Goal: Task Accomplishment & Management: Use online tool/utility

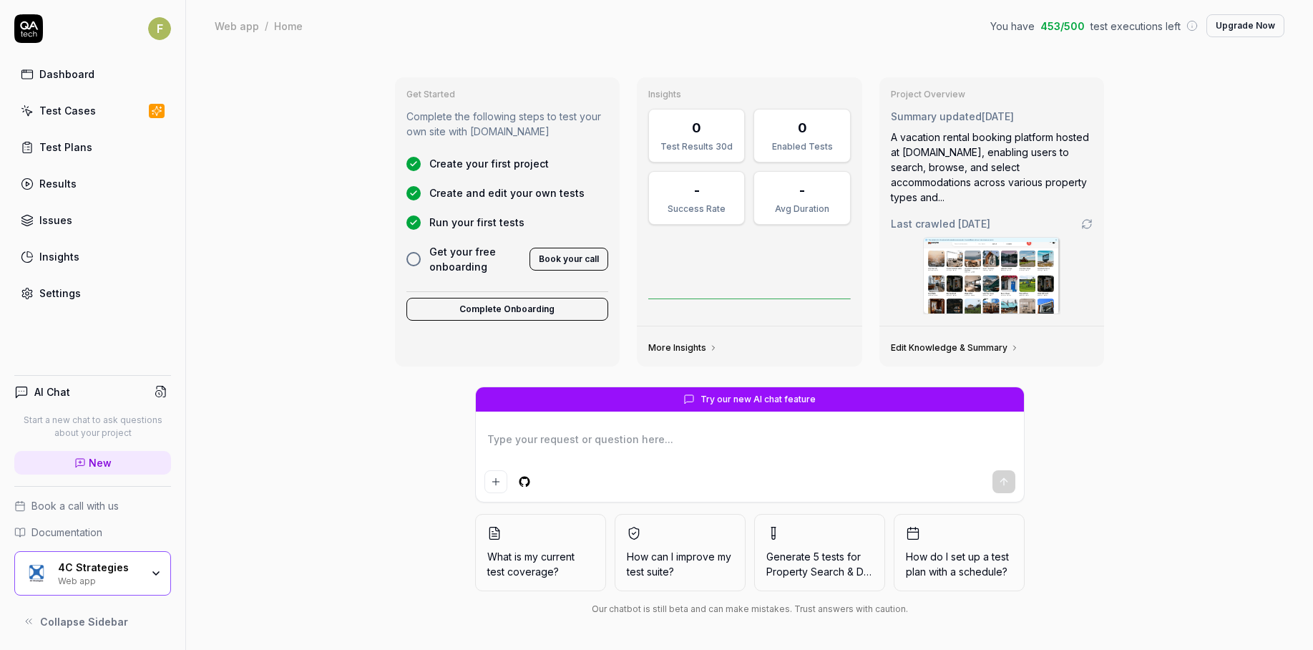
click at [117, 579] on div "Web app" at bounding box center [99, 579] width 83 height 11
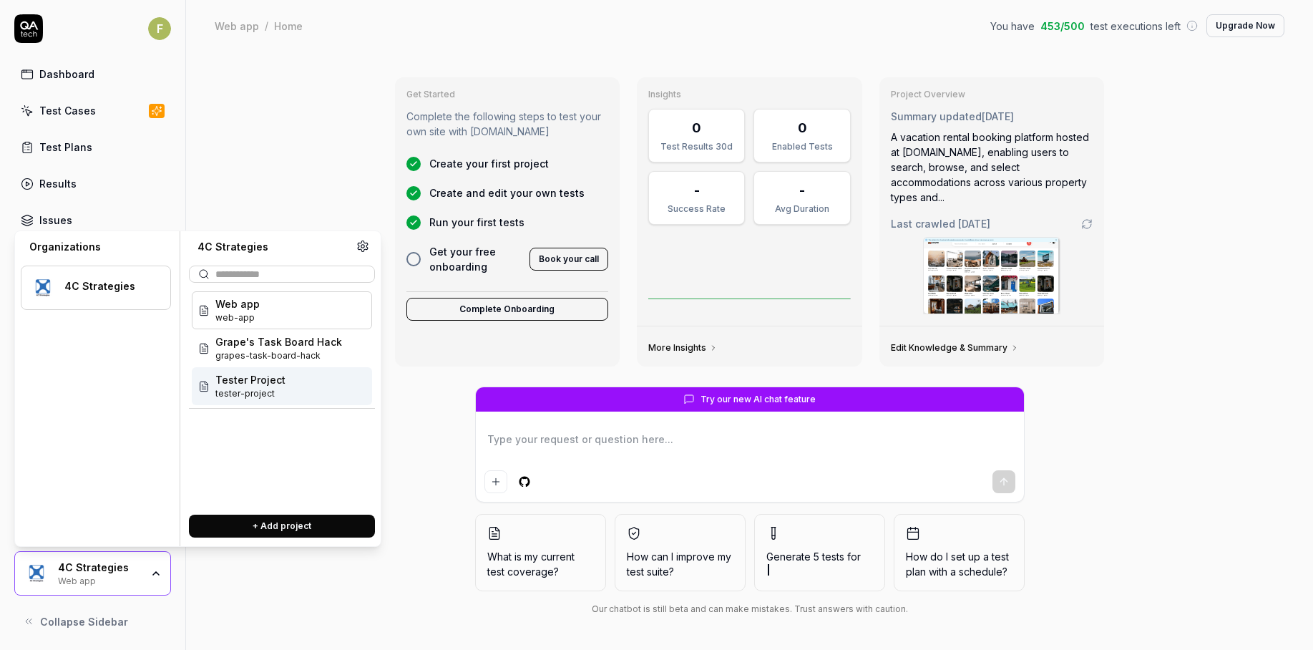
click at [259, 376] on span "Tester Project" at bounding box center [250, 379] width 70 height 15
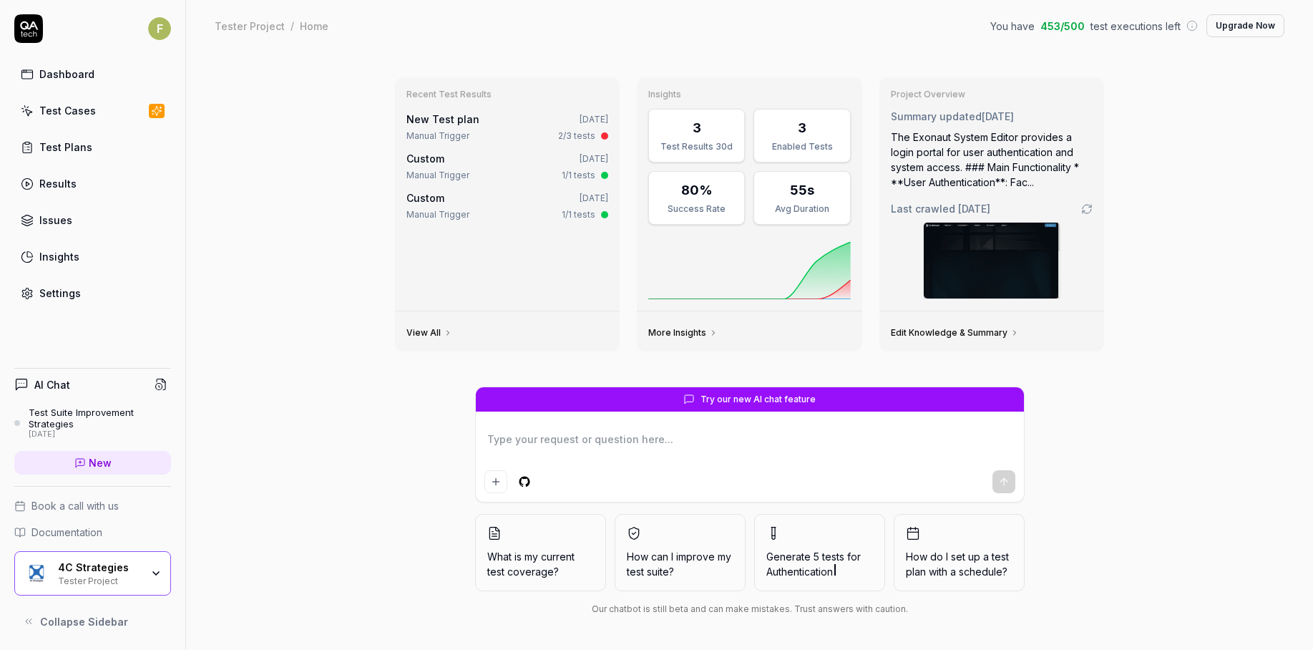
click at [134, 576] on div "Tester Project" at bounding box center [99, 579] width 83 height 11
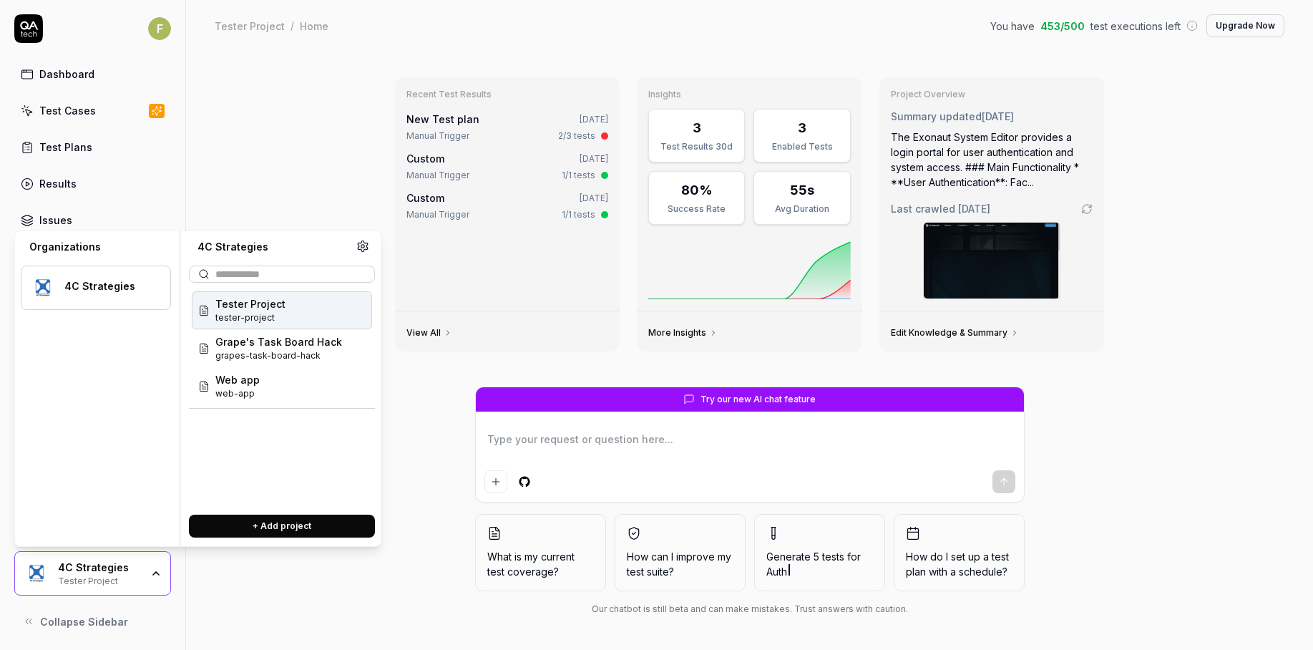
click at [294, 318] on div "Tester Project tester-project" at bounding box center [282, 310] width 180 height 38
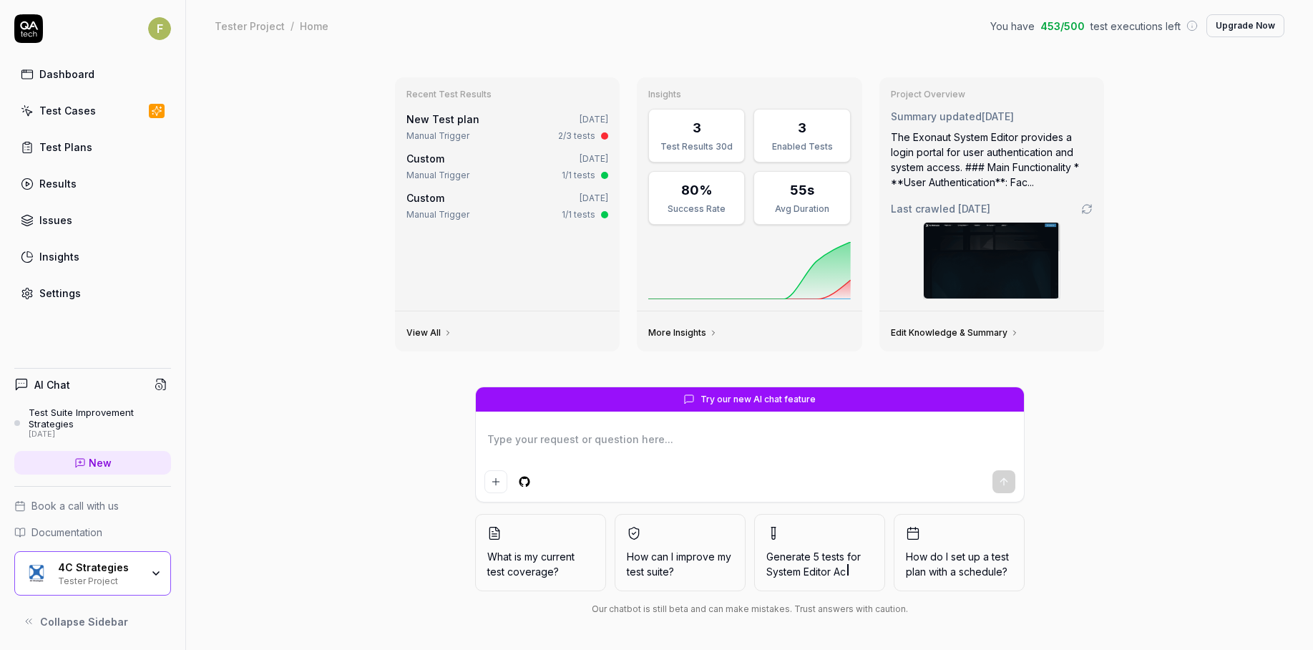
type textarea "*"
click at [92, 297] on link "Settings" at bounding box center [92, 293] width 157 height 28
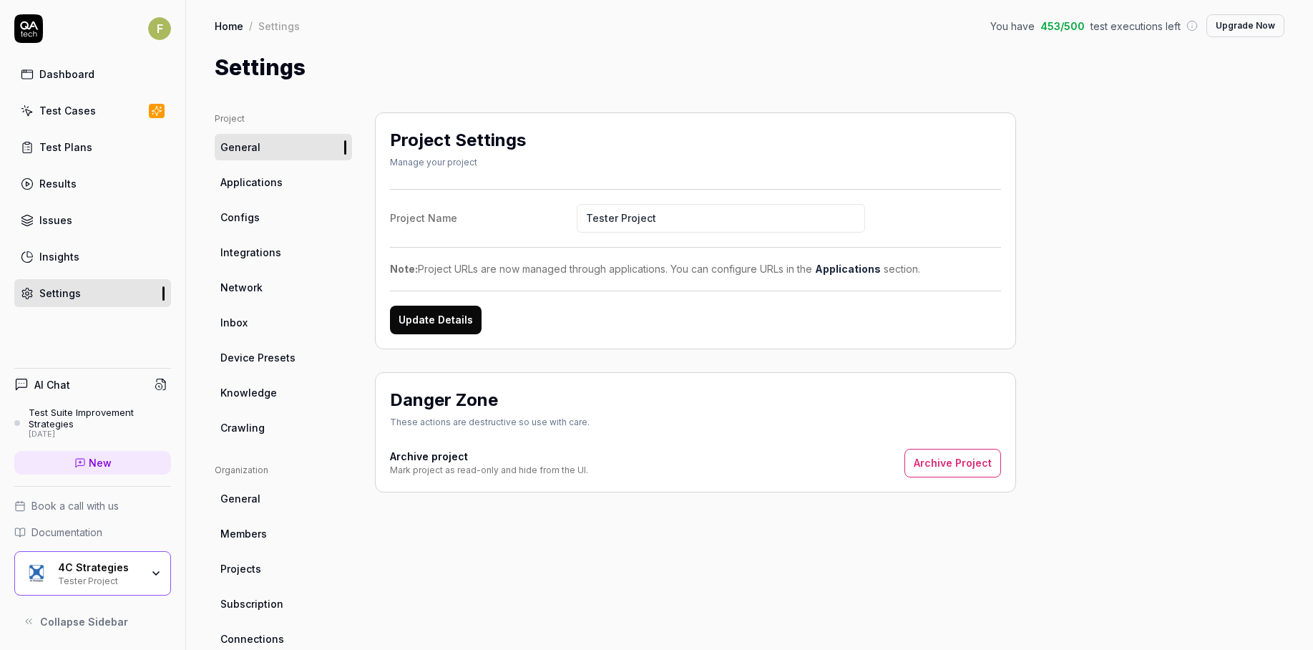
click at [111, 97] on link "Test Cases" at bounding box center [92, 111] width 157 height 28
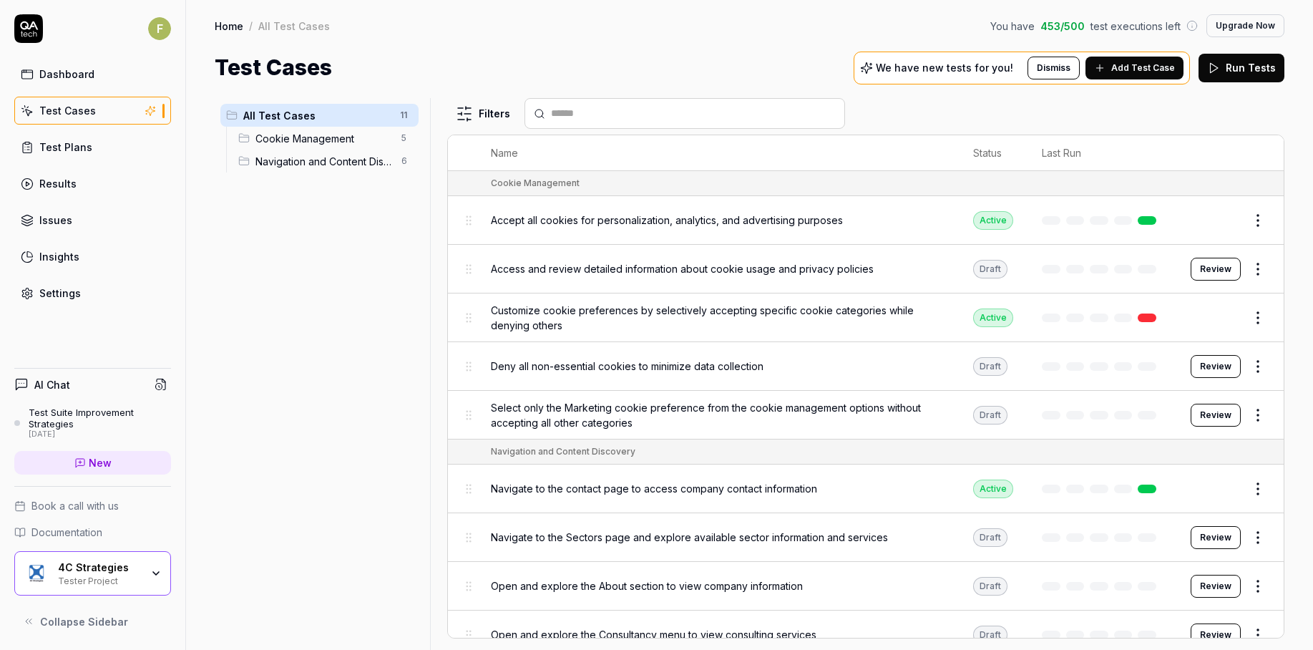
click at [547, 179] on div "Cookie Management" at bounding box center [535, 183] width 89 height 13
click at [401, 135] on html "F Dashboard Test Cases Test Plans Results Issues Insights Settings AI Chat Test…" at bounding box center [656, 325] width 1313 height 650
click at [402, 110] on html "F Dashboard Test Cases Test Plans Results Issues Insights Settings AI Chat Test…" at bounding box center [656, 325] width 1313 height 650
click at [403, 113] on html "F Dashboard Test Cases Test Plans Results Issues Insights Settings AI Chat Test…" at bounding box center [656, 325] width 1313 height 650
drag, startPoint x: 370, startPoint y: 220, endPoint x: 418, endPoint y: 123, distance: 108.1
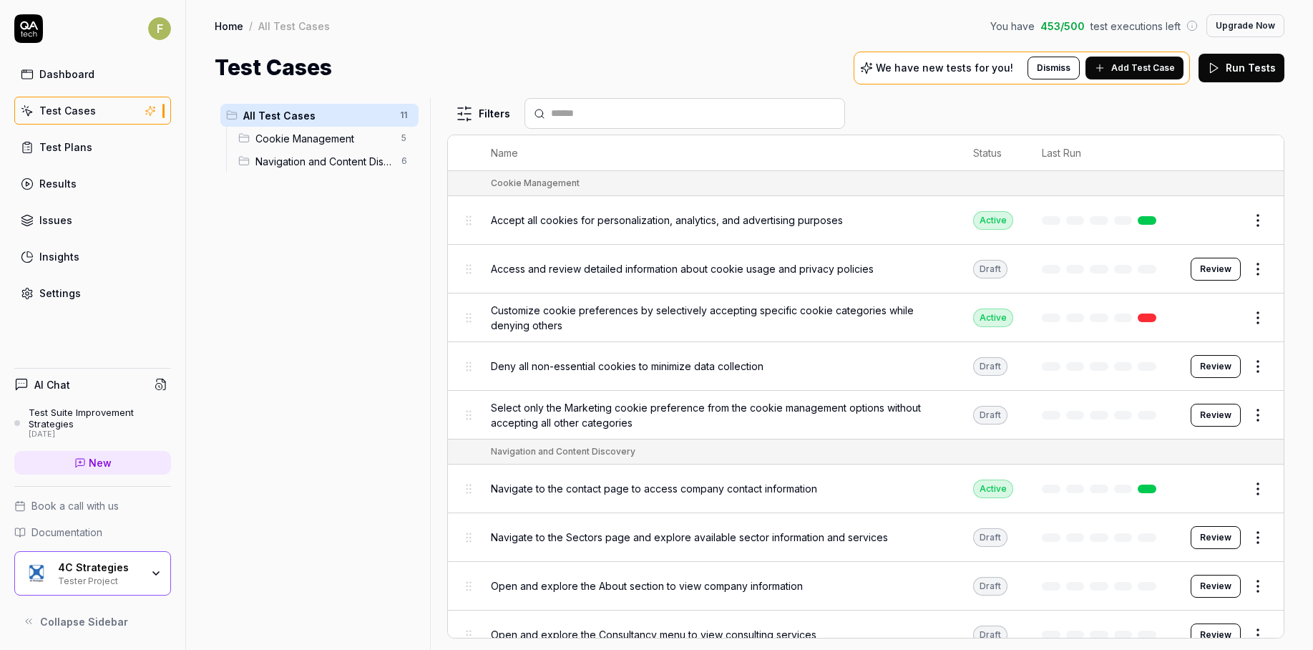
click at [376, 215] on html "F Dashboard Test Cases Test Plans Results Issues Insights Settings AI Chat Test…" at bounding box center [656, 325] width 1313 height 650
click at [403, 134] on html "F Dashboard Test Cases Test Plans Results Issues Insights Settings AI Chat Test…" at bounding box center [656, 325] width 1313 height 650
click at [368, 265] on div "Delete" at bounding box center [343, 262] width 144 height 31
drag, startPoint x: 381, startPoint y: 357, endPoint x: 413, endPoint y: 199, distance: 161.3
click at [382, 357] on html "F Dashboard Test Cases Test Plans Results Issues Insights Settings AI Chat Test…" at bounding box center [656, 325] width 1313 height 650
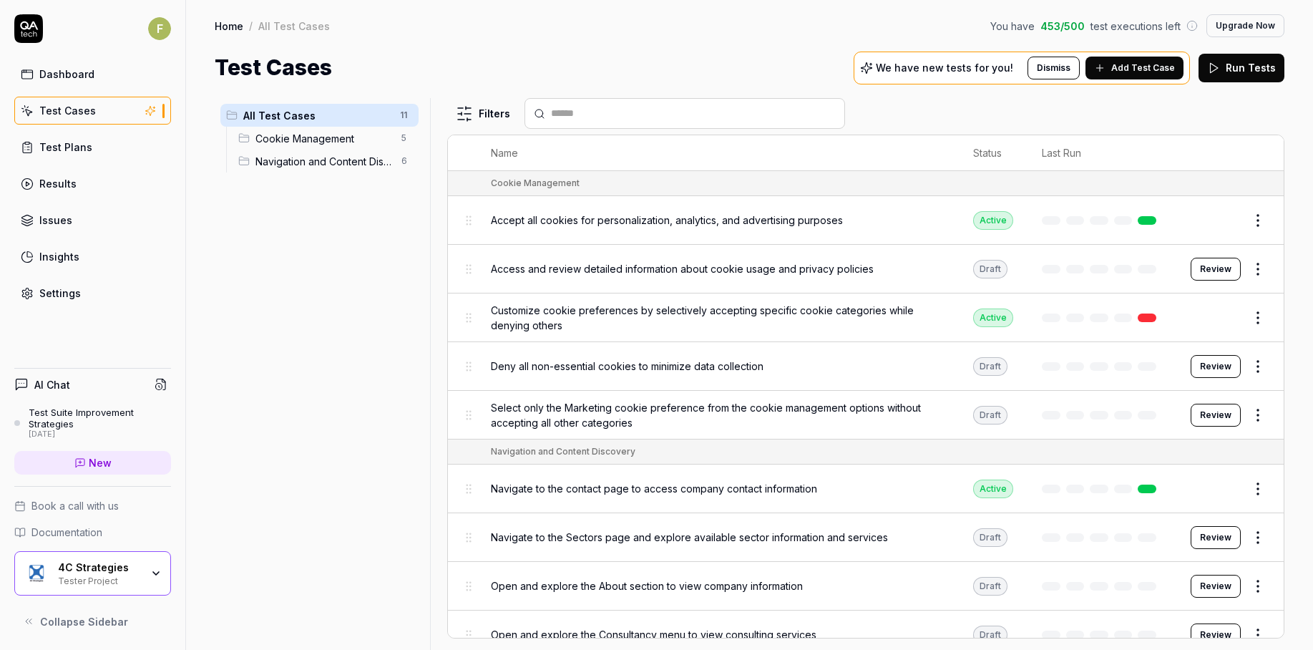
click at [366, 152] on div "Navigation and Content Discovery 6" at bounding box center [325, 161] width 186 height 23
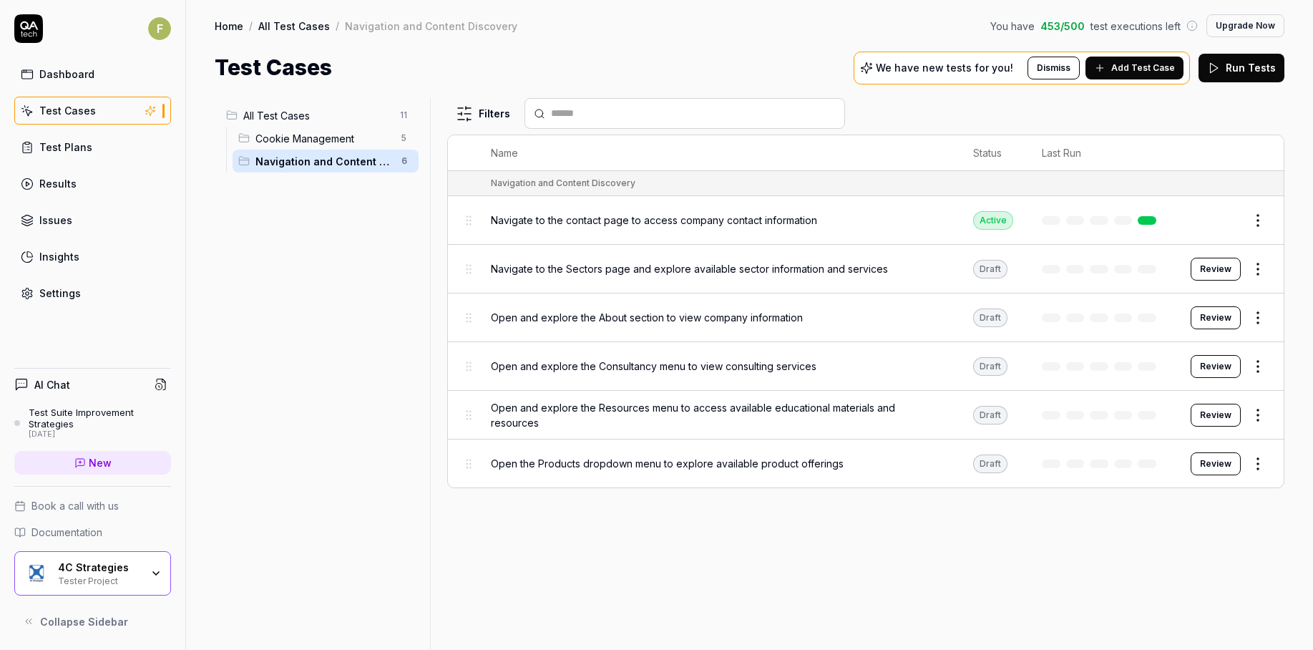
click at [411, 162] on html "F Dashboard Test Cases Test Plans Results Issues Insights Settings AI Chat Test…" at bounding box center [656, 325] width 1313 height 650
drag, startPoint x: 354, startPoint y: 339, endPoint x: 368, endPoint y: 329, distance: 17.5
click at [356, 338] on html "F Dashboard Test Cases Test Plans Results Issues Insights Settings AI Chat Test…" at bounding box center [656, 325] width 1313 height 650
click at [1270, 221] on html "F Dashboard Test Cases Test Plans Results Issues Insights Settings AI Chat Test…" at bounding box center [656, 325] width 1313 height 650
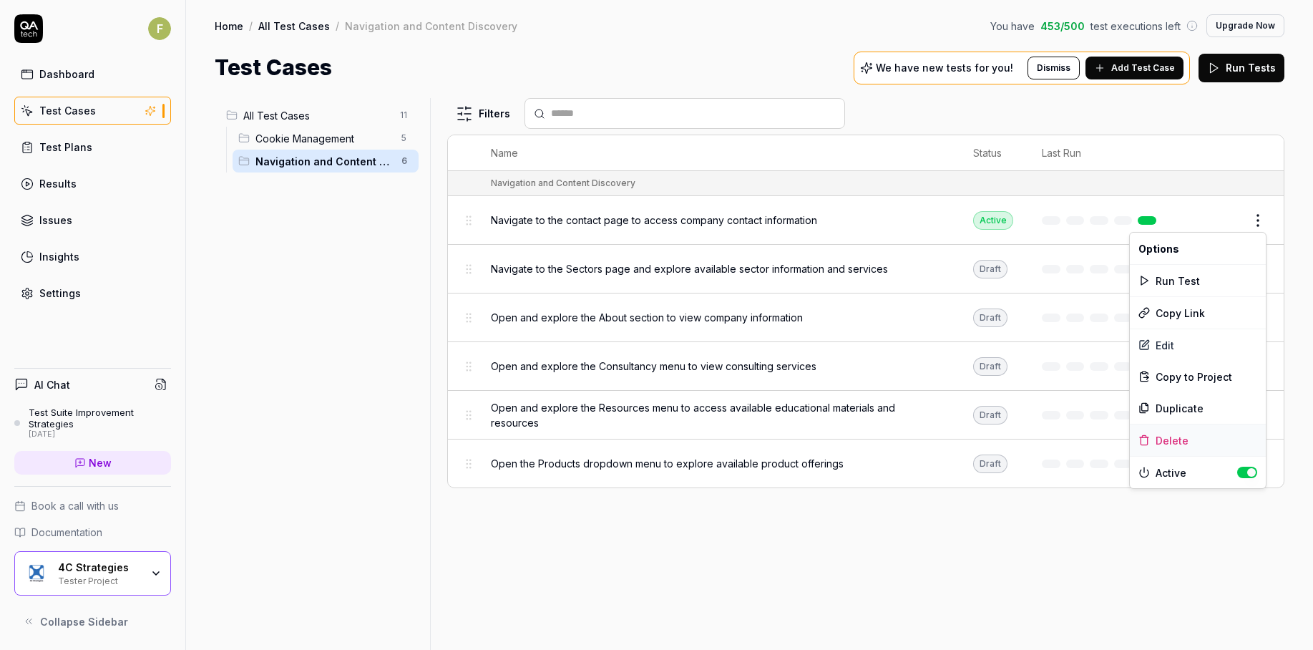
click at [1198, 446] on div "Delete" at bounding box center [1198, 439] width 136 height 31
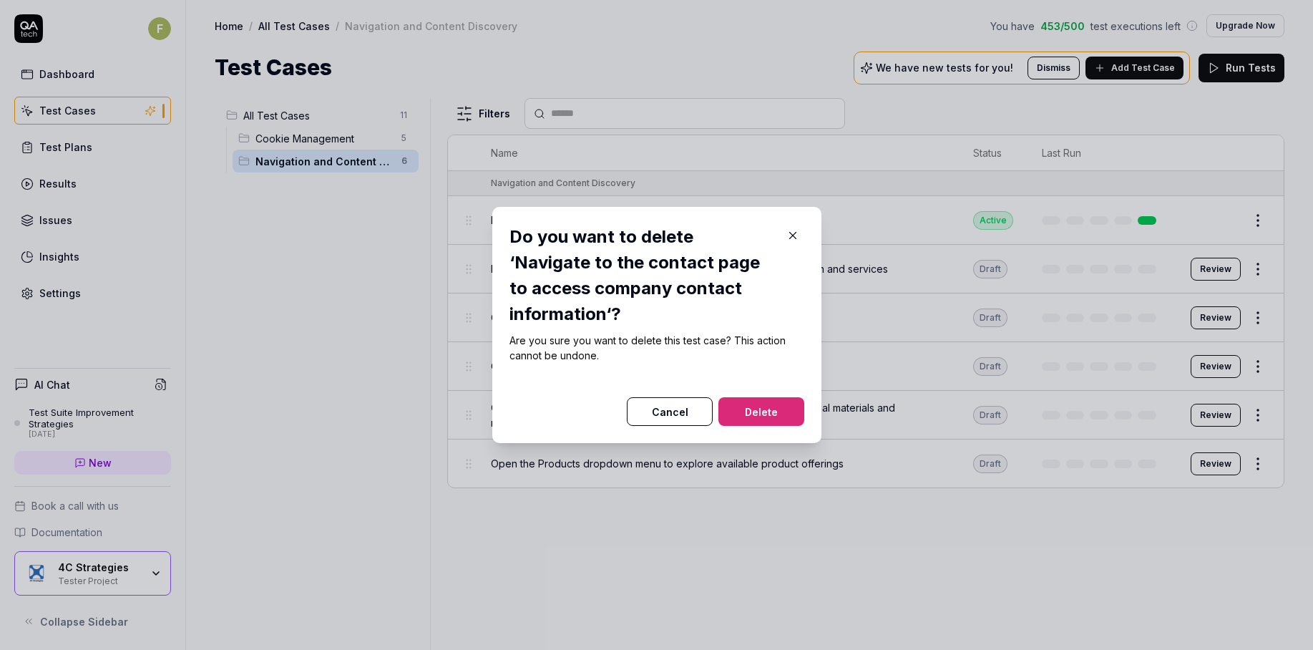
drag, startPoint x: 756, startPoint y: 401, endPoint x: 772, endPoint y: 398, distance: 16.0
click at [759, 400] on button "Delete" at bounding box center [761, 411] width 86 height 29
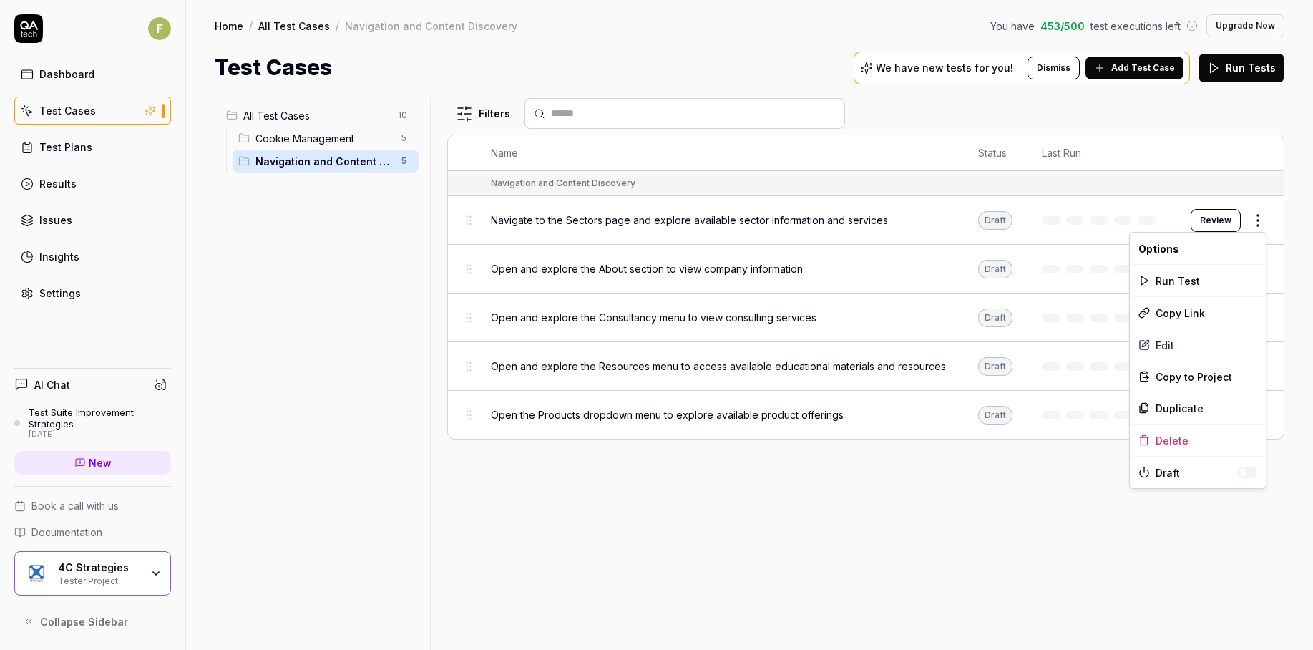
click at [1260, 223] on html "Deleted "Navigate to the contact page to access company contact information" F …" at bounding box center [656, 325] width 1313 height 650
click at [1195, 440] on div "Delete" at bounding box center [1198, 439] width 136 height 31
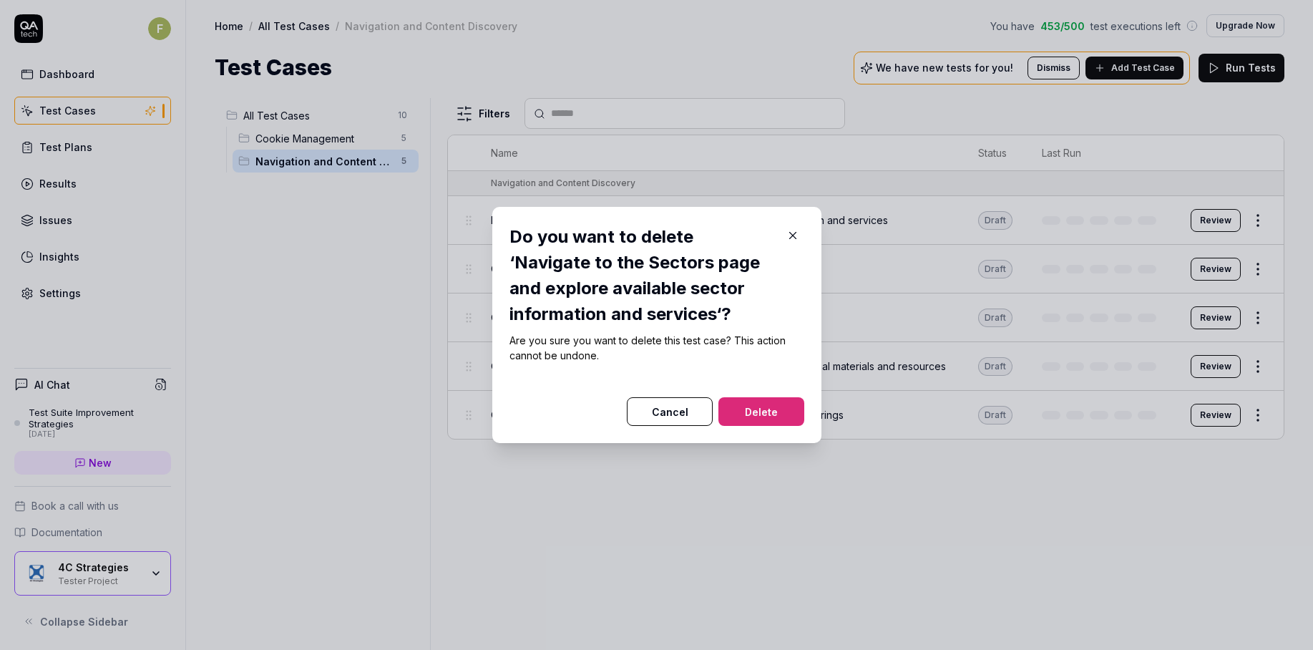
click at [753, 410] on button "Delete" at bounding box center [761, 411] width 86 height 29
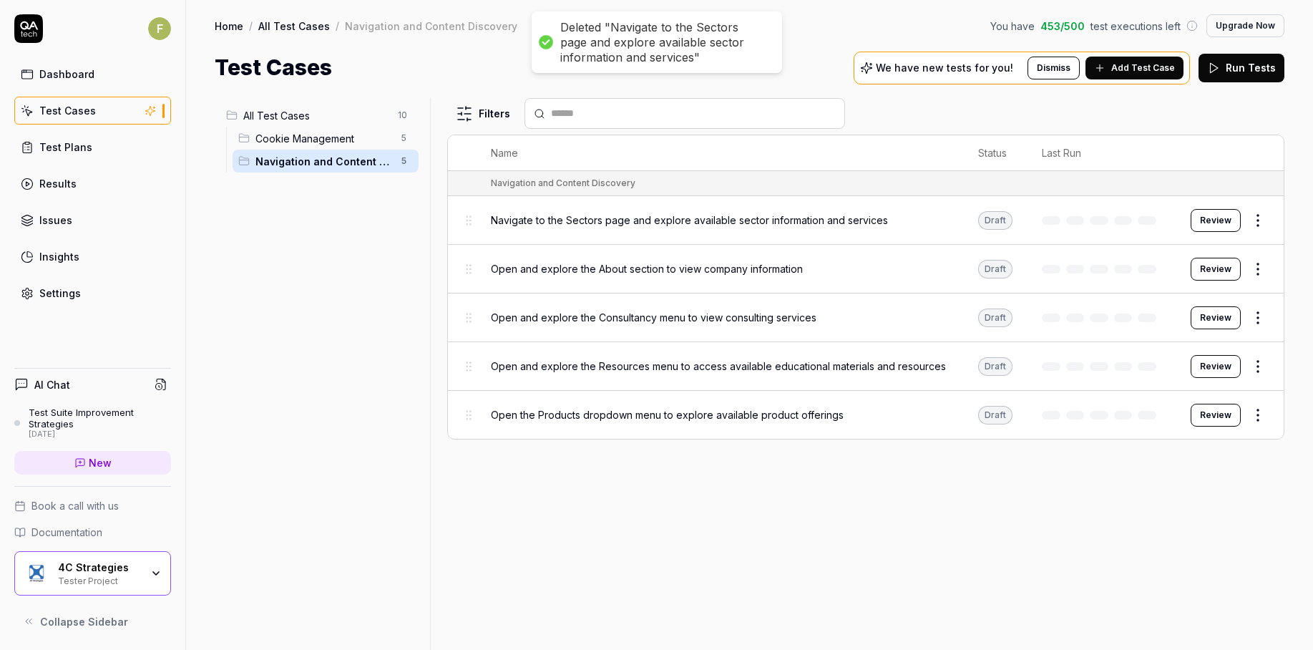
click at [1260, 220] on html "Deleted "Navigate to the Sectors page and explore available sector information …" at bounding box center [656, 325] width 1313 height 650
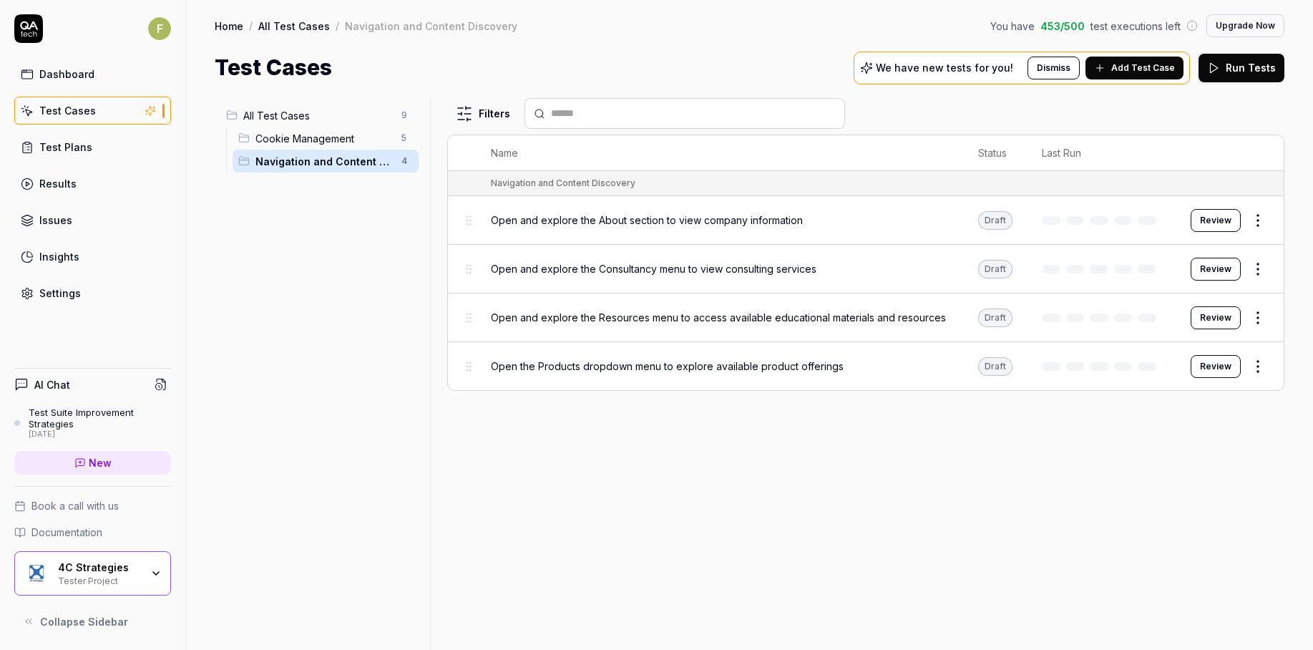
click at [1255, 218] on html "F Dashboard Test Cases Test Plans Results Issues Insights Settings AI Chat Test…" at bounding box center [656, 325] width 1313 height 650
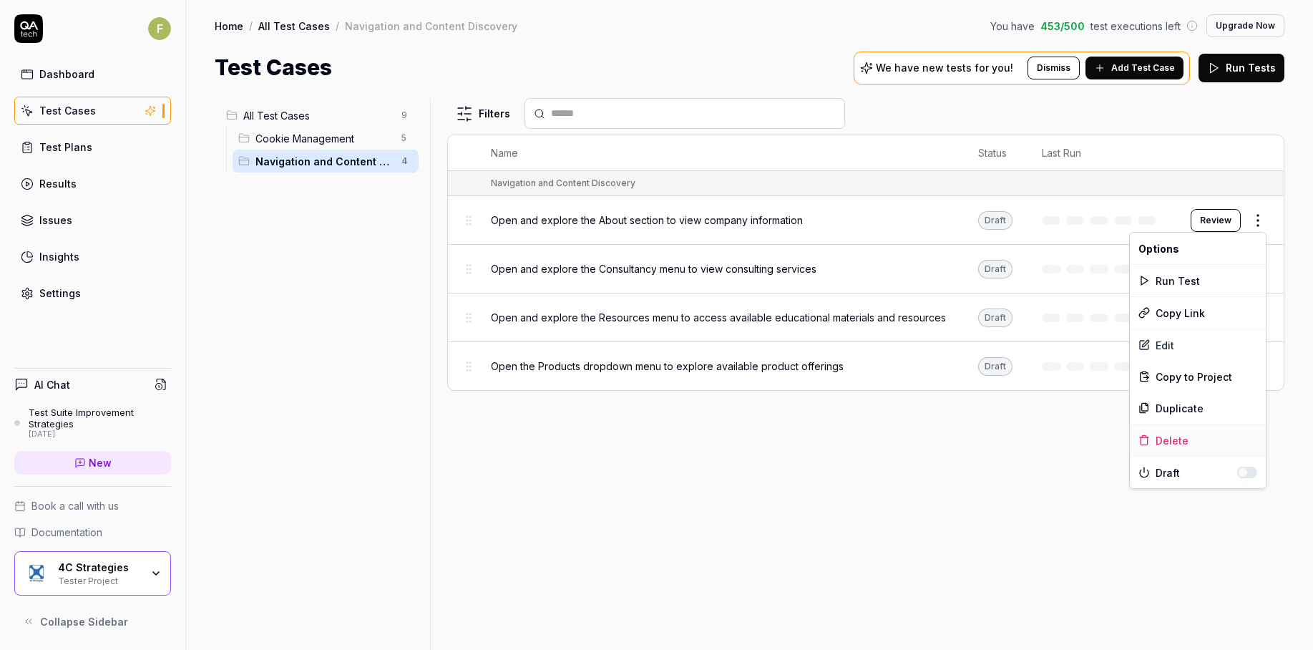
click at [1170, 438] on div "Delete" at bounding box center [1198, 439] width 136 height 31
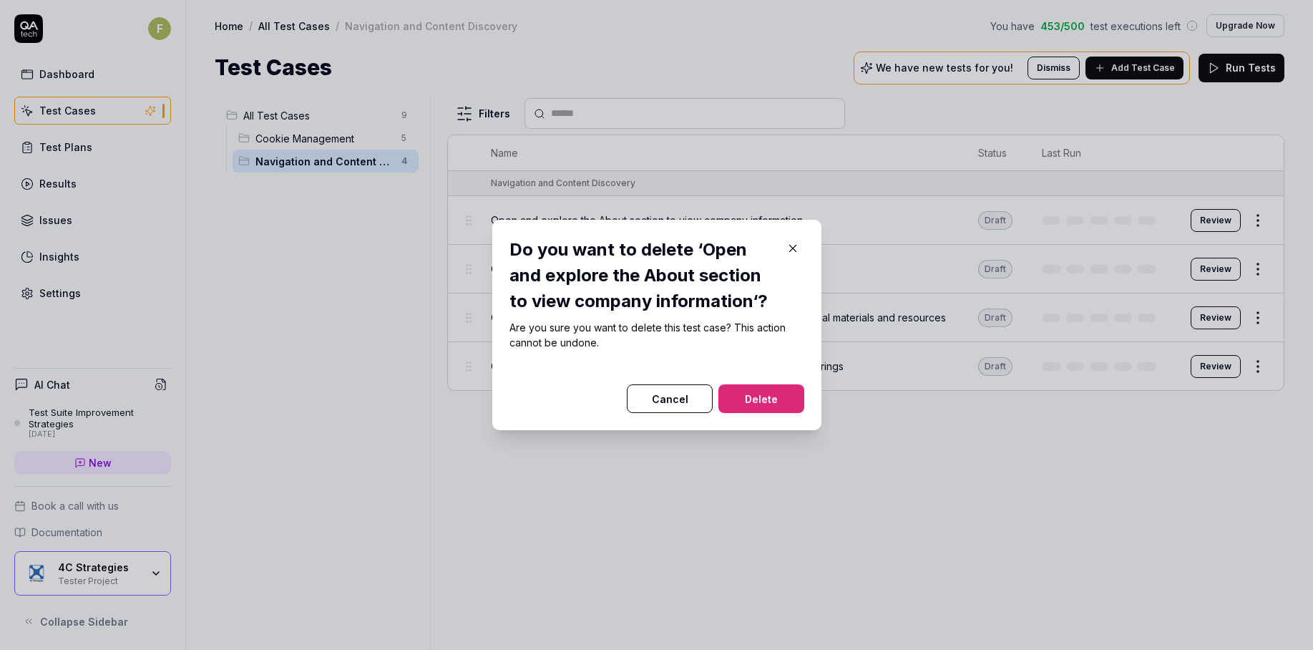
click at [778, 398] on button "Delete" at bounding box center [761, 398] width 86 height 29
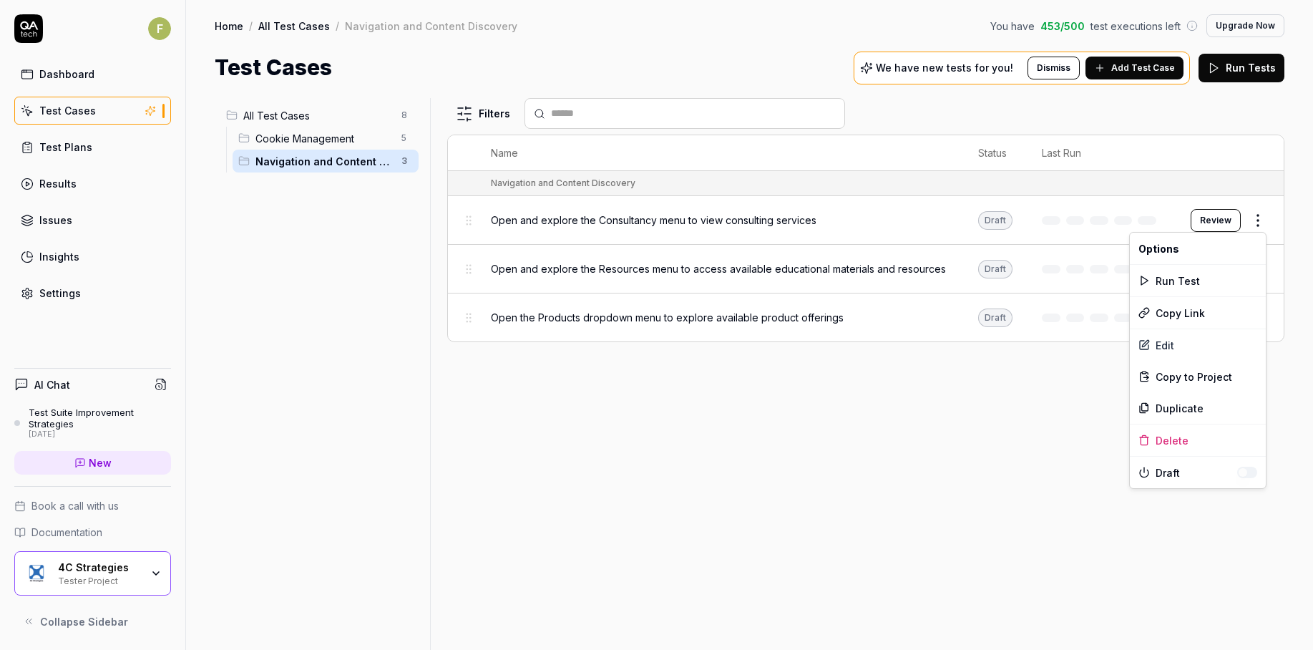
click at [1264, 216] on html "Deleted "Open and explore the About section to view company information" F Dash…" at bounding box center [656, 325] width 1313 height 650
click at [1185, 434] on div "Delete" at bounding box center [1198, 439] width 136 height 31
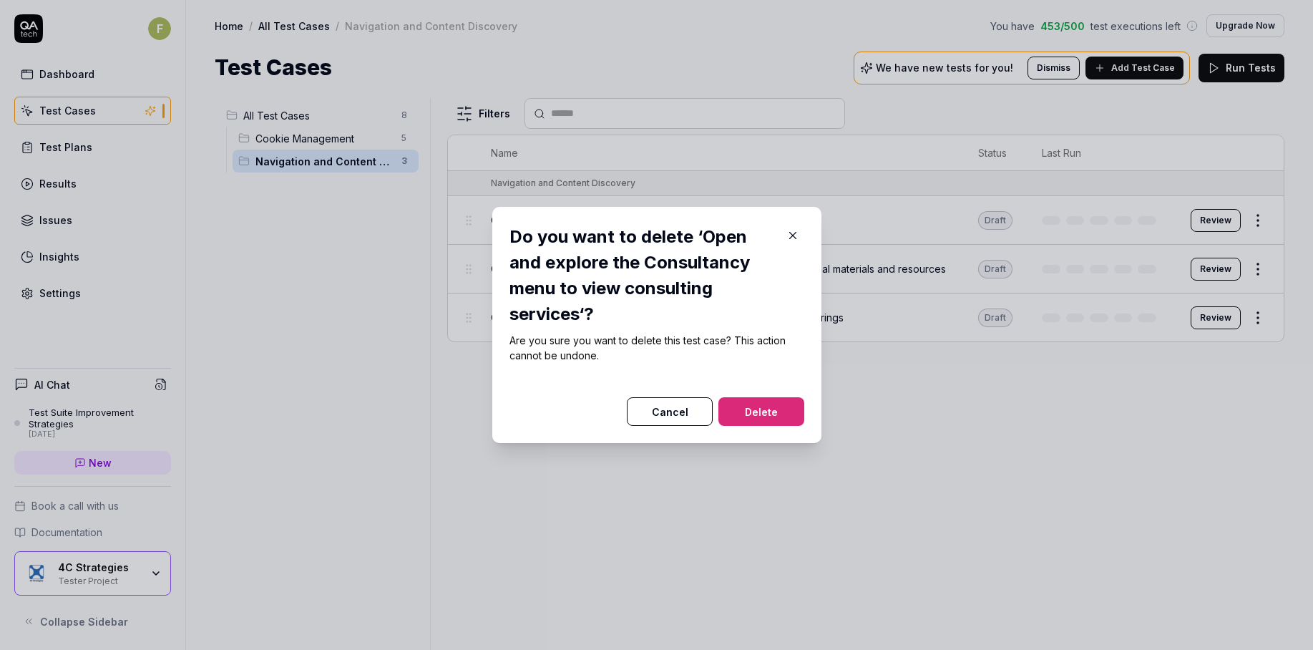
click at [767, 411] on button "Delete" at bounding box center [761, 411] width 86 height 29
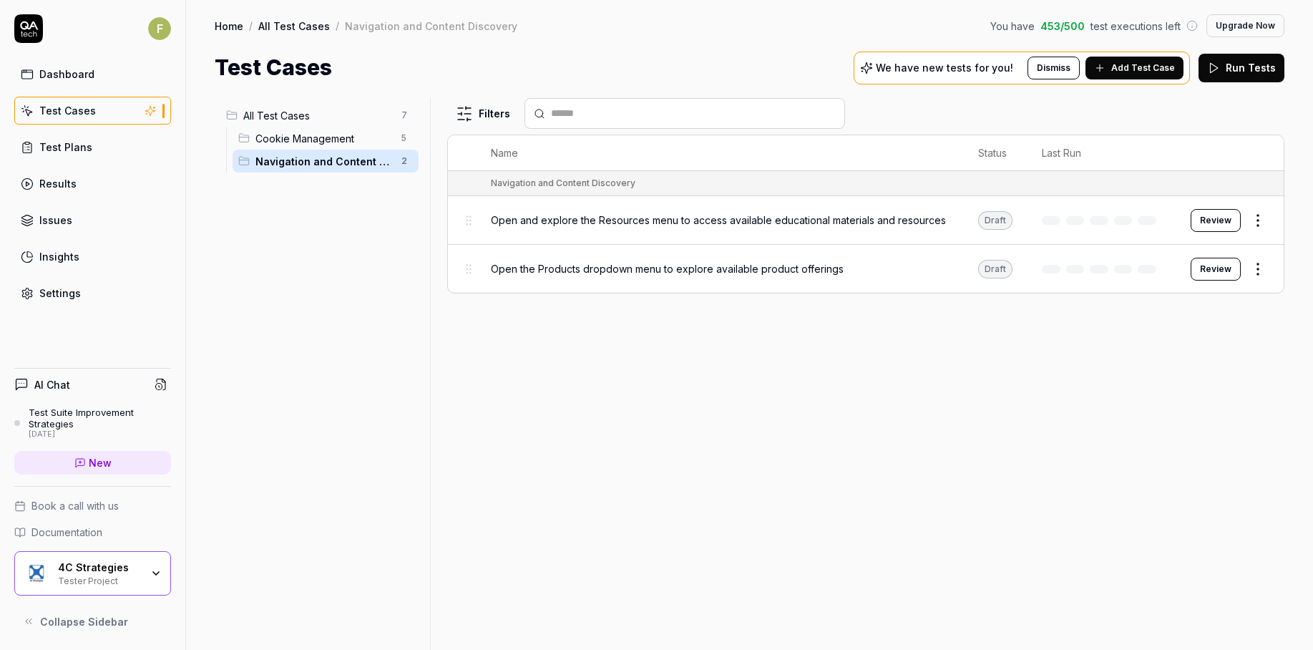
click at [1257, 223] on html "Deleted "Open and explore the Consultancy menu to view consulting services" F D…" at bounding box center [656, 325] width 1313 height 650
click at [1159, 443] on div "Delete" at bounding box center [1198, 439] width 136 height 31
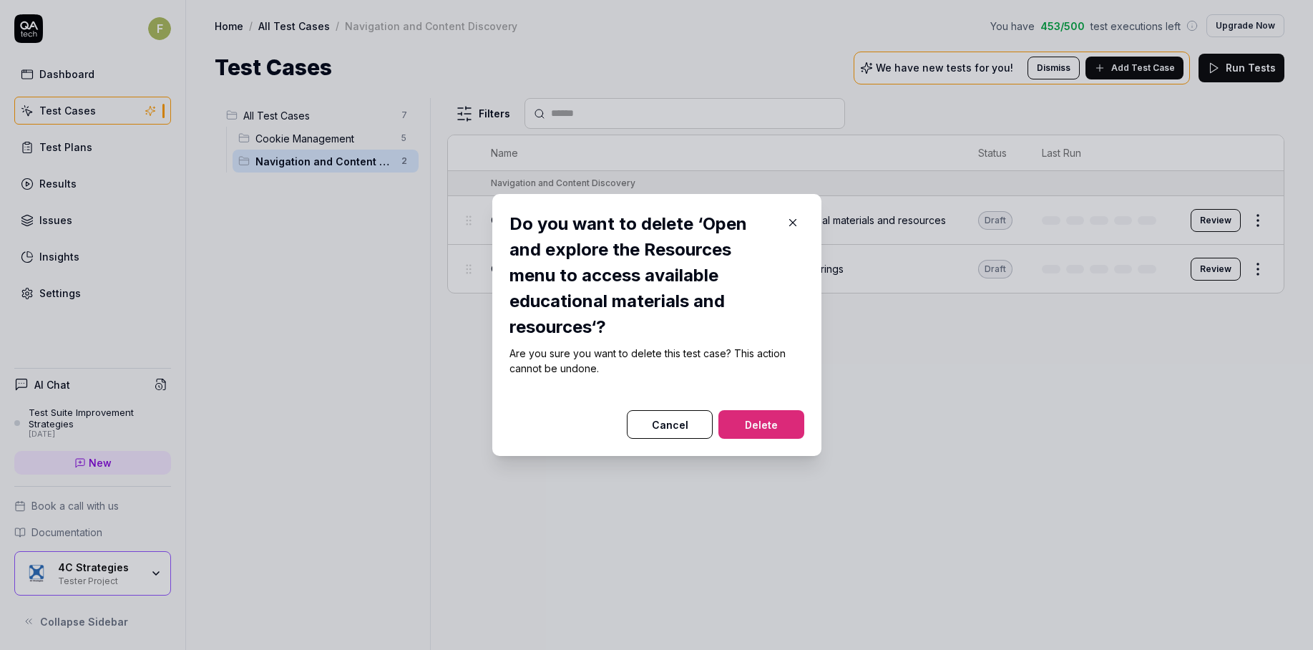
drag, startPoint x: 780, startPoint y: 418, endPoint x: 773, endPoint y: 419, distance: 7.9
click at [779, 419] on button "Delete" at bounding box center [761, 424] width 86 height 29
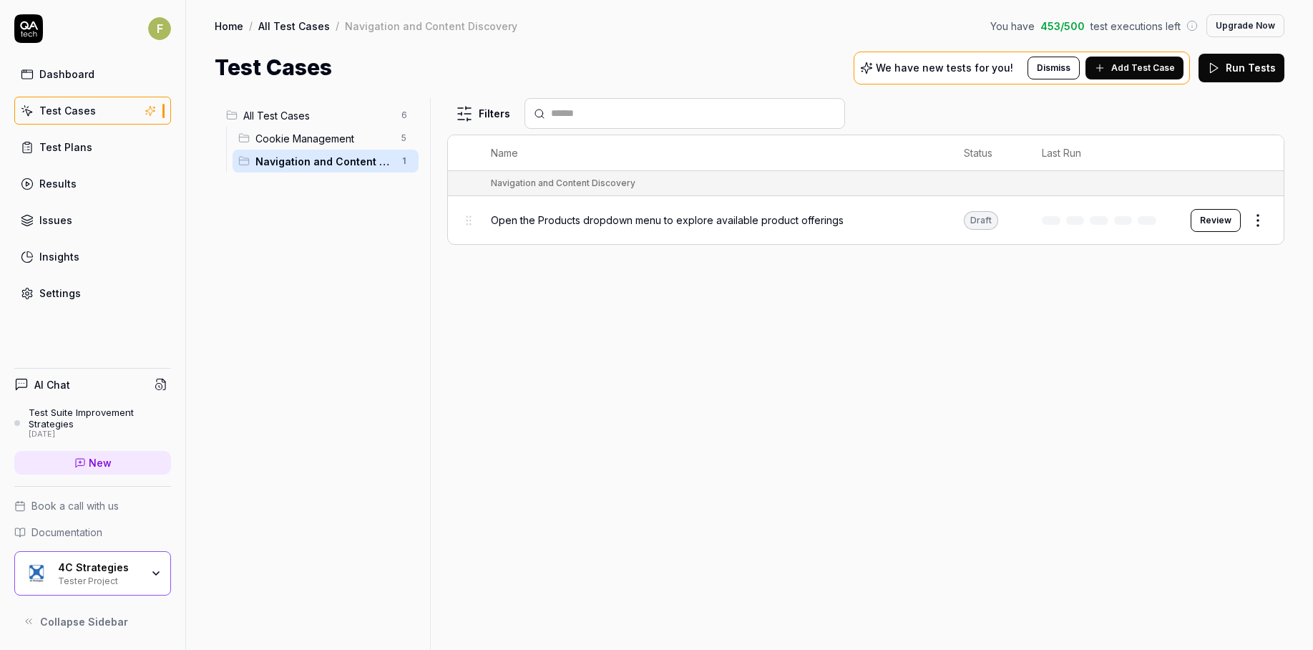
click at [1259, 224] on html "Deleted "Open and explore the Resources menu to access available educational ma…" at bounding box center [656, 325] width 1313 height 650
click at [1210, 441] on div "Delete" at bounding box center [1198, 439] width 136 height 31
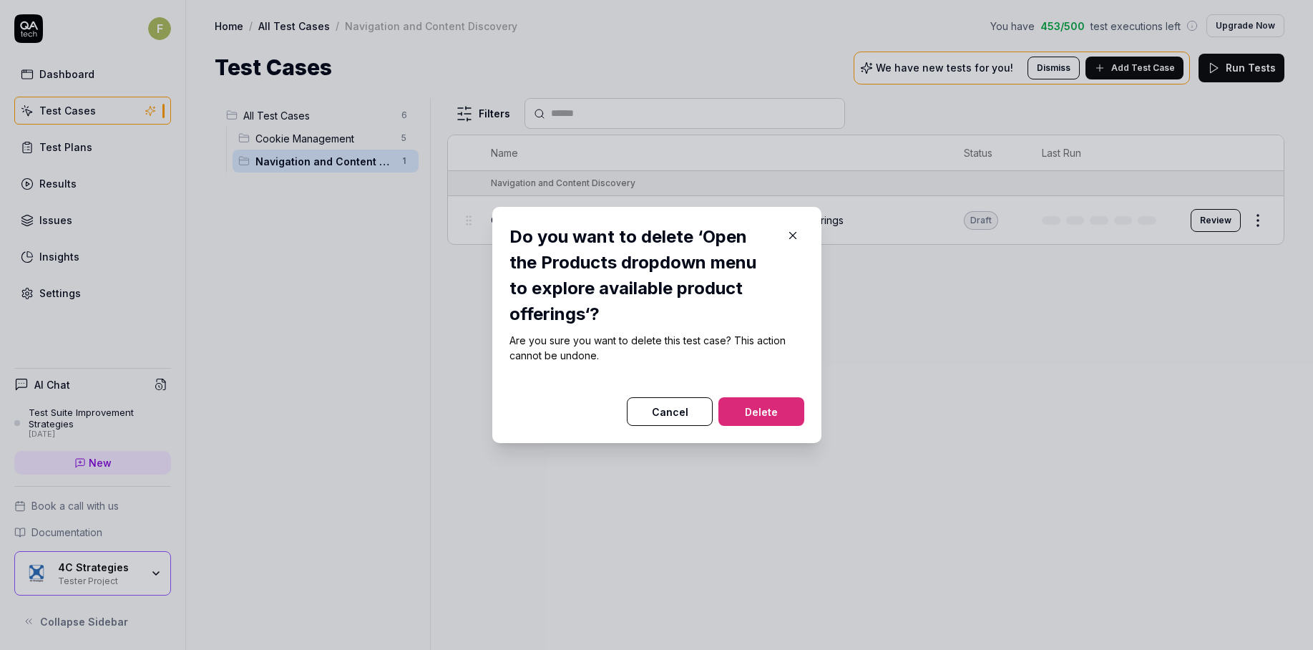
click at [771, 428] on div "Do you want to delete ‘Open the Products dropdown menu to explore available pro…" at bounding box center [656, 325] width 329 height 236
click at [772, 414] on button "Delete" at bounding box center [761, 411] width 86 height 29
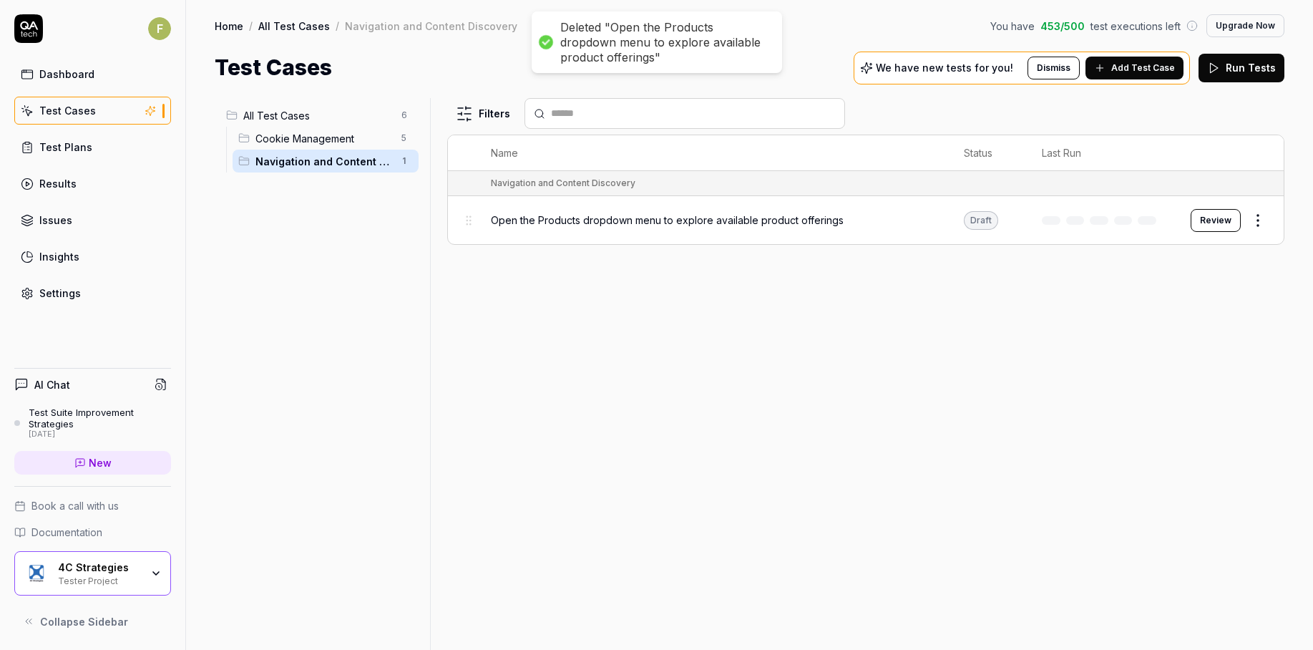
click at [848, 393] on div "Filters Name Status Last Run Navigation and Content Discovery Open the Products…" at bounding box center [865, 374] width 837 height 552
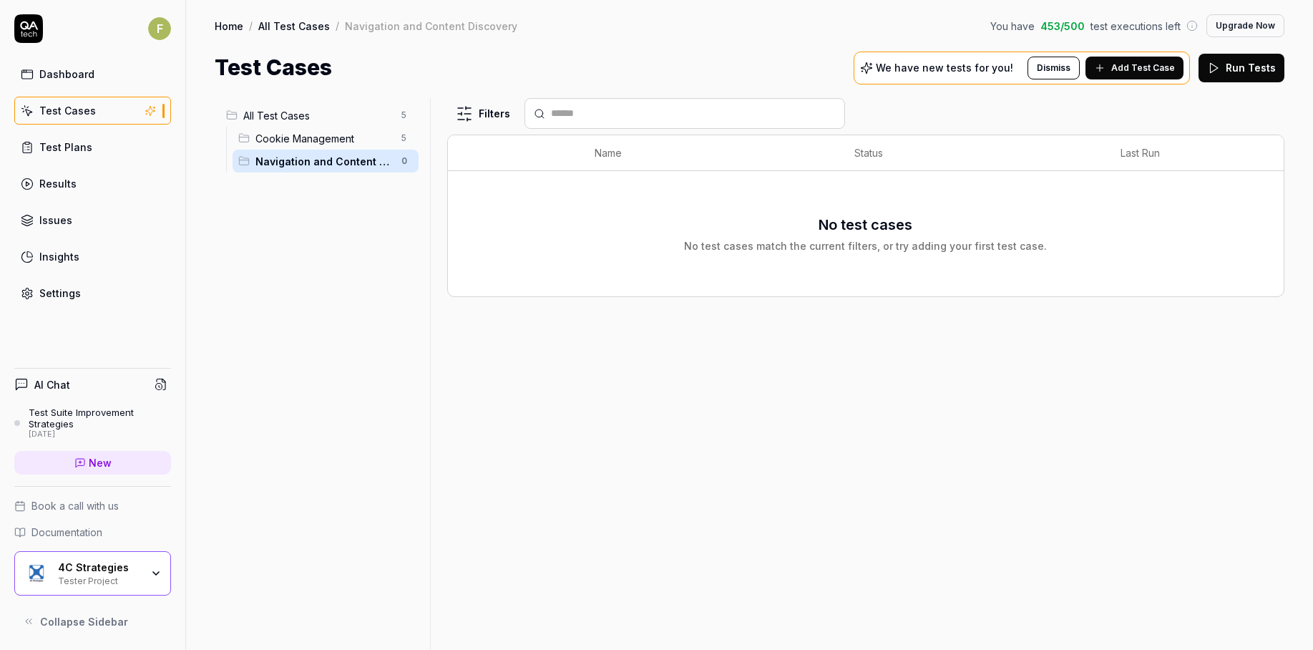
click at [301, 132] on span "Cookie Management" at bounding box center [323, 138] width 137 height 15
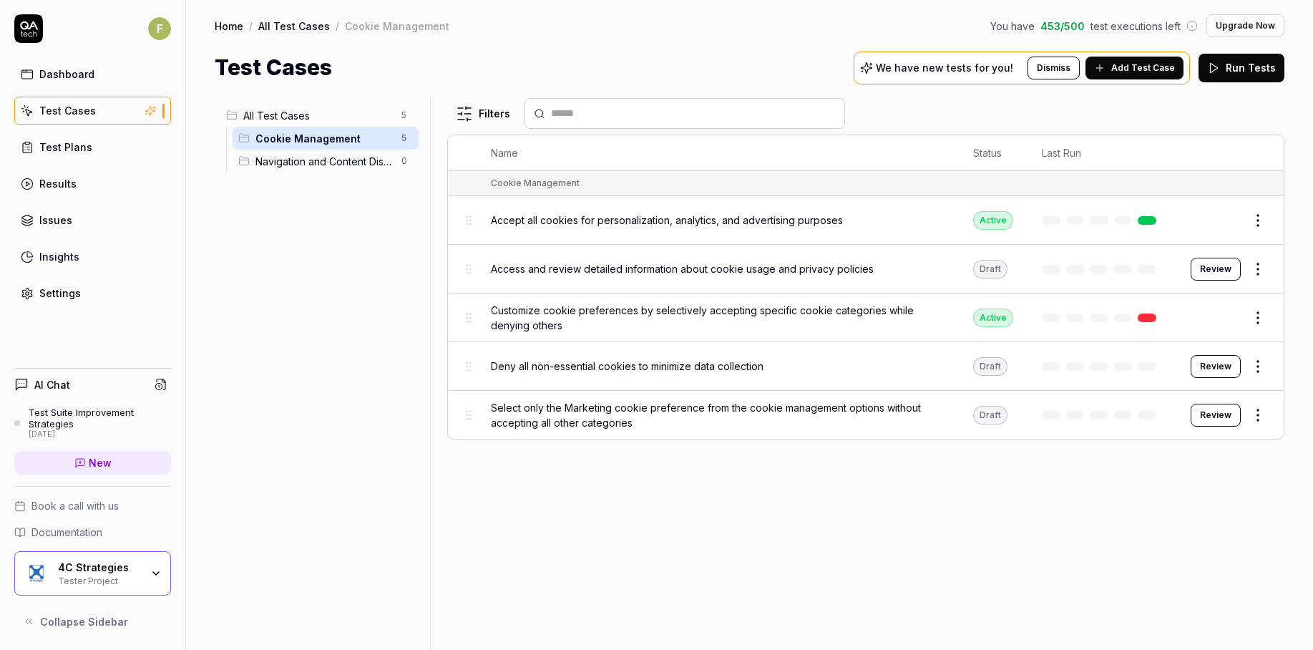
click at [411, 160] on html "F Dashboard Test Cases Test Plans Results Issues Insights Settings AI Chat Test…" at bounding box center [656, 325] width 1313 height 650
click at [401, 167] on html "F Dashboard Test Cases Test Plans Results Issues Insights Settings AI Chat Test…" at bounding box center [656, 325] width 1313 height 650
click at [403, 165] on html "F Dashboard Test Cases Test Plans Results Issues Insights Settings AI Chat Test…" at bounding box center [656, 325] width 1313 height 650
click at [348, 280] on div "Delete" at bounding box center [343, 285] width 144 height 31
click at [384, 140] on span "Cookie Management" at bounding box center [323, 138] width 137 height 15
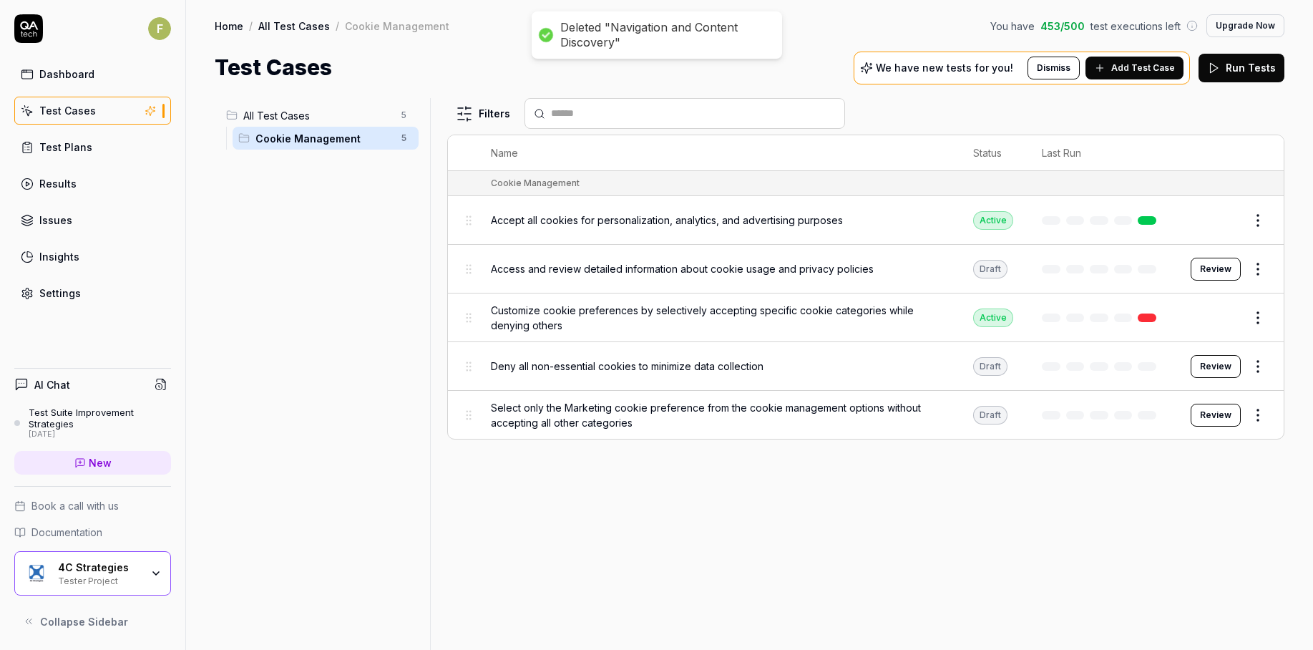
click at [408, 140] on html "Deleted "Navigation and Content Discovery" F Dashboard Test Cases Test Plans Re…" at bounding box center [656, 325] width 1313 height 650
drag, startPoint x: 502, startPoint y: 375, endPoint x: 819, endPoint y: 418, distance: 319.8
click at [537, 381] on html "Deleted "Navigation and Content Discovery" F Dashboard Test Cases Test Plans Re…" at bounding box center [656, 325] width 1313 height 650
click at [1267, 220] on html "F Dashboard Test Cases Test Plans Results Issues Insights Settings AI Chat Test…" at bounding box center [656, 325] width 1313 height 650
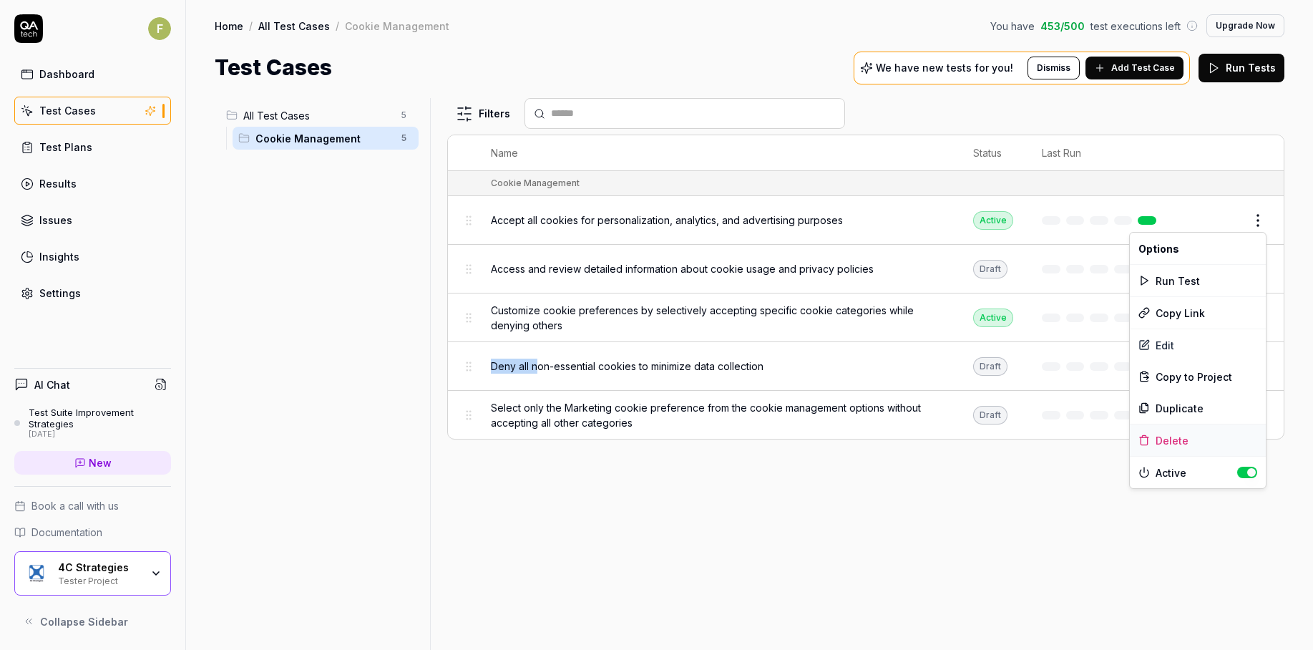
click at [1224, 435] on div "Delete" at bounding box center [1198, 439] width 136 height 31
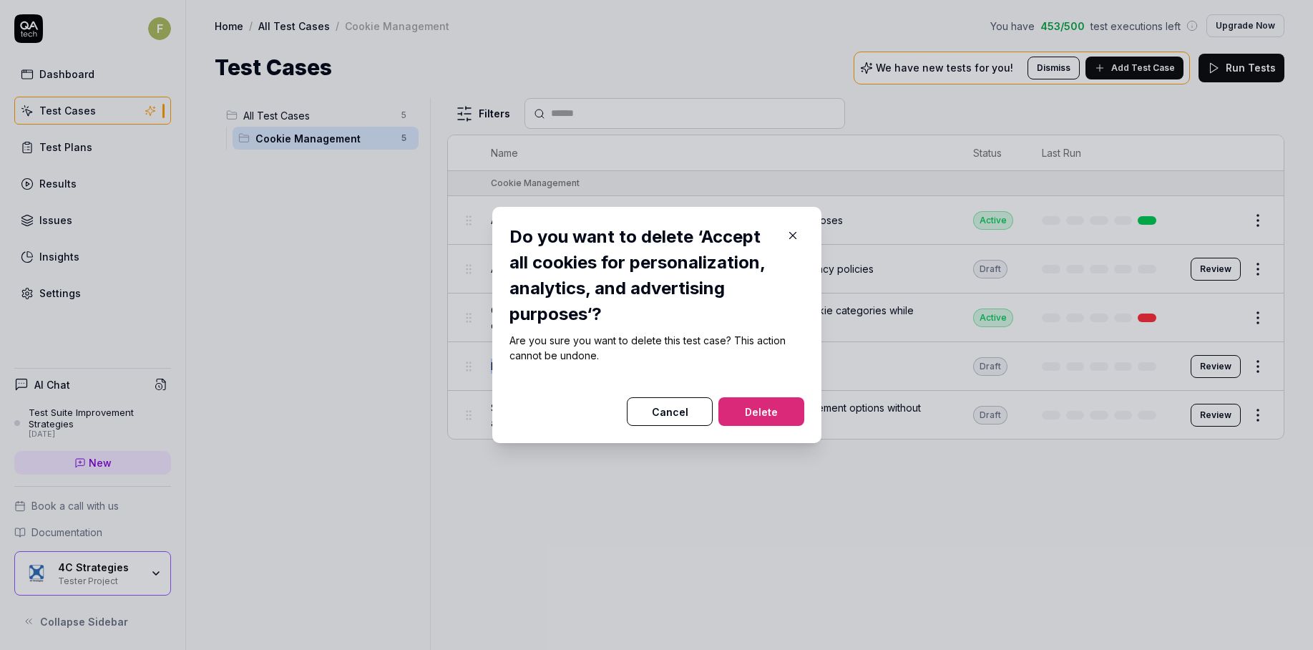
drag, startPoint x: 759, startPoint y: 420, endPoint x: 904, endPoint y: 376, distance: 151.8
click at [760, 418] on button "Delete" at bounding box center [761, 411] width 86 height 29
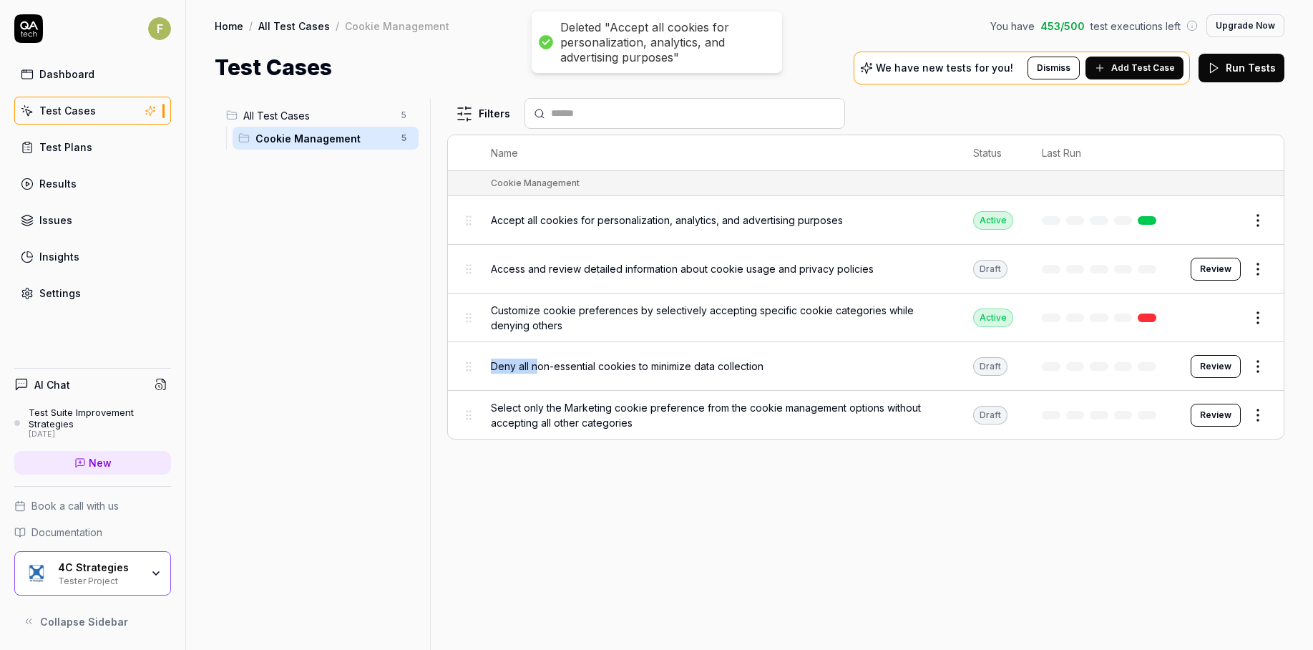
click at [1261, 268] on html "Deleted "Accept all cookies for personalization, analytics, and advertising pur…" at bounding box center [656, 325] width 1313 height 650
click at [1185, 499] on div "Delete" at bounding box center [1198, 488] width 136 height 31
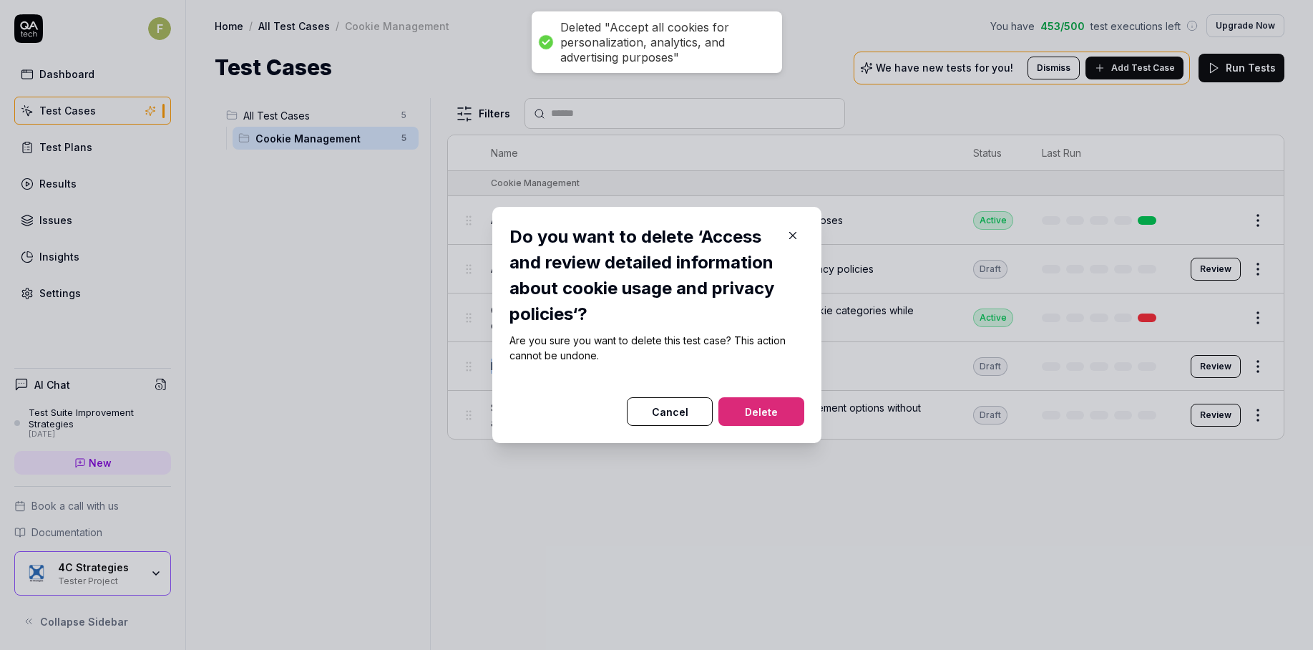
click at [768, 408] on button "Delete" at bounding box center [761, 411] width 86 height 29
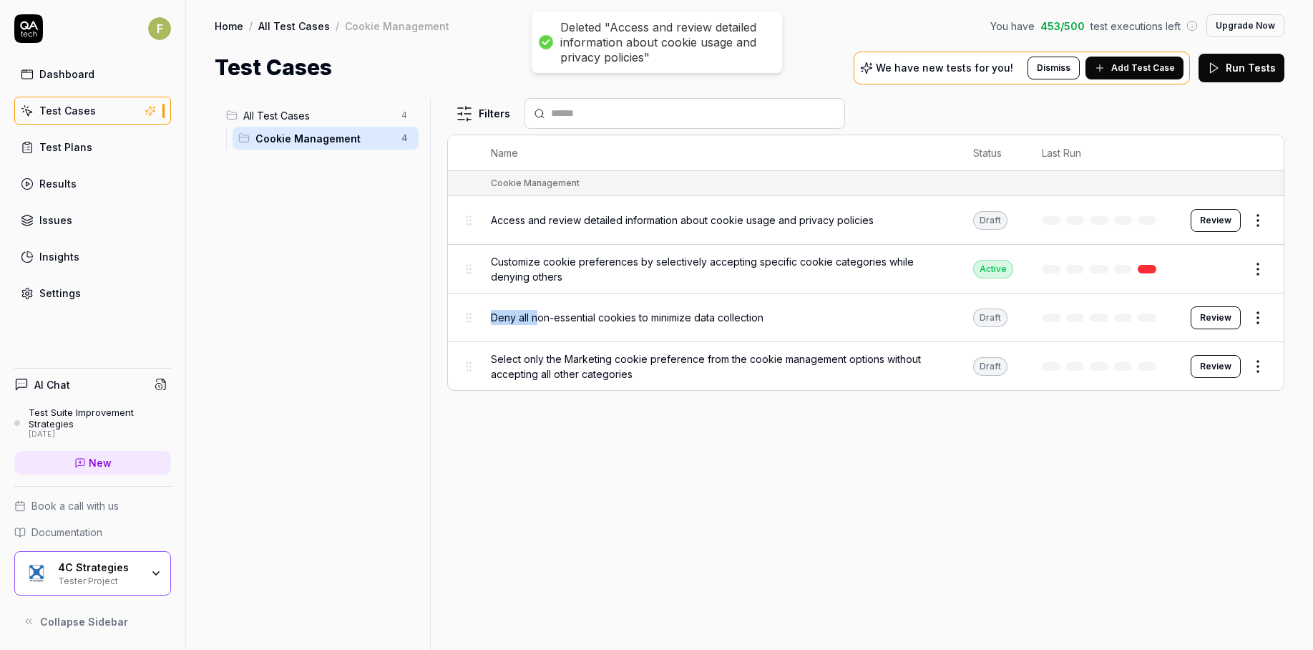
click at [1264, 307] on html "Deleted "Access and review detailed information about cookie usage and privacy …" at bounding box center [656, 325] width 1313 height 650
click at [1202, 535] on div "Delete" at bounding box center [1198, 536] width 136 height 31
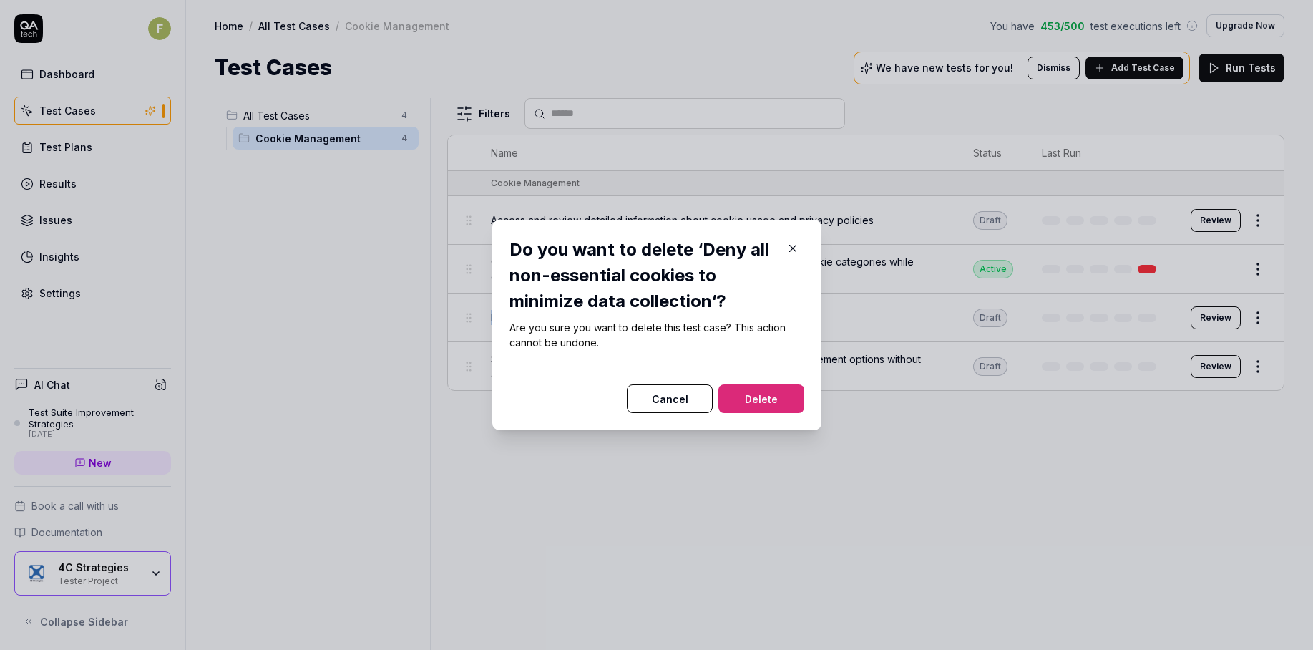
click at [770, 400] on button "Delete" at bounding box center [761, 398] width 86 height 29
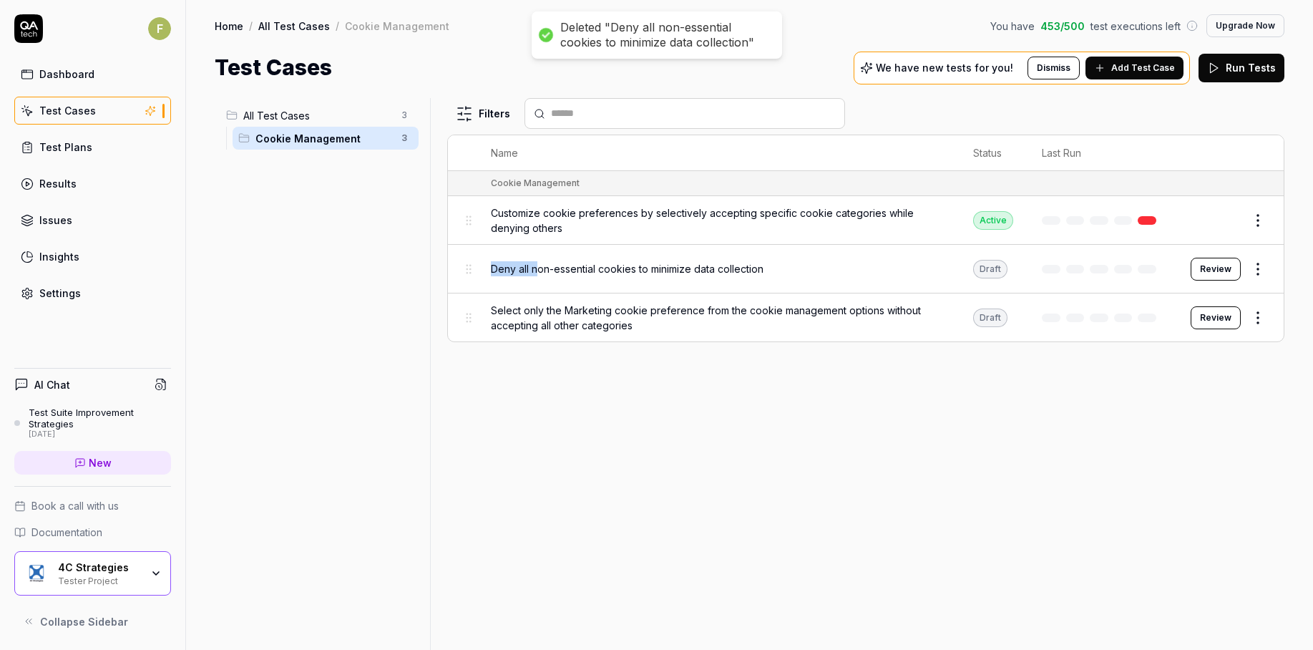
click at [1261, 323] on html "Deleted "Deny all non-essential cookies to minimize data collection" F Dashboar…" at bounding box center [656, 325] width 1313 height 650
click at [1216, 539] on div "Delete" at bounding box center [1198, 536] width 136 height 31
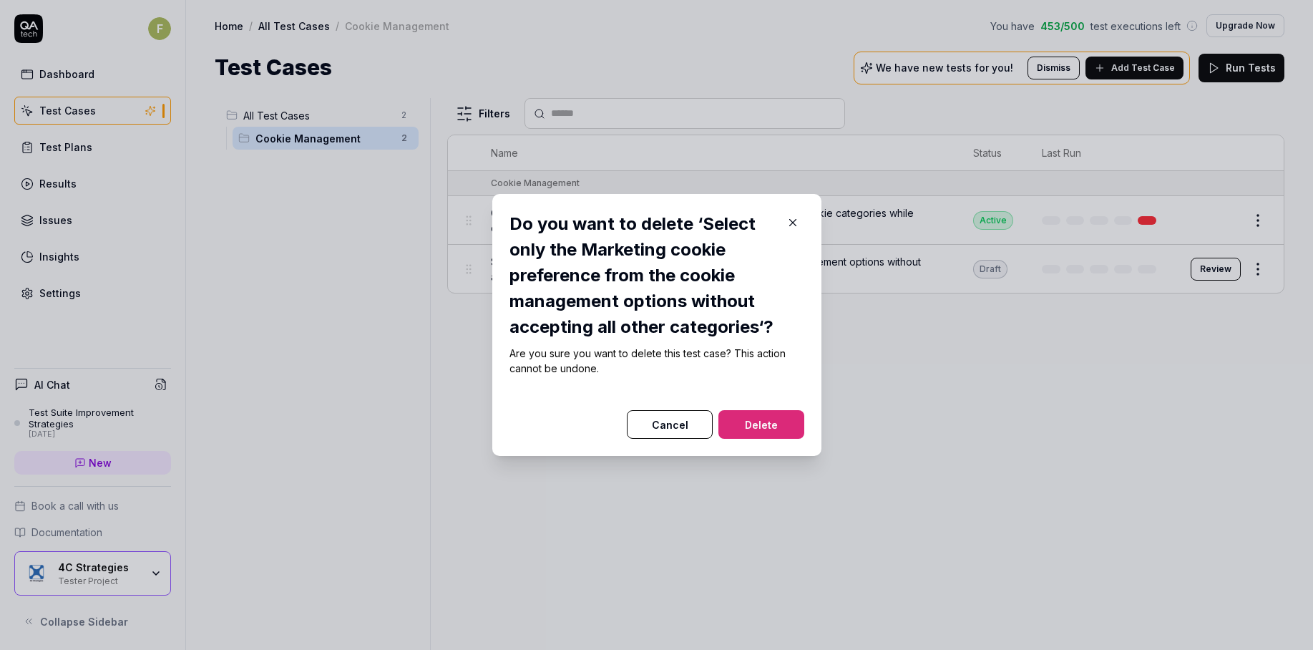
drag, startPoint x: 758, startPoint y: 427, endPoint x: 1261, endPoint y: 311, distance: 516.8
click at [759, 427] on button "Delete" at bounding box center [761, 424] width 86 height 29
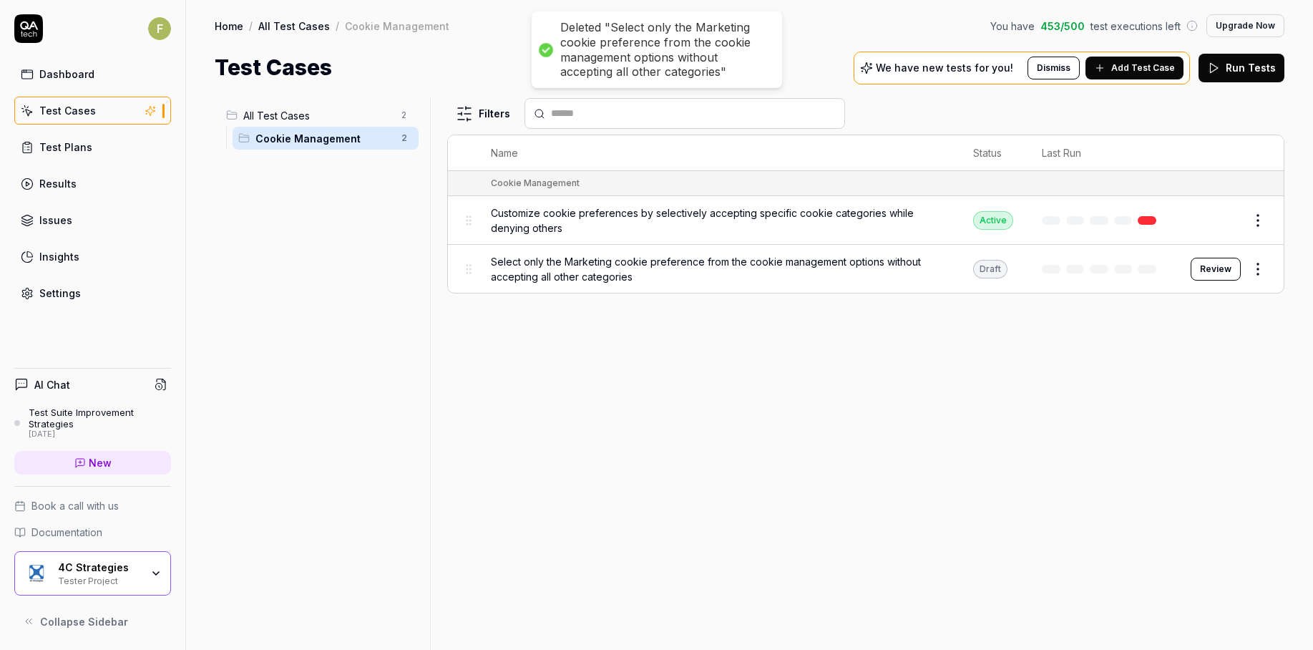
click at [1268, 222] on html "Deleted "Select only the Marketing cookie preference from the cookie management…" at bounding box center [656, 325] width 1313 height 650
click at [1234, 441] on div "Delete" at bounding box center [1198, 439] width 136 height 31
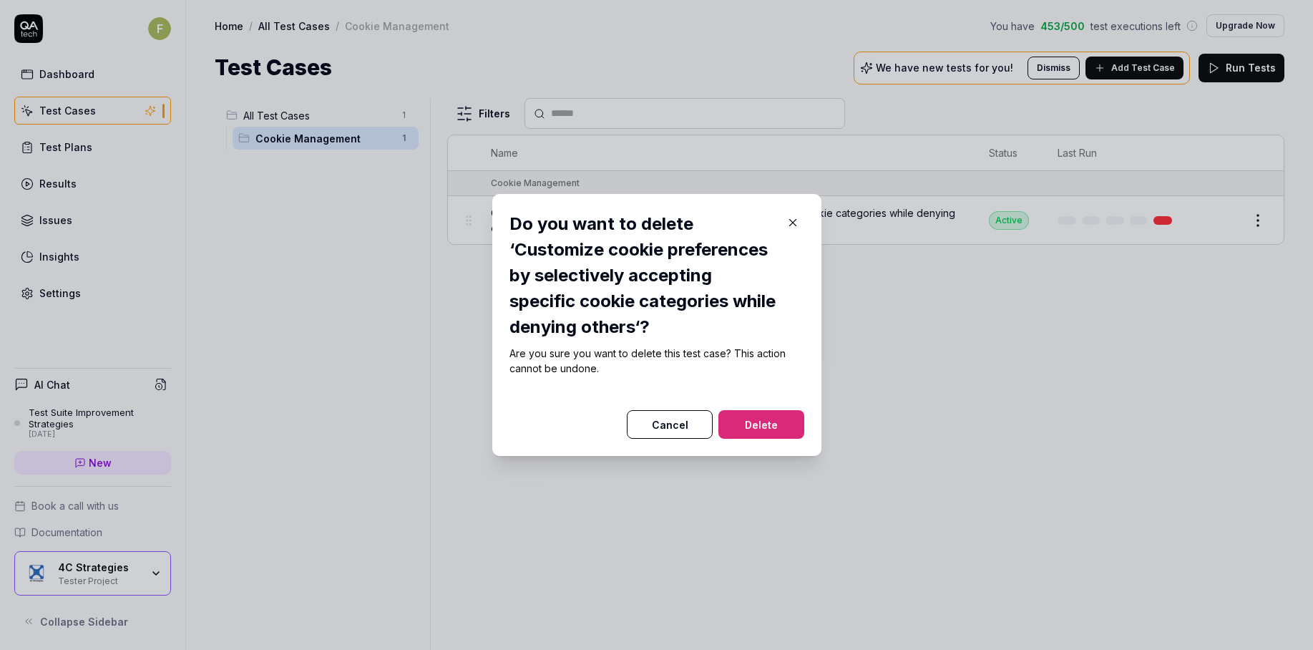
drag, startPoint x: 770, startPoint y: 421, endPoint x: 1182, endPoint y: 340, distance: 420.0
click at [780, 421] on button "Delete" at bounding box center [761, 424] width 86 height 29
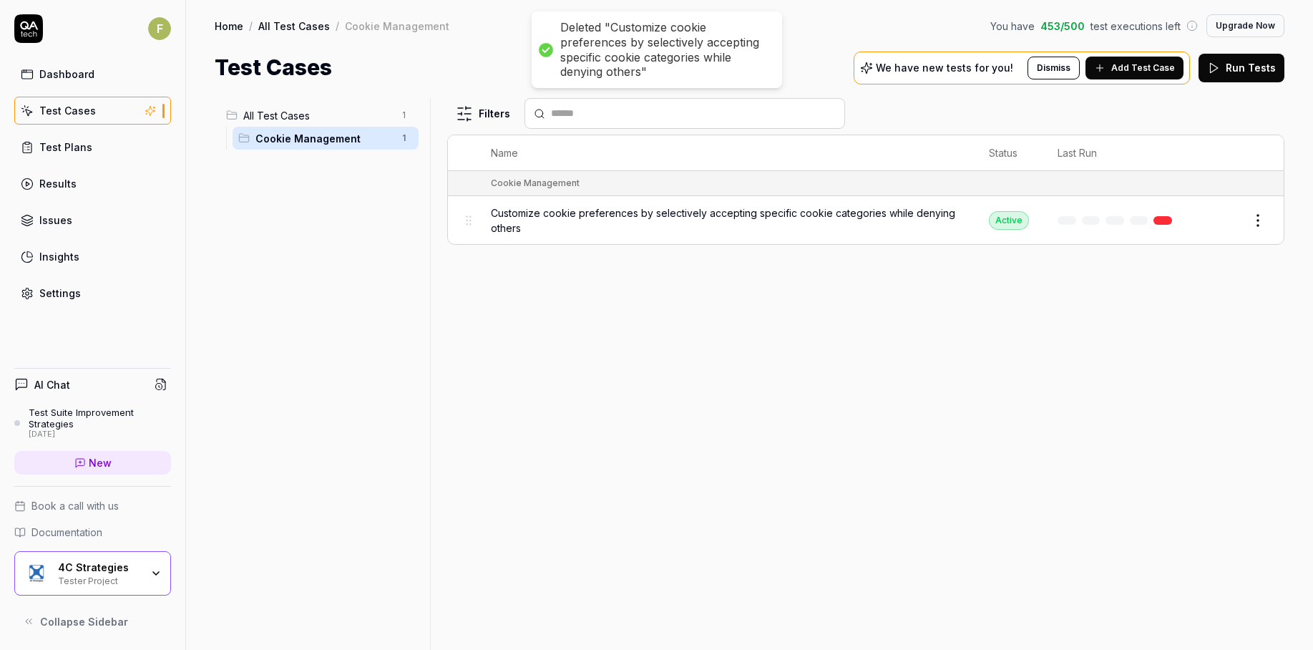
click at [1262, 228] on html "Deleted "Customize cookie preferences by selectively accepting specific cookie …" at bounding box center [656, 325] width 1313 height 650
click at [1201, 424] on div "Delete" at bounding box center [1198, 439] width 136 height 31
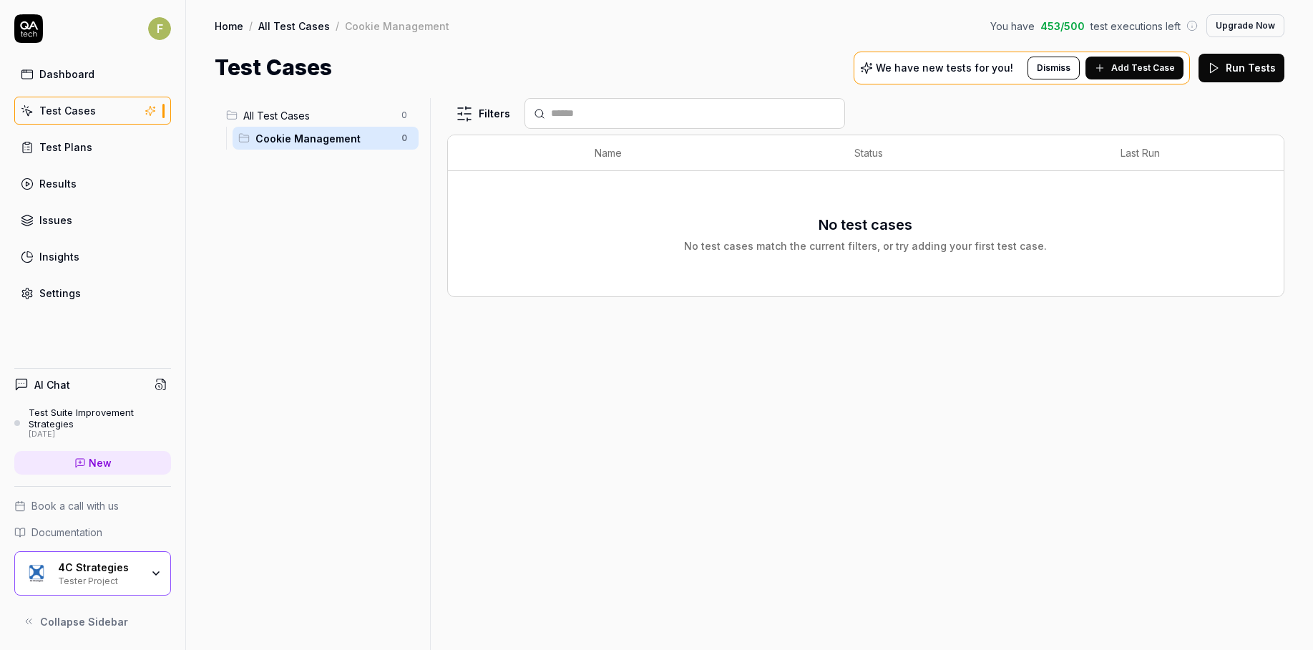
click at [778, 418] on div "Filters Name Status Last Run No test cases No test cases match the current filt…" at bounding box center [865, 374] width 837 height 552
drag, startPoint x: 669, startPoint y: 372, endPoint x: 416, endPoint y: 178, distance: 318.9
click at [665, 371] on div "Filters Name Status Last Run No test cases No test cases match the current filt…" at bounding box center [865, 374] width 837 height 552
click at [399, 134] on html "F Dashboard Test Cases Test Plans Results Issues Insights Settings AI Chat Test…" at bounding box center [656, 325] width 1313 height 650
click at [343, 267] on div "Delete" at bounding box center [343, 262] width 144 height 31
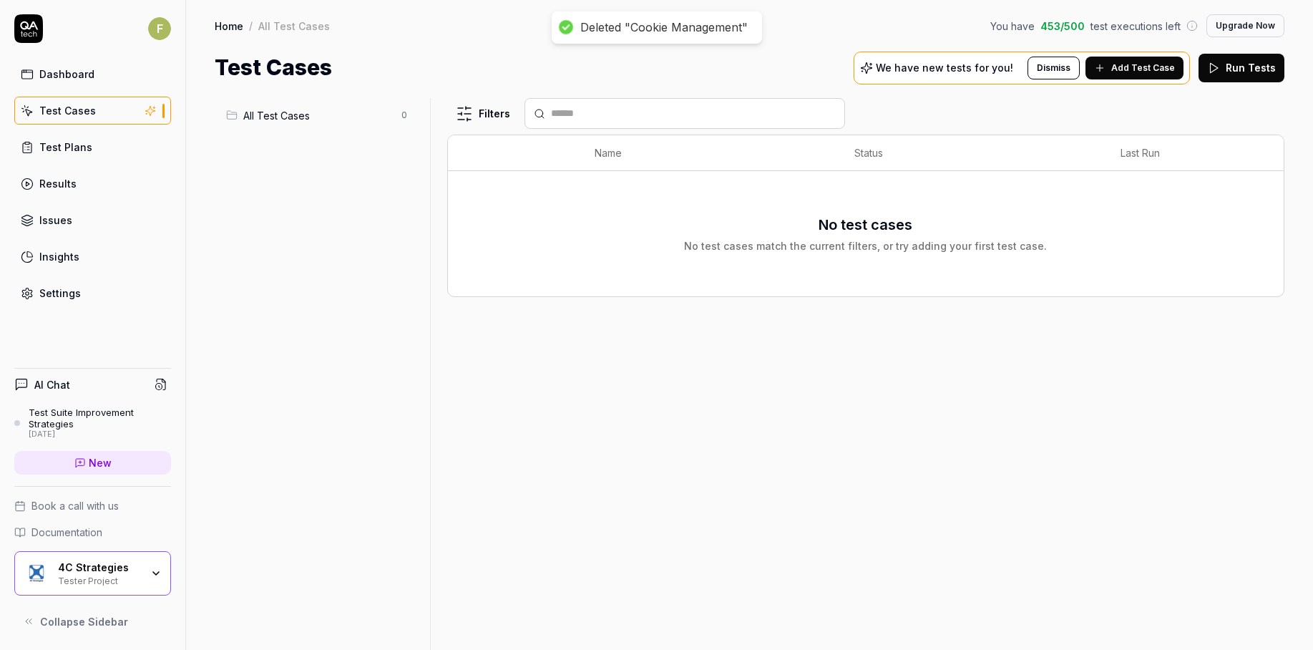
click at [405, 115] on html "Deleted "Cookie Management" F Dashboard Test Cases Test Plans Results Issues In…" at bounding box center [656, 325] width 1313 height 650
click at [396, 254] on html "Deleted "Cookie Management" F Dashboard Test Cases Test Plans Results Issues In…" at bounding box center [656, 325] width 1313 height 650
drag, startPoint x: 883, startPoint y: 336, endPoint x: 1087, endPoint y: 335, distance: 203.9
click at [922, 347] on div "Filters Name Status Last Run No test cases No test cases match the current filt…" at bounding box center [865, 374] width 837 height 552
click at [66, 286] on link "Settings" at bounding box center [92, 293] width 157 height 28
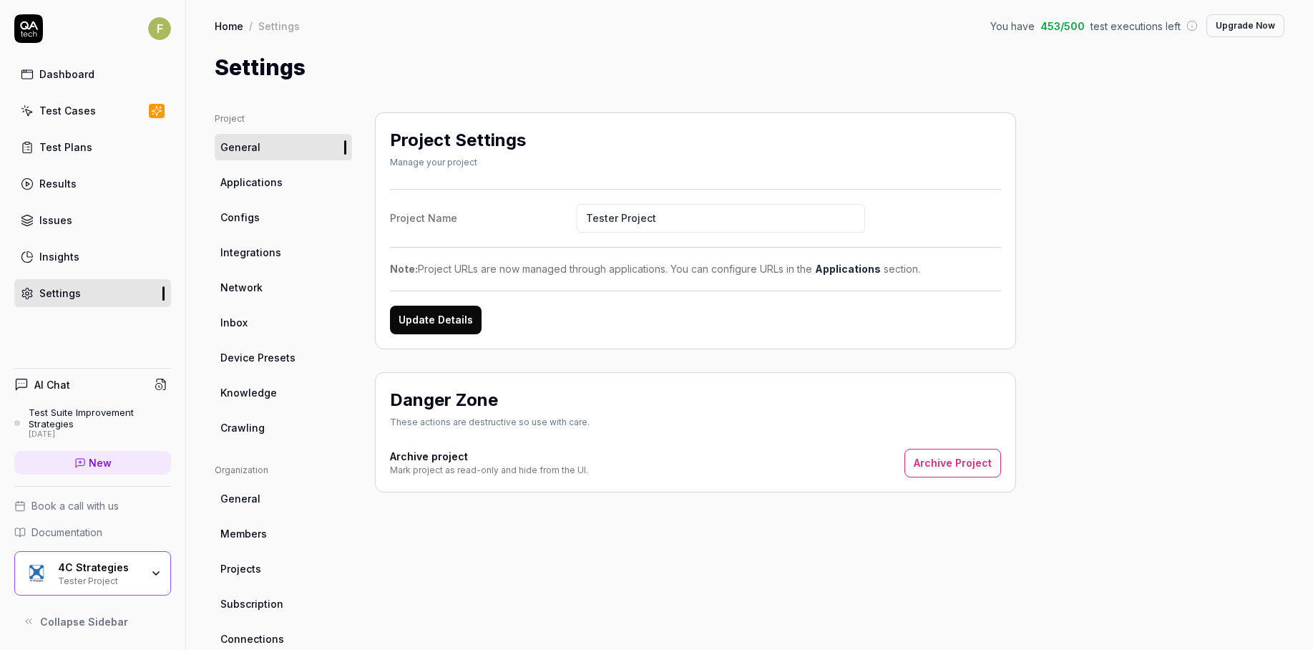
click at [454, 310] on button "Update Details" at bounding box center [436, 319] width 92 height 29
click at [276, 184] on span "Applications" at bounding box center [251, 182] width 62 height 15
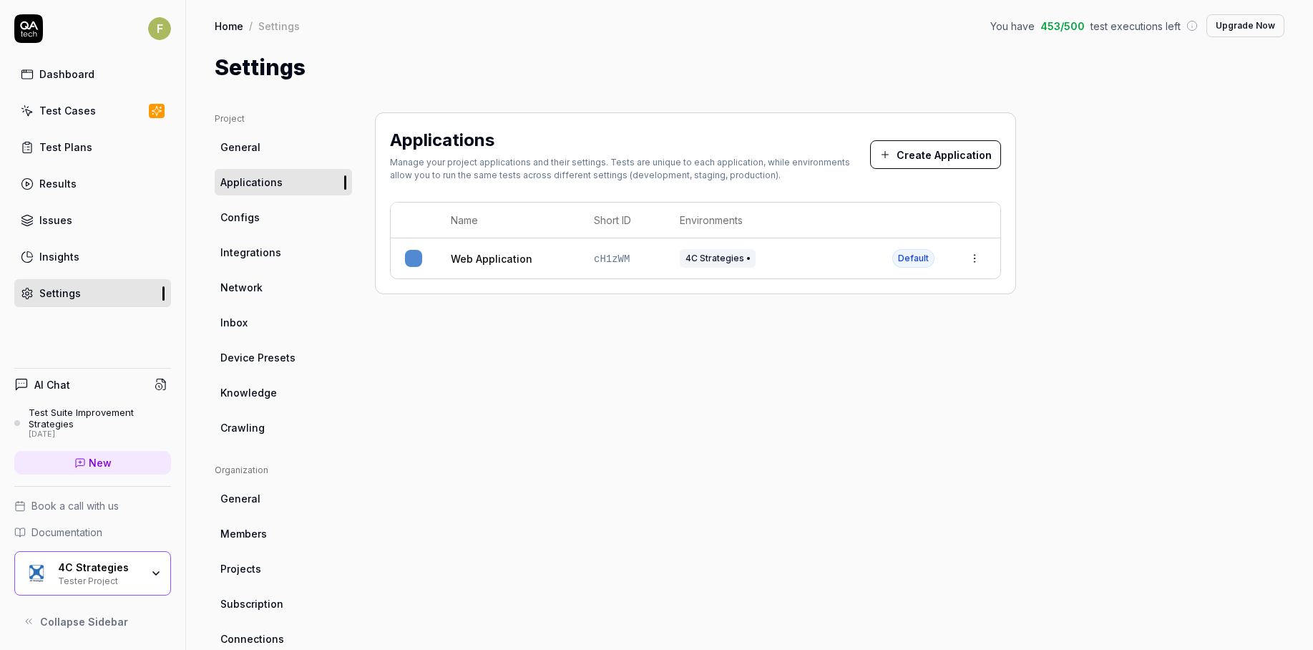
click at [979, 264] on html "F Dashboard Test Cases Test Plans Results Issues Insights Settings AI Chat Test…" at bounding box center [656, 325] width 1313 height 650
click at [945, 352] on div "Edit" at bounding box center [907, 352] width 167 height 31
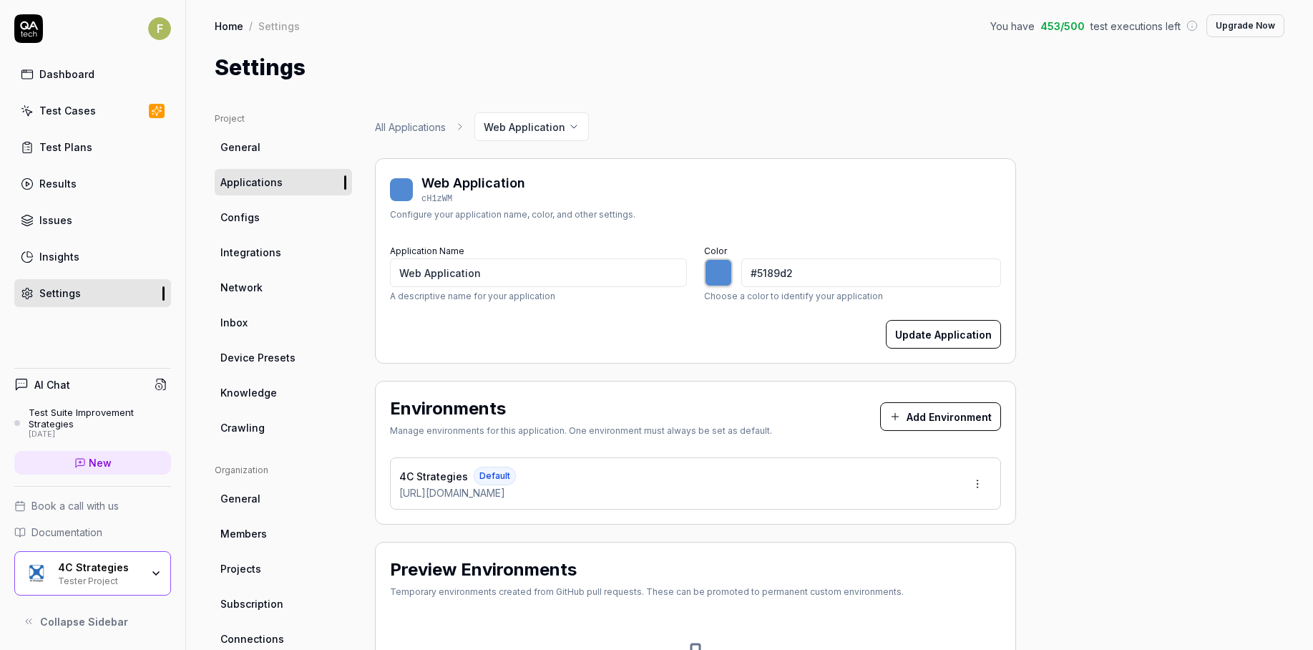
click at [273, 187] on span "Applications" at bounding box center [251, 182] width 62 height 15
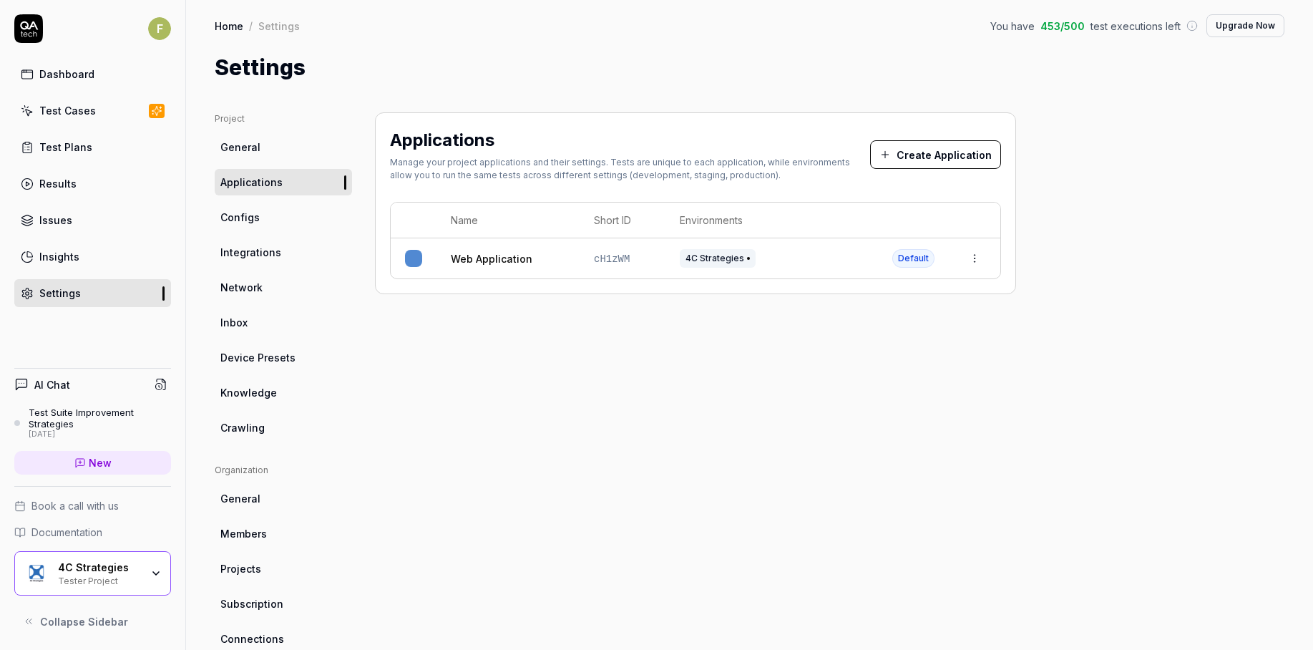
click at [968, 160] on button "Create Application" at bounding box center [935, 154] width 131 height 29
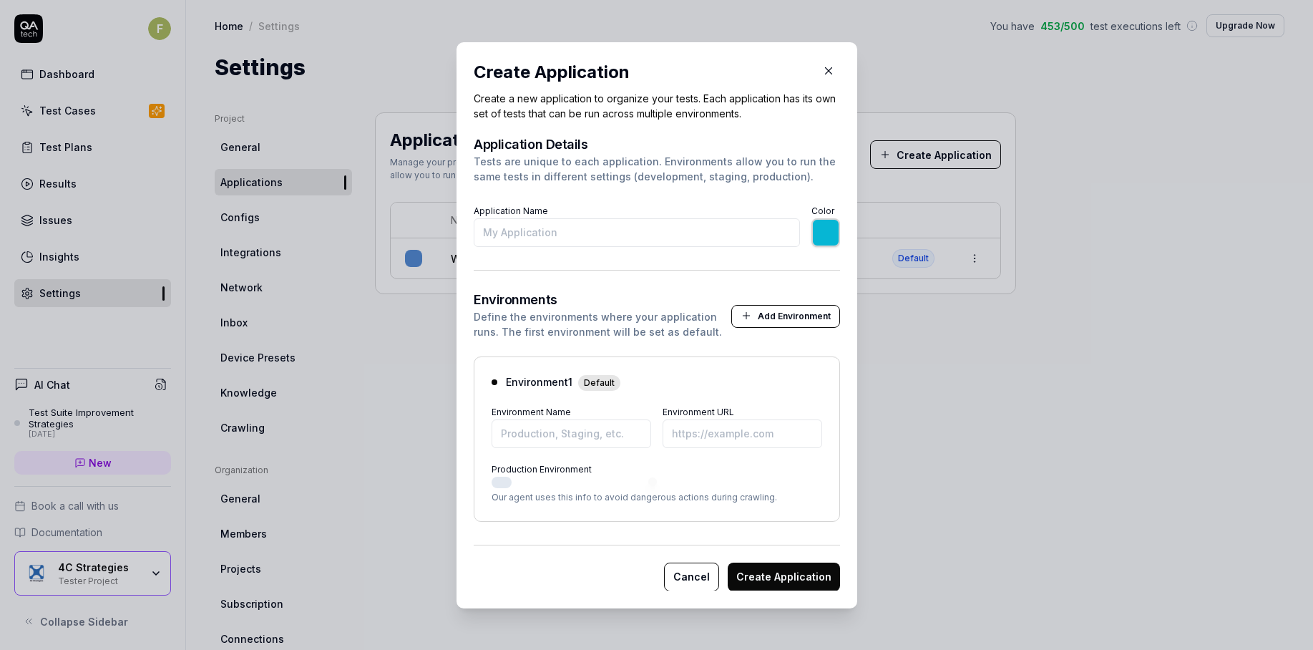
click at [824, 232] on input "*******" at bounding box center [825, 232] width 29 height 29
type input "*******"
click at [660, 238] on input "Application Name" at bounding box center [637, 232] width 326 height 29
type input "E21"
click at [577, 435] on input "Environment Name" at bounding box center [571, 432] width 160 height 29
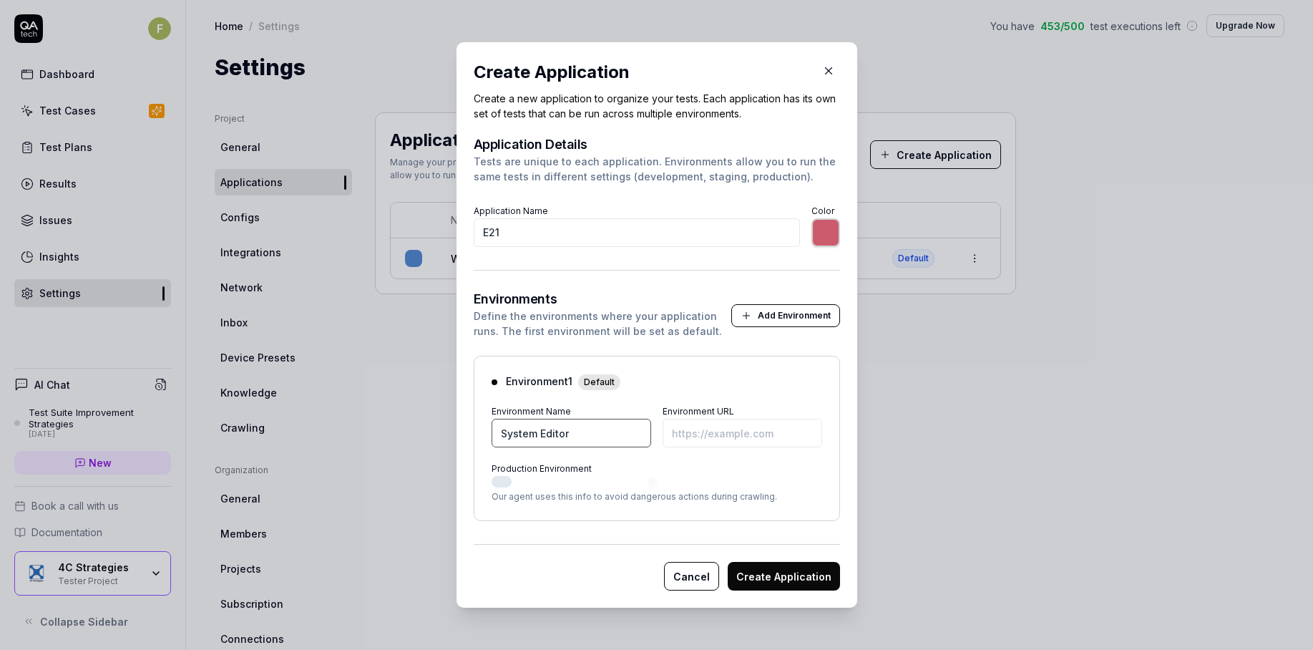
type input "System Editor"
click at [692, 442] on input "Environment URL" at bounding box center [742, 432] width 160 height 29
paste input "https://int-semmextdev01.exonaut.com/exonaut-system-editor/#/"
type input "https://semmextdev01.exonaut.com/exonaut-system-editor/#/"
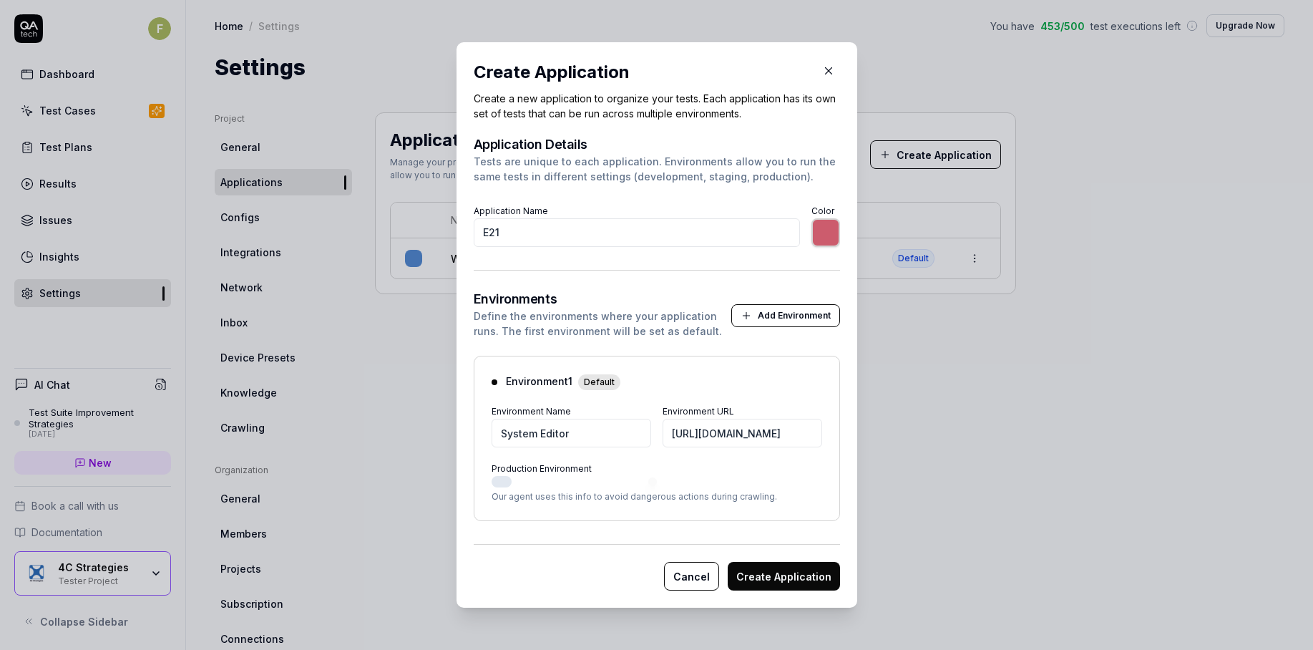
scroll to position [0, 0]
click at [815, 577] on button "Create Application" at bounding box center [783, 576] width 112 height 29
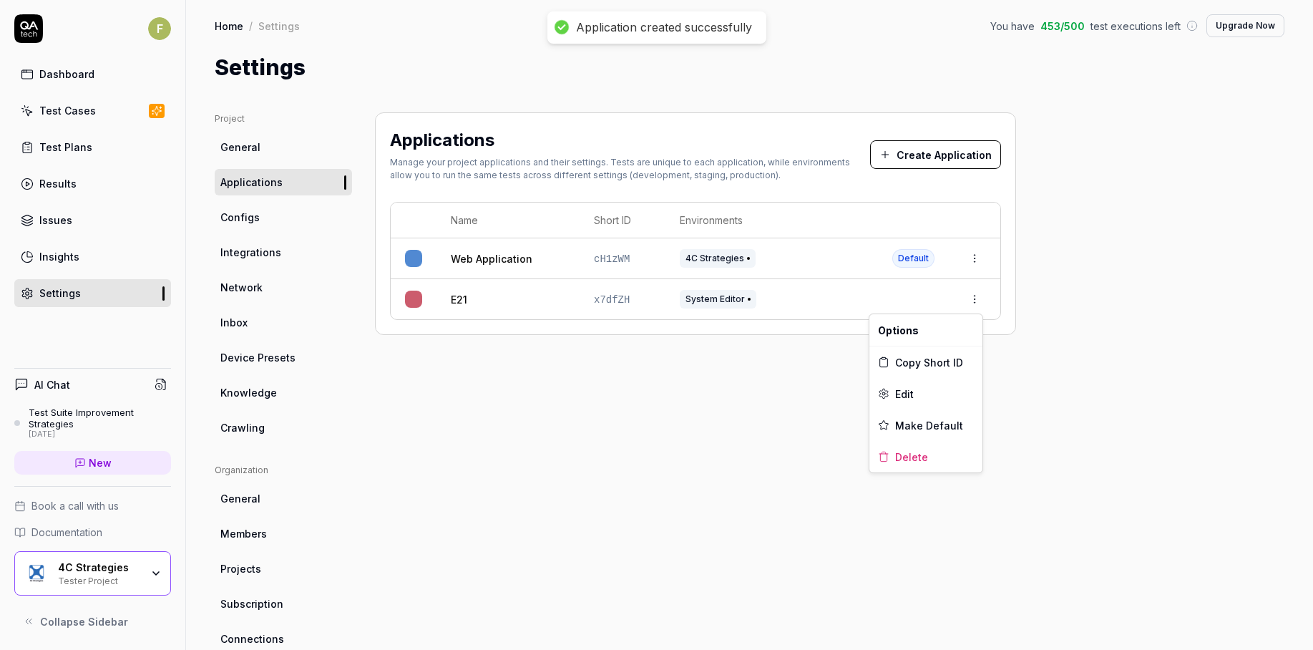
click at [979, 298] on html "Application created successfully F Dashboard Test Cases Test Plans Results Issu…" at bounding box center [656, 325] width 1313 height 650
click at [951, 428] on span "Make Default" at bounding box center [929, 425] width 68 height 15
click at [974, 305] on html "Default application updated F Dashboard Test Cases Test Plans Results Issues In…" at bounding box center [656, 325] width 1313 height 650
click at [910, 461] on span "Delete" at bounding box center [911, 456] width 33 height 15
click at [976, 308] on html "F Dashboard Test Cases Test Plans Results Issues Insights Settings AI Chat Test…" at bounding box center [656, 325] width 1313 height 650
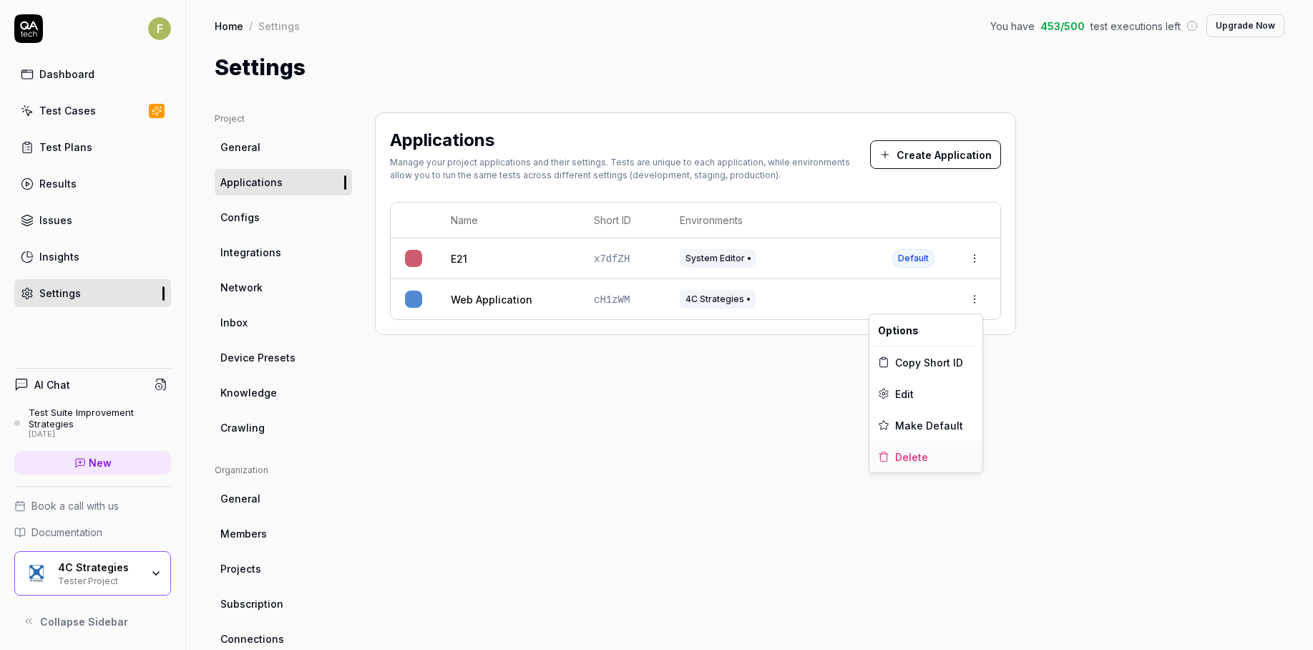
click at [923, 456] on span "Delete" at bounding box center [911, 456] width 33 height 15
click at [765, 423] on div "Applications Manage your project applications and their settings. Tests are uni…" at bounding box center [695, 469] width 641 height 715
click at [239, 217] on span "Configs" at bounding box center [239, 217] width 39 height 15
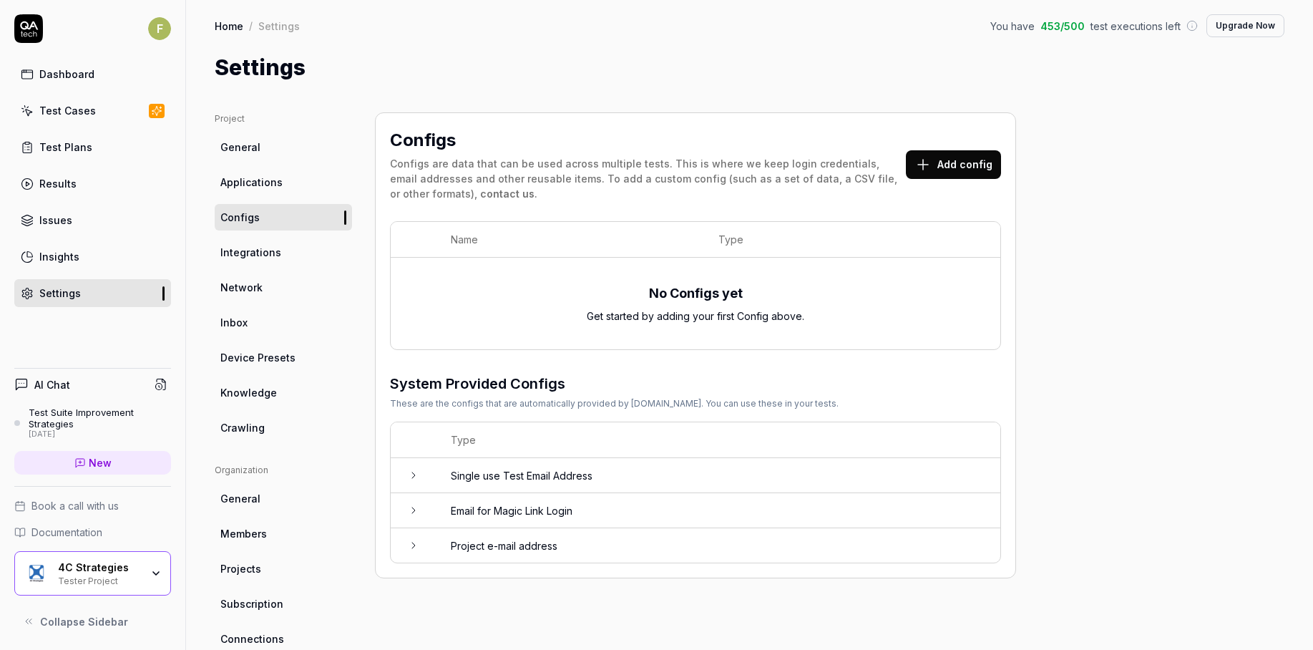
click at [966, 156] on button "Add config" at bounding box center [953, 164] width 95 height 29
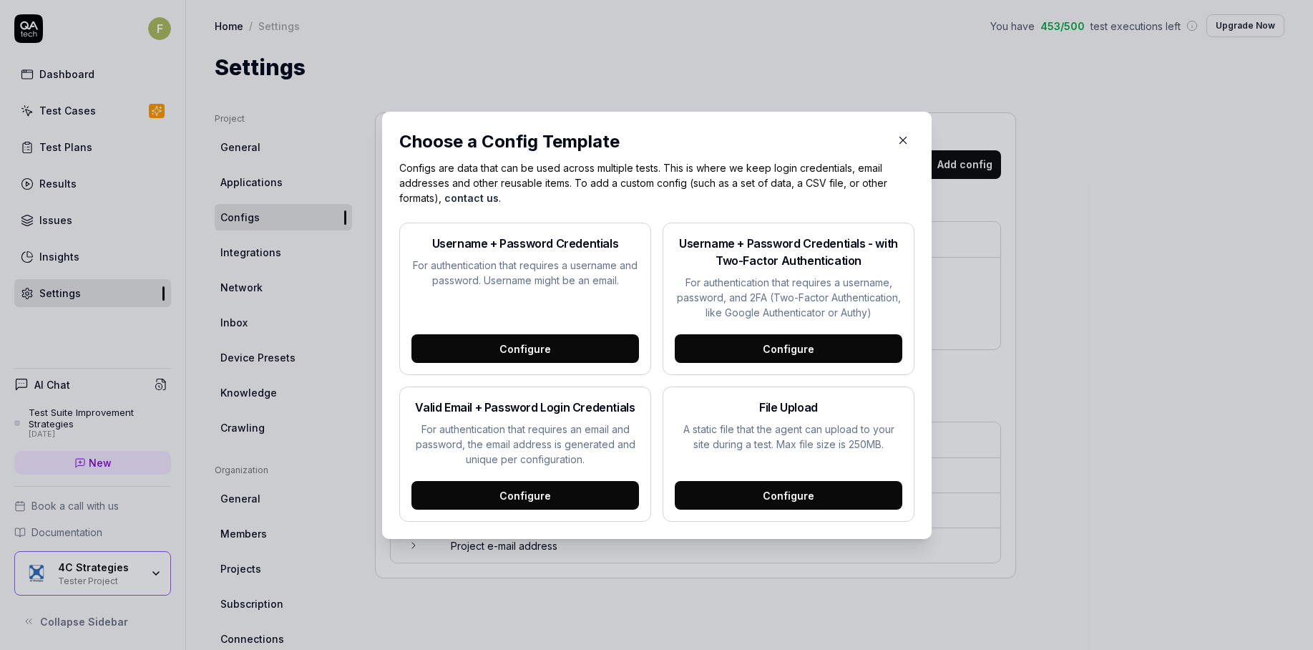
click at [531, 346] on div "Configure" at bounding box center [524, 348] width 227 height 29
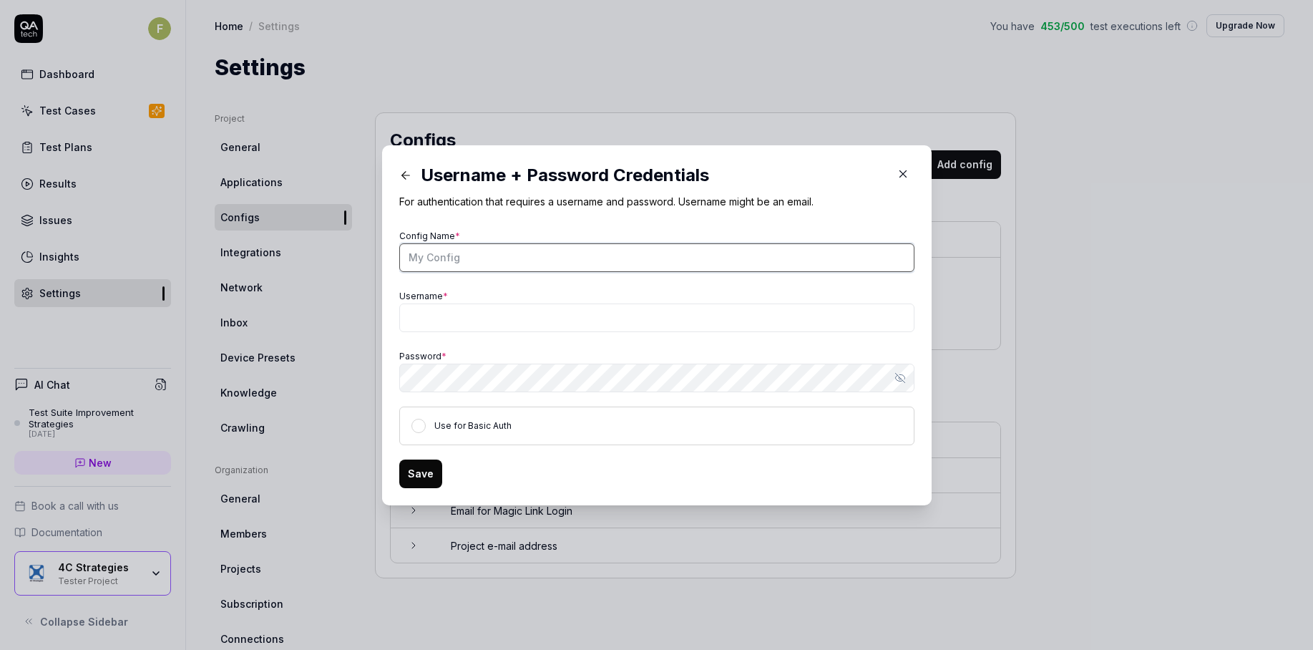
click at [484, 258] on input "Config Name *" at bounding box center [656, 257] width 515 height 29
type input "E"
type input "Main User"
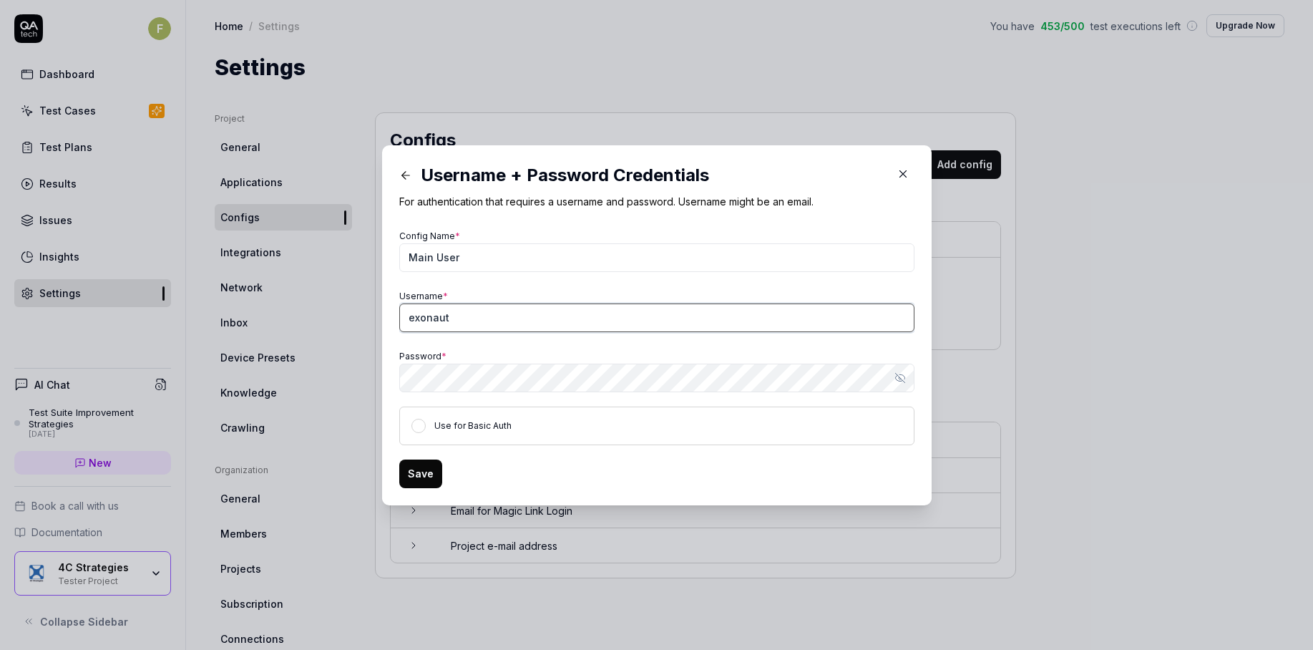
type input "exonaut"
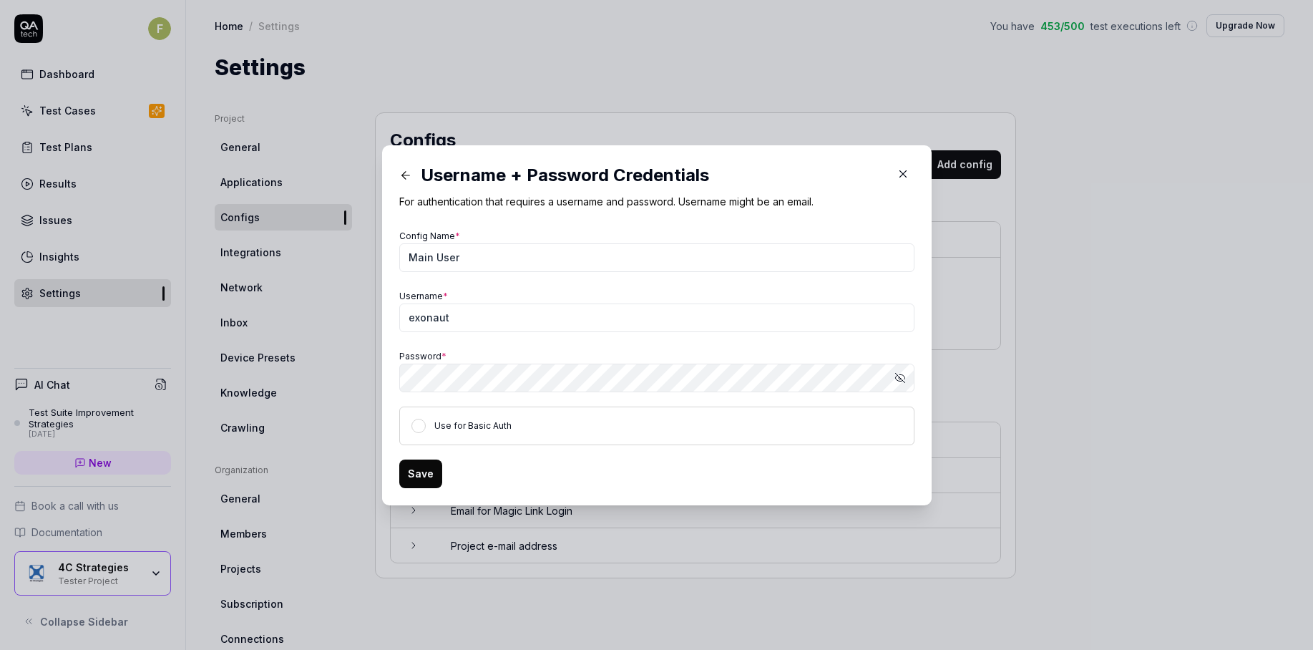
click at [423, 476] on button "Save" at bounding box center [420, 473] width 43 height 29
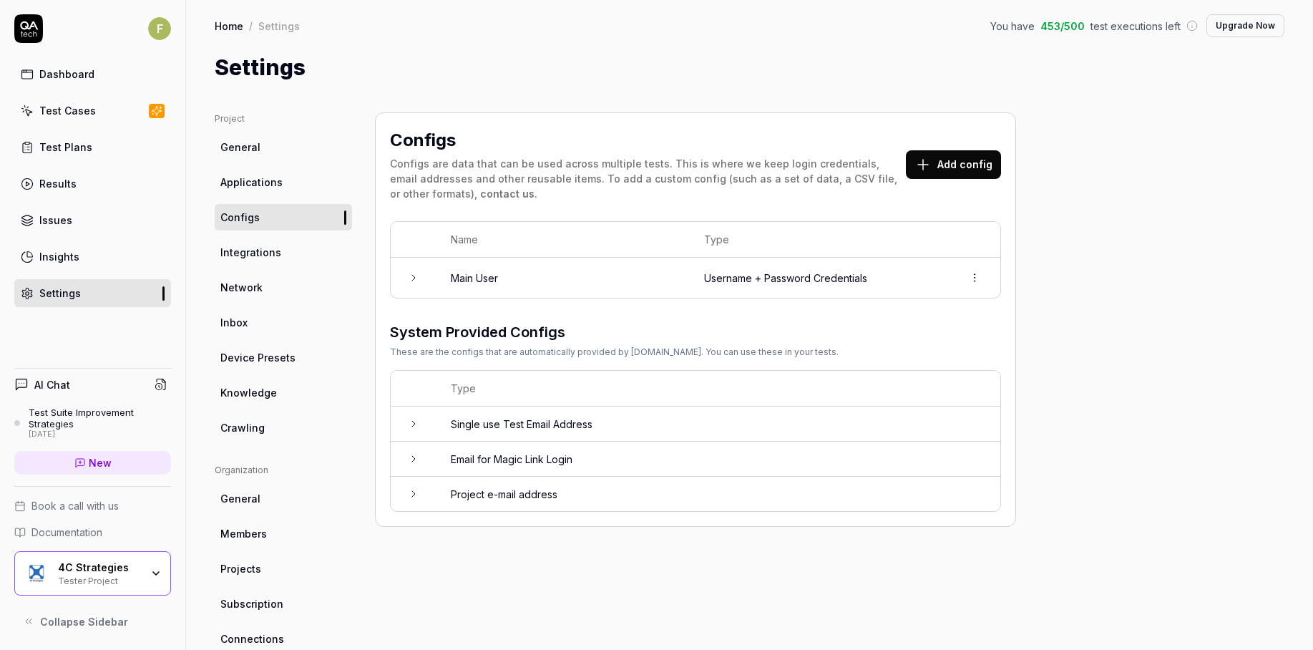
click at [107, 114] on link "Test Cases" at bounding box center [92, 111] width 157 height 28
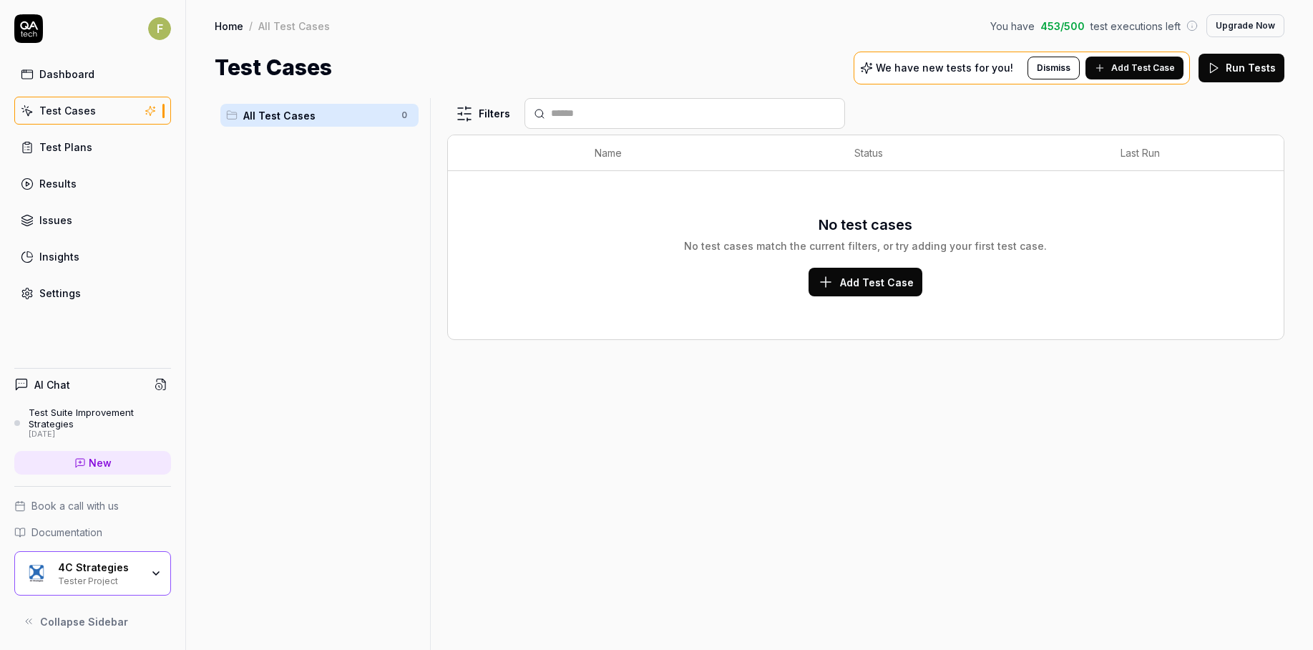
click at [1049, 69] on button "Dismiss" at bounding box center [1053, 68] width 52 height 23
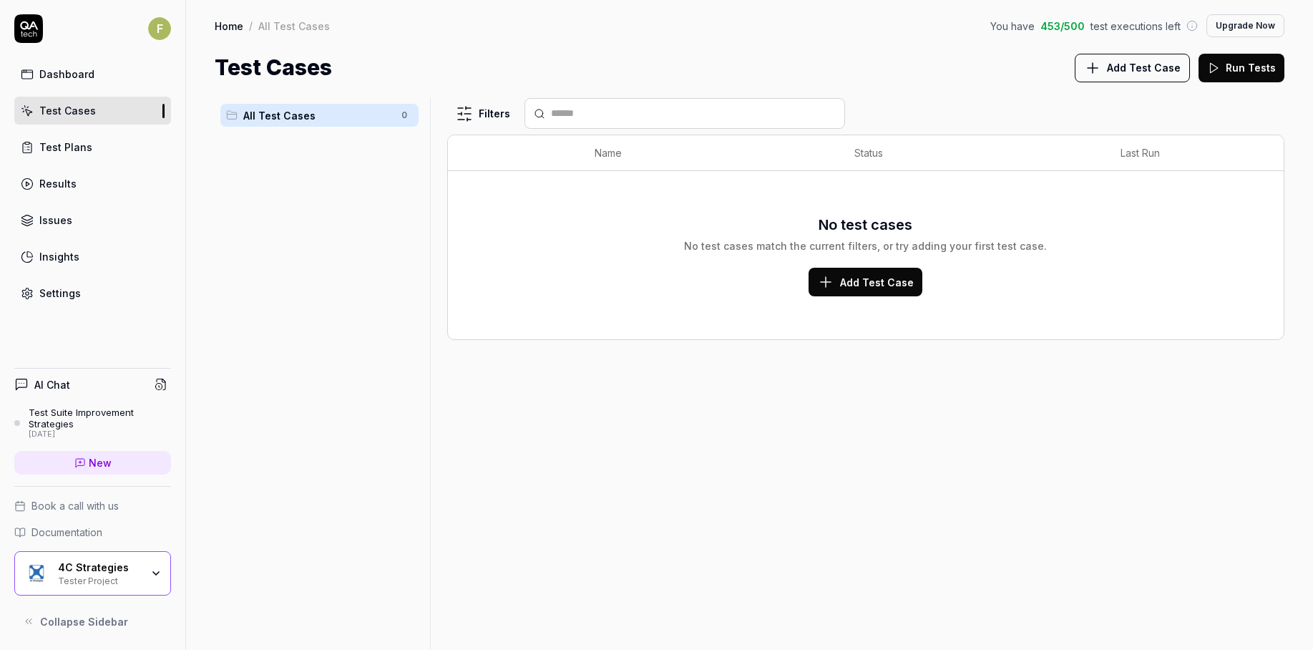
click at [1130, 62] on span "Add Test Case" at bounding box center [1144, 67] width 74 height 15
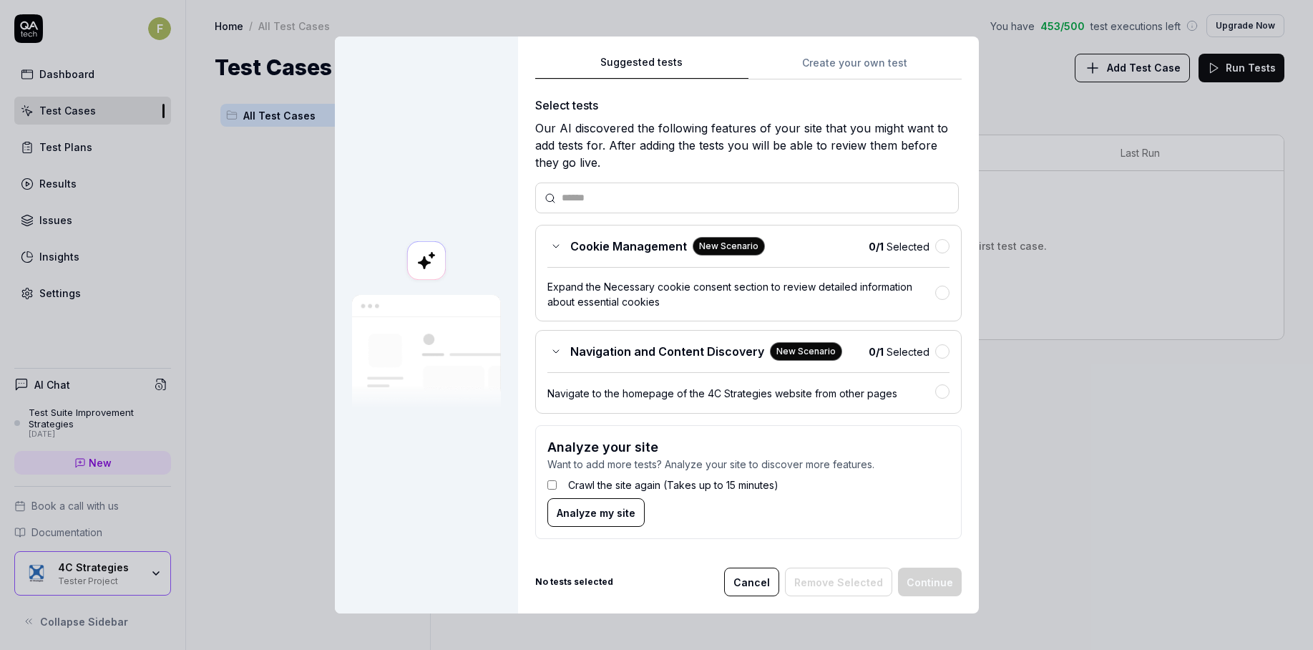
click at [576, 514] on span "Analyze my site" at bounding box center [596, 512] width 79 height 15
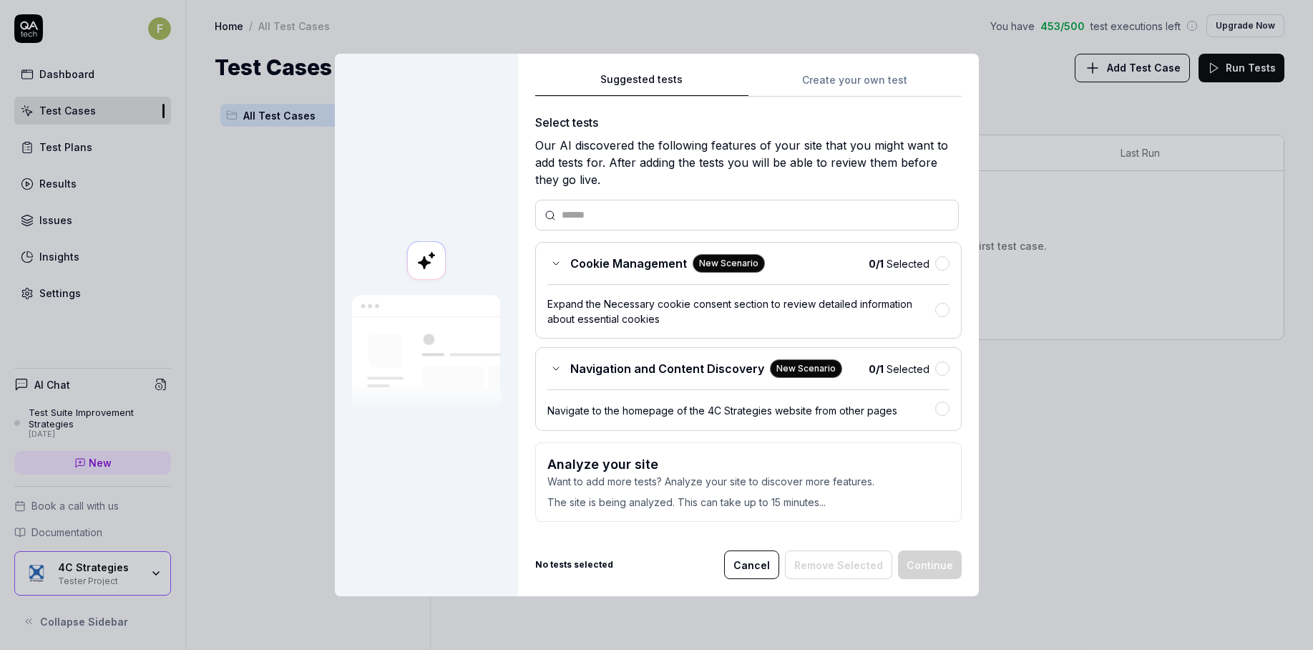
click at [743, 564] on button "Cancel" at bounding box center [751, 564] width 55 height 29
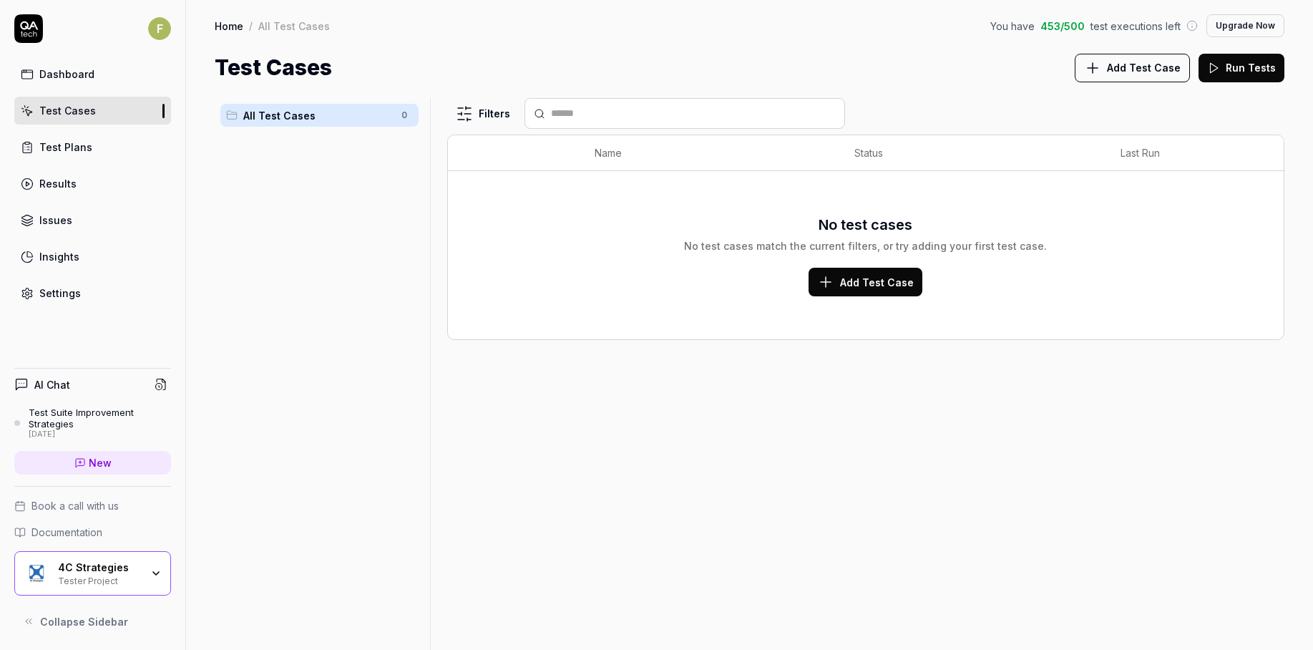
click at [1128, 72] on span "Add Test Case" at bounding box center [1144, 67] width 74 height 15
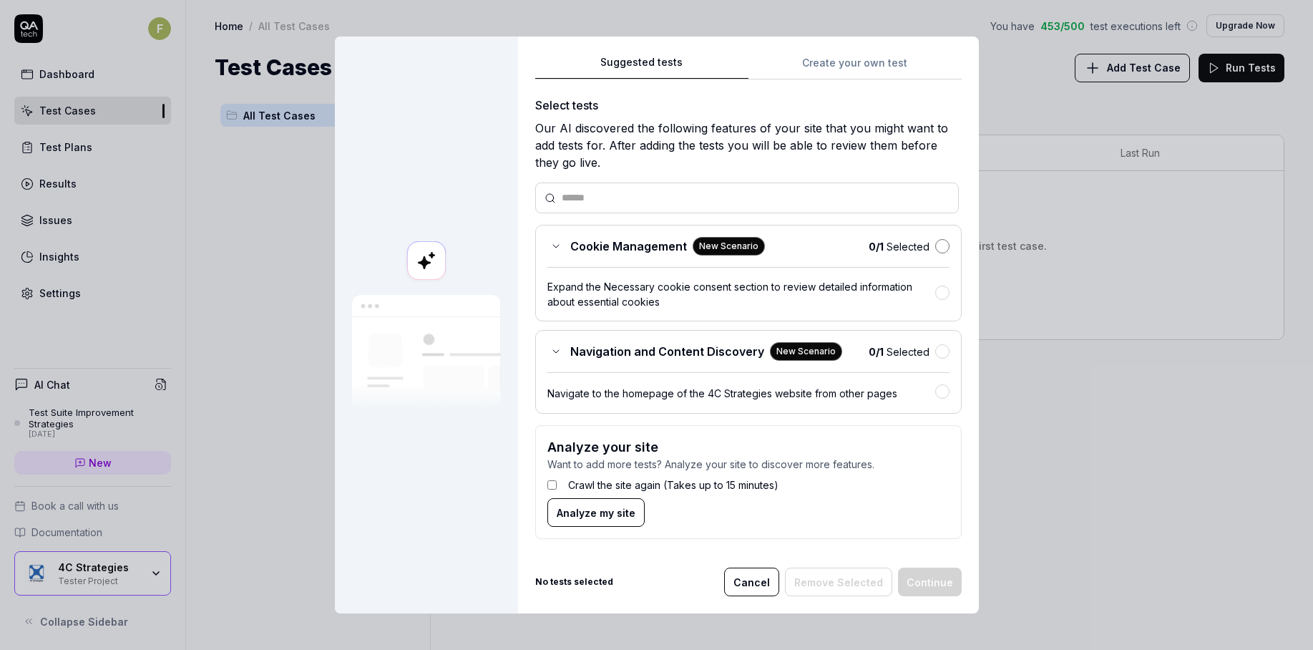
click at [939, 245] on button "button" at bounding box center [942, 246] width 14 height 14
click at [765, 585] on button "Cancel" at bounding box center [751, 581] width 55 height 29
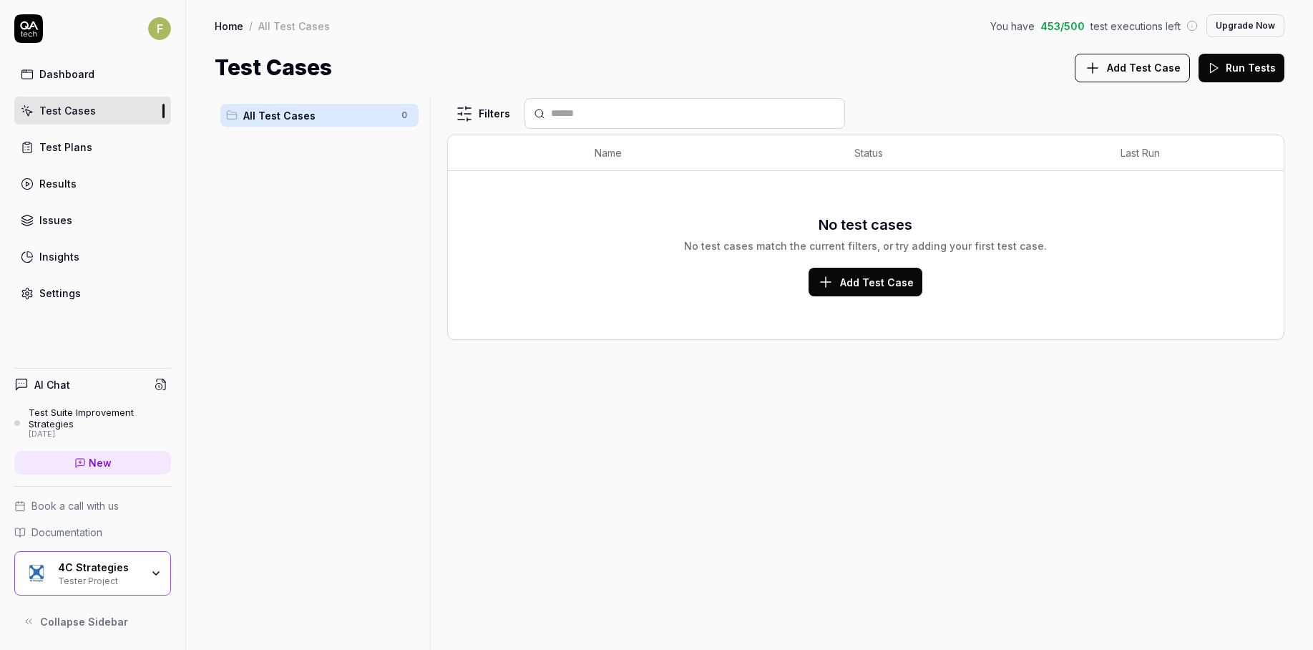
click at [956, 493] on div "Filters Name Status Last Run No test cases No test cases match the current filt…" at bounding box center [865, 374] width 837 height 552
click at [90, 293] on link "Settings" at bounding box center [92, 293] width 157 height 28
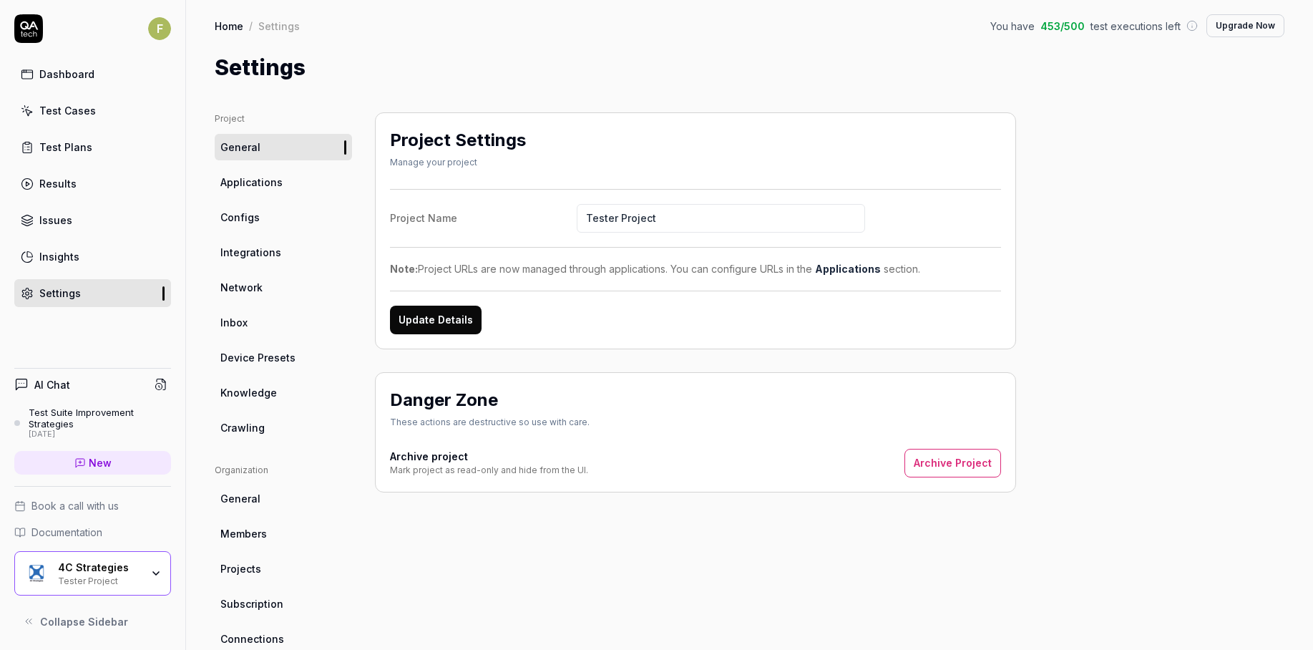
click at [319, 188] on link "Applications" at bounding box center [283, 182] width 137 height 26
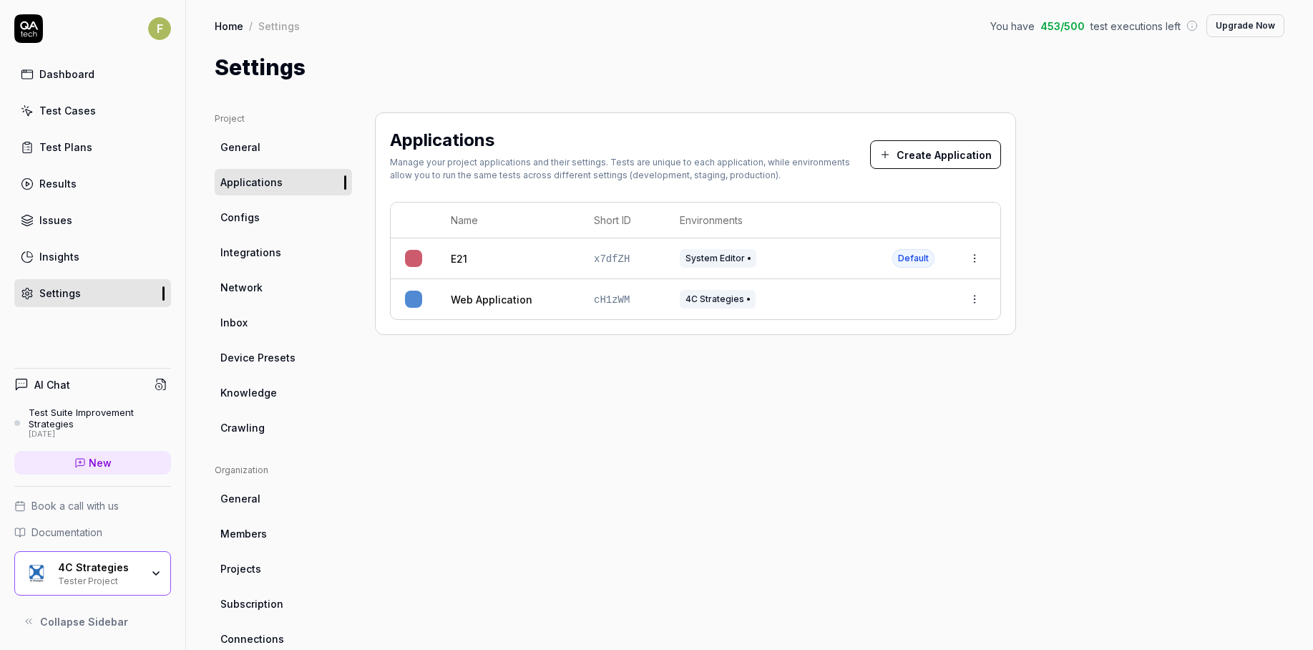
click at [264, 220] on link "Configs" at bounding box center [283, 217] width 137 height 26
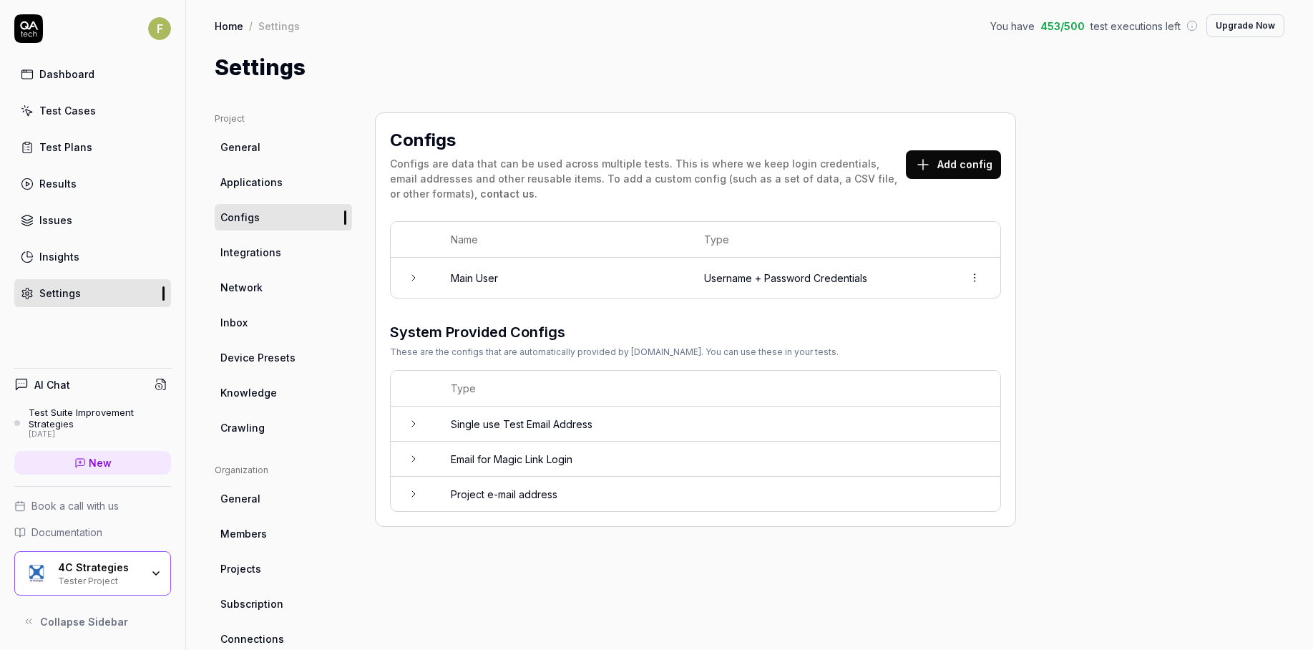
click at [260, 423] on span "Crawling" at bounding box center [242, 427] width 44 height 15
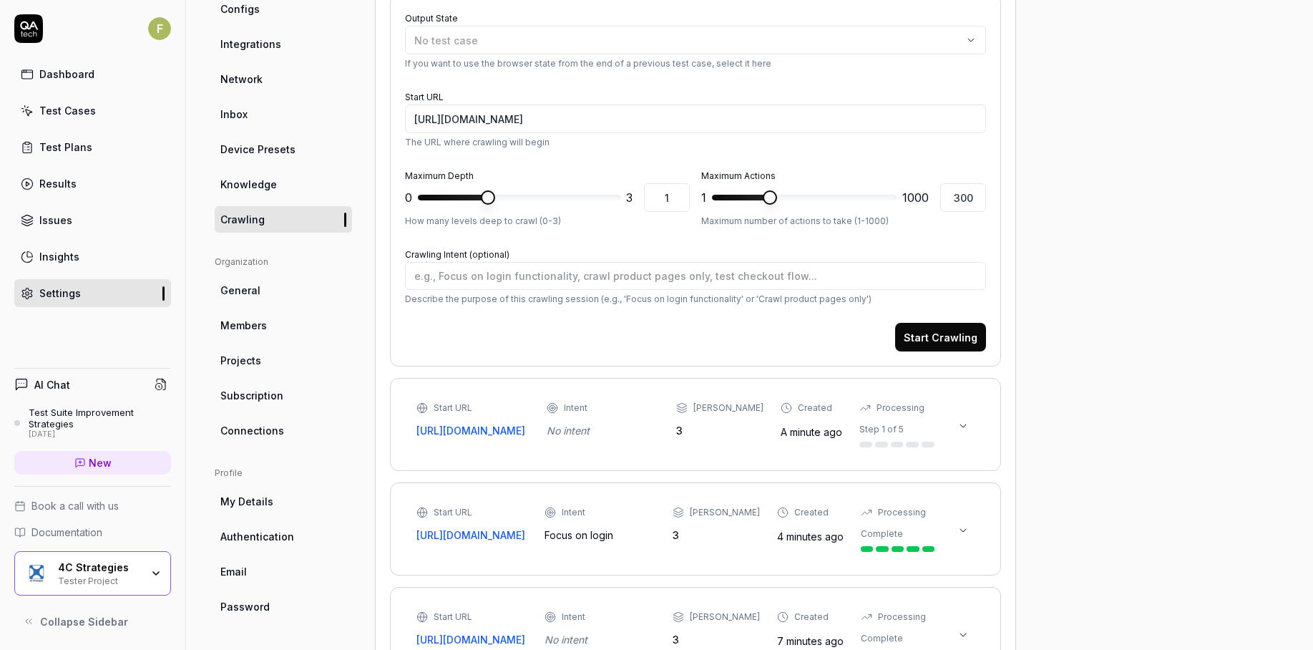
scroll to position [215, 0]
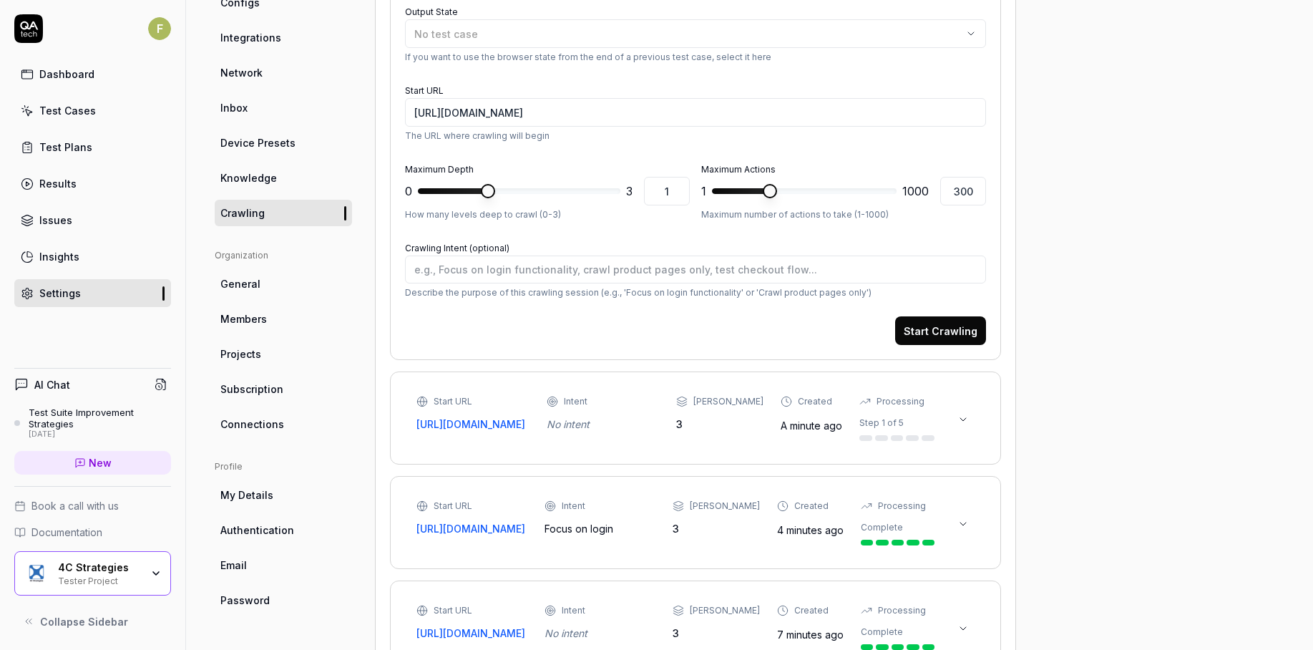
type textarea "*"
click at [964, 431] on button at bounding box center [962, 419] width 23 height 23
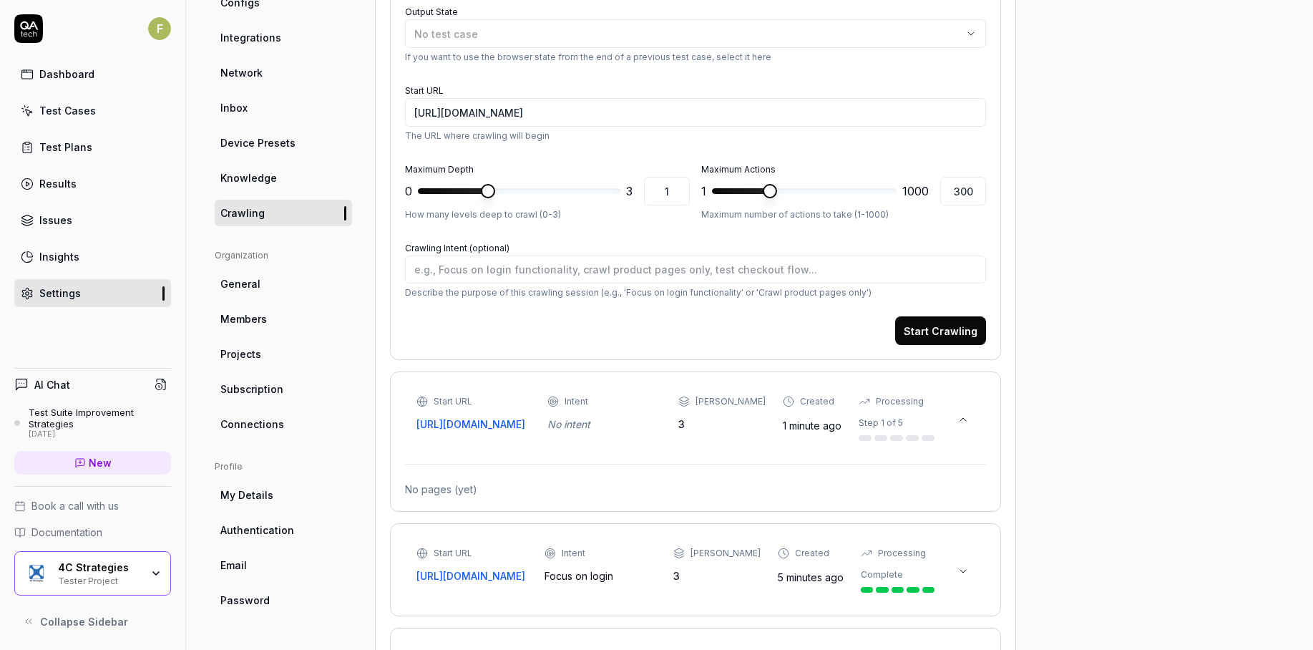
click at [964, 431] on button at bounding box center [962, 419] width 23 height 23
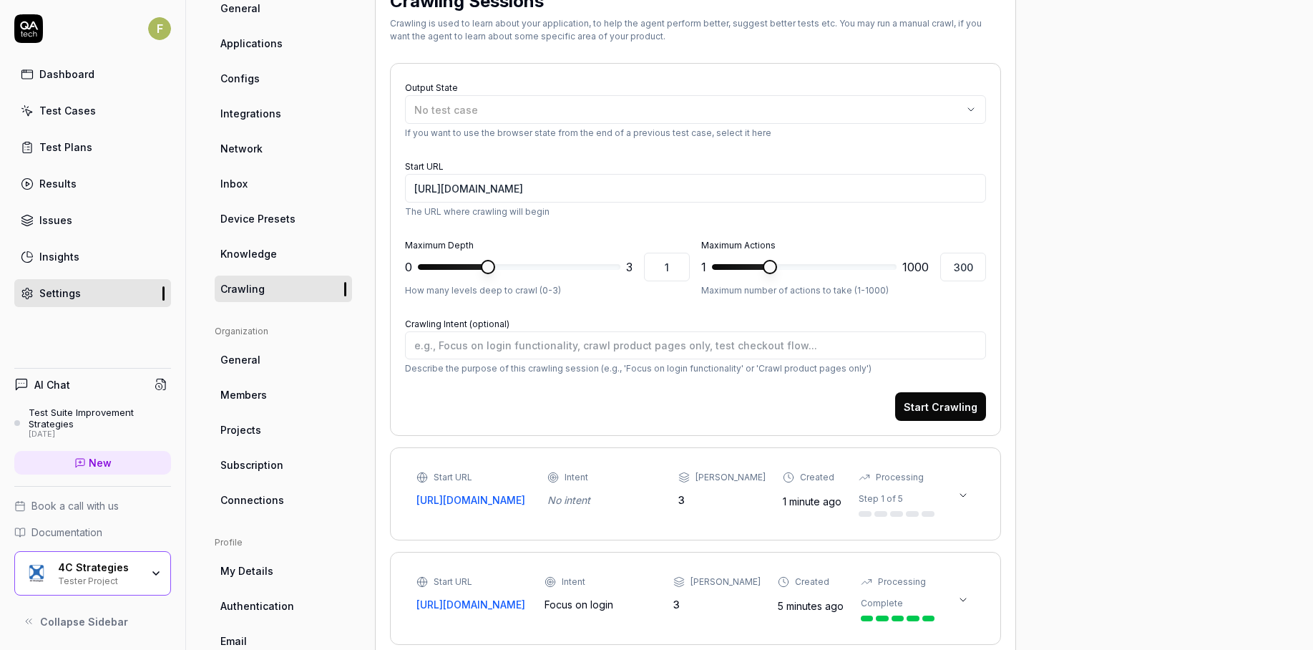
scroll to position [0, 0]
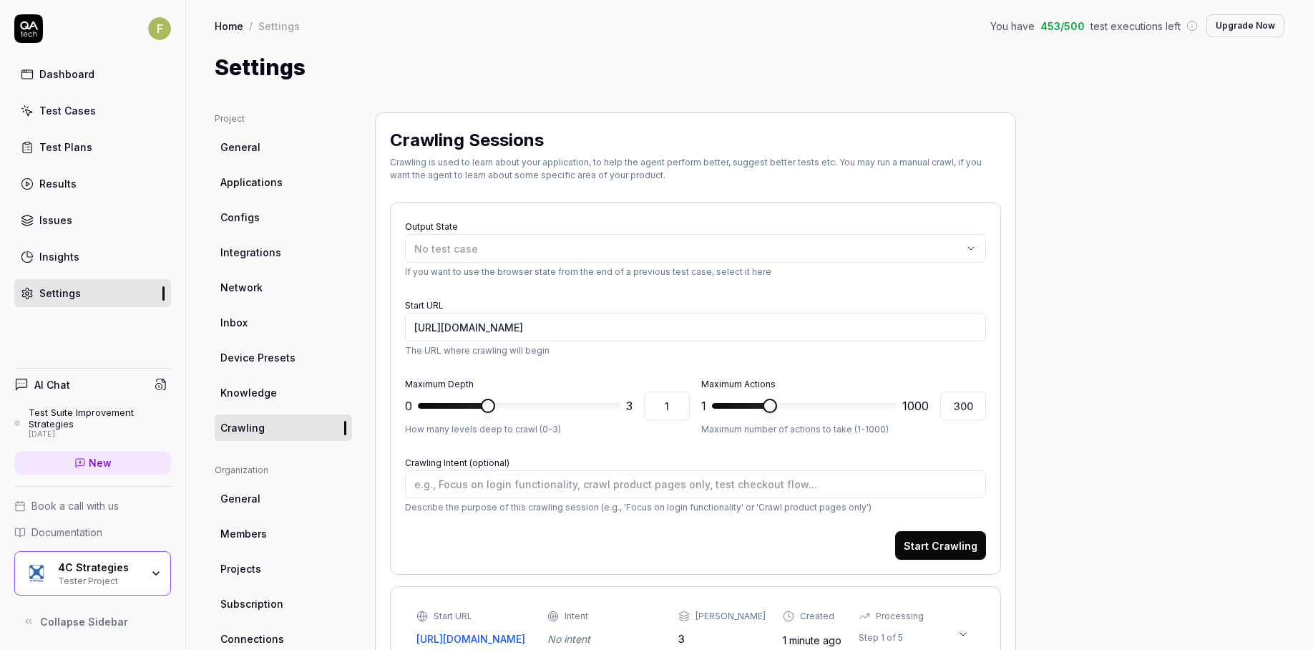
click at [310, 188] on link "Applications" at bounding box center [283, 182] width 137 height 26
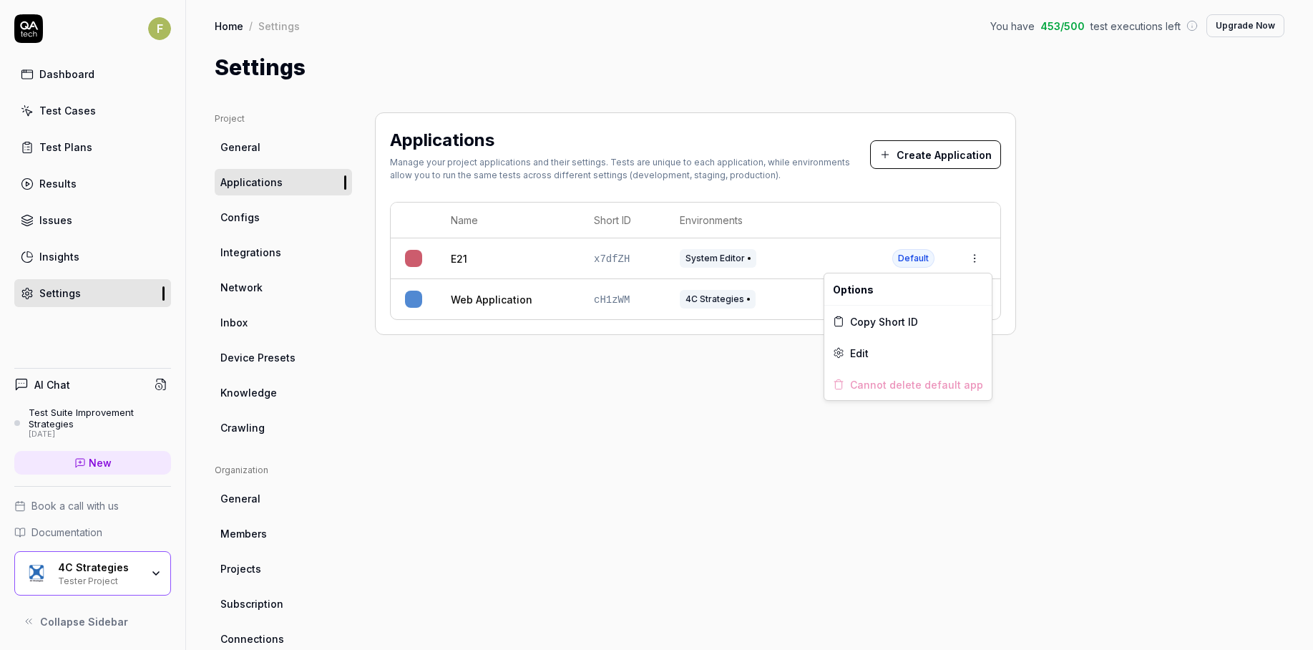
click at [976, 258] on html "F Dashboard Test Cases Test Plans Results Issues Insights Settings AI Chat Test…" at bounding box center [656, 325] width 1313 height 650
click at [947, 349] on div "Edit" at bounding box center [907, 352] width 167 height 31
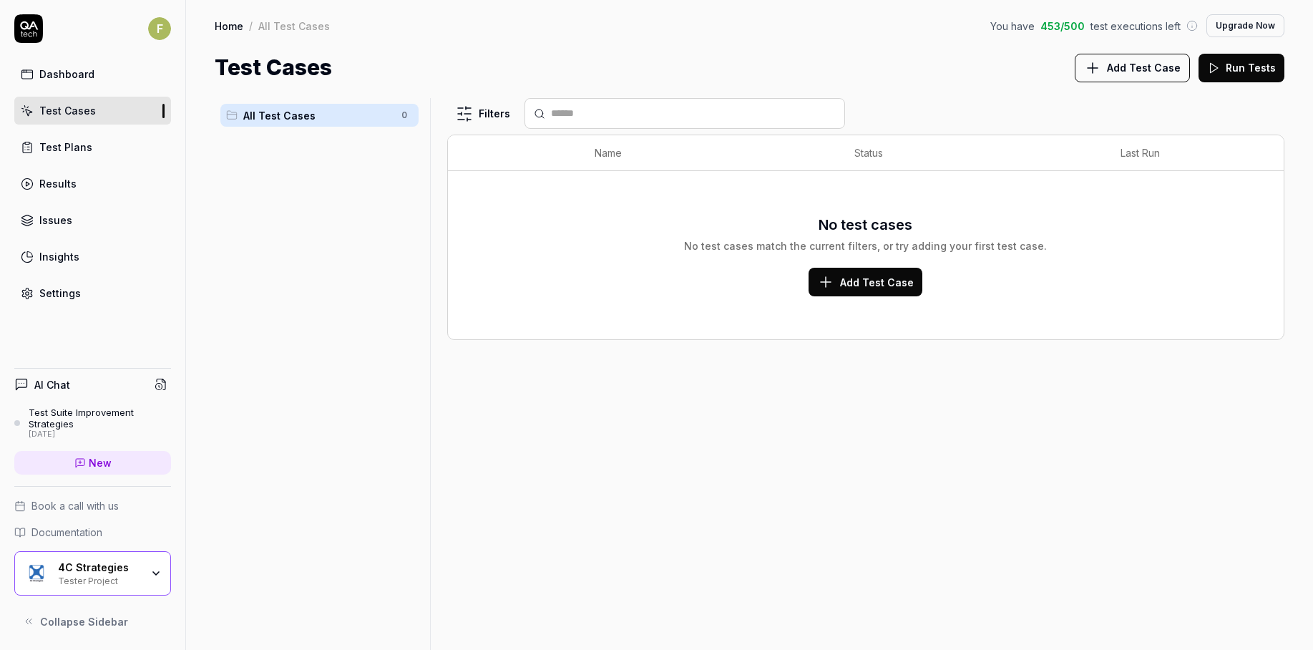
click at [85, 299] on link "Settings" at bounding box center [92, 293] width 157 height 28
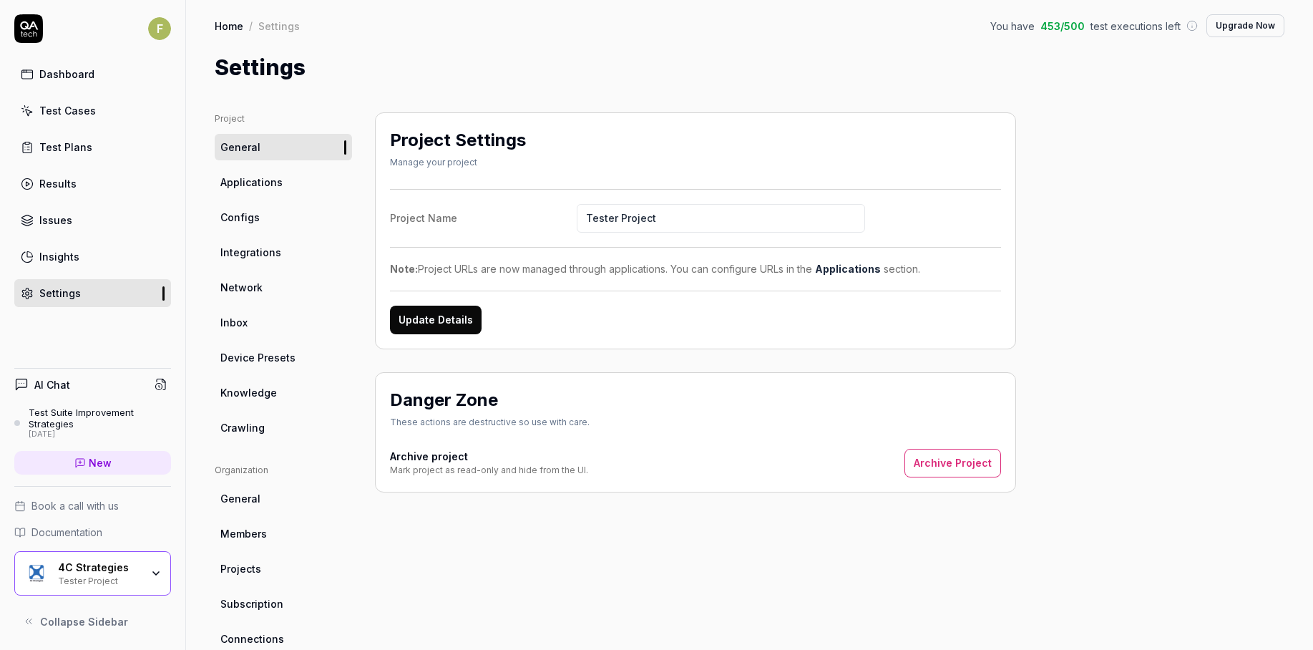
click at [276, 423] on link "Crawling" at bounding box center [283, 427] width 137 height 26
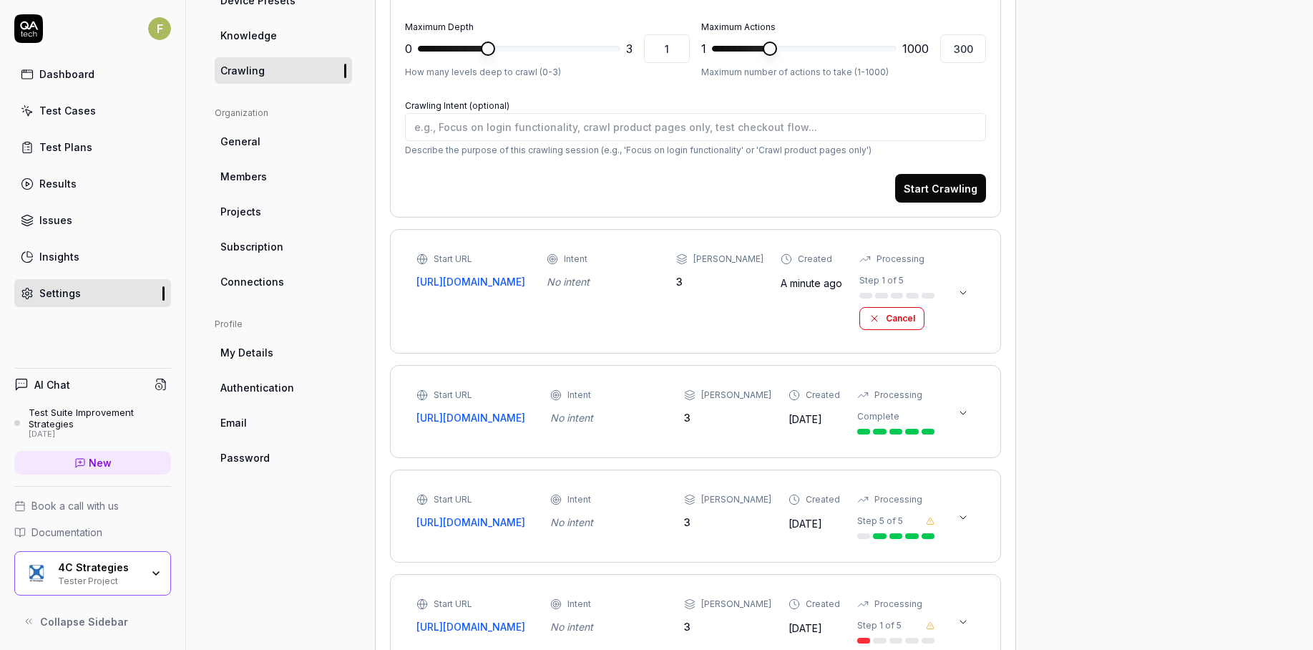
scroll to position [358, 0]
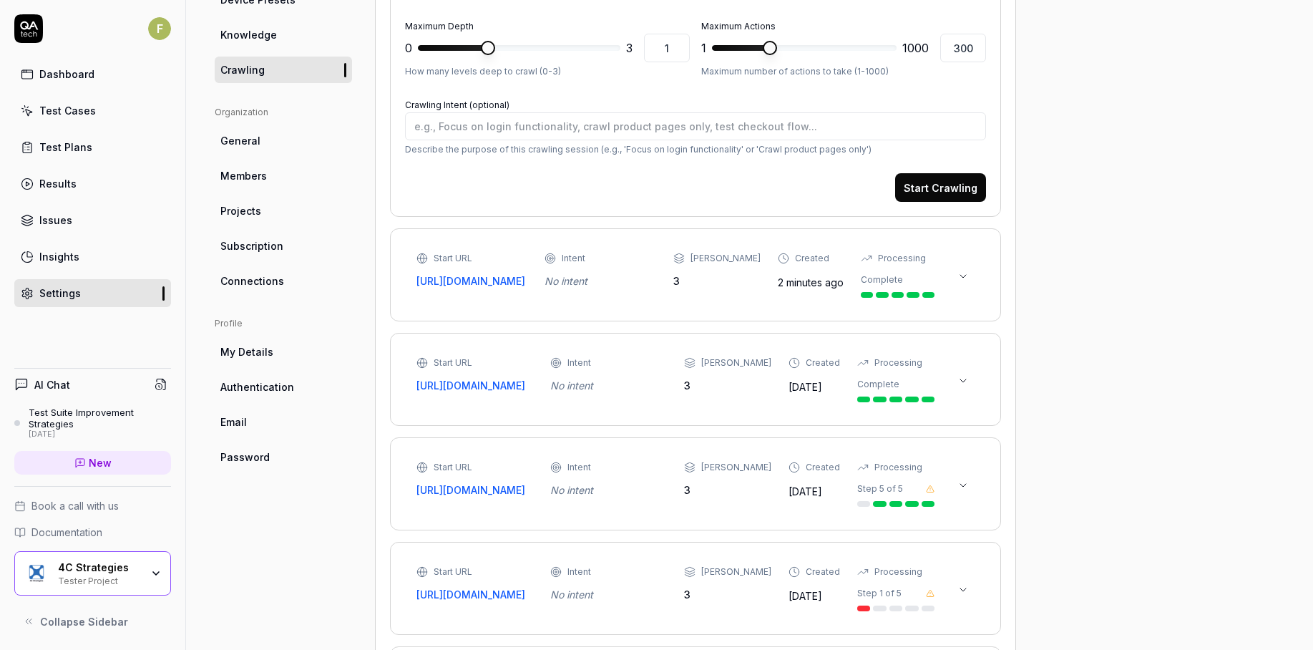
click at [966, 282] on icon at bounding box center [962, 275] width 11 height 11
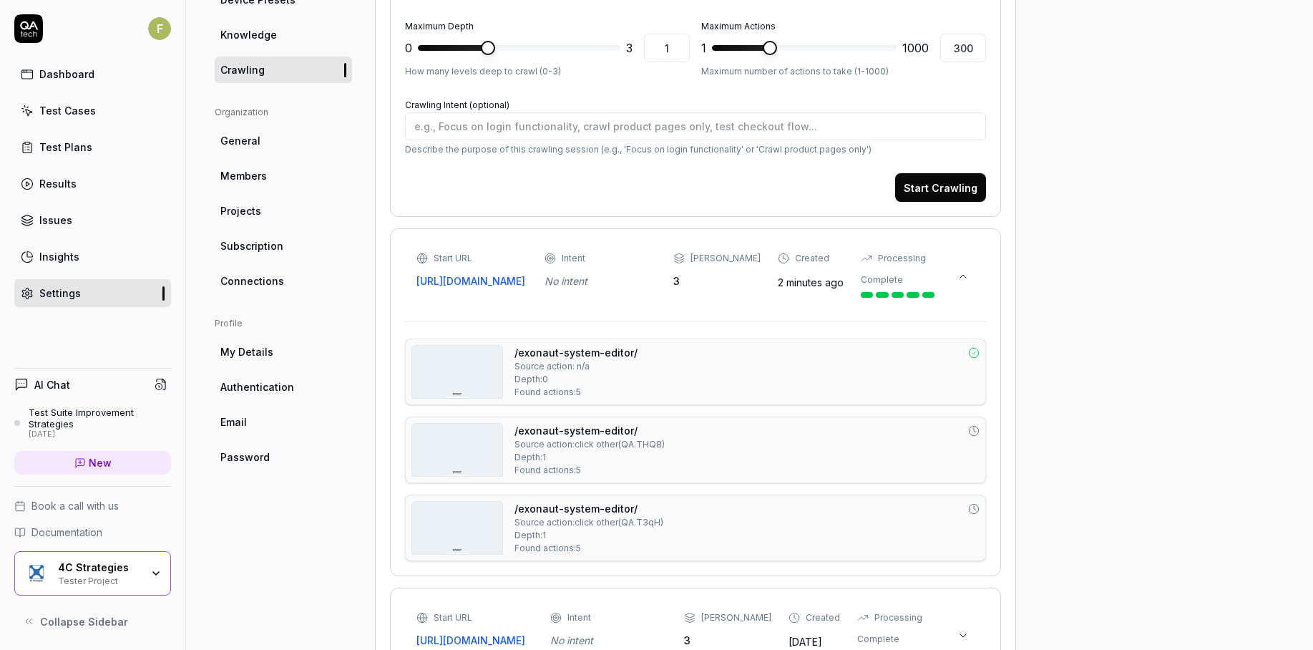
scroll to position [644, 0]
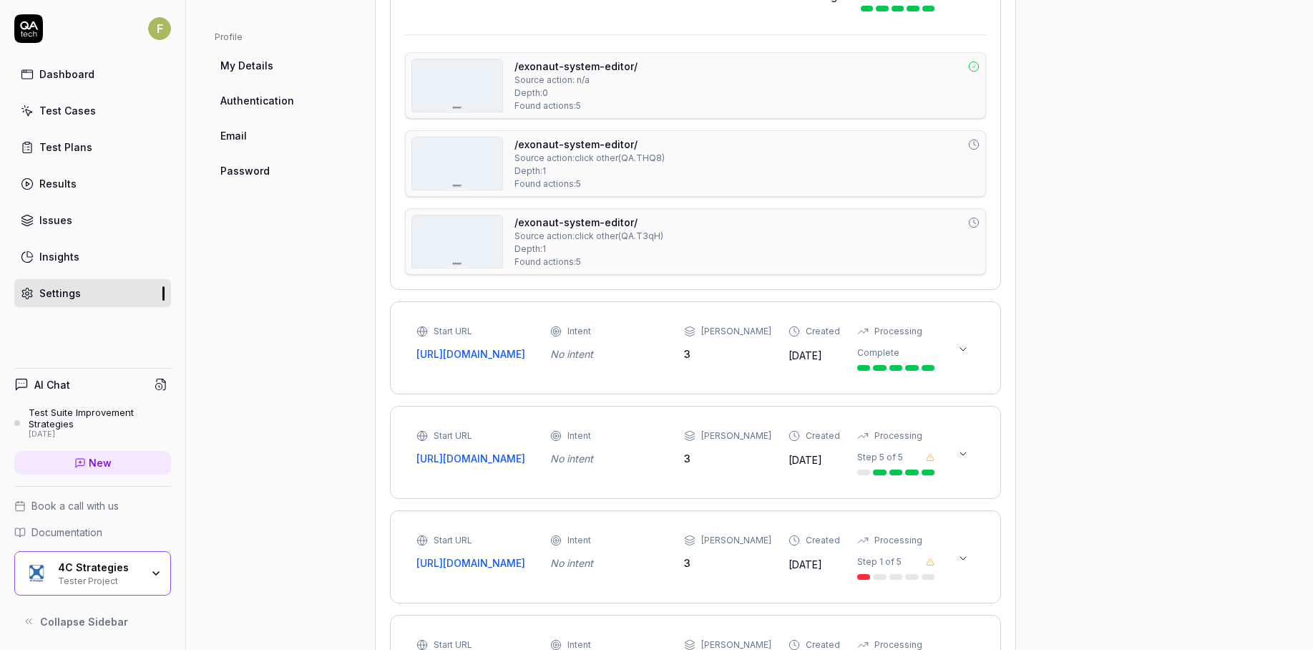
click at [546, 230] on link "/exonaut-system-editor/" at bounding box center [575, 222] width 123 height 15
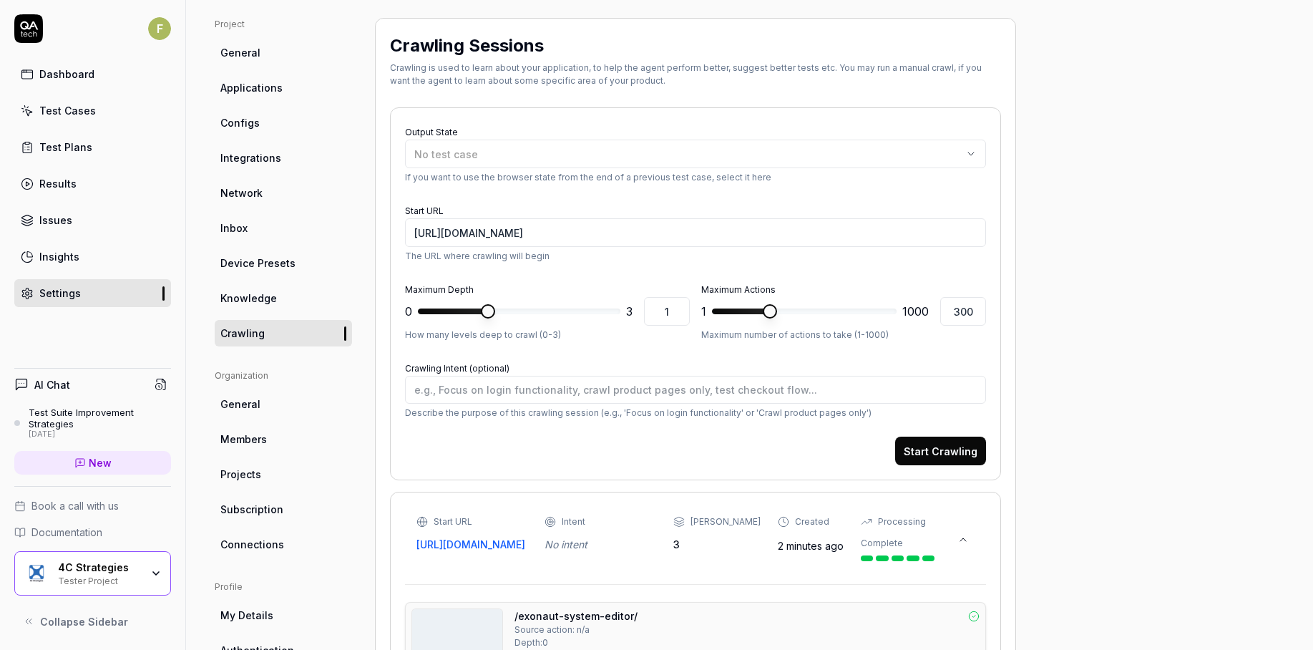
scroll to position [0, 0]
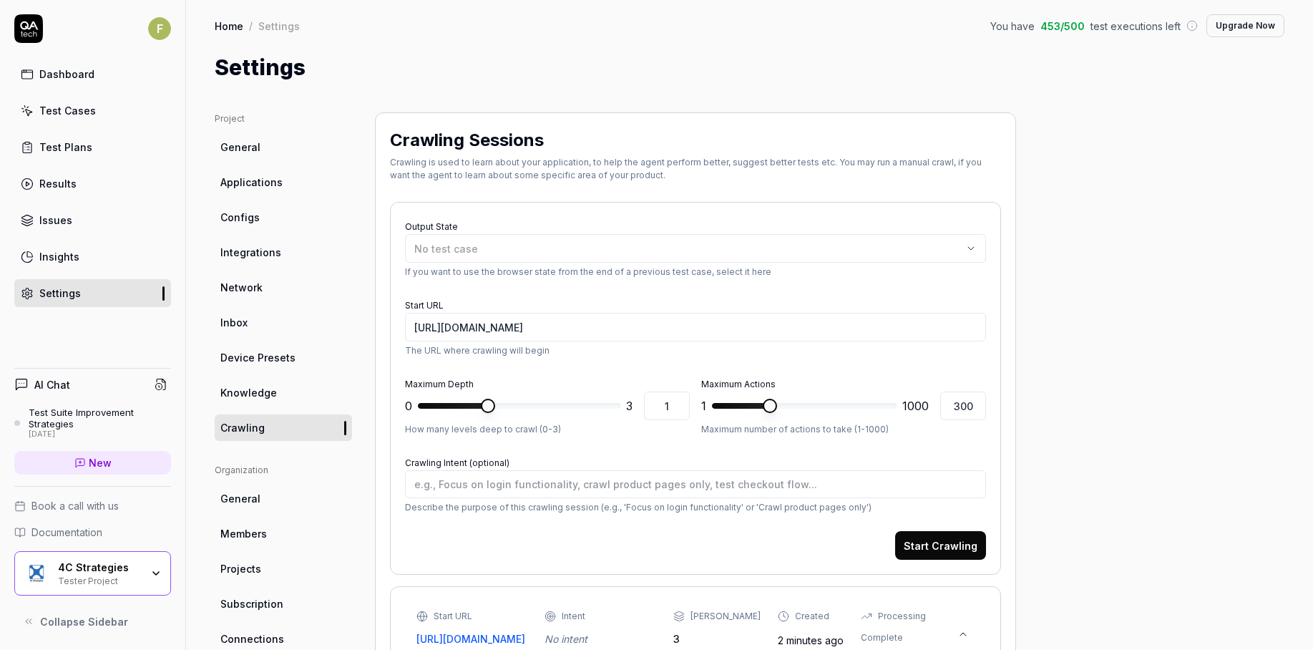
type textarea "*"
type input "3"
click at [620, 413] on span at bounding box center [613, 405] width 14 height 14
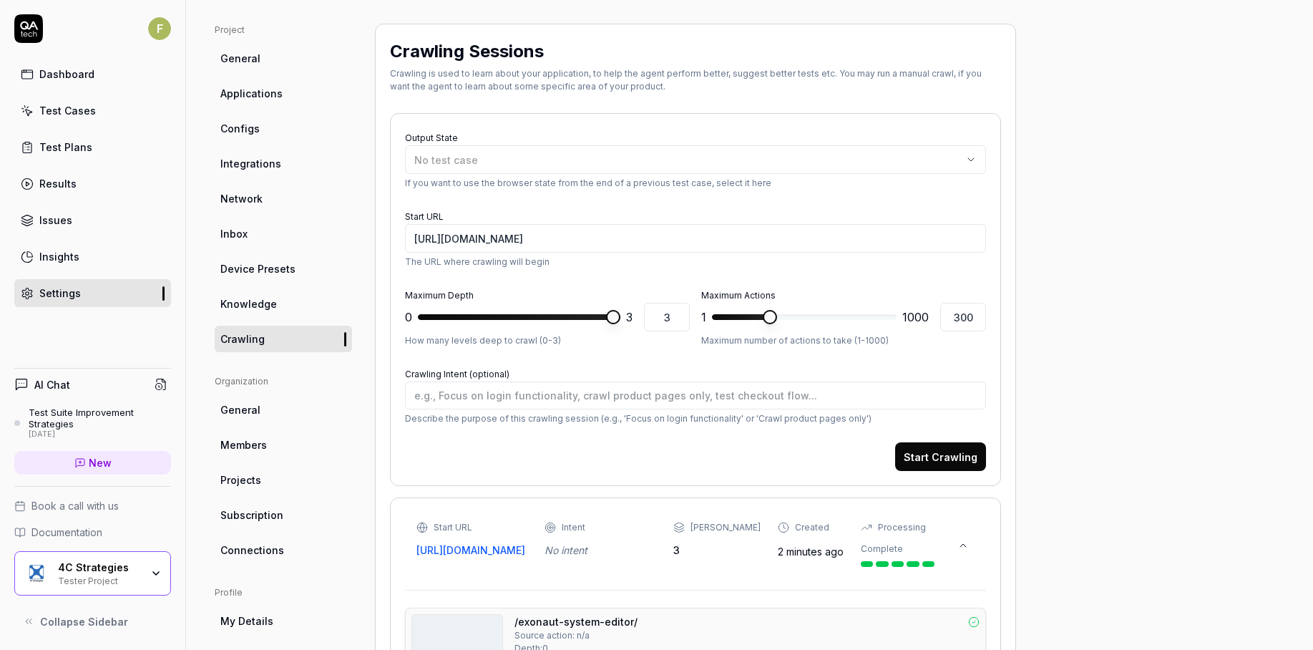
scroll to position [286, 0]
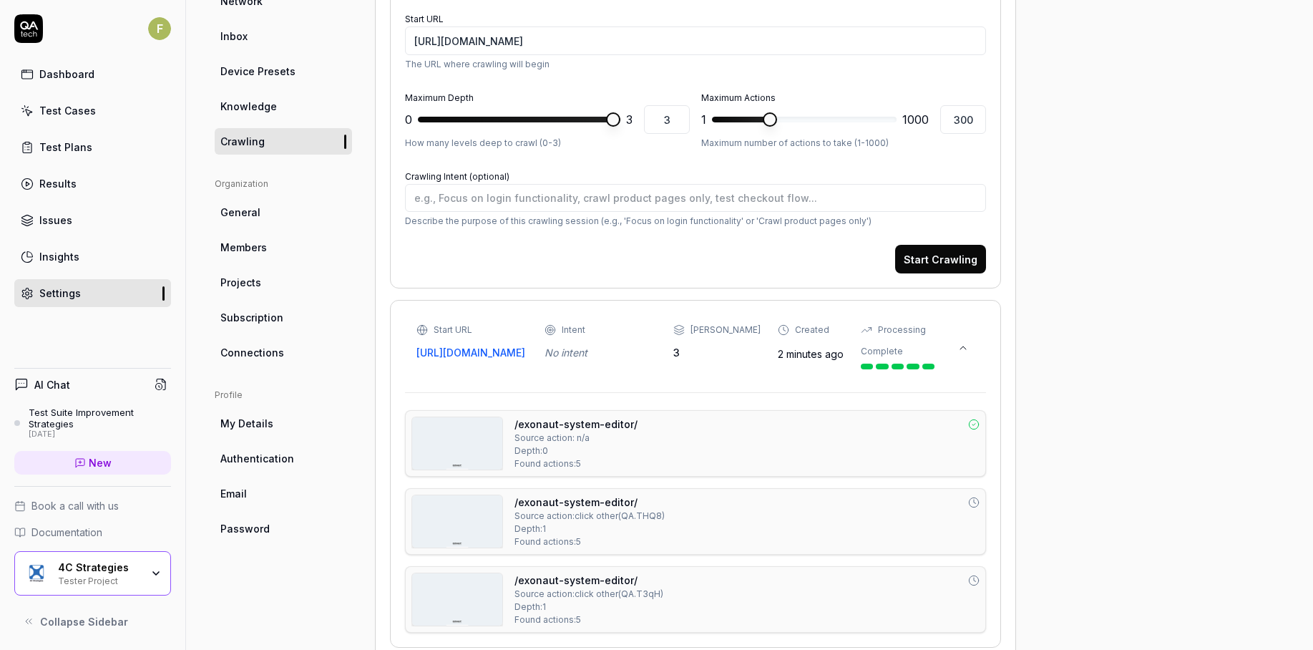
click at [956, 259] on button "Start Crawling" at bounding box center [940, 259] width 91 height 29
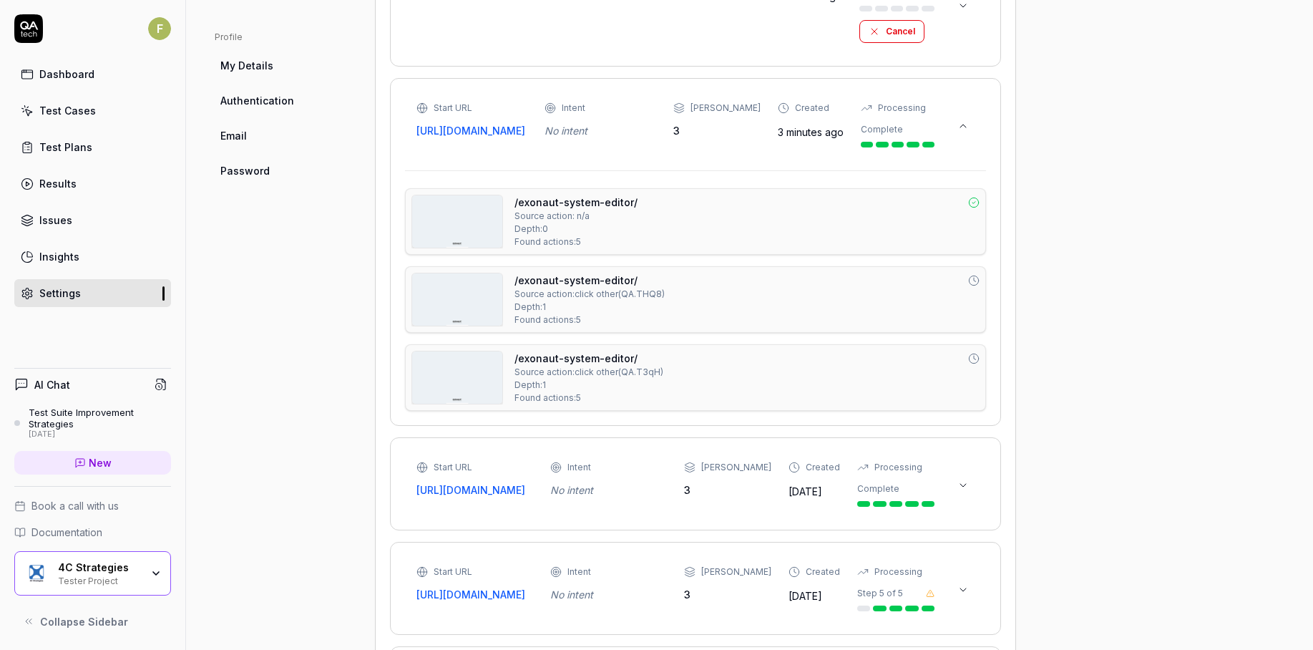
scroll to position [215, 0]
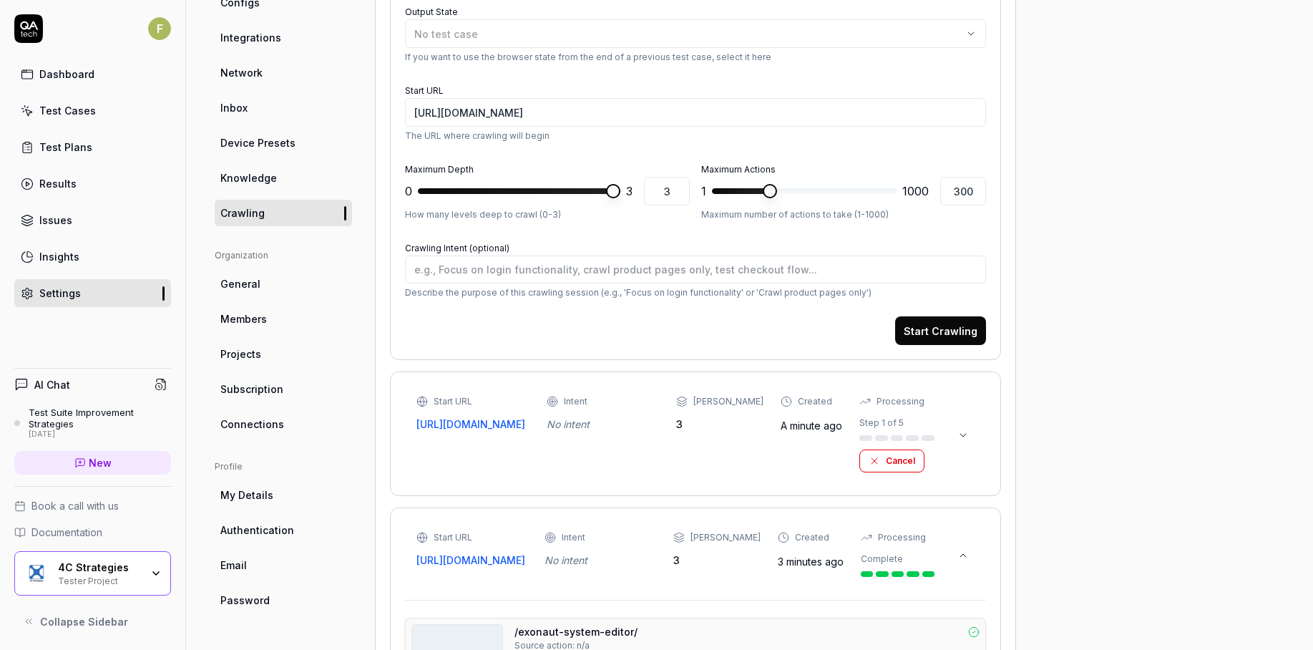
click at [969, 564] on button at bounding box center [962, 555] width 23 height 23
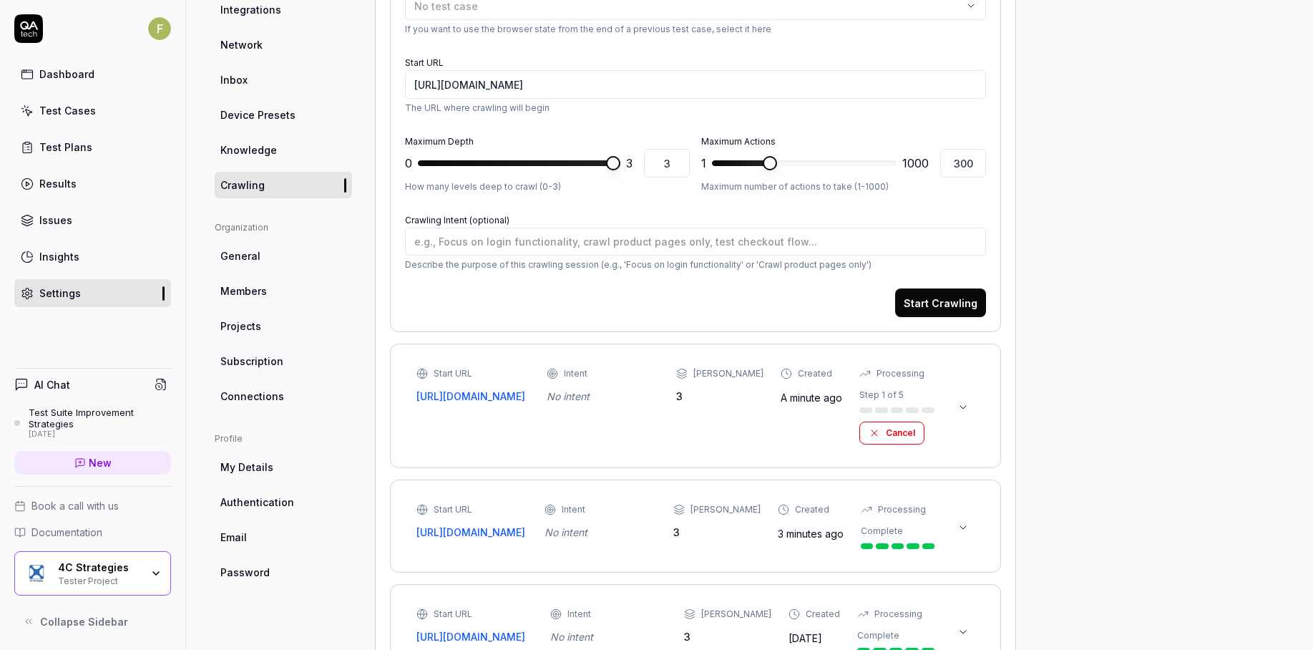
scroll to position [122, 0]
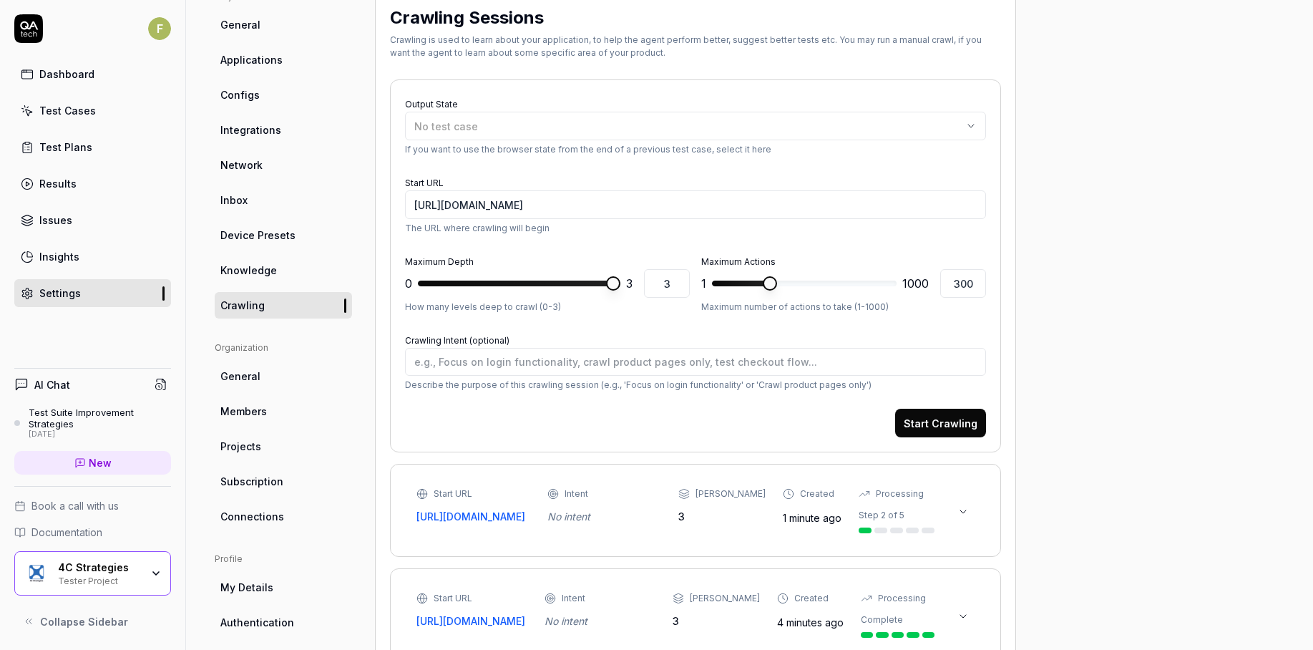
click at [966, 513] on icon at bounding box center [963, 511] width 6 height 3
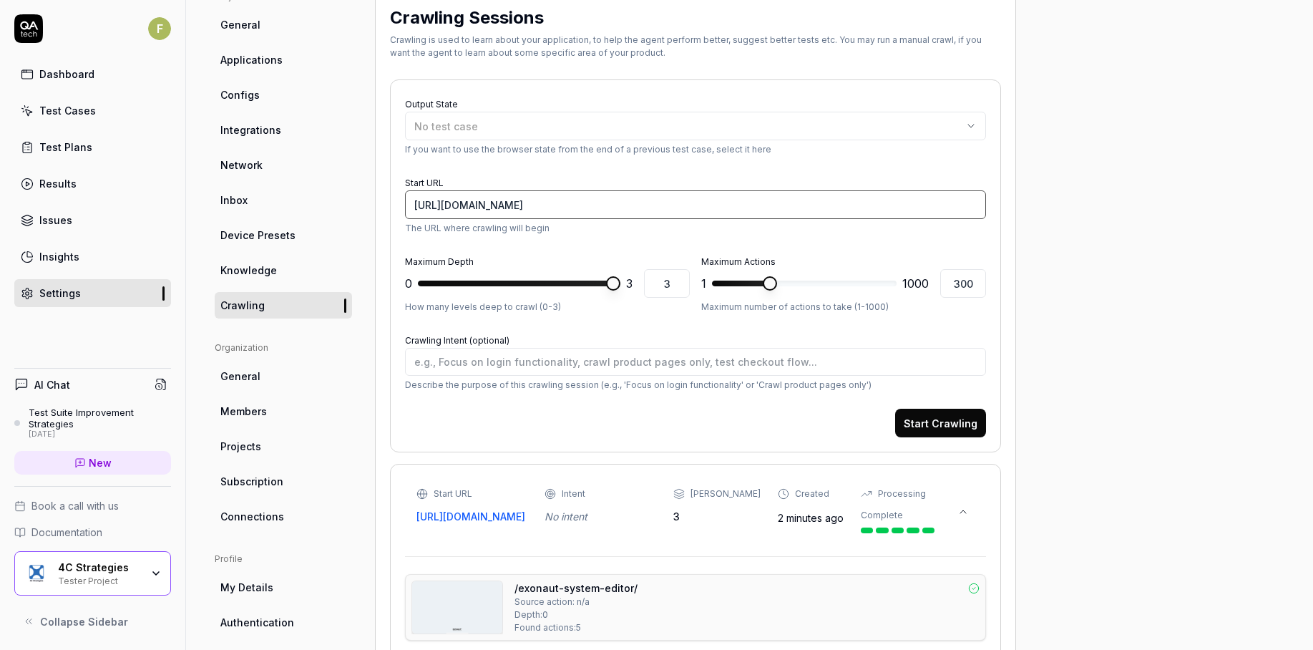
drag, startPoint x: 702, startPoint y: 205, endPoint x: 861, endPoint y: 191, distance: 159.4
click at [856, 195] on input "[URL][DOMAIN_NAME]" at bounding box center [695, 204] width 581 height 29
type textarea "*"
type input "[URL][DOMAIN_NAME]"
click at [604, 356] on textarea "Crawling Intent (optional)" at bounding box center [695, 362] width 581 height 28
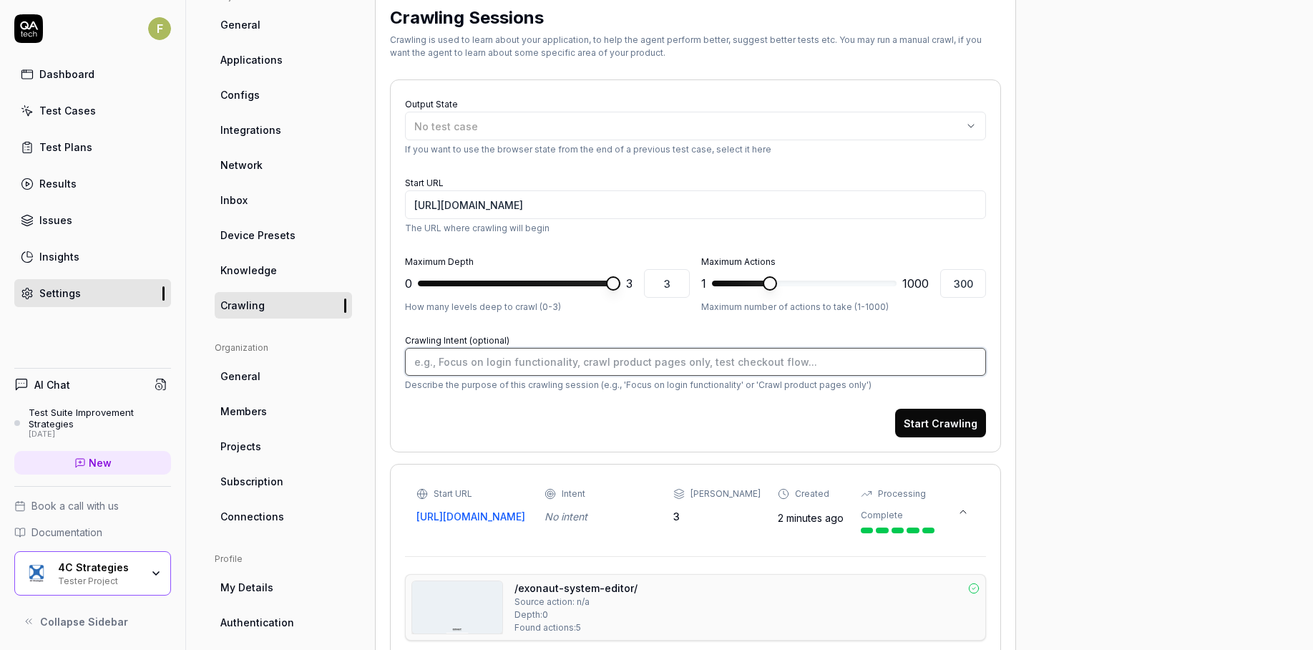
type textarea "*"
type textarea "T"
type textarea "*"
type textarea "Te"
type textarea "*"
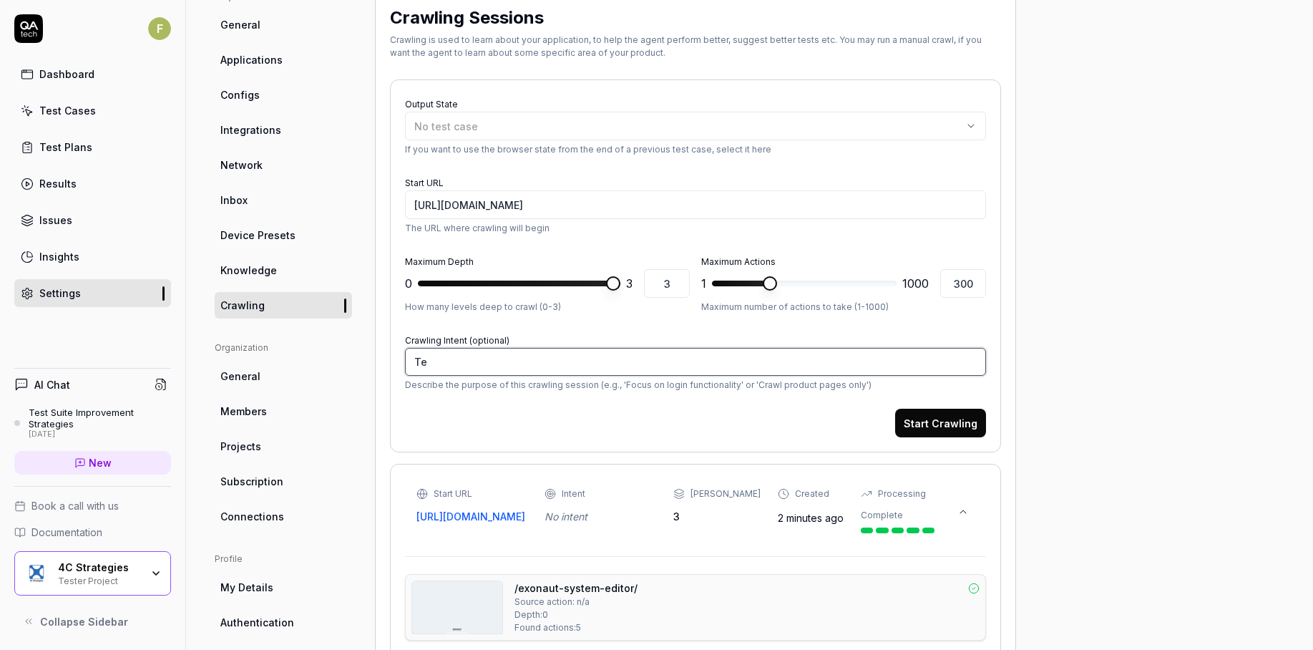
type textarea "Tes"
type textarea "*"
type textarea "Test"
type textarea "*"
type textarea "Test"
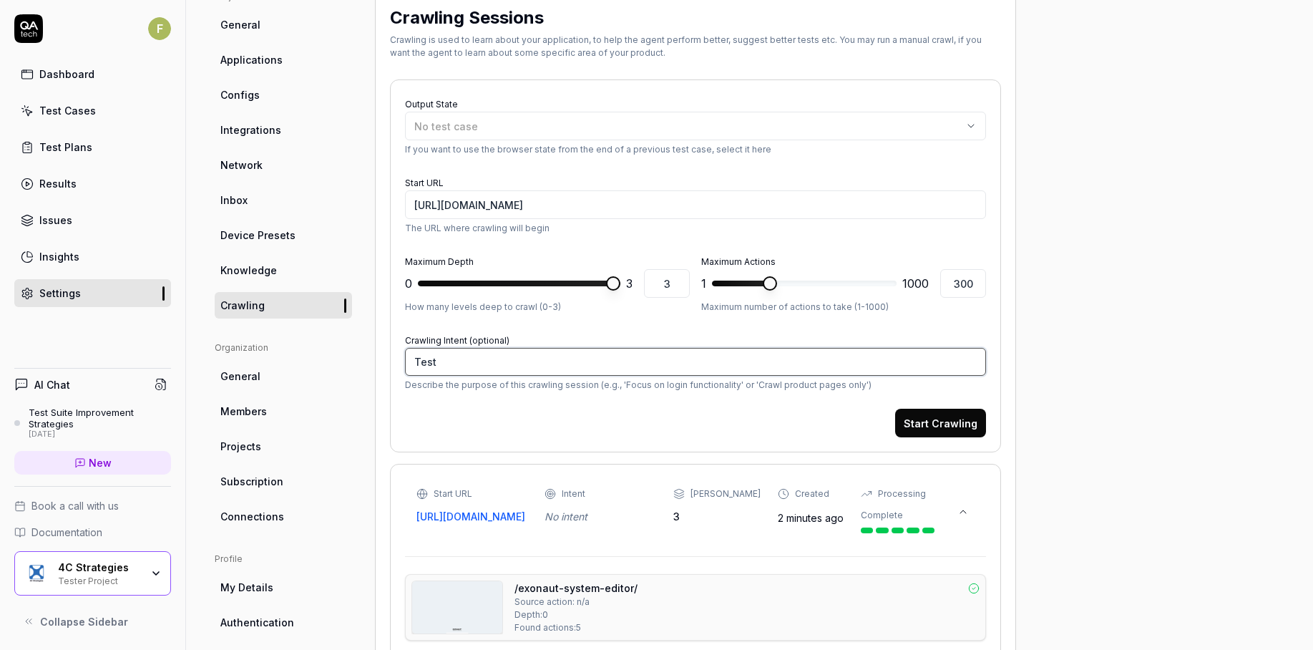
type textarea "*"
type textarea "Test"
type textarea "*"
type textarea "Tes"
type textarea "*"
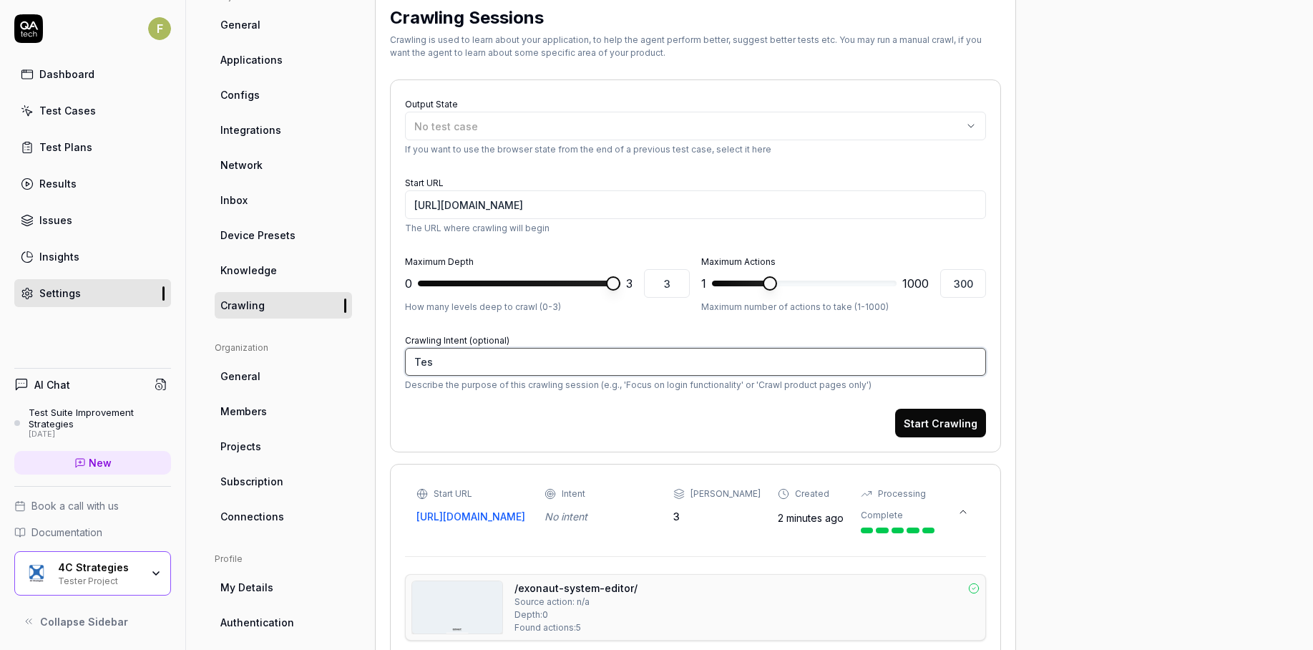
type textarea "Te"
type textarea "*"
type textarea "T"
type textarea "*"
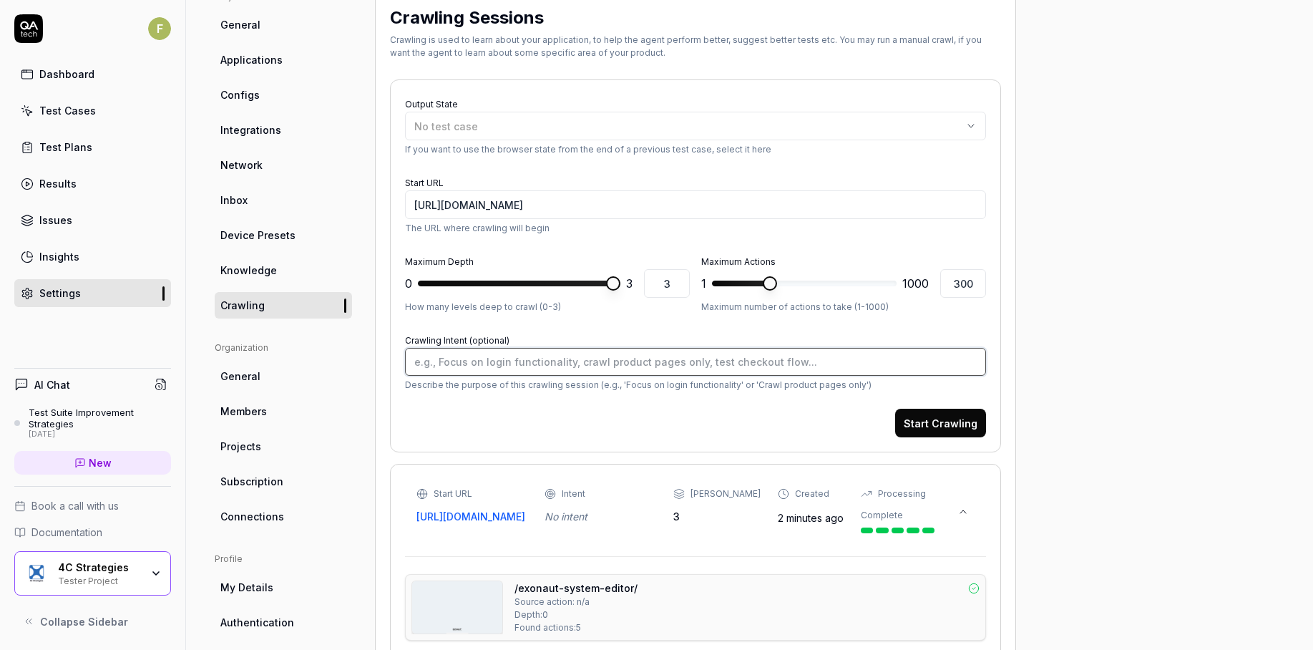
type textarea "F"
type textarea "*"
type textarea "Fo"
type textarea "*"
type textarea "Foc"
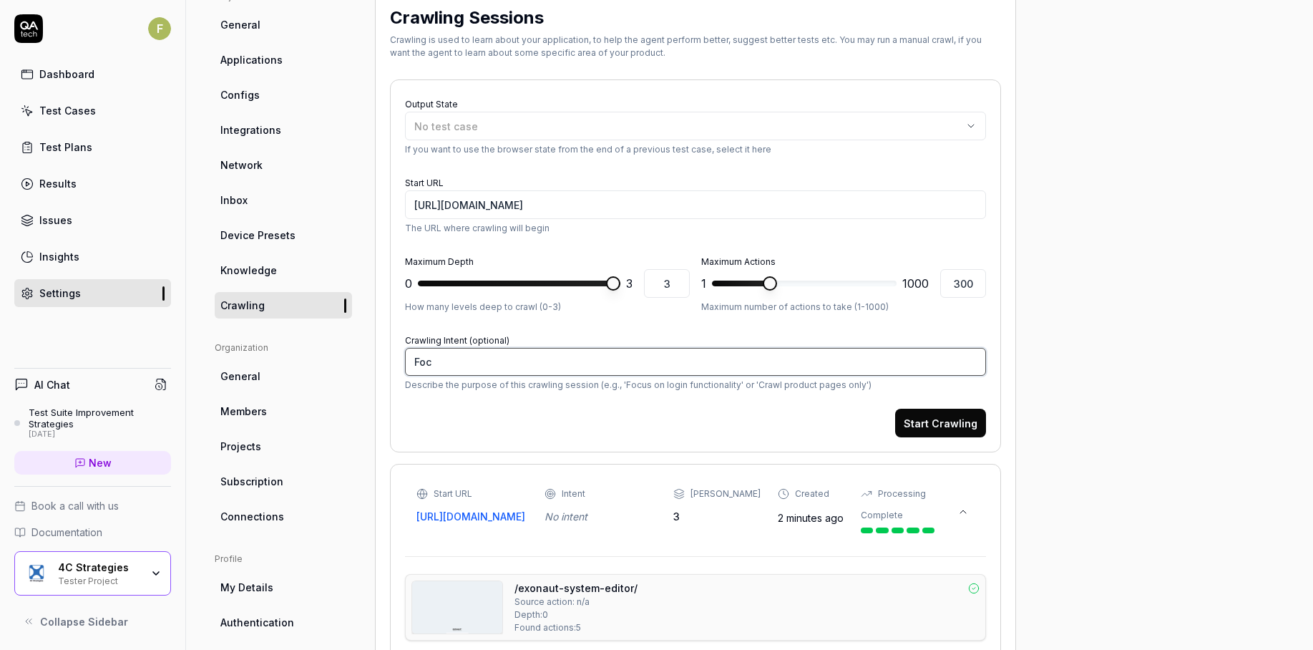
type textarea "*"
type textarea "Focu"
type textarea "*"
type textarea "Focus"
type textarea "*"
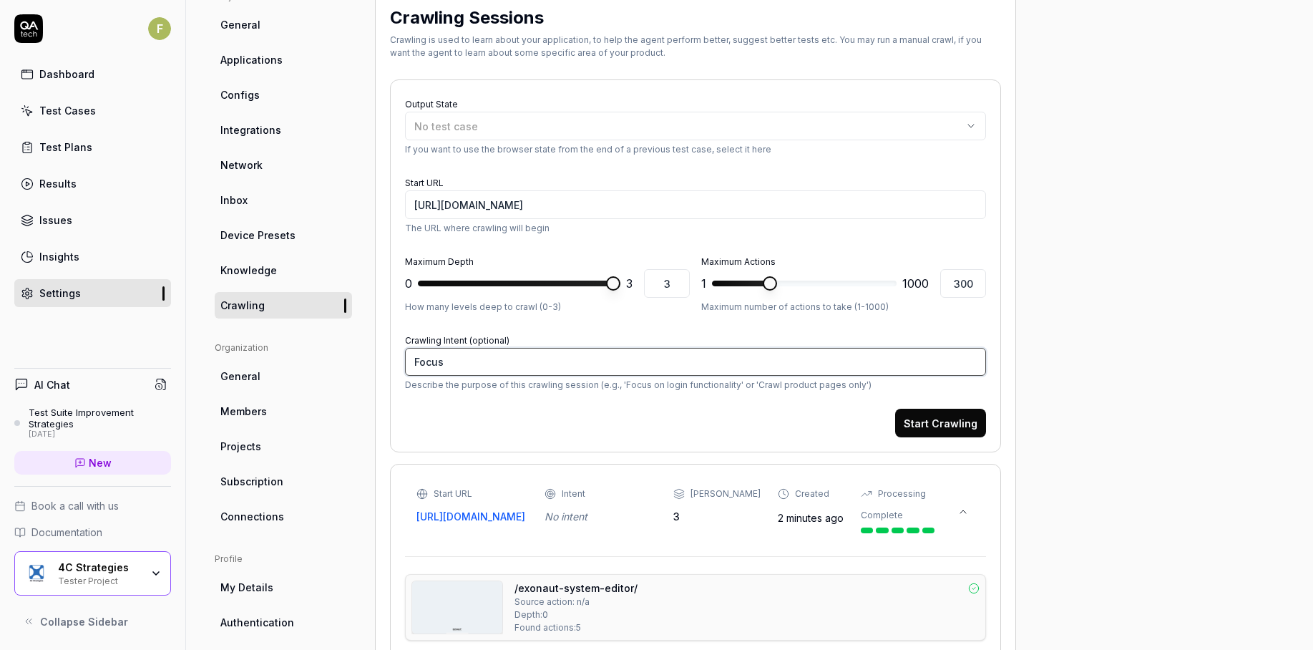
type textarea "Focus o"
type textarea "*"
type textarea "Focus on"
type textarea "*"
type textarea "Focus on"
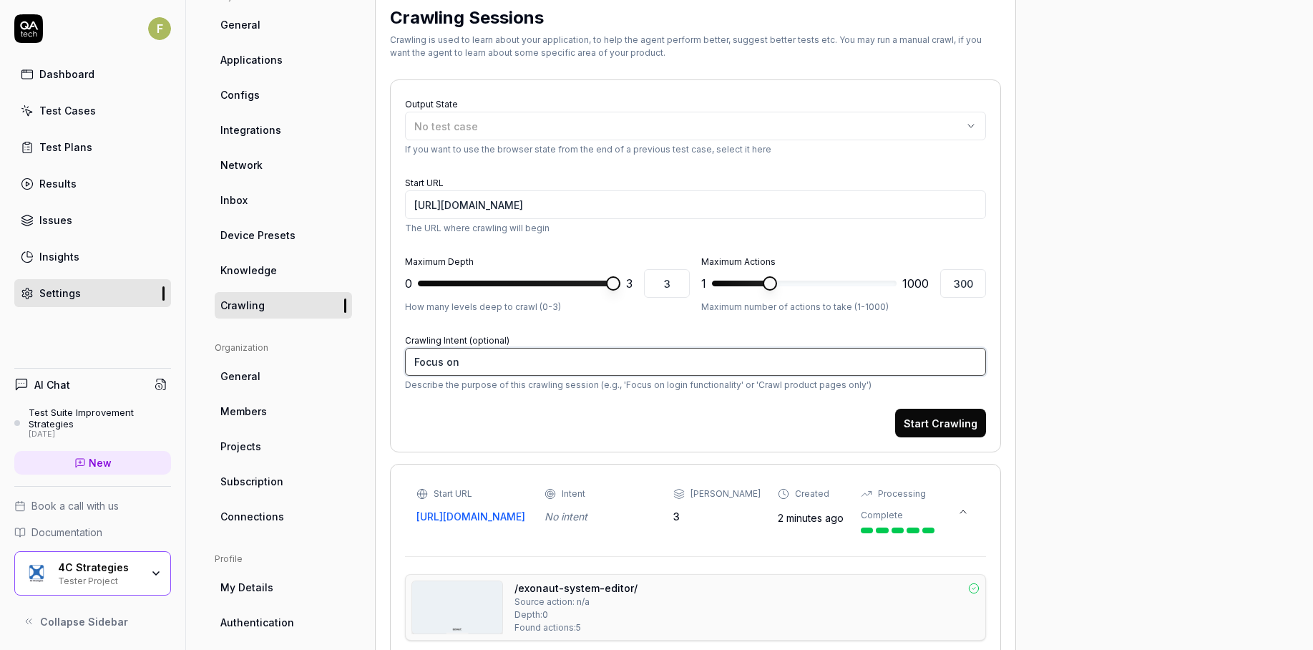
type textarea "*"
type textarea "Focus on l"
type textarea "*"
type textarea "Focus on lo"
type textarea "*"
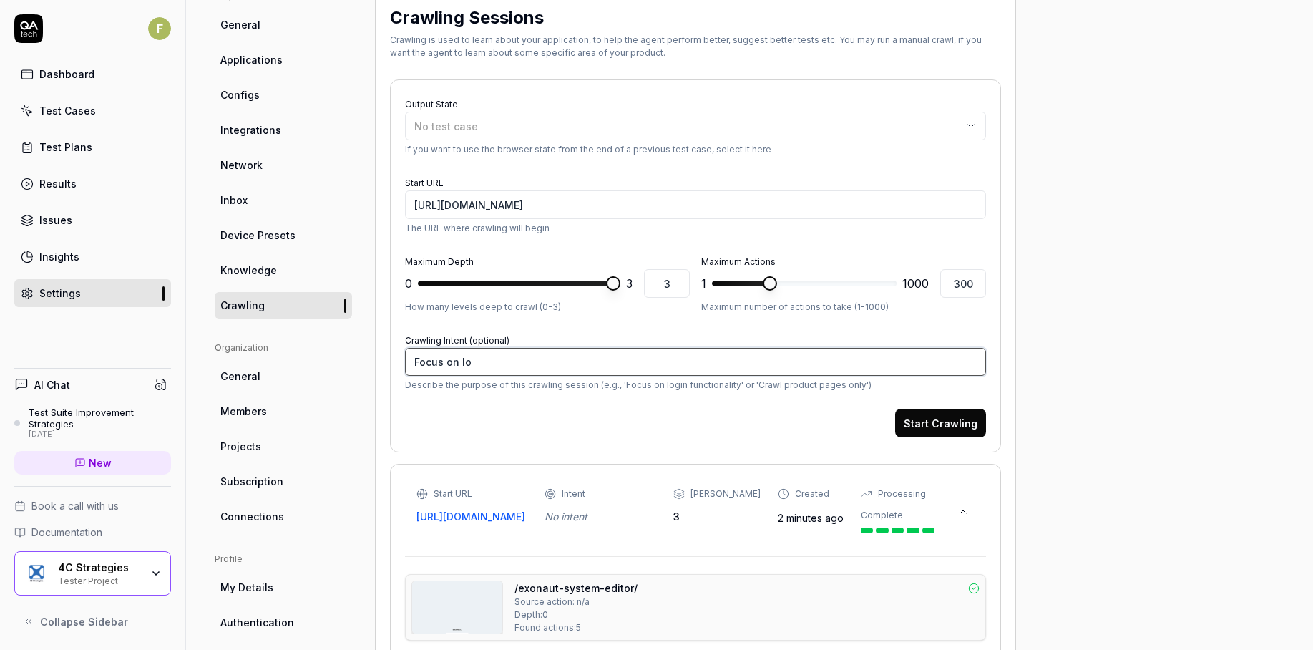
type textarea "Focus on log"
type textarea "*"
type textarea "Focus on logn"
type textarea "*"
type textarea "Focus on log"
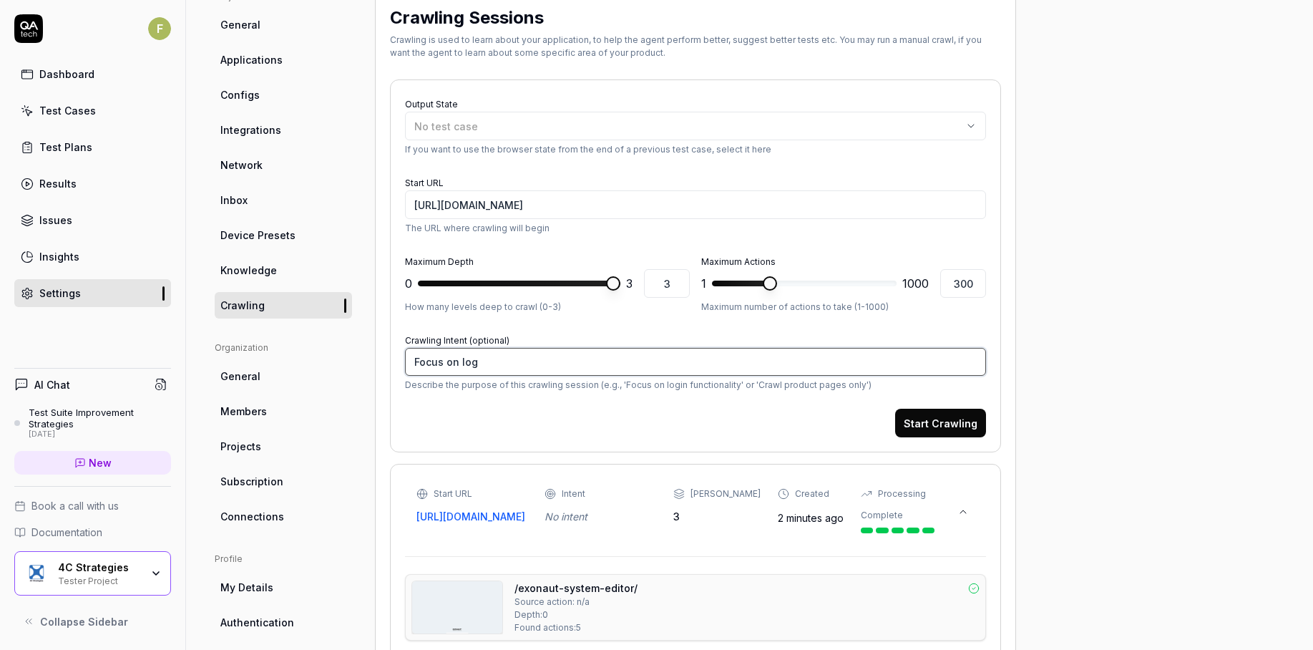
type textarea "*"
type textarea "Focus on logi"
type textarea "*"
type textarea "Focus on login"
click at [922, 424] on button "Start Crawling" at bounding box center [940, 422] width 91 height 29
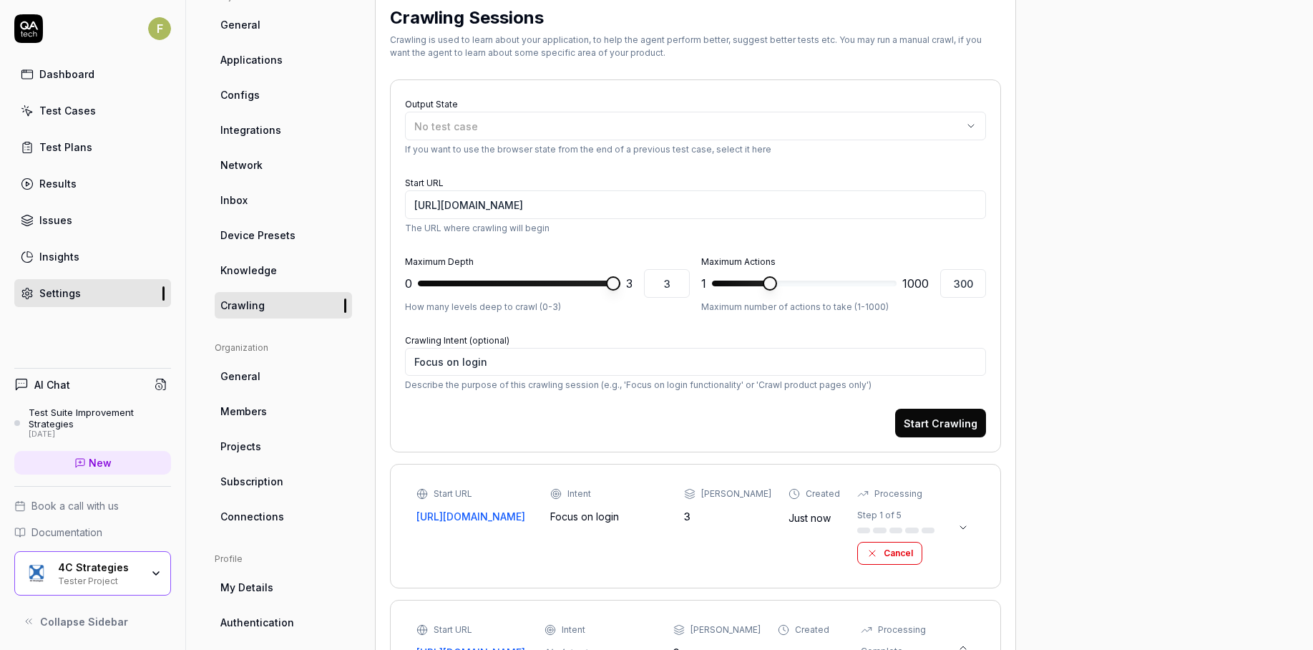
click at [725, 207] on input "[URL][DOMAIN_NAME]" at bounding box center [695, 204] width 581 height 29
drag, startPoint x: 735, startPoint y: 206, endPoint x: 390, endPoint y: 205, distance: 345.5
click at [390, 205] on div "Output State No test case If you want to use the browser state from the end of …" at bounding box center [695, 265] width 611 height 373
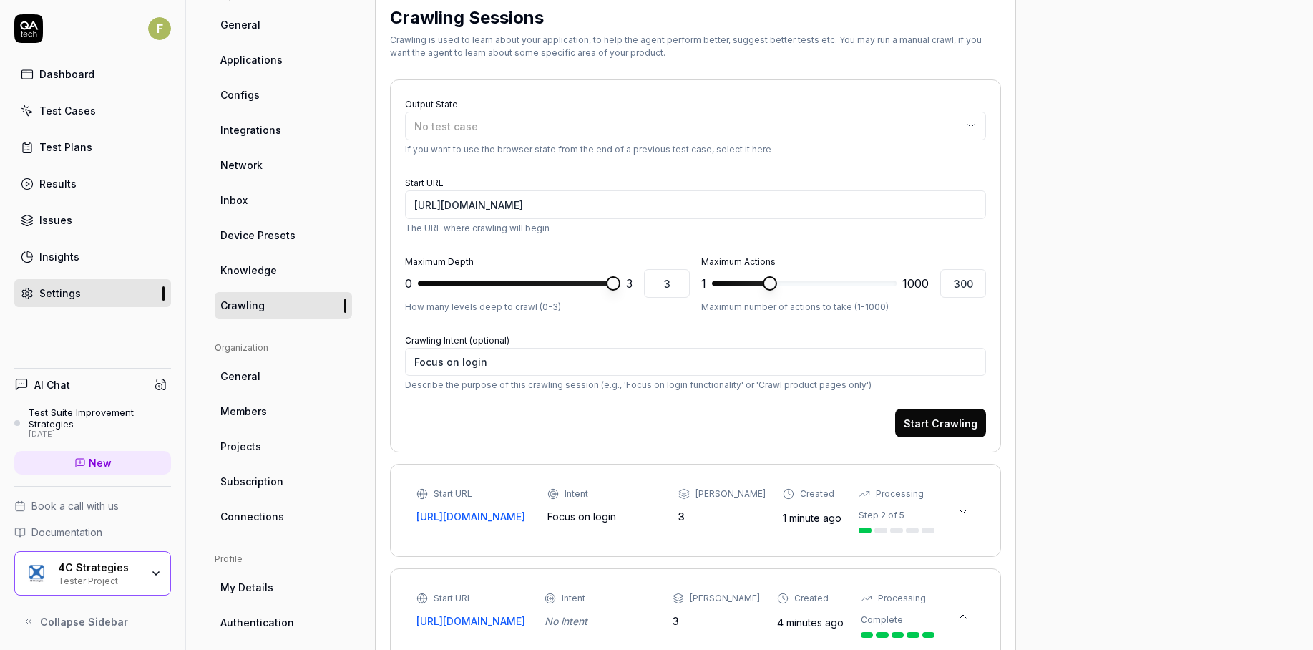
click at [963, 517] on icon at bounding box center [962, 511] width 11 height 11
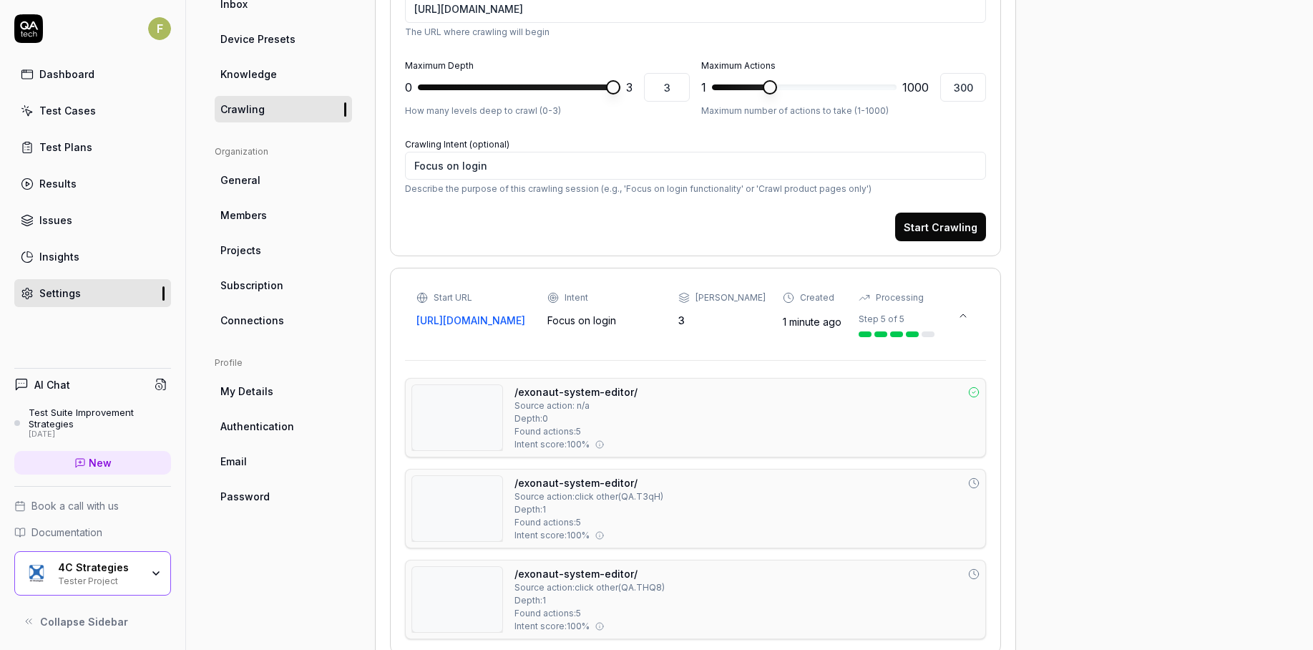
scroll to position [480, 0]
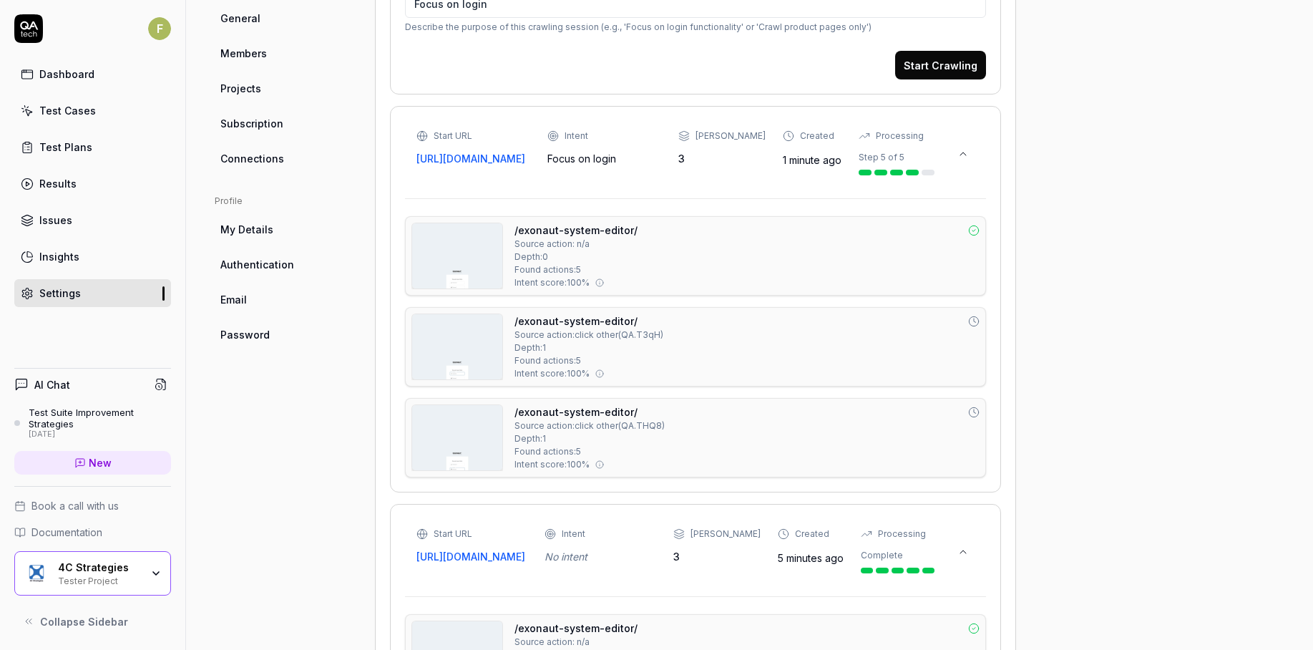
type textarea "*"
click at [965, 165] on button at bounding box center [962, 153] width 23 height 23
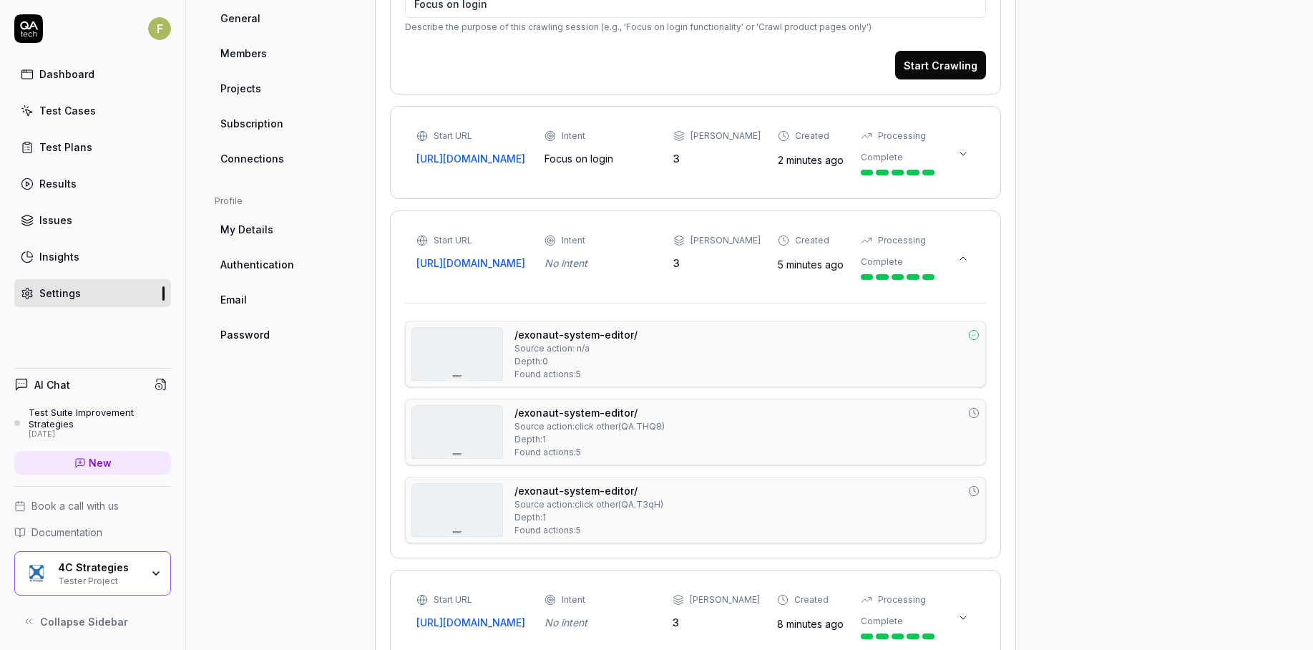
click at [965, 165] on button at bounding box center [962, 153] width 23 height 23
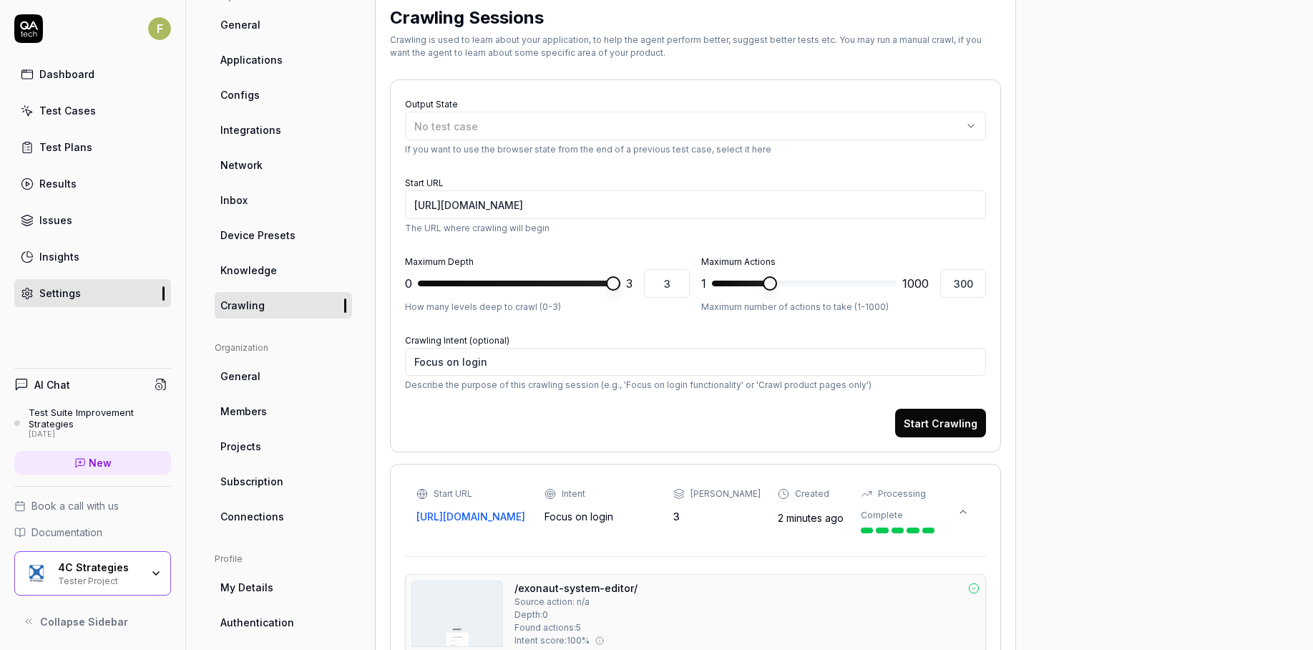
scroll to position [0, 0]
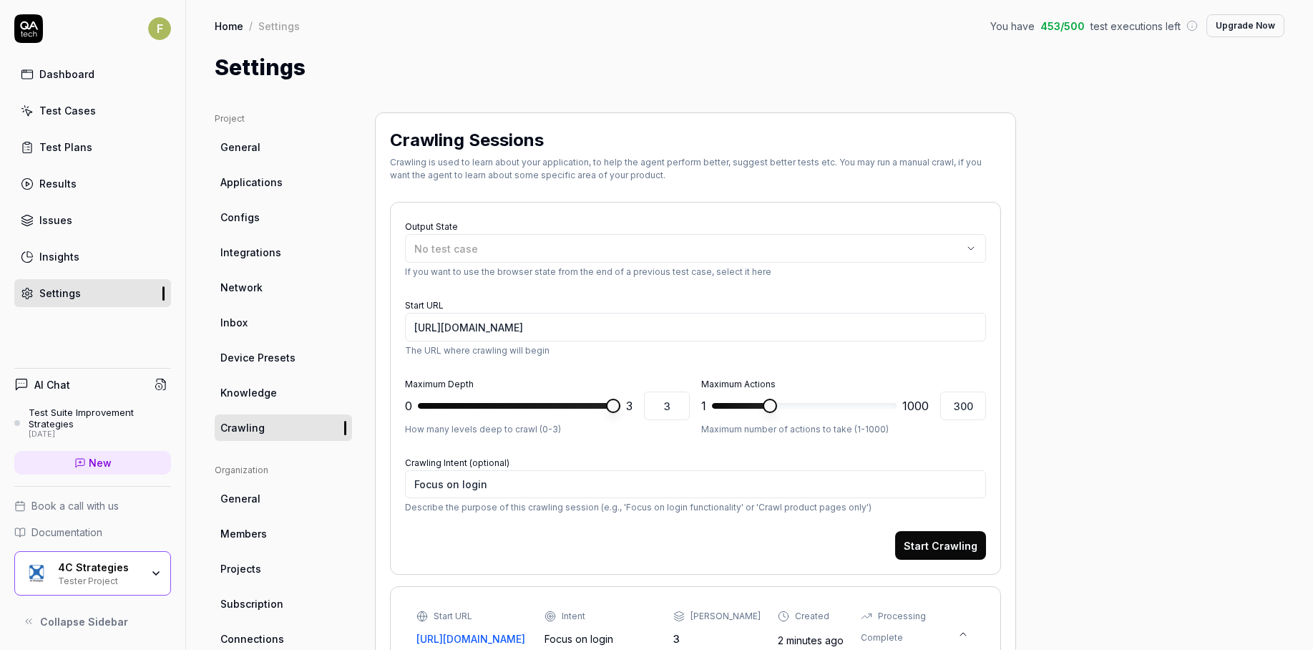
click at [94, 109] on link "Test Cases" at bounding box center [92, 111] width 157 height 28
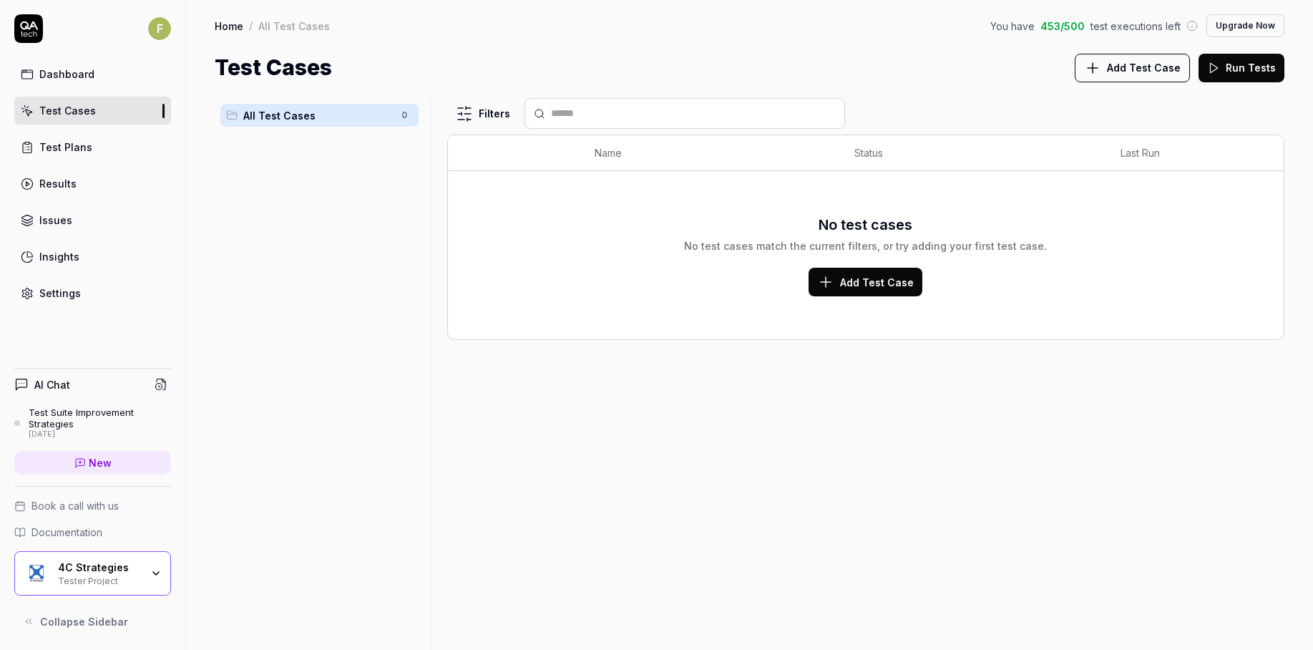
click at [1130, 77] on button "Add Test Case" at bounding box center [1131, 68] width 115 height 29
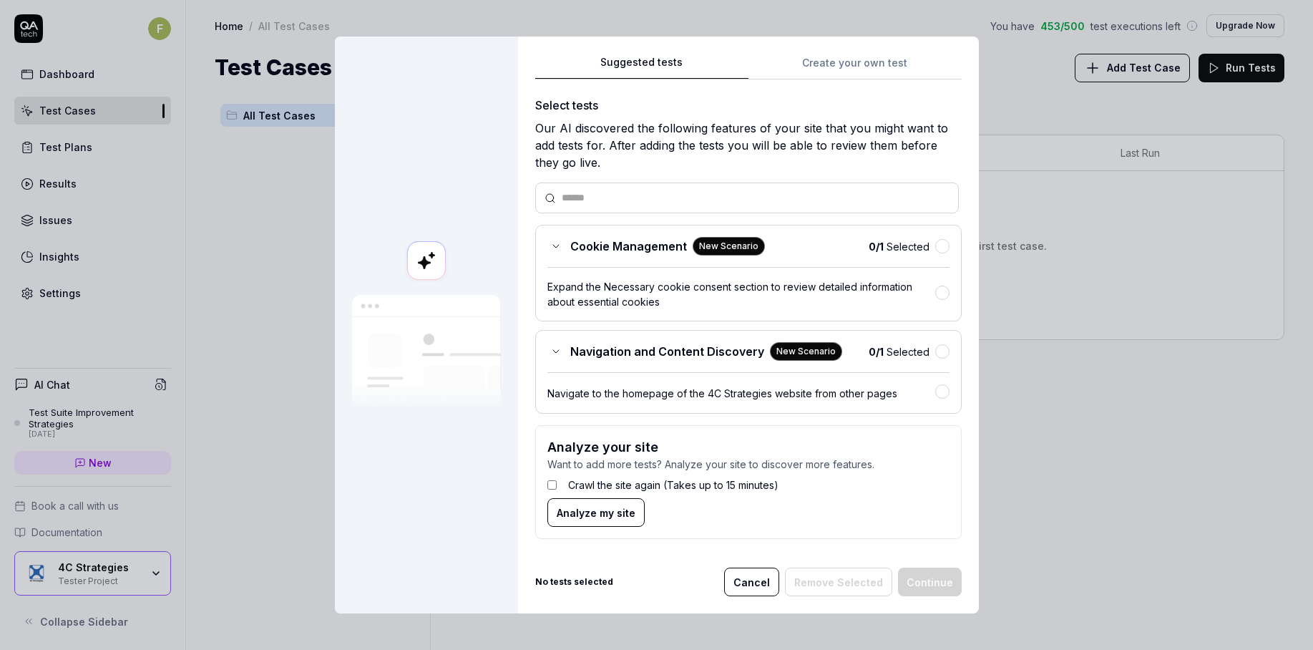
drag, startPoint x: 931, startPoint y: 240, endPoint x: 940, endPoint y: 248, distance: 12.1
click at [932, 240] on div "0 / 1 Selected" at bounding box center [908, 246] width 81 height 15
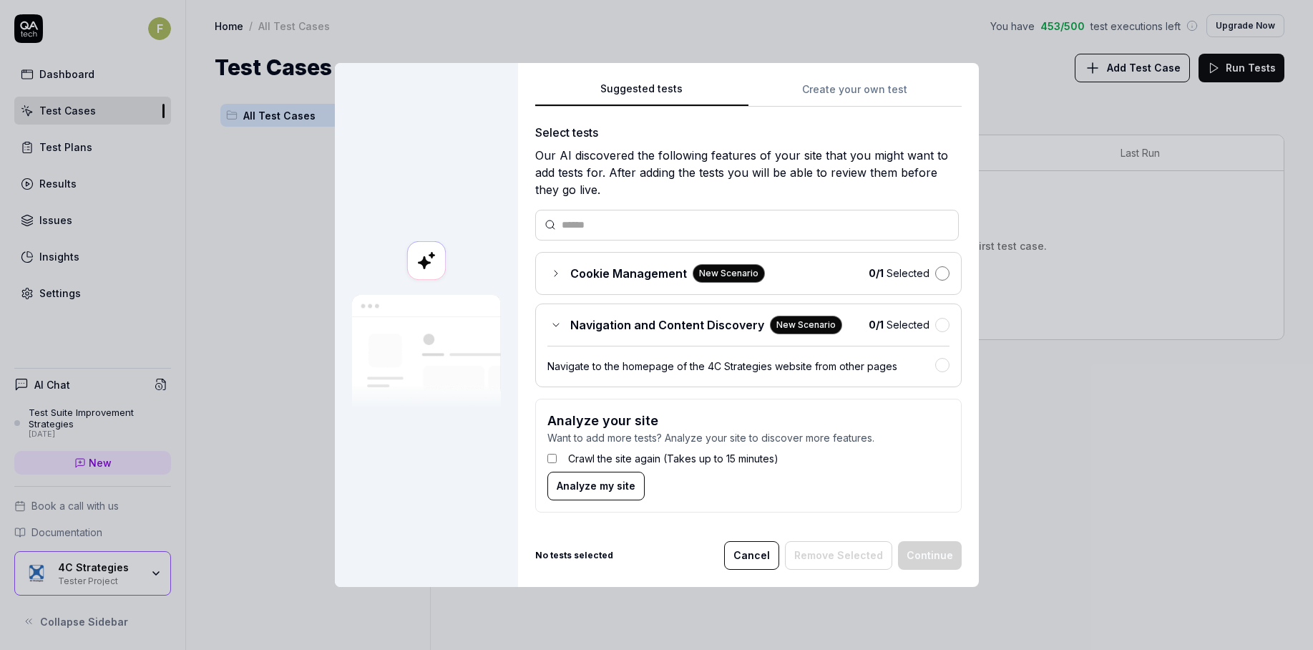
click at [936, 270] on button "button" at bounding box center [942, 273] width 14 height 14
click at [935, 327] on button "button" at bounding box center [942, 325] width 14 height 14
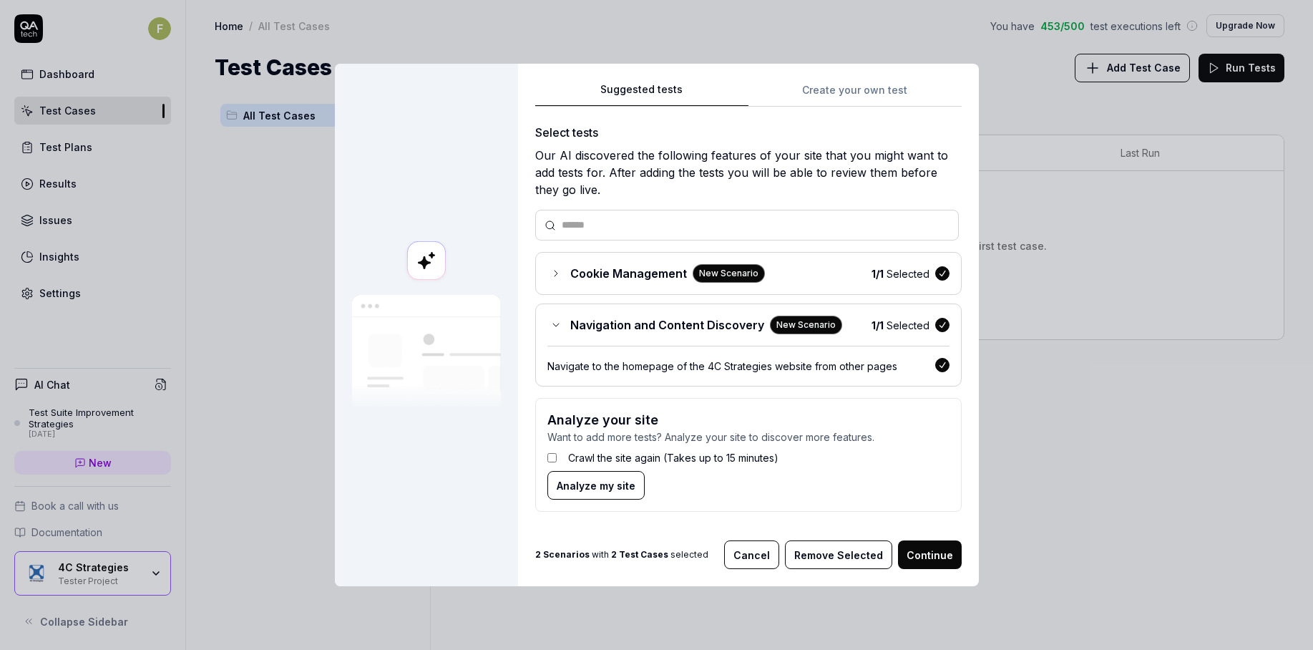
click at [850, 557] on button "Remove Selected" at bounding box center [838, 554] width 107 height 29
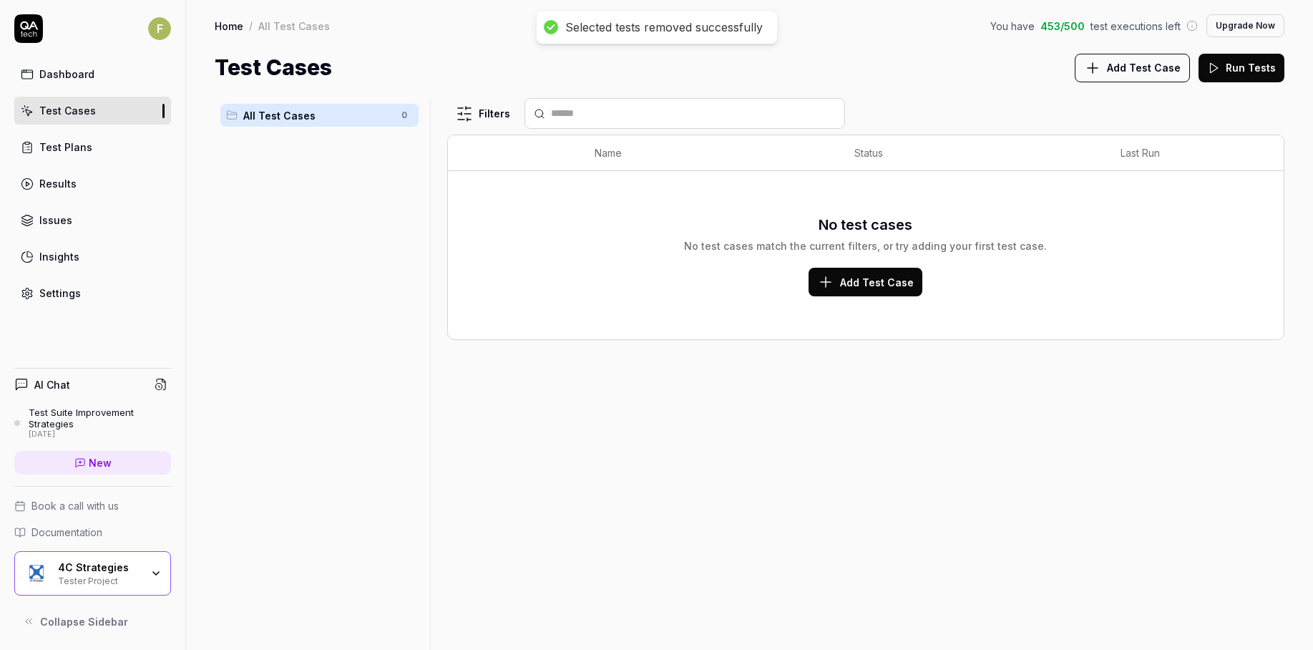
click at [1132, 50] on div "Home / All Test Cases You have 453 / 500 test executions left Upgrade Now Home …" at bounding box center [749, 42] width 1127 height 84
click at [1122, 79] on button "Add Test Case" at bounding box center [1131, 68] width 115 height 29
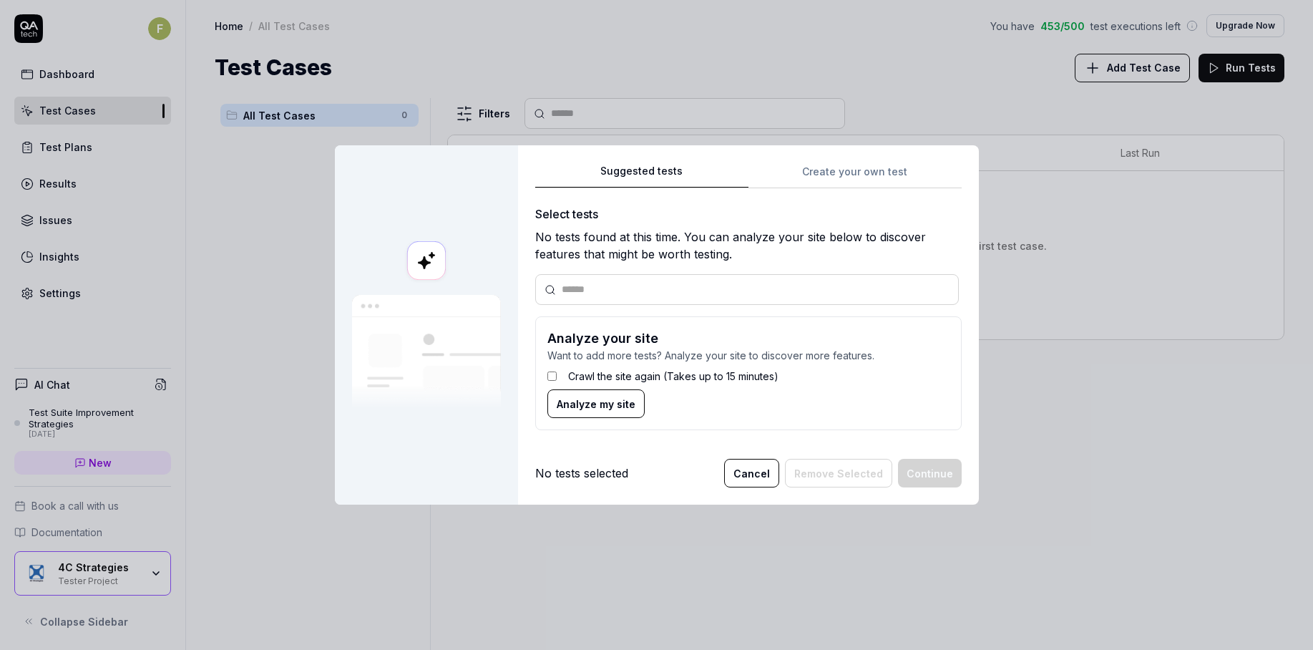
click at [748, 475] on button "Cancel" at bounding box center [751, 473] width 55 height 29
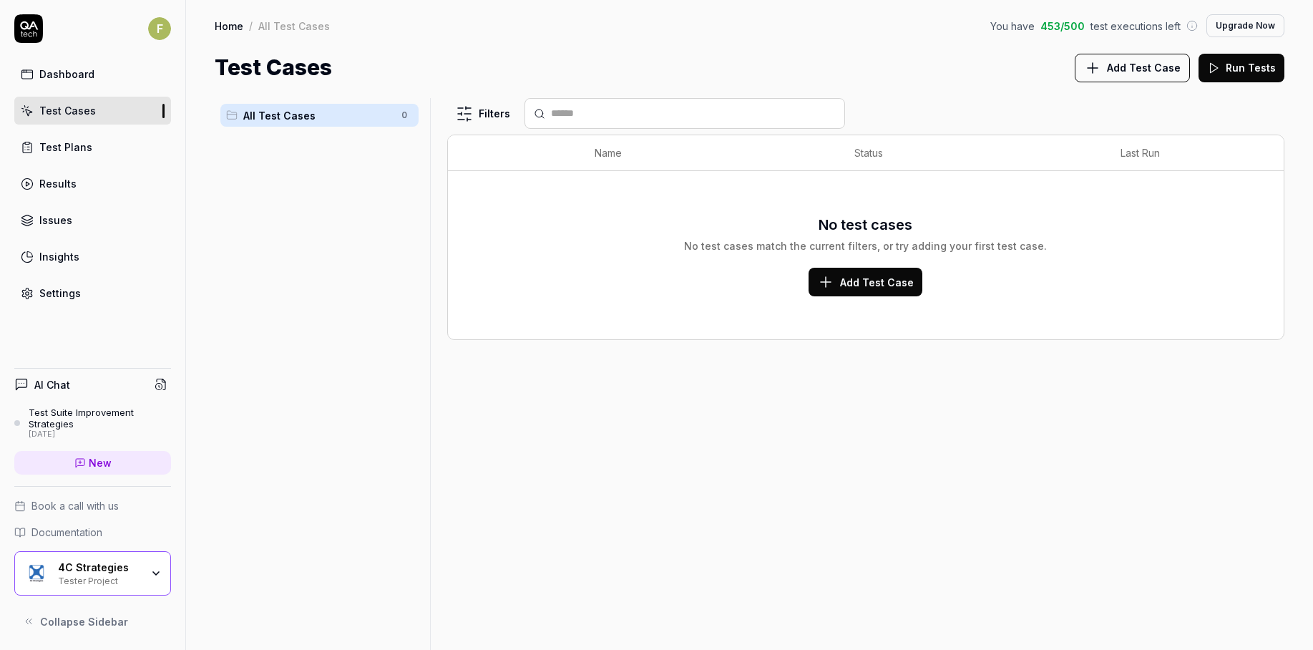
click at [79, 290] on link "Settings" at bounding box center [92, 293] width 157 height 28
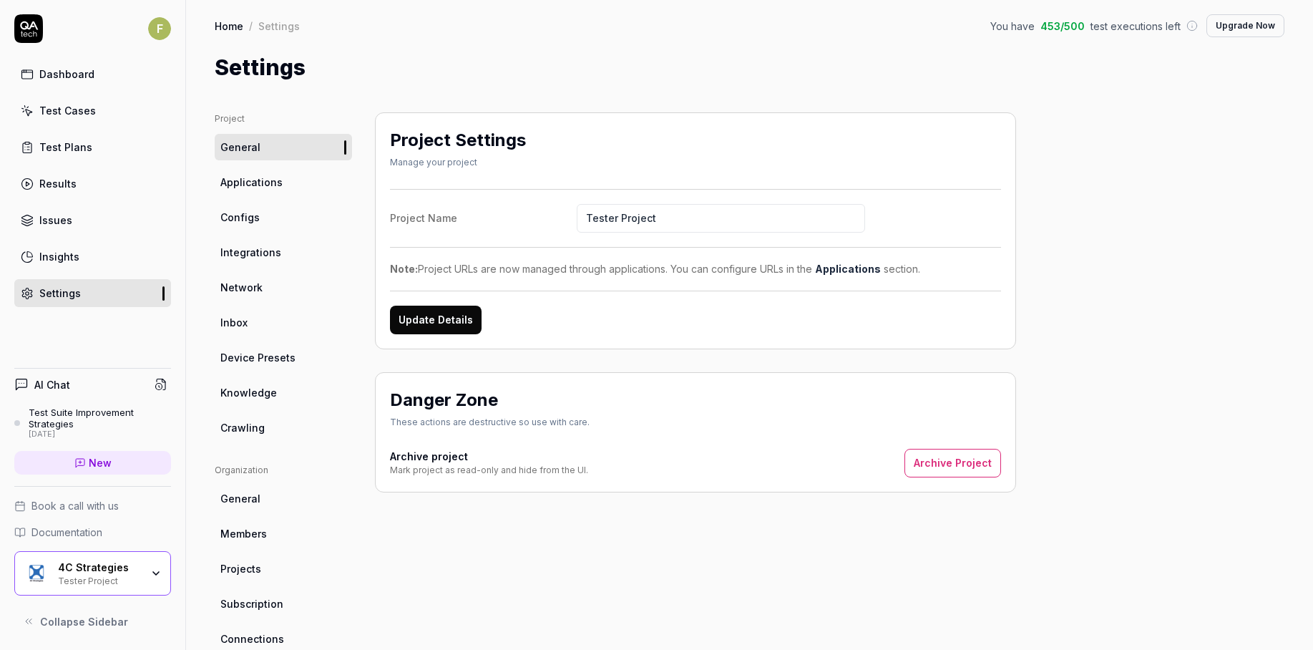
click at [303, 185] on link "Applications" at bounding box center [283, 182] width 137 height 26
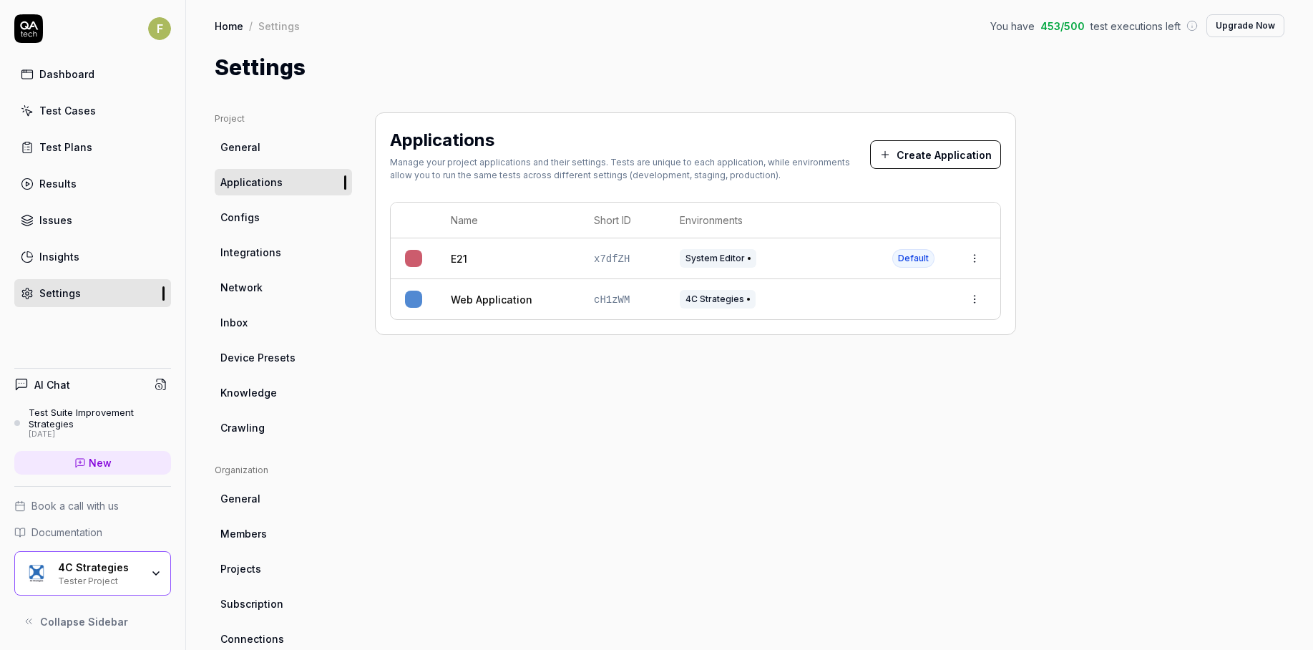
click at [971, 299] on html "F Dashboard Test Cases Test Plans Results Issues Insights Settings AI Chat Test…" at bounding box center [656, 325] width 1313 height 650
click at [921, 459] on span "Delete" at bounding box center [911, 456] width 33 height 15
click at [971, 253] on html "Failed to delete application F Dashboard Test Cases Test Plans Results Issues I…" at bounding box center [656, 325] width 1313 height 650
click at [902, 350] on div "Edit" at bounding box center [907, 352] width 167 height 31
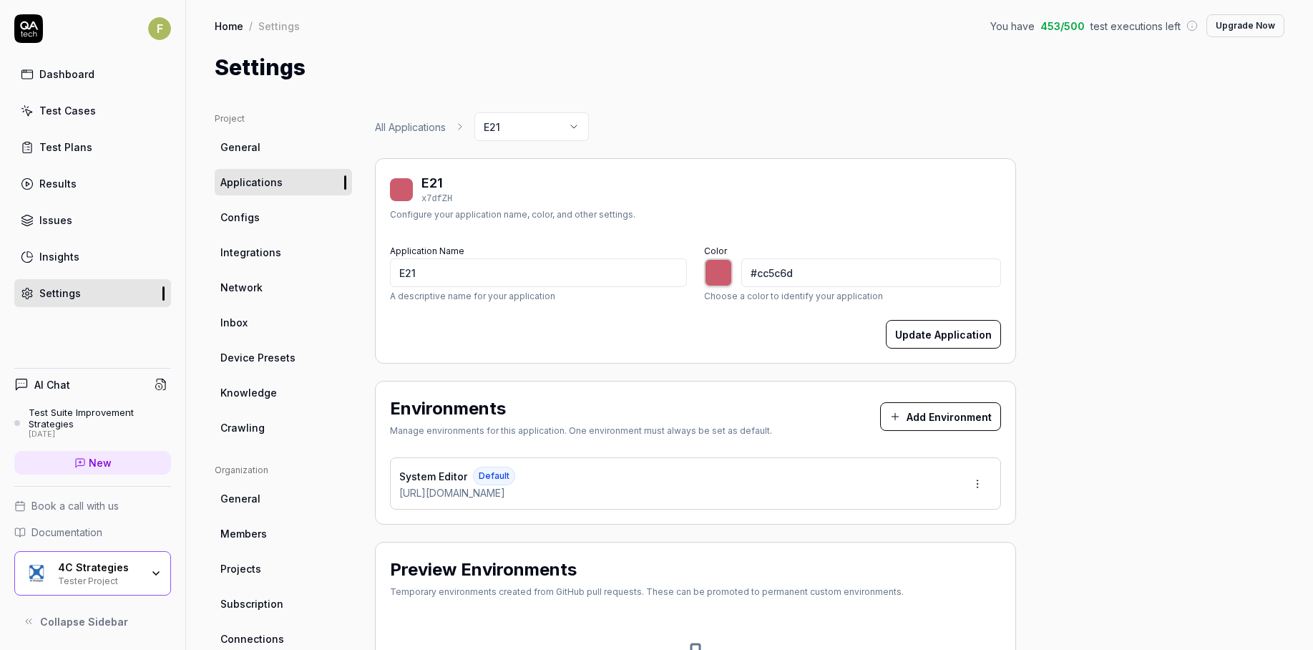
click at [976, 489] on html "F Dashboard Test Cases Test Plans Results Issues Insights Settings AI Chat Test…" at bounding box center [656, 325] width 1313 height 650
click at [933, 557] on div "Edit" at bounding box center [923, 549] width 145 height 31
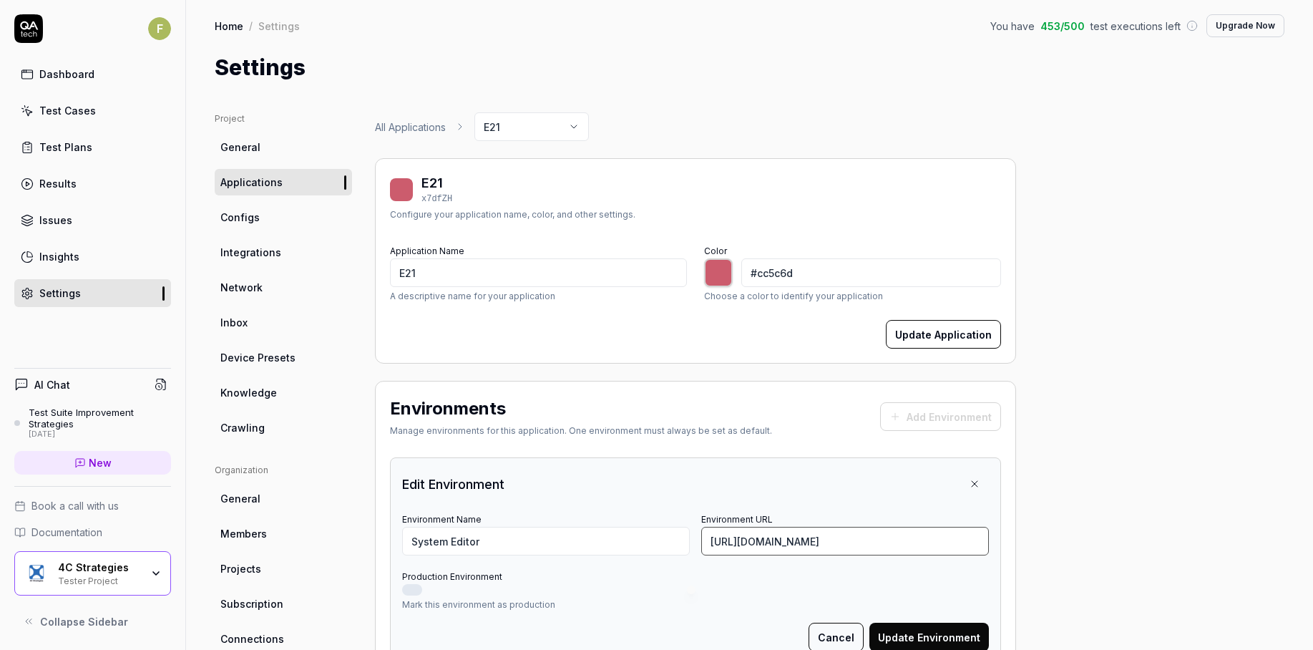
scroll to position [0, 30]
drag, startPoint x: 707, startPoint y: 542, endPoint x: 1380, endPoint y: 502, distance: 673.6
click at [1312, 502] on html "F Dashboard Test Cases Test Plans Results Issues Insights Settings AI Chat Test…" at bounding box center [656, 325] width 1313 height 650
paste input "int-semmextdev01.exonaut.com/exonaut-system-editor/#/login"
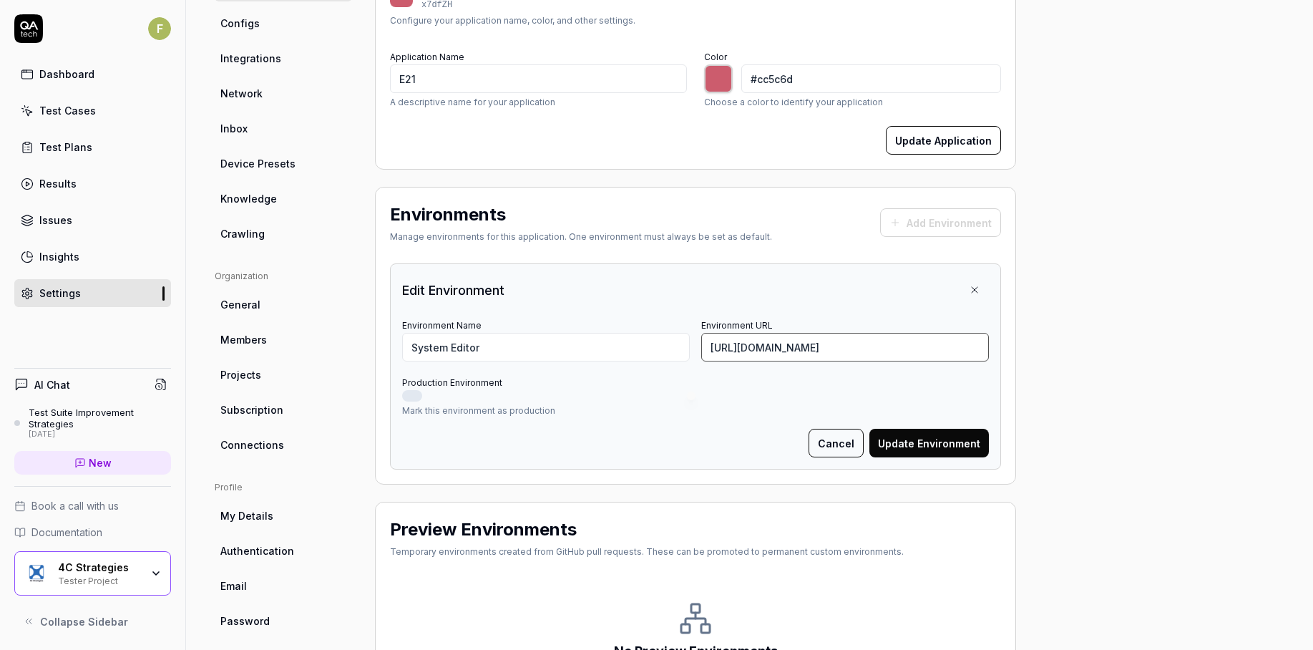
scroll to position [215, 0]
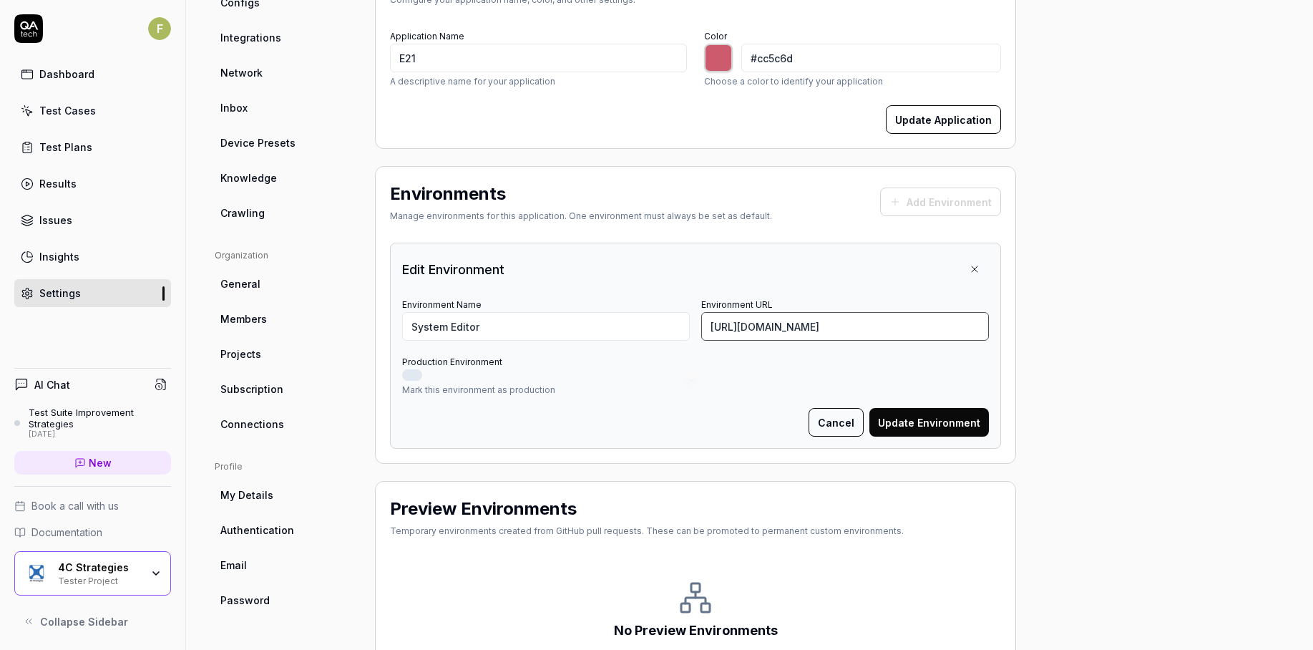
type input "[URL][DOMAIN_NAME]"
click at [940, 425] on button "Update Environment" at bounding box center [928, 422] width 119 height 29
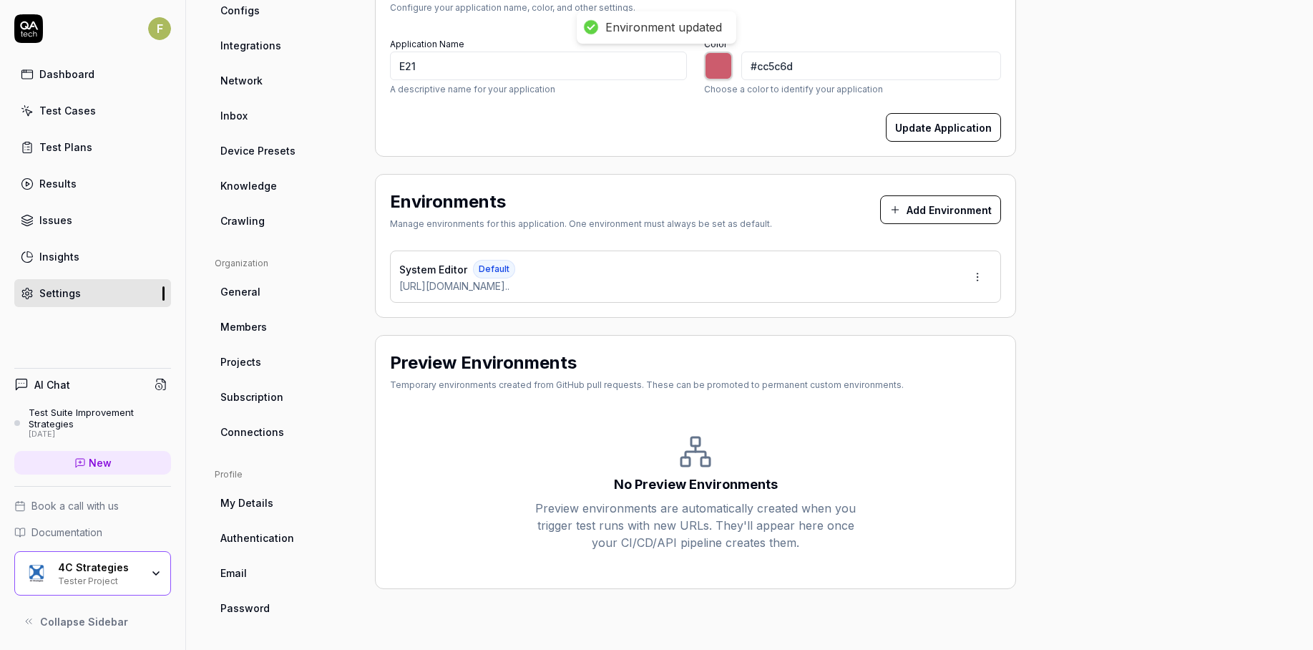
scroll to position [207, 0]
click at [72, 122] on link "Test Cases" at bounding box center [92, 111] width 157 height 28
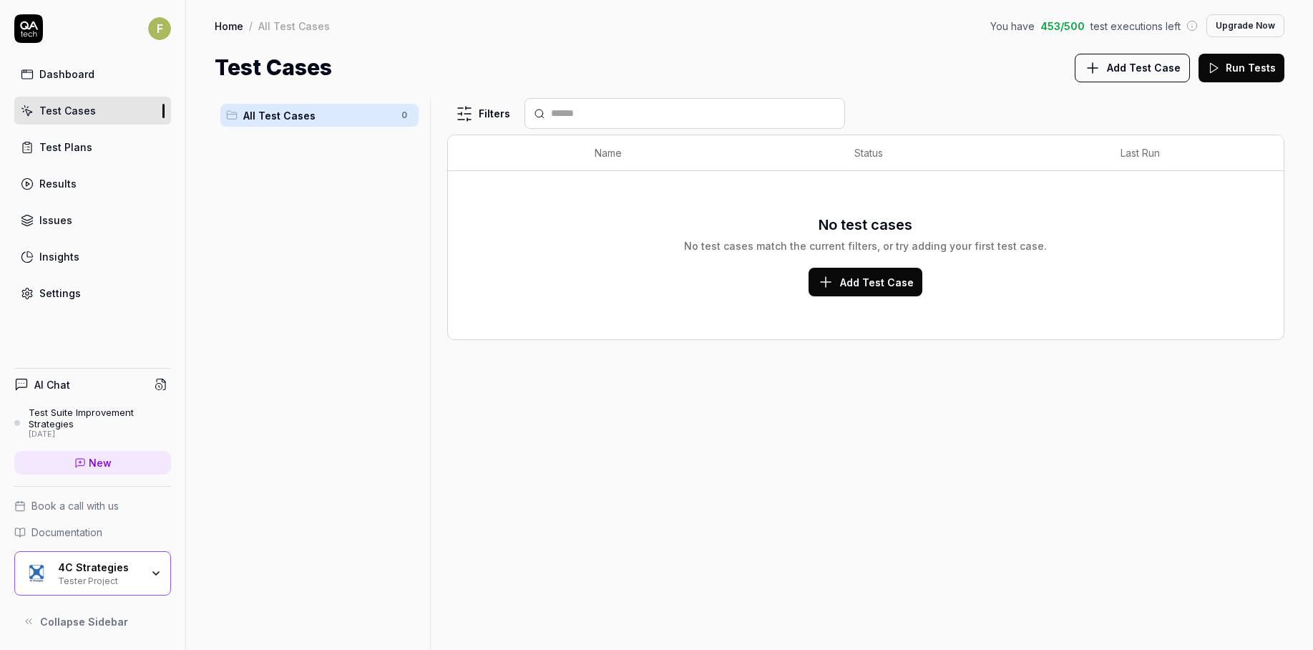
click at [1150, 73] on span "Add Test Case" at bounding box center [1144, 67] width 74 height 15
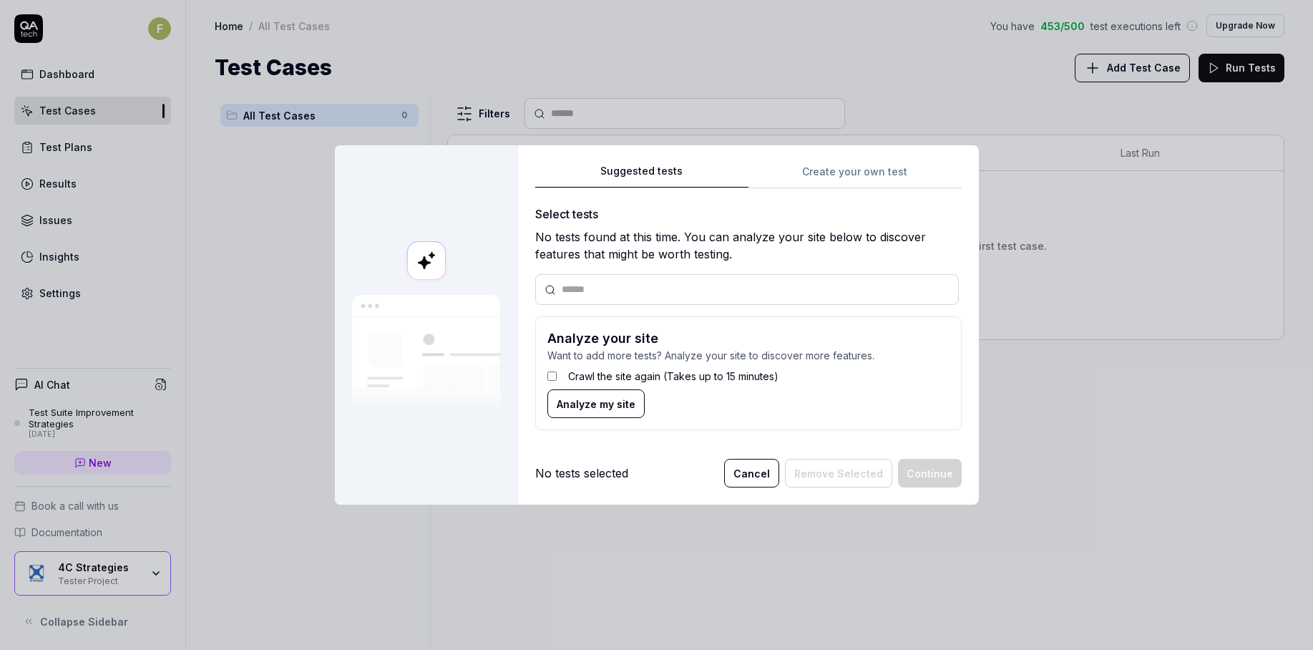
click at [613, 399] on span "Analyze my site" at bounding box center [596, 403] width 79 height 15
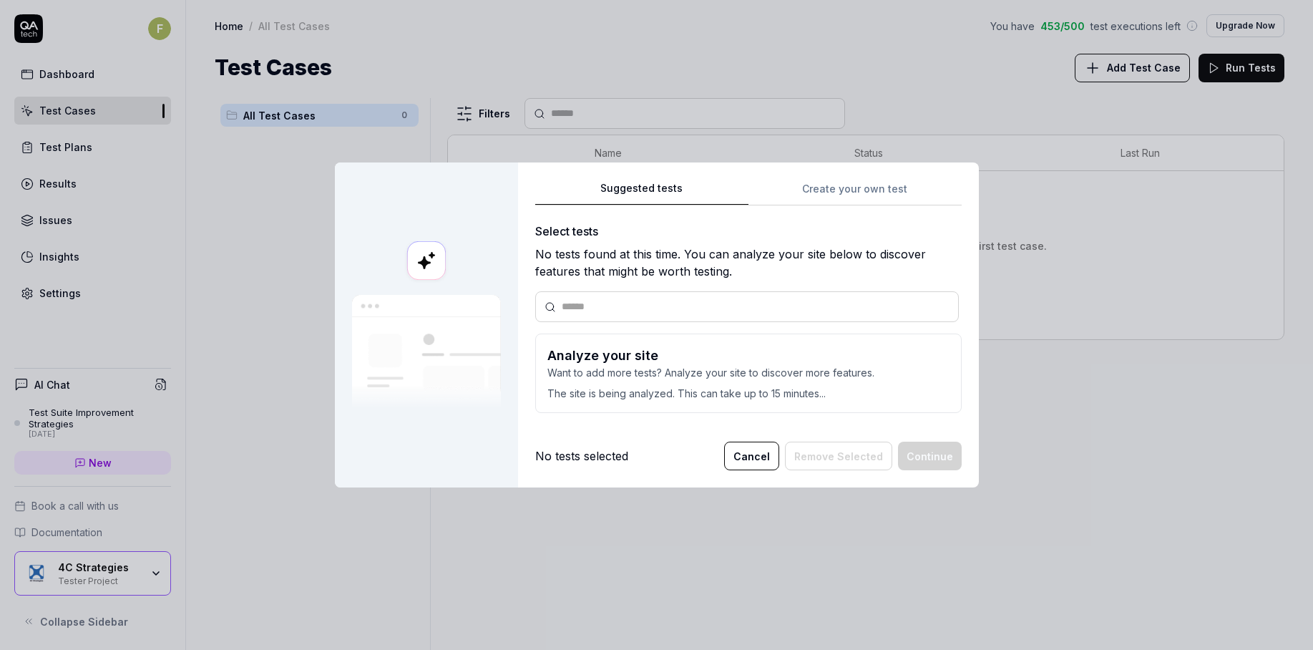
click at [753, 452] on button "Cancel" at bounding box center [751, 455] width 55 height 29
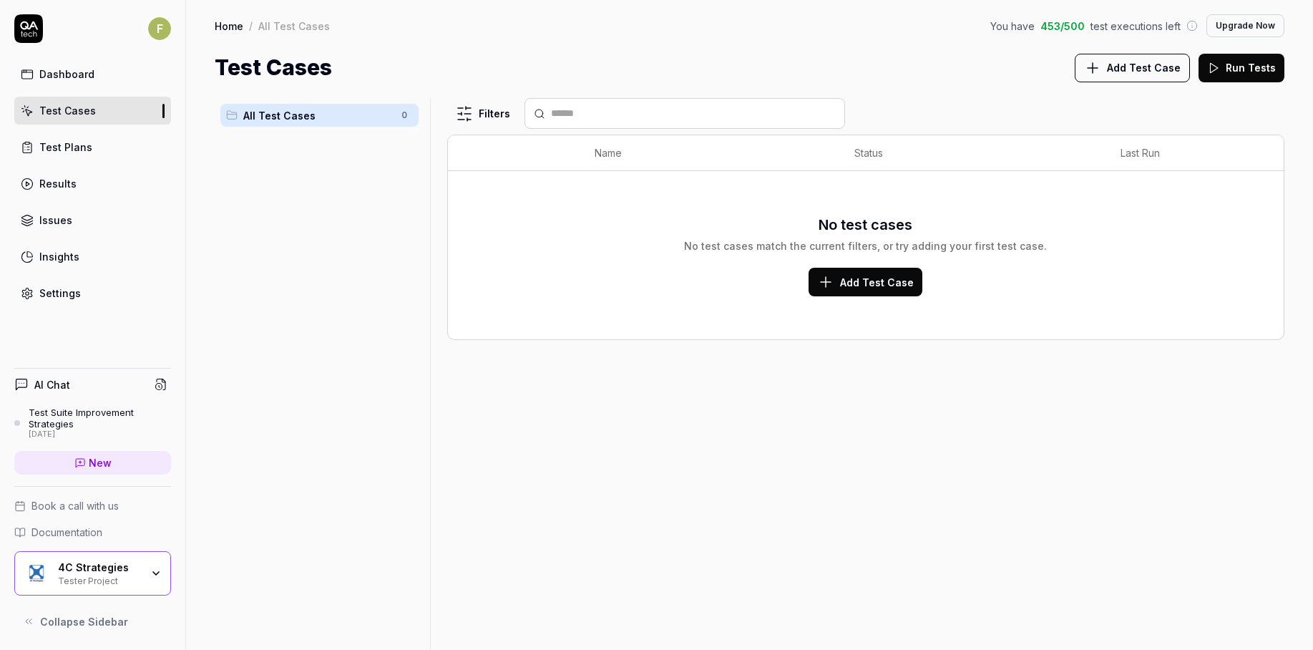
click at [1132, 73] on span "Add Test Case" at bounding box center [1144, 67] width 74 height 15
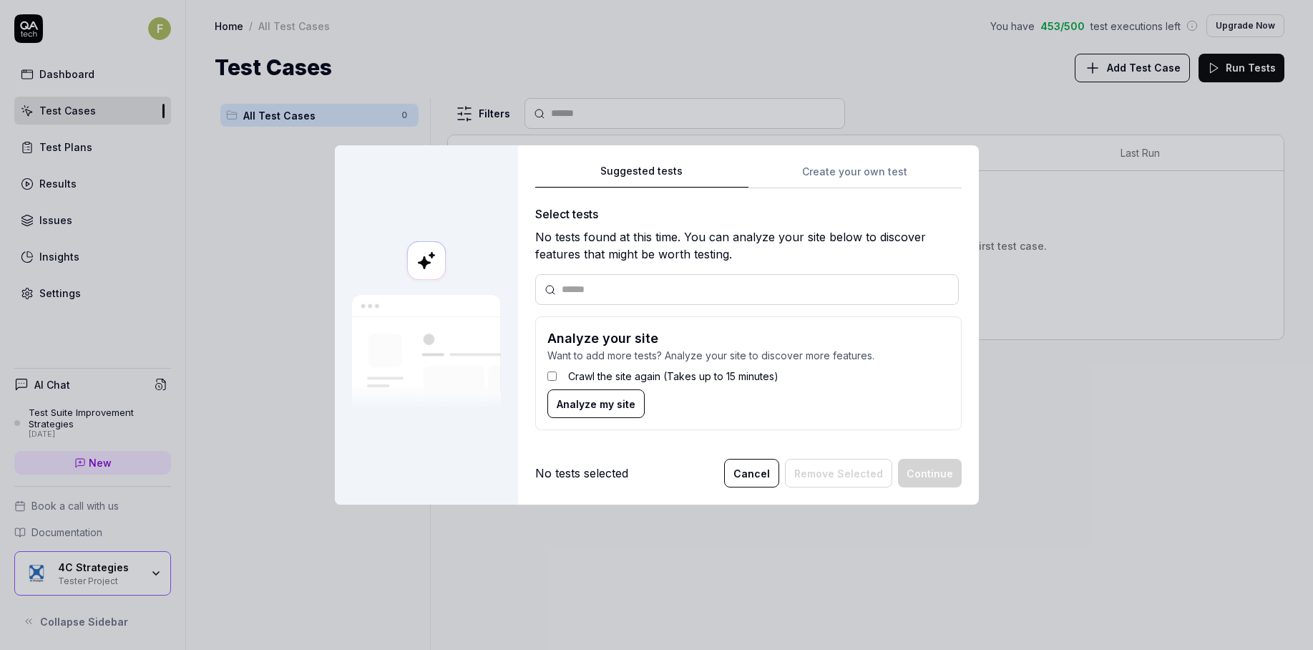
click at [575, 404] on span "Analyze my site" at bounding box center [596, 403] width 79 height 15
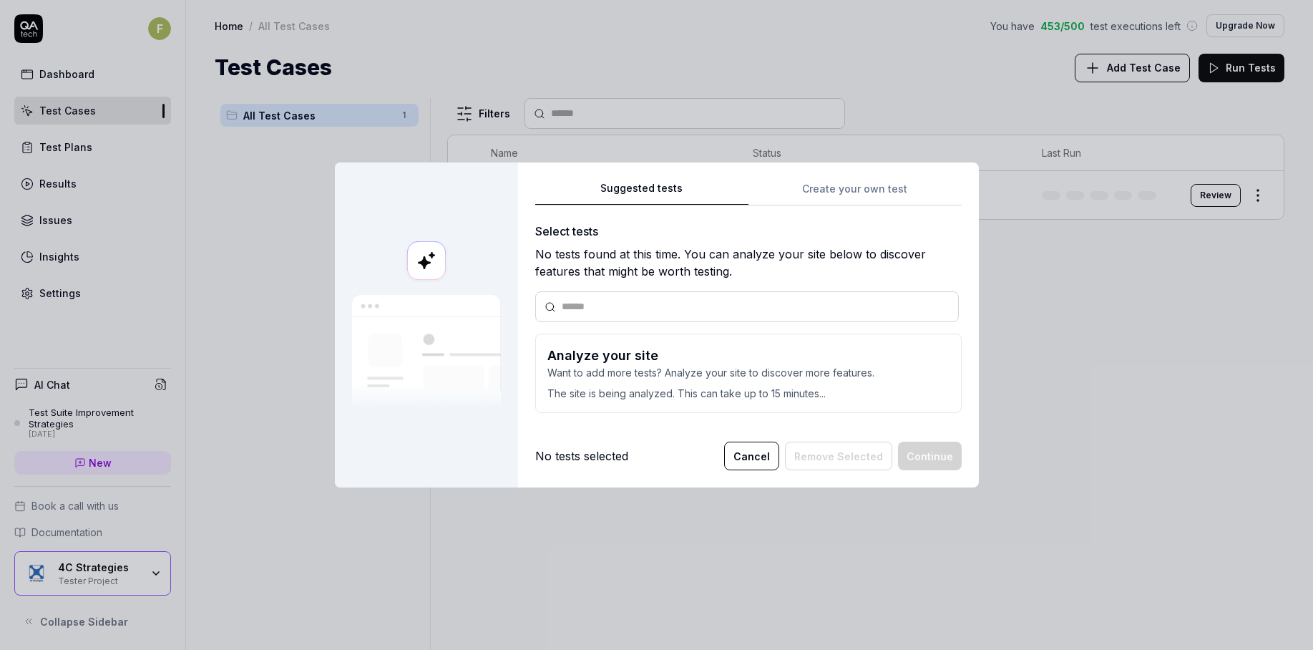
click at [777, 476] on div "Suggested tests Create your own test Select tests No tests found at this time. …" at bounding box center [748, 324] width 461 height 325
click at [777, 471] on div "Suggested tests Create your own test Select tests No tests found at this time. …" at bounding box center [748, 324] width 461 height 325
click at [767, 463] on button "Cancel" at bounding box center [751, 455] width 55 height 29
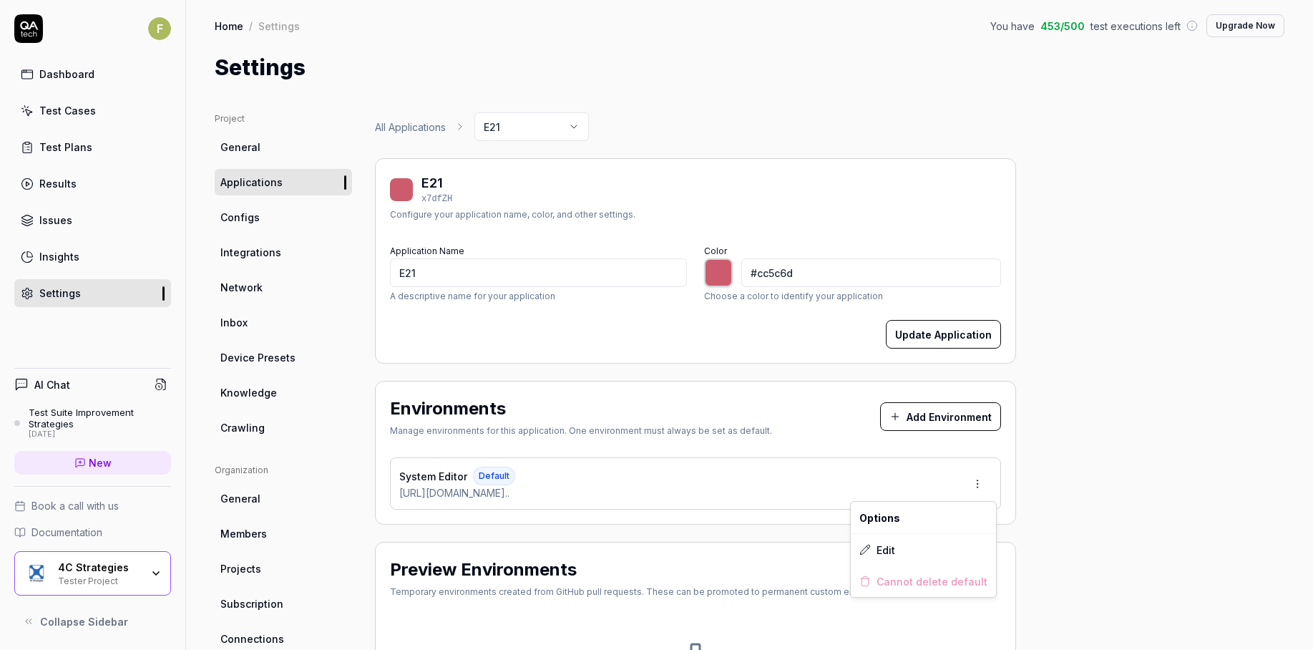
click at [976, 482] on html "F Dashboard Test Cases Test Plans Results Issues Insights Settings AI Chat Test…" at bounding box center [656, 325] width 1313 height 650
click at [951, 543] on div "Edit" at bounding box center [923, 549] width 145 height 31
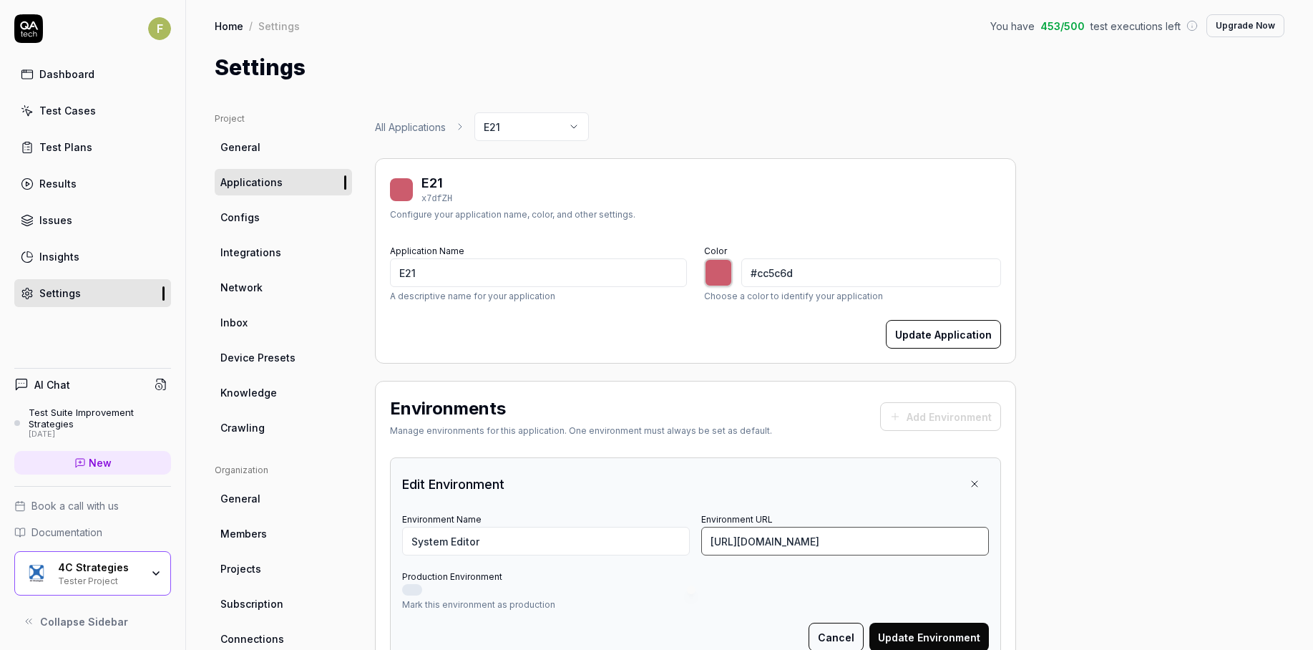
drag, startPoint x: 764, startPoint y: 540, endPoint x: 779, endPoint y: 534, distance: 16.3
click at [765, 539] on input "[URL][DOMAIN_NAME]" at bounding box center [845, 540] width 288 height 29
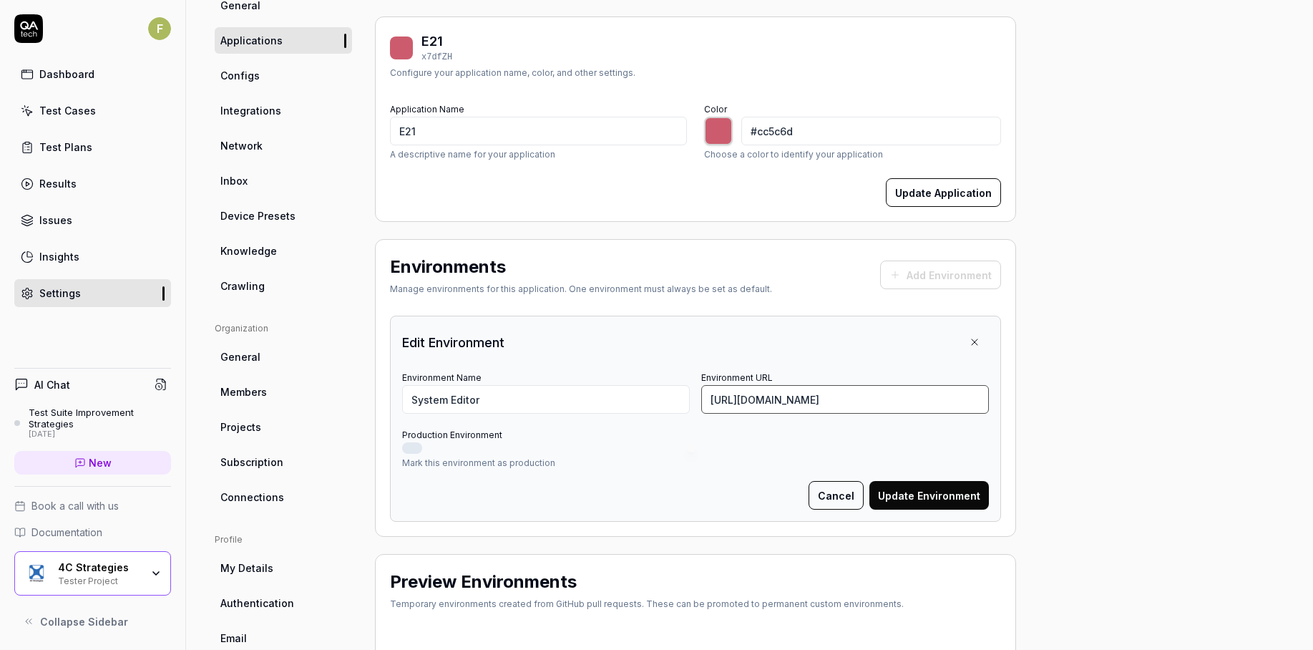
scroll to position [143, 0]
type input "[URL][DOMAIN_NAME]"
click at [949, 500] on button "Update Environment" at bounding box center [928, 493] width 119 height 29
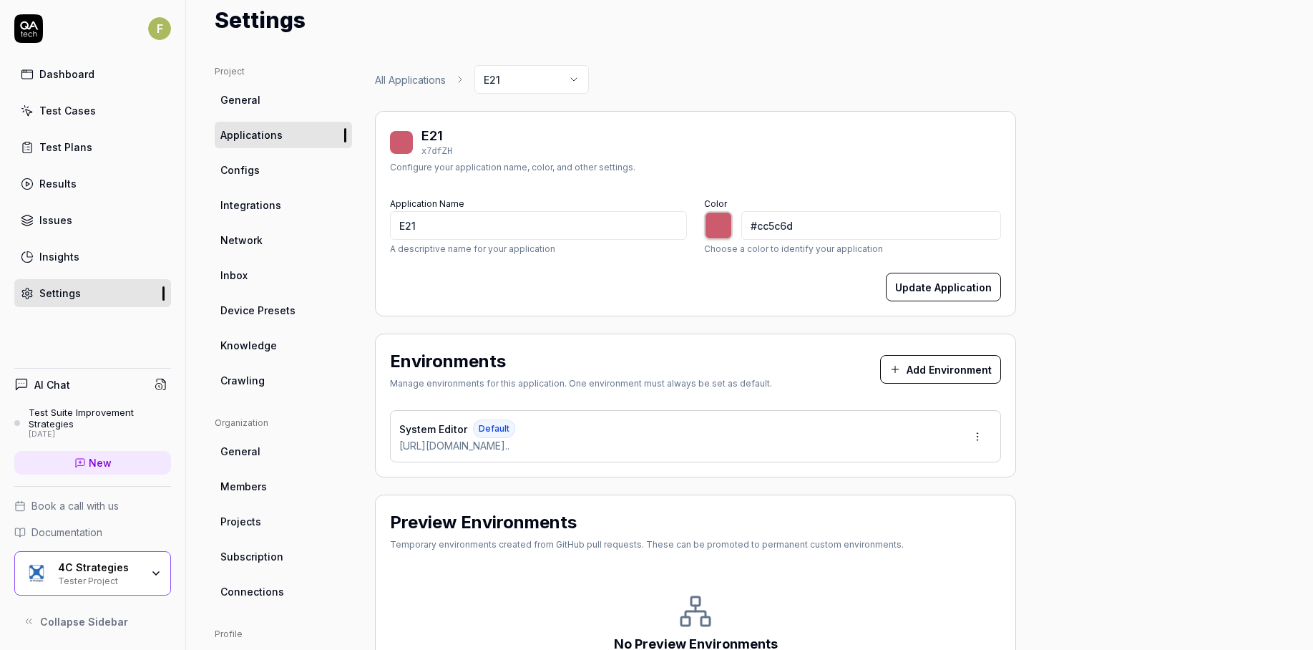
scroll to position [0, 0]
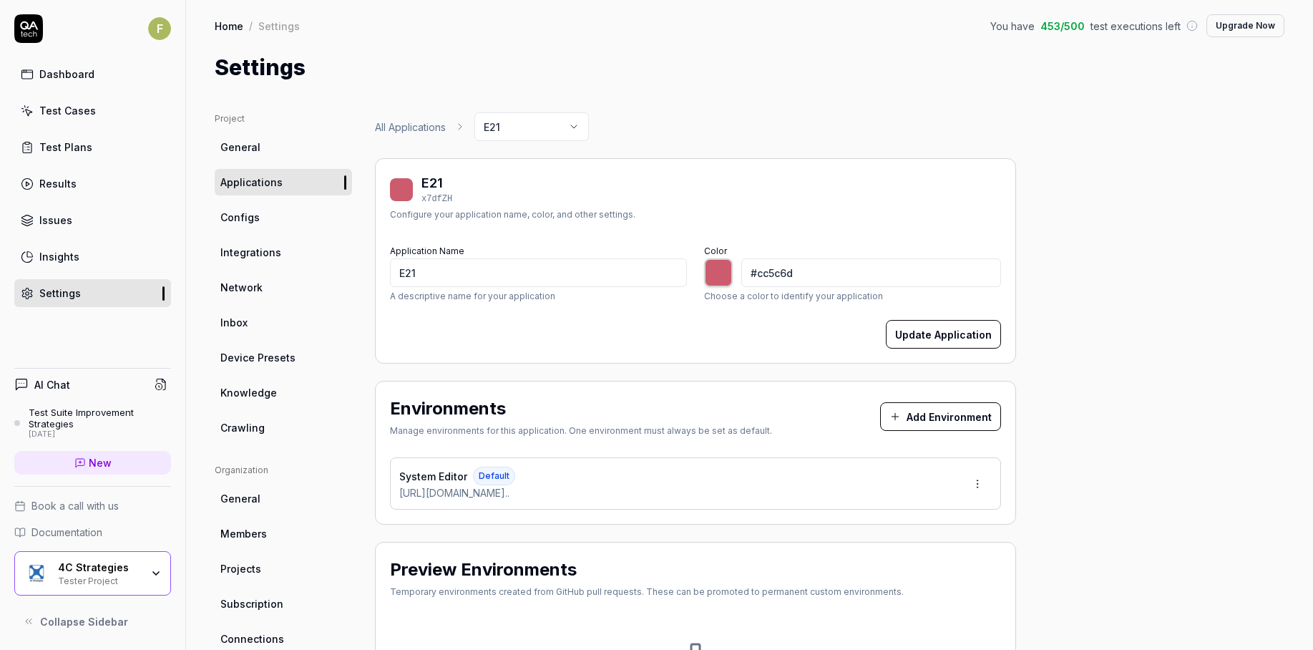
click at [258, 427] on span "Crawling" at bounding box center [242, 427] width 44 height 15
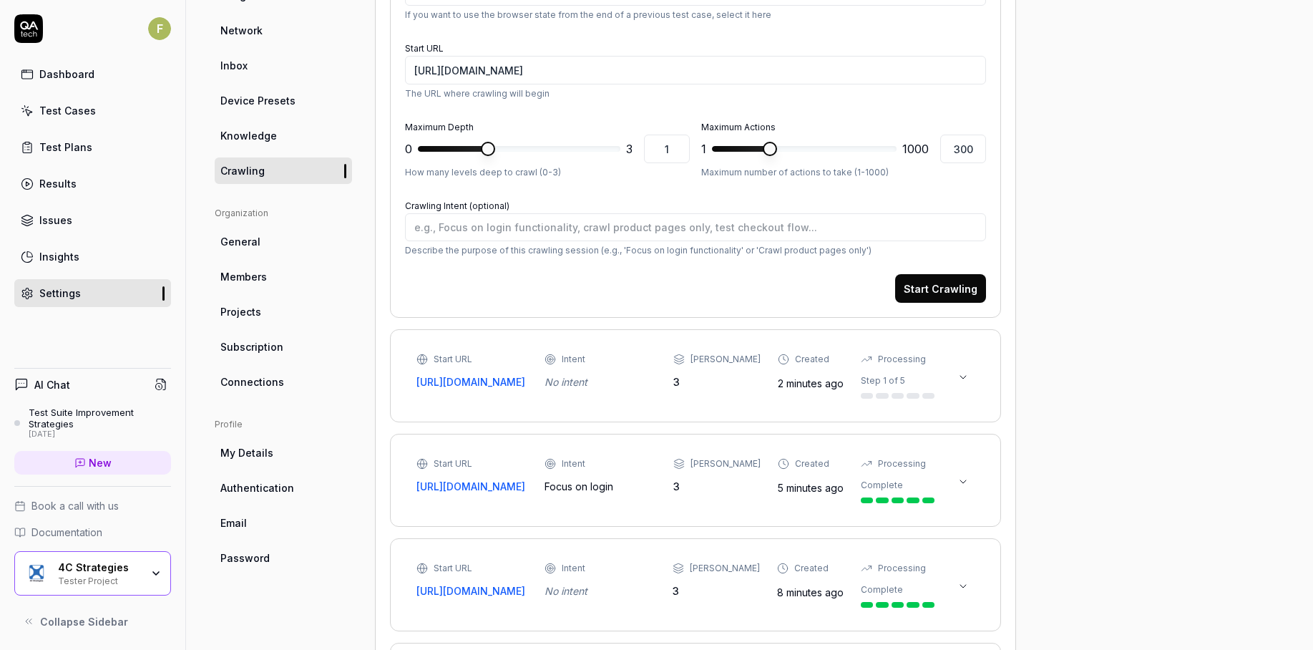
scroll to position [286, 0]
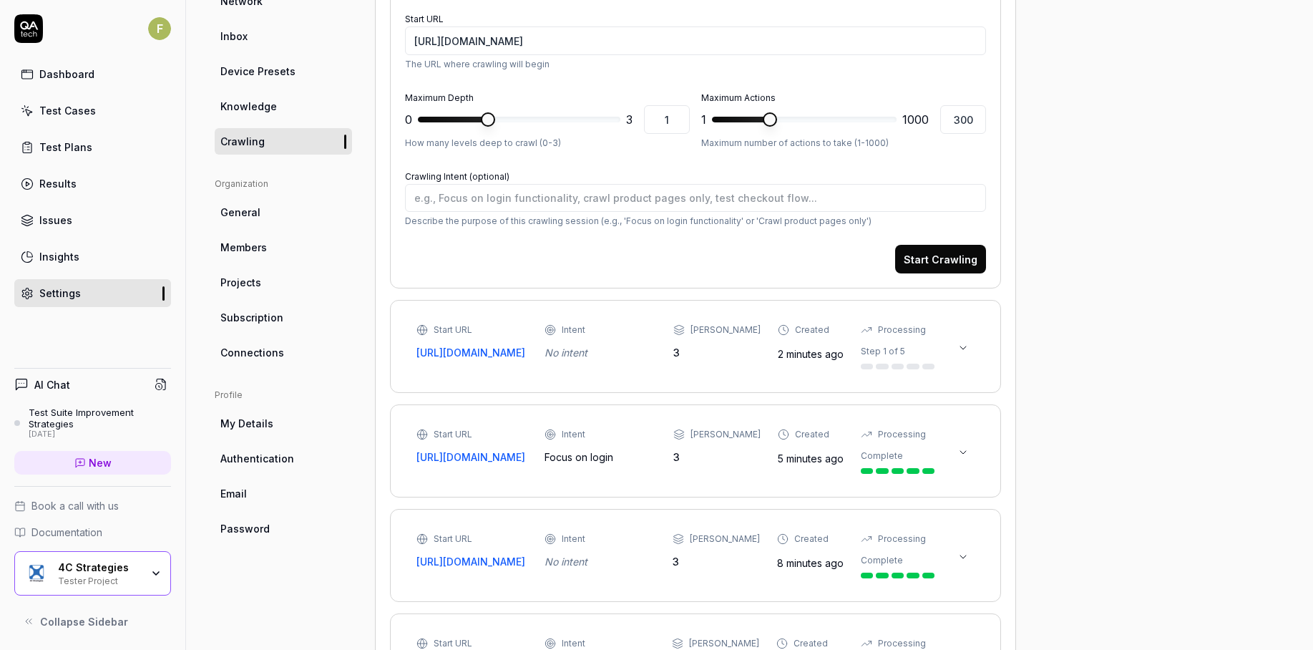
type textarea "*"
type input "3"
click at [620, 127] on span at bounding box center [613, 119] width 14 height 14
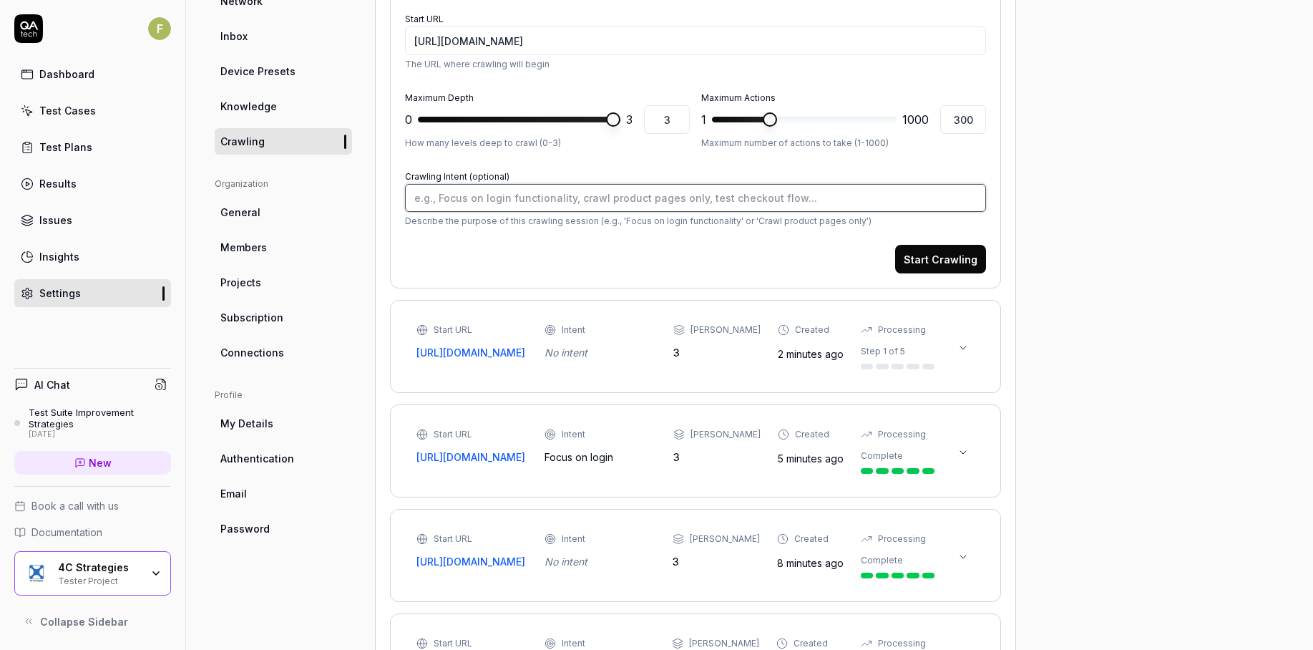
click at [836, 196] on textarea "Crawling Intent (optional)" at bounding box center [695, 198] width 581 height 28
type textarea "*"
type textarea "F"
type textarea "*"
type textarea "Fo"
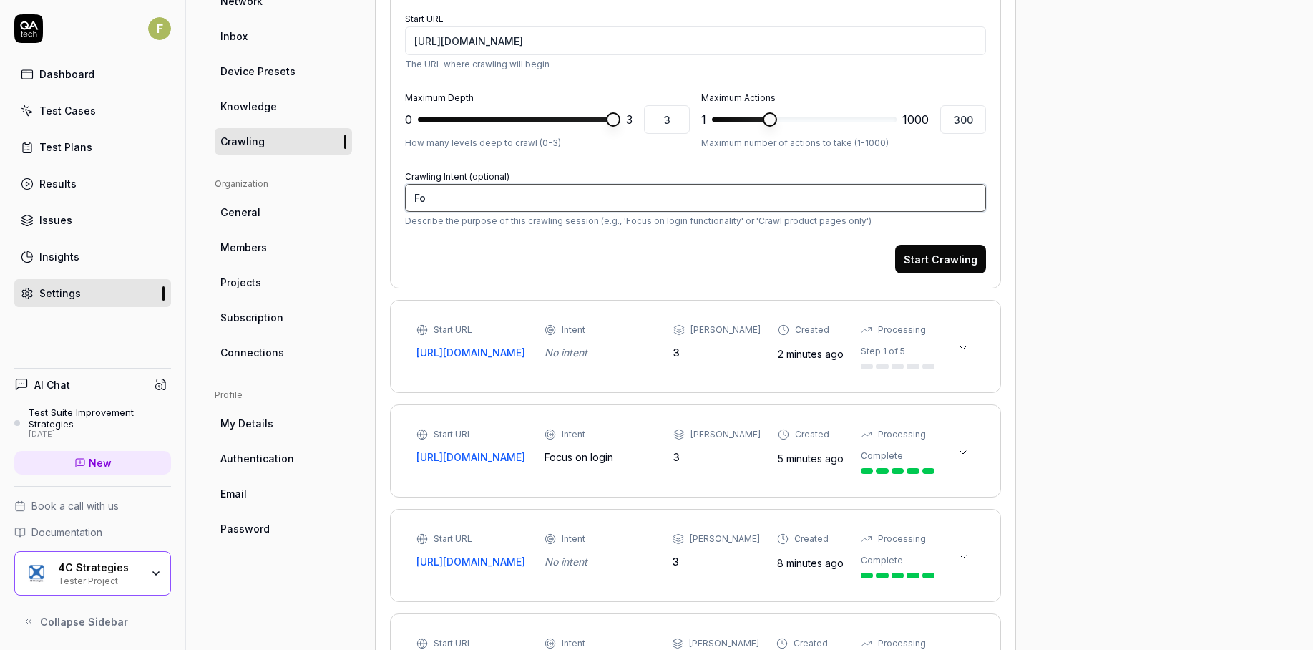
type textarea "*"
type textarea "Foc"
type textarea "*"
type textarea "Focu"
type textarea "*"
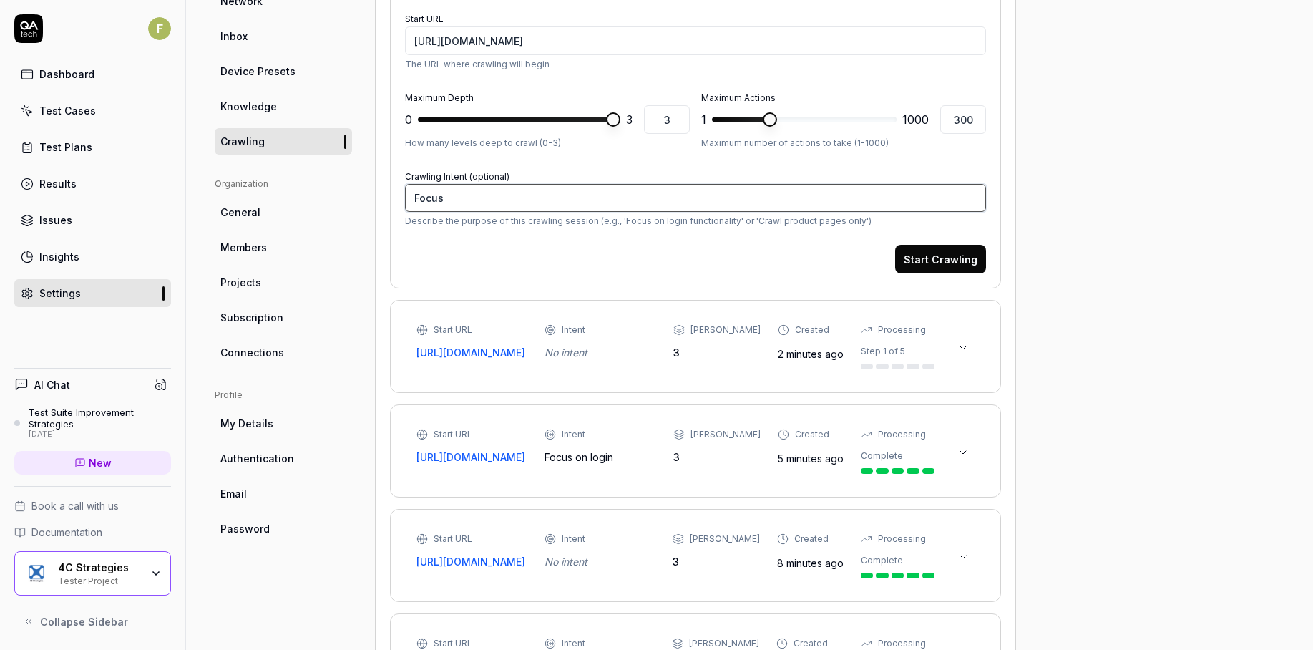
type textarea "Focus"
type textarea "*"
type textarea "Focus o"
type textarea "*"
type textarea "Focus on"
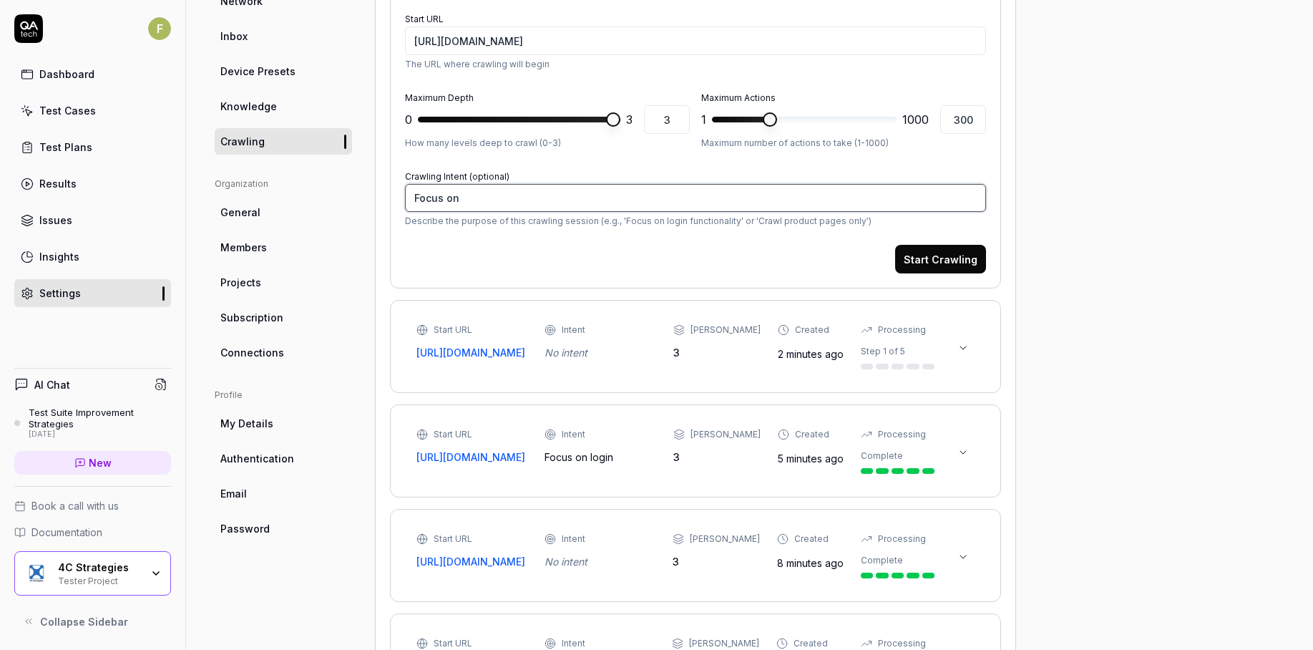
type textarea "*"
type textarea "Focus on"
type textarea "*"
type textarea "Focus on l"
type textarea "*"
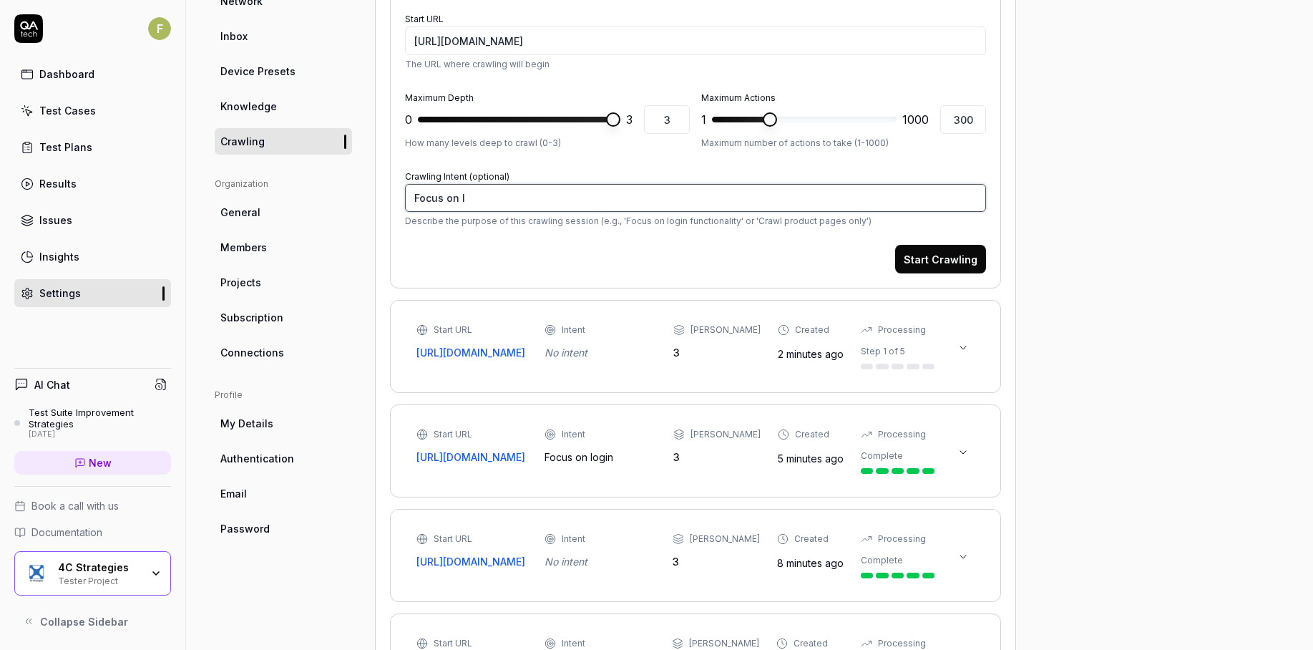
type textarea "Focus on lo"
type textarea "*"
type textarea "Focus on log"
type textarea "*"
type textarea "Focus on logi"
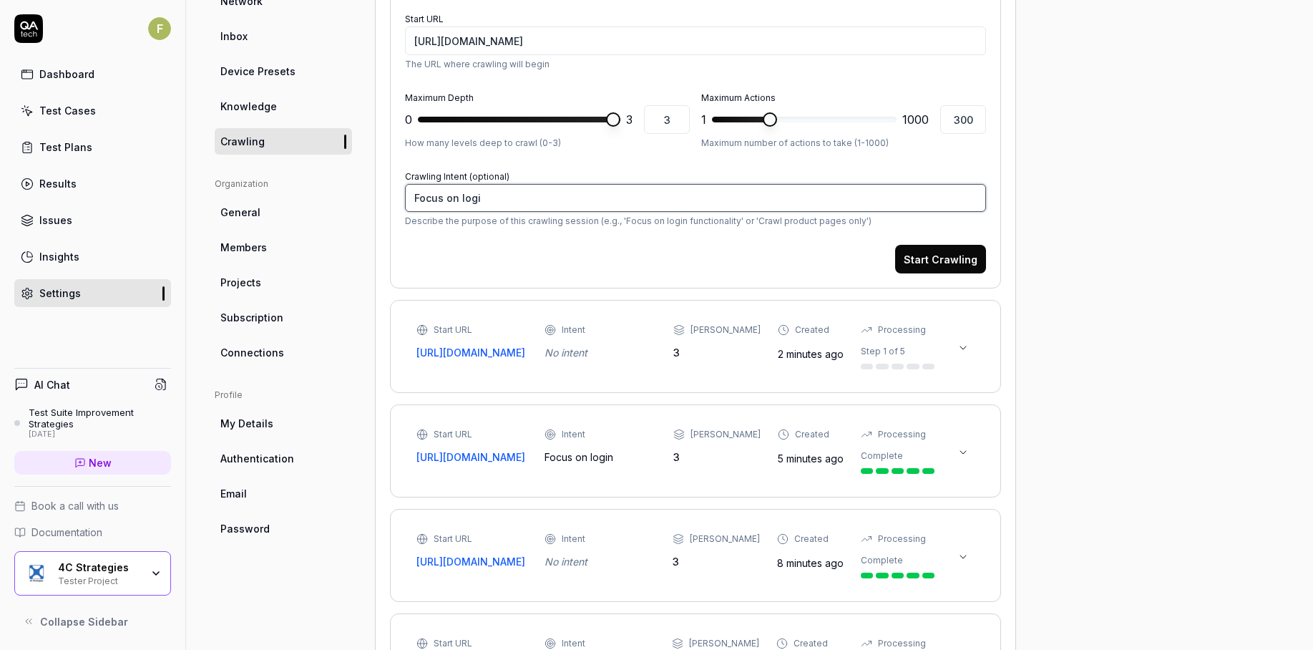
type textarea "*"
type textarea "Focus on login"
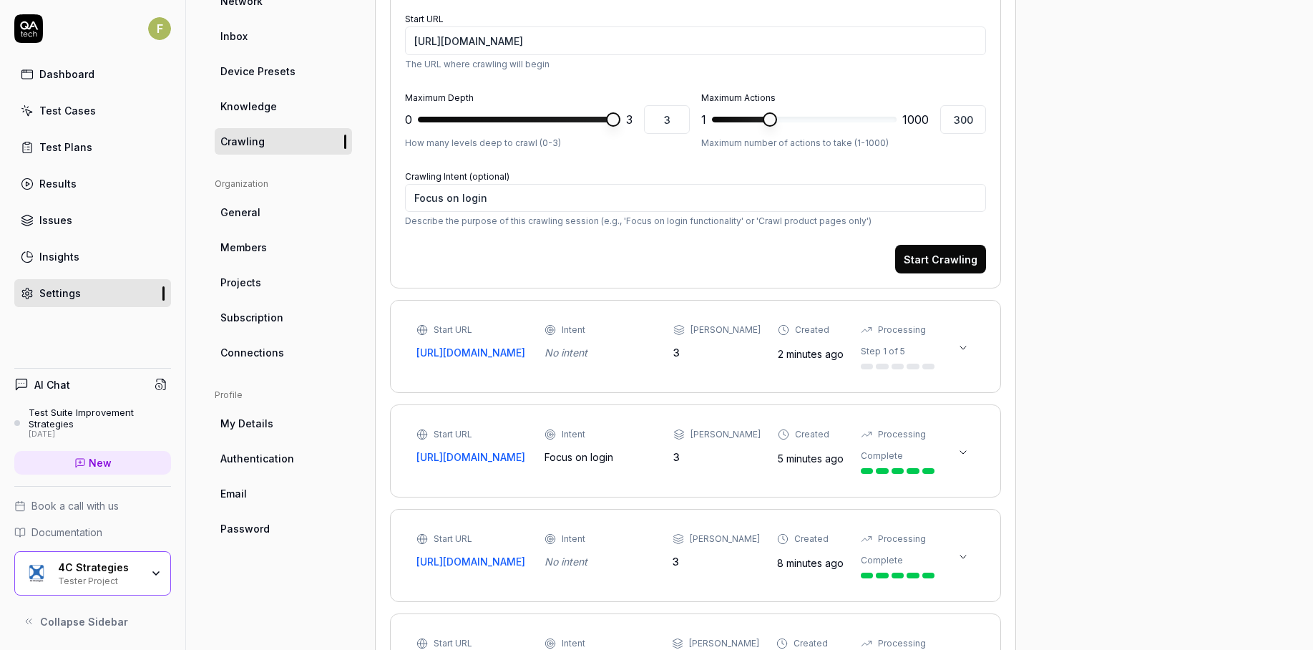
click at [959, 262] on button "Start Crawling" at bounding box center [940, 259] width 91 height 29
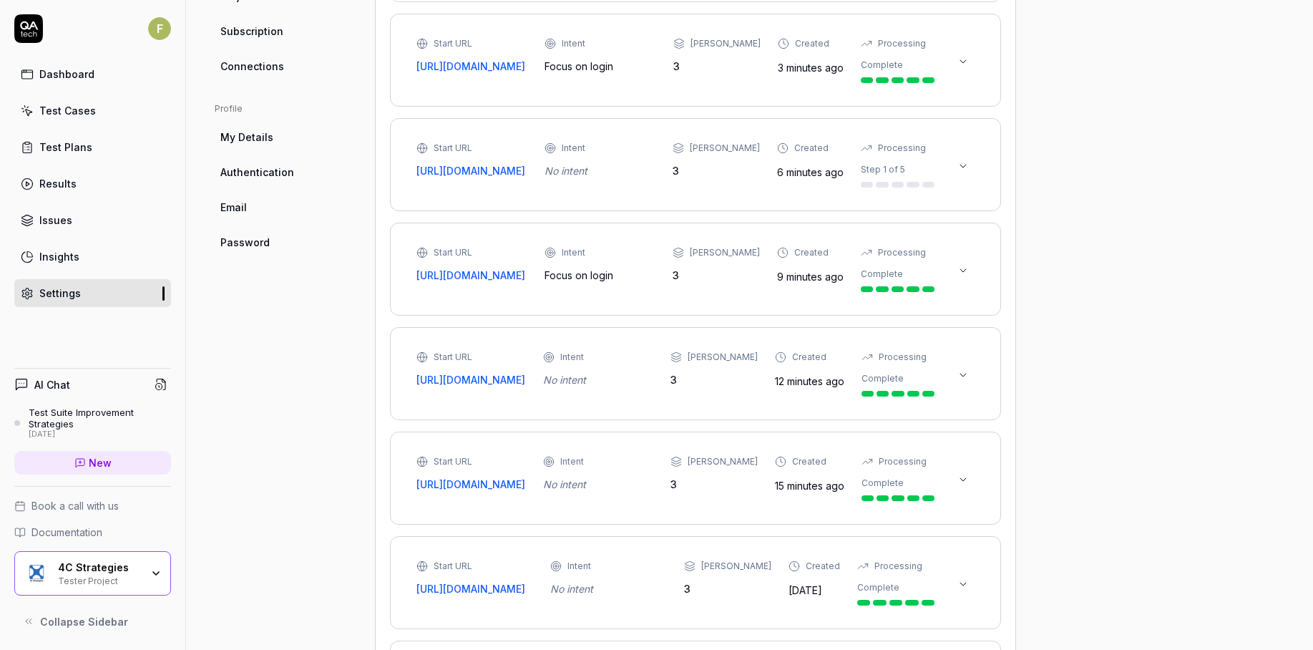
scroll to position [429, 0]
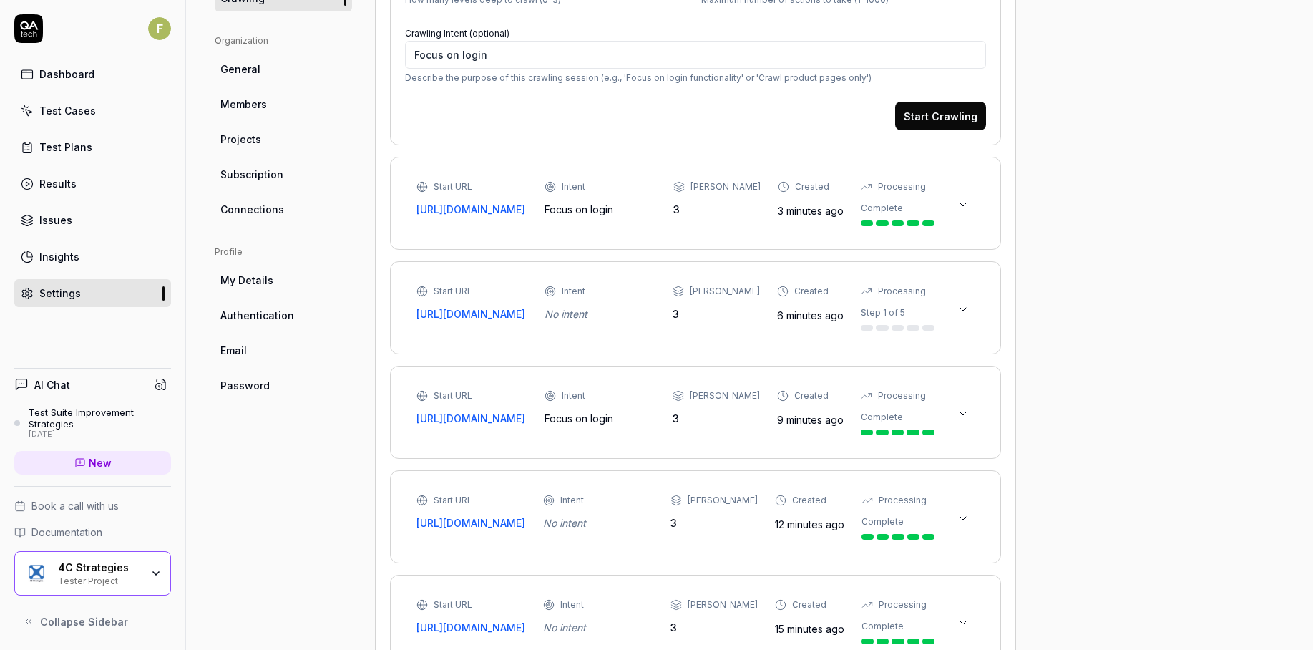
click at [965, 210] on icon at bounding box center [962, 204] width 11 height 11
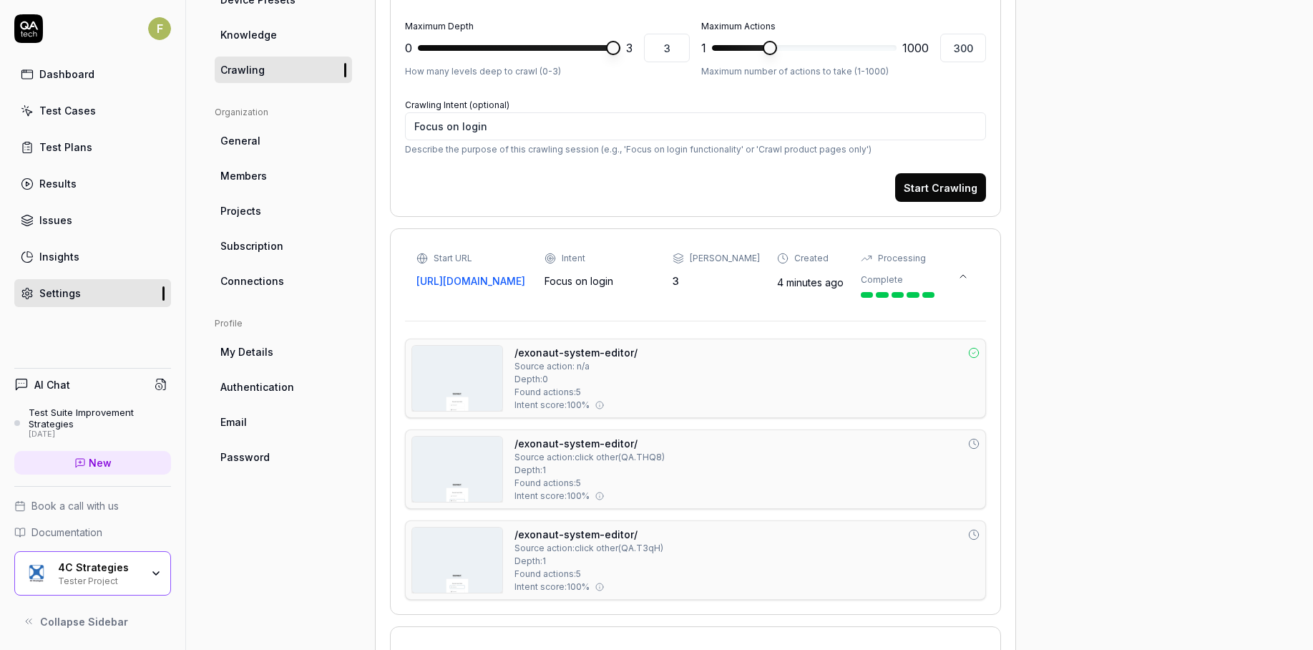
scroll to position [0, 0]
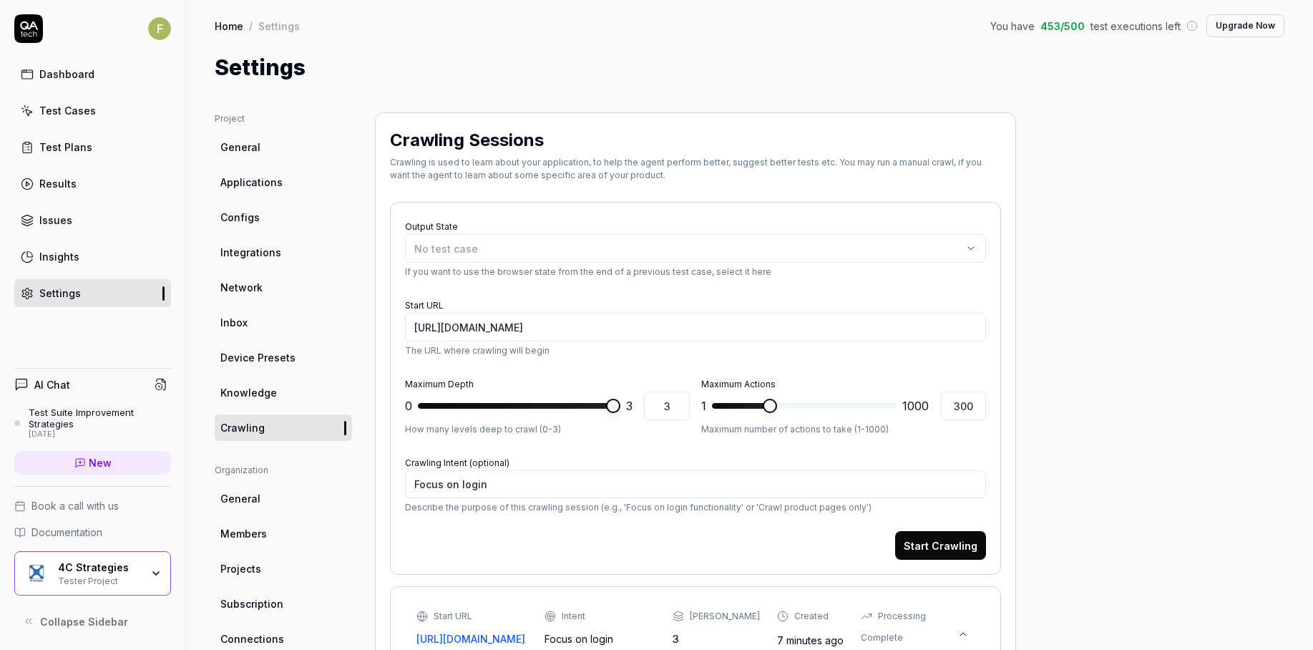
click at [101, 107] on link "Test Cases" at bounding box center [92, 111] width 157 height 28
type textarea "*"
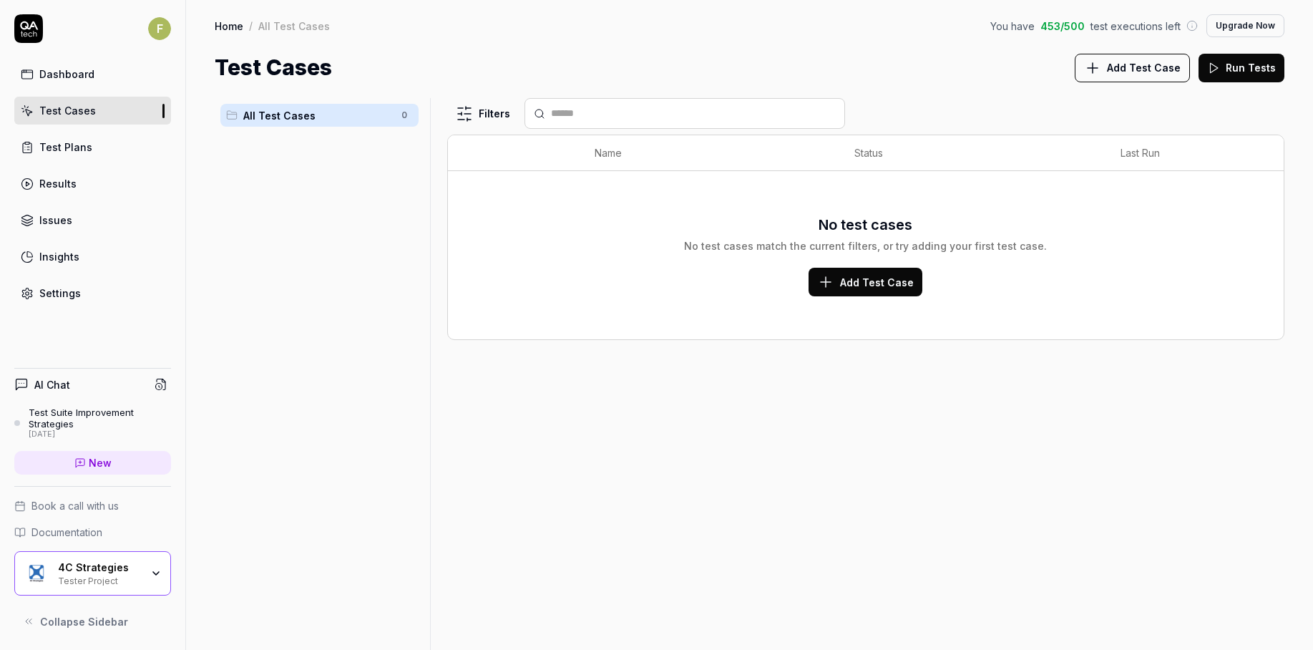
click at [701, 223] on div "No test cases No test cases match the current filters, or try adding your first…" at bounding box center [865, 233] width 363 height 39
click at [893, 292] on button "Add Test Case" at bounding box center [865, 282] width 114 height 29
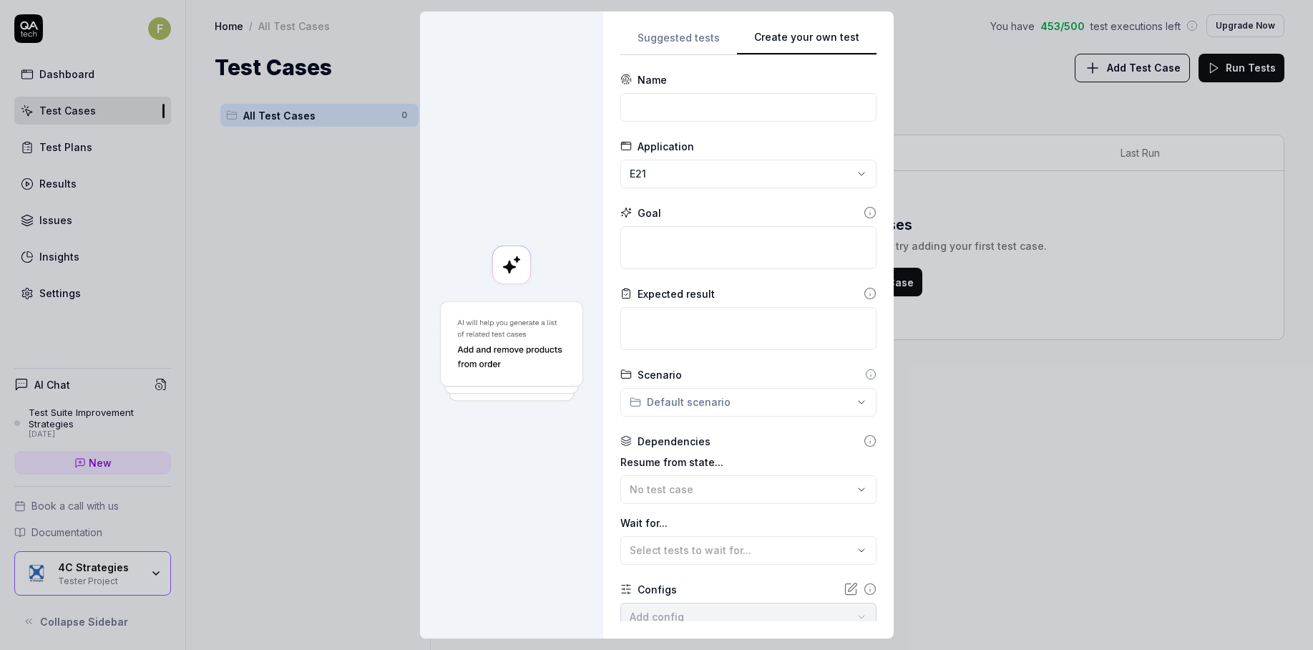
click at [907, 167] on div "Create your own test Suggested tests Create your own test Name Application E21 …" at bounding box center [656, 325] width 1313 height 650
click at [778, 109] on input at bounding box center [748, 107] width 256 height 29
type input "Log in"
click at [725, 265] on textarea at bounding box center [748, 247] width 256 height 43
type textarea "*"
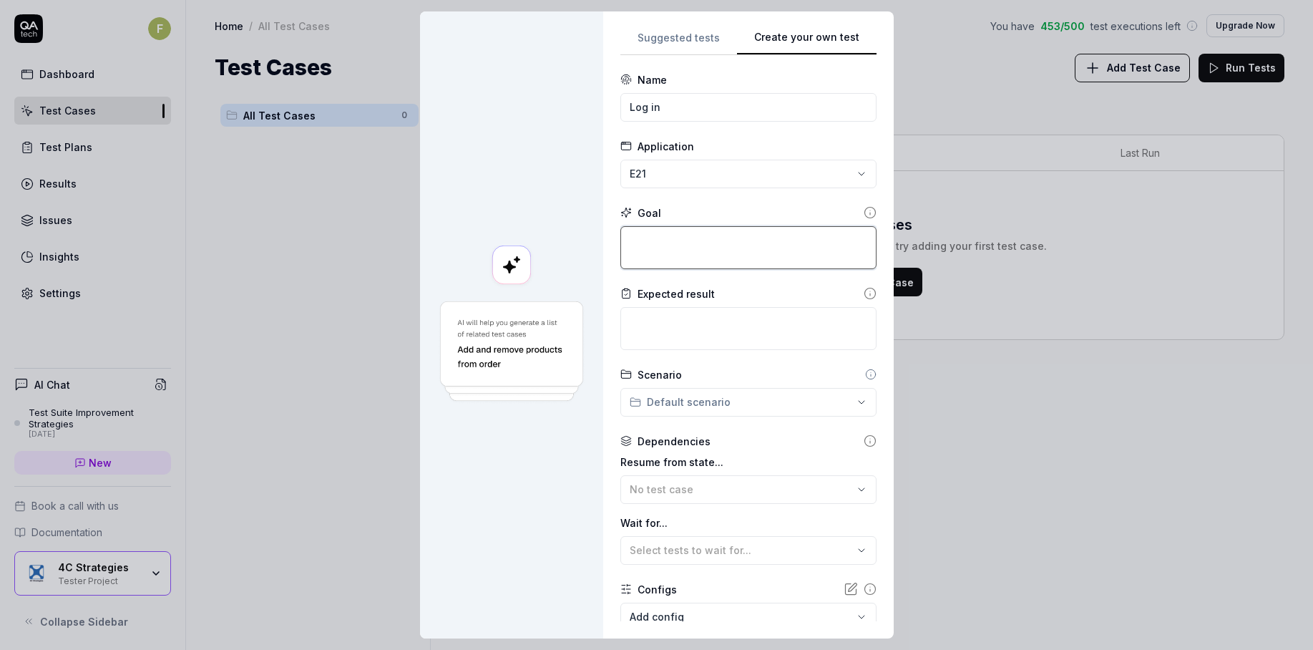
type textarea "L"
type textarea "*"
type textarea "Lo"
type textarea "*"
type textarea "Log"
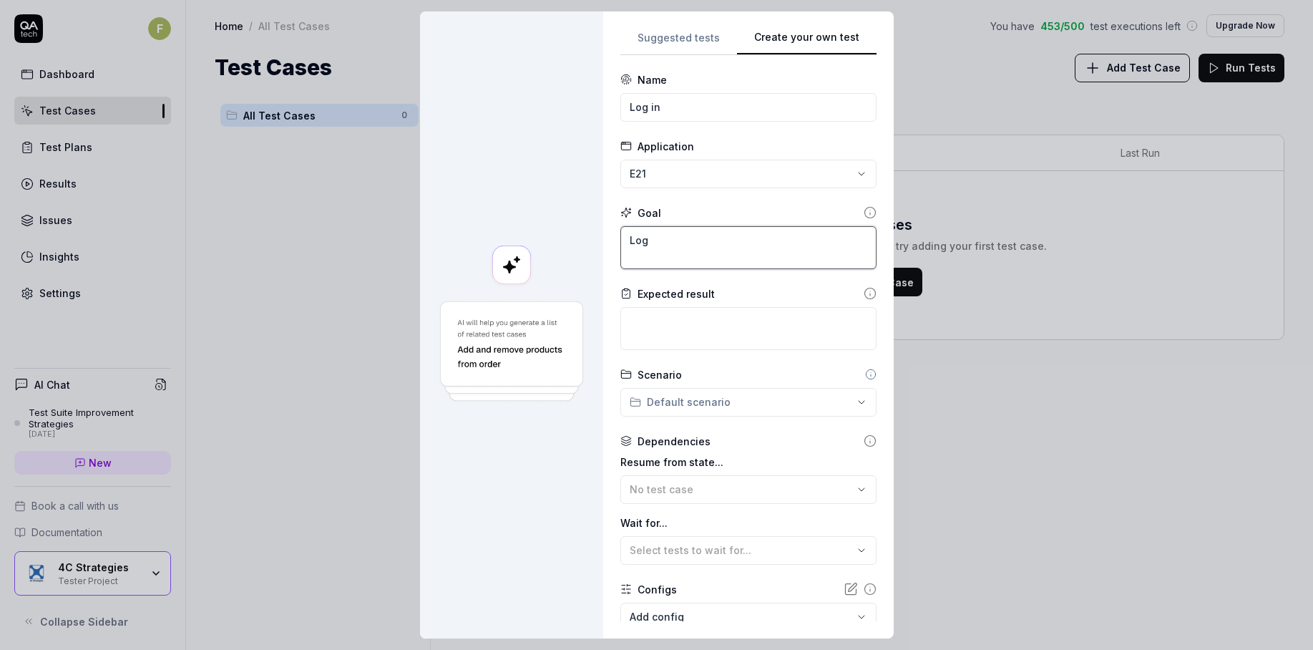
type textarea "*"
type textarea "Log"
type textarea "*"
type textarea "Log i"
type textarea "*"
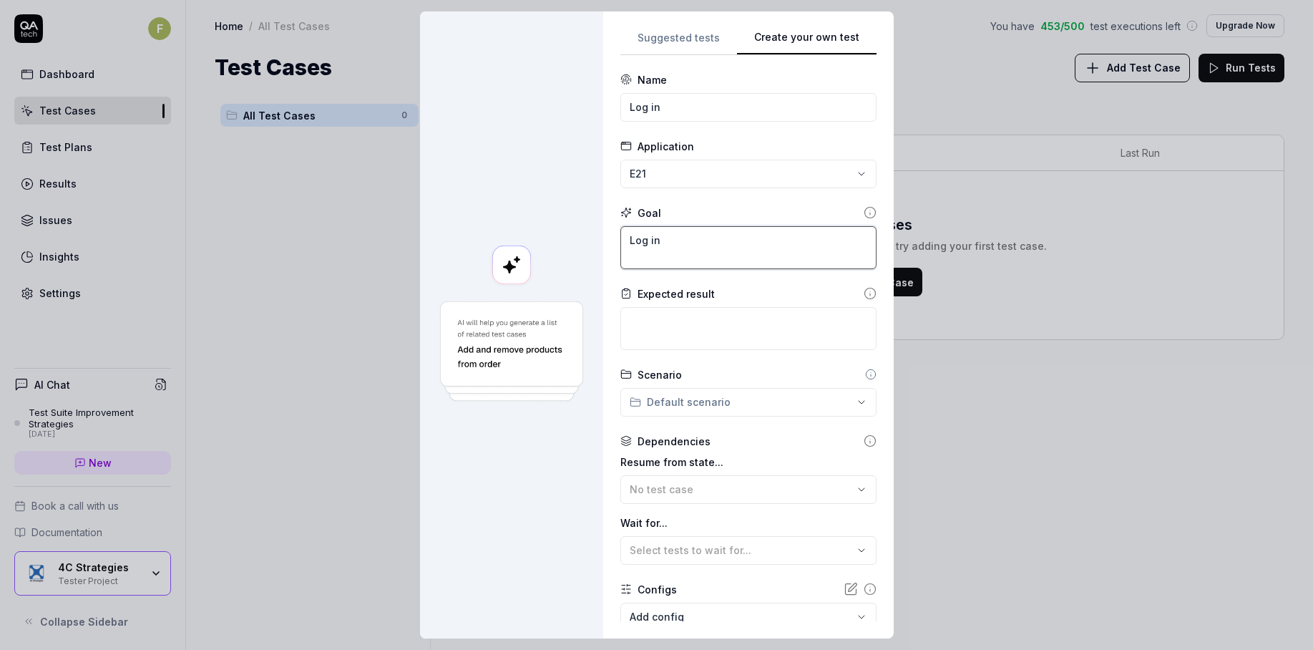
type textarea "Log in"
type textarea "*"
type textarea "Log in t"
type textarea "*"
type textarea "Log in to"
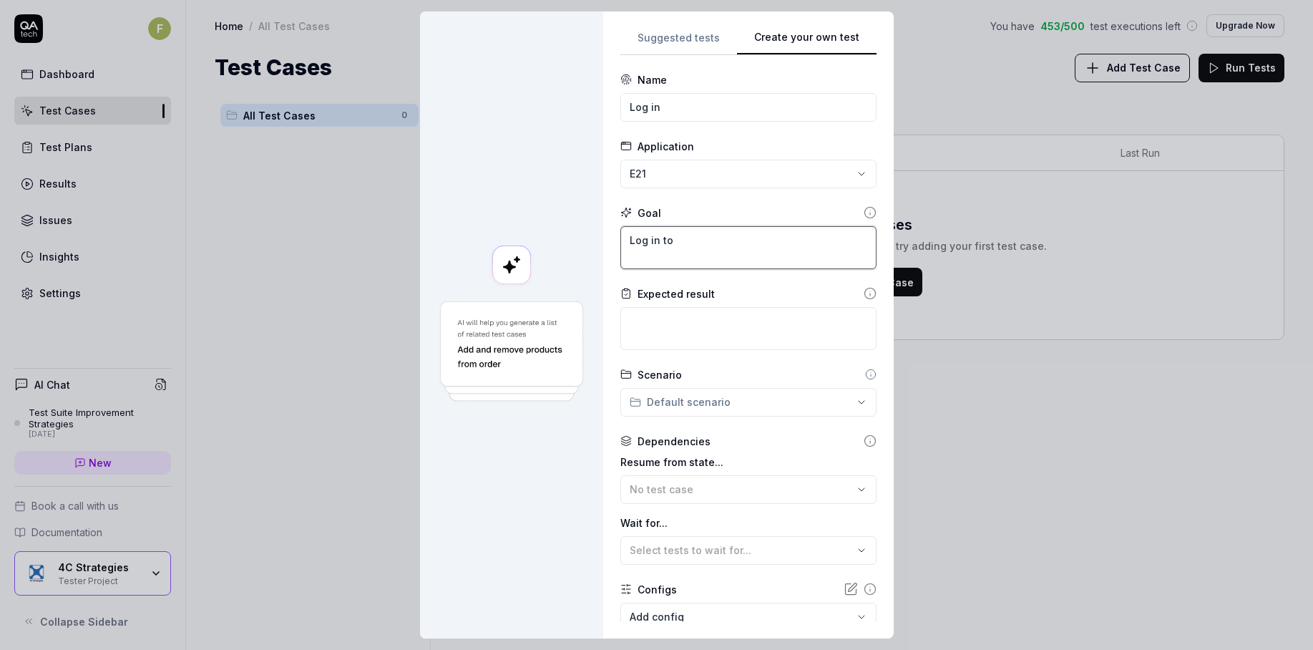
type textarea "*"
type textarea "Log in to t"
type textarea "*"
type textarea "Log in to th"
type textarea "*"
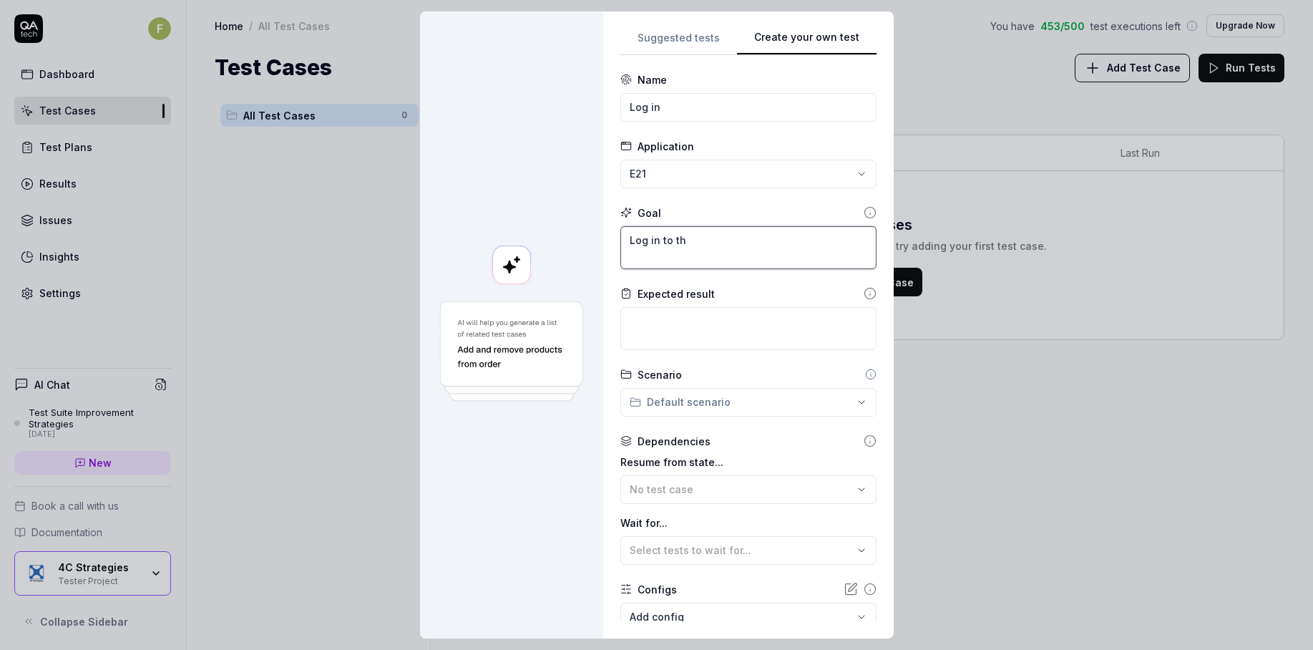
type textarea "Log in to th"
type textarea "*"
type textarea "Log in to th"
type textarea "*"
type textarea "Log in to the"
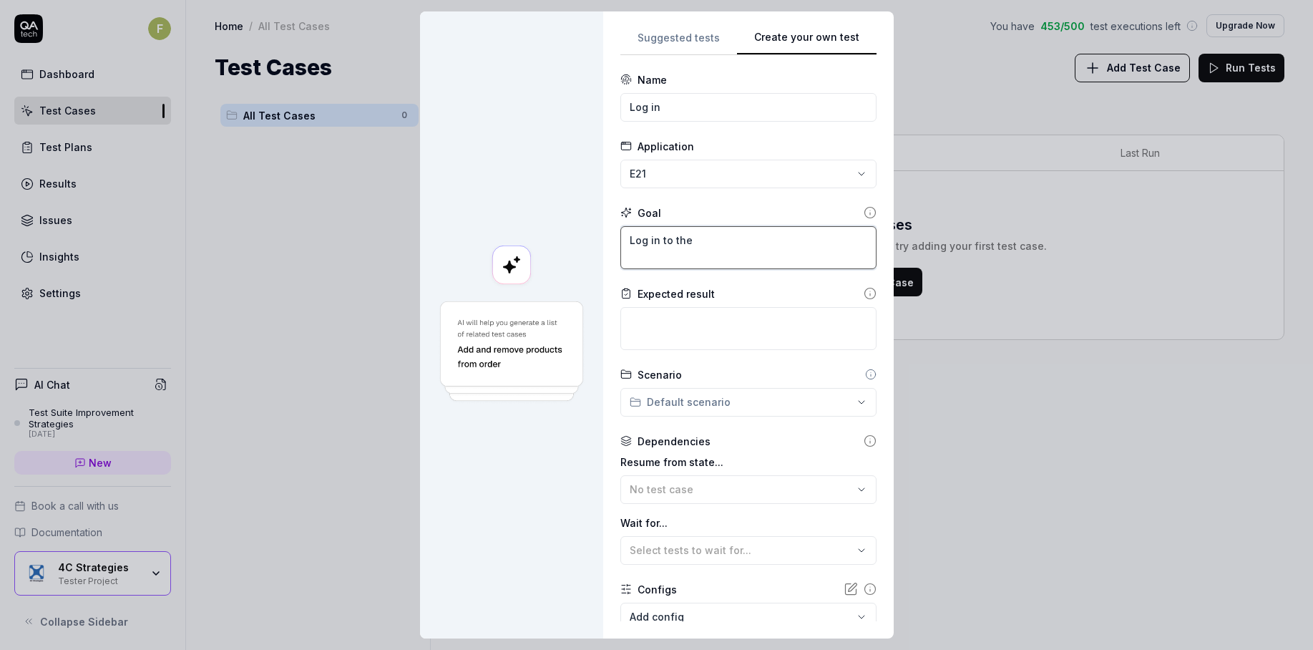
type textarea "*"
type textarea "Log in to the"
type textarea "*"
type textarea "Log in to the a"
type textarea "*"
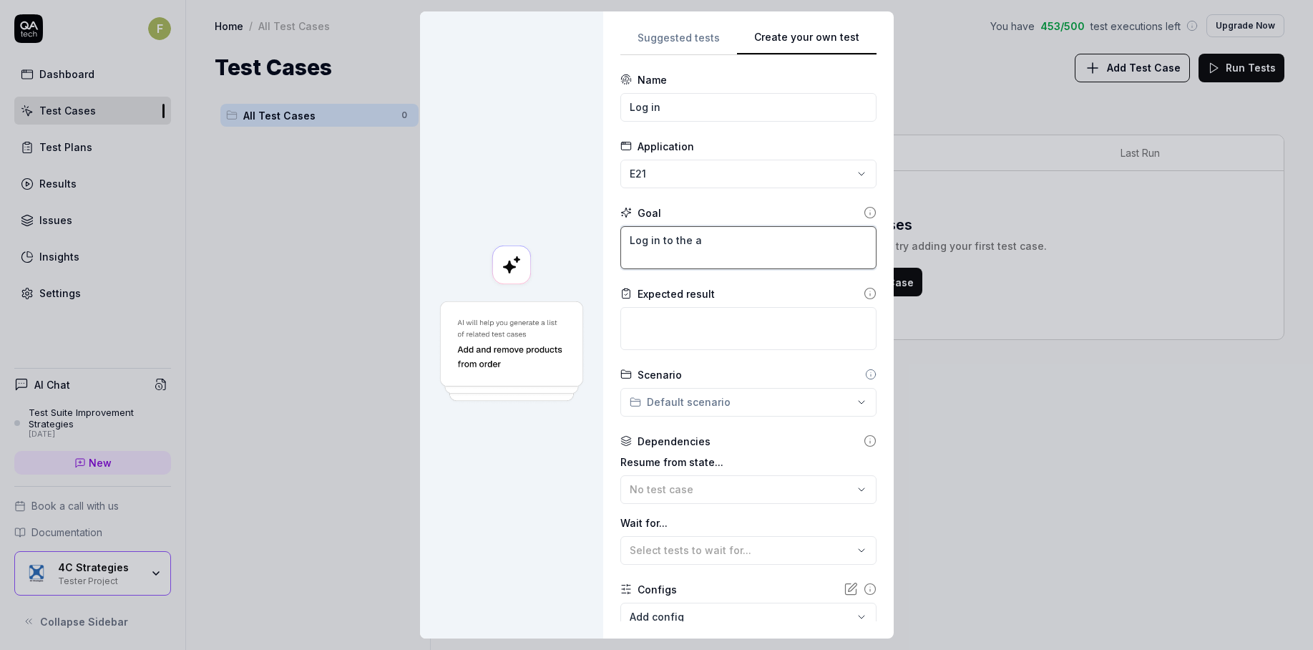
type textarea "Log in to the ap"
type textarea "*"
type textarea "Log in to the app"
type textarea "*"
type textarea "Log in to the appl"
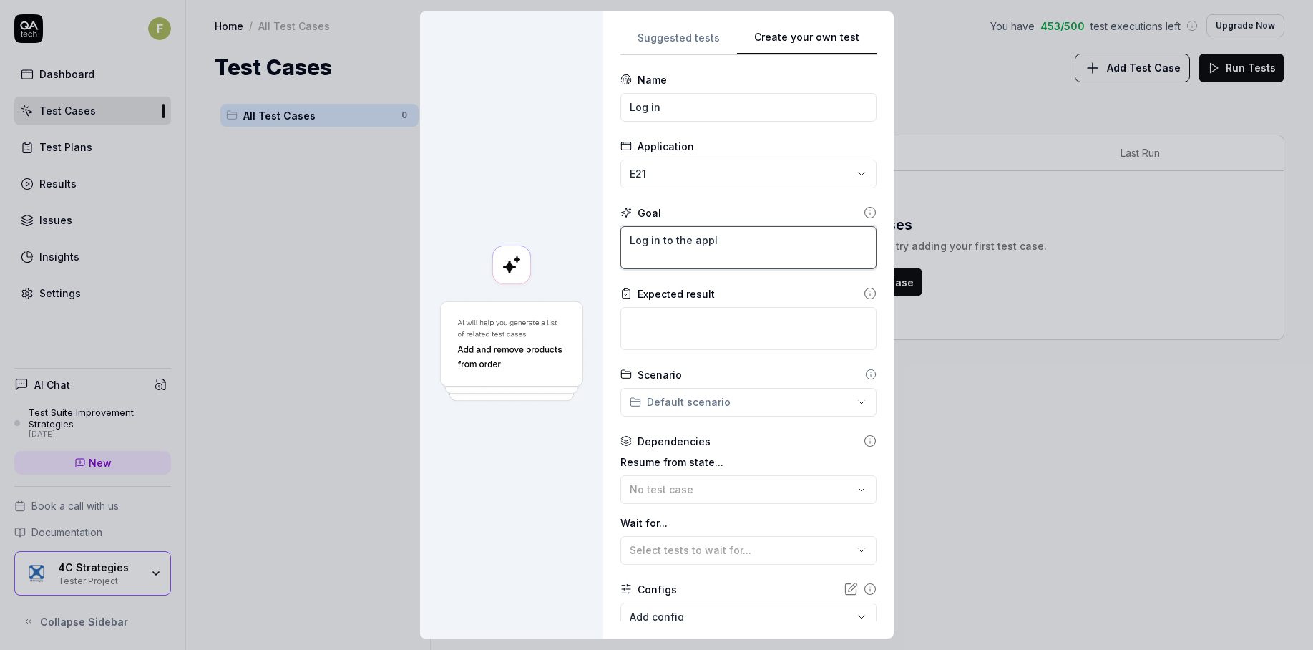
type textarea "*"
type textarea "Log in to the appli"
type textarea "*"
type textarea "Log in to the applic"
type textarea "*"
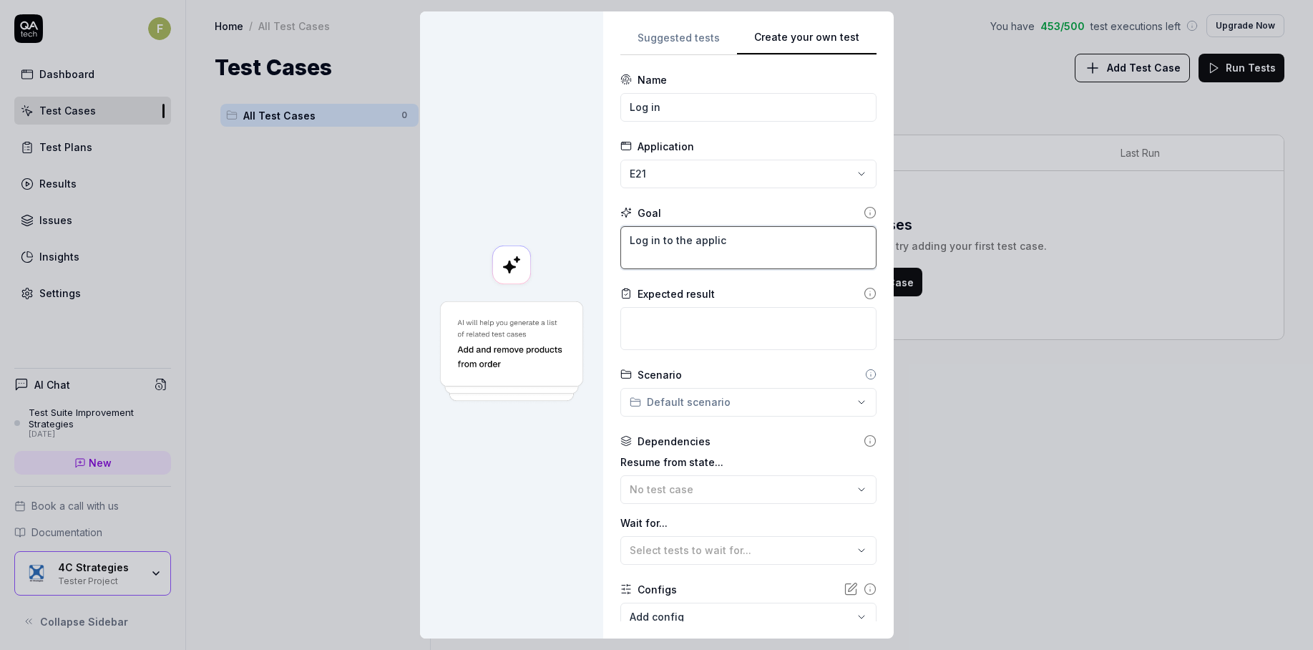
type textarea "Log in to the applica"
type textarea "*"
type textarea "Log in to the applicat"
type textarea "*"
type textarea "Log in to the applicati"
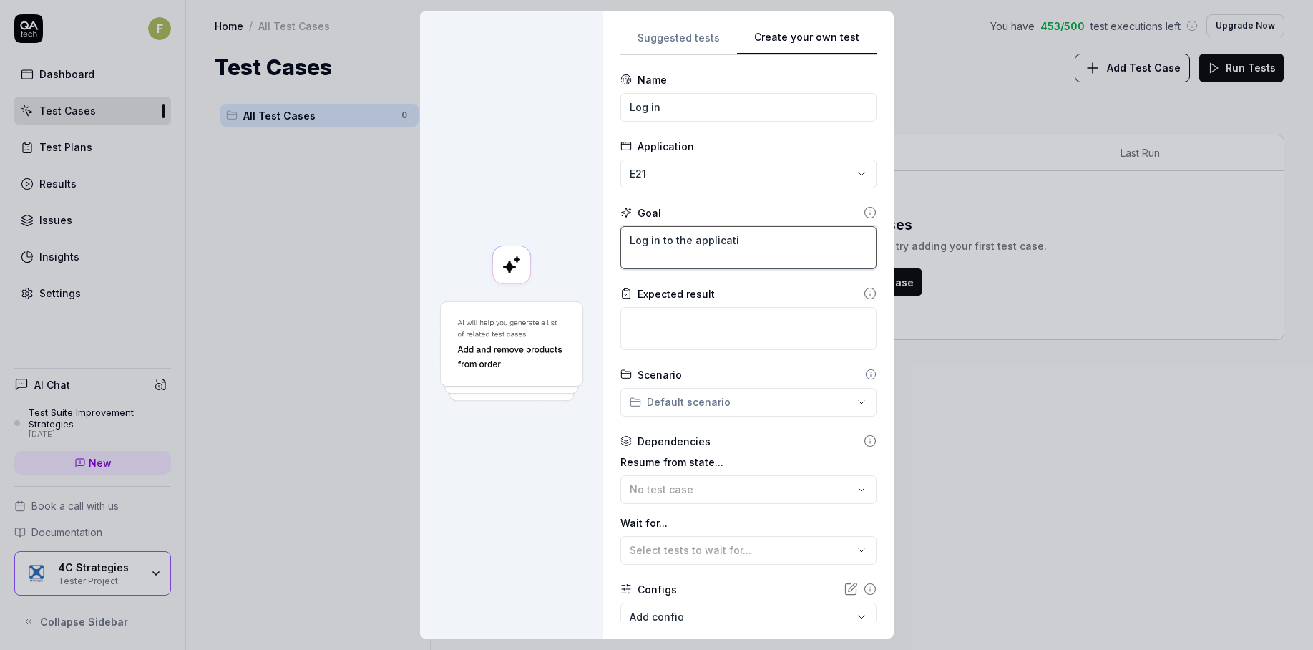
type textarea "*"
type textarea "Log in to the applicatio"
type textarea "*"
type textarea "Log in to the application"
type textarea "*"
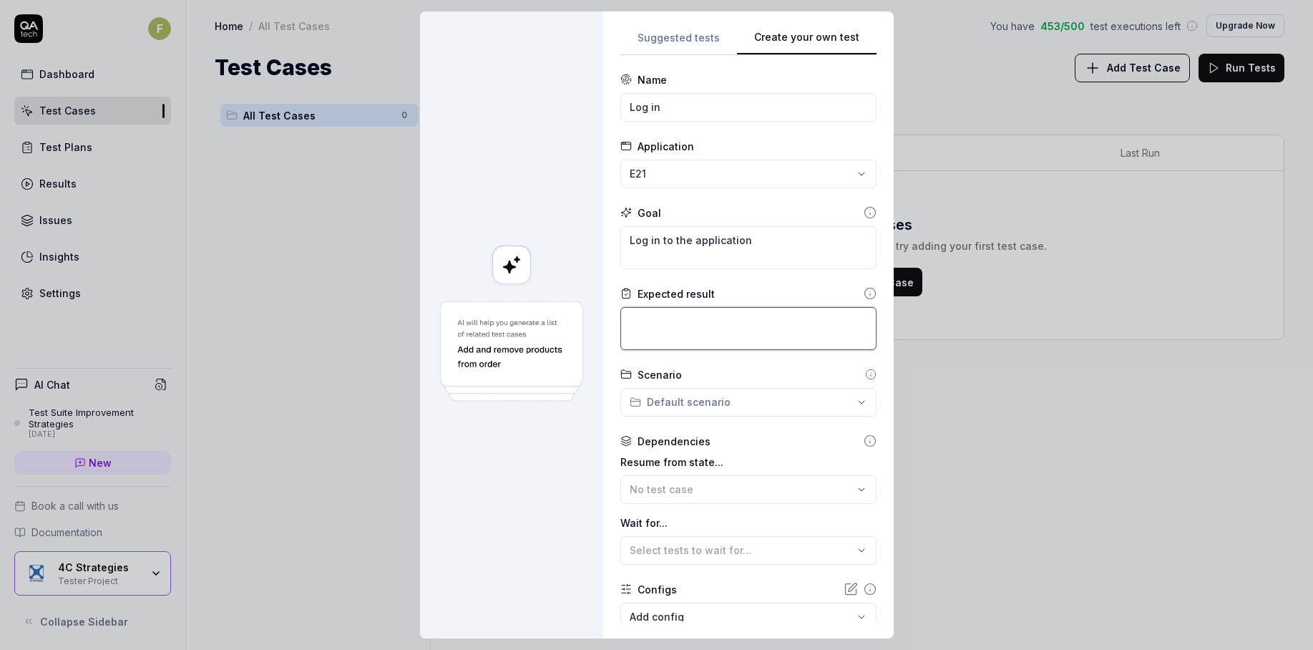
type textarea "S"
type textarea "*"
type textarea "Se"
type textarea "*"
type textarea "S"
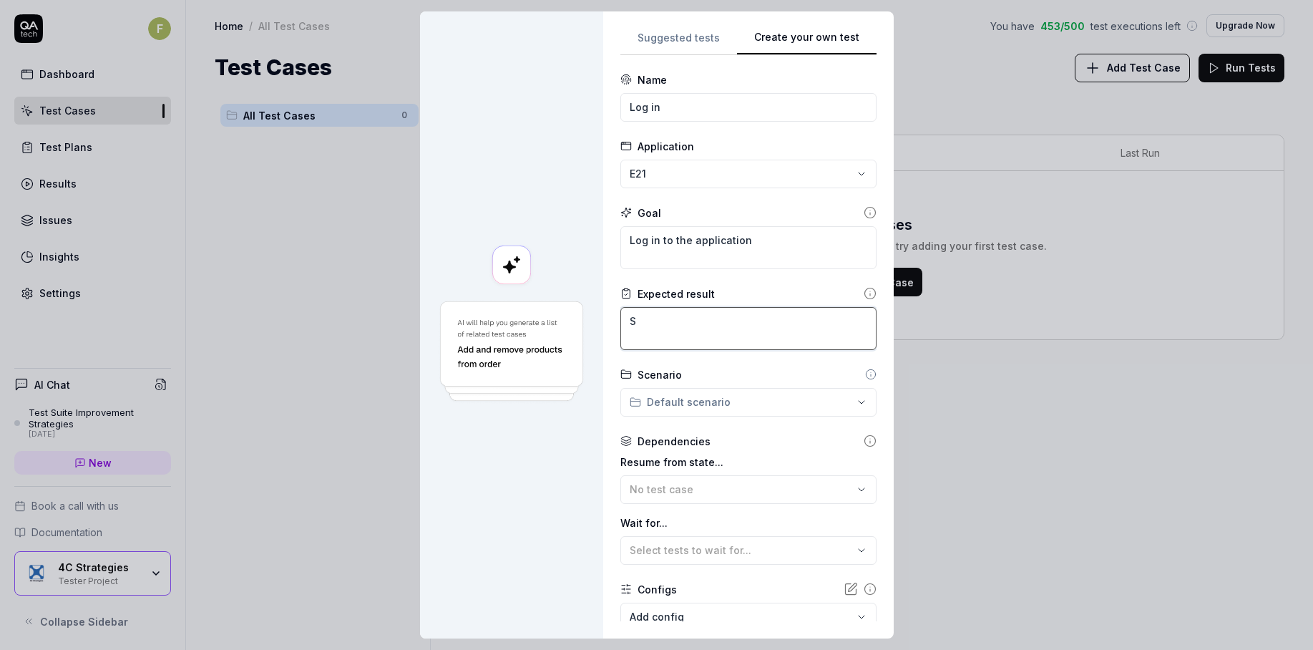
type textarea "*"
type textarea "Su"
type textarea "*"
type textarea "Suc"
type textarea "*"
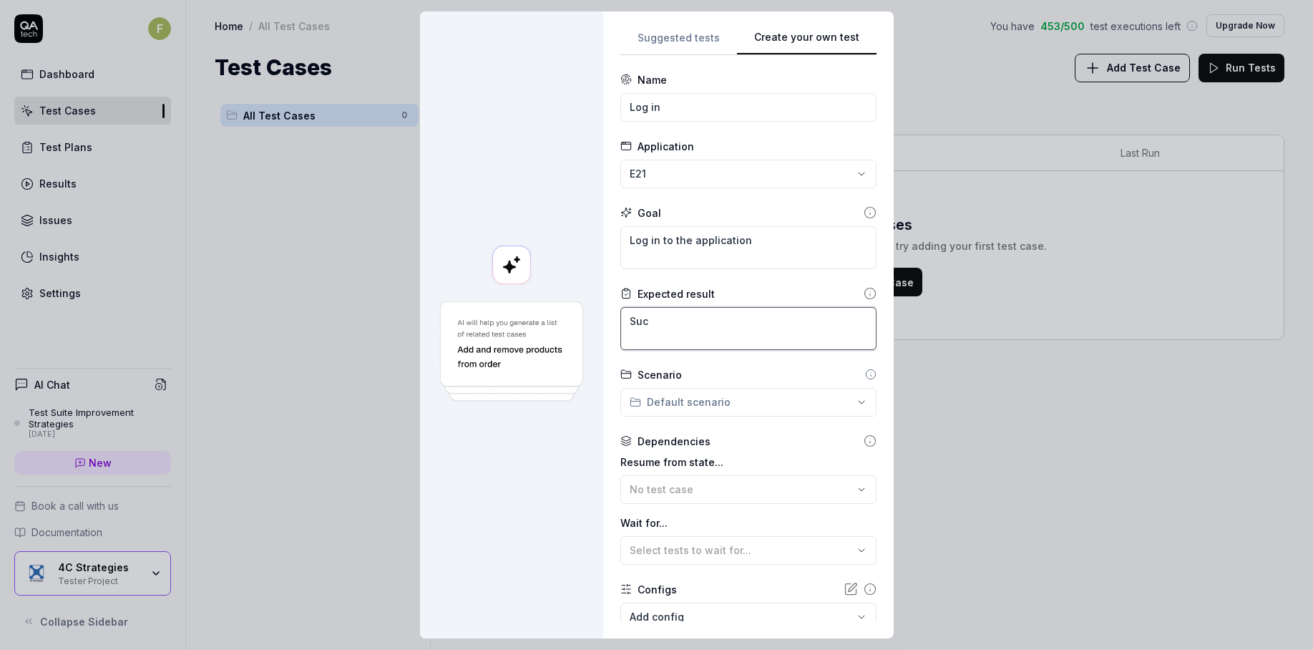
type textarea "Succ"
type textarea "*"
type textarea "Succd"
type textarea "*"
type textarea "Succde"
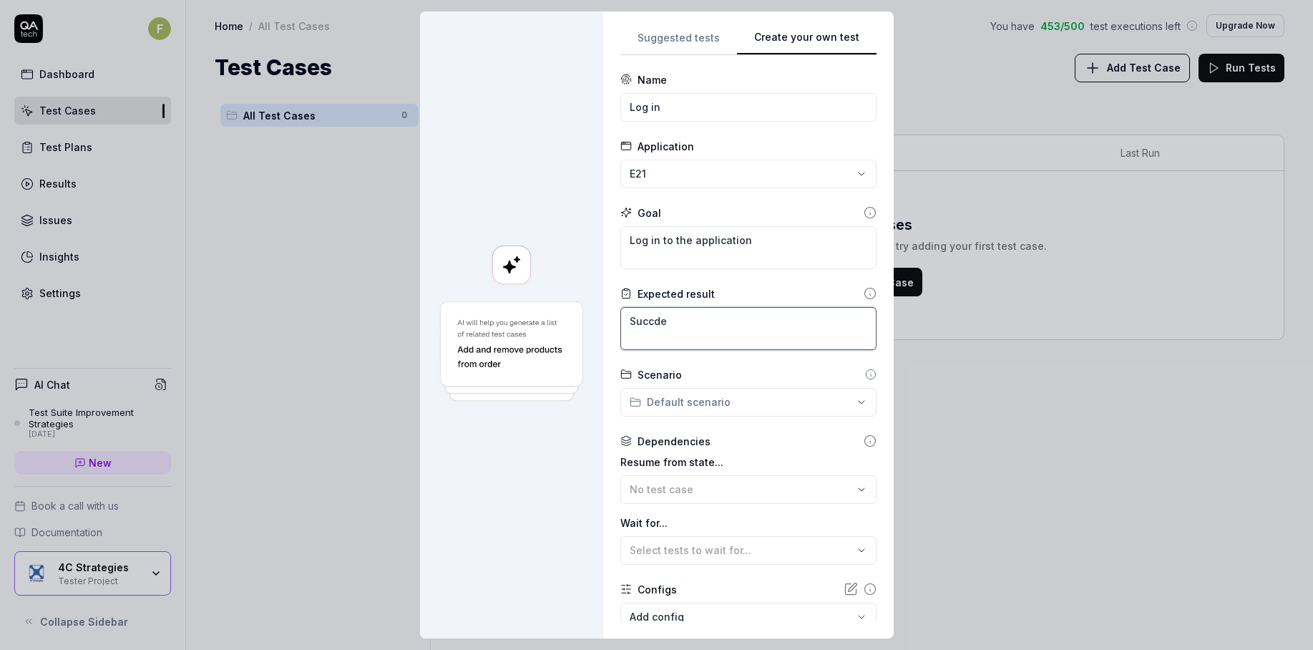
type textarea "*"
type textarea "Succdes"
type textarea "*"
type textarea "Succdess"
type textarea "*"
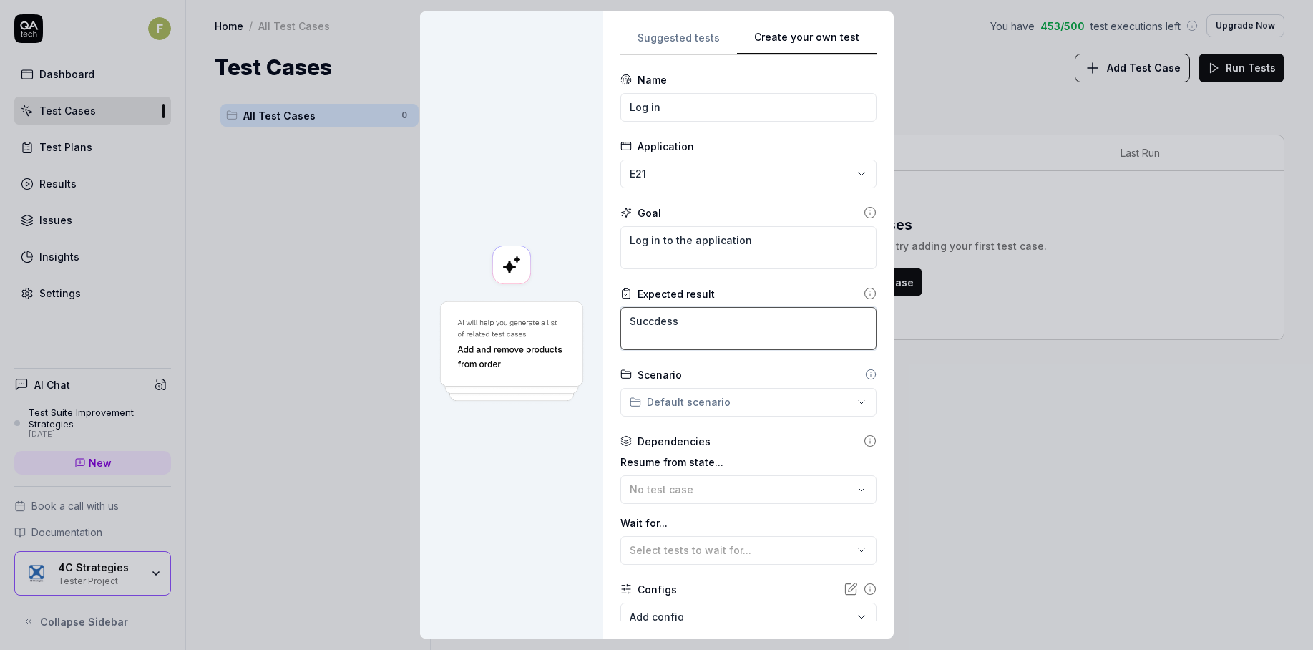
type textarea "Succdes"
type textarea "*"
type textarea "Succde"
type textarea "*"
type textarea "Succd"
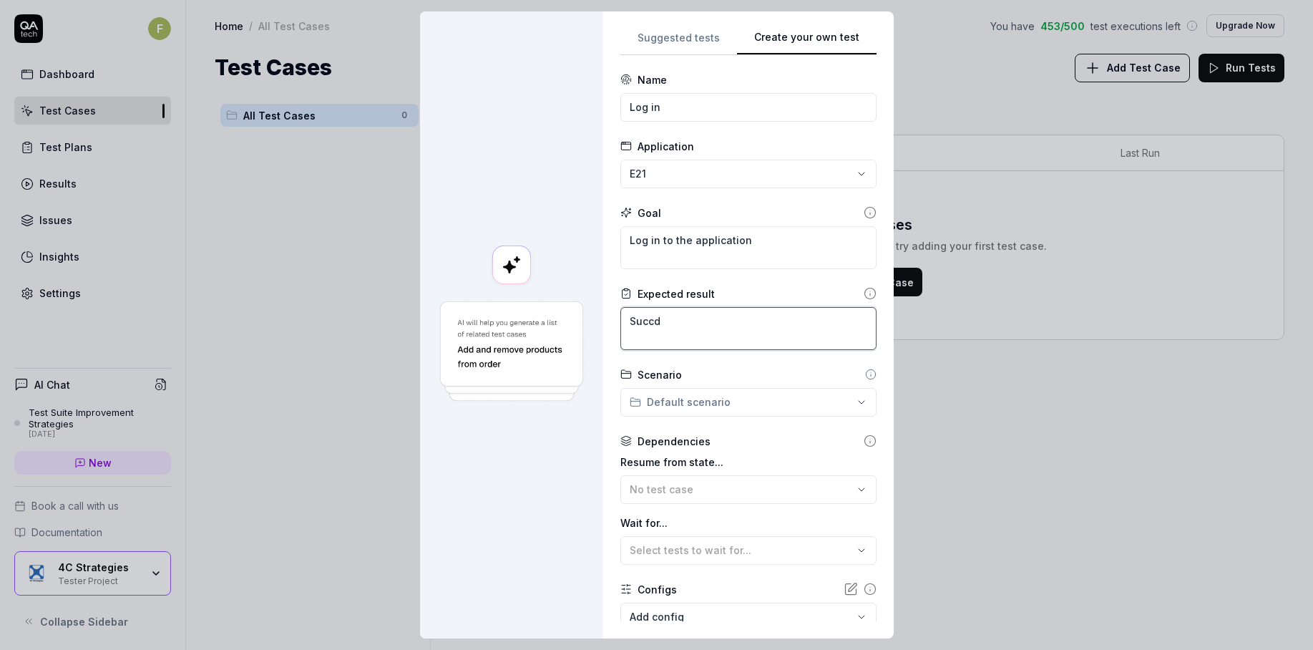
type textarea "*"
type textarea "Succ"
type textarea "*"
type textarea "Succe"
type textarea "*"
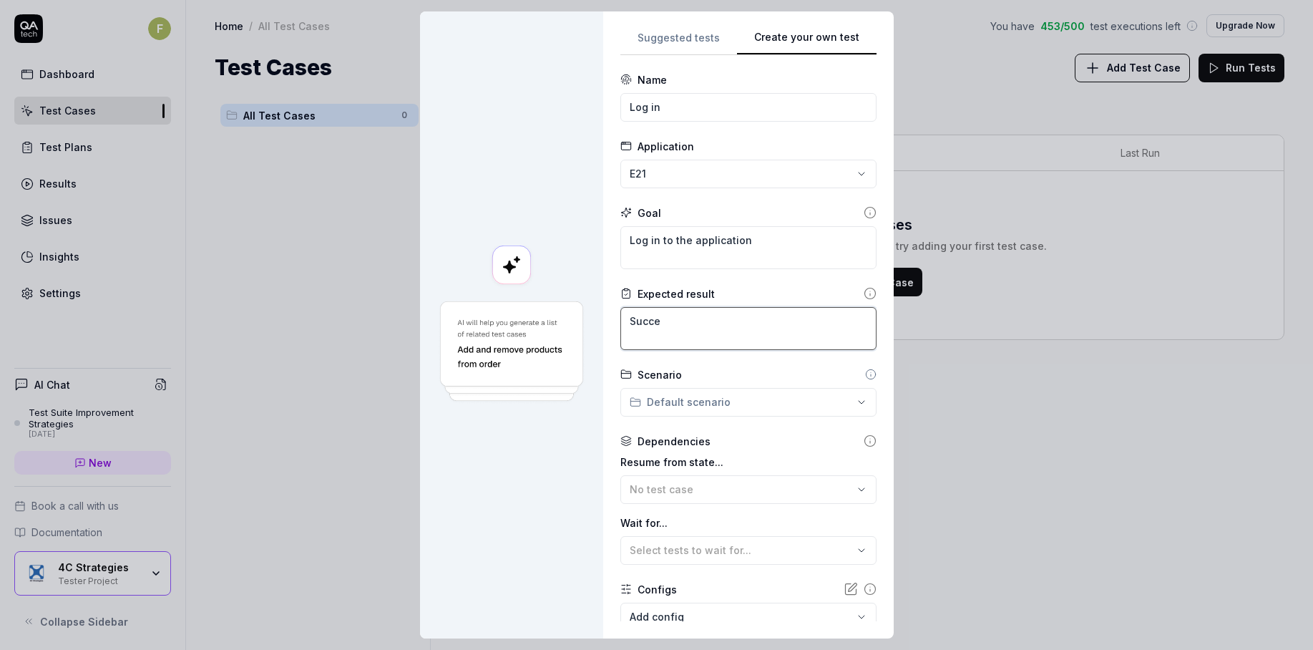
type textarea "Succes"
type textarea "*"
type textarea "Succesf"
type textarea "*"
type textarea "Succesfu"
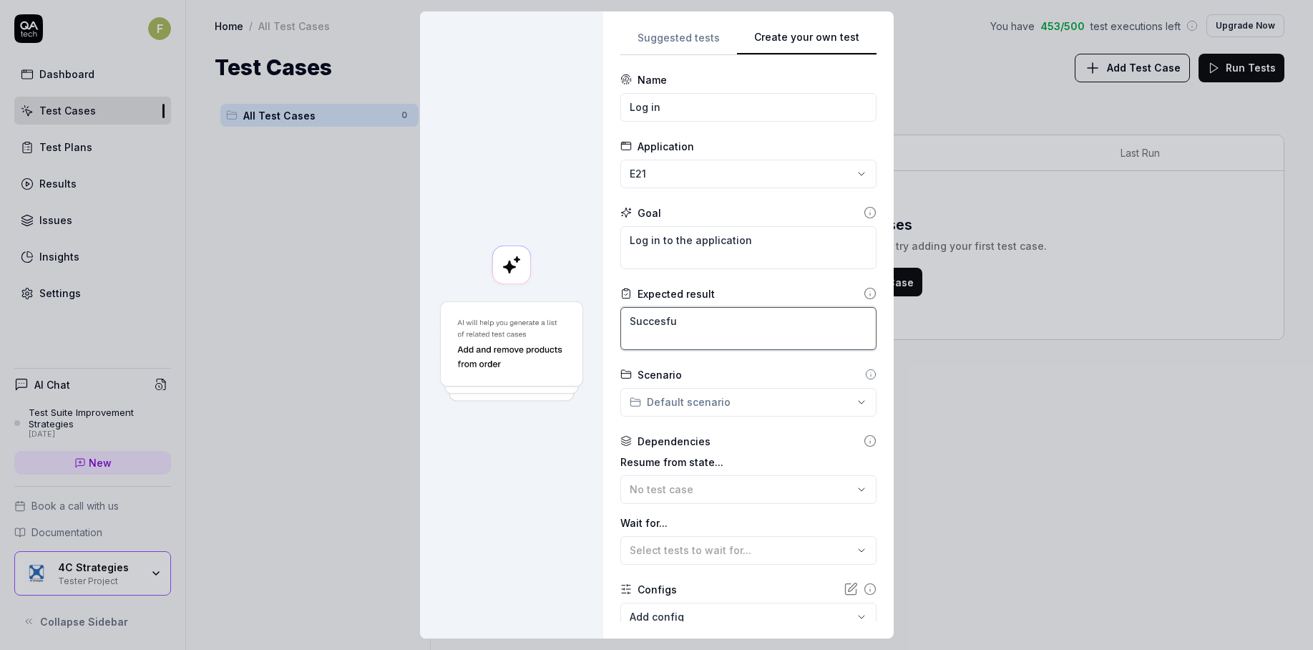
type textarea "*"
type textarea "Succesful"
type textarea "*"
type textarea "Succesfull"
type textarea "*"
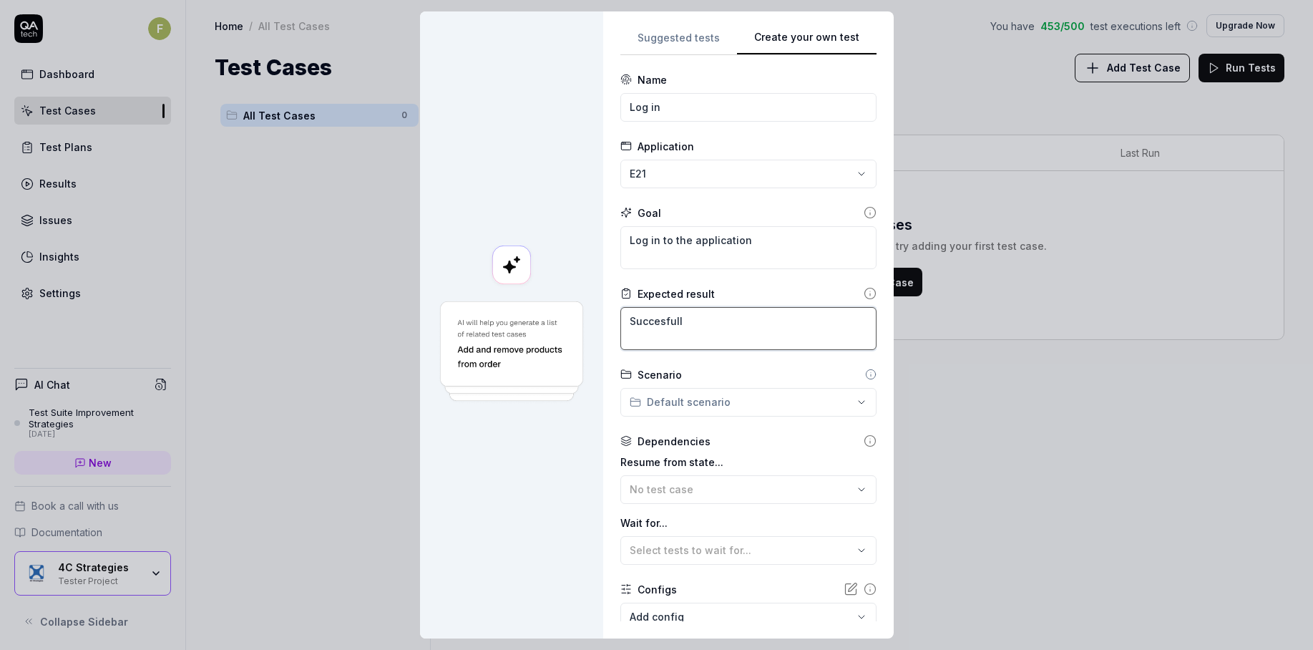
type textarea "Succesfull"
type textarea "*"
type textarea "Succesfull"
type textarea "*"
type textarea "Succesful"
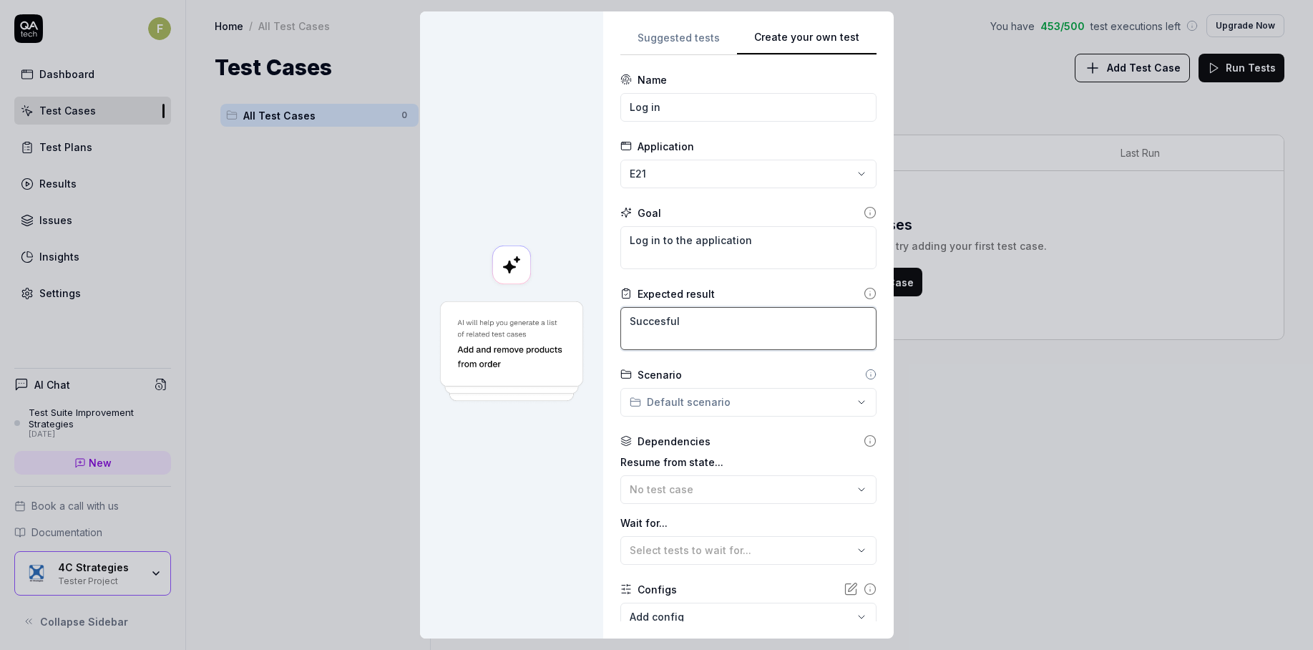
type textarea "*"
type textarea "Succesful"
type textarea "*"
type textarea "Succesful l"
type textarea "*"
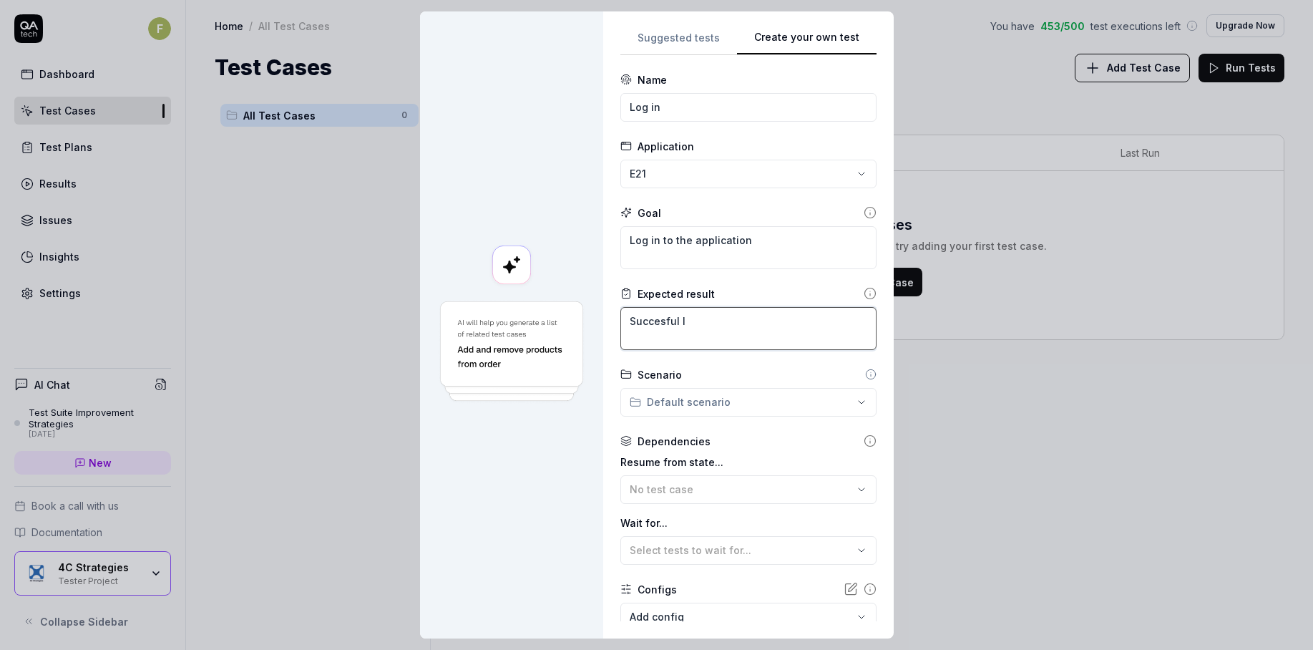
type textarea "Succesful lo"
type textarea "*"
type textarea "Succesful log"
type textarea "*"
type textarea "Succesful logi"
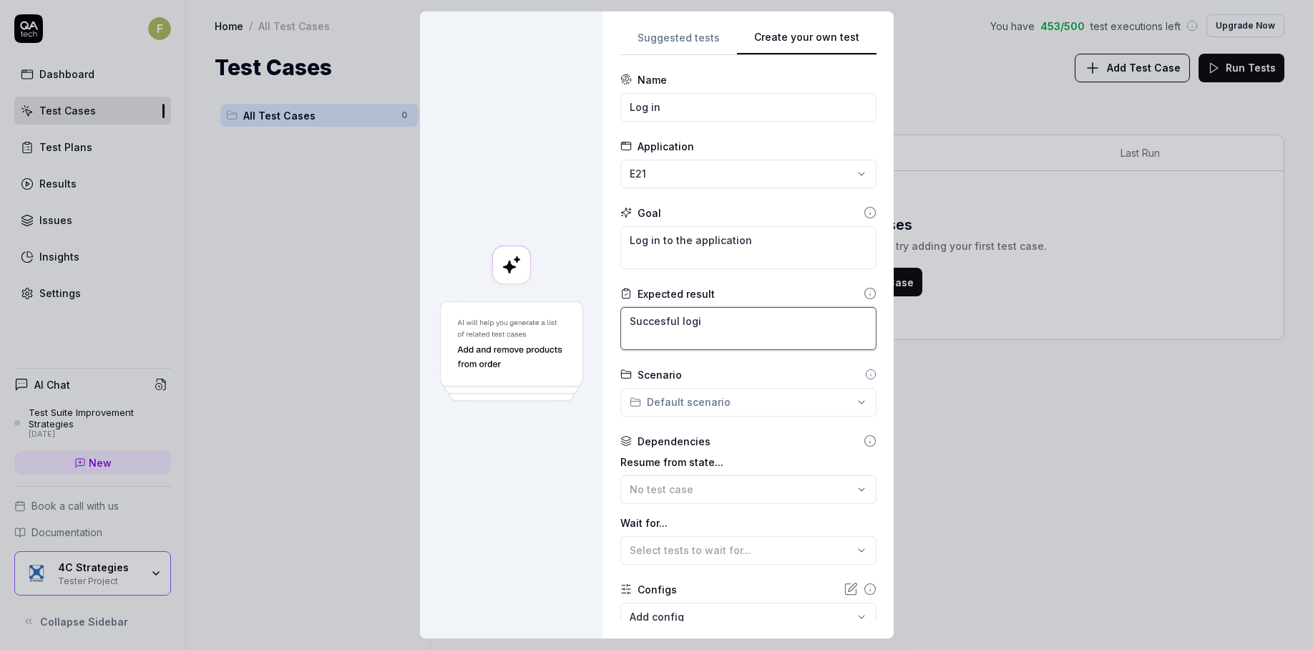
type textarea "*"
type textarea "Succesful login"
type textarea "*"
type textarea "Succesful login"
type textarea "*"
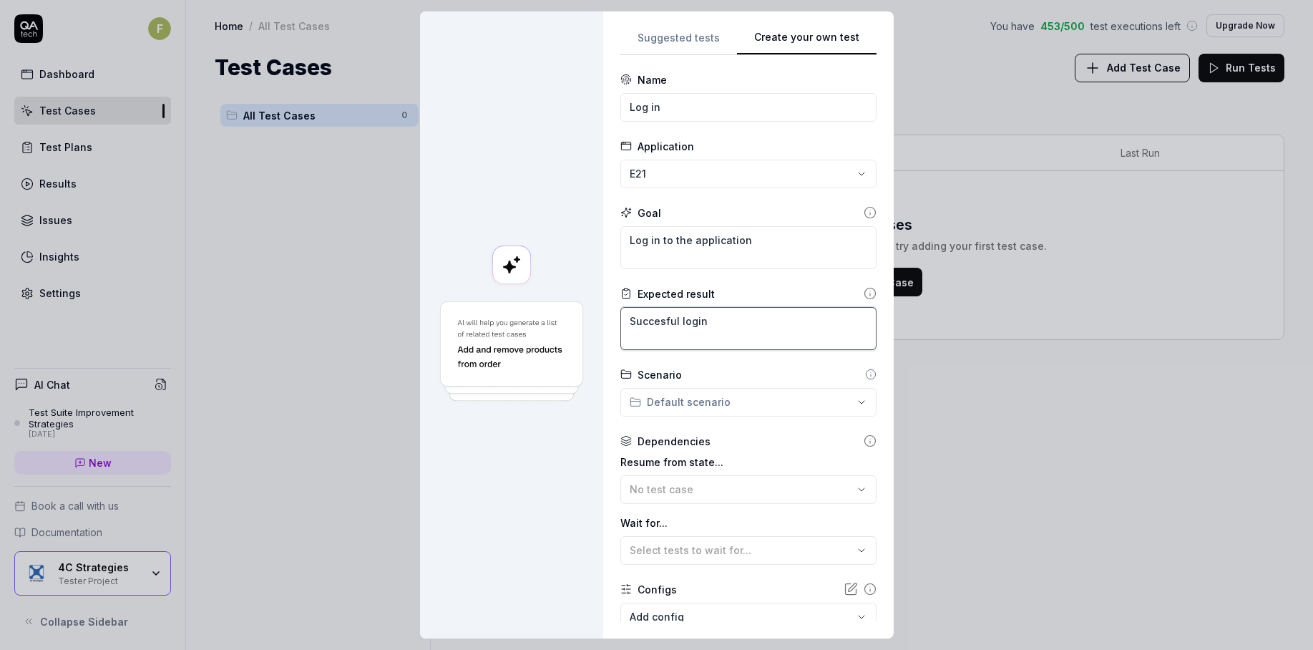
type textarea "Succesful login"
type textarea "*"
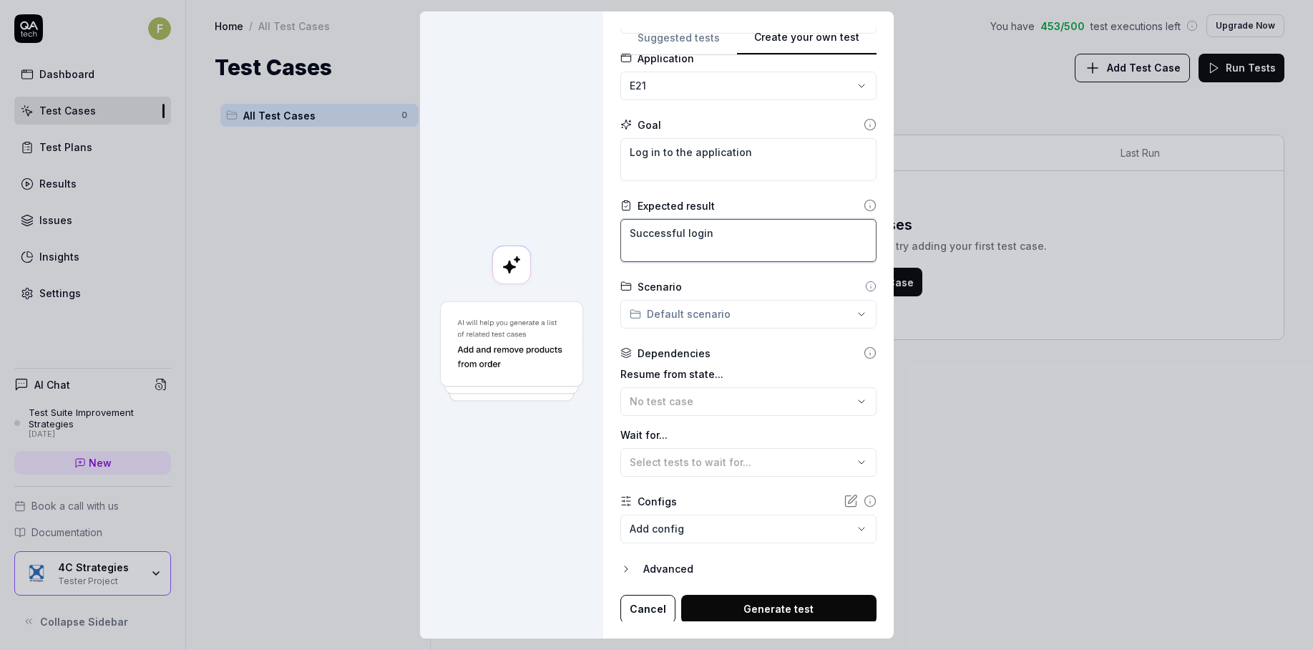
scroll to position [90, 0]
type textarea "Successful login"
click at [792, 309] on div "**********" at bounding box center [656, 325] width 1313 height 650
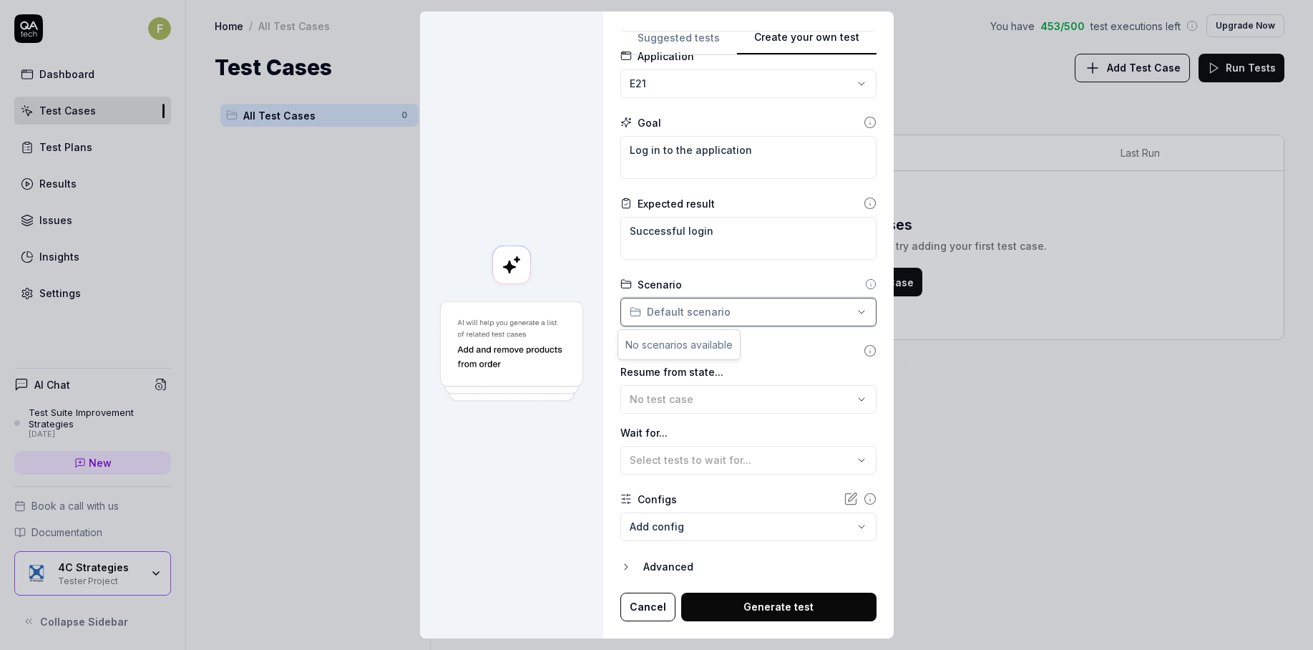
click at [795, 288] on div "**********" at bounding box center [656, 325] width 1313 height 650
click at [715, 526] on body "F Dashboard Test Cases Test Plans Results Issues Insights Settings AI Chat Test…" at bounding box center [656, 325] width 1313 height 650
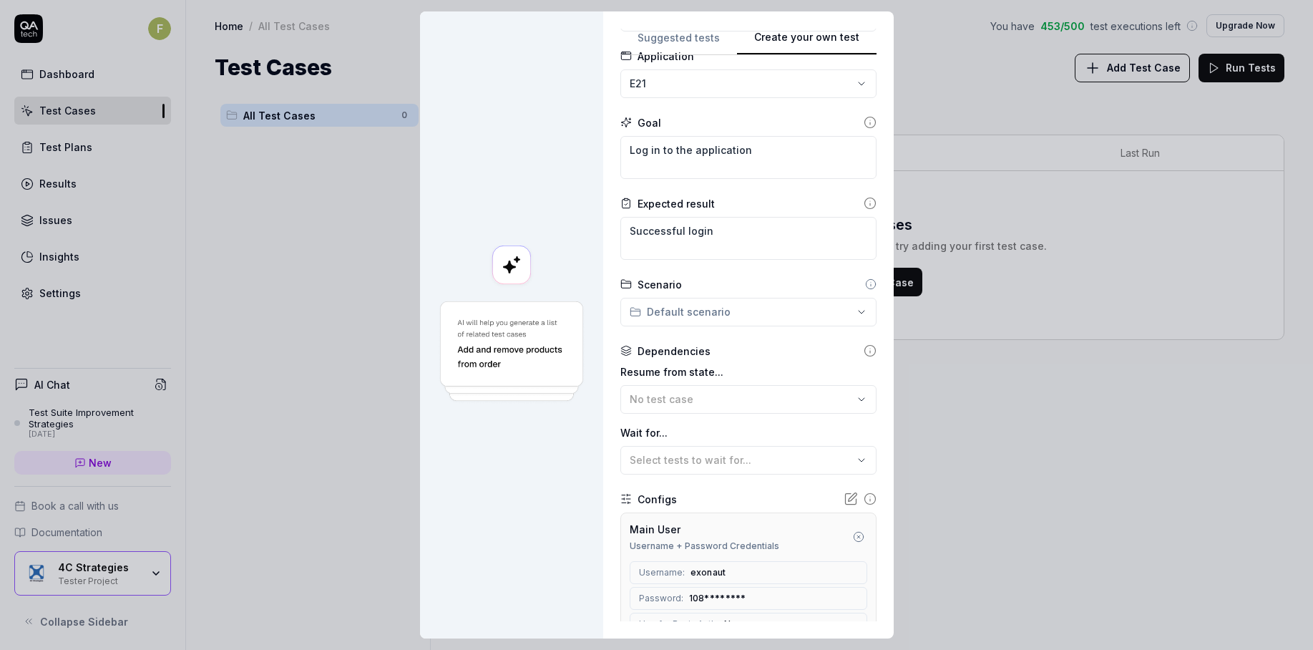
click at [549, 541] on div at bounding box center [511, 324] width 183 height 627
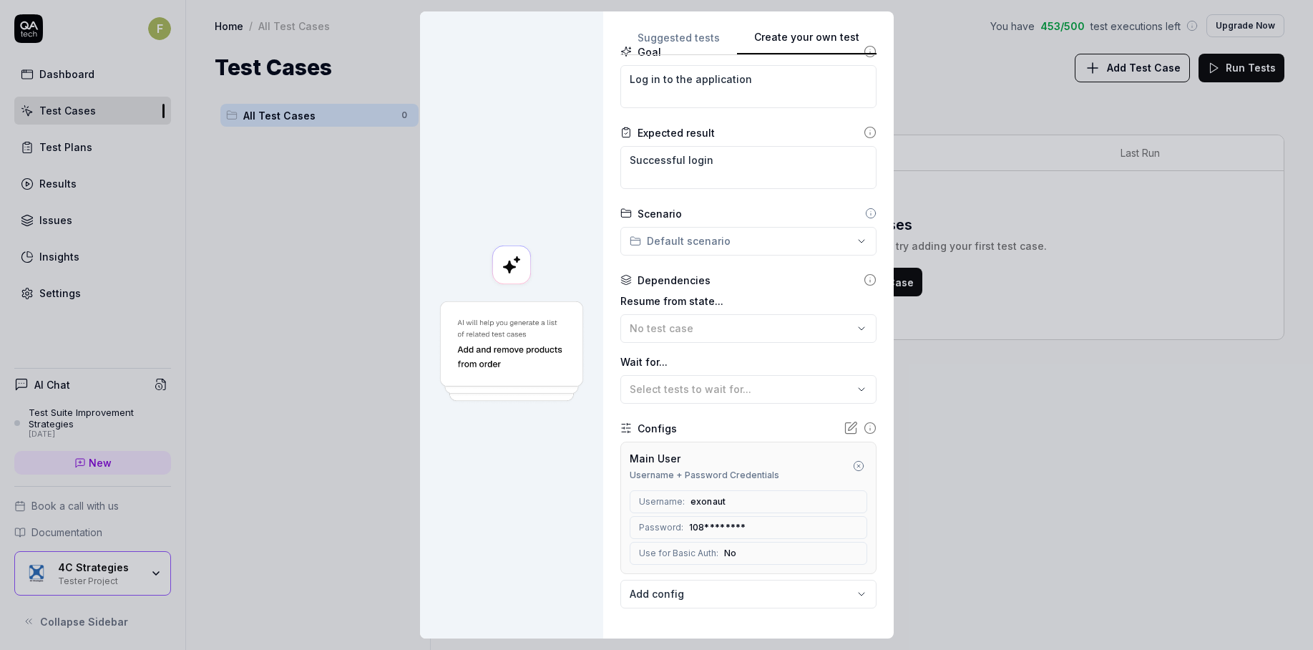
scroll to position [228, 0]
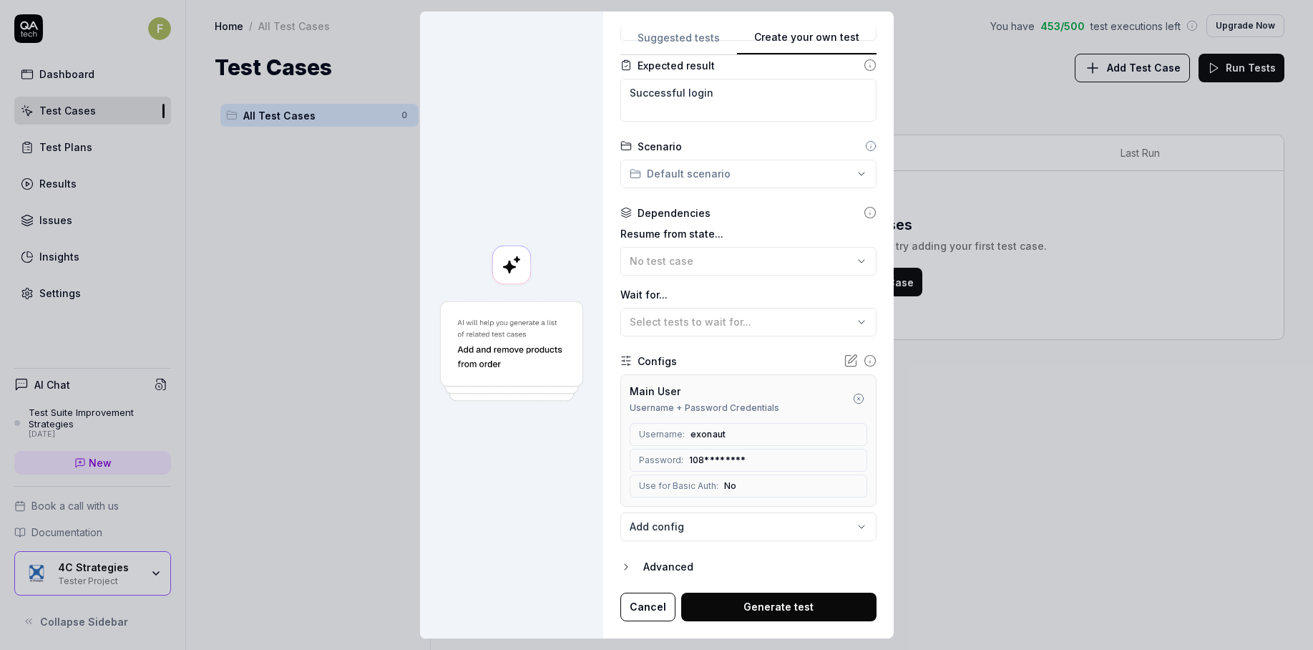
click at [666, 568] on div "Advanced" at bounding box center [759, 566] width 233 height 17
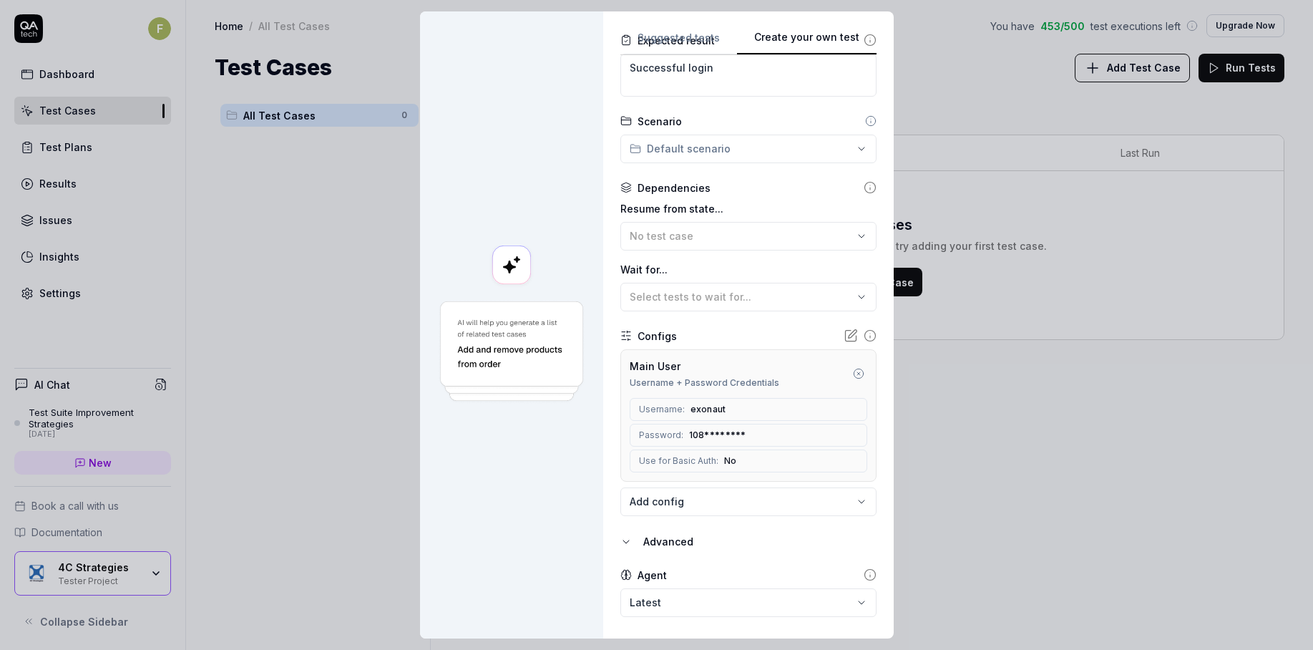
scroll to position [295, 0]
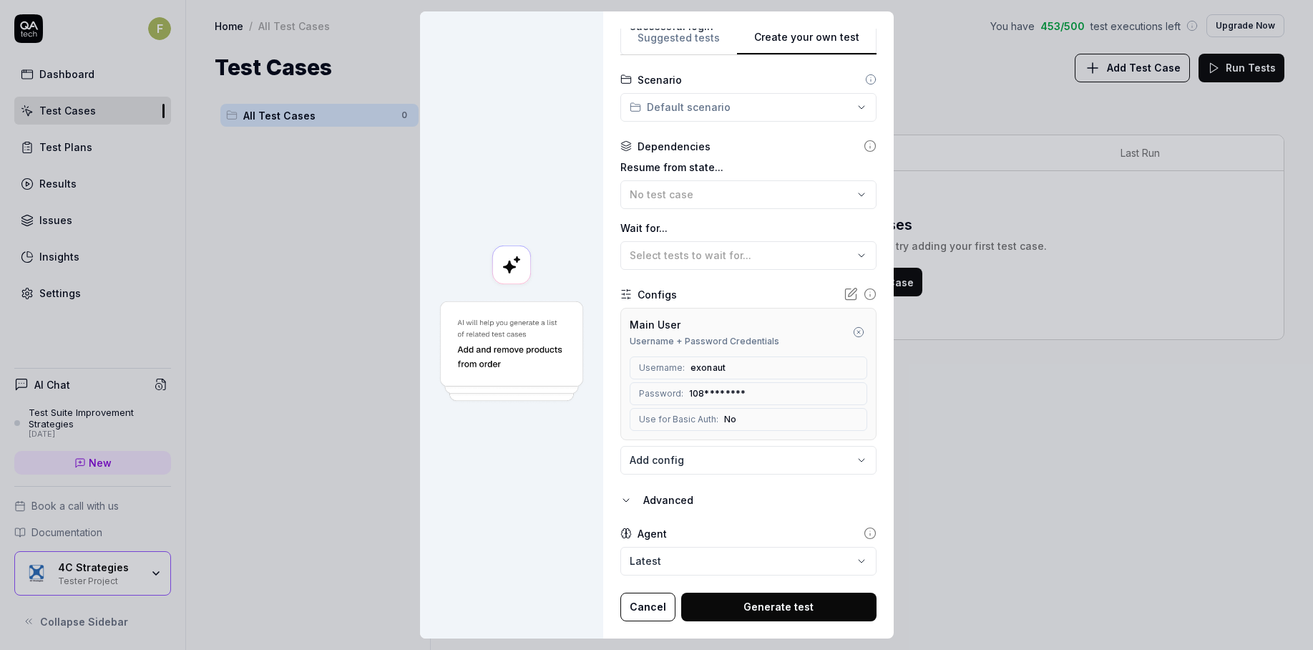
click at [758, 604] on button "Generate test" at bounding box center [778, 606] width 195 height 29
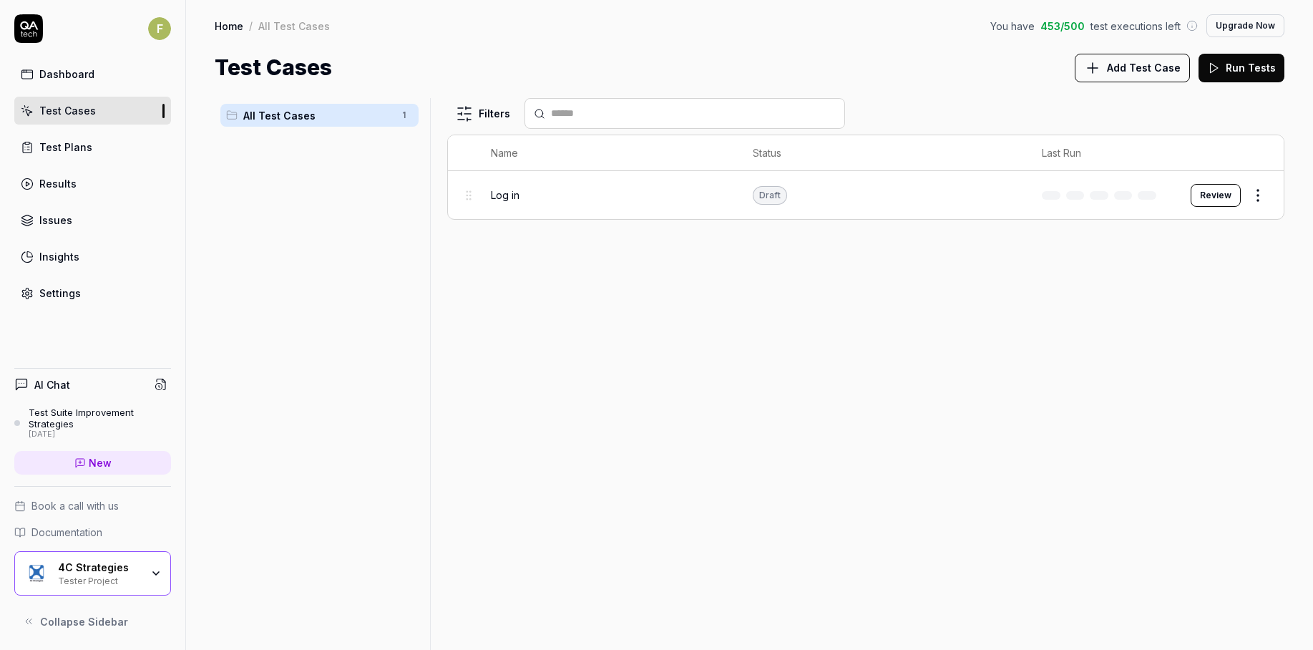
click at [871, 293] on div "Filters Name Status Last Run Log in Draft Review" at bounding box center [865, 374] width 837 height 552
click at [1260, 201] on html "F Dashboard Test Cases Test Plans Results Issues Insights Settings AI Chat Test…" at bounding box center [656, 325] width 1313 height 650
click at [1223, 202] on html "F Dashboard Test Cases Test Plans Results Issues Insights Settings AI Chat Test…" at bounding box center [656, 325] width 1313 height 650
click at [1223, 200] on button "Review" at bounding box center [1215, 195] width 50 height 23
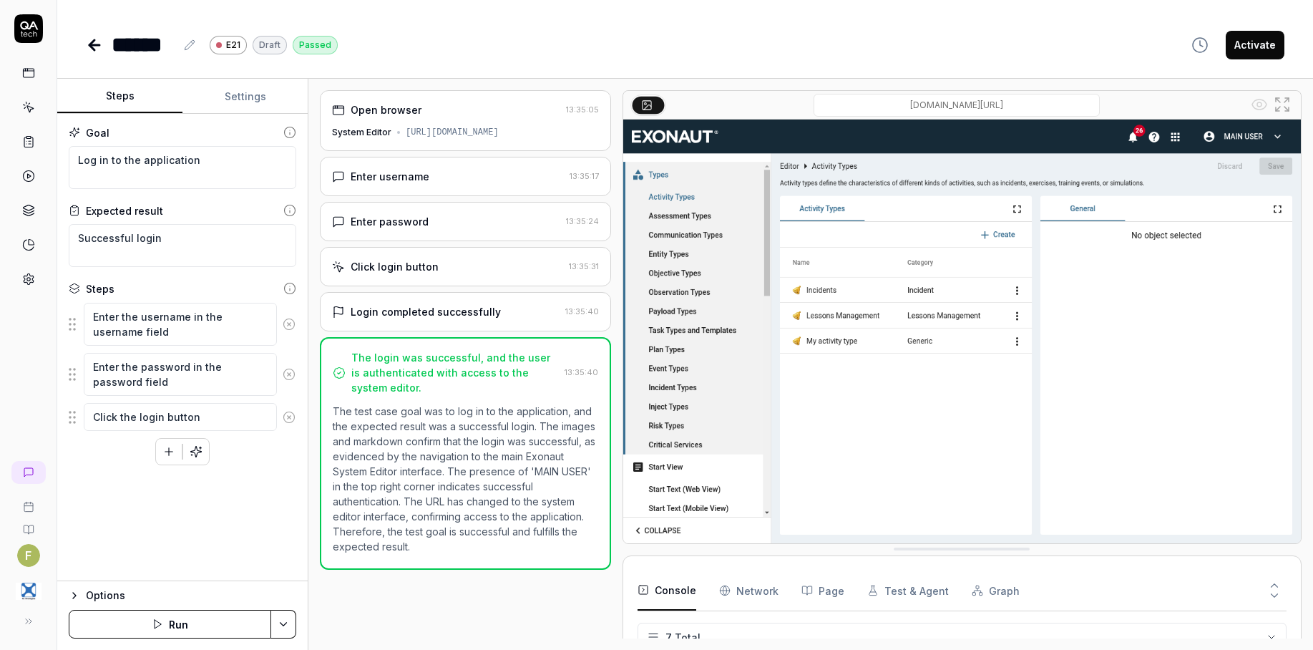
scroll to position [99, 0]
click at [95, 52] on icon at bounding box center [94, 44] width 17 height 17
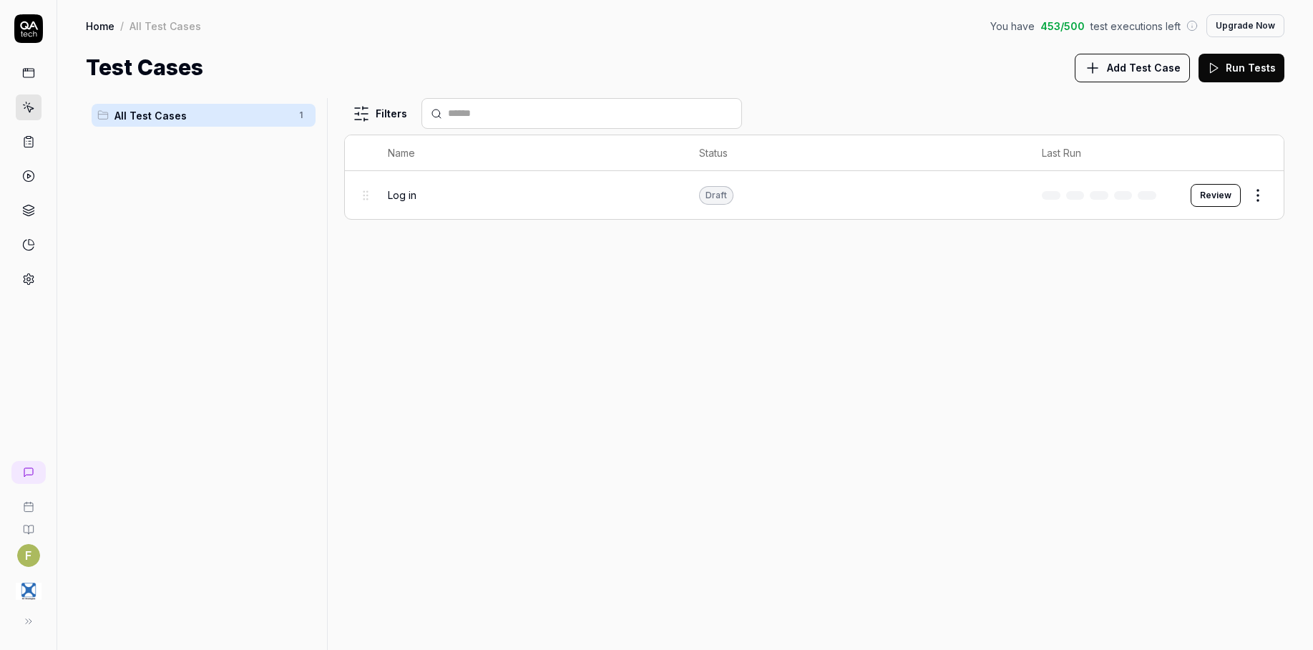
click at [1046, 432] on div "Filters Name Status Last Run Log in Draft Review" at bounding box center [814, 374] width 940 height 552
click at [1138, 77] on button "Add Test Case" at bounding box center [1131, 68] width 115 height 29
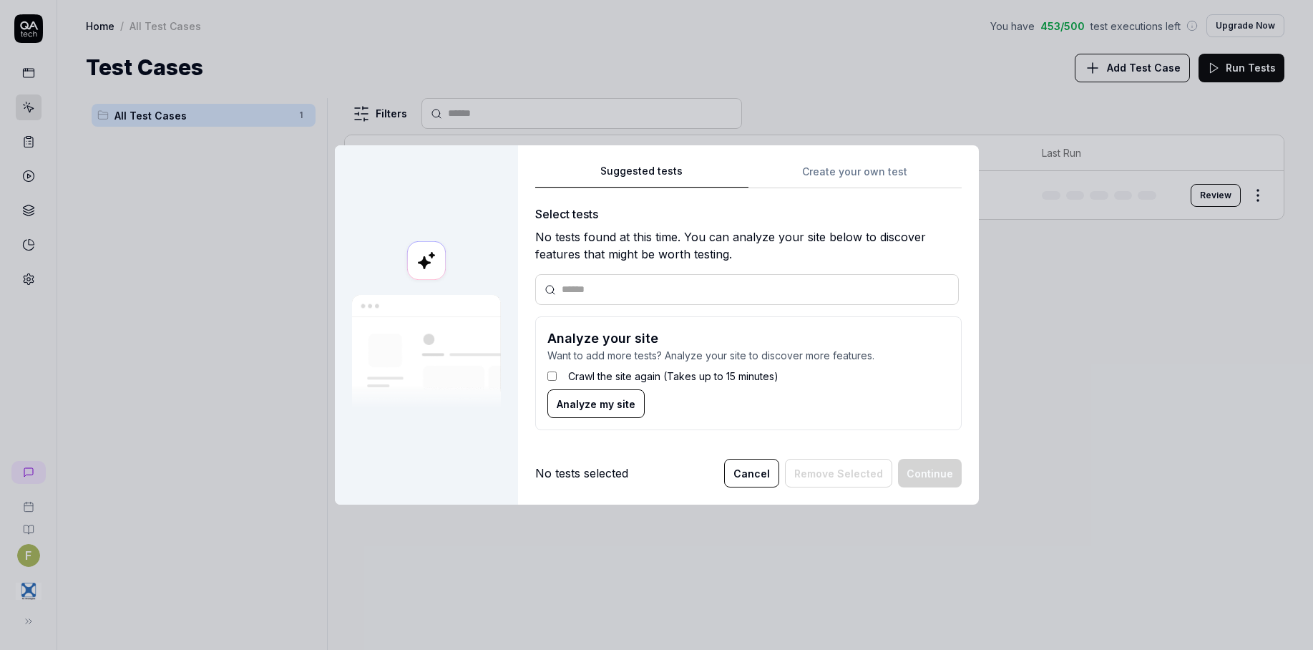
click at [604, 378] on label "Crawl the site again (Takes up to 15 minutes)" at bounding box center [673, 375] width 210 height 15
drag, startPoint x: 604, startPoint y: 398, endPoint x: 790, endPoint y: 426, distance: 188.2
click at [604, 398] on span "Analyze my site" at bounding box center [596, 403] width 79 height 15
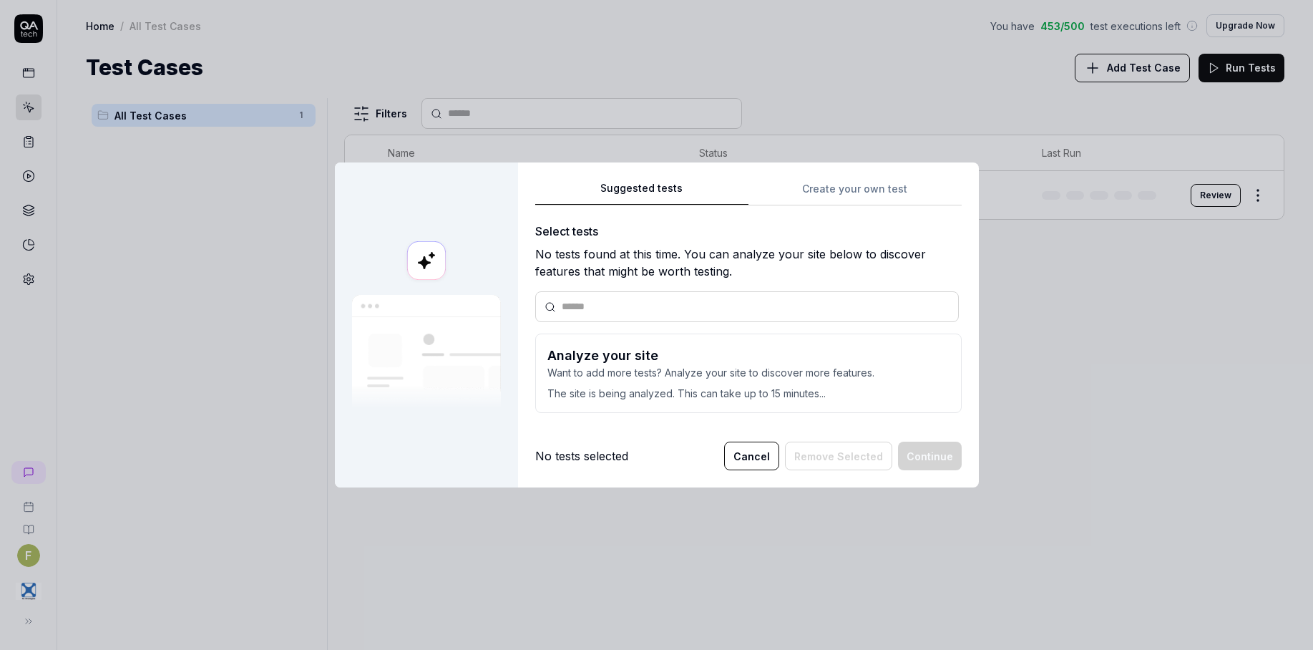
click at [741, 456] on button "Cancel" at bounding box center [751, 455] width 55 height 29
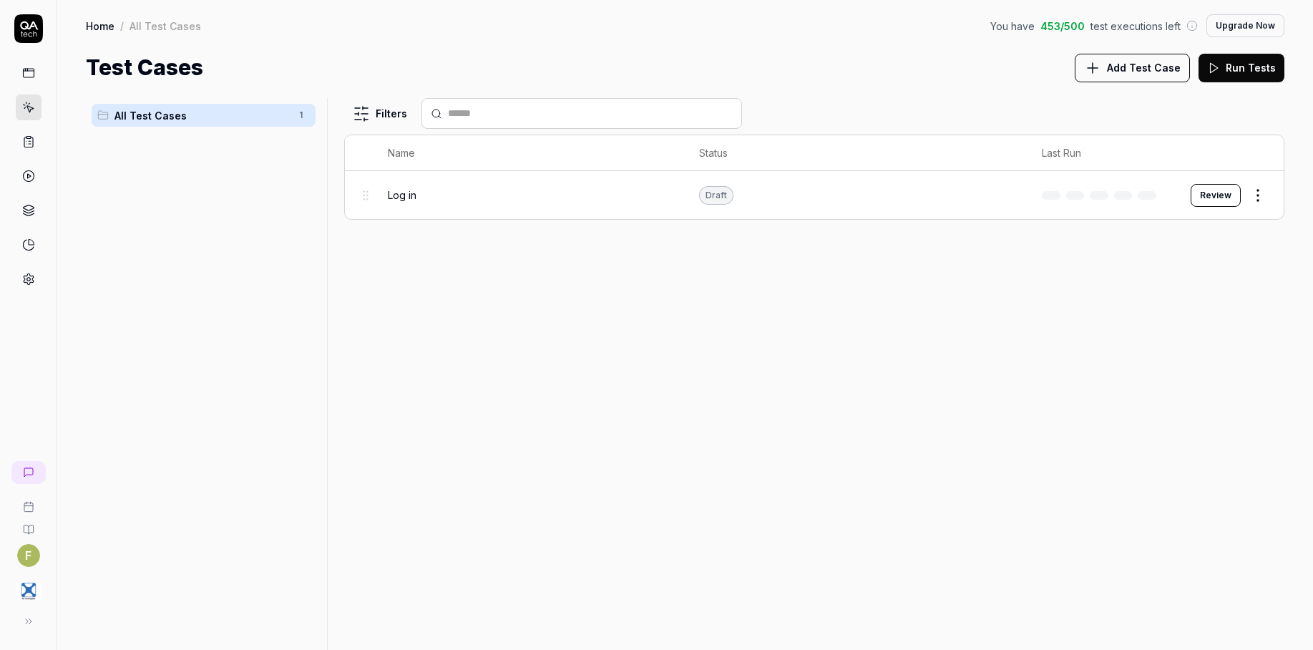
click at [1269, 192] on html "F Home / All Test Cases You have 453 / 500 test executions left Upgrade Now Hom…" at bounding box center [656, 325] width 1313 height 650
click at [1234, 325] on div "Edit" at bounding box center [1198, 319] width 136 height 31
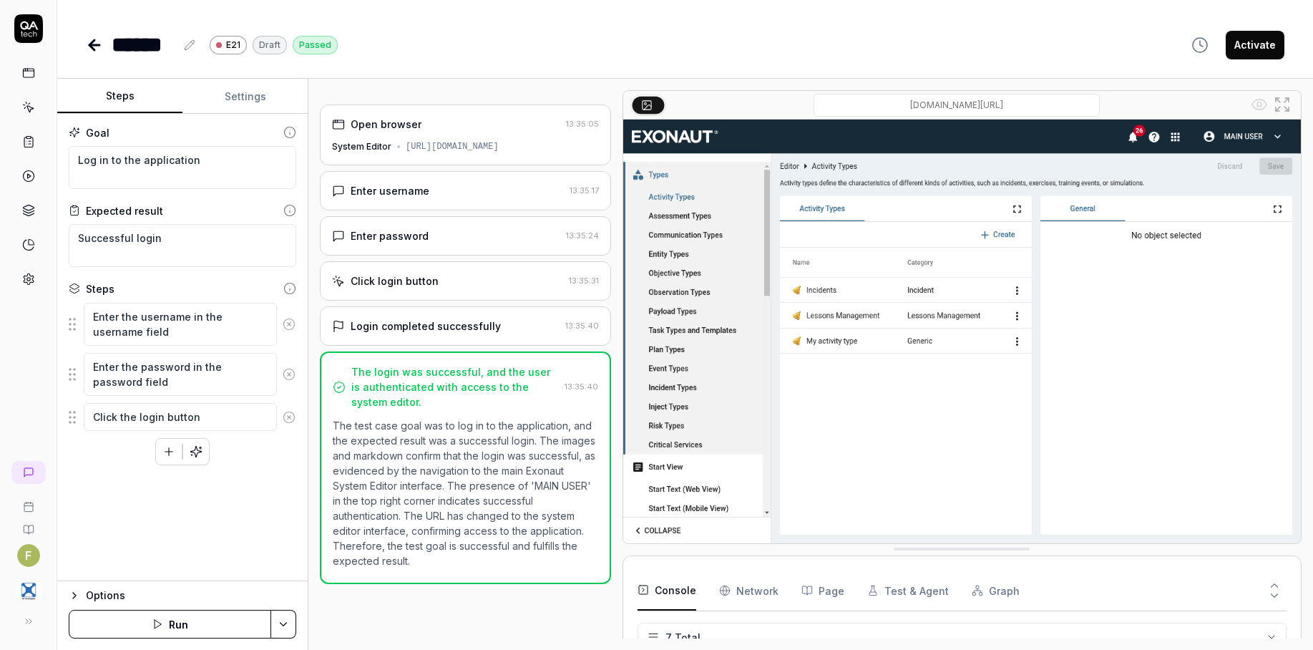
scroll to position [99, 0]
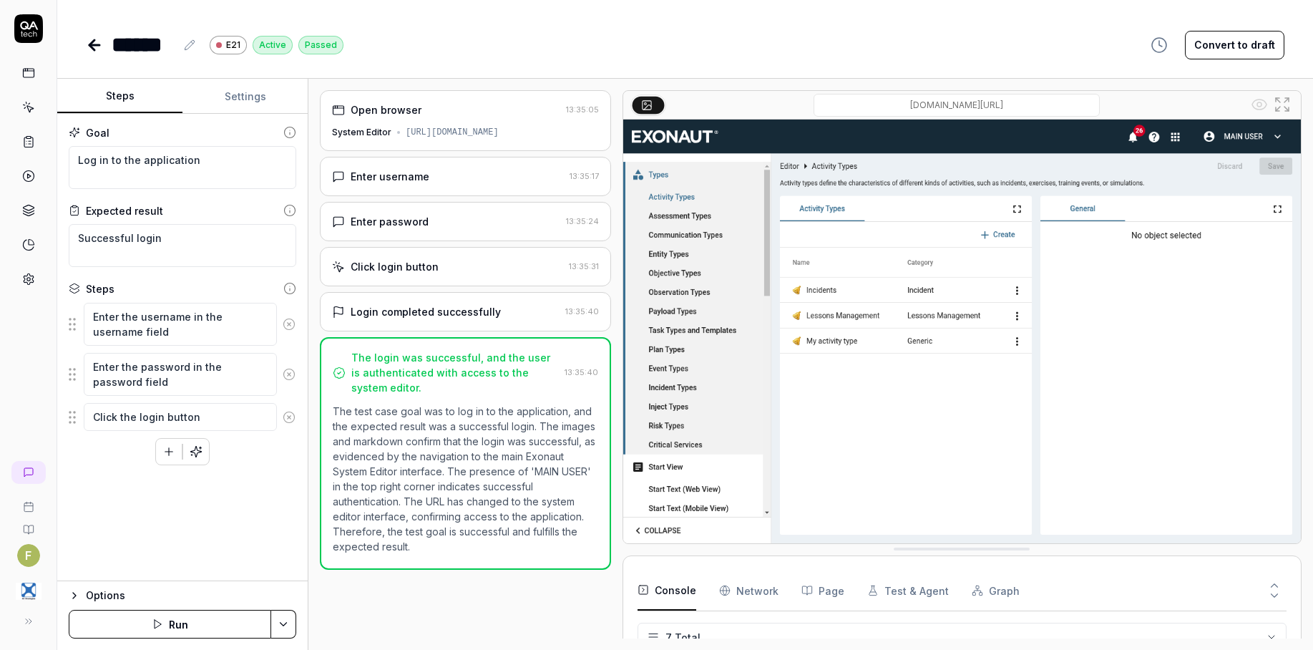
drag, startPoint x: 20, startPoint y: 78, endPoint x: 27, endPoint y: 80, distance: 7.5
click at [20, 78] on link at bounding box center [29, 73] width 26 height 26
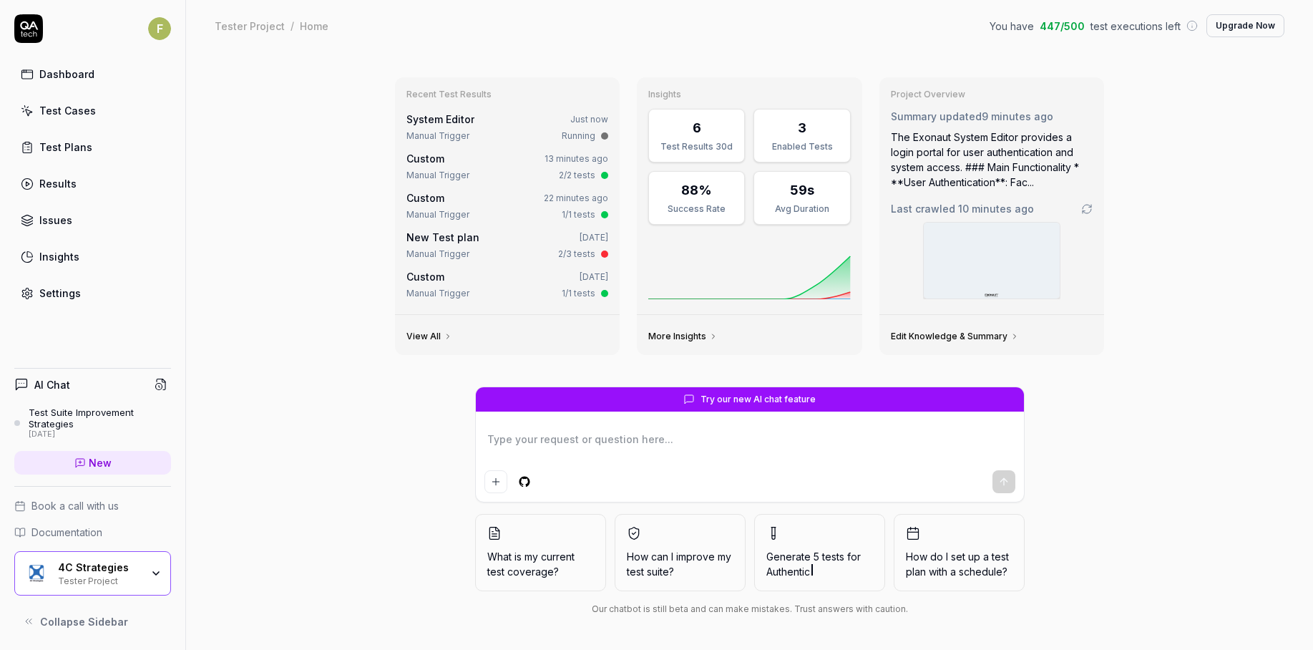
type textarea "*"
click at [98, 114] on link "Test Cases" at bounding box center [92, 111] width 157 height 28
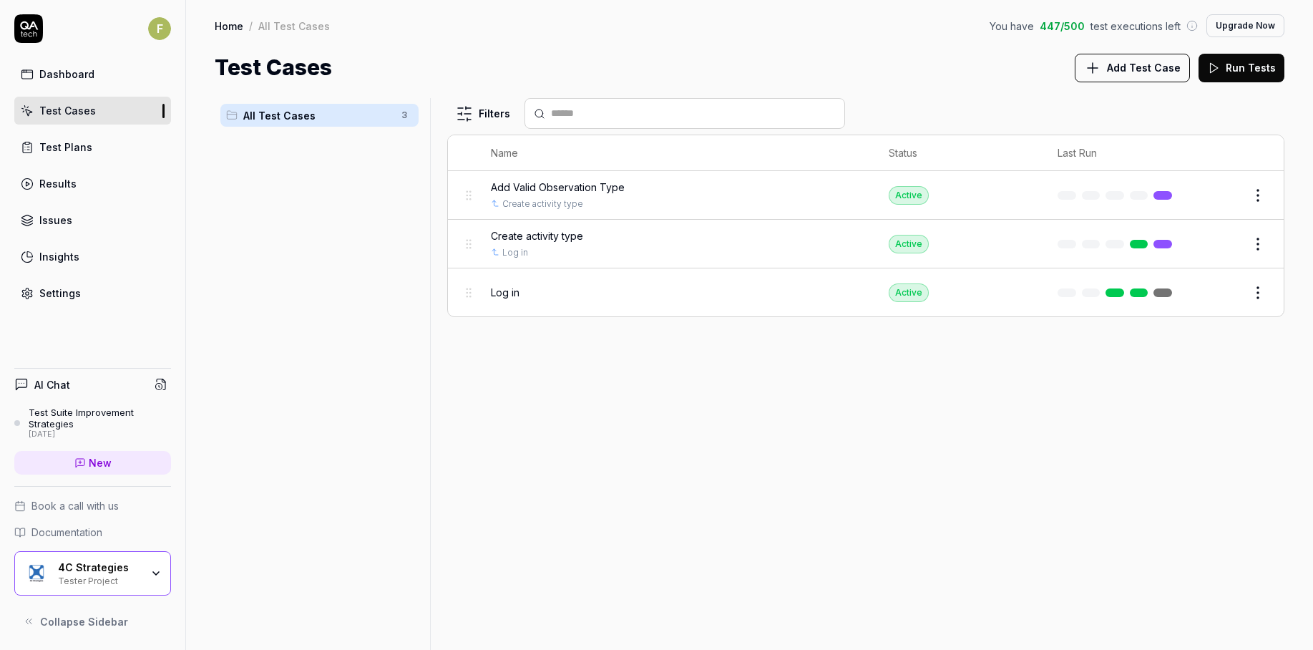
click at [92, 153] on link "Test Plans" at bounding box center [92, 147] width 157 height 28
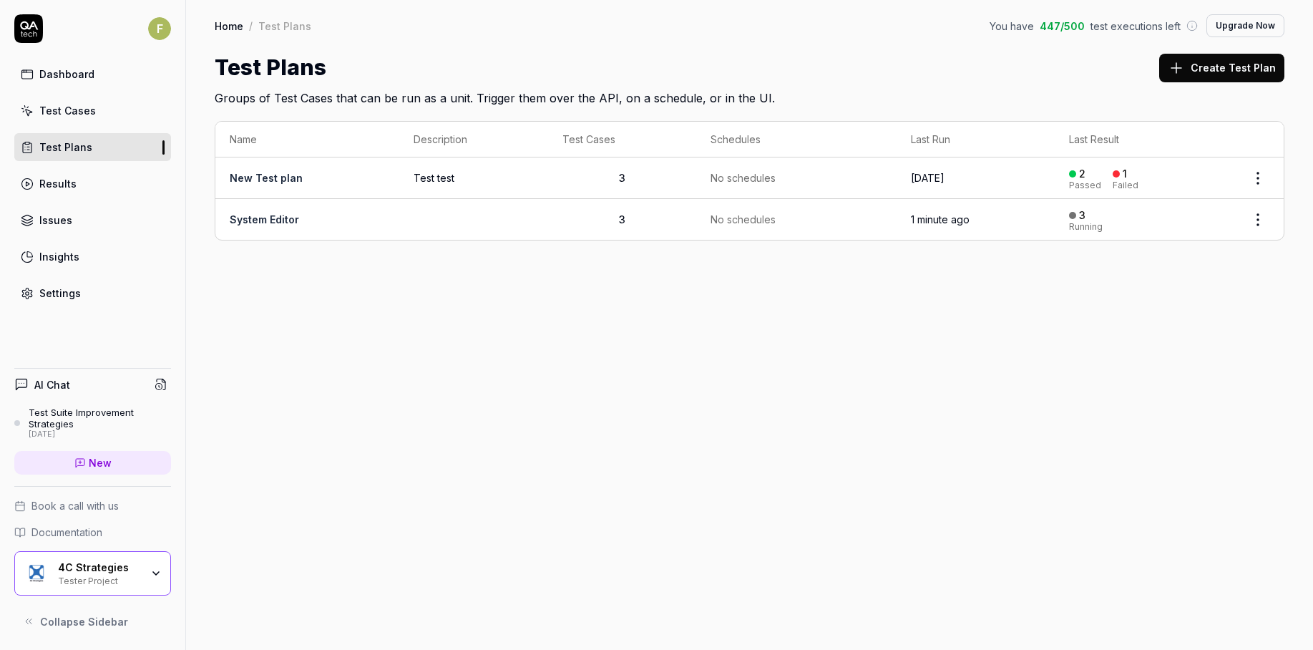
drag, startPoint x: 784, startPoint y: 494, endPoint x: 793, endPoint y: 504, distance: 13.2
click at [784, 498] on div "Home / Test Plans You have 447 / 500 test executions left Upgrade Now Home / Te…" at bounding box center [749, 325] width 1127 height 650
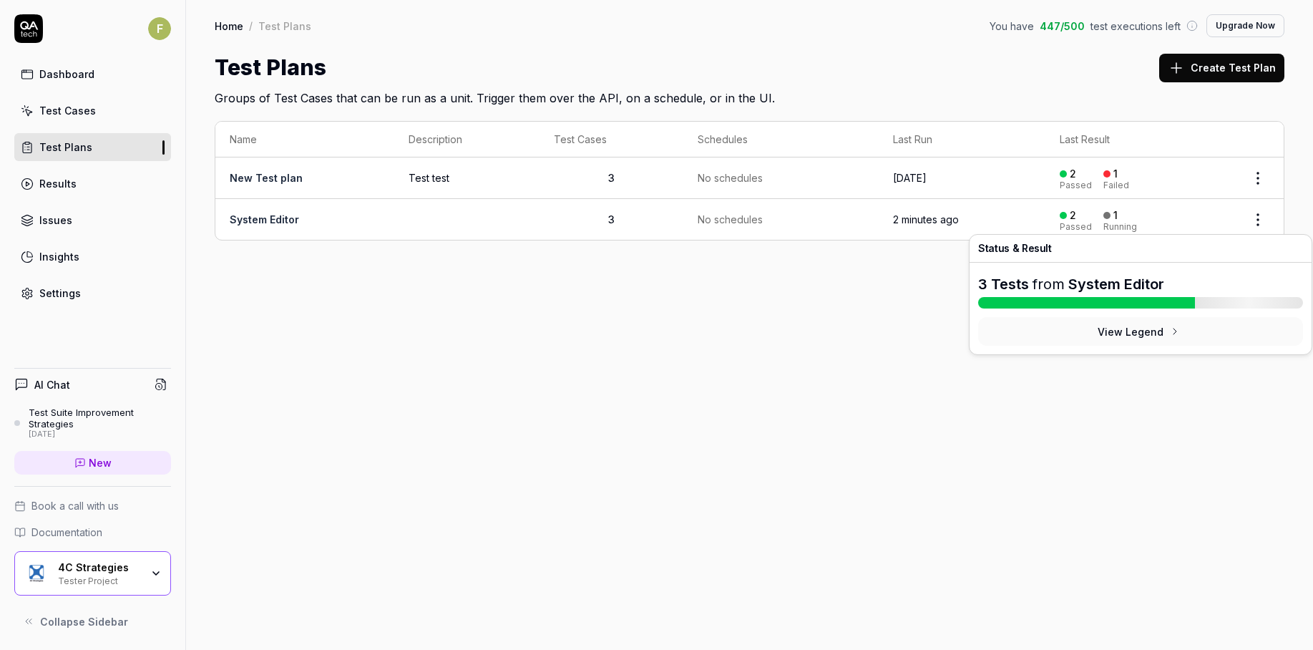
click at [1152, 337] on button "View Legend" at bounding box center [1140, 331] width 325 height 29
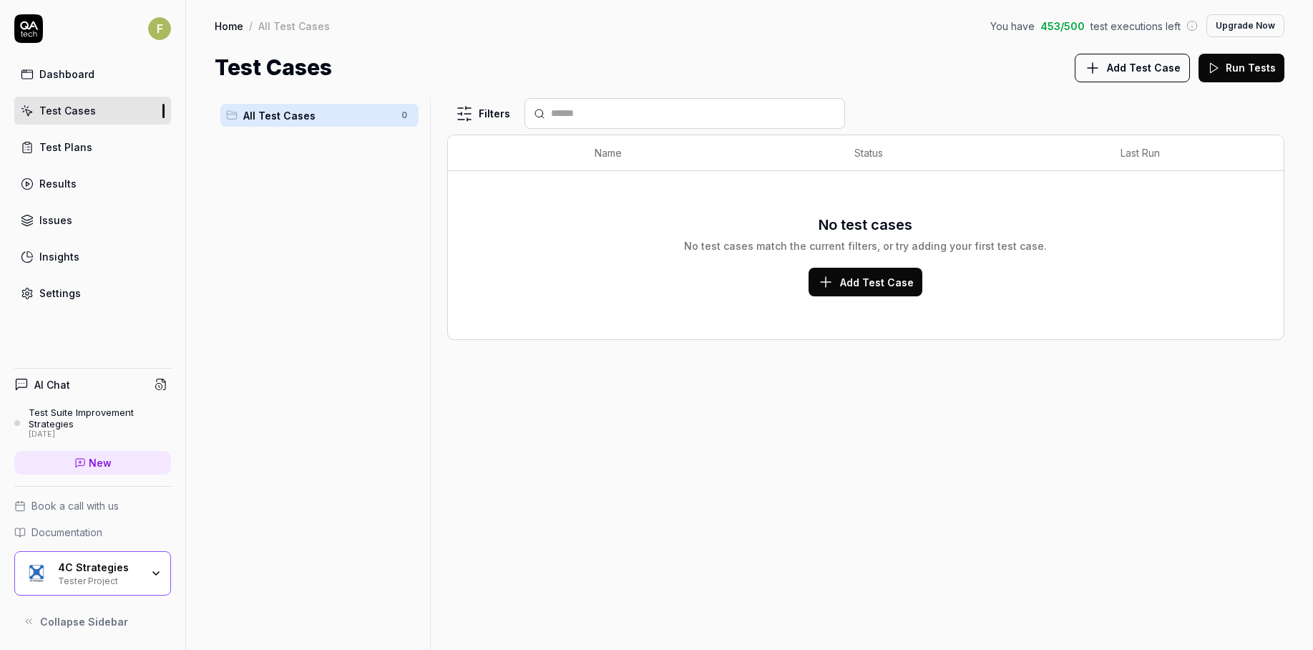
click at [83, 291] on link "Settings" at bounding box center [92, 293] width 157 height 28
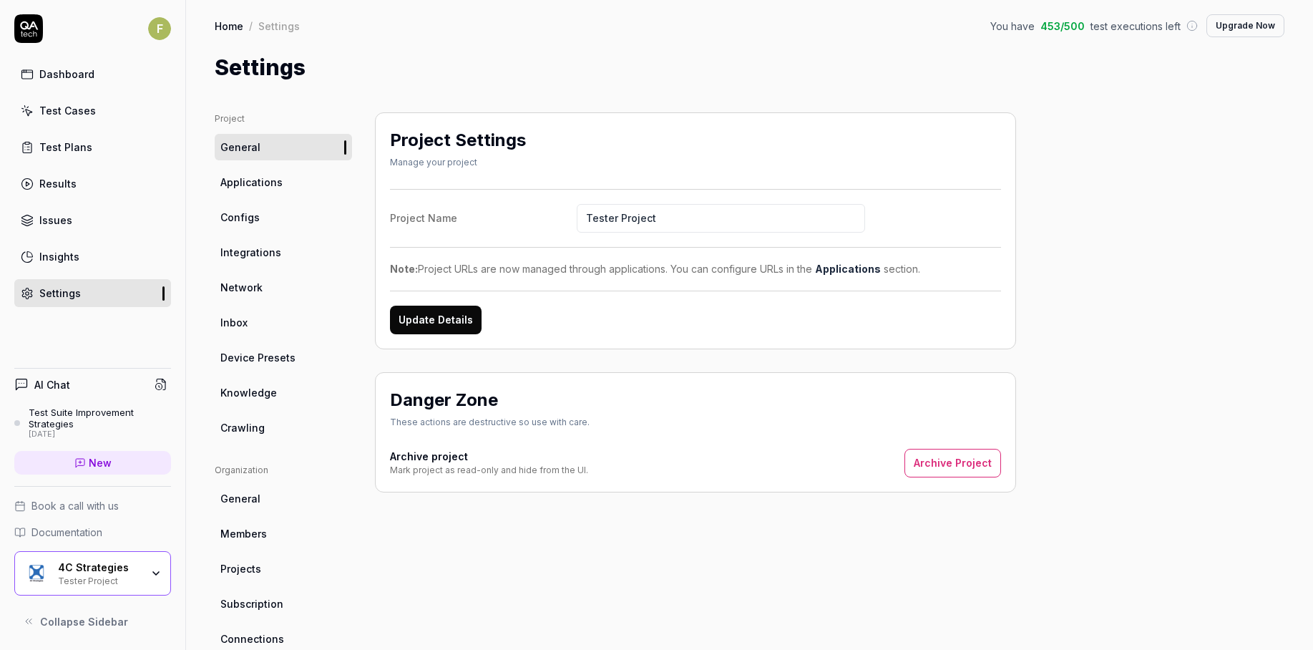
click at [97, 533] on span "Documentation" at bounding box center [66, 531] width 71 height 15
click at [288, 399] on link "Knowledge" at bounding box center [283, 392] width 137 height 26
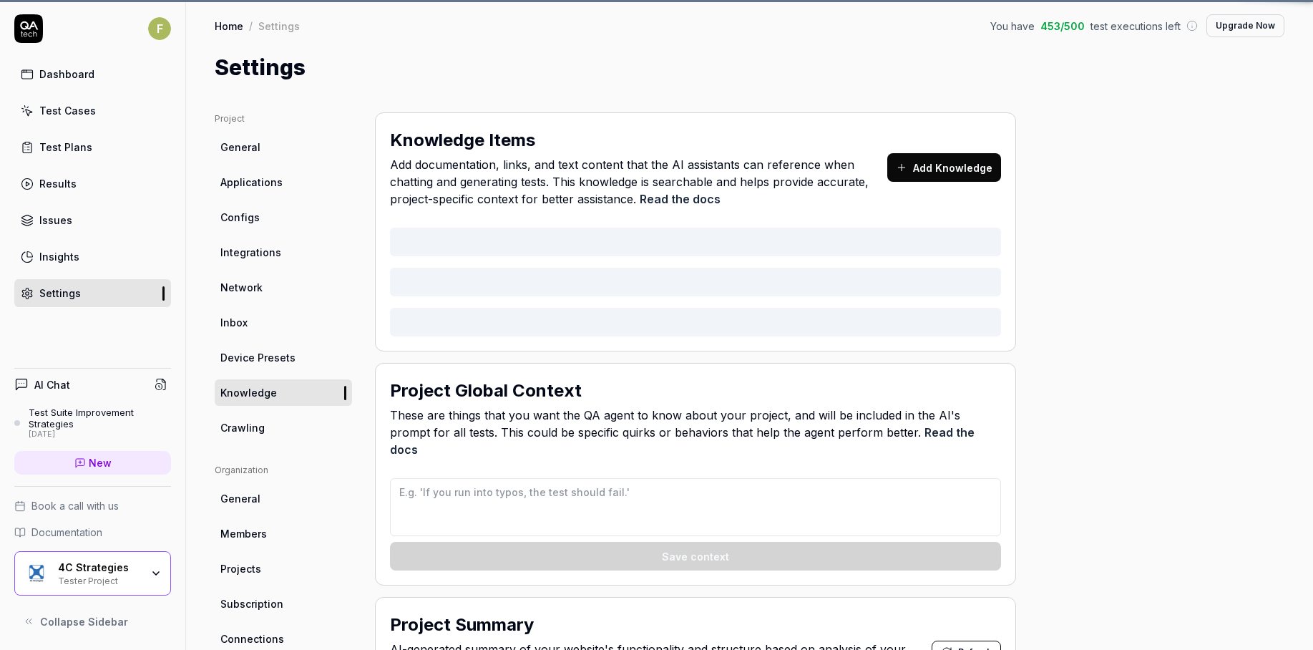
type textarea "*"
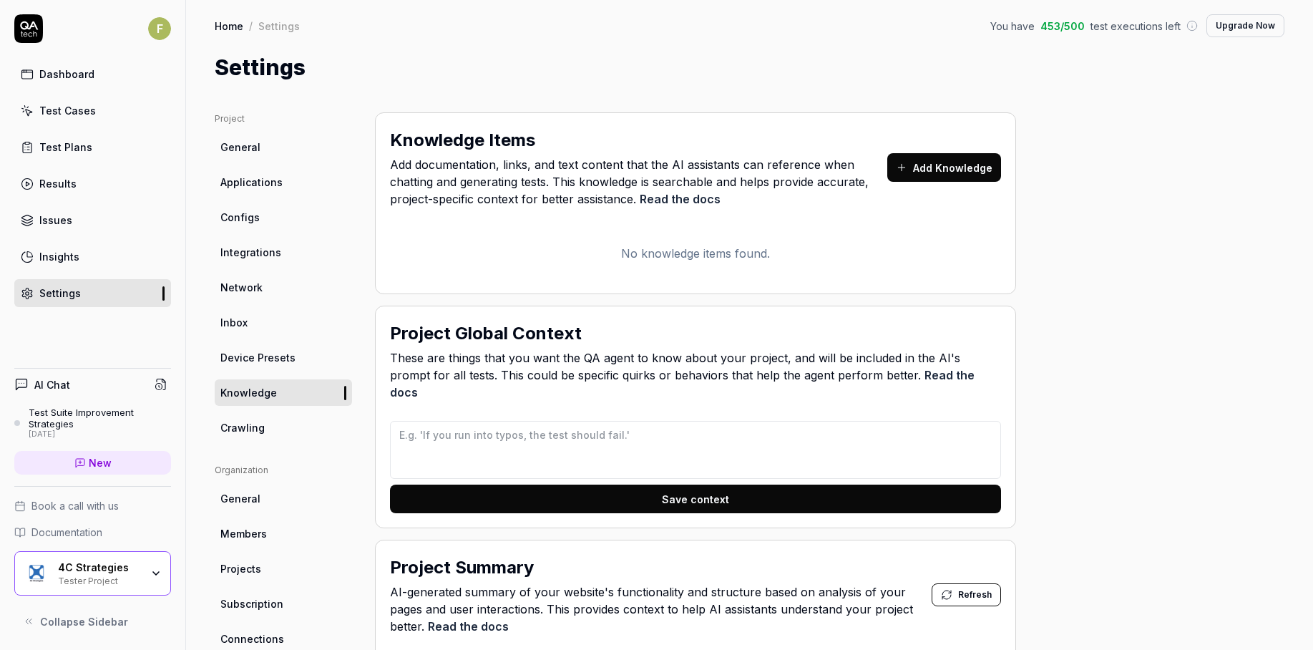
click at [969, 172] on button "Add Knowledge" at bounding box center [944, 167] width 114 height 29
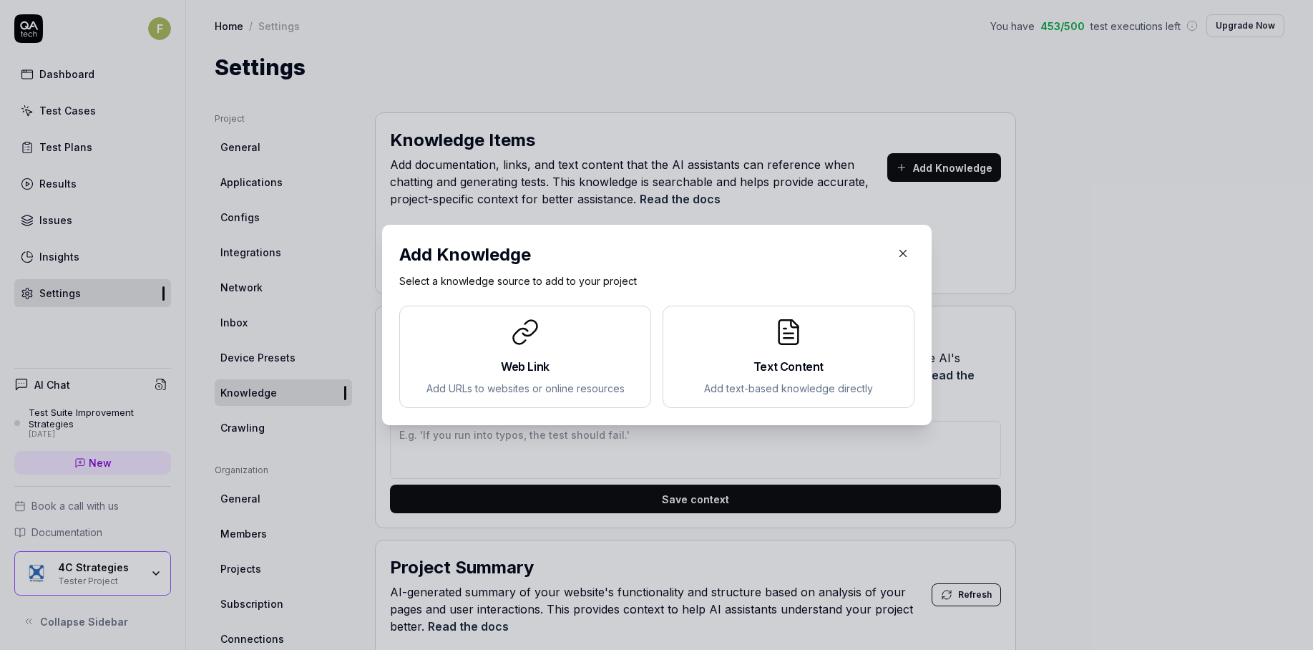
click at [785, 362] on h2 "Text Content" at bounding box center [788, 366] width 227 height 17
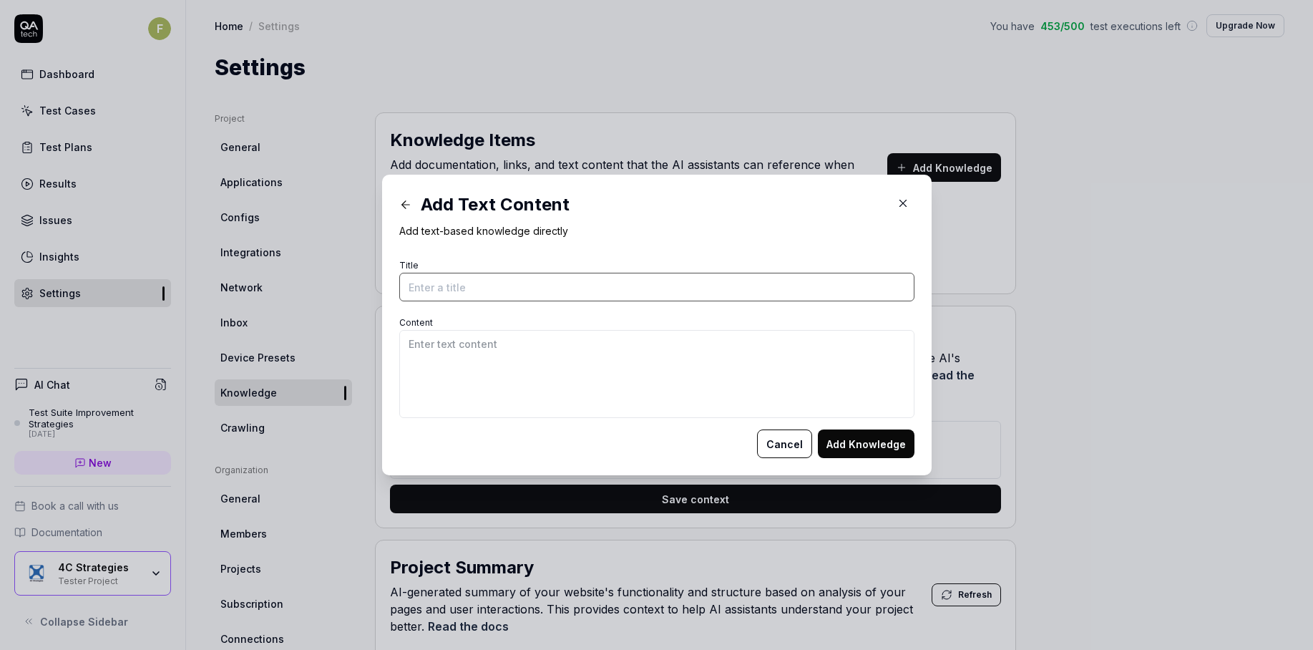
click at [454, 284] on input "Title" at bounding box center [656, 287] width 515 height 29
type input "L"
type input "System Editor - Log in"
click at [463, 361] on textarea "Content" at bounding box center [656, 374] width 515 height 88
paste textarea "Case 1 Scenario: The user will try to log in Given: You have connection to a se…"
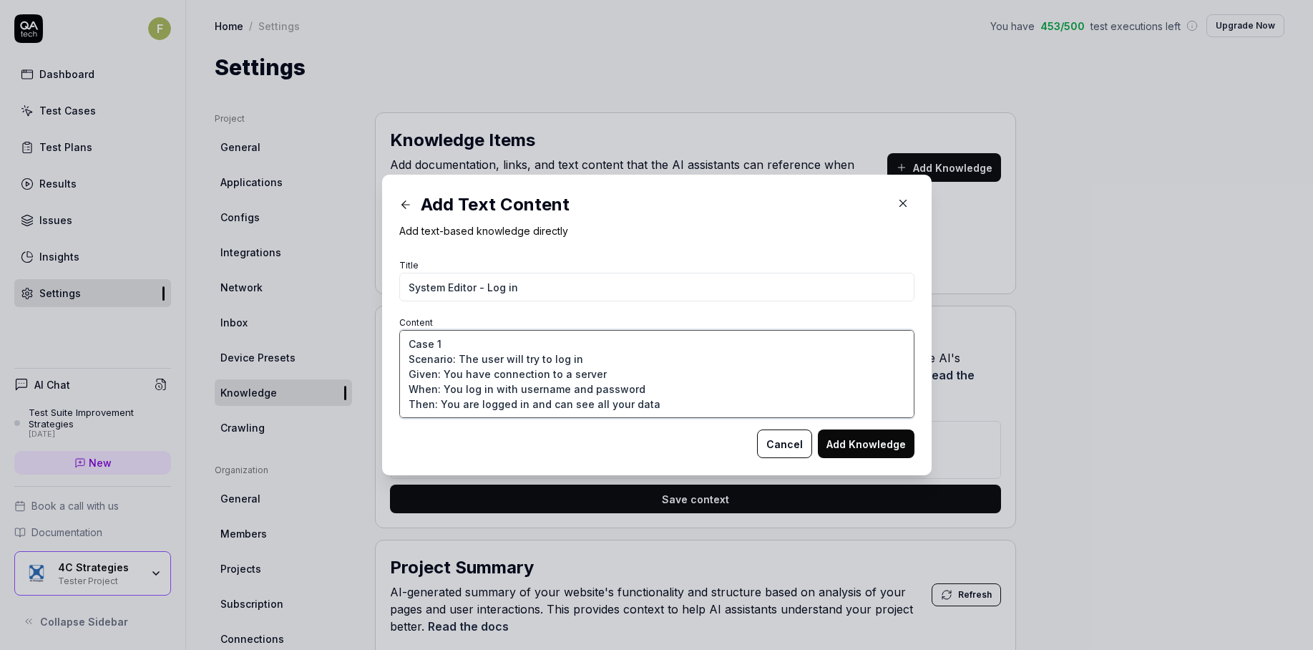
scroll to position [248, 0]
type textarea "Case 1 Scenario: The user will try to log in Given: You have connection to a se…"
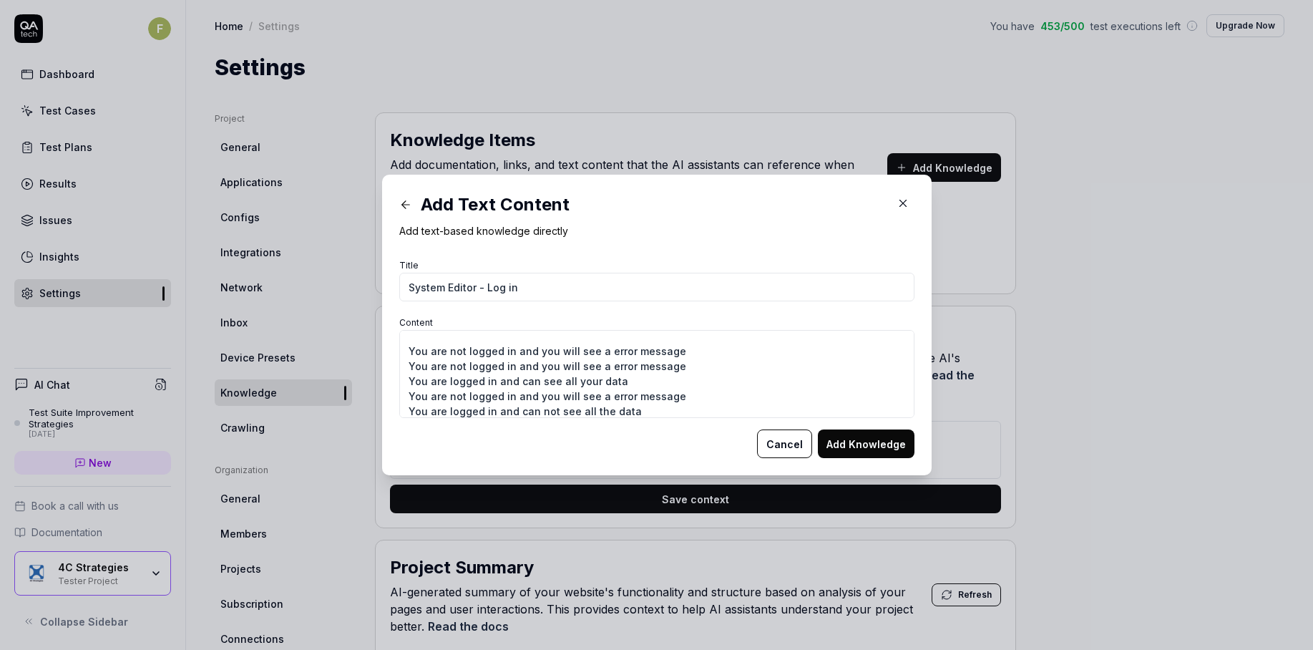
click at [848, 433] on button "Add Knowledge" at bounding box center [866, 443] width 97 height 29
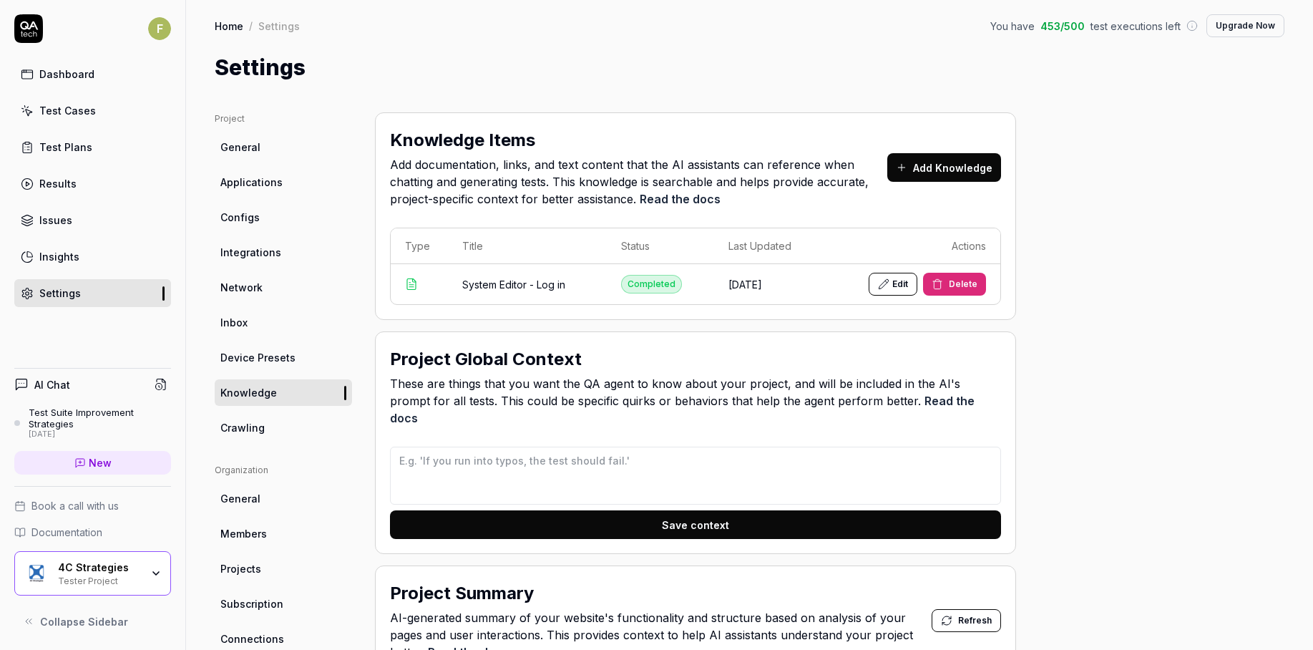
click at [111, 109] on link "Test Cases" at bounding box center [92, 111] width 157 height 28
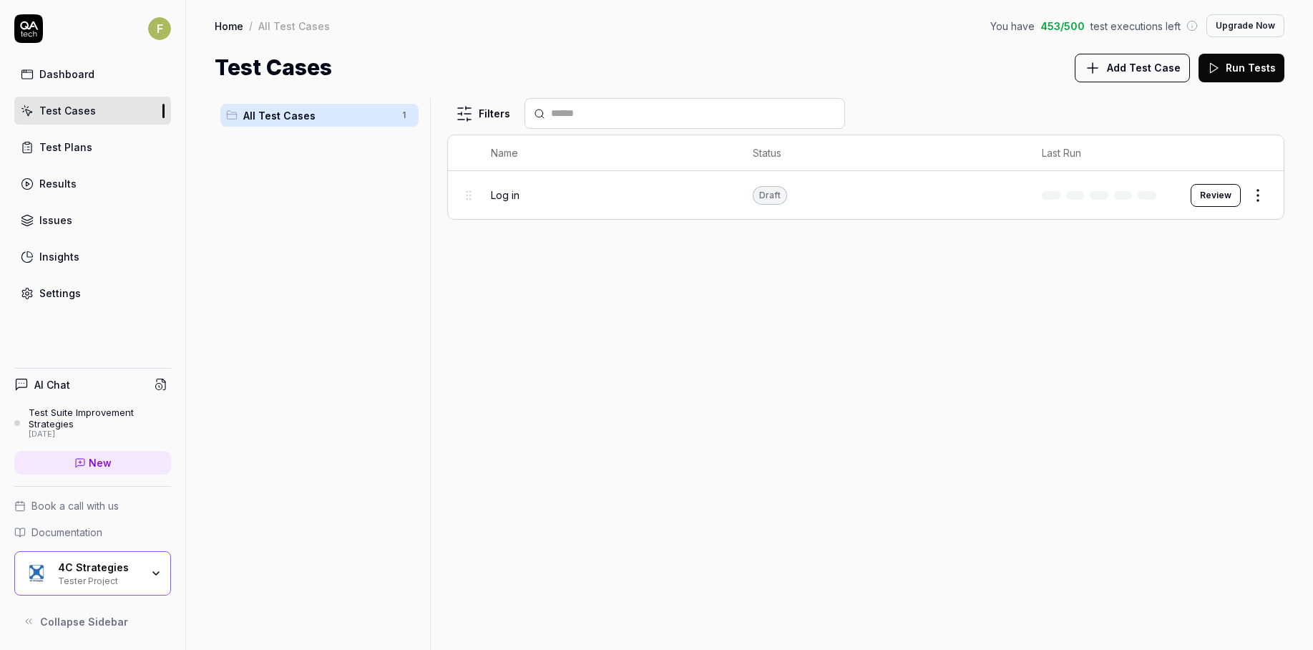
click at [1221, 205] on button "Review" at bounding box center [1215, 195] width 50 height 23
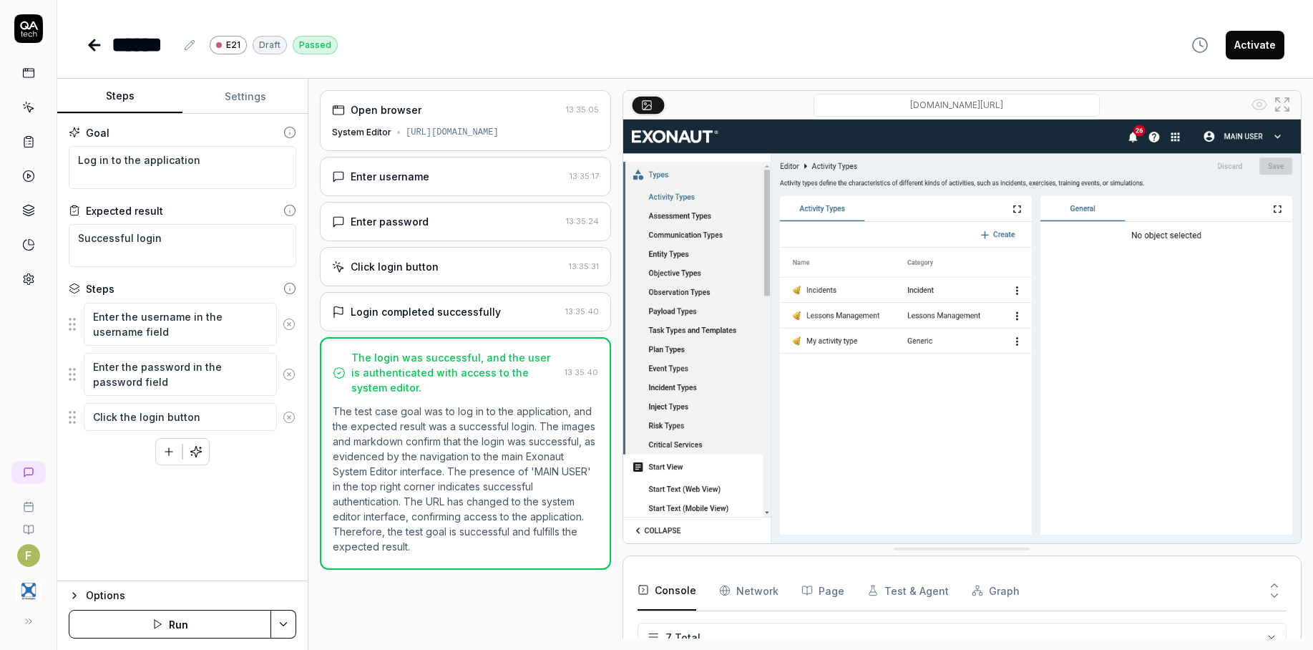
scroll to position [99, 0]
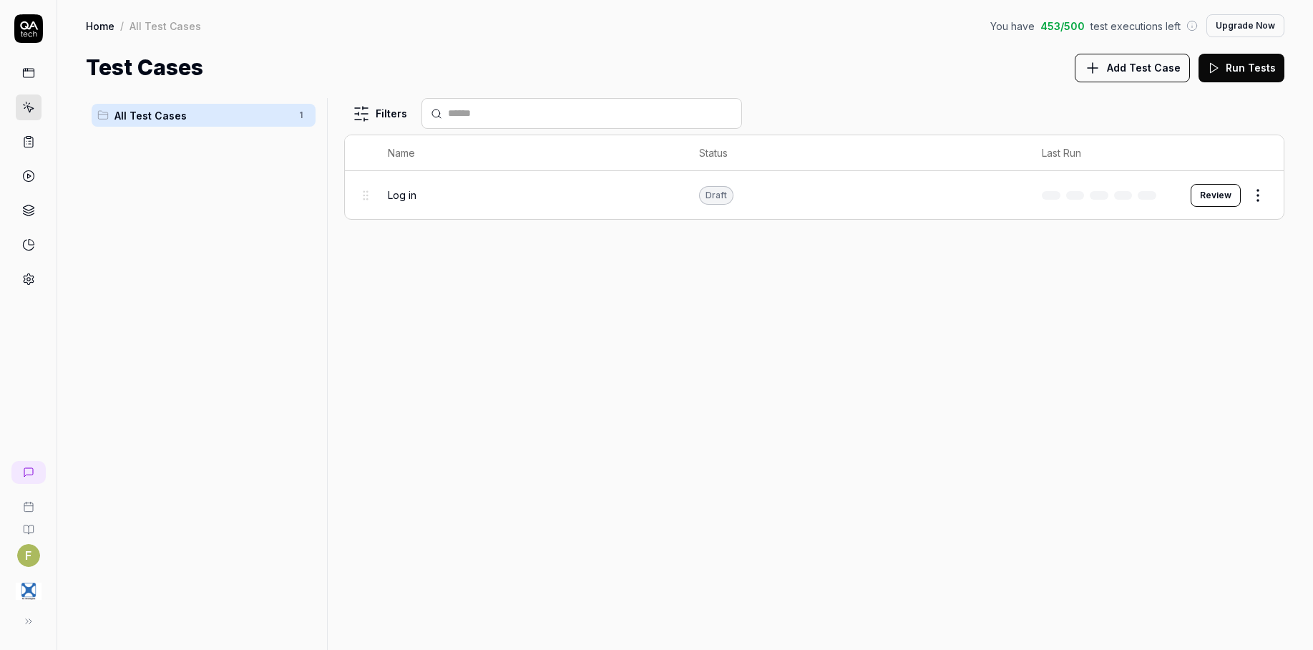
click at [1233, 315] on div "Filters Name Status Last Run Log in Draft Review" at bounding box center [814, 374] width 940 height 552
click at [1261, 202] on html "F Home / All Test Cases You have 453 / 500 test executions left Upgrade Now Hom…" at bounding box center [656, 325] width 1313 height 650
click at [1218, 323] on div "Edit" at bounding box center [1198, 319] width 136 height 31
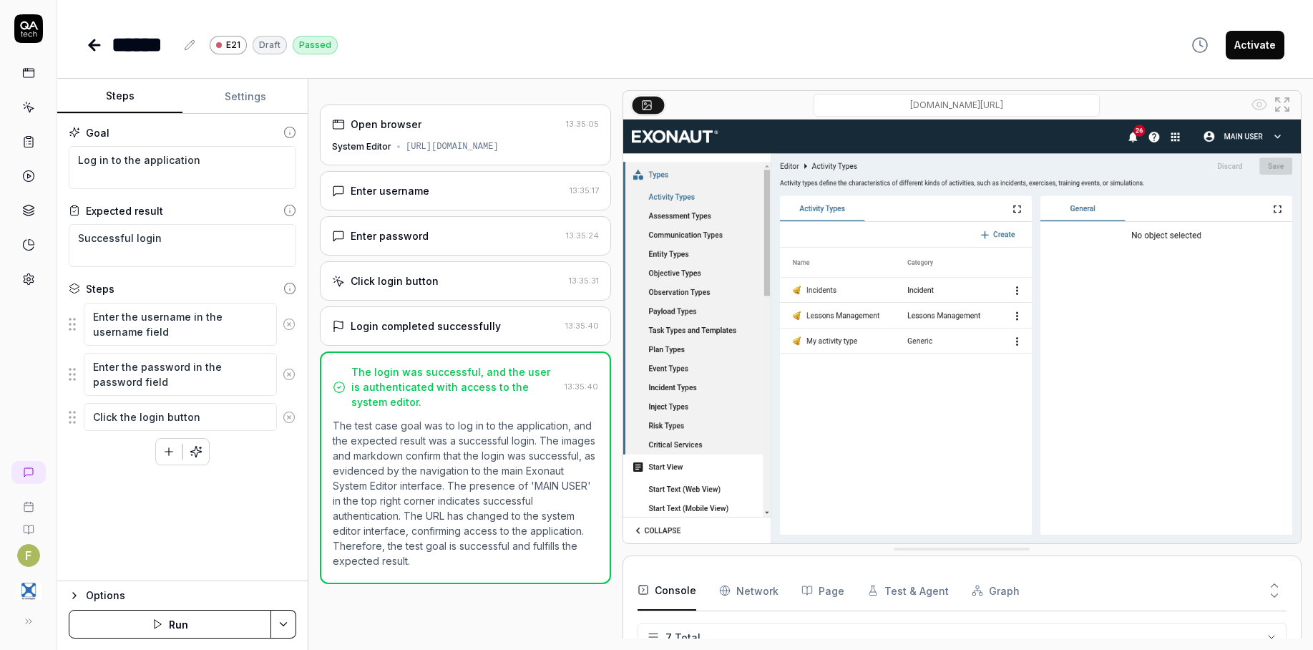
scroll to position [99, 0]
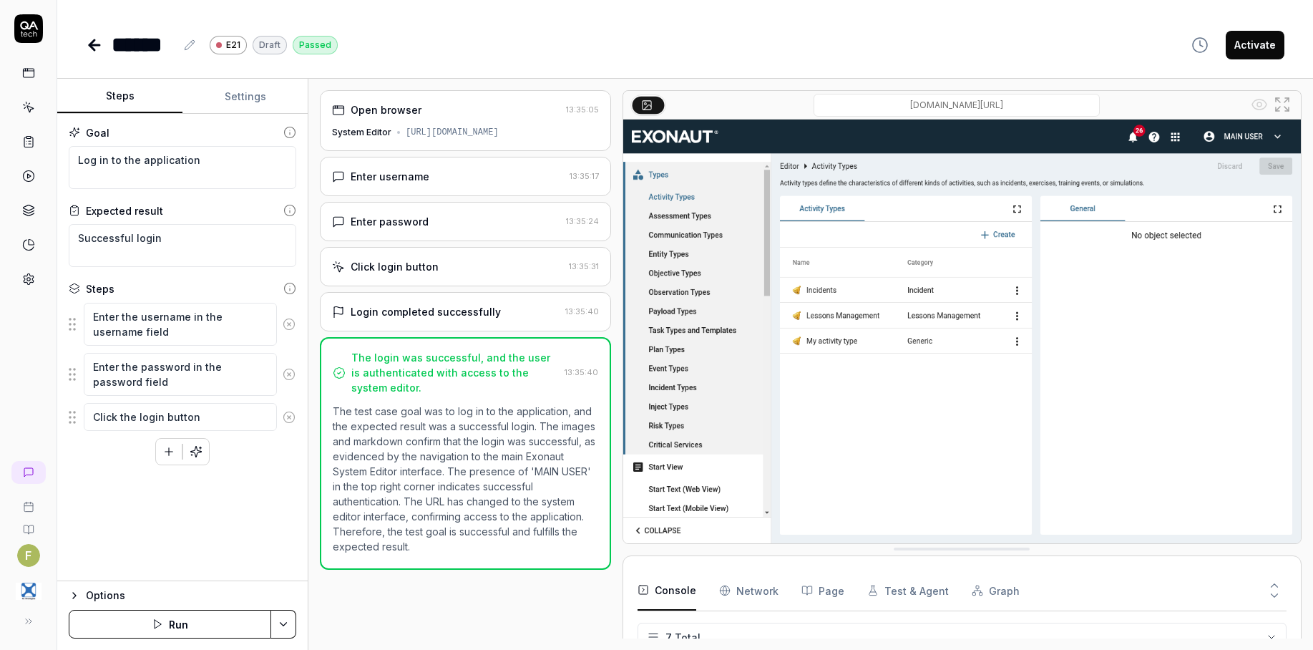
click at [39, 275] on link at bounding box center [29, 279] width 26 height 26
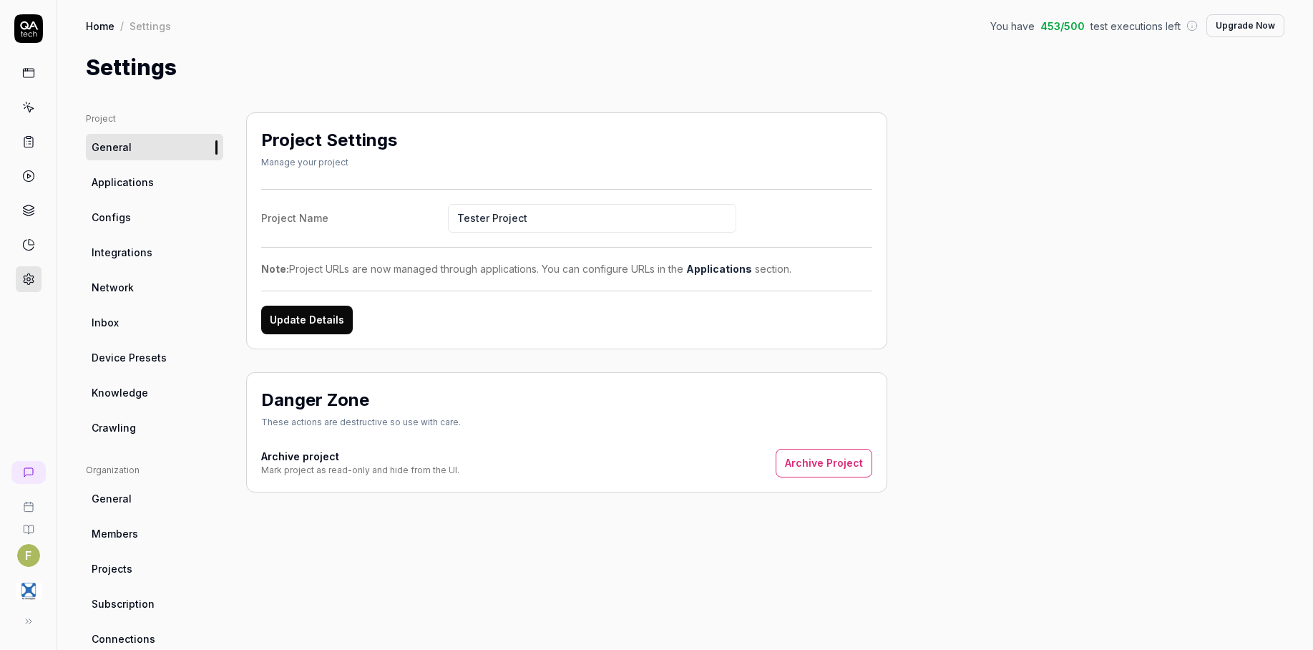
click at [146, 392] on link "Knowledge" at bounding box center [154, 392] width 137 height 26
type textarea "*"
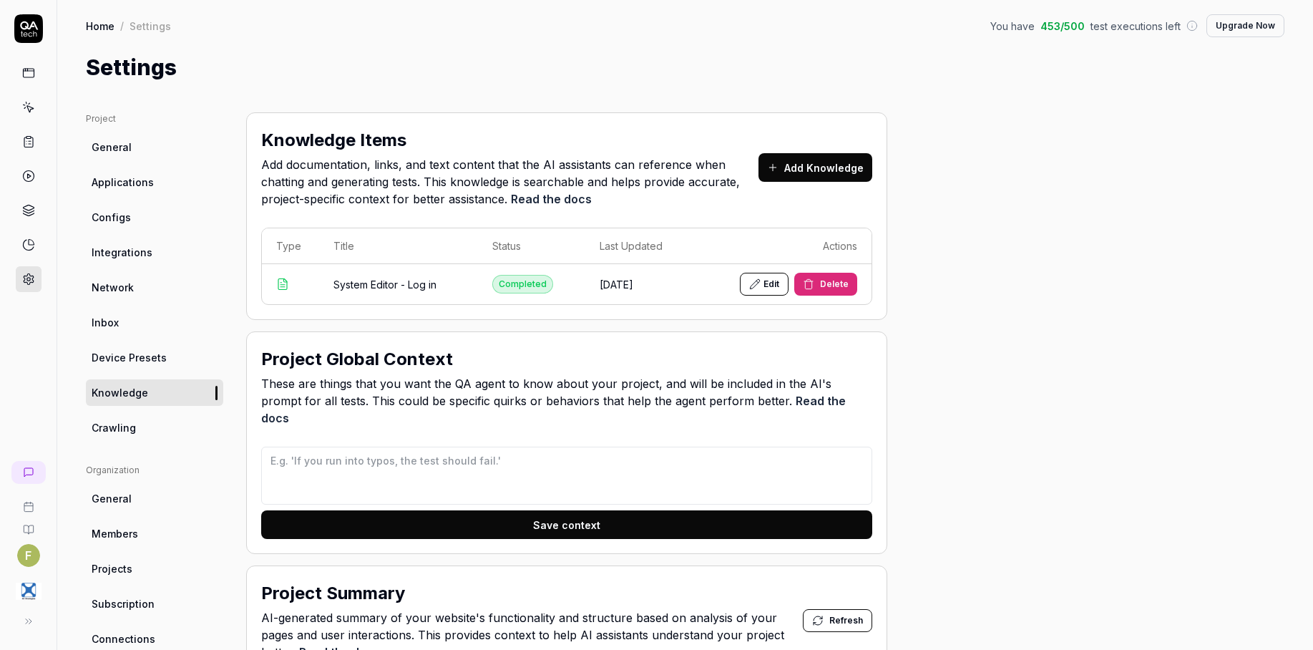
click at [823, 168] on button "Add Knowledge" at bounding box center [815, 167] width 114 height 29
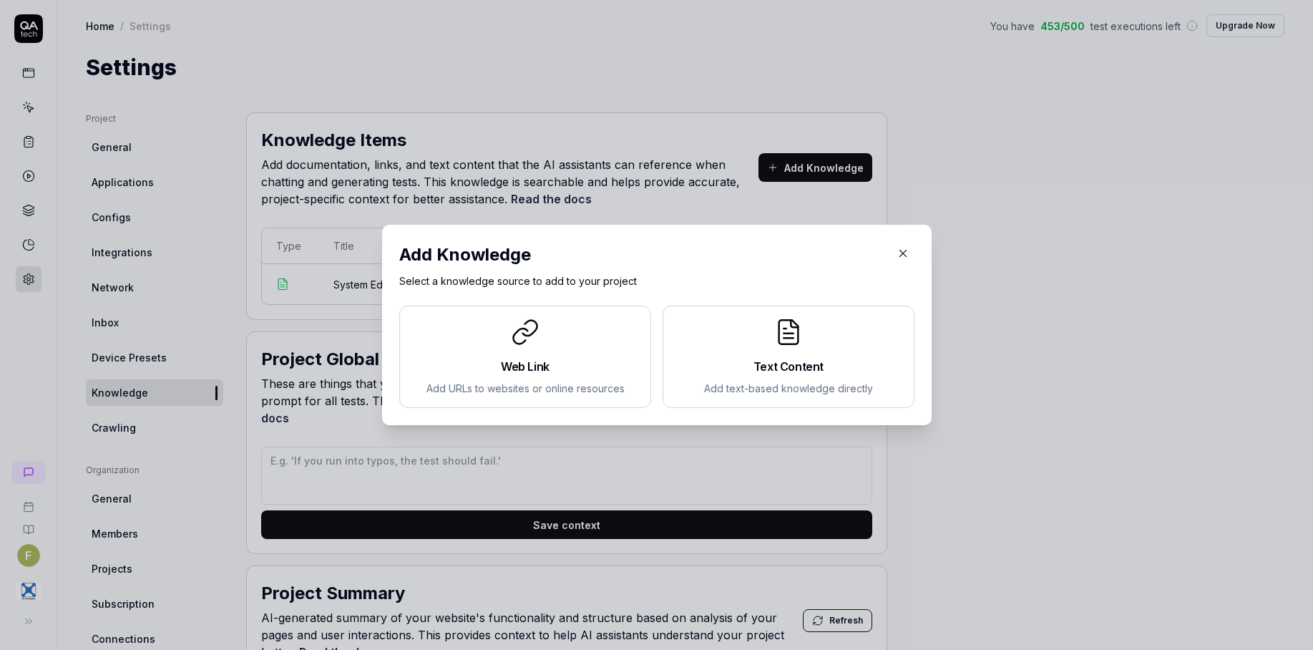
click at [743, 361] on h2 "Text Content" at bounding box center [788, 366] width 227 height 17
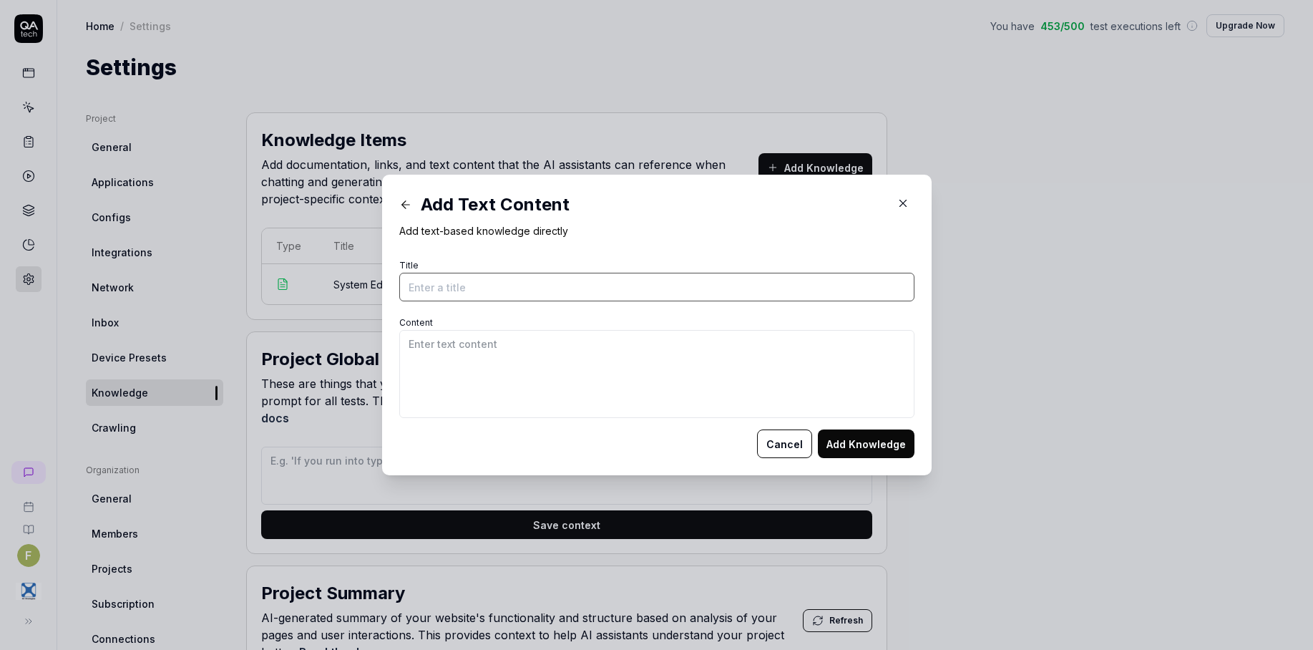
click at [478, 290] on input "Title" at bounding box center [656, 287] width 515 height 29
type input "O"
type input "System Editor - Object Types"
paste textarea "Case 1 Scenario Create activity/communication/entity/objective/observation/even…"
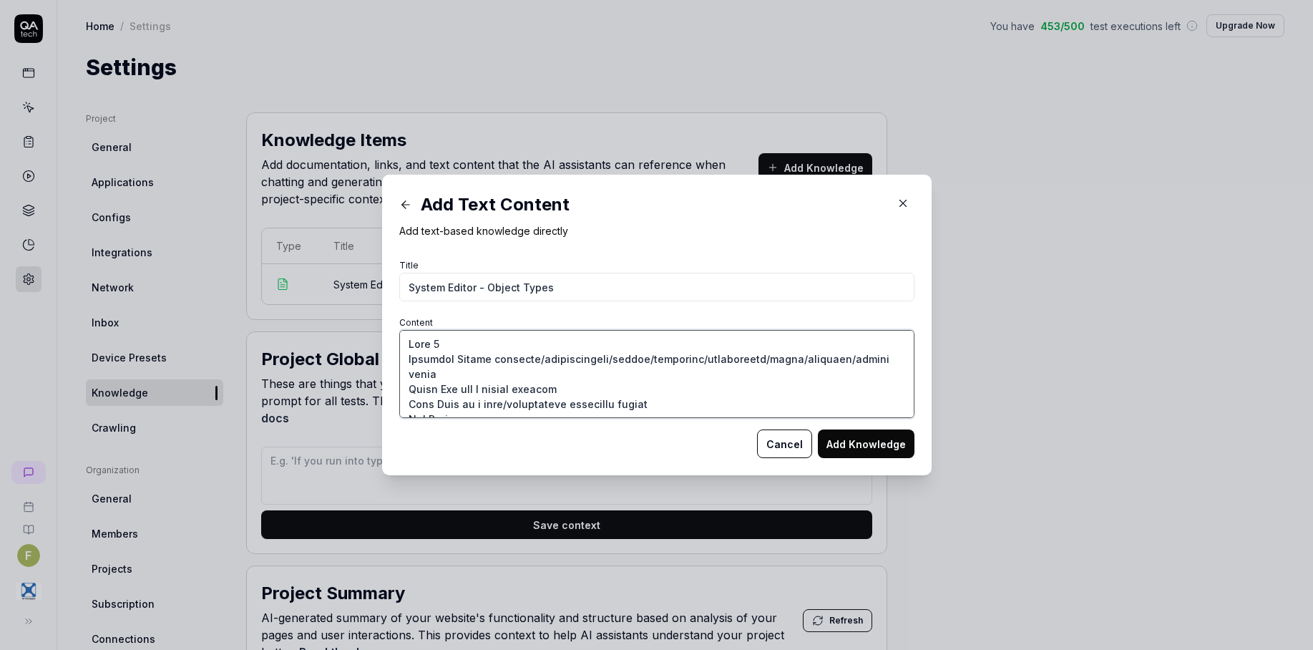
scroll to position [924, 0]
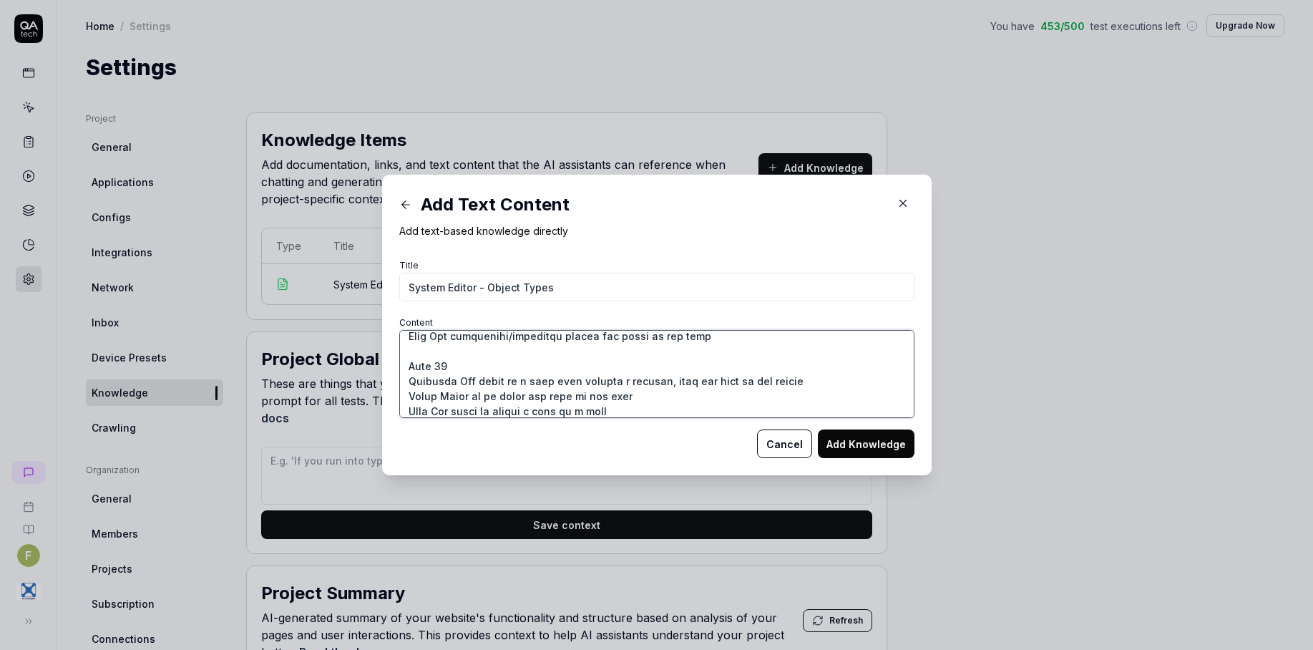
type textarea "Case 1 Scenario Create activity/communication/entity/objective/observation/even…"
click at [893, 451] on button "Add Knowledge" at bounding box center [866, 443] width 97 height 29
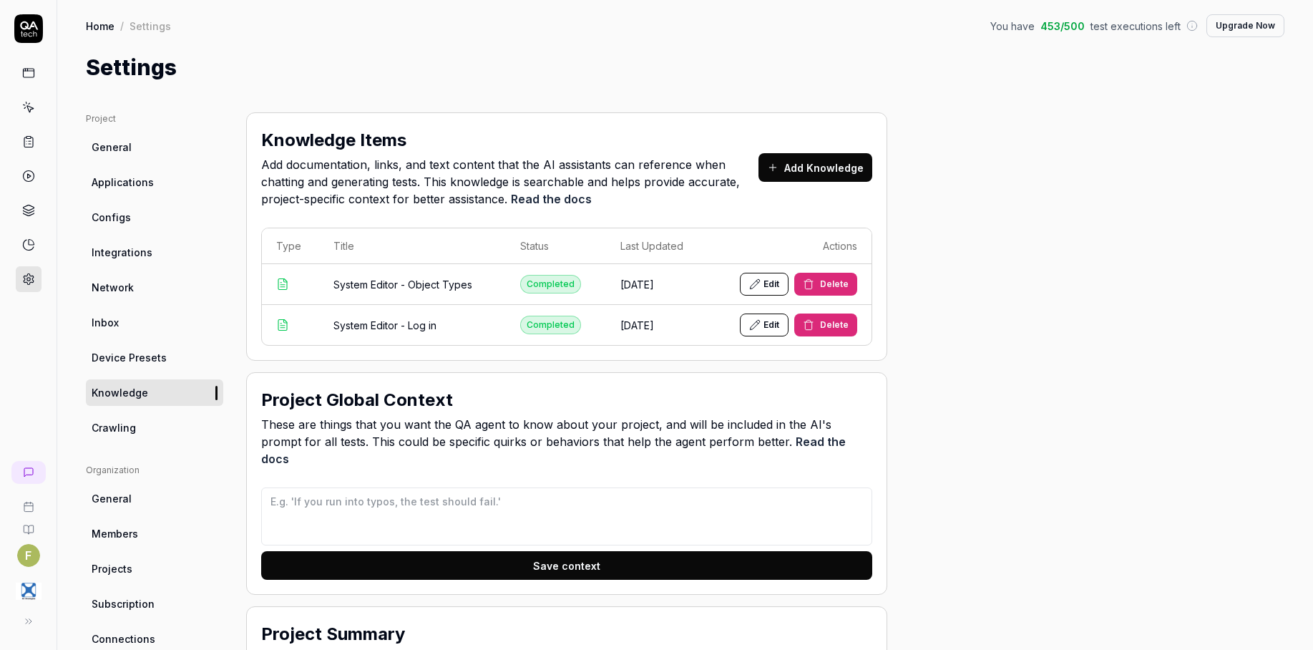
click at [143, 422] on link "Crawling" at bounding box center [154, 427] width 137 height 26
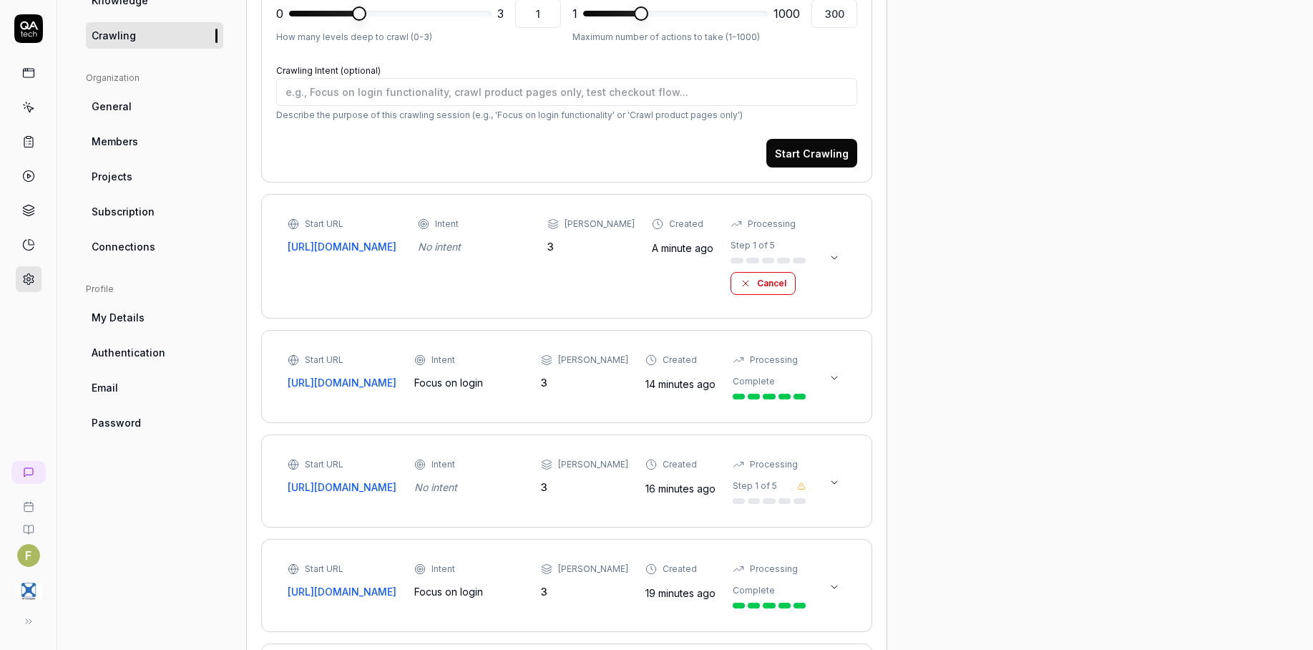
scroll to position [501, 0]
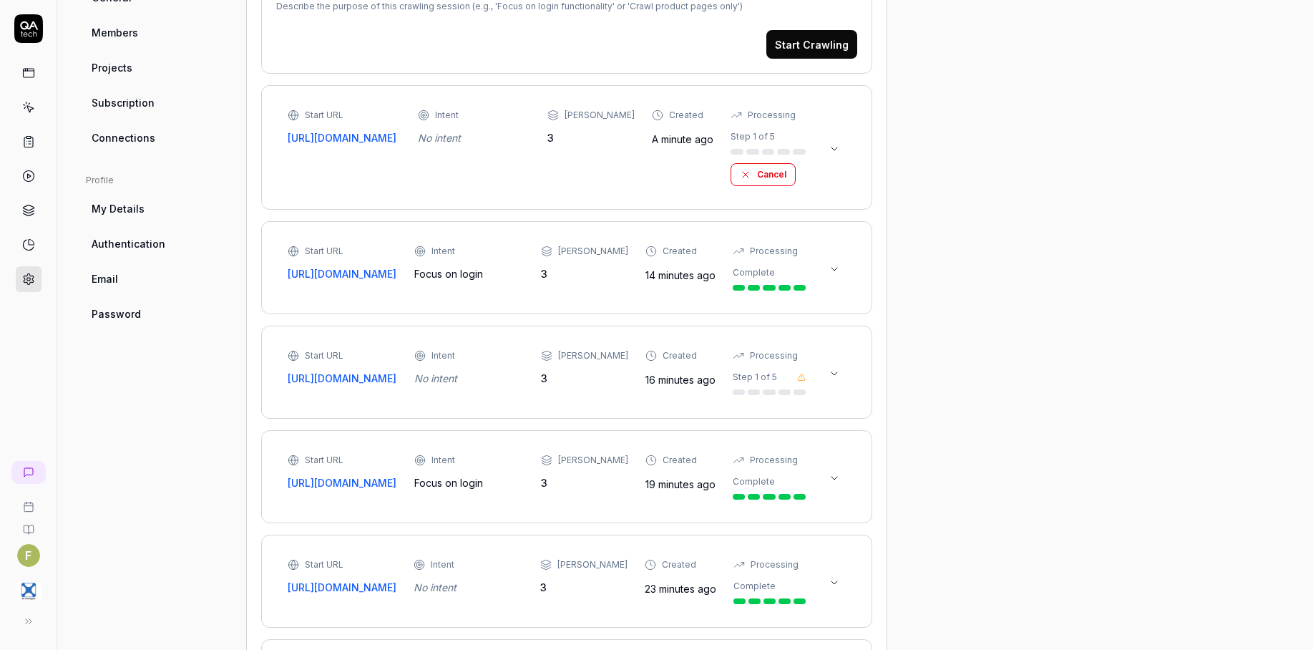
click at [838, 275] on icon at bounding box center [833, 268] width 11 height 11
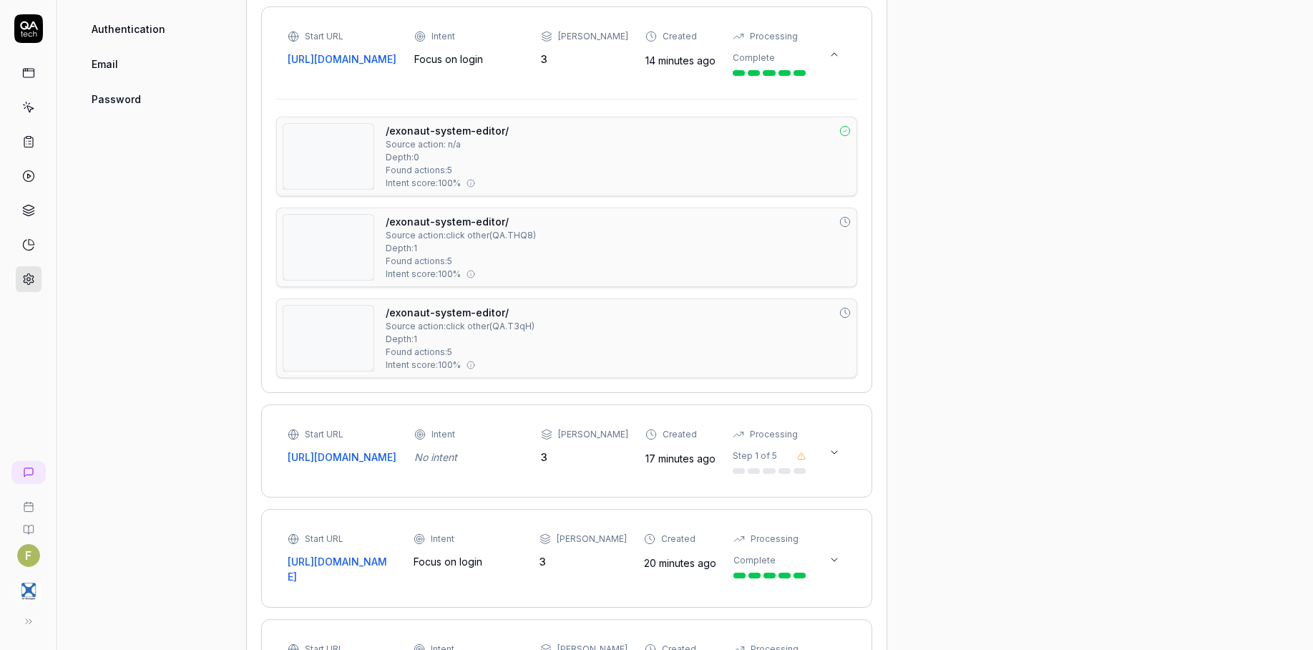
scroll to position [644, 0]
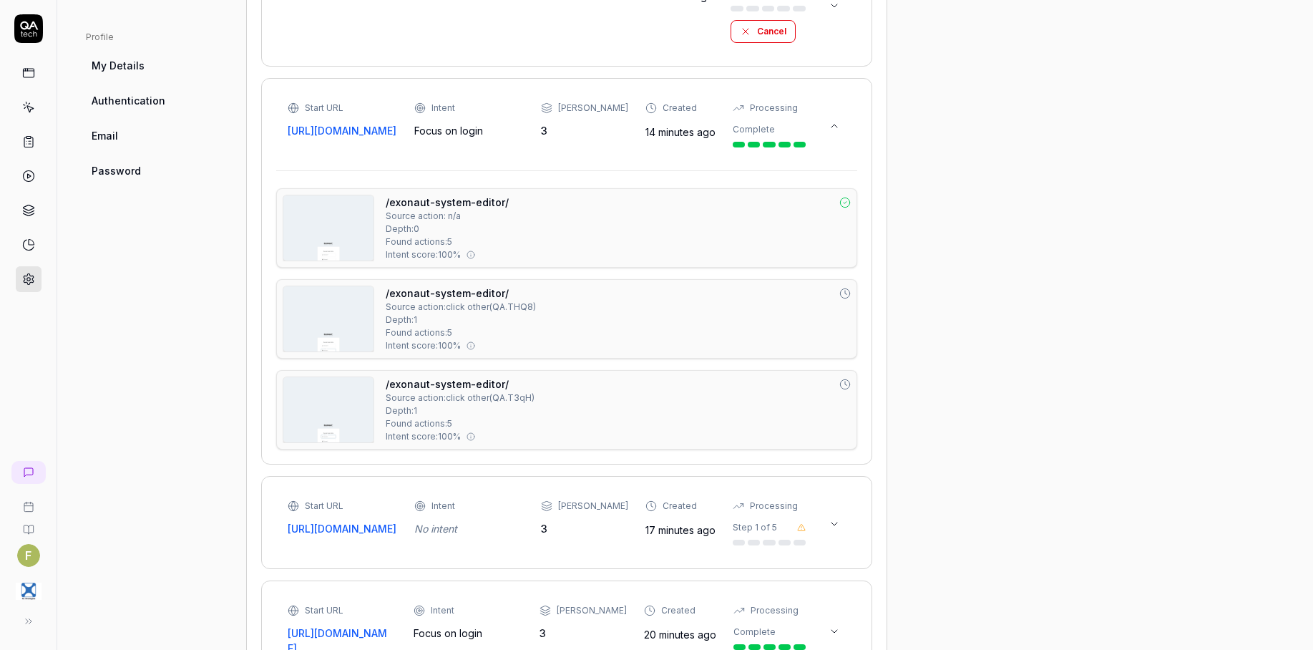
click at [829, 132] on icon at bounding box center [833, 125] width 11 height 11
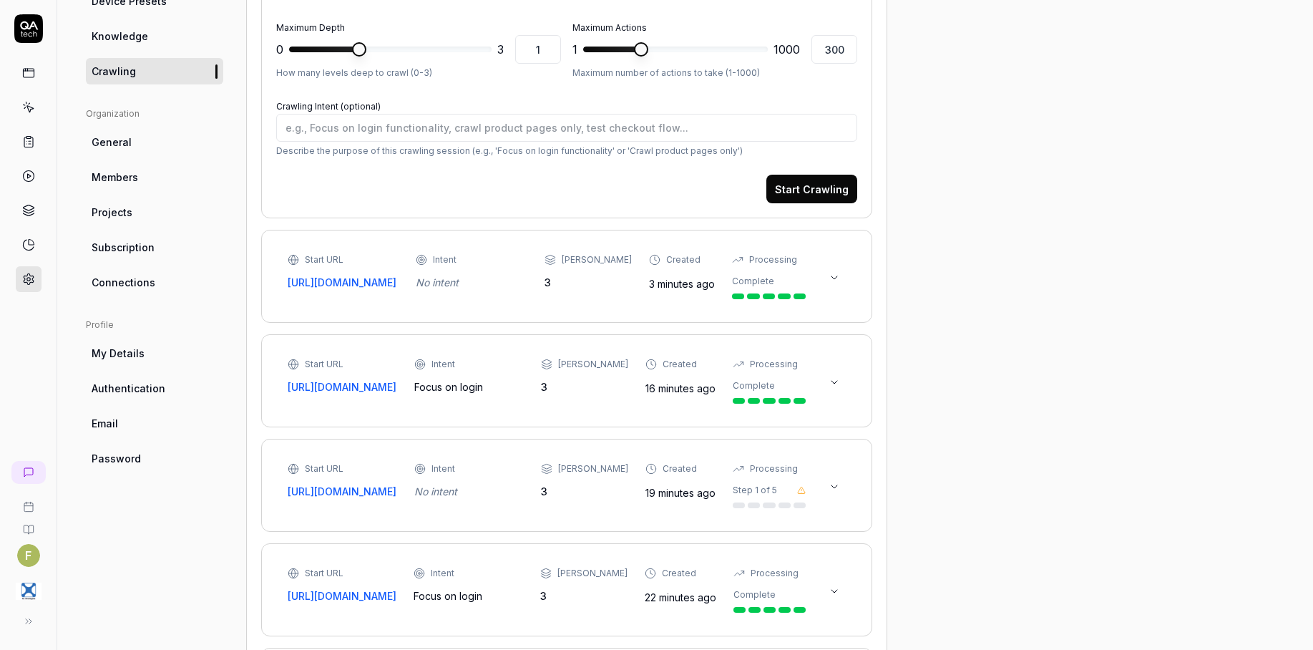
scroll to position [358, 0]
click at [838, 288] on button at bounding box center [834, 276] width 23 height 23
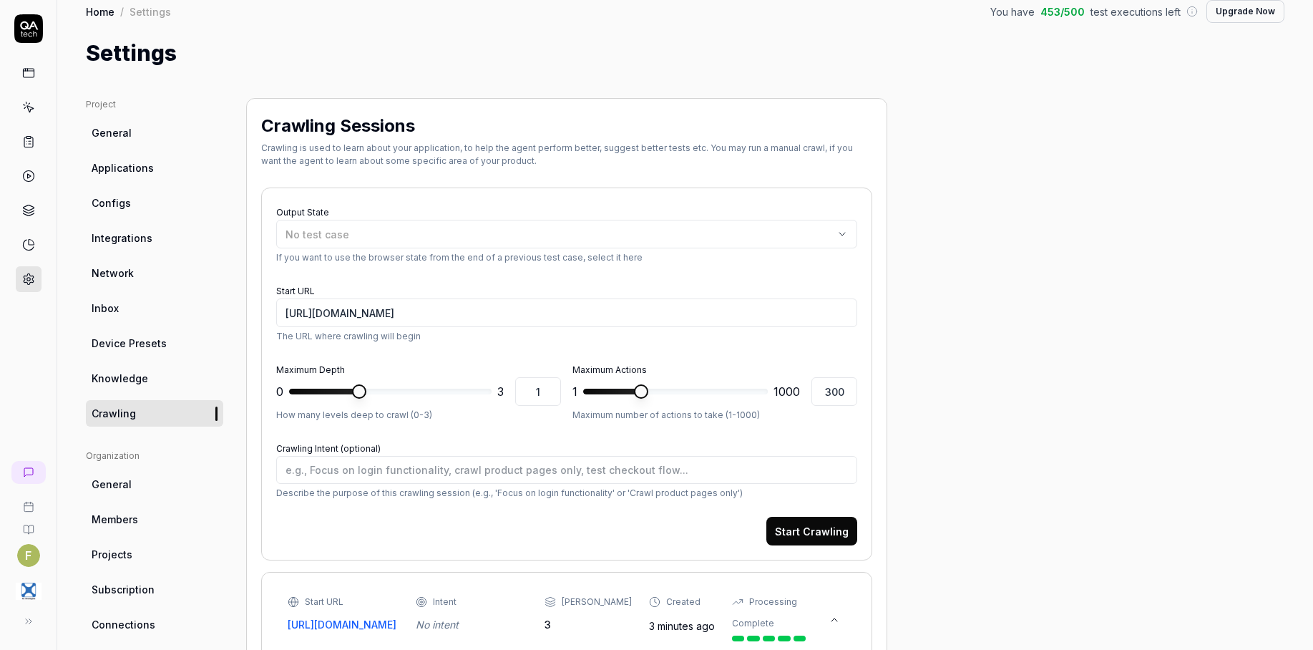
scroll to position [0, 0]
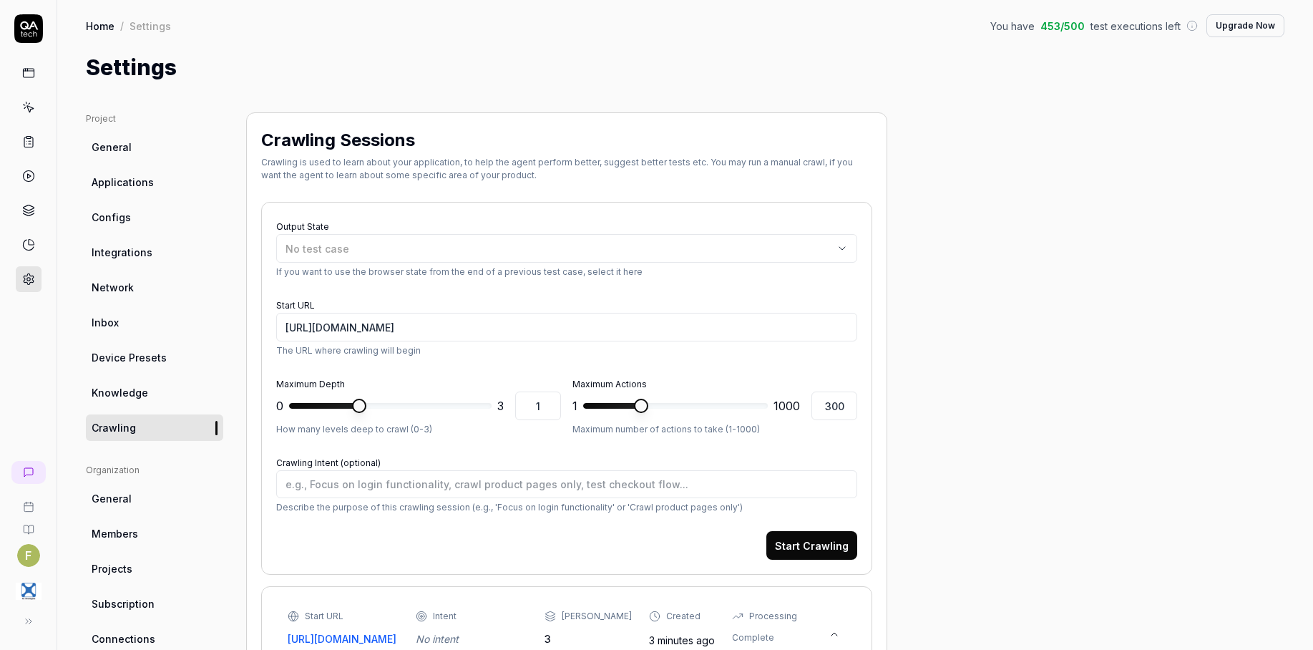
click at [13, 76] on div at bounding box center [28, 153] width 57 height 278
click at [32, 116] on link at bounding box center [29, 107] width 26 height 26
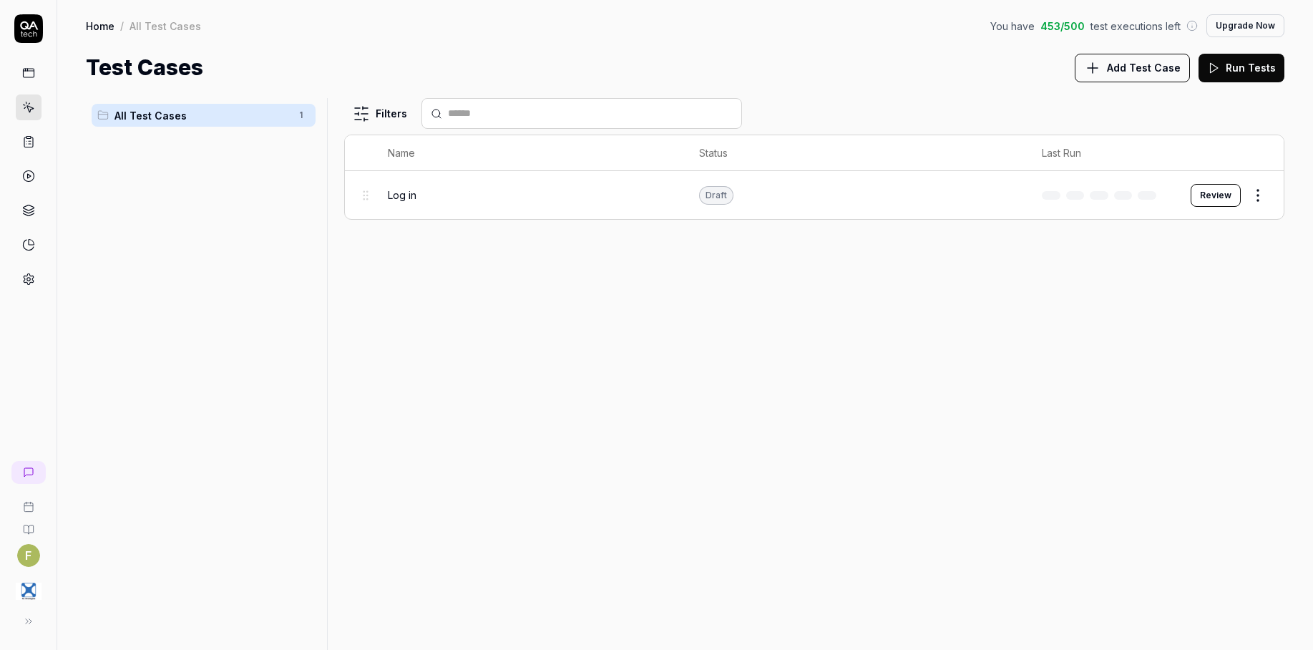
click at [1173, 70] on span "Add Test Case" at bounding box center [1144, 67] width 74 height 15
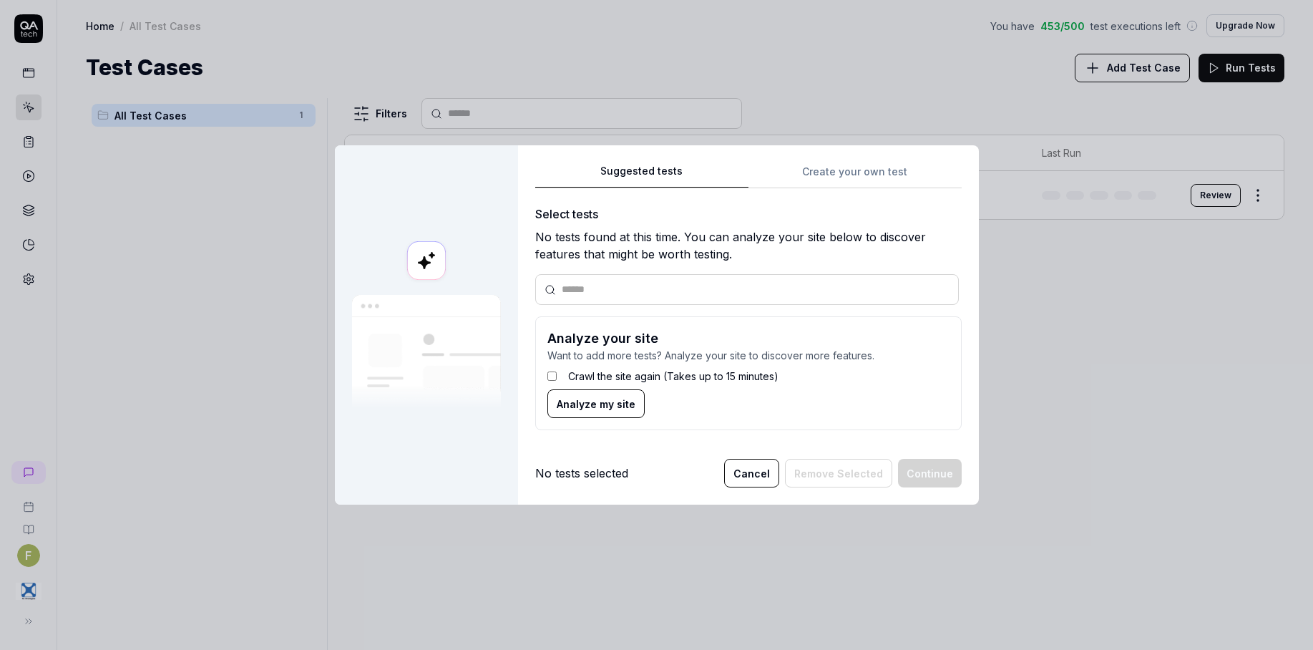
click at [754, 482] on button "Cancel" at bounding box center [751, 473] width 55 height 29
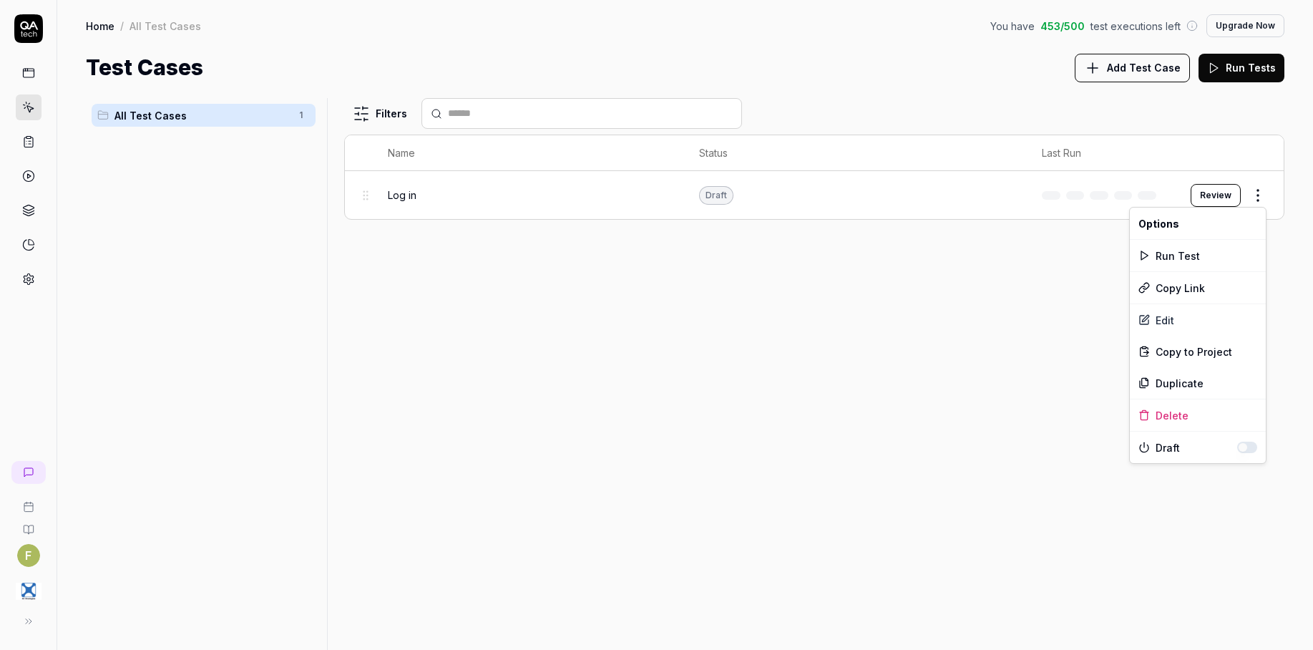
click at [1255, 196] on html "F Home / All Test Cases You have 453 / 500 test executions left Upgrade Now Hom…" at bounding box center [656, 325] width 1313 height 650
click at [1201, 326] on div "Edit" at bounding box center [1198, 319] width 136 height 31
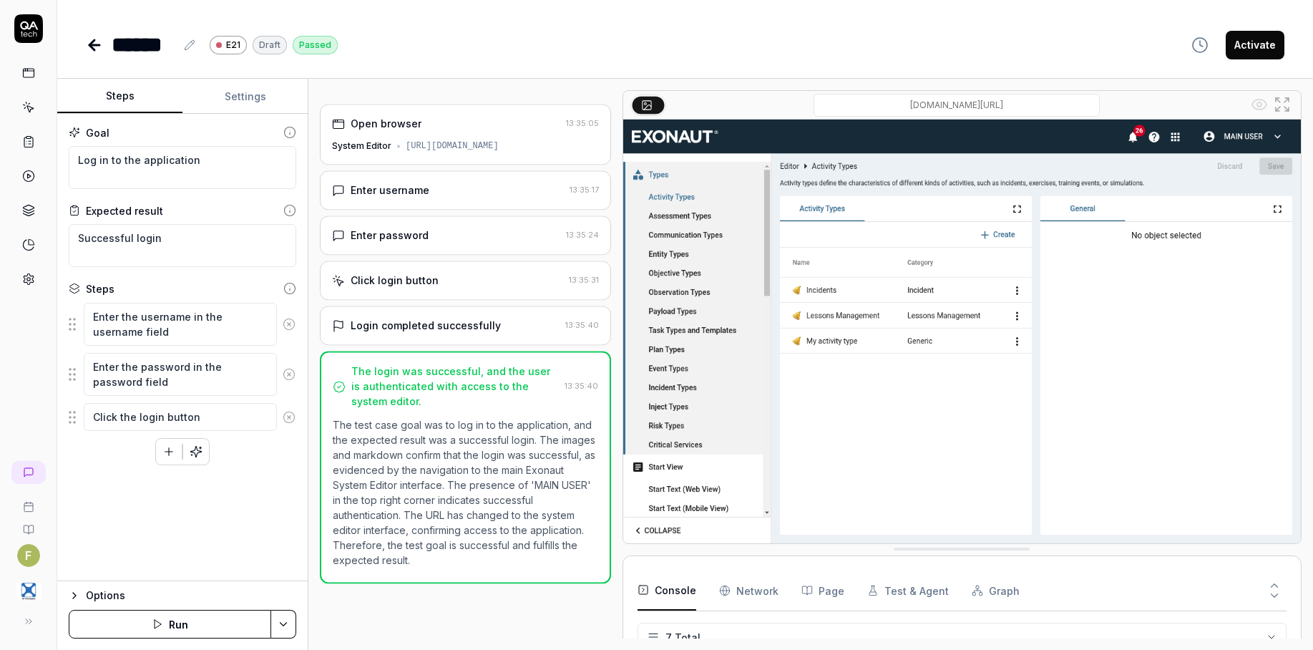
scroll to position [99, 0]
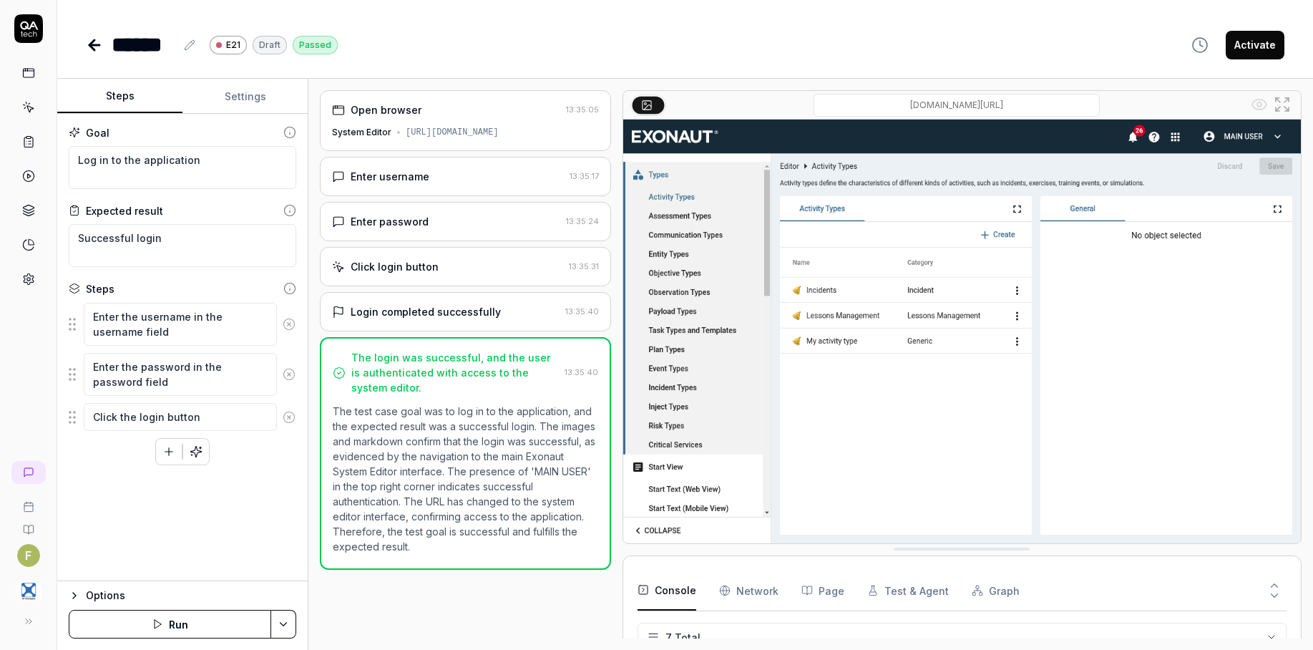
click at [524, 178] on div "Enter username 13:35:17" at bounding box center [465, 176] width 291 height 39
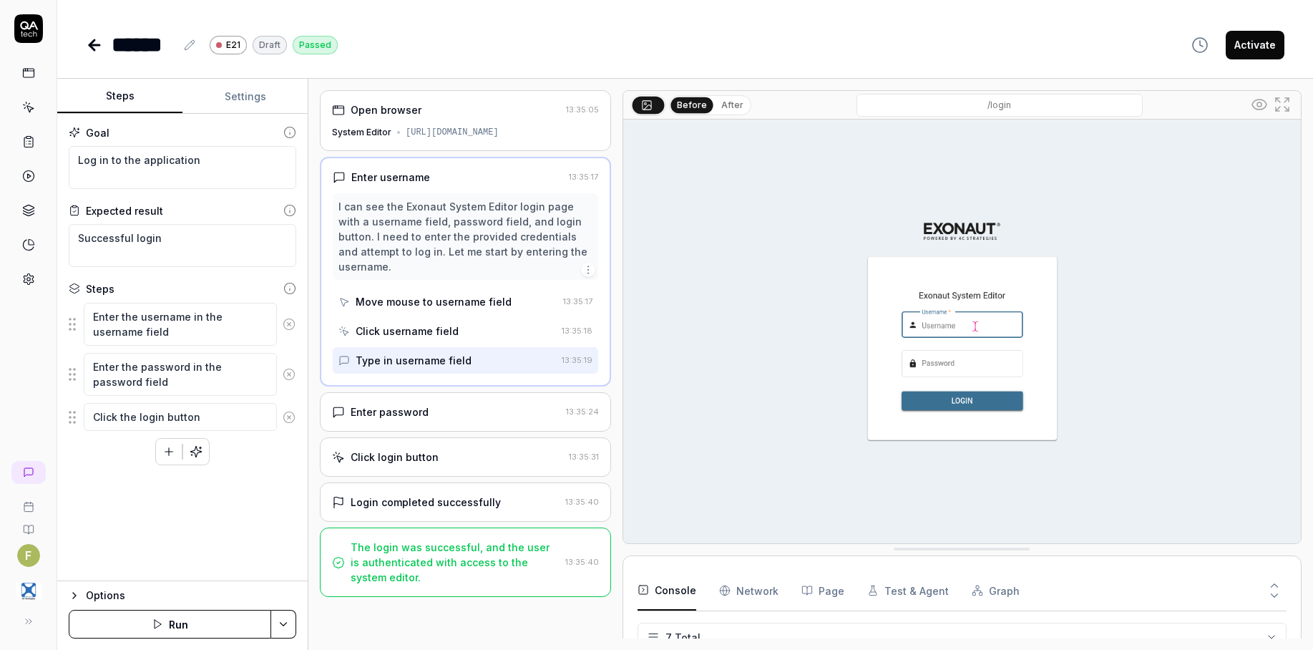
click at [499, 137] on div "[URL][DOMAIN_NAME]" at bounding box center [452, 132] width 93 height 13
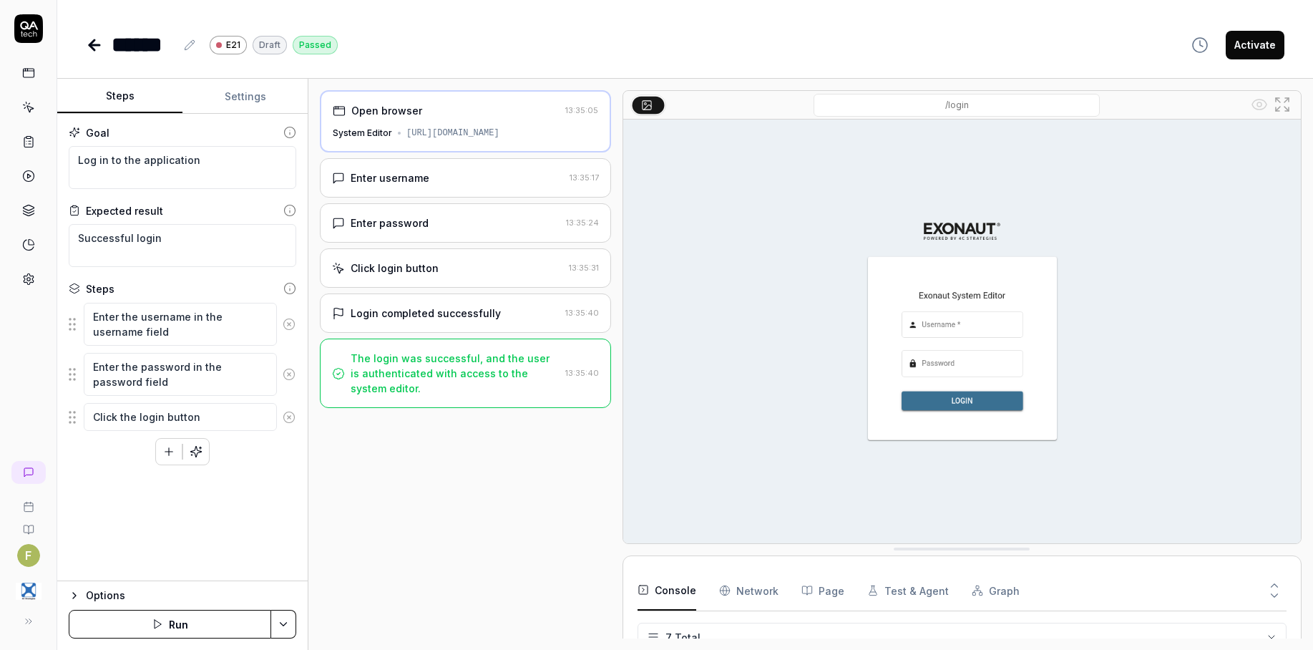
click at [529, 185] on div "Enter username" at bounding box center [448, 177] width 232 height 15
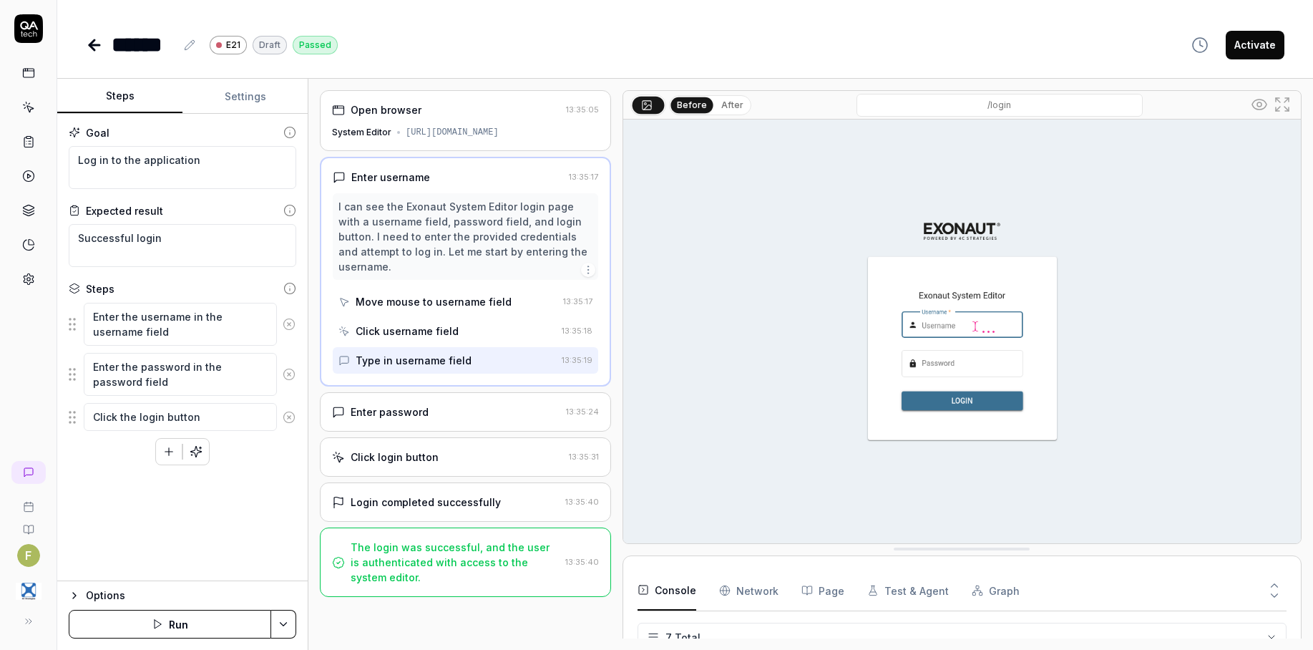
click at [520, 409] on div "Enter password" at bounding box center [446, 411] width 228 height 15
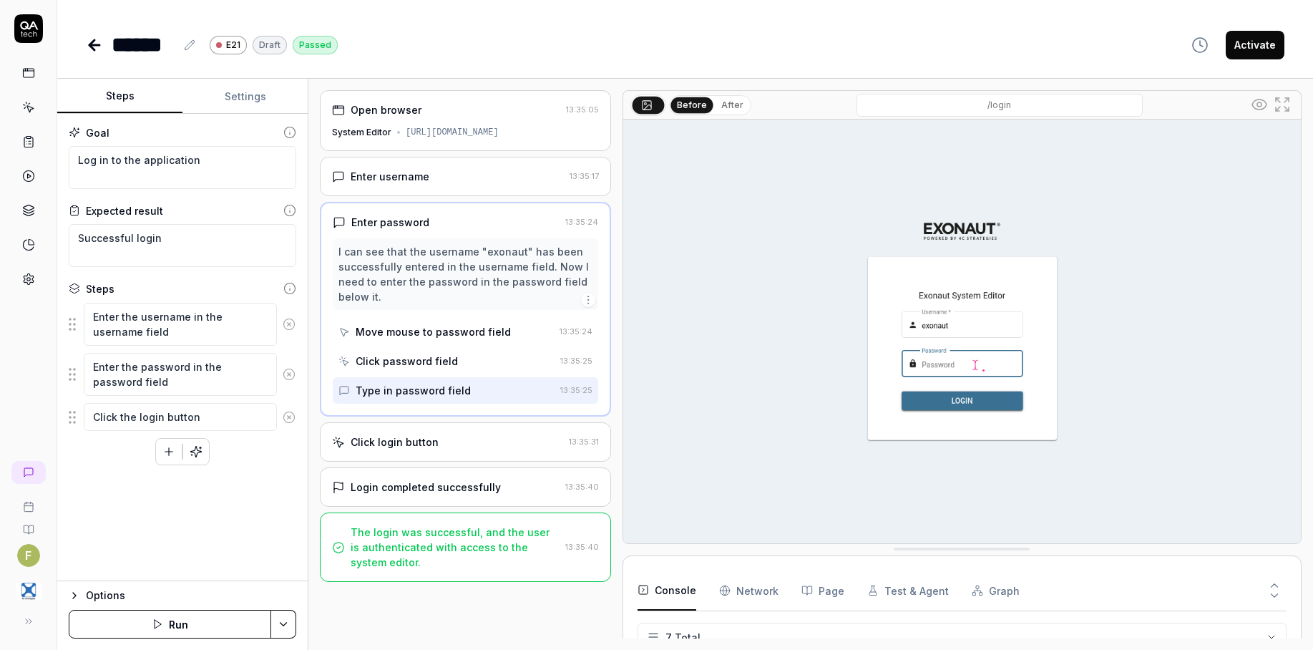
click at [521, 449] on div "Click login button" at bounding box center [447, 441] width 231 height 15
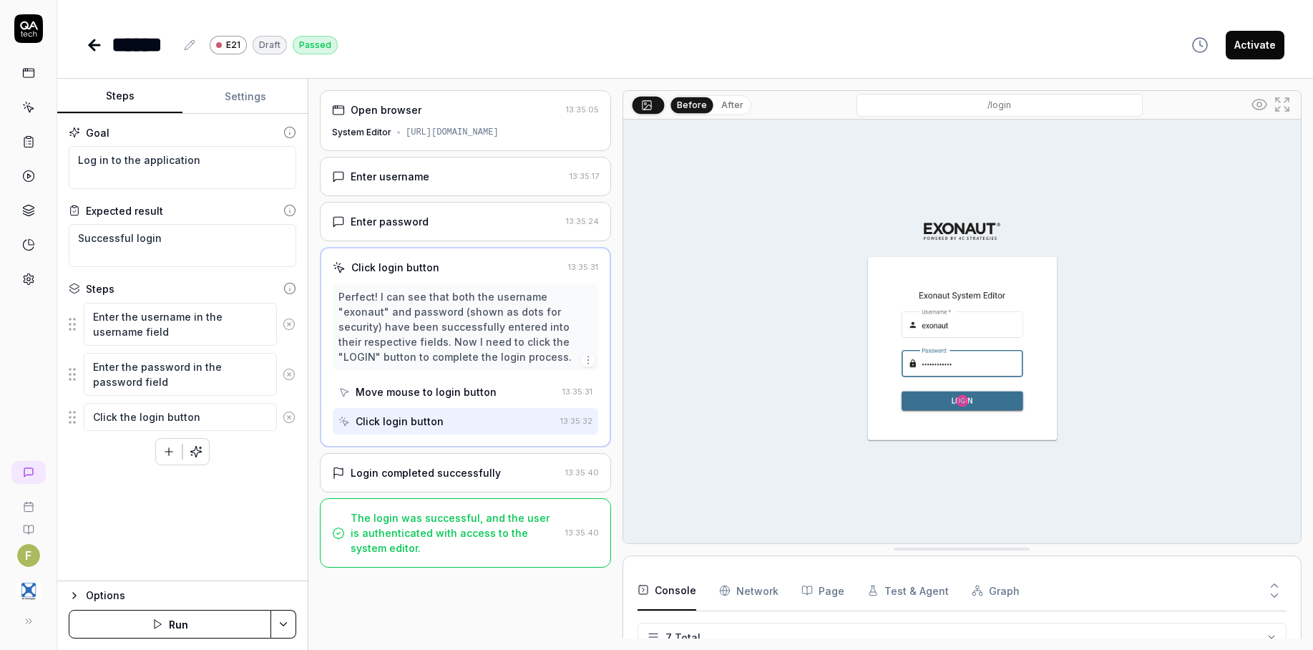
click at [516, 480] on div "Login completed successfully" at bounding box center [445, 472] width 227 height 15
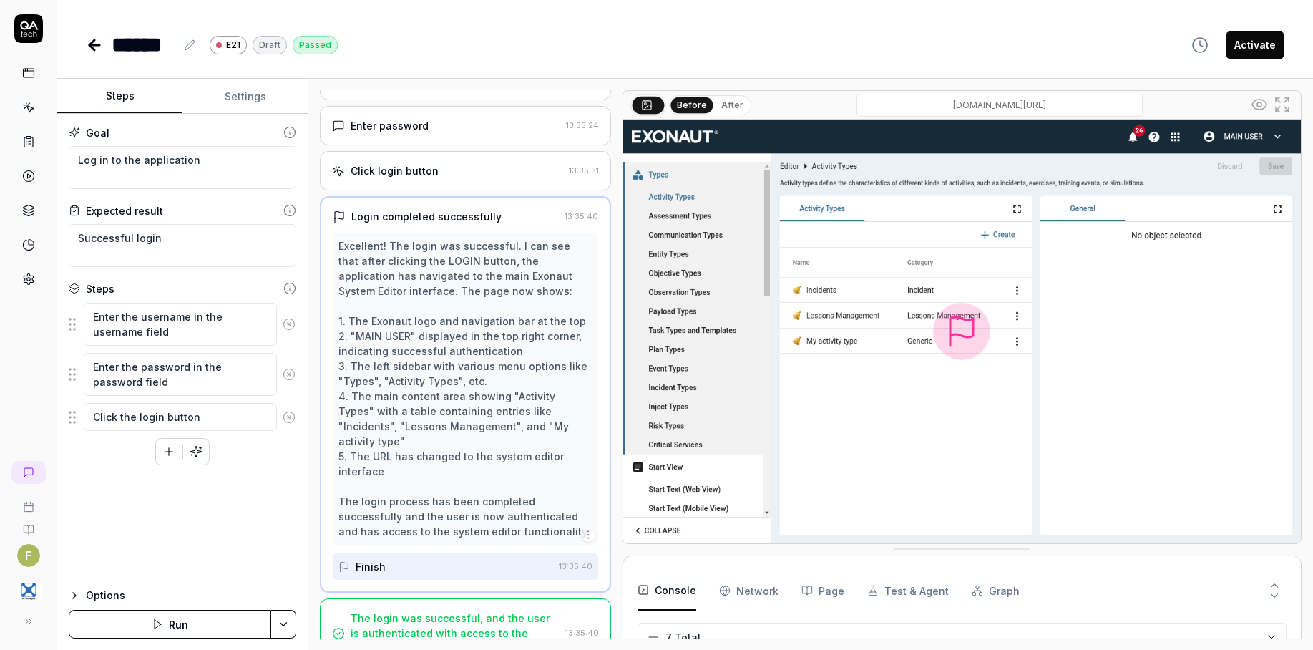
scroll to position [123, 0]
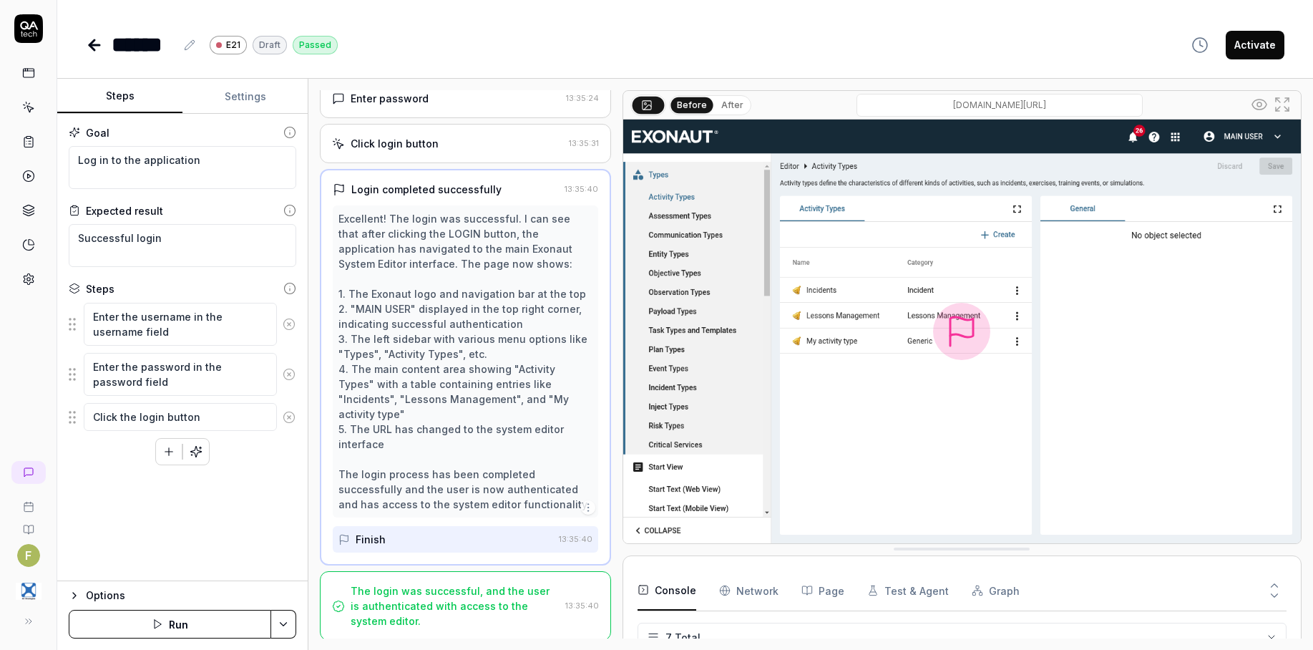
click at [87, 43] on icon at bounding box center [94, 44] width 17 height 17
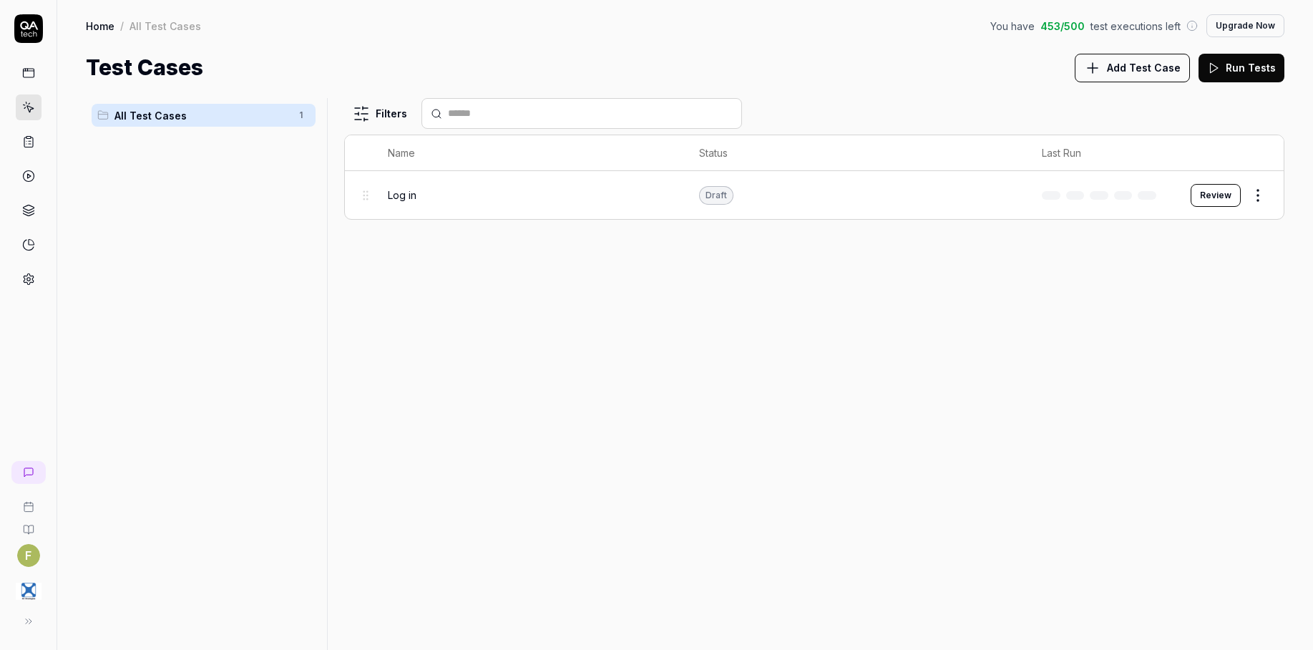
click at [33, 620] on button at bounding box center [28, 621] width 29 height 29
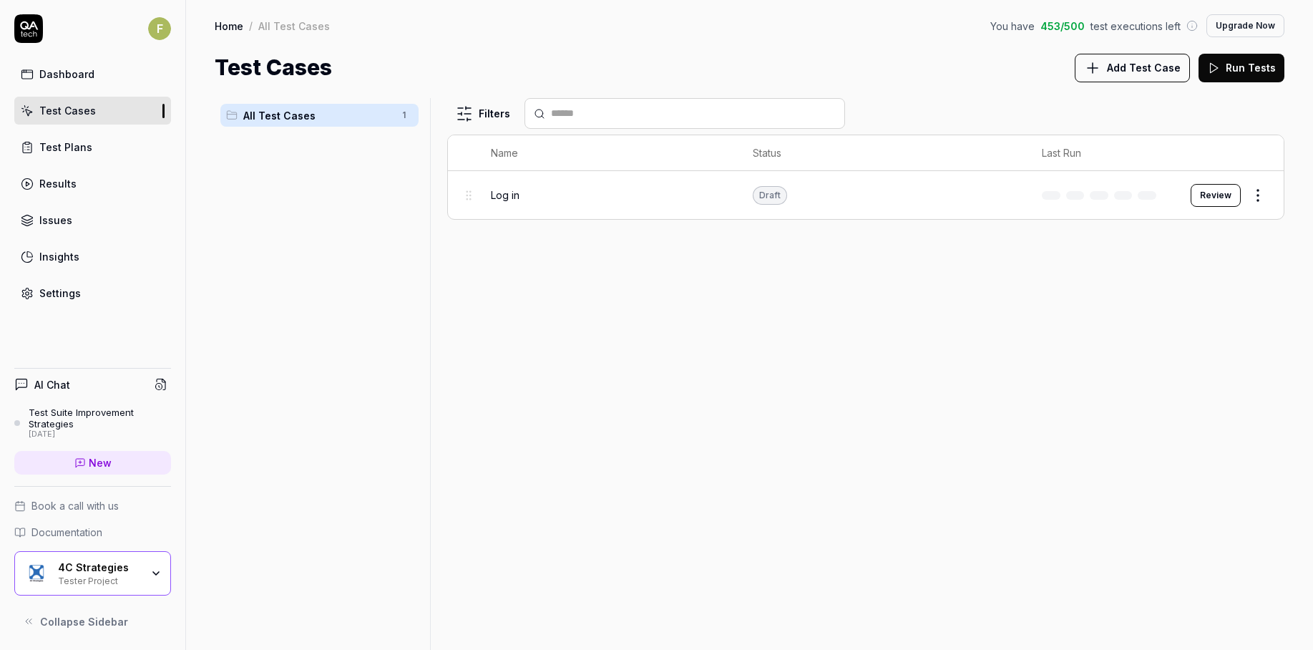
click at [85, 296] on link "Settings" at bounding box center [92, 293] width 157 height 28
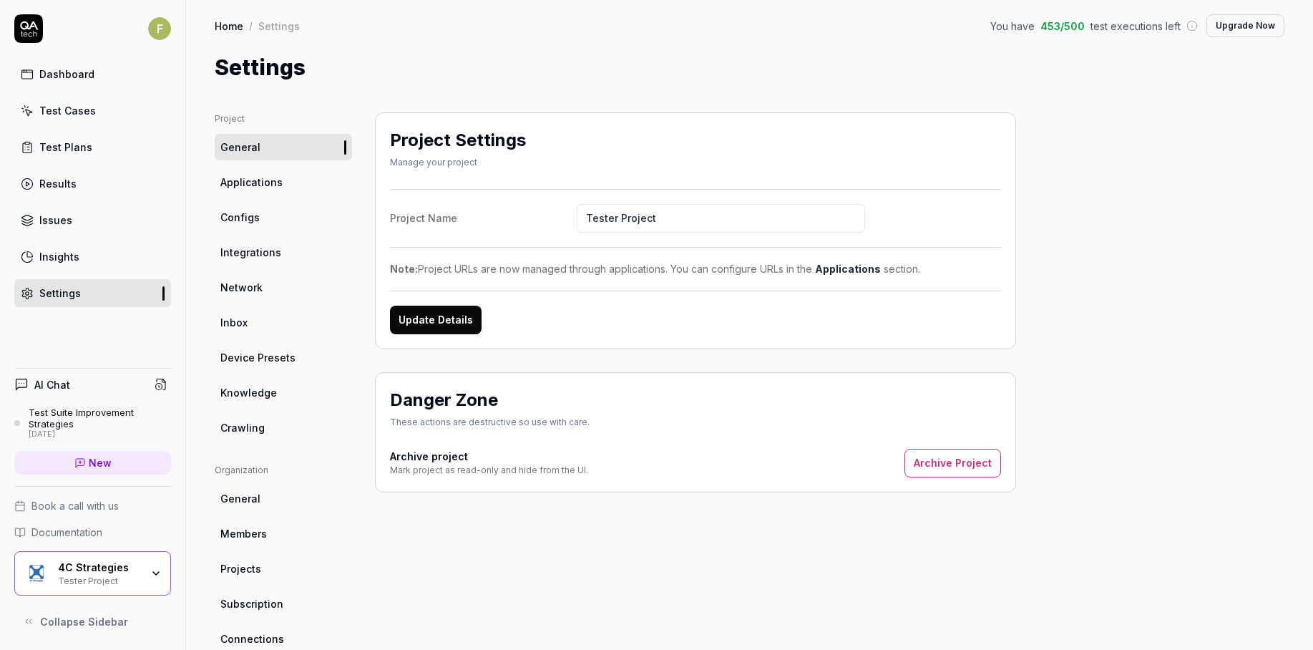
click at [254, 431] on span "Crawling" at bounding box center [242, 427] width 44 height 15
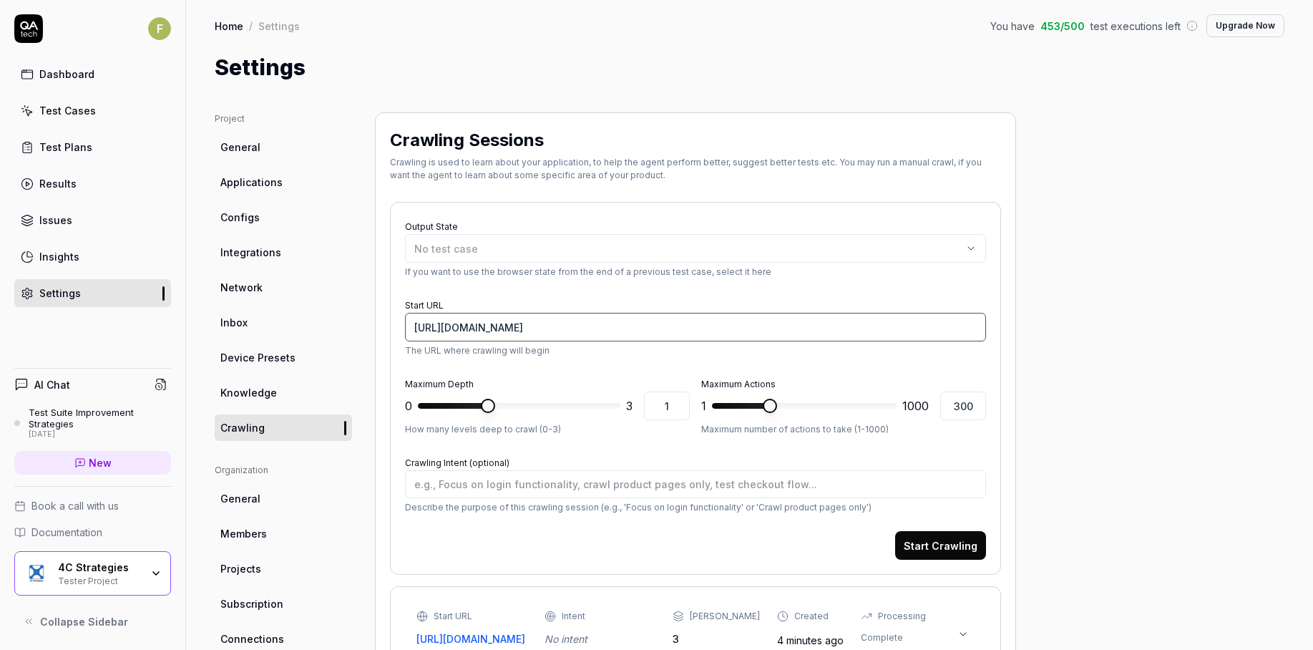
drag, startPoint x: 765, startPoint y: 327, endPoint x: 344, endPoint y: 361, distance: 422.7
paste input "[DOMAIN_NAME][URL]"
type textarea "*"
click at [466, 333] on input "[URL][DOMAIN_NAME]" at bounding box center [695, 327] width 581 height 29
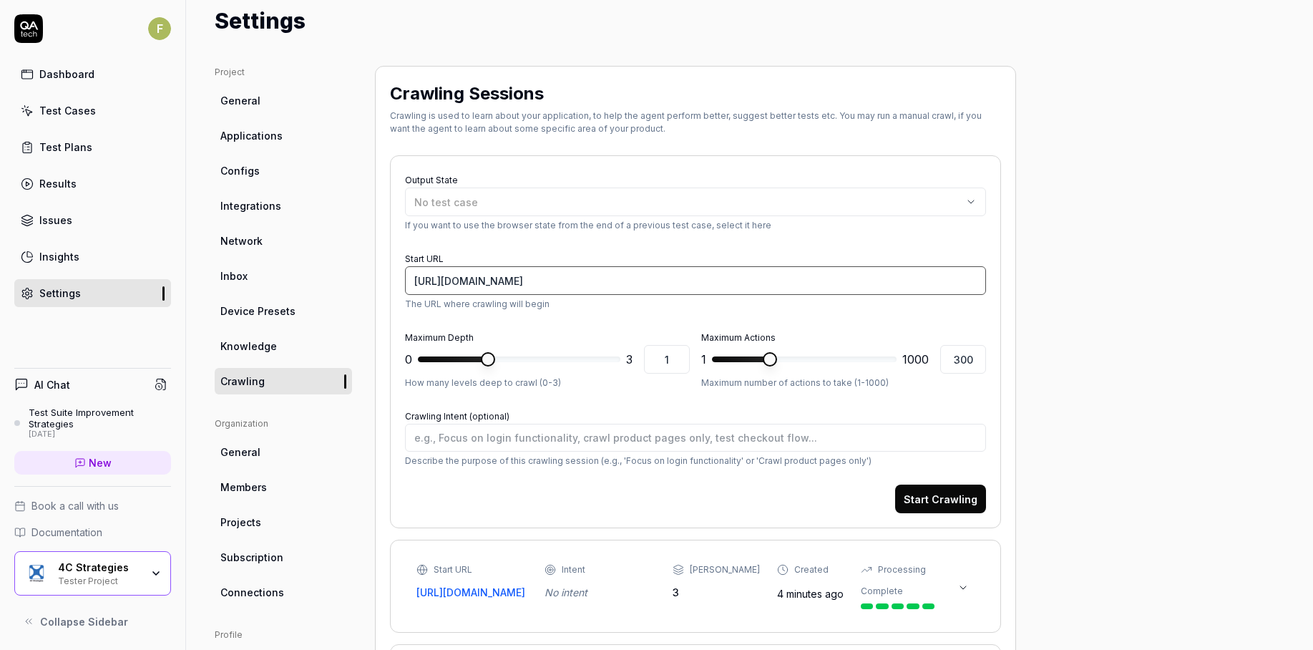
scroll to position [72, 0]
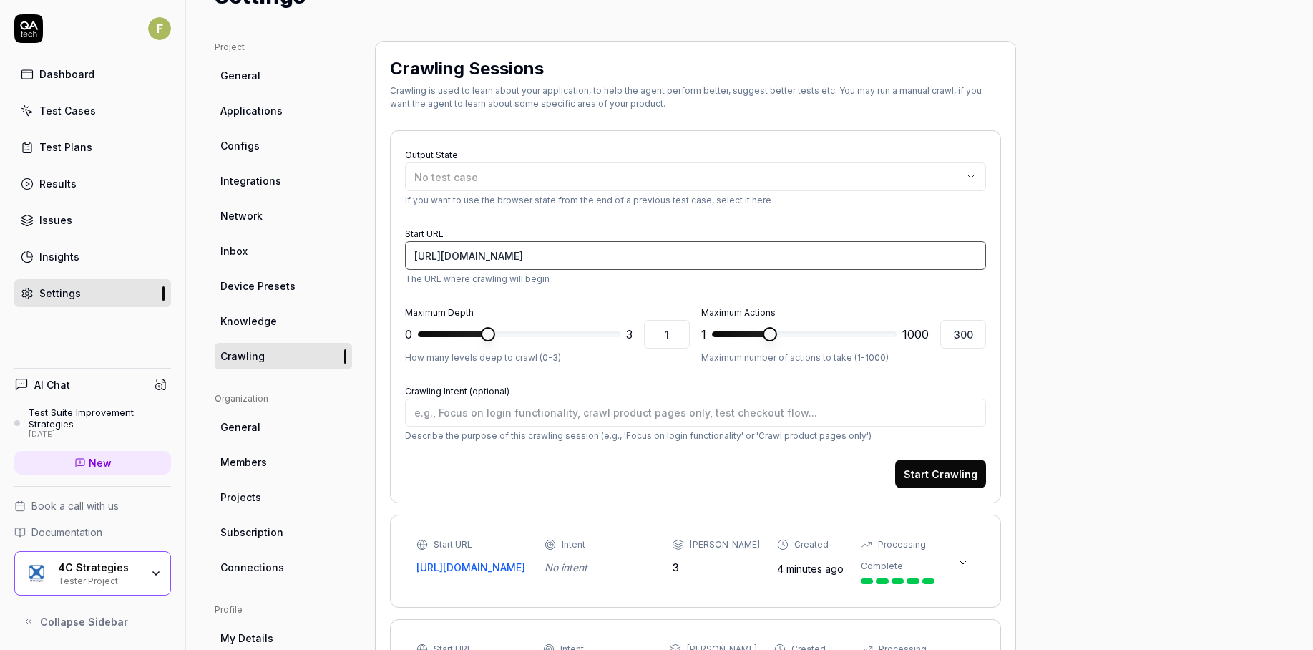
type input "[URL][DOMAIN_NAME]"
click at [496, 177] on div "No test case" at bounding box center [688, 177] width 548 height 15
drag, startPoint x: 580, startPoint y: 300, endPoint x: 569, endPoint y: 288, distance: 16.8
click at [578, 301] on form "Output State No test case If you want to use the browser state from the end of …" at bounding box center [695, 316] width 581 height 343
click at [79, 76] on div "Dashboard" at bounding box center [66, 74] width 55 height 15
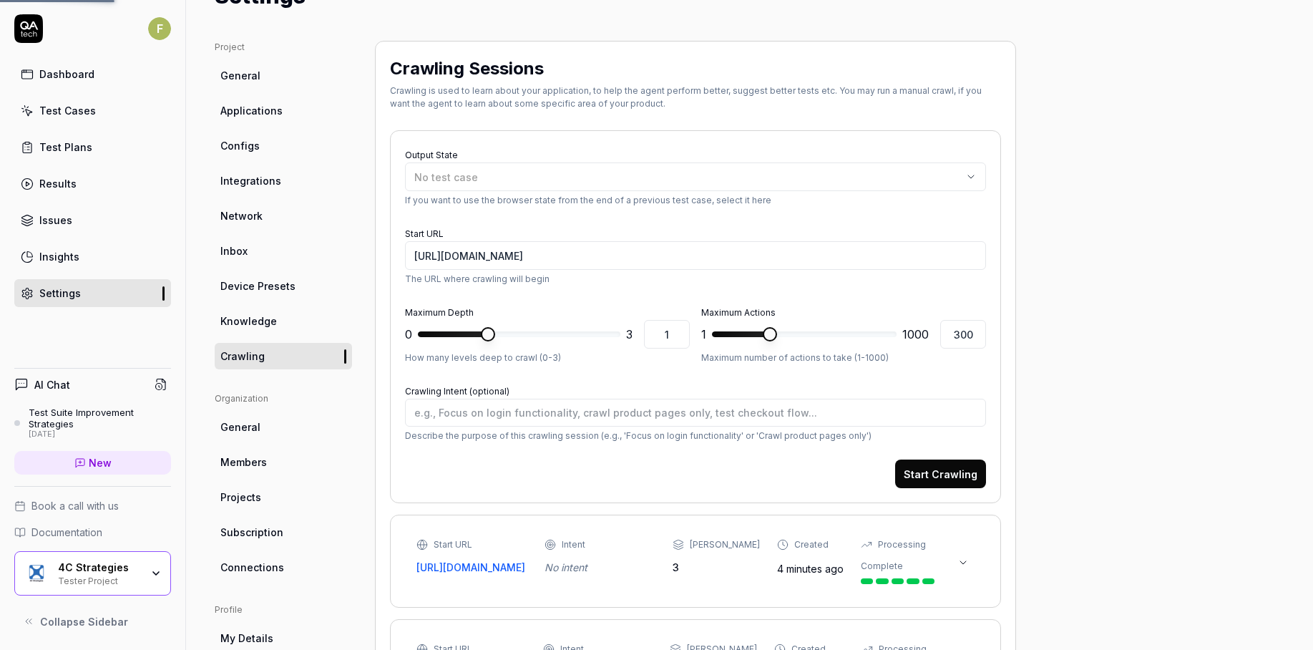
click at [94, 119] on link "Test Cases" at bounding box center [92, 111] width 157 height 28
click at [96, 117] on link "Test Cases" at bounding box center [92, 111] width 157 height 28
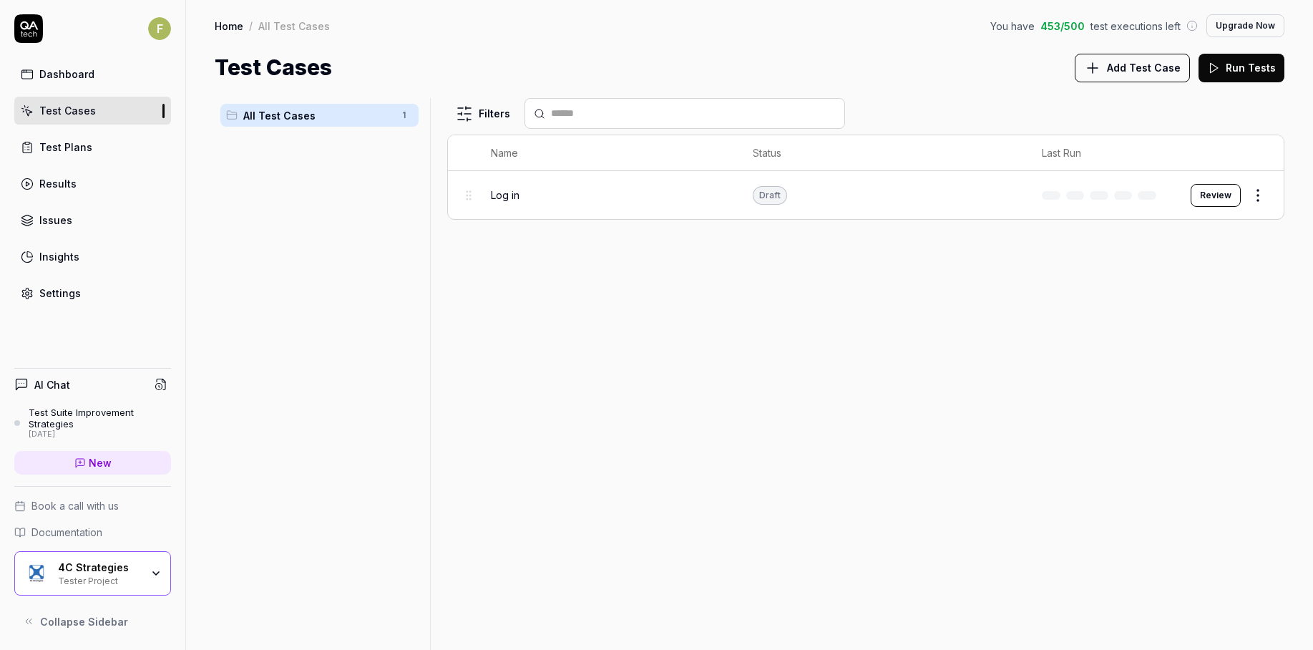
click at [1273, 200] on td "Review" at bounding box center [1229, 195] width 107 height 48
click at [1258, 197] on html "F Dashboard Test Cases Test Plans Results Issues Insights Settings AI Chat Test…" at bounding box center [656, 325] width 1313 height 650
click at [1247, 446] on button "button" at bounding box center [1247, 446] width 20 height 11
click at [1077, 468] on html "F Dashboard Test Cases Test Plans Results Issues Insights Settings AI Chat Test…" at bounding box center [656, 325] width 1313 height 650
click at [99, 299] on link "Settings" at bounding box center [92, 293] width 157 height 28
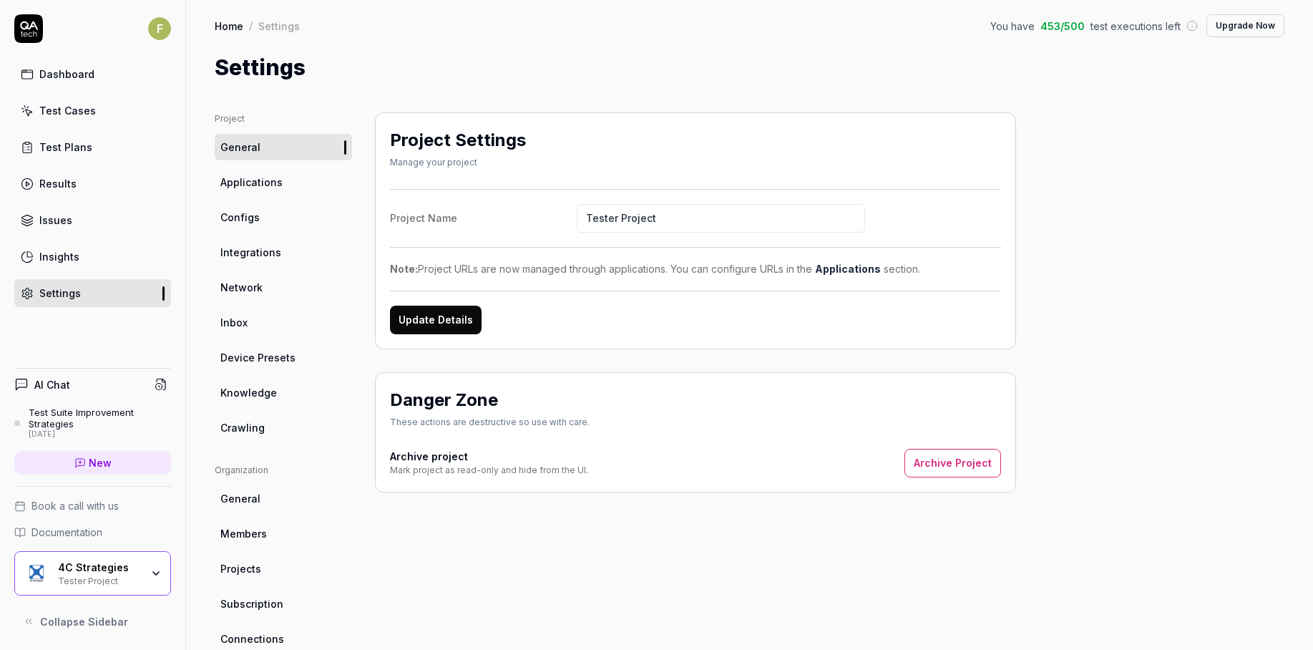
click at [278, 423] on link "Crawling" at bounding box center [283, 427] width 137 height 26
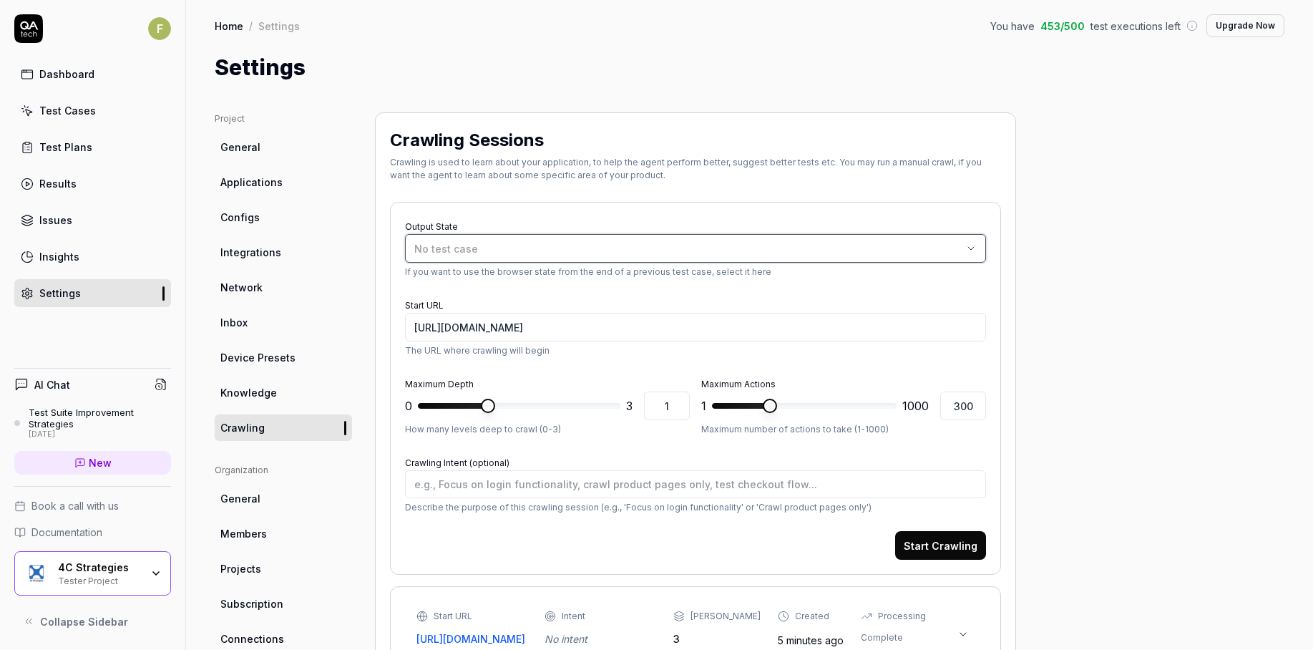
click at [480, 246] on div "No test case" at bounding box center [688, 248] width 548 height 15
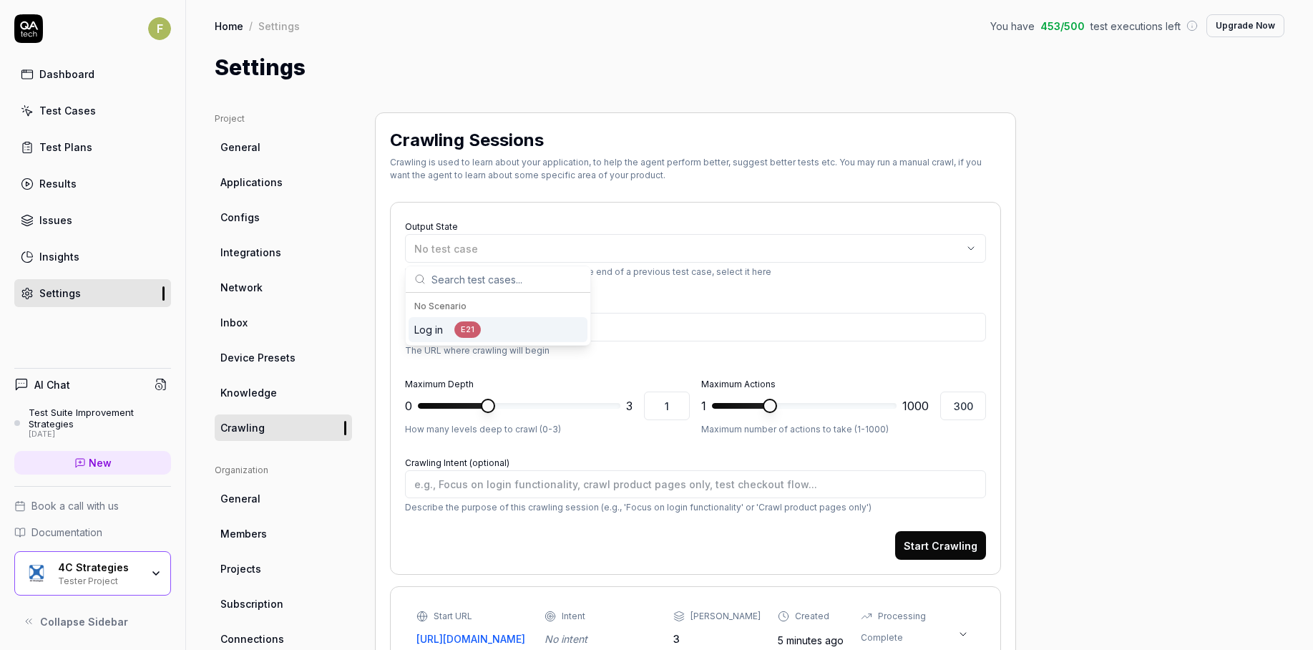
click at [481, 331] on div "Log in E21" at bounding box center [497, 329] width 179 height 25
drag, startPoint x: 753, startPoint y: 325, endPoint x: 217, endPoint y: 351, distance: 536.4
paste input "[DOMAIN_NAME][URL]"
type textarea "*"
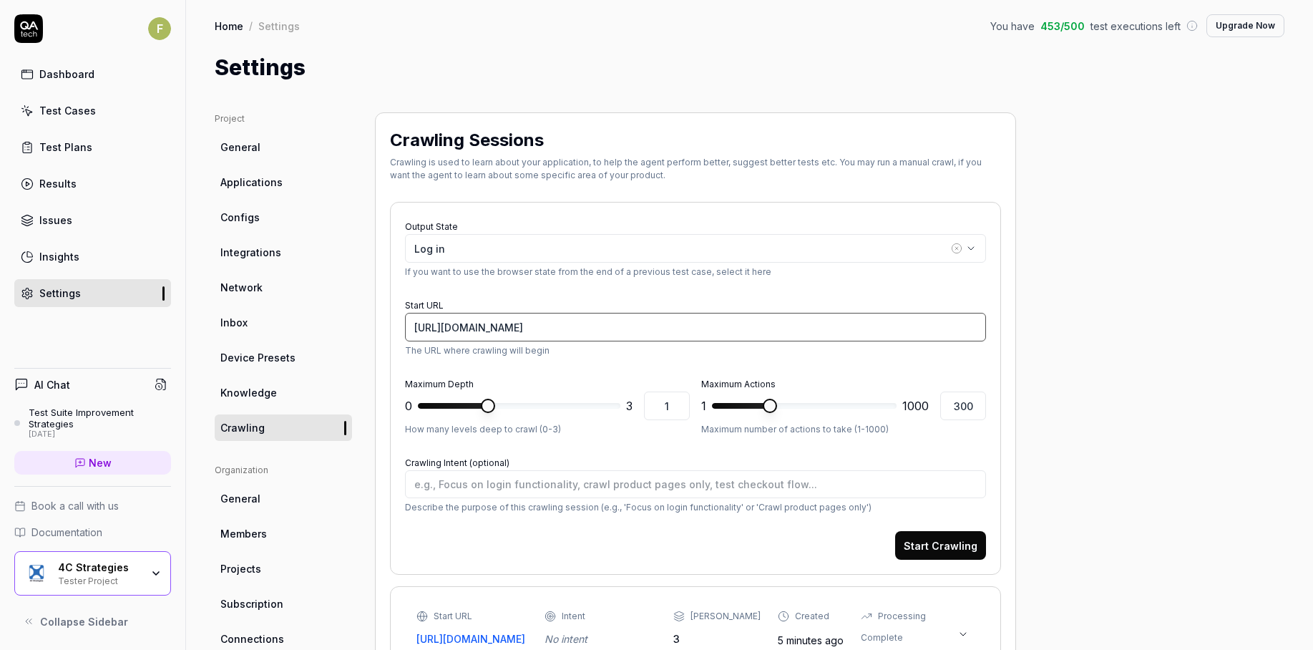
click at [466, 330] on input "[URL][DOMAIN_NAME]" at bounding box center [695, 327] width 581 height 29
type input "[URL][DOMAIN_NAME]"
click at [657, 370] on form "Output State Log in If you want to use the browser state from the end of a prev…" at bounding box center [695, 388] width 581 height 343
type textarea "*"
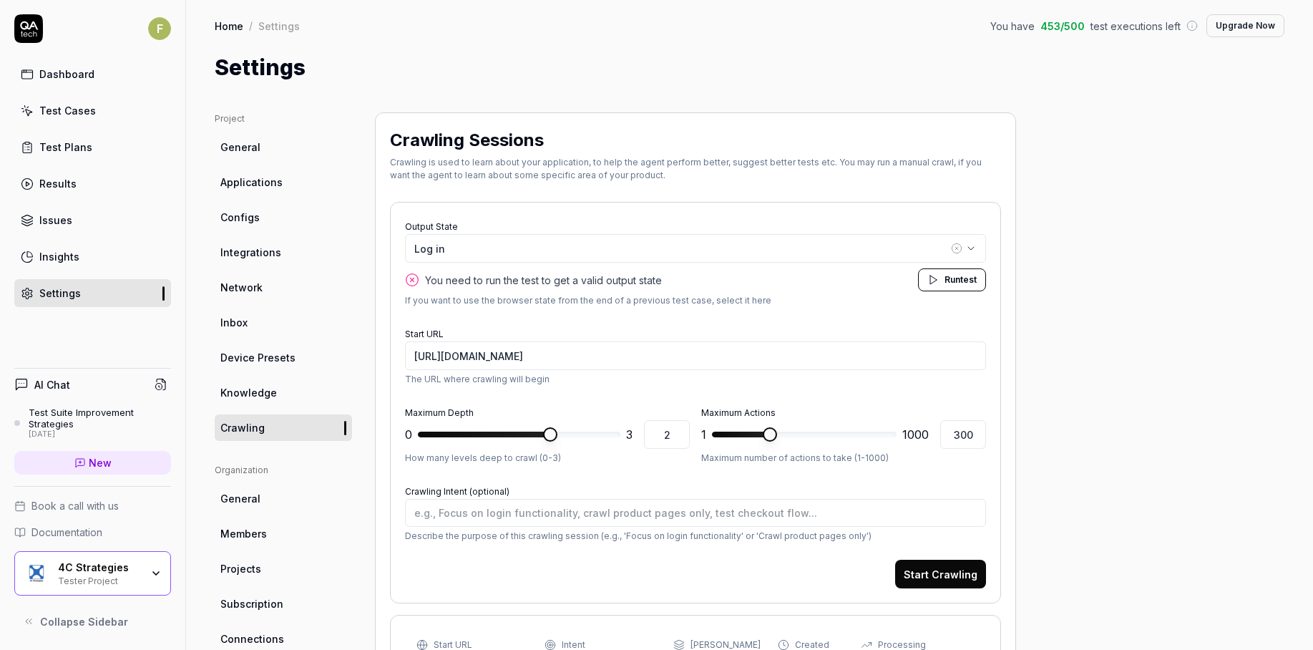
type input "3"
click at [557, 427] on span at bounding box center [550, 434] width 14 height 14
click at [954, 278] on span "Run" at bounding box center [952, 279] width 16 height 11
click at [785, 509] on textarea "Crawling Intent (optional)" at bounding box center [695, 513] width 581 height 28
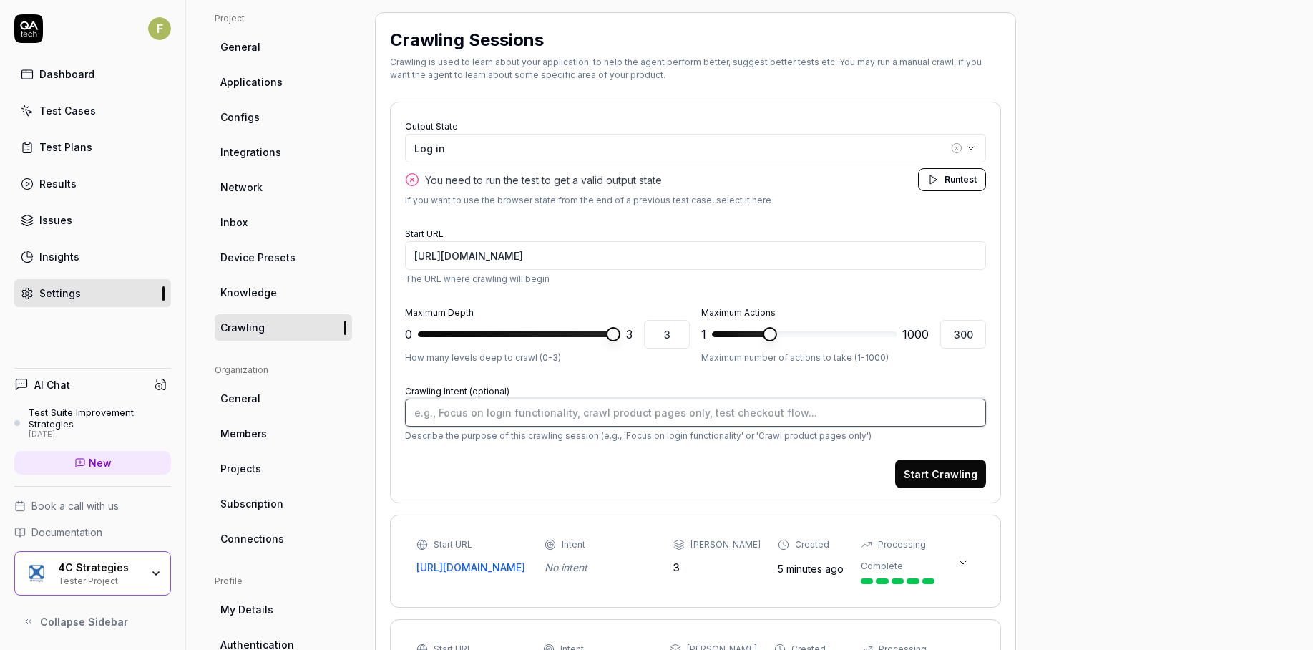
scroll to position [143, 0]
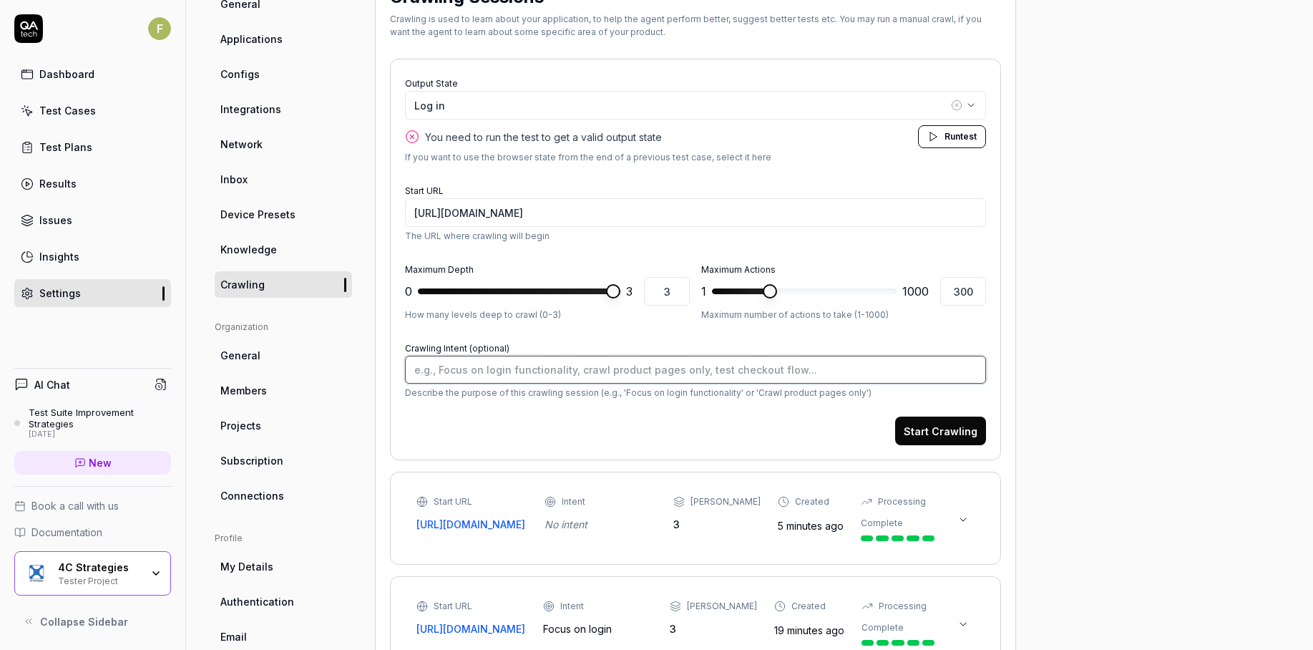
click at [787, 372] on textarea "Crawling Intent (optional)" at bounding box center [695, 370] width 581 height 28
type textarea "*"
type textarea "C"
type textarea "*"
type textarea "Cr"
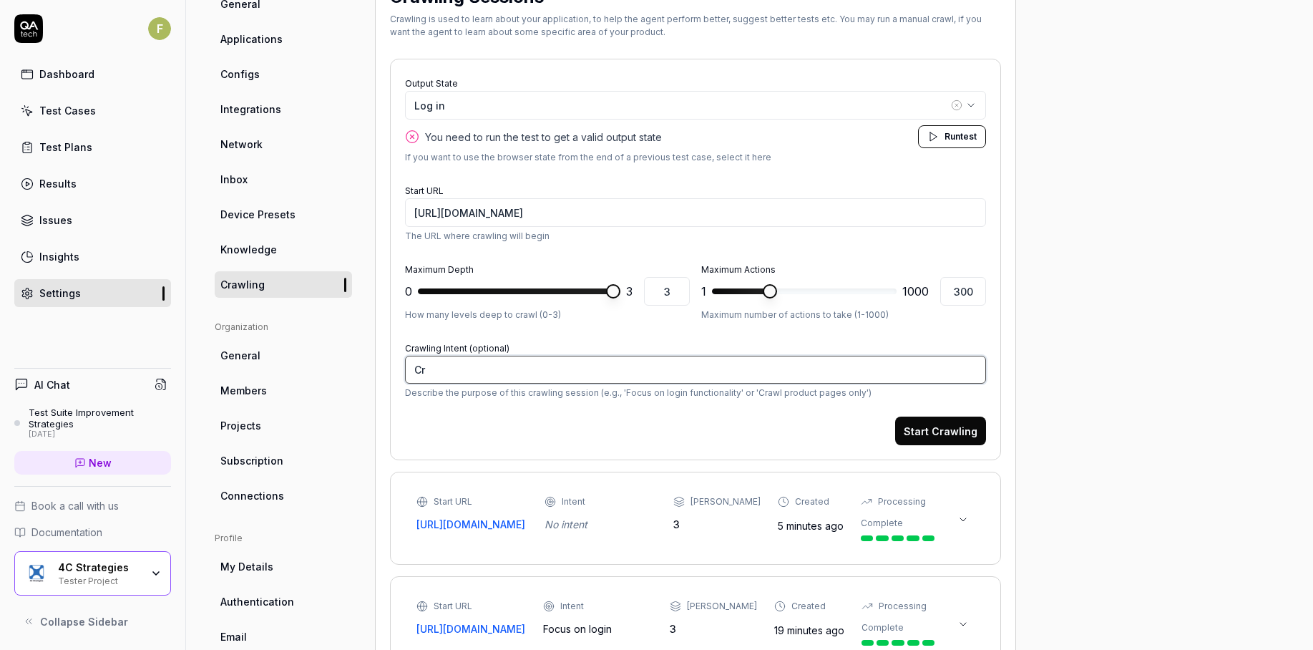
type textarea "*"
type textarea "Cre"
type textarea "*"
type textarea "Crea"
type textarea "*"
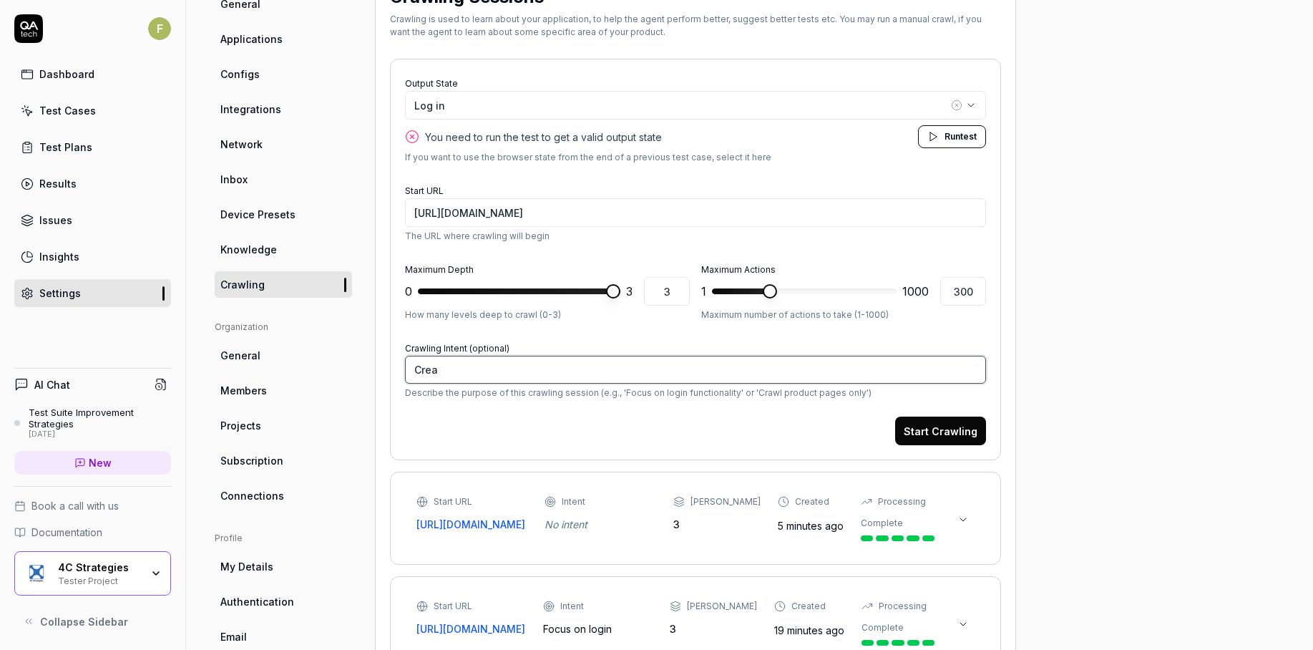
type textarea "Creat"
type textarea "*"
type textarea "Create"
type textarea "*"
type textarea "Create"
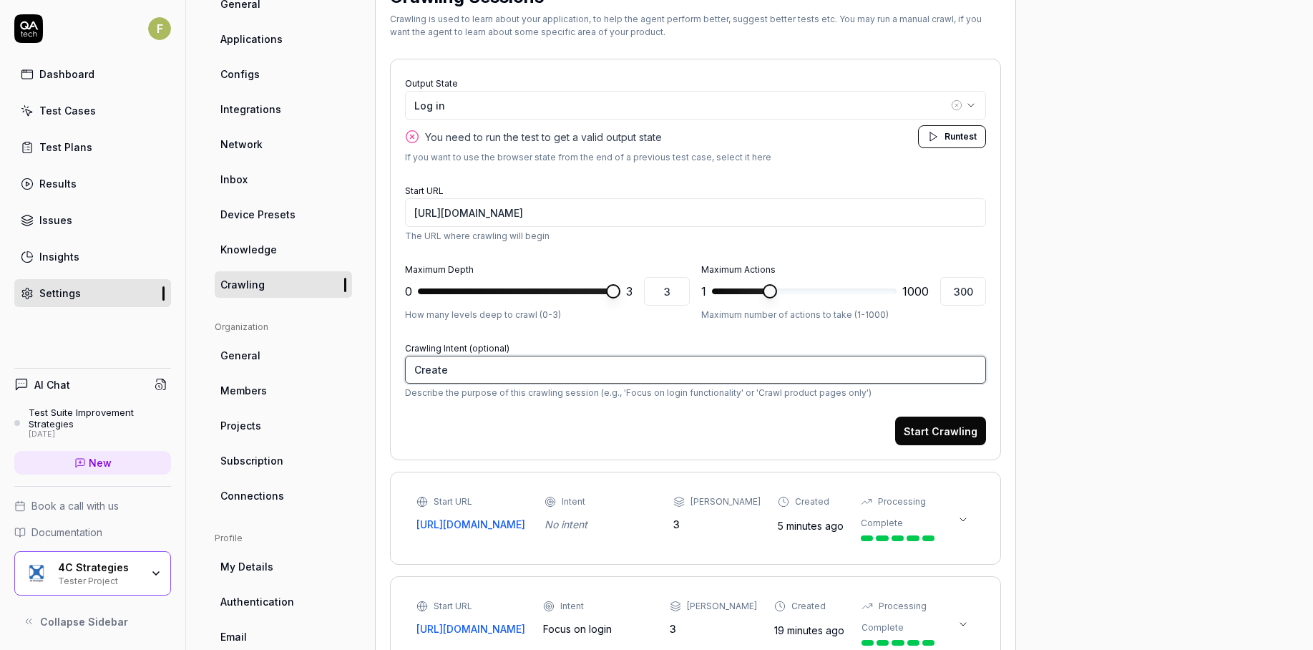
type textarea "*"
type textarea "Create a"
type textarea "*"
type textarea "Create ac"
type textarea "*"
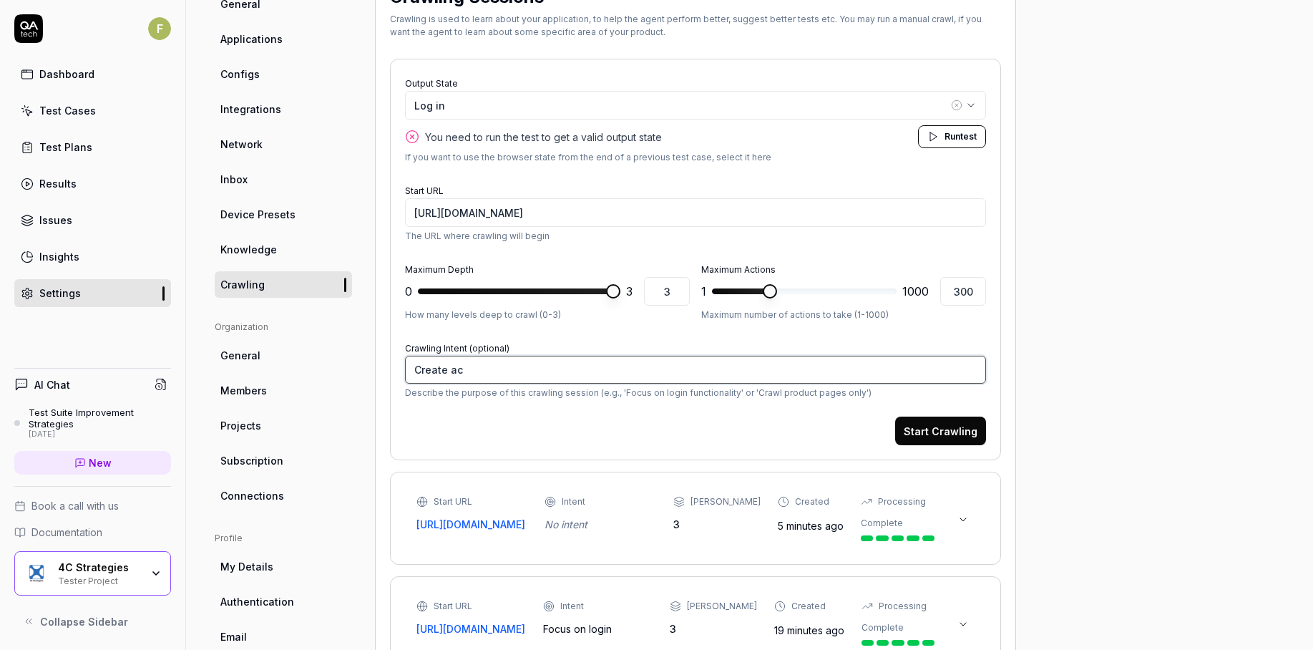
type textarea "Create act"
type textarea "*"
type textarea "Create acti"
type textarea "*"
type textarea "Create activ"
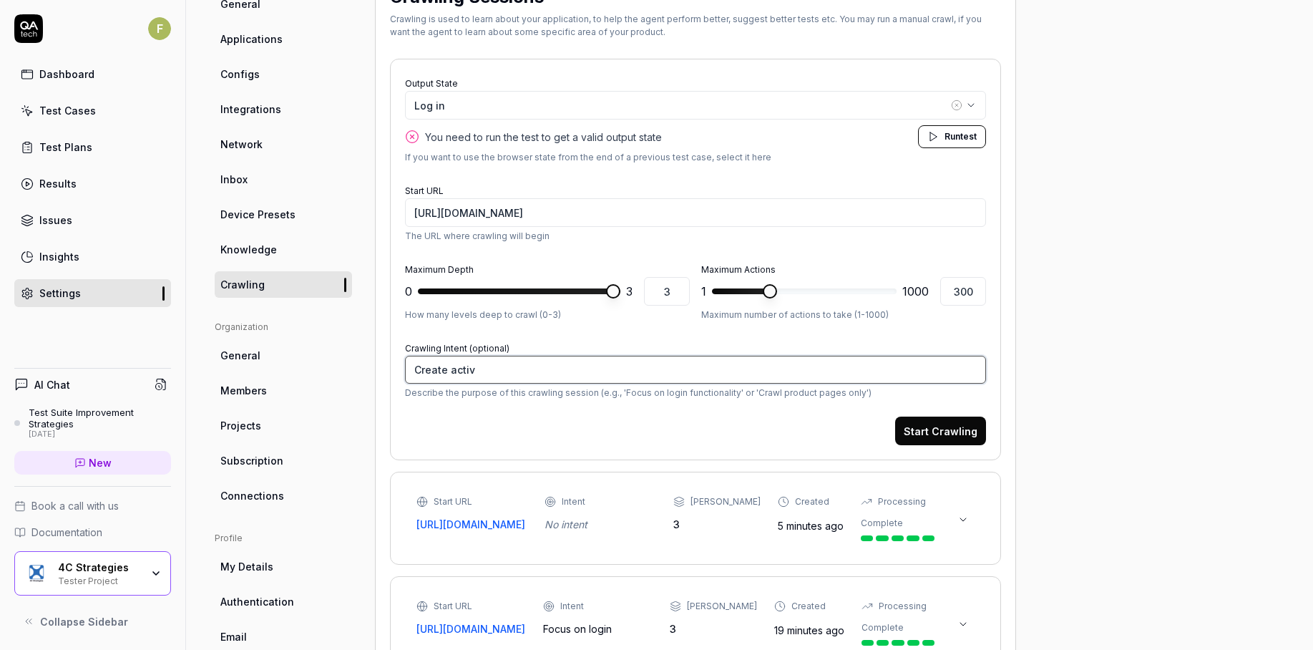
type textarea "*"
type textarea "Create activi"
type textarea "*"
type textarea "Create activit"
type textarea "*"
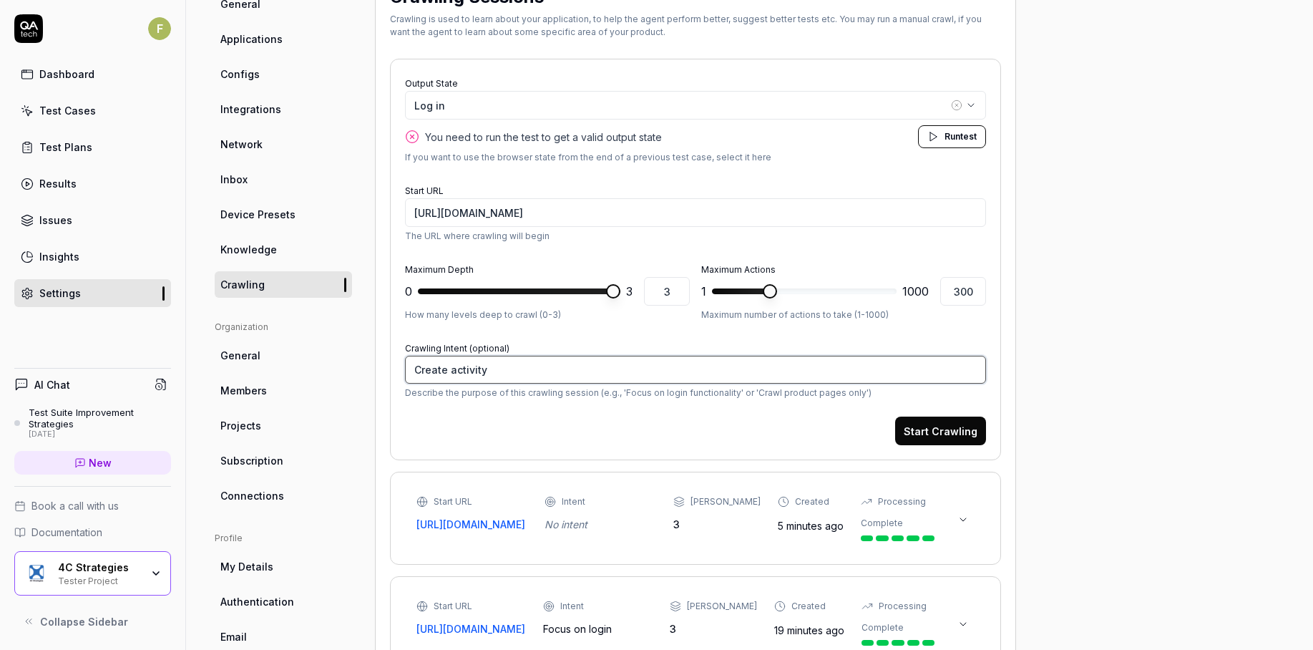
type textarea "Create activity"
type textarea "*"
type textarea "Create activity ty"
type textarea "*"
type textarea "Create activity typ"
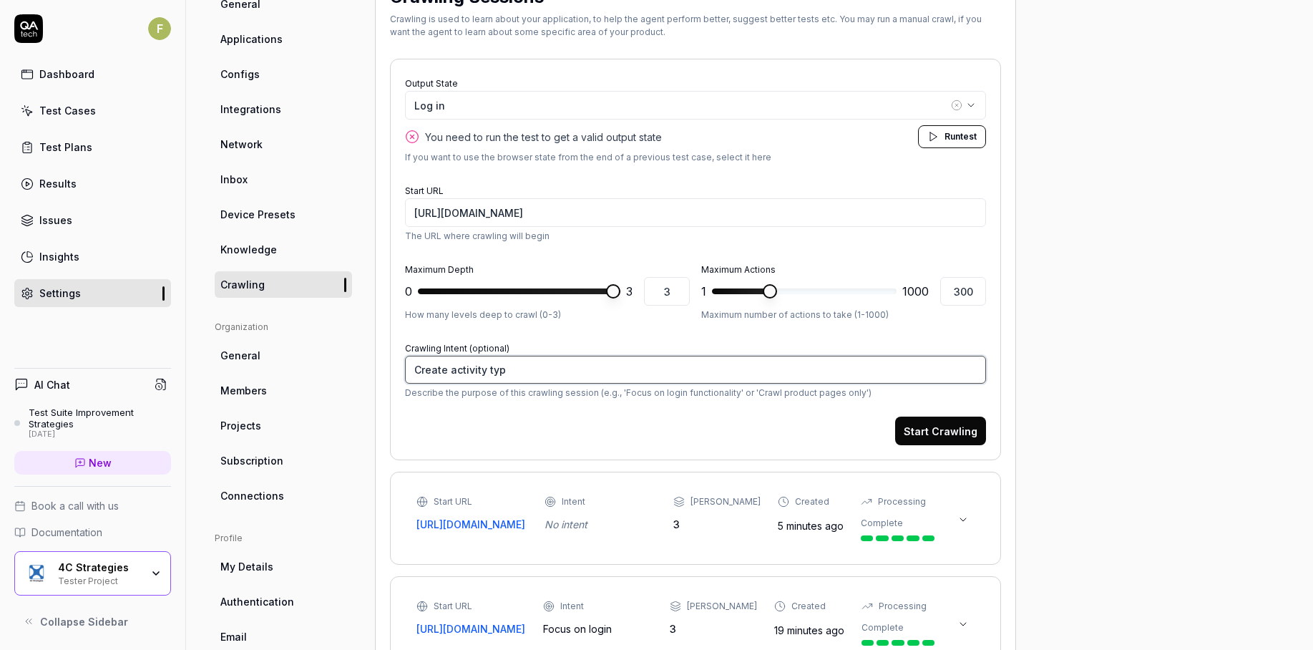
type textarea "*"
type textarea "Create activity type"
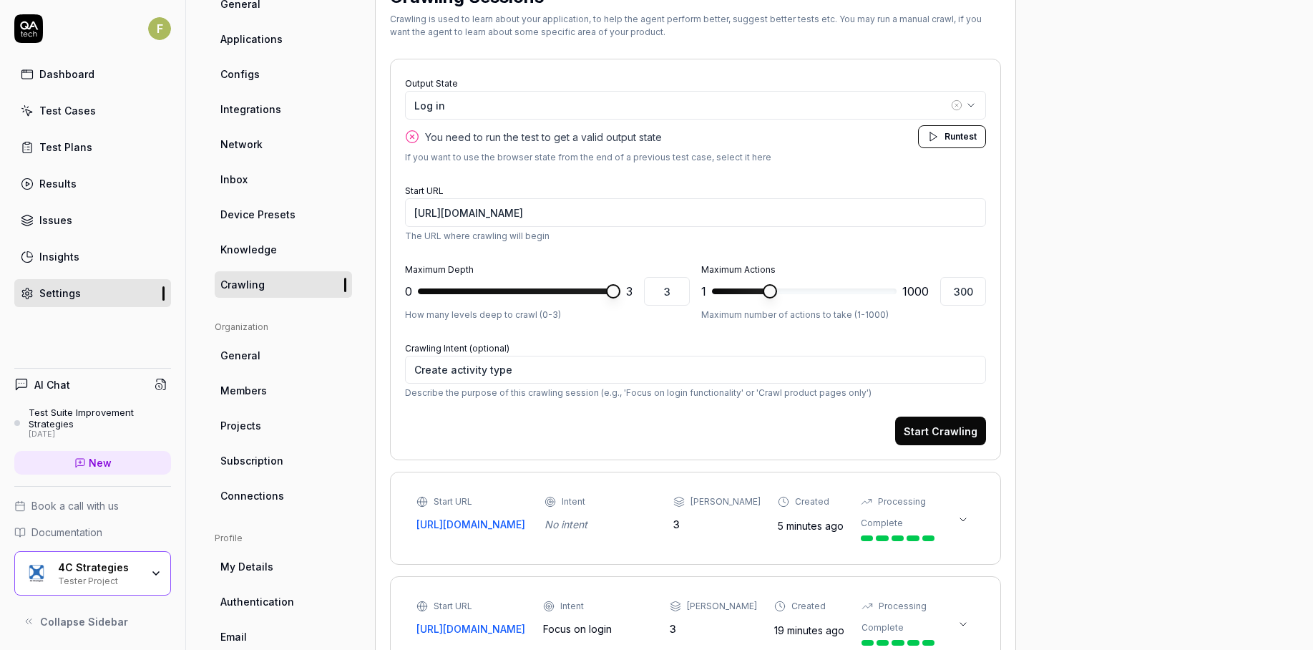
click at [929, 435] on button "Start Crawling" at bounding box center [940, 430] width 91 height 29
type textarea "*"
click at [961, 531] on button at bounding box center [962, 519] width 23 height 23
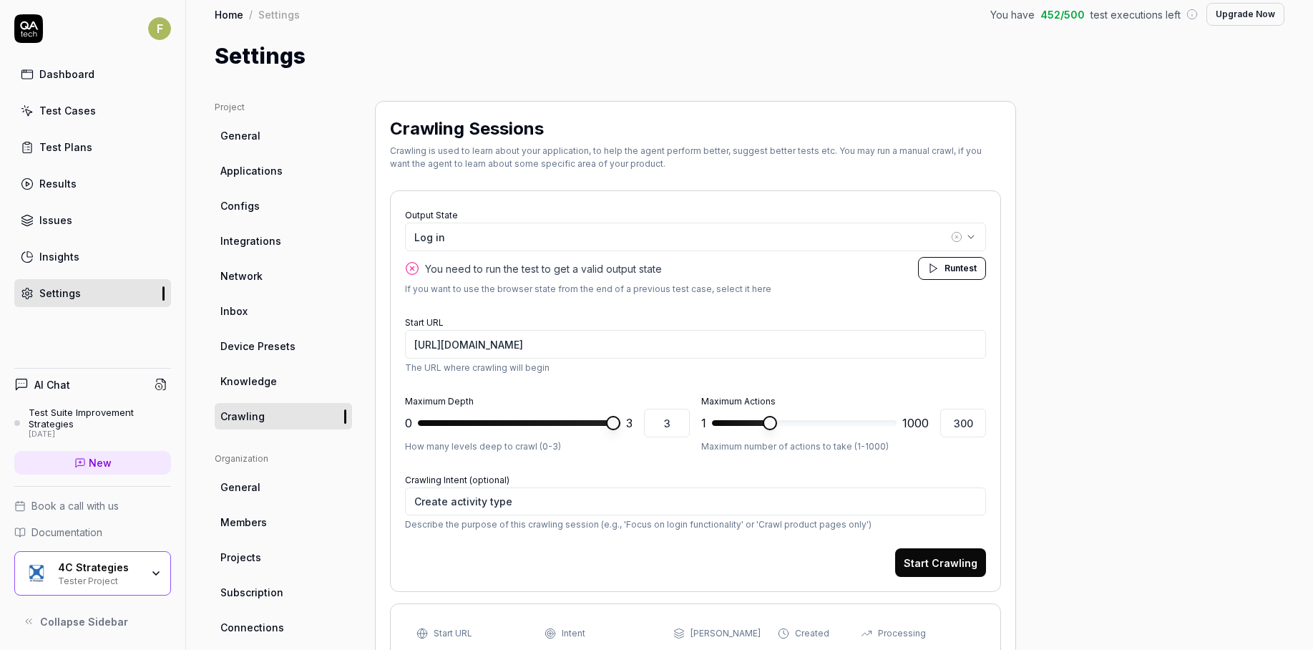
scroll to position [0, 0]
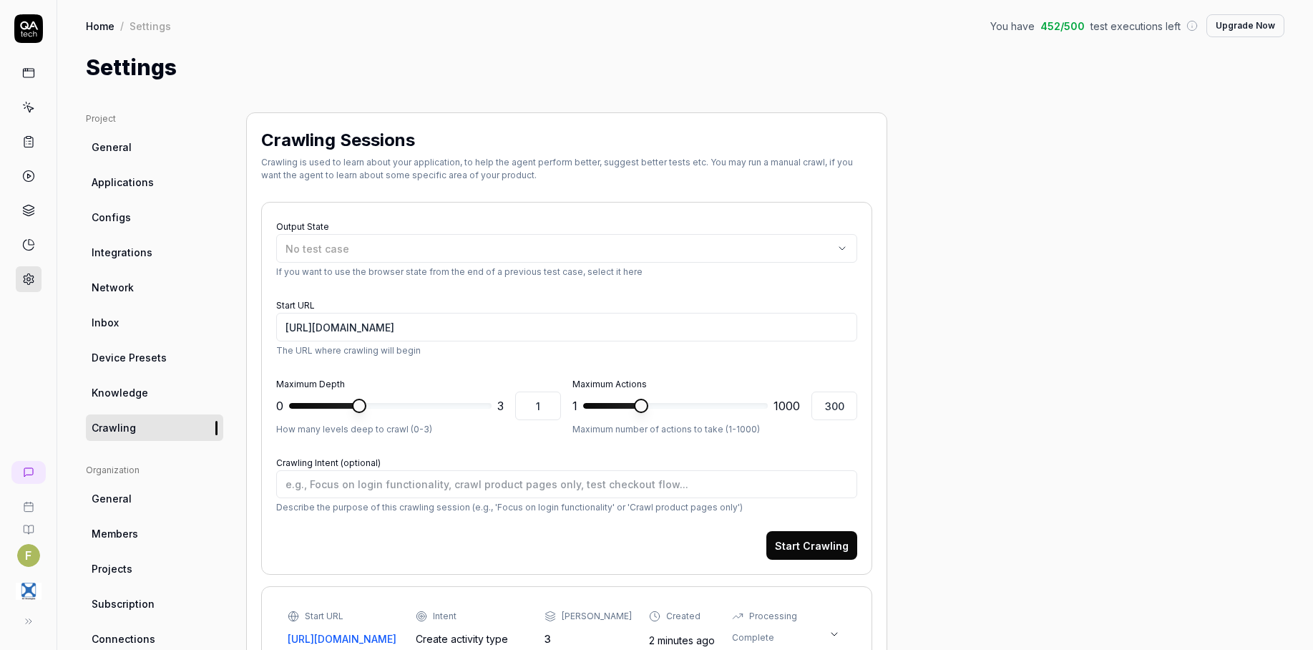
click at [31, 117] on link at bounding box center [29, 107] width 26 height 26
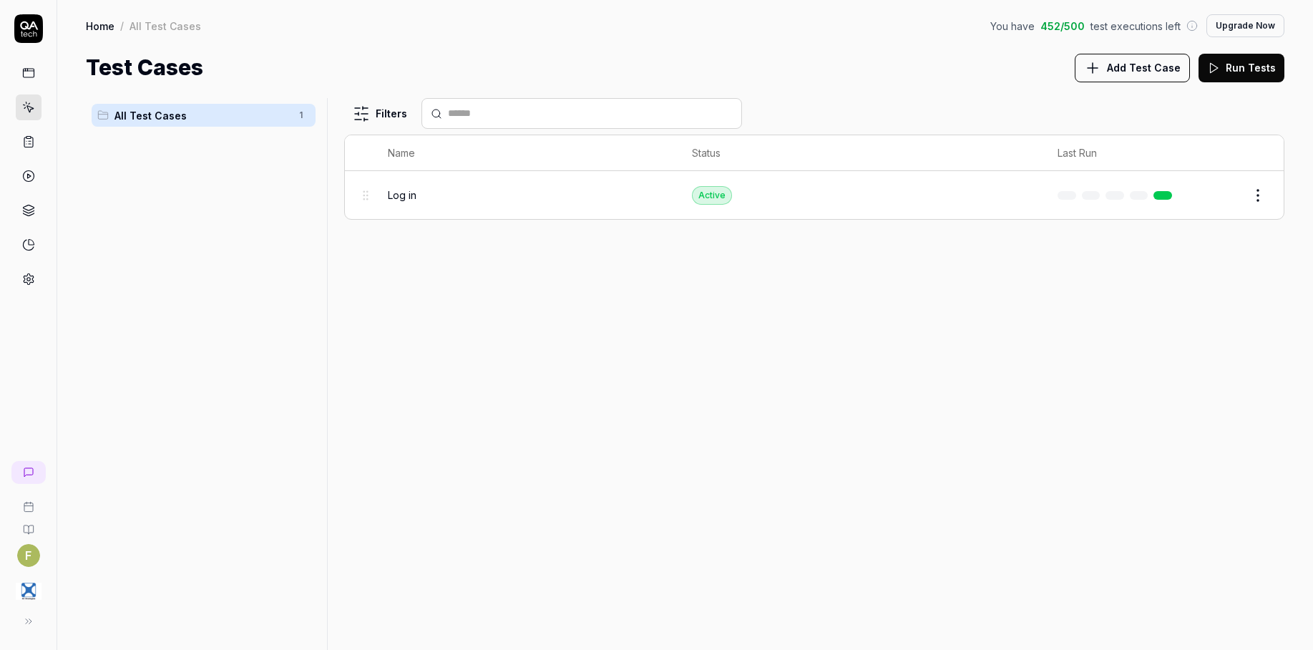
click at [1151, 75] on button "Add Test Case" at bounding box center [1131, 68] width 115 height 29
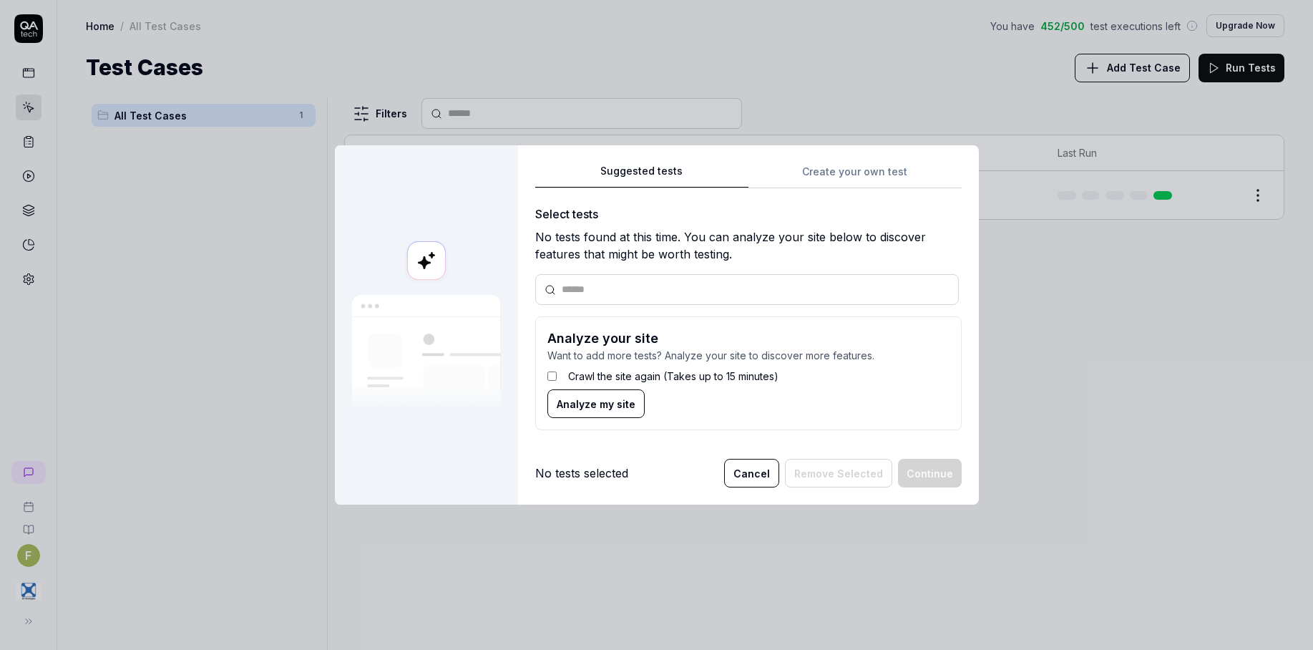
click at [755, 484] on button "Cancel" at bounding box center [751, 473] width 55 height 29
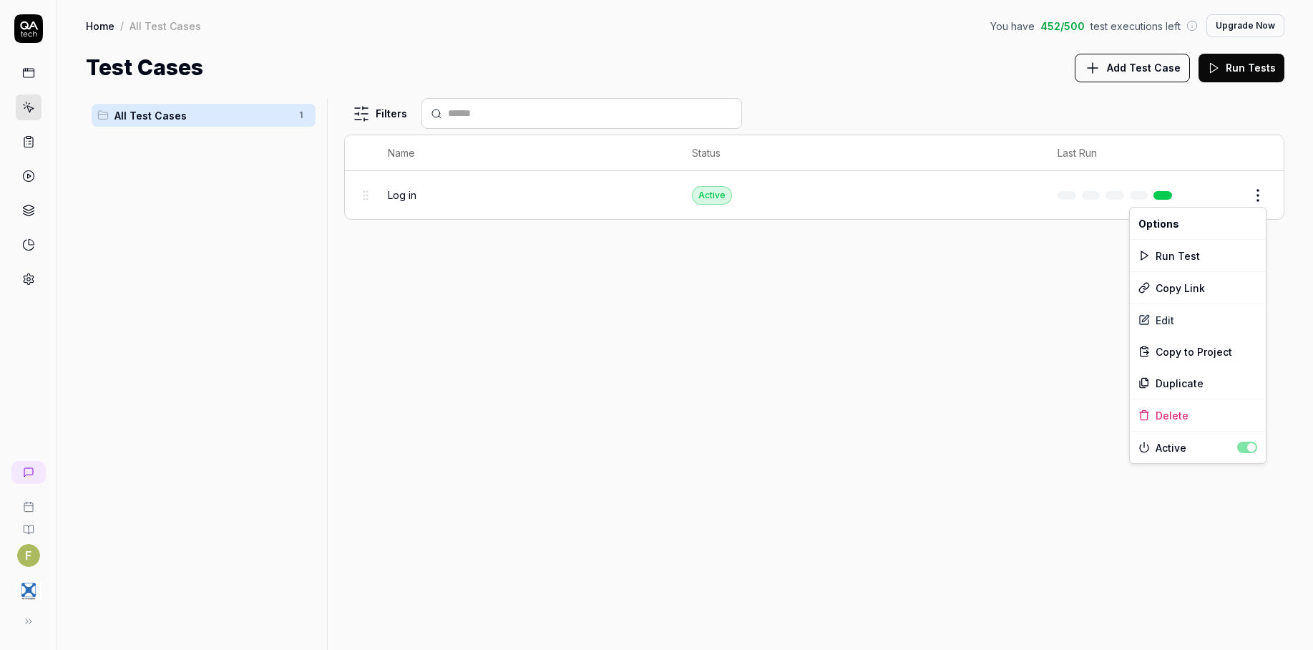
click at [1263, 208] on body "F Home / All Test Cases You have 452 / 500 test executions left Upgrade Now Hom…" at bounding box center [656, 325] width 1313 height 650
click at [1262, 195] on html "F Home / All Test Cases You have 452 / 500 test executions left Upgrade Now Hom…" at bounding box center [656, 325] width 1313 height 650
drag, startPoint x: 1117, startPoint y: 255, endPoint x: 1138, endPoint y: 239, distance: 26.6
click at [1117, 255] on html "F Home / All Test Cases You have 452 / 500 test executions left Upgrade Now Hom…" at bounding box center [656, 325] width 1313 height 650
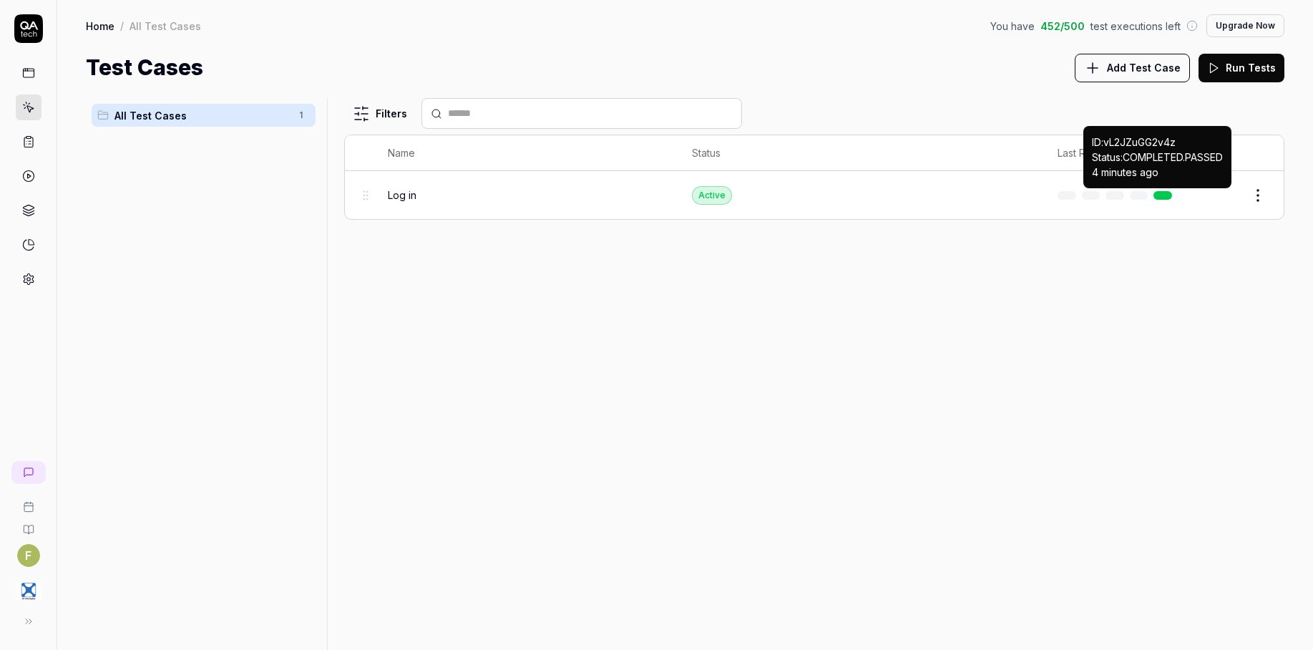
click at [1165, 192] on link at bounding box center [1162, 195] width 19 height 9
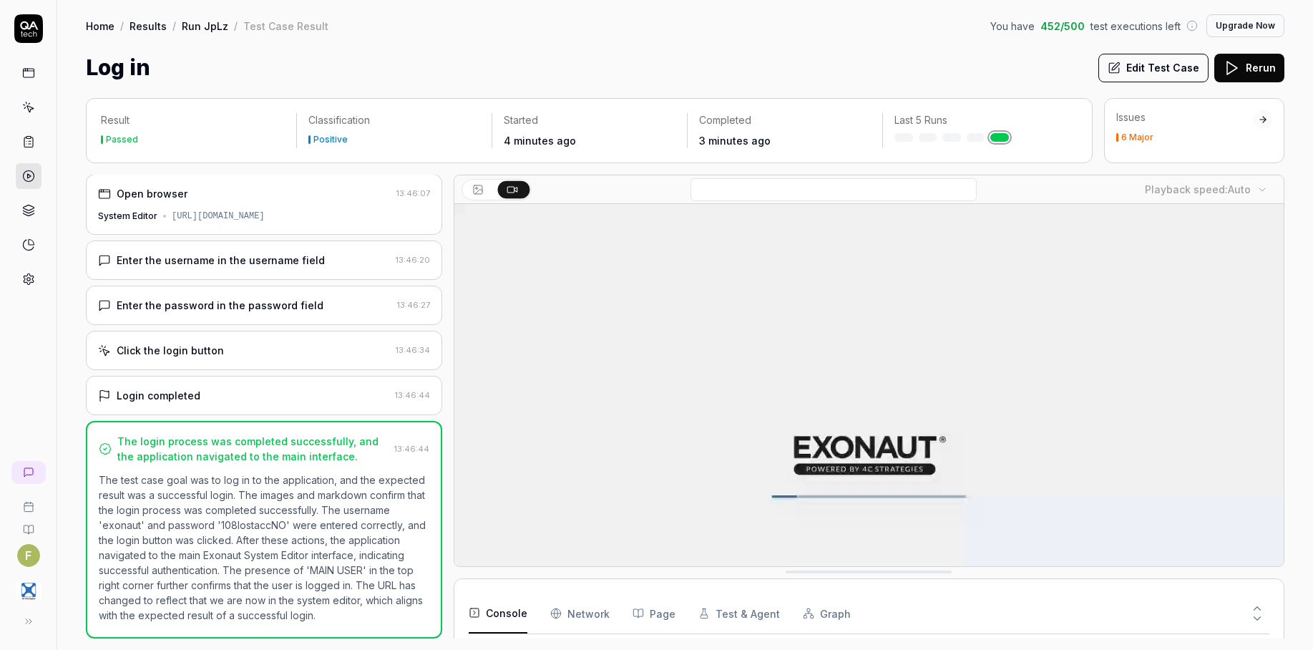
scroll to position [99, 0]
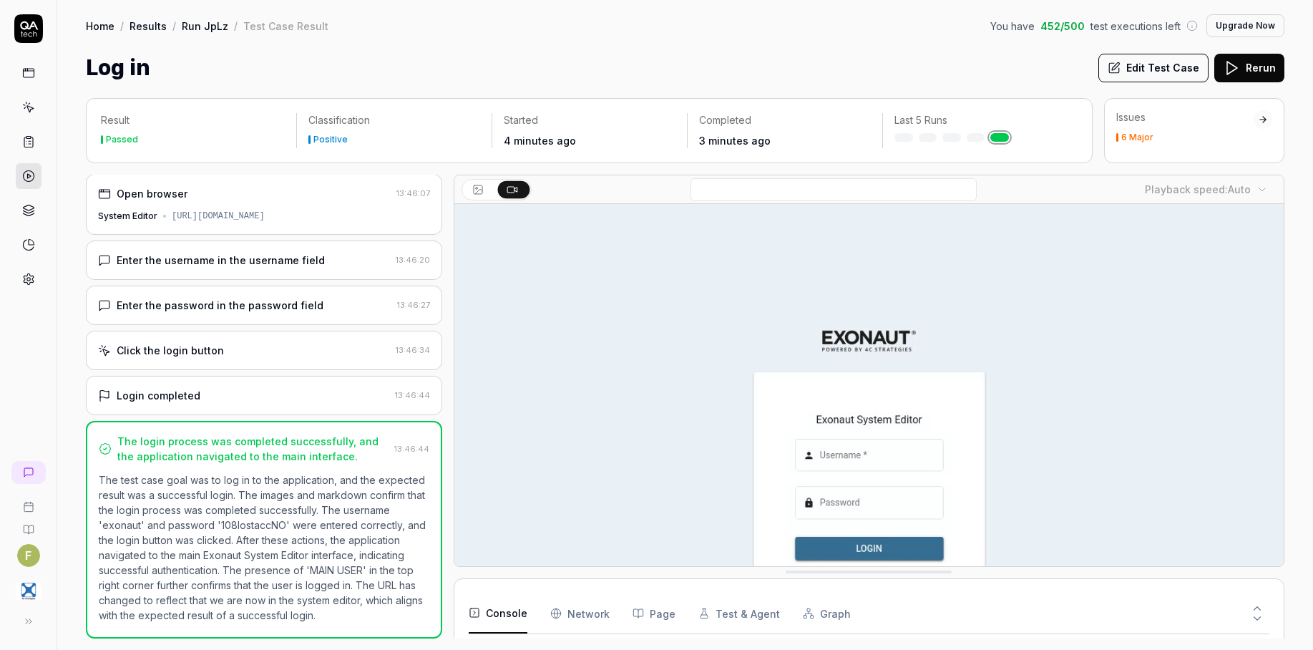
click at [1211, 137] on div "6 Major" at bounding box center [1184, 137] width 137 height 9
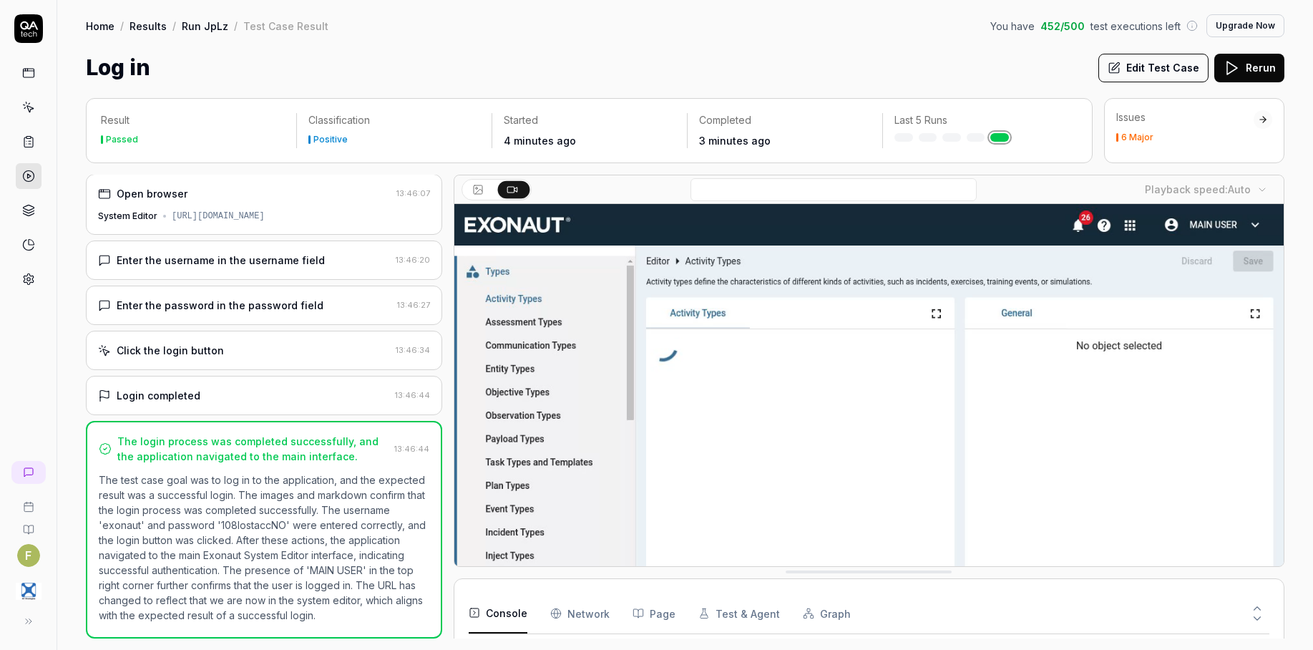
click at [28, 271] on link at bounding box center [29, 279] width 26 height 26
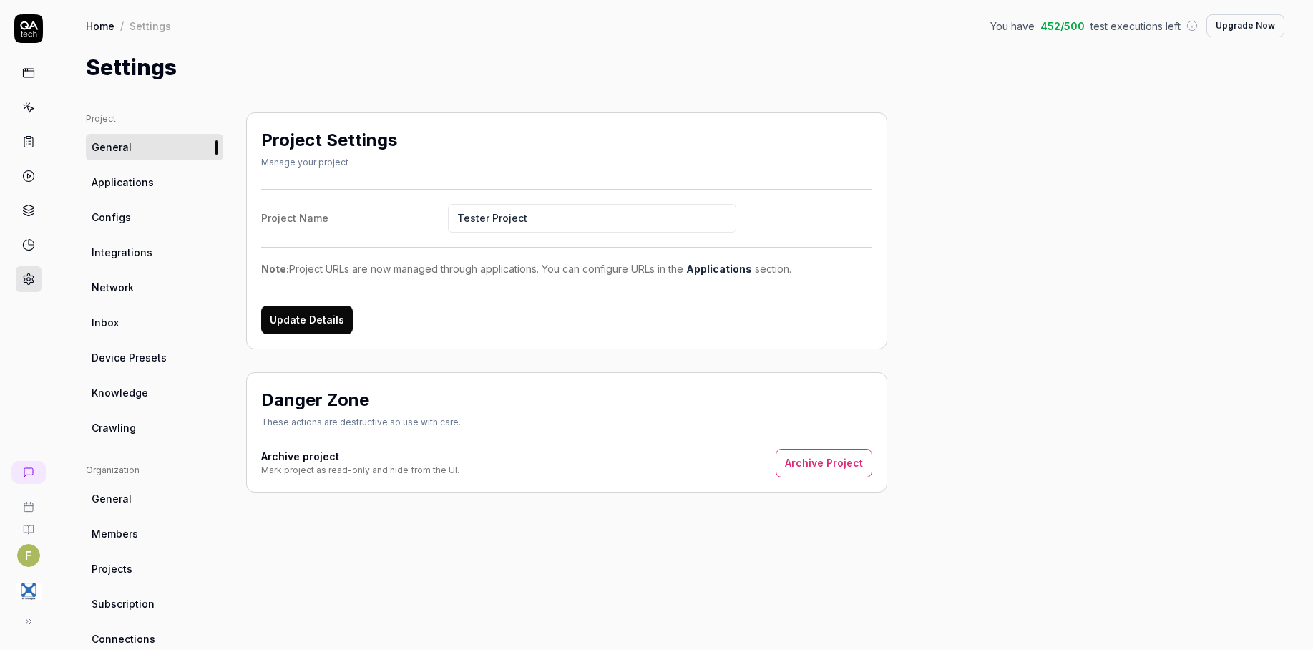
click at [155, 180] on link "Applications" at bounding box center [154, 182] width 137 height 26
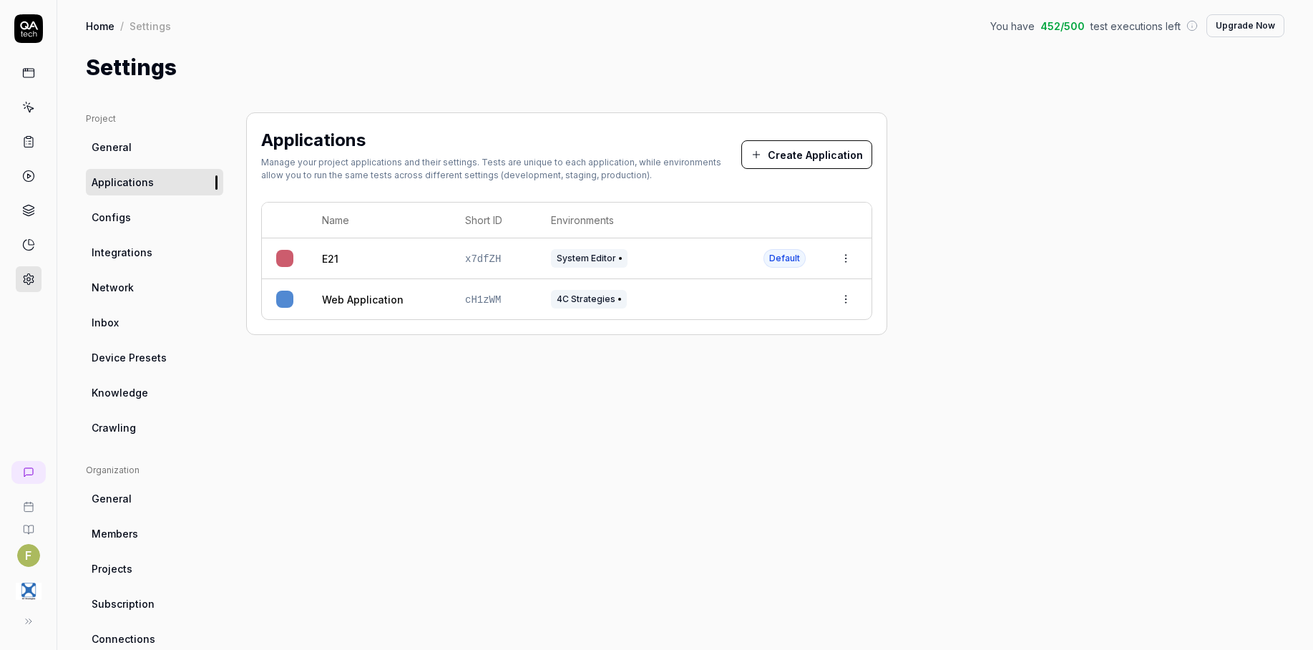
click at [157, 409] on ul "Project General Applications Configs Integrations Network Inbox Device Presets …" at bounding box center [154, 276] width 137 height 328
click at [157, 439] on link "Crawling" at bounding box center [154, 427] width 137 height 26
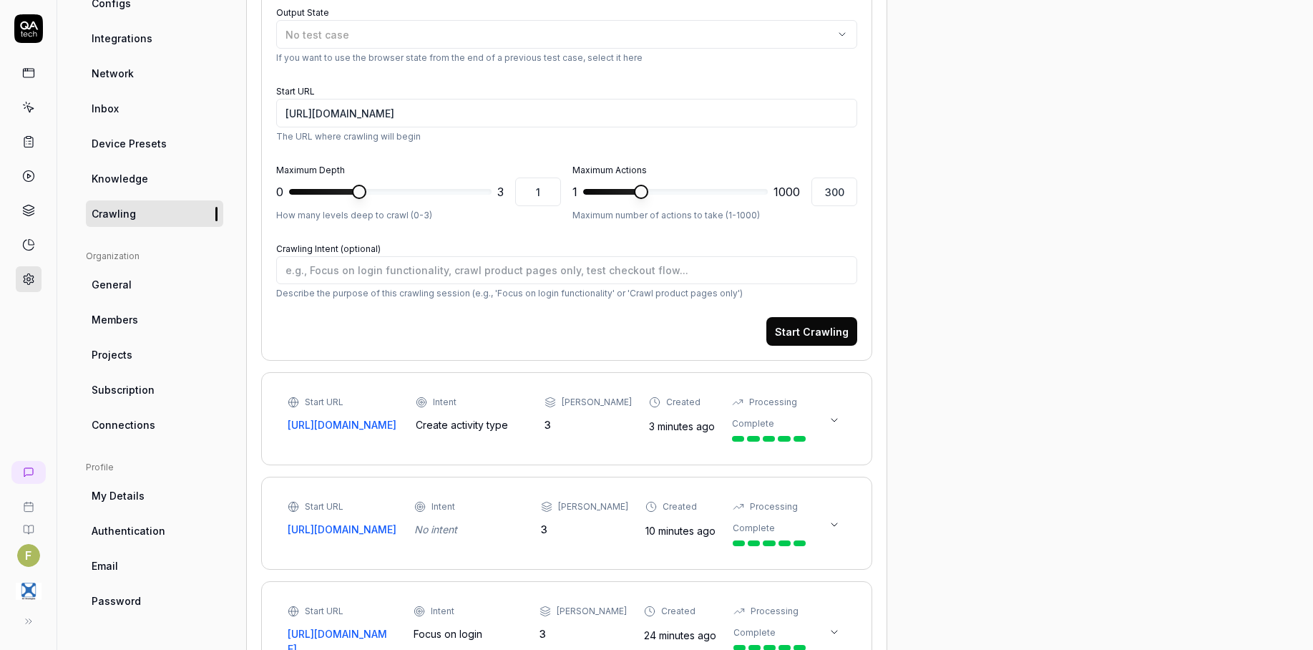
scroll to position [215, 0]
click at [828, 431] on button at bounding box center [834, 419] width 23 height 23
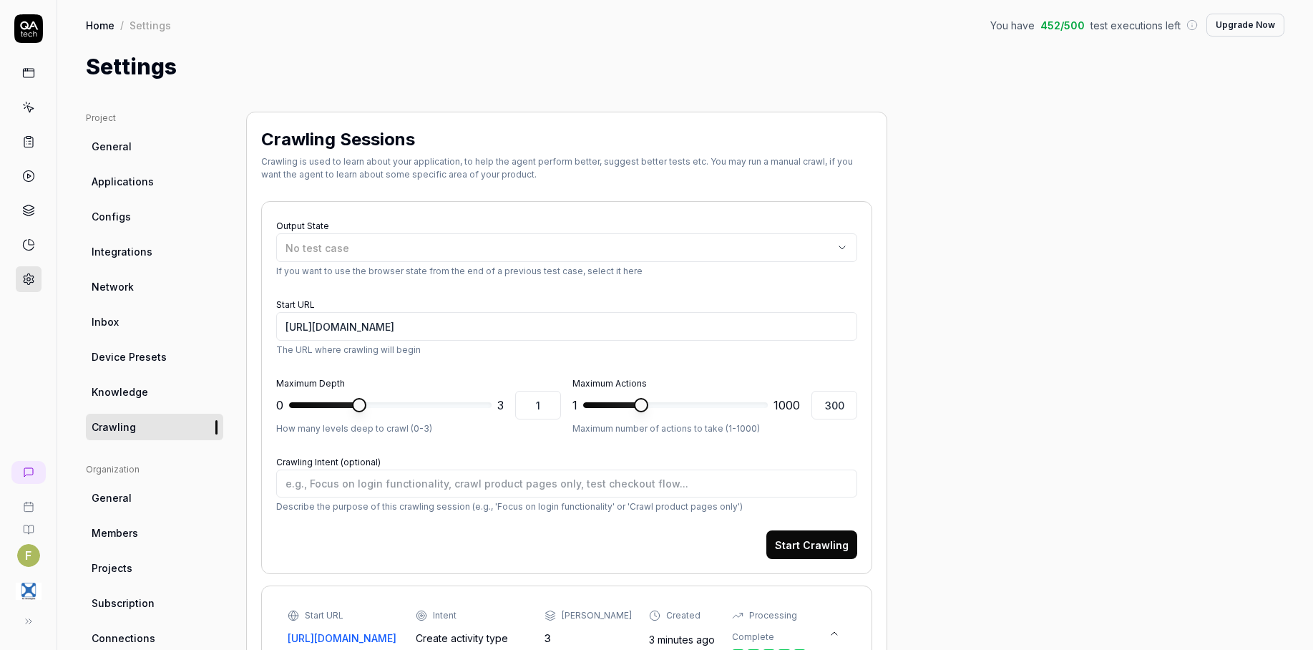
scroll to position [0, 0]
click at [803, 243] on div "No test case" at bounding box center [559, 248] width 548 height 15
click at [354, 334] on div "Log in E21" at bounding box center [369, 329] width 179 height 25
drag, startPoint x: 654, startPoint y: 328, endPoint x: -45, endPoint y: 323, distance: 698.9
click at [0, 323] on html "F Home / Settings You have 452 / 500 test executions left Upgrade Now Home / Se…" at bounding box center [656, 325] width 1313 height 650
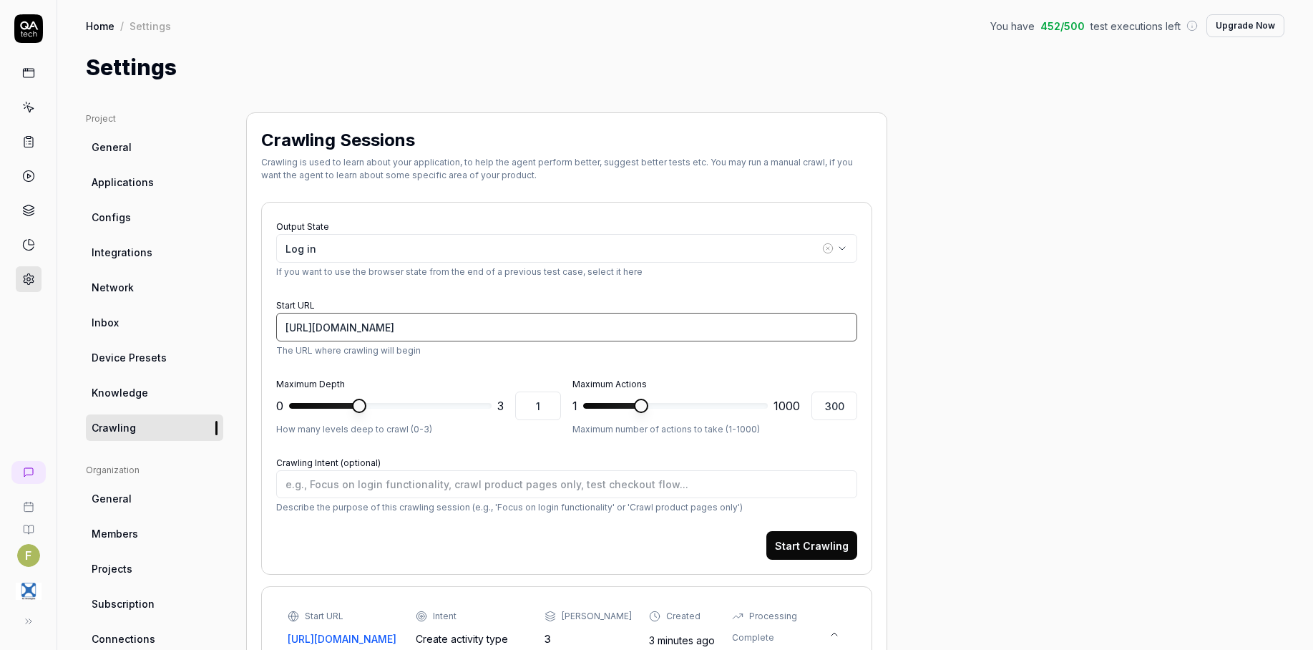
paste input "[DOMAIN_NAME][URL]"
type textarea "*"
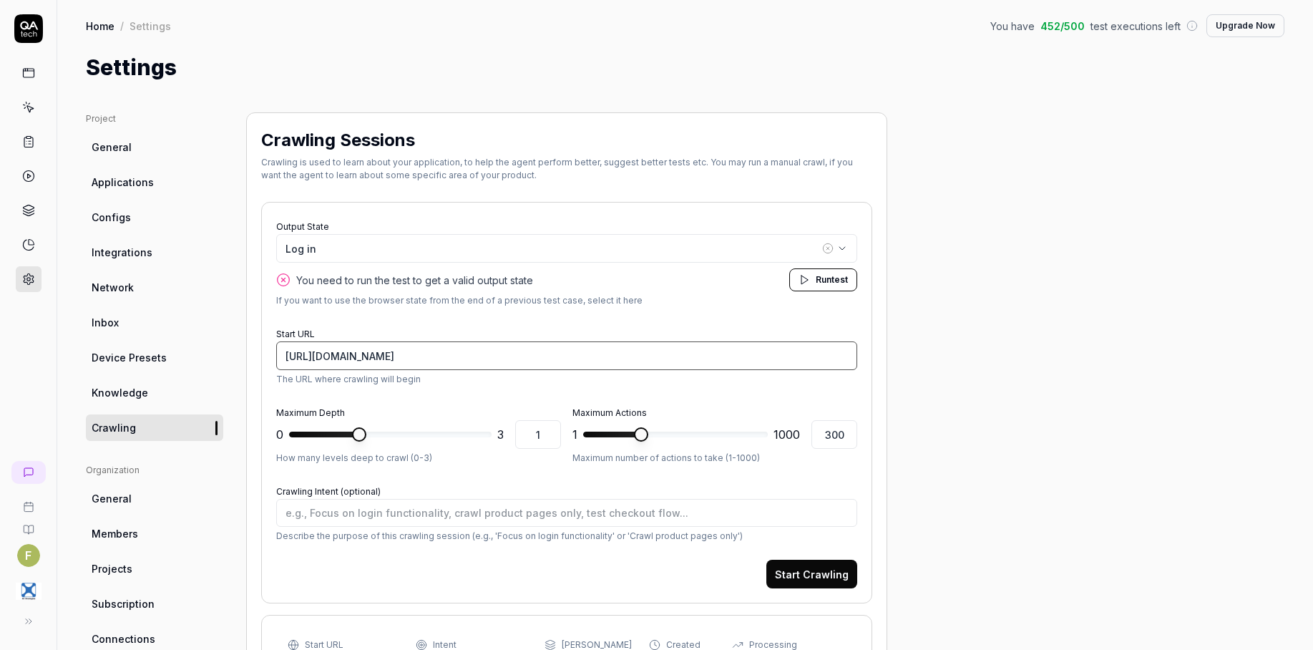
type input "[URL][DOMAIN_NAME]"
type textarea "*"
click at [39, 107] on link at bounding box center [29, 107] width 26 height 26
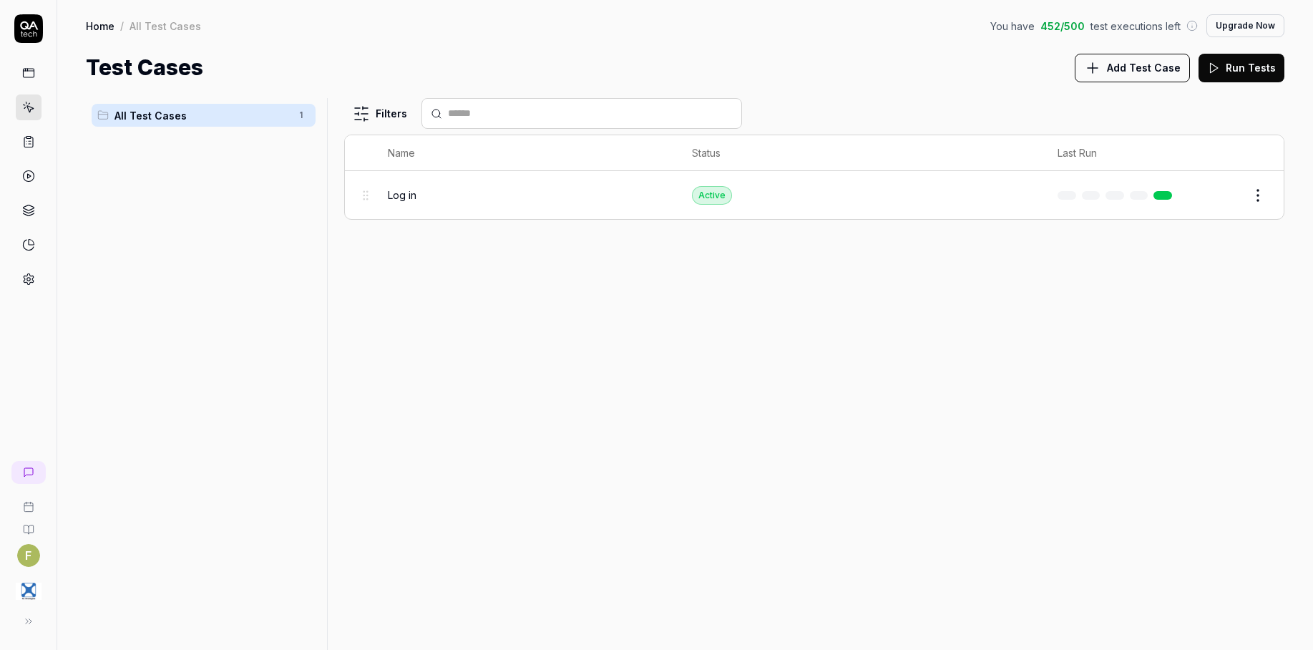
click at [1145, 74] on span "Add Test Case" at bounding box center [1144, 67] width 74 height 15
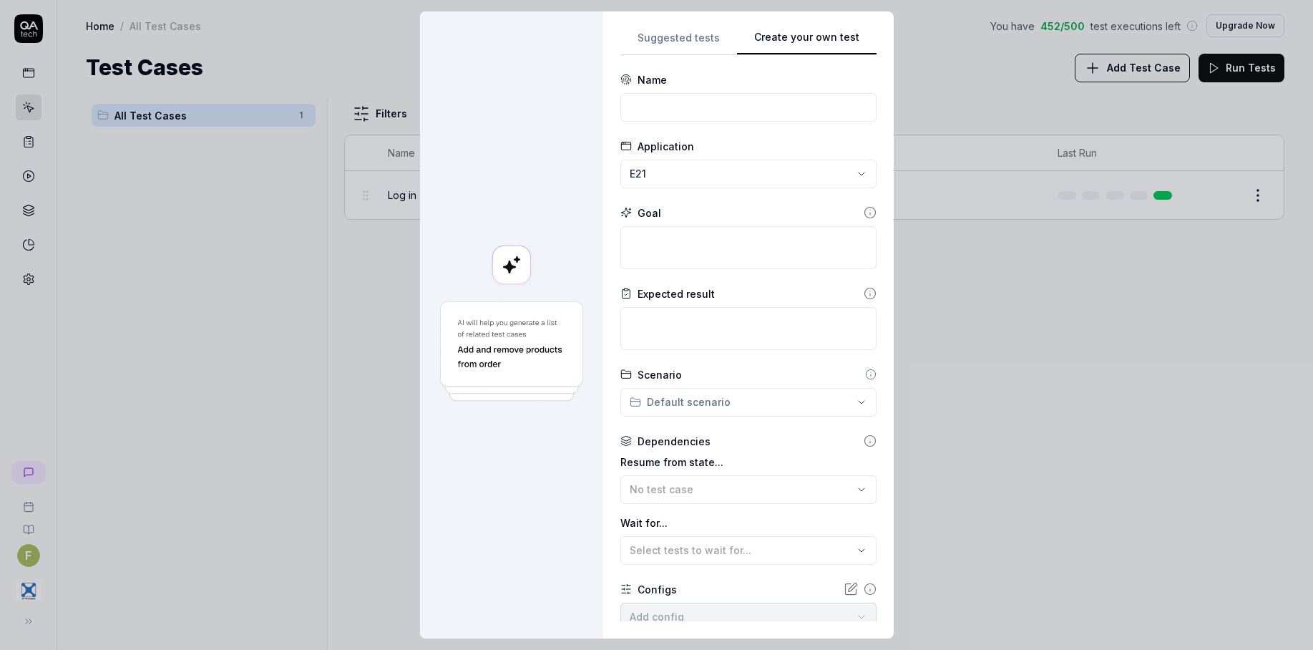
click at [839, 179] on div "Suggested tests Create your own test Name Application E21 Goal Expected result …" at bounding box center [748, 325] width 256 height 592
click at [667, 100] on input at bounding box center [748, 107] width 256 height 29
type input "Create activity type"
click at [765, 235] on textarea at bounding box center [748, 247] width 256 height 43
type textarea "*"
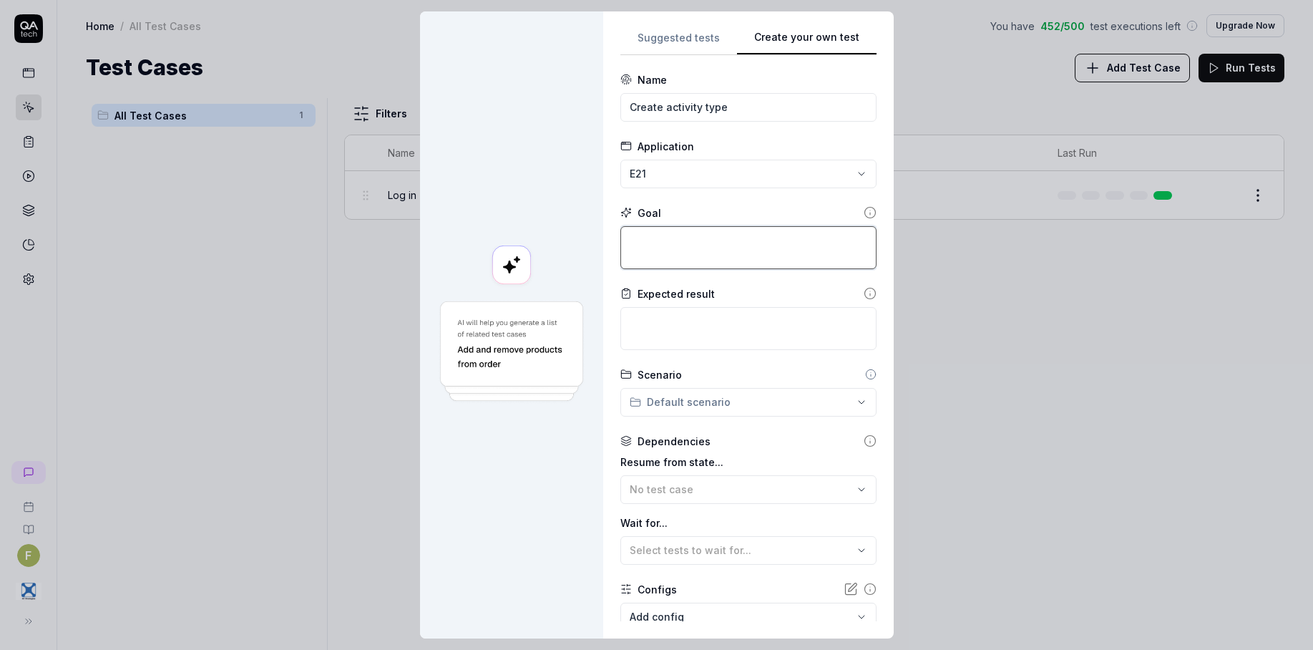
type textarea "C"
type textarea "*"
type textarea "CR"
type textarea "*"
type textarea "CRE"
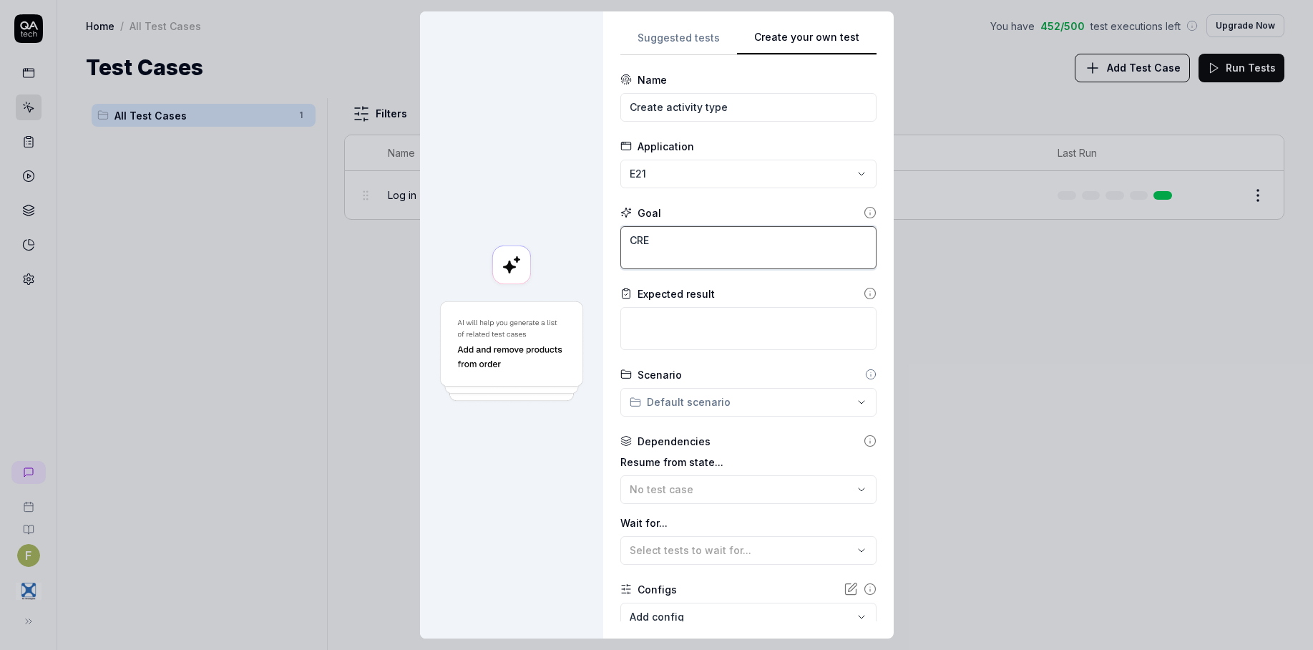
type textarea "*"
type textarea "CREA"
type textarea "*"
type textarea "CREAT"
type textarea "*"
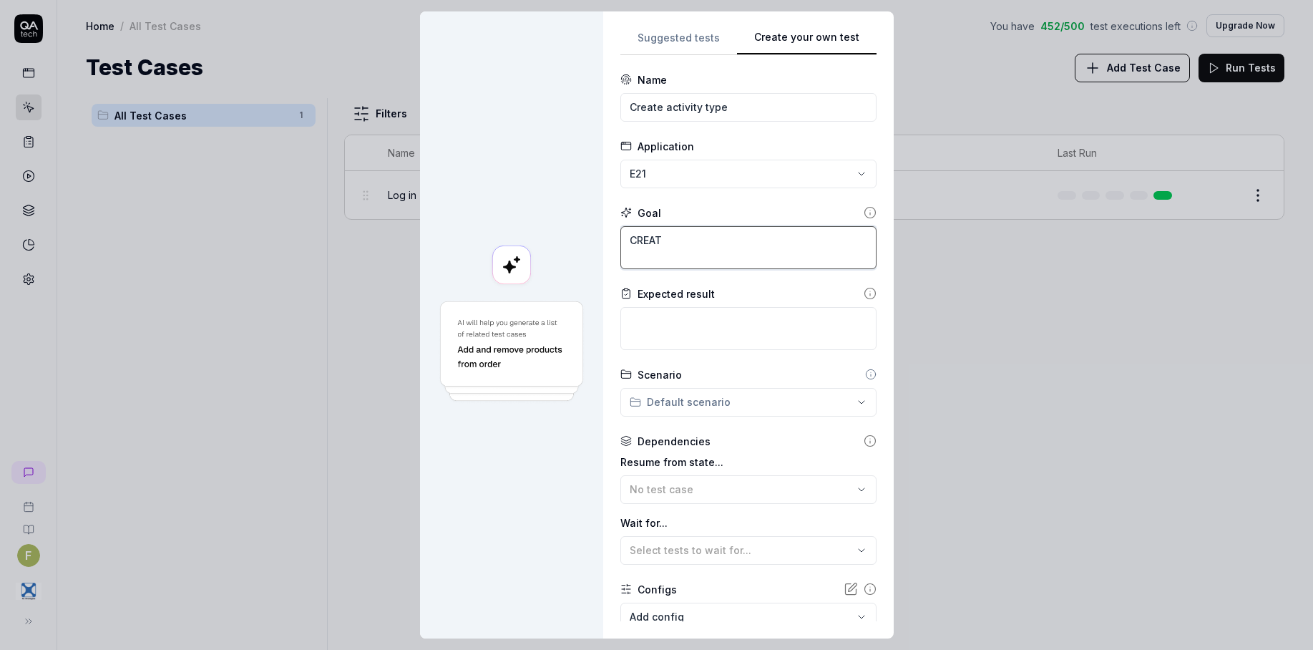
type textarea "CREA"
type textarea "*"
type textarea "CRE"
type textarea "*"
type textarea "CR"
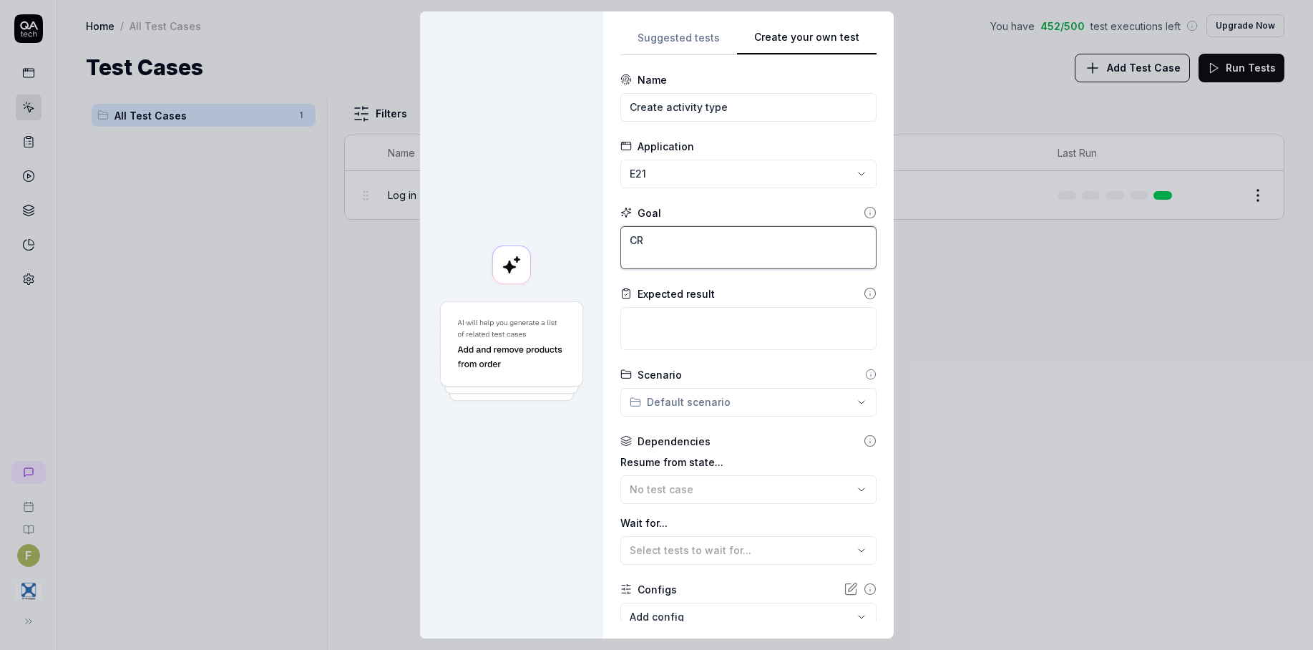
type textarea "*"
type textarea "C"
type textarea "*"
type textarea "Cr"
type textarea "*"
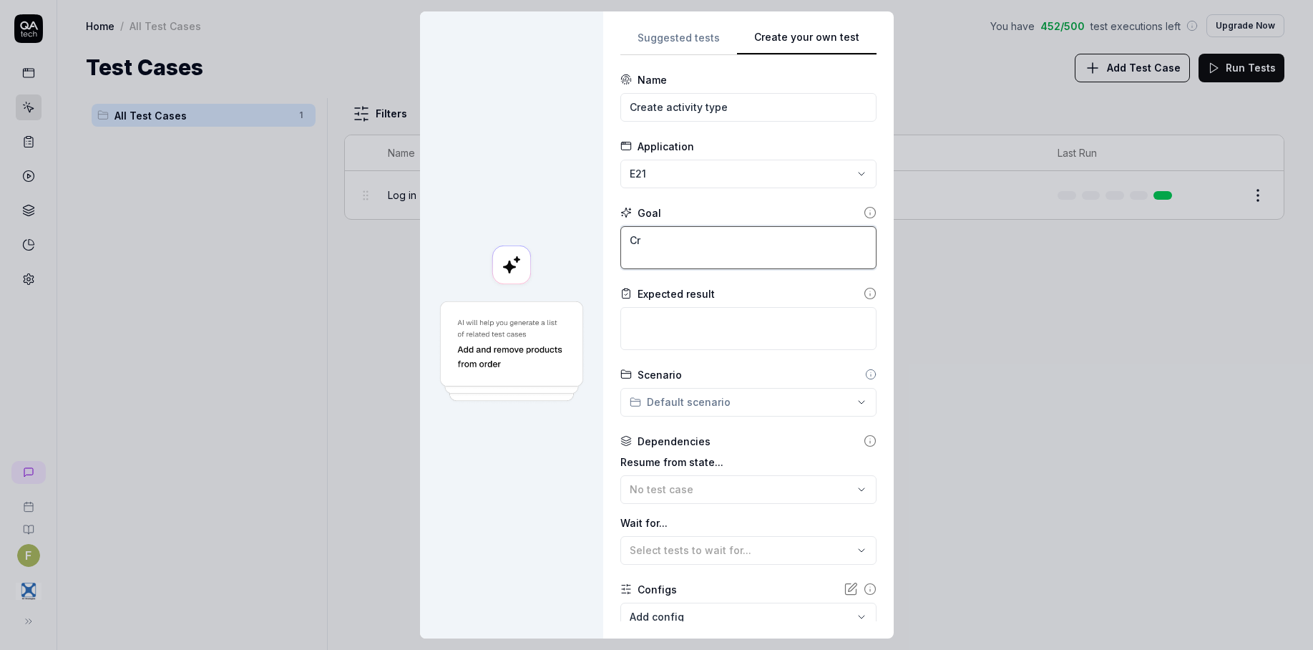
type textarea "Cre"
type textarea "*"
type textarea "Crea"
type textarea "*"
type textarea "Creat"
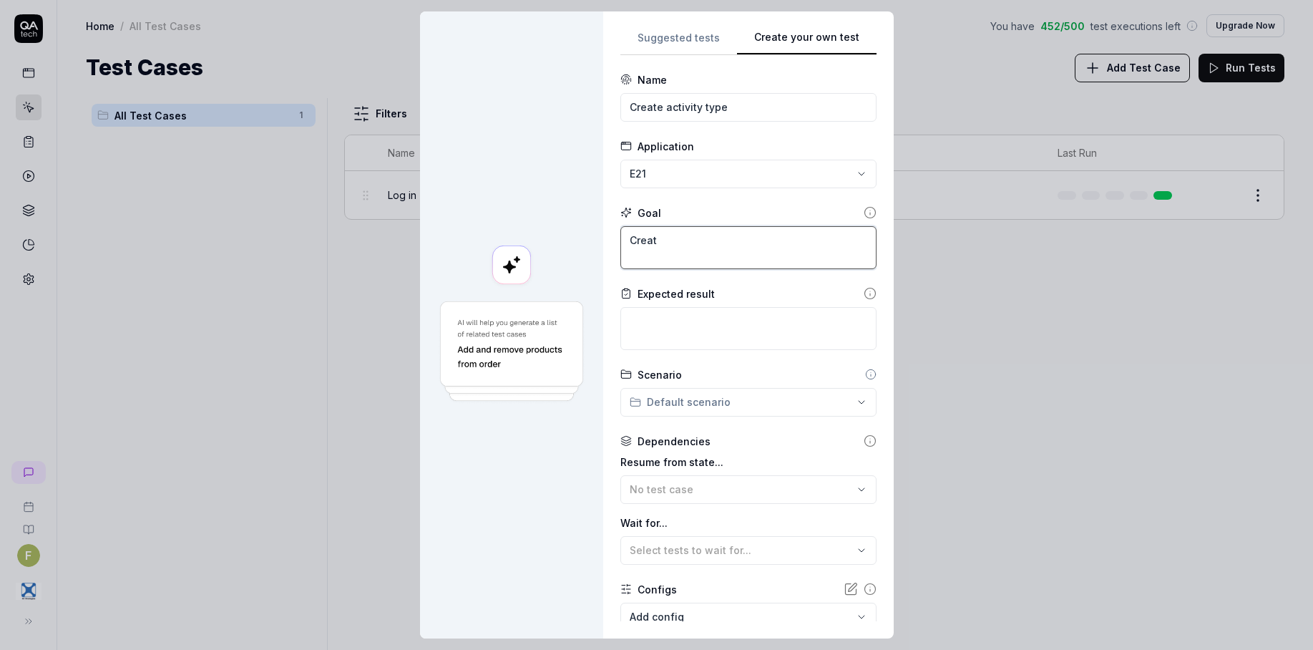
type textarea "*"
type textarea "Create"
type textarea "*"
type textarea "Create"
type textarea "*"
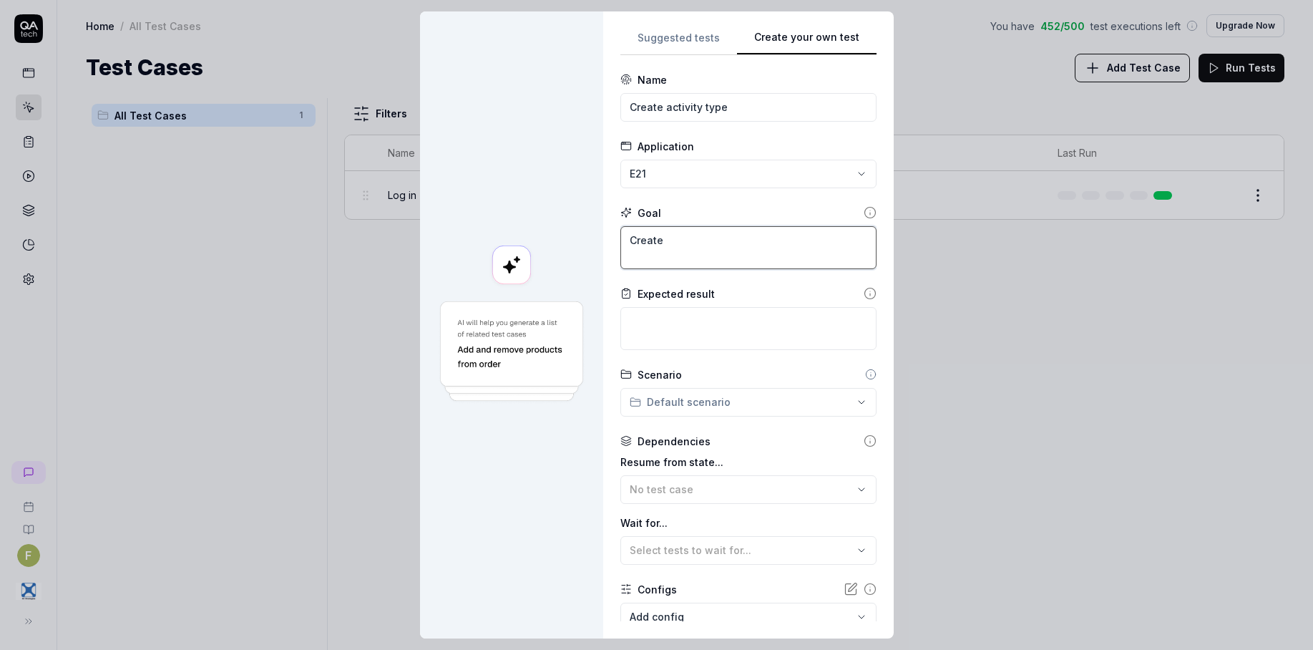
type textarea "Create a"
type textarea "*"
type textarea "Create act"
type textarea "*"
type textarea "Create acti"
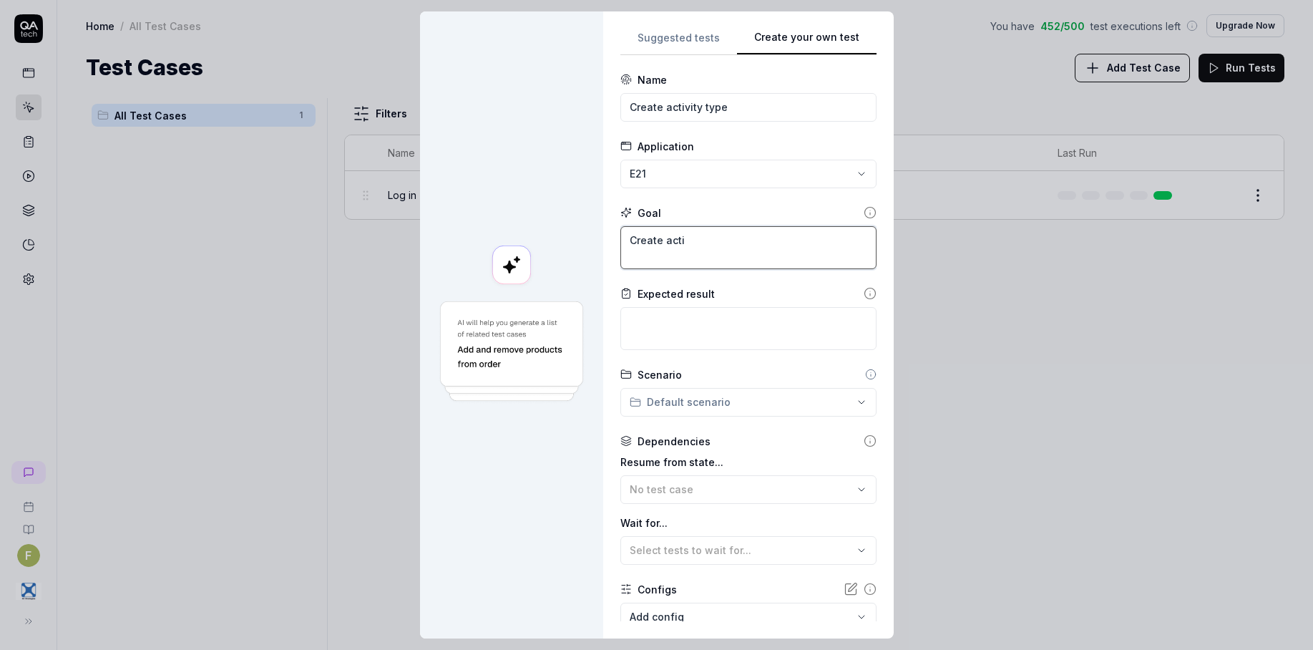
type textarea "*"
type textarea "Create activ"
type textarea "*"
type textarea "Create activi"
type textarea "*"
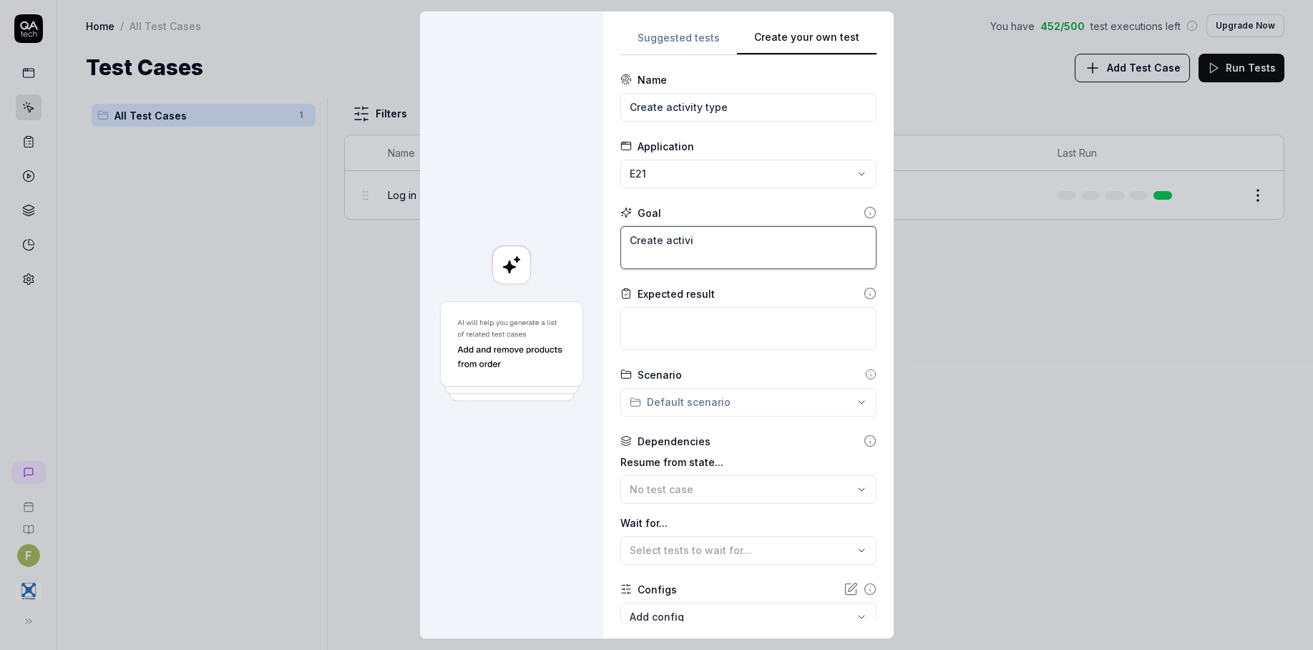
type textarea "Create activit"
type textarea "*"
type textarea "Create activity"
type textarea "*"
type textarea "Create activity t"
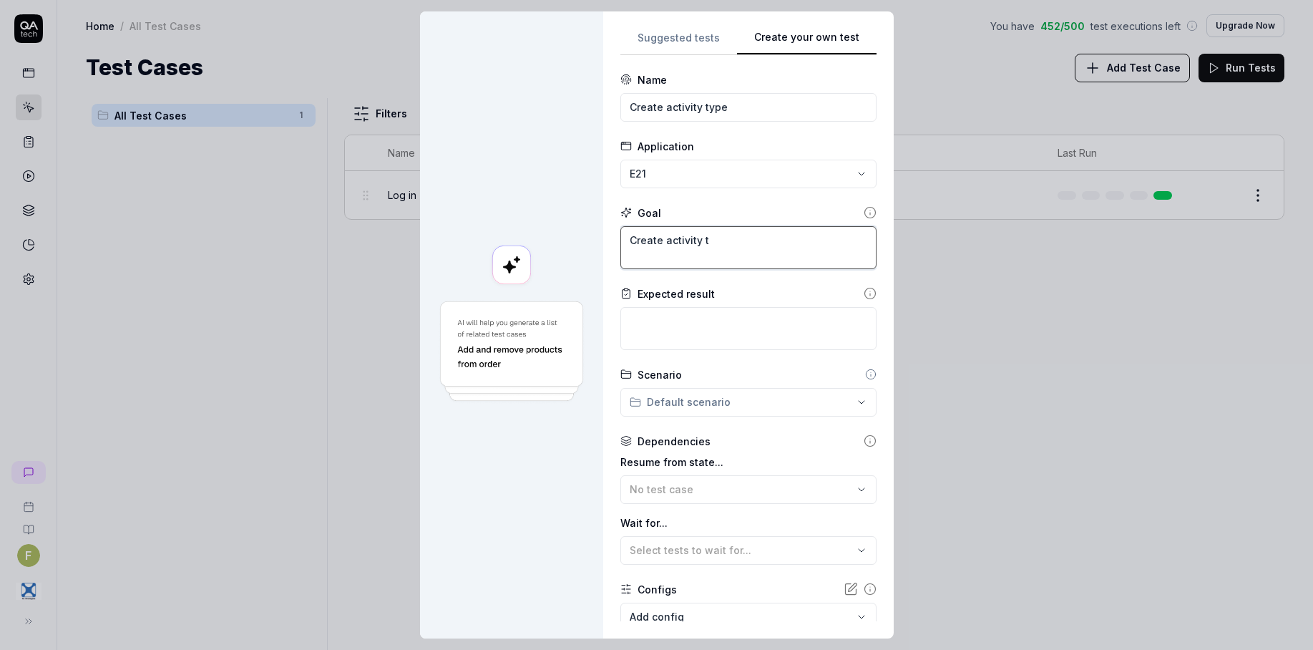
type textarea "*"
type textarea "Create activity ty"
type textarea "*"
type textarea "Create activity typ"
type textarea "*"
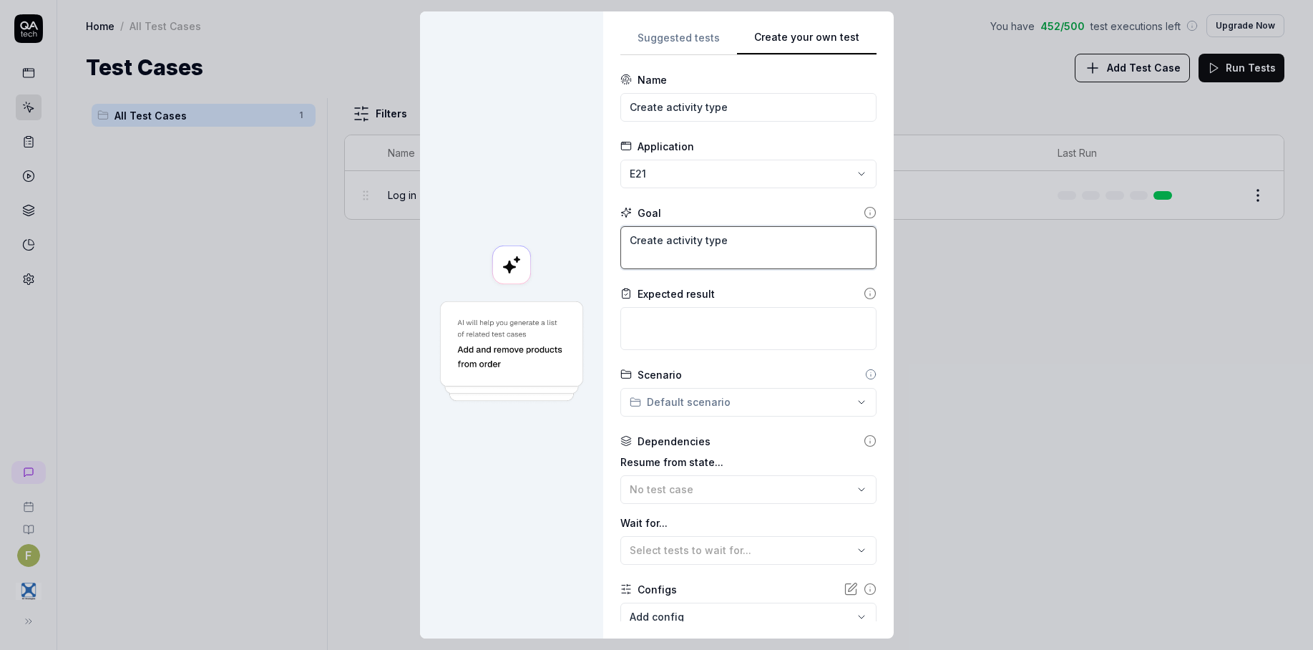
type textarea "Create activity type"
type textarea "*"
type textarea "Create activity typet"
click at [765, 235] on textarea "Create activity typet" at bounding box center [748, 247] width 256 height 43
type textarea "*"
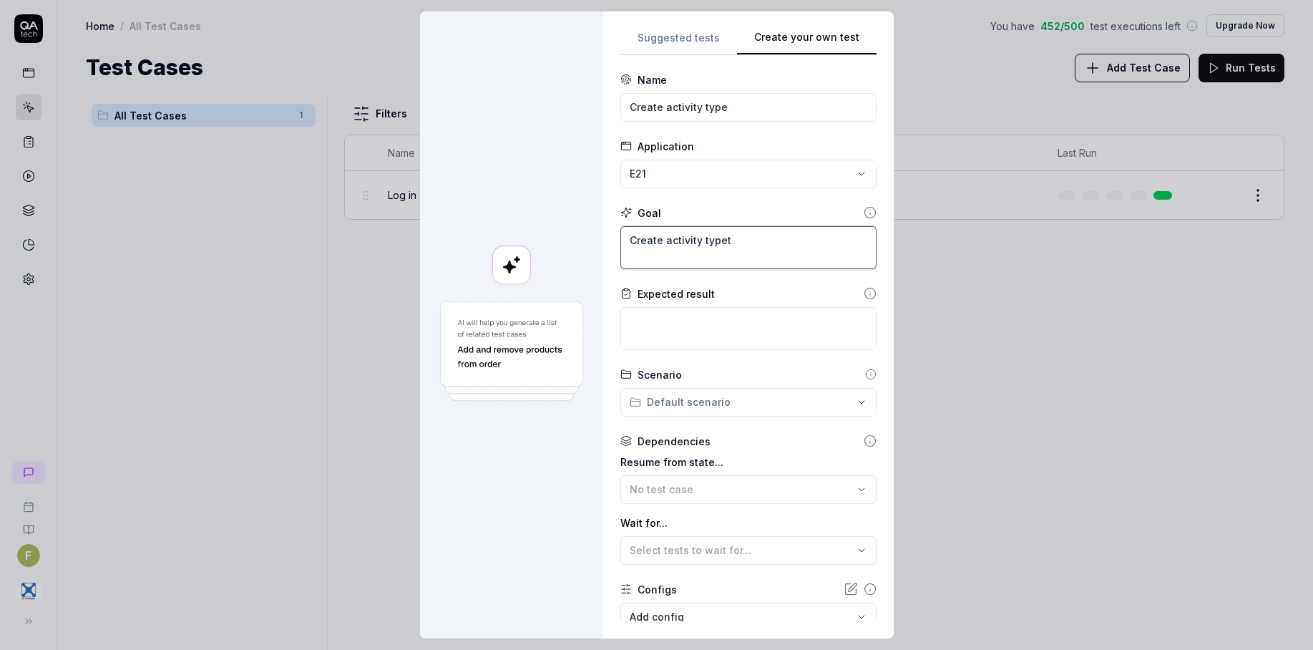
type textarea "Create activity type"
click at [745, 326] on textarea at bounding box center [748, 328] width 256 height 43
type textarea "*"
type textarea "A"
type textarea "*"
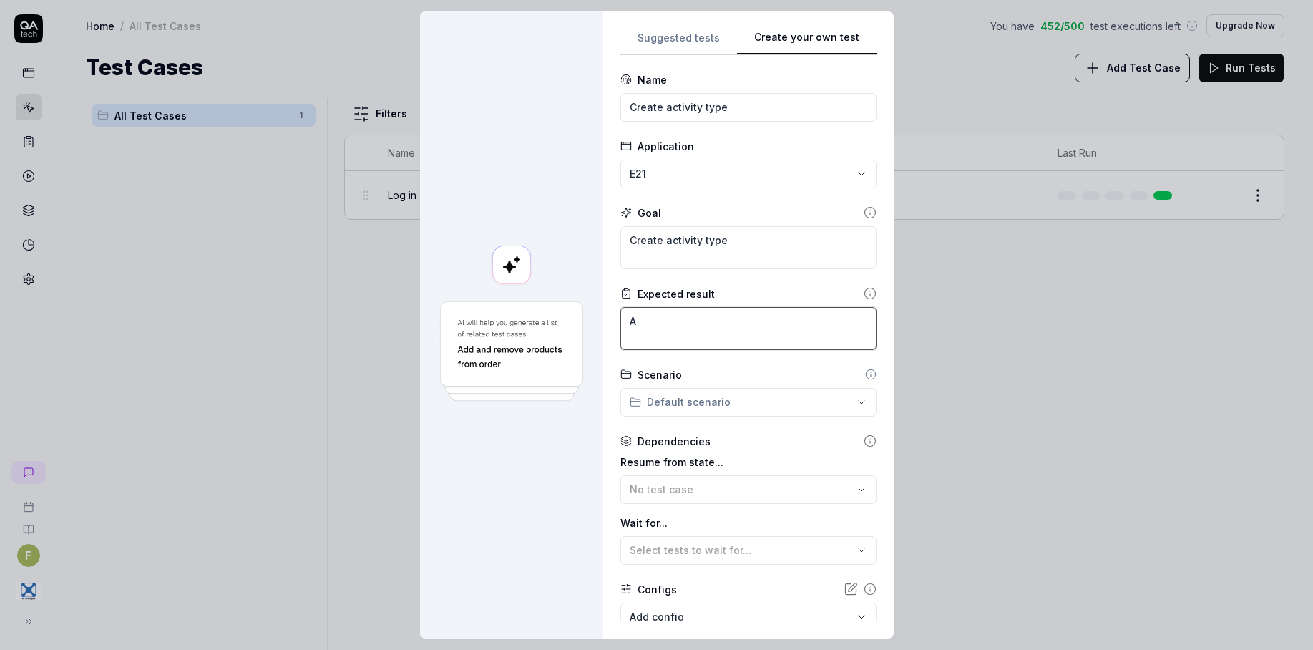
type textarea "Ac"
type textarea "*"
type textarea "Act"
type textarea "*"
type textarea "Acti"
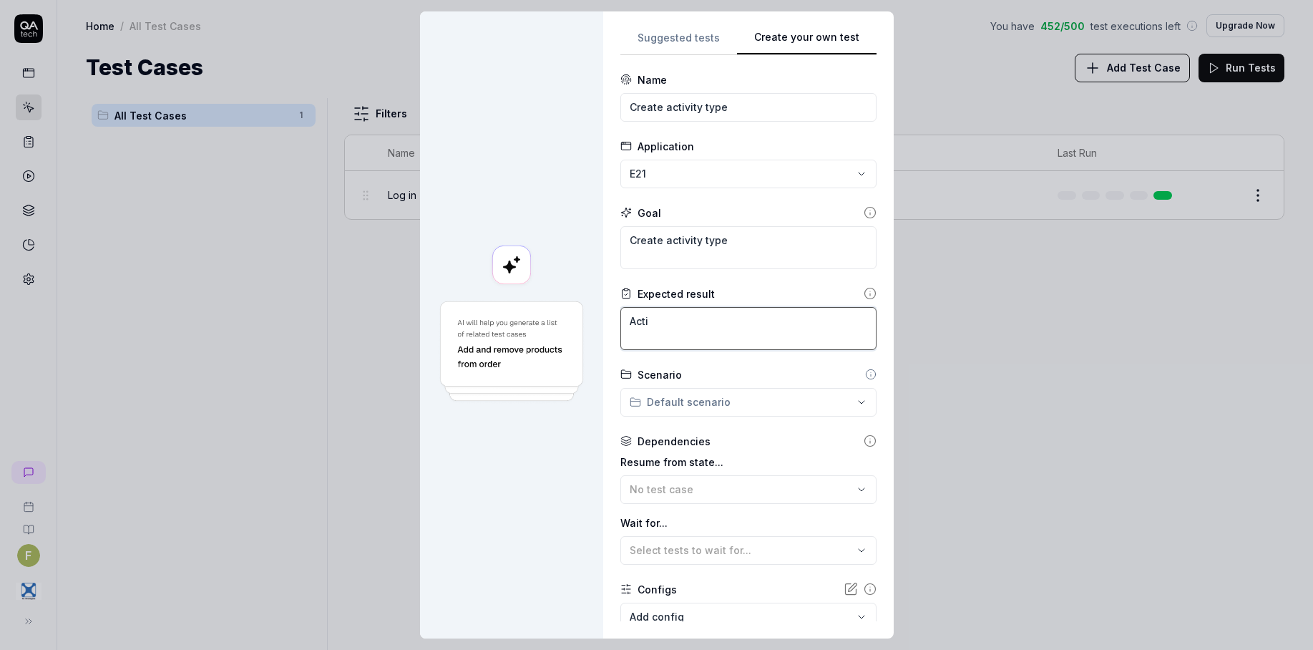
type textarea "*"
type textarea "Activ"
type textarea "*"
type textarea "Activi"
type textarea "*"
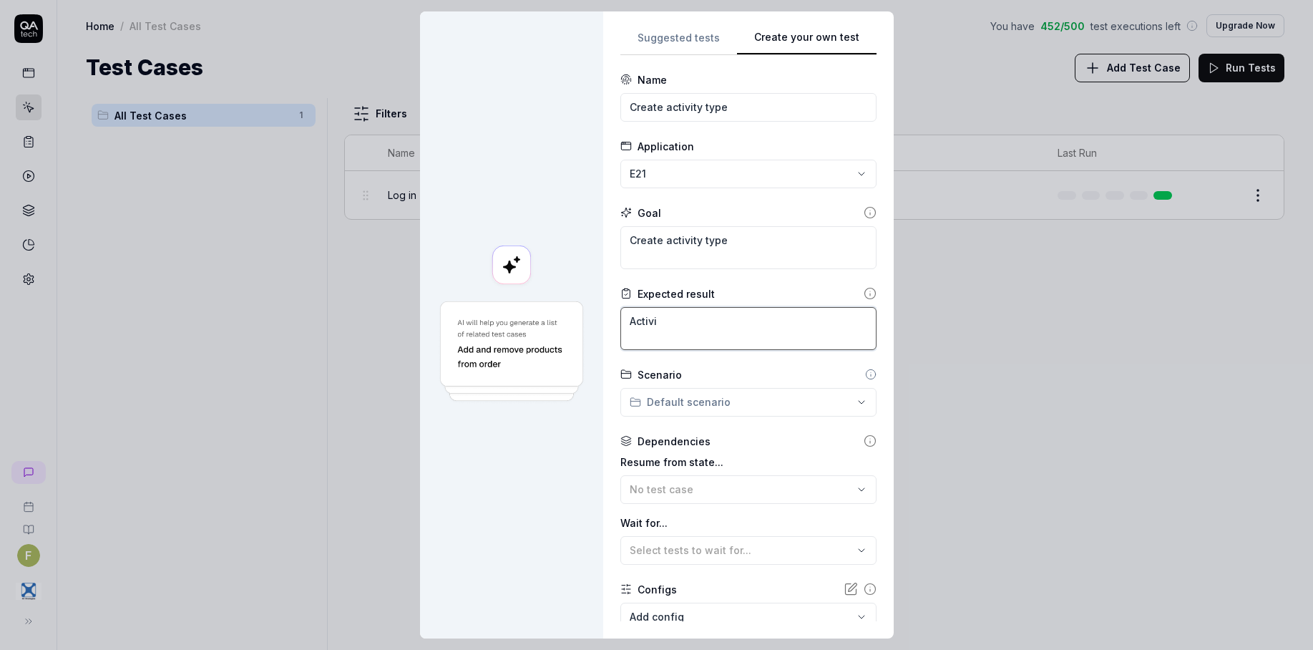
type textarea "Activit"
type textarea "*"
type textarea "Activity"
type textarea "*"
type textarea "Activity"
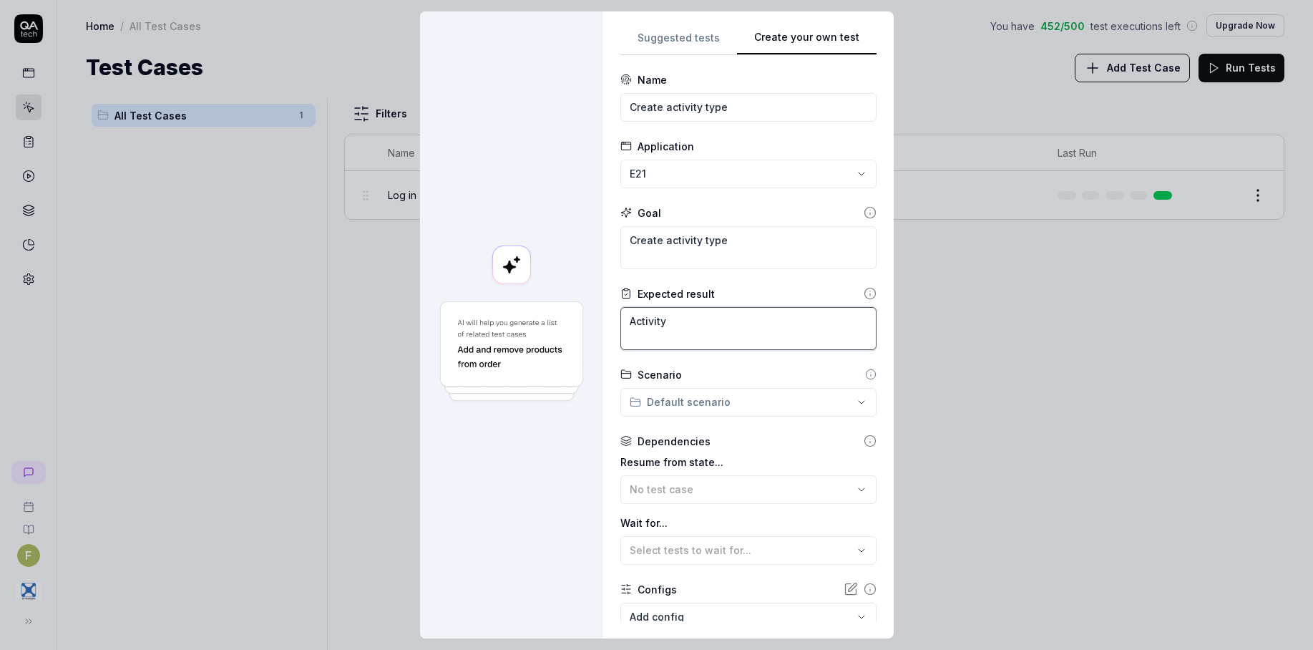
type textarea "*"
type textarea "Activity t"
type textarea "*"
type textarea "Activity ty"
type textarea "*"
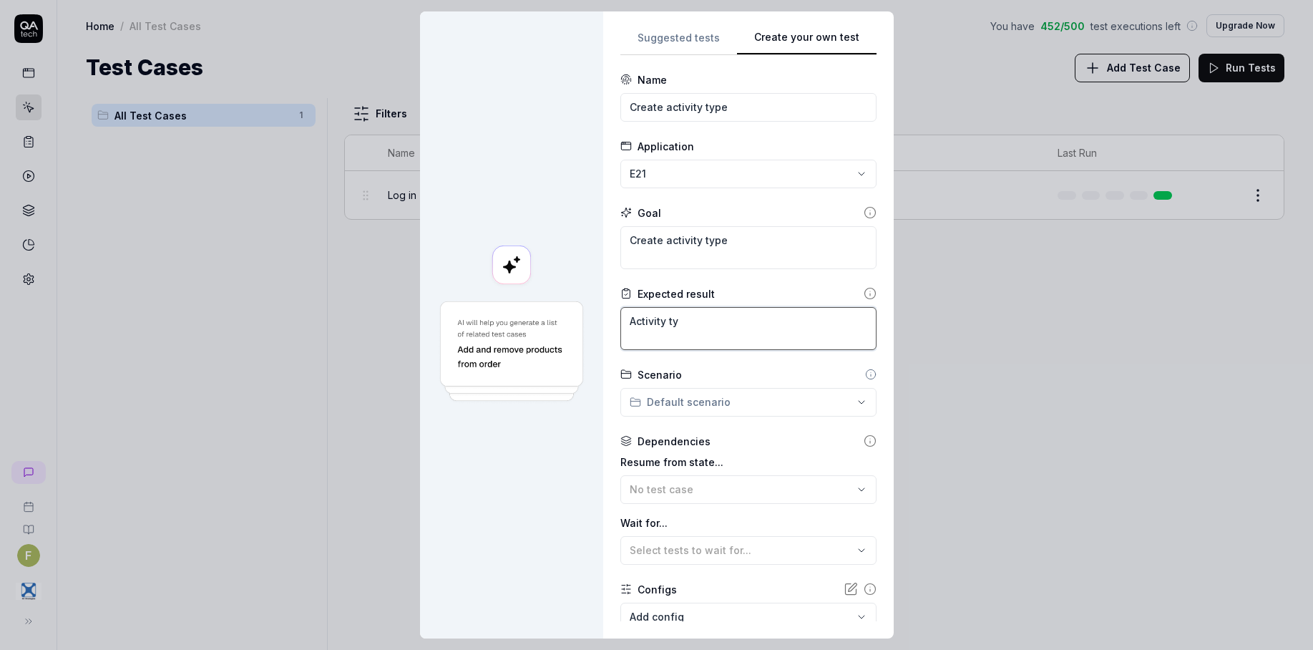
type textarea "Activity typ"
type textarea "*"
type textarea "Activity type"
type textarea "*"
type textarea "Activity type"
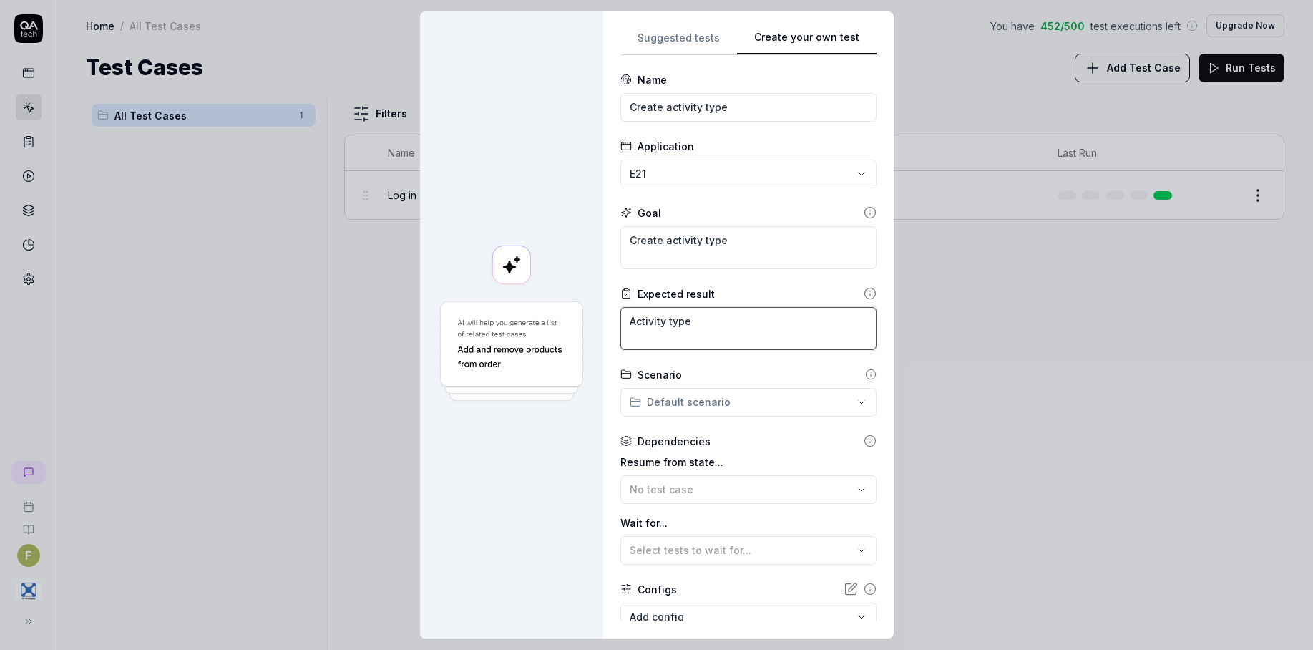
type textarea "*"
type textarea "Activity type c"
type textarea "*"
type textarea "Activity type cr"
type textarea "*"
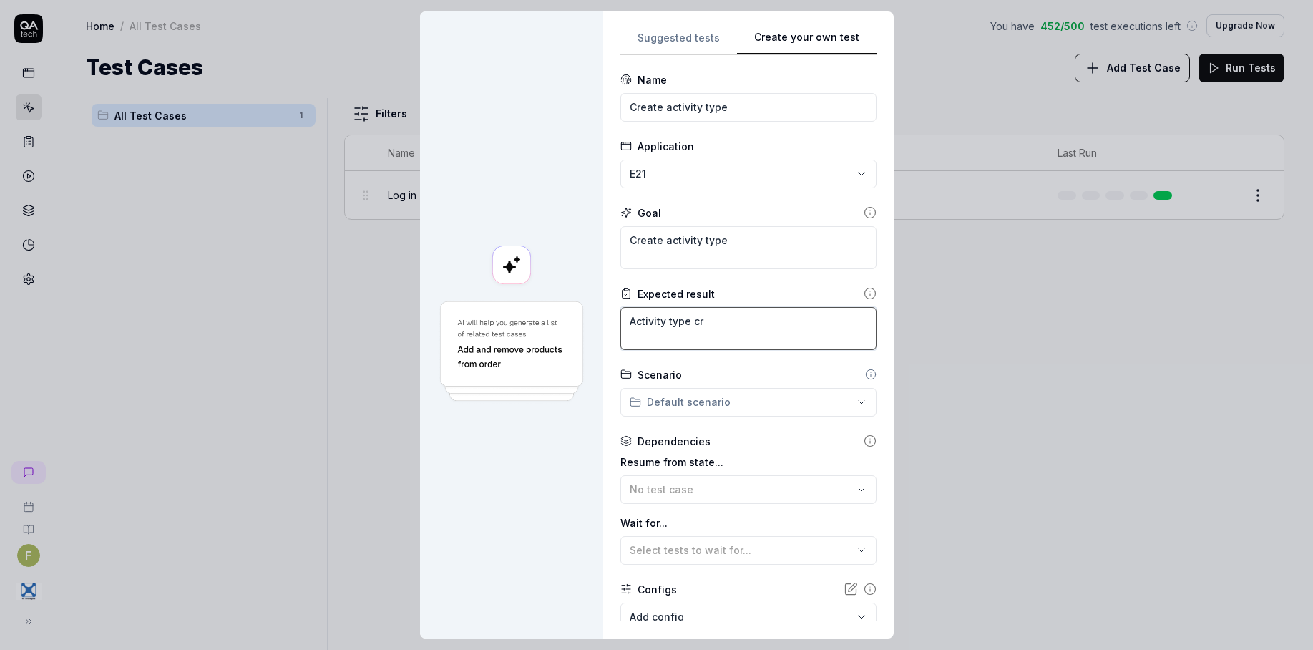
type textarea "Activity type cre"
type textarea "*"
type textarea "Activity type crea"
type textarea "*"
type textarea "Activity type creat"
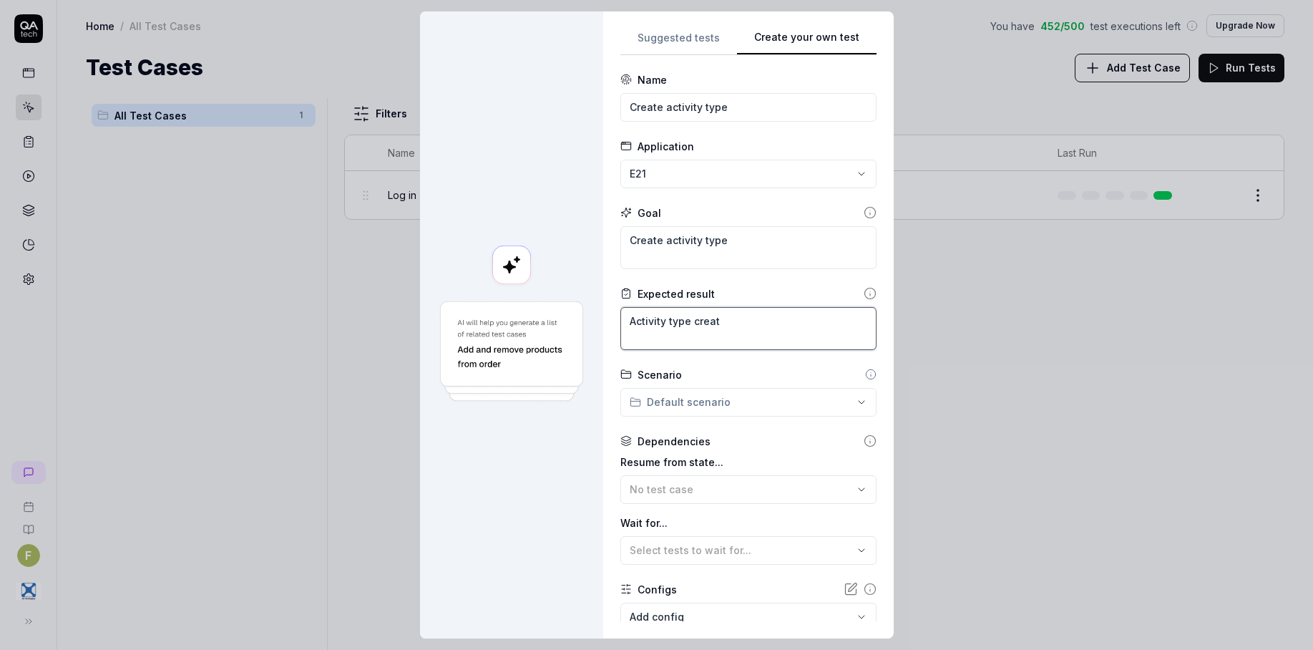
type textarea "*"
type textarea "Activity type create"
type textarea "*"
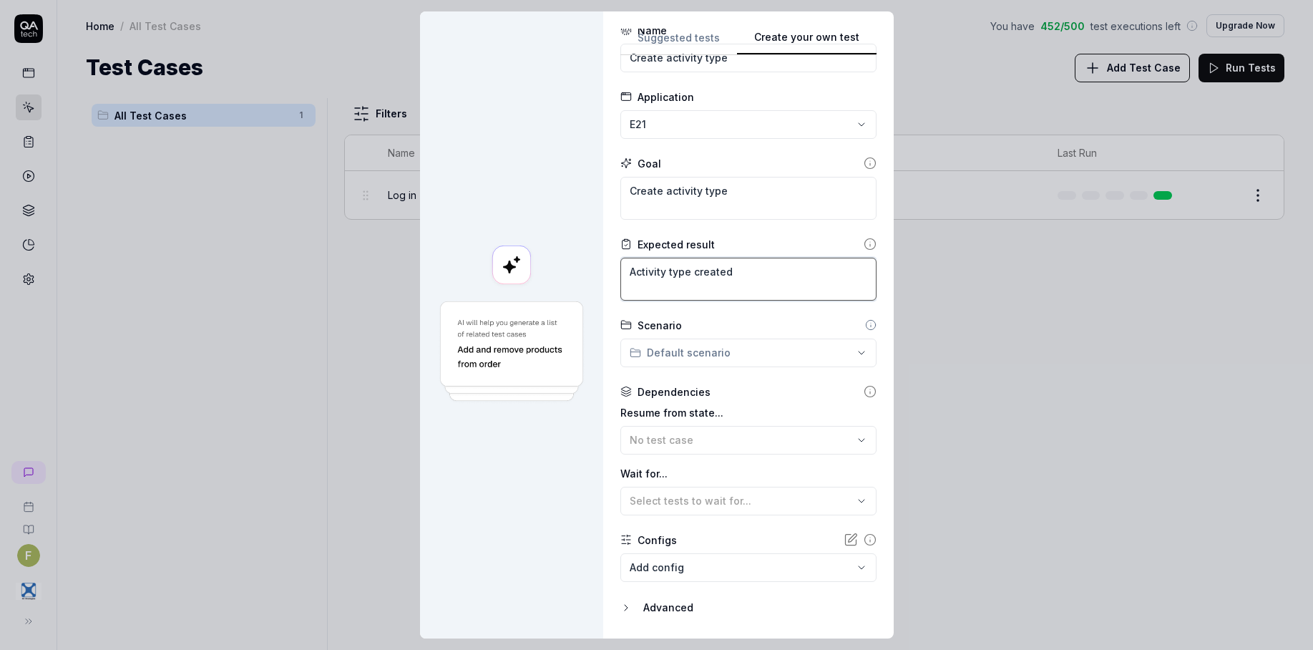
scroll to position [72, 0]
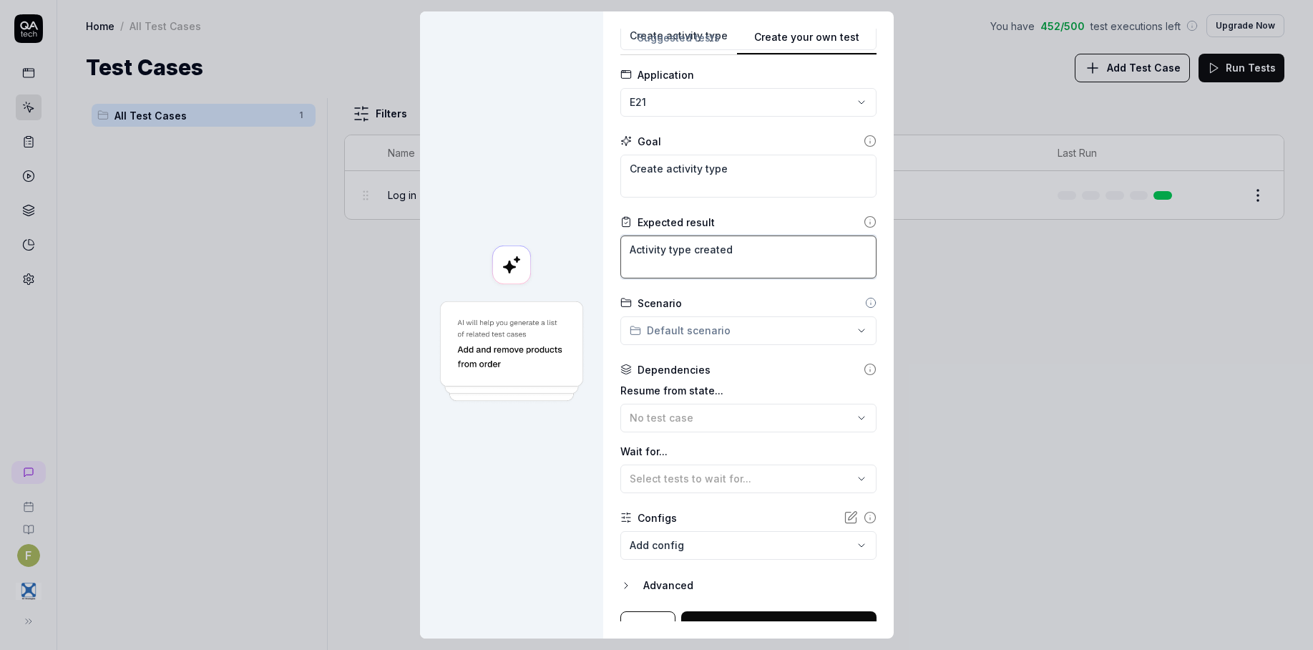
type textarea "Activity type created"
click at [775, 319] on div "**********" at bounding box center [656, 325] width 1313 height 650
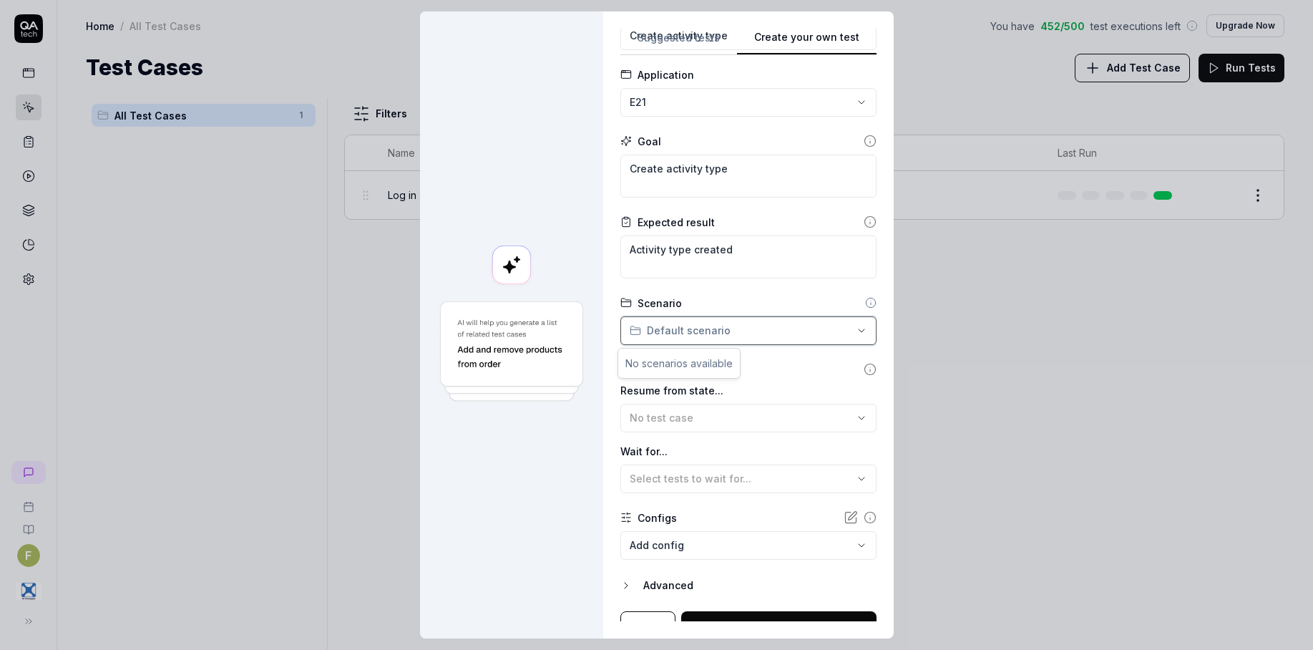
click at [785, 370] on div "**********" at bounding box center [656, 325] width 1313 height 650
click at [782, 416] on div "No test case" at bounding box center [740, 417] width 223 height 15
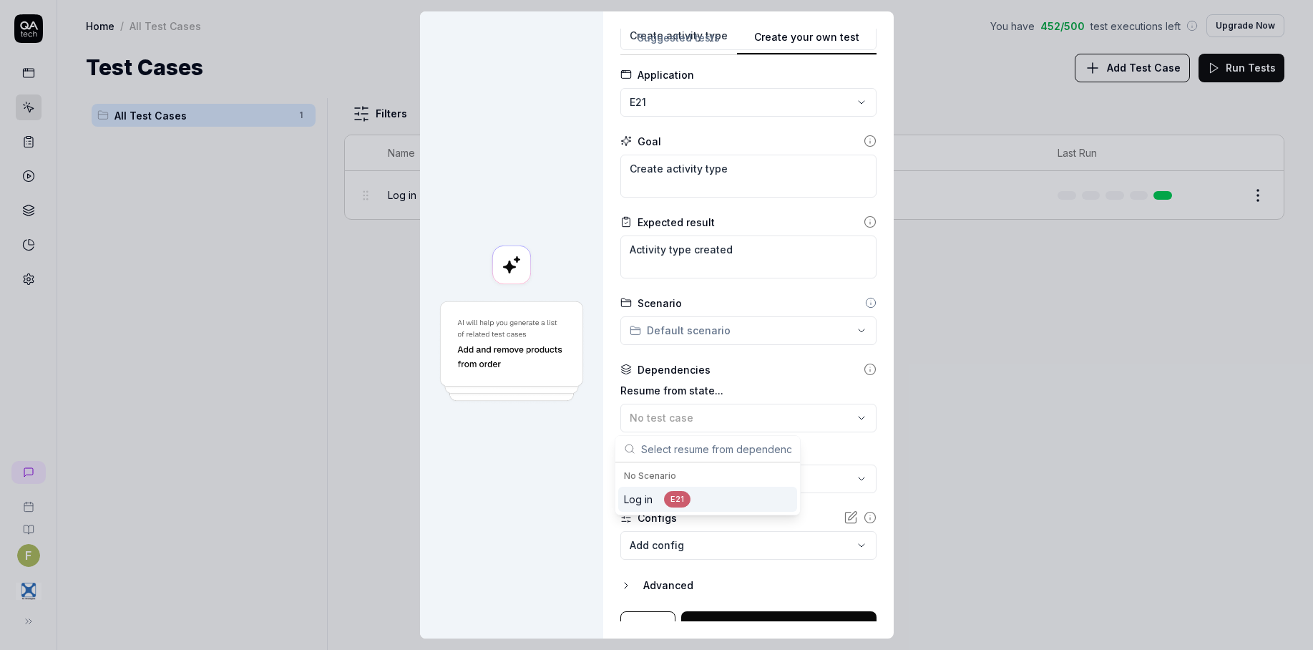
click at [785, 383] on label "Resume from state..." at bounding box center [748, 390] width 256 height 15
click at [769, 474] on div "Select tests to wait for..." at bounding box center [740, 478] width 223 height 15
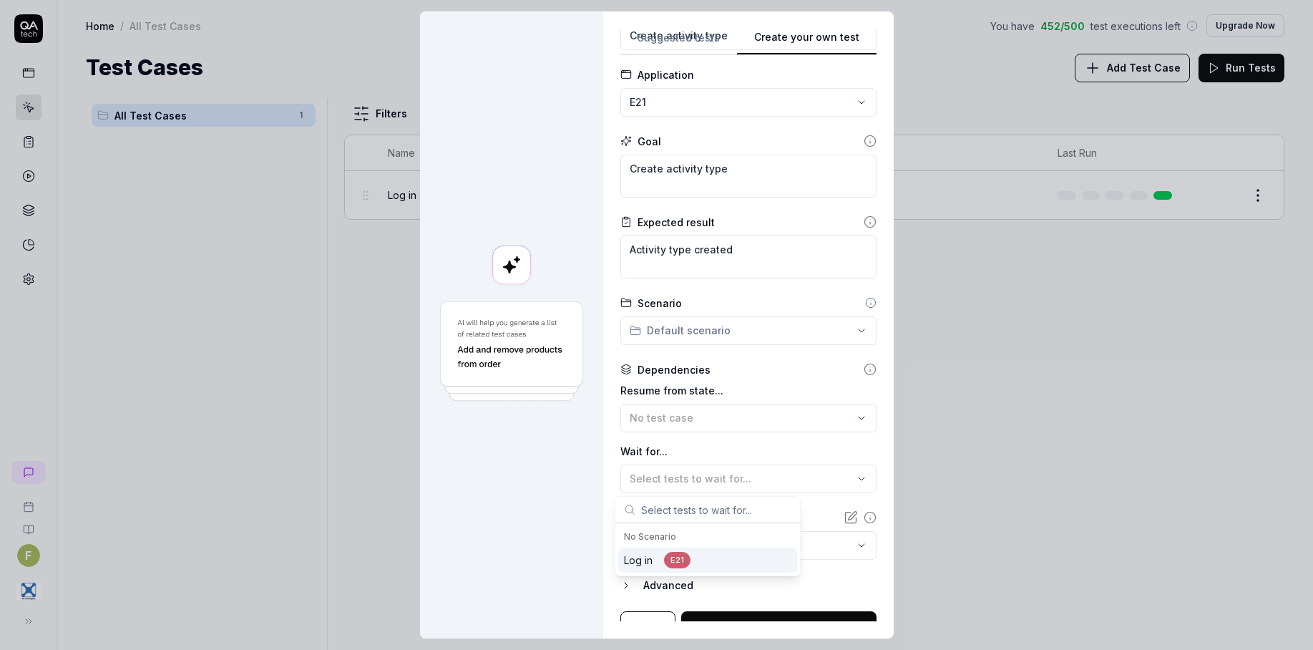
click at [743, 383] on label "Resume from state..." at bounding box center [748, 390] width 256 height 15
click at [734, 411] on div "No test case" at bounding box center [740, 417] width 223 height 15
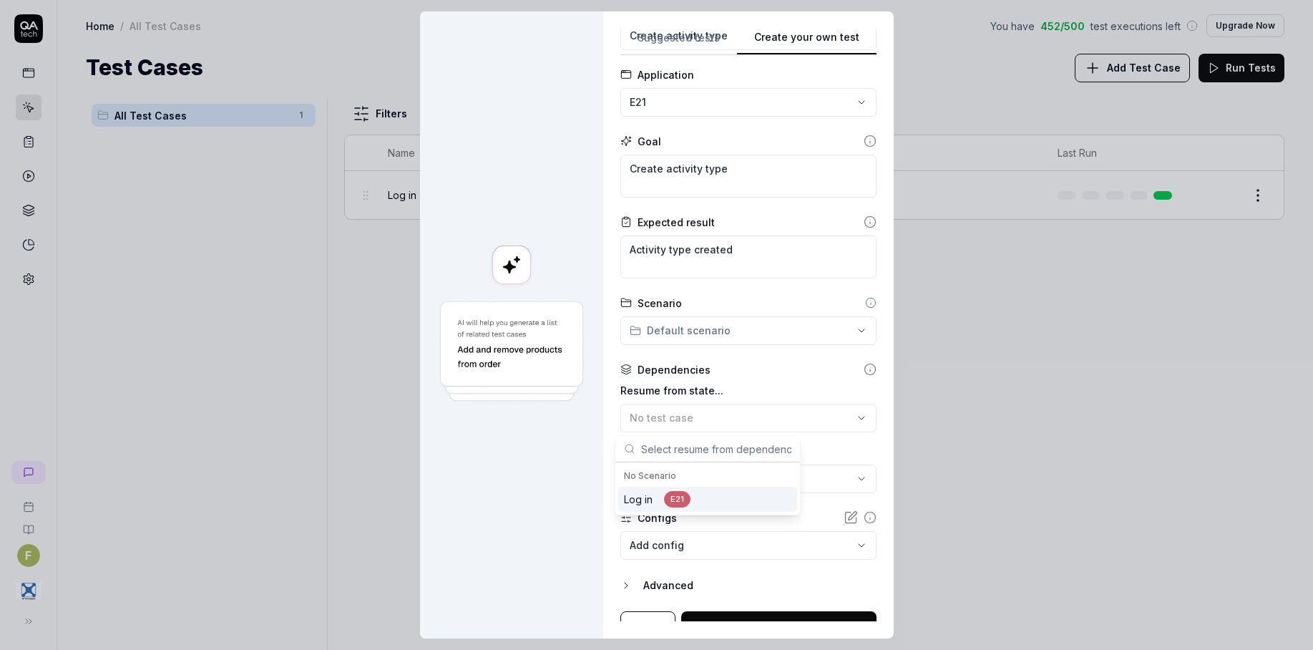
click at [705, 490] on div "Log in E21" at bounding box center [707, 498] width 179 height 25
click at [743, 447] on label "Wait for..." at bounding box center [748, 451] width 256 height 15
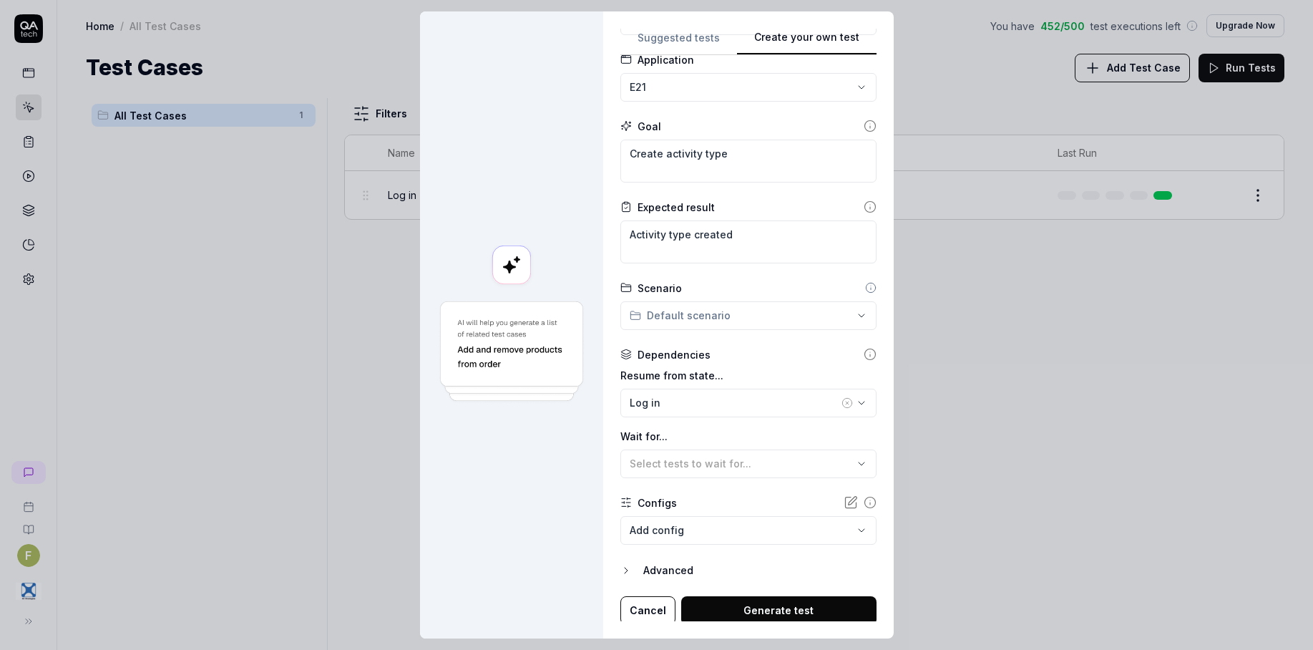
scroll to position [90, 0]
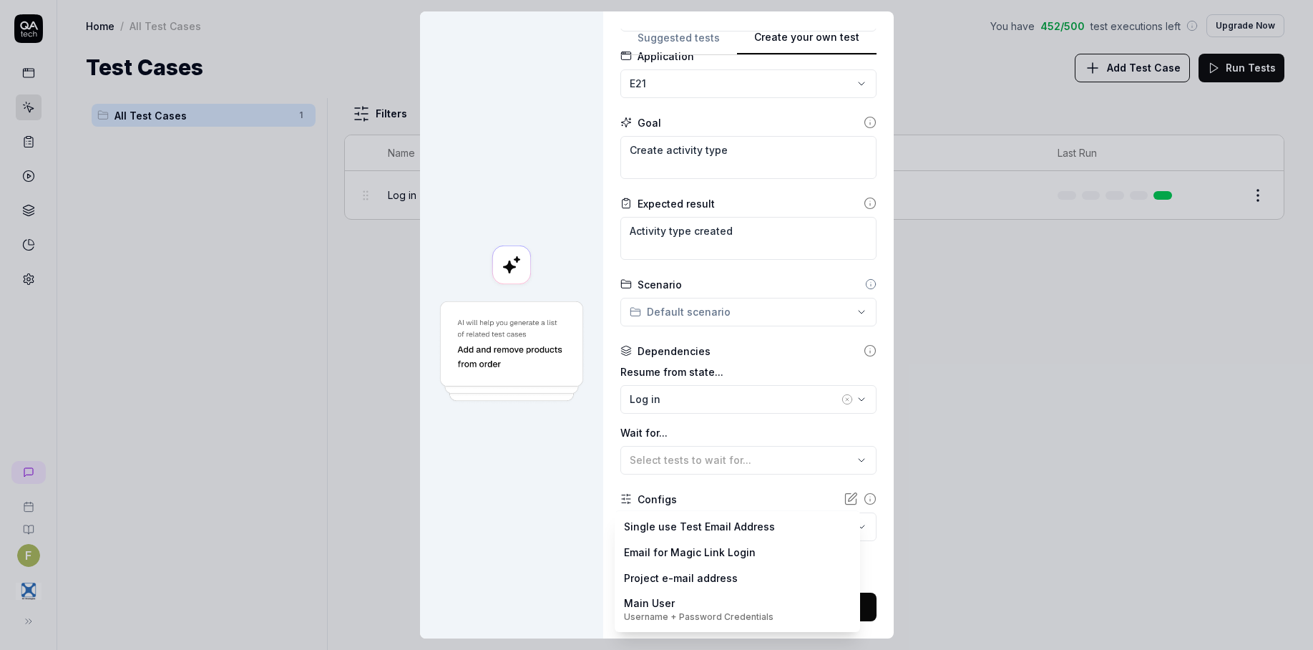
click at [738, 520] on body "**********" at bounding box center [656, 325] width 1313 height 650
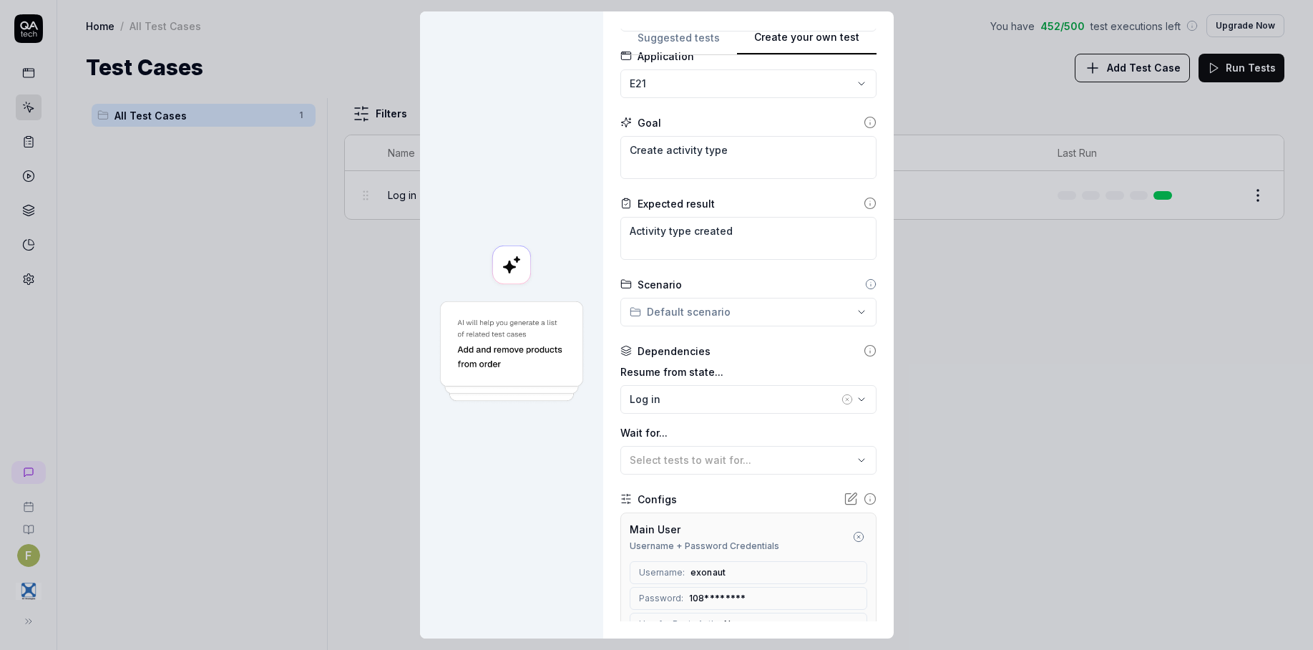
click at [775, 484] on form "**********" at bounding box center [748, 370] width 256 height 777
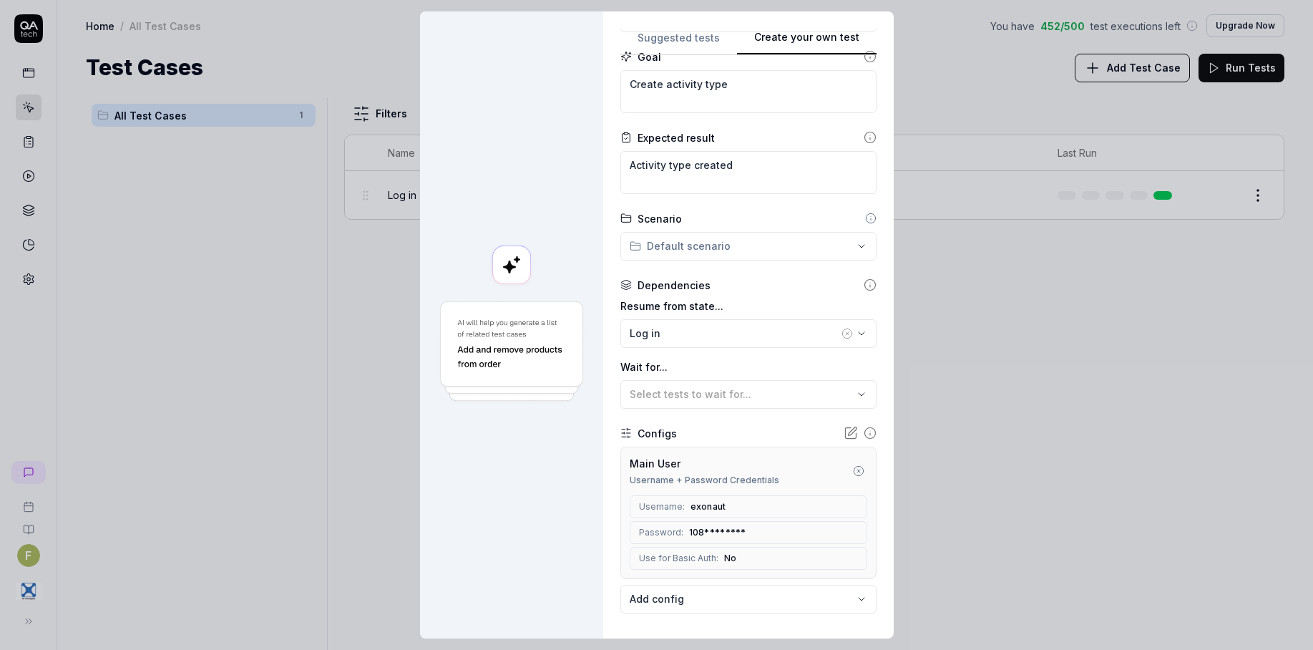
scroll to position [228, 0]
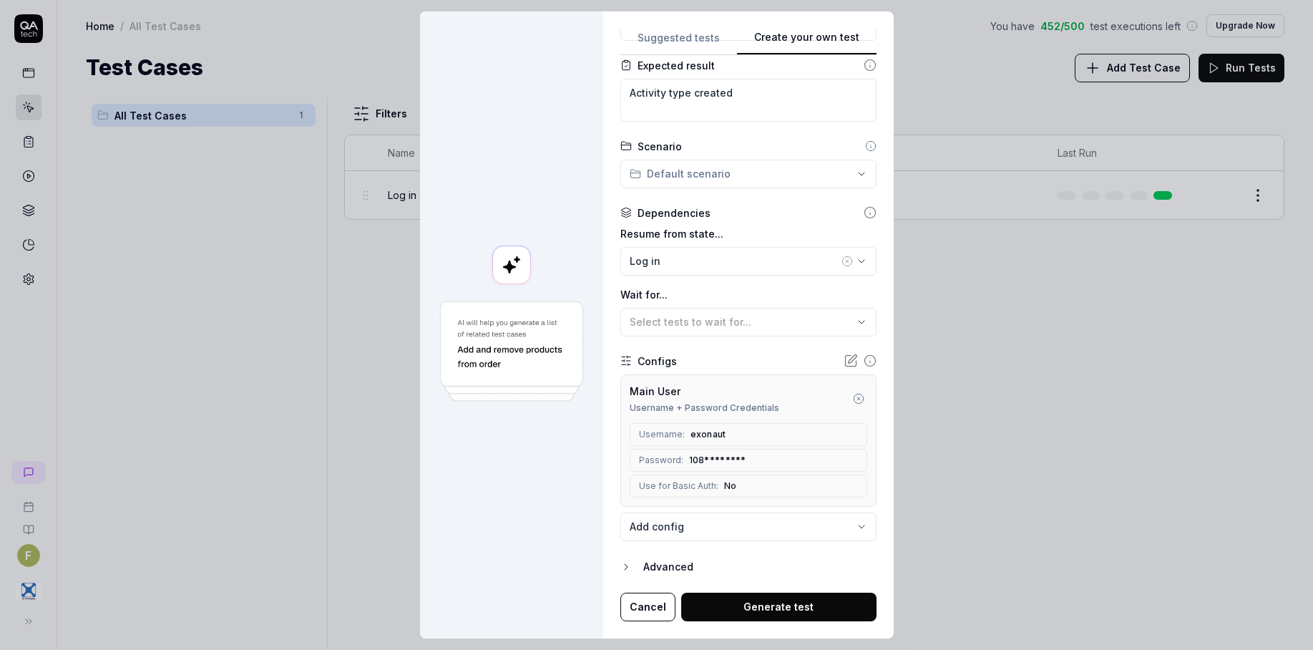
click at [775, 609] on button "Generate test" at bounding box center [778, 606] width 195 height 29
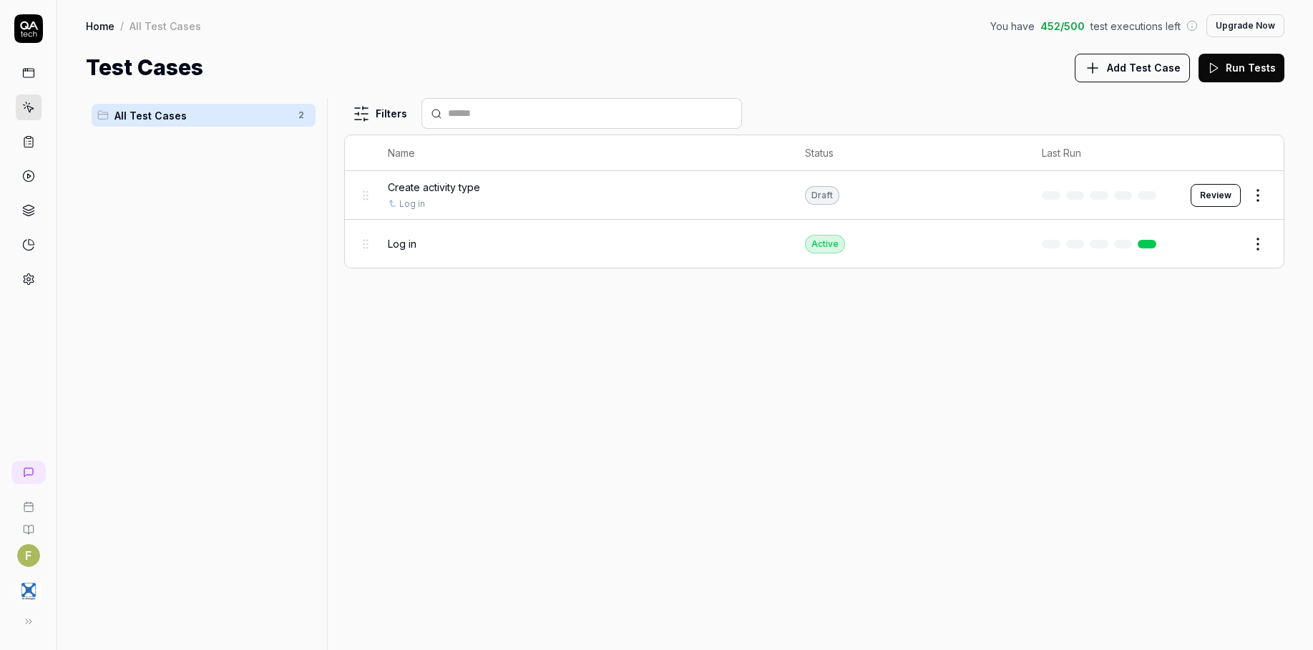
click at [1225, 189] on button "Review" at bounding box center [1215, 195] width 50 height 23
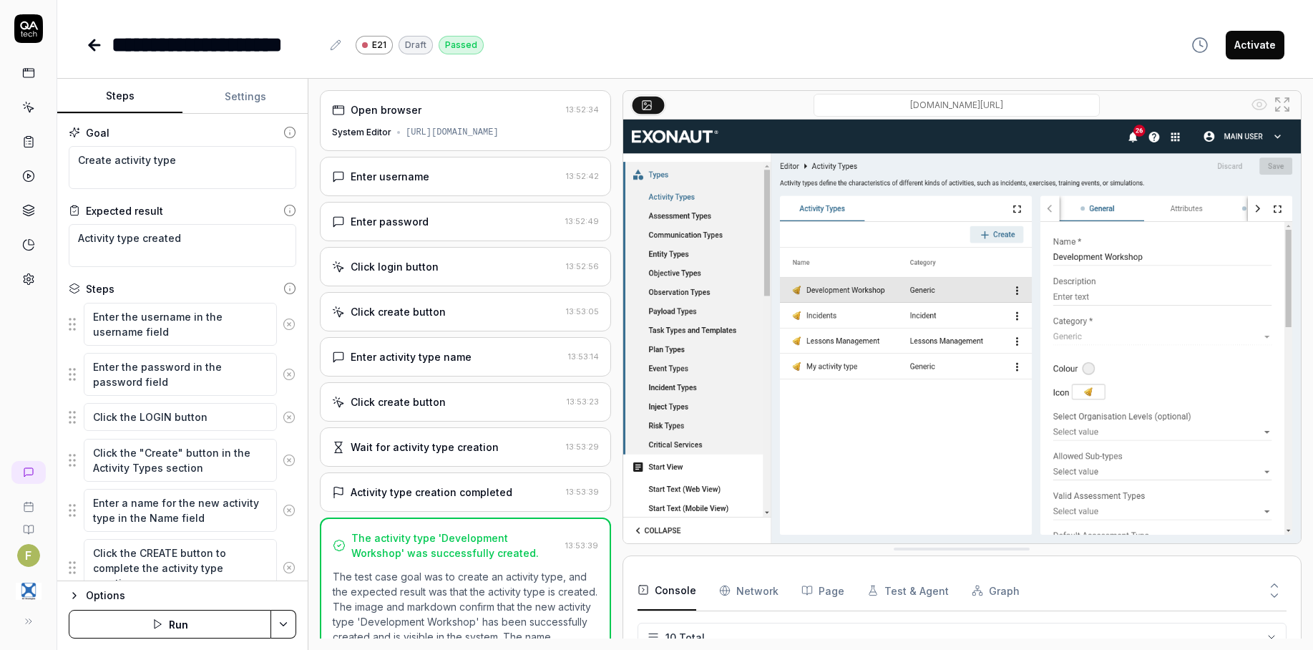
click at [479, 184] on div "Enter username" at bounding box center [446, 176] width 228 height 15
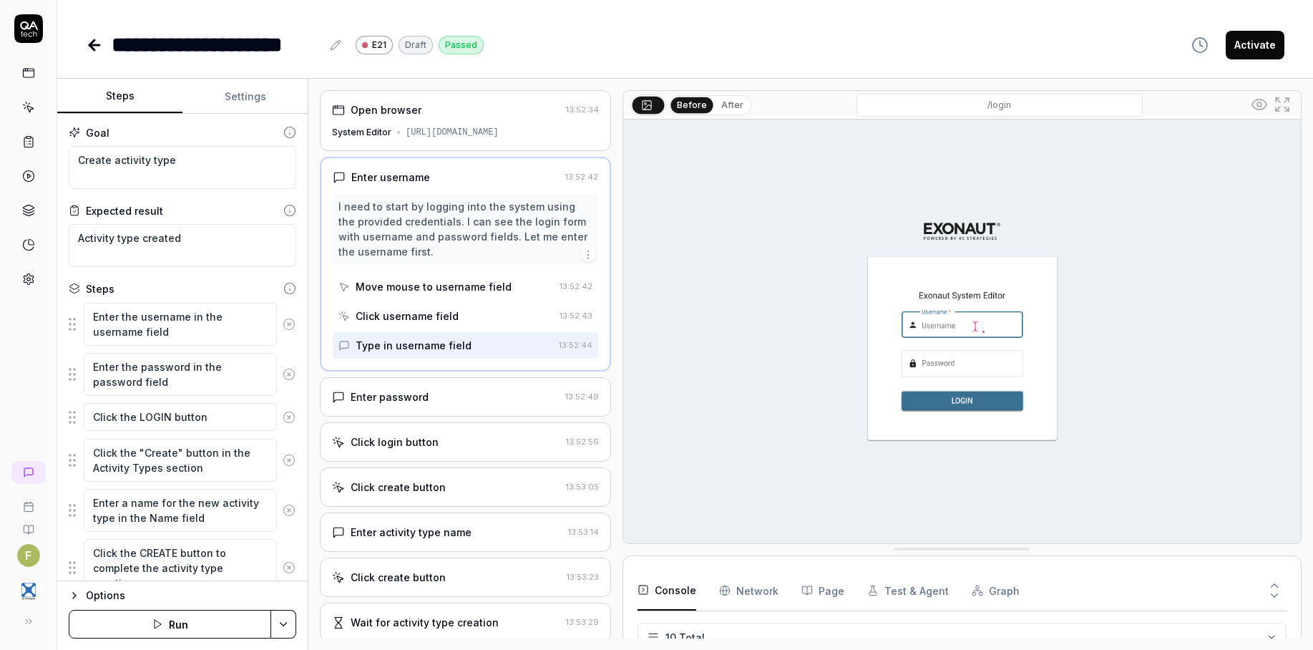
click at [486, 494] on div "Click create button" at bounding box center [446, 486] width 228 height 15
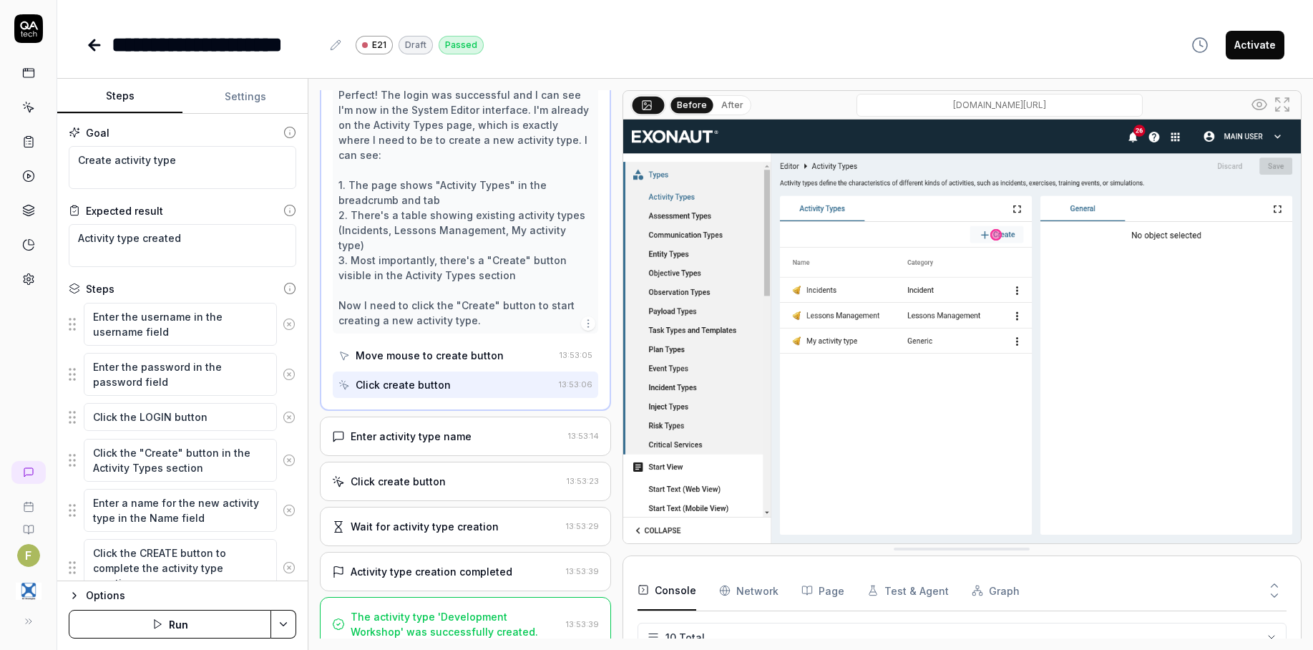
click at [514, 444] on div "Enter activity type name" at bounding box center [447, 435] width 230 height 15
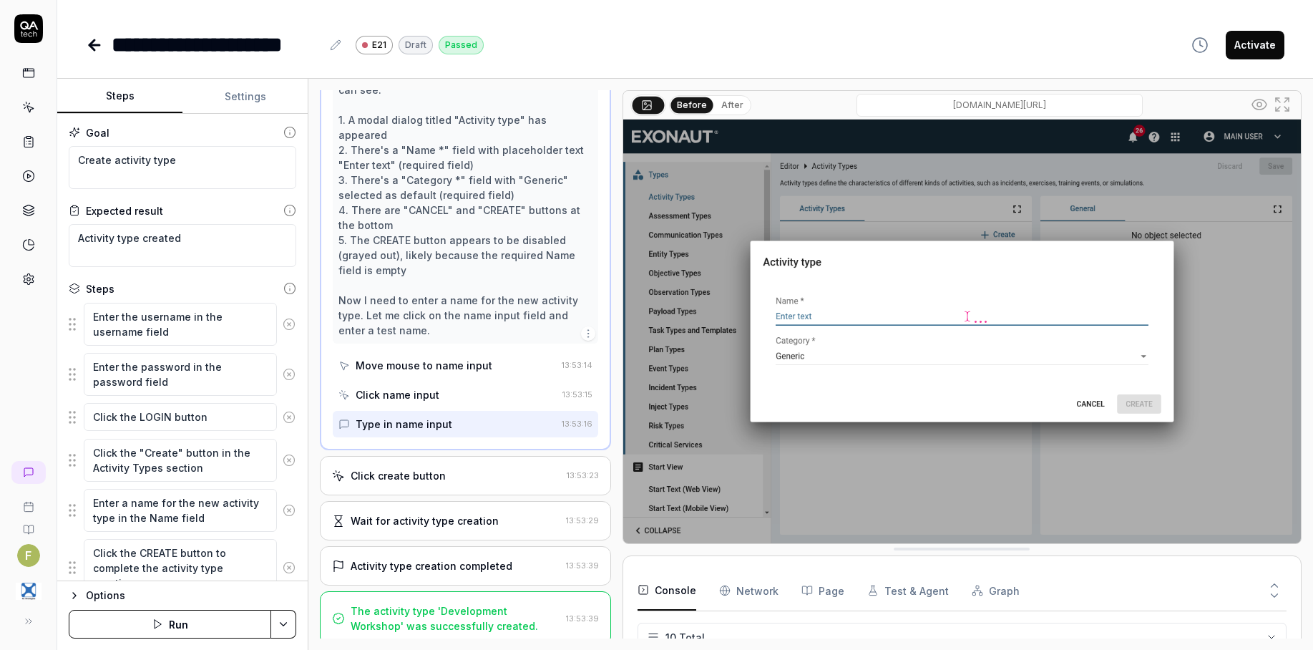
scroll to position [347, 0]
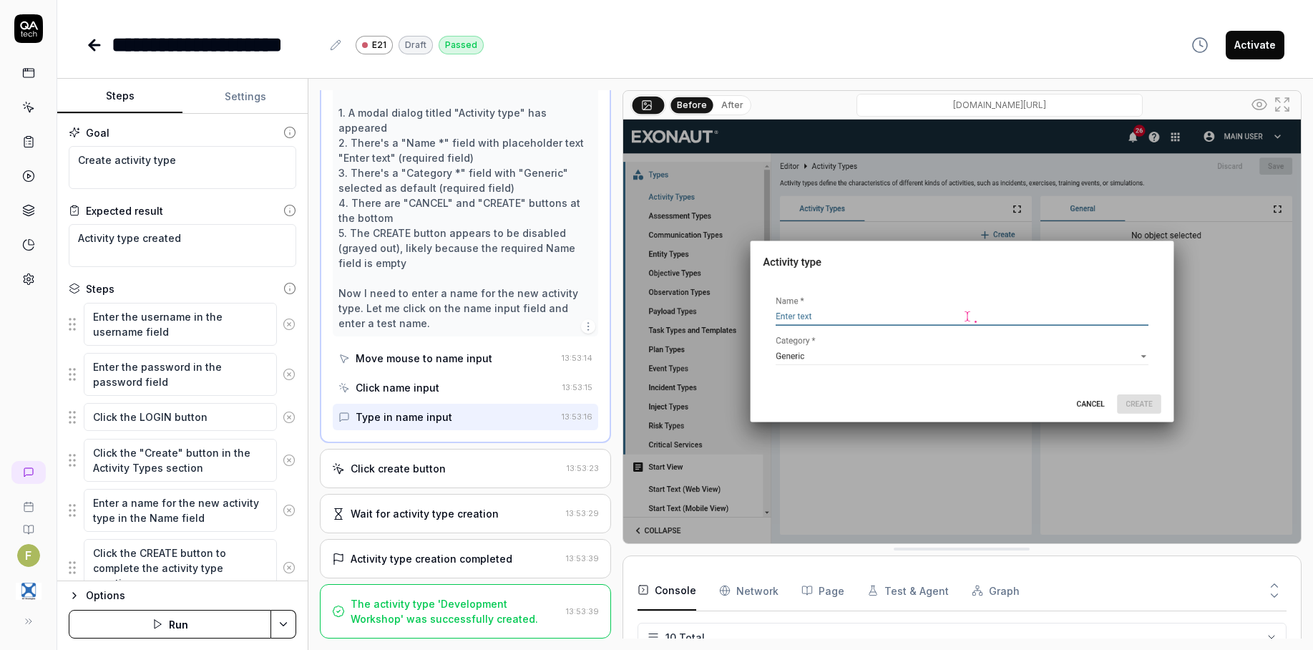
click at [428, 469] on div "Click create button" at bounding box center [398, 468] width 95 height 15
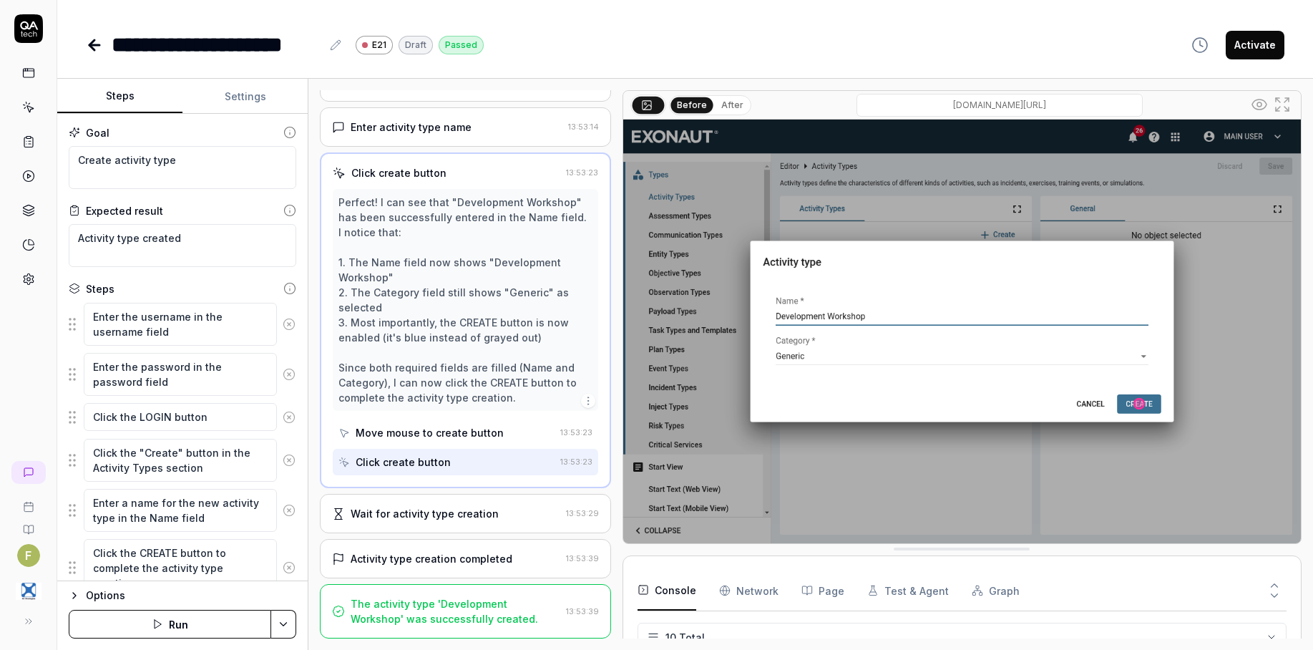
scroll to position [242, 0]
click at [487, 506] on div "Wait for activity type creation" at bounding box center [425, 513] width 148 height 15
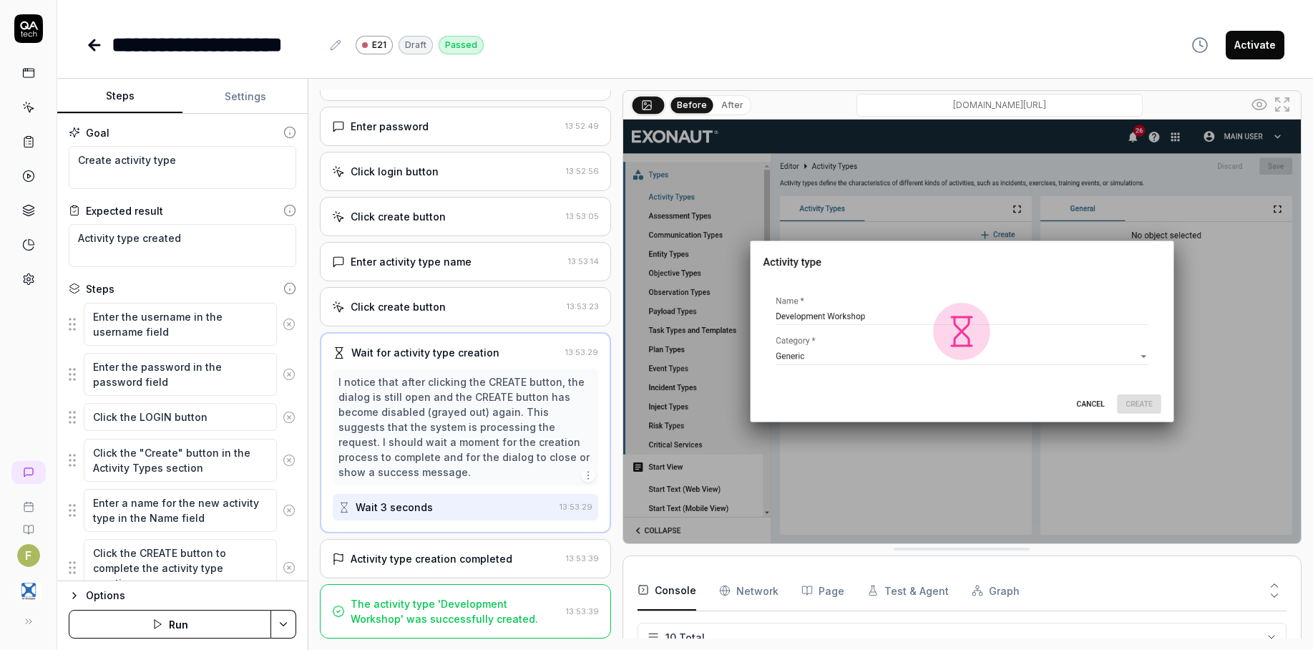
click at [476, 564] on div "Activity type creation completed" at bounding box center [432, 558] width 162 height 15
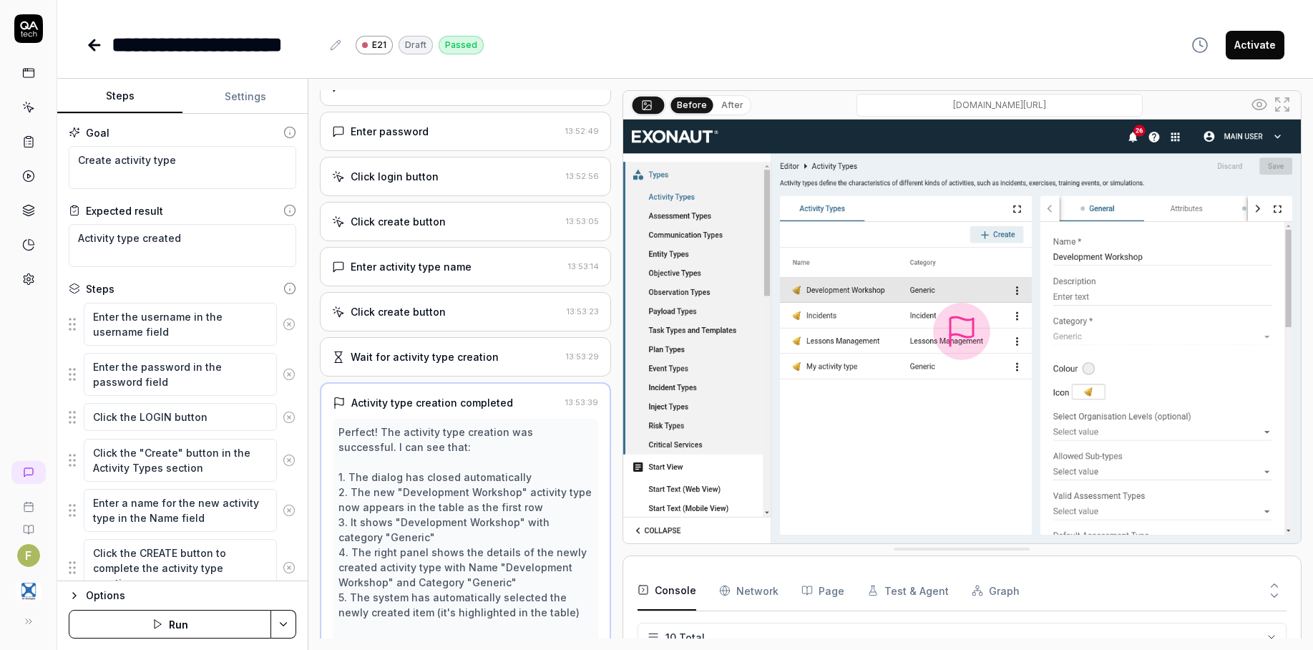
scroll to position [0, 0]
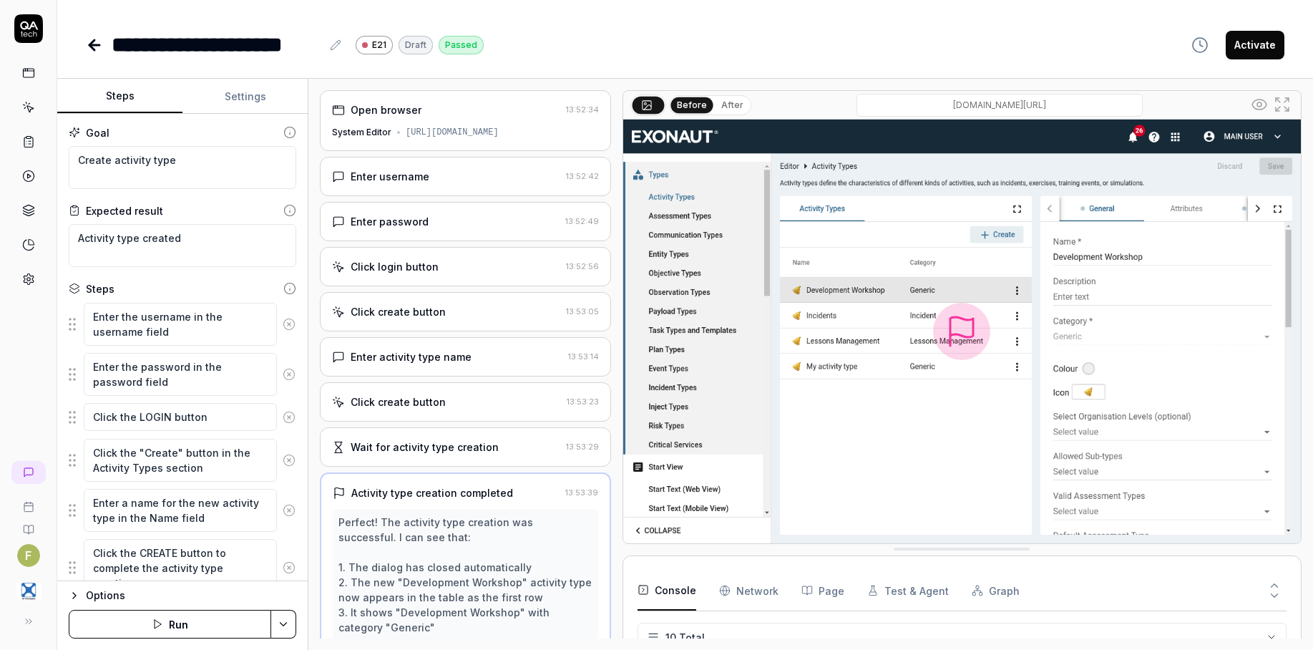
click at [98, 40] on icon at bounding box center [94, 44] width 17 height 17
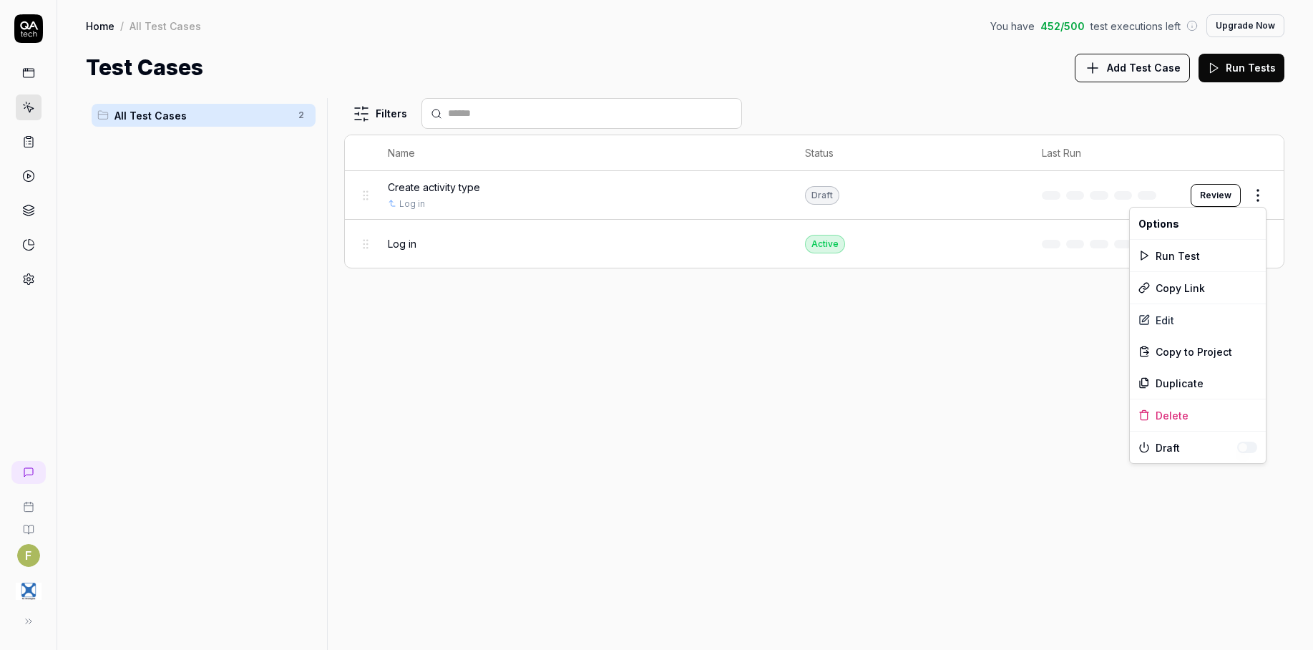
click at [1263, 198] on html "F Home / All Test Cases You have 452 / 500 test executions left Upgrade Now Hom…" at bounding box center [656, 325] width 1313 height 650
click at [1249, 447] on button "button" at bounding box center [1247, 446] width 20 height 11
click at [697, 496] on html "F Home / All Test Cases You have 452 / 500 test executions left Upgrade Now Hom…" at bounding box center [656, 325] width 1313 height 650
click at [1249, 187] on html "F Home / All Test Cases You have 452 / 500 test executions left Upgrade Now Hom…" at bounding box center [656, 325] width 1313 height 650
click at [1218, 252] on div "Run Test" at bounding box center [1198, 255] width 136 height 31
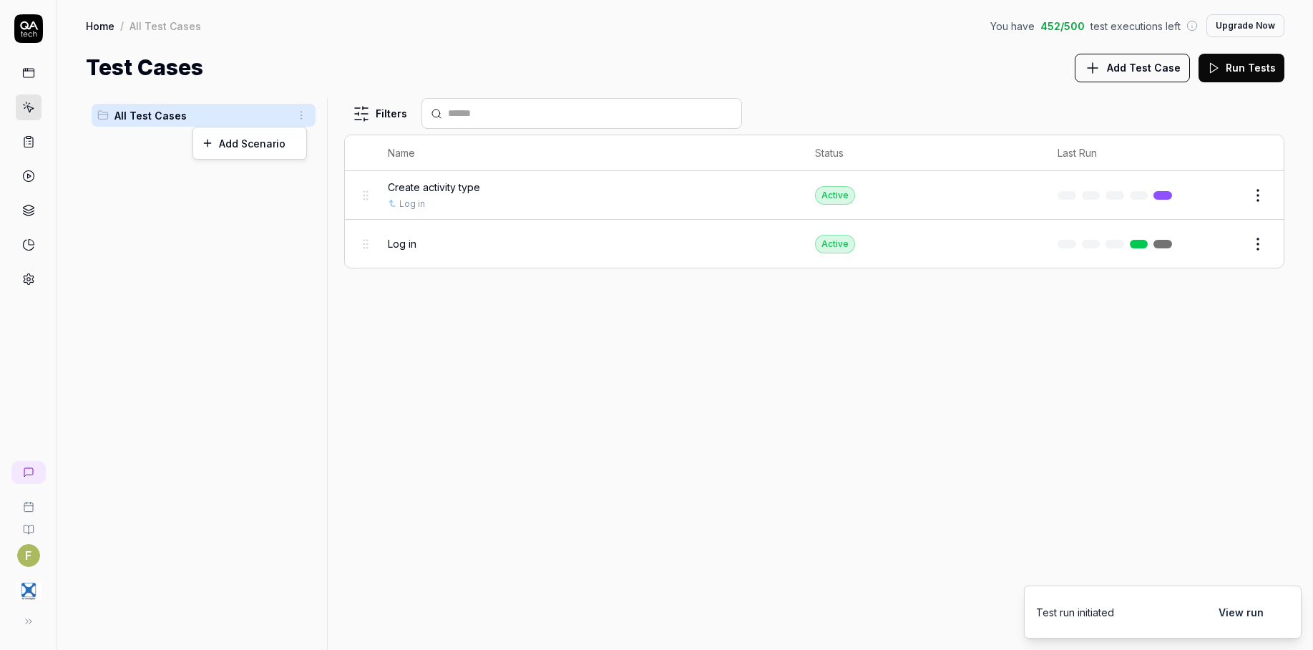
click at [299, 116] on html "F Home / All Test Cases You have 452 / 500 test executions left Upgrade Now Hom…" at bounding box center [656, 325] width 1313 height 650
click at [594, 438] on html "F Home / All Test Cases You have 452 / 500 test executions left Upgrade Now Hom…" at bounding box center [656, 325] width 1313 height 650
click at [29, 278] on icon at bounding box center [28, 279] width 13 height 13
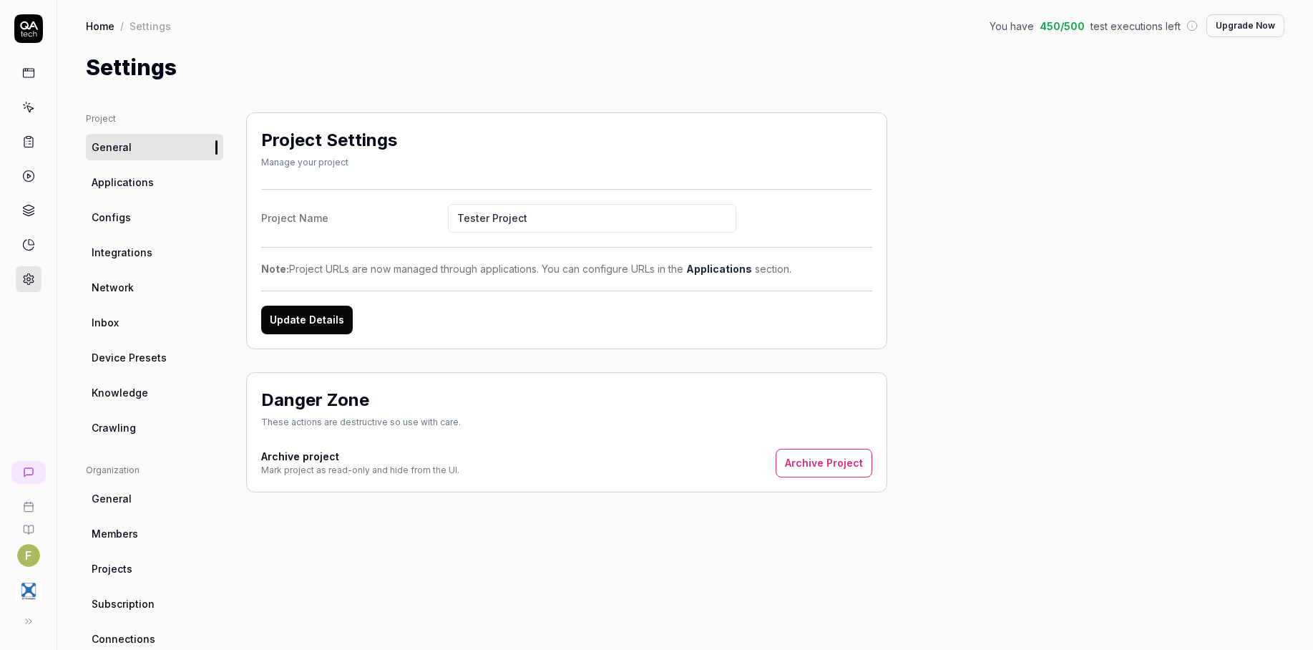
click at [192, 428] on link "Crawling" at bounding box center [154, 427] width 137 height 26
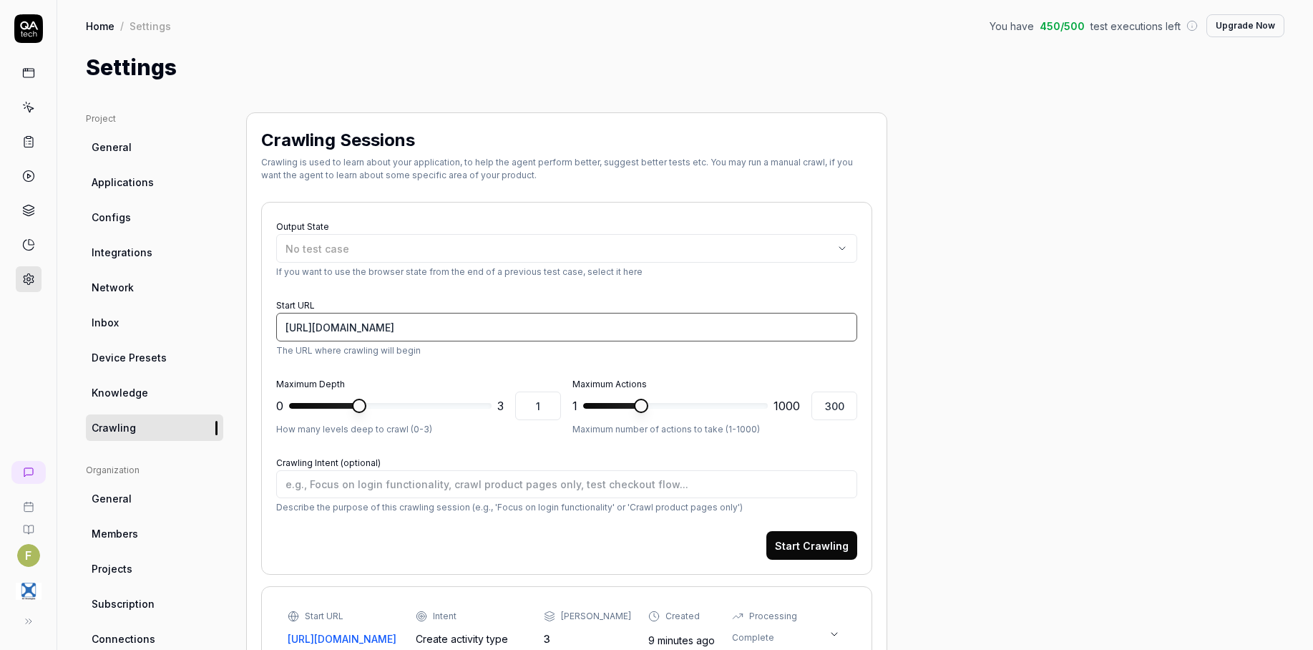
drag, startPoint x: 675, startPoint y: 327, endPoint x: 237, endPoint y: 323, distance: 437.1
paste input "int-semmextdev01.exonaut.com/exonaut-system-editor/#/editor/types/activity-types"
type textarea "*"
click at [341, 333] on input "https://int-semmextdev01.exonaut.com/exonaut-system-editor/#/editor/types/activ…" at bounding box center [566, 327] width 581 height 29
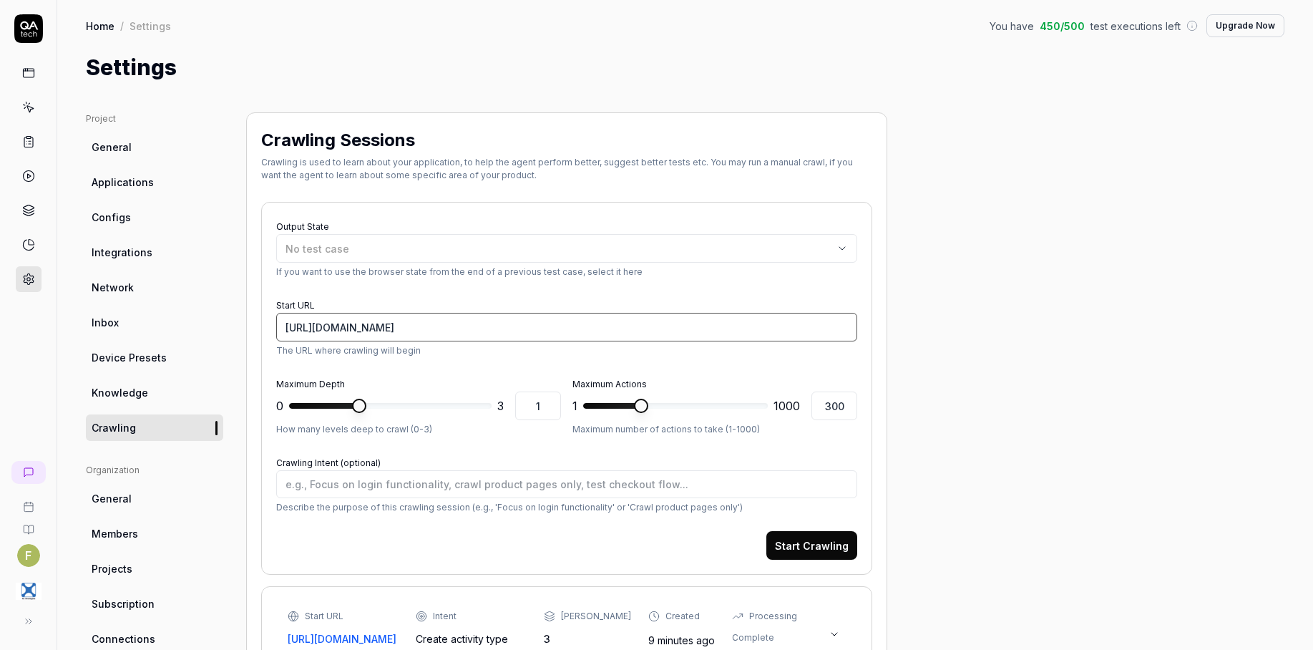
type input "[URL][DOMAIN_NAME]"
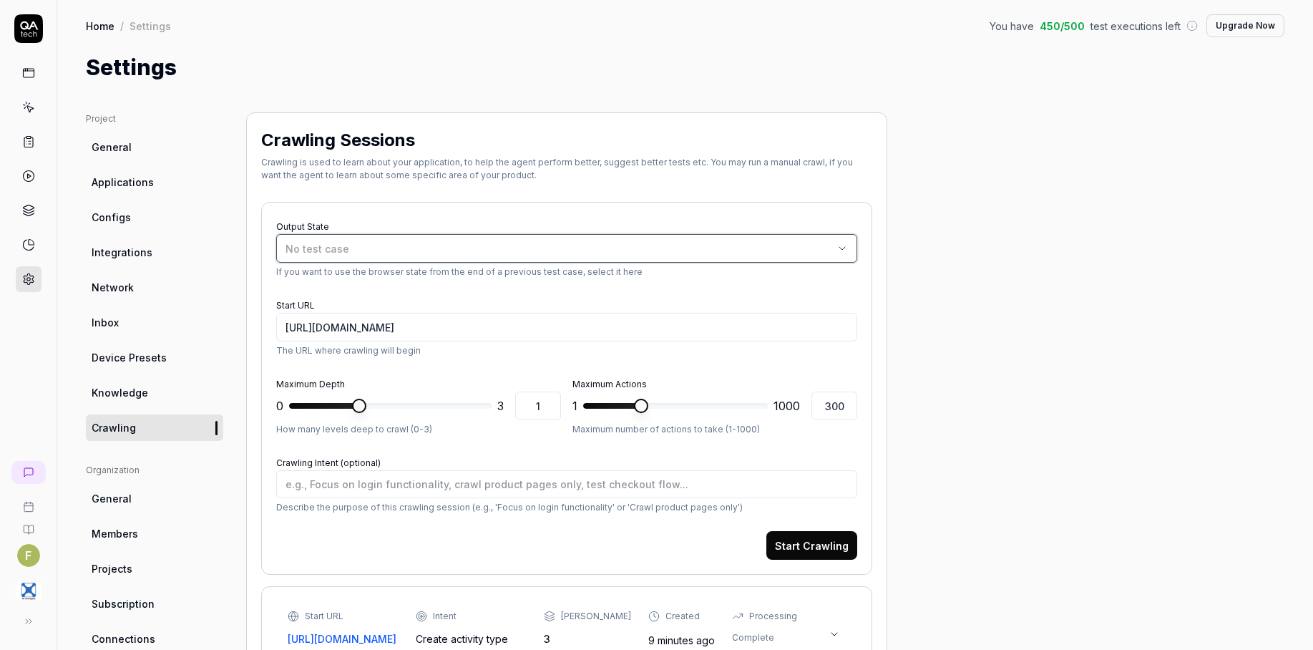
click at [420, 240] on button "No test case" at bounding box center [566, 248] width 581 height 29
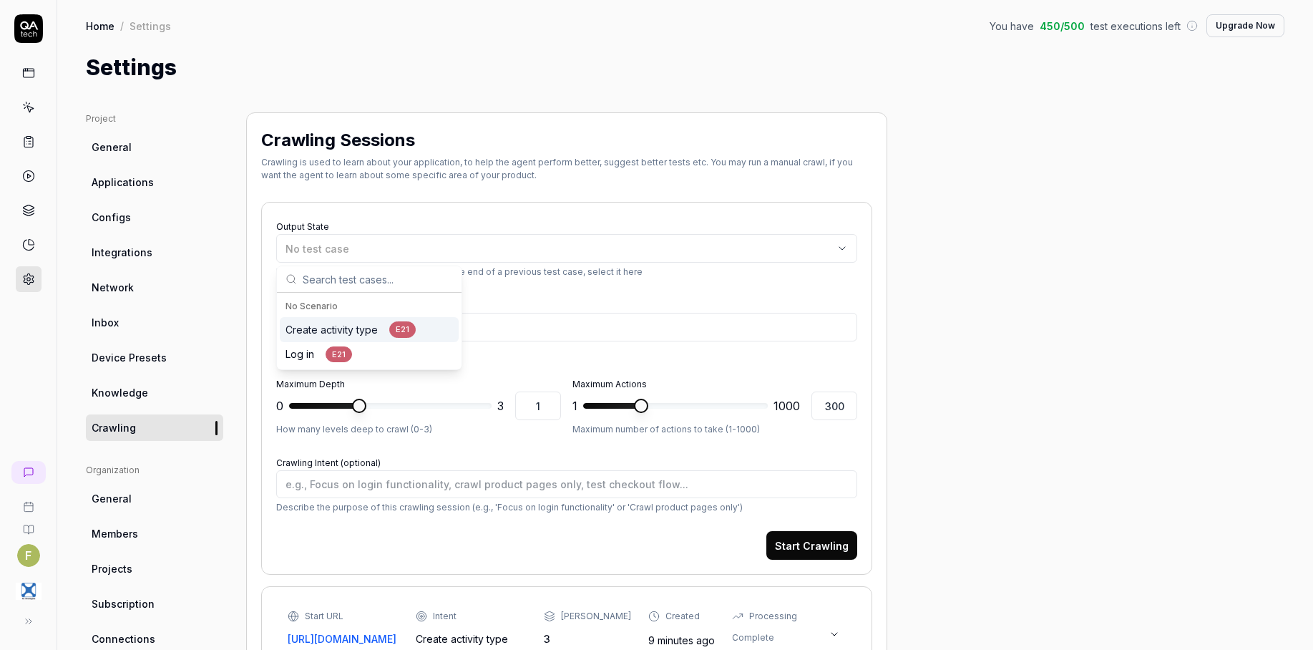
click at [416, 329] on div "Create activity type E21" at bounding box center [369, 329] width 179 height 25
click at [733, 278] on p "If you want to use the browser state from the end of a previous test case, sele…" at bounding box center [566, 271] width 581 height 13
type textarea "*"
type input "3"
click at [366, 413] on span at bounding box center [359, 405] width 14 height 14
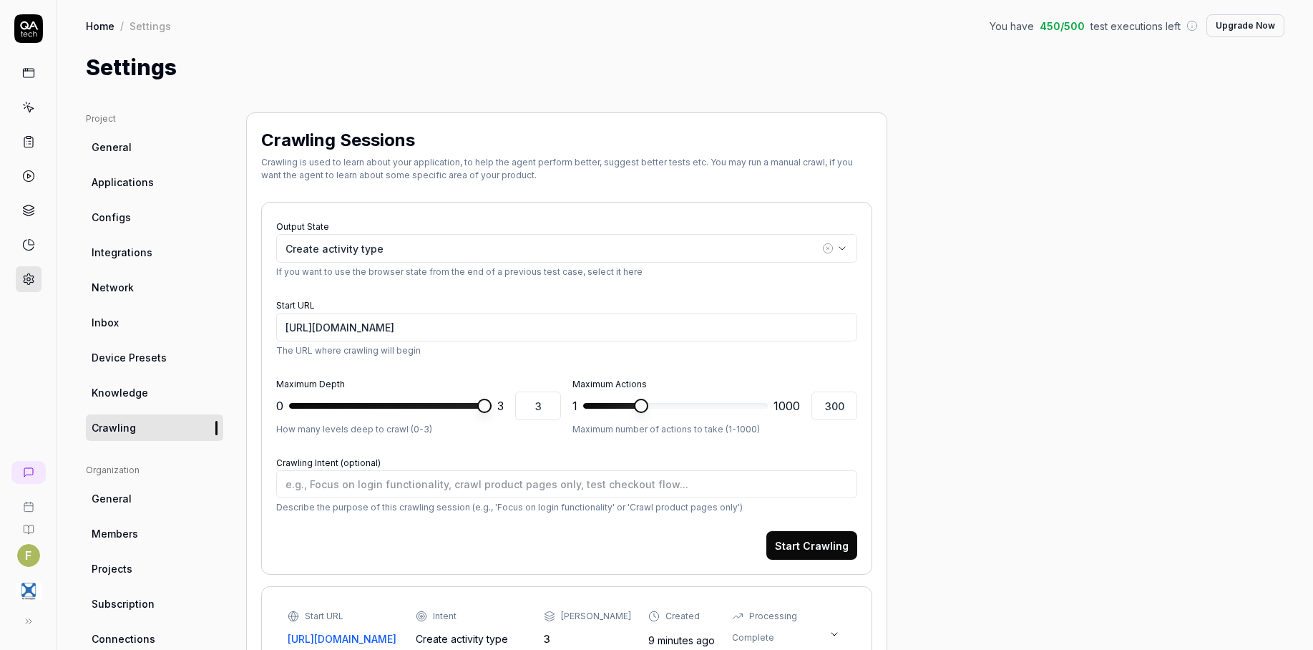
type textarea "*"
type input "1000"
click at [768, 411] on span at bounding box center [760, 405] width 14 height 14
click at [378, 485] on textarea "Crawling Intent (optional)" at bounding box center [566, 484] width 581 height 28
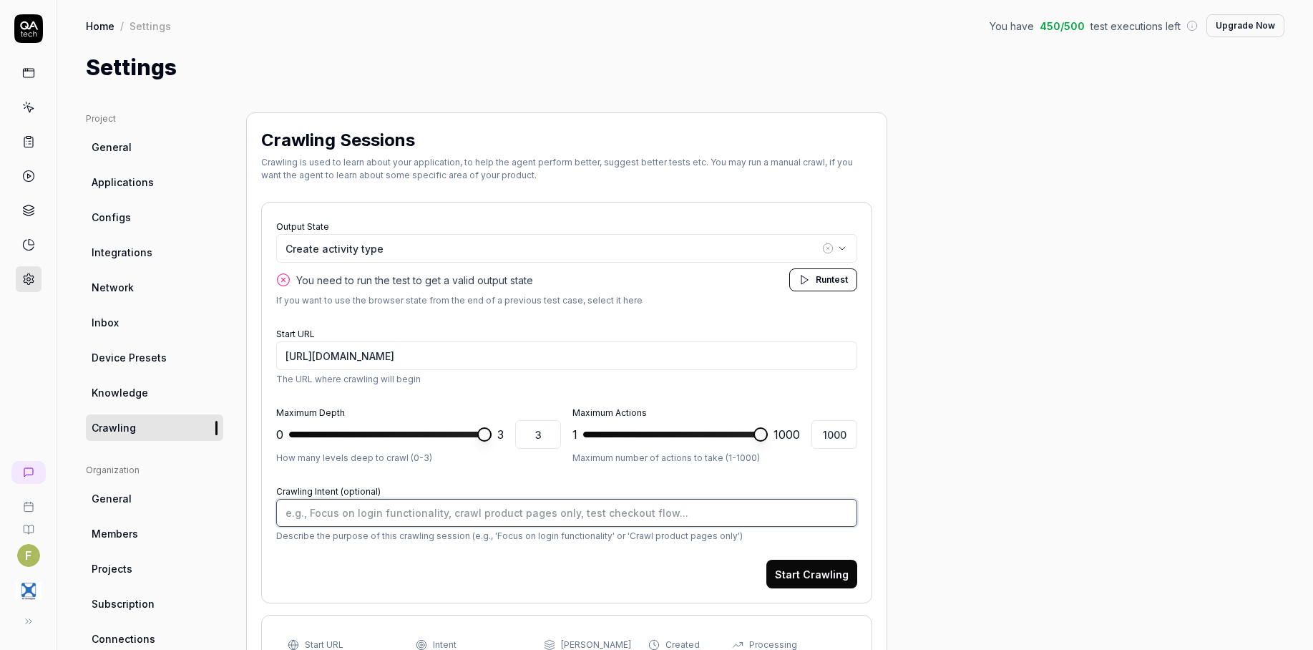
type textarea "*"
type textarea "F"
type textarea "*"
type textarea "Fo"
type textarea "*"
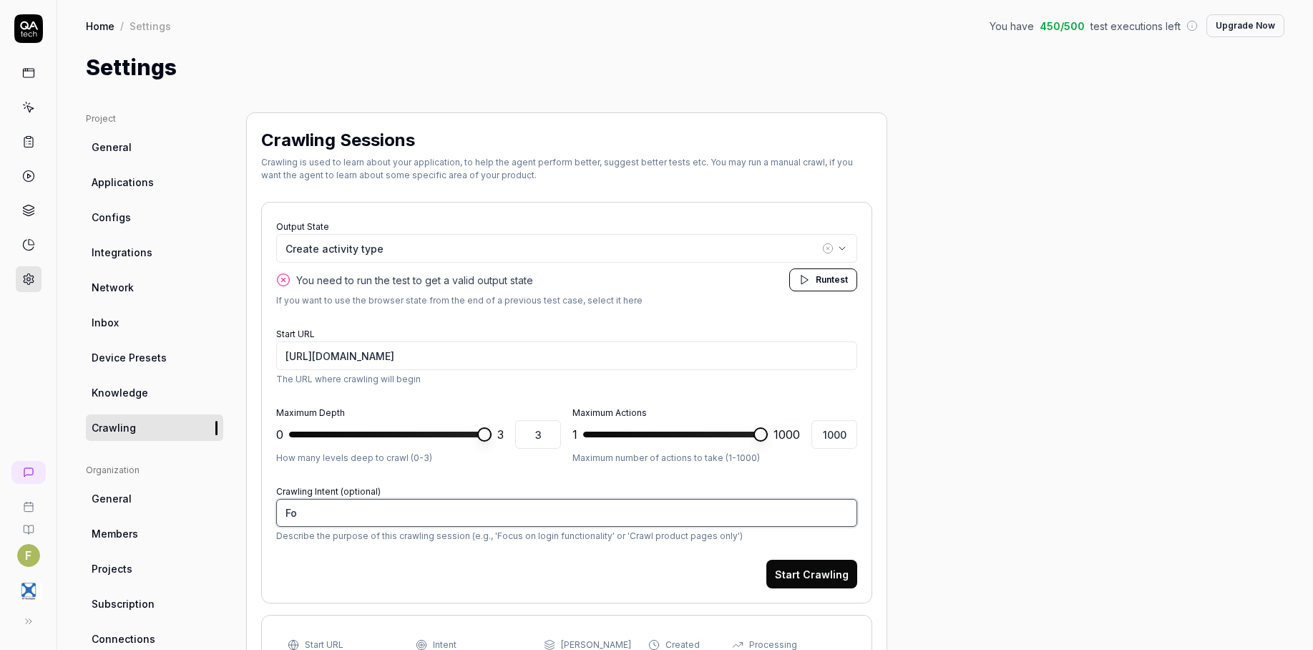
type textarea "Foc"
type textarea "*"
type textarea "Fo"
type textarea "*"
type textarea "F"
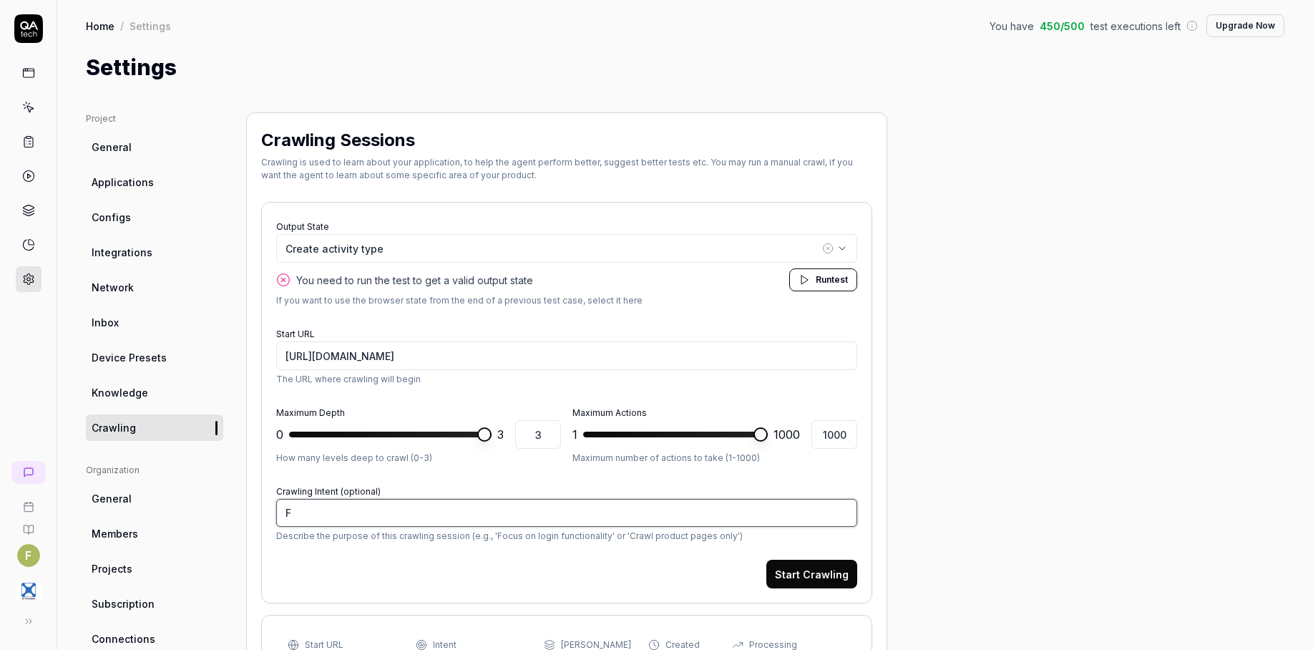
type textarea "*"
type textarea "Fc"
type textarea "*"
type textarea "F"
type textarea "*"
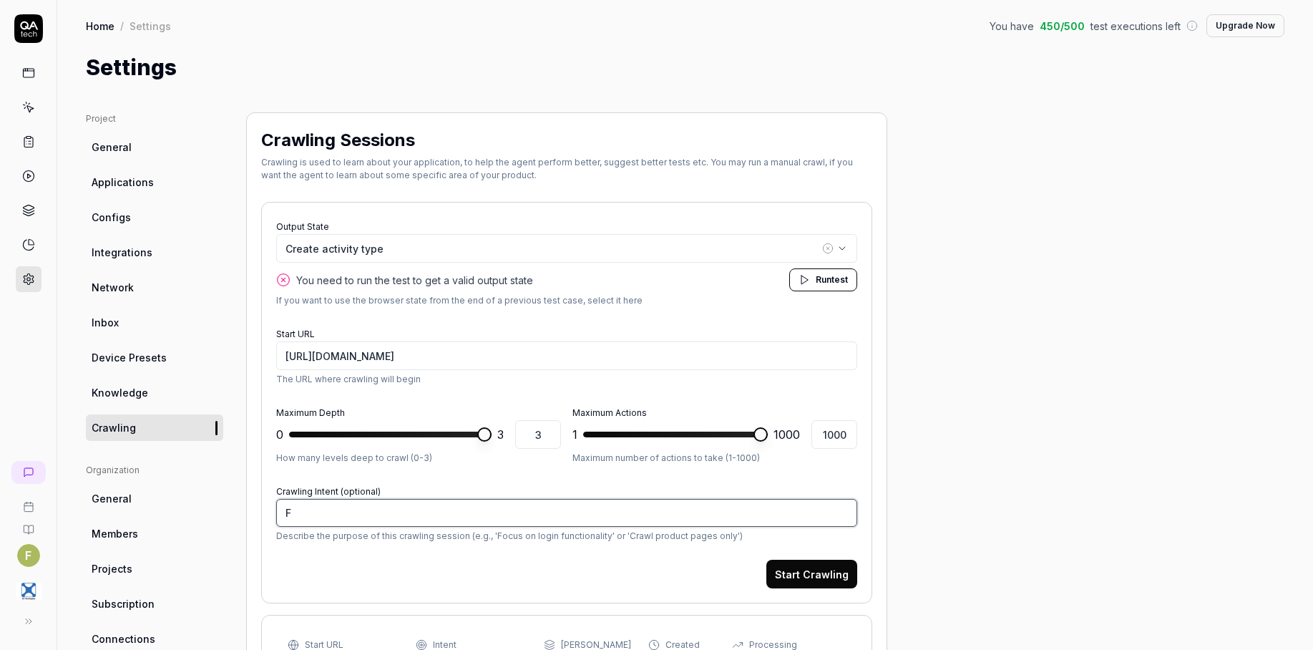
type textarea "Fo"
type textarea "*"
type textarea "Foc"
type textarea "*"
type textarea "Focs"
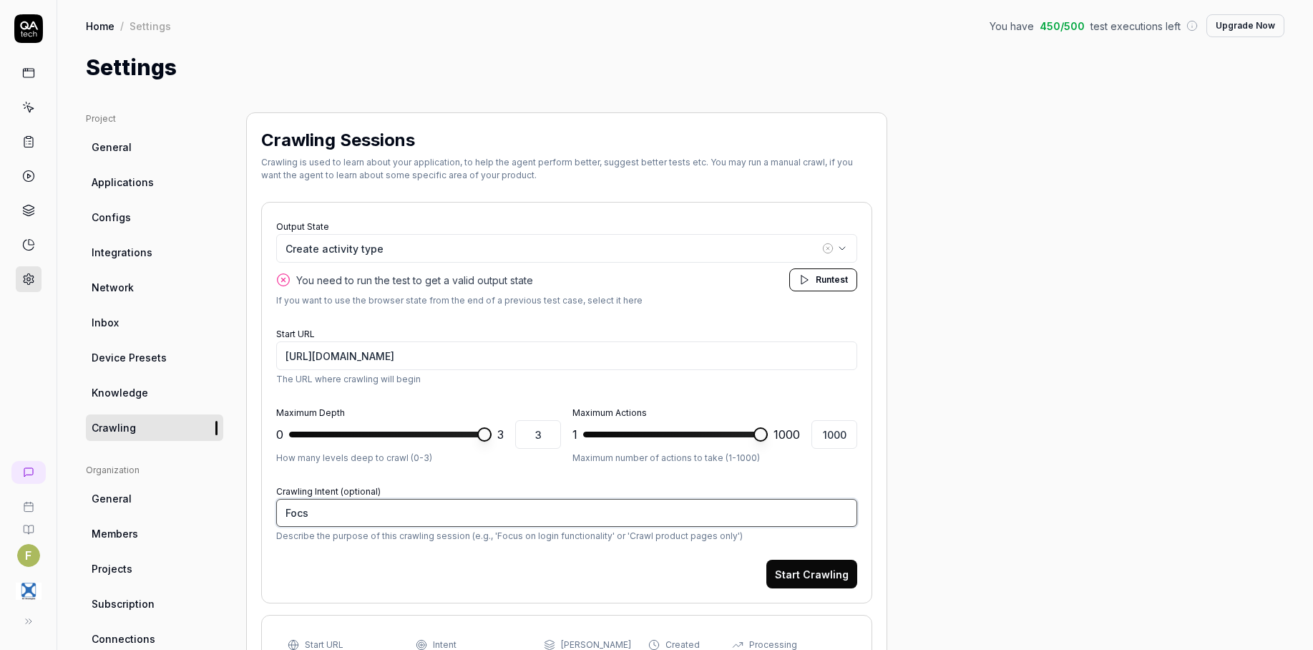
type textarea "*"
type textarea "Foc"
type textarea "*"
type textarea "Focu"
type textarea "*"
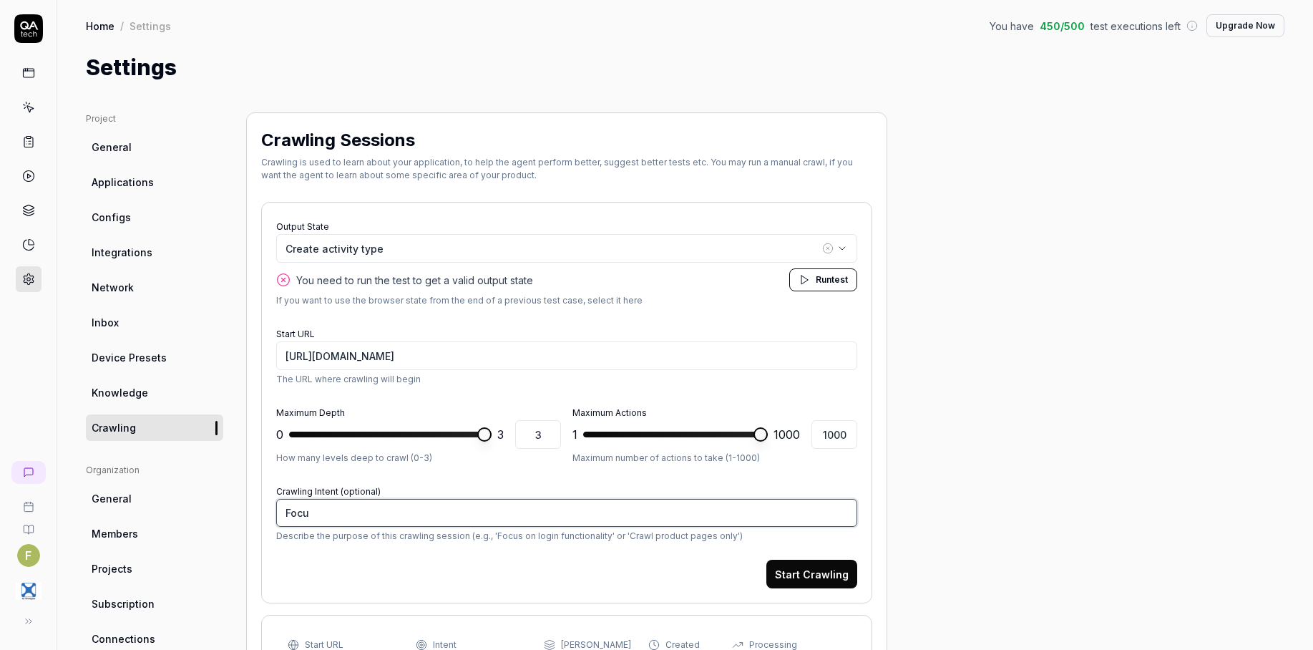
type textarea "Focus"
type textarea "*"
type textarea "Focus"
type textarea "*"
type textarea "Focus o"
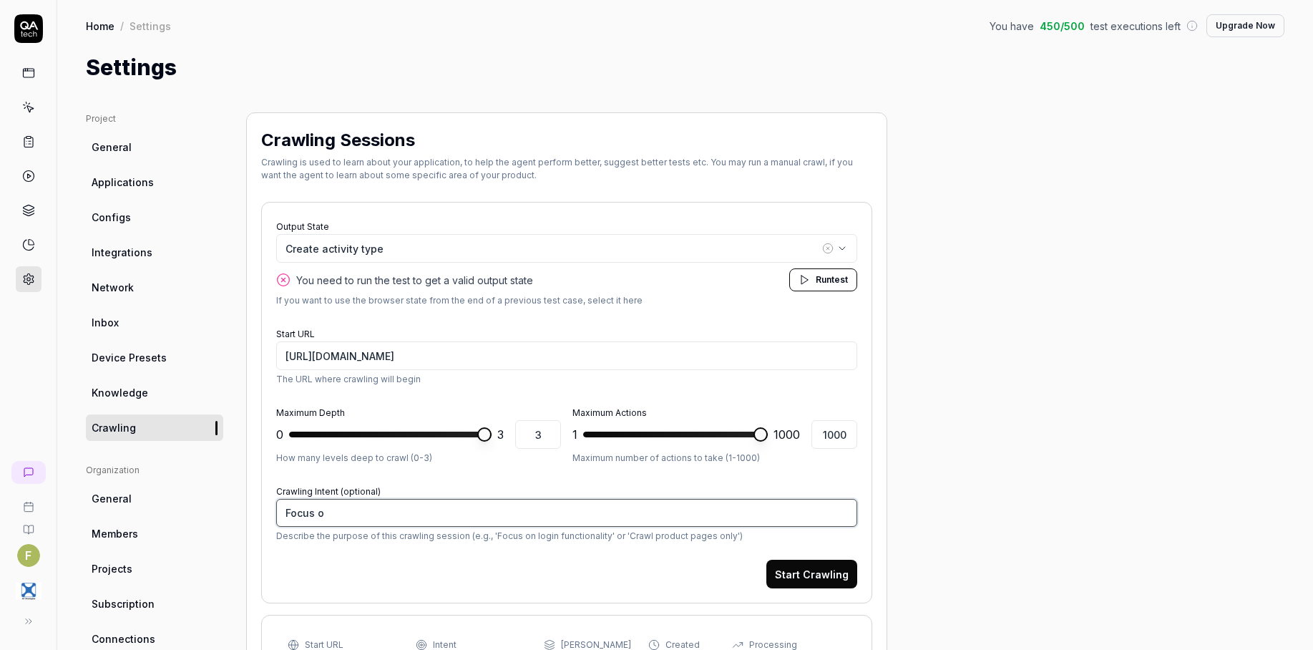
type textarea "*"
type textarea "Focus on"
type textarea "*"
type textarea "Focus on"
type textarea "*"
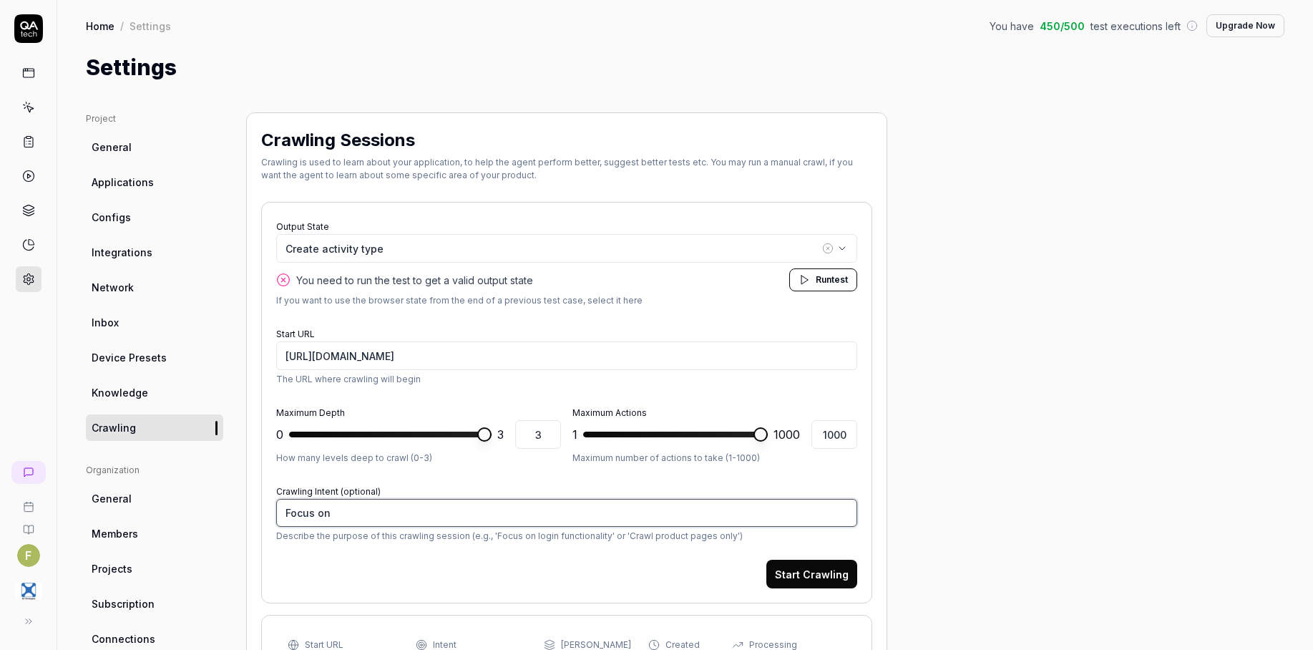
type textarea "Focus on a"
type textarea "*"
type textarea "Focus on ac"
type textarea "*"
type textarea "Focus on act"
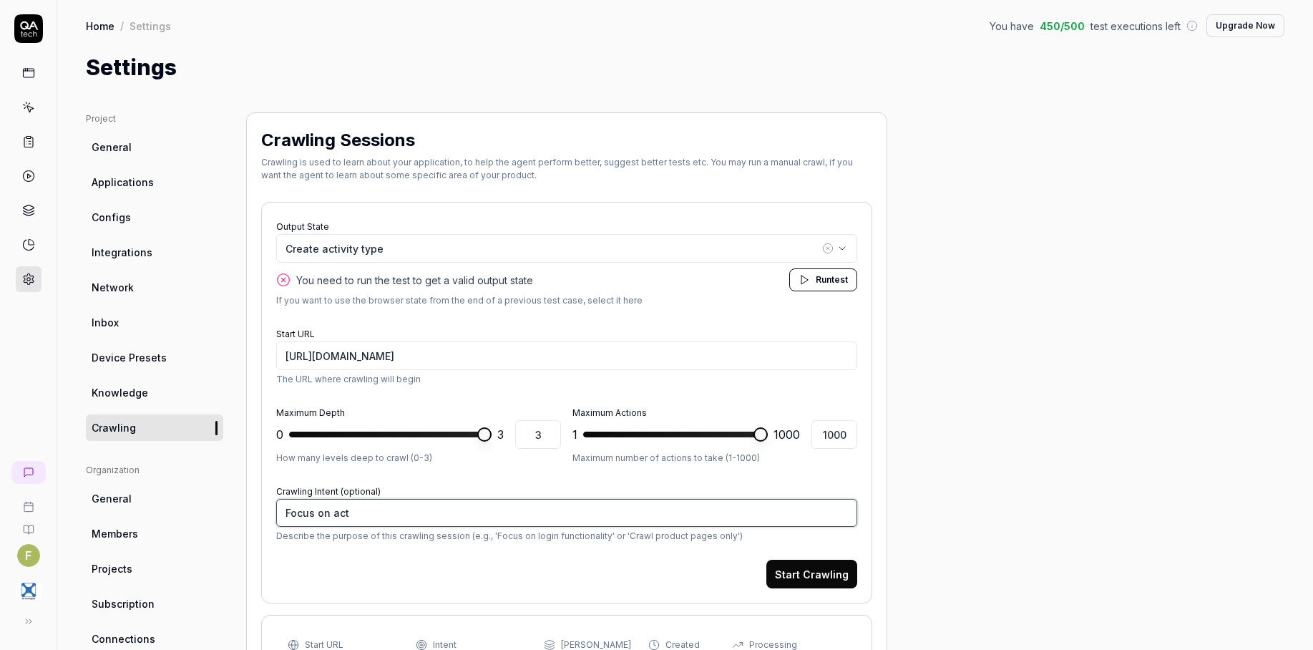
type textarea "*"
type textarea "Focus on acti"
type textarea "*"
type textarea "Focus on activ"
type textarea "*"
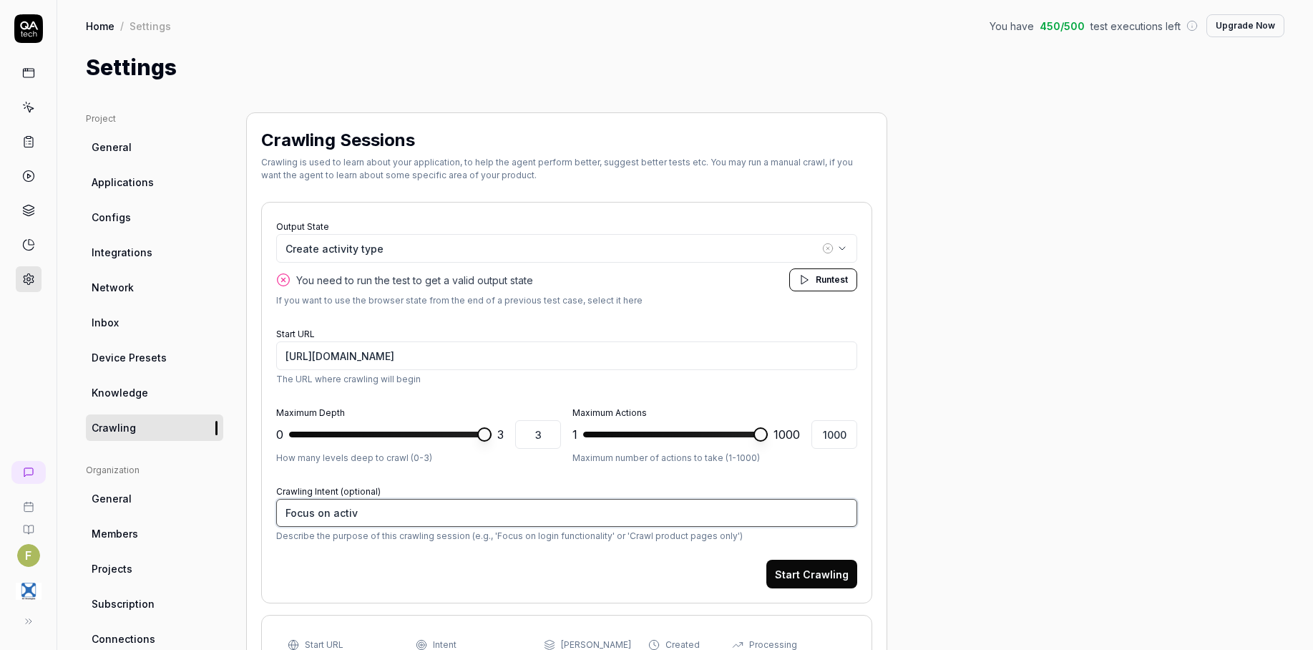
type textarea "Focus on activi"
type textarea "*"
type textarea "Focus on activit"
type textarea "*"
type textarea "Focus on activity"
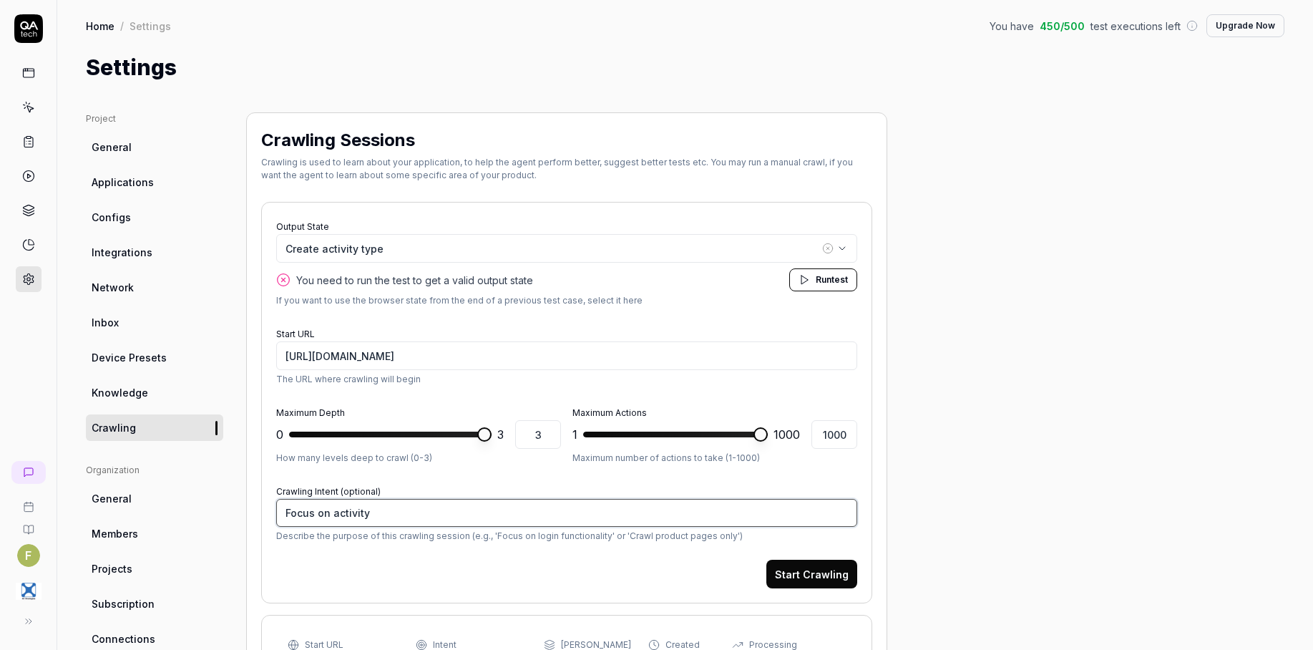
type textarea "*"
type textarea "Focus on activity ty"
type textarea "*"
type textarea "Focus on activity typ"
type textarea "*"
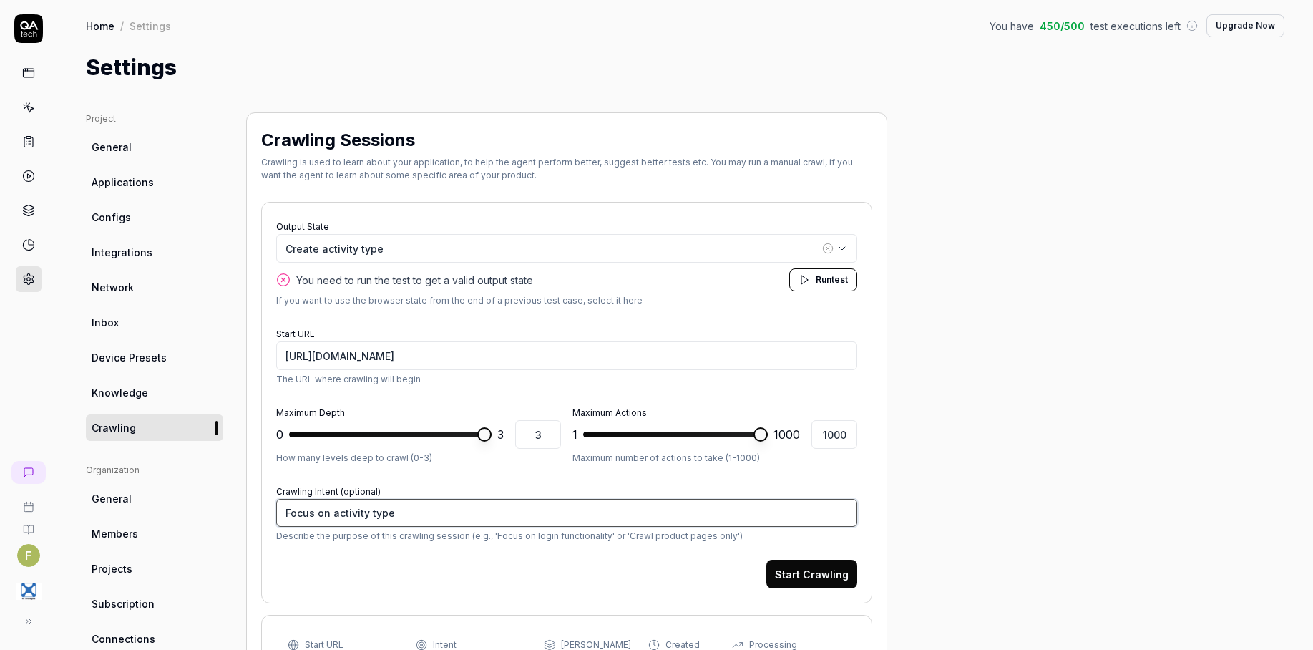
type textarea "Focus on activity type"
click at [836, 570] on button "Start Crawling" at bounding box center [811, 573] width 91 height 29
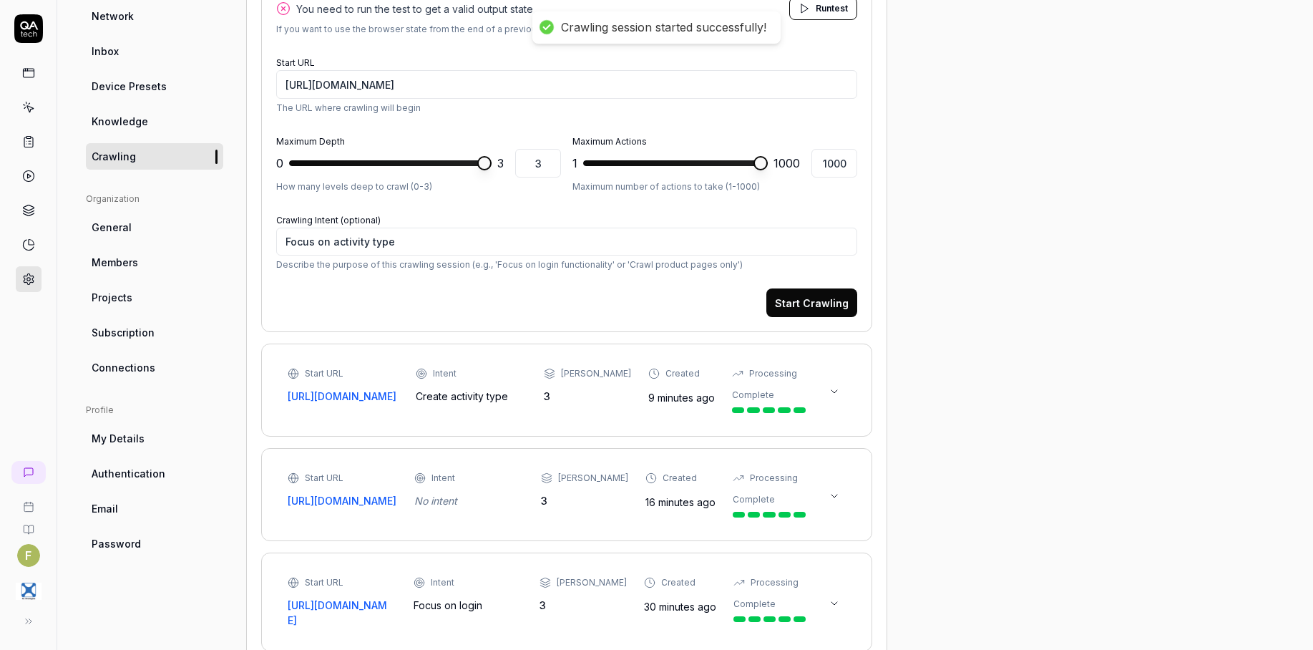
scroll to position [358, 0]
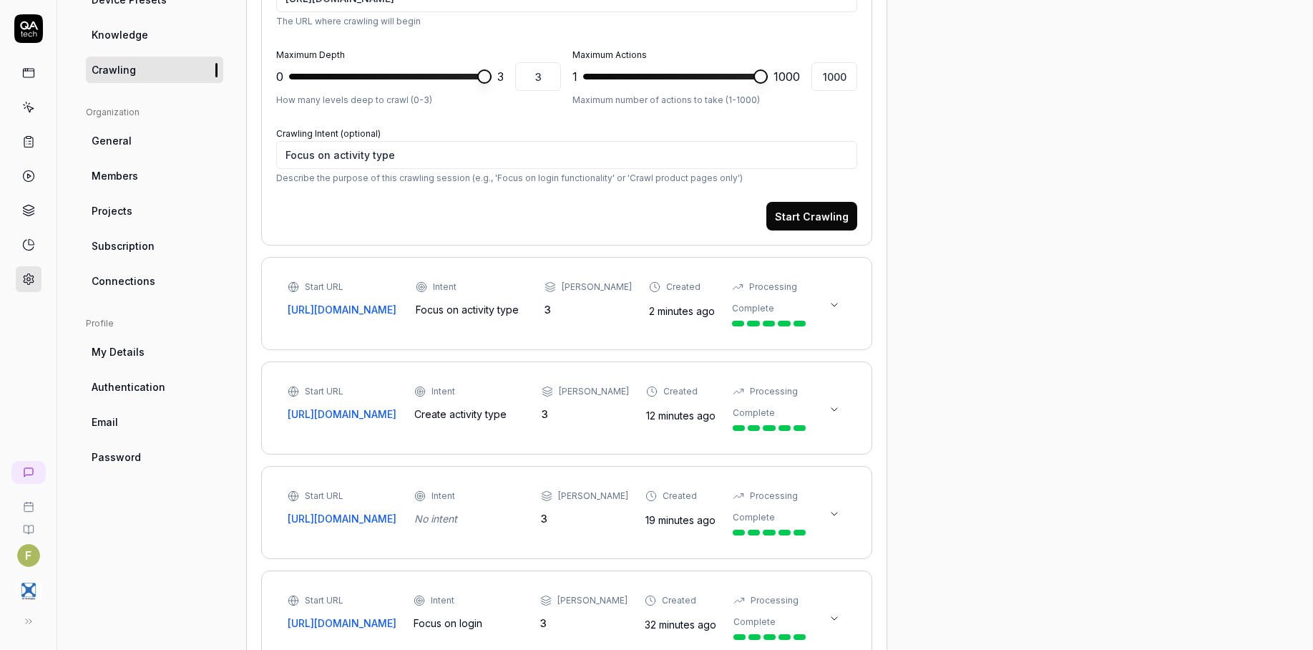
type textarea "*"
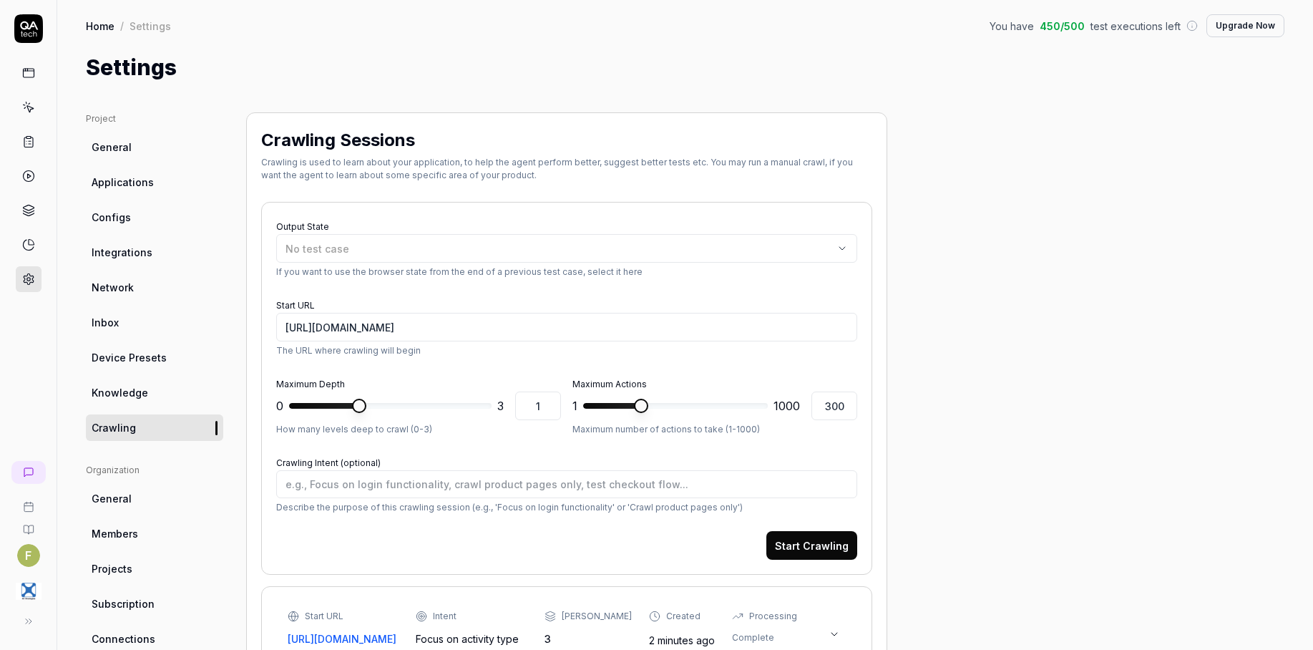
click at [41, 107] on link at bounding box center [29, 107] width 26 height 26
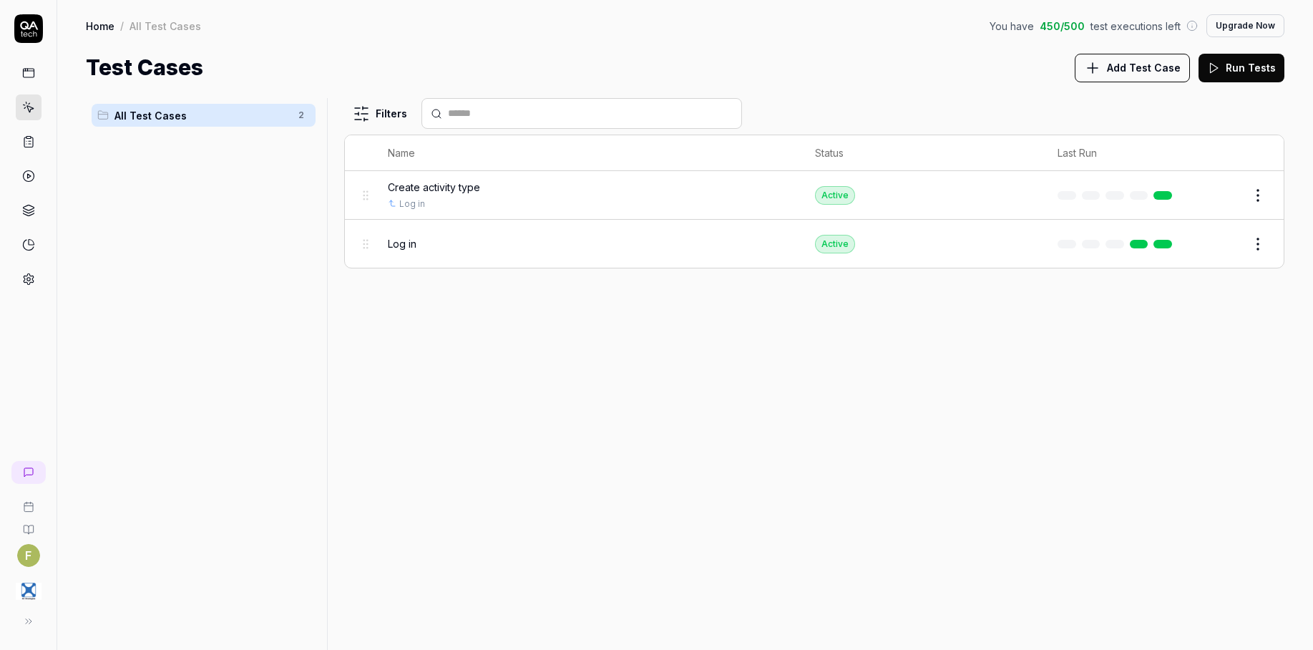
click at [1110, 72] on button "Add Test Case" at bounding box center [1131, 68] width 115 height 29
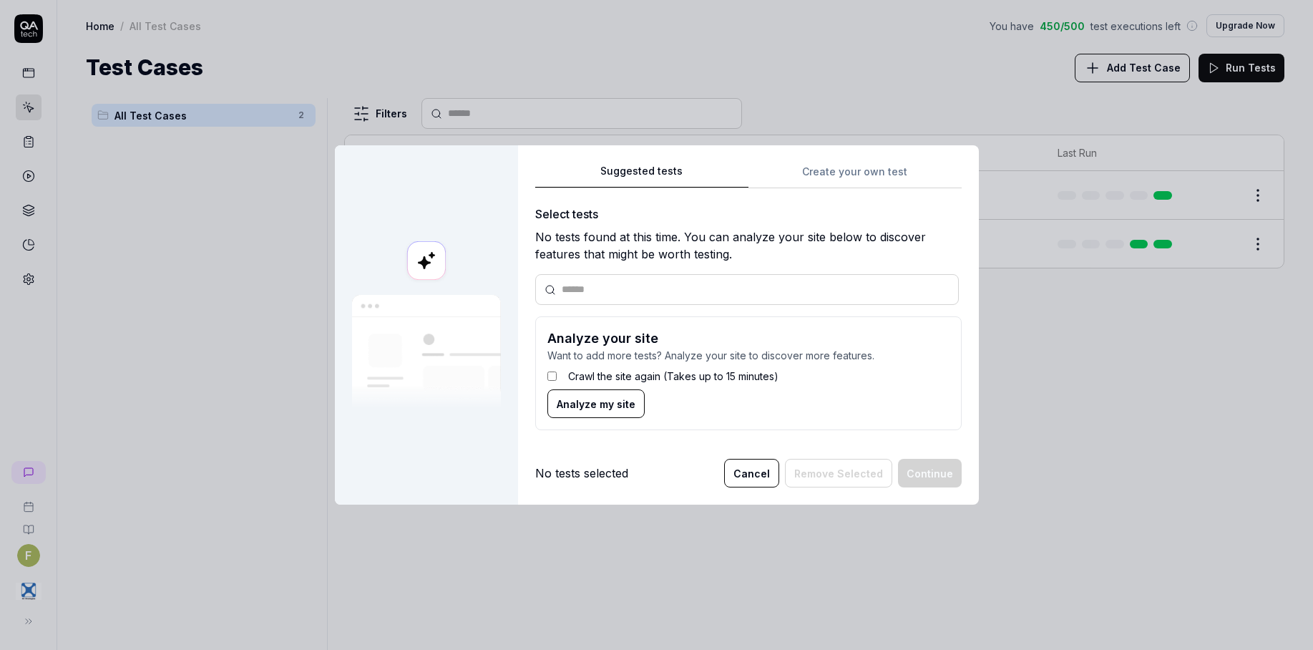
click at [752, 476] on button "Cancel" at bounding box center [751, 473] width 55 height 29
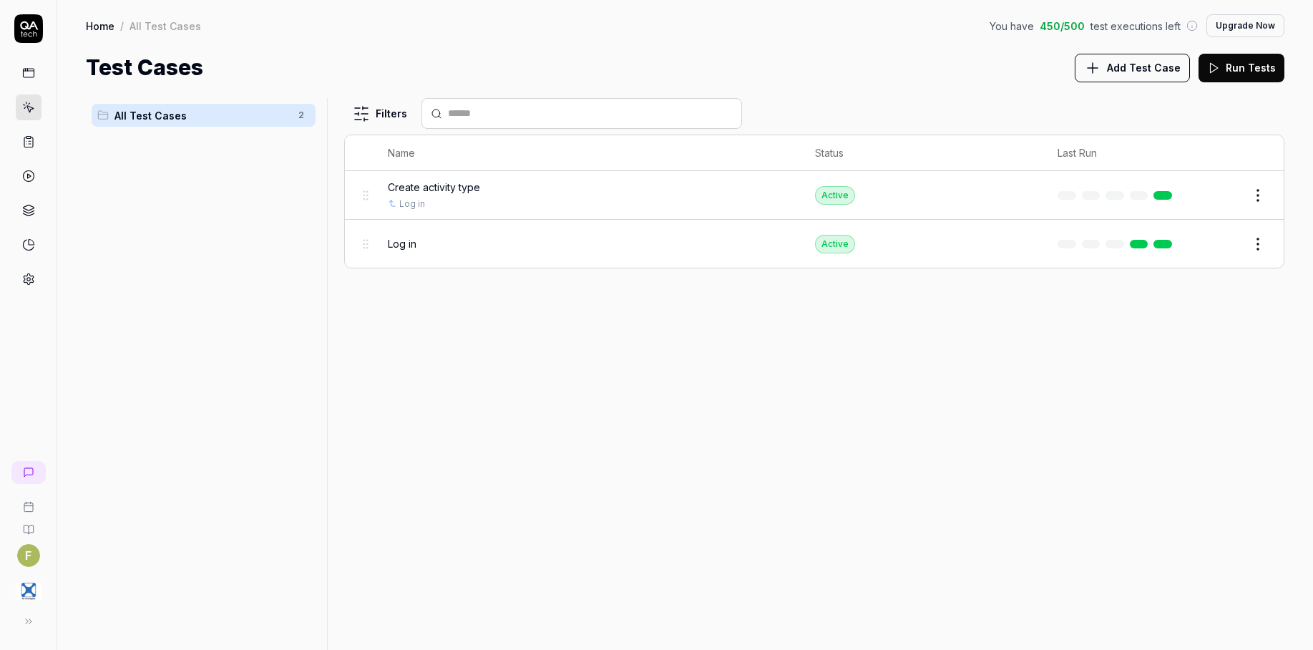
click at [1179, 67] on span "Add Test Case" at bounding box center [1144, 67] width 74 height 15
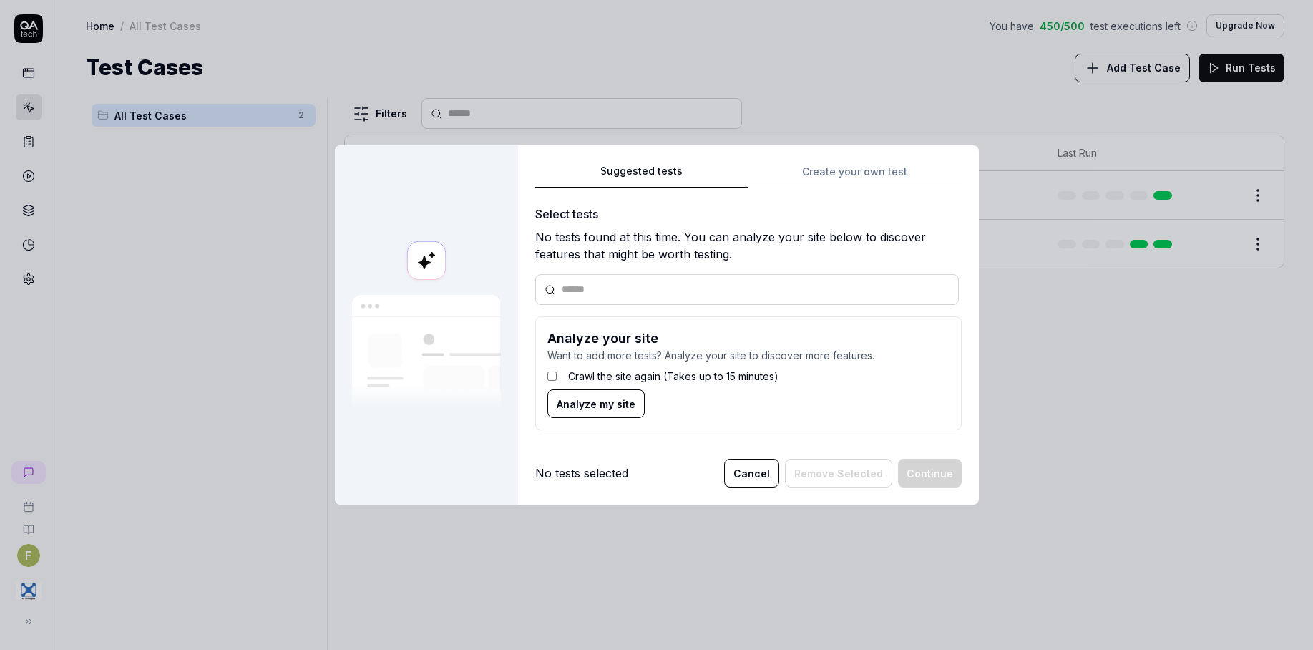
click at [768, 484] on button "Cancel" at bounding box center [751, 473] width 55 height 29
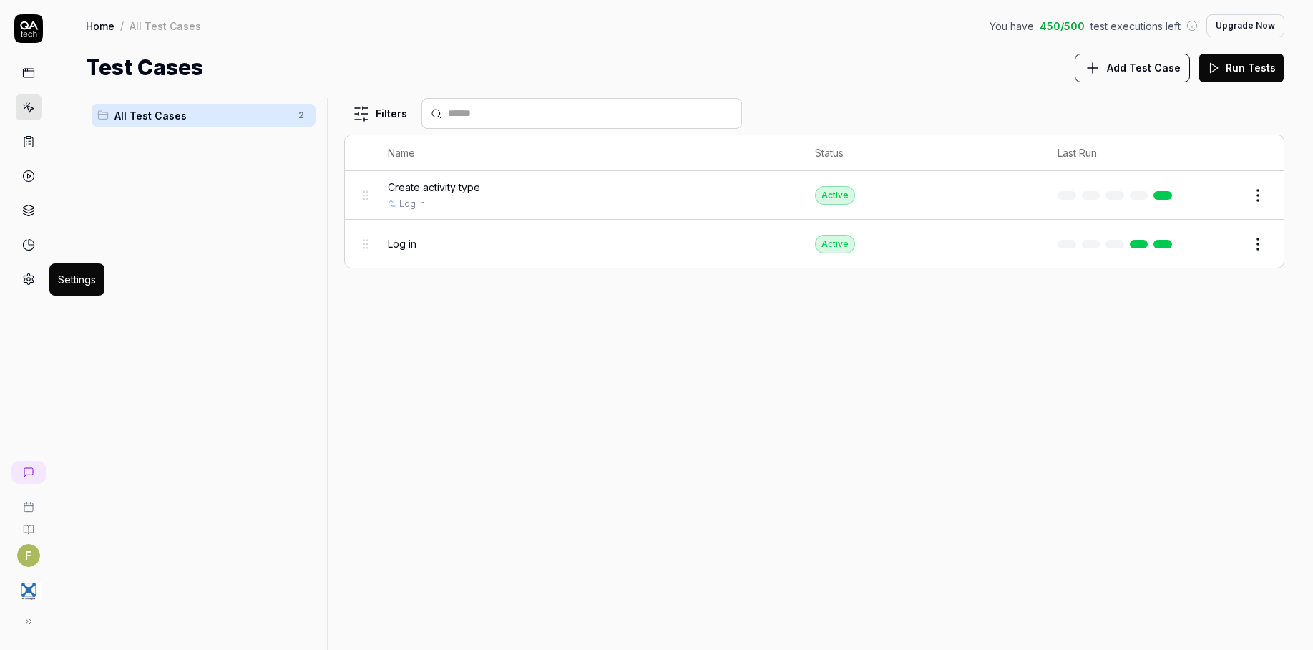
click at [26, 280] on icon at bounding box center [28, 279] width 13 height 13
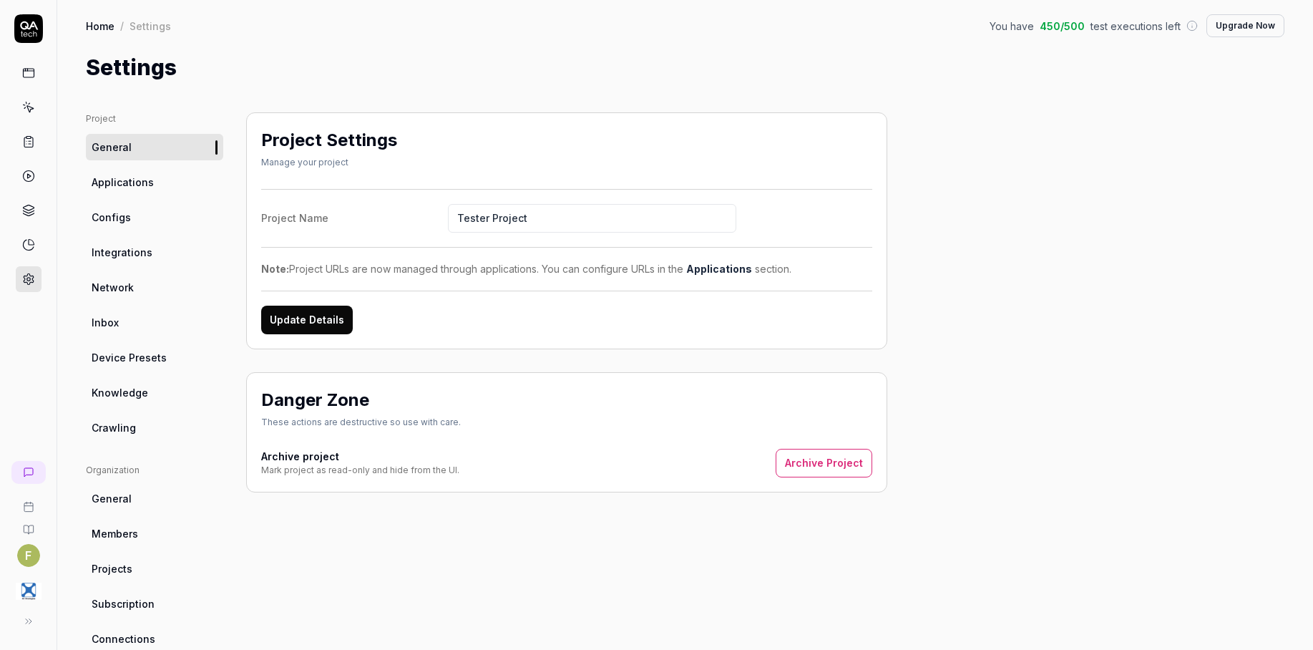
click at [167, 183] on link "Applications" at bounding box center [154, 182] width 137 height 26
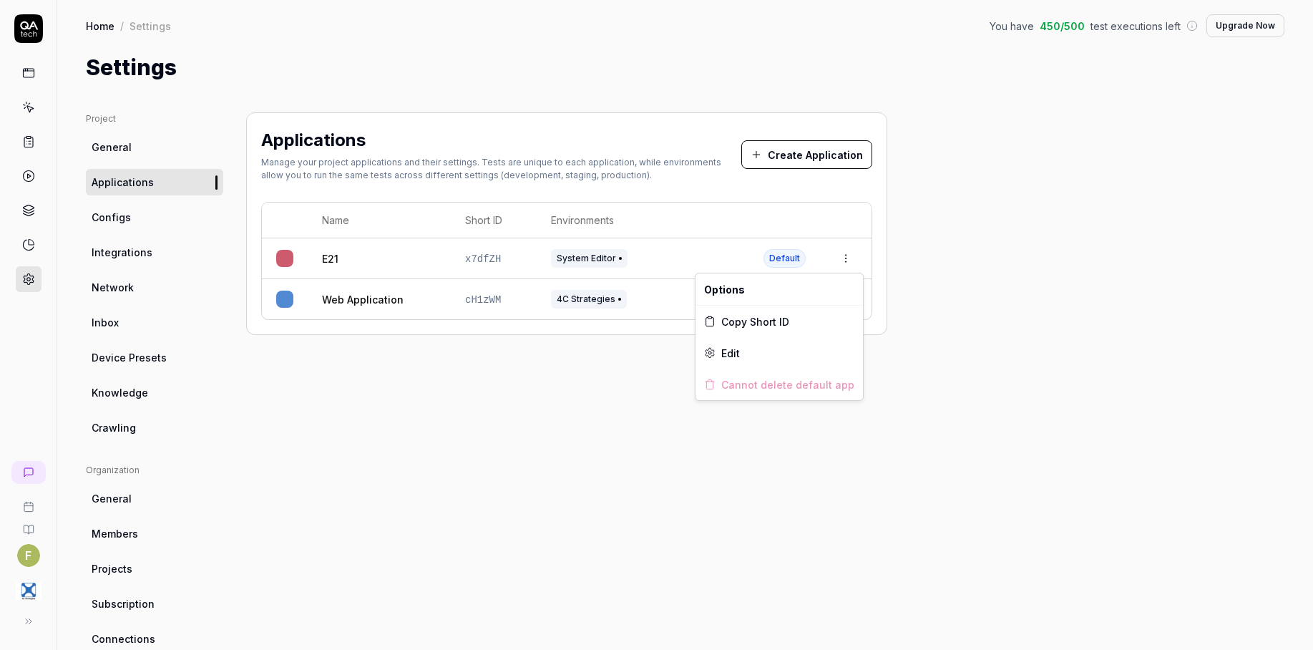
click at [848, 260] on html "F Home / Settings You have 450 / 500 test executions left Upgrade Now Home / Se…" at bounding box center [656, 325] width 1313 height 650
click at [793, 352] on div "Edit" at bounding box center [778, 352] width 167 height 31
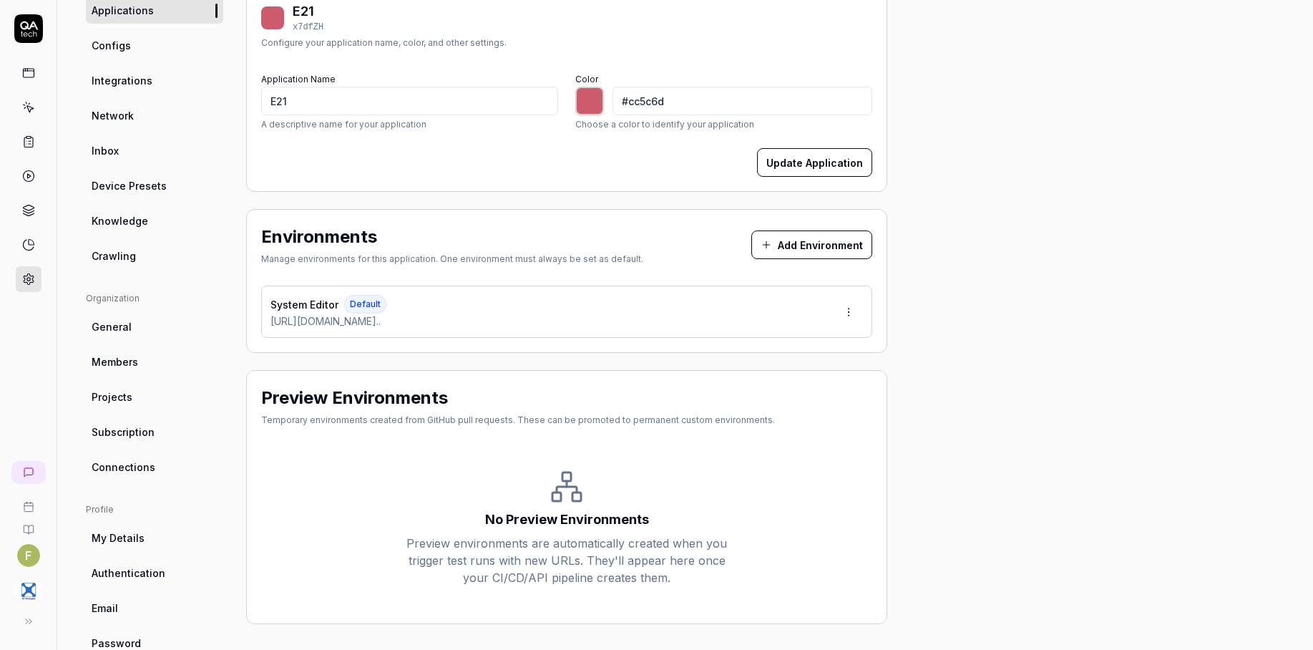
scroll to position [207, 0]
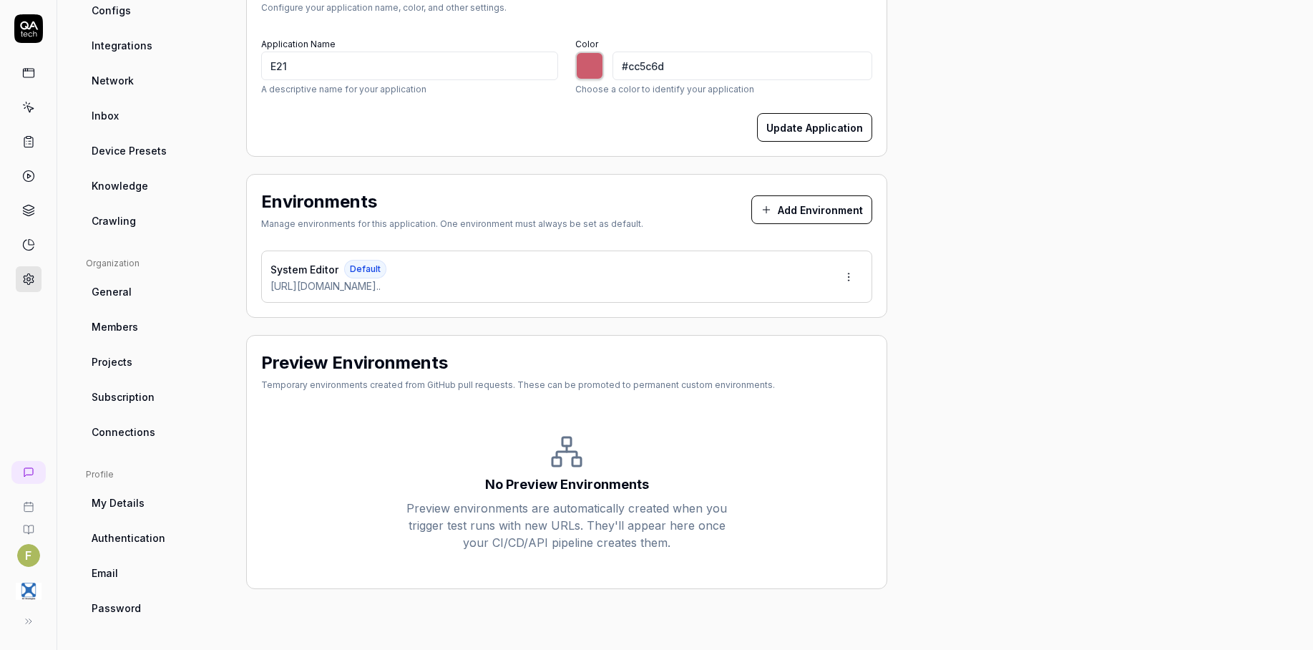
click at [859, 281] on html "F Home / Settings You have 450 / 500 test executions left Upgrade Now Home / Se…" at bounding box center [656, 325] width 1313 height 650
click at [820, 341] on div "Edit" at bounding box center [794, 342] width 145 height 31
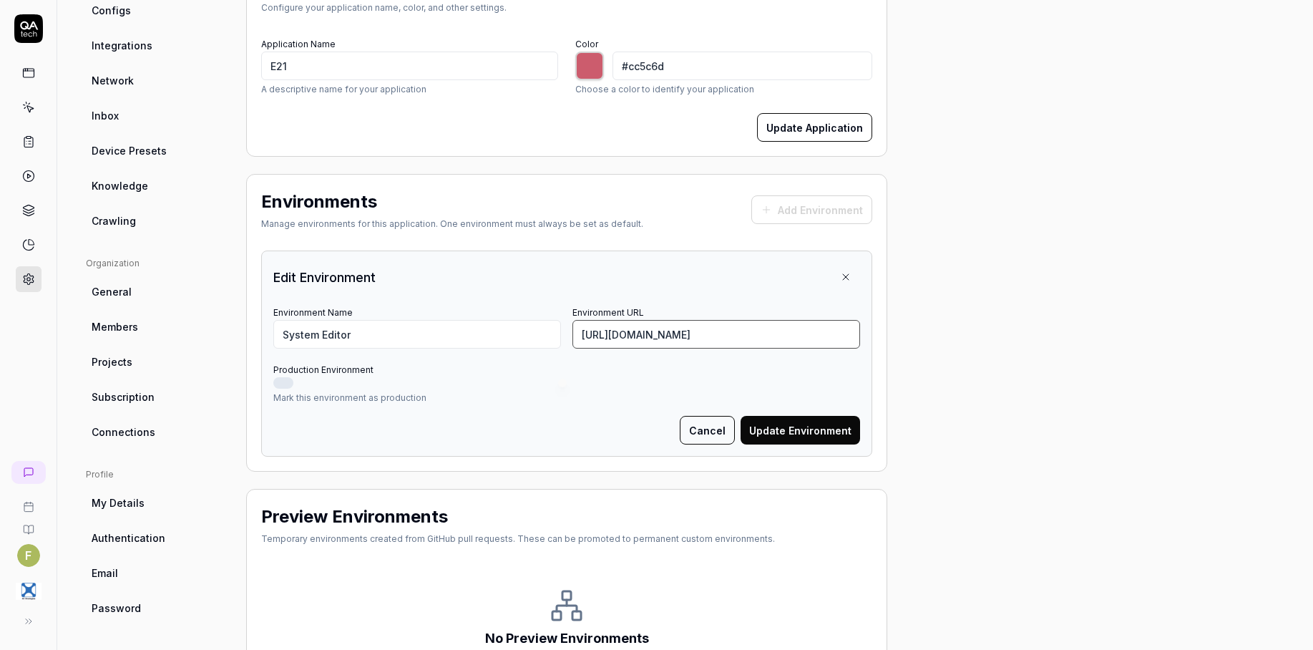
scroll to position [0, 53]
drag, startPoint x: 582, startPoint y: 333, endPoint x: 984, endPoint y: 341, distance: 401.4
click at [984, 341] on div "Project General Applications Configs Integrations Network Inbox Device Presets …" at bounding box center [685, 324] width 1198 height 837
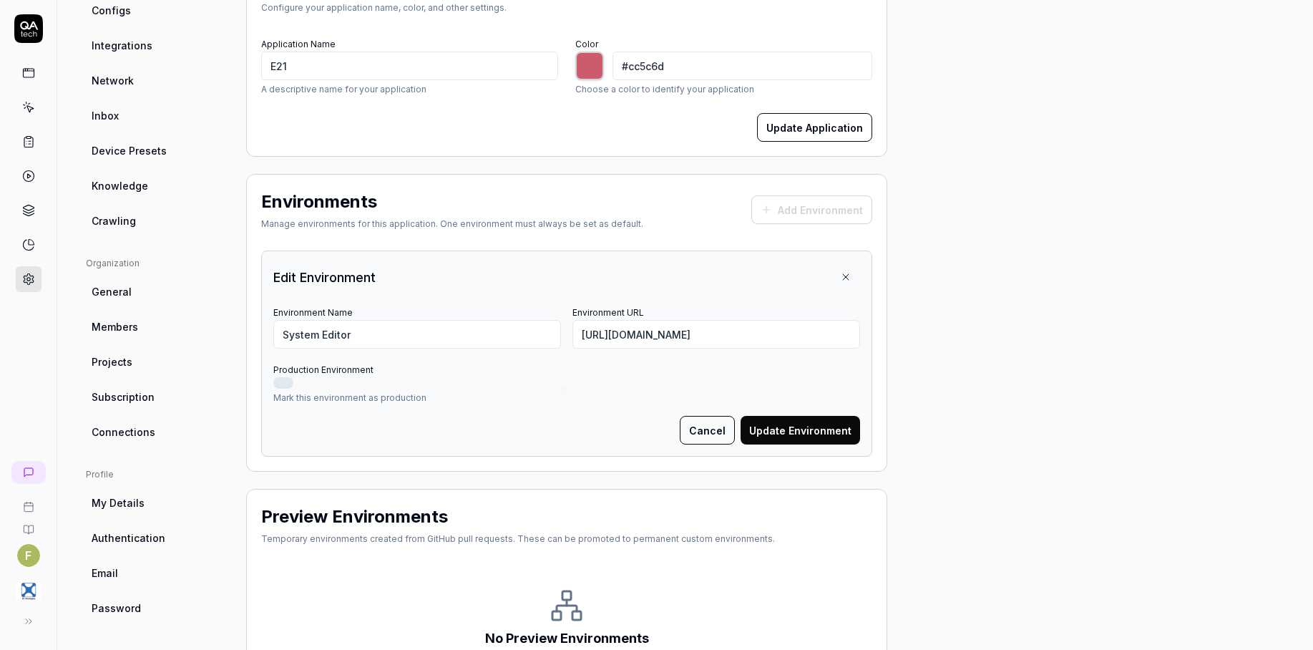
click at [42, 77] on div at bounding box center [28, 153] width 57 height 278
click at [29, 78] on icon at bounding box center [28, 73] width 13 height 13
click at [31, 109] on icon at bounding box center [29, 109] width 6 height 6
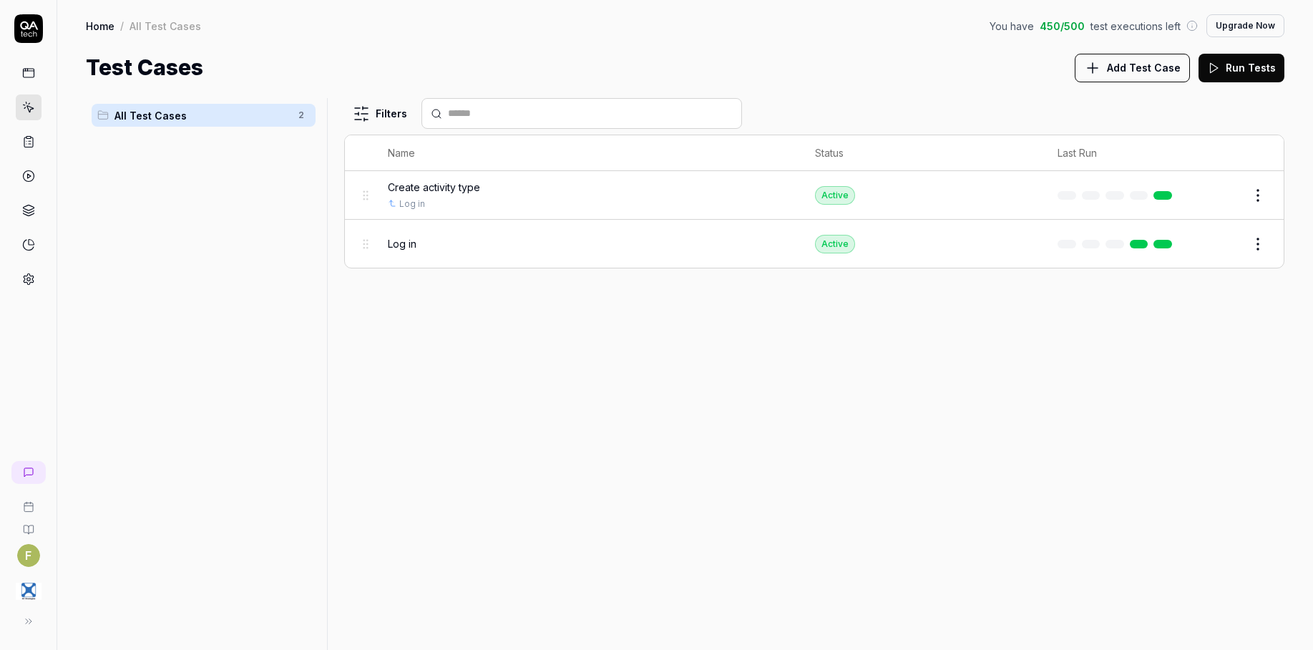
click at [1131, 67] on span "Add Test Case" at bounding box center [1144, 67] width 74 height 15
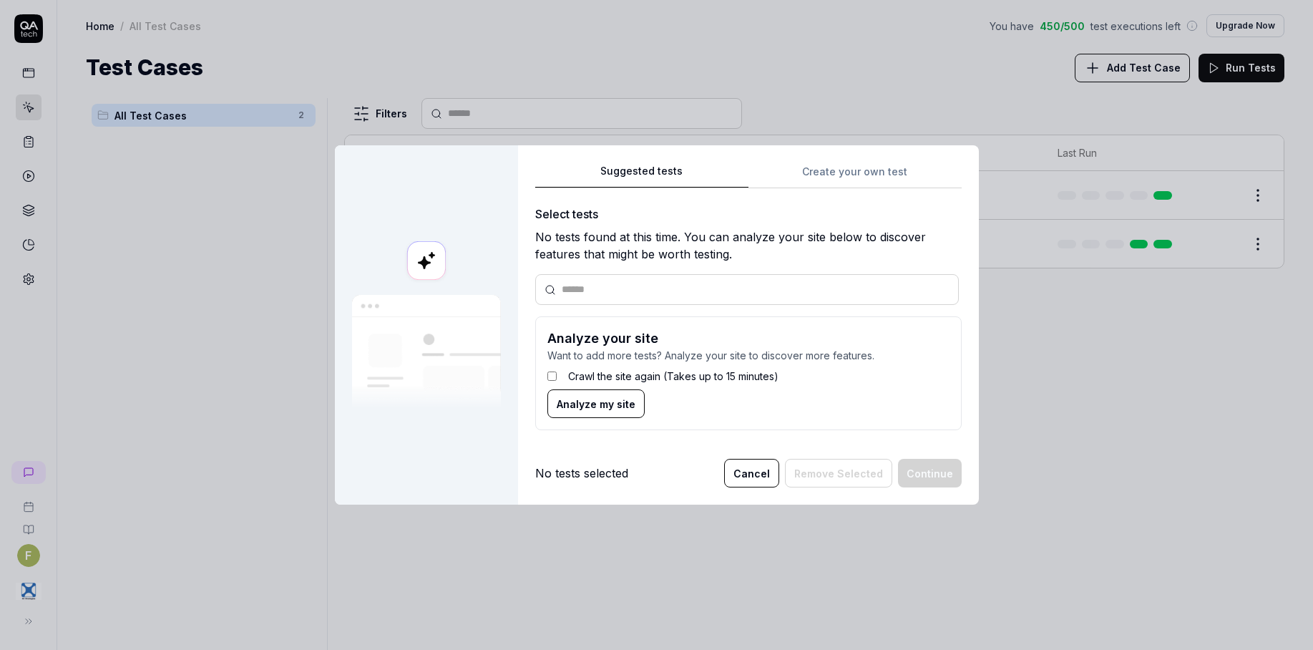
click at [819, 169] on div "Suggested tests Create your own test Select tests No tests found at this time. …" at bounding box center [748, 302] width 426 height 280
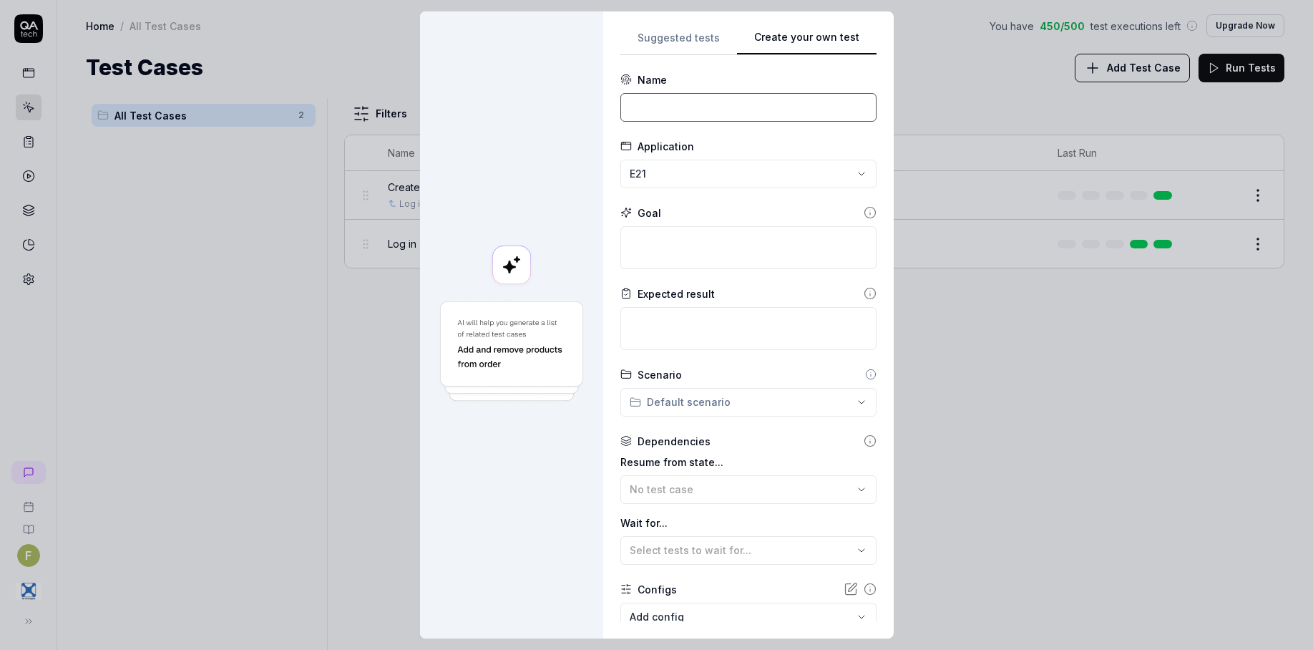
click at [681, 100] on input at bounding box center [748, 107] width 256 height 29
click at [674, 105] on input at bounding box center [748, 107] width 256 height 29
type input "Add Valid Observation Type"
click at [705, 244] on textarea at bounding box center [748, 247] width 256 height 43
type textarea "*"
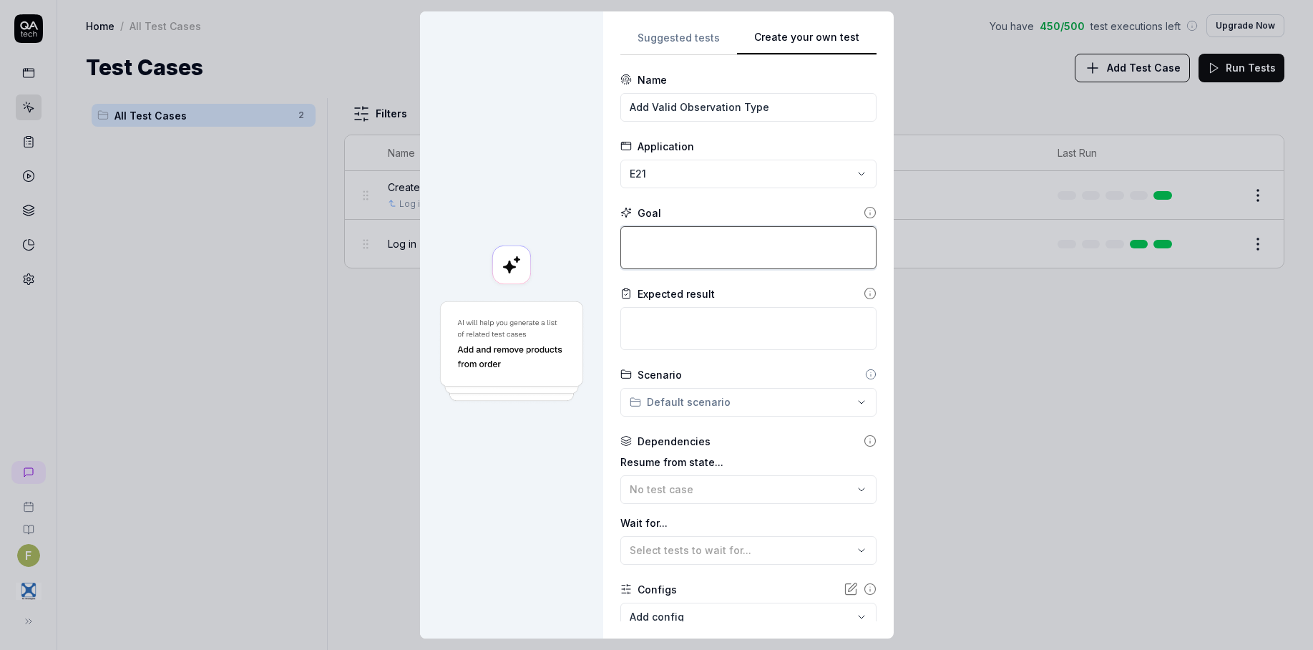
type textarea "T"
type textarea "*"
type textarea "To"
type textarea "*"
type textarea "To"
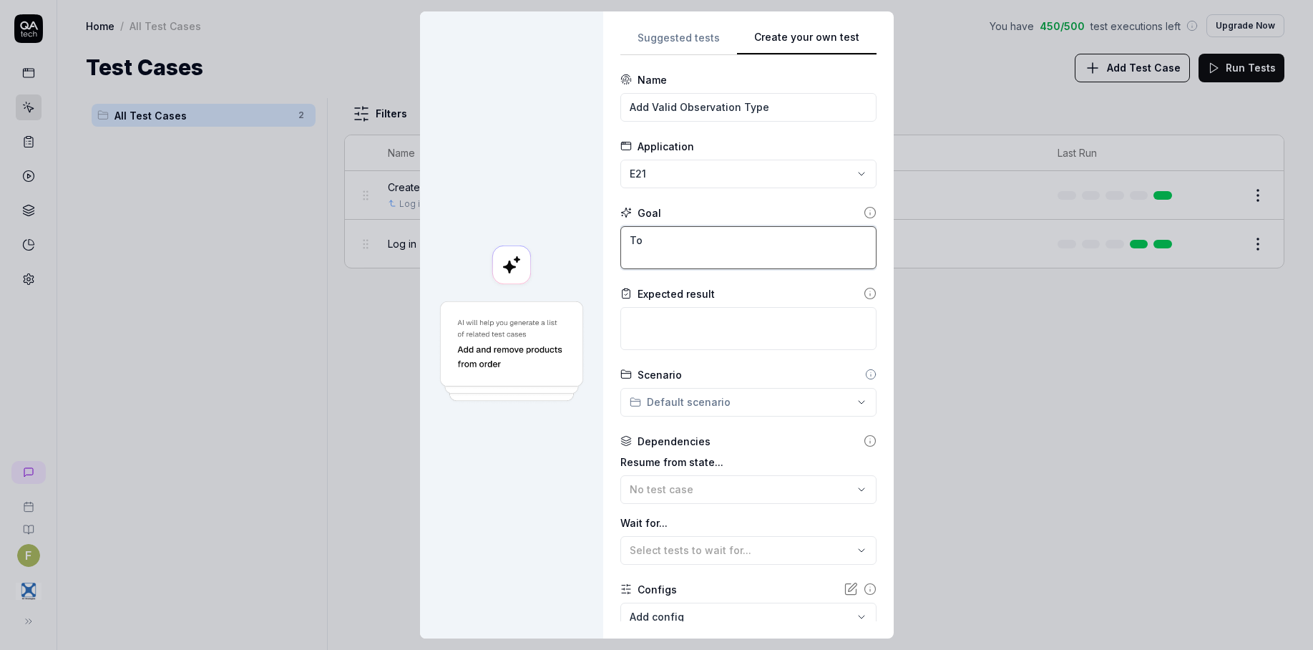
type textarea "*"
type textarea "To a"
type textarea "*"
type textarea "To ad"
type textarea "*"
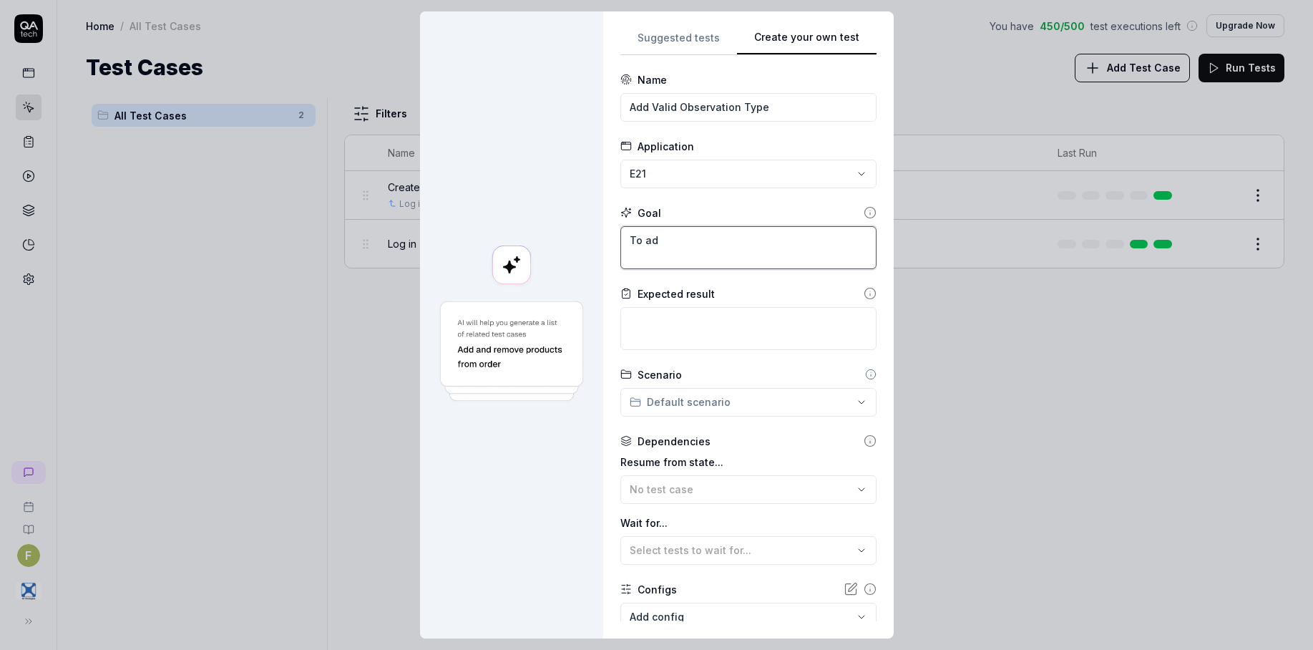
type textarea "To add"
type textarea "*"
type textarea "To add"
type textarea "*"
type textarea "To add a"
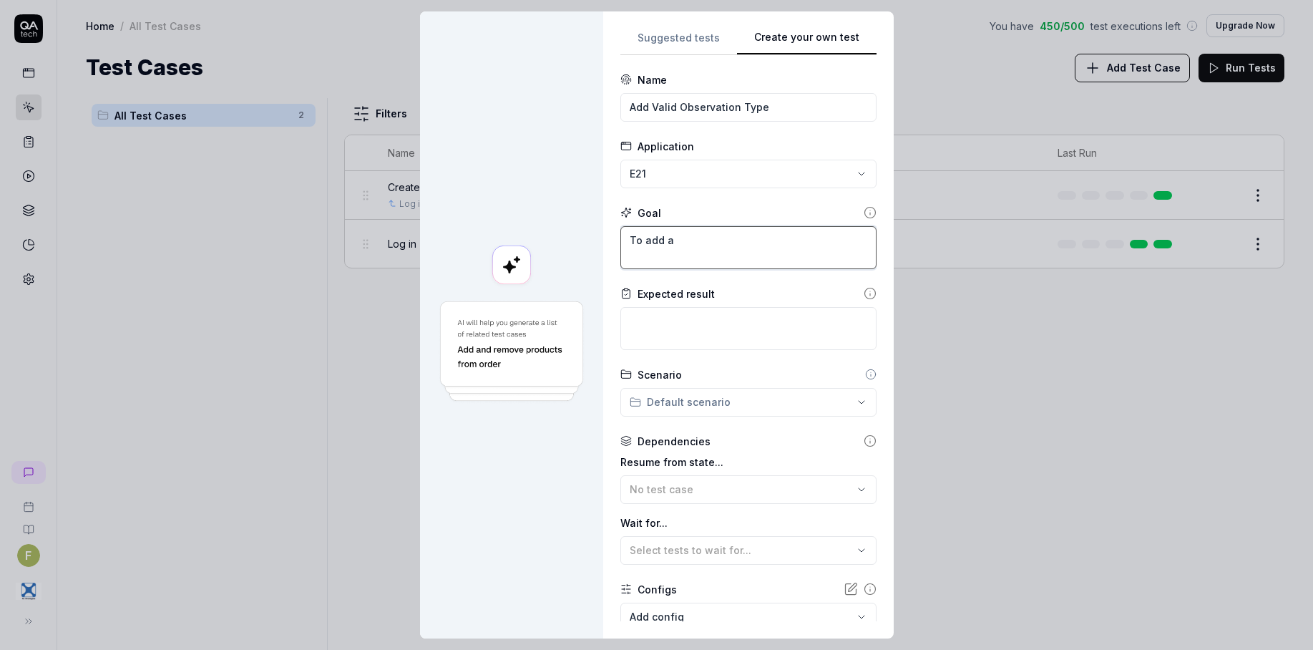
type textarea "*"
type textarea "To add a"
type textarea "*"
type textarea "To add a v"
type textarea "*"
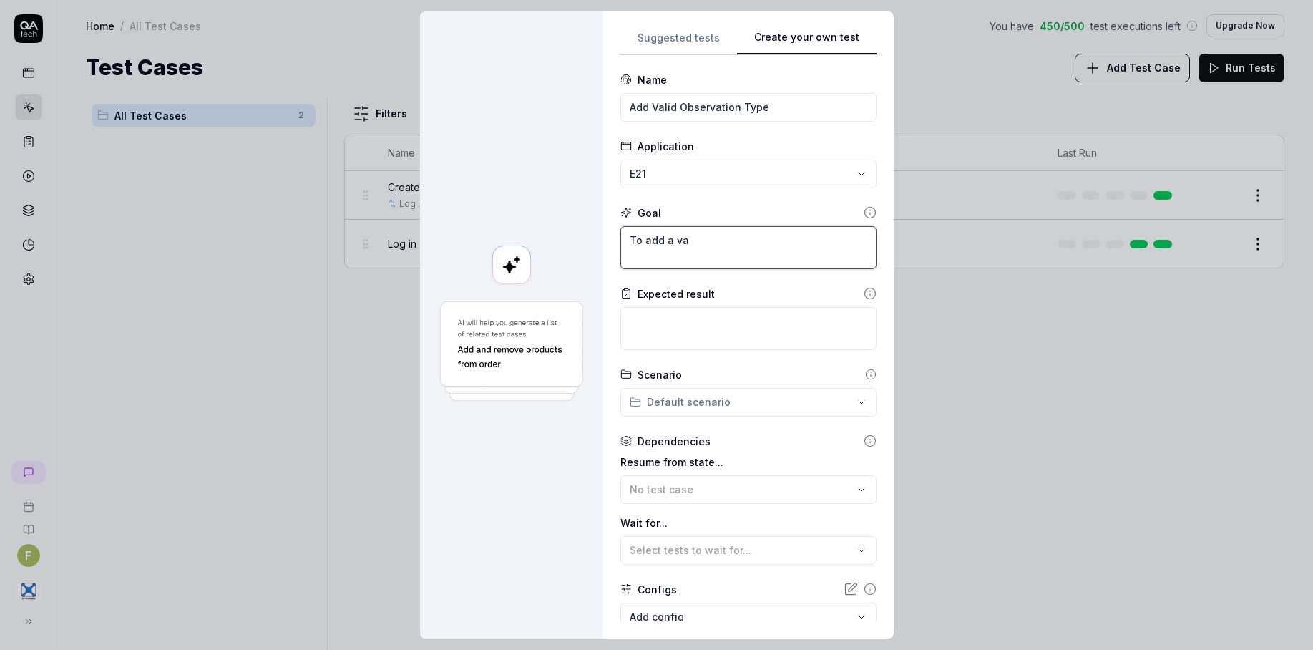
type textarea "To add a val"
type textarea "*"
type textarea "To add a vali"
type textarea "*"
type textarea "To add a valid"
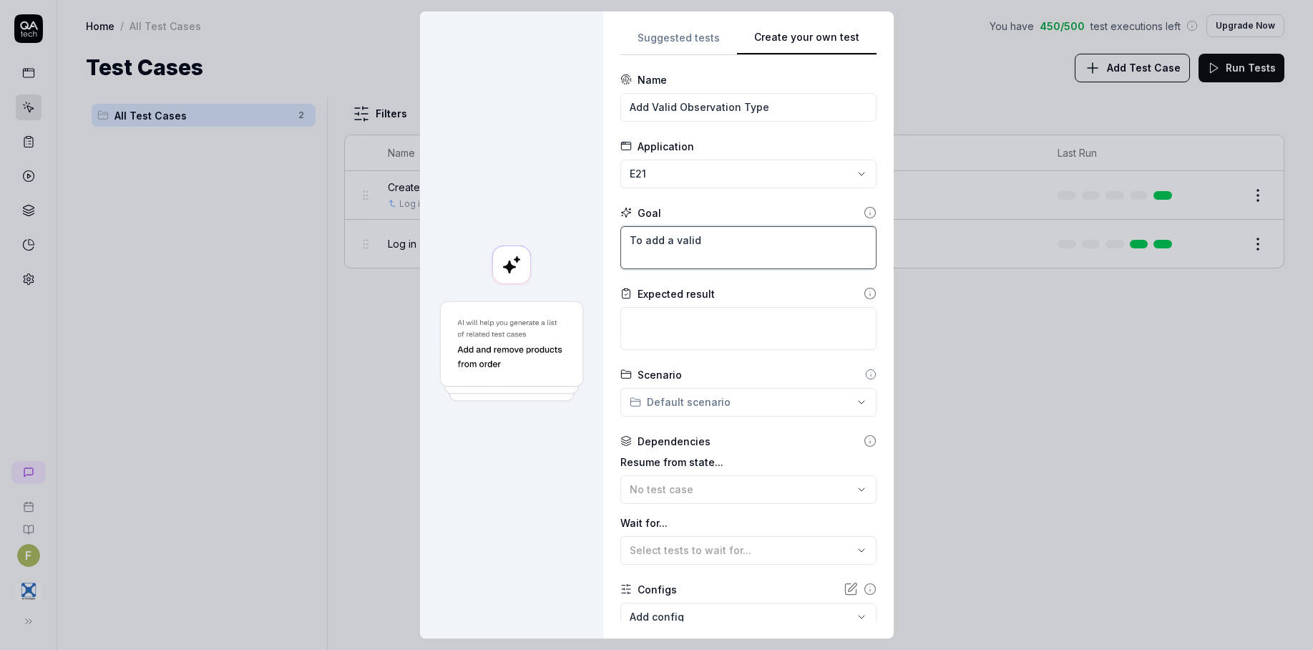
type textarea "*"
type textarea "To add a valid"
type textarea "*"
type textarea "To add a valid o"
type textarea "*"
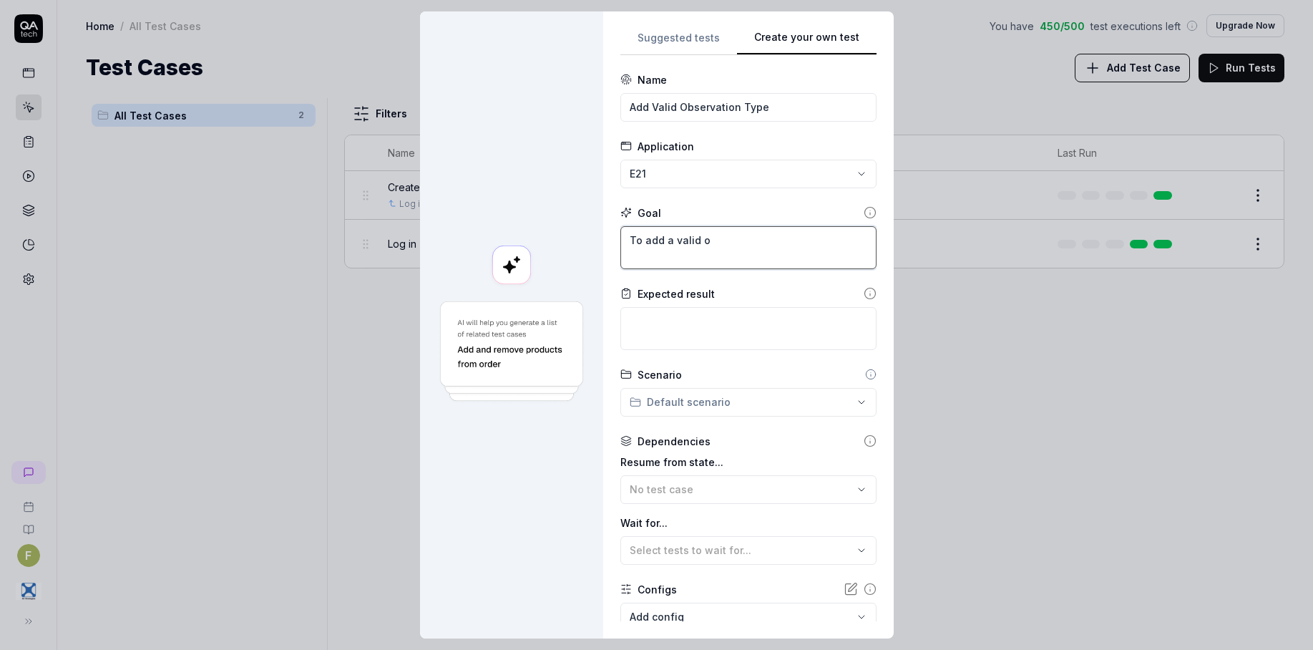
type textarea "To add a valid ob"
type textarea "*"
type textarea "To add a valid obs"
type textarea "*"
type textarea "To add a valid obser"
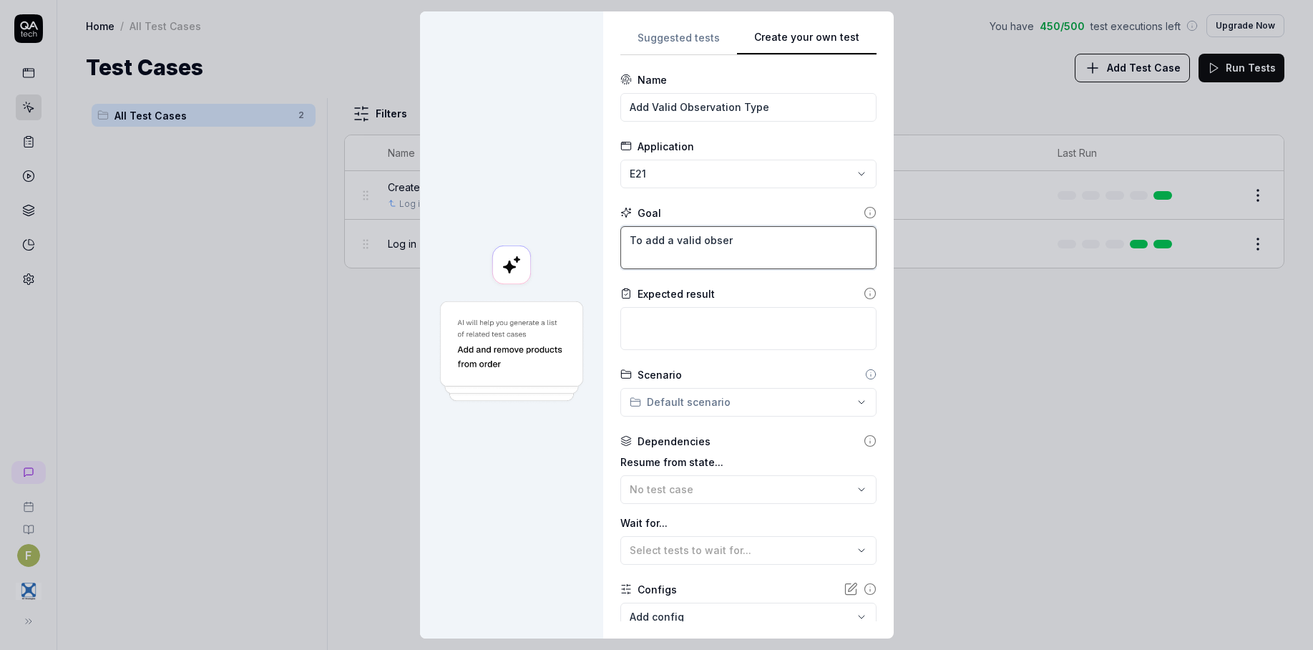
type textarea "*"
type textarea "To add a valid observ"
type textarea "*"
type textarea "To add a valid observa"
type textarea "*"
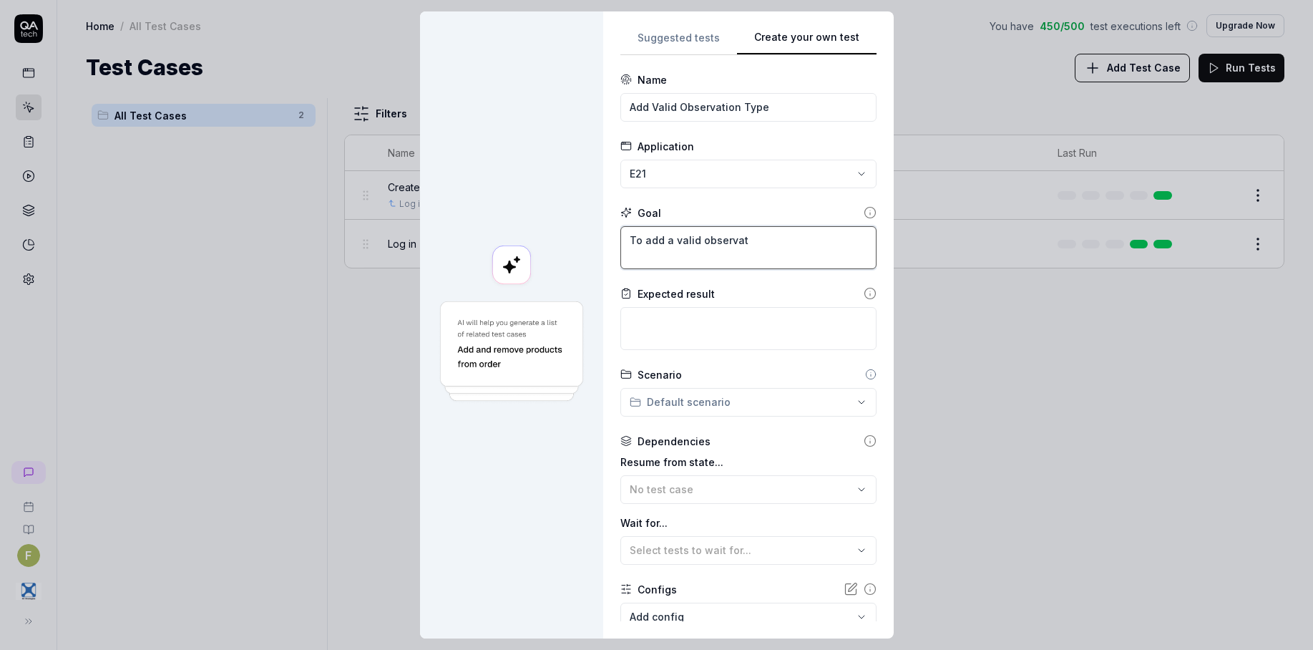
type textarea "To add a valid observati"
type textarea "*"
type textarea "To add a valid observatio"
type textarea "*"
type textarea "To add a valid observation"
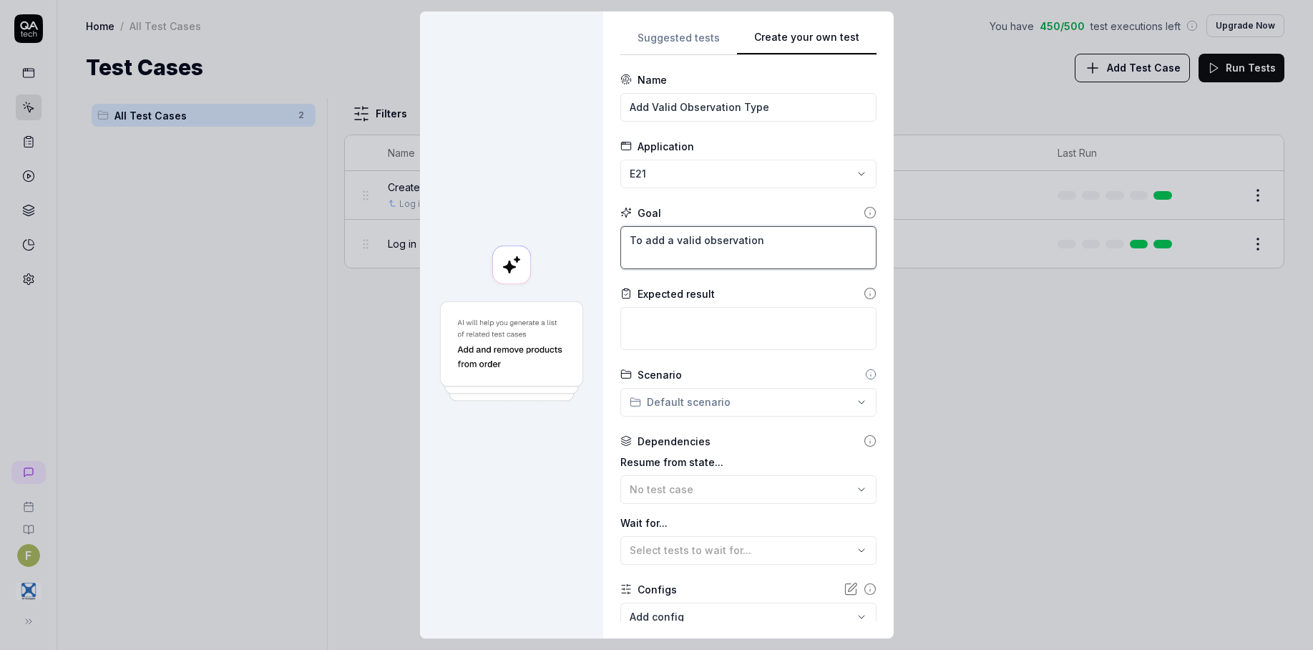
type textarea "*"
type textarea "To add a valid observation ty"
type textarea "*"
type textarea "To add a valid observation typ"
type textarea "*"
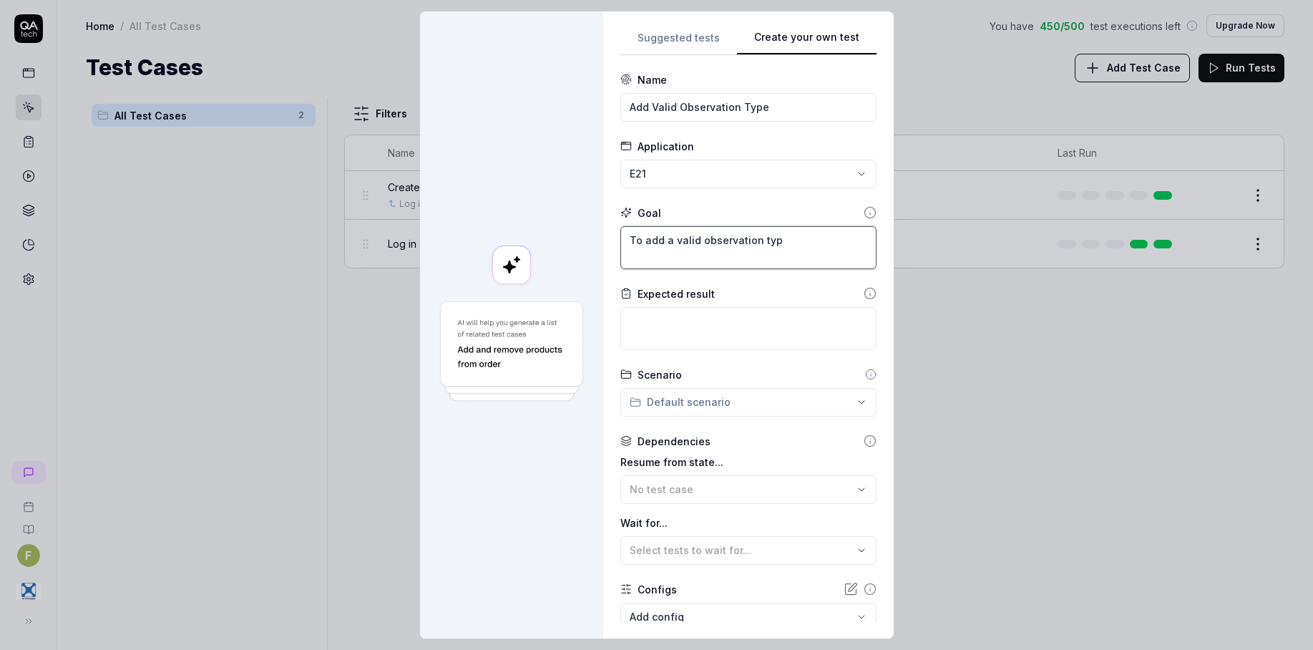
type textarea "To add a valid observation type"
type textarea "*"
type textarea "To add a valid observation type"
type textarea "*"
type textarea "To add a valid observation type o"
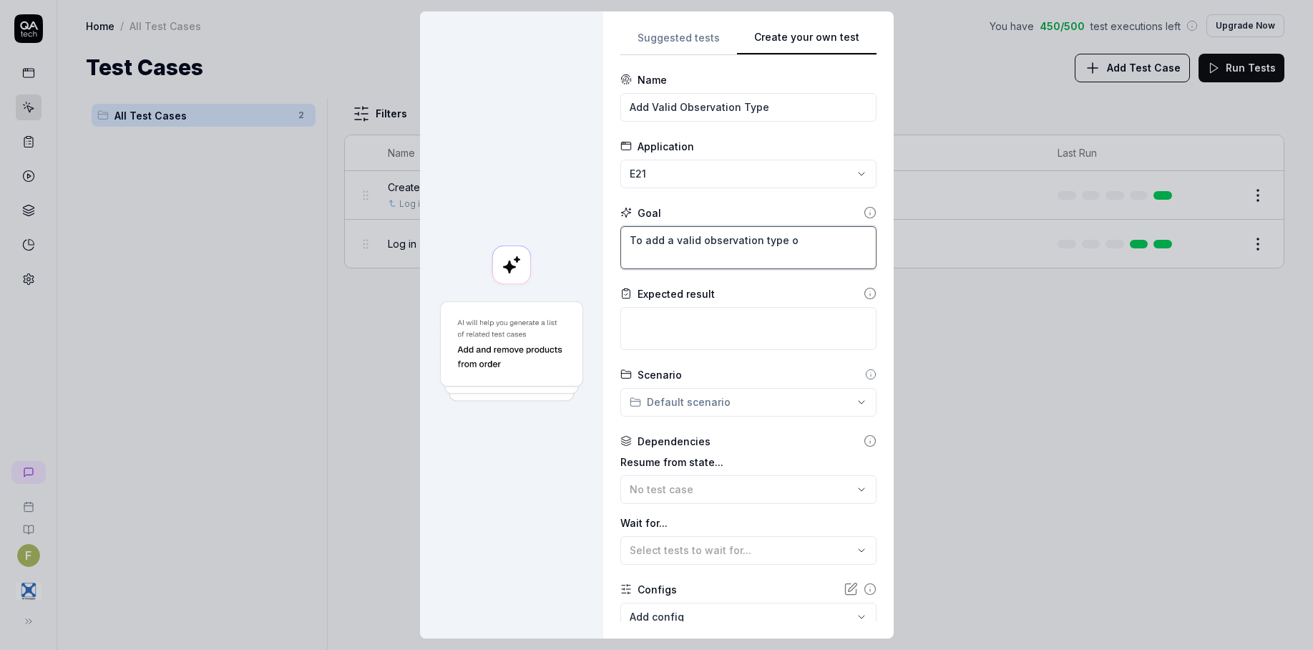
type textarea "*"
type textarea "To add a valid observation type on"
type textarea "*"
type textarea "To add a valid observation type on"
type textarea "*"
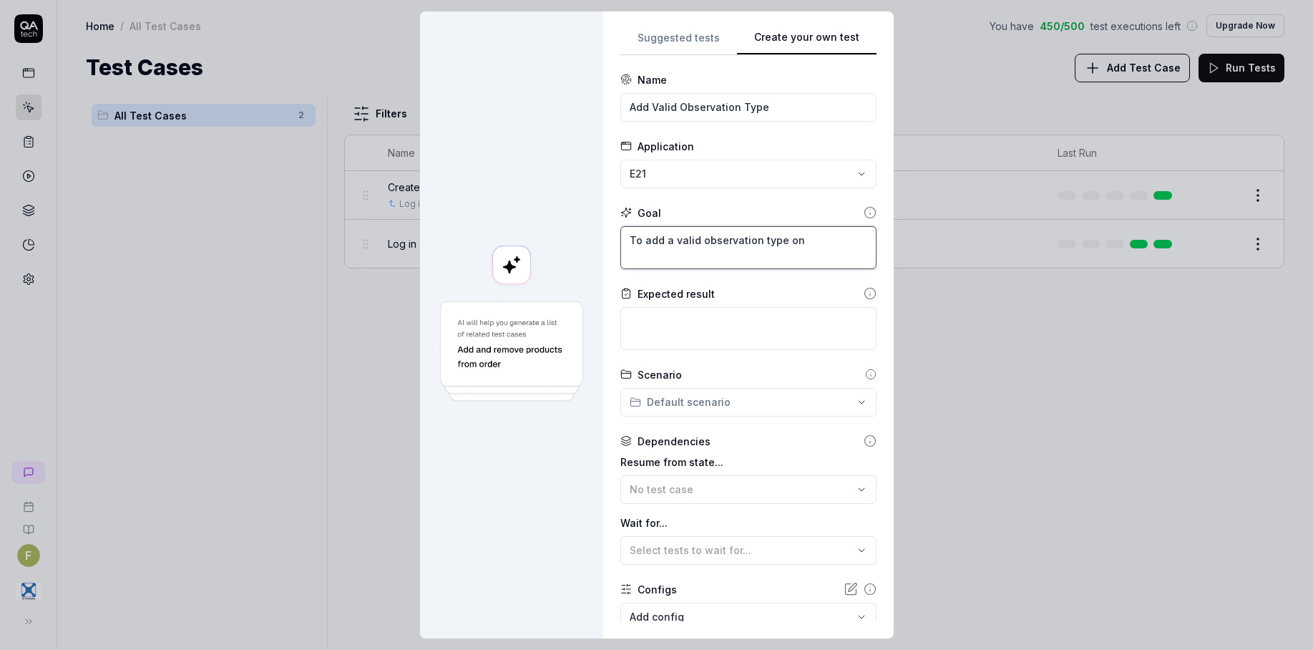
type textarea "To add a valid observation type on a"
type textarea "*"
type textarea "To add a valid observation type on an"
type textarea "*"
type textarea "To add a valid observation type on an"
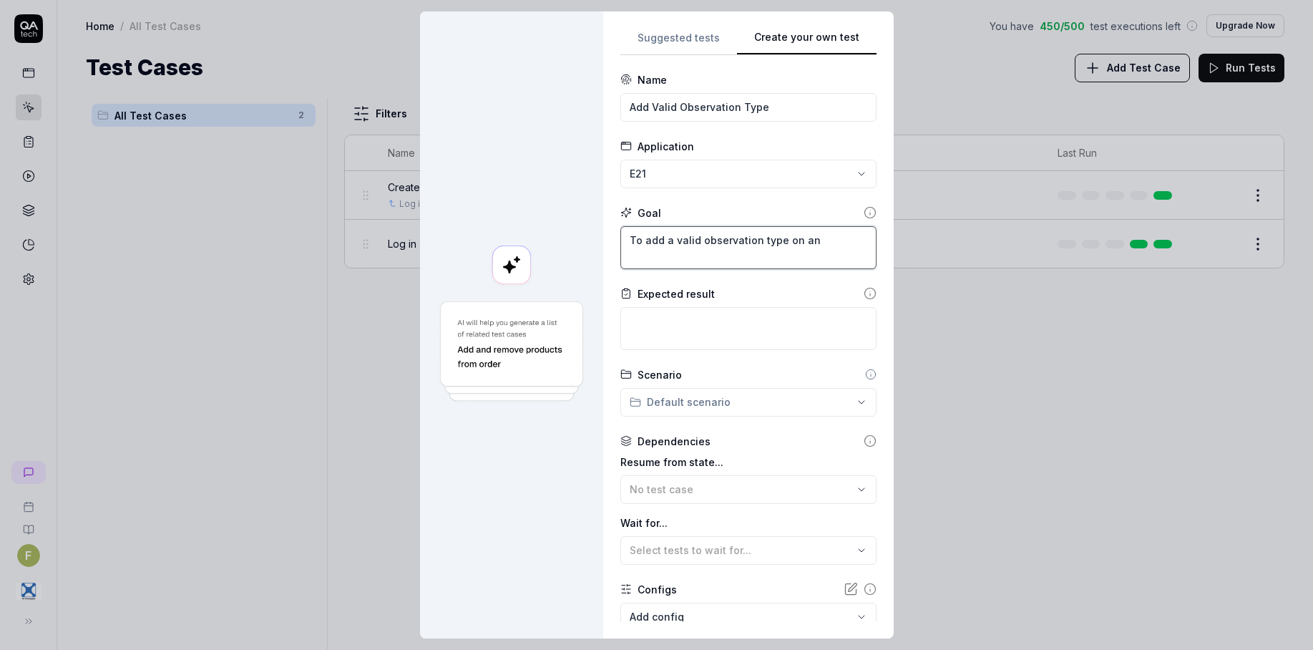
type textarea "*"
type textarea "To add a valid observation type on an ac"
type textarea "*"
type textarea "To add a valid observation type on an act"
type textarea "*"
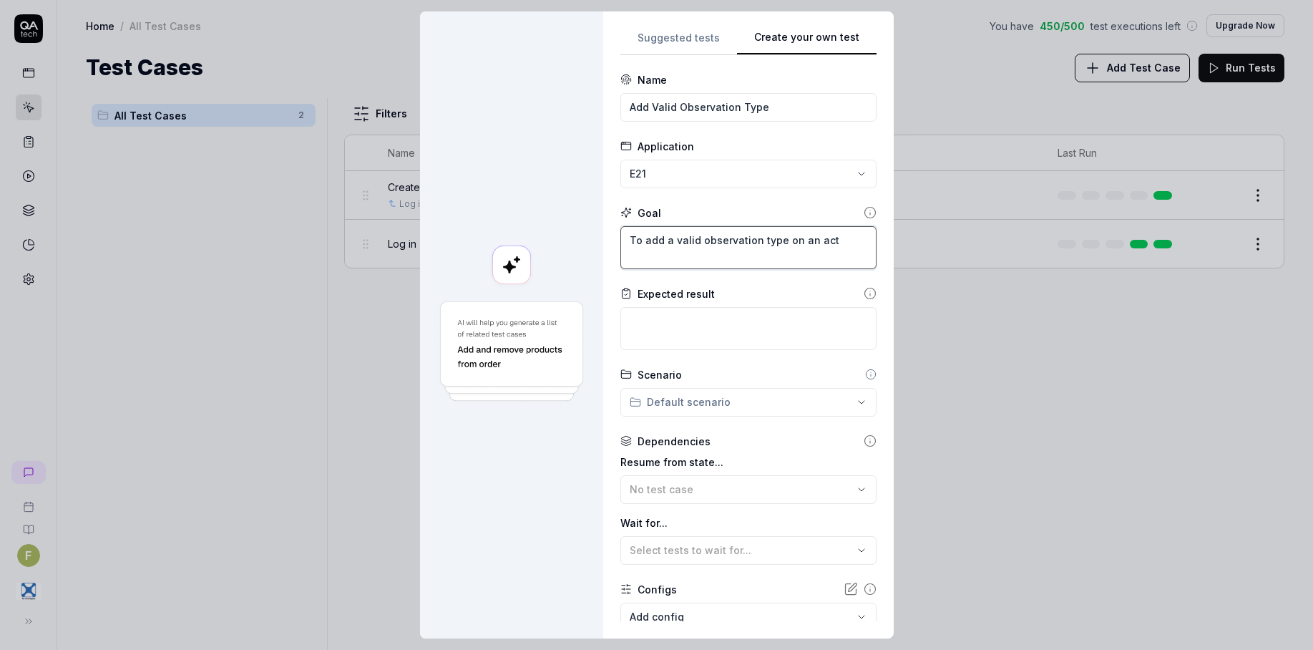
type textarea "To add a valid observation type on an acti"
type textarea "*"
type textarea "To add a valid observation type on an activ"
type textarea "*"
type textarea "To add a valid observation type on an activi"
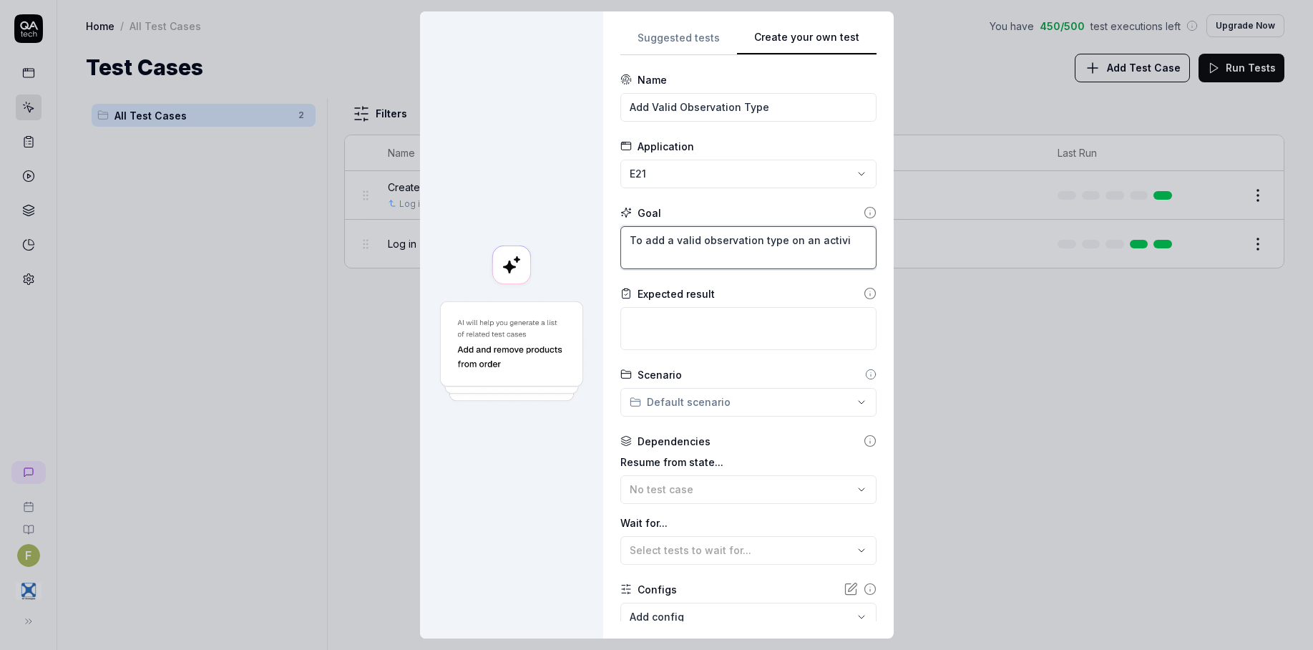
type textarea "*"
type textarea "To add a valid observation type on an activit"
type textarea "*"
type textarea "To add a valid observation type on an activity"
type textarea "*"
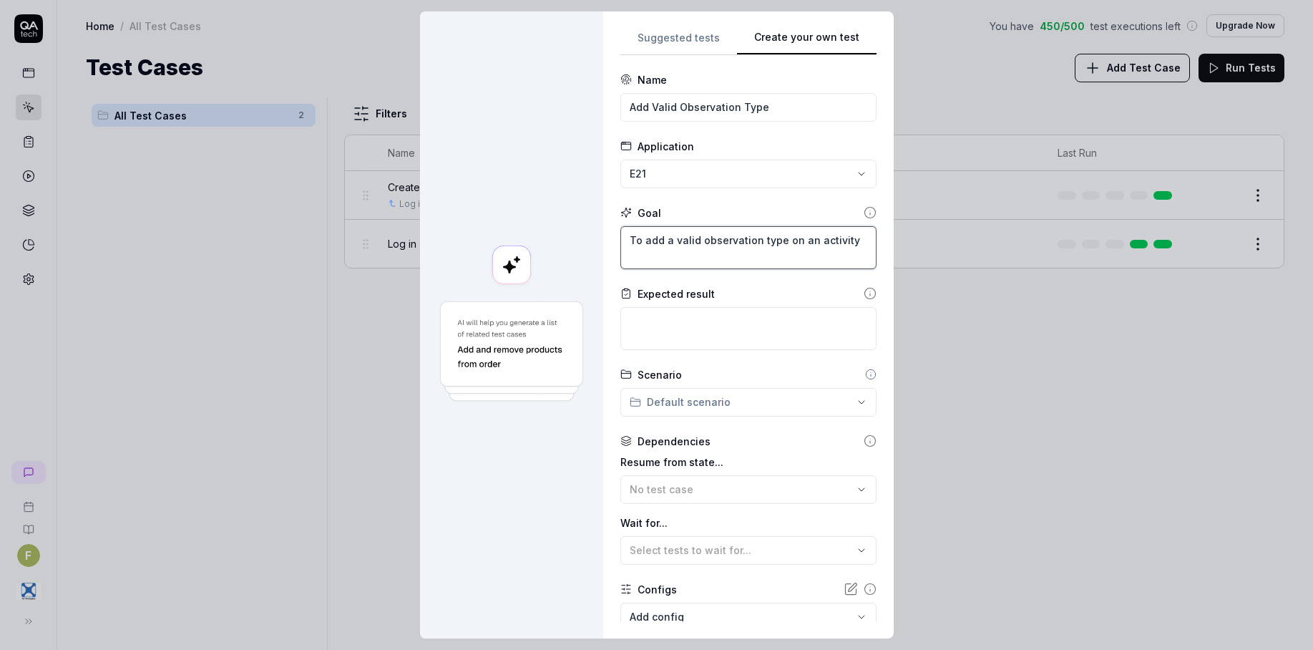
type textarea "To add a valid observation type on an activity"
type textarea "*"
type textarea "To add a valid observation type on an activity t"
type textarea "*"
type textarea "To add a valid observation type on an activity ty"
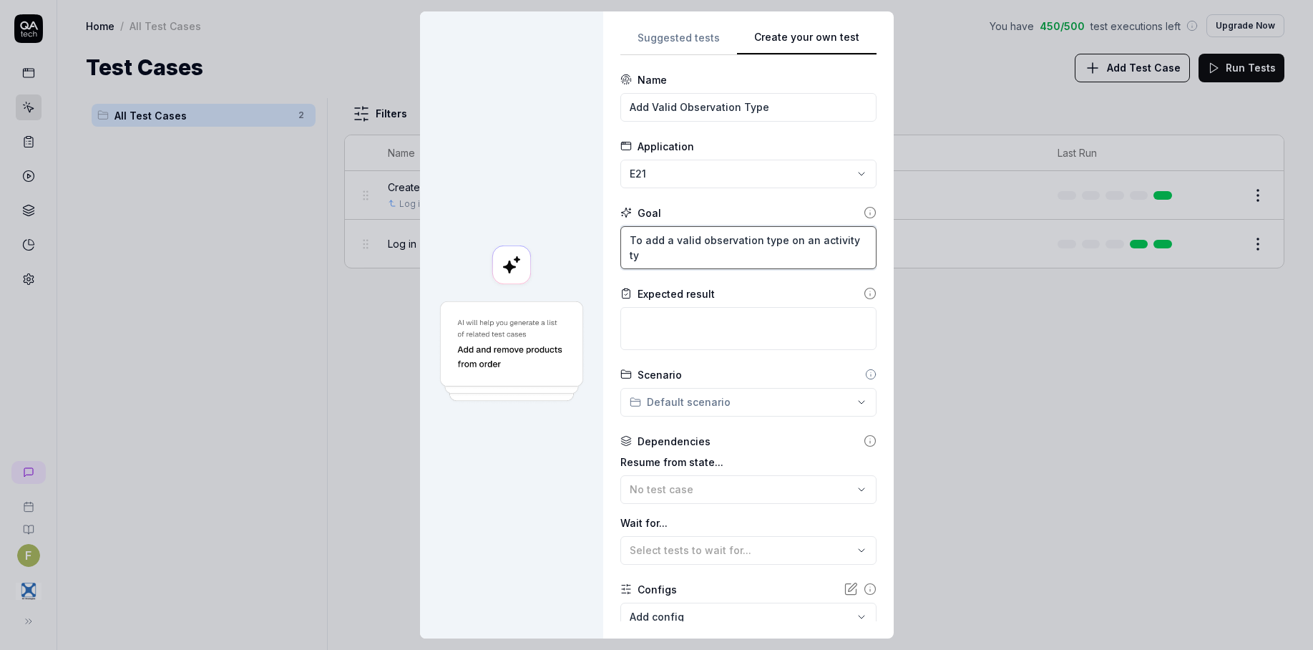
type textarea "*"
type textarea "To add a valid observation type on an activity typ"
type textarea "*"
type textarea "To add a valid observation type on an activity type"
click at [700, 321] on textarea at bounding box center [748, 328] width 256 height 43
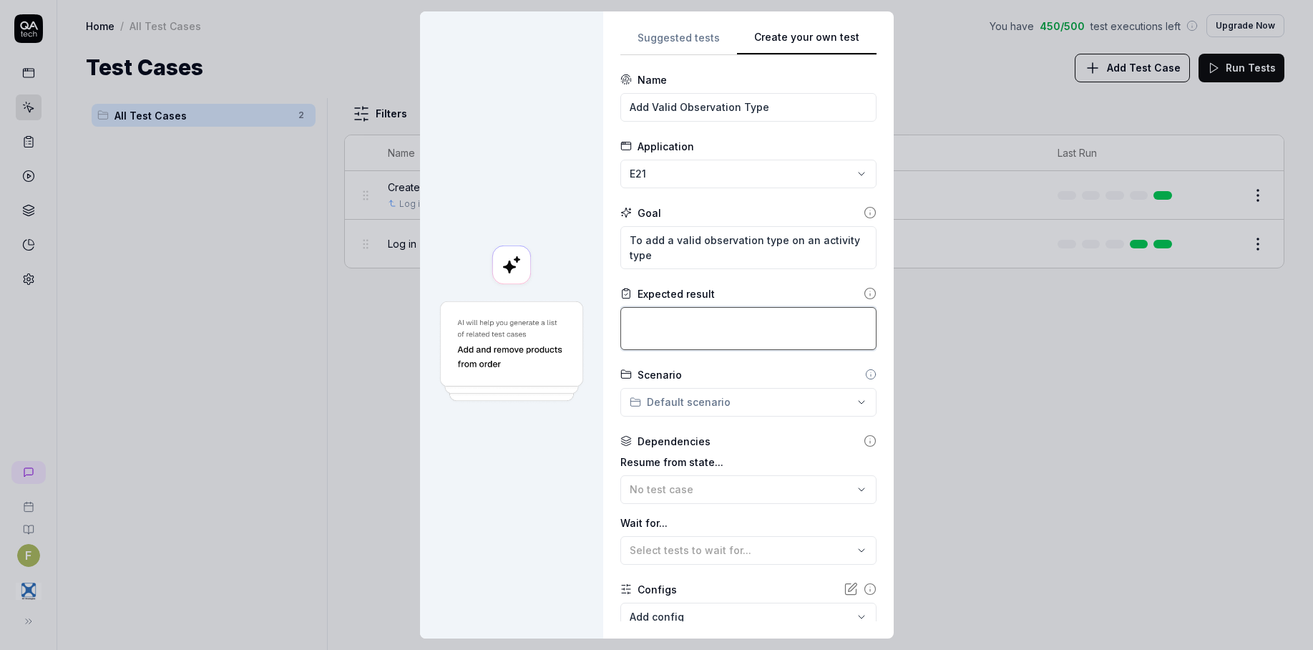
type textarea "*"
type textarea "T"
type textarea "*"
type textarea "Th"
type textarea "*"
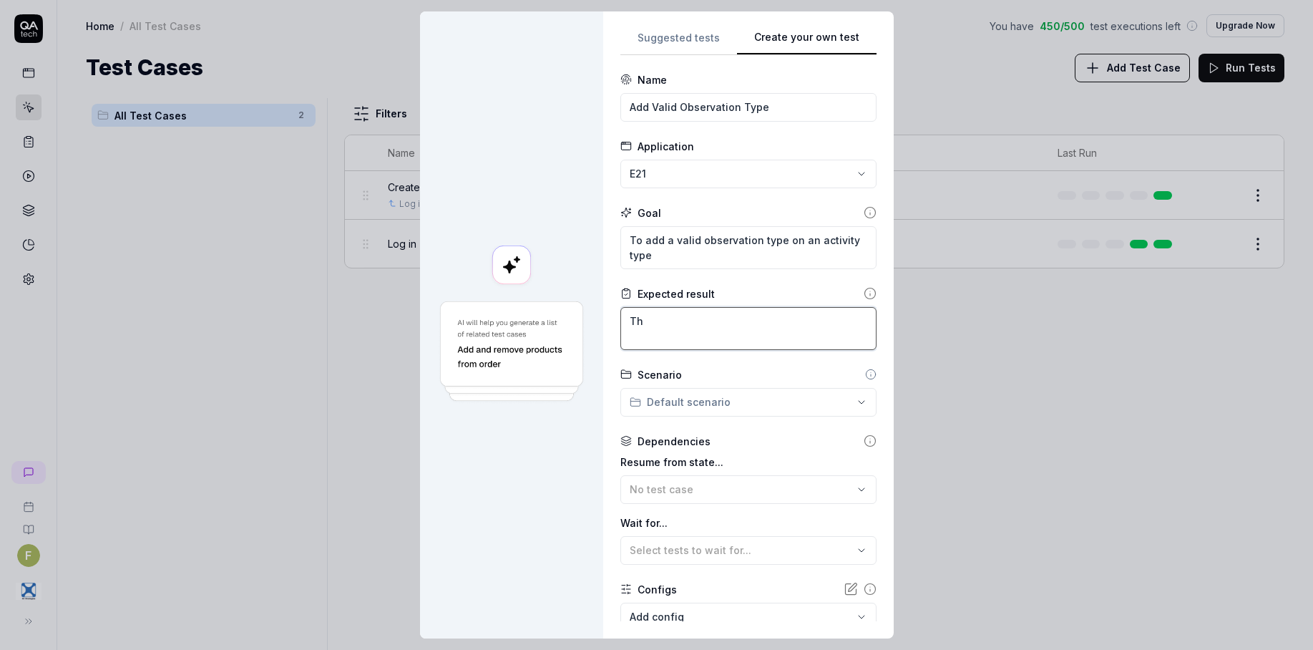
type textarea "The"
type textarea "*"
type textarea "The"
type textarea "*"
type textarea "The v"
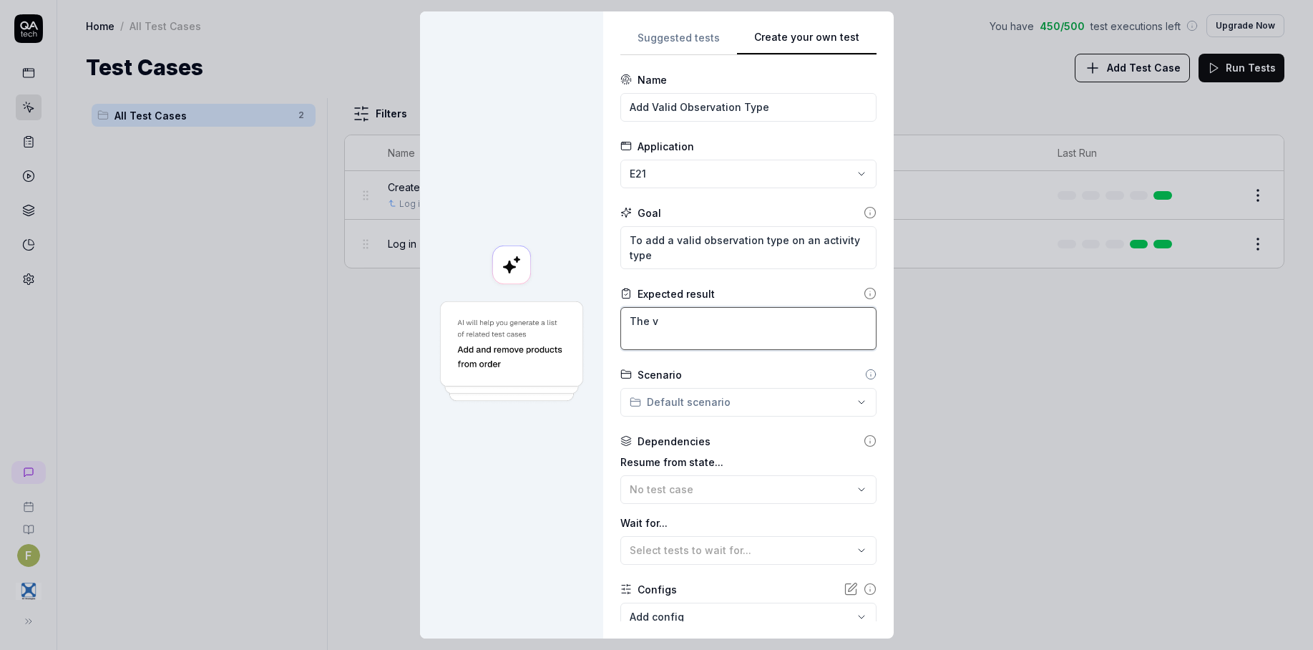
type textarea "*"
type textarea "The va"
type textarea "*"
type textarea "The val"
type textarea "*"
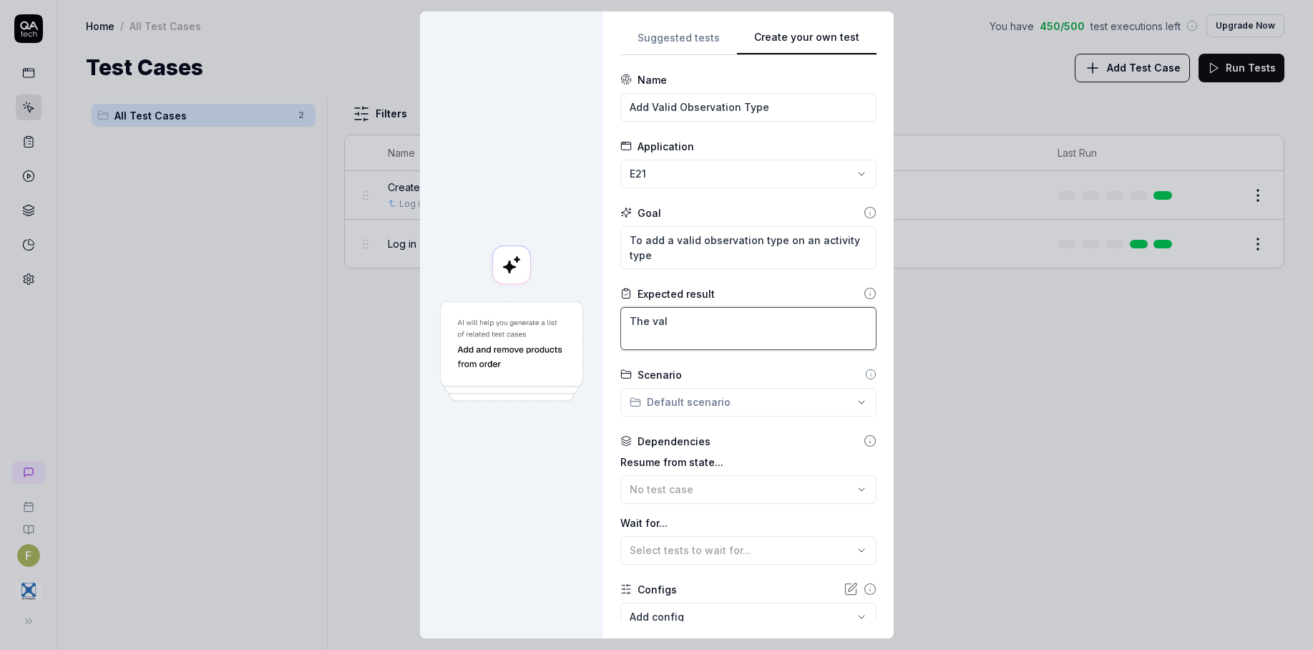
type textarea "The vali"
type textarea "*"
type textarea "The valid"
type textarea "*"
type textarea "The valid"
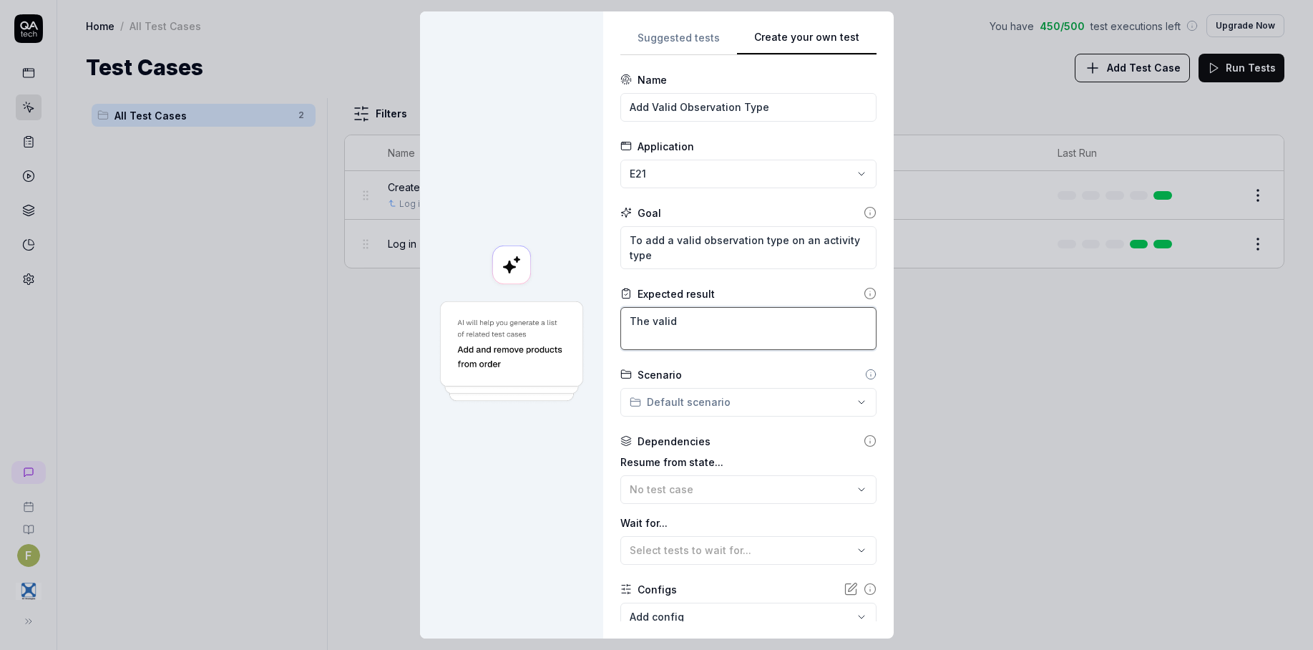
type textarea "*"
type textarea "The valid o"
type textarea "*"
type textarea "The valid ob"
type textarea "*"
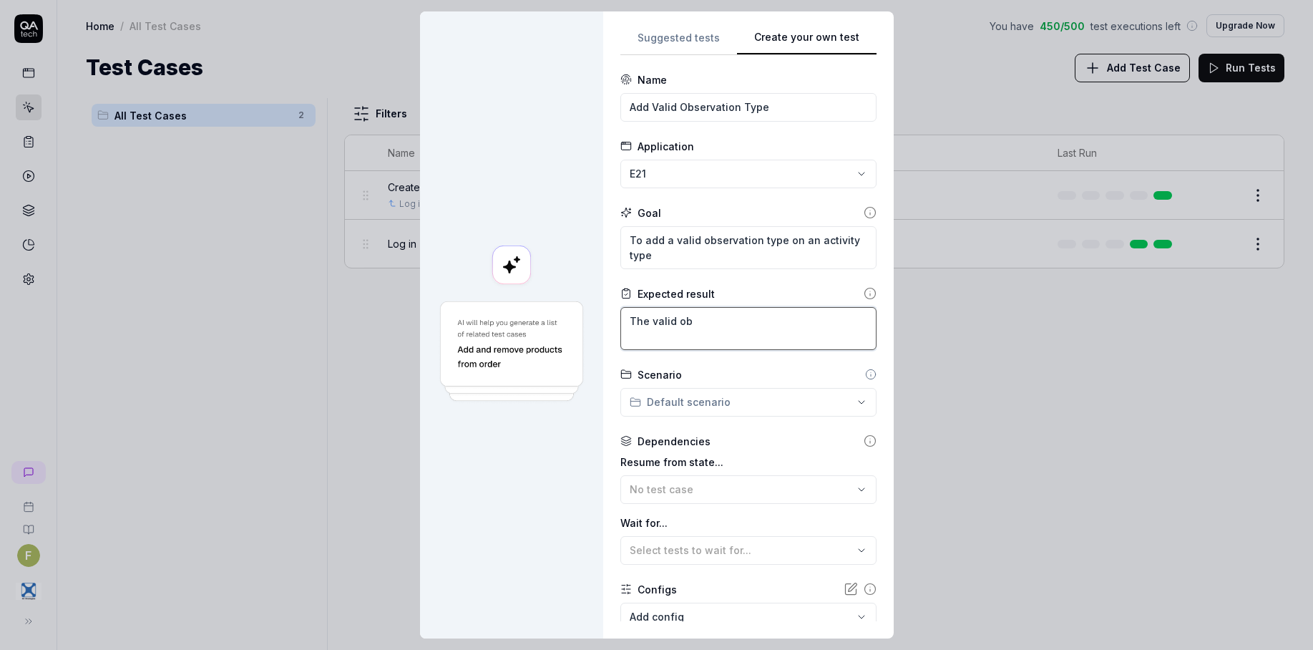
type textarea "The valid obs"
type textarea "*"
type textarea "The valid obsevr"
type textarea "*"
type textarea "The valid obsevra"
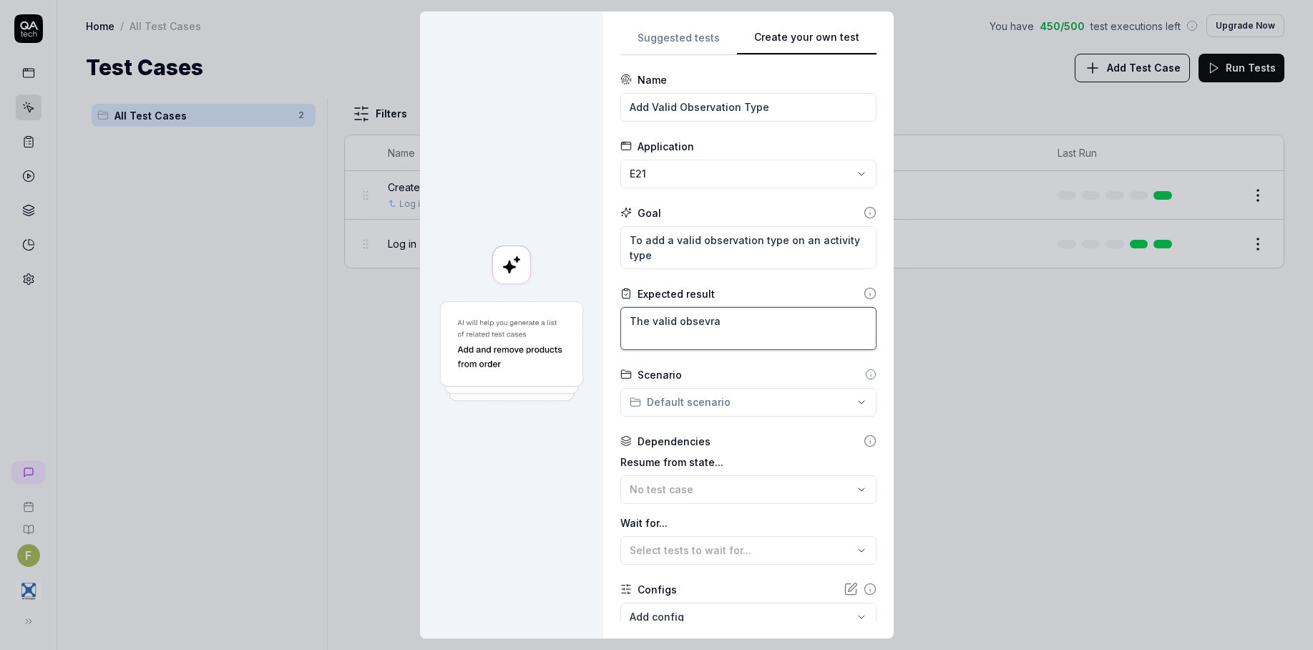
type textarea "*"
type textarea "The valid obsevrat"
type textarea "*"
type textarea "The valid obsevratio"
type textarea "*"
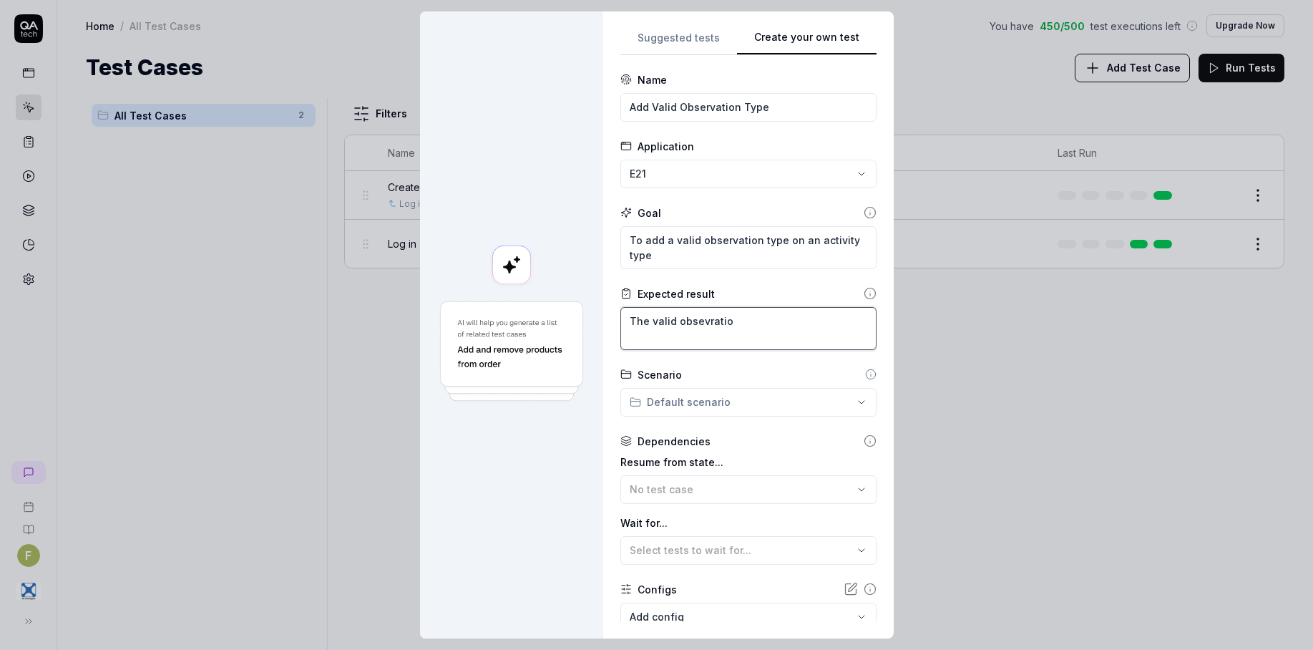
type textarea "The valid obsevrati"
type textarea "*"
type textarea "The valid obsevrat"
type textarea "*"
type textarea "The valid obsevra"
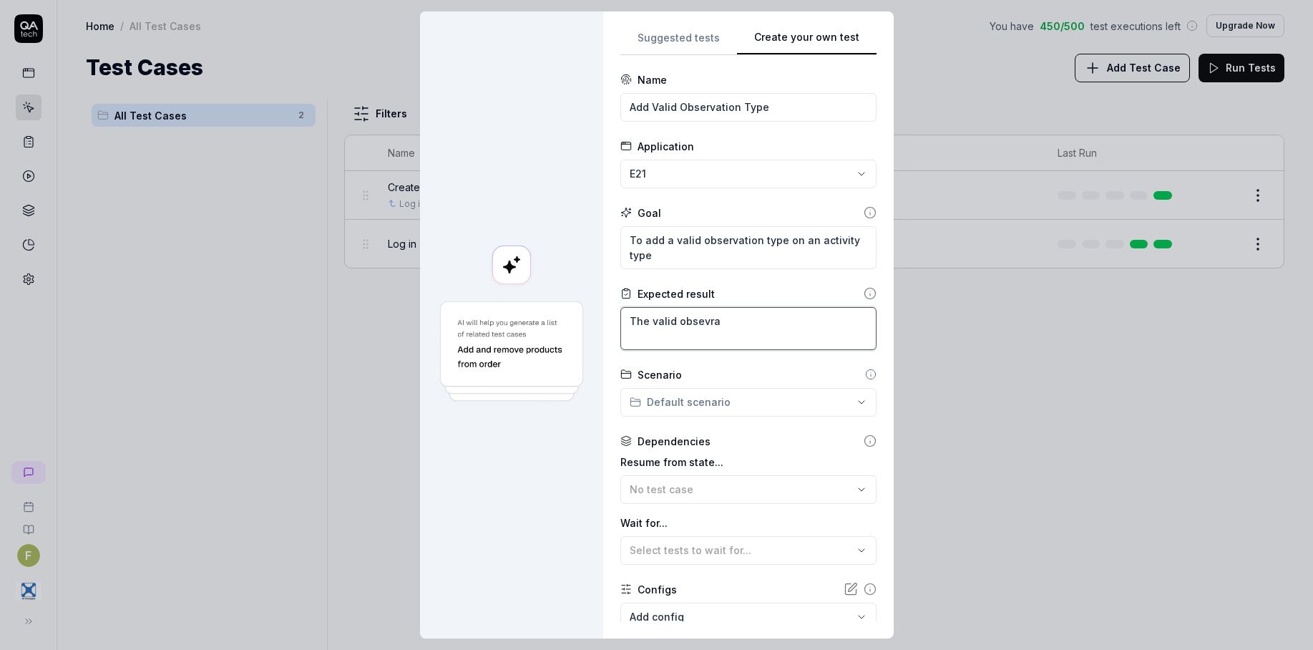
type textarea "*"
type textarea "The valid obsevr"
type textarea "*"
type textarea "The valid obsev"
type textarea "*"
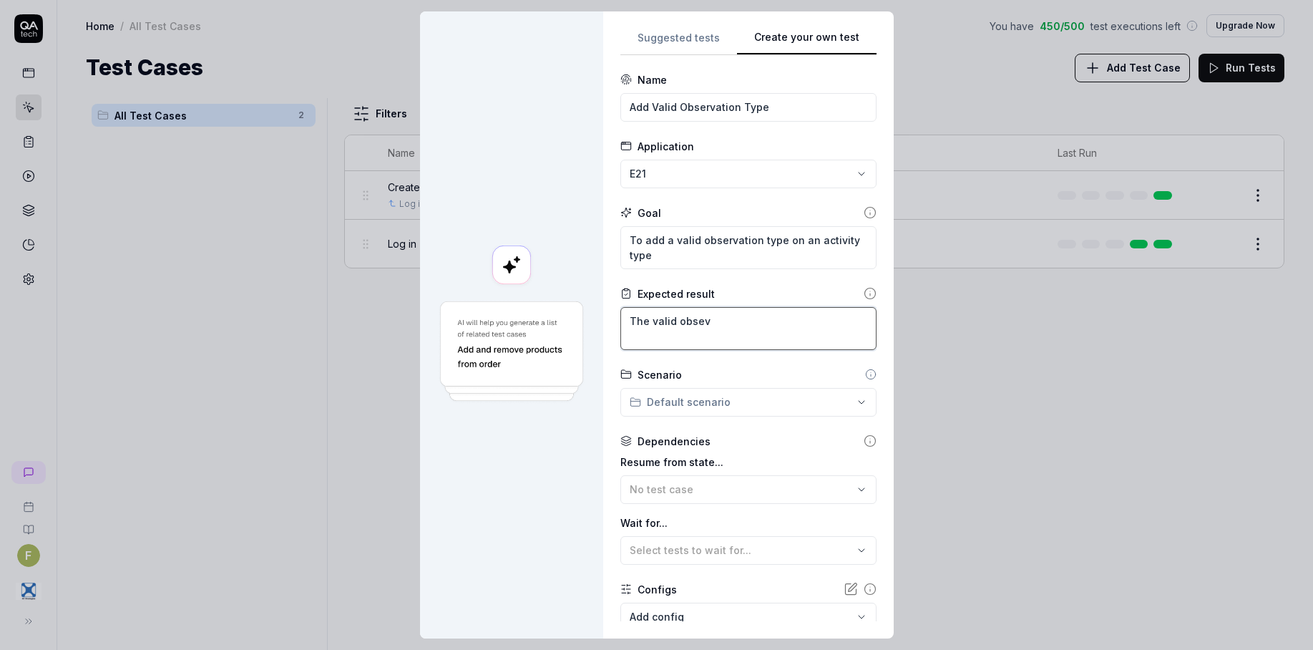
type textarea "The valid obse"
type textarea "*"
type textarea "The valid obs"
type textarea "*"
type textarea "The valid ob"
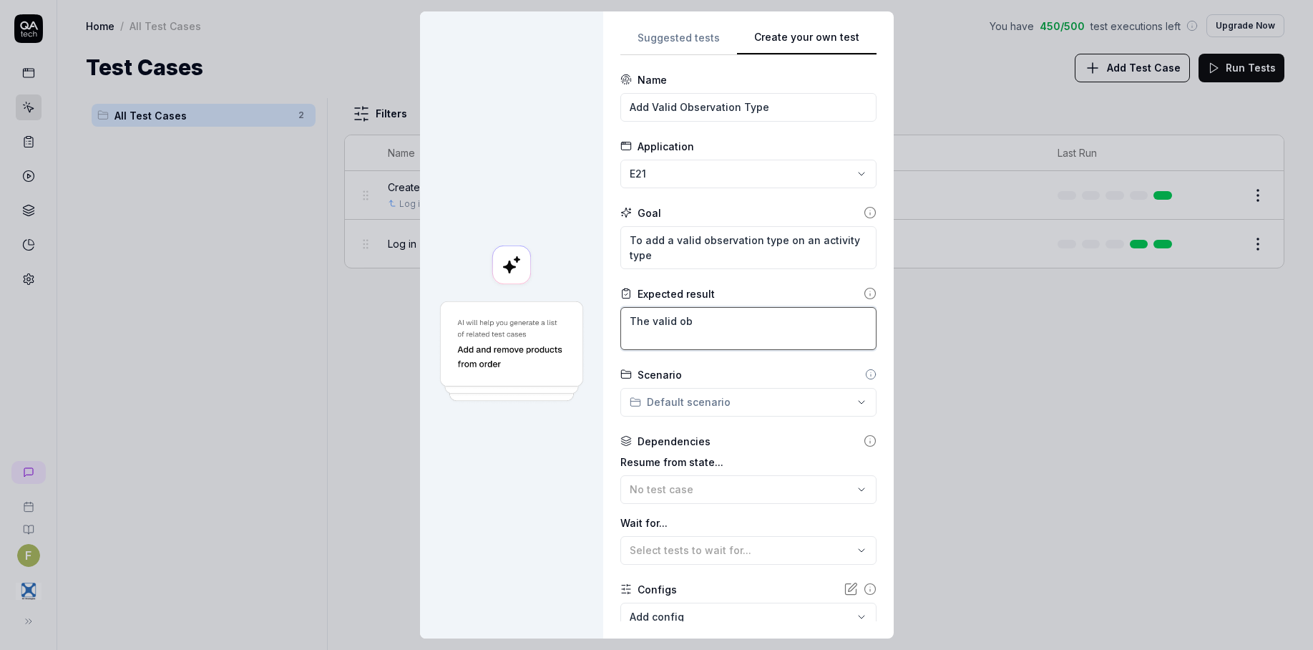
type textarea "*"
type textarea "The valid o"
type textarea "*"
type textarea "The valid"
type textarea "*"
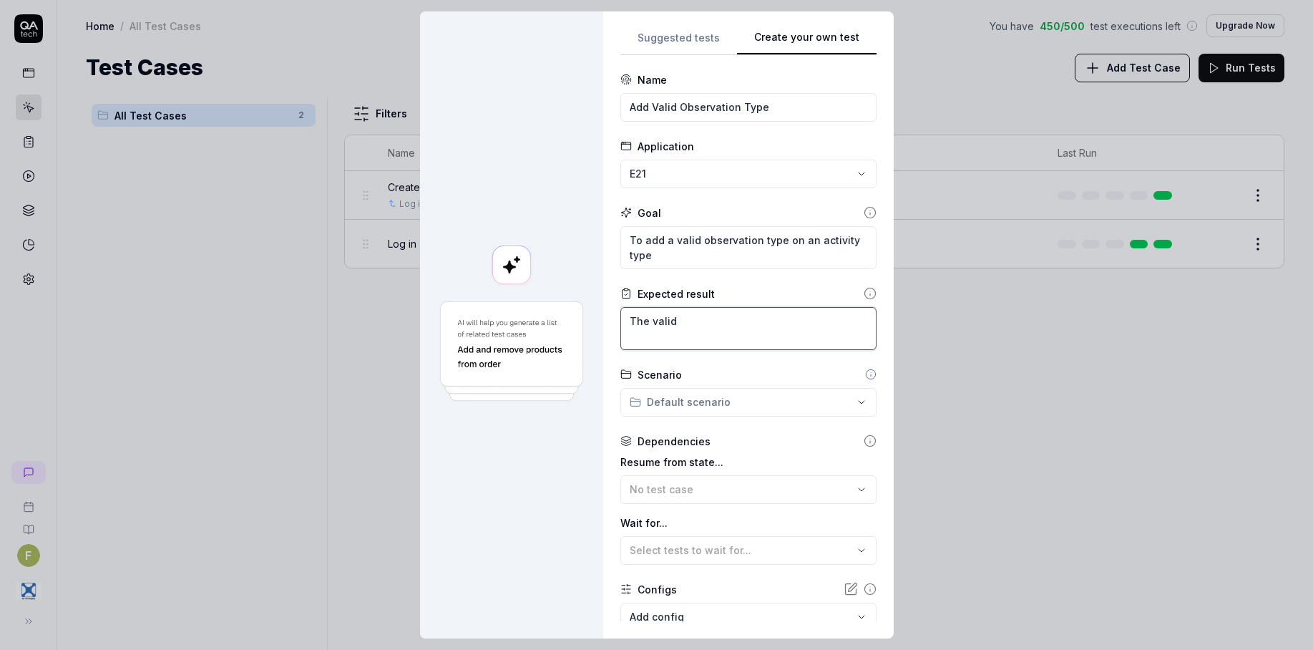
type textarea "The valid"
type textarea "*"
type textarea "The vali"
type textarea "*"
type textarea "The val"
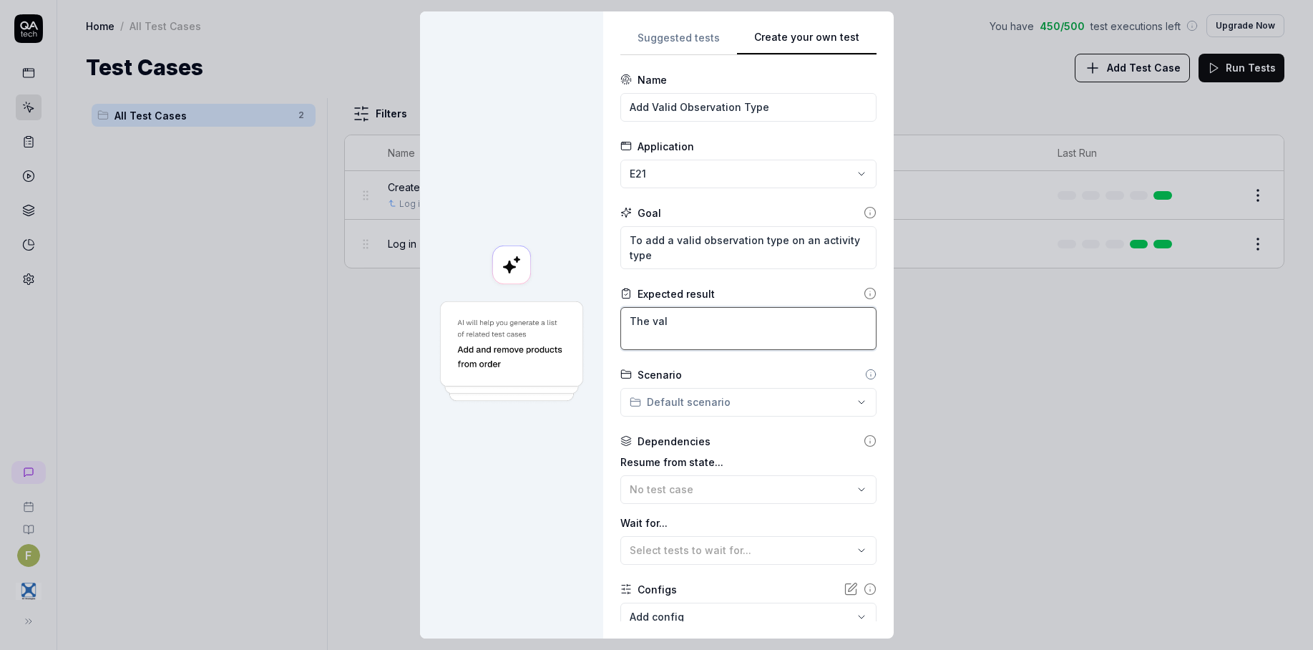
type textarea "*"
type textarea "The va"
type textarea "*"
type textarea "The v"
type textarea "*"
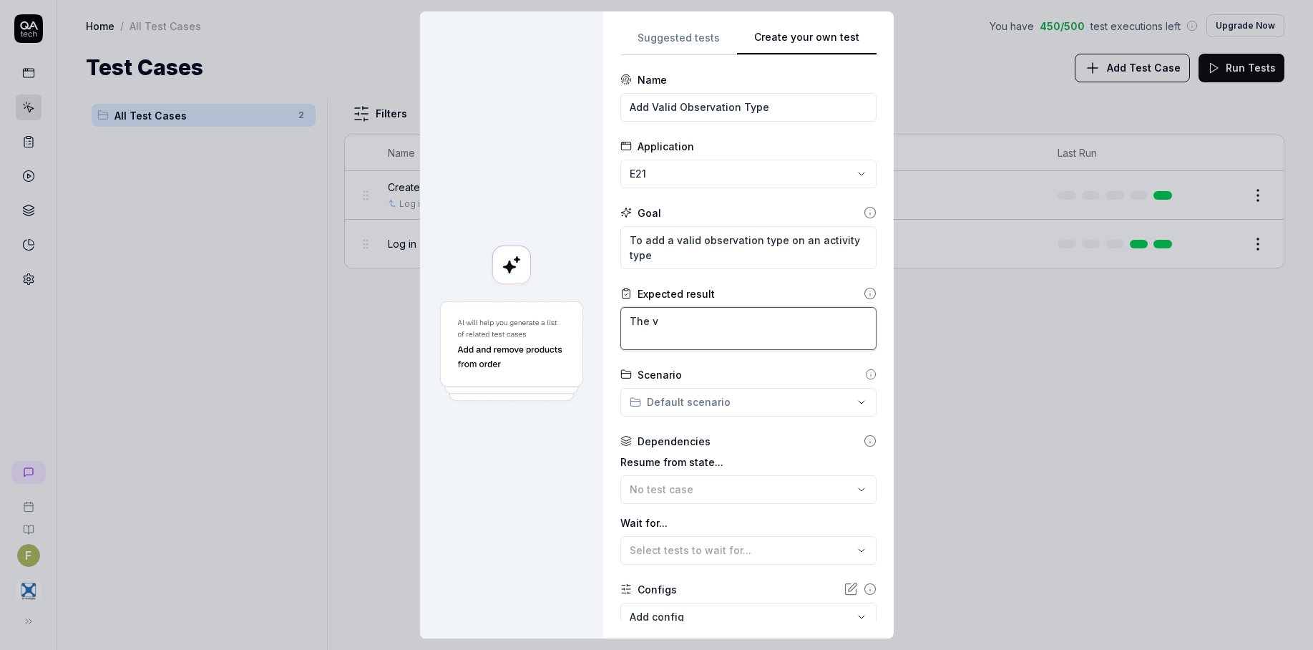
type textarea "The"
type textarea "*"
type textarea "The o"
type textarea "*"
type textarea "The ob"
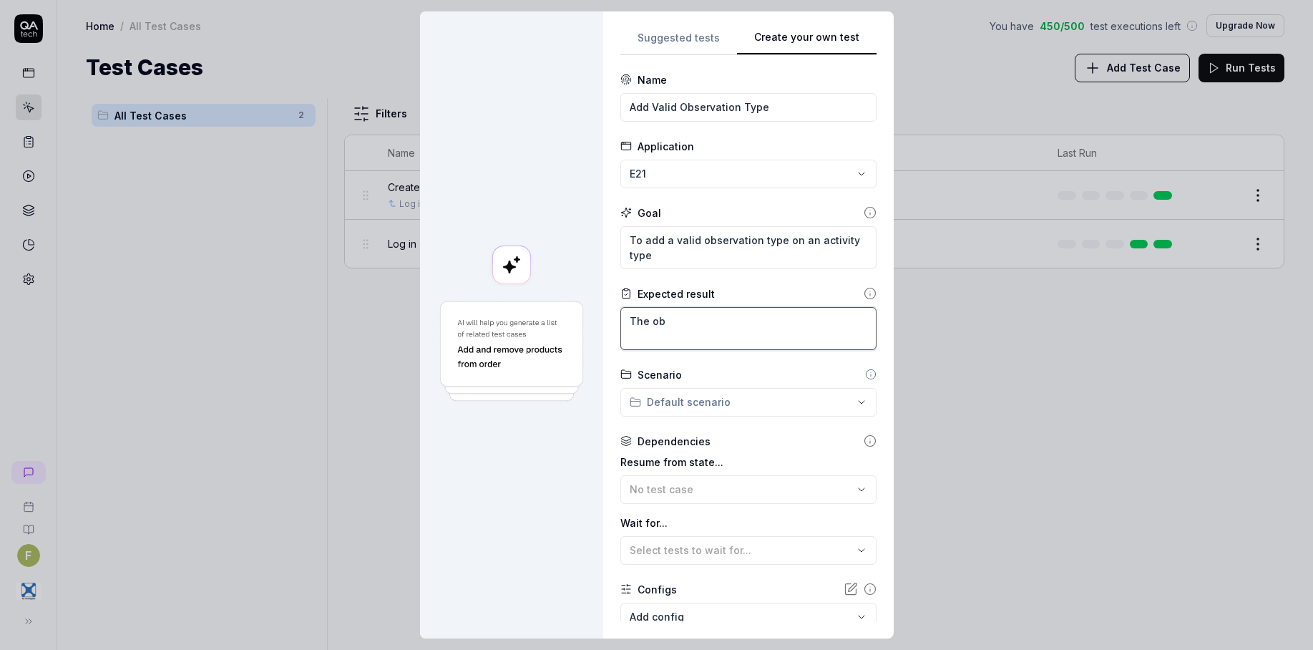
type textarea "*"
type textarea "The obs"
type textarea "*"
type textarea "The obser"
type textarea "*"
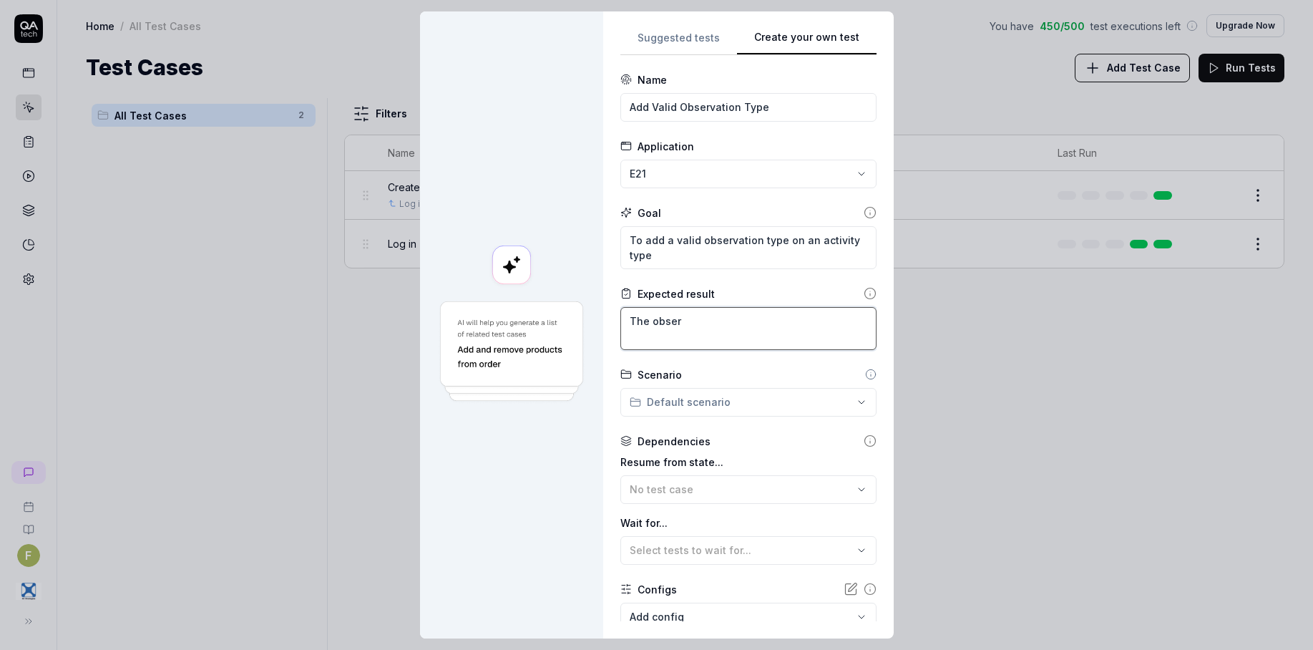
type textarea "The observ"
type textarea "*"
type textarea "The observa"
type textarea "*"
type textarea "The observat"
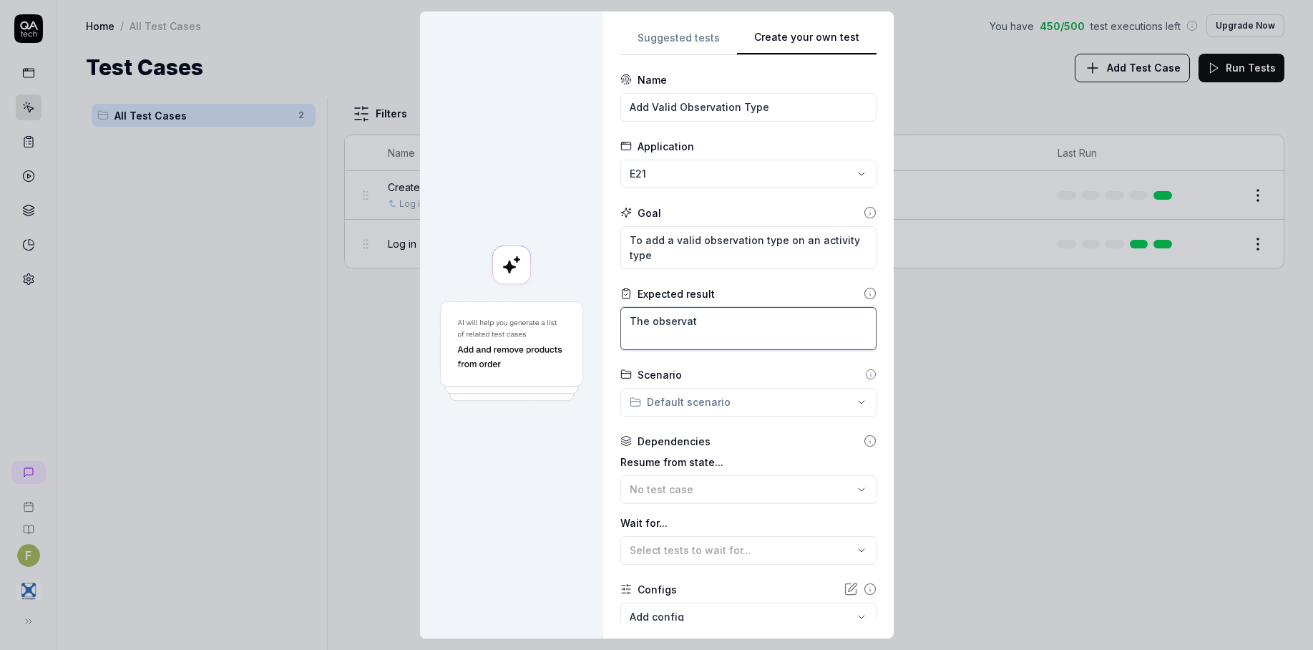
type textarea "*"
type textarea "The observato"
type textarea "*"
type textarea "The observat"
type textarea "*"
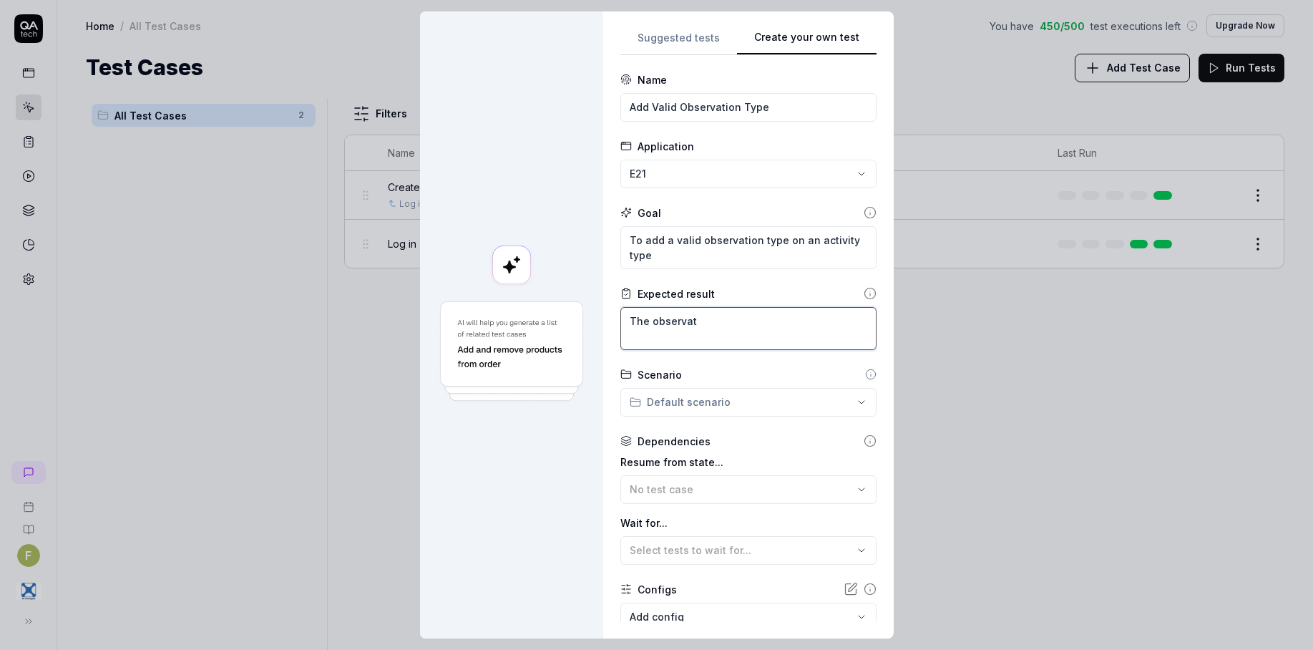
type textarea "The observati"
type textarea "*"
type textarea "The observatio"
type textarea "*"
type textarea "The observation"
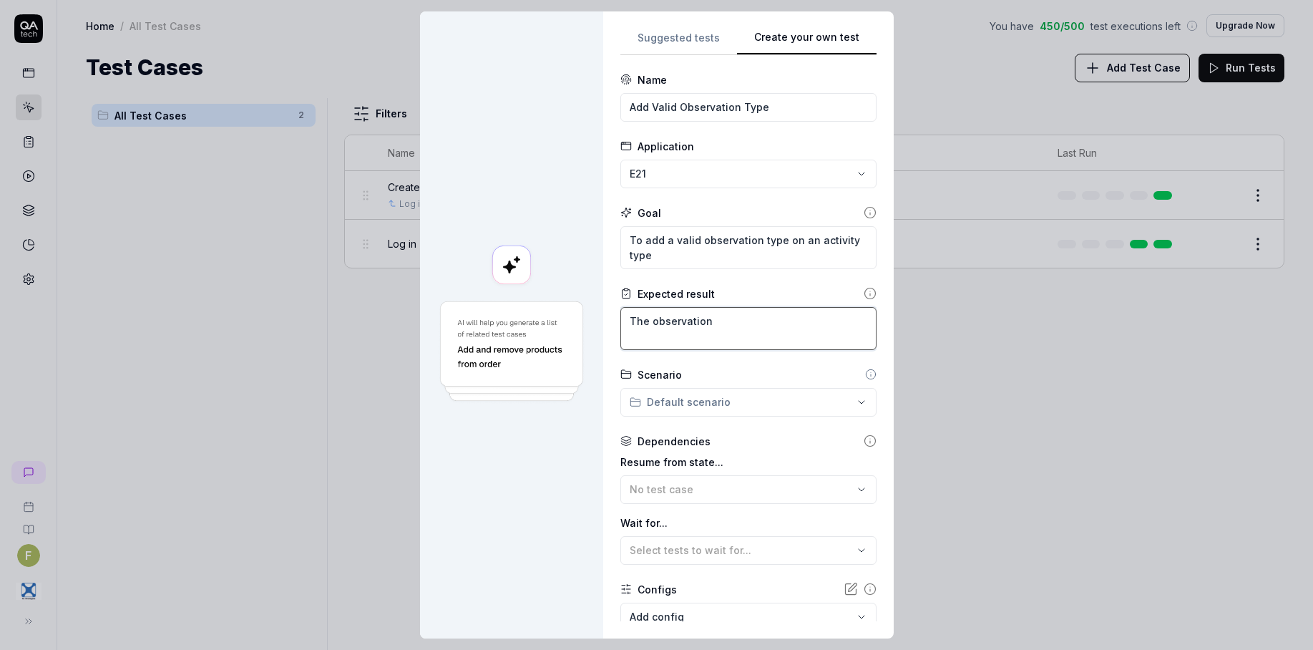
type textarea "*"
type textarea "The observation ty"
type textarea "*"
type textarea "The observation typ"
type textarea "*"
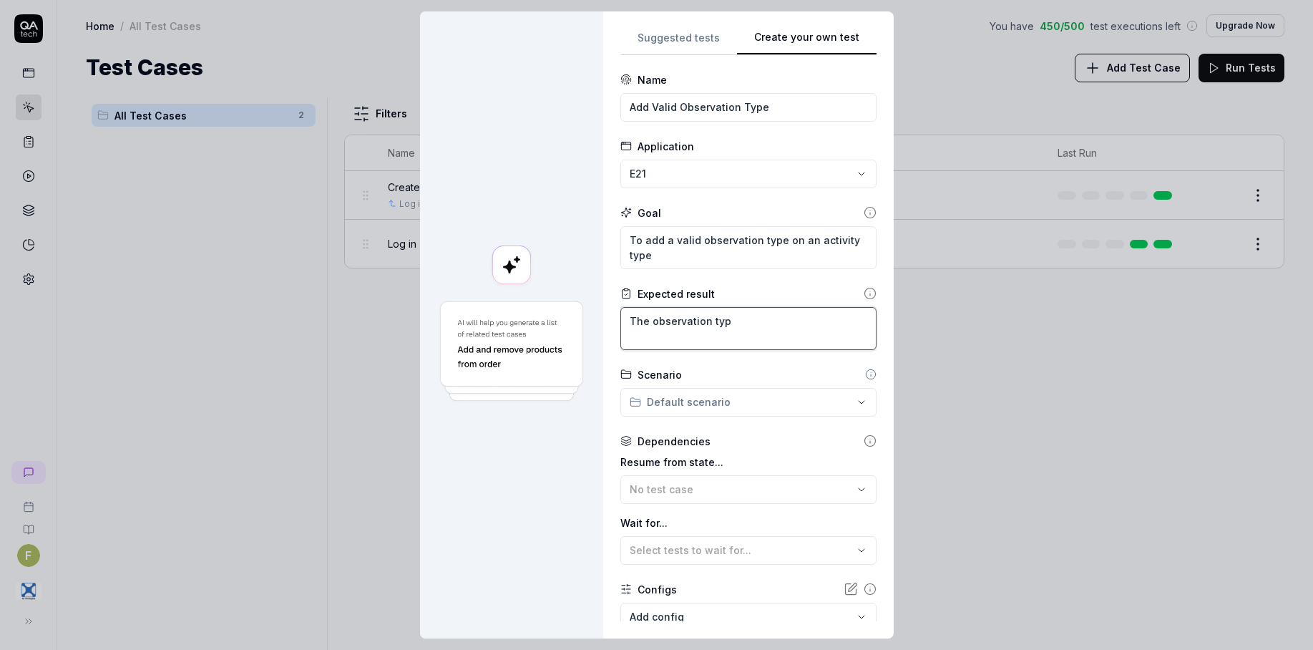
type textarea "The observation type"
type textarea "*"
type textarea "The observation type"
type textarea "*"
type textarea "The observation type i"
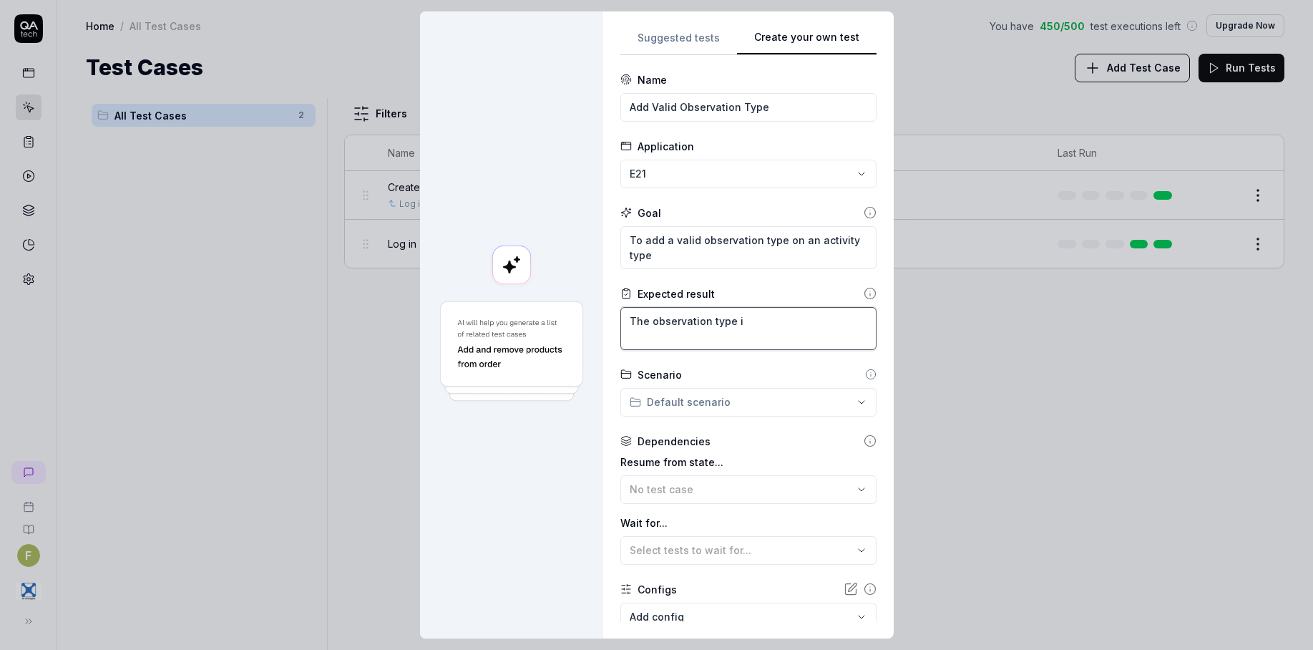
type textarea "*"
type textarea "The observation type is"
type textarea "*"
type textarea "The observation type is s"
type textarea "*"
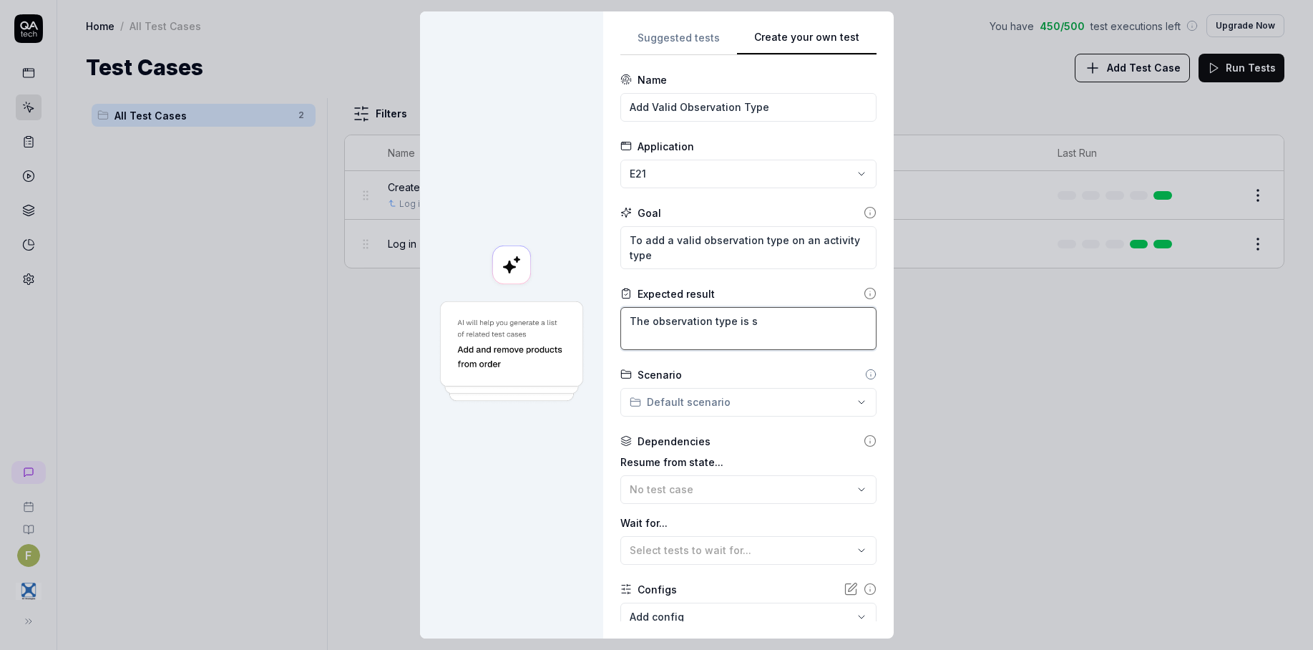
type textarea "The observation type is su"
type textarea "*"
type textarea "The observation type is suc"
type textarea "*"
drag, startPoint x: 772, startPoint y: 321, endPoint x: 753, endPoint y: 334, distance: 23.2
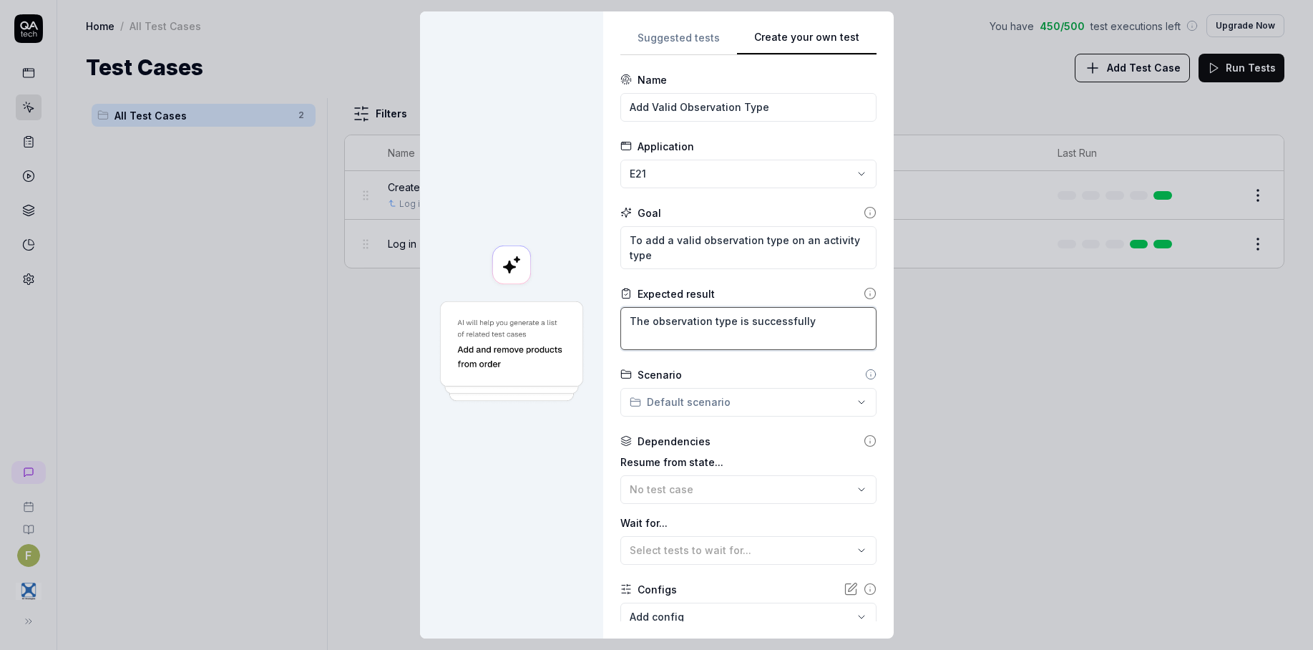
click at [753, 334] on textarea "The observation type is successfully" at bounding box center [748, 328] width 256 height 43
click at [638, 339] on textarea "The observation type is successfully" at bounding box center [748, 328] width 256 height 43
click at [827, 330] on textarea "The observation type is successfully" at bounding box center [748, 328] width 256 height 43
drag, startPoint x: 763, startPoint y: 493, endPoint x: 772, endPoint y: 495, distance: 8.8
click at [763, 492] on div "No test case" at bounding box center [740, 488] width 223 height 15
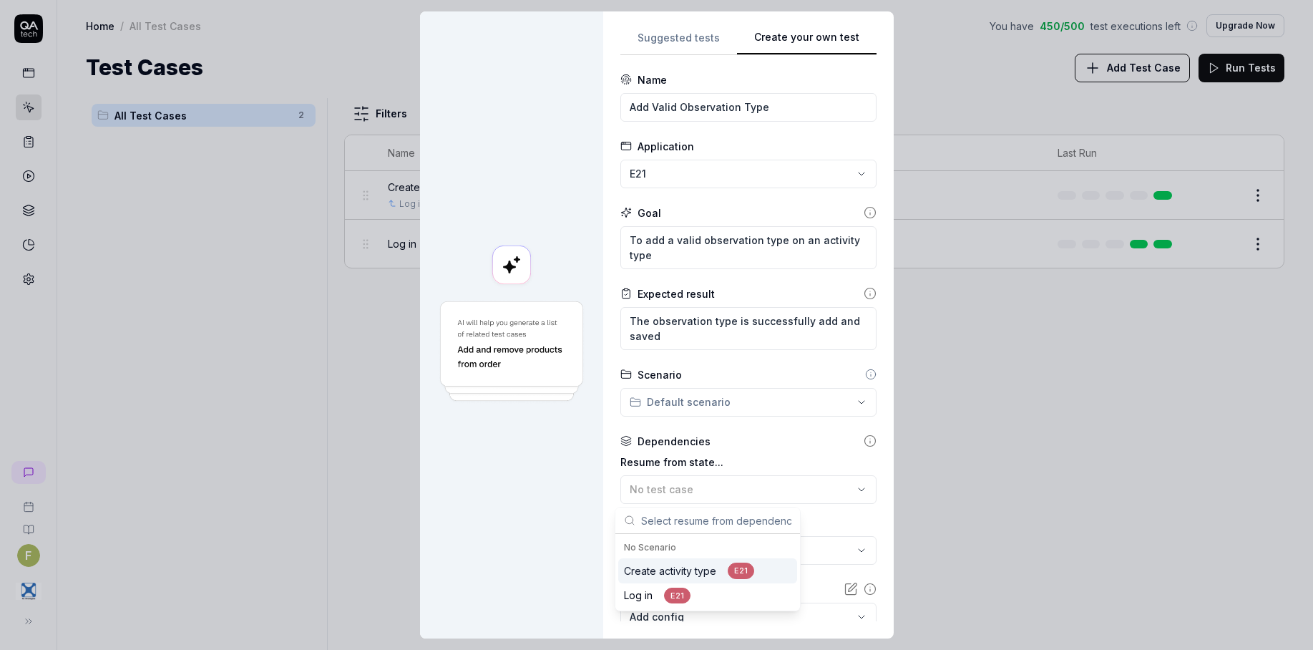
click at [758, 570] on div "Create activity type E21" at bounding box center [707, 570] width 179 height 25
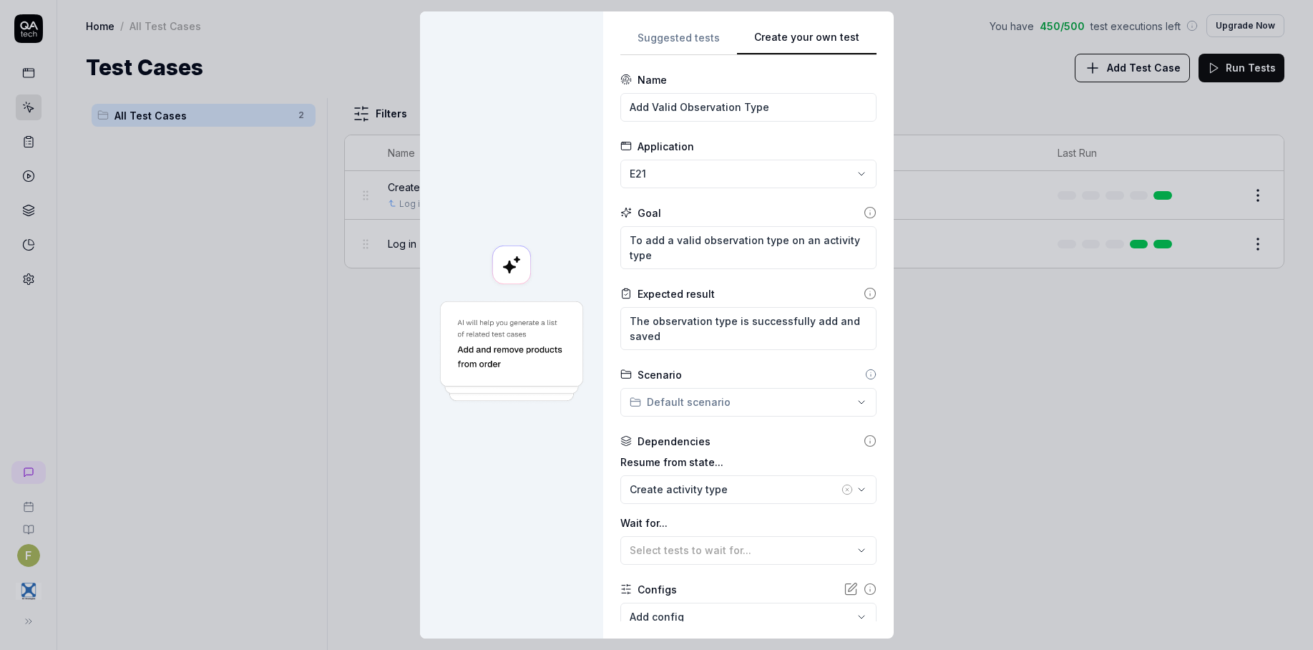
click at [785, 525] on label "Wait for..." at bounding box center [748, 522] width 256 height 15
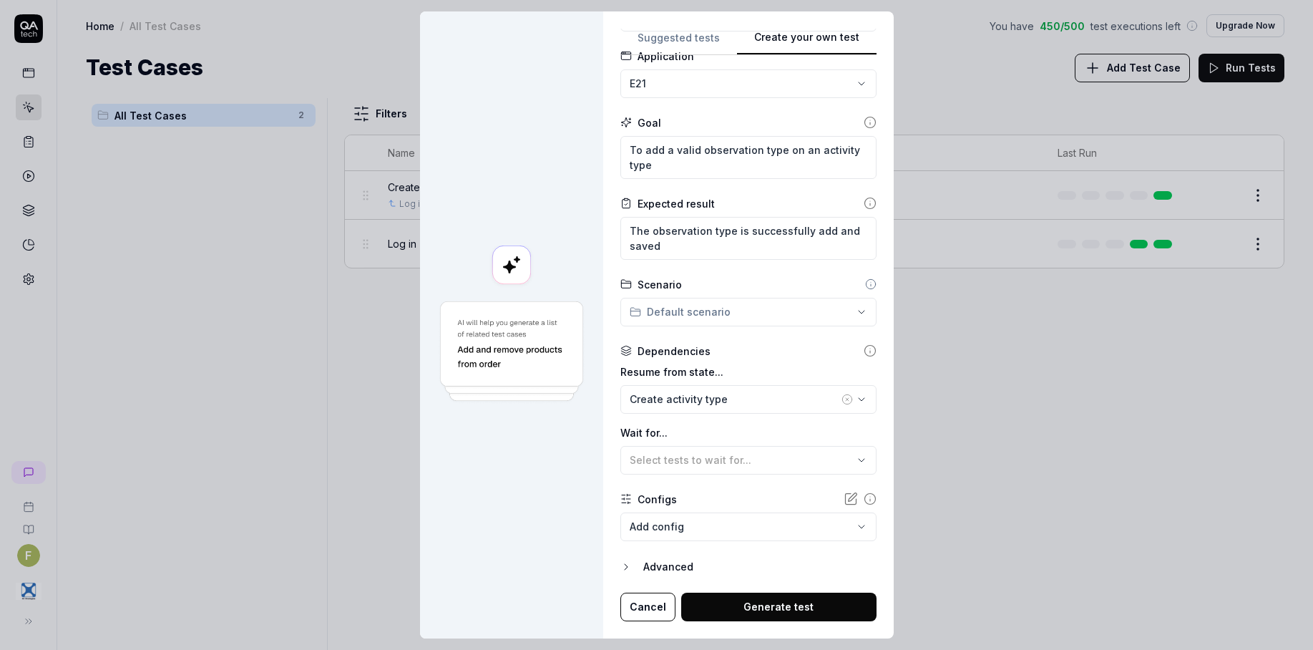
click at [793, 608] on button "Generate test" at bounding box center [778, 606] width 195 height 29
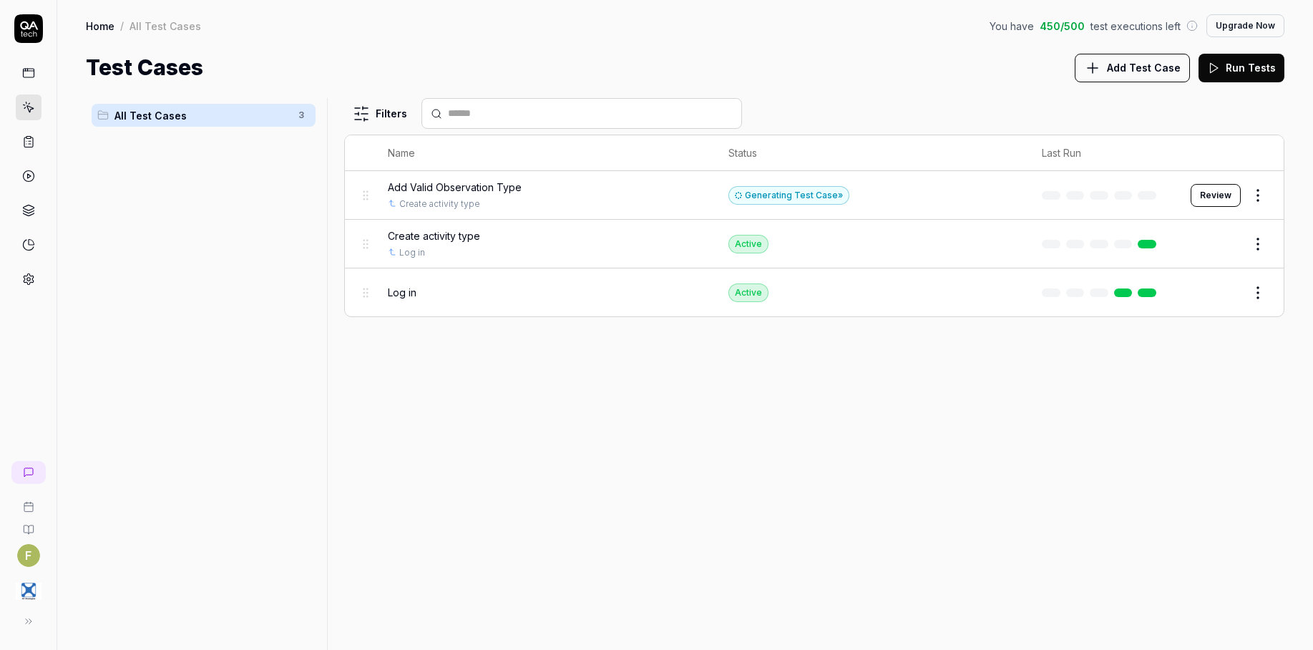
drag, startPoint x: 1205, startPoint y: 197, endPoint x: 1213, endPoint y: 190, distance: 11.6
click at [1205, 197] on button "Review" at bounding box center [1215, 195] width 50 height 23
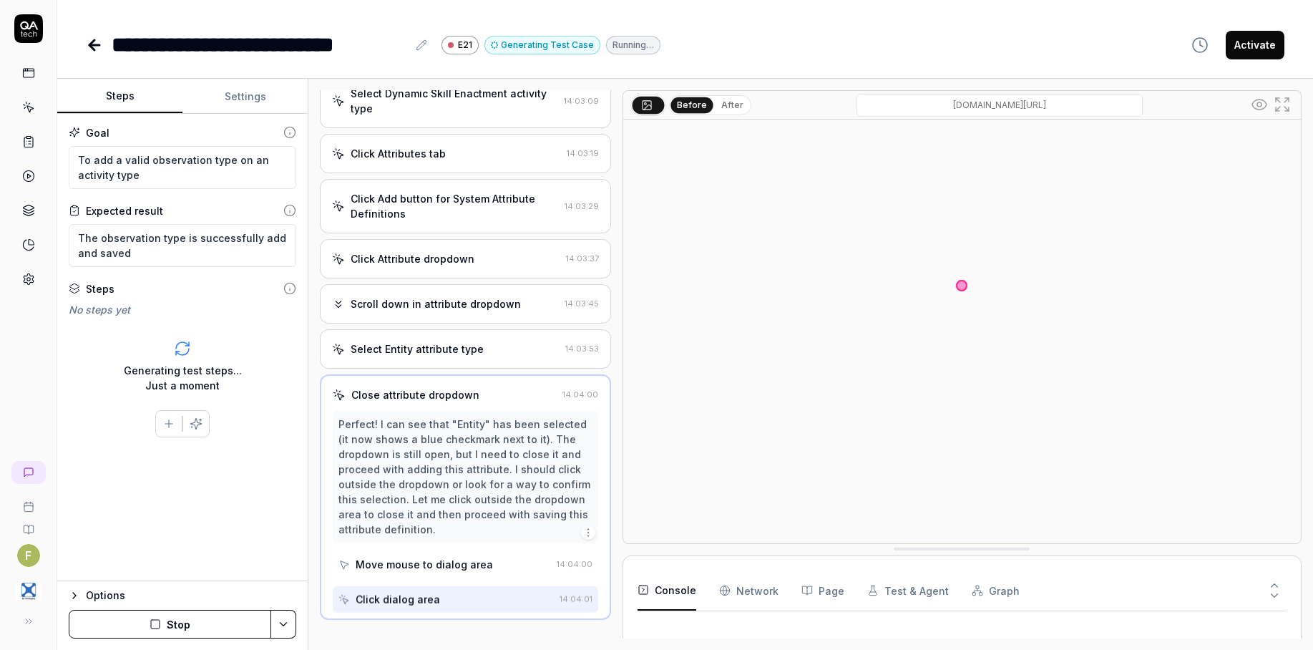
scroll to position [227, 0]
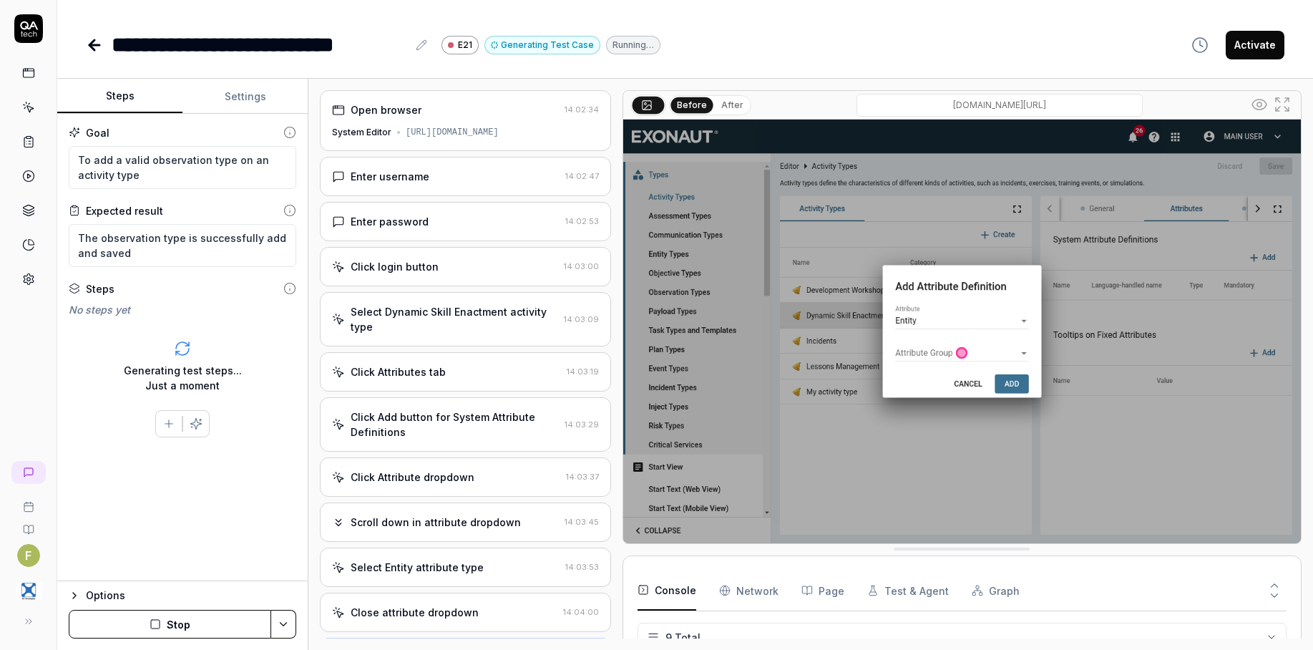
click at [465, 334] on div "Select Dynamic Skill Enactment activity type" at bounding box center [454, 319] width 207 height 30
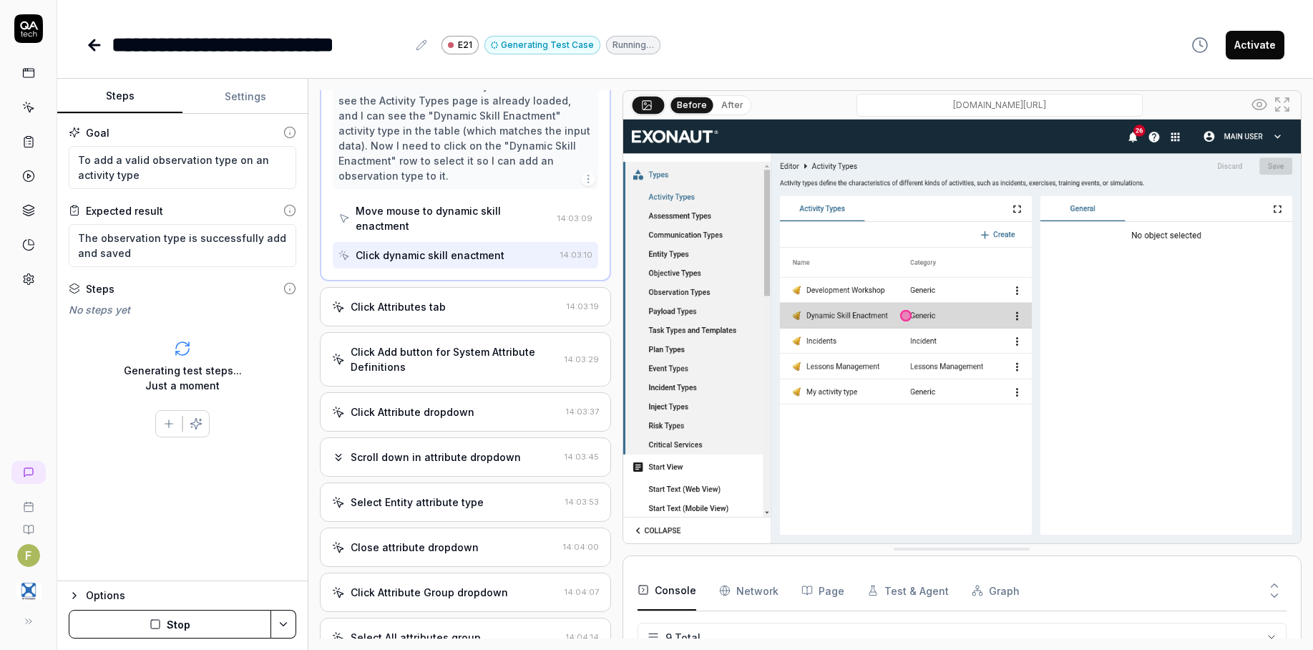
click at [478, 314] on div "Click Attributes tab" at bounding box center [446, 306] width 229 height 15
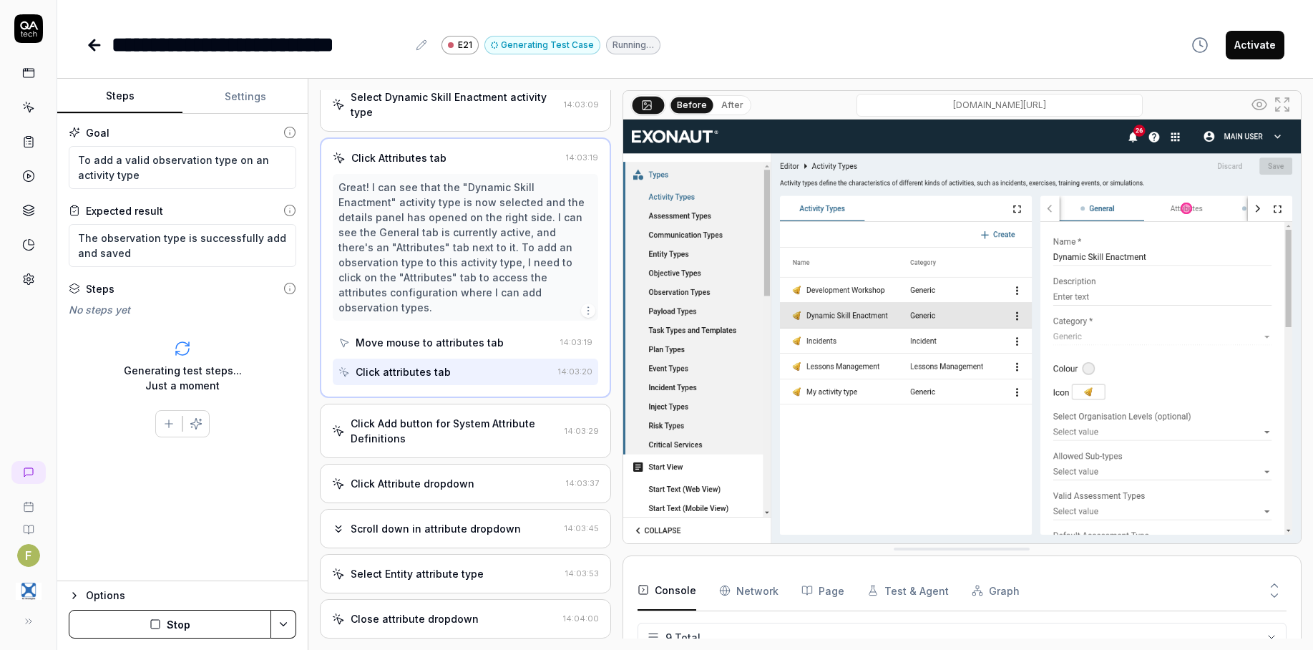
click at [495, 433] on div "Click Add button for System Attribute Definitions" at bounding box center [455, 431] width 208 height 30
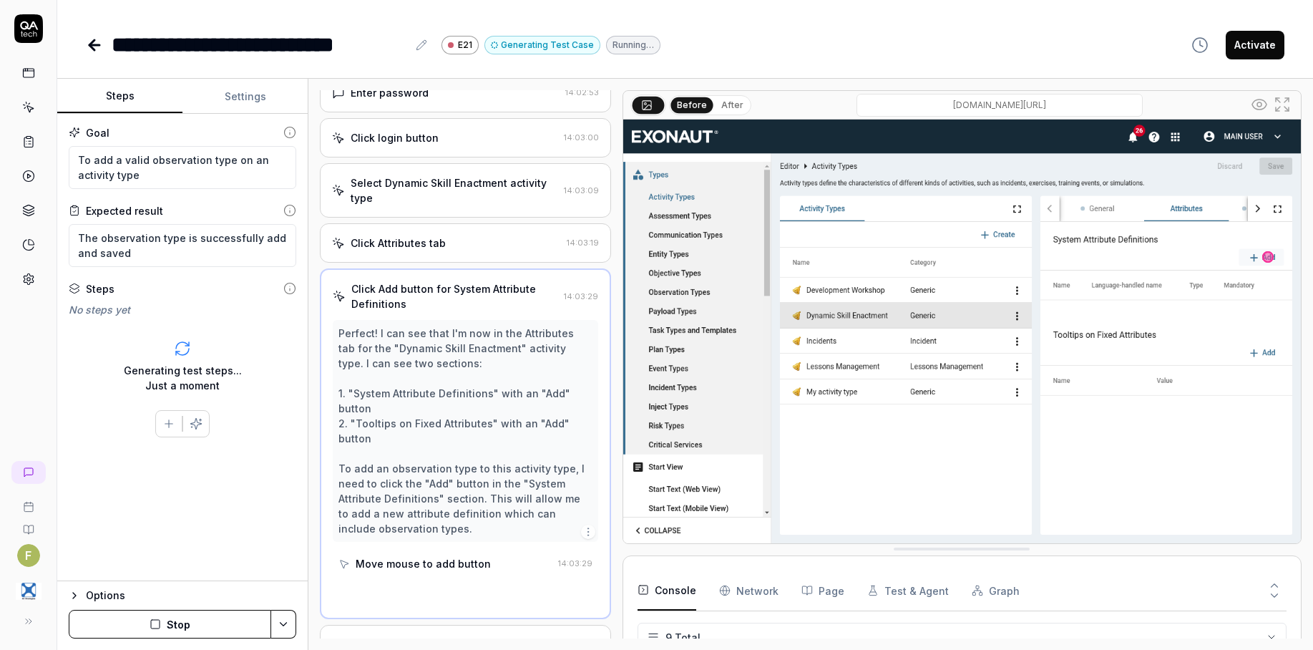
scroll to position [122, 0]
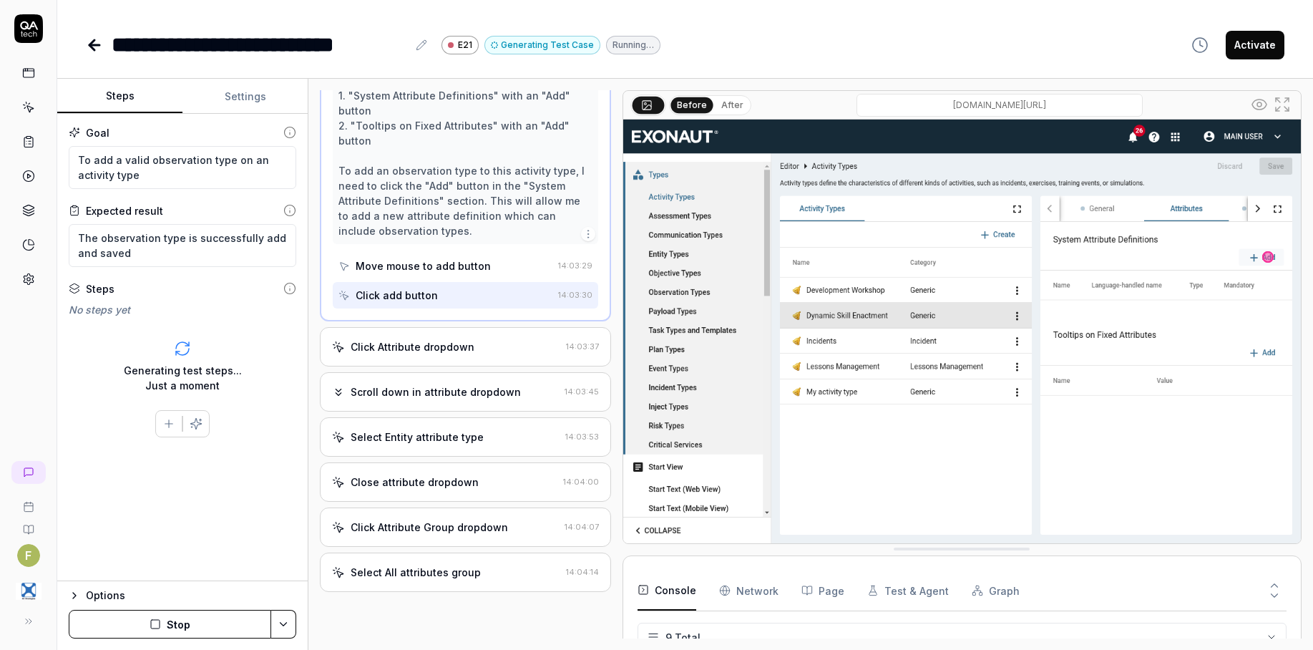
click at [487, 348] on div "Click Attribute dropdown" at bounding box center [446, 346] width 228 height 15
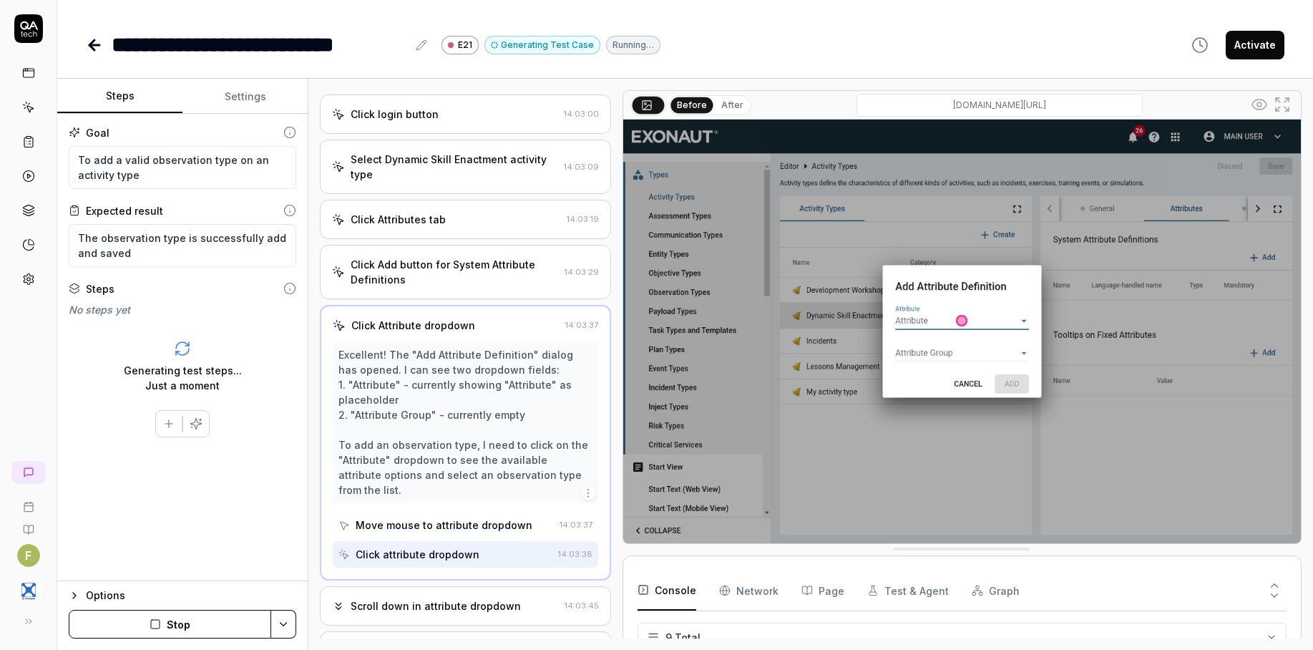
scroll to position [250, 0]
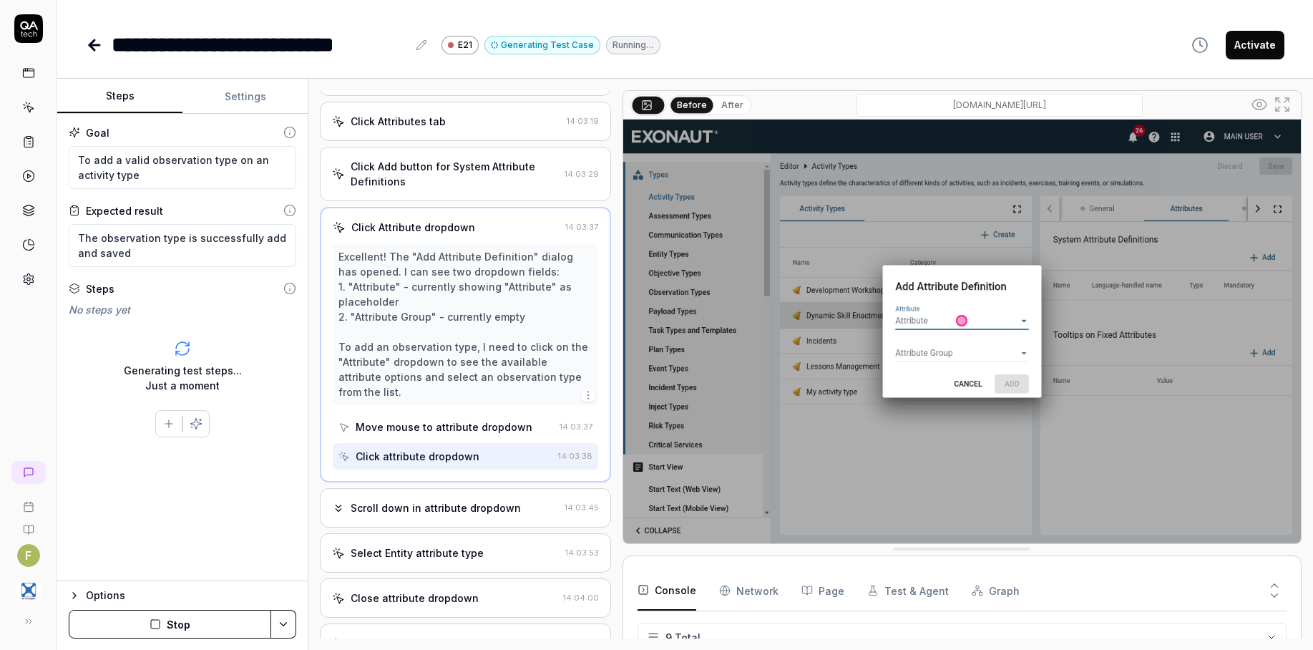
click at [489, 515] on div "Scroll down in attribute dropdown" at bounding box center [436, 507] width 170 height 15
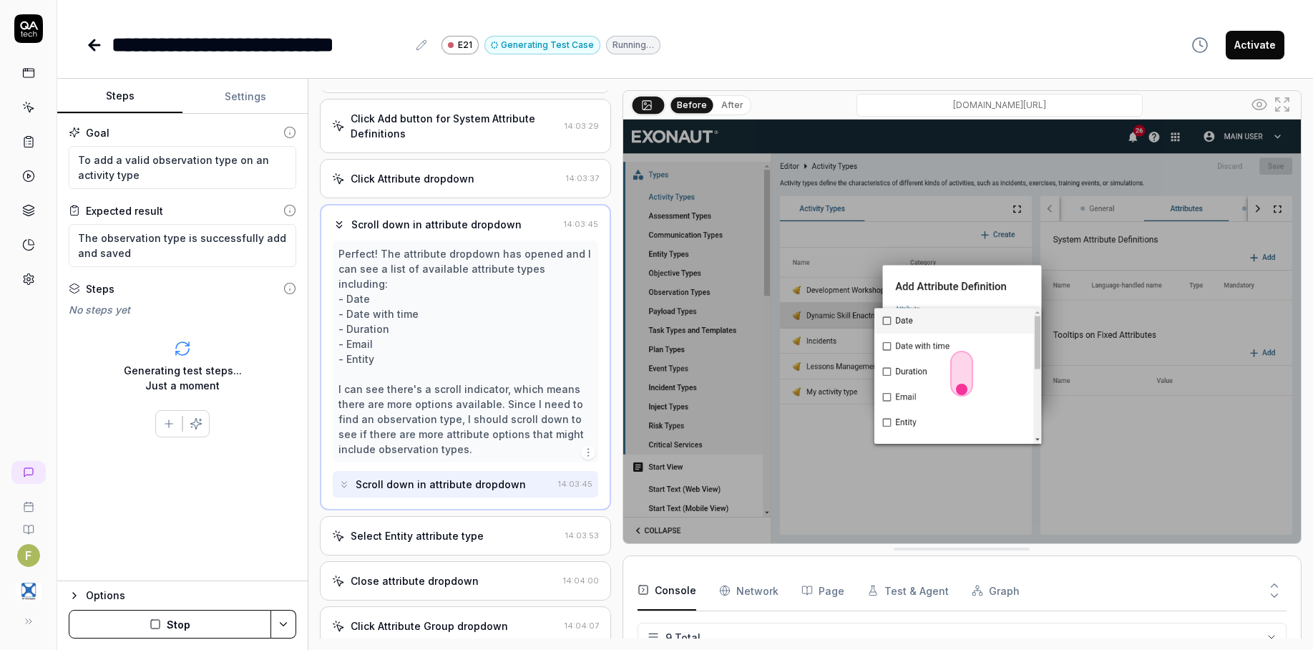
scroll to position [383, 0]
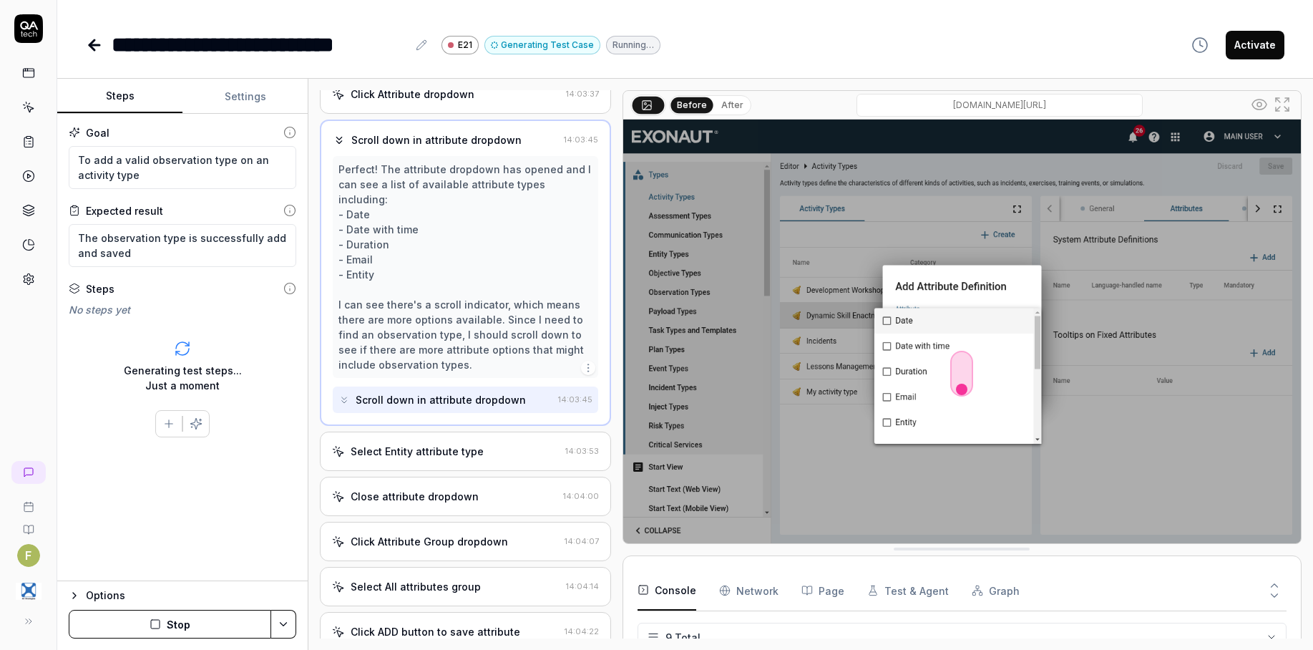
click at [494, 451] on div "Select Entity attribute type" at bounding box center [445, 451] width 227 height 15
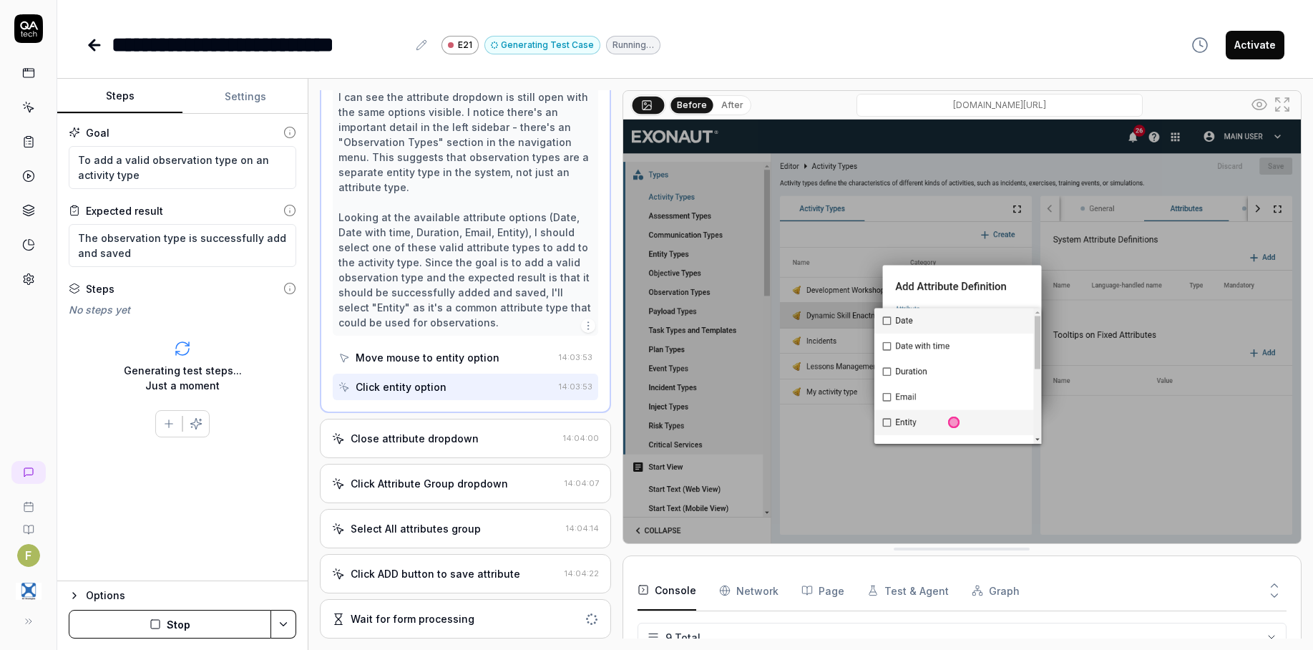
click at [482, 444] on div "Close attribute dropdown" at bounding box center [444, 438] width 225 height 15
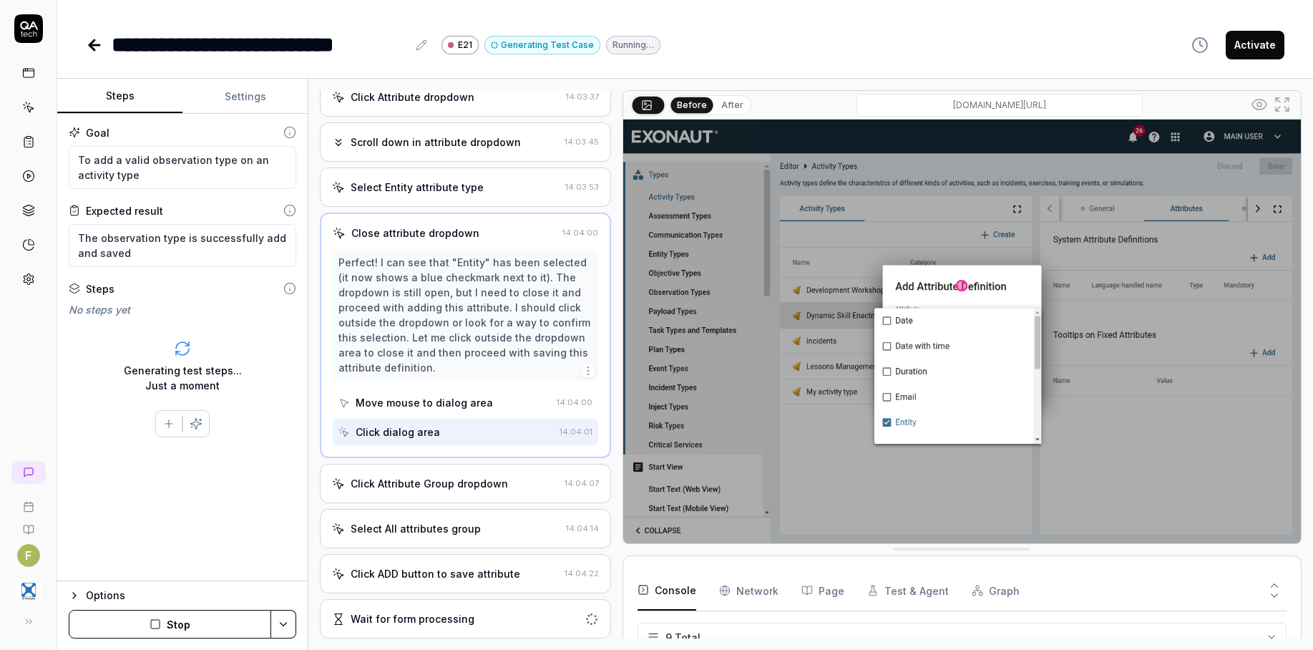
click at [487, 474] on div "Click Attribute Group dropdown 14:04:07" at bounding box center [465, 483] width 291 height 39
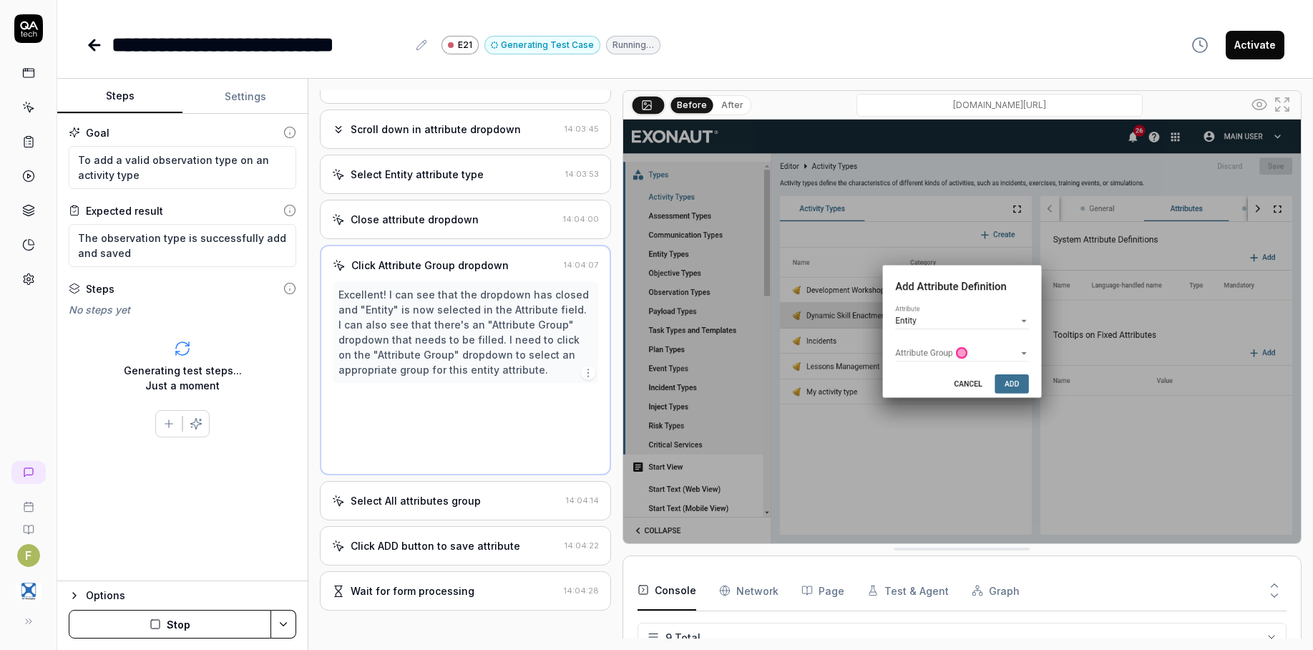
scroll to position [242, 0]
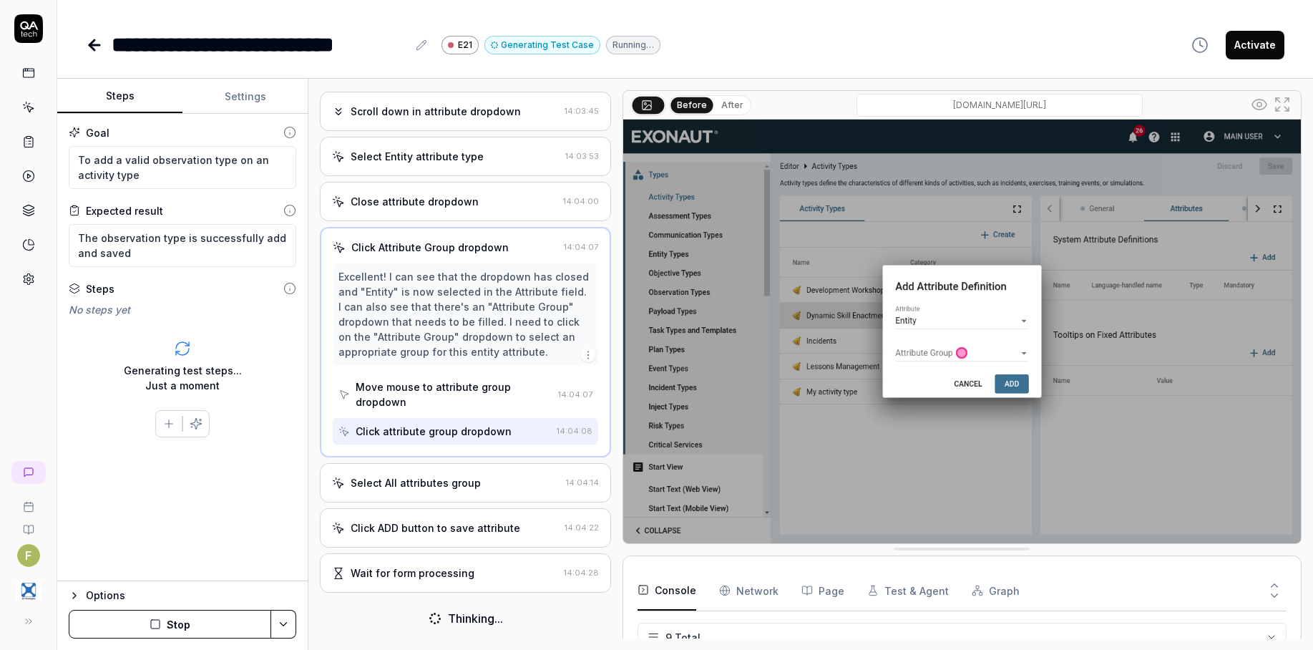
click at [499, 492] on div "Select All attributes group 14:04:14" at bounding box center [465, 482] width 291 height 39
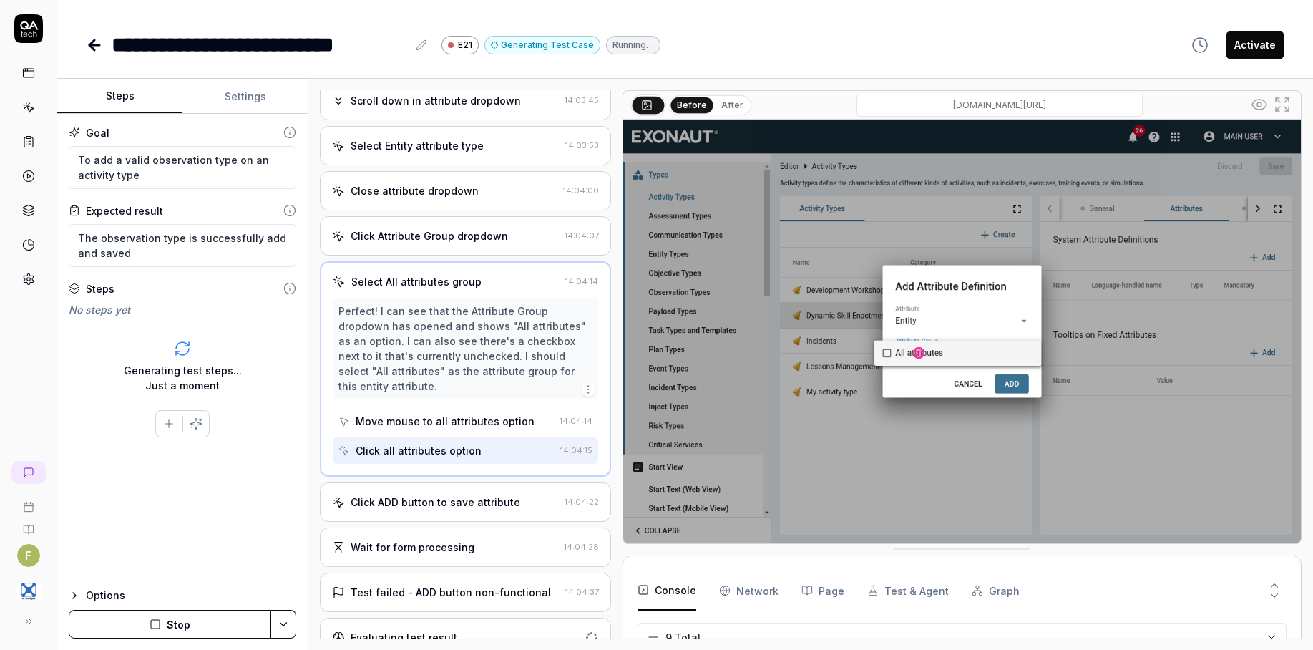
scroll to position [453, 0]
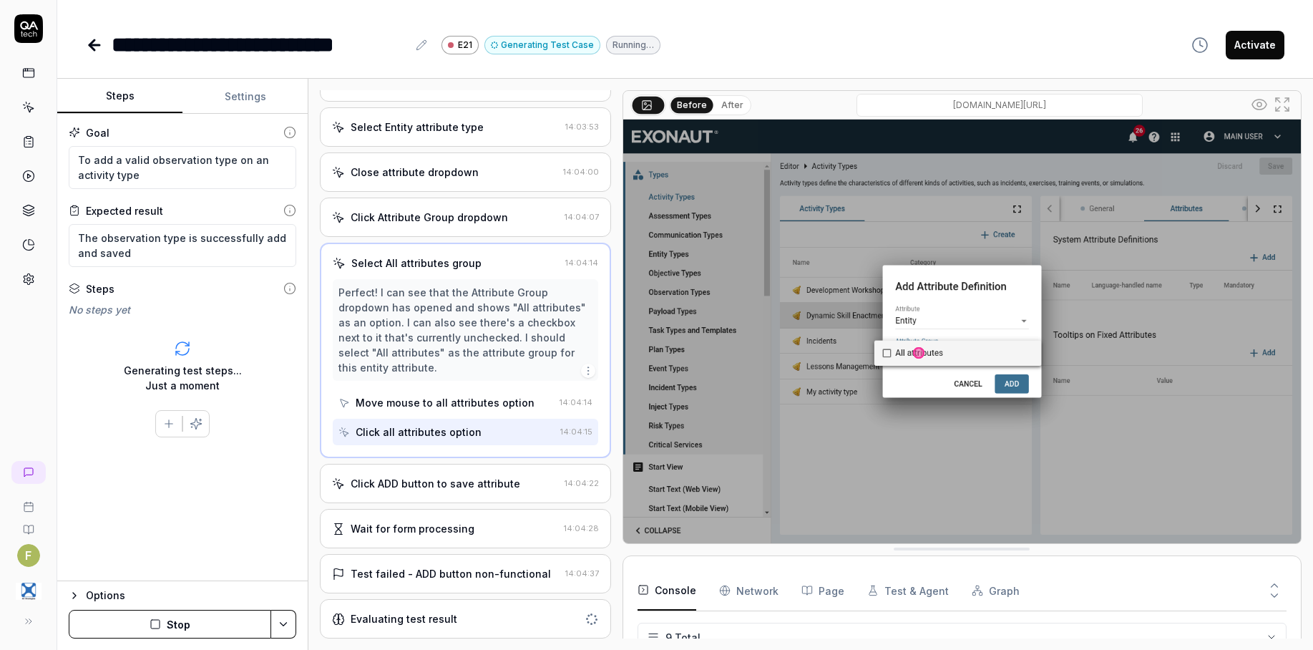
click at [489, 486] on div "Click ADD button to save attribute" at bounding box center [436, 483] width 170 height 15
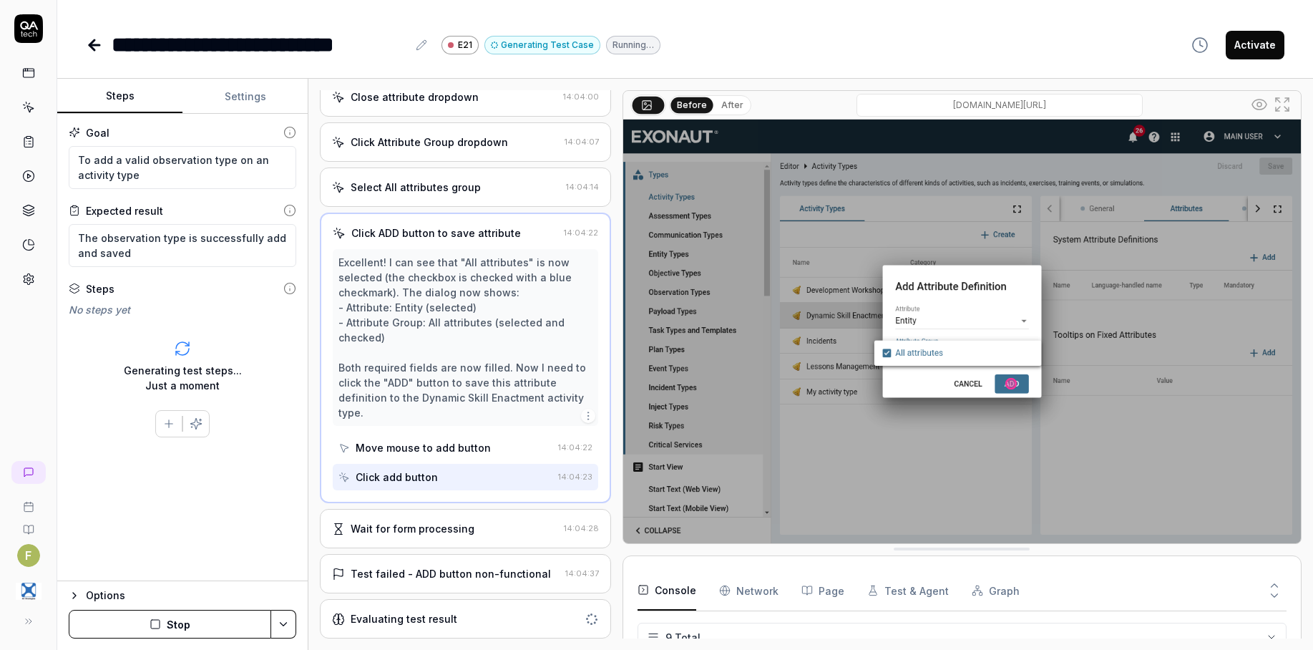
click at [479, 520] on div "Wait for form processing 14:04:28" at bounding box center [465, 528] width 291 height 39
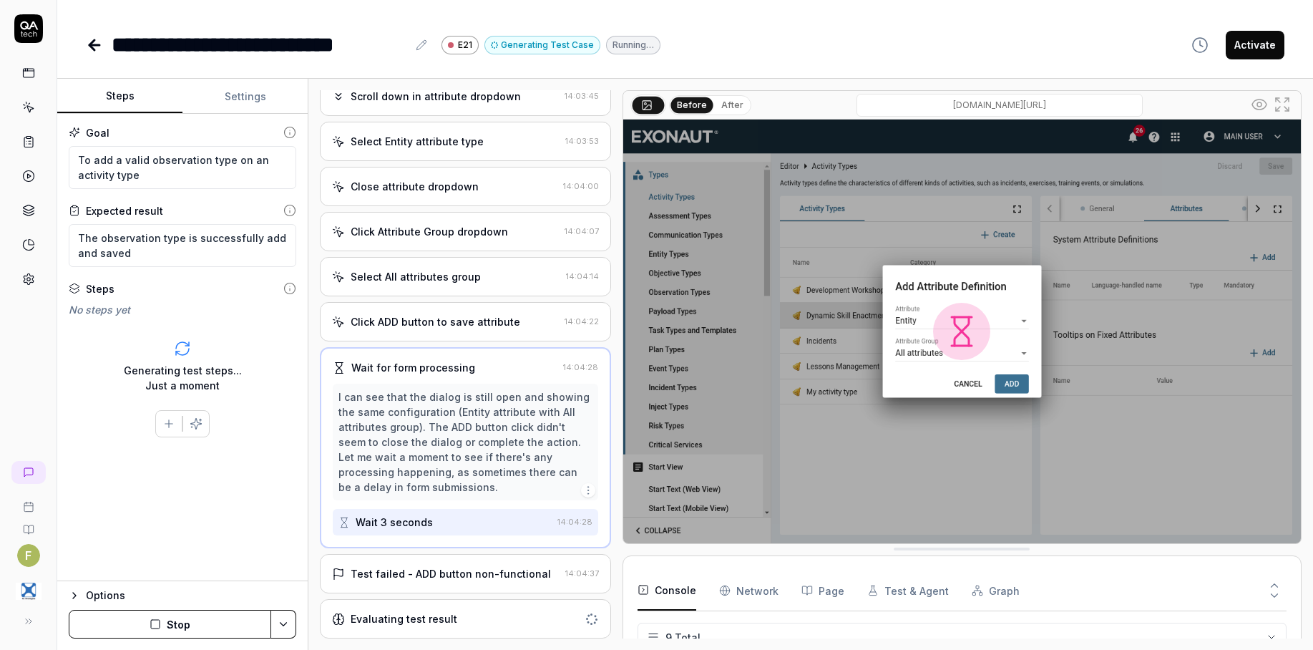
click at [484, 574] on div "Test failed - ADD button non-functional" at bounding box center [451, 573] width 200 height 15
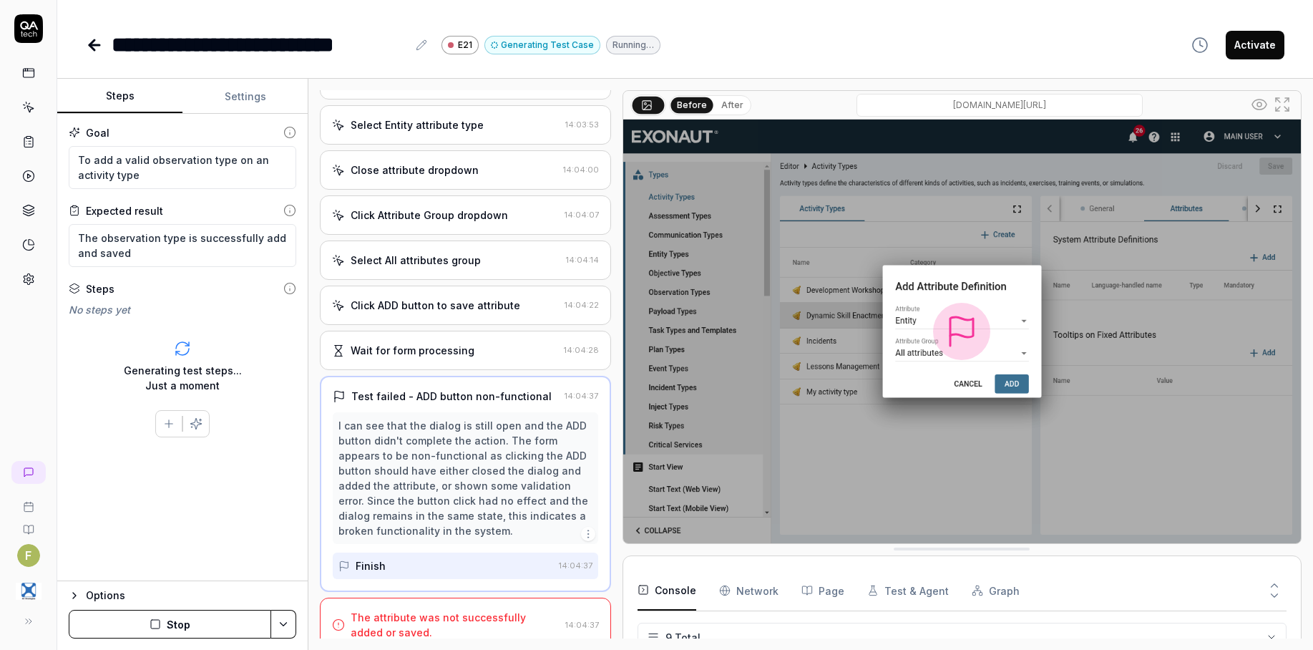
scroll to position [469, 0]
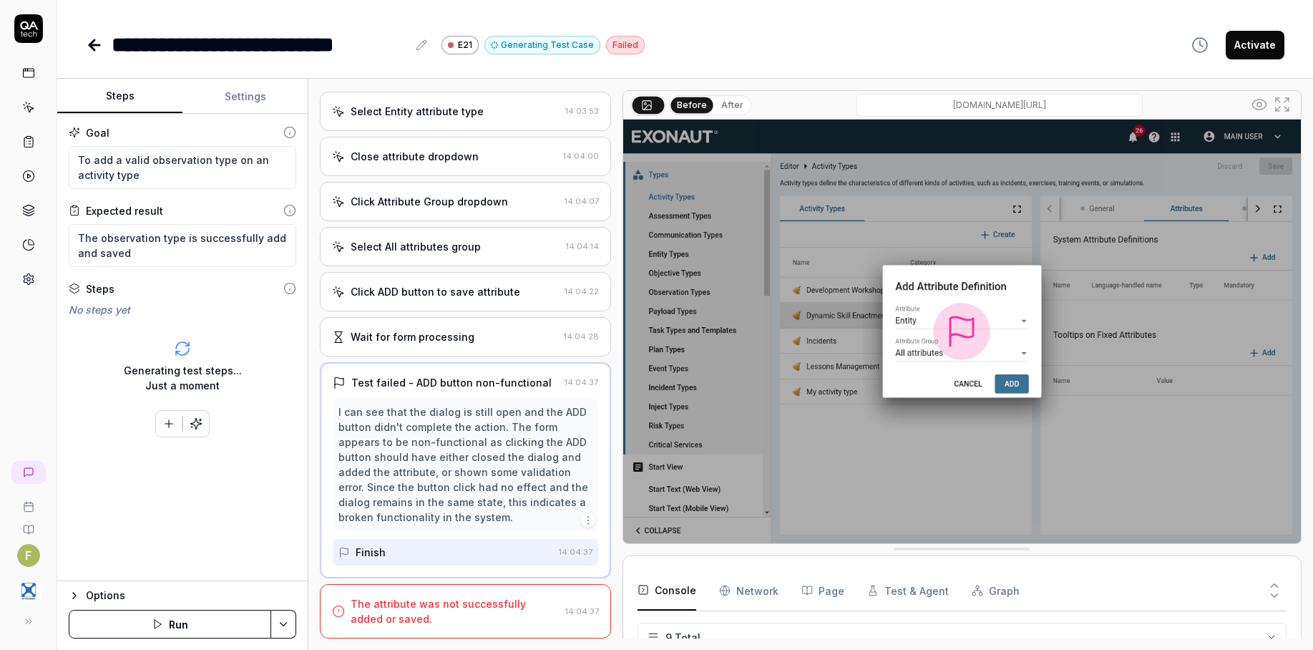
click at [446, 608] on div "The attribute was not successfully added or saved." at bounding box center [455, 611] width 209 height 30
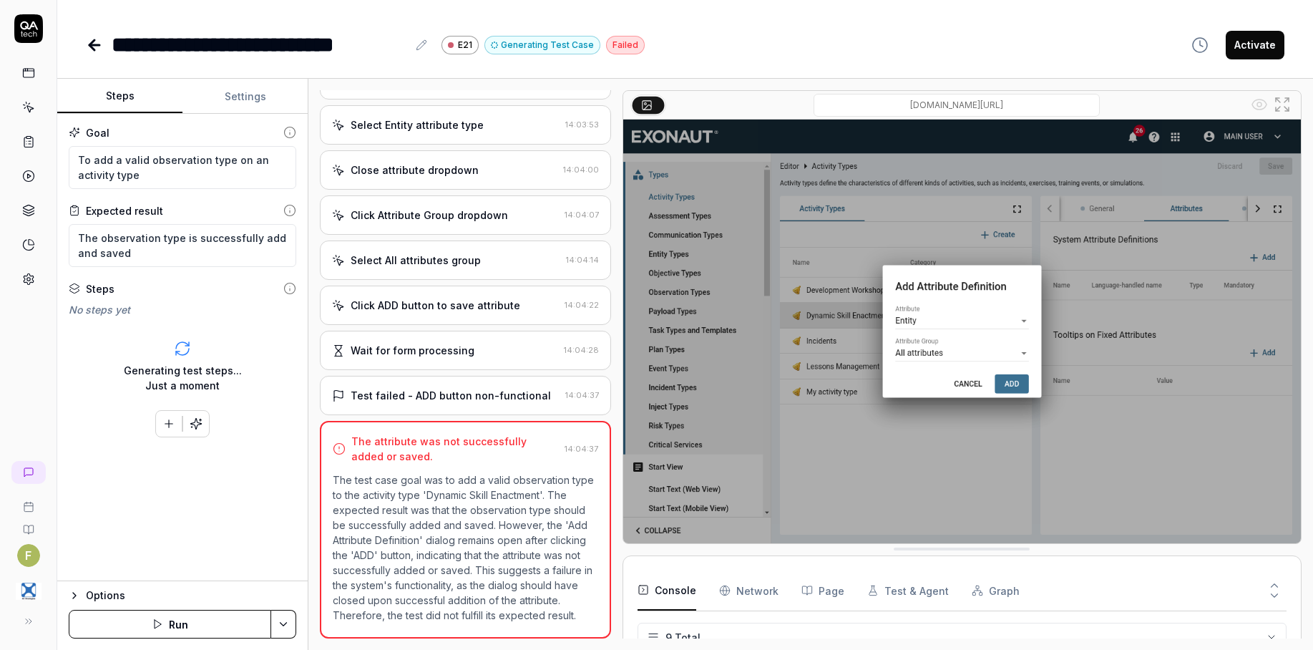
scroll to position [470, 0]
click at [448, 393] on div "Test failed - ADD button non-functional 14:04:37" at bounding box center [465, 395] width 291 height 39
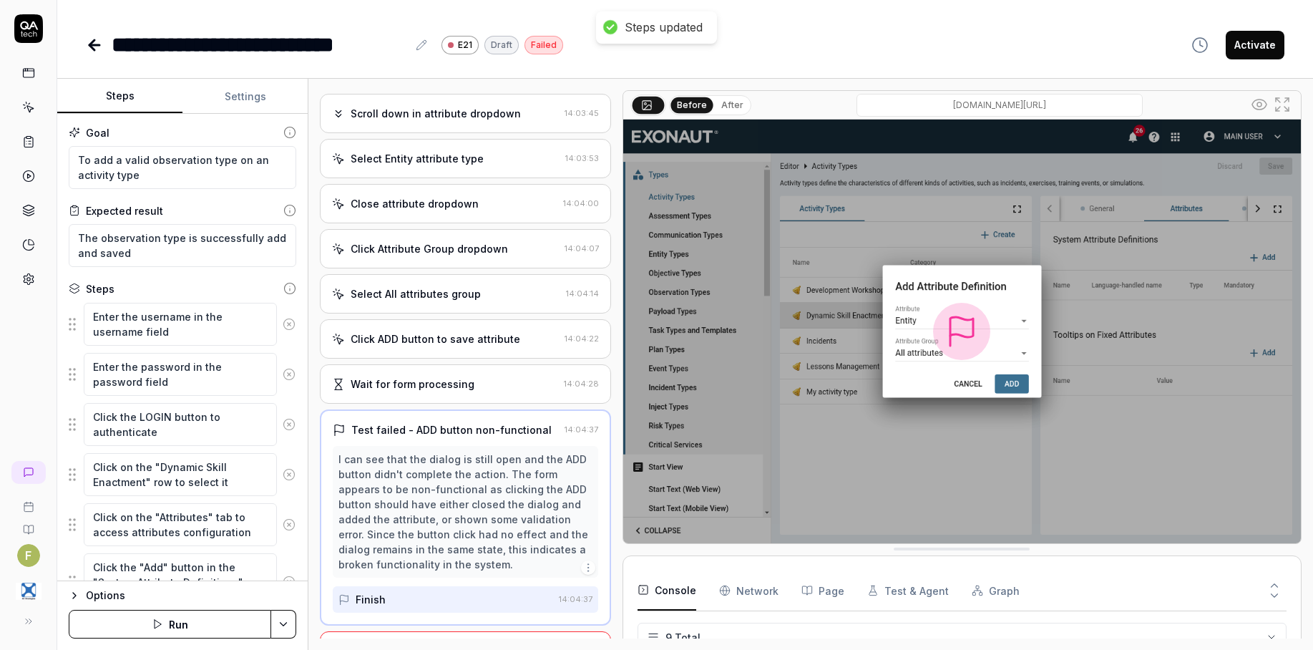
scroll to position [469, 0]
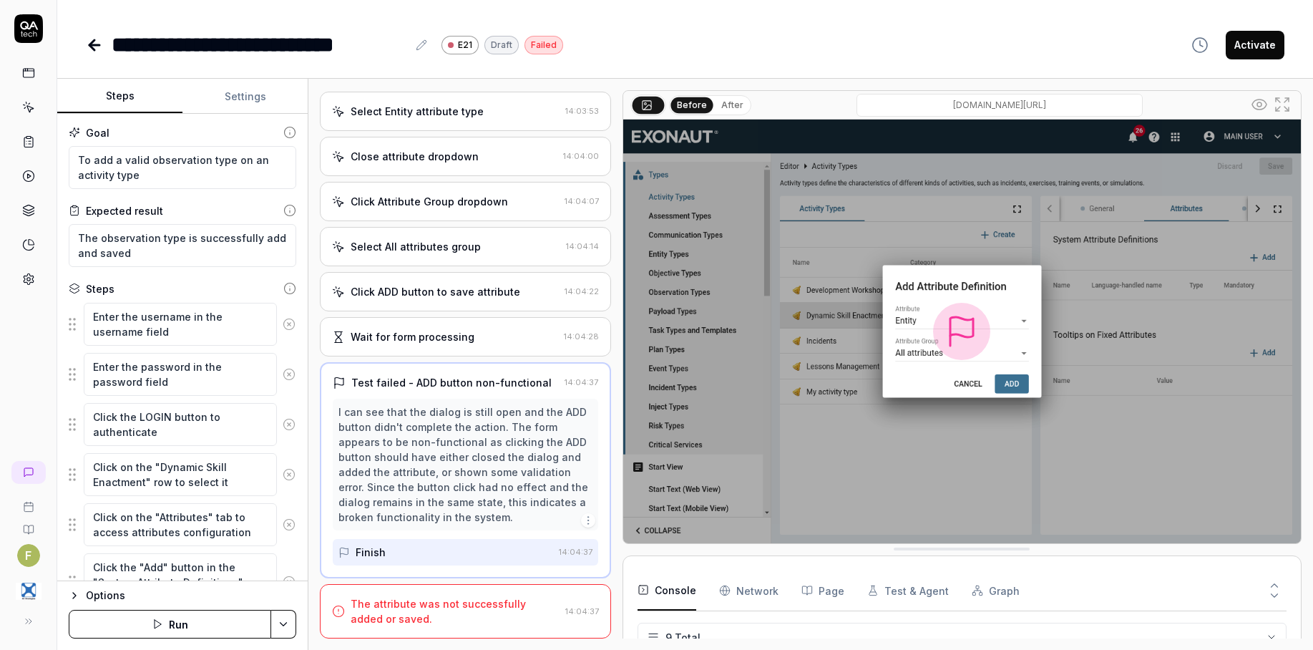
click at [450, 551] on div "Finish" at bounding box center [445, 552] width 215 height 26
click at [517, 457] on div "I can see that the dialog is still open and the ADD button didn't complete the …" at bounding box center [465, 464] width 254 height 120
click at [35, 81] on link at bounding box center [29, 73] width 26 height 26
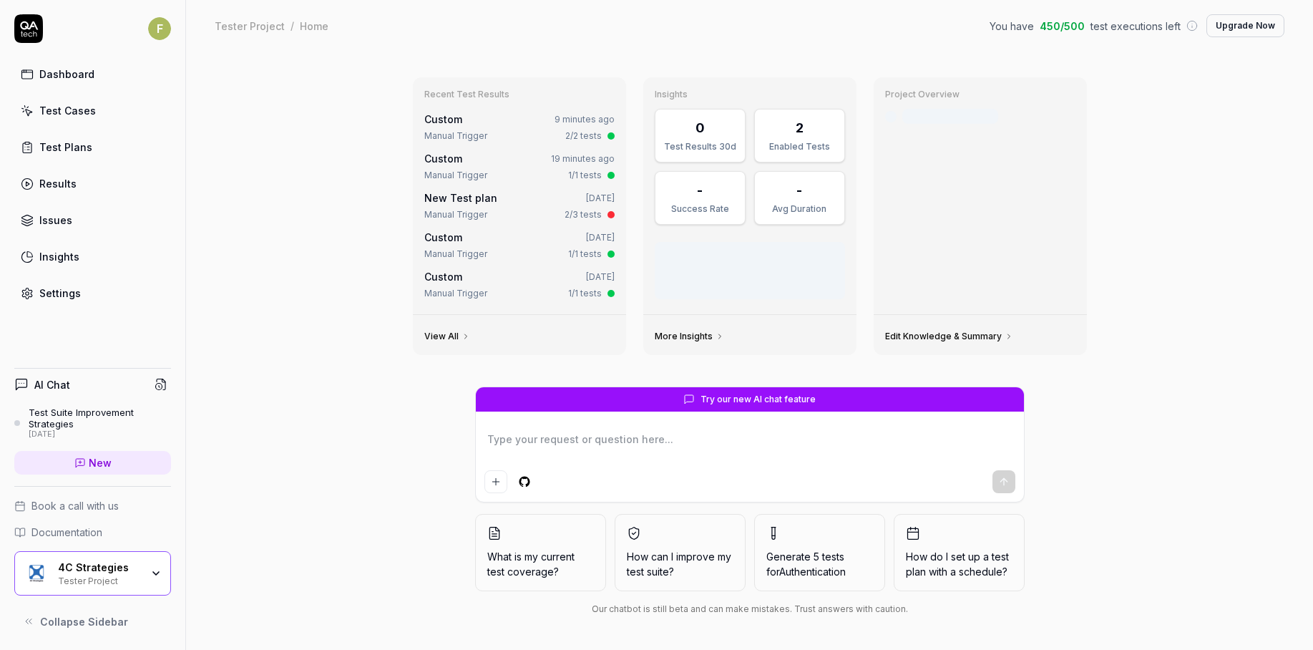
click at [32, 107] on icon at bounding box center [27, 110] width 13 height 13
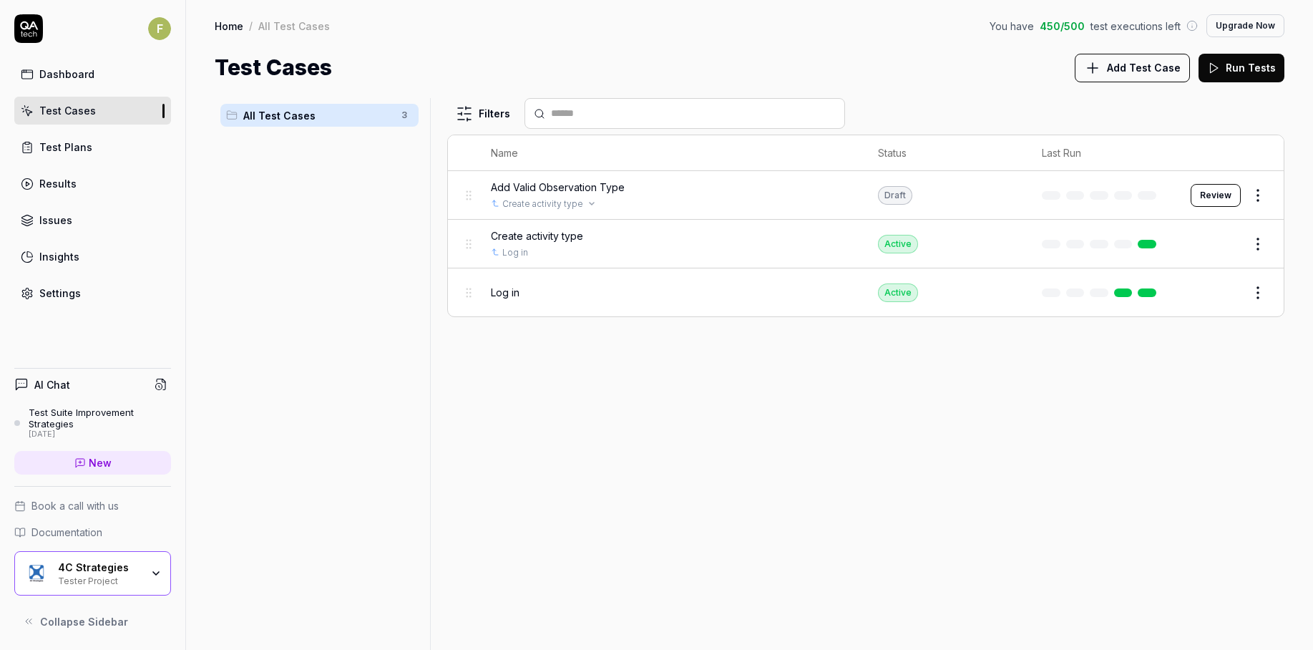
click at [590, 196] on div "Add Valid Observation Type Create activity type" at bounding box center [670, 195] width 358 height 31
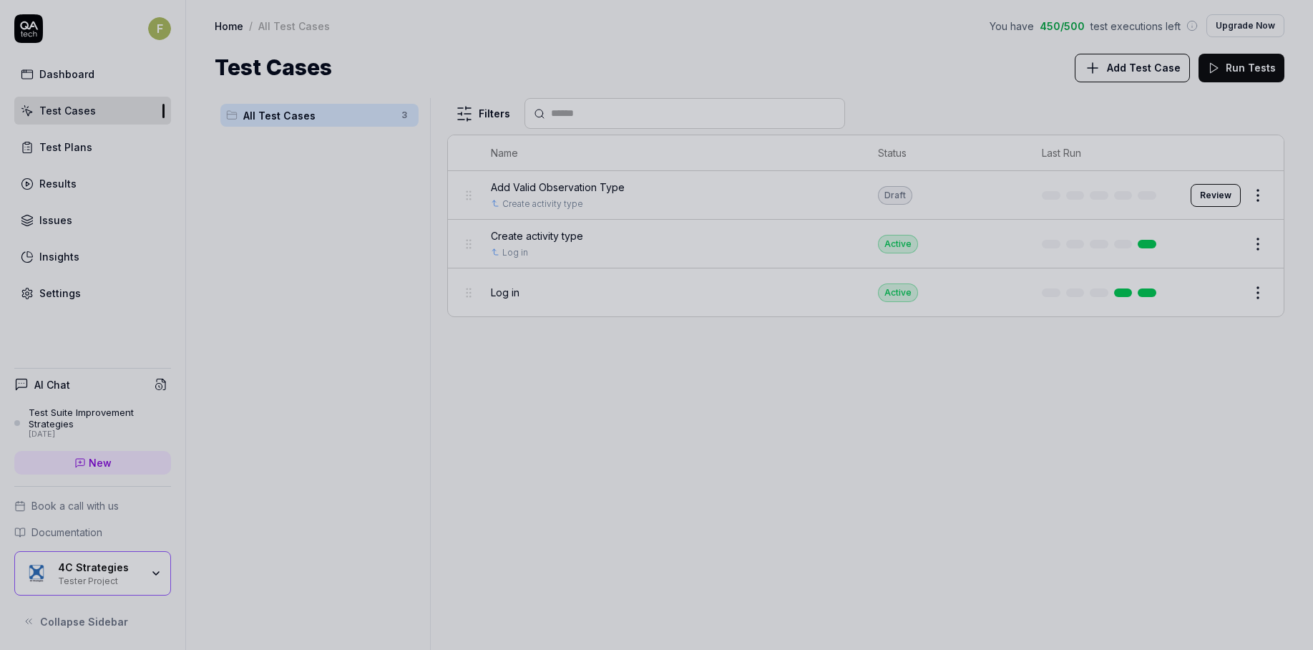
click at [948, 439] on div at bounding box center [656, 325] width 1313 height 650
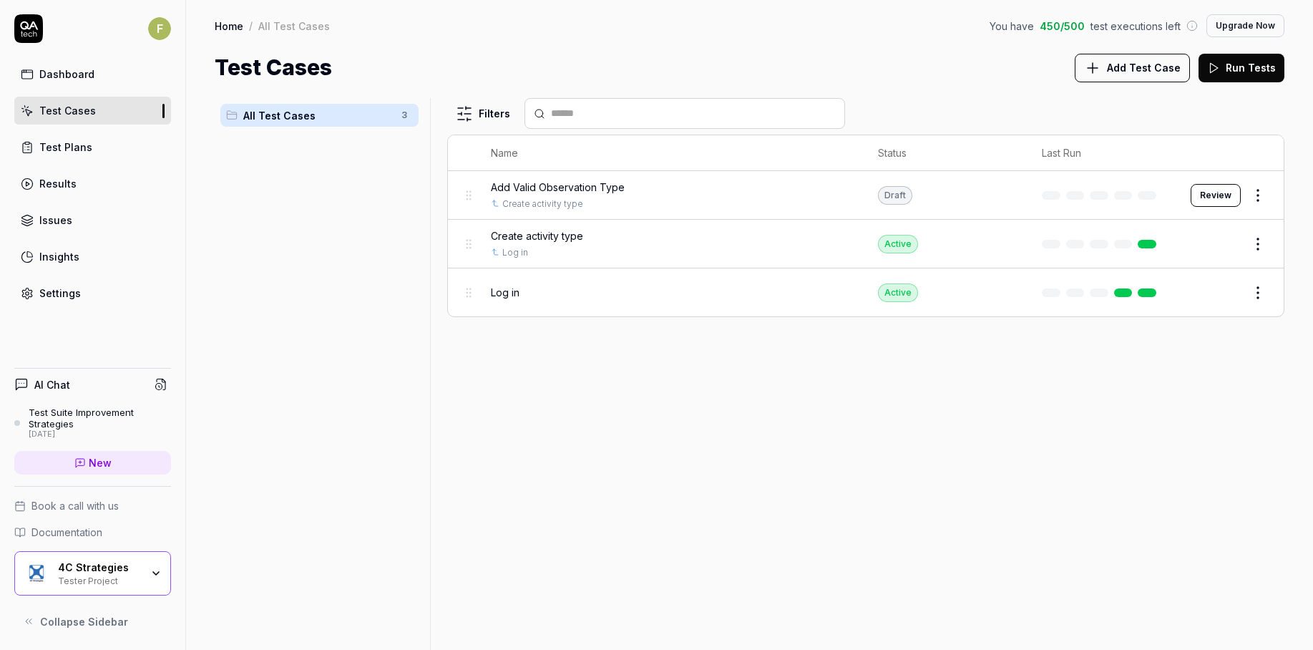
click at [1211, 181] on td "Review" at bounding box center [1229, 195] width 107 height 49
click at [1211, 194] on button "Review" at bounding box center [1215, 195] width 50 height 23
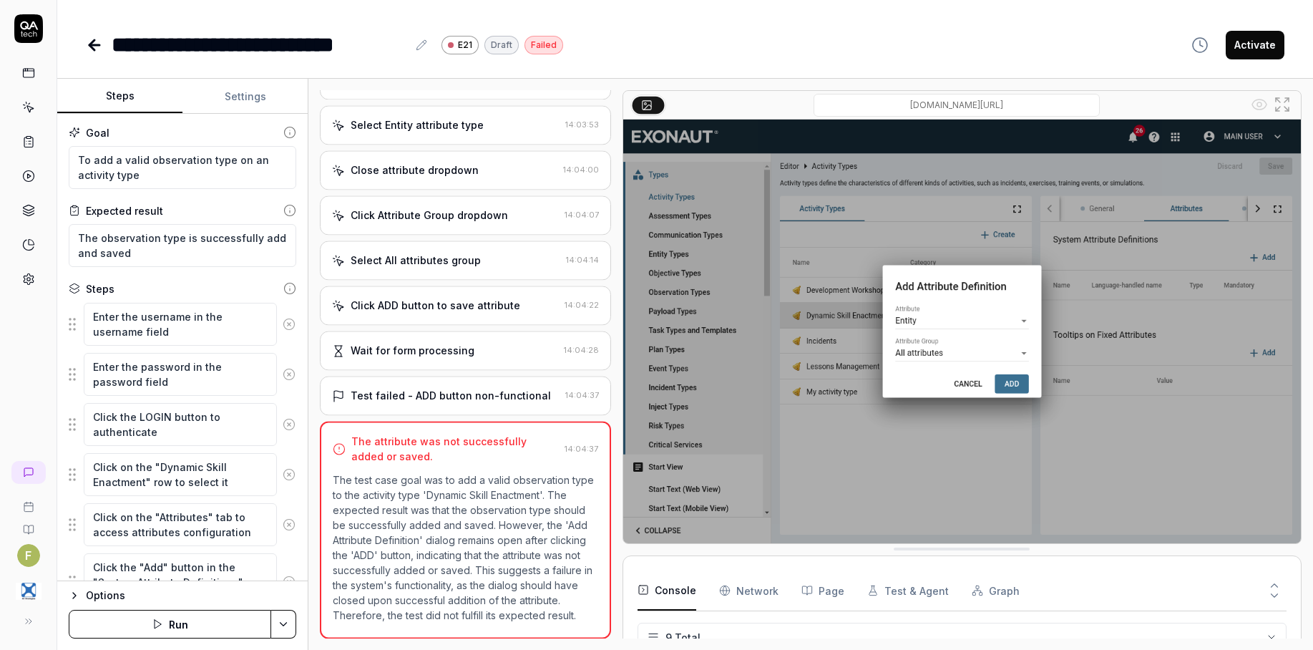
scroll to position [470, 0]
click at [27, 137] on rect at bounding box center [28, 138] width 4 height 2
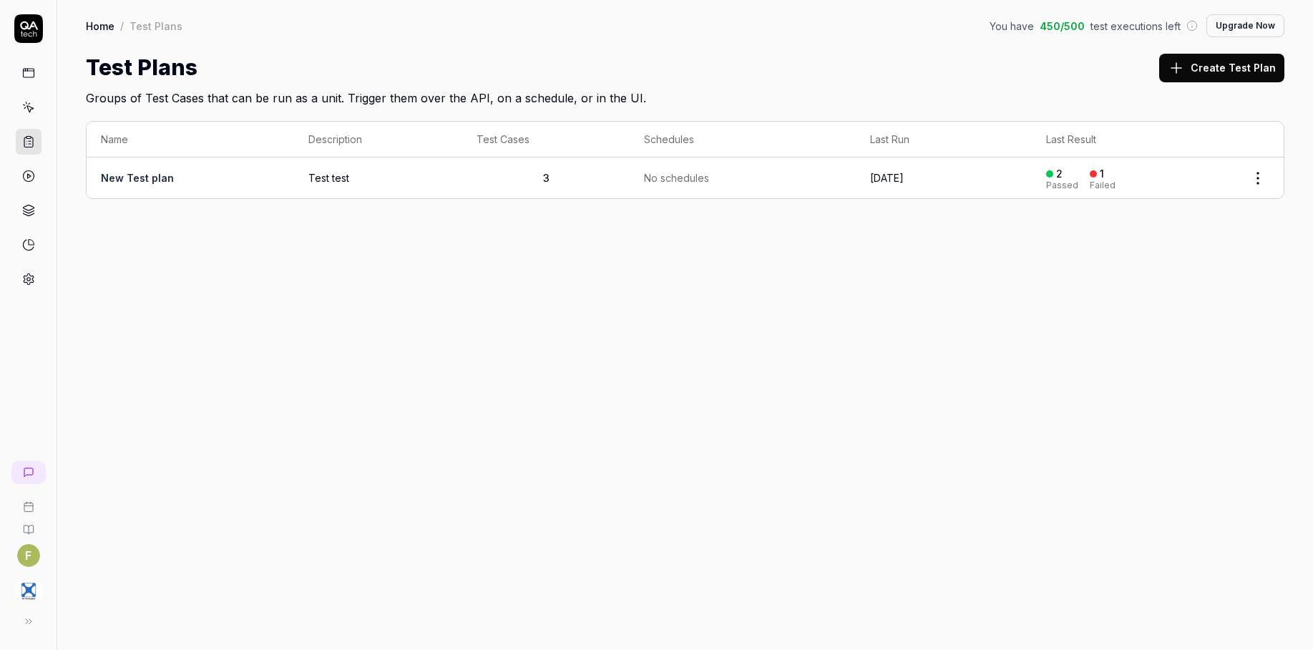
click at [1252, 182] on html "F Home / Test Plans You have 450 / 500 test executions left Upgrade Now Home / …" at bounding box center [656, 325] width 1313 height 650
click at [1201, 273] on span "Run Tests" at bounding box center [1180, 270] width 50 height 15
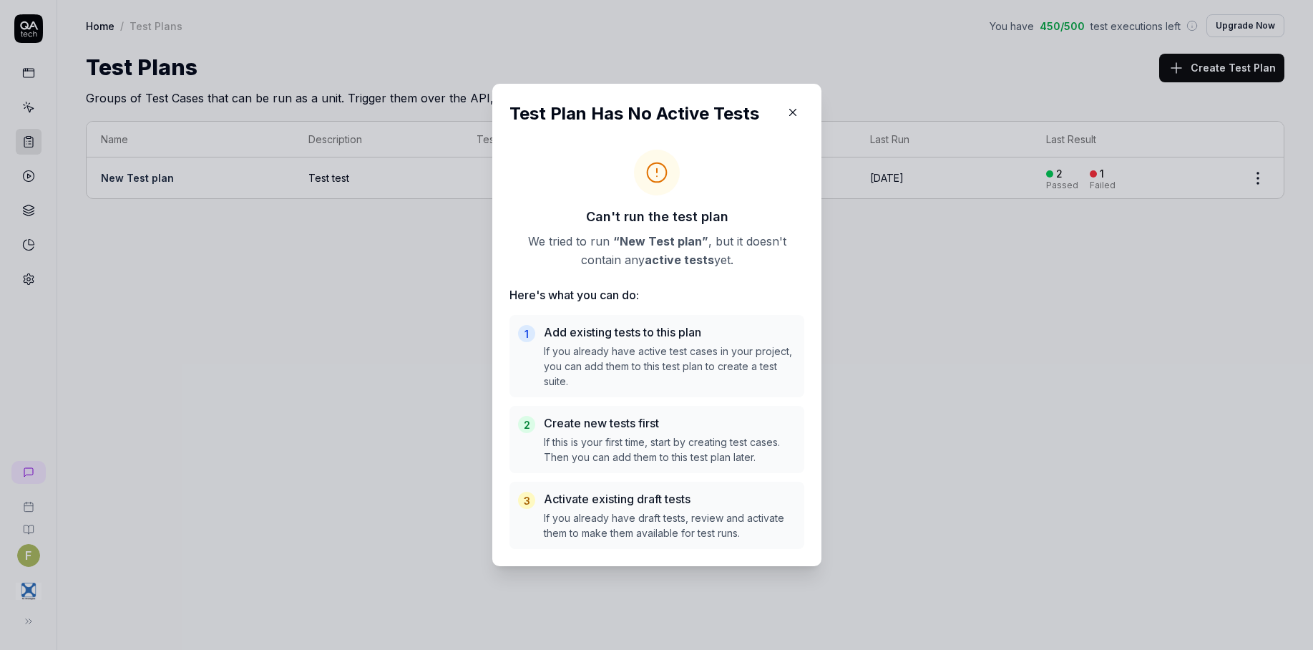
click at [788, 109] on icon "button" at bounding box center [792, 112] width 13 height 13
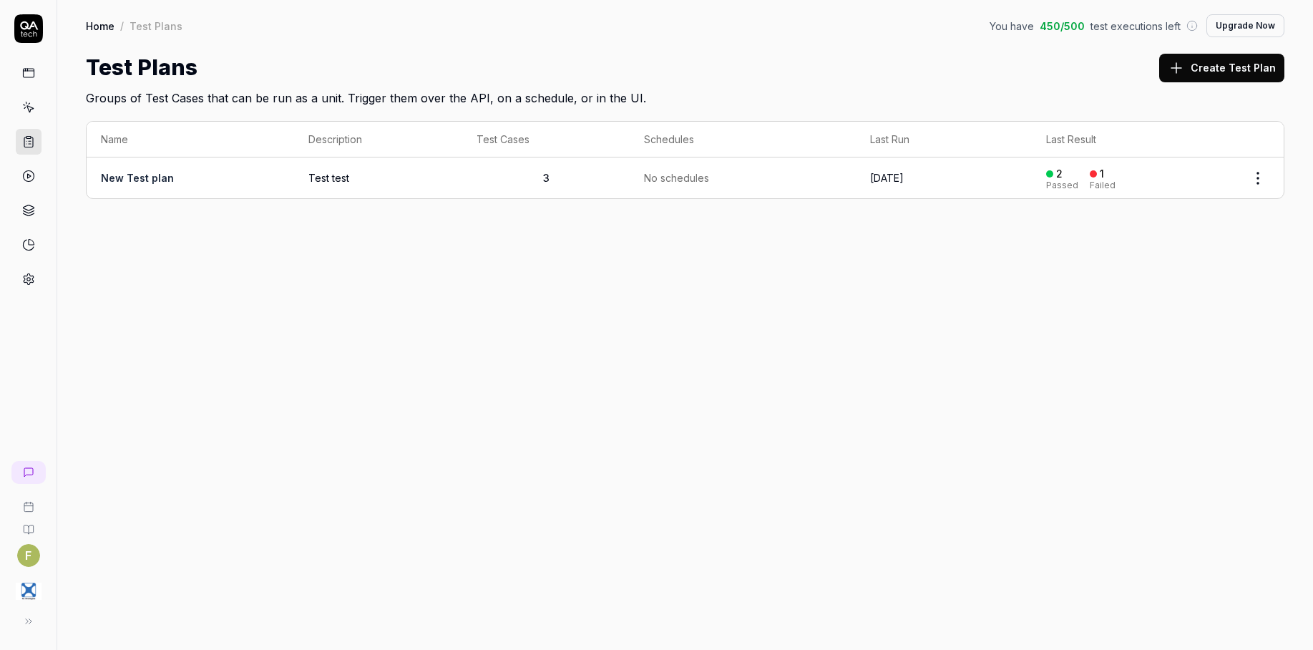
click at [37, 69] on link at bounding box center [29, 73] width 26 height 26
click at [33, 114] on link at bounding box center [29, 107] width 26 height 26
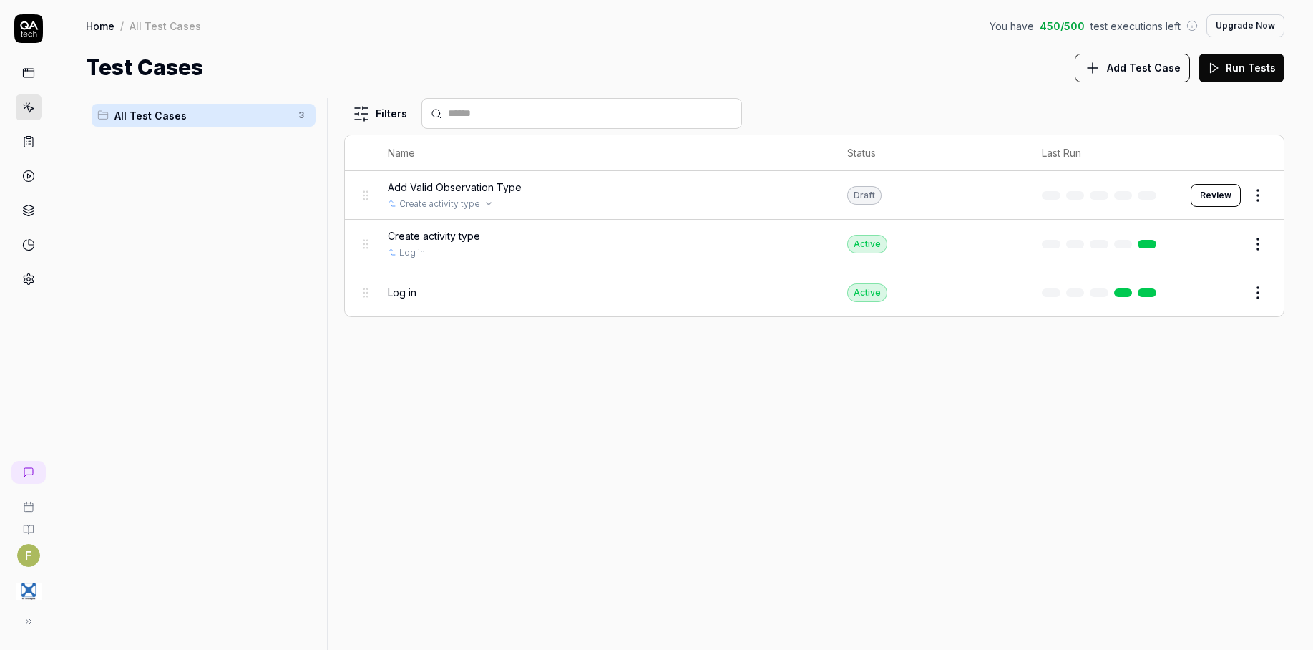
click at [572, 200] on div "Create activity type" at bounding box center [603, 203] width 431 height 13
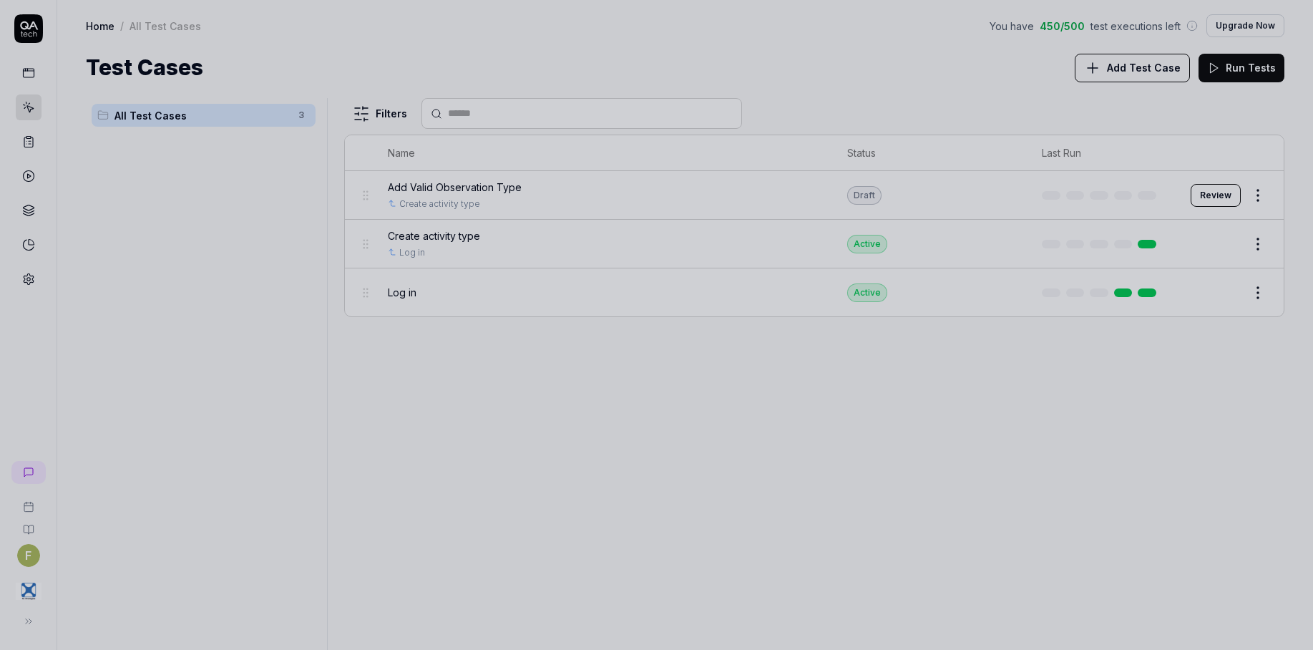
drag, startPoint x: 797, startPoint y: 406, endPoint x: 1145, endPoint y: 236, distance: 387.4
click at [823, 396] on div at bounding box center [656, 325] width 1313 height 650
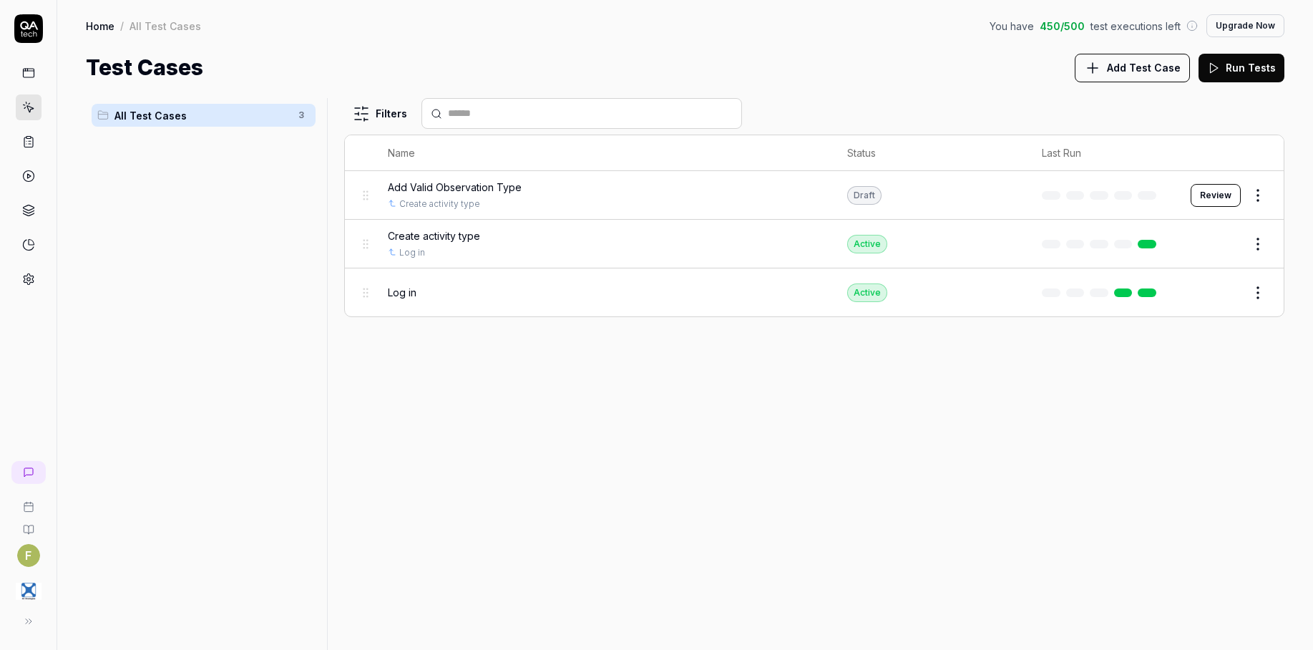
click at [1220, 201] on button "Review" at bounding box center [1215, 195] width 50 height 23
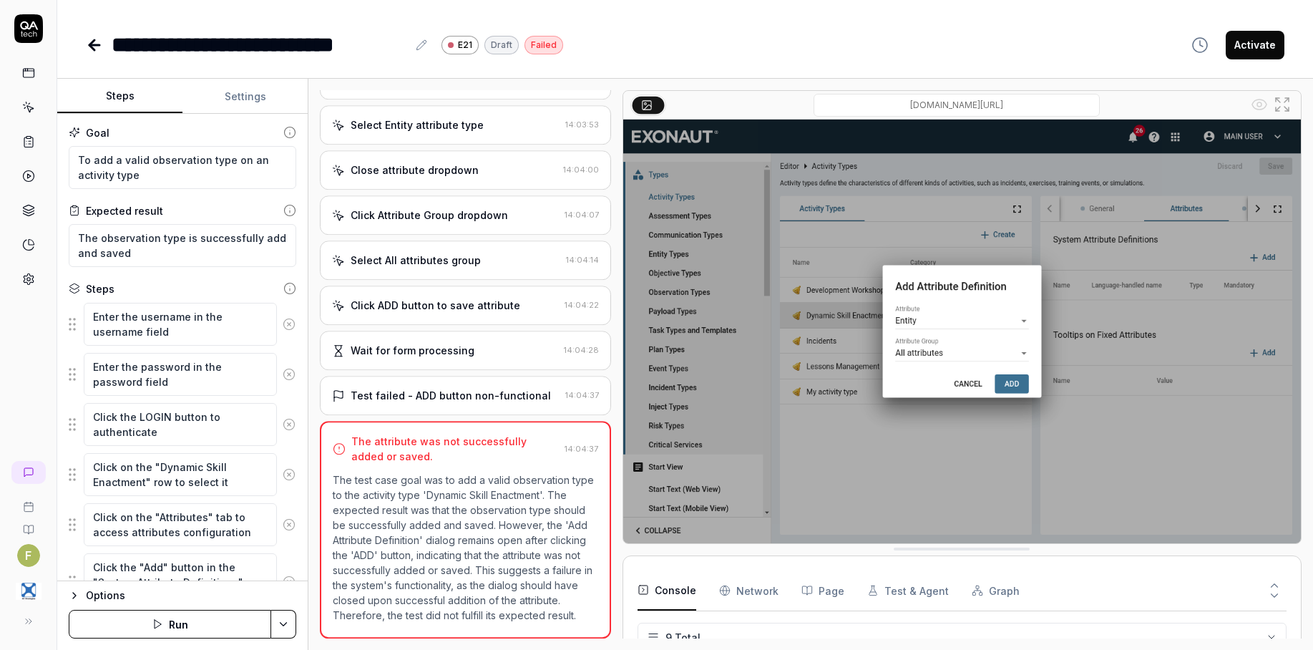
scroll to position [470, 0]
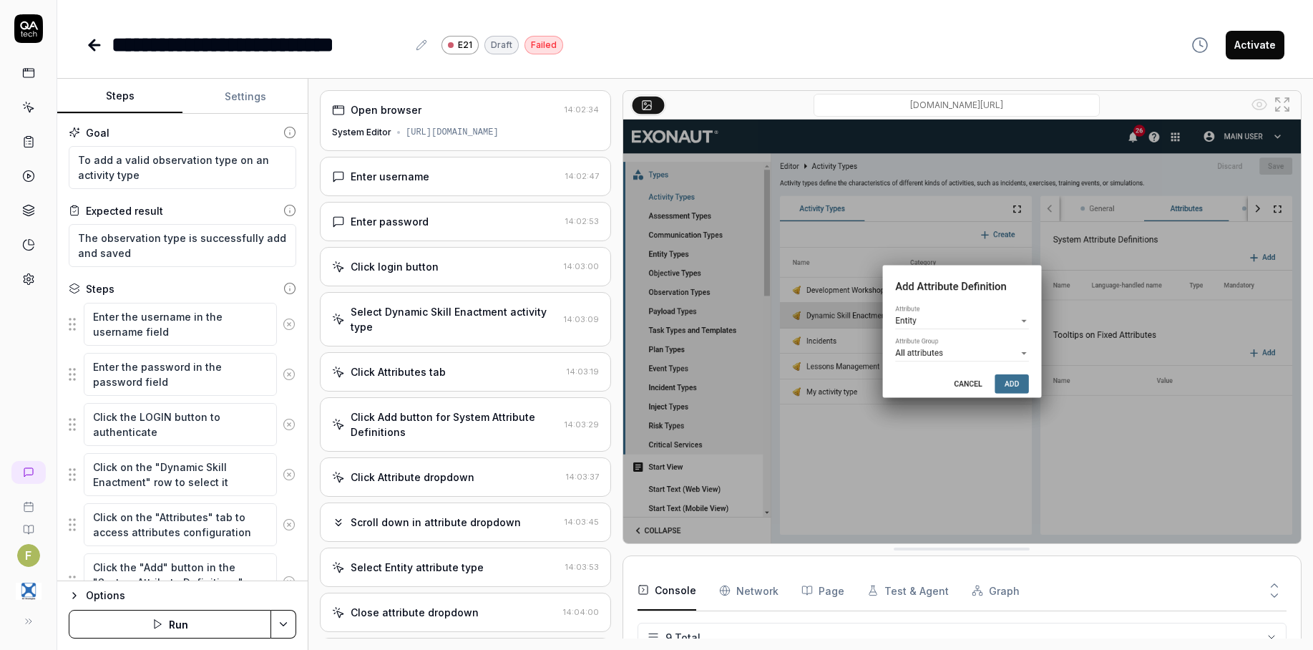
click at [92, 50] on icon at bounding box center [94, 44] width 17 height 17
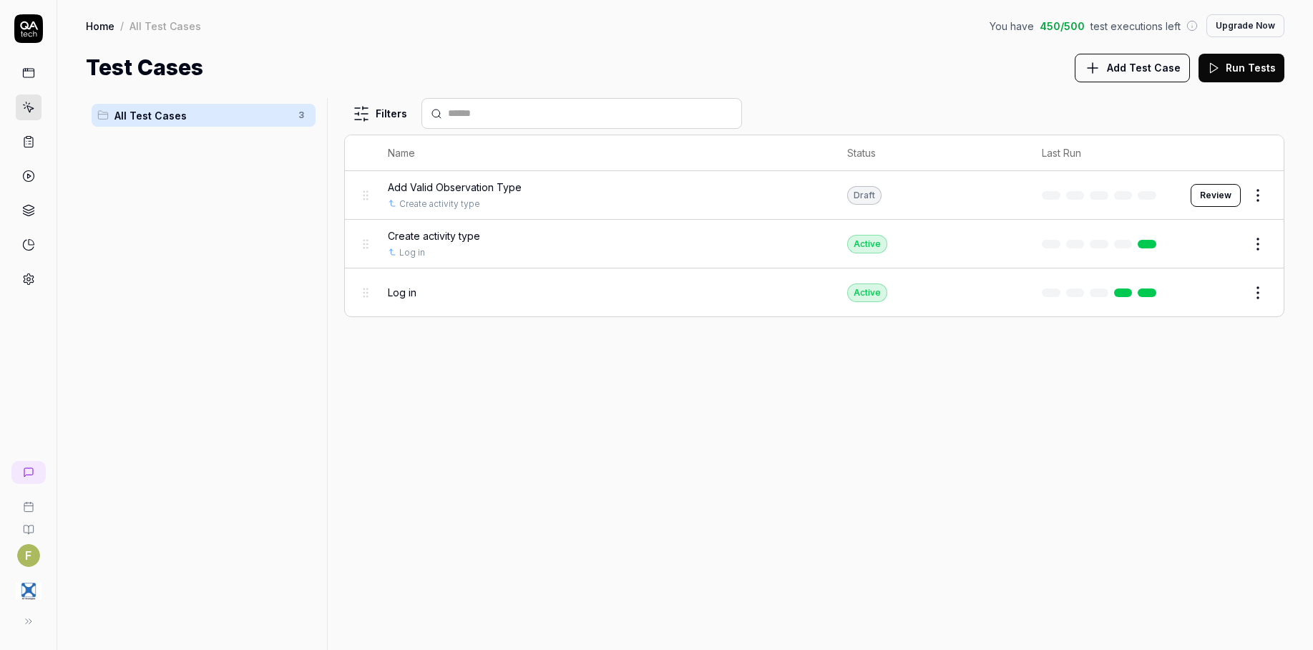
click at [1262, 195] on html "F Home / All Test Cases You have 450 / 500 test executions left Upgrade Now Hom…" at bounding box center [656, 325] width 1313 height 650
click at [1248, 449] on button "button" at bounding box center [1247, 446] width 20 height 11
click at [949, 509] on html "F Home / All Test Cases You have 450 / 500 test executions left Upgrade Now Hom…" at bounding box center [656, 325] width 1313 height 650
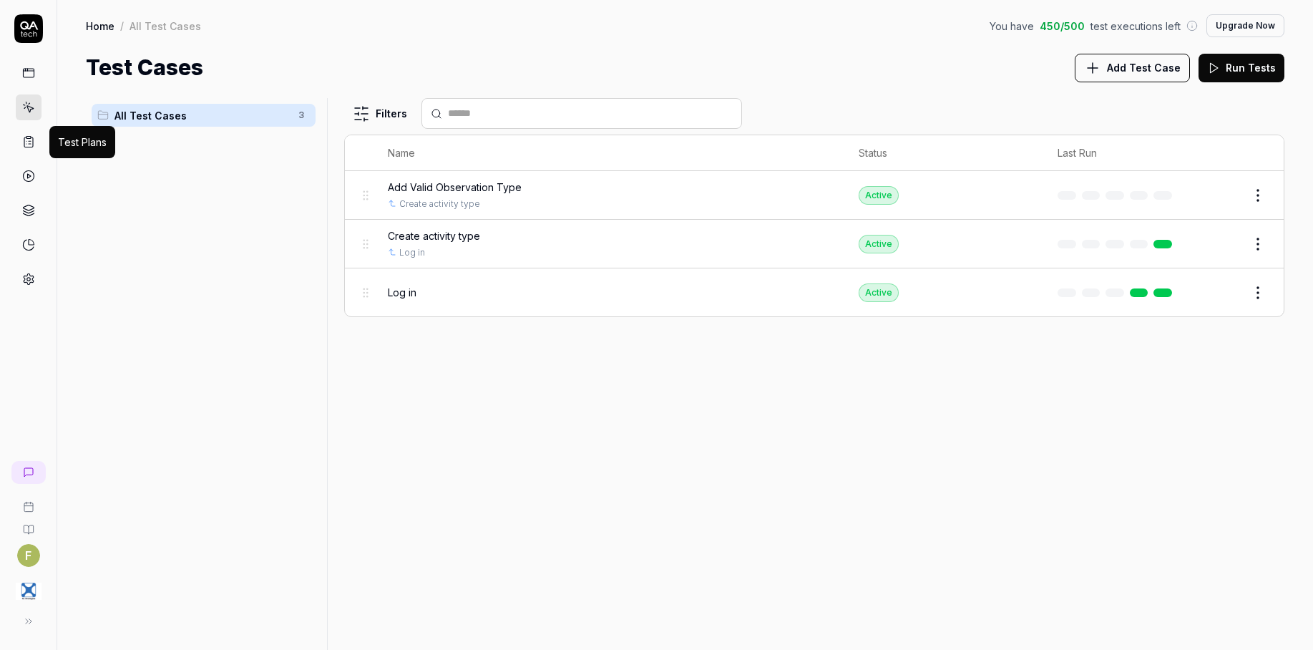
click at [23, 147] on icon at bounding box center [28, 141] width 13 height 13
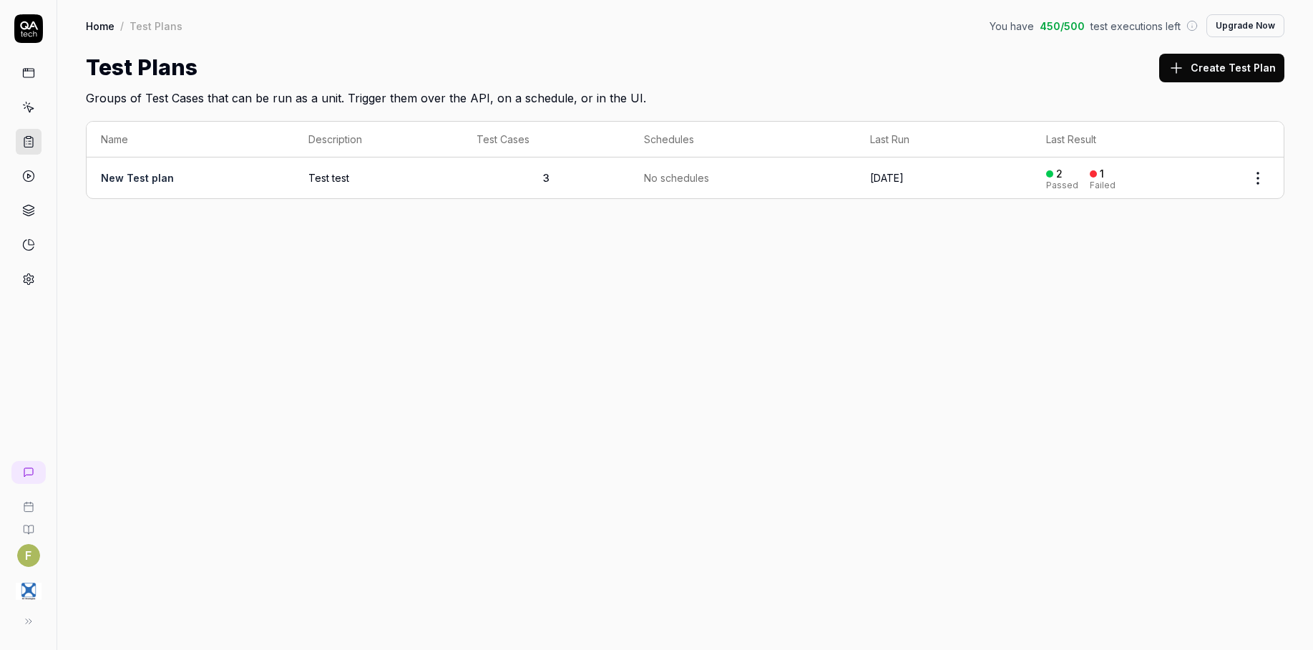
click at [1251, 167] on html "F Home / Test Plans You have 450 / 500 test executions left Upgrade Now Home / …" at bounding box center [656, 325] width 1313 height 650
click at [1225, 273] on div "Run Tests" at bounding box center [1198, 269] width 136 height 31
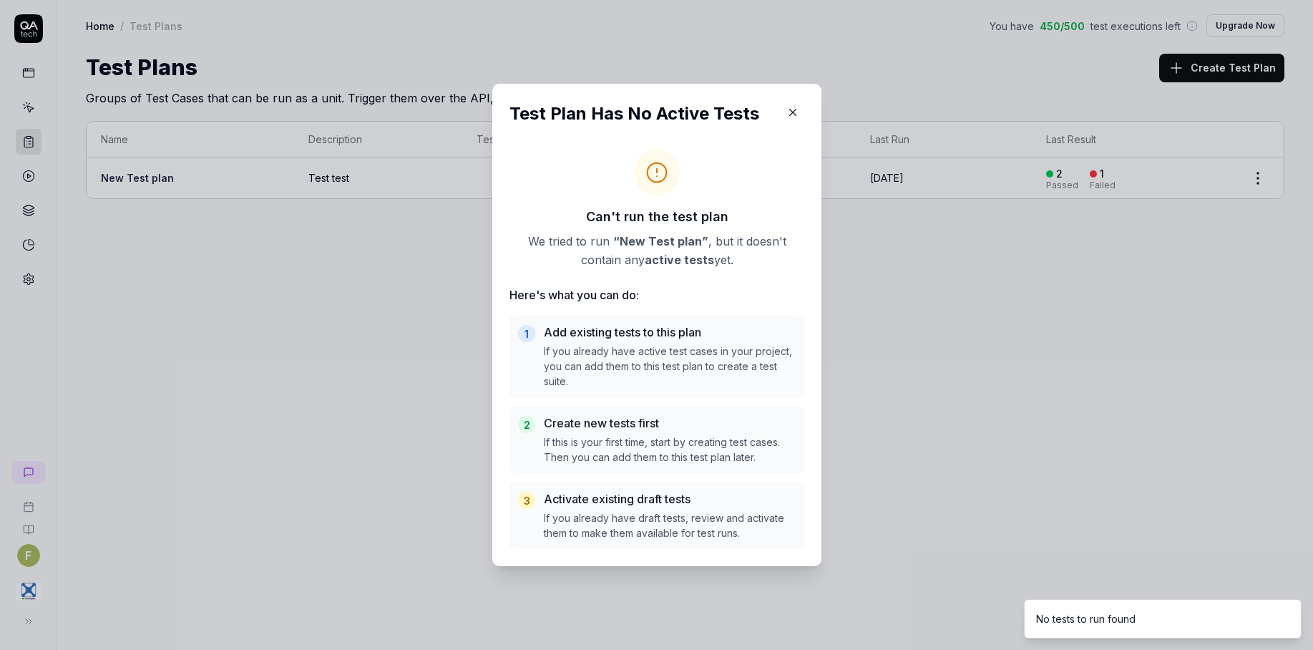
drag, startPoint x: 802, startPoint y: 230, endPoint x: 803, endPoint y: 180, distance: 50.1
click at [803, 218] on div "Test Plan Has No Active Tests Can't run the test plan We tried to run “ New Tes…" at bounding box center [656, 325] width 329 height 482
click at [791, 117] on icon "button" at bounding box center [792, 112] width 13 height 13
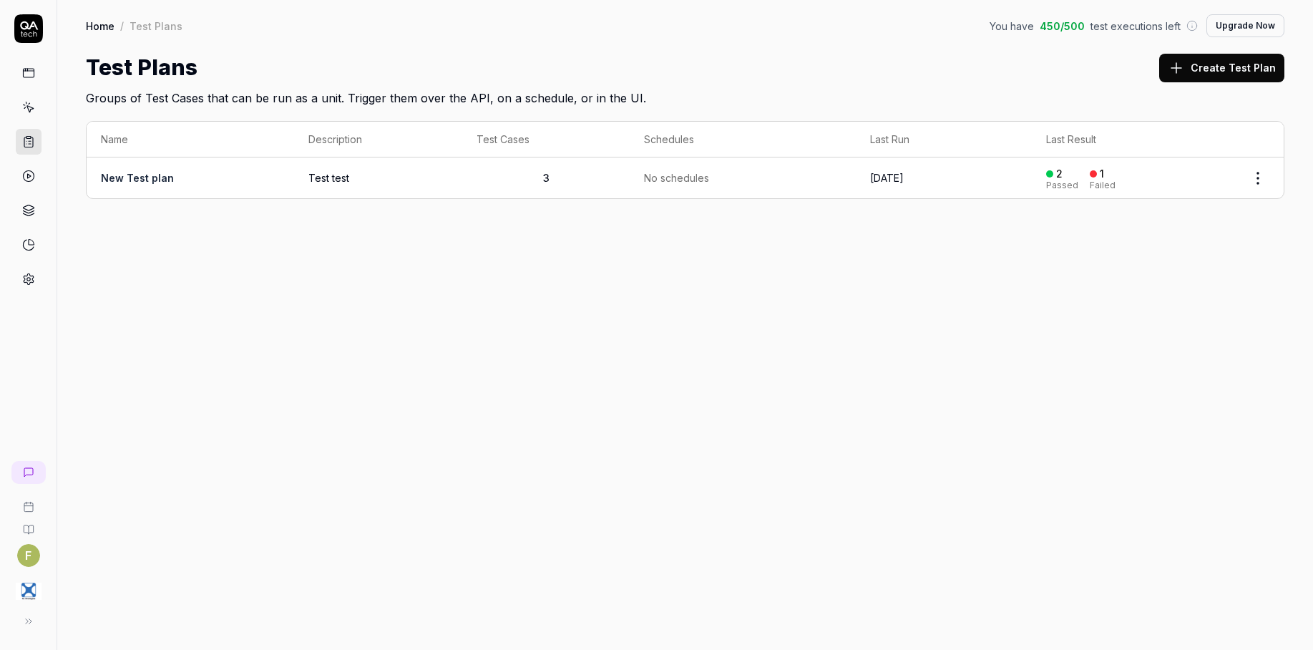
drag, startPoint x: 936, startPoint y: 313, endPoint x: 1118, endPoint y: 155, distance: 241.3
click at [948, 295] on div "Home / Test Plans You have 450 / 500 test executions left Upgrade Now Home / Te…" at bounding box center [684, 325] width 1255 height 650
click at [1240, 181] on td at bounding box center [1258, 177] width 52 height 41
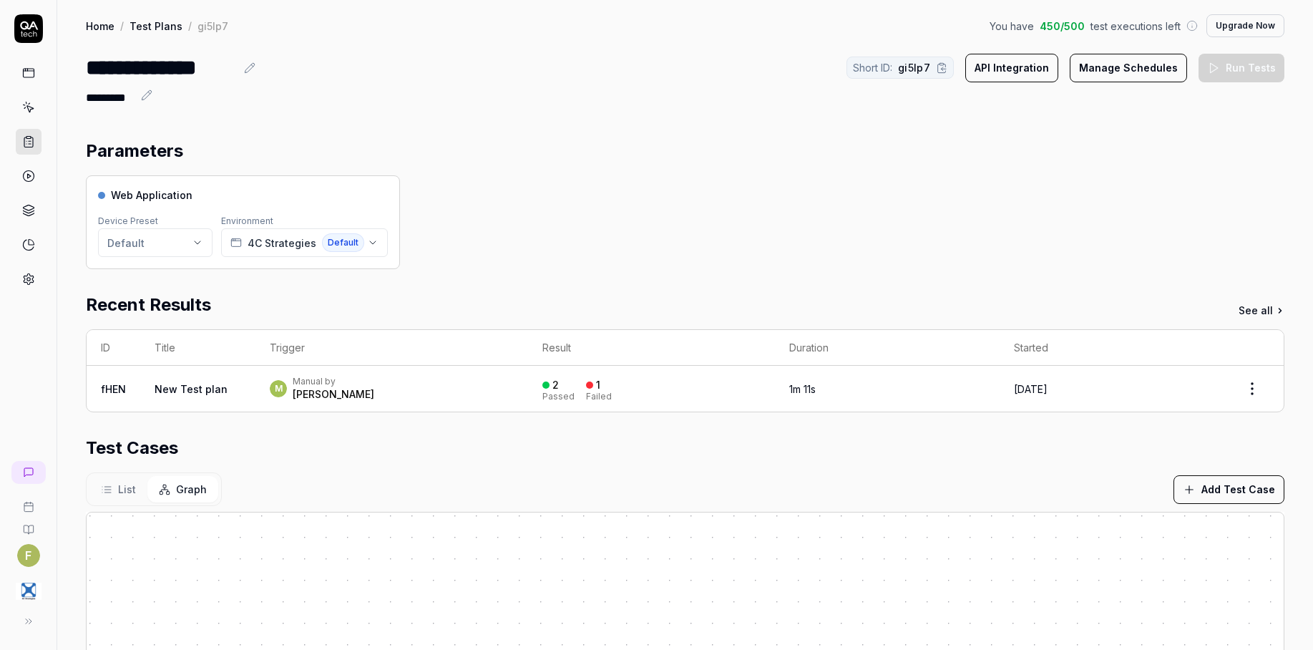
click at [176, 240] on html "**********" at bounding box center [656, 325] width 1313 height 650
click at [266, 160] on html "**********" at bounding box center [656, 325] width 1313 height 650
click at [147, 24] on link "Test Plans" at bounding box center [155, 26] width 53 height 14
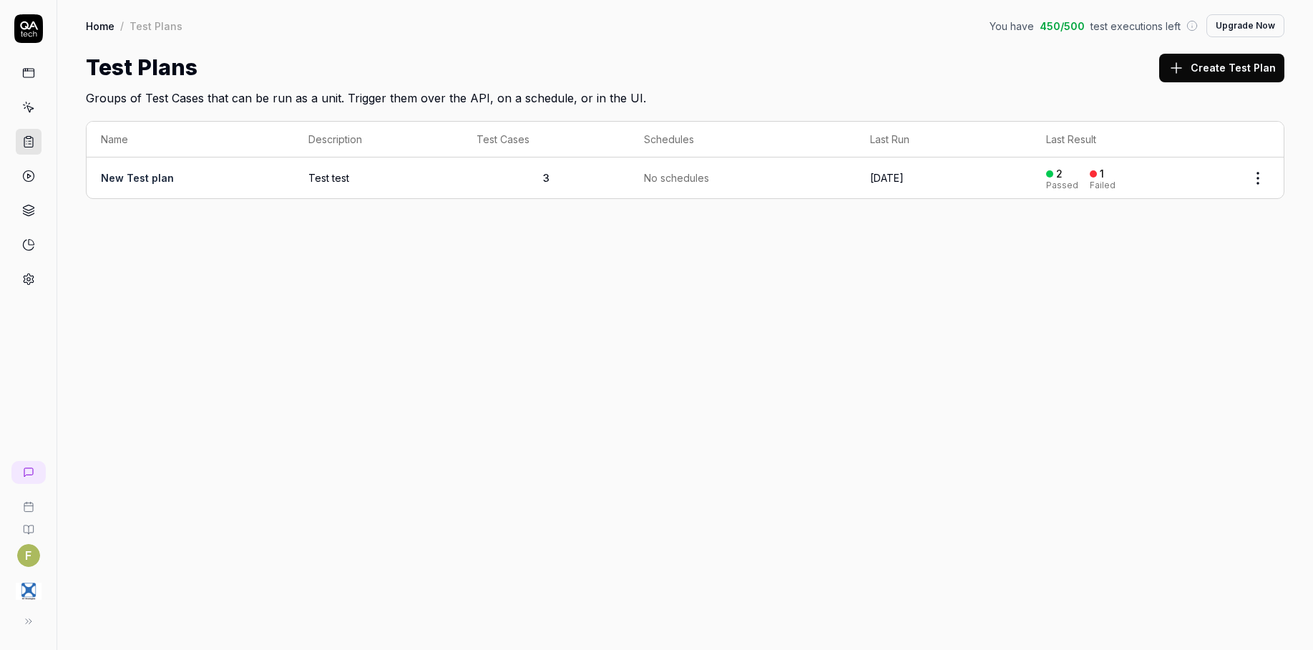
click at [520, 263] on div "Home / Test Plans You have 450 / 500 test executions left Upgrade Now Home / Te…" at bounding box center [684, 325] width 1255 height 650
click at [142, 182] on link "New Test plan" at bounding box center [137, 178] width 73 height 12
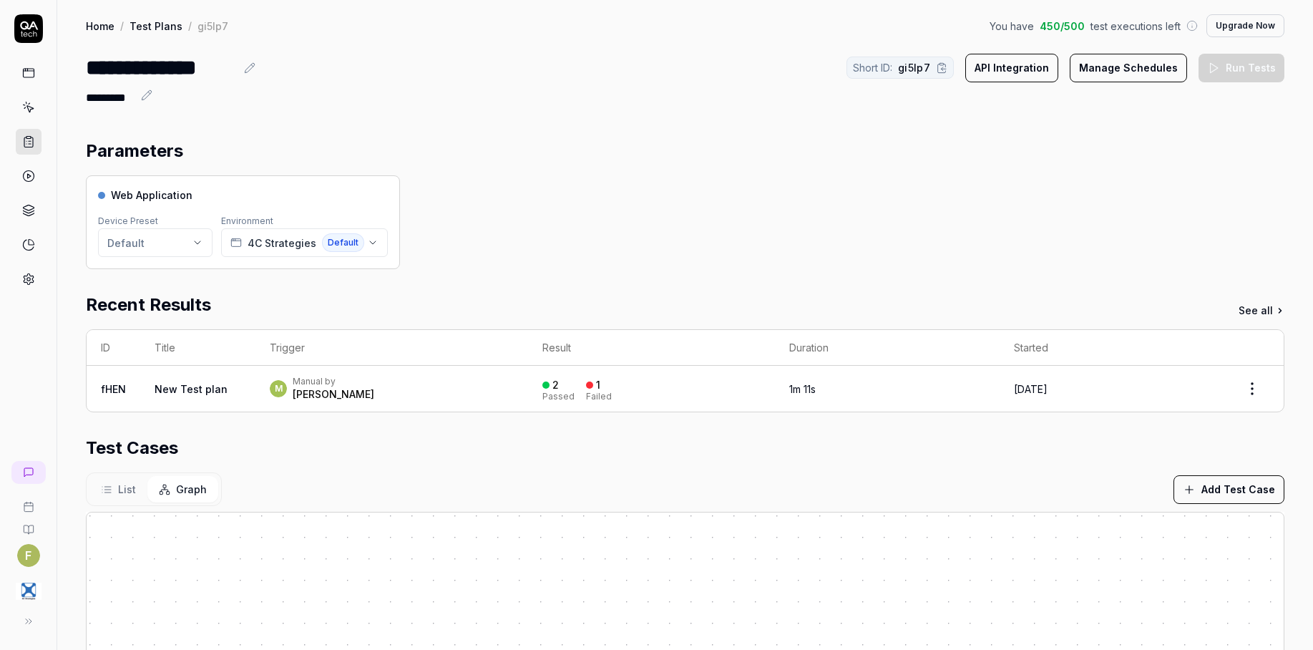
click at [1240, 387] on html "**********" at bounding box center [656, 325] width 1313 height 650
click at [1127, 315] on html "**********" at bounding box center [656, 325] width 1313 height 650
click at [542, 392] on div "Passed" at bounding box center [558, 396] width 32 height 9
click at [39, 137] on link at bounding box center [29, 142] width 26 height 26
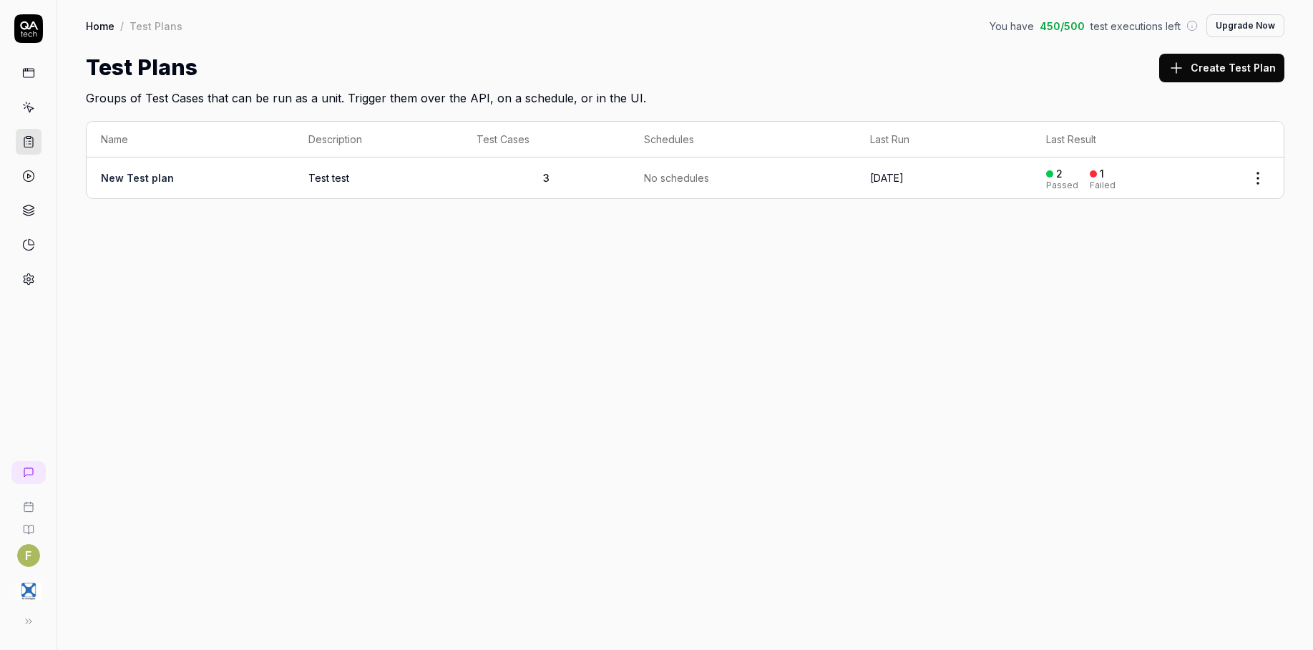
click at [1212, 76] on button "Create Test Plan" at bounding box center [1221, 68] width 125 height 29
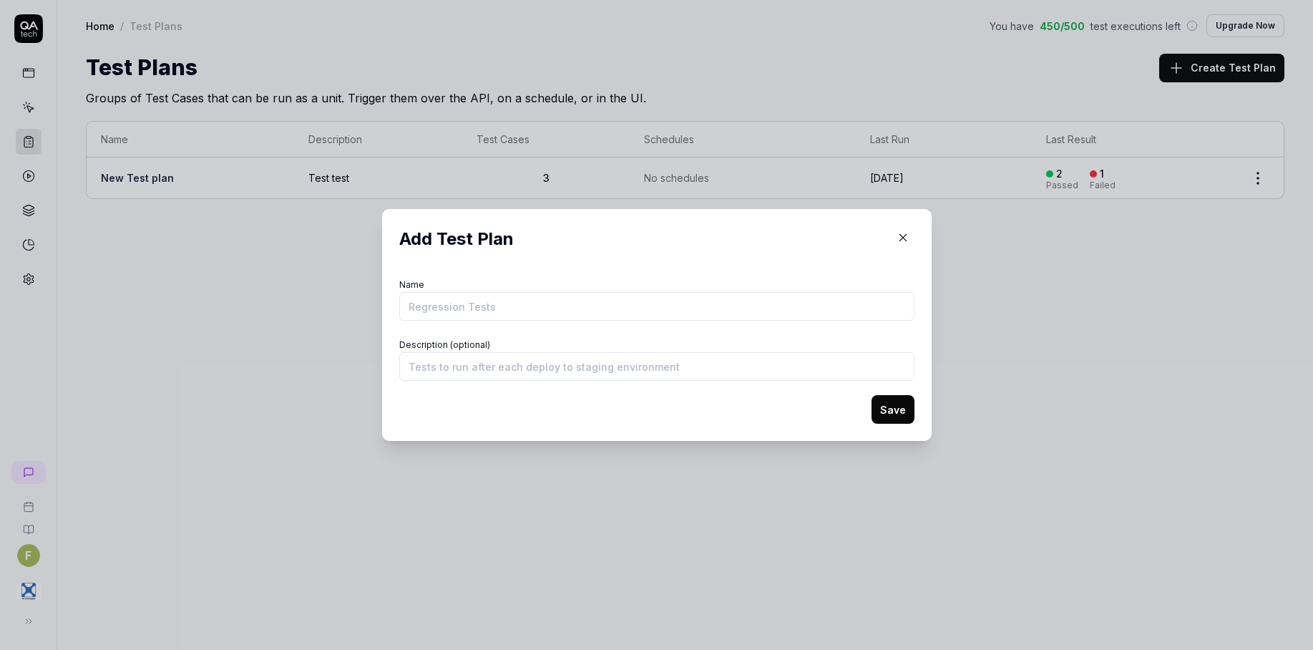
click at [460, 305] on input "Name" at bounding box center [656, 306] width 515 height 29
click at [899, 407] on button "Save" at bounding box center [892, 409] width 43 height 29
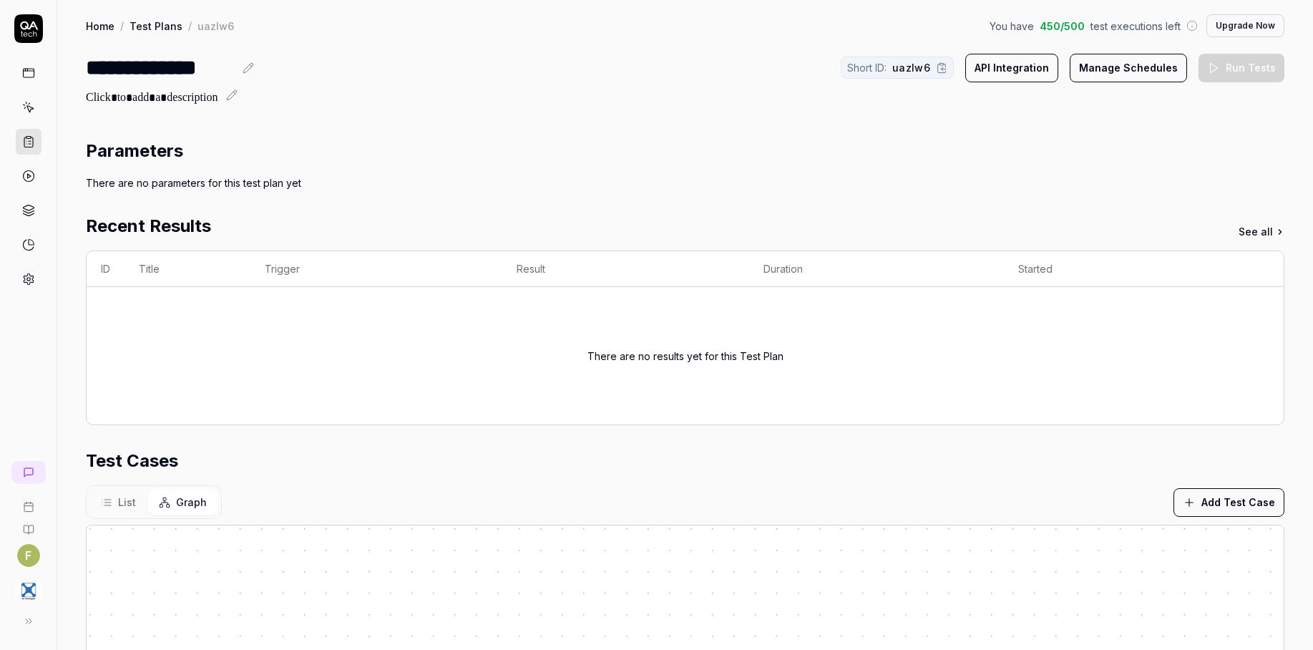
click at [1235, 498] on button "Add Test Case" at bounding box center [1228, 502] width 111 height 29
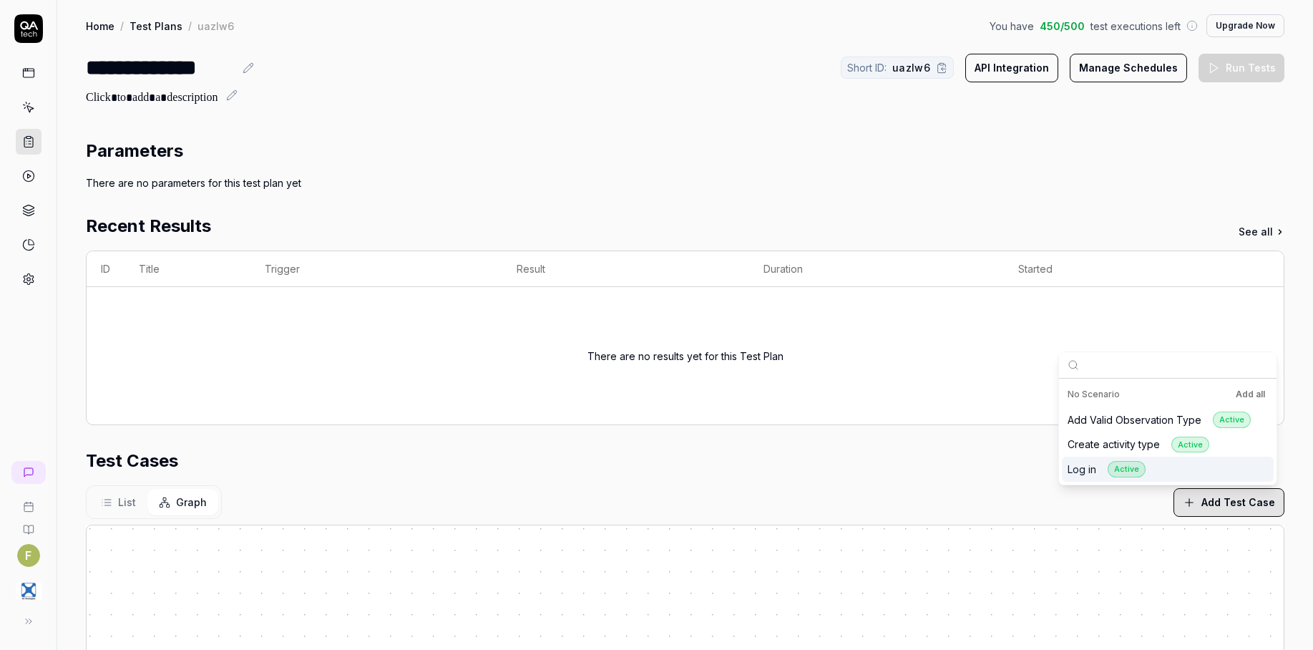
click at [1135, 469] on div "Active" at bounding box center [1126, 469] width 38 height 16
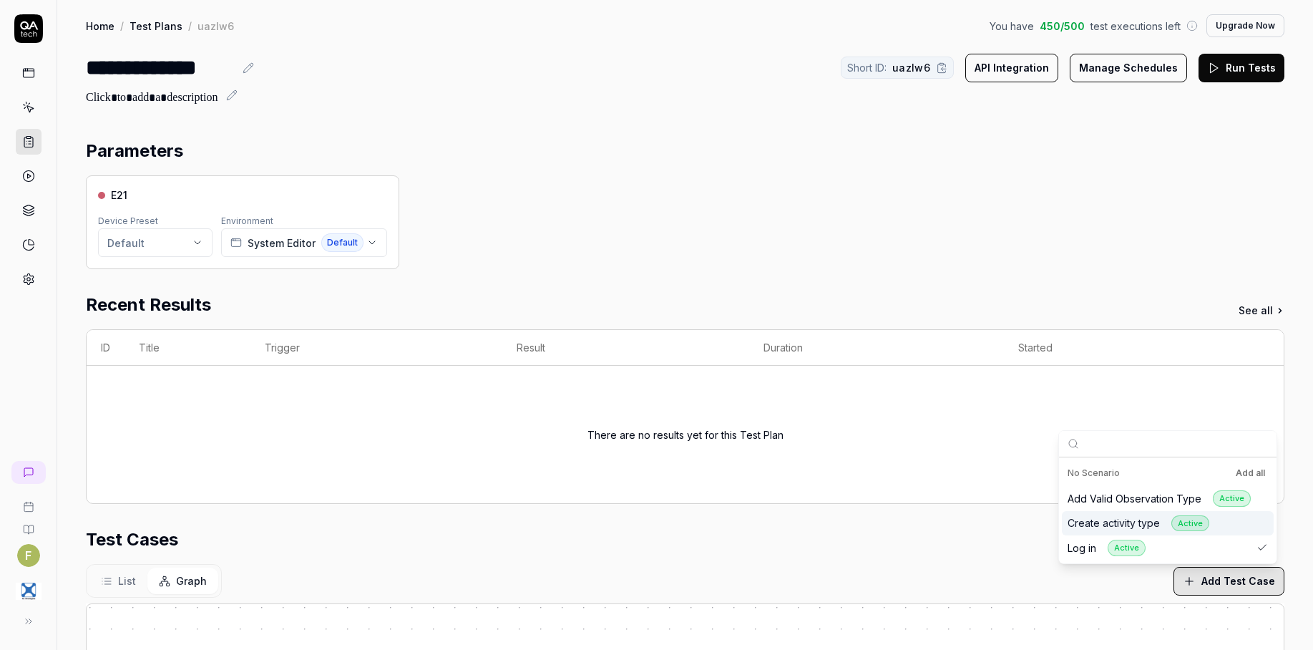
click at [1188, 521] on div "Active" at bounding box center [1190, 523] width 38 height 16
click at [1198, 501] on div "Add Valid Observation Type Active" at bounding box center [1158, 498] width 183 height 16
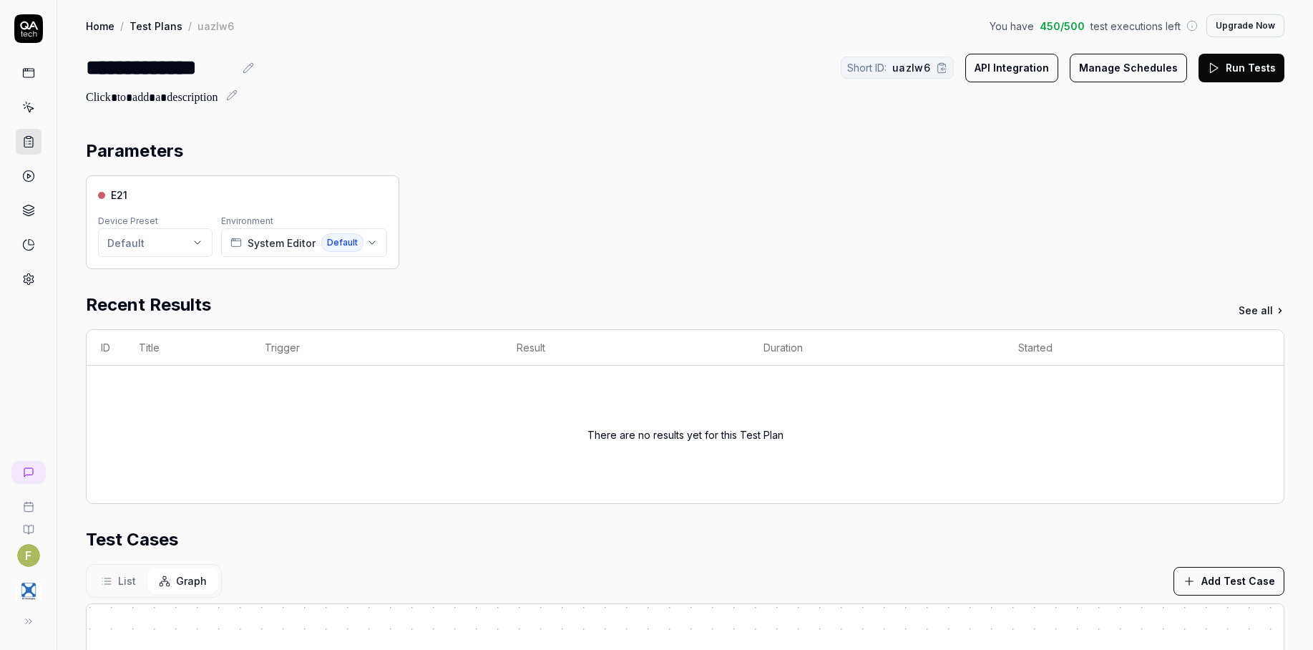
click at [878, 576] on div "List Graph Add Test Case" at bounding box center [685, 581] width 1198 height 34
click at [1260, 68] on button "Run Tests" at bounding box center [1241, 68] width 86 height 29
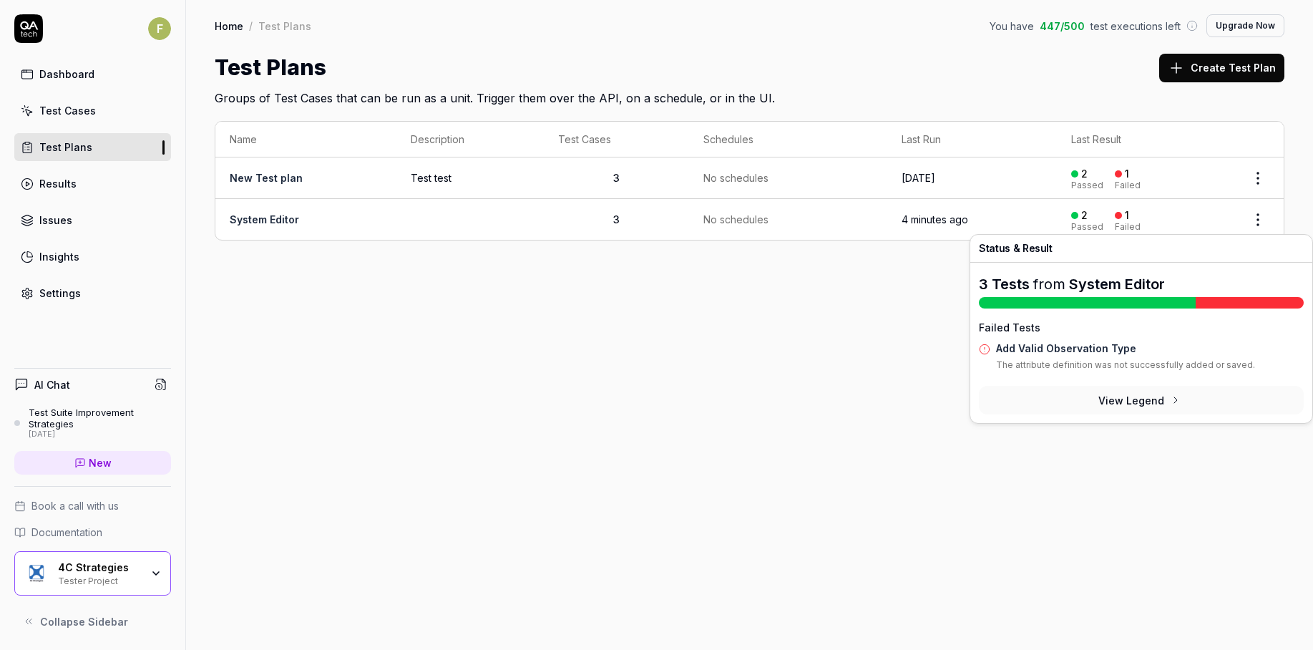
click at [1191, 399] on button "View Legend" at bounding box center [1141, 400] width 325 height 29
click at [1270, 212] on html "F Dashboard Test Cases Test Plans Results Issues Insights Settings AI Chat Test…" at bounding box center [656, 325] width 1313 height 650
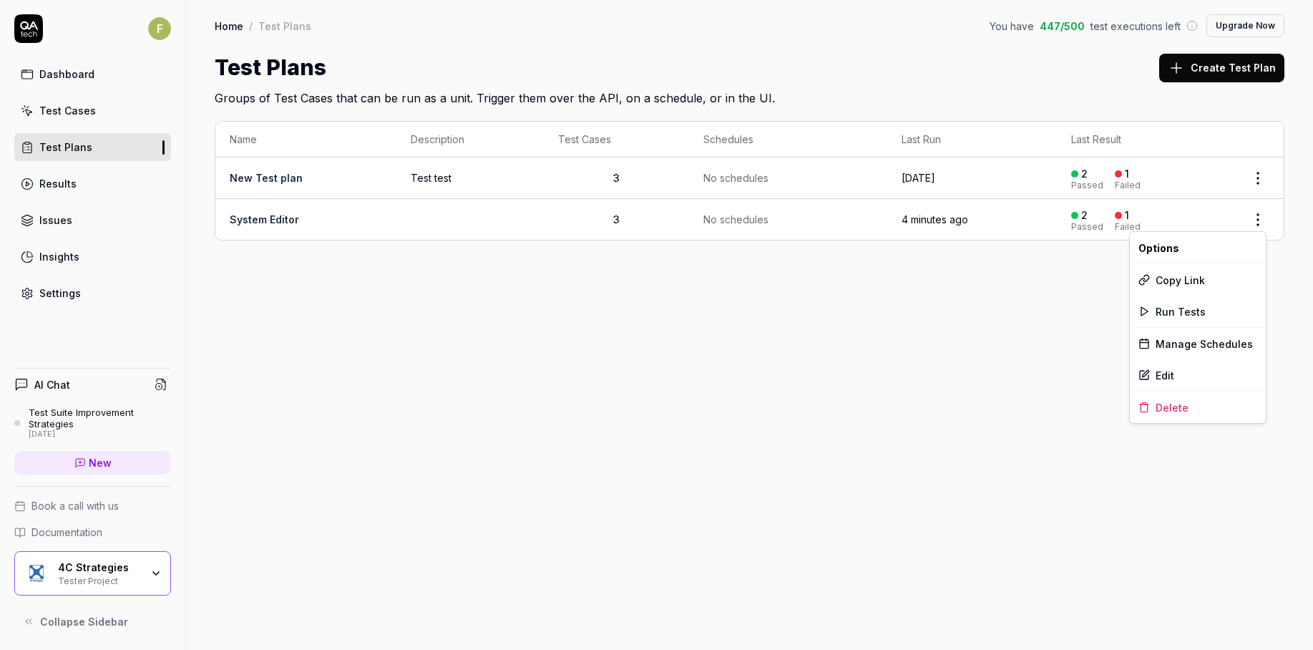
click at [1070, 356] on html "F Dashboard Test Cases Test Plans Results Issues Insights Settings AI Chat Test…" at bounding box center [656, 325] width 1313 height 650
click at [441, 234] on td at bounding box center [469, 219] width 147 height 41
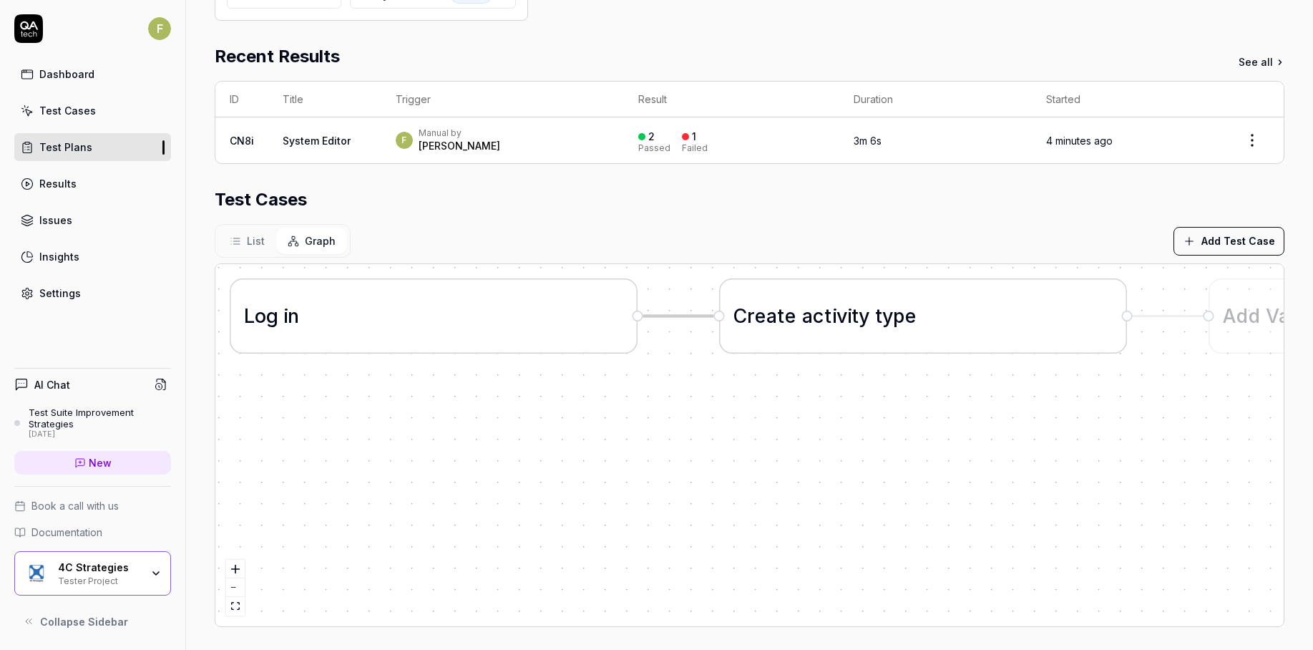
scroll to position [254, 0]
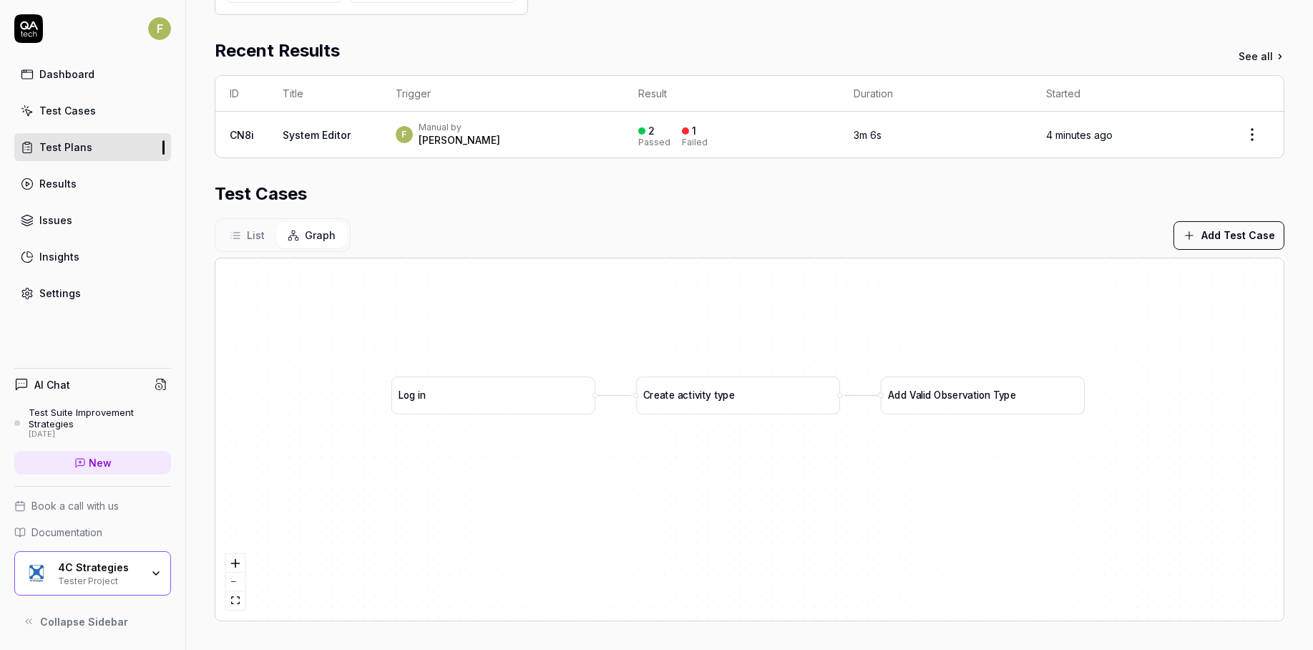
click at [241, 235] on button "List" at bounding box center [247, 235] width 58 height 26
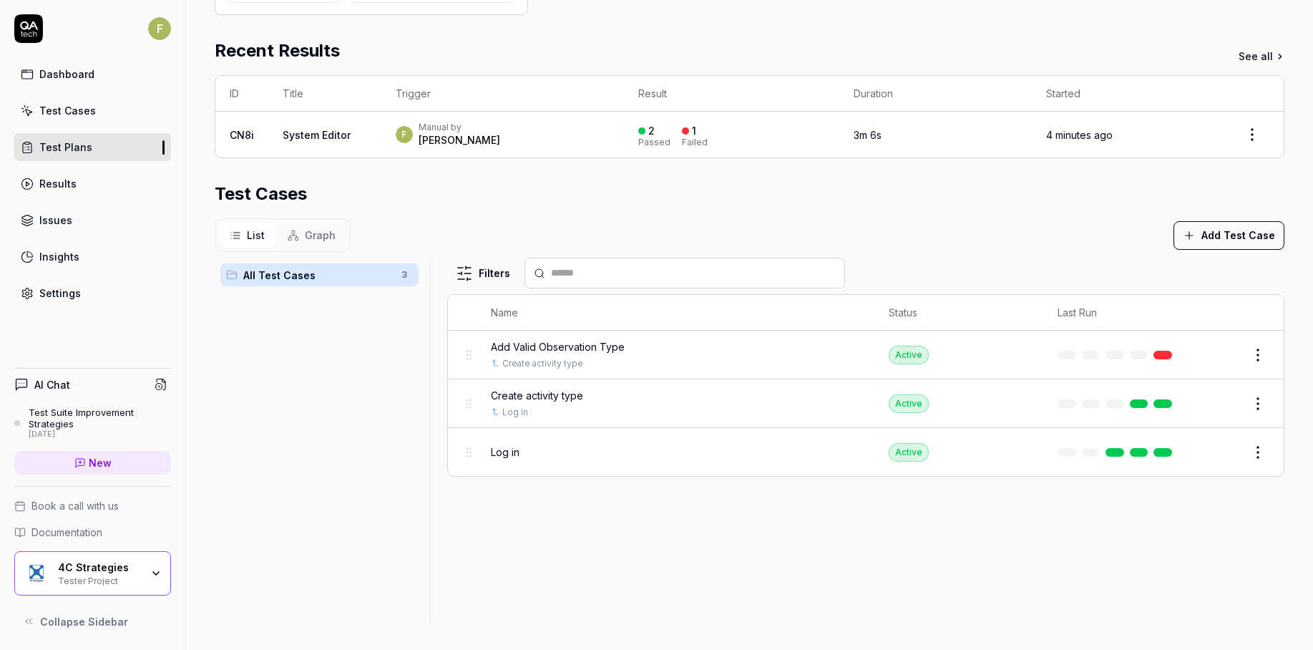
click at [335, 237] on button "Graph" at bounding box center [311, 235] width 71 height 26
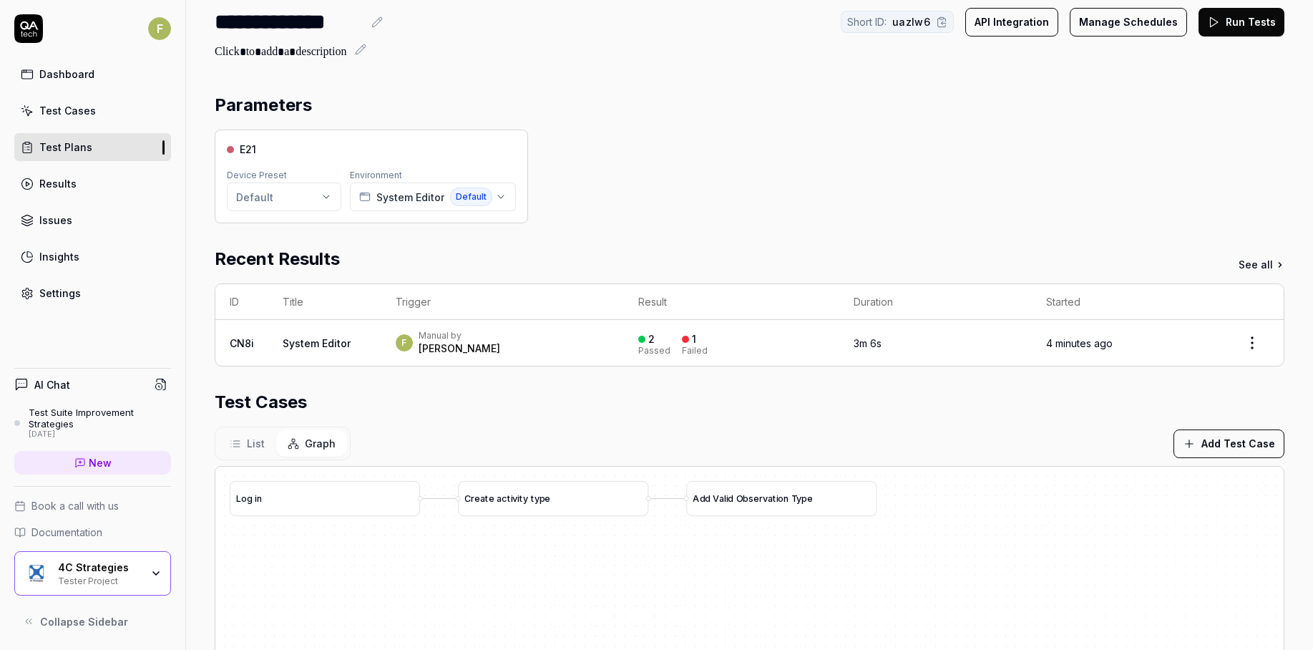
scroll to position [39, 0]
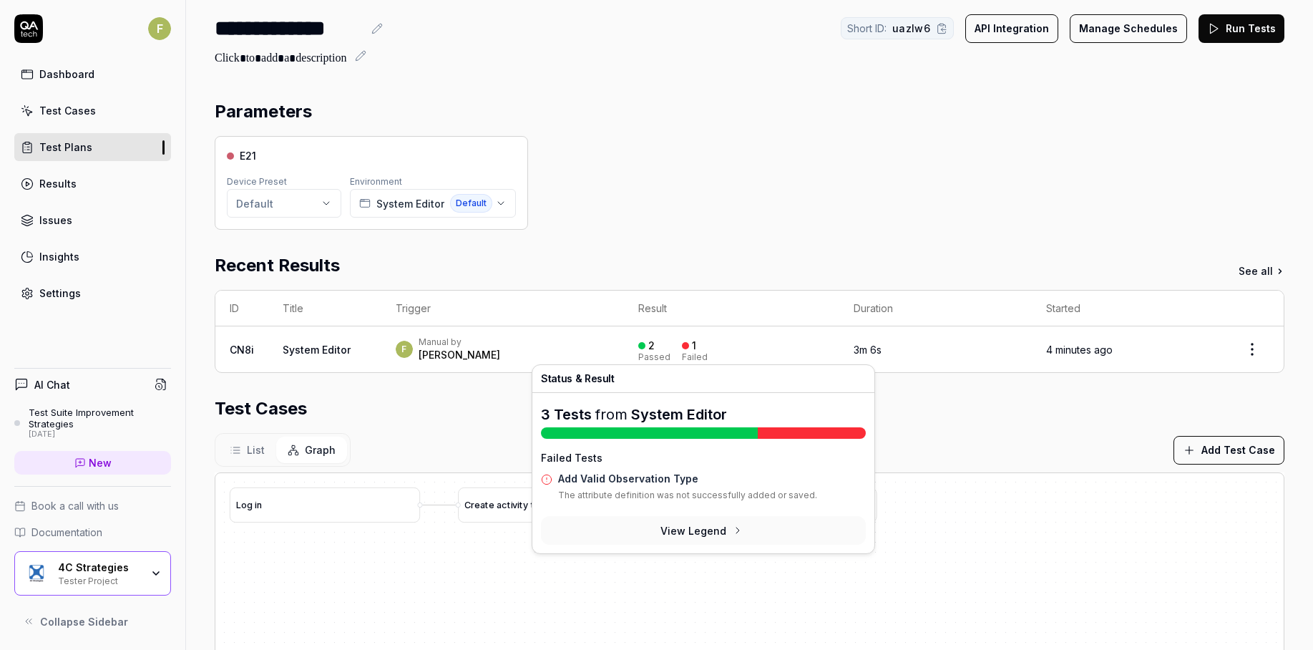
click at [682, 346] on div at bounding box center [685, 345] width 7 height 7
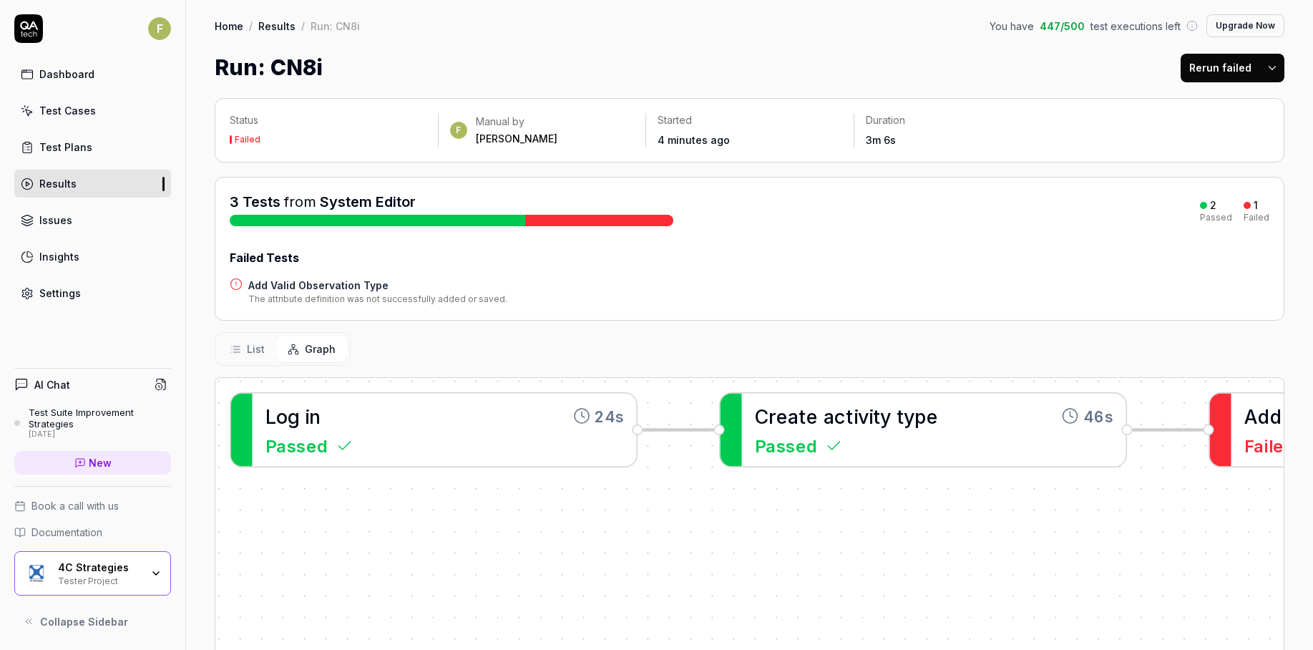
click at [1260, 423] on span "d" at bounding box center [1264, 415] width 12 height 23
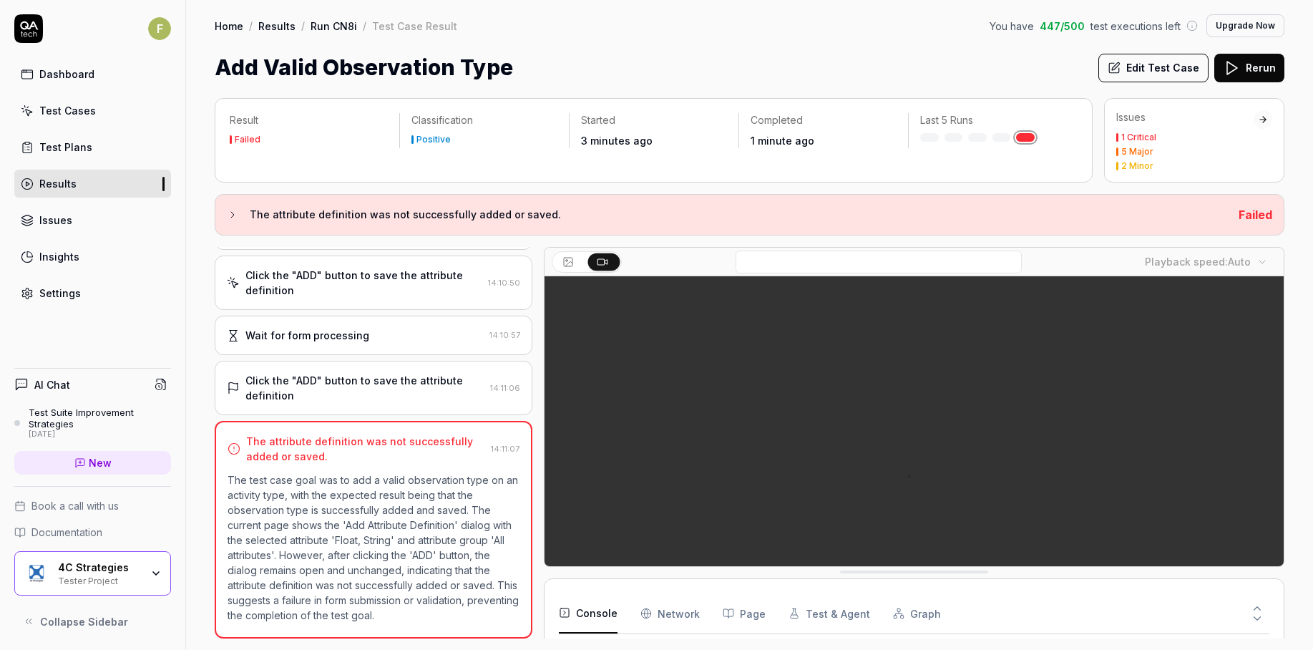
scroll to position [70, 0]
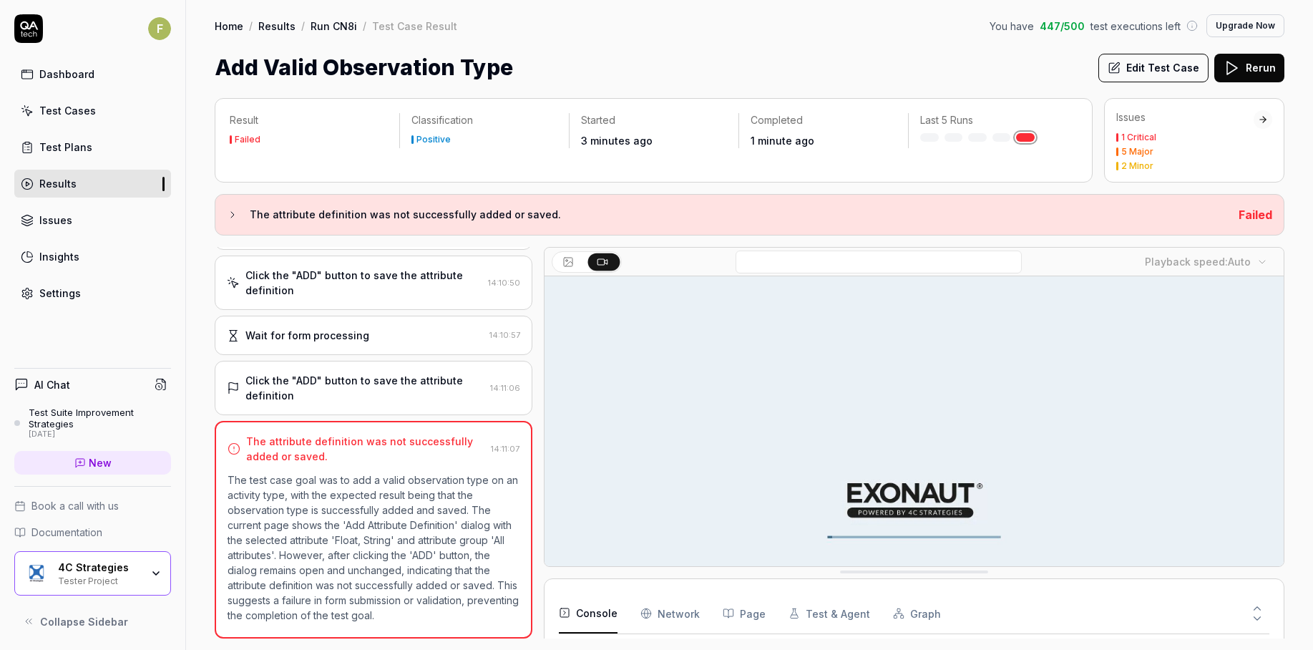
click at [1225, 133] on div "1 Critical" at bounding box center [1184, 137] width 137 height 9
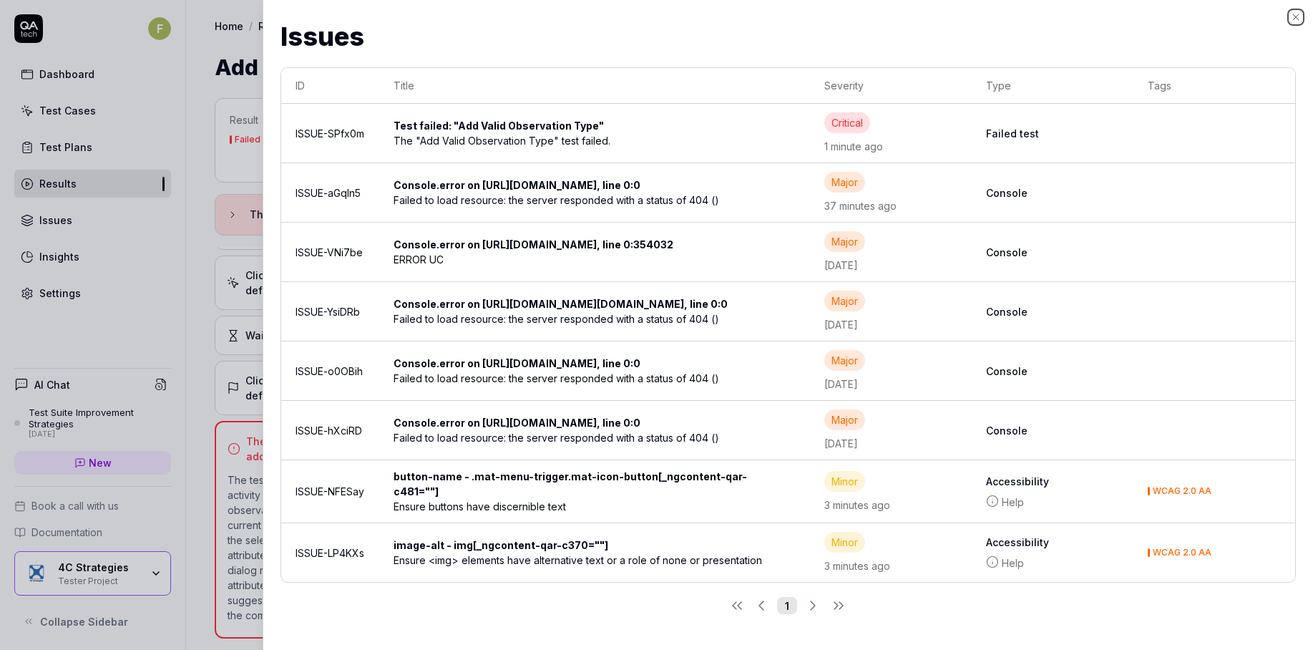
click at [1299, 16] on icon "button" at bounding box center [1295, 16] width 11 height 11
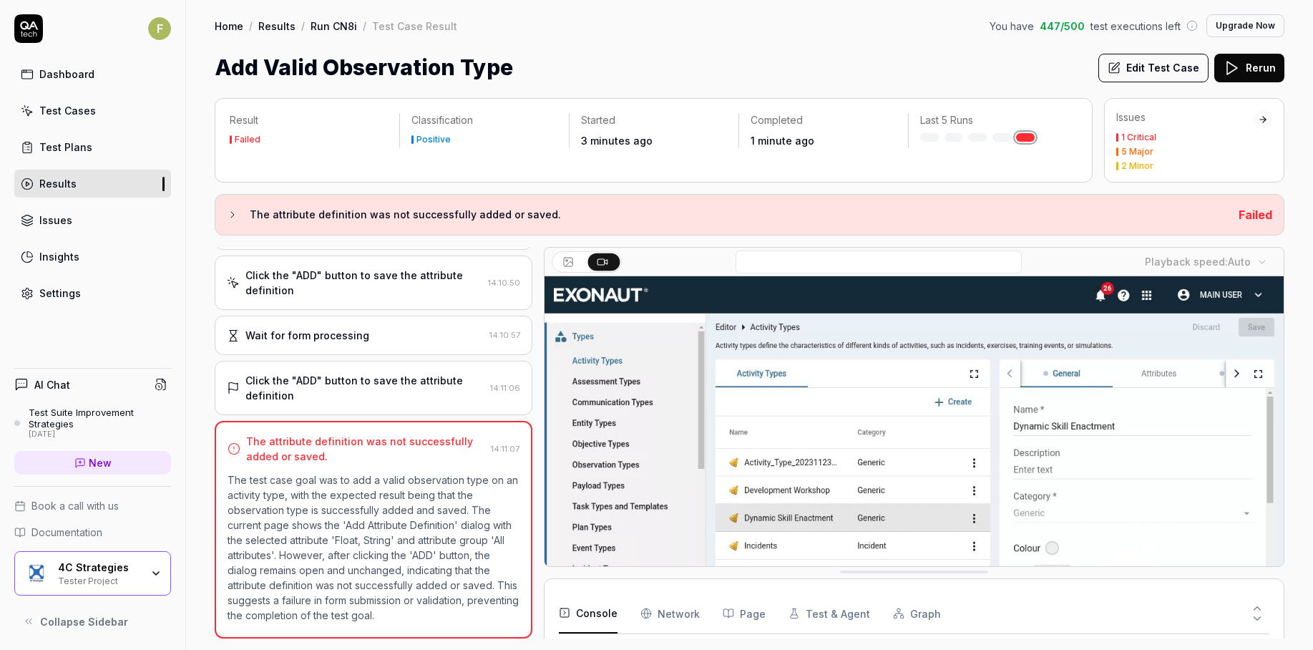
click at [543, 439] on div "Open browser 14:09:19 System Editor [URL][DOMAIN_NAME] Click on the "Dynamic Sk…" at bounding box center [749, 442] width 1069 height 391
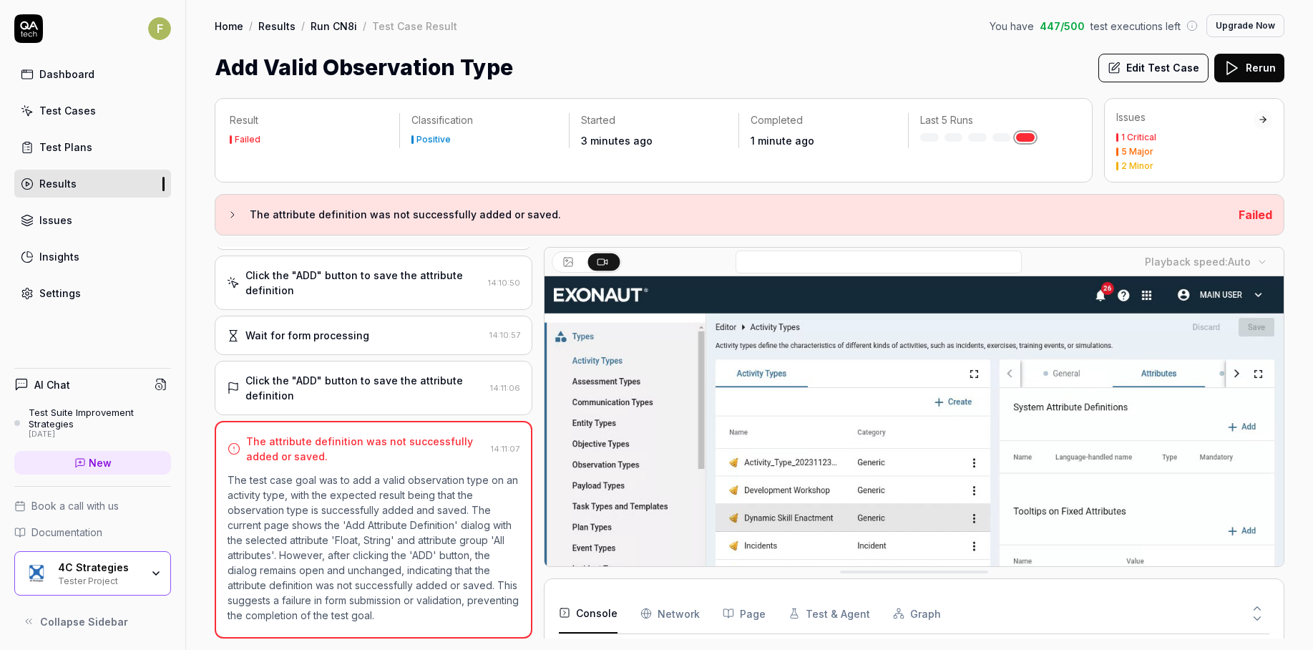
click at [537, 439] on div at bounding box center [537, 442] width 11 height 391
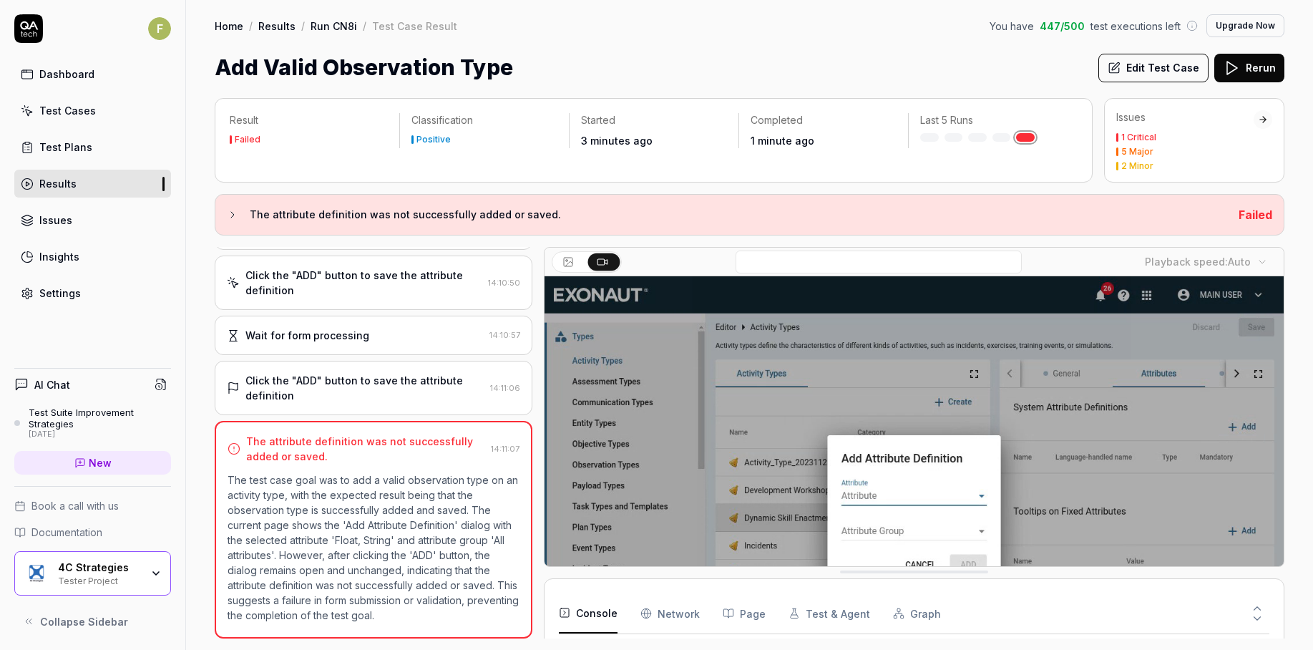
click at [94, 111] on link "Test Cases" at bounding box center [92, 111] width 157 height 28
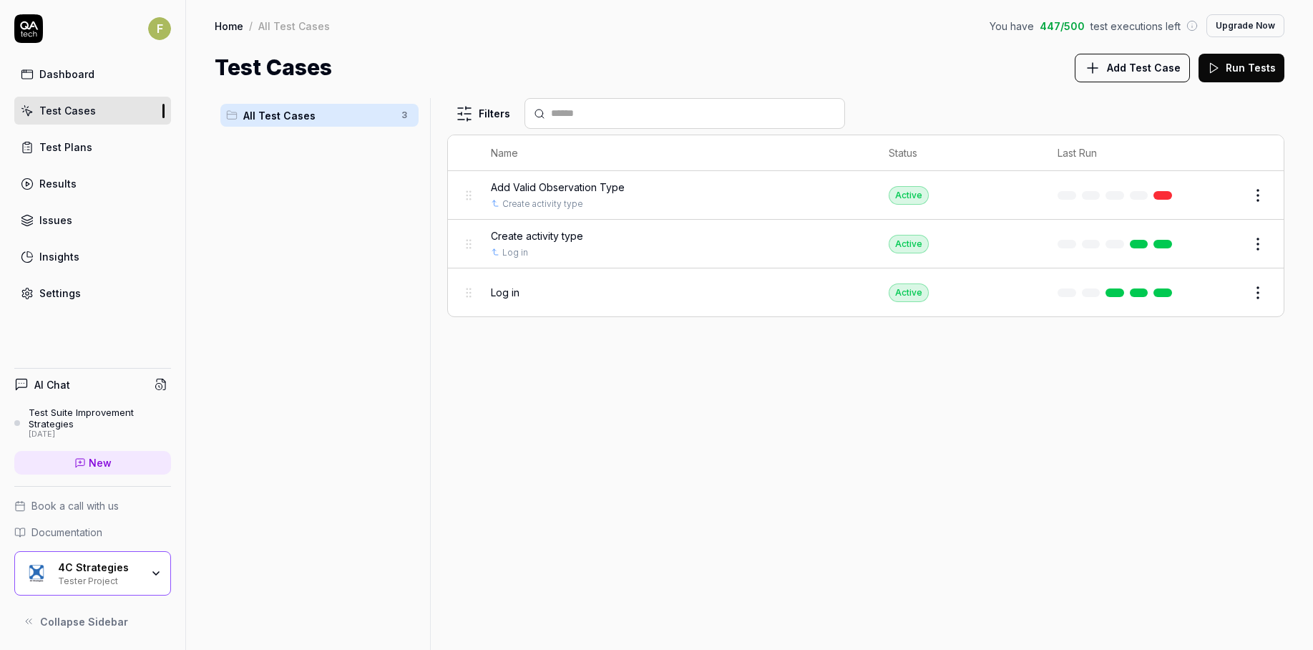
click at [1057, 455] on div "Filters Name Status Last Run Add Valid Observation Type Create activity type Ac…" at bounding box center [865, 374] width 837 height 552
click at [1252, 202] on html "F Dashboard Test Cases Test Plans Results Issues Insights Settings AI Chat Test…" at bounding box center [656, 325] width 1313 height 650
drag, startPoint x: 1247, startPoint y: 451, endPoint x: 1284, endPoint y: 474, distance: 43.7
click at [1248, 452] on button "button" at bounding box center [1247, 446] width 20 height 11
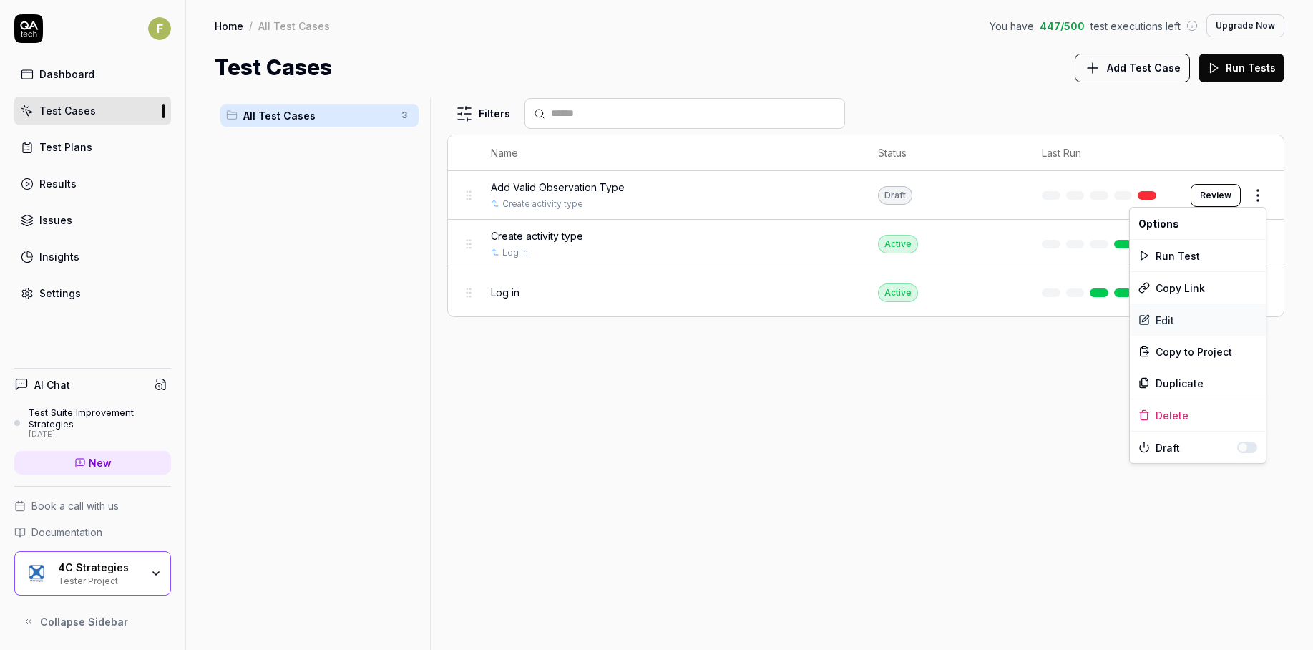
click at [1179, 320] on div "Edit" at bounding box center [1198, 319] width 136 height 31
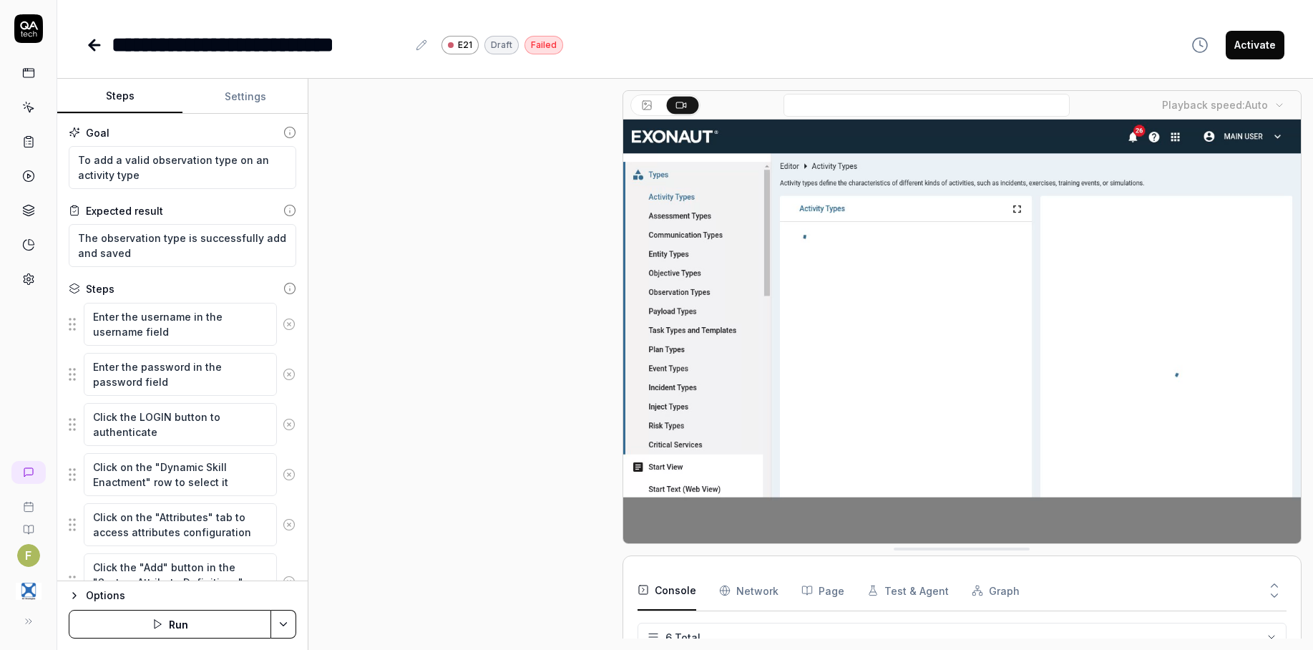
scroll to position [335, 0]
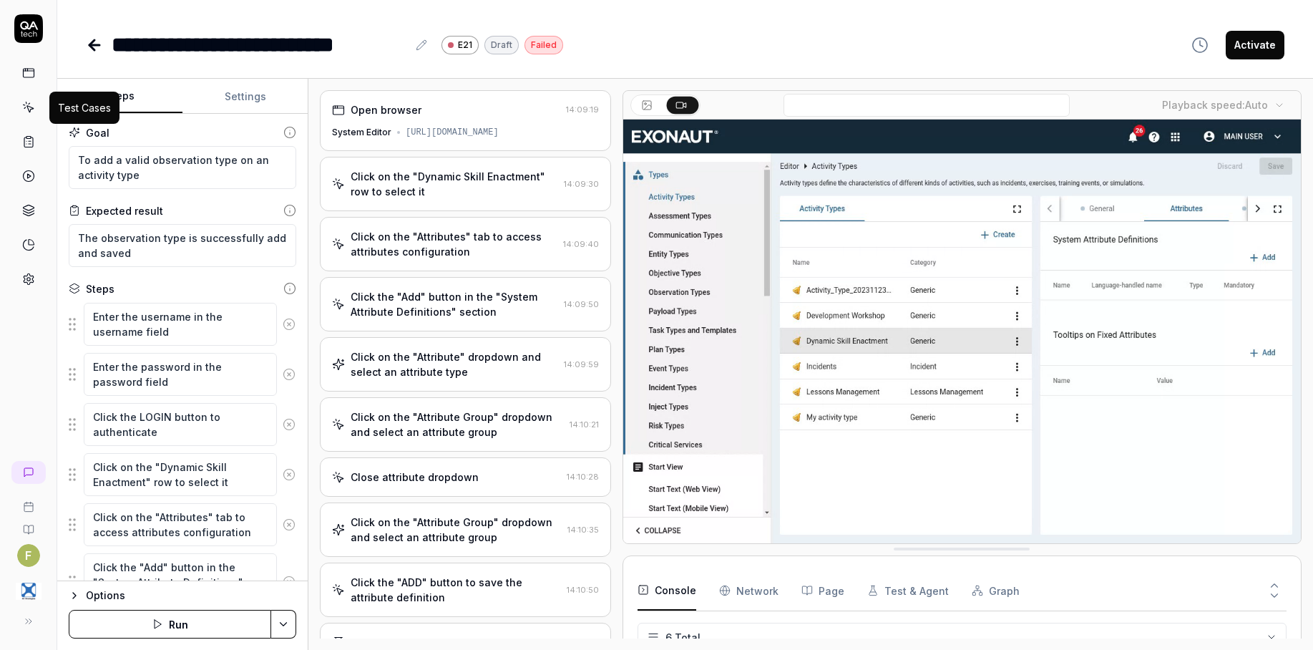
click at [29, 112] on icon at bounding box center [29, 109] width 6 height 6
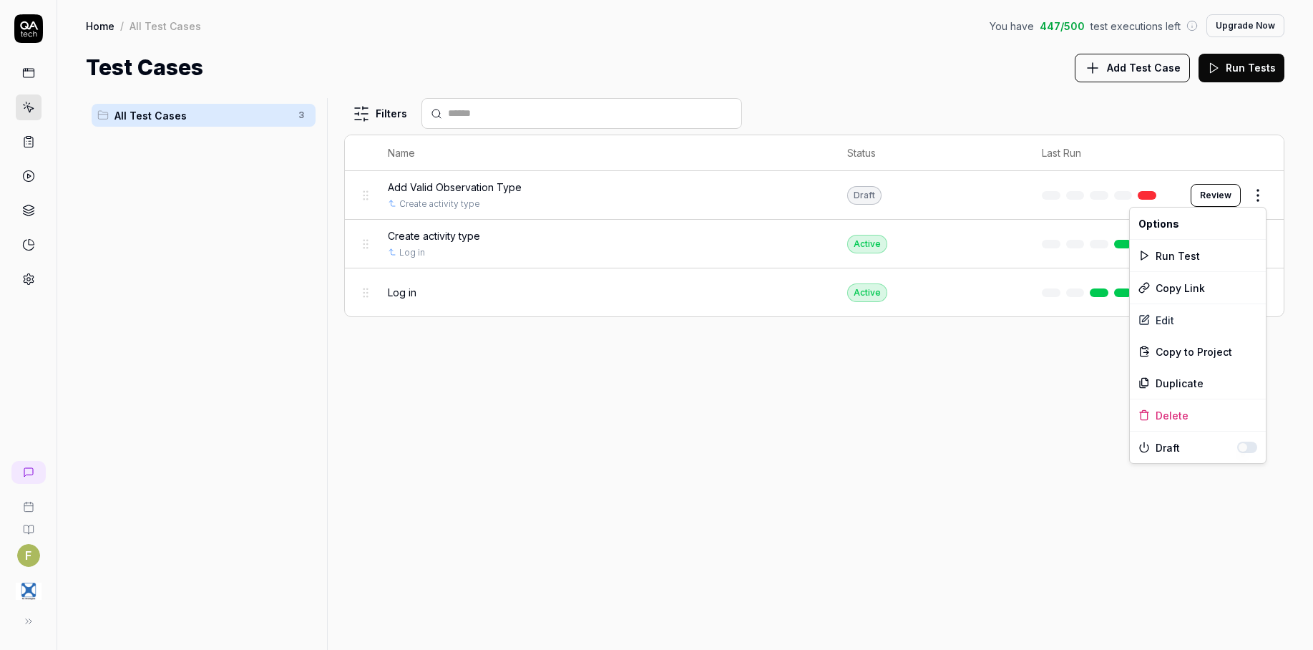
click at [1255, 200] on html "F Home / All Test Cases You have 447 / 500 test executions left Upgrade Now Hom…" at bounding box center [656, 325] width 1313 height 650
click at [1233, 314] on div "Edit" at bounding box center [1198, 319] width 136 height 31
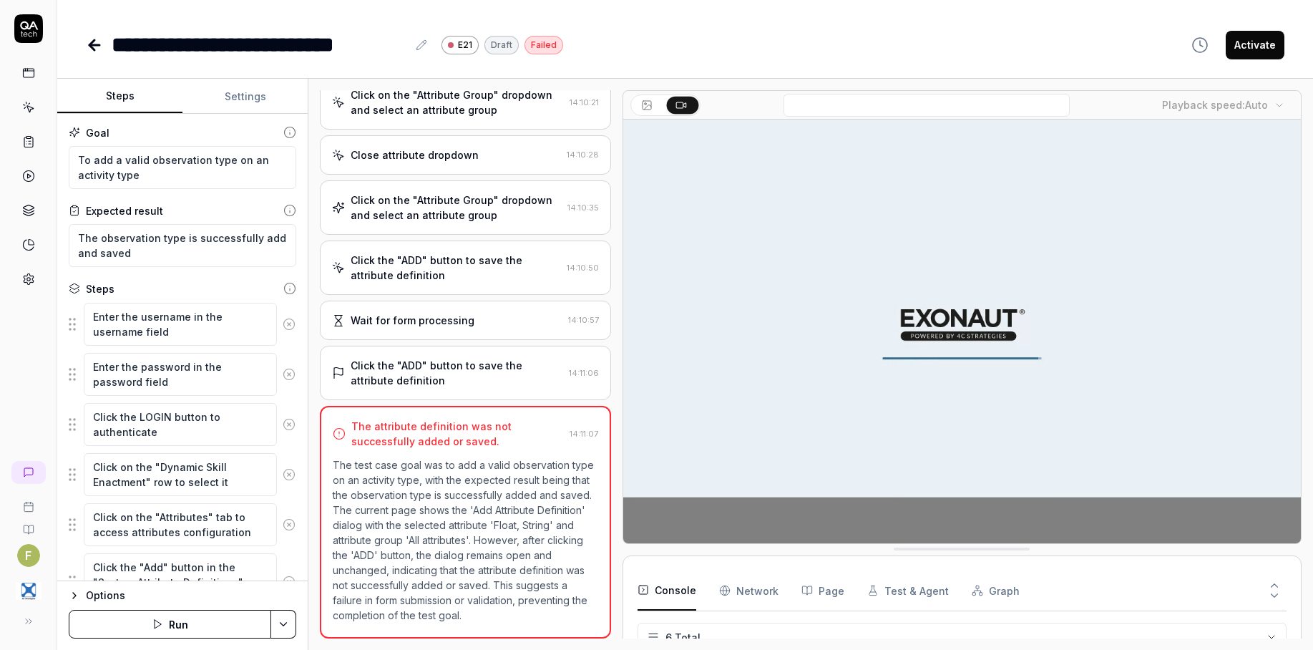
scroll to position [192, 0]
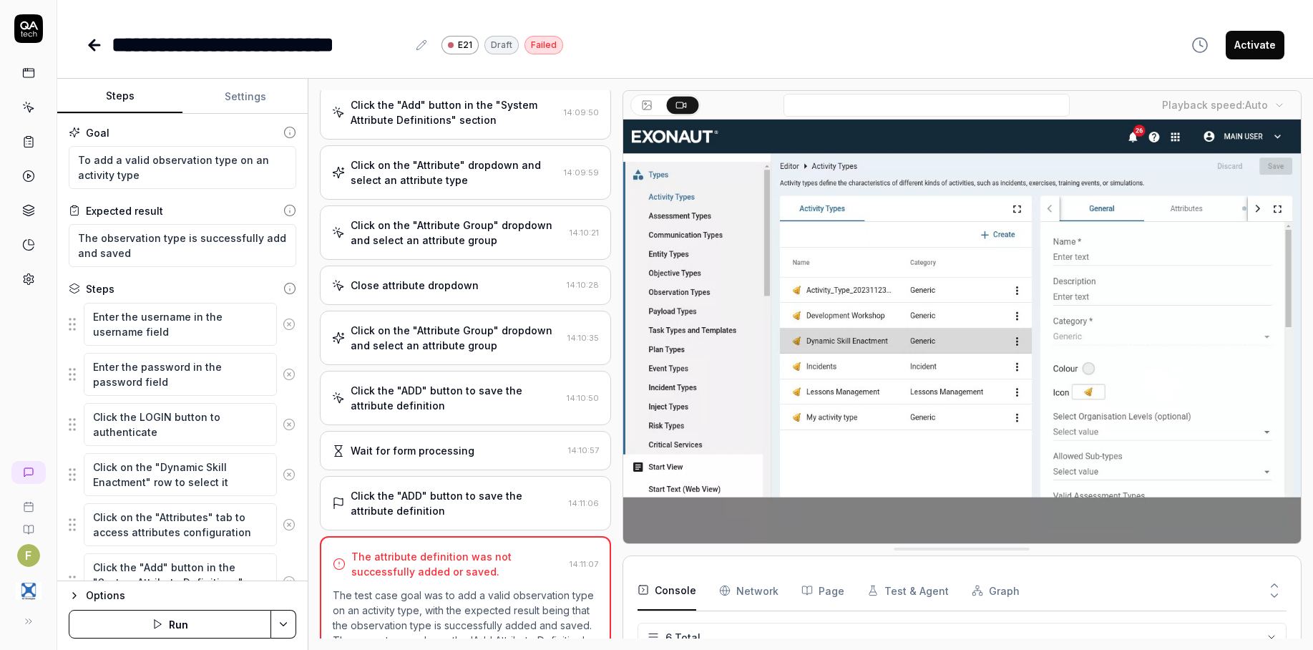
click at [499, 504] on div "Click the "ADD" button to save the attribute definition" at bounding box center [457, 503] width 212 height 30
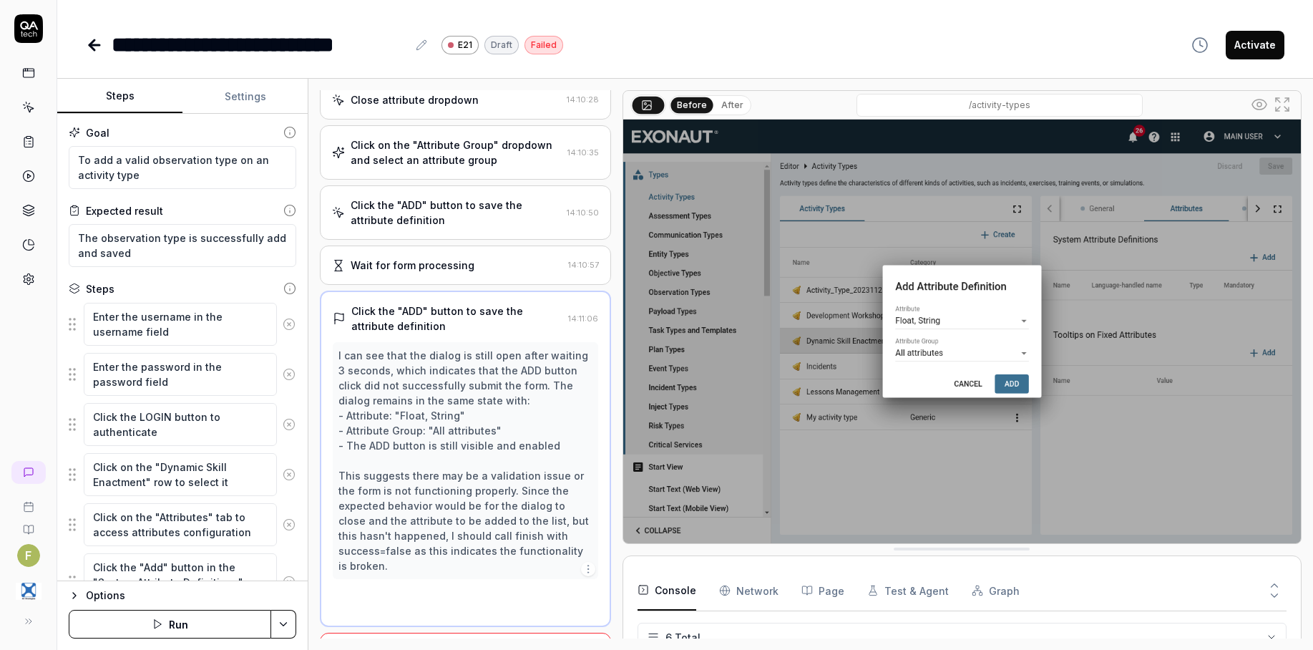
scroll to position [378, 0]
drag, startPoint x: 204, startPoint y: 381, endPoint x: 78, endPoint y: 384, distance: 125.9
click at [94, 384] on textarea "Enter the password in the password field" at bounding box center [180, 374] width 193 height 43
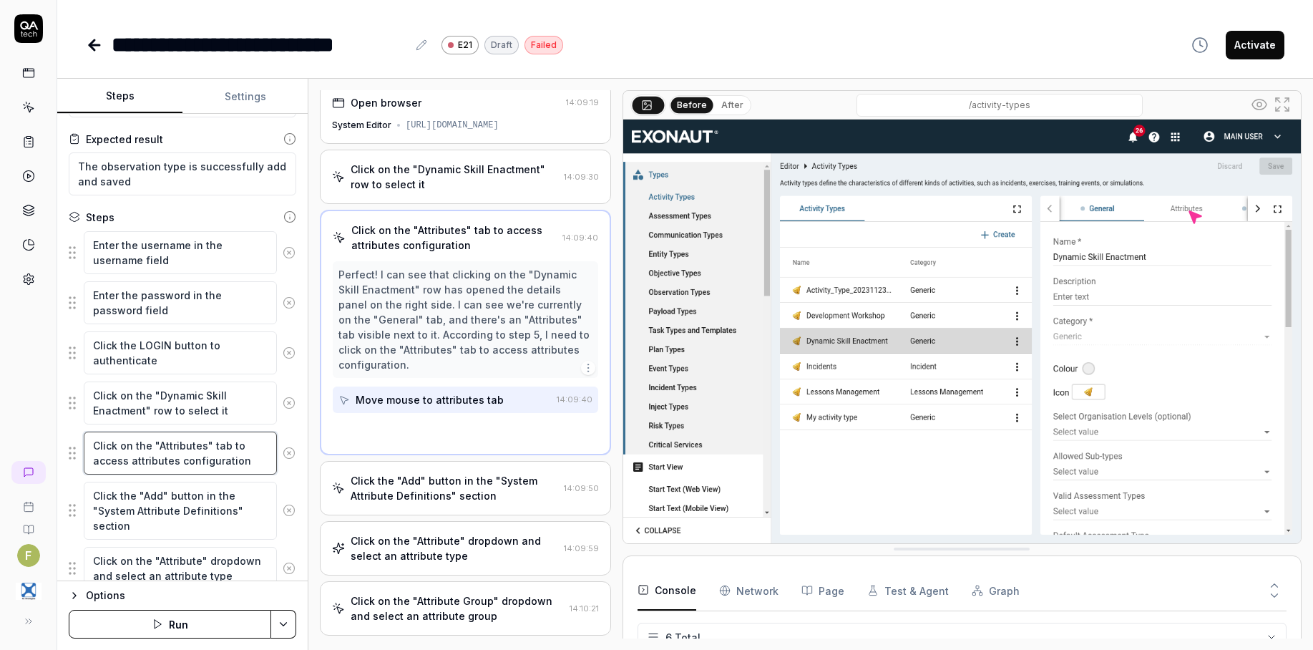
scroll to position [0, 0]
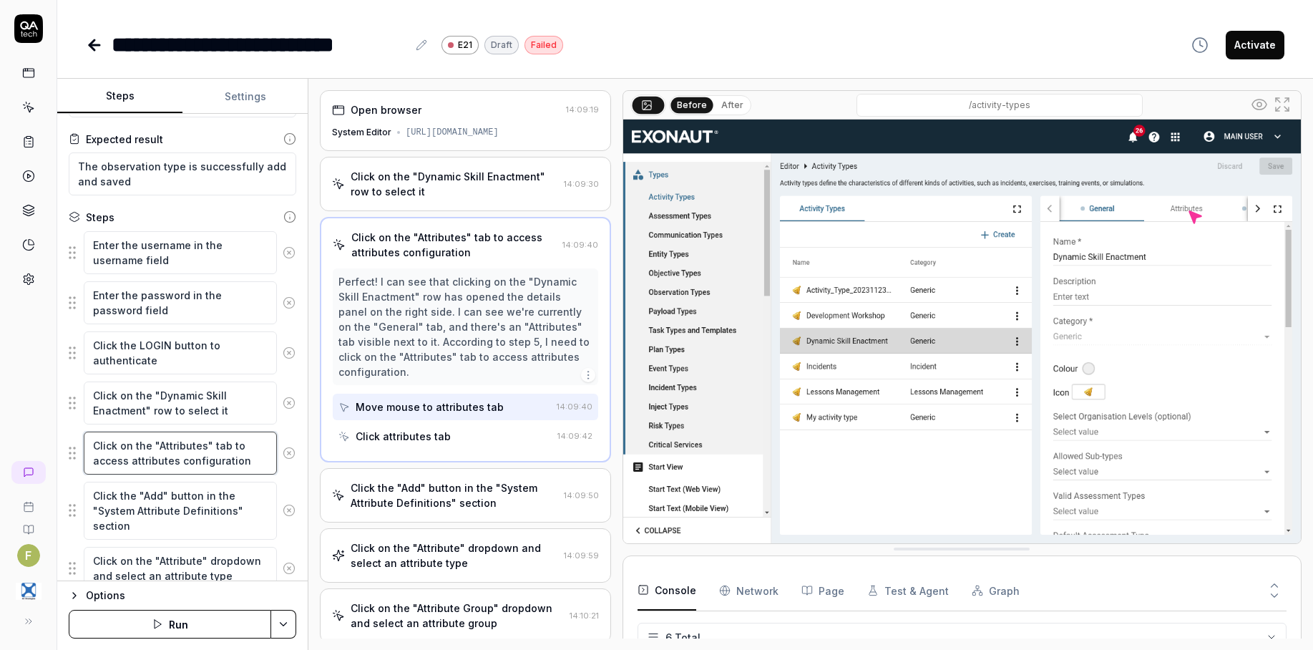
drag, startPoint x: 250, startPoint y: 464, endPoint x: 74, endPoint y: 445, distance: 177.7
click at [74, 445] on div "Click on the "Attributes" tab to access attributes configuration" at bounding box center [182, 453] width 227 height 44
click at [1173, 362] on img at bounding box center [961, 330] width 677 height 423
click at [152, 454] on textarea "Click on the "Attributes" tab to access attributes configuration" at bounding box center [180, 452] width 193 height 43
type textarea "*"
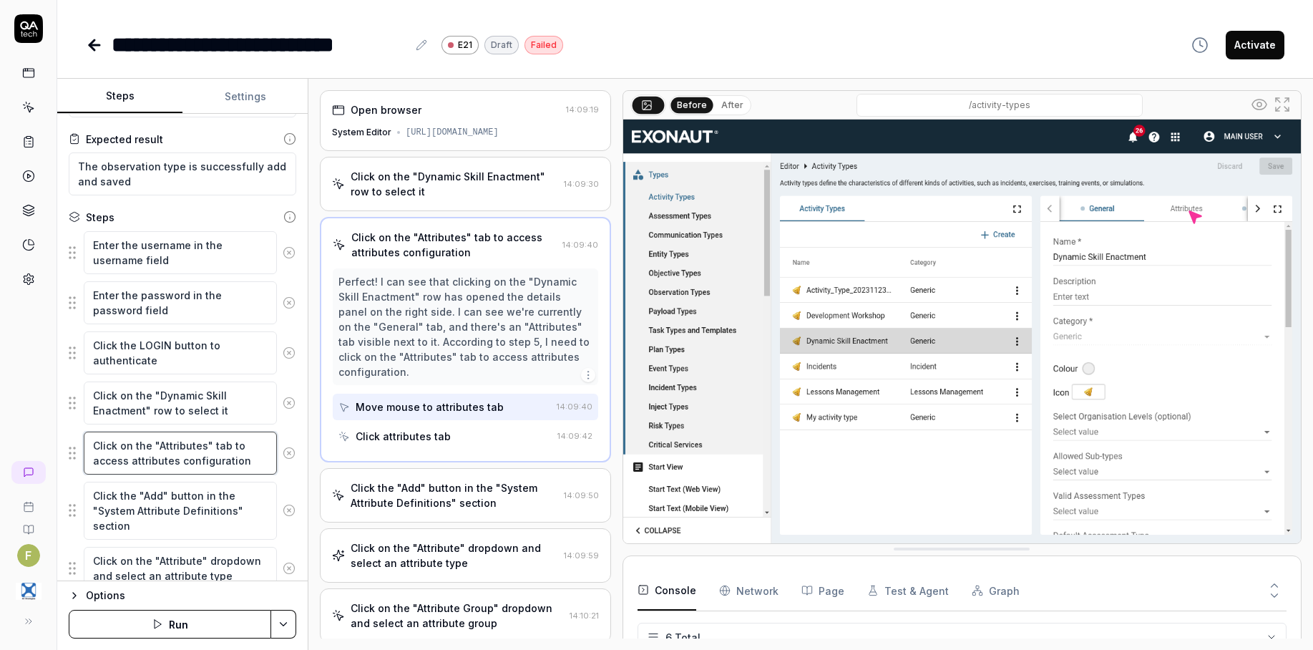
type textarea "Click on the "Attributes" tab to access attribsutes configuration"
type textarea "*"
type textarea "Click on the "Attributes" tab to access attribssutes configuration"
type textarea "*"
type textarea "Click on the "Attributes" tab to access attribsutes configuration"
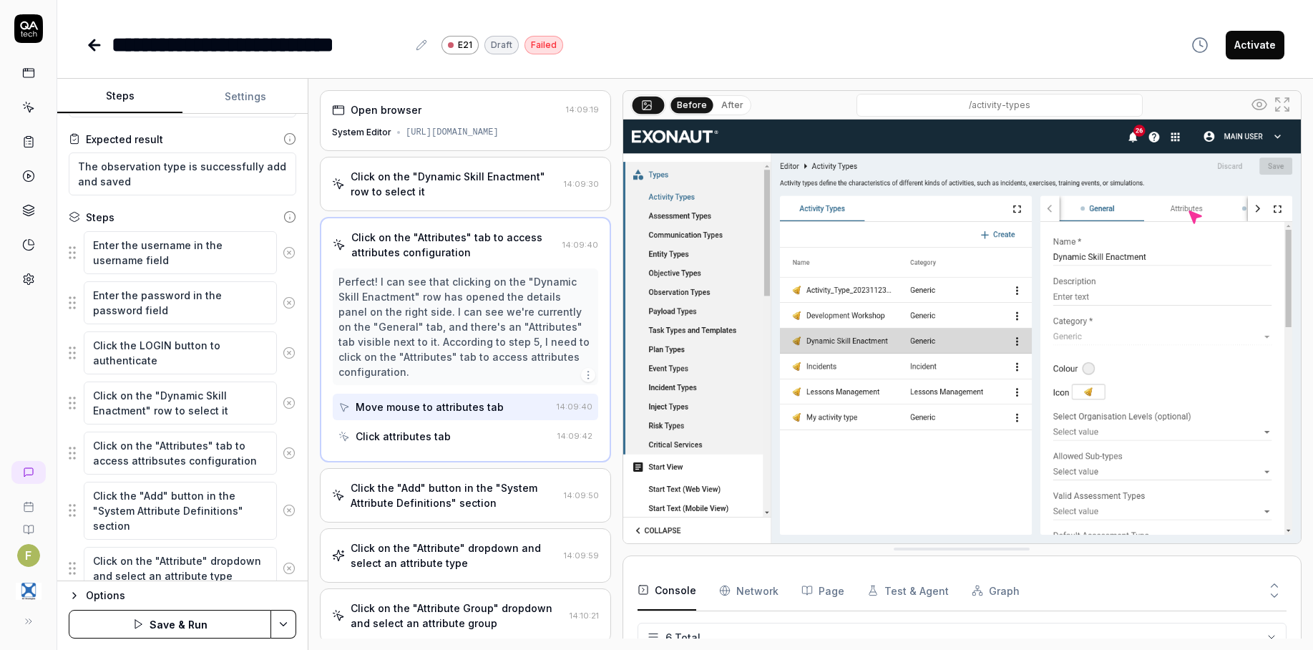
click at [283, 457] on icon at bounding box center [289, 452] width 13 height 13
click at [284, 468] on button at bounding box center [289, 460] width 24 height 29
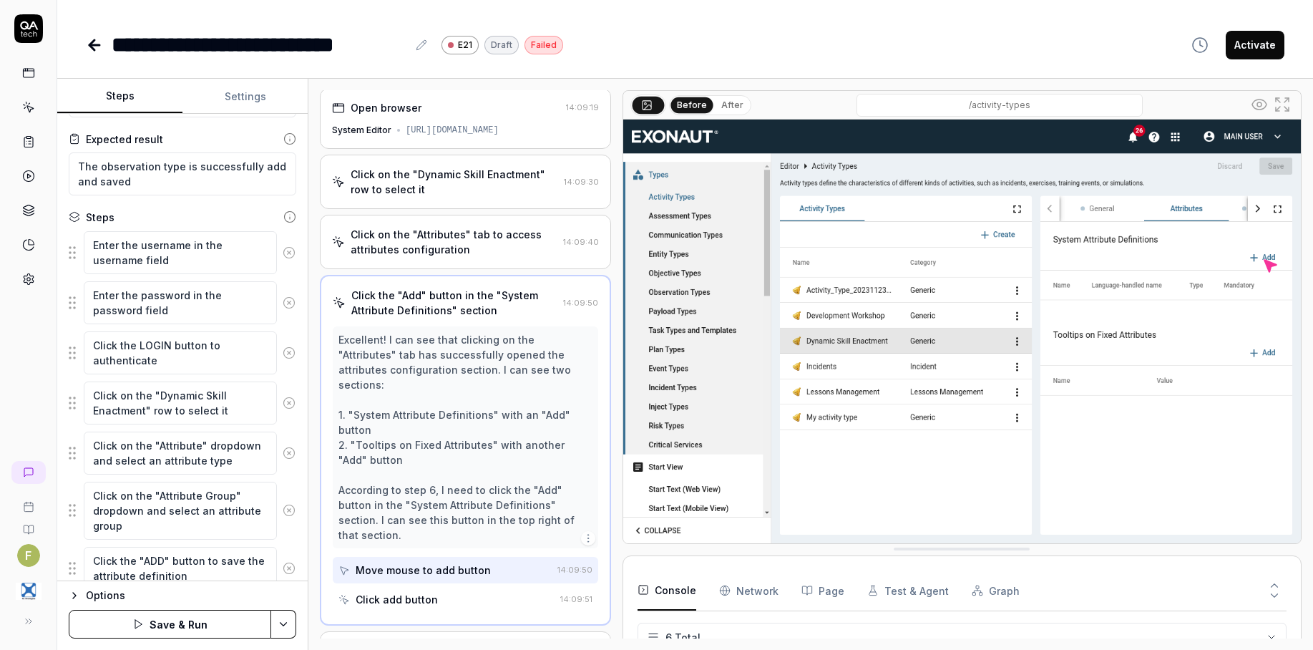
click at [283, 454] on icon at bounding box center [289, 452] width 13 height 13
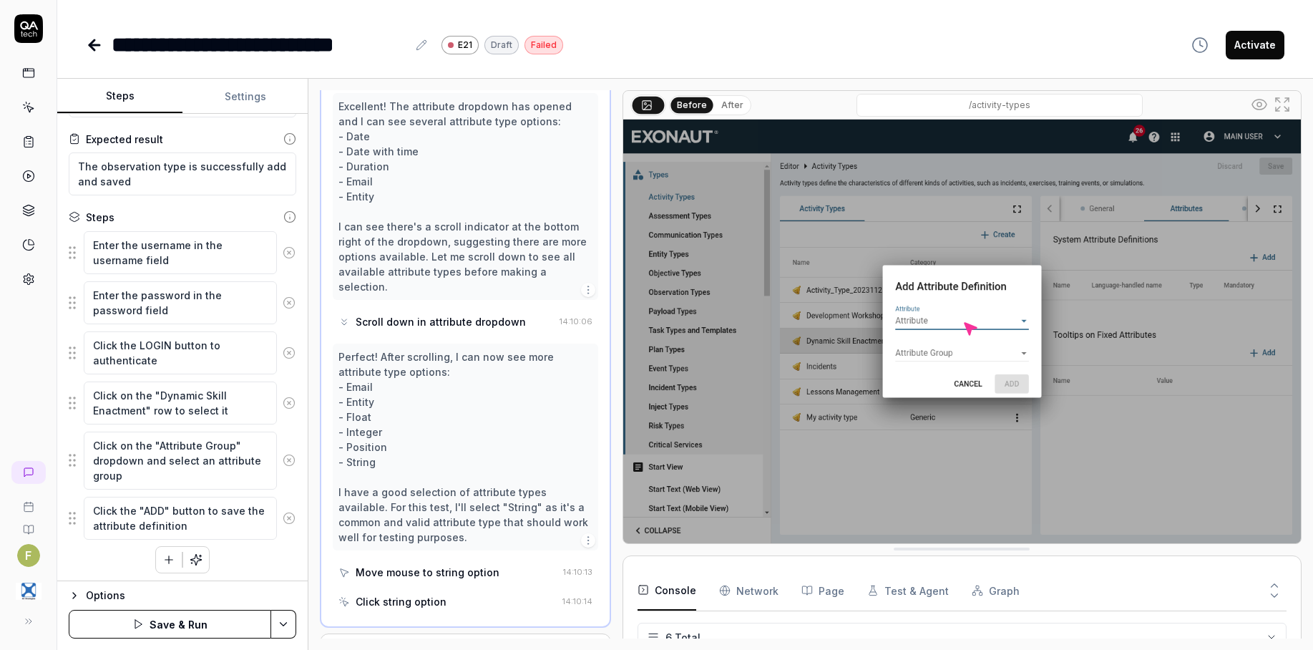
scroll to position [592, 0]
click at [283, 462] on icon at bounding box center [289, 460] width 13 height 13
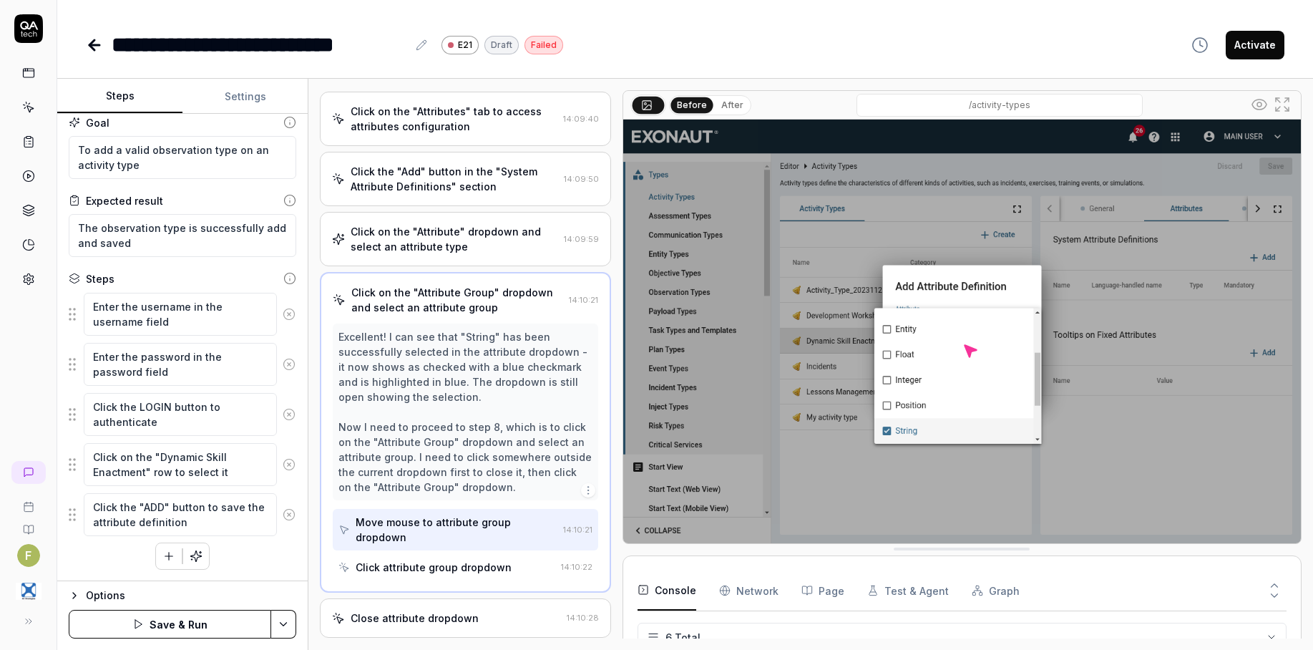
scroll to position [92, 0]
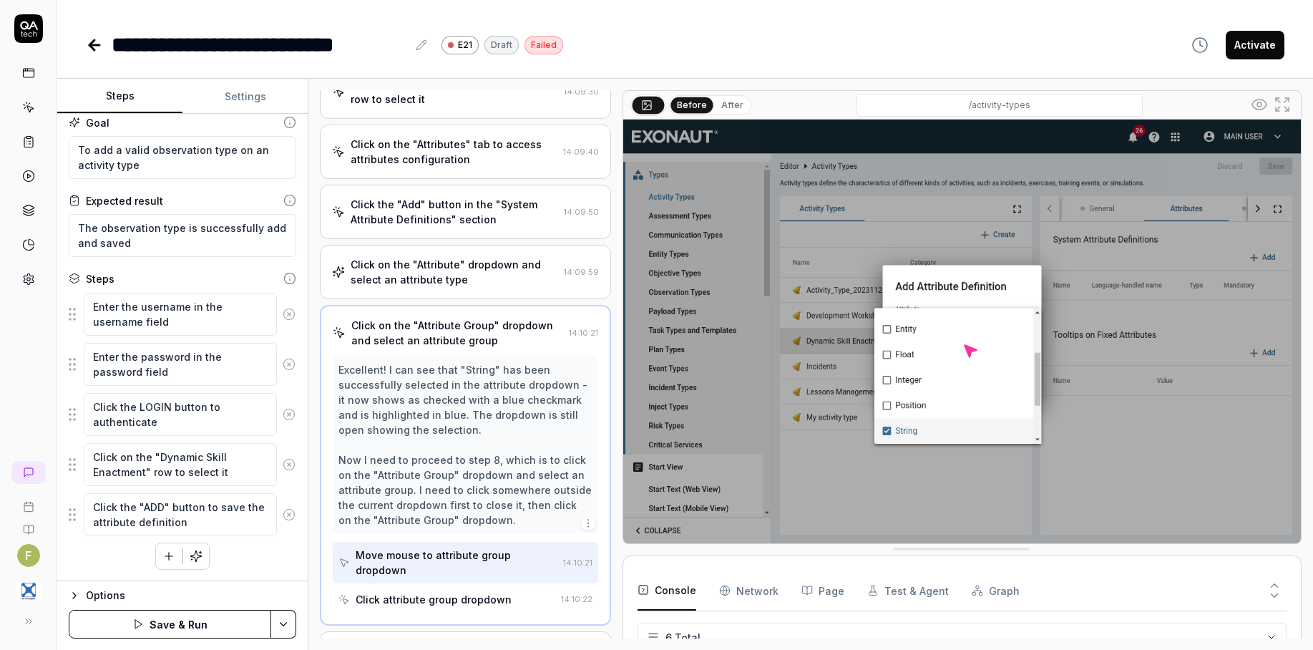
click at [283, 470] on icon at bounding box center [289, 464] width 13 height 13
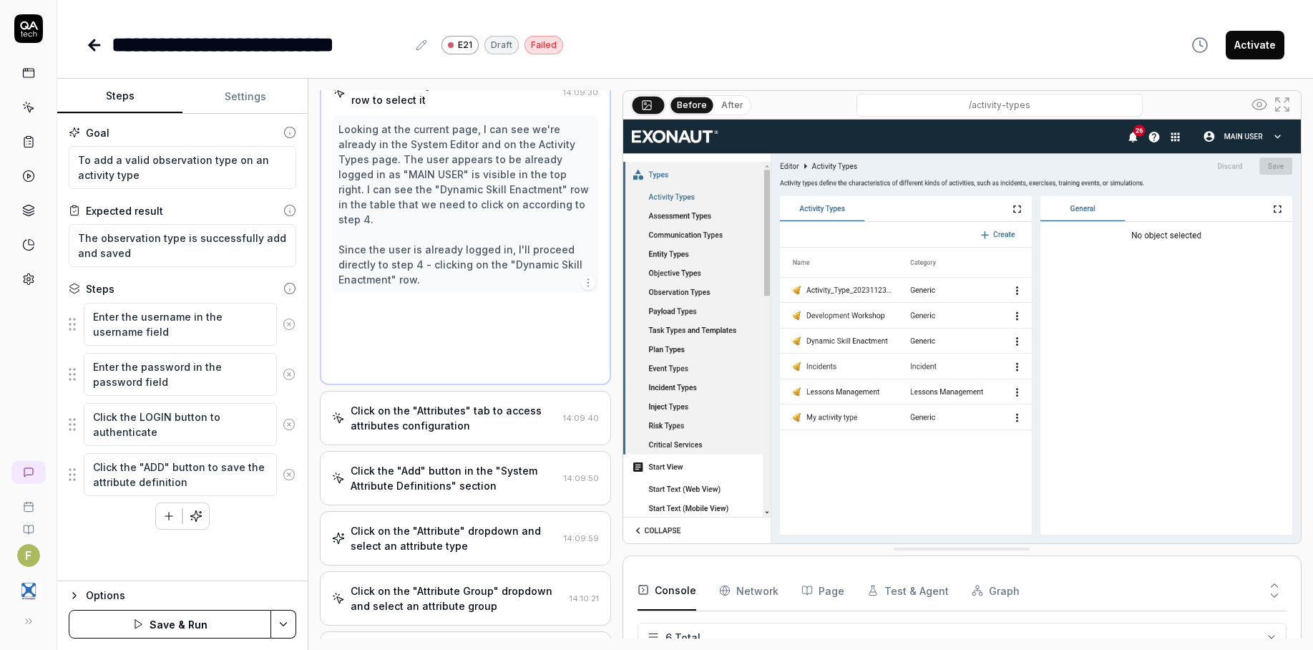
scroll to position [0, 0]
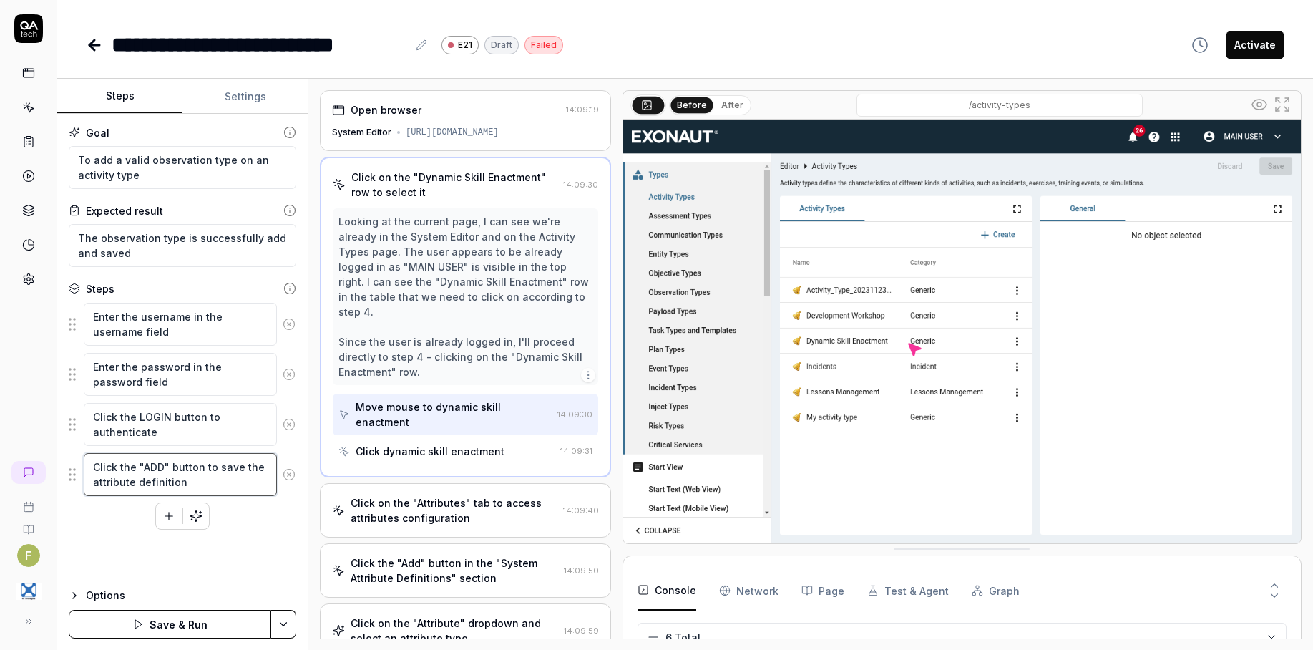
click at [193, 473] on textarea "Click the "ADD" button to save the attribute definition" at bounding box center [180, 474] width 193 height 43
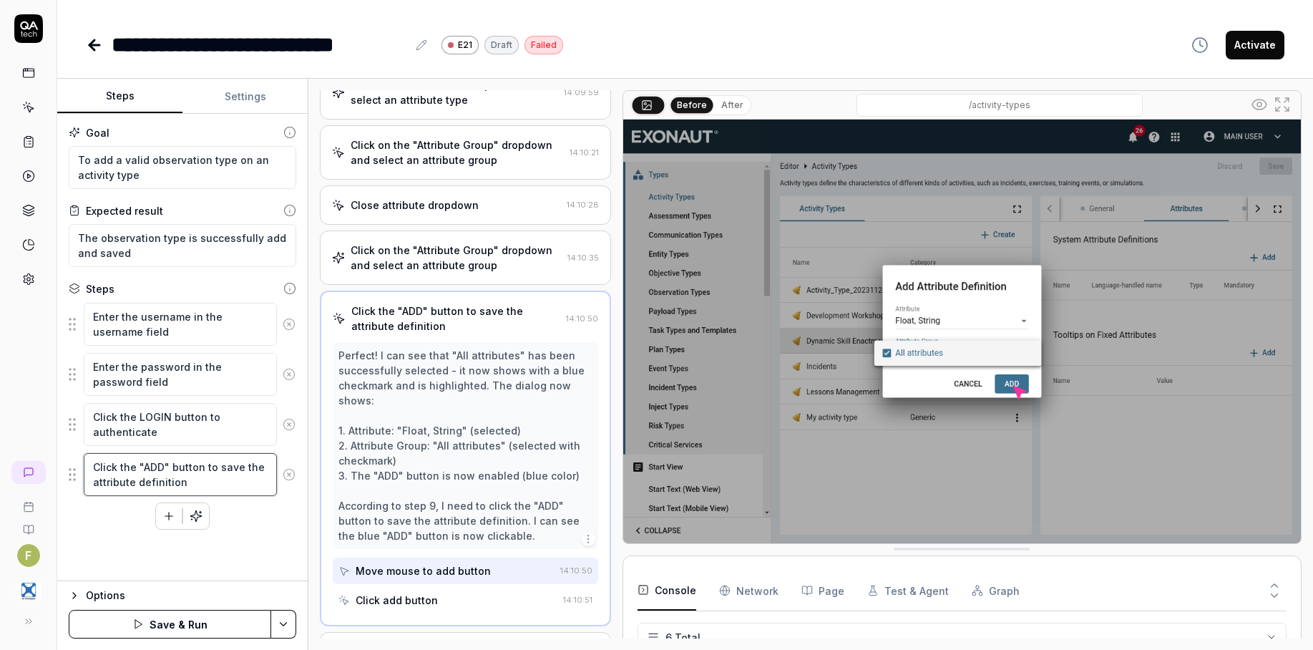
scroll to position [273, 0]
click at [293, 473] on icon at bounding box center [289, 474] width 13 height 13
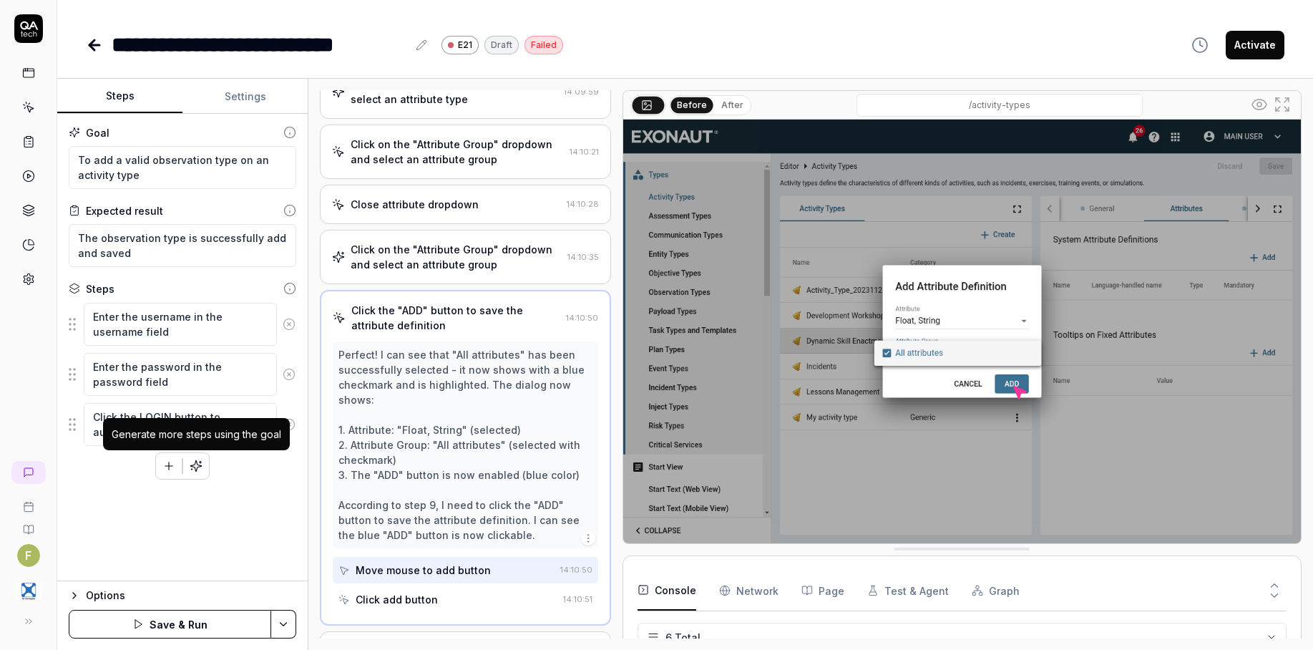
click at [194, 426] on div "Generate more steps using the goal" at bounding box center [196, 434] width 187 height 32
click at [216, 411] on textarea "Click the LOGIN button to authenticate" at bounding box center [180, 424] width 193 height 43
click at [172, 466] on icon "button" at bounding box center [169, 466] width 8 height 0
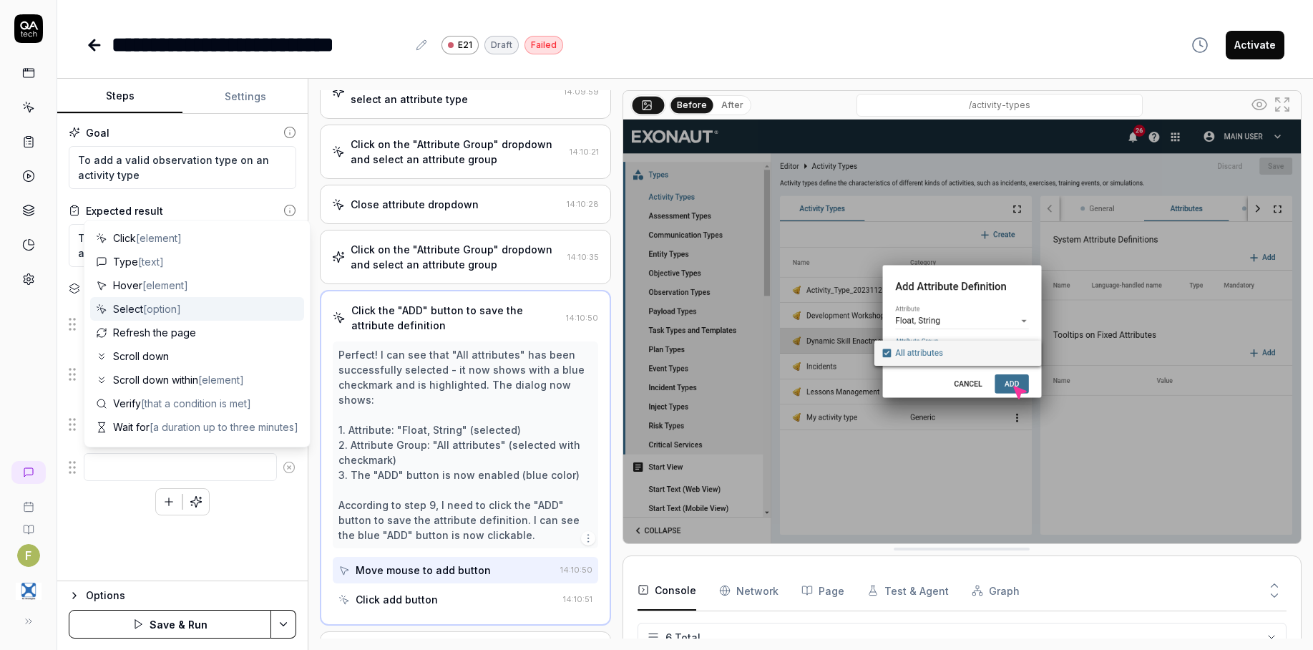
click at [172, 308] on span "[option]" at bounding box center [162, 309] width 38 height 12
type textarea "*"
type textarea "Select"
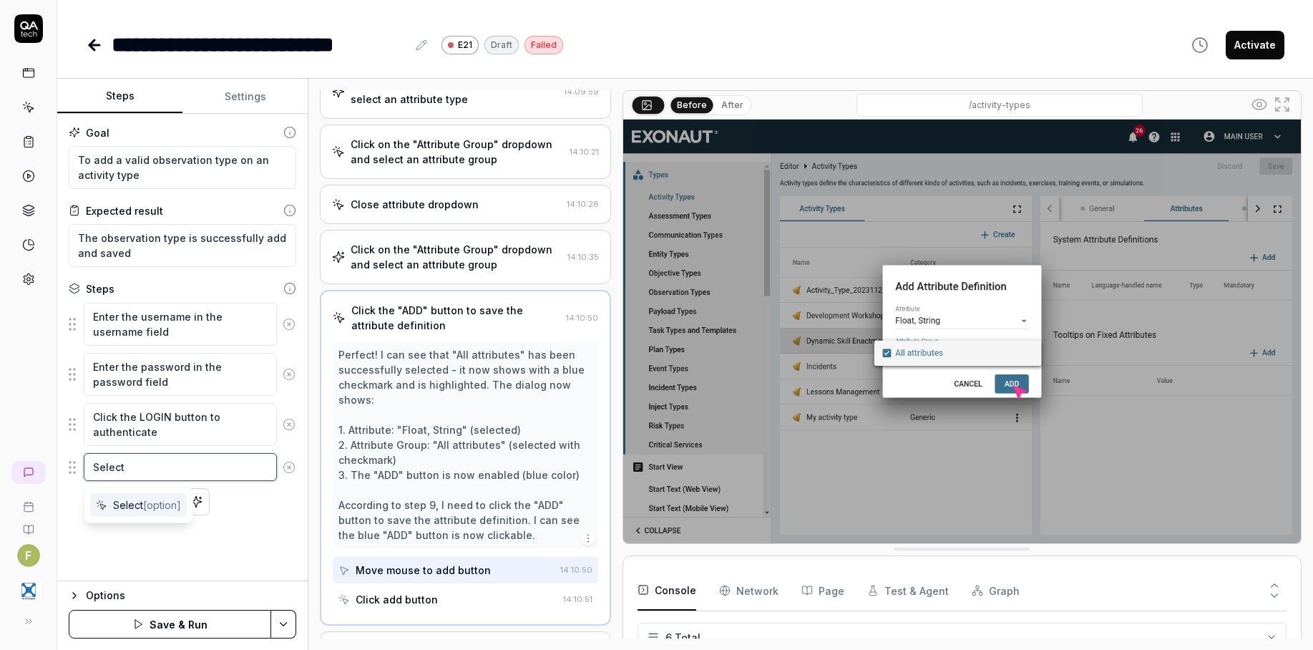
type textarea "*"
type textarea "Select a"
type textarea "*"
type textarea "Select ac"
type textarea "*"
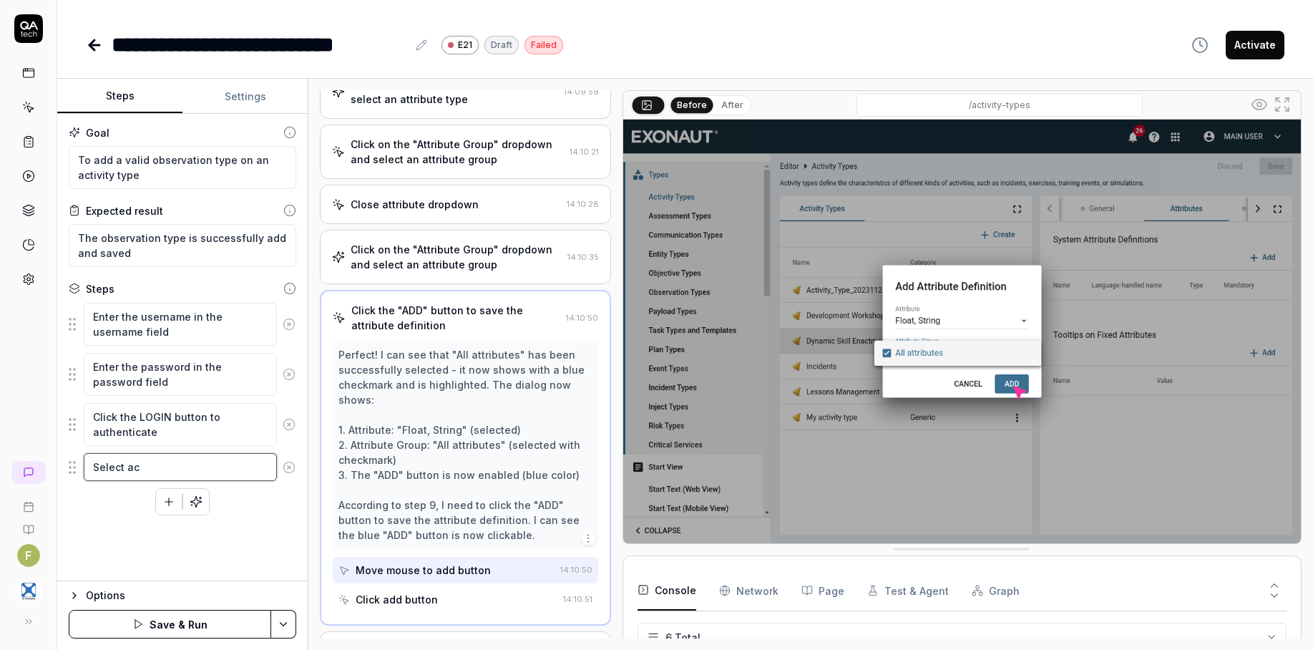
type textarea "Select act"
type textarea "*"
type textarea "Select acti"
type textarea "*"
type textarea "Select activi"
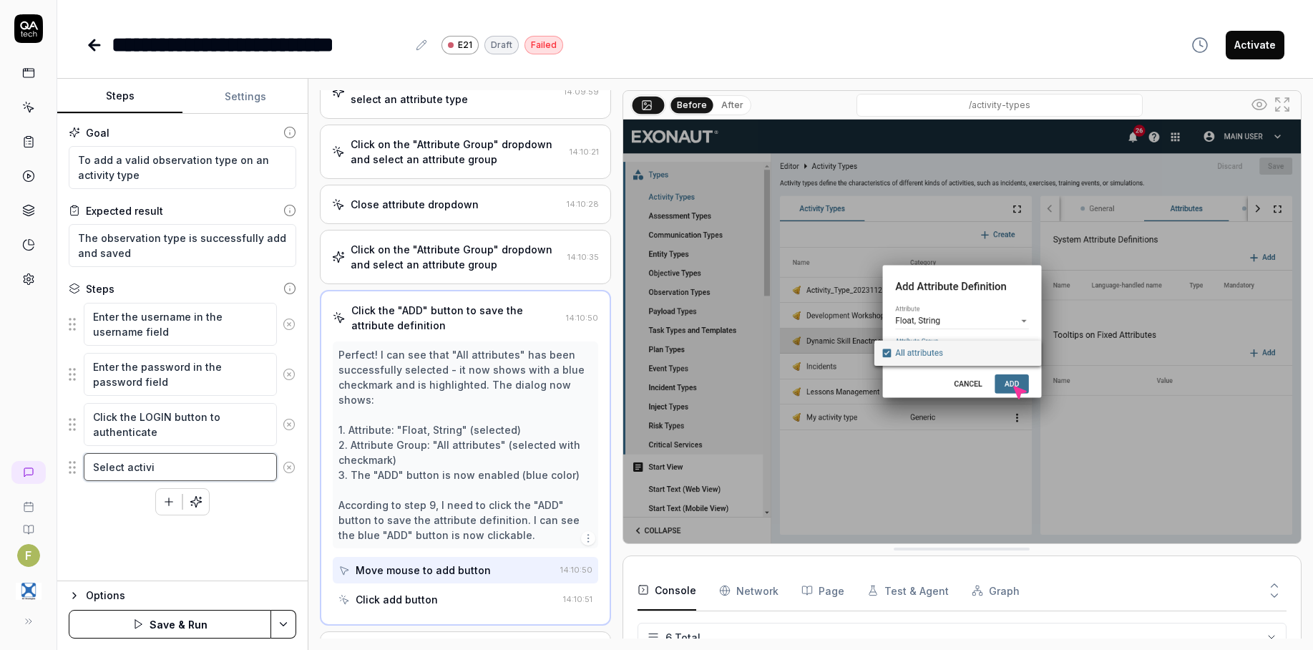
type textarea "*"
type textarea "Select activit"
type textarea "*"
type textarea "Select activity"
type textarea "*"
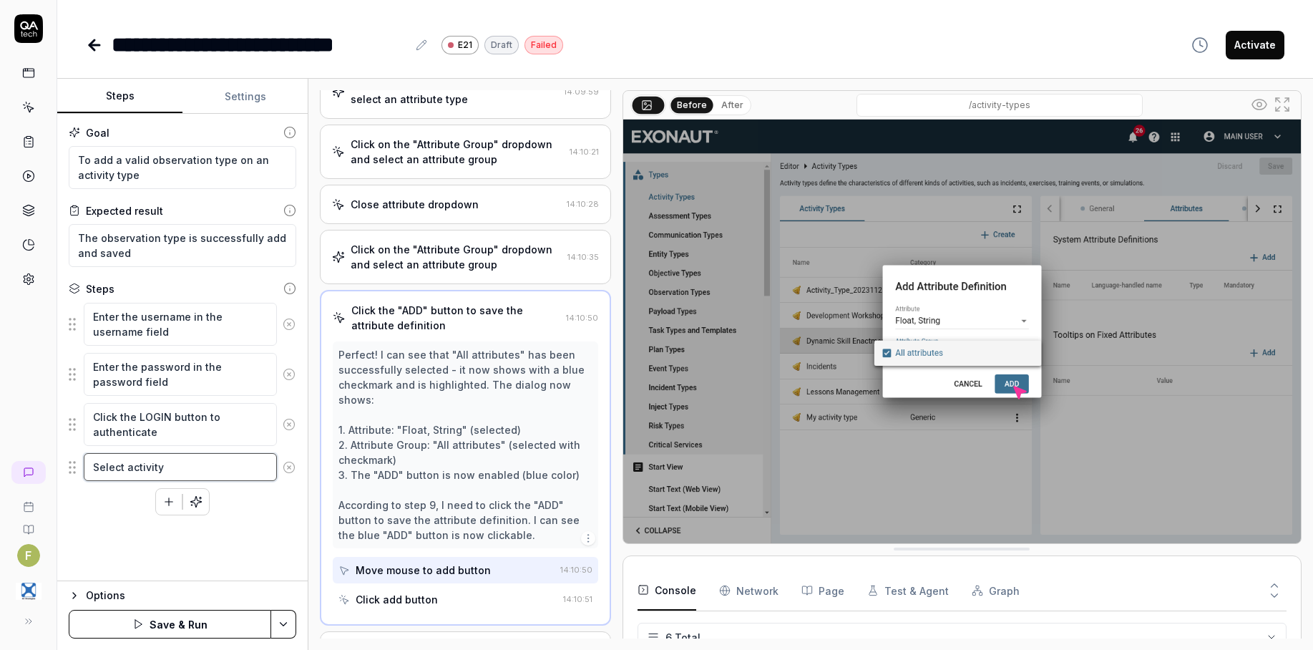
type textarea "Select activity"
type textarea "*"
type textarea "Select activity t"
type textarea "*"
type textarea "Select activity ty"
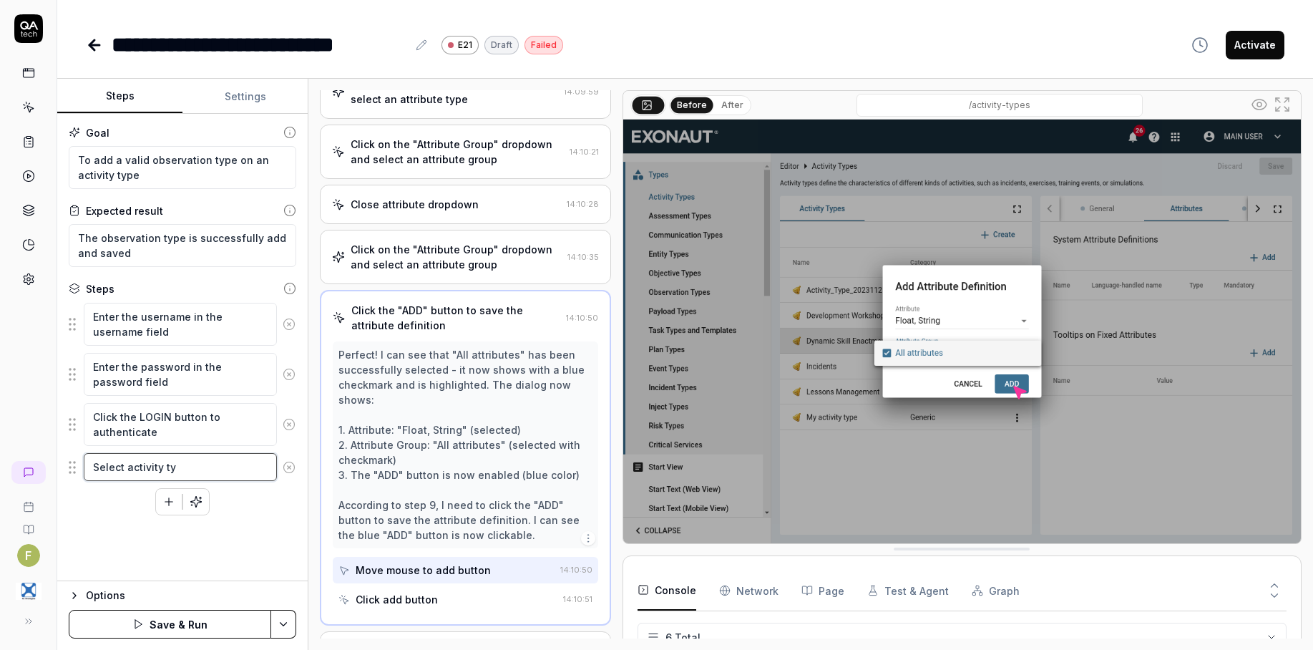
type textarea "*"
type textarea "Select activity typ"
type textarea "*"
type textarea "Select activity type"
type textarea "*"
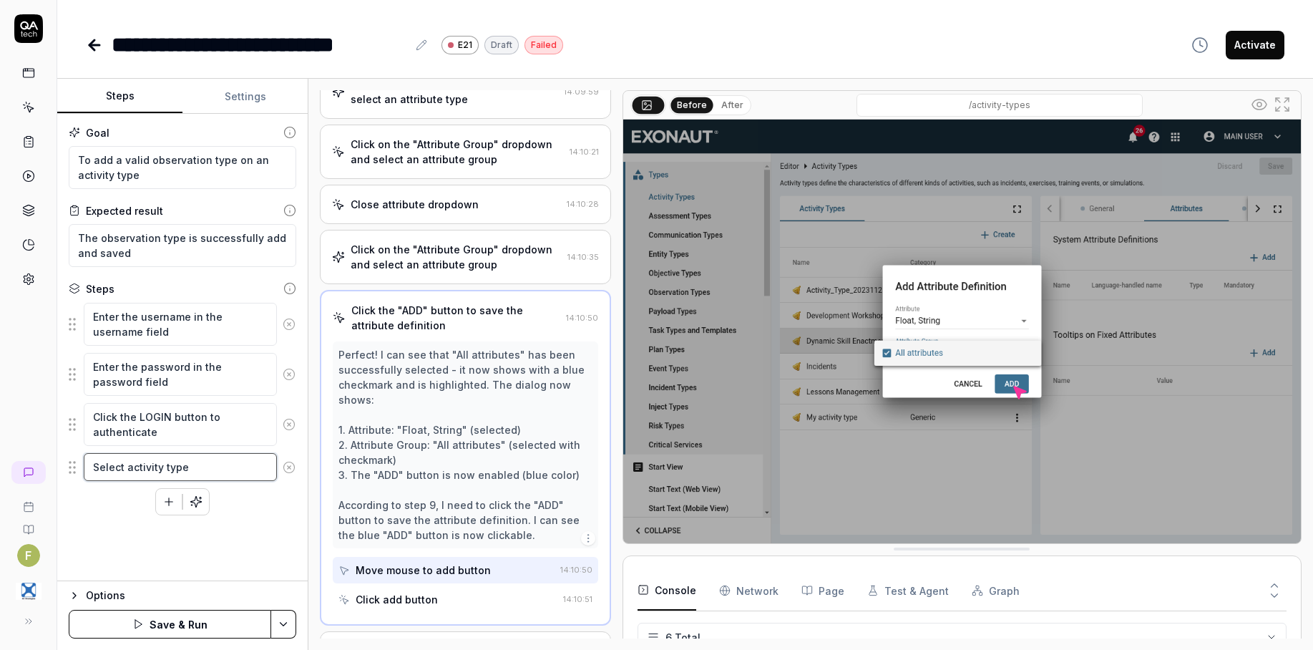
type textarea "Select activity type"
type textarea "*"
type textarea "Select activity type f"
type textarea "*"
type textarea "Select activity type fro"
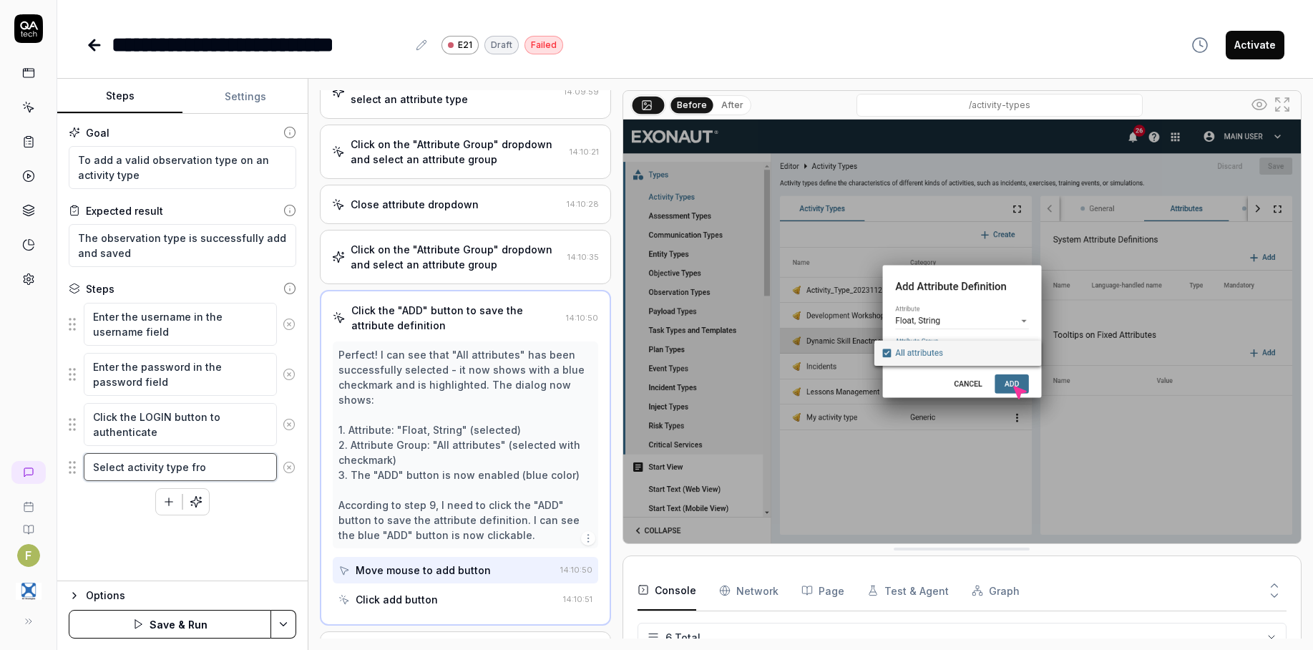
type textarea "*"
type textarea "Select activity type from"
type textarea "*"
type textarea "Select activity type from"
type textarea "*"
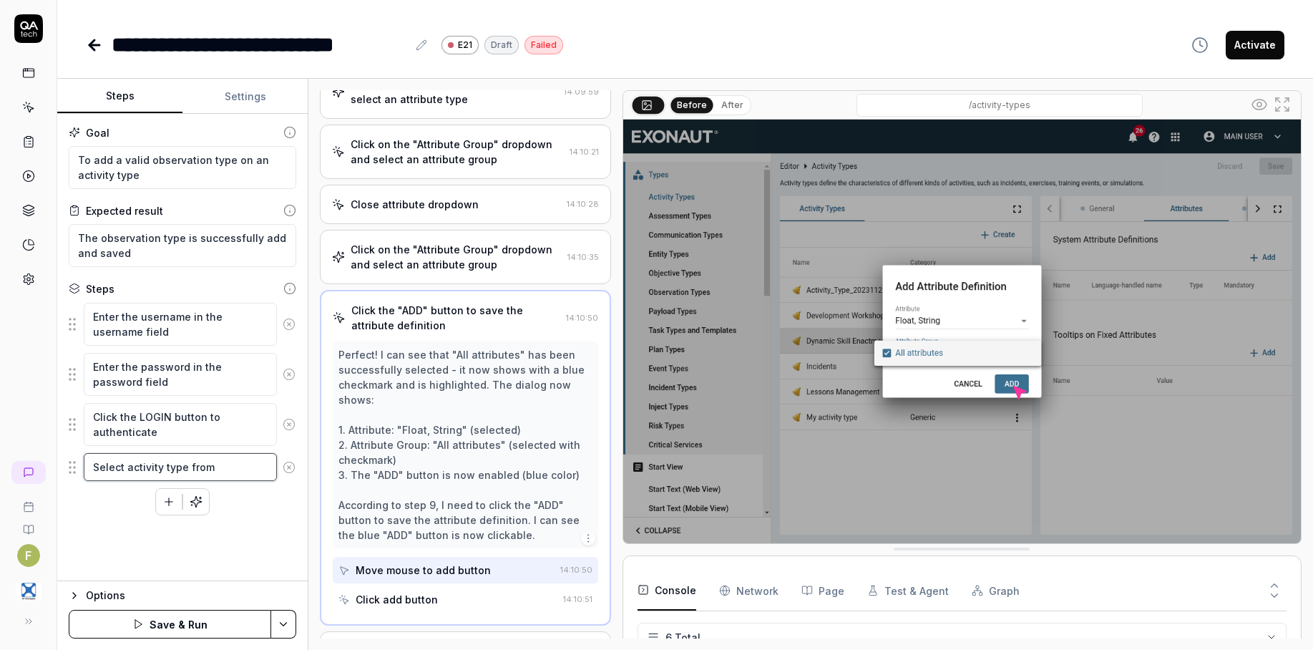
type textarea "Select activity type from p"
type textarea "*"
type textarea "Select activity type from pe"
type textarea "*"
type textarea "Select activity type from pev"
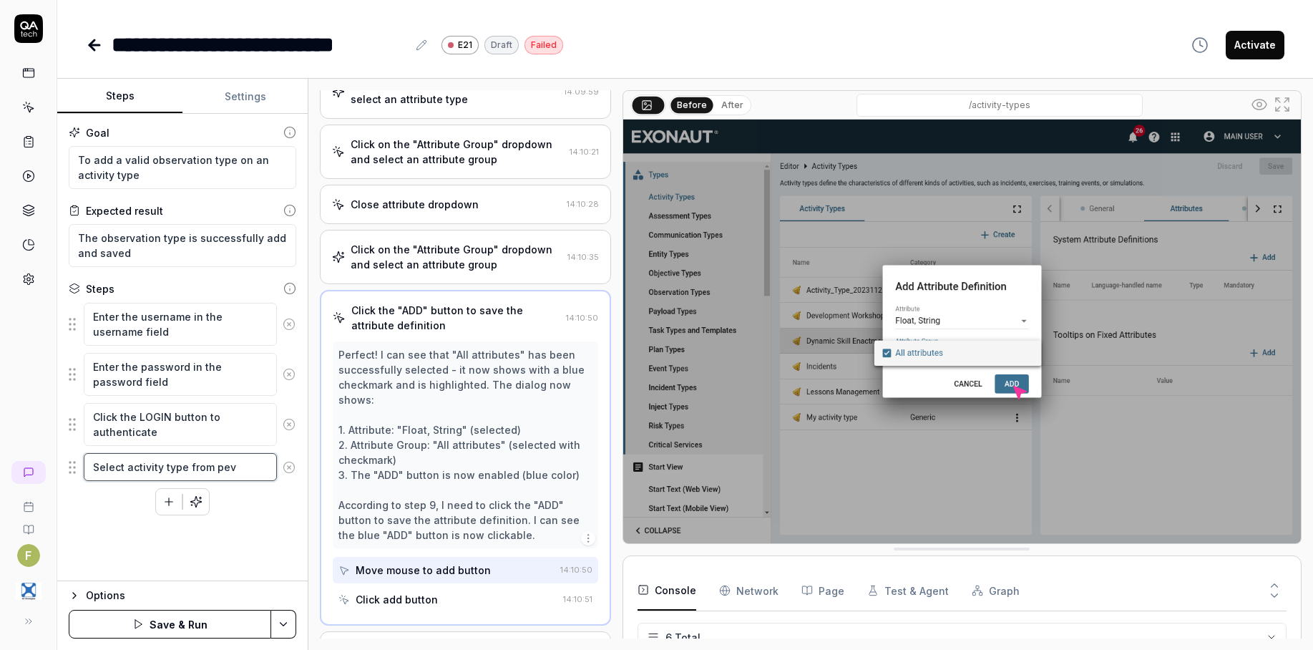
type textarea "*"
type textarea "Select activity type from pevi"
type textarea "*"
type textarea "Select activity type from pevio"
type textarea "*"
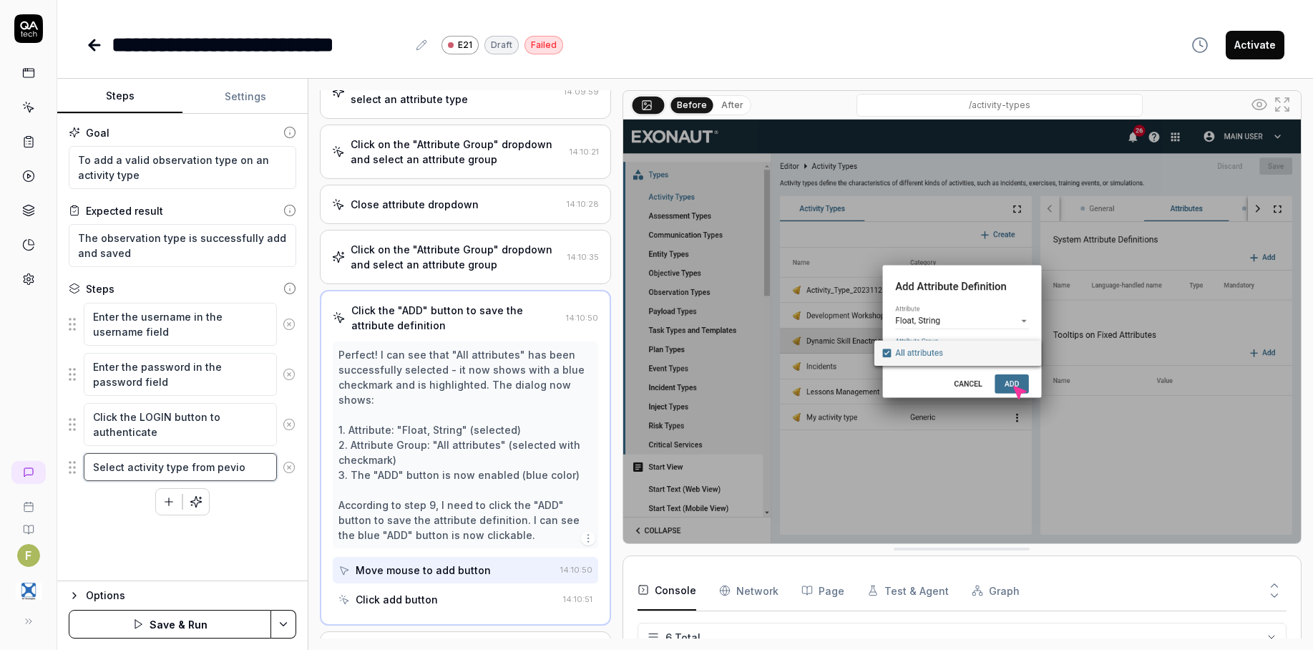
type textarea "Select activity type from peviou"
type textarea "*"
type textarea "Select activity type from pevio"
type textarea "*"
type textarea "Select activity type from pevi"
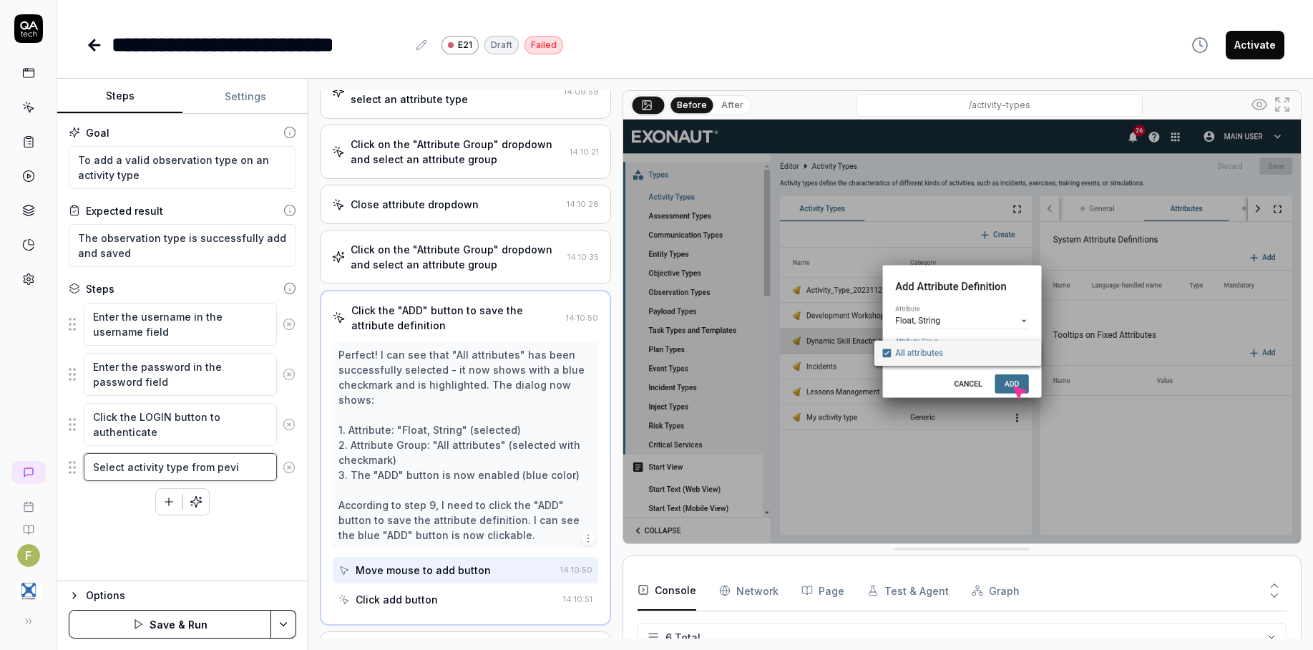
type textarea "*"
type textarea "Select activity type from pev"
type textarea "*"
type textarea "Select activity type from pe"
type textarea "*"
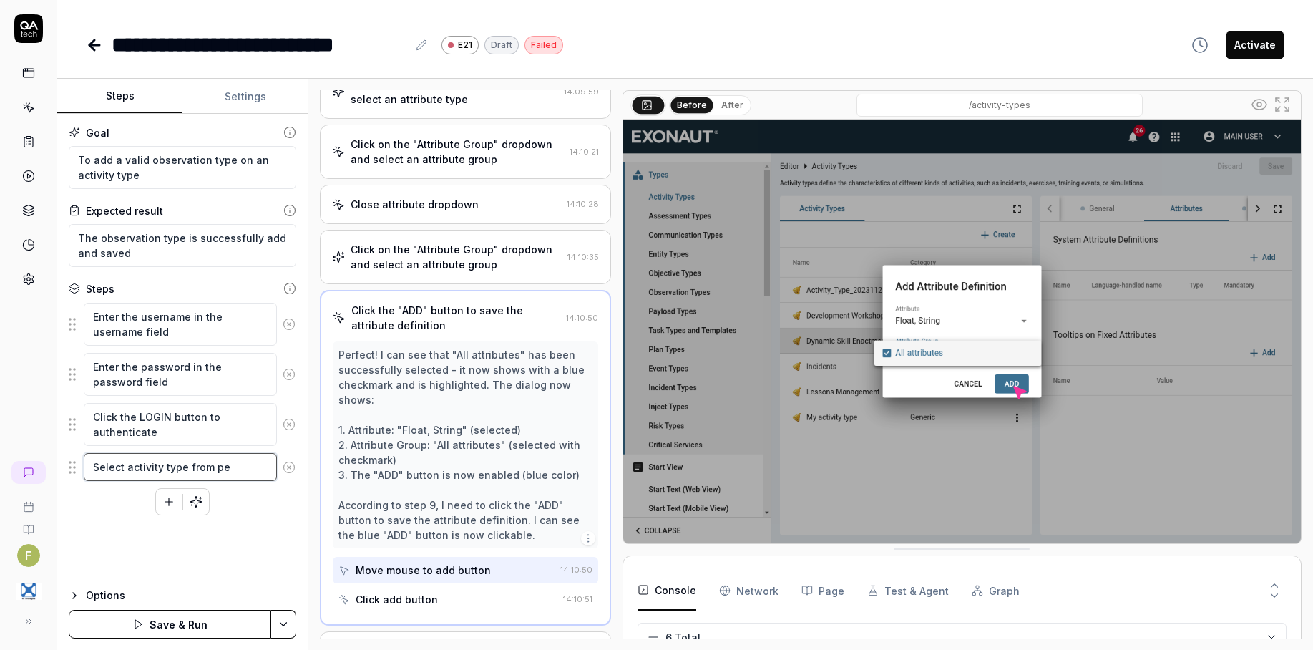
type textarea "Select activity type from p"
type textarea "*"
type textarea "Select activity type from"
type textarea "*"
type textarea "Select activity type from r"
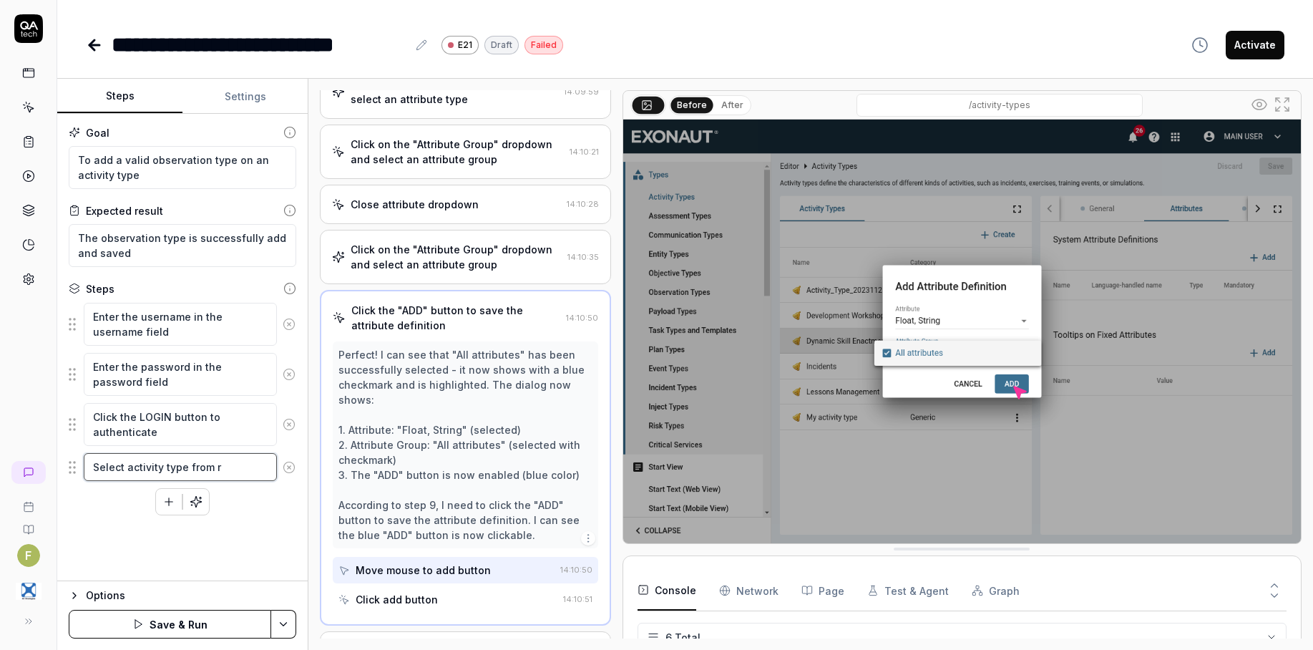
type textarea "*"
type textarea "Select activity type from re"
type textarea "*"
type textarea "Select activity type from r"
type textarea "*"
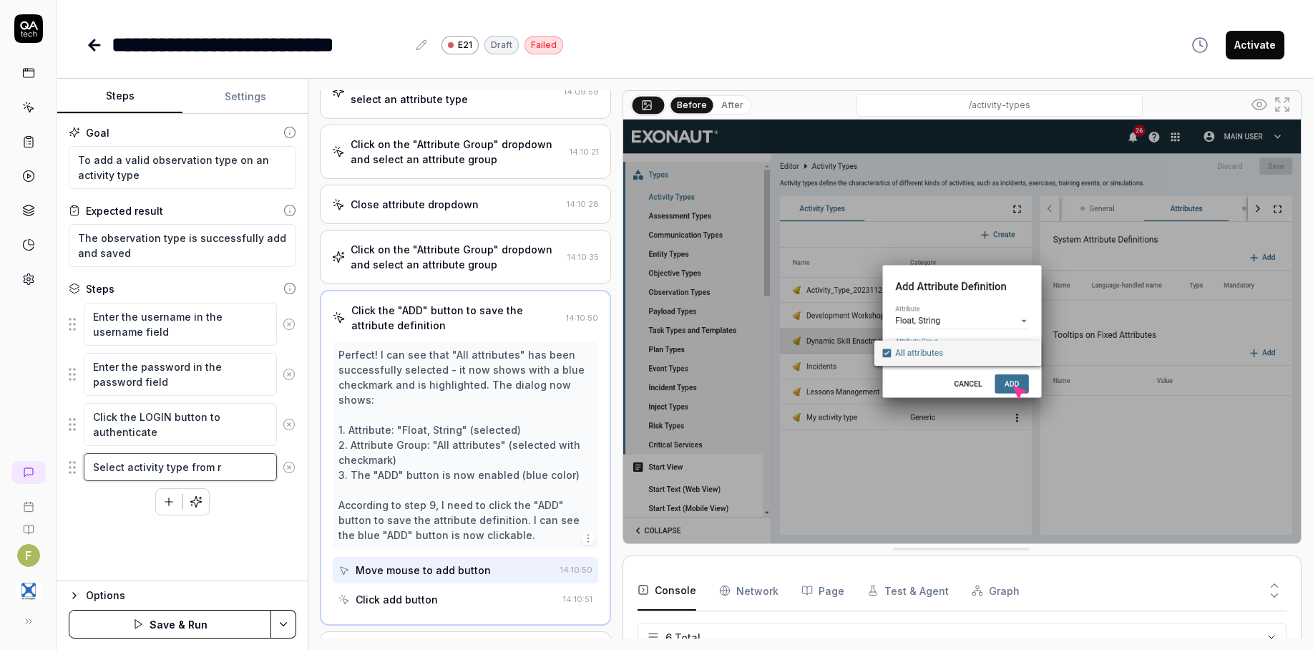
type textarea "Select activity type from"
type textarea "*"
type textarea "Select activity type from p"
type textarea "*"
type textarea "Select activity type from pr"
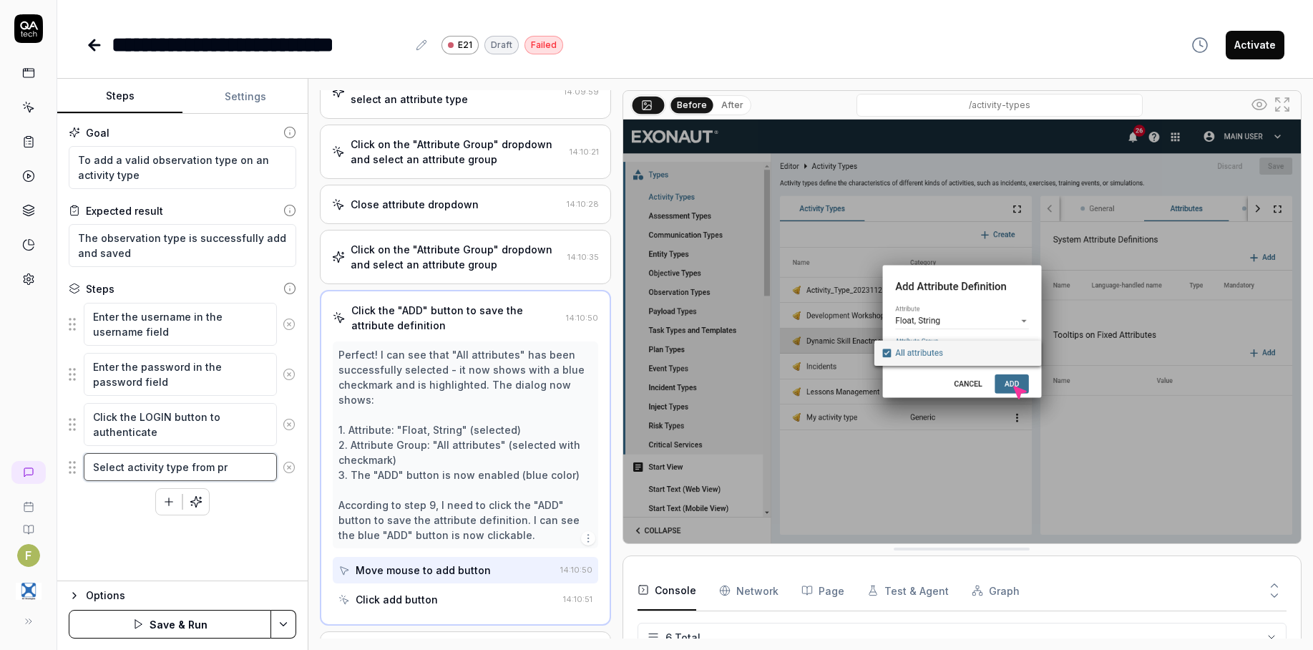
type textarea "*"
type textarea "Select activity type from pre"
type textarea "*"
type textarea "Select activity type from prev"
type textarea "*"
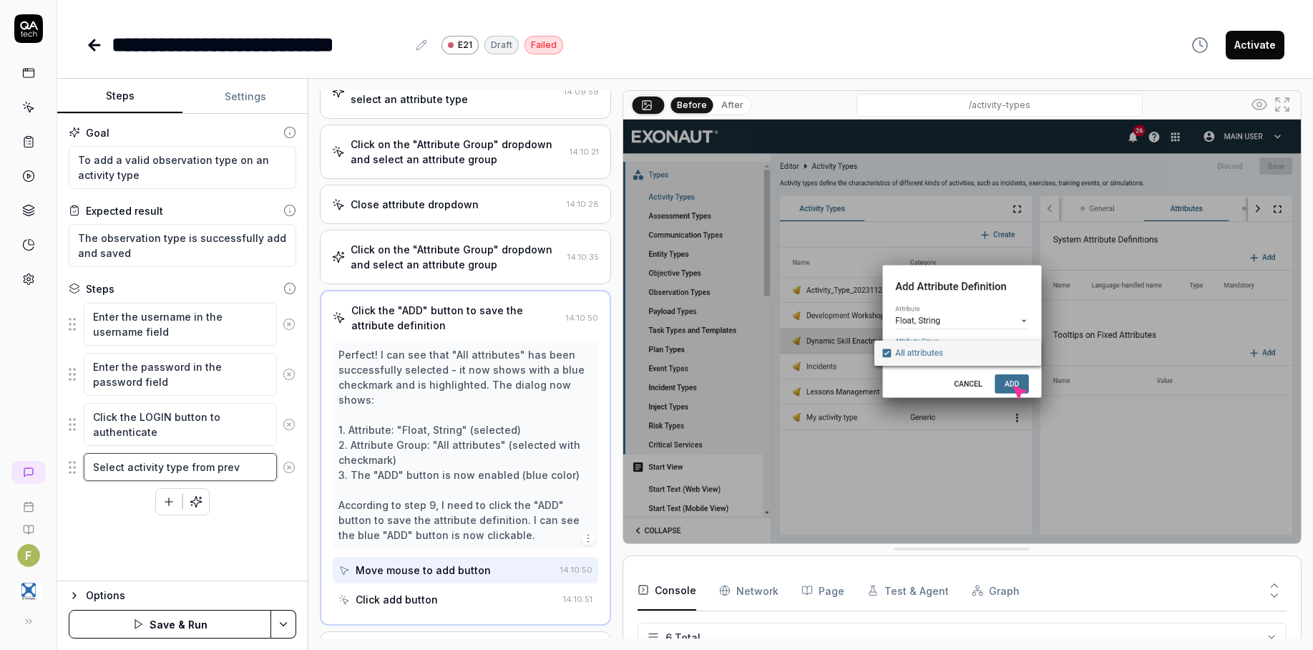
type textarea "Select activity type from previ"
type textarea "*"
type textarea "Select activity type from previo"
type textarea "*"
type textarea "Select activity type from previou"
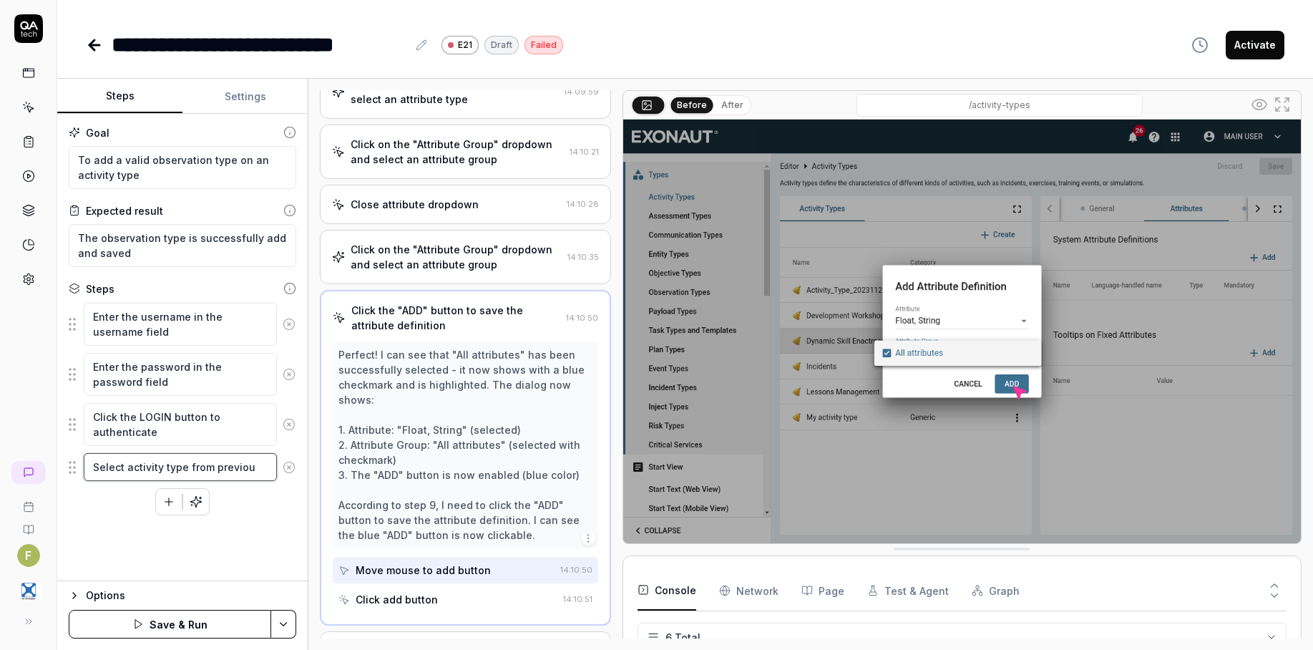
type textarea "*"
type textarea "Select activity type from previous"
type textarea "*"
type textarea "Select activity type from previous"
type textarea "*"
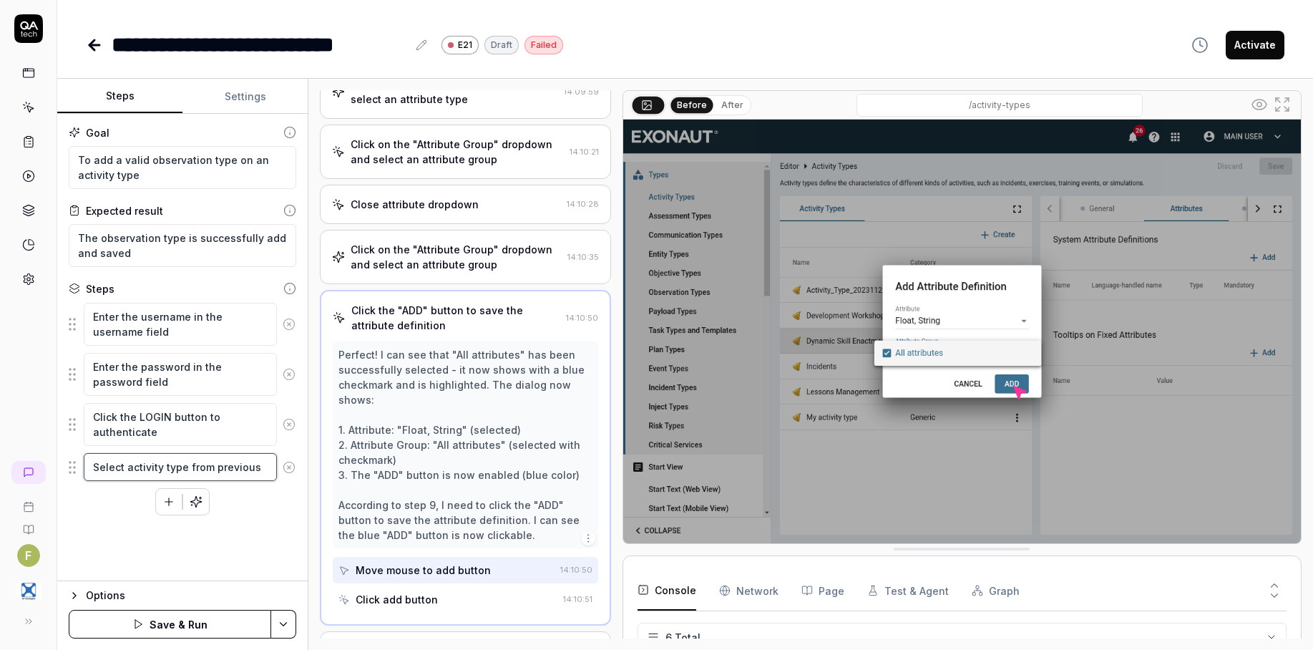
type textarea "Select activity type from previous t"
type textarea "*"
type textarea "Select activity type from previous te"
type textarea "*"
type textarea "Select activity type from previous tes"
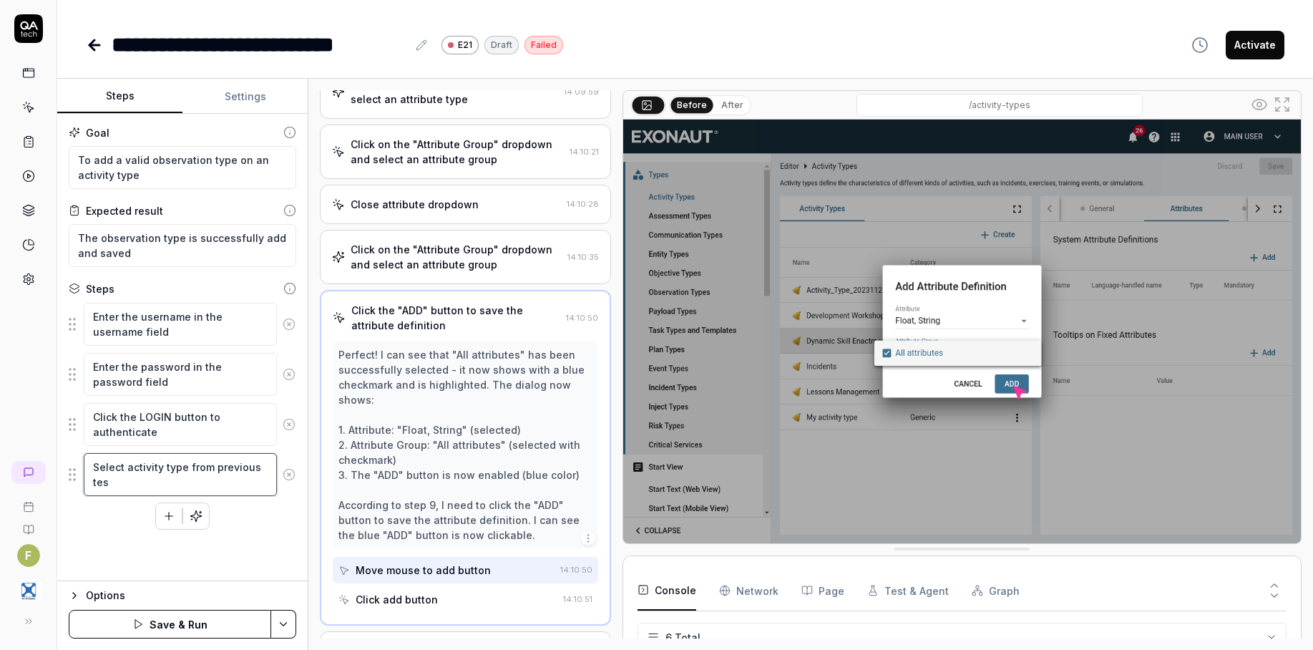
type textarea "*"
type textarea "Select activity type from previous test"
type textarea "*"
type textarea "Select activity type from previous test"
type textarea "*"
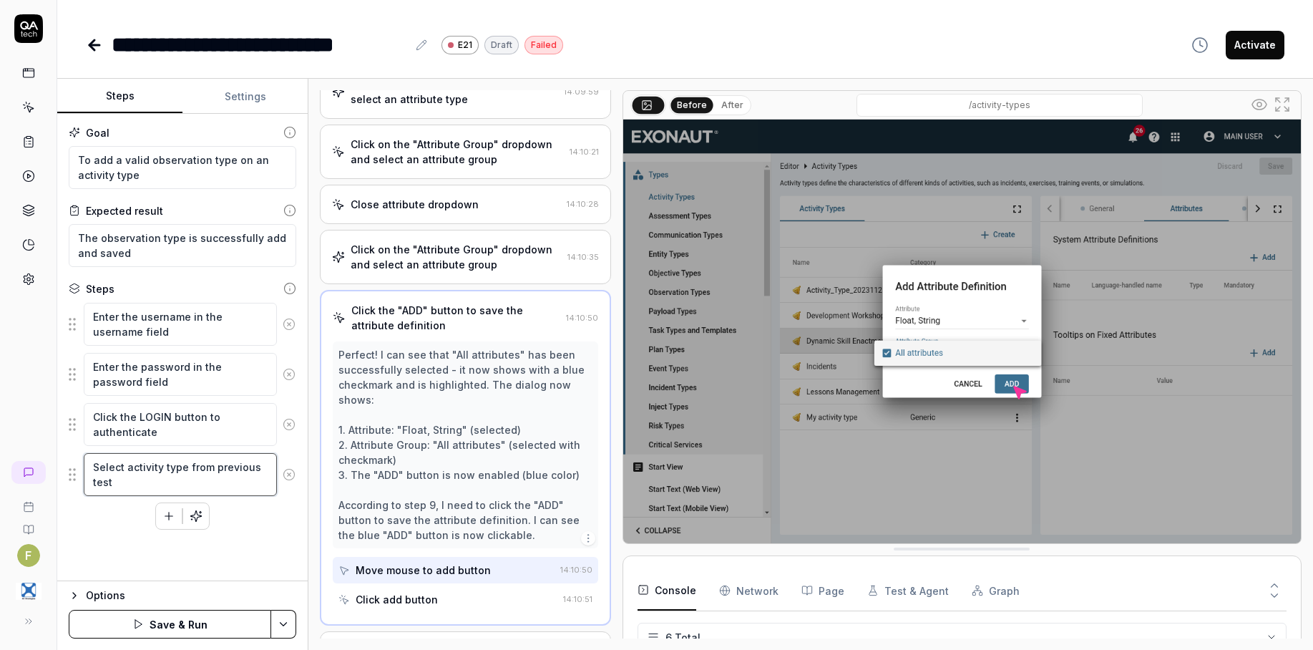
type textarea "Select activity type from previous test c"
type textarea "*"
type textarea "Select activity type from previous test cas"
type textarea "*"
type textarea "Select activity type from previous test case"
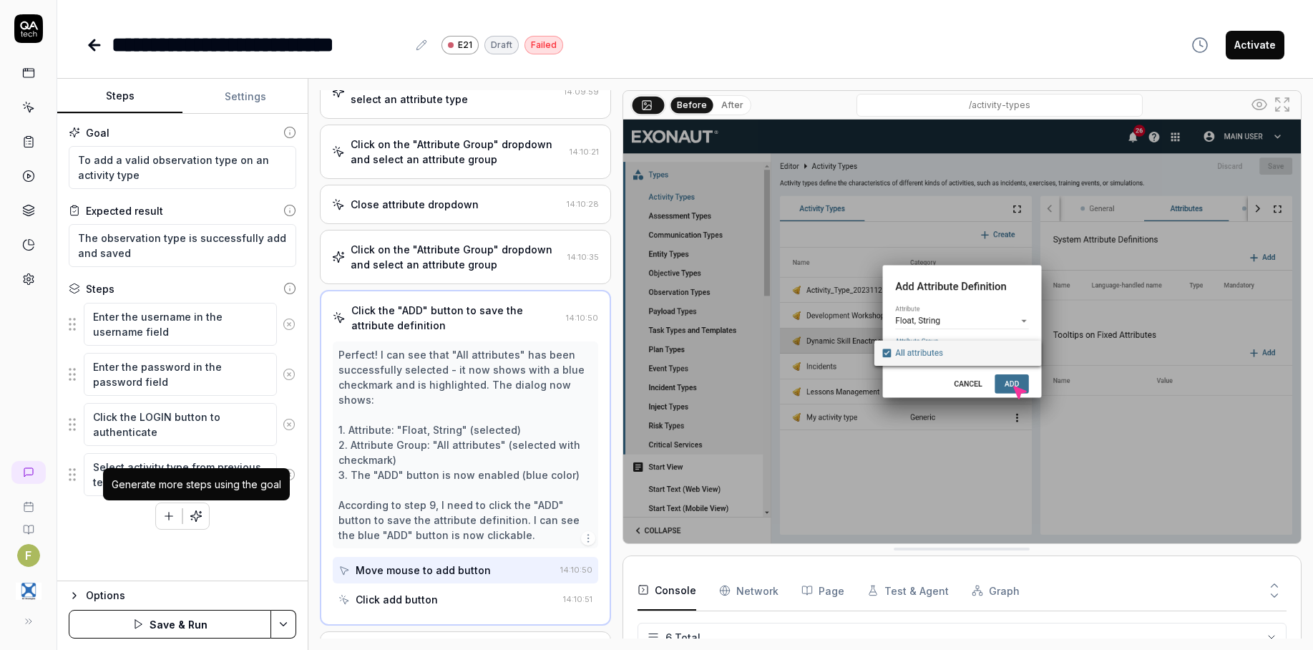
click at [197, 514] on icon "button" at bounding box center [196, 515] width 11 height 11
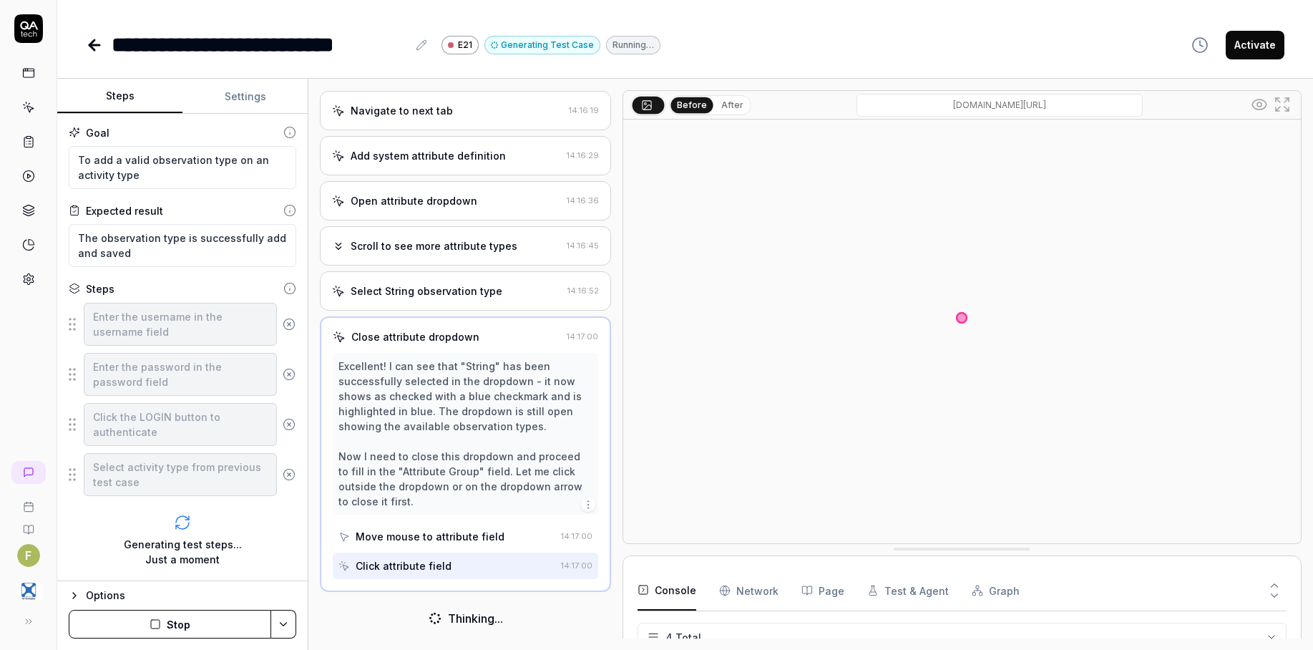
scroll to position [408, 0]
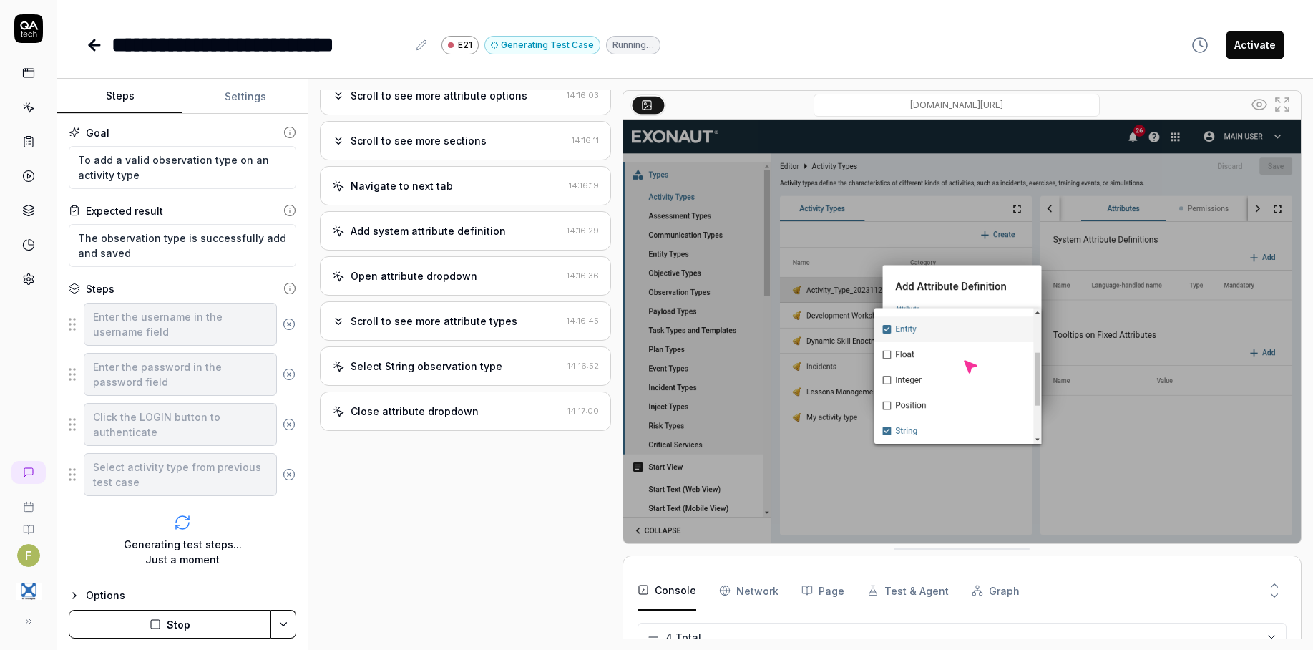
click at [189, 617] on button "Stop" at bounding box center [170, 623] width 202 height 29
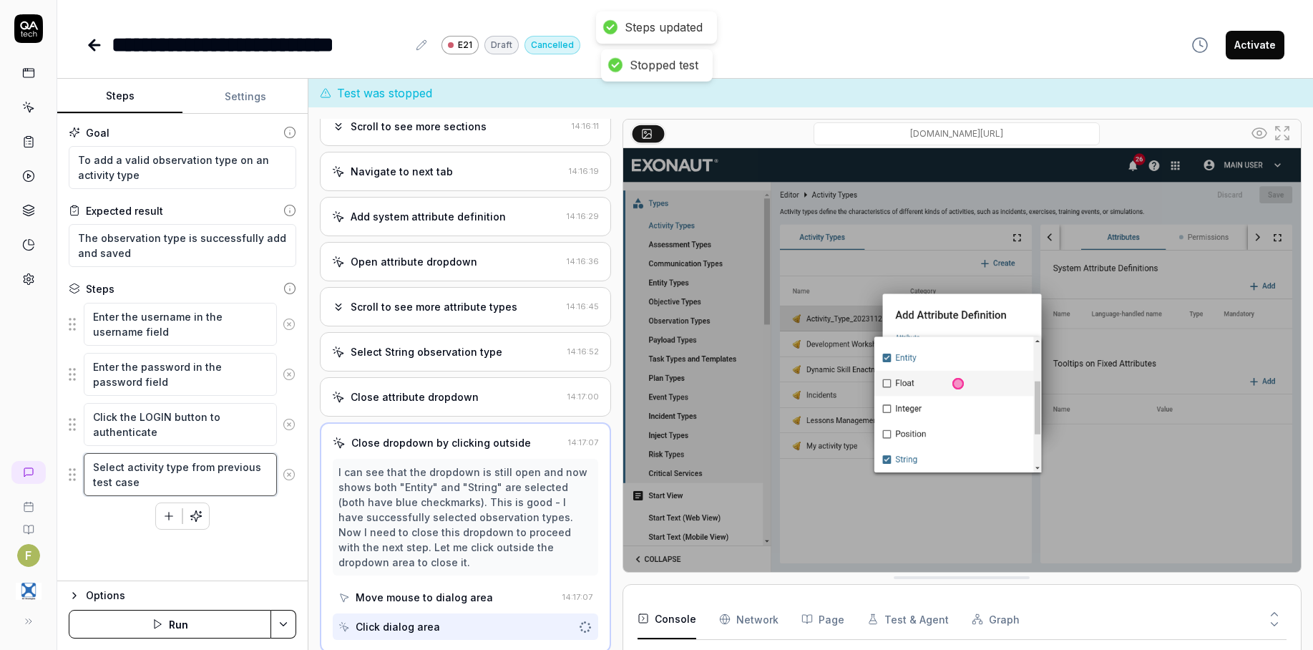
click at [172, 470] on textarea "Select activity type from previous test case" at bounding box center [180, 474] width 193 height 43
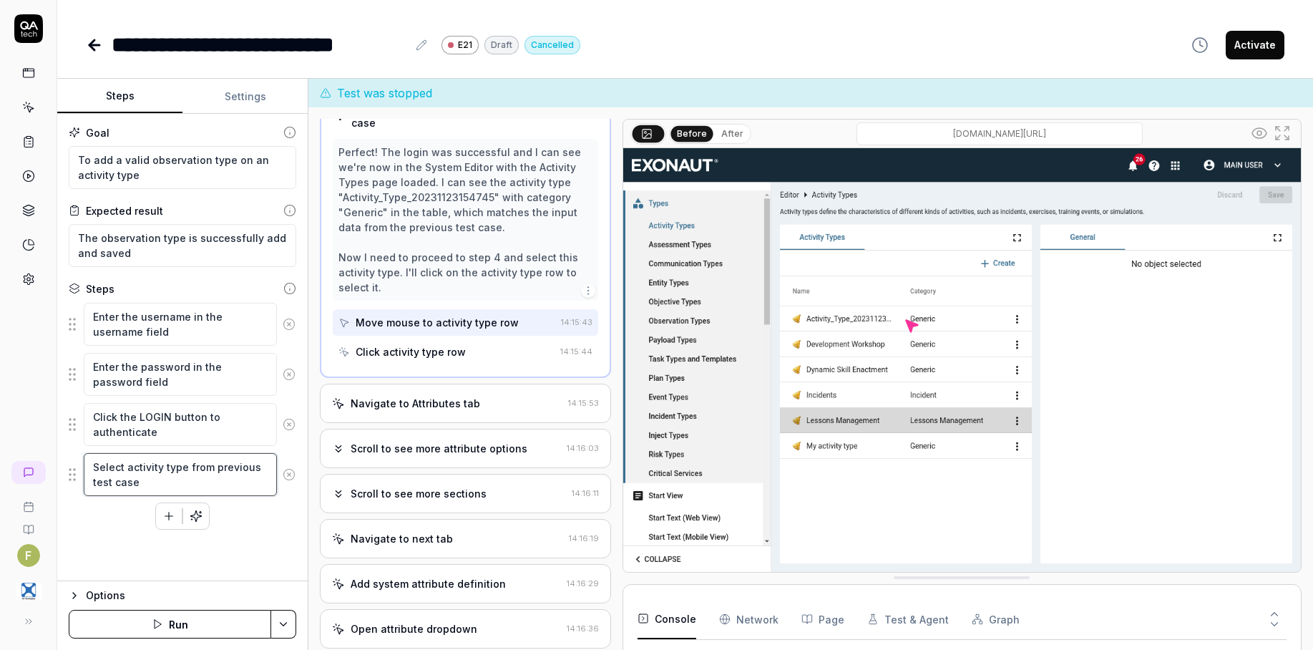
scroll to position [286, 0]
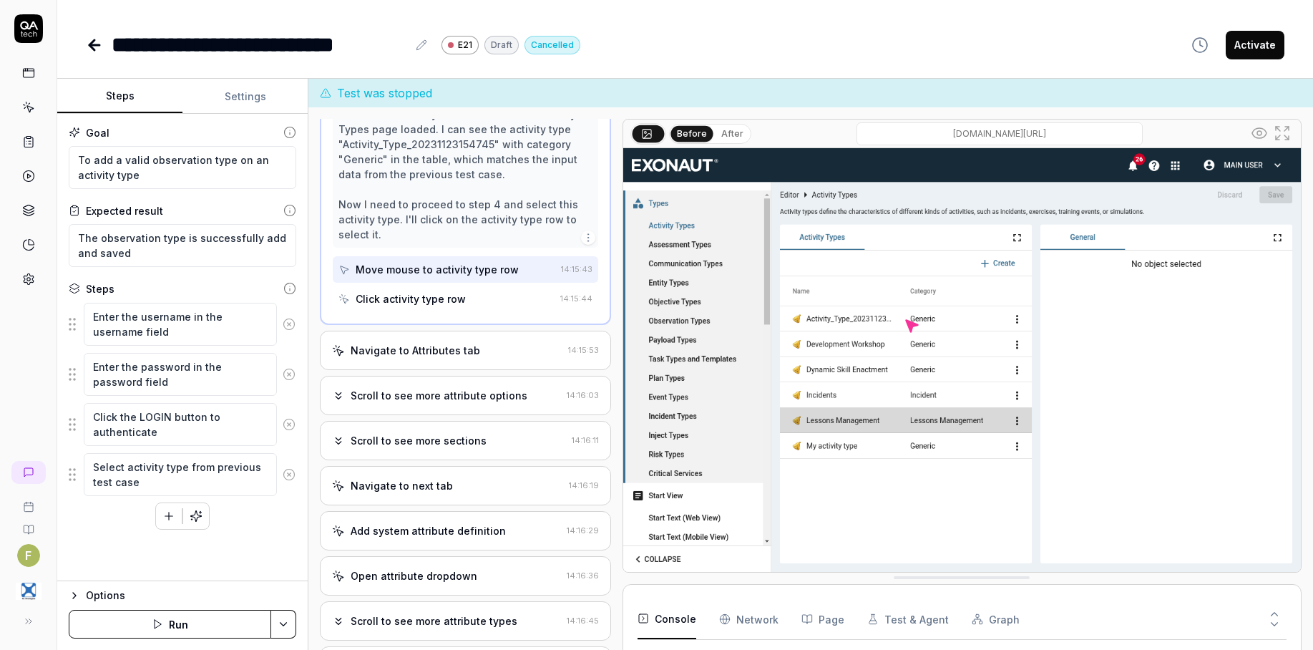
click at [476, 358] on div "Navigate to Attributes tab" at bounding box center [447, 350] width 230 height 15
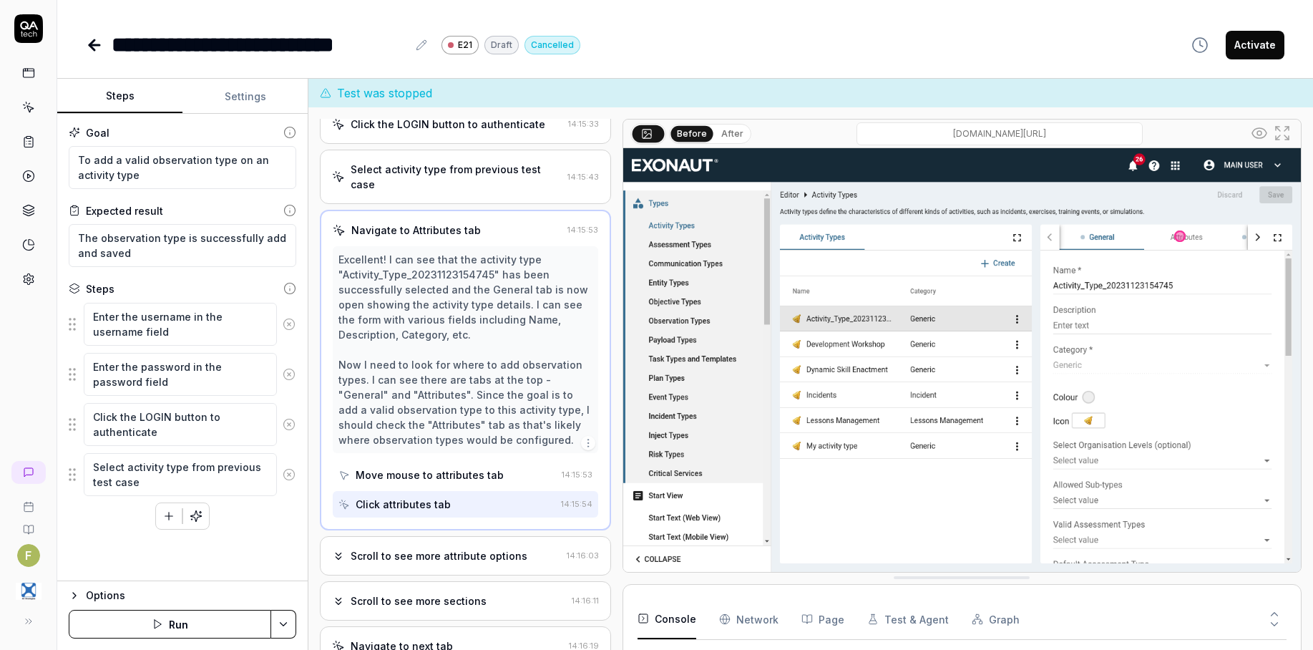
scroll to position [190, 0]
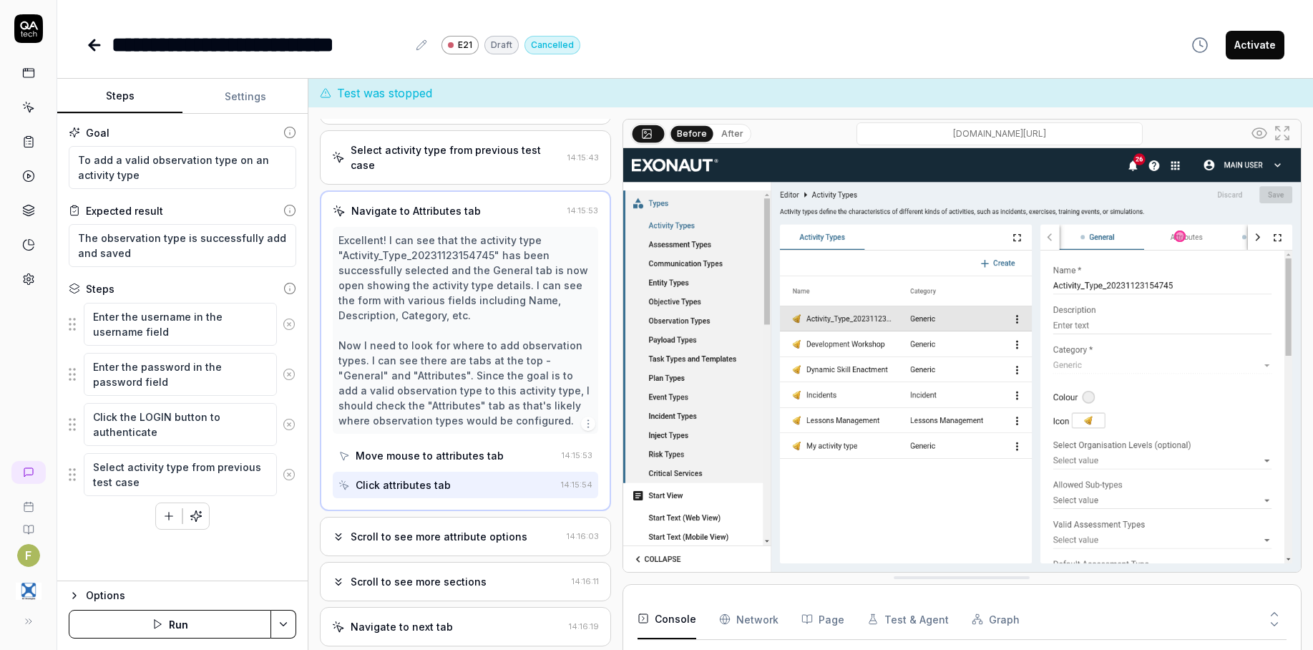
type textarea "*"
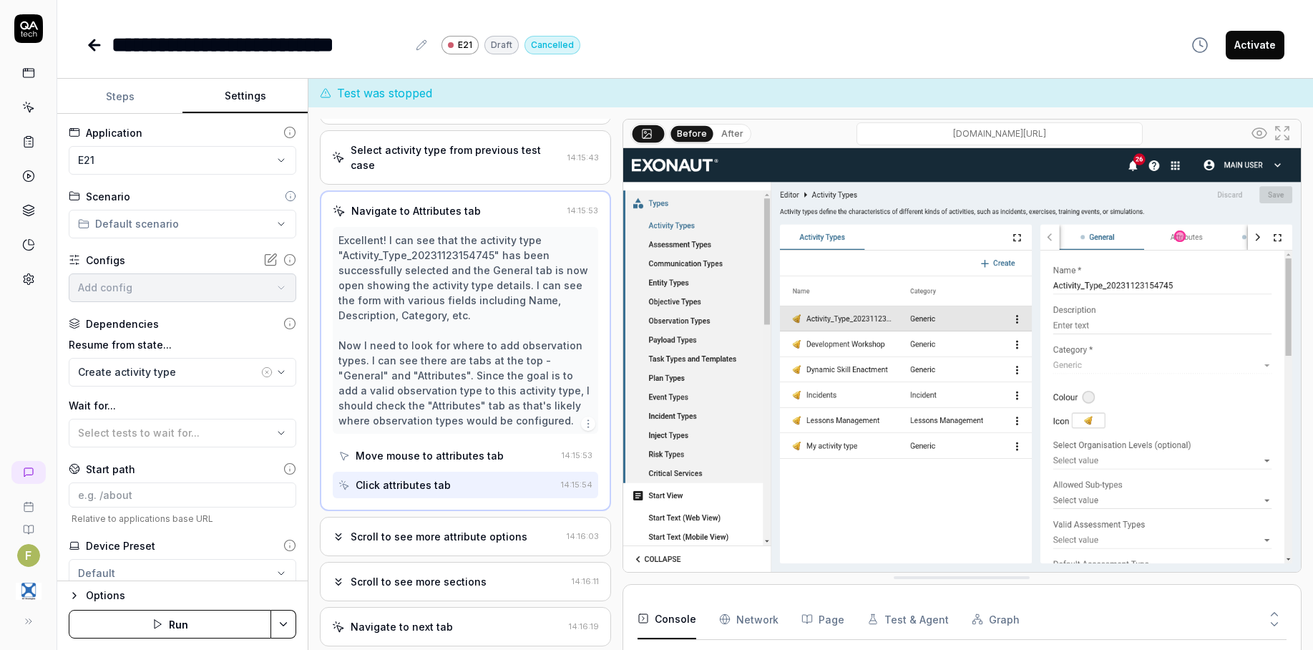
click at [245, 99] on button "Settings" at bounding box center [244, 96] width 125 height 34
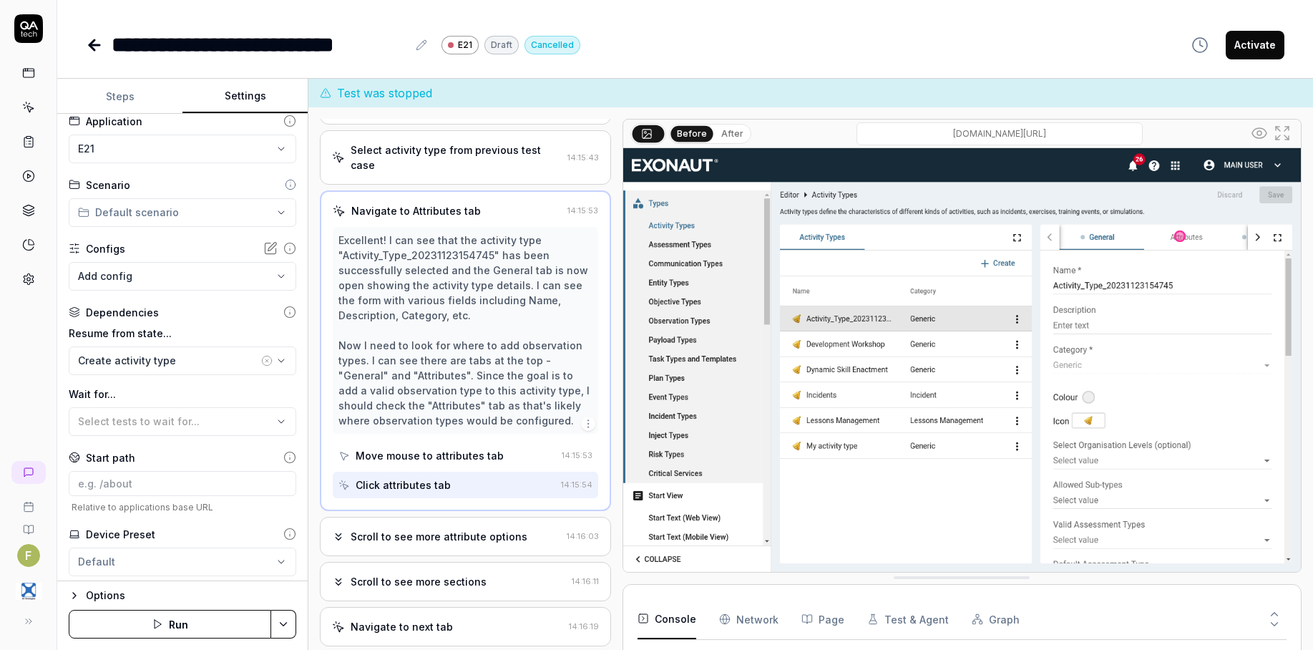
scroll to position [0, 0]
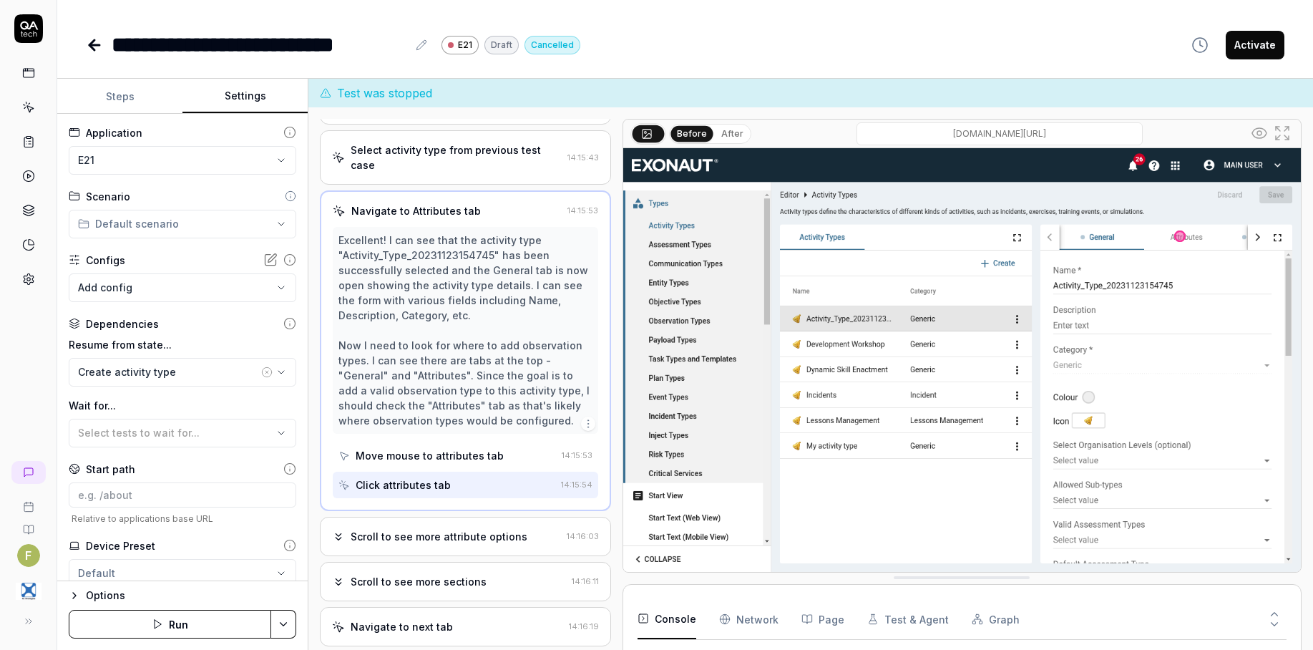
click at [21, 114] on link at bounding box center [29, 107] width 26 height 26
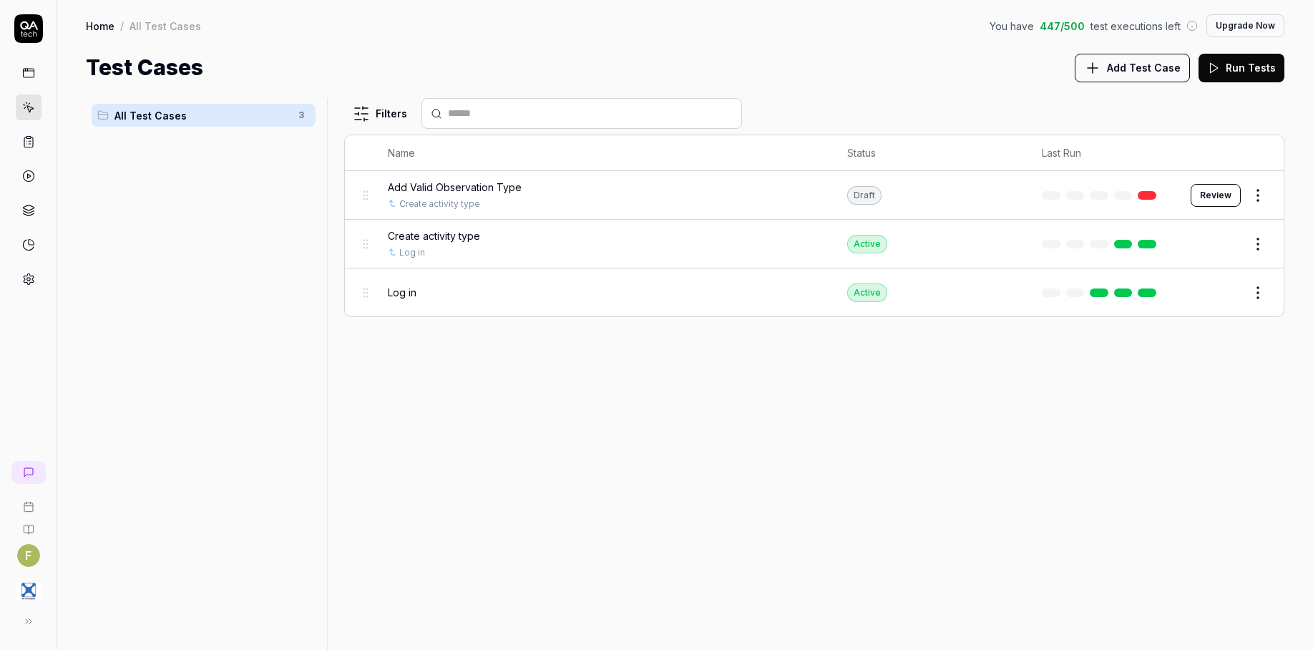
click at [1258, 197] on html "F Home / All Test Cases You have 447 / 500 test executions left Upgrade Now Hom…" at bounding box center [656, 325] width 1313 height 650
click at [1179, 420] on div "Delete" at bounding box center [1198, 414] width 136 height 31
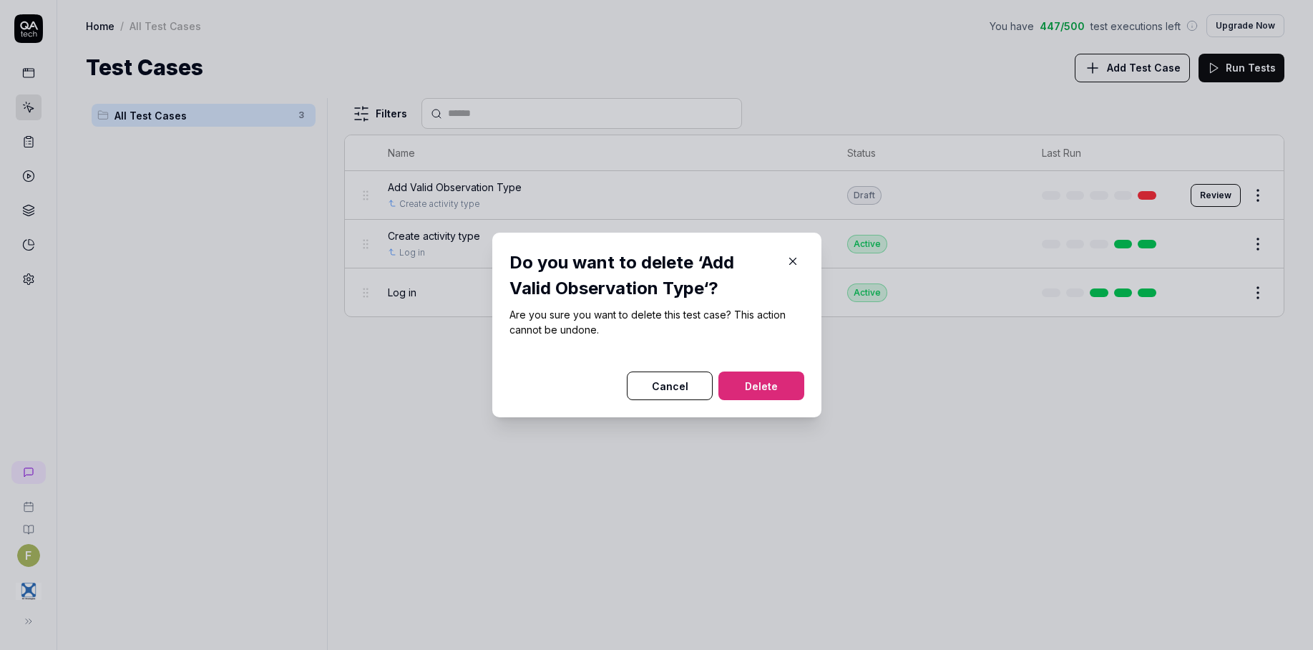
click at [793, 387] on button "Delete" at bounding box center [761, 385] width 86 height 29
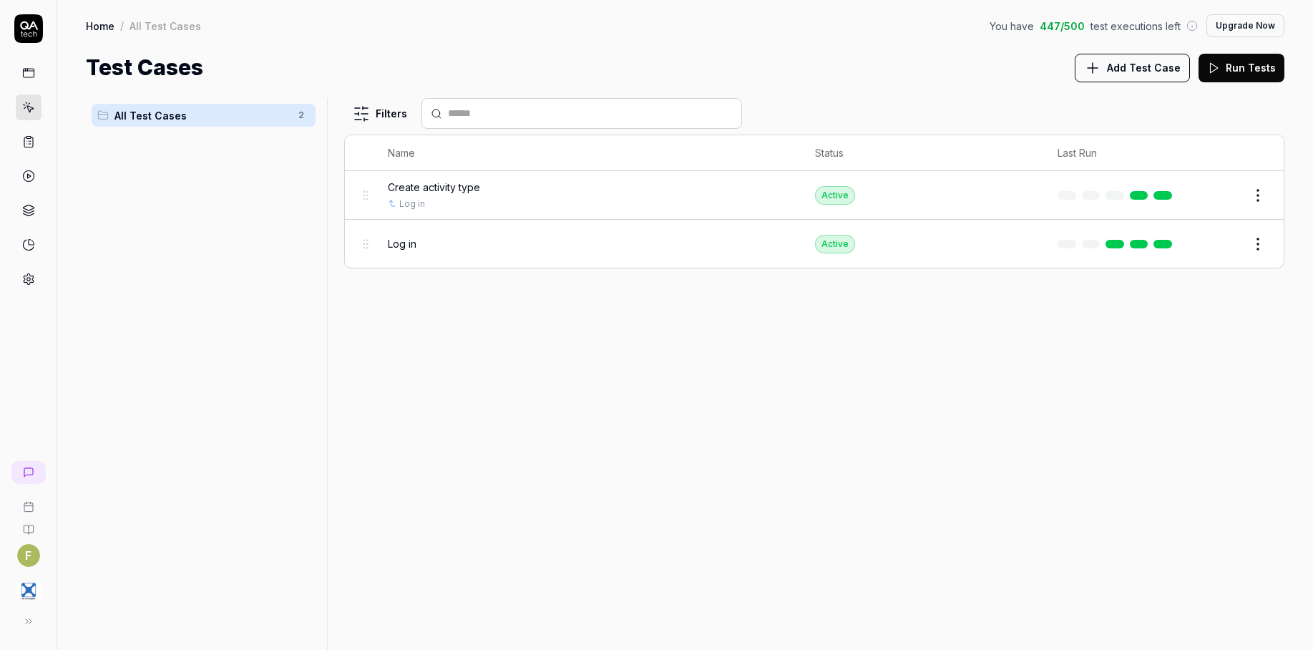
drag, startPoint x: 1150, startPoint y: 65, endPoint x: 1137, endPoint y: 36, distance: 31.7
click at [1138, 37] on div "Home / All Test Cases You have 447 / 500 test executions left Upgrade Now Home …" at bounding box center [684, 42] width 1255 height 84
click at [1137, 60] on span "Add Test Case" at bounding box center [1144, 67] width 74 height 15
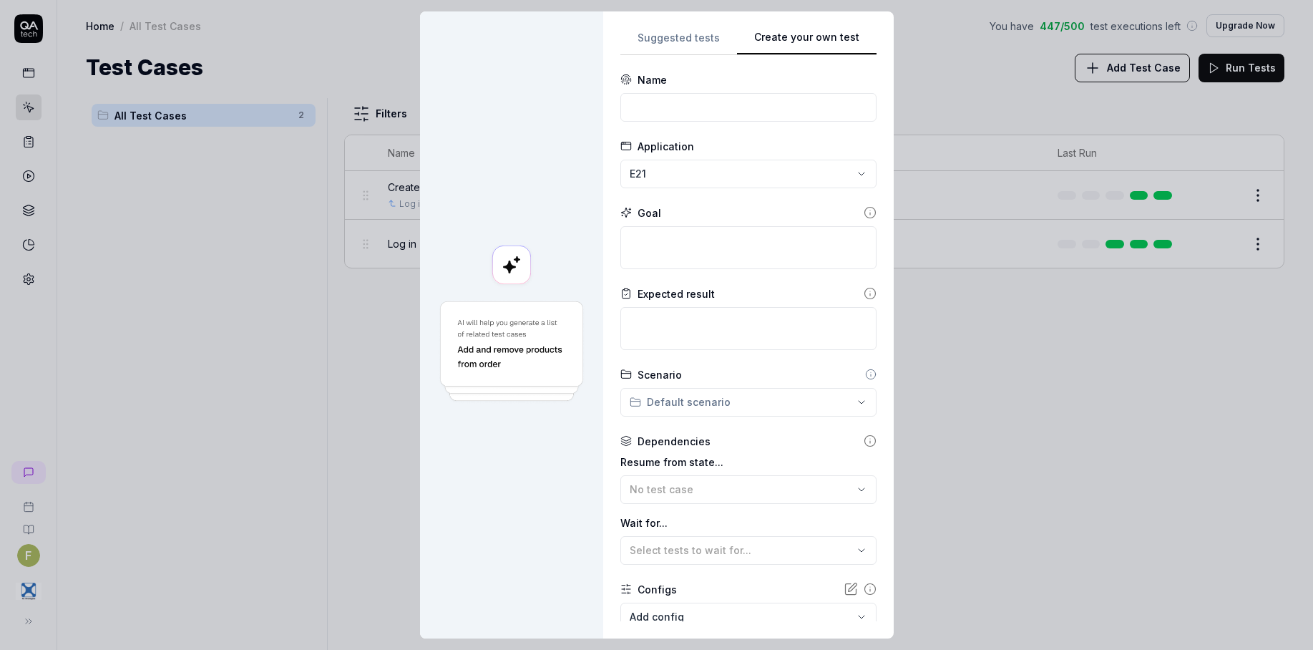
click at [845, 175] on div "**********" at bounding box center [748, 325] width 256 height 592
click at [679, 109] on input at bounding box center [748, 107] width 256 height 29
type input "Add Observation type to Activity Type"
click at [759, 246] on textarea at bounding box center [748, 247] width 256 height 43
type textarea "*"
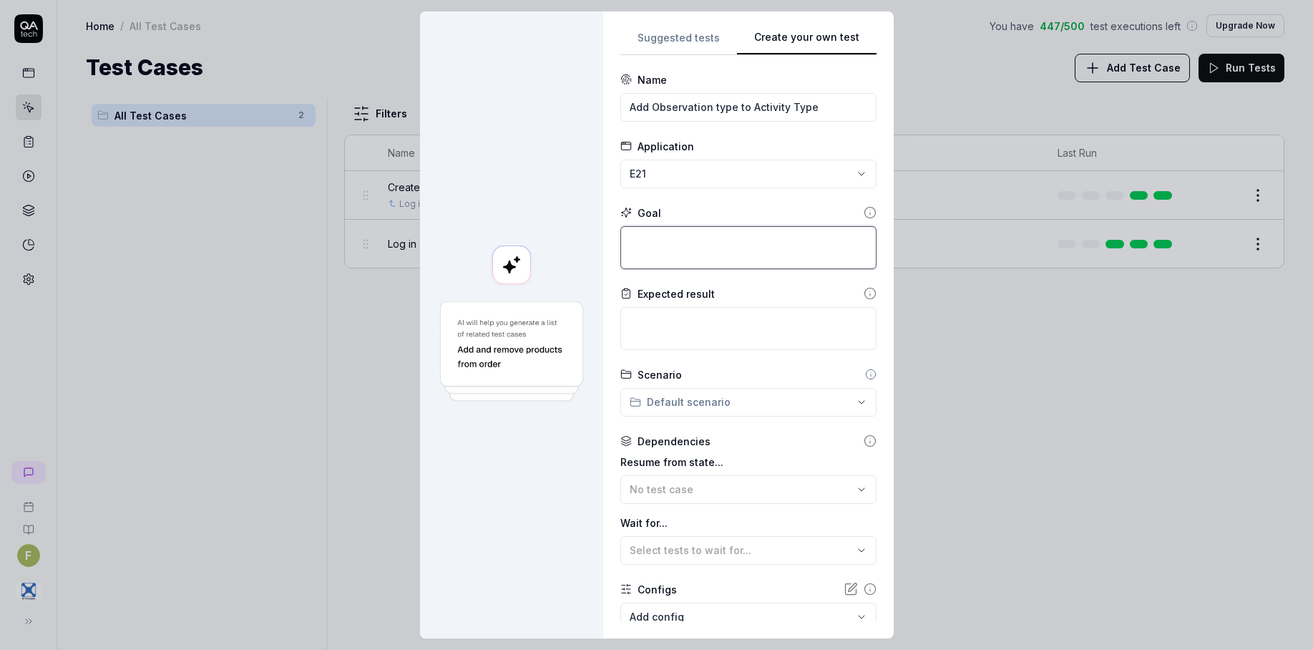
type textarea "A"
type textarea "*"
type textarea "Ad"
type textarea "*"
type textarea "Add"
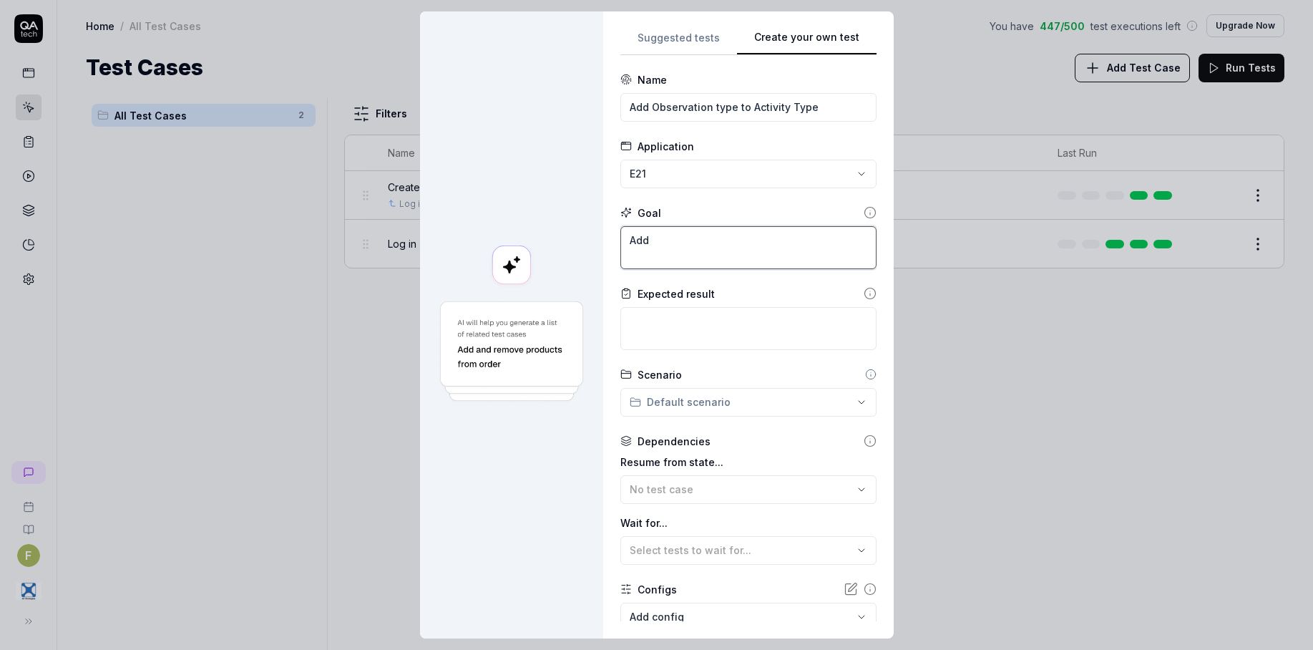
type textarea "*"
type textarea "Add"
type textarea "*"
type textarea "Add a"
type textarea "*"
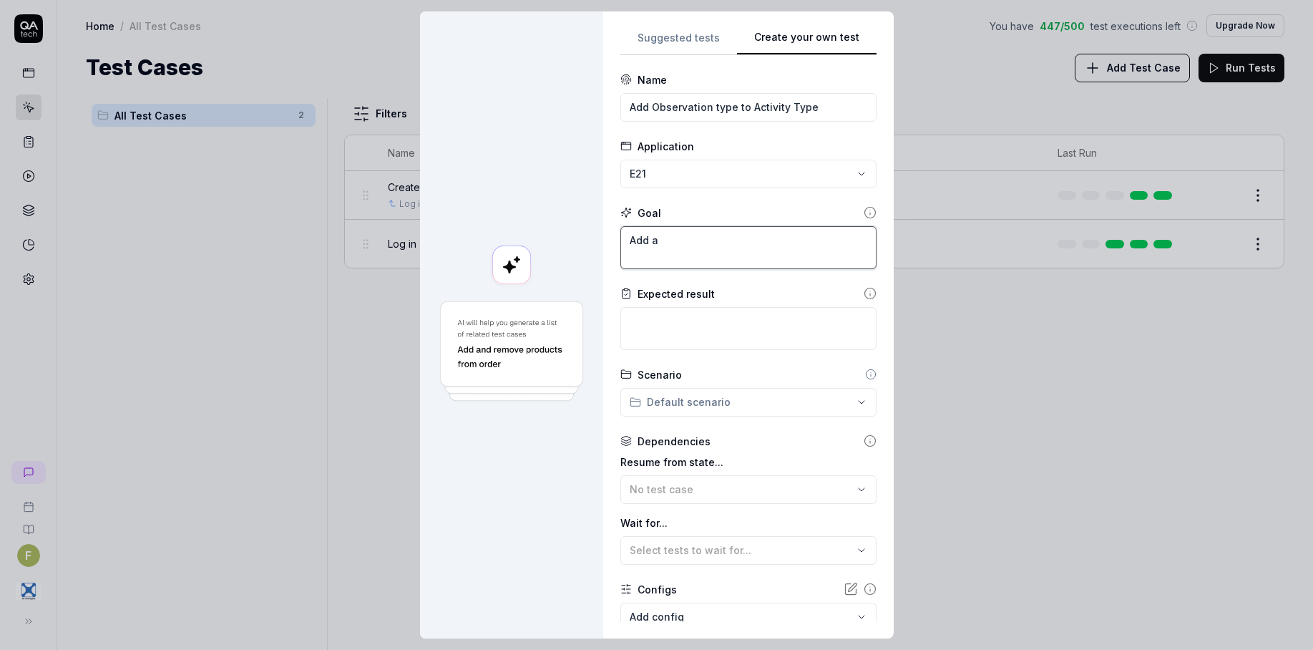
type textarea "Add an"
type textarea "*"
type textarea "Add an"
type textarea "*"
type textarea "Add an o"
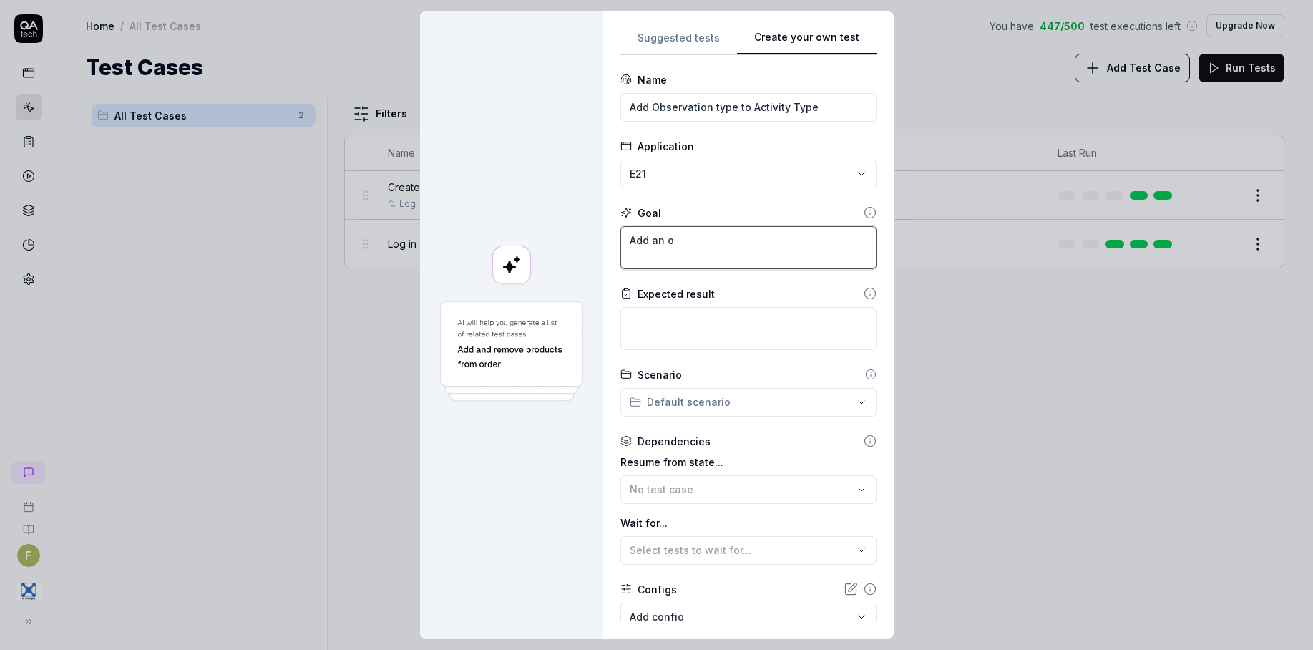
type textarea "*"
type textarea "Add an ob"
type textarea "*"
type textarea "Add an o"
type textarea "*"
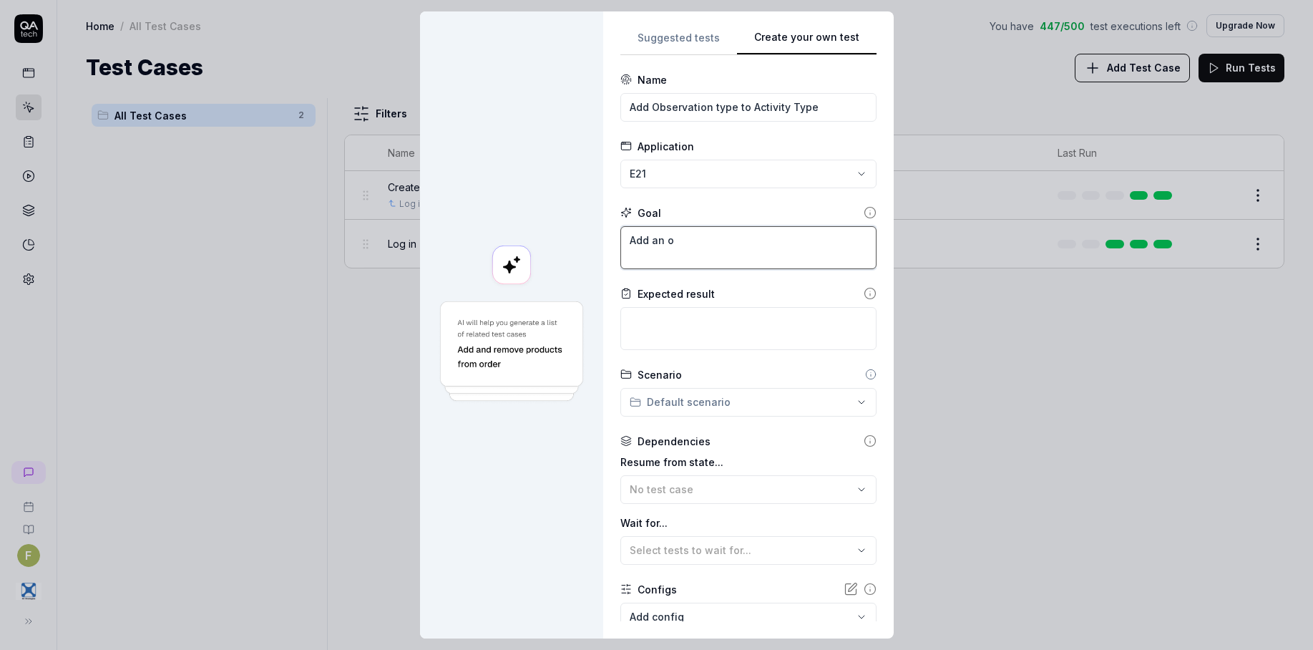
type textarea "Add an"
type textarea "*"
type textarea "Add an"
type textarea "*"
type textarea "Add a"
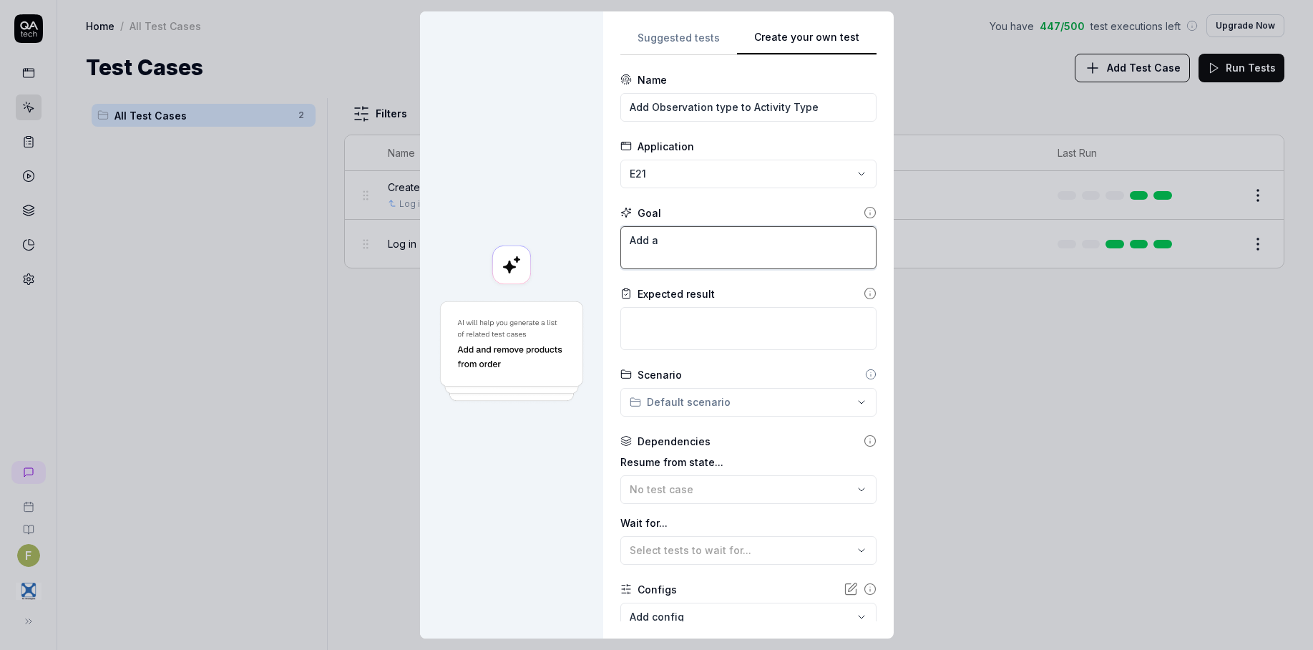
type textarea "*"
type textarea "Add a"
type textarea "*"
type textarea "Add a v"
type textarea "*"
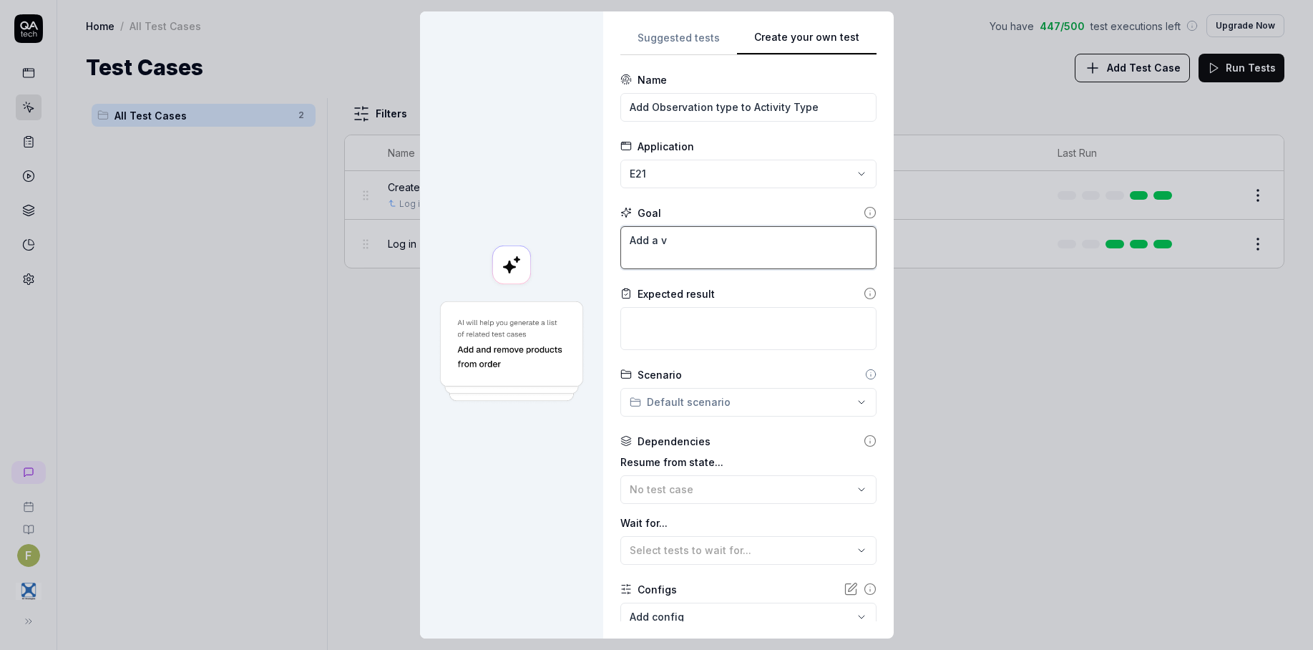
type textarea "Add a va"
type textarea "*"
type textarea "Add a val"
type textarea "*"
type textarea "Add a va"
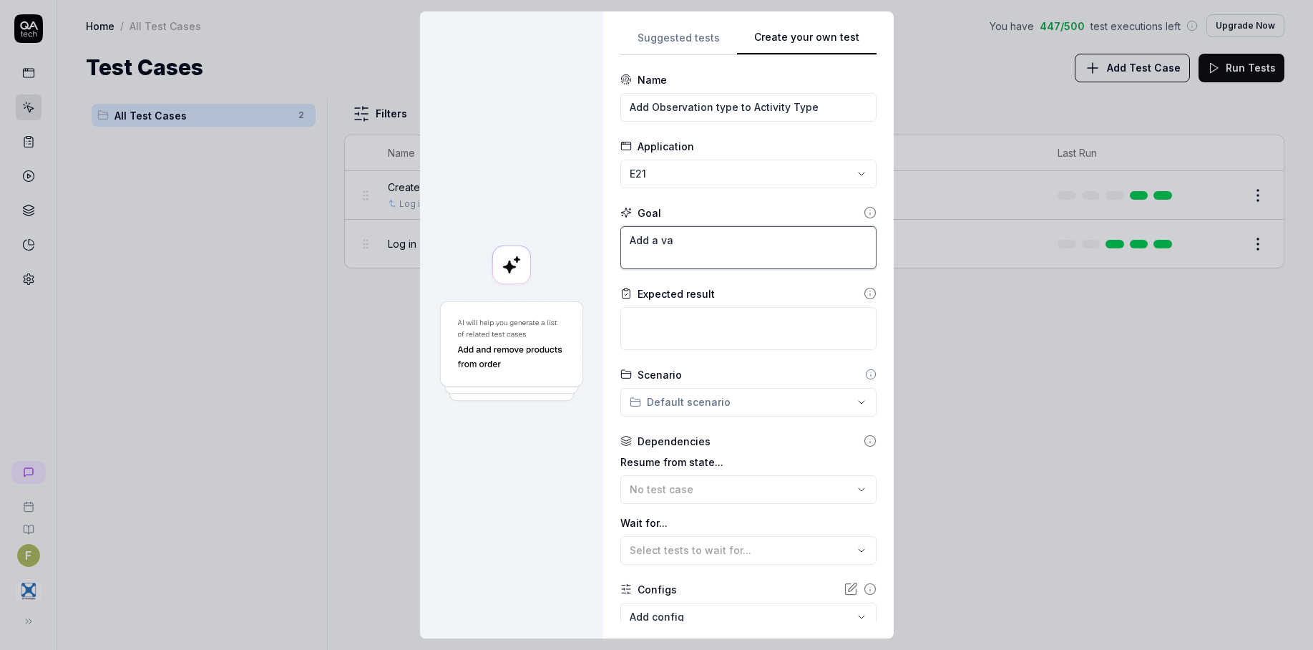
type textarea "*"
type textarea "Add a v"
type textarea "*"
type textarea "Add a"
type textarea "*"
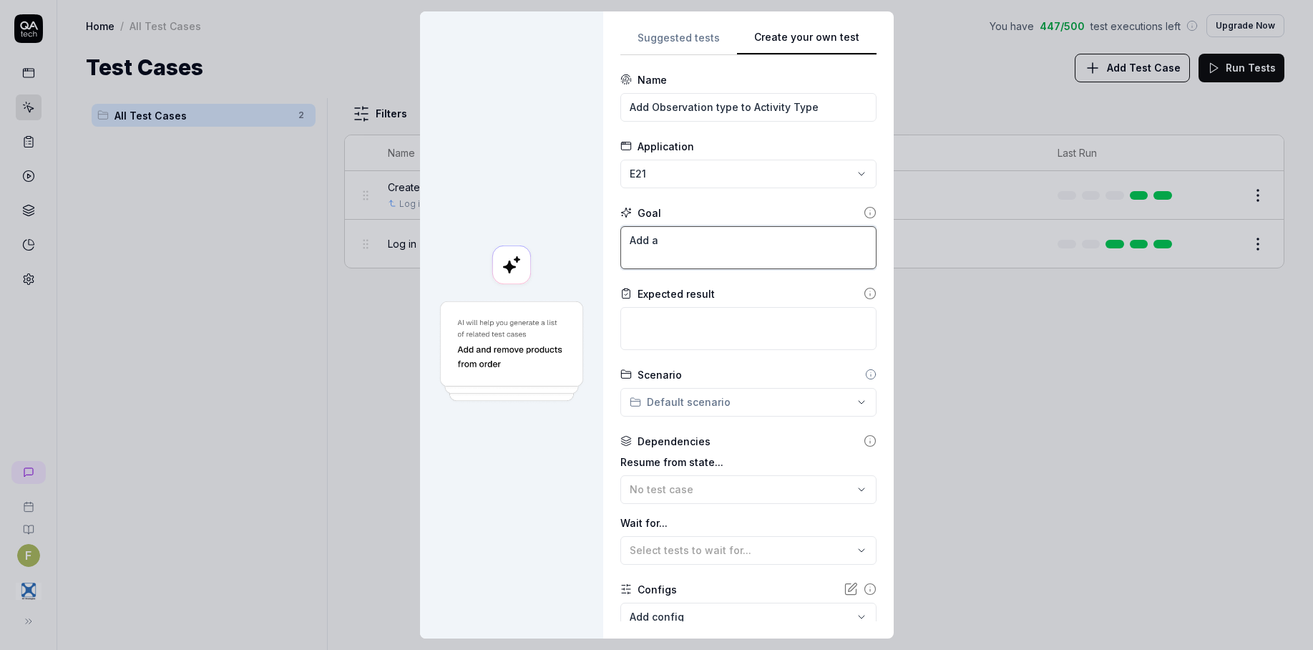
type textarea "Add a"
type textarea "*"
type textarea "Add an"
type textarea "*"
type textarea "Add an"
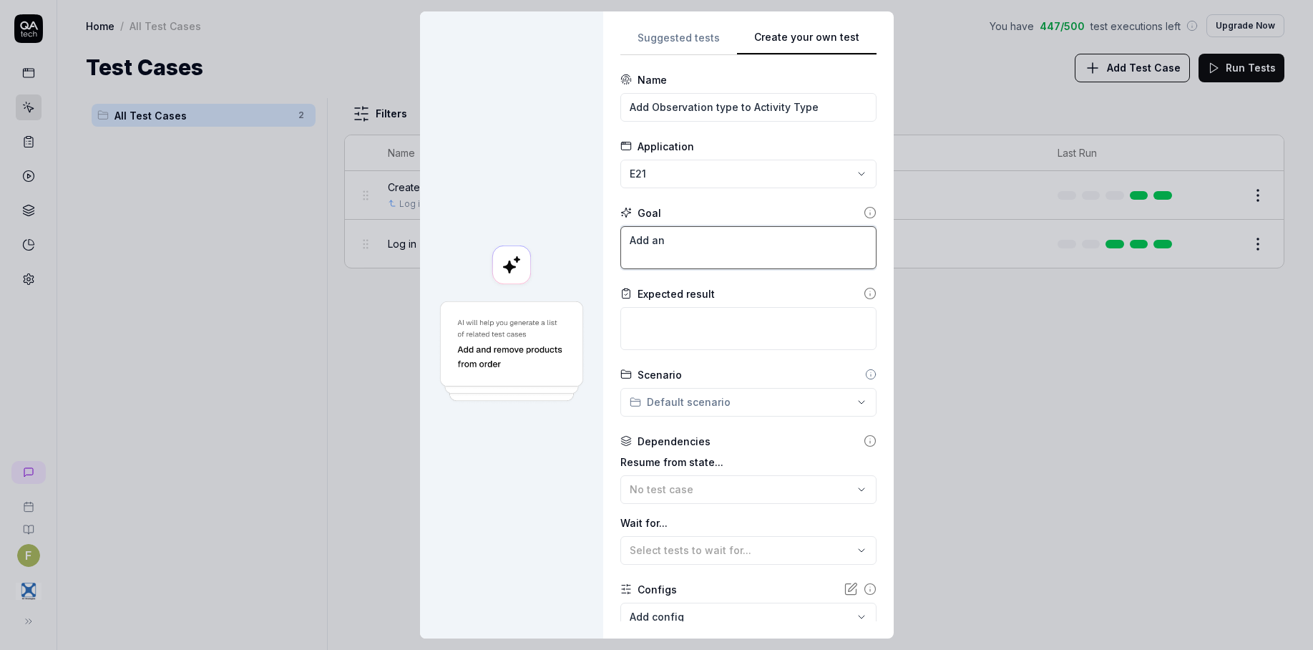
type textarea "*"
type textarea "Add an o"
type textarea "*"
type textarea "Add an ob"
type textarea "*"
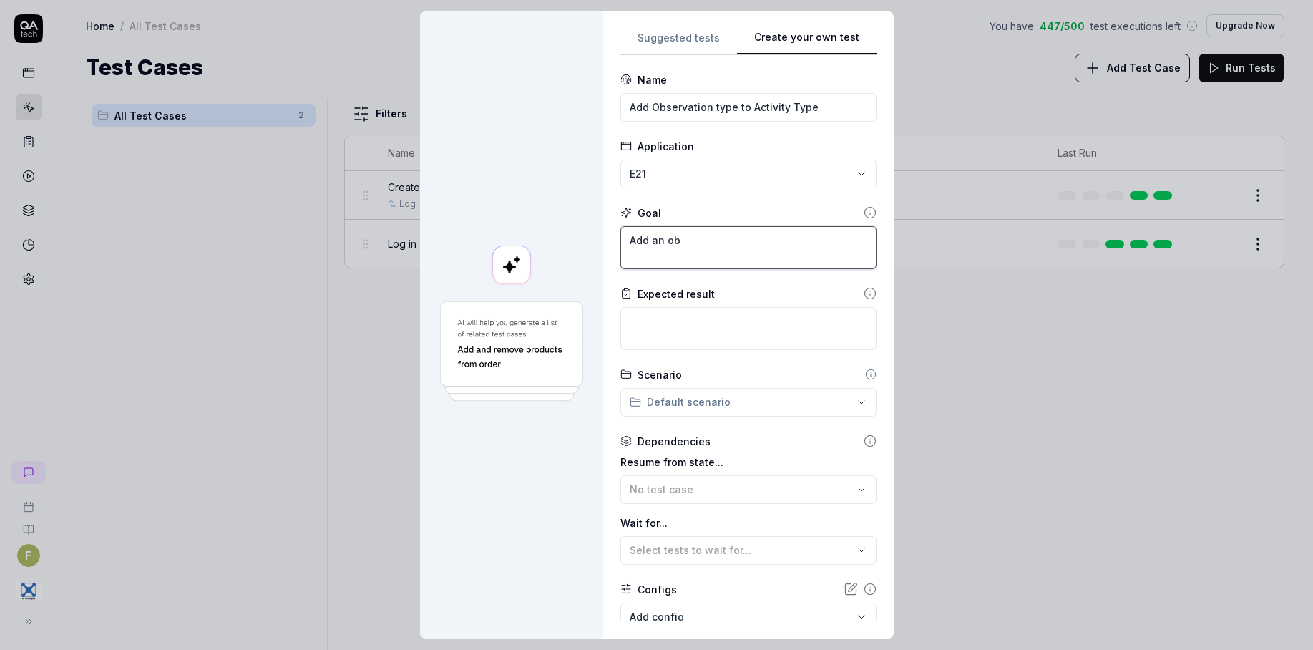
type textarea "Add an obs"
type textarea "*"
type textarea "Add an obser"
type textarea "*"
type textarea "Add an observ"
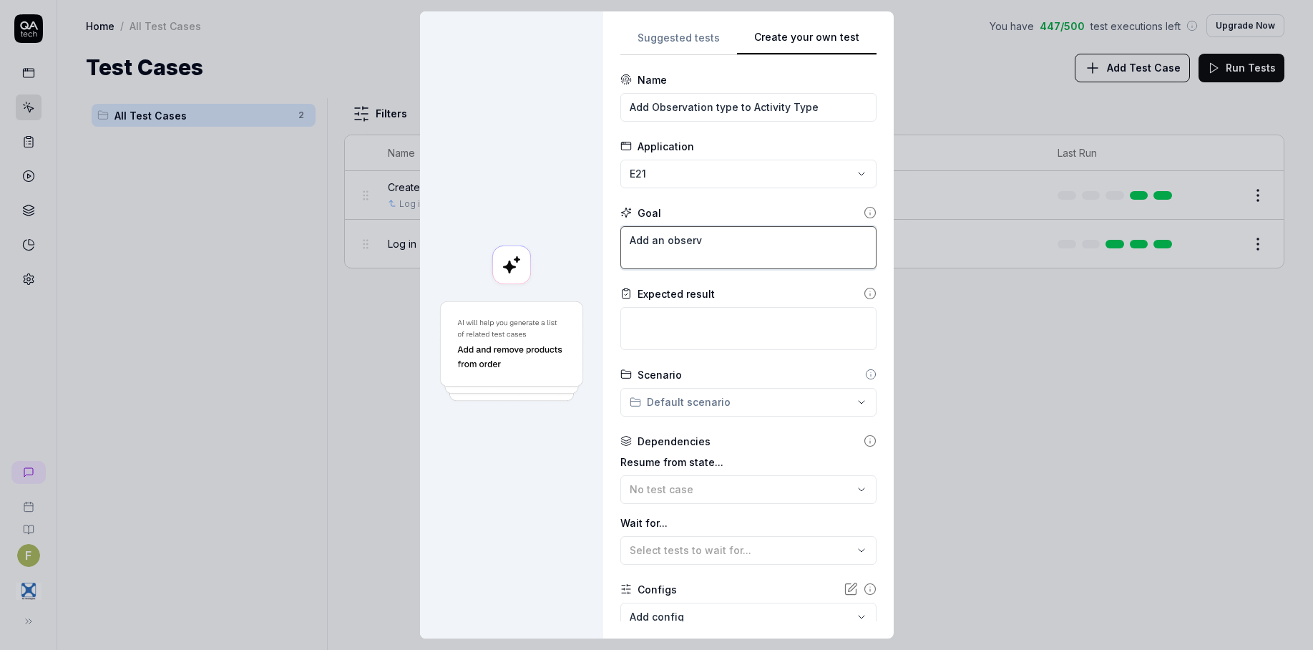
type textarea "*"
type textarea "Add an observa"
type textarea "*"
type textarea "Add an observat"
type textarea "*"
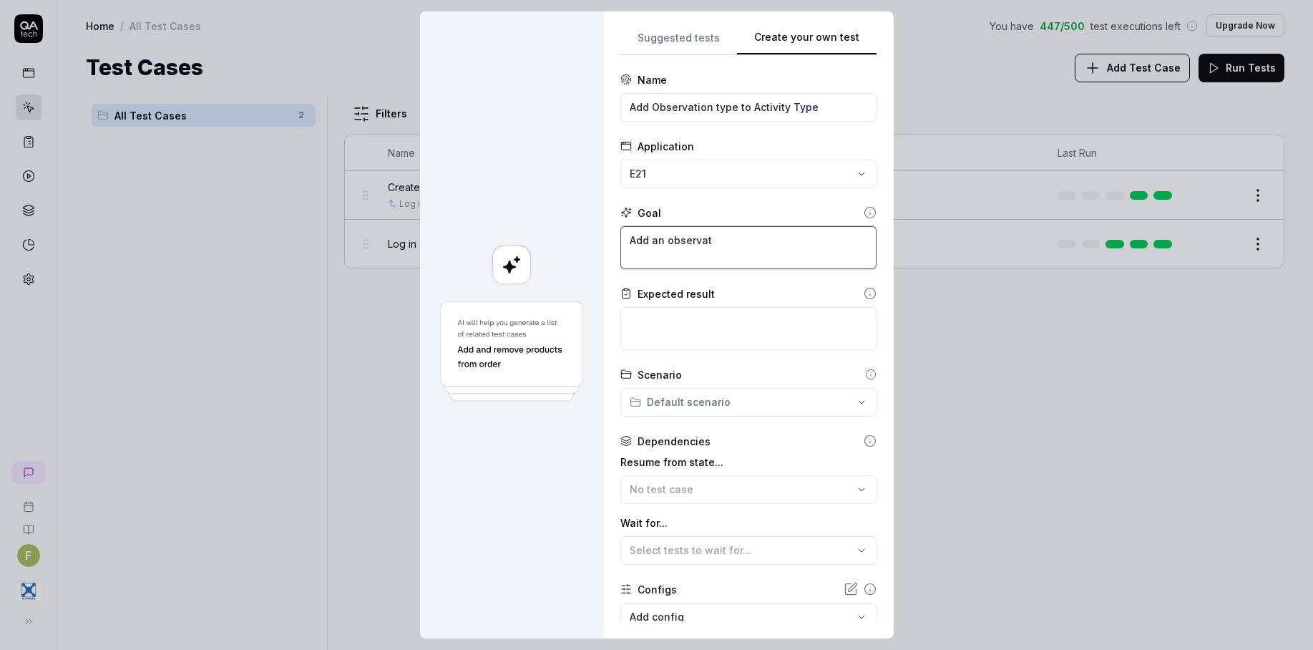
type textarea "Add an observati"
type textarea "*"
type textarea "Add an observatio"
type textarea "*"
type textarea "Add an observation"
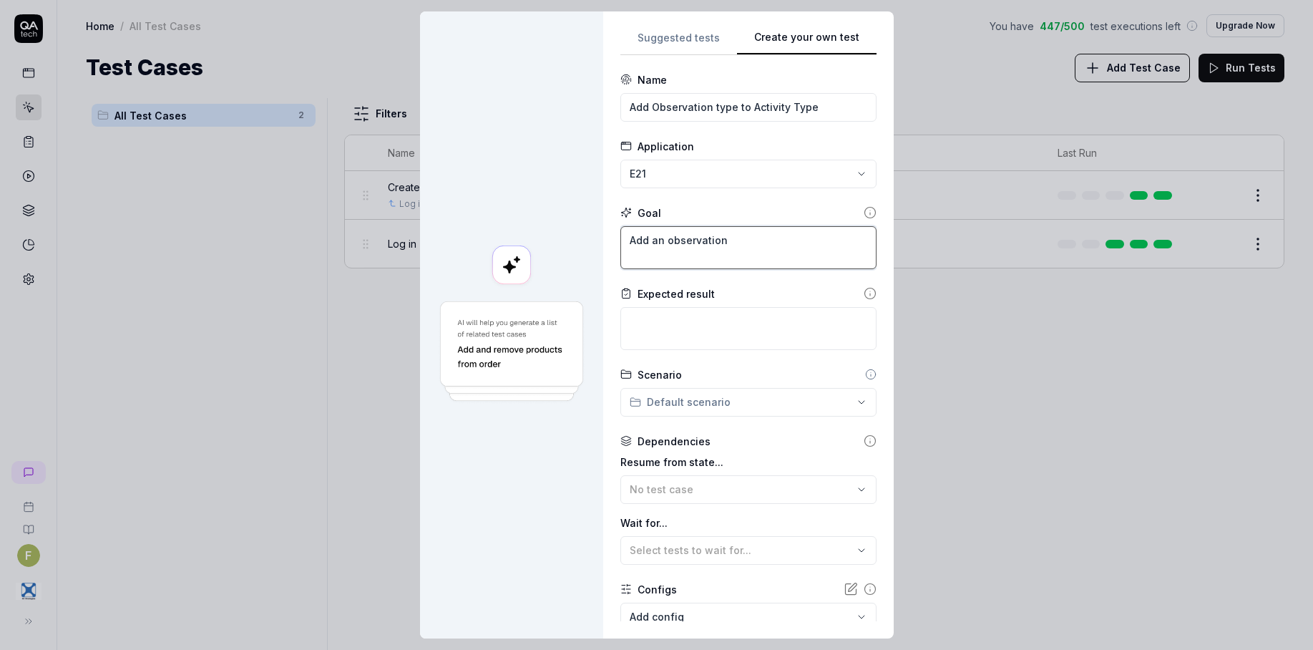
type textarea "*"
type textarea "Add an observation t"
type textarea "*"
type textarea "Add an observation ty"
type textarea "*"
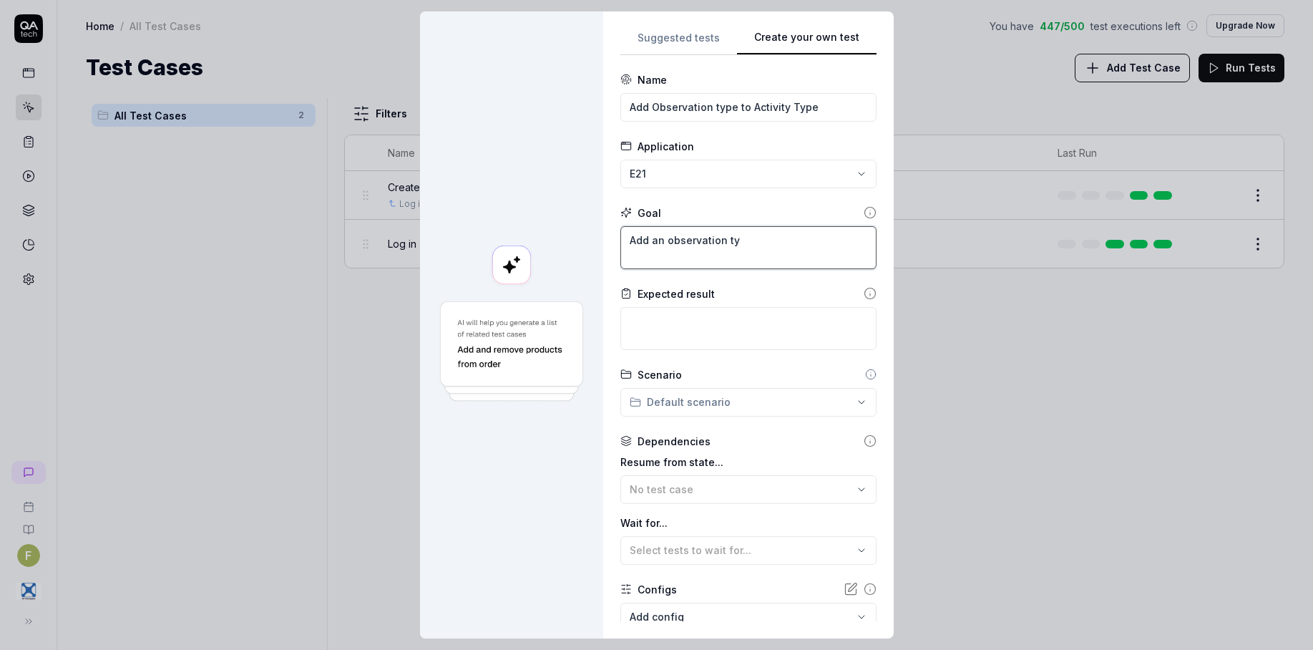
type textarea "Add an observation typ"
type textarea "*"
type textarea "Add an observation type"
type textarea "*"
type textarea "Add an observation type"
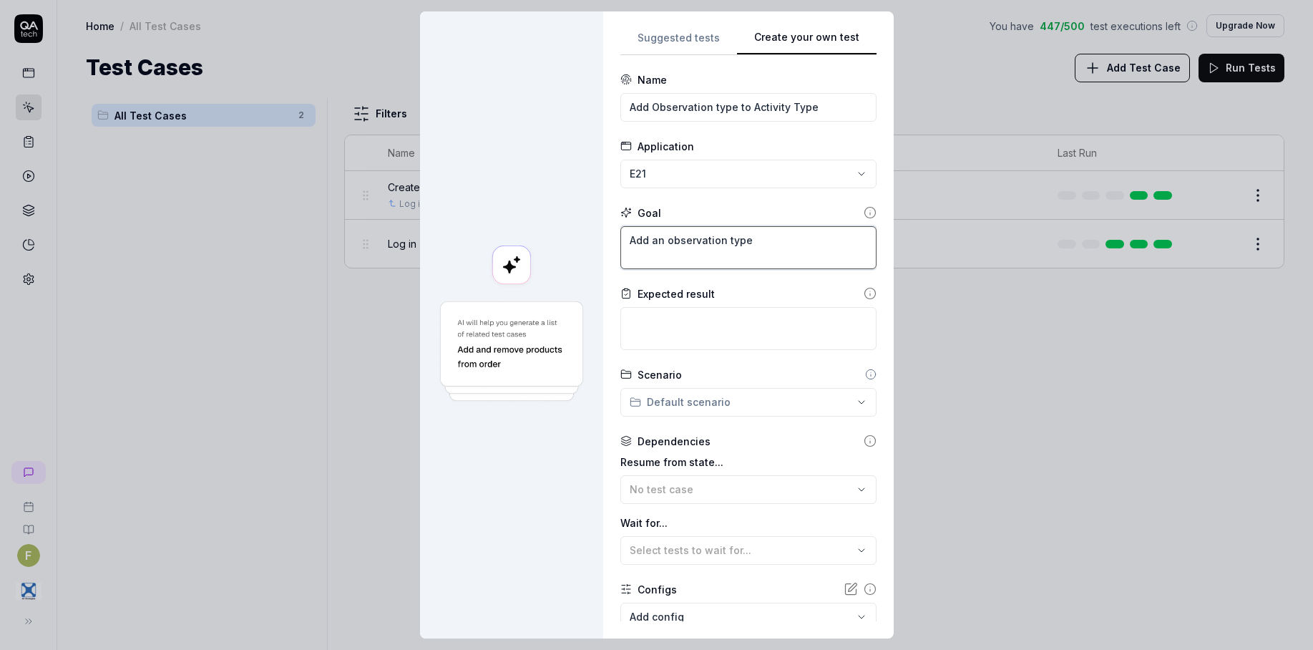
type textarea "*"
type textarea "Add an observation type f"
type textarea "*"
type textarea "Add an observation type fro"
type textarea "*"
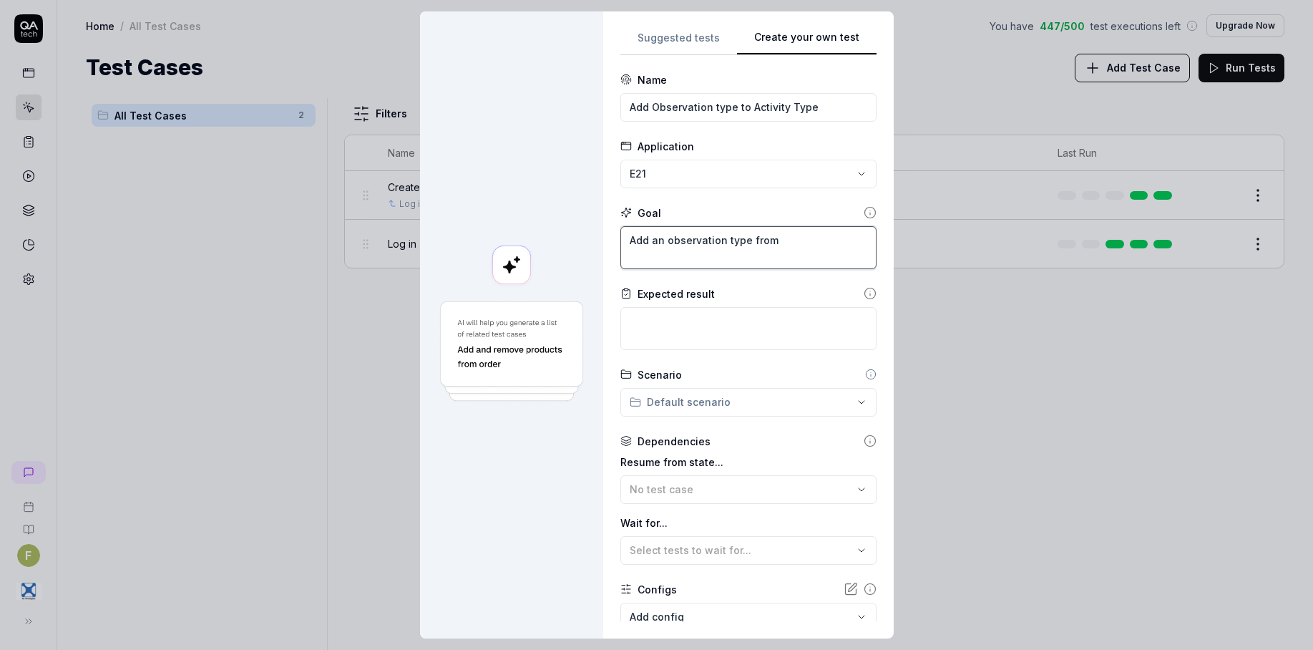
type textarea "Add an observation type from"
type textarea "*"
type textarea "Add an observation type from t"
type textarea "*"
type textarea "Add an observation type from th"
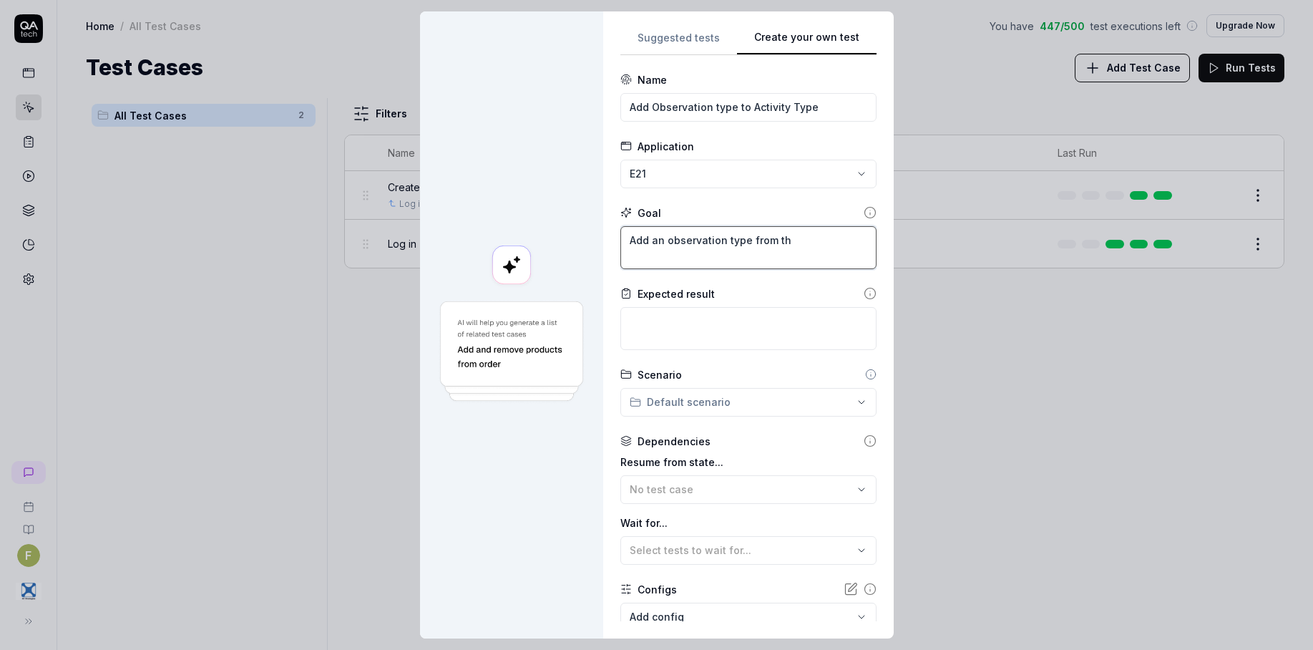
type textarea "*"
type textarea "Add an observation type from the"
type textarea "*"
type textarea "Add an observation type from the"
click at [750, 317] on textarea at bounding box center [748, 328] width 256 height 43
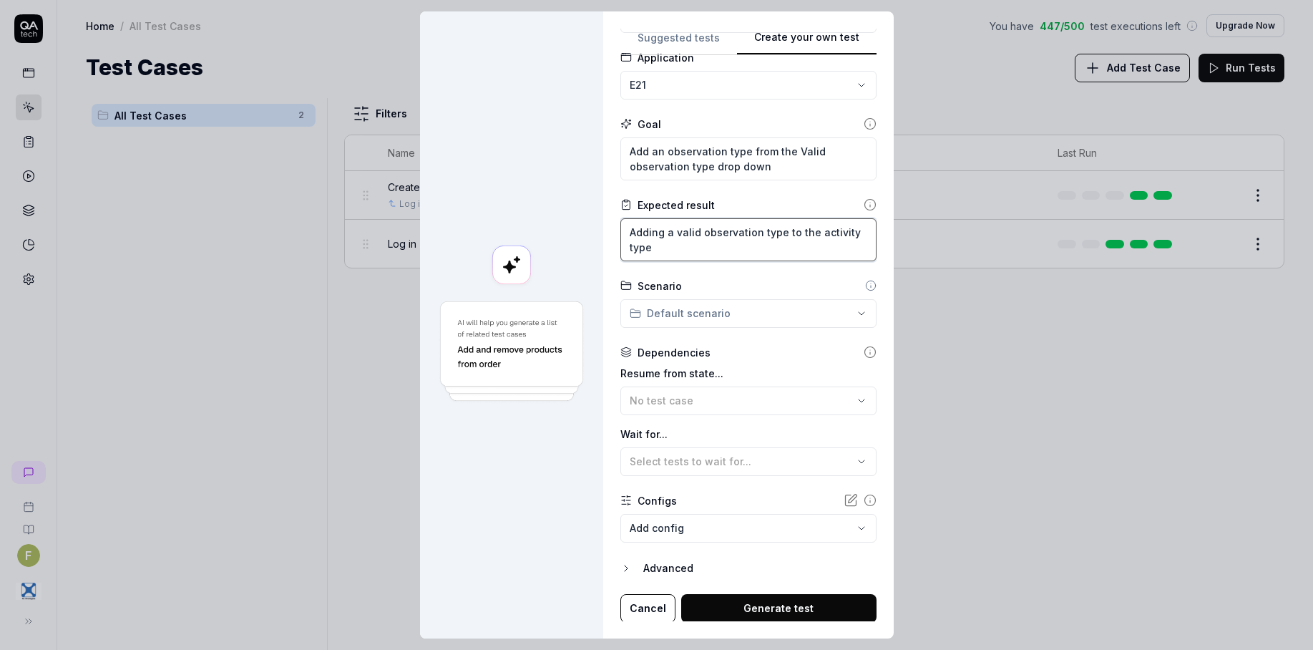
scroll to position [90, 0]
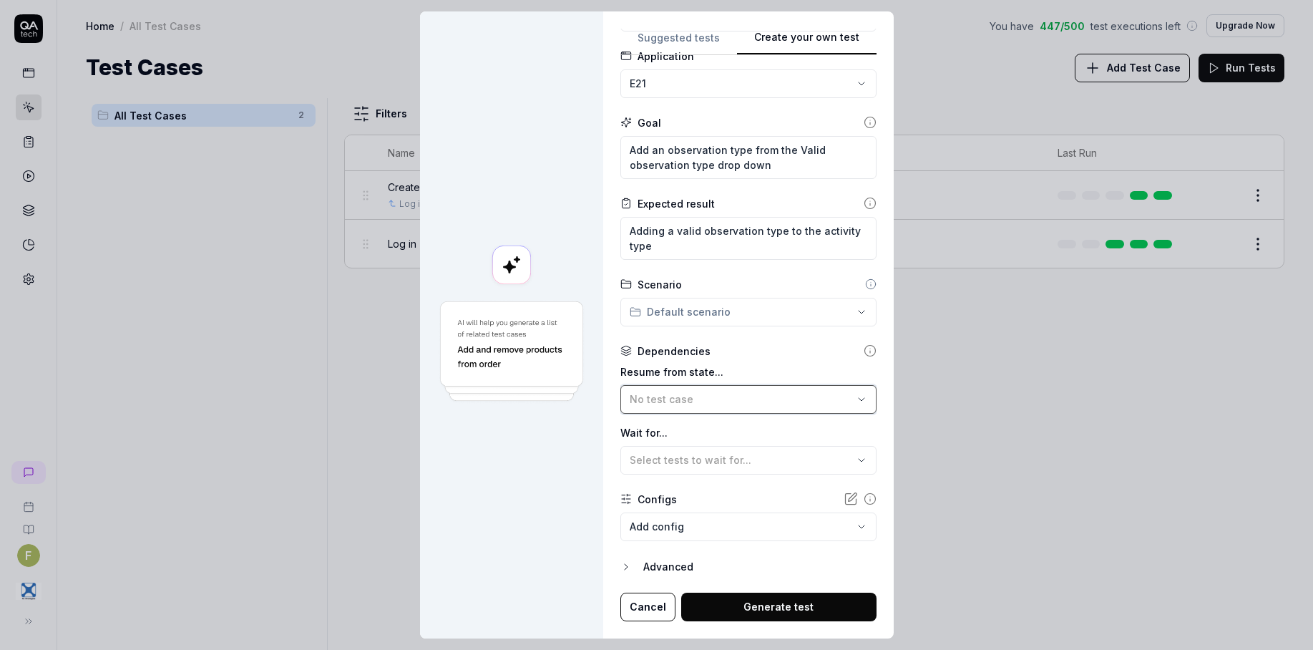
click at [779, 393] on div "No test case" at bounding box center [740, 398] width 223 height 15
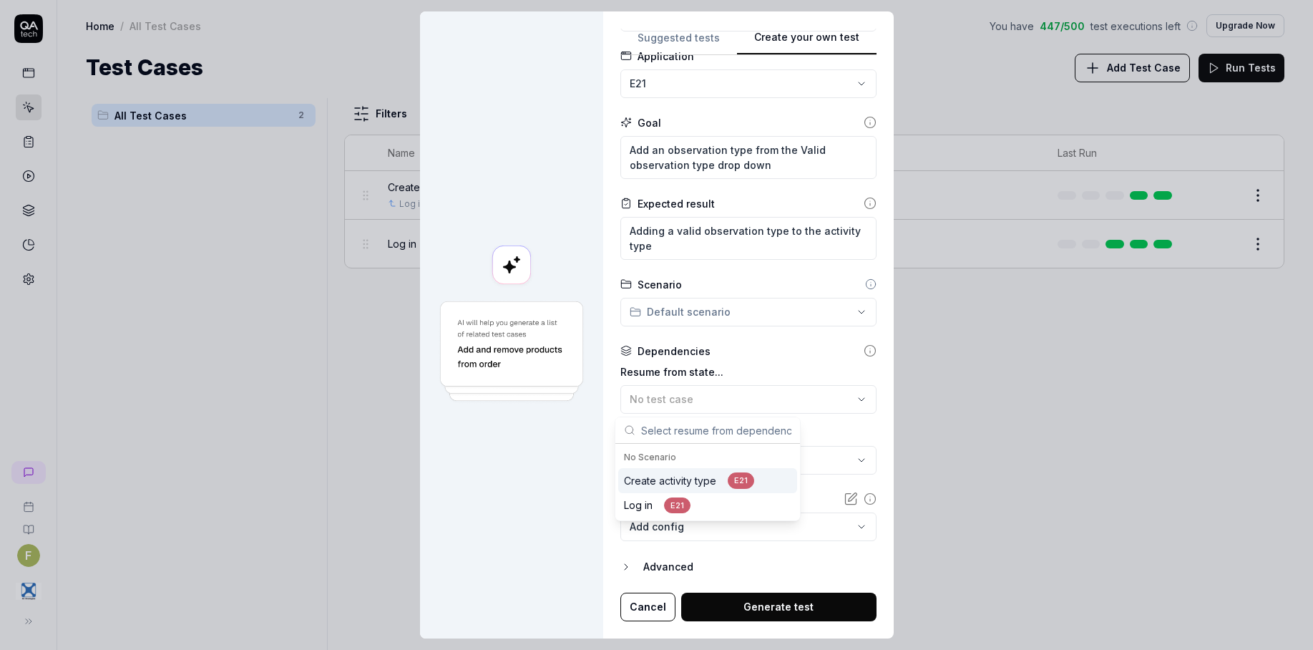
click at [750, 475] on div "E21" at bounding box center [740, 480] width 26 height 16
click at [780, 607] on button "Generate test" at bounding box center [778, 606] width 195 height 29
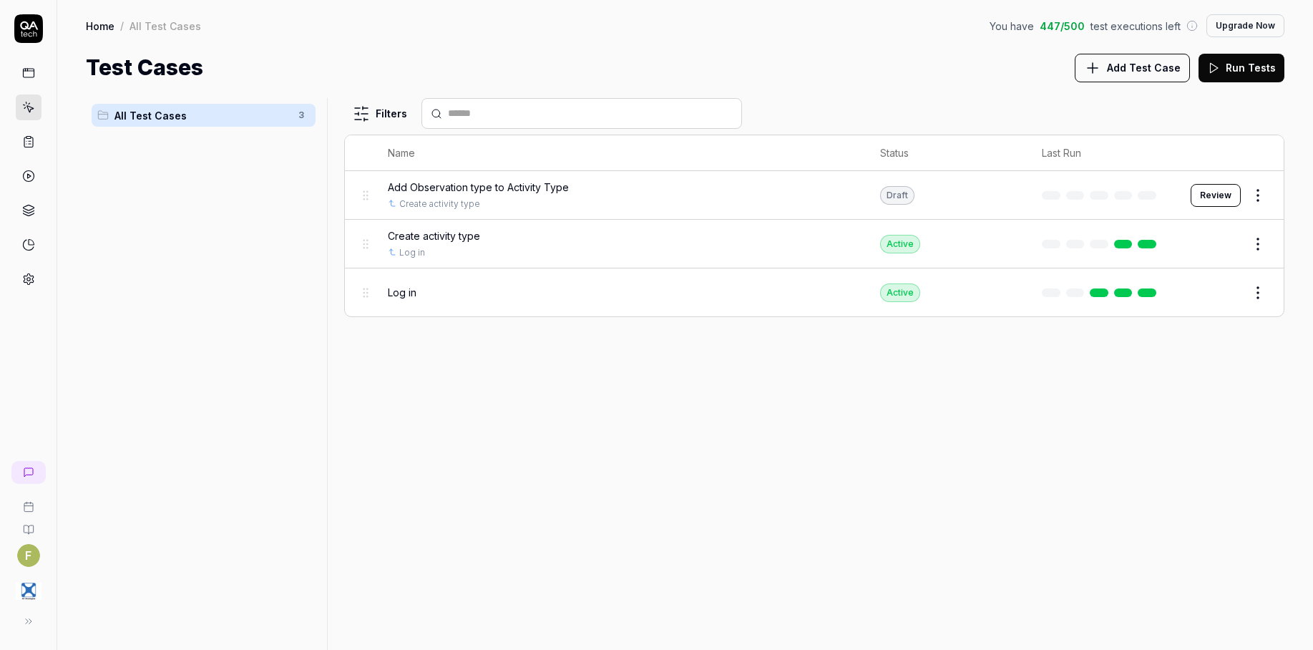
drag, startPoint x: 840, startPoint y: 543, endPoint x: 1009, endPoint y: 415, distance: 211.9
click at [861, 525] on div "Filters Name Status Last Run Add Observation type to Activity Type Create activ…" at bounding box center [814, 374] width 940 height 552
click at [1234, 199] on button "Review" at bounding box center [1215, 195] width 50 height 23
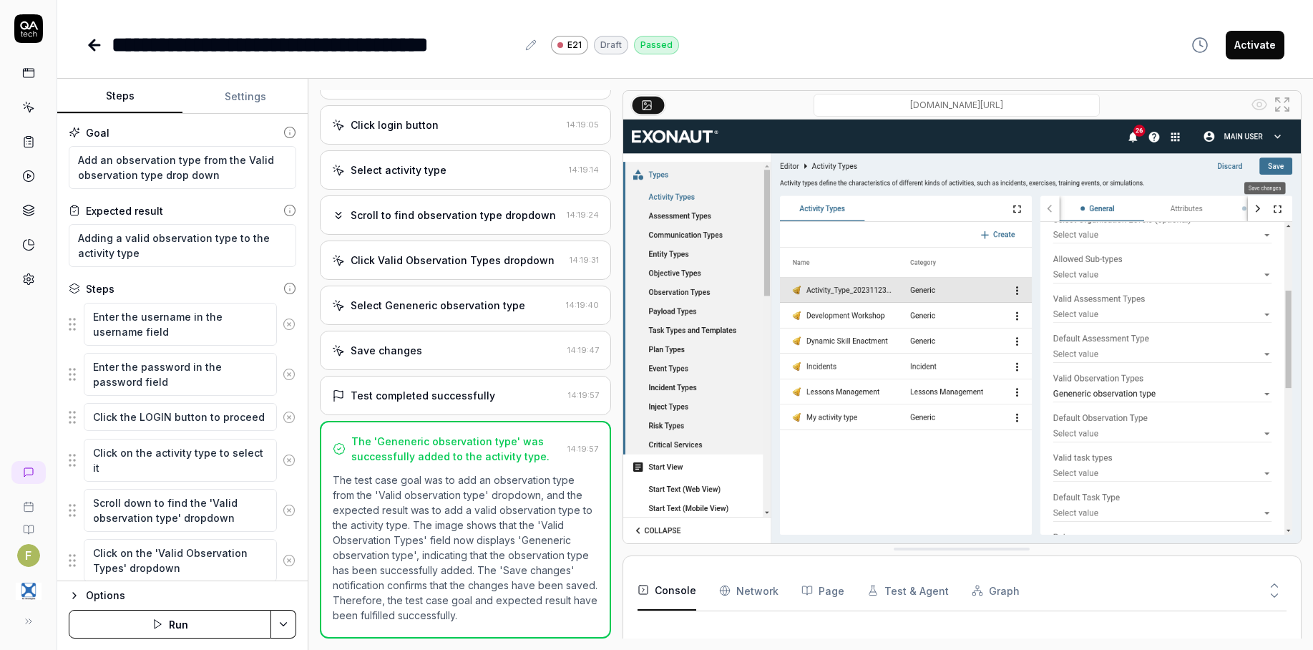
scroll to position [155, 0]
click at [760, 43] on div "**********" at bounding box center [685, 45] width 1198 height 32
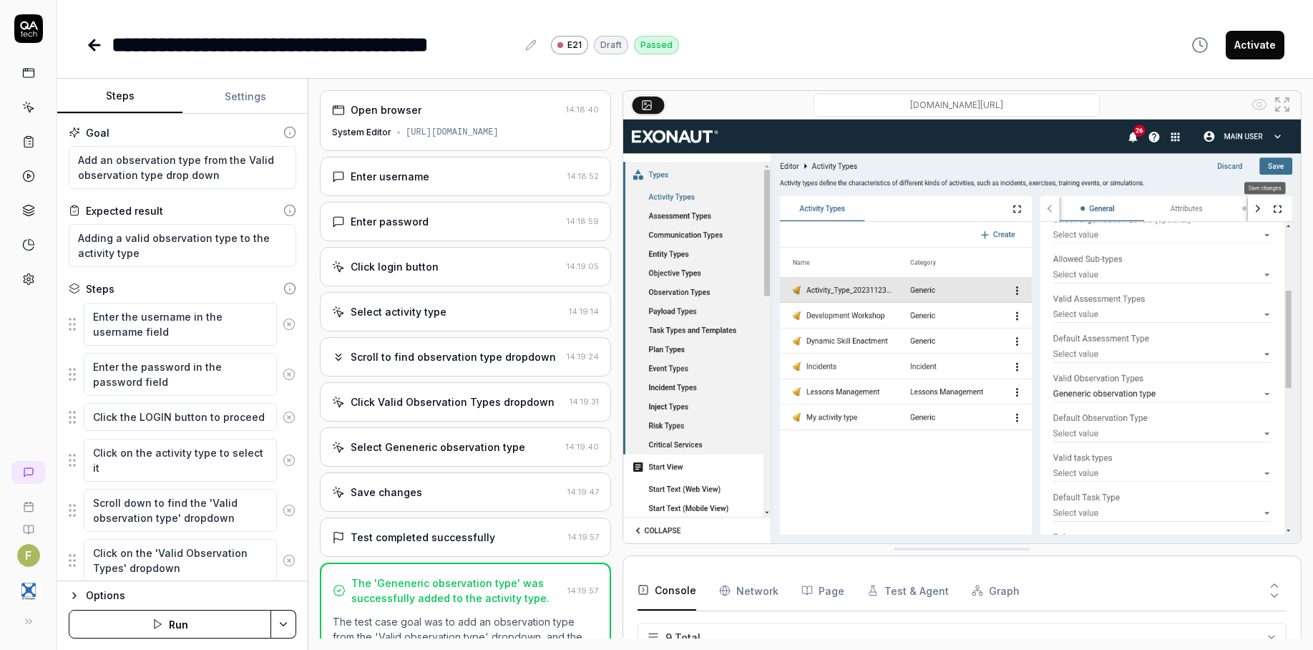
click at [19, 114] on link at bounding box center [29, 107] width 26 height 26
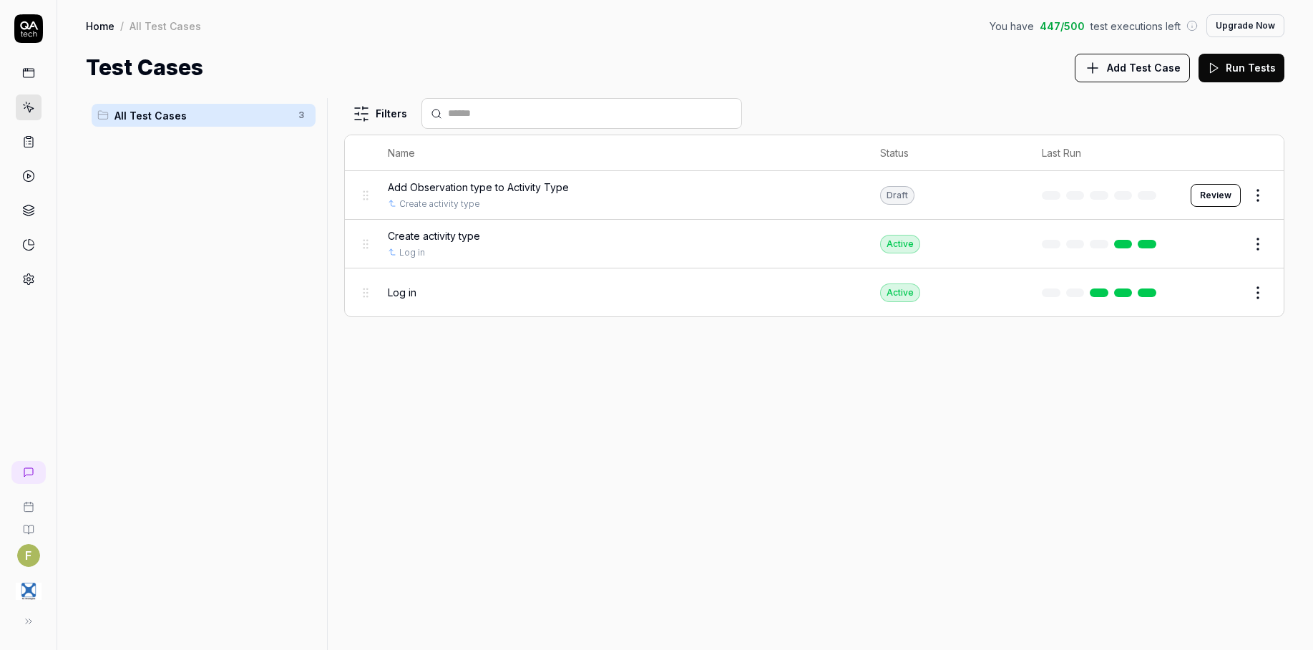
click at [1165, 484] on div "Filters Name Status Last Run Add Observation type to Activity Type Create activ…" at bounding box center [814, 374] width 940 height 552
click at [31, 289] on link at bounding box center [29, 279] width 26 height 26
click at [30, 285] on icon at bounding box center [28, 279] width 13 height 13
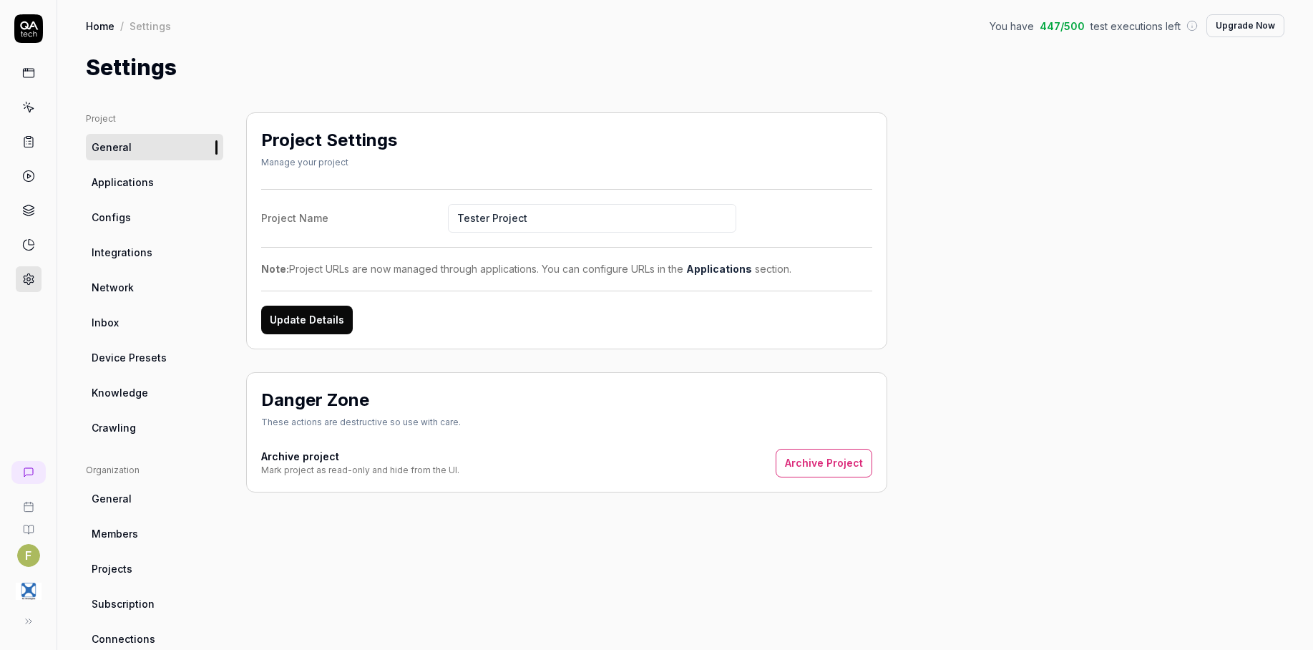
click at [171, 174] on link "Applications" at bounding box center [154, 182] width 137 height 26
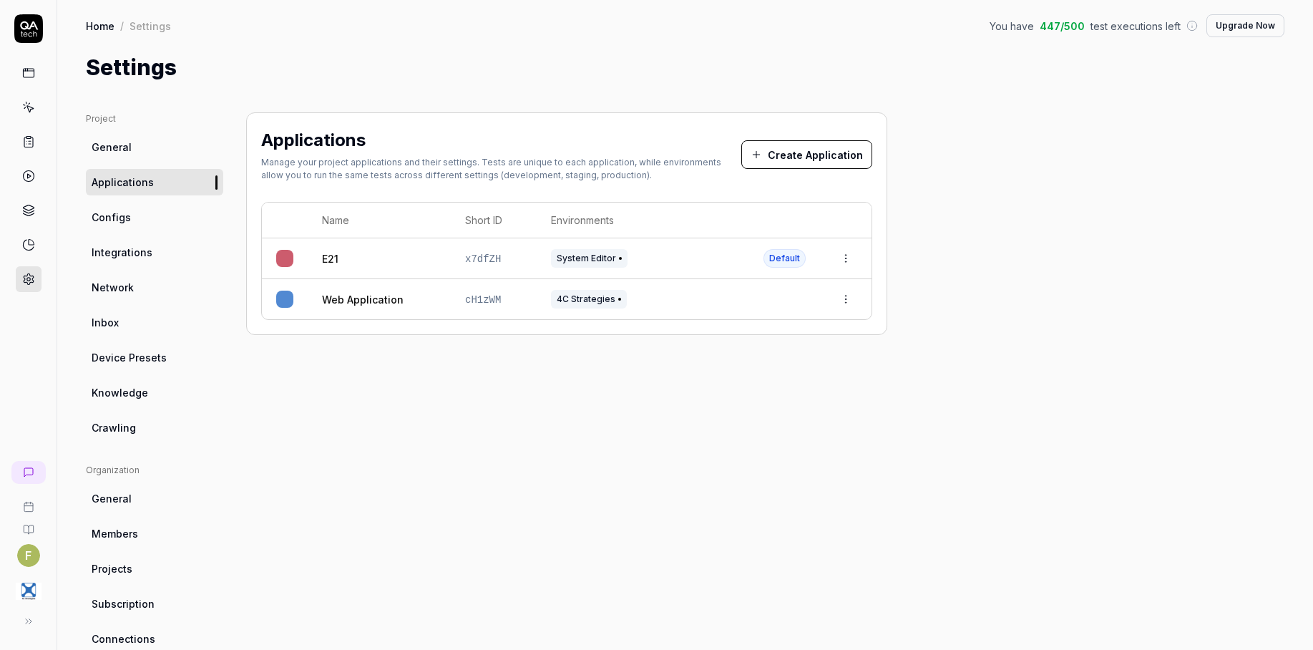
click at [847, 253] on html "F Home / Settings You have 447 / 500 test executions left Upgrade Now Home / Se…" at bounding box center [656, 325] width 1313 height 650
click at [807, 362] on div "Edit" at bounding box center [778, 352] width 167 height 31
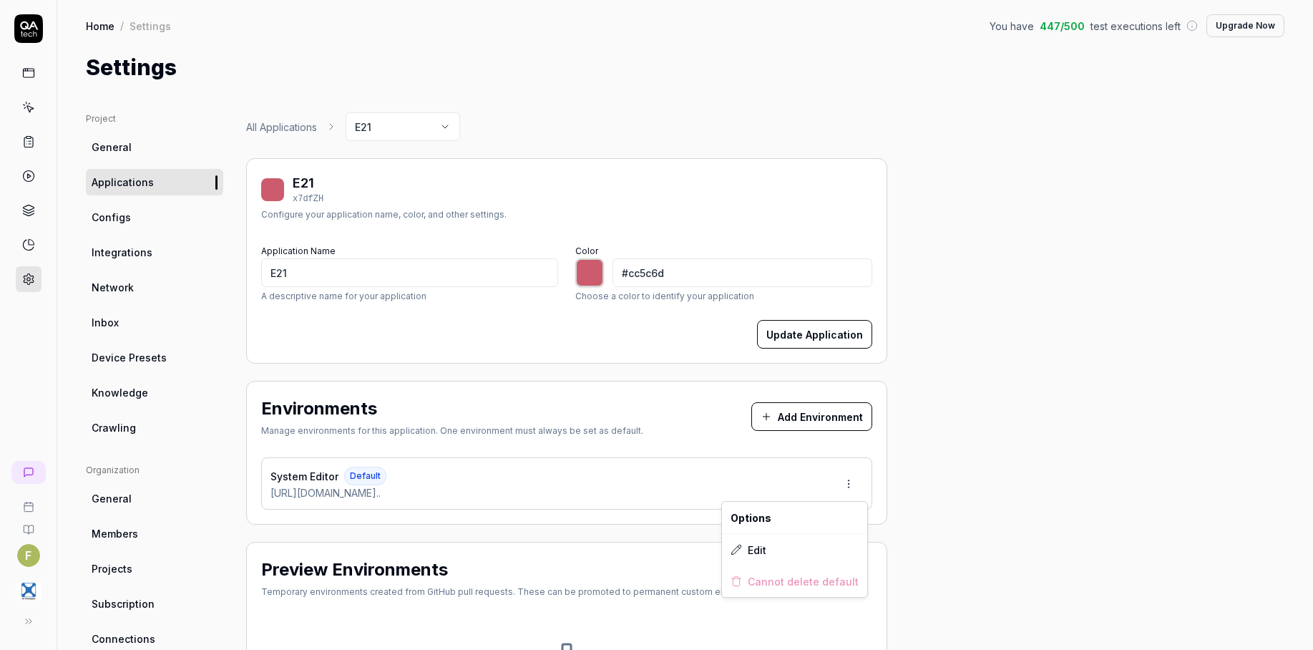
click at [853, 479] on html "F Home / Settings You have 447 / 500 test executions left Upgrade Now Home / Se…" at bounding box center [656, 325] width 1313 height 650
click at [818, 553] on div "Edit" at bounding box center [794, 549] width 145 height 31
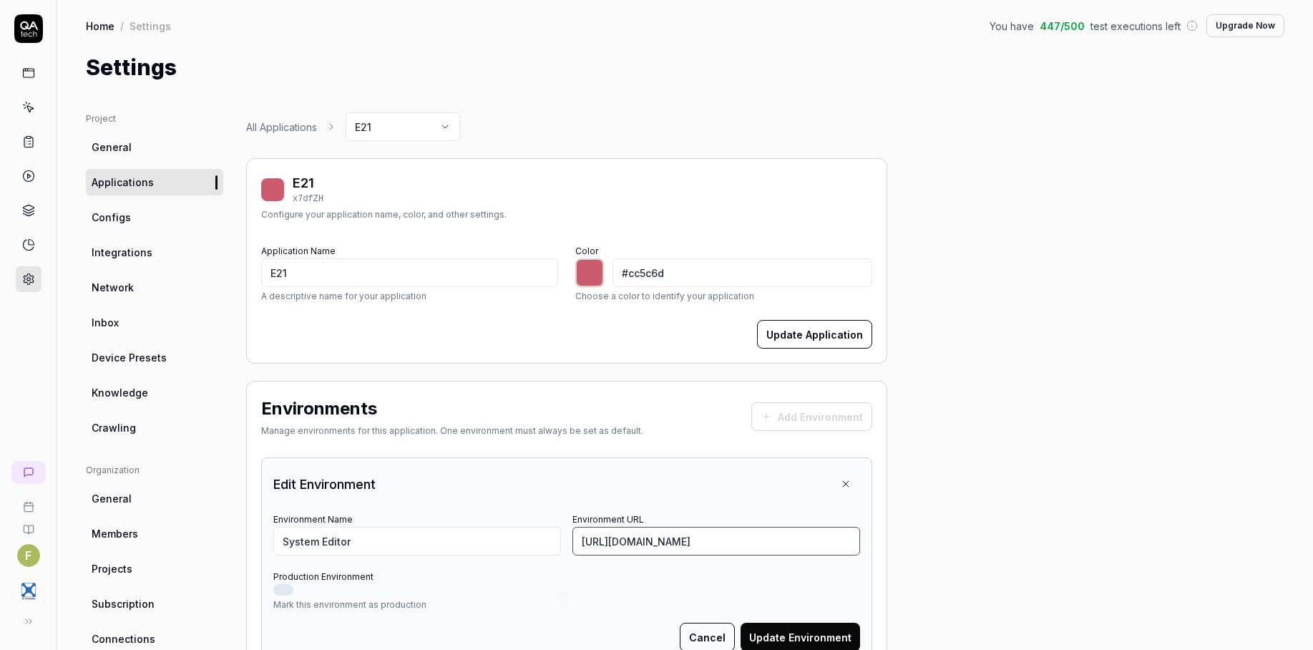
scroll to position [0, 53]
drag, startPoint x: 813, startPoint y: 542, endPoint x: 993, endPoint y: 542, distance: 180.3
click at [993, 542] on div "Project General Applications Configs Integrations Network Inbox Device Presets …" at bounding box center [685, 530] width 1198 height 837
click at [833, 541] on input "[URL][DOMAIN_NAME]" at bounding box center [716, 540] width 288 height 29
drag, startPoint x: 814, startPoint y: 542, endPoint x: 1403, endPoint y: 592, distance: 591.6
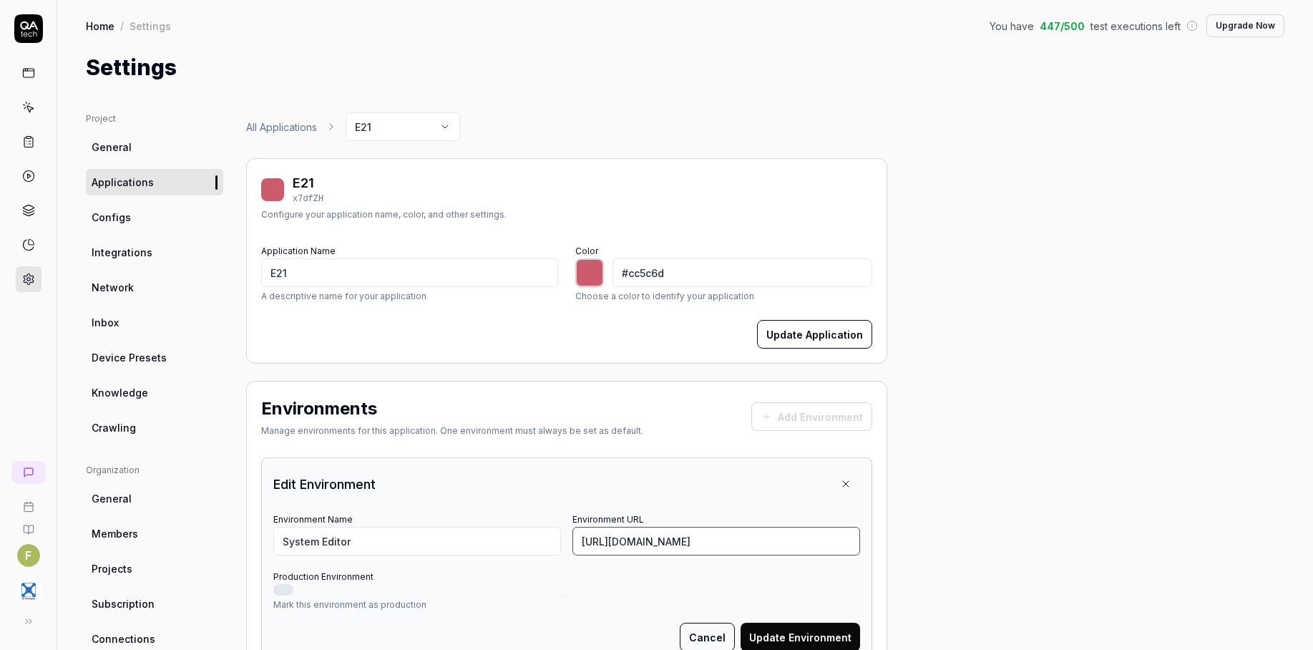
click at [1312, 592] on html "F Home / Settings You have 447 / 500 test executions left Upgrade Now Home / Se…" at bounding box center [656, 325] width 1313 height 650
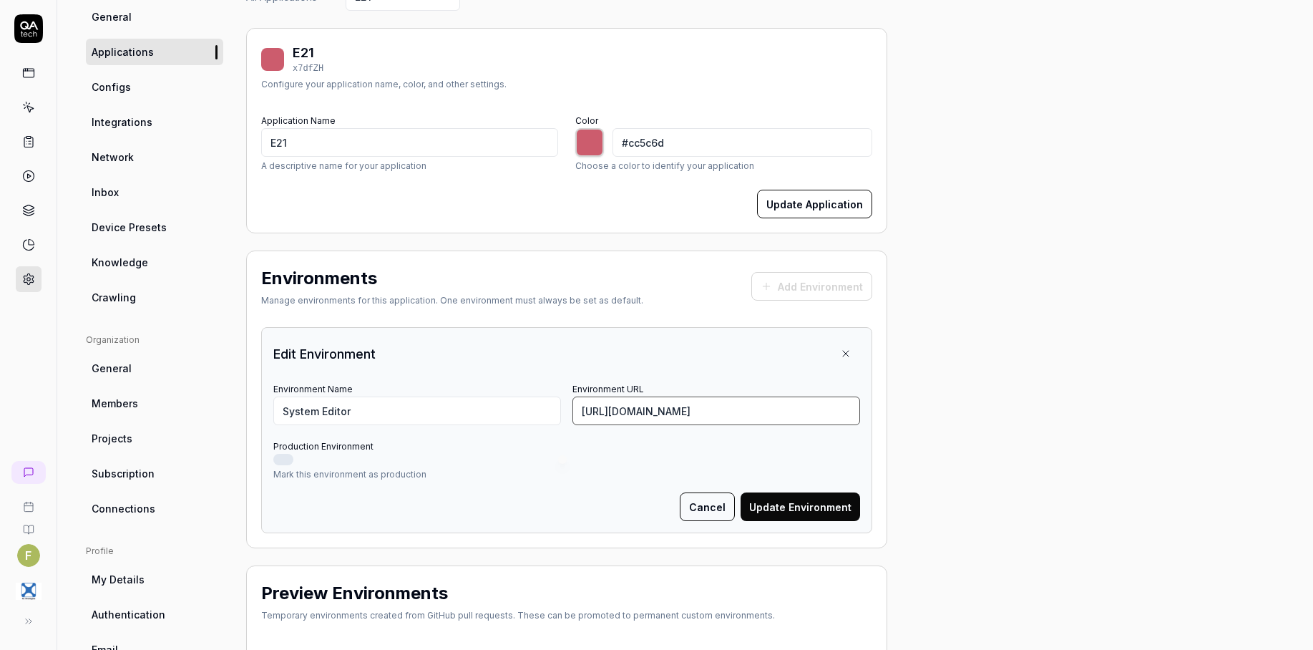
scroll to position [143, 0]
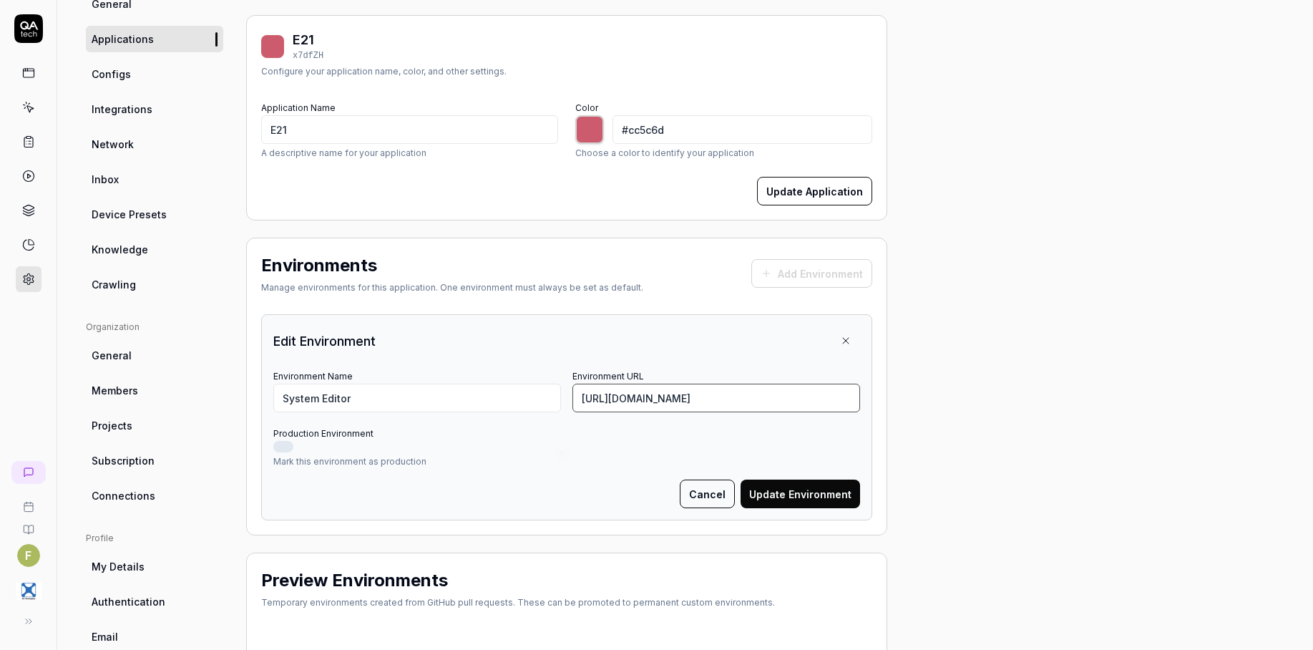
type input "[URL][DOMAIN_NAME]"
click at [775, 504] on button "Update Environment" at bounding box center [799, 493] width 119 height 29
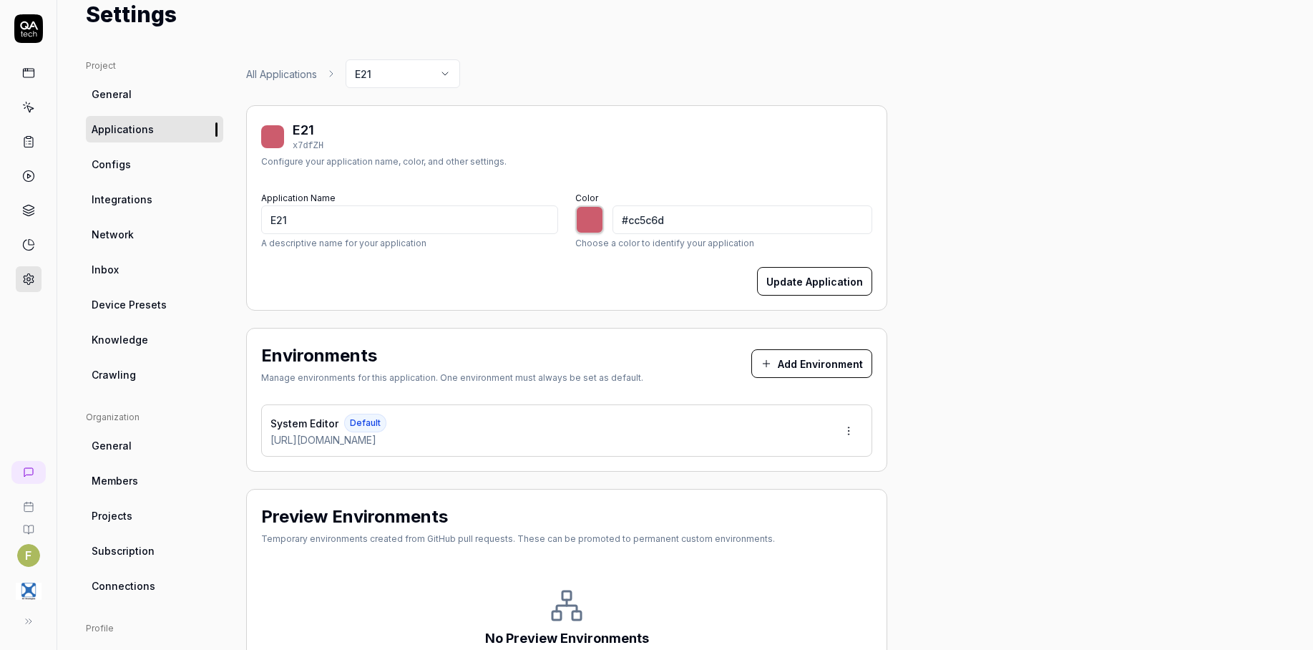
scroll to position [0, 0]
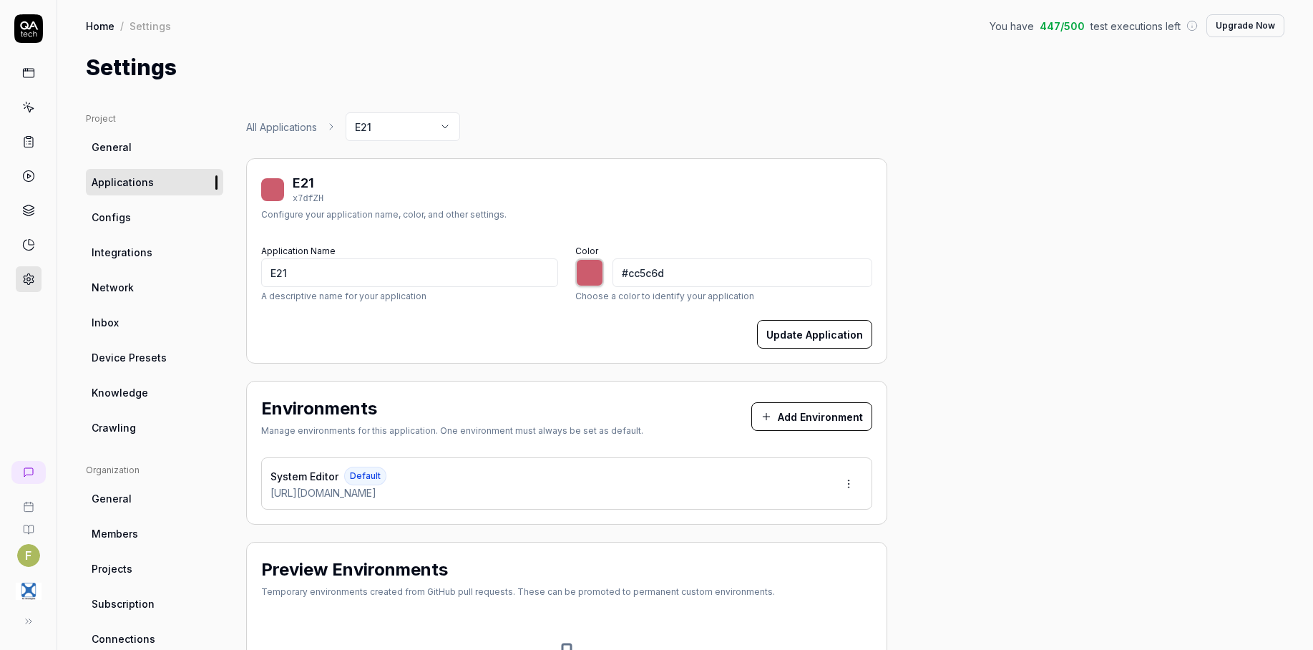
click at [22, 108] on icon at bounding box center [28, 107] width 13 height 13
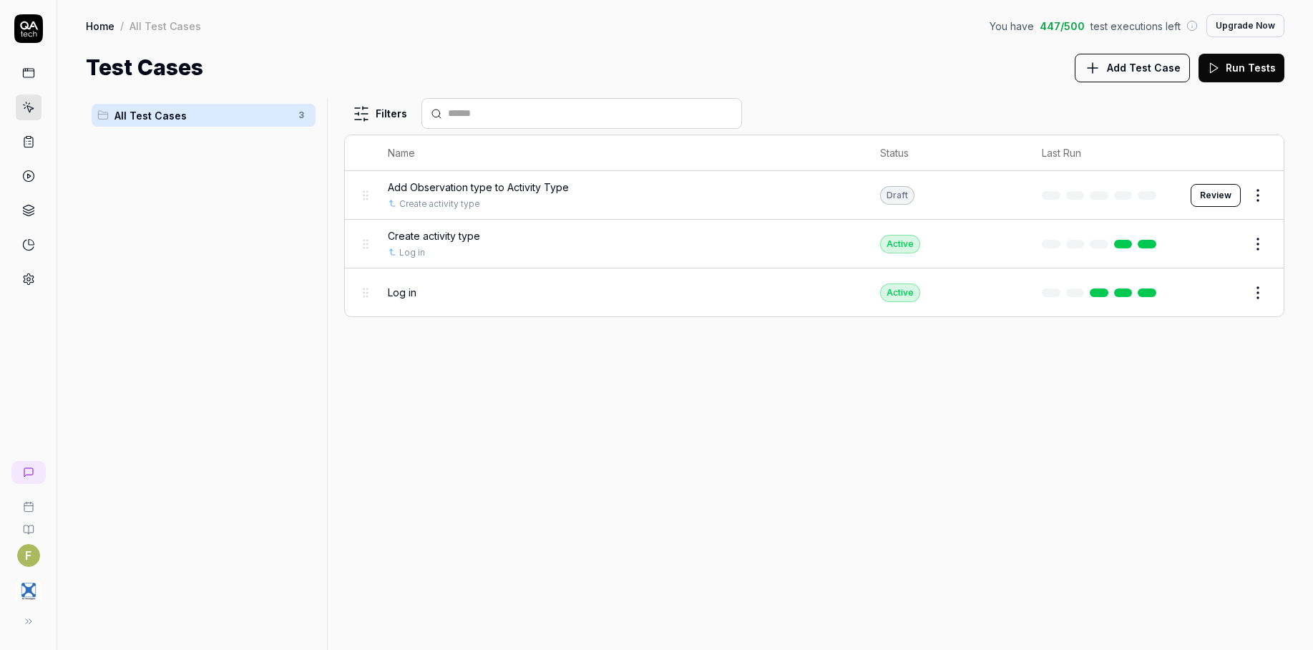
click at [1259, 199] on html "F Home / All Test Cases You have 447 / 500 test executions left Upgrade Now Hom…" at bounding box center [656, 325] width 1313 height 650
click at [978, 533] on html "F Home / All Test Cases You have 447 / 500 test executions left Upgrade Now Hom…" at bounding box center [656, 325] width 1313 height 650
click at [890, 198] on div "Draft" at bounding box center [897, 195] width 34 height 19
click at [1236, 203] on button "Review" at bounding box center [1215, 195] width 50 height 23
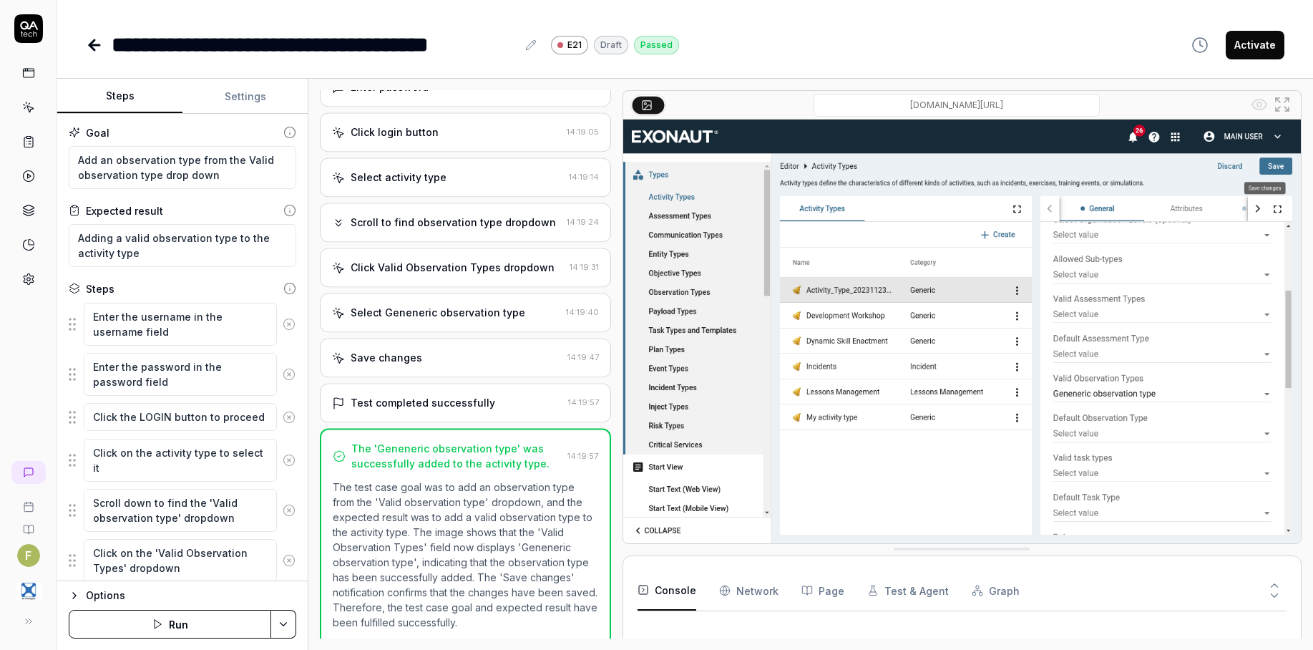
type textarea "*"
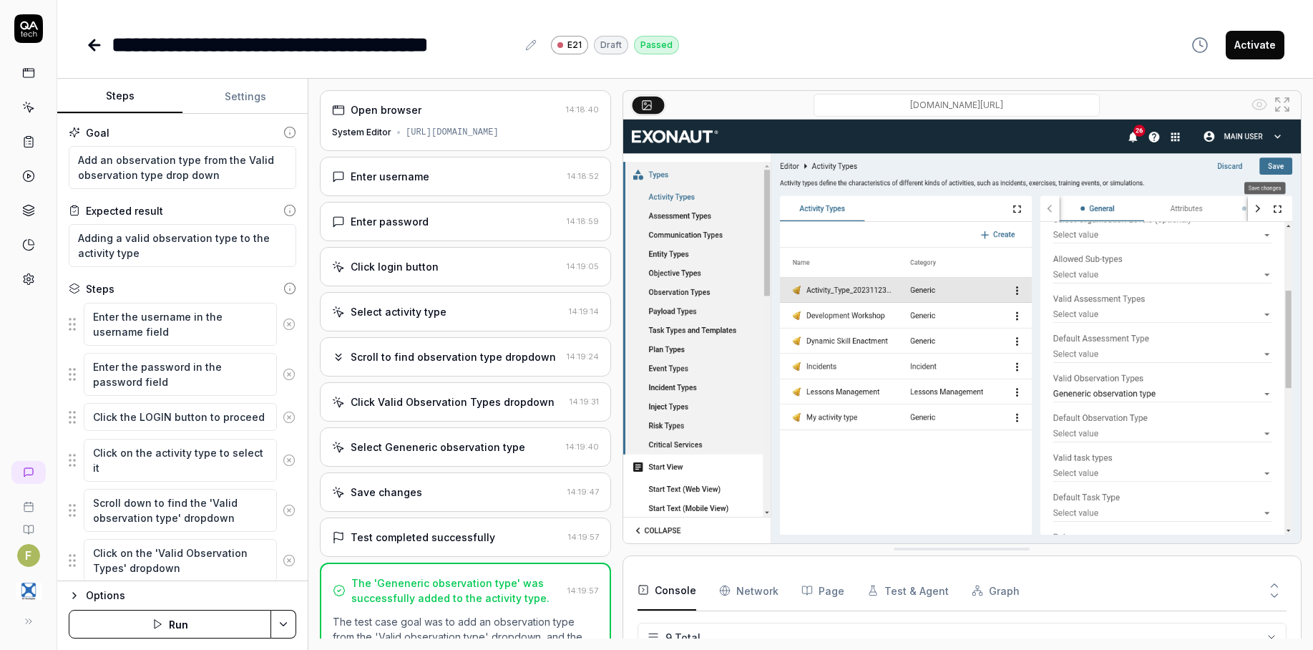
click at [33, 109] on icon at bounding box center [28, 107] width 13 height 13
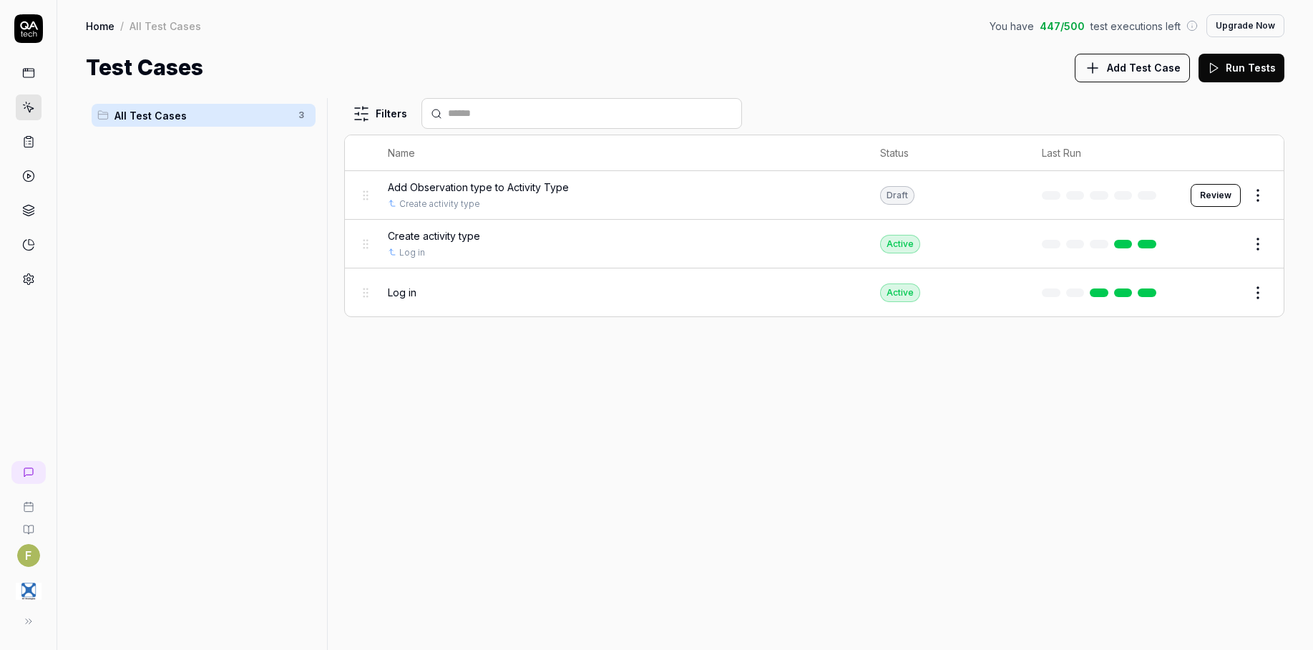
click at [1167, 72] on span "Add Test Case" at bounding box center [1144, 67] width 74 height 15
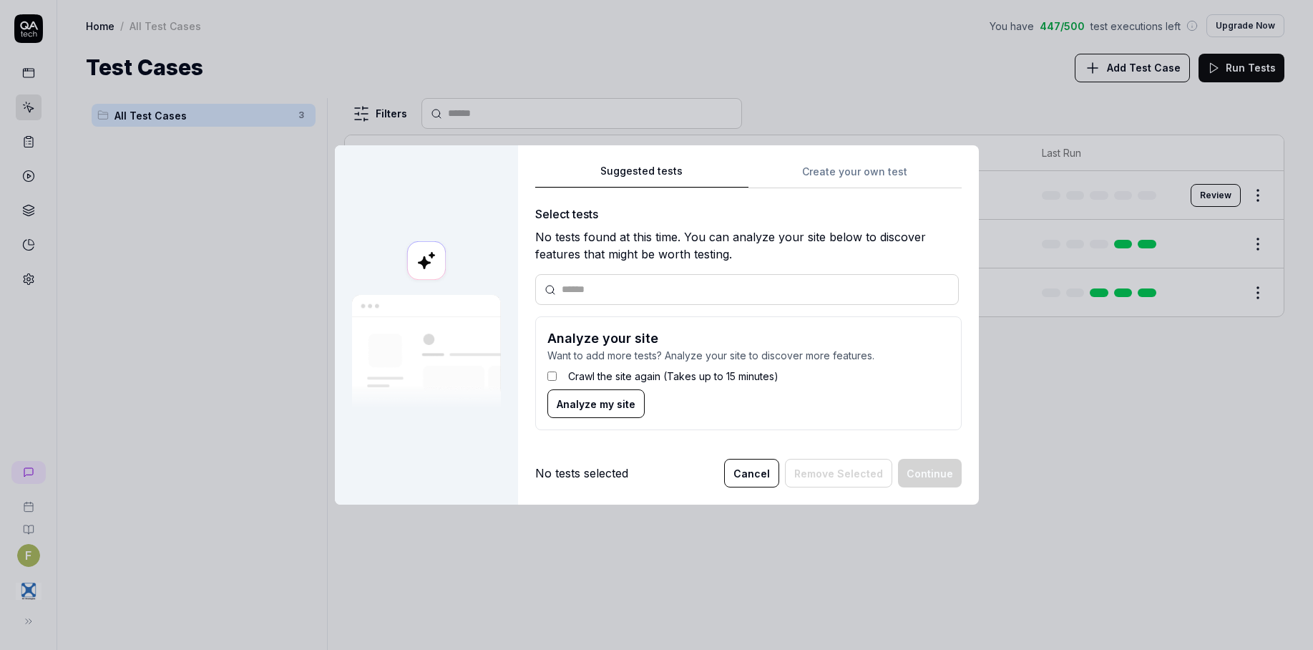
click at [813, 163] on div "Suggested tests Create your own test Select tests No tests found at this time. …" at bounding box center [748, 302] width 426 height 280
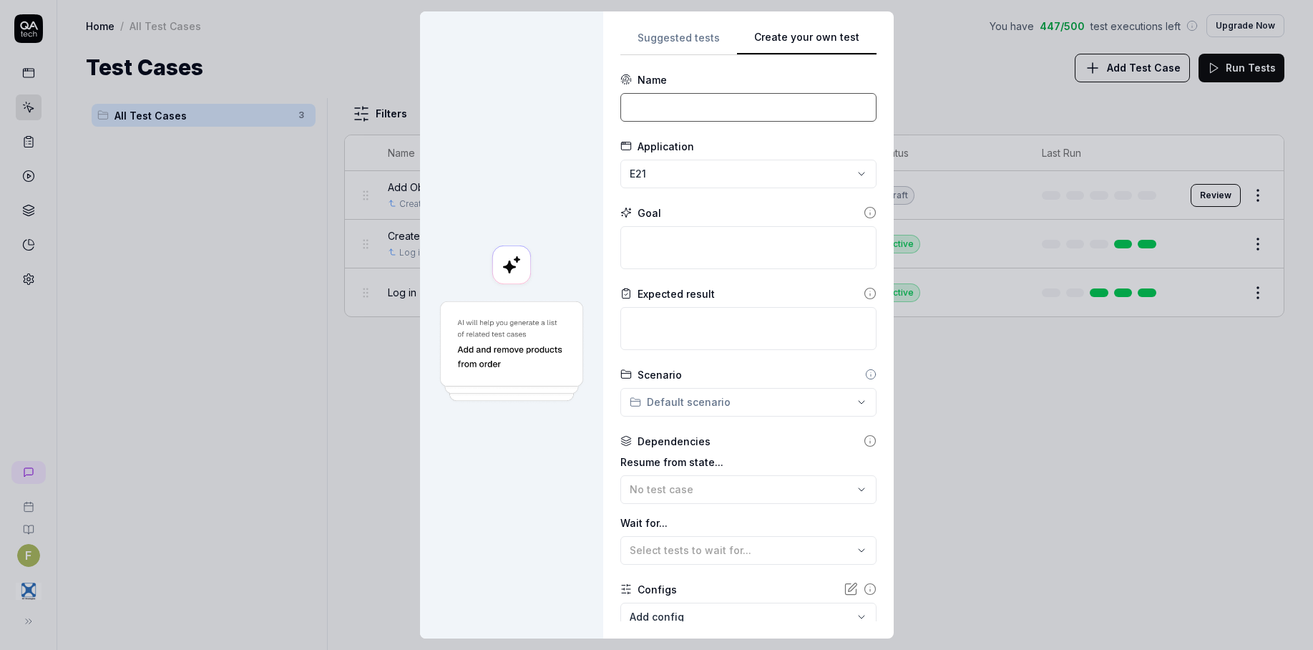
click at [672, 109] on input at bounding box center [748, 107] width 256 height 29
type input "Create Observation Type"
click at [676, 246] on textarea at bounding box center [748, 247] width 256 height 43
type textarea "*"
type textarea "C"
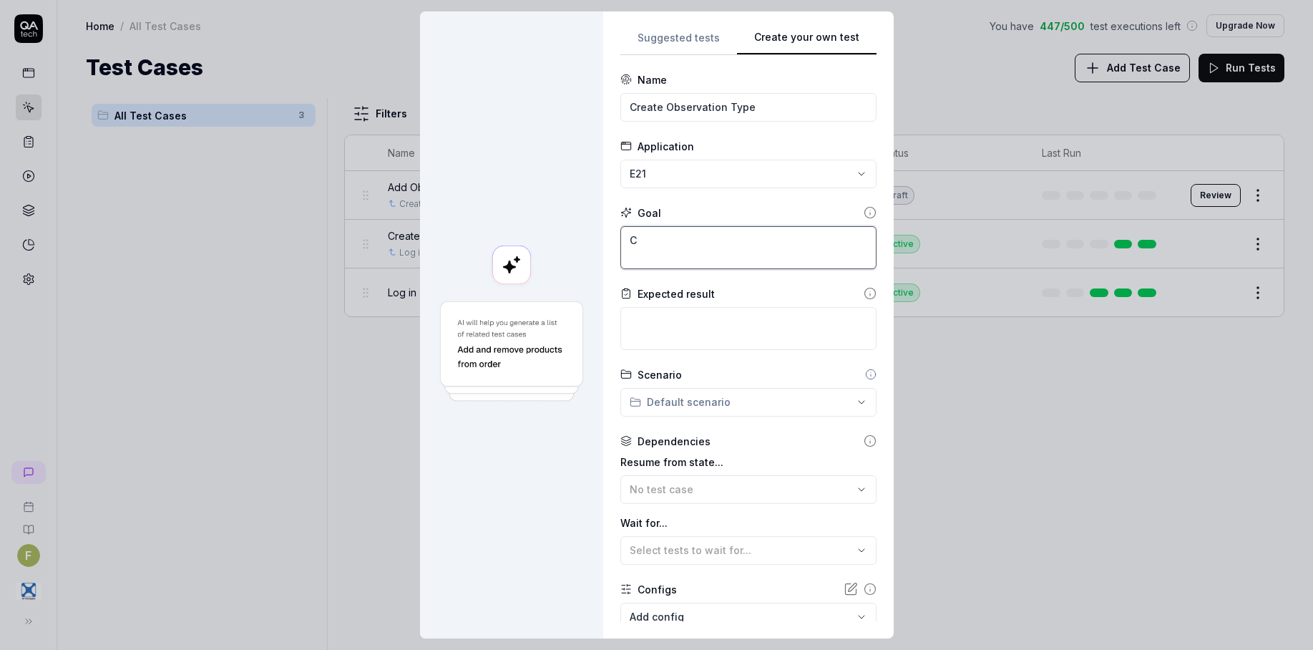
type textarea "*"
type textarea "Cr"
type textarea "*"
type textarea "Cre"
type textarea "*"
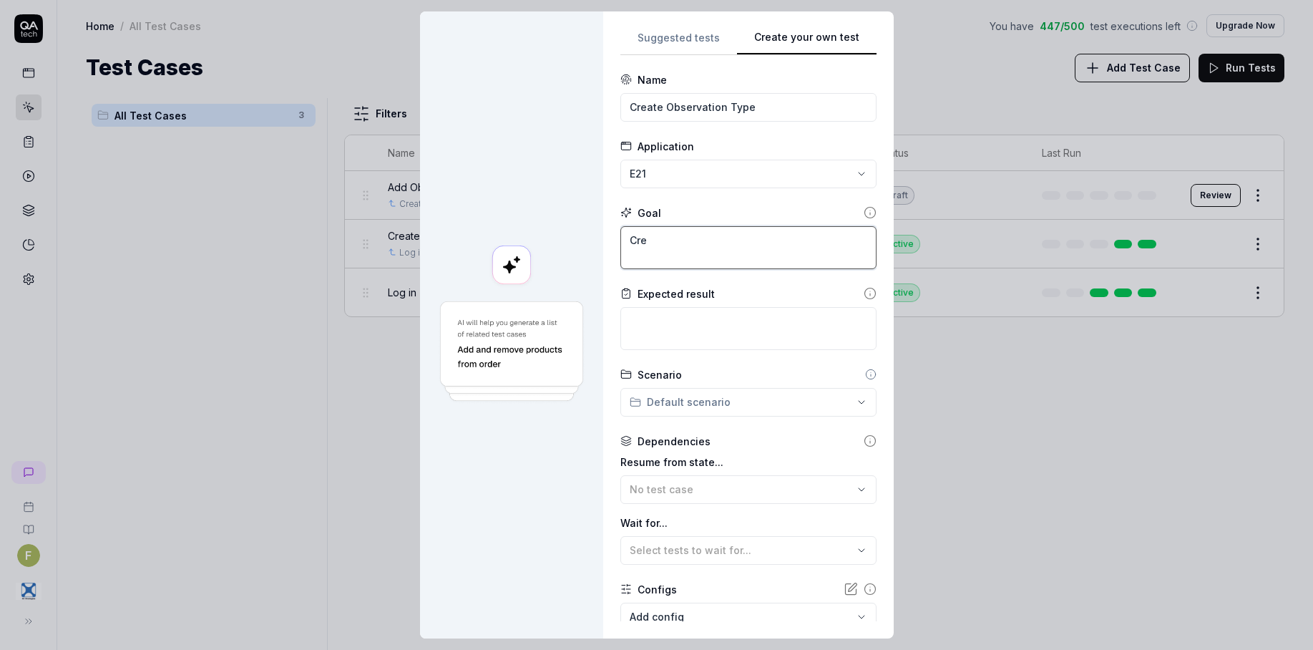
type textarea "Crea"
type textarea "*"
type textarea "Creat"
type textarea "*"
type textarea "Creata"
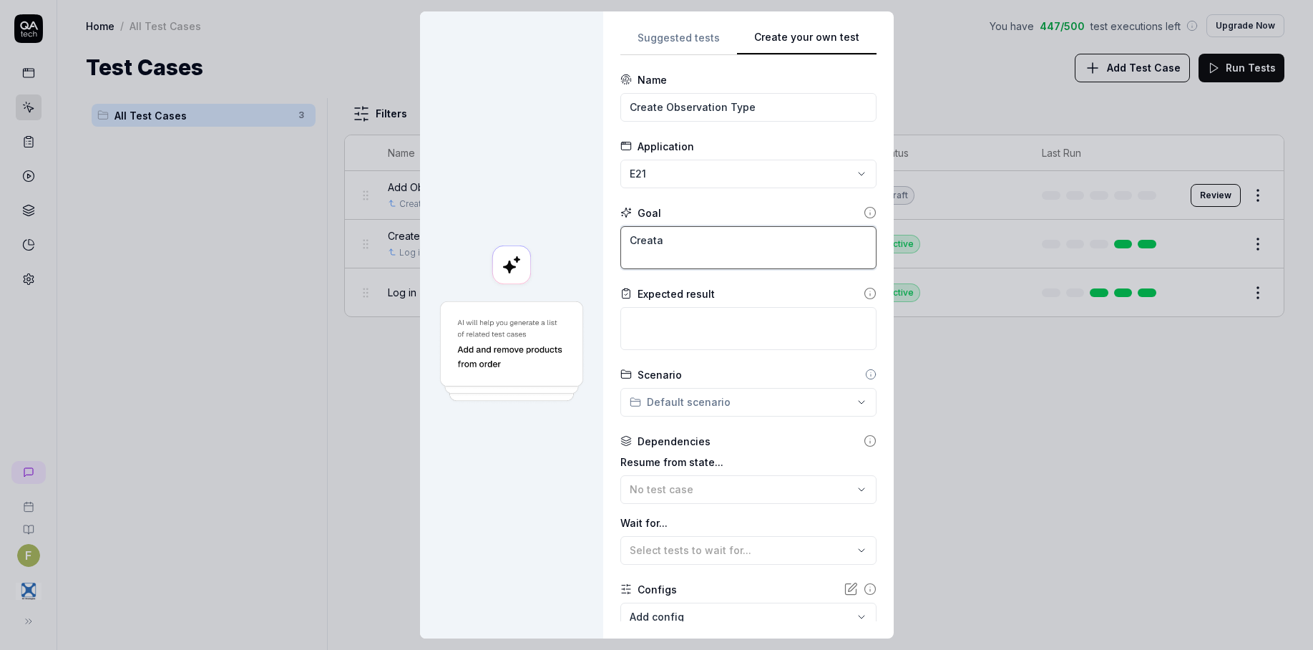
type textarea "*"
type textarea "Creata"
type textarea "*"
type textarea "Creata"
type textarea "*"
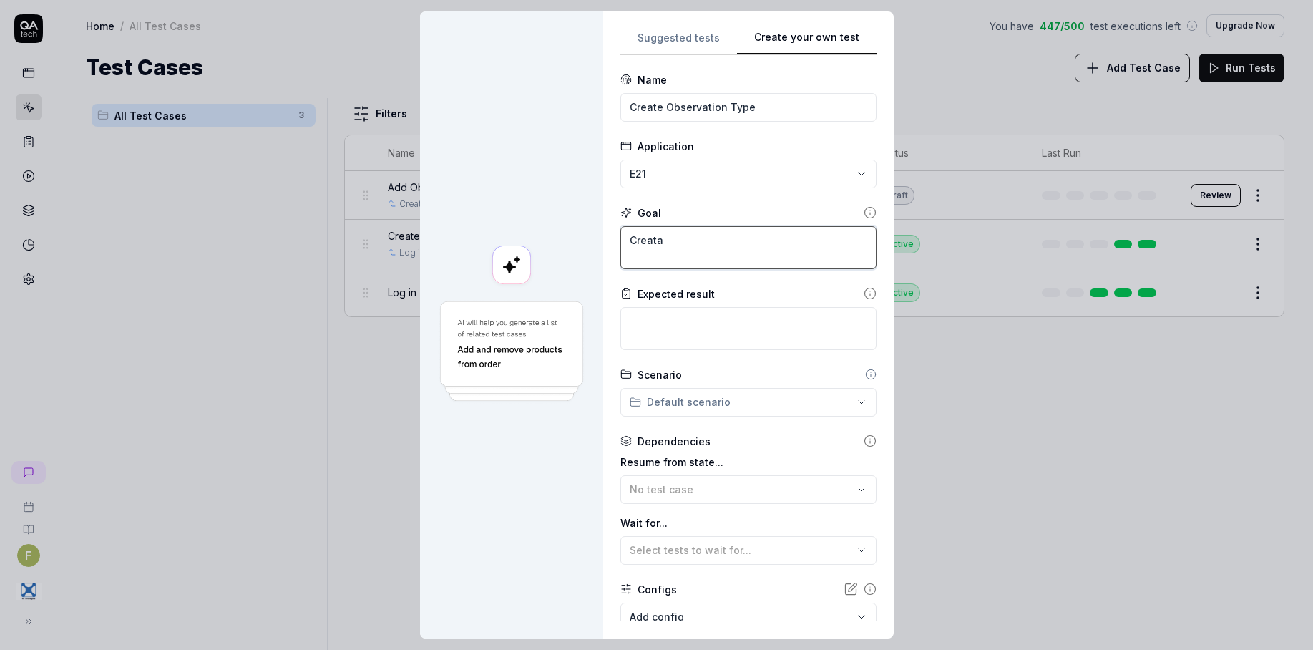
type textarea "Creat"
type textarea "*"
type textarea "Create"
type textarea "*"
type textarea "Create"
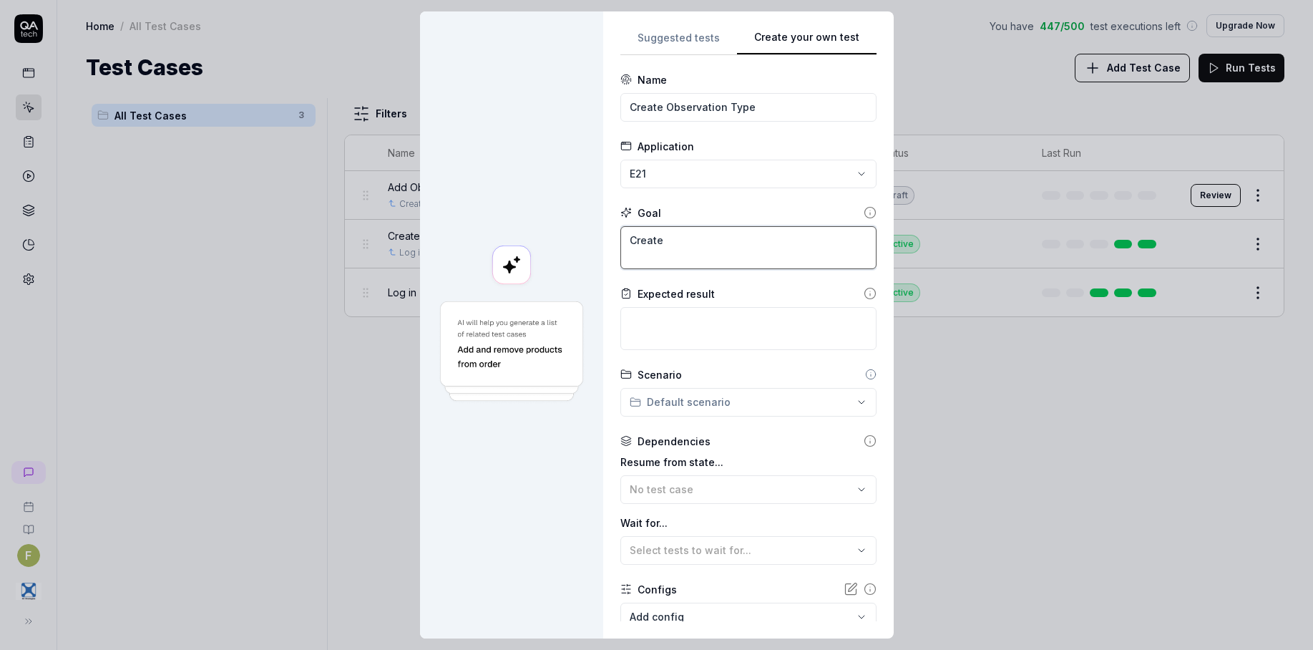
type textarea "*"
type textarea "Create a"
type textarea "*"
type textarea "Create a"
type textarea "*"
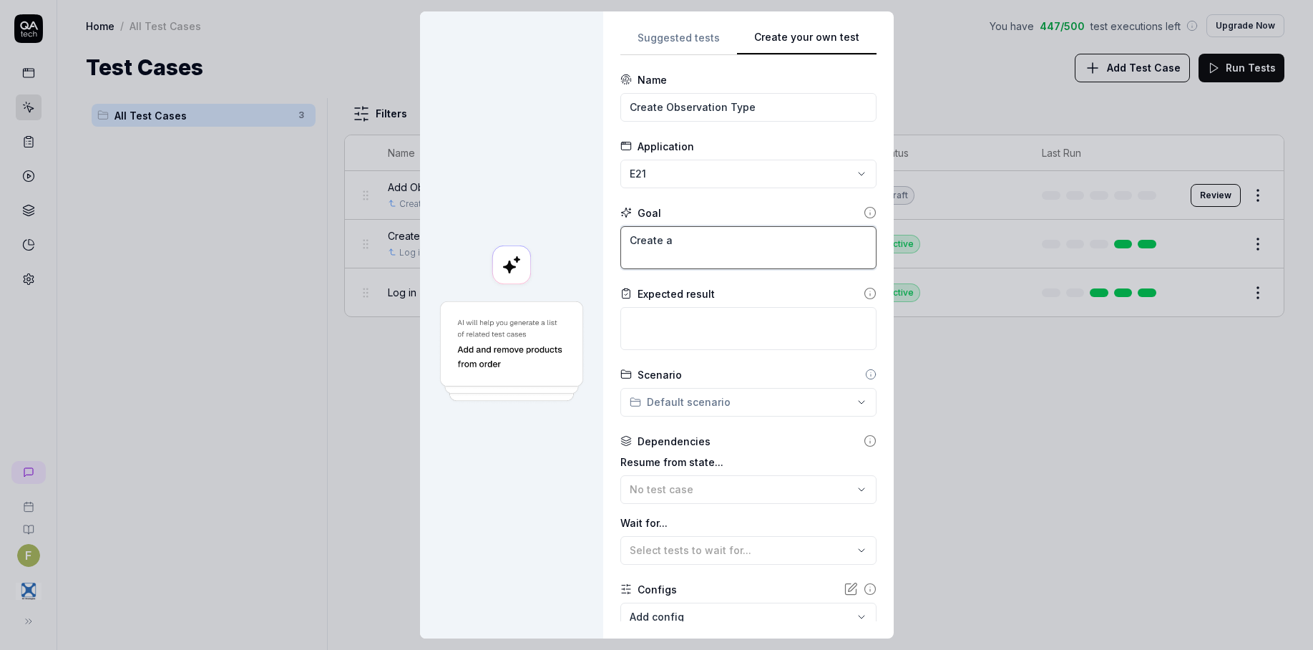
type textarea "Create a"
type textarea "*"
type textarea "Create an"
type textarea "*"
type textarea "Create an o"
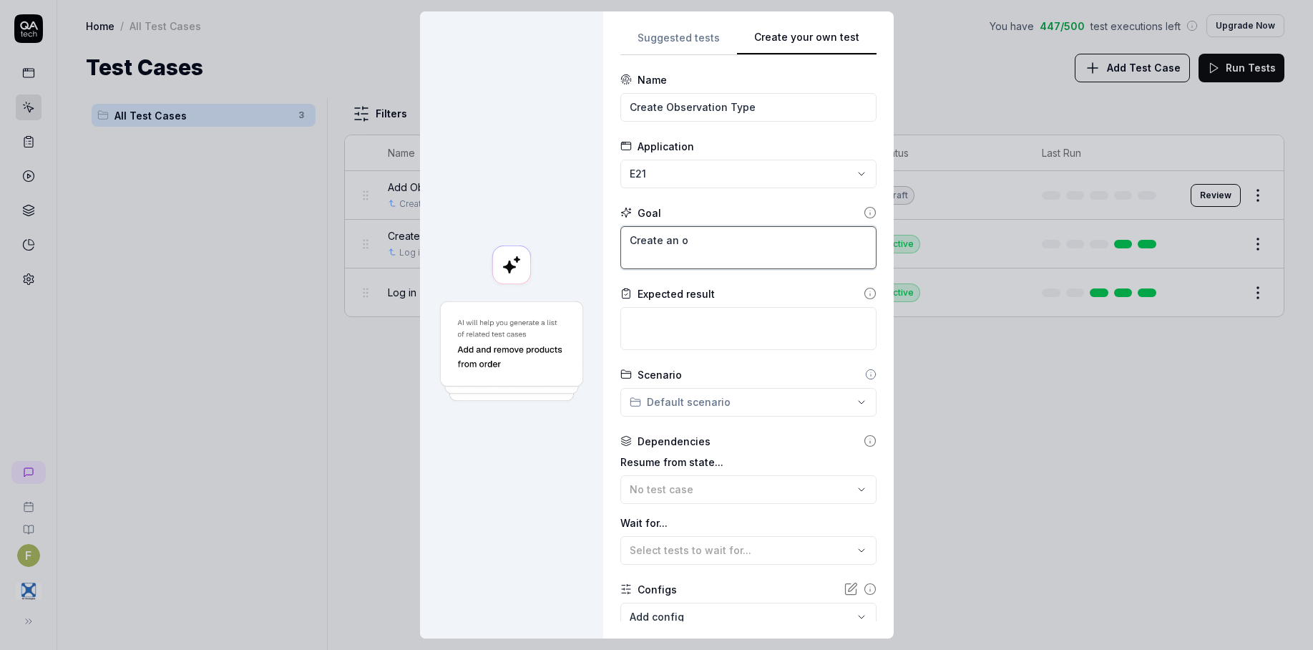
type textarea "*"
type textarea "Create an ob"
type textarea "*"
type textarea "Create an obs"
type textarea "*"
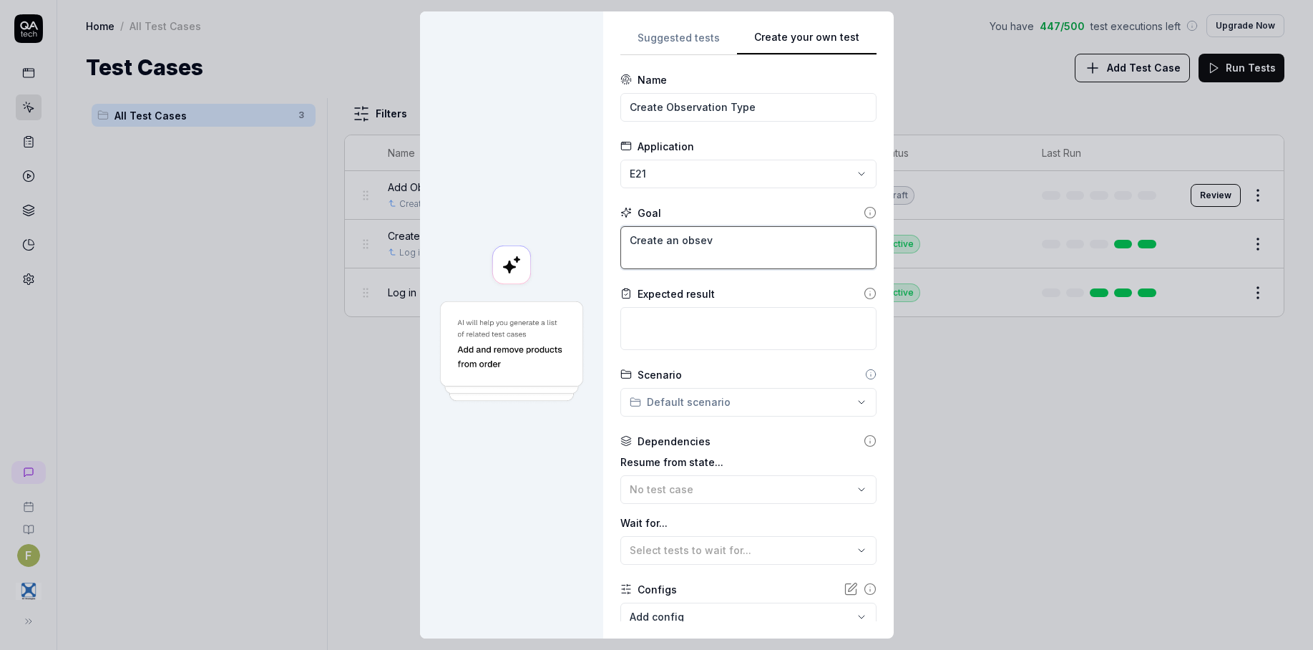
type textarea "Create an obsevr"
type textarea "*"
type textarea "Create an obsevra"
type textarea "*"
type textarea "Create an obsevrati"
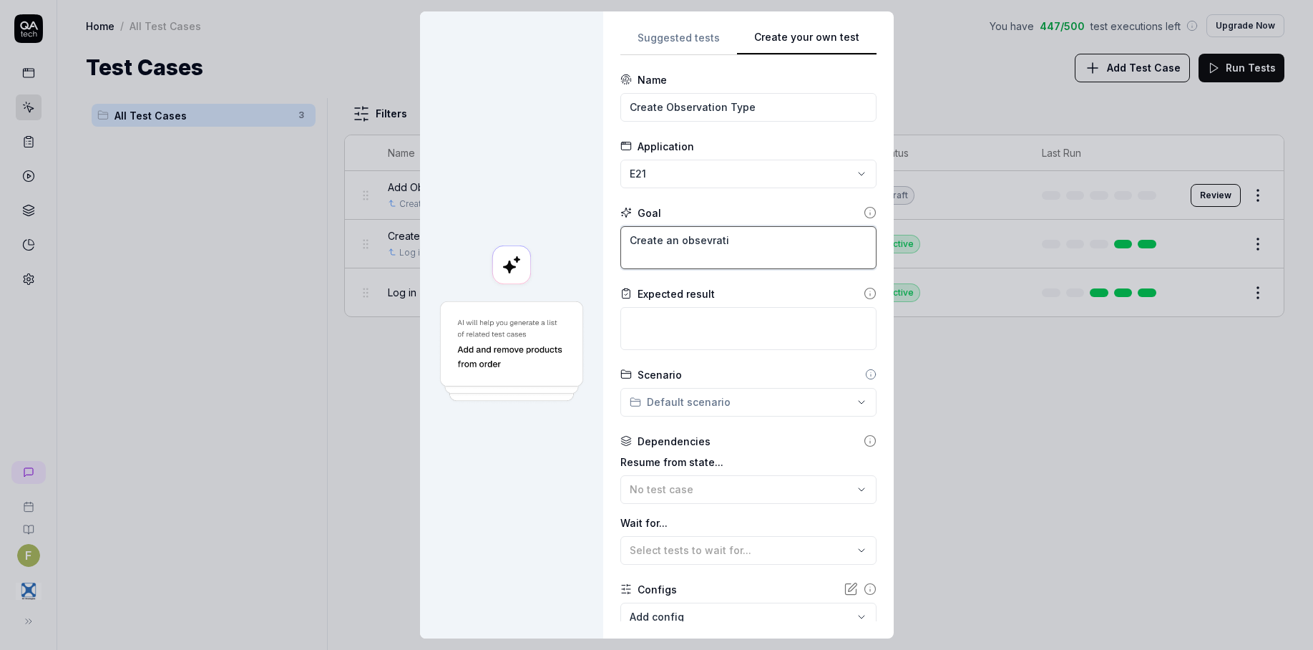
type textarea "*"
type textarea "Create an obsevrat"
type textarea "*"
type textarea "Create an obsevra"
type textarea "*"
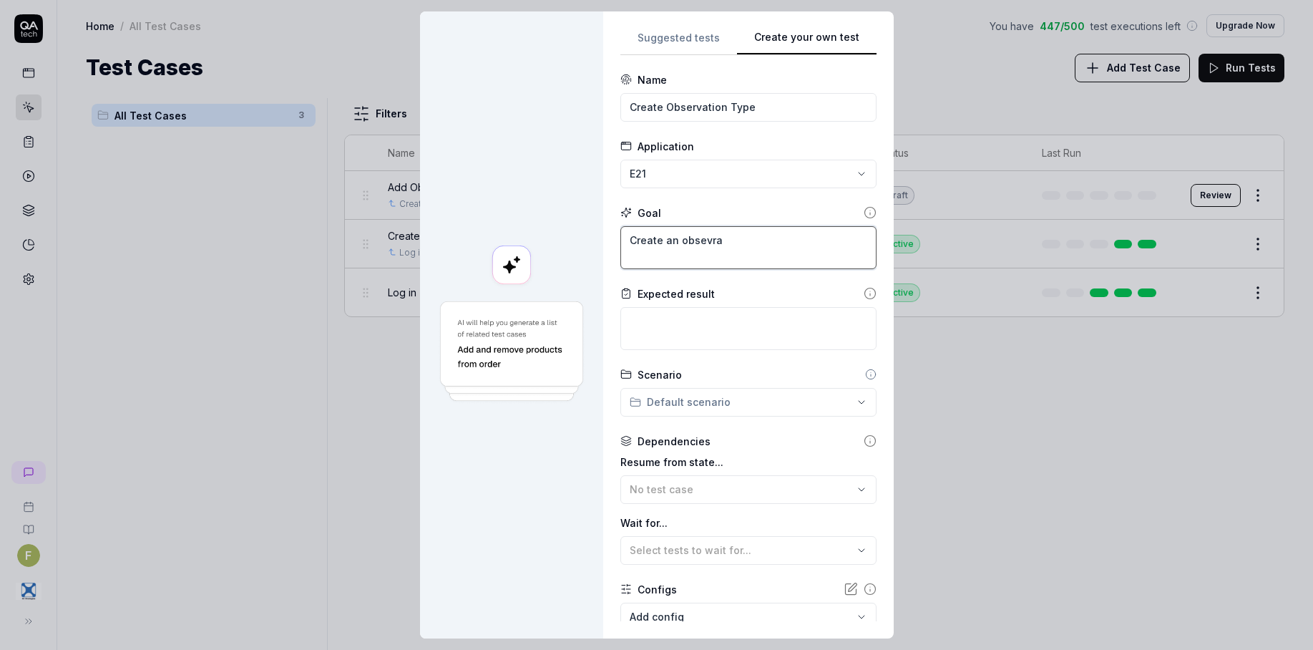
type textarea "Create an obsevr"
type textarea "*"
type textarea "Create an obsev"
type textarea "*"
type textarea "Create an obse"
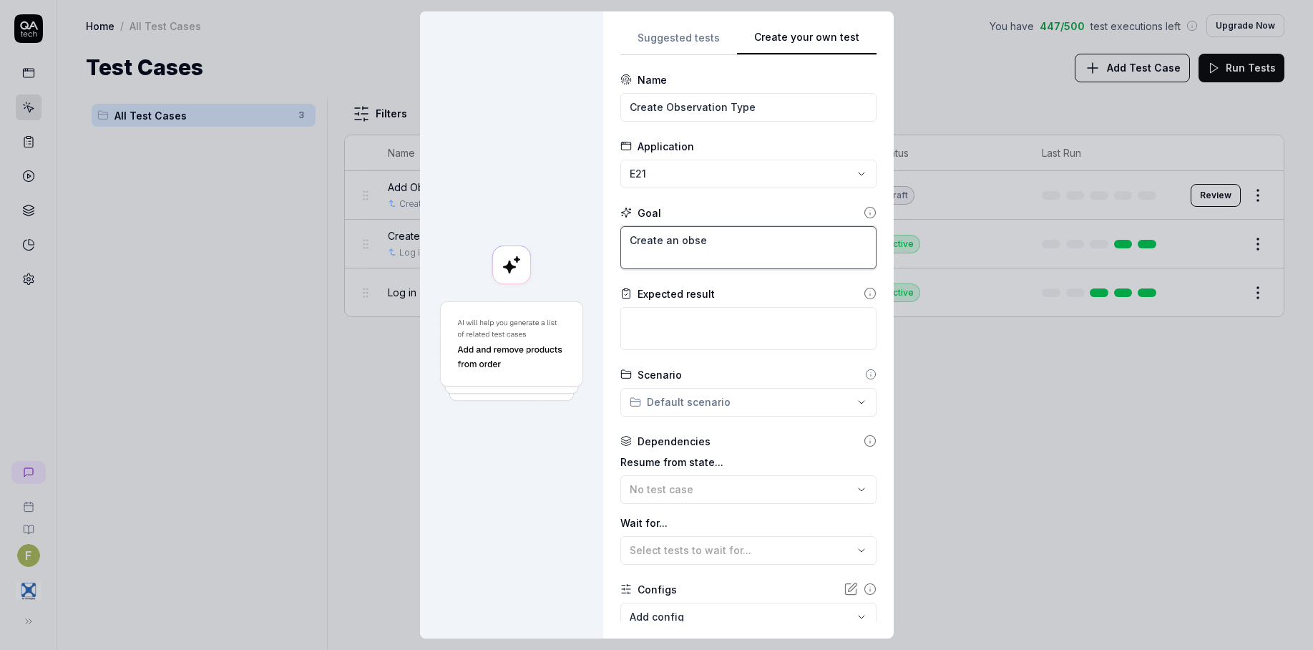
type textarea "*"
type textarea "Create an obser"
type textarea "*"
type textarea "Create an observ"
type textarea "*"
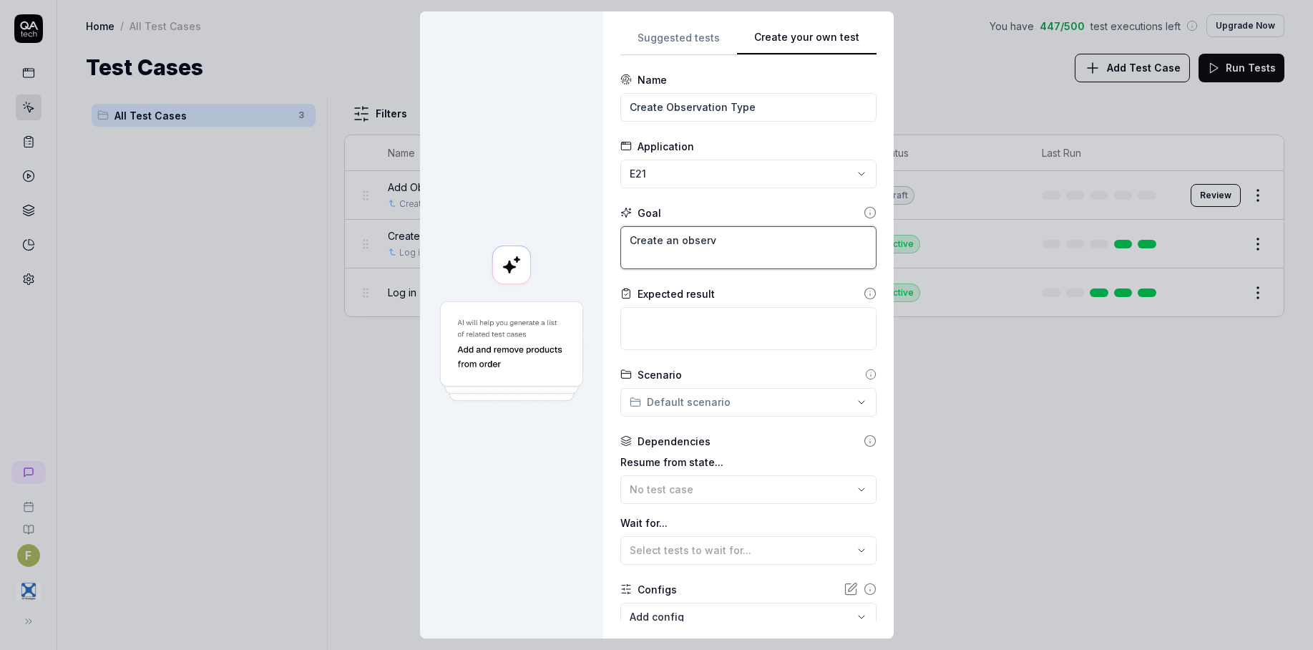
type textarea "Create an observa"
type textarea "*"
type textarea "Create an observat"
type textarea "*"
type textarea "Create an observato"
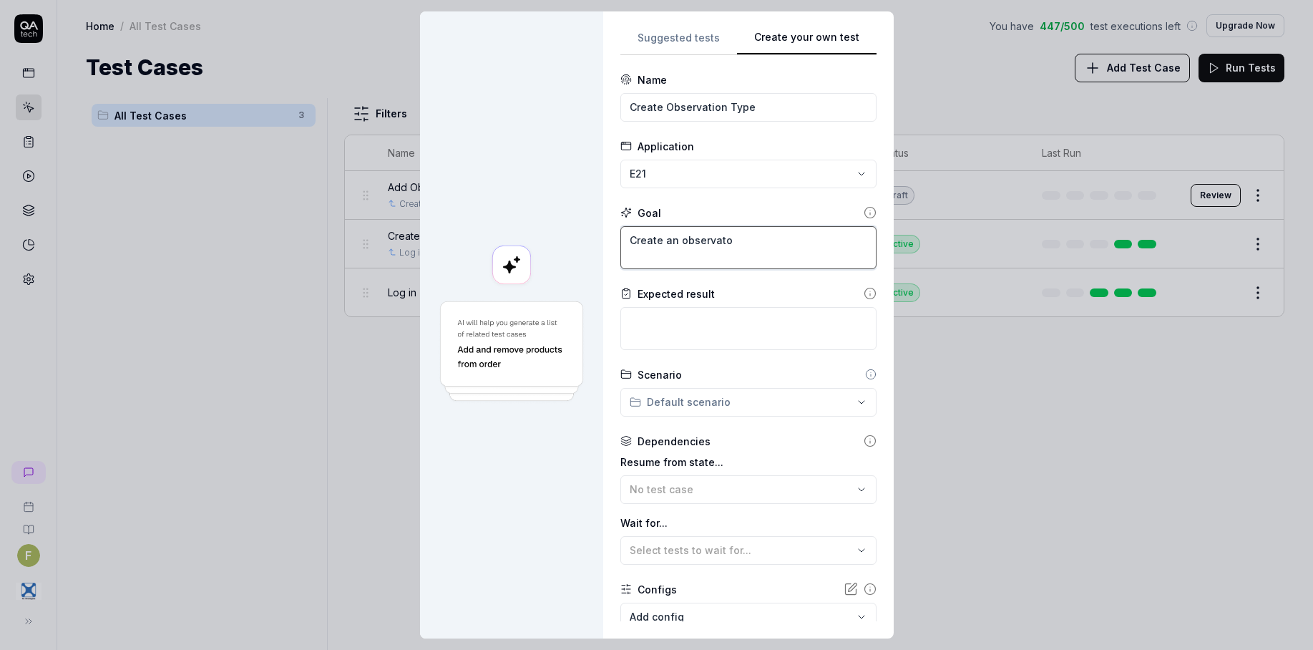
type textarea "*"
type textarea "Create an observat"
type textarea "*"
type textarea "Create an observati"
type textarea "*"
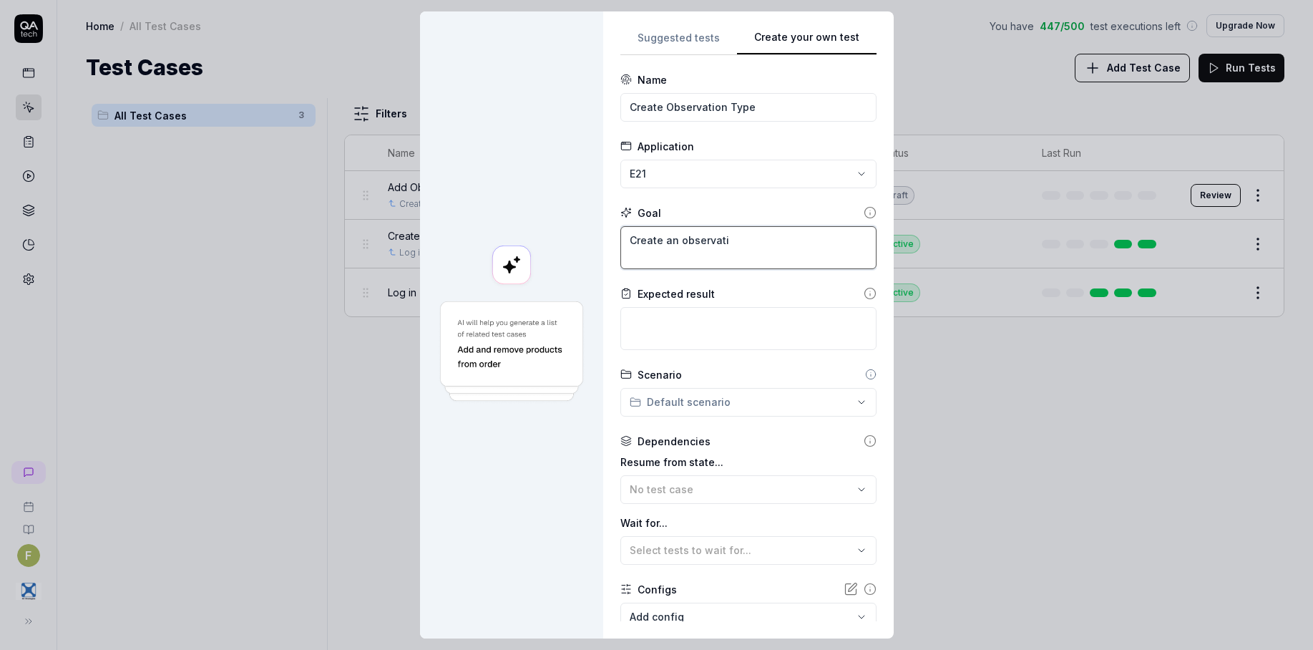
type textarea "Create an observatio"
type textarea "*"
type textarea "Create an observation"
type textarea "*"
type textarea "Create an observation ty"
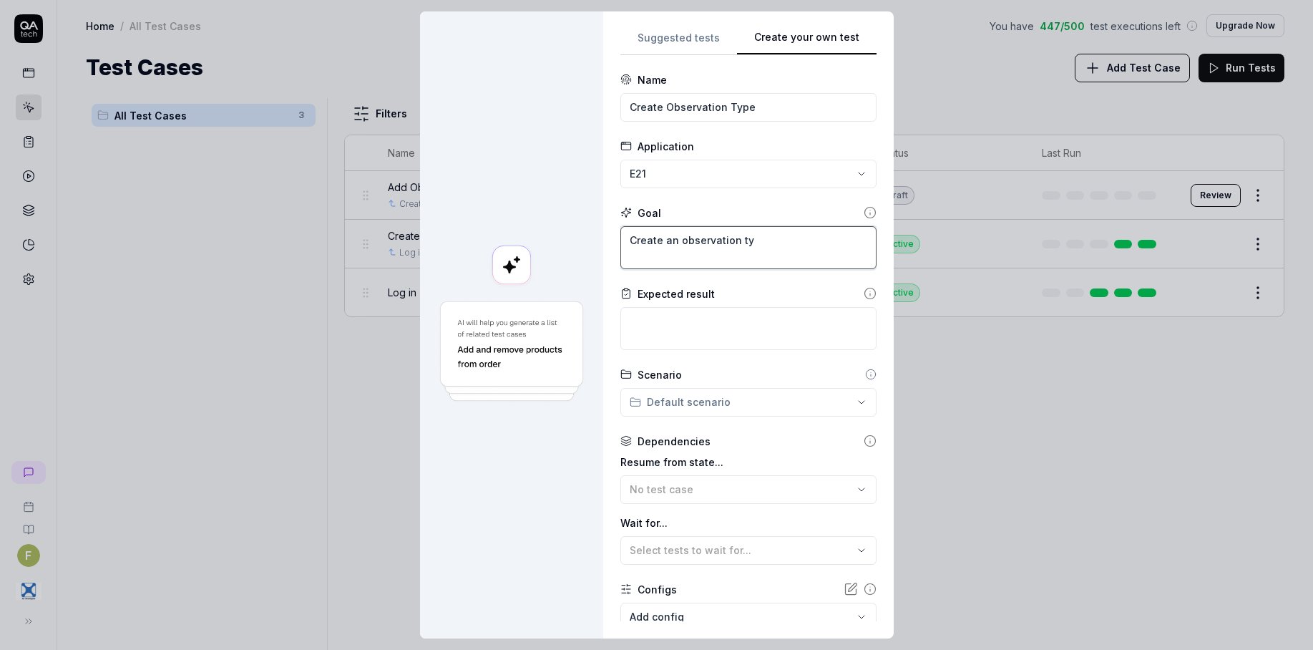
type textarea "*"
type textarea "Create an observation typ"
type textarea "*"
type textarea "Create an observation type"
type textarea "*"
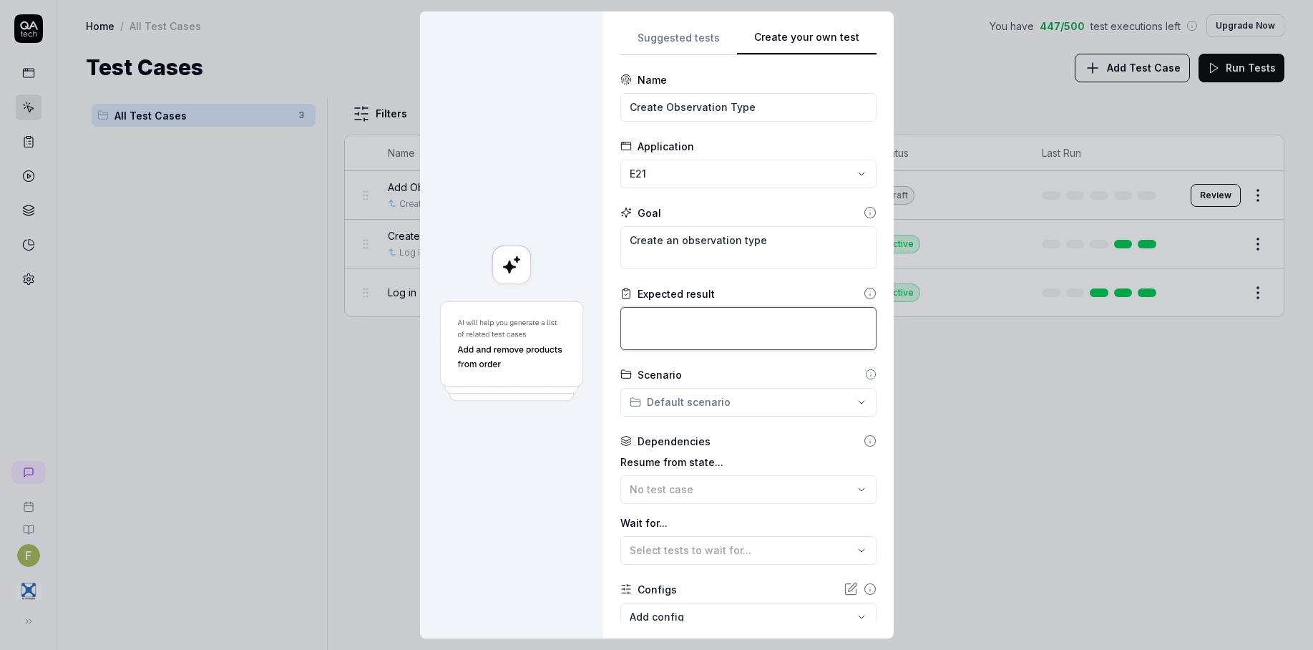
type textarea "A"
type textarea "*"
type textarea "An"
type textarea "*"
type textarea "An"
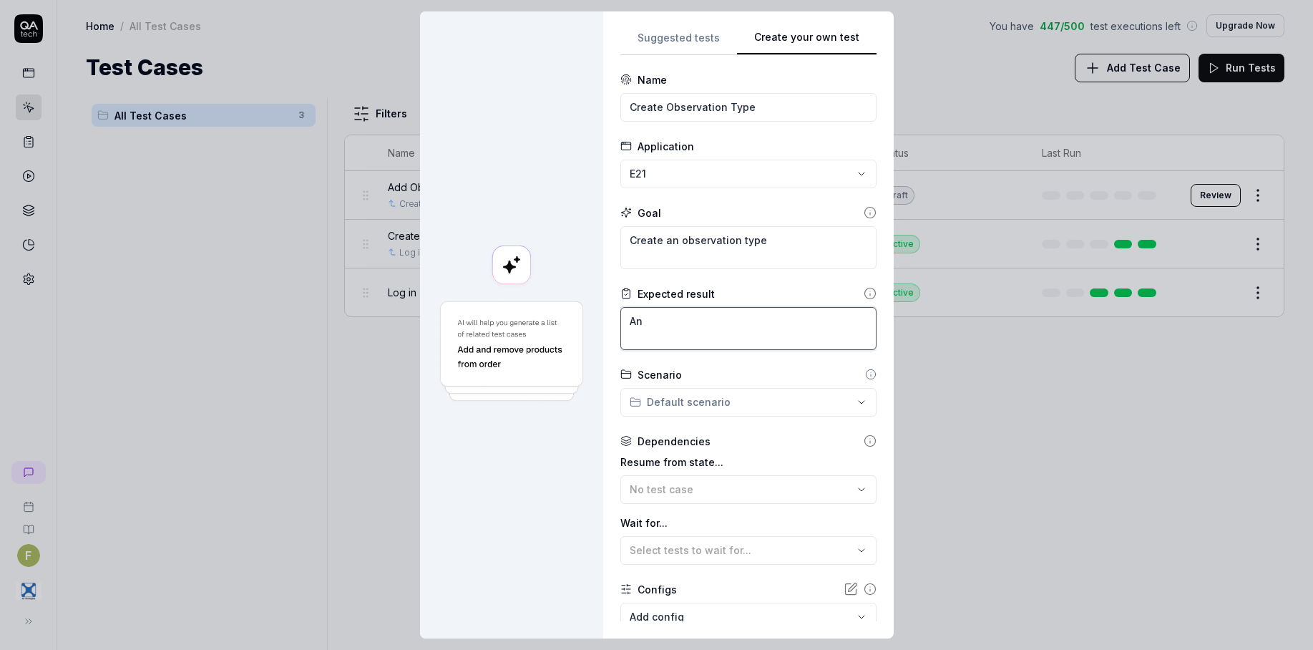
type textarea "*"
type textarea "An o"
type textarea "*"
type textarea "An ob"
type textarea "*"
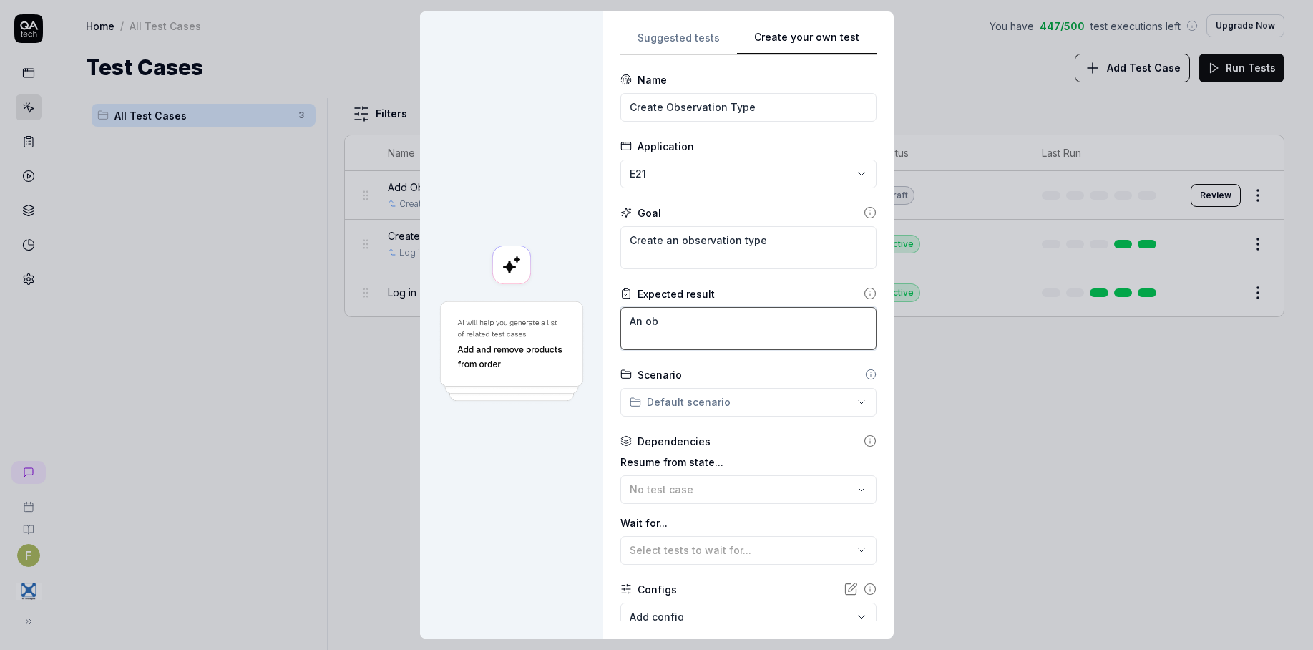
type textarea "An obs"
type textarea "*"
type textarea "An obsevr"
type textarea "*"
type textarea "An obsevra"
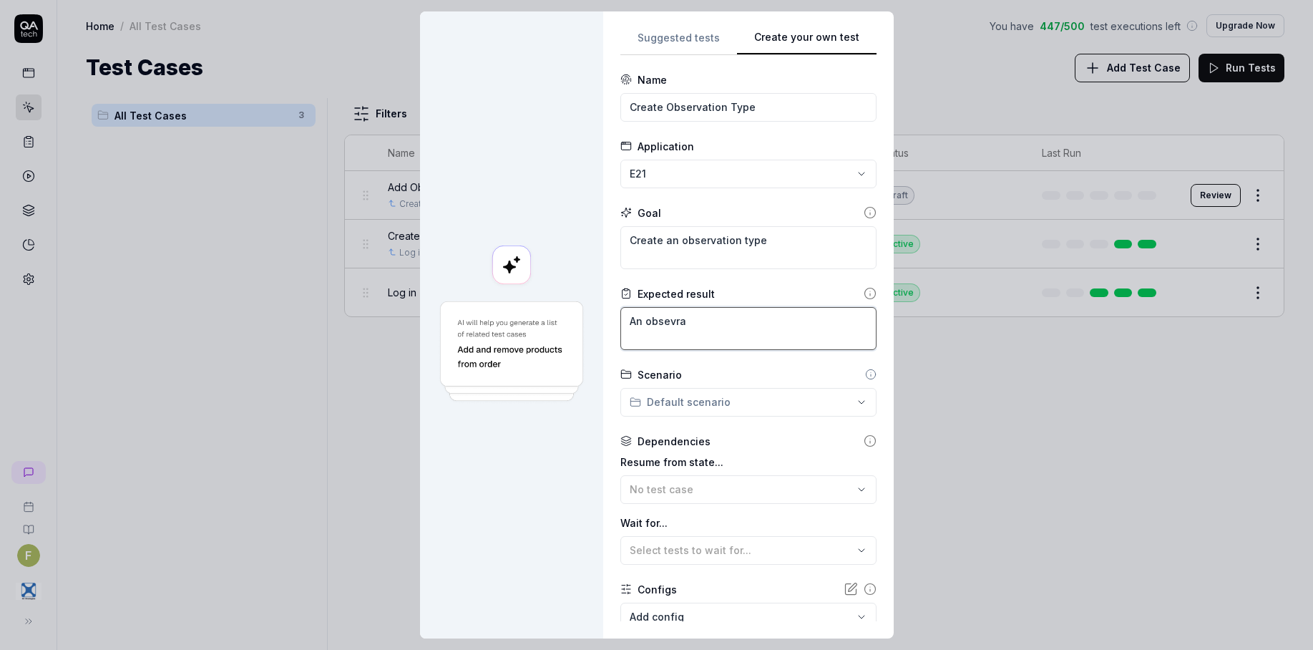
type textarea "*"
type textarea "An obsevrat"
type textarea "*"
type textarea "An obsevrati"
type textarea "*"
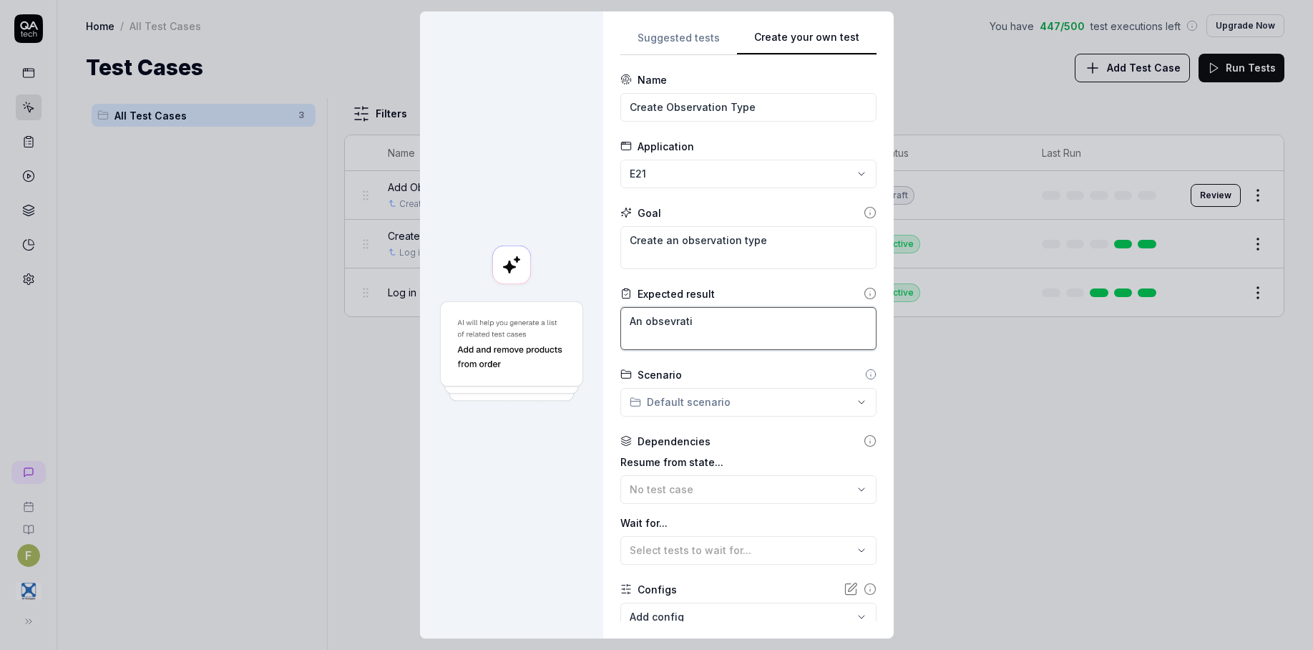
type textarea "An obsevratio"
type textarea "*"
type textarea "An obsevrati"
type textarea "*"
type textarea "An obsevrat"
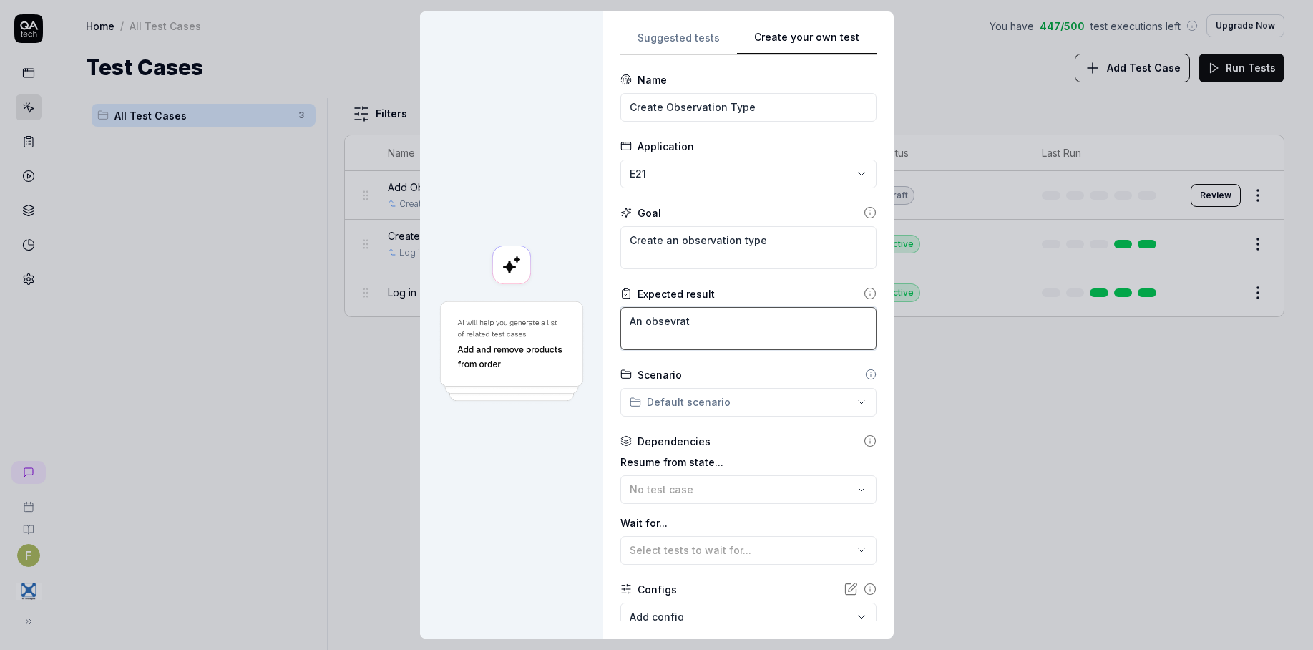
type textarea "*"
type textarea "An obsevra"
type textarea "*"
type textarea "An obsevr"
type textarea "*"
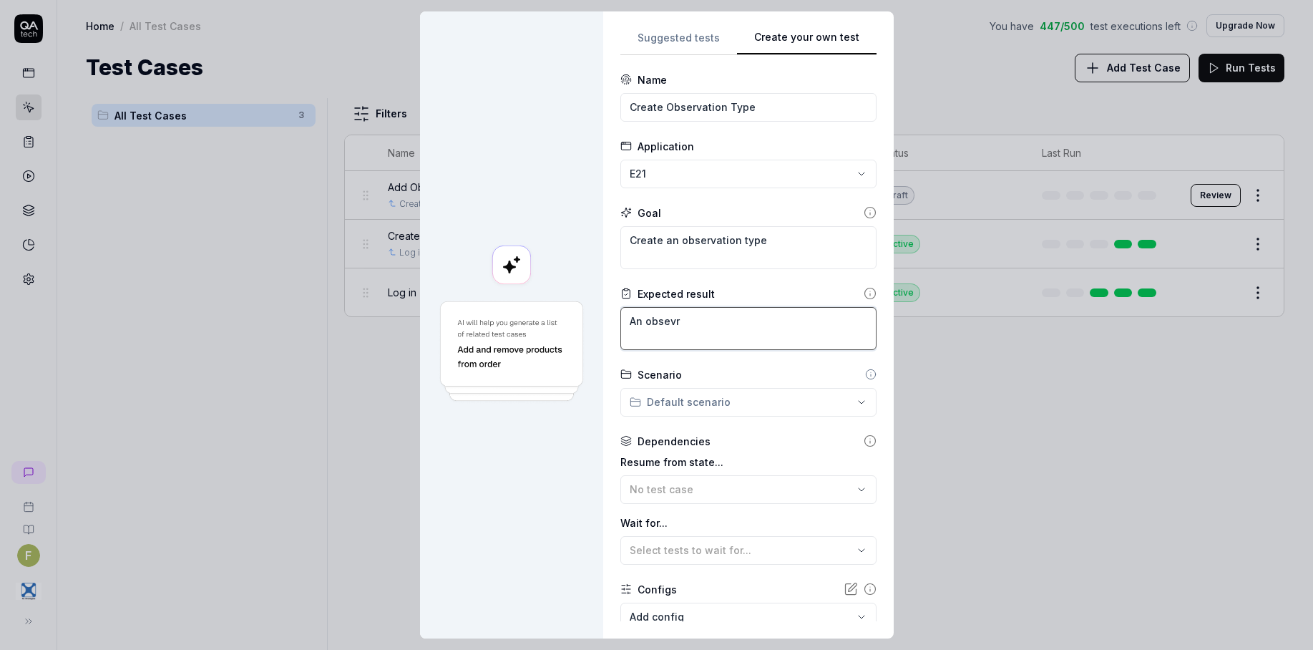
type textarea "An obsev"
type textarea "*"
type textarea "An obse"
type textarea "*"
type textarea "An obser"
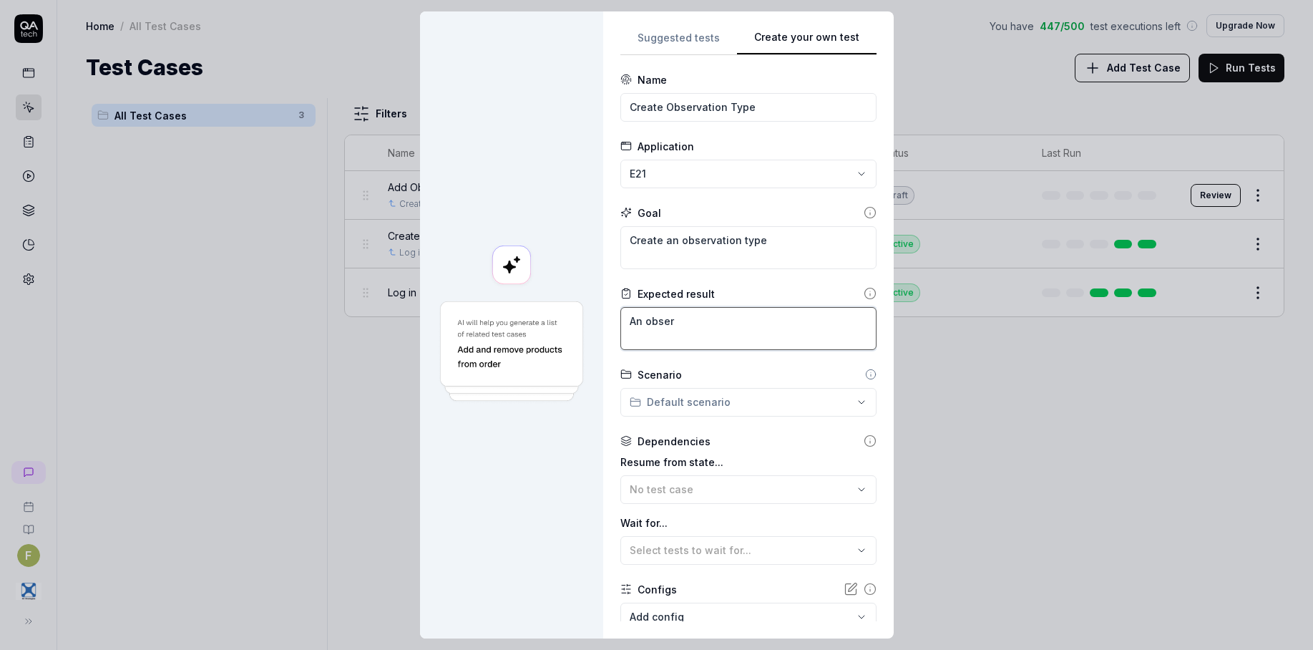
type textarea "*"
type textarea "An observ"
type textarea "*"
type textarea "An observa"
type textarea "*"
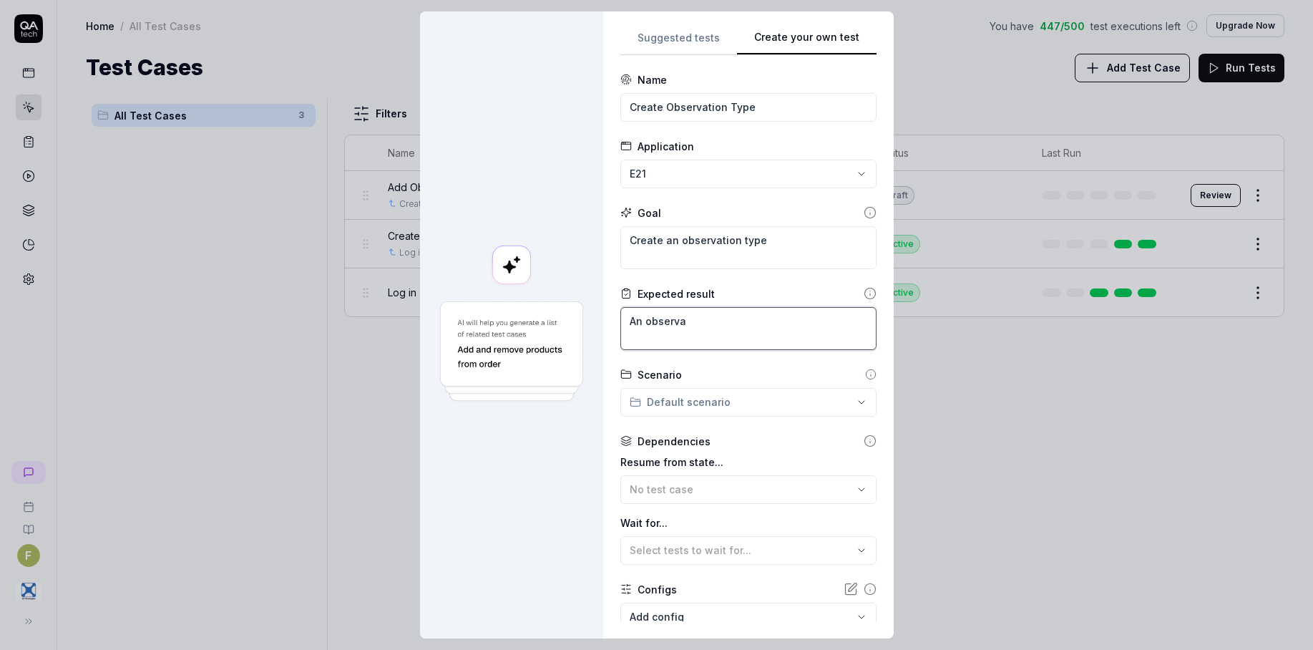
type textarea "An observat"
type textarea "*"
type textarea "An observati"
type textarea "*"
type textarea "An observatio"
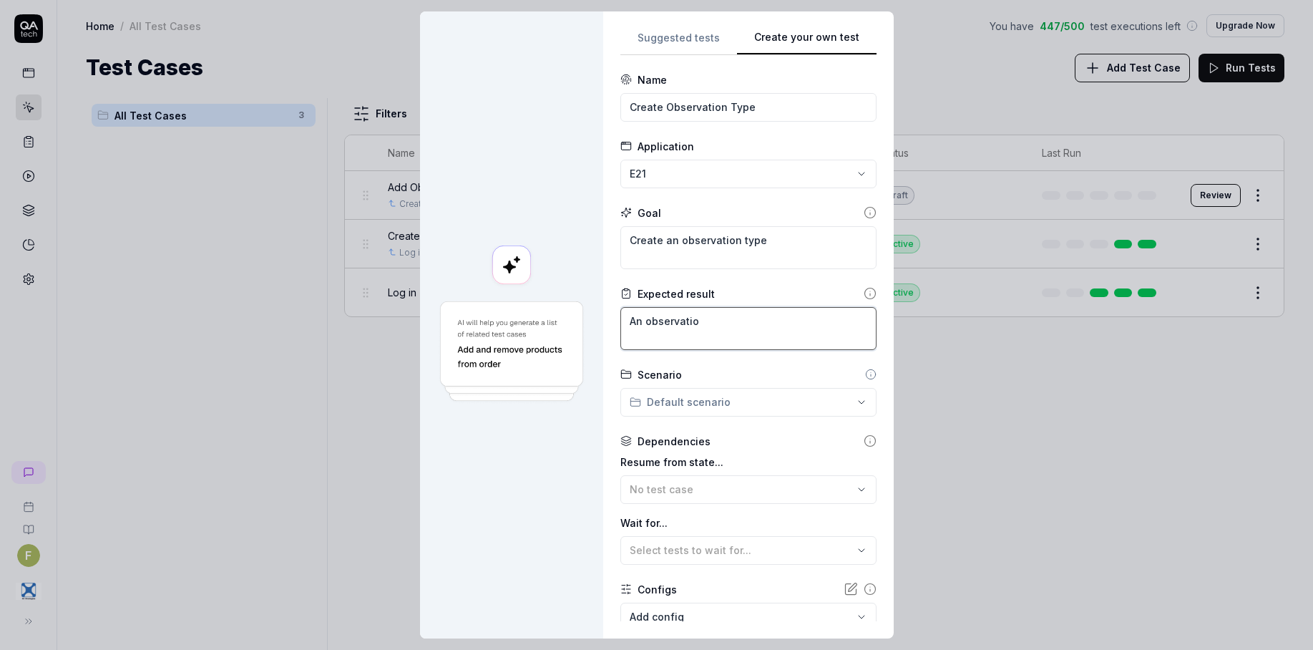
type textarea "*"
type textarea "An observation"
type textarea "*"
type textarea "An observation"
type textarea "*"
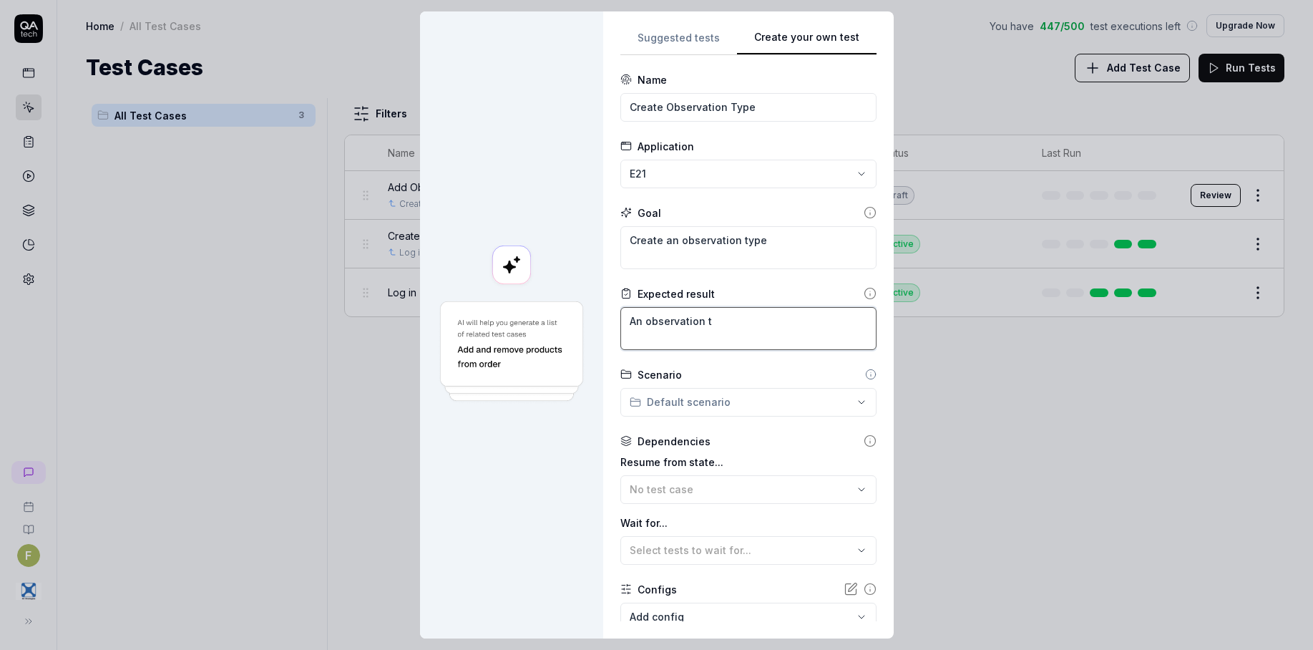
type textarea "An observation tu"
type textarea "*"
type textarea "An observation tup"
type textarea "*"
type textarea "An observation tupe"
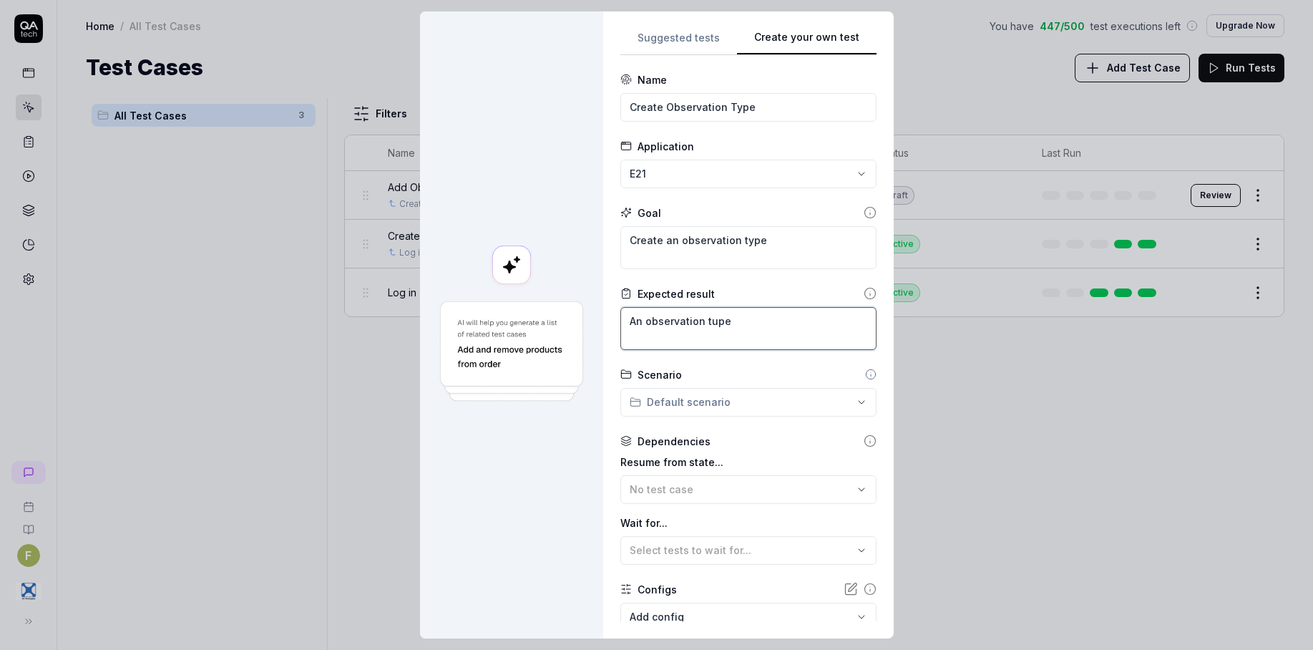
type textarea "*"
type textarea "An observation tup"
type textarea "*"
type textarea "An observation tu"
type textarea "*"
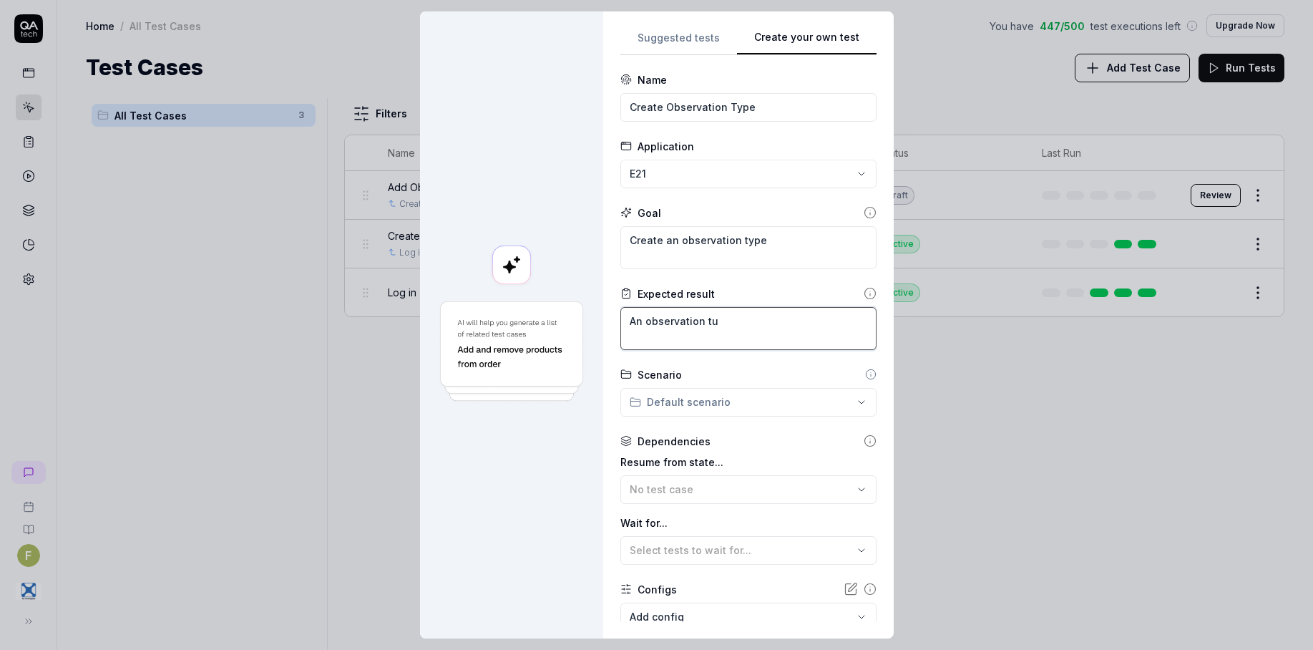
type textarea "An observation t"
type textarea "*"
type textarea "An observation ty"
type textarea "*"
type textarea "An observation typ"
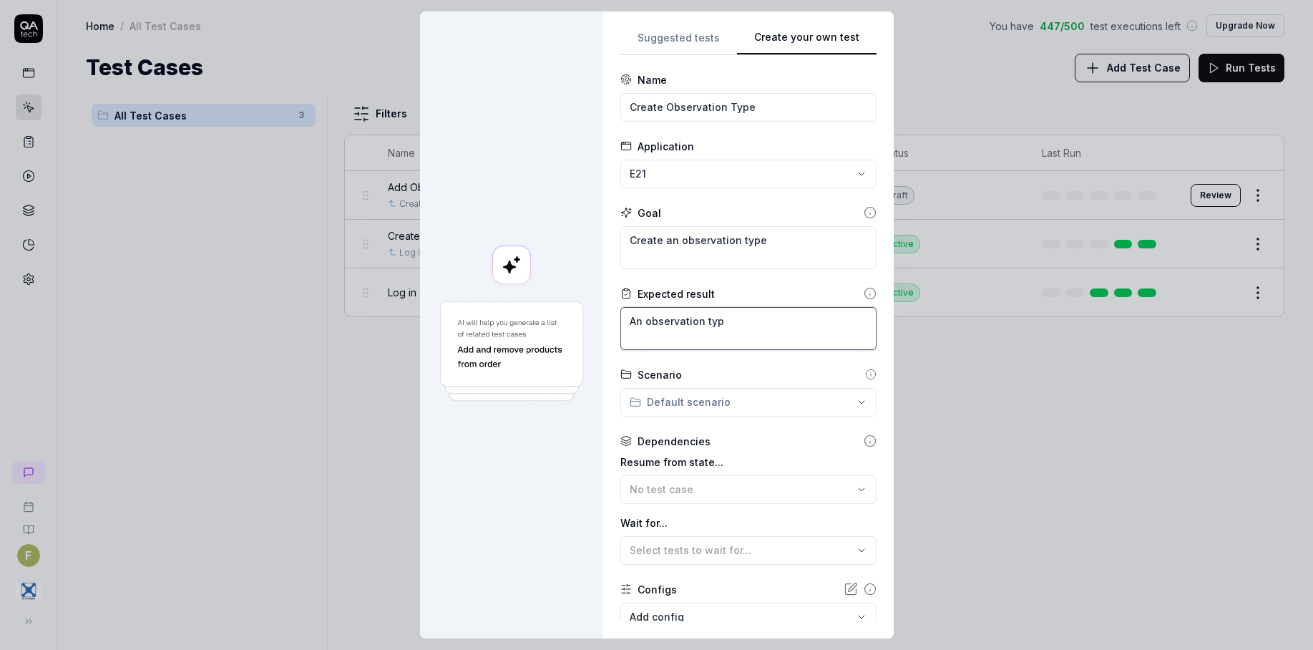
type textarea "*"
type textarea "An observation type"
type textarea "*"
type textarea "An observation type"
type textarea "*"
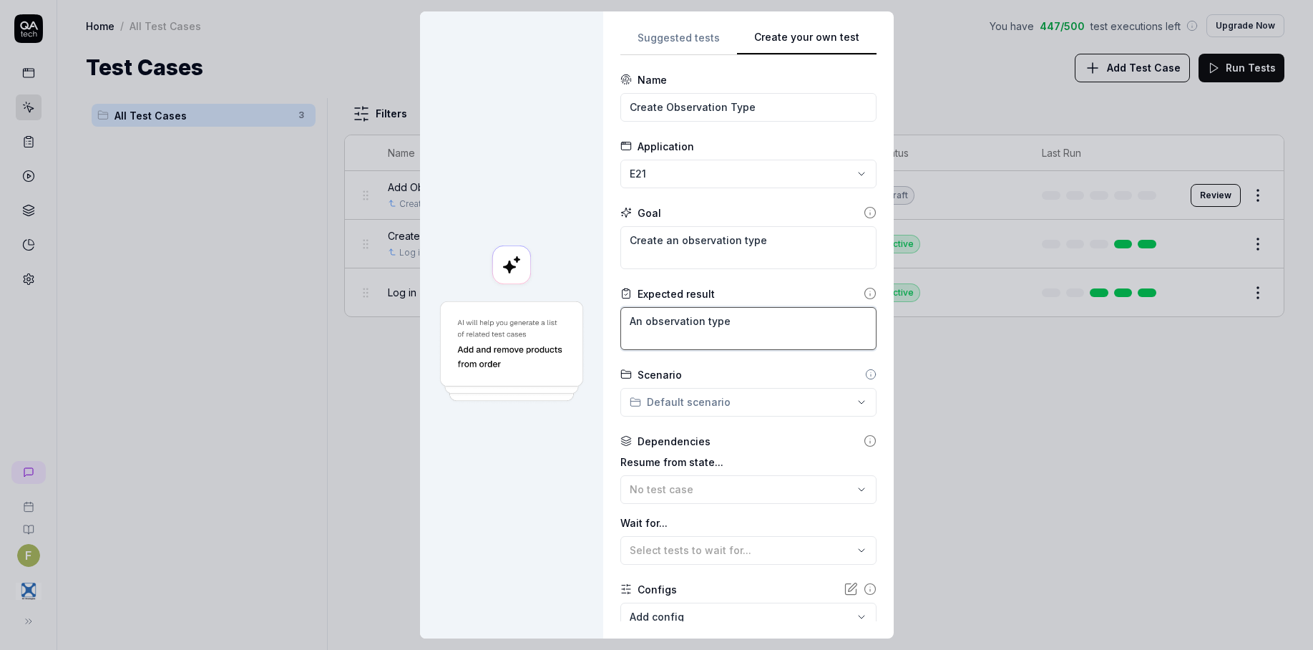
type textarea "An observation type i"
type textarea "*"
type textarea "An observation type is"
type textarea "*"
type textarea "An observation type is"
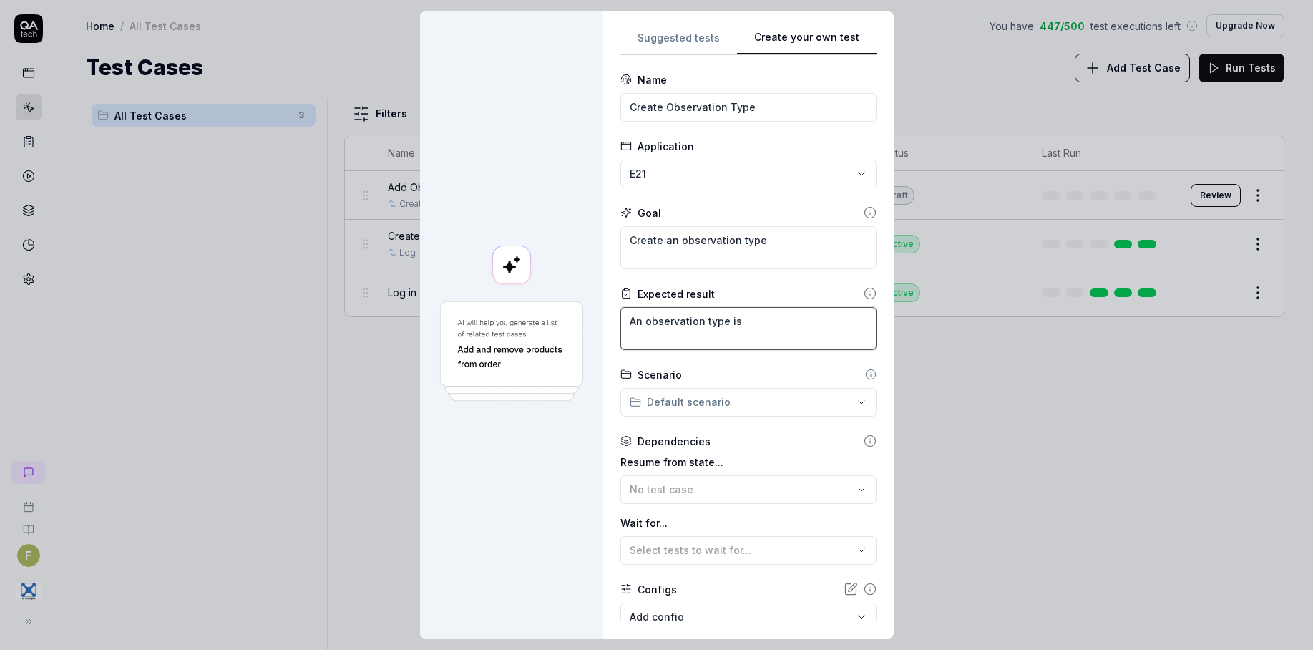
type textarea "*"
type textarea "An observation type is s"
type textarea "*"
type textarea "An observation type is su"
type textarea "*"
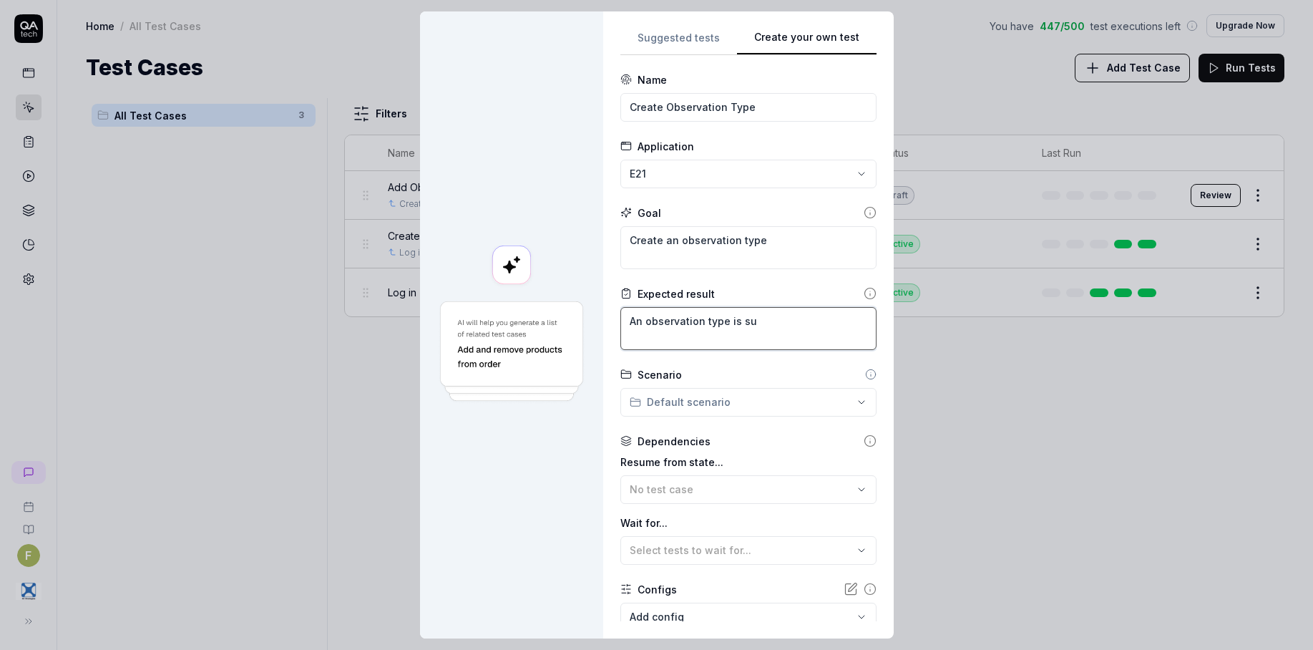
type textarea "An observation type is suc"
type textarea "*"
type textarea "An observation type is succ"
type textarea "*"
type textarea "An observation type is succe"
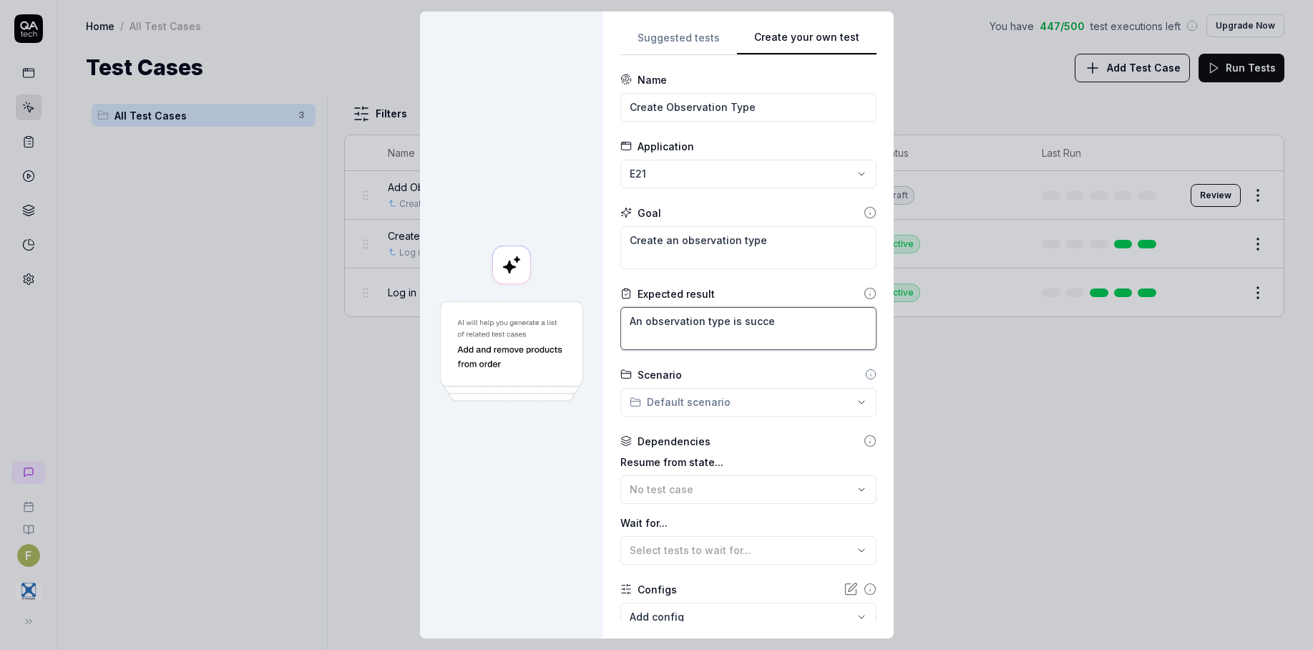
type textarea "*"
type textarea "An observation type is succes"
type textarea "*"
type textarea "An observation type is success"
type textarea "*"
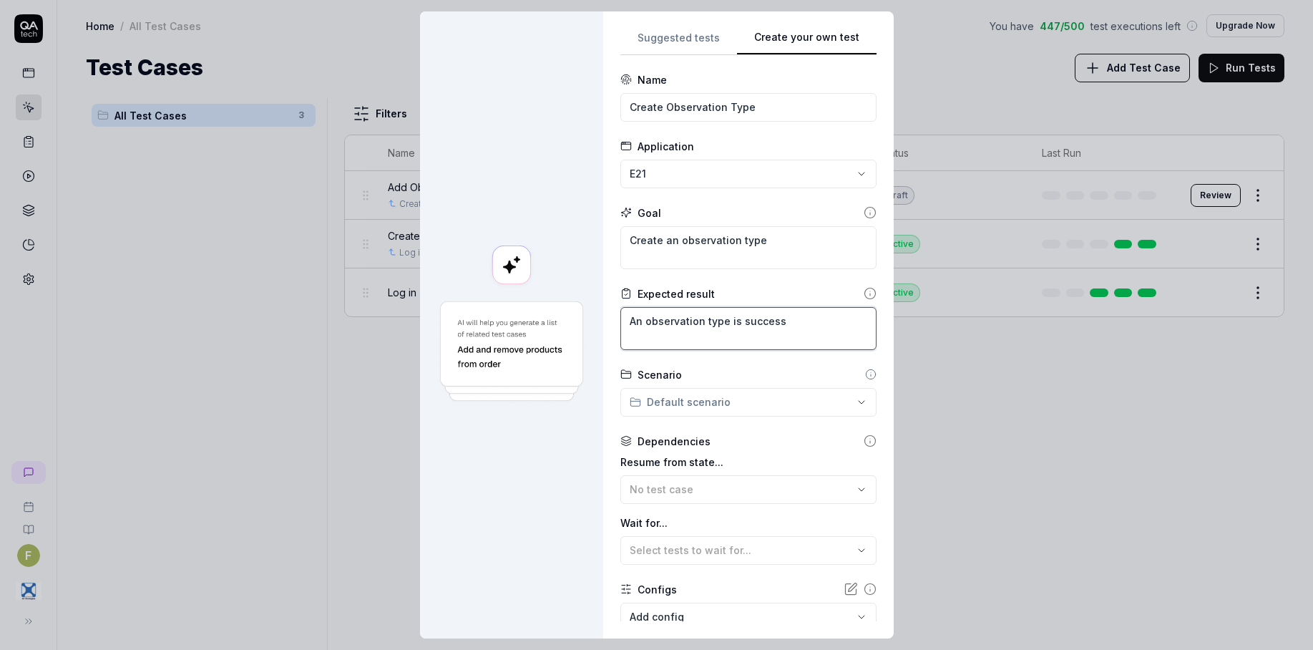
type textarea "An observation type is successf"
type textarea "*"
type textarea "An observation type is successfu"
type textarea "*"
type textarea "An observation type is successful"
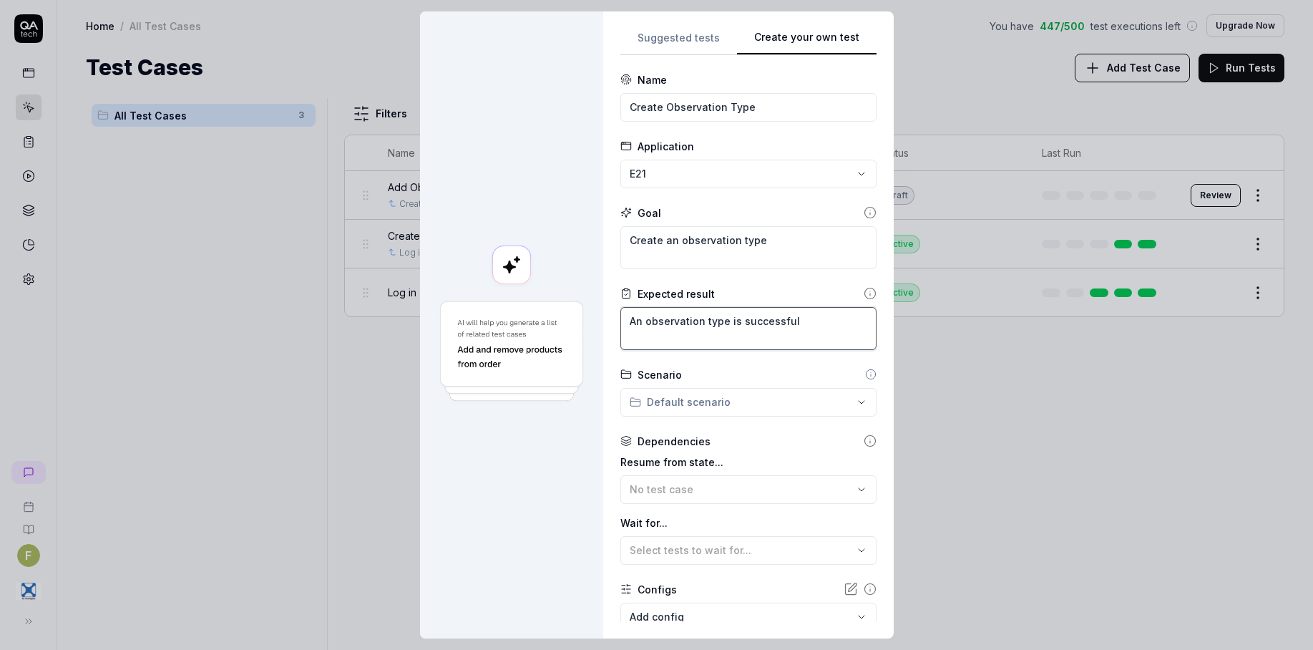
type textarea "*"
type textarea "An observation type is successfull"
type textarea "*"
type textarea "An observation type is successfully"
type textarea "*"
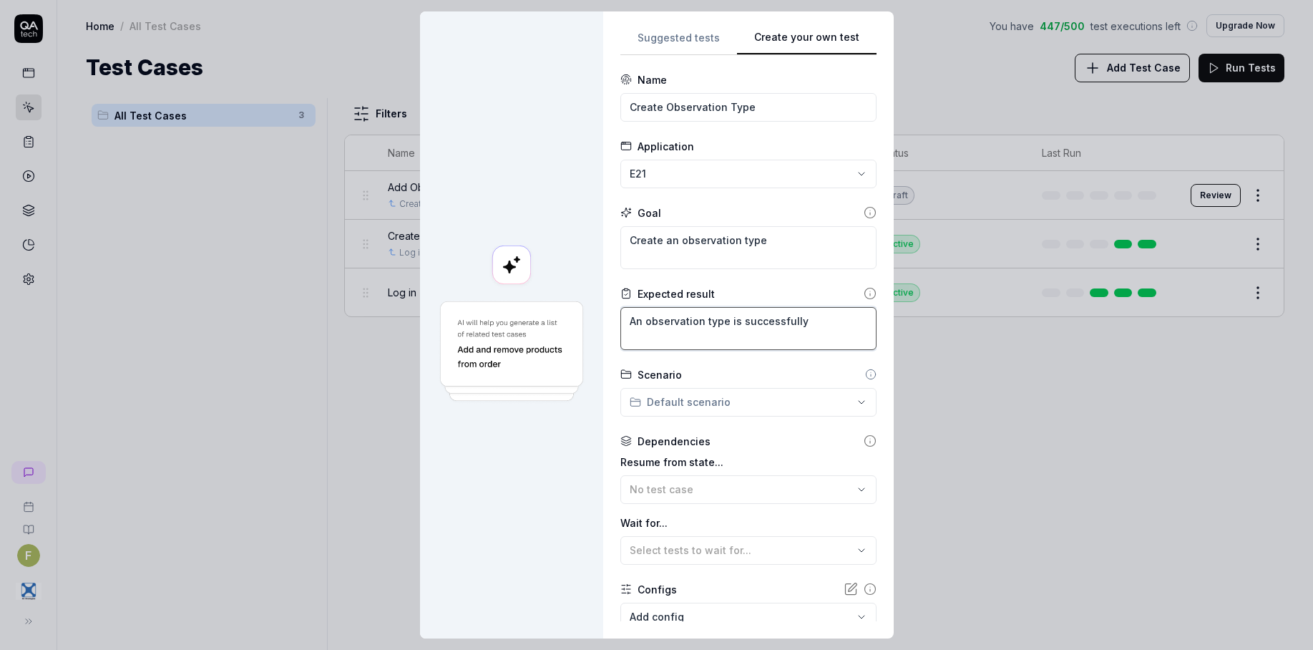
type textarea "An observation type is successfully"
type textarea "*"
type textarea "An observation type is successfully c"
type textarea "*"
type textarea "An observation type is successfully cr"
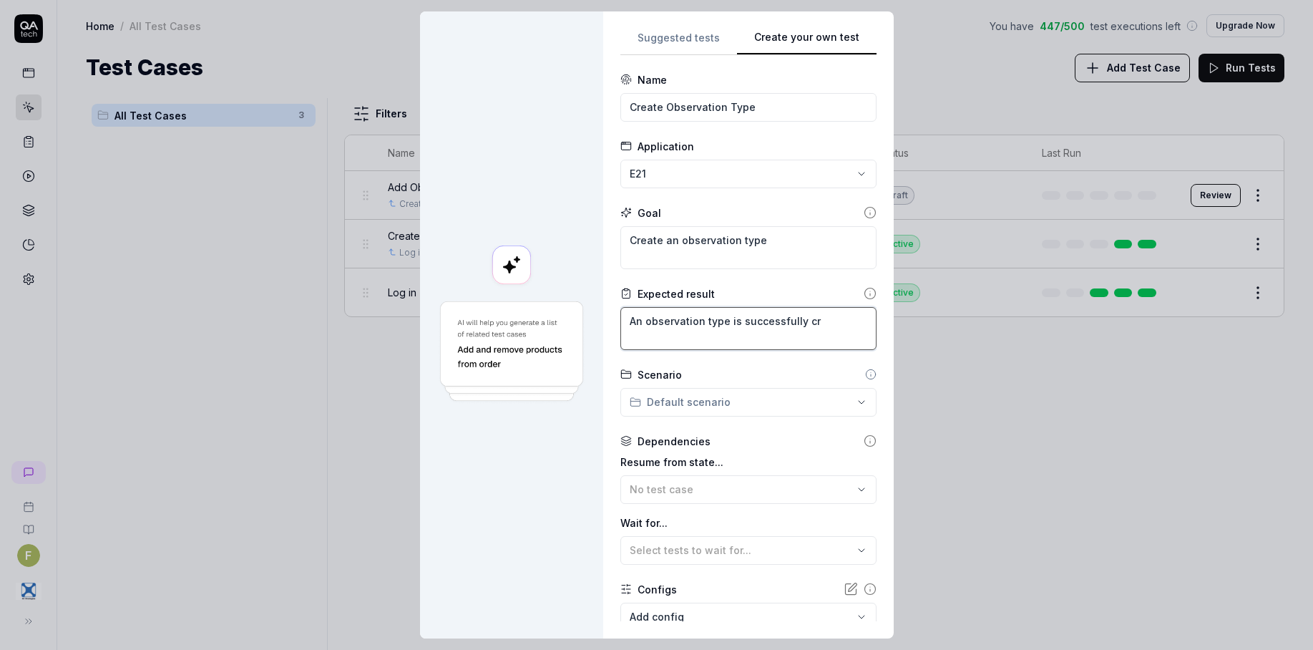
type textarea "*"
type textarea "An observation type is successfully cre"
type textarea "*"
type textarea "An observation type is successfully crea"
type textarea "*"
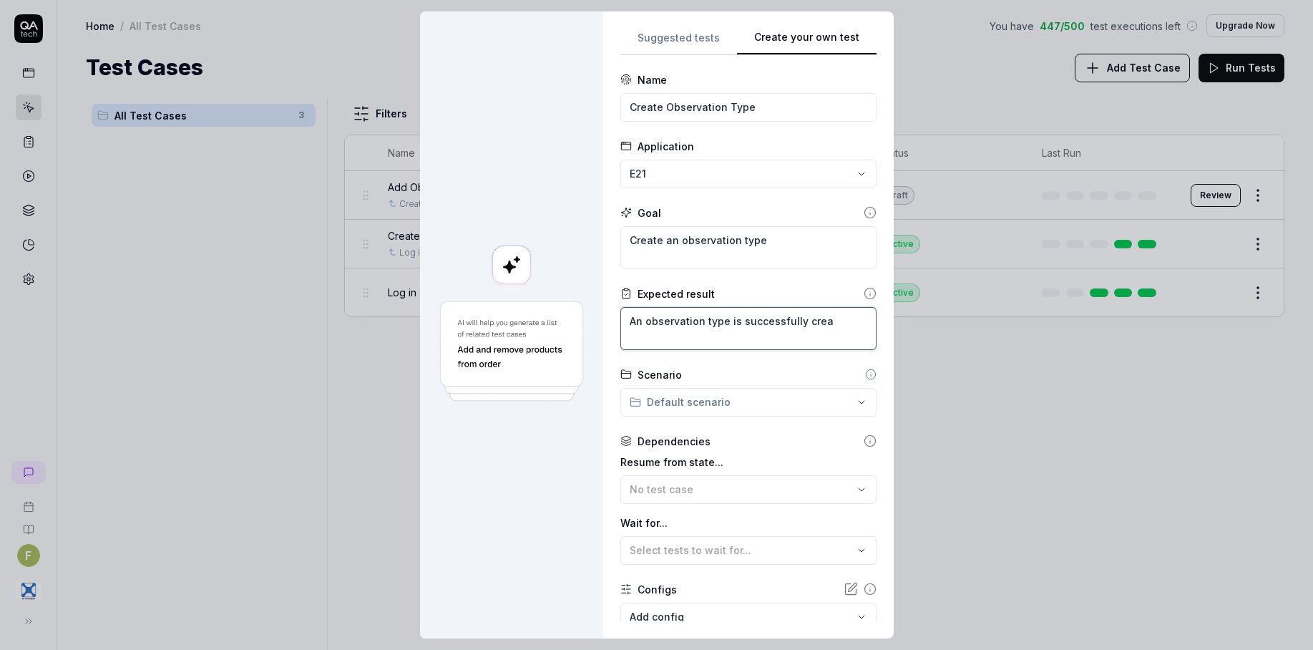
type textarea "An observation type is successfully creat"
type textarea "*"
type textarea "An observation type is successfully create"
type textarea "*"
type textarea "An observation type is successfully created"
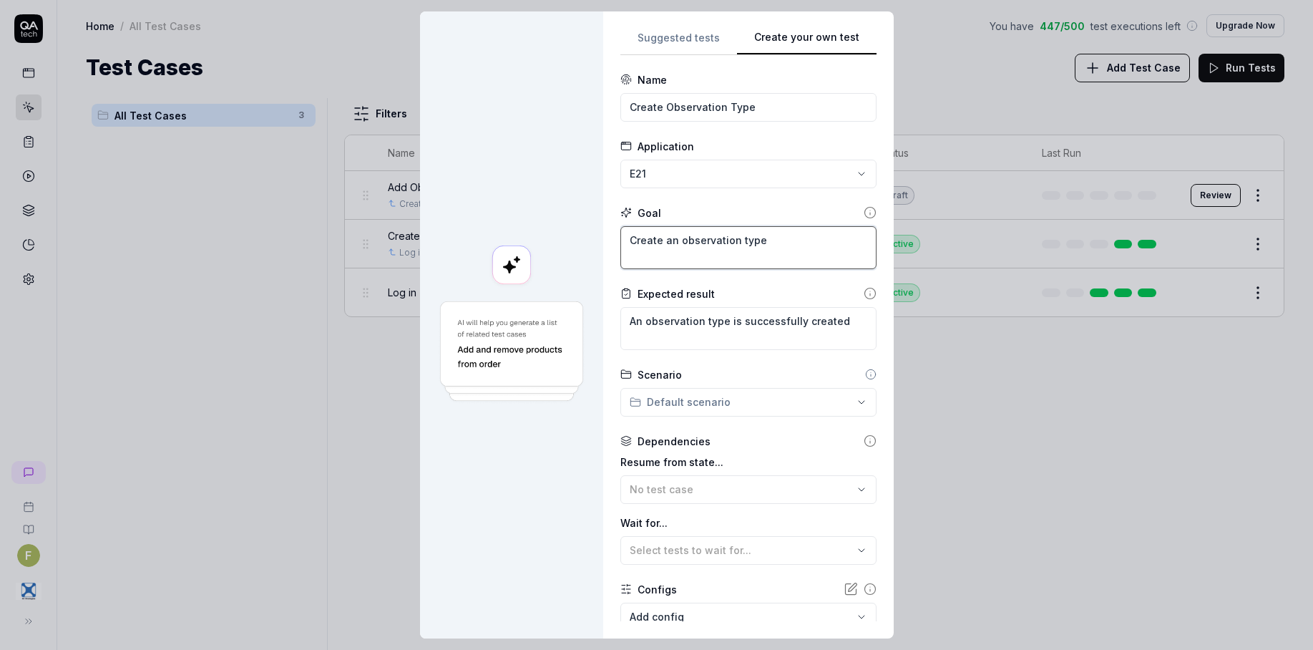
click at [796, 245] on textarea "Create an observation type" at bounding box center [748, 247] width 256 height 43
type textarea "*"
type textarea "Create an observation type"
type textarea "*"
type textarea "Create an observation type o"
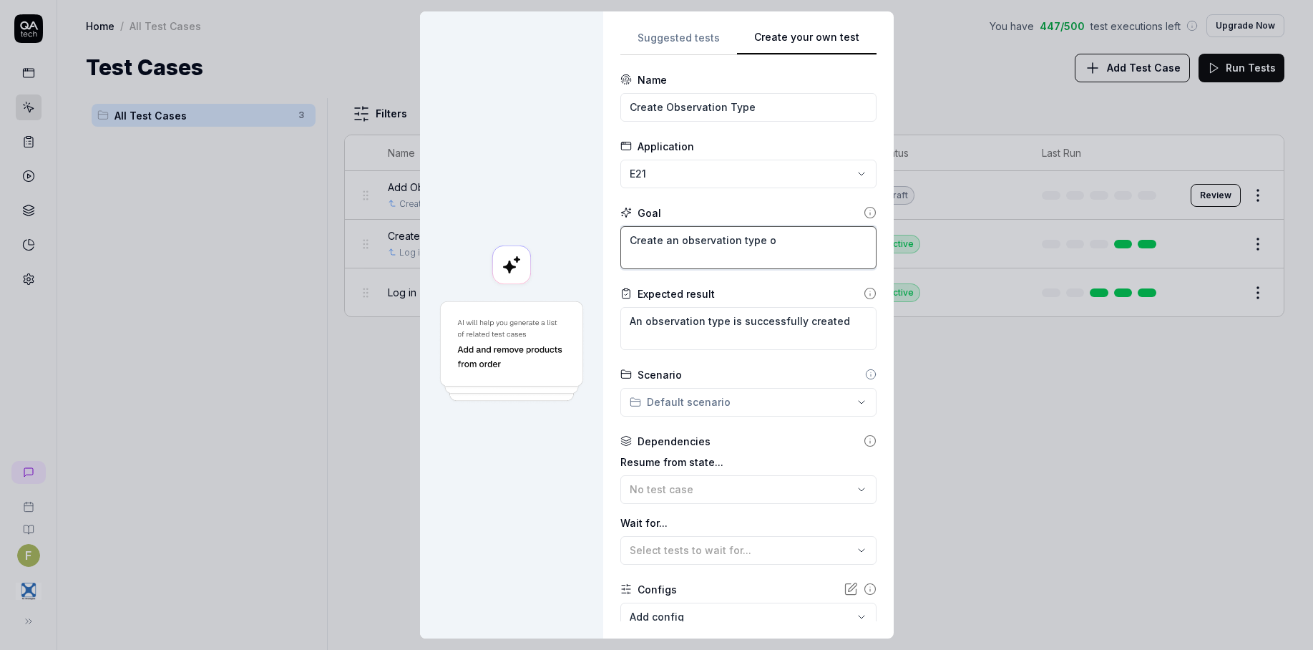
type textarea "*"
click at [824, 238] on textarea "Create an observation type of the" at bounding box center [748, 247] width 256 height 43
click at [844, 239] on textarea "Create an observation type of the Category" at bounding box center [748, 247] width 256 height 43
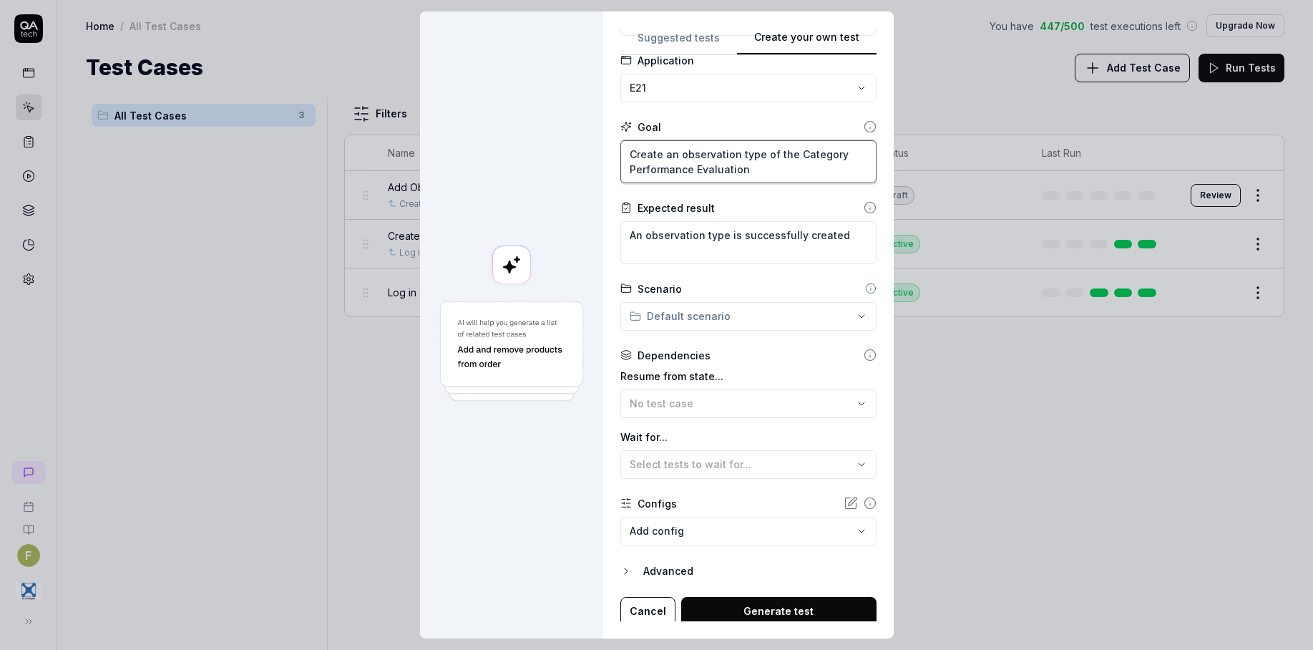
scroll to position [90, 0]
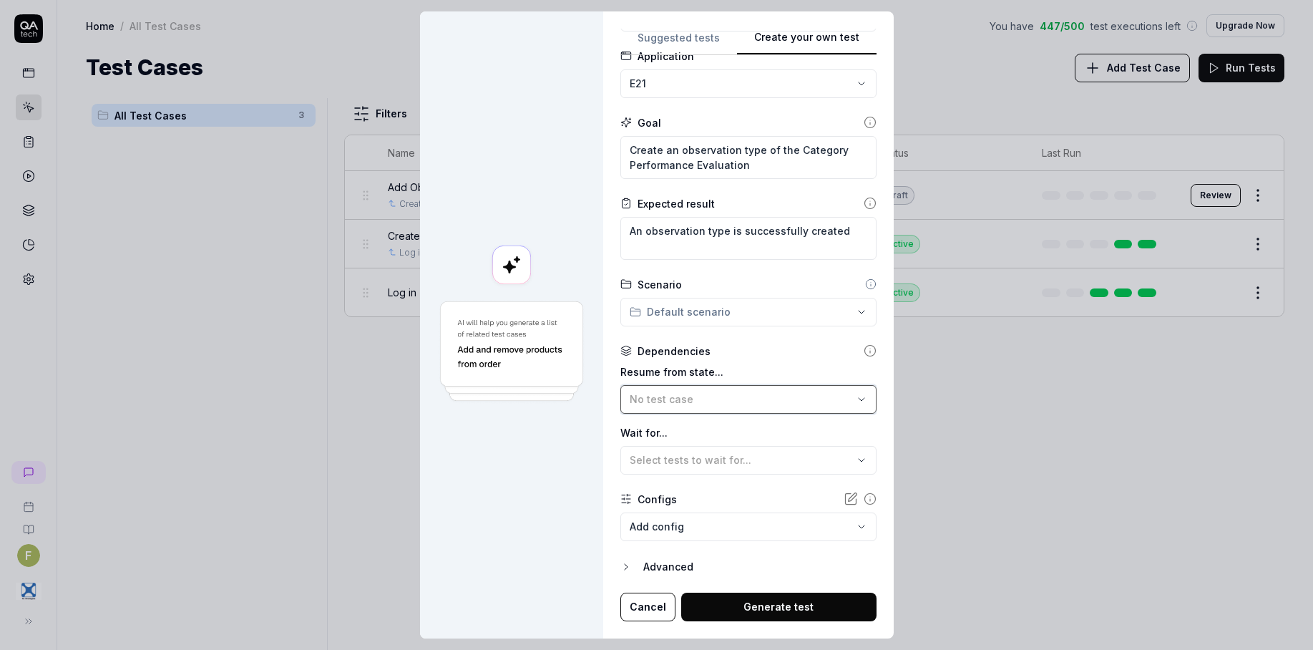
click at [744, 396] on div "No test case" at bounding box center [740, 398] width 223 height 15
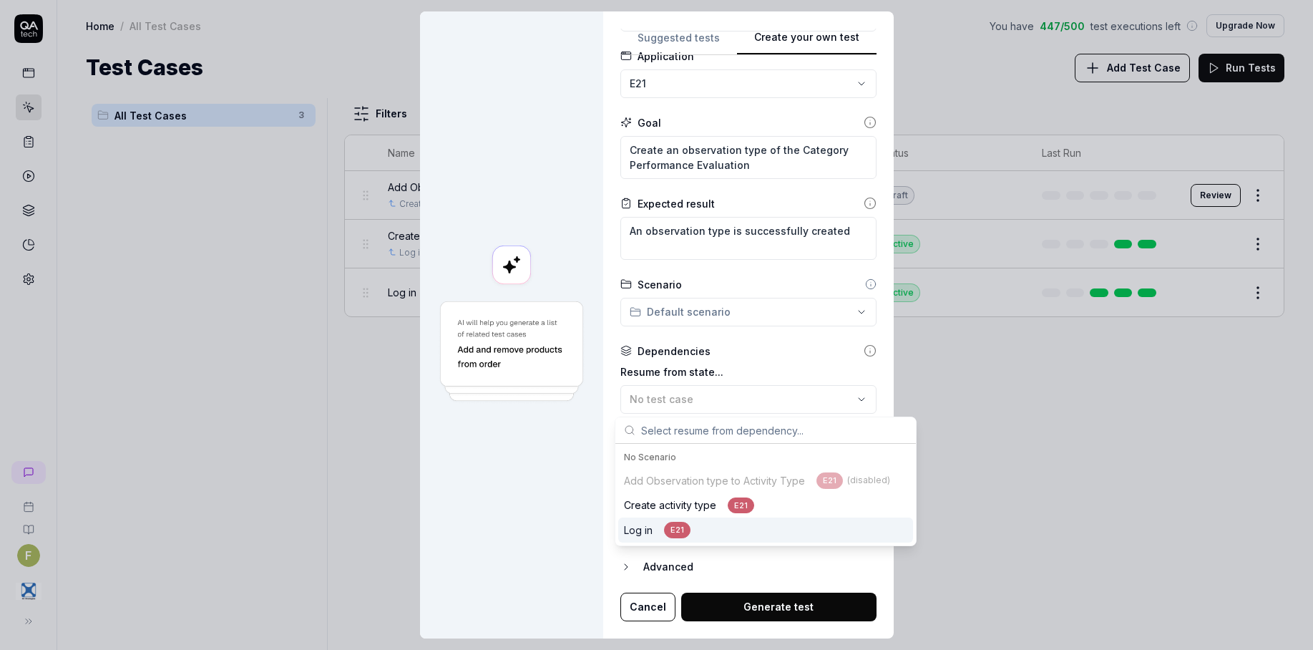
click at [673, 531] on div "E21" at bounding box center [677, 529] width 26 height 16
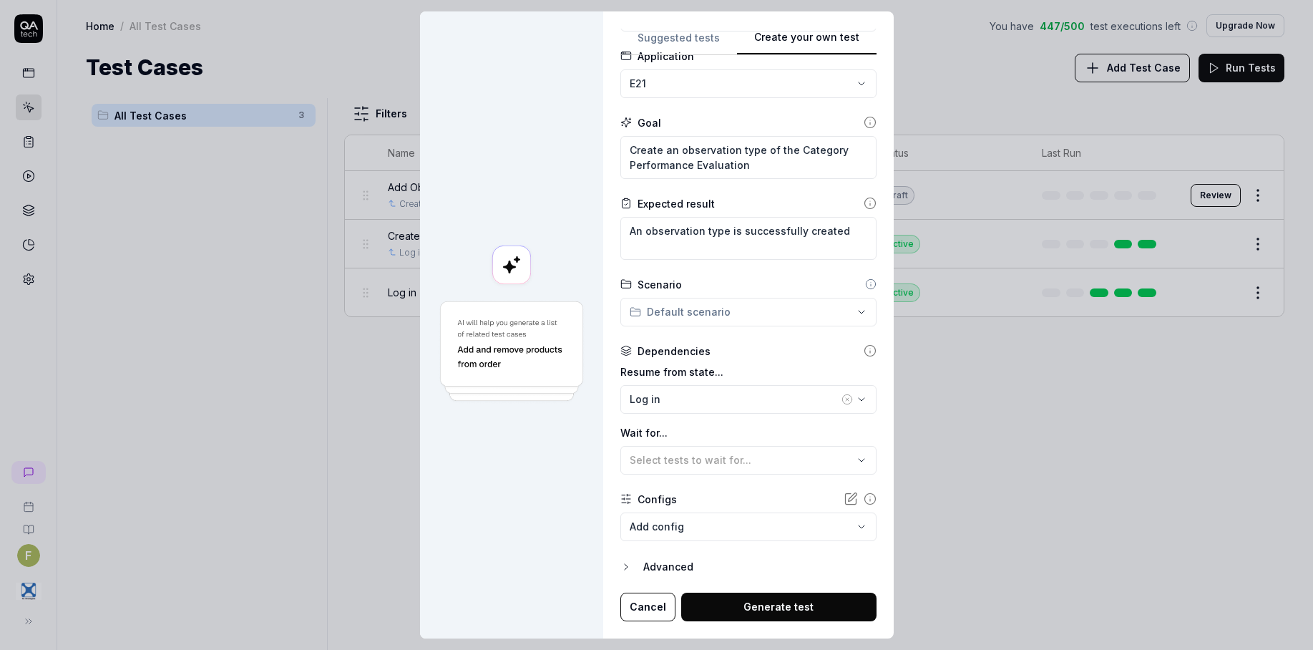
click at [549, 530] on div at bounding box center [511, 324] width 183 height 627
click at [811, 609] on button "Generate test" at bounding box center [778, 606] width 195 height 29
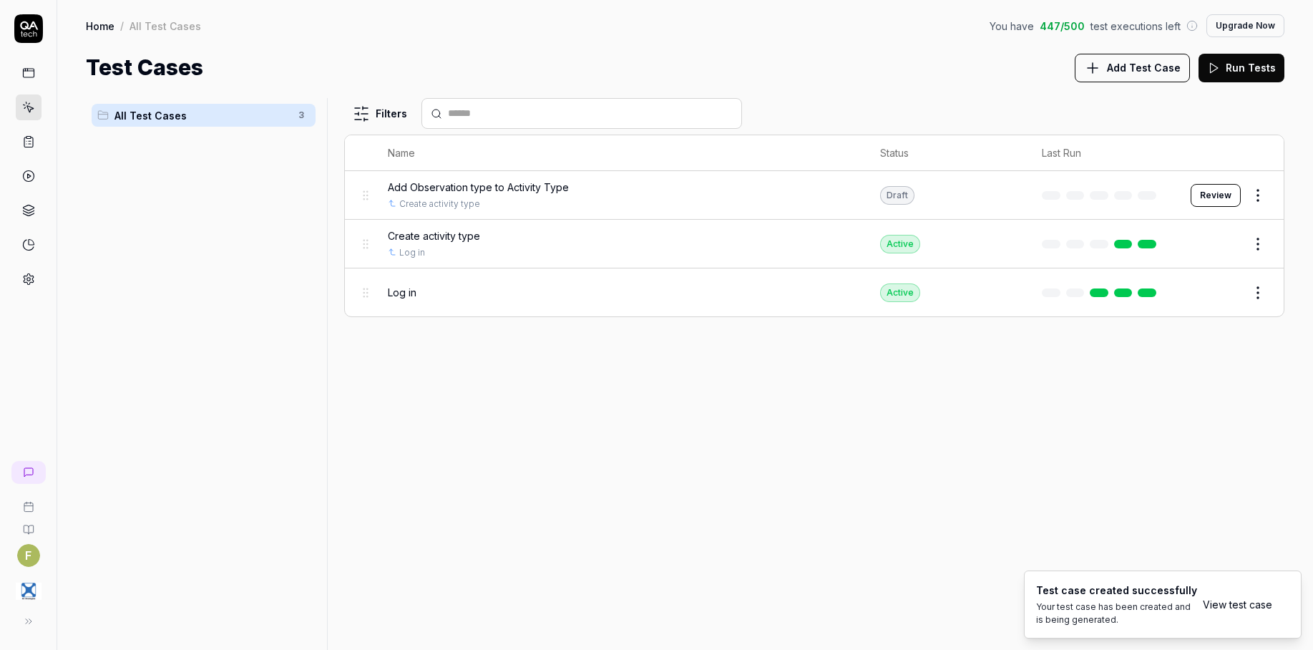
click at [1089, 506] on div "Filters Name Status Last Run Add Observation type to Activity Type Create activ…" at bounding box center [814, 374] width 940 height 552
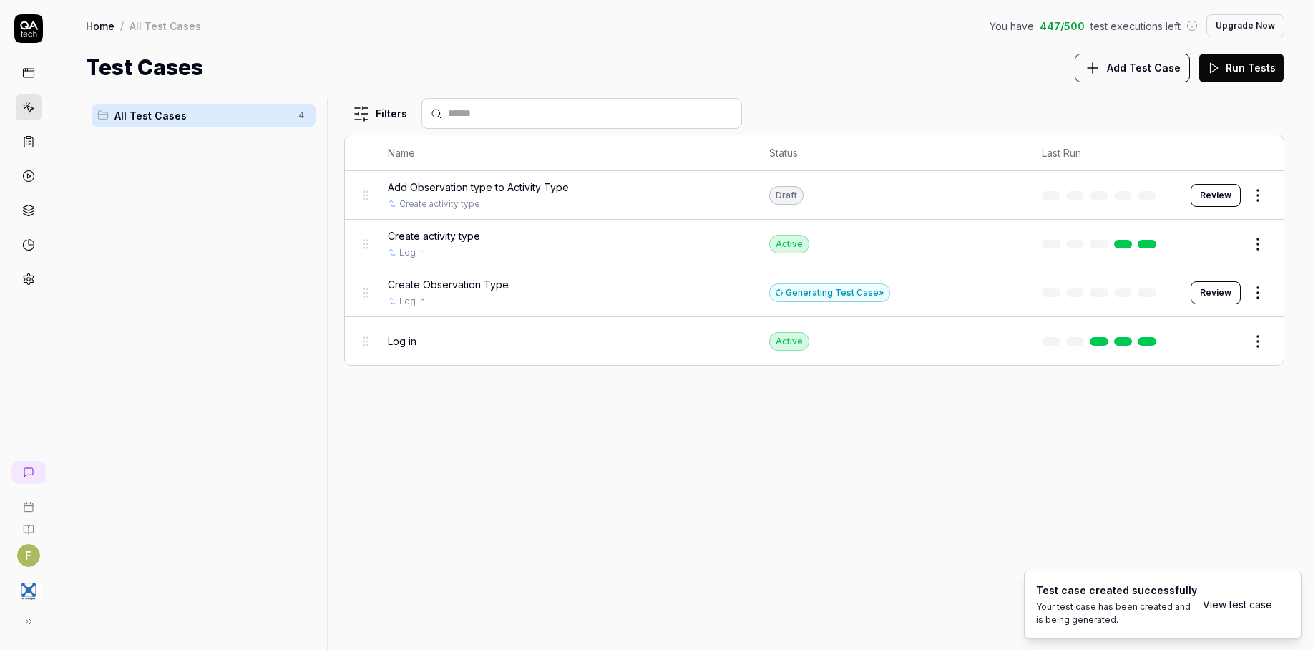
drag, startPoint x: 1230, startPoint y: 198, endPoint x: 1220, endPoint y: 204, distance: 11.5
click at [1230, 198] on button "Review" at bounding box center [1215, 195] width 50 height 23
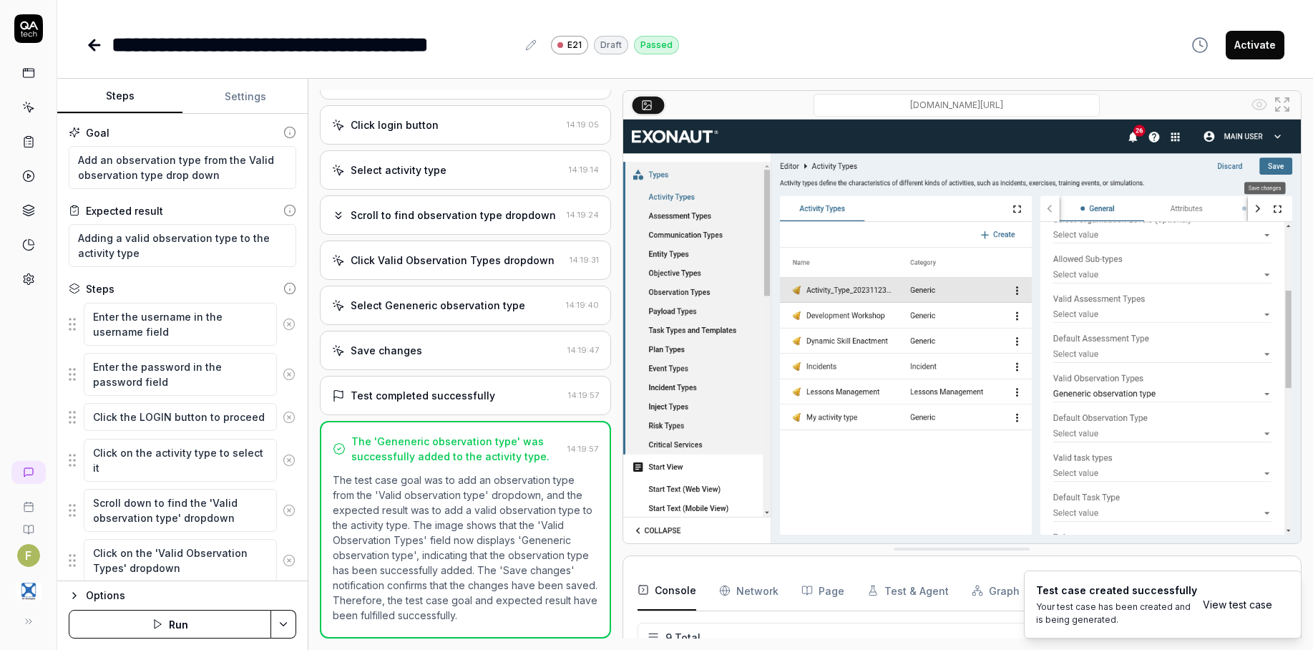
scroll to position [155, 0]
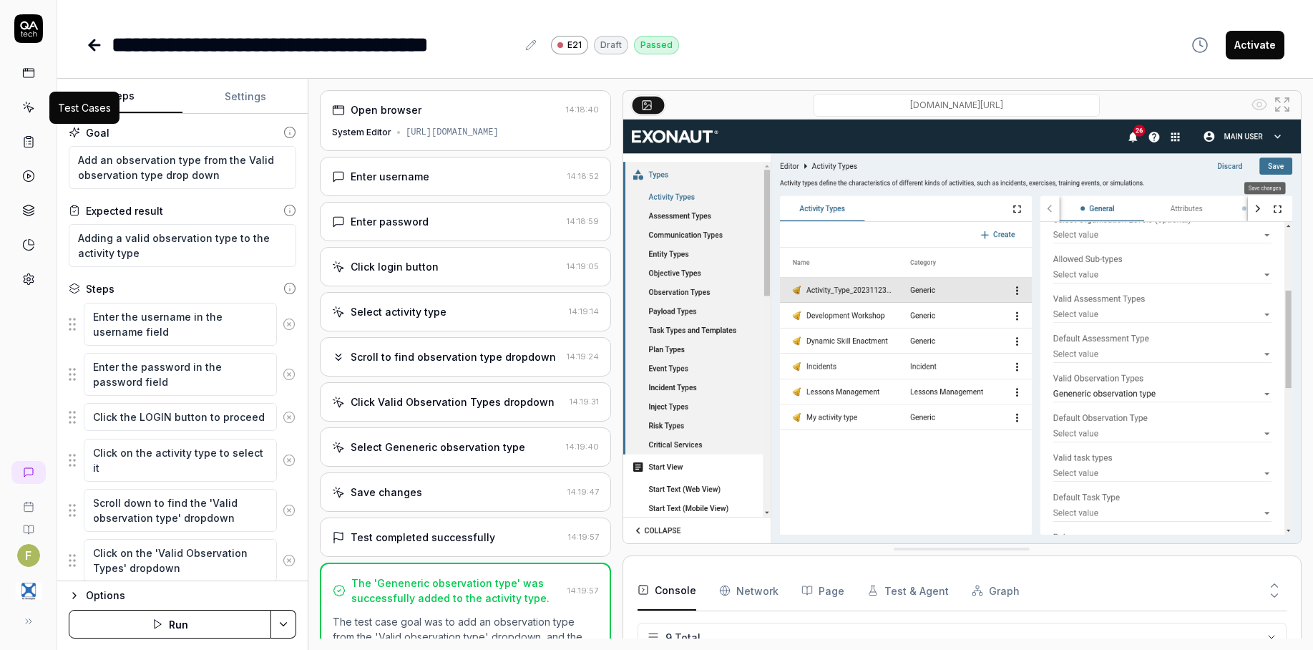
click at [34, 107] on icon at bounding box center [28, 107] width 13 height 13
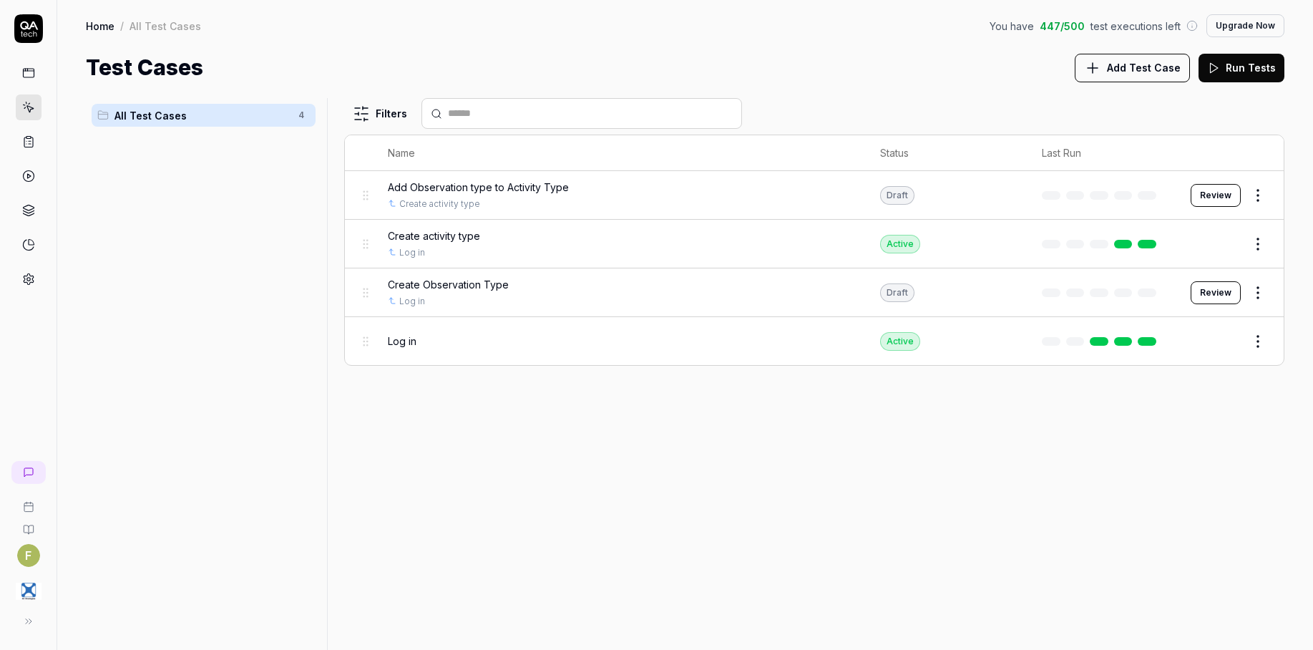
click at [1001, 524] on div "Filters Name Status Last Run Add Observation type to Activity Type Create activ…" at bounding box center [814, 374] width 940 height 552
click at [1218, 290] on button "Review" at bounding box center [1215, 292] width 50 height 23
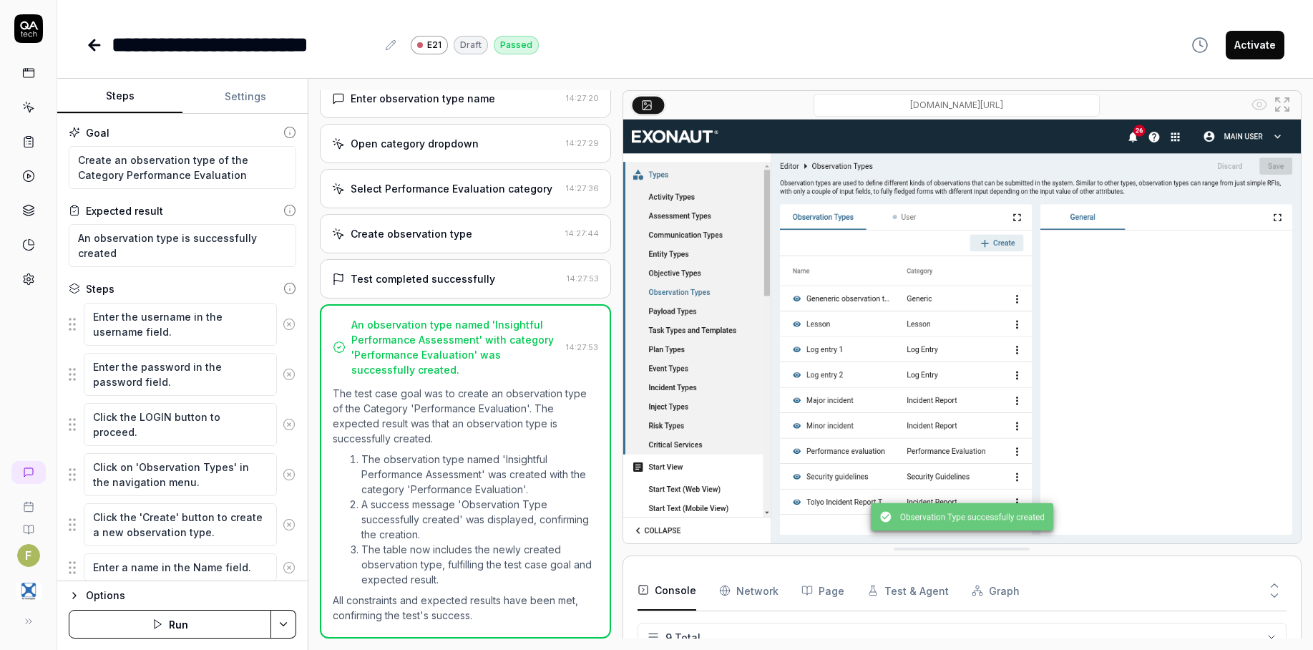
scroll to position [157, 0]
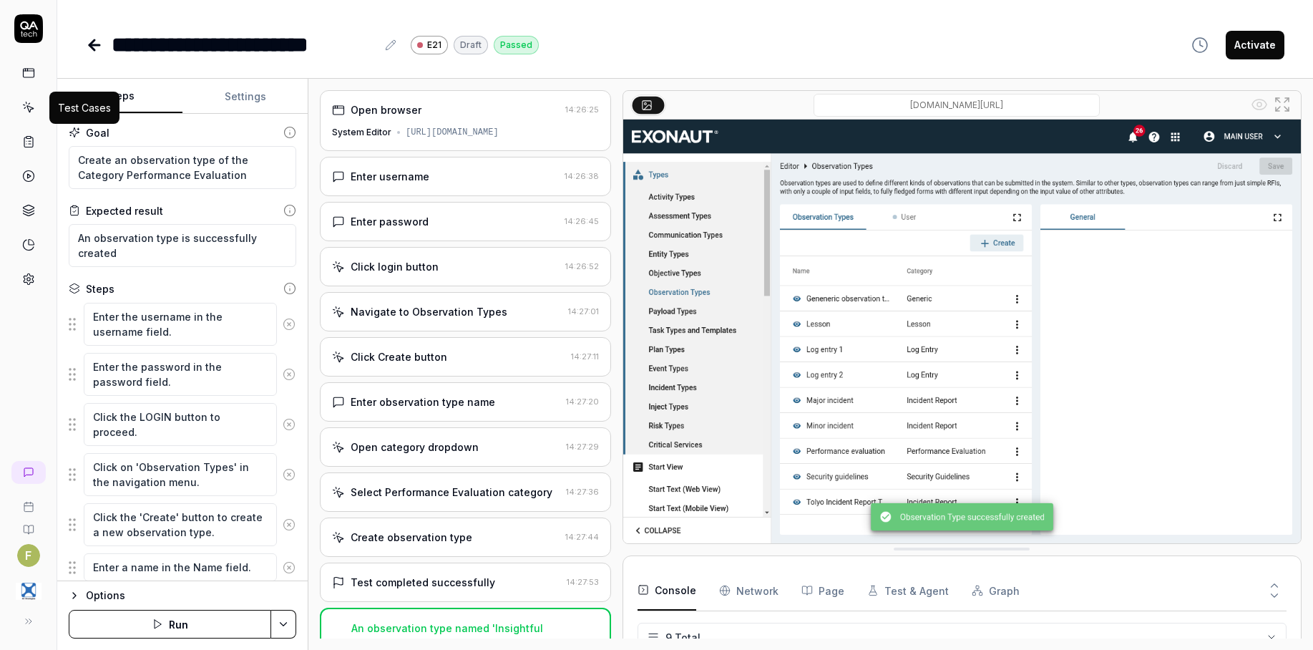
click at [26, 109] on icon at bounding box center [28, 107] width 13 height 13
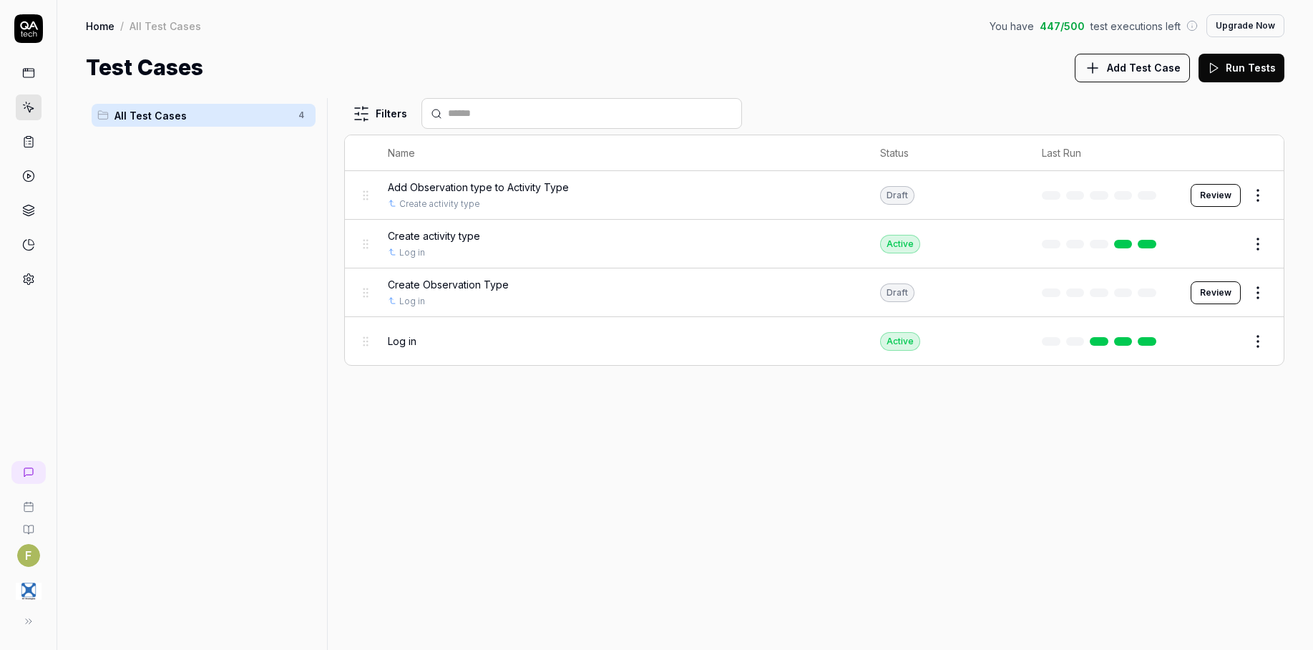
click at [1211, 298] on button "Review" at bounding box center [1215, 292] width 50 height 23
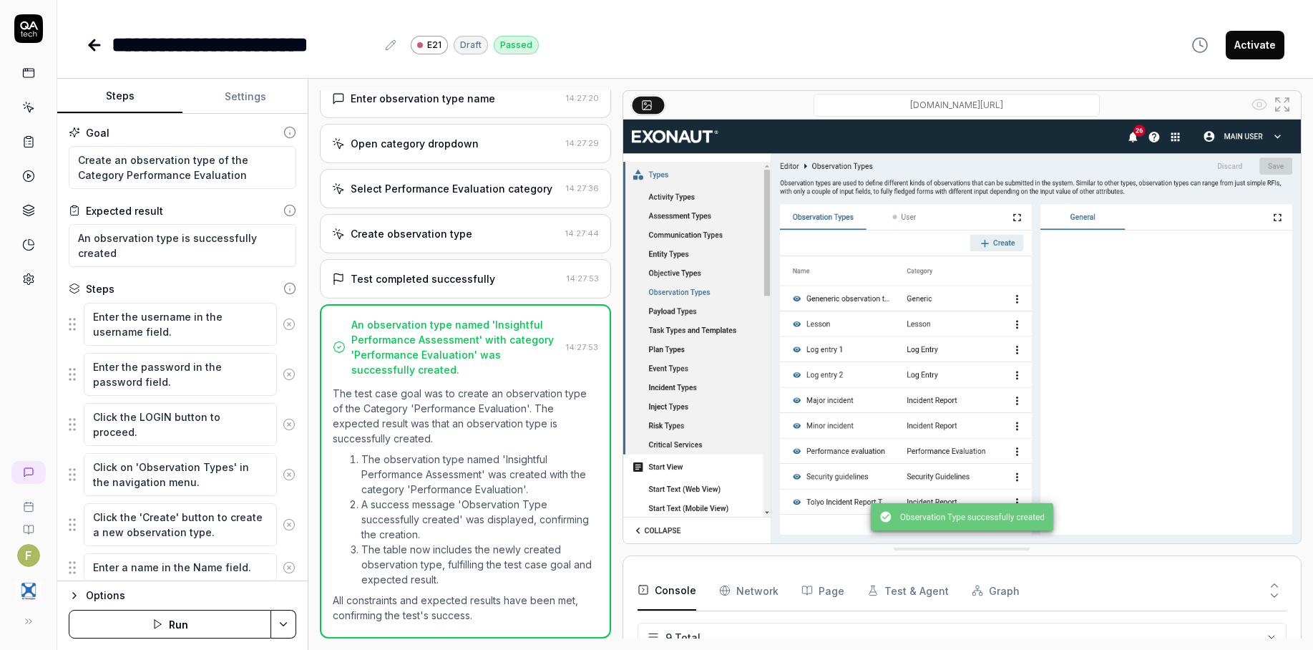
scroll to position [316, 0]
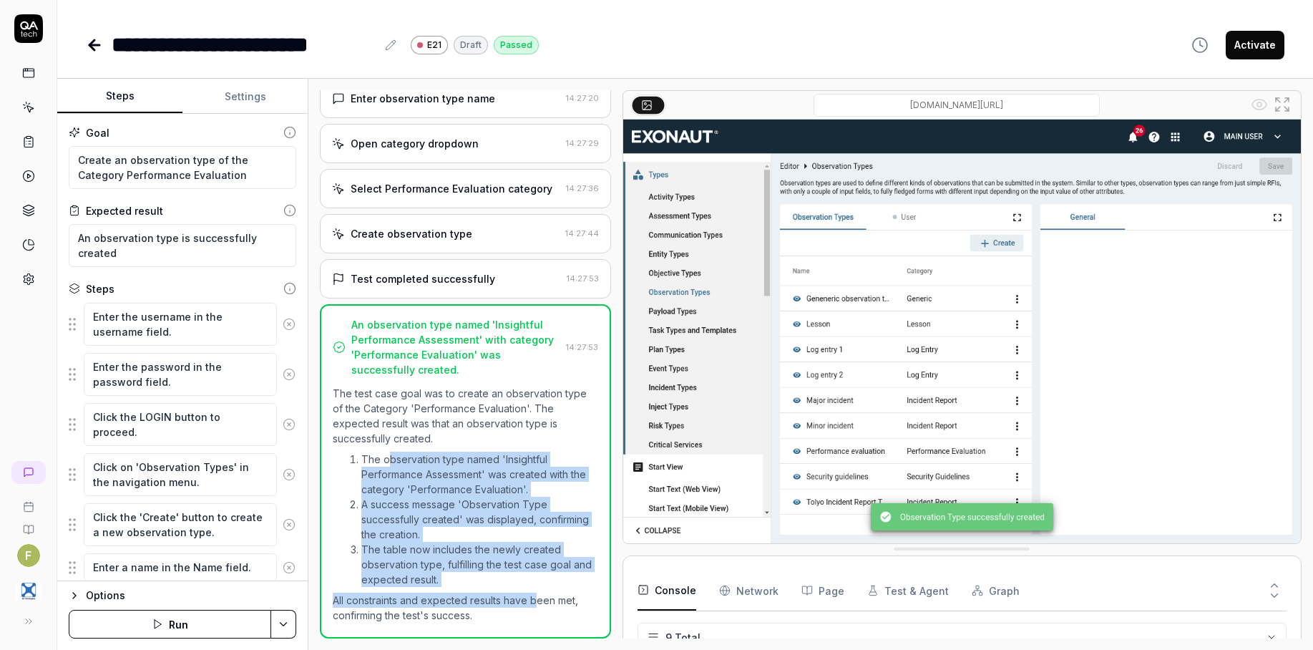
drag, startPoint x: 387, startPoint y: 454, endPoint x: 534, endPoint y: 598, distance: 205.9
click at [534, 598] on div "The test case goal was to create an observation type of the Category 'Performan…" at bounding box center [465, 504] width 265 height 237
click at [568, 539] on li "A success message 'Observation Type successfully created' was displayed, confir…" at bounding box center [479, 518] width 237 height 45
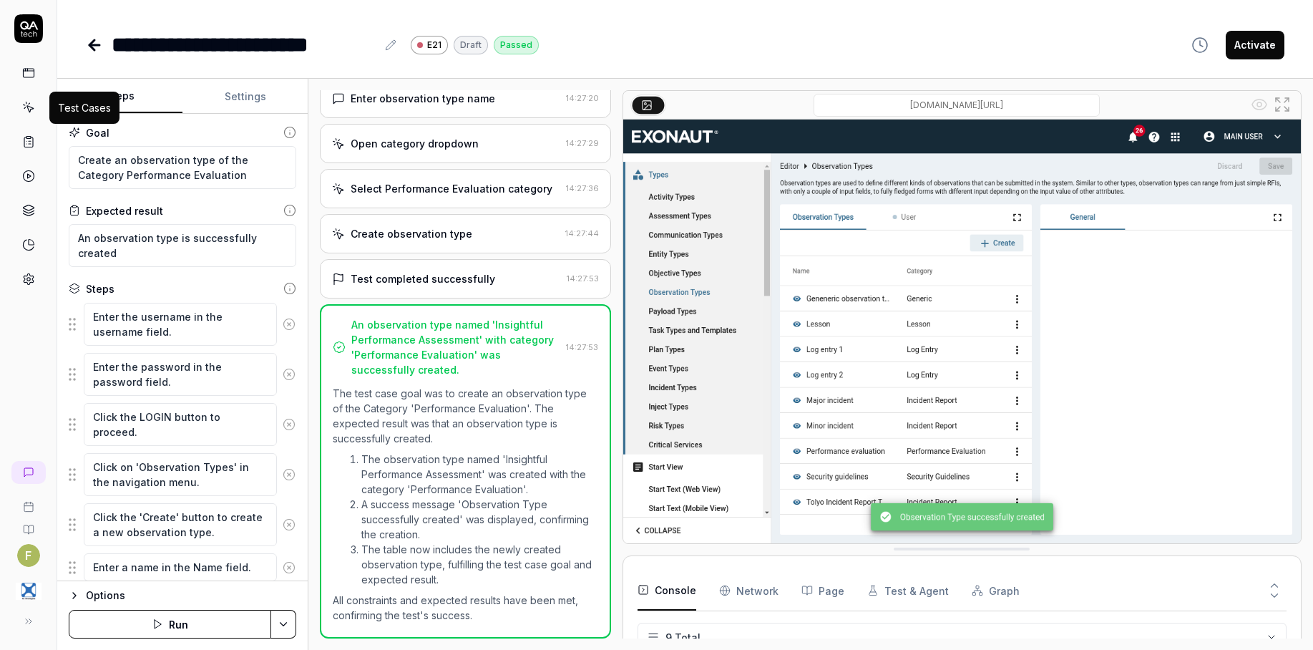
click at [28, 108] on icon at bounding box center [29, 109] width 6 height 6
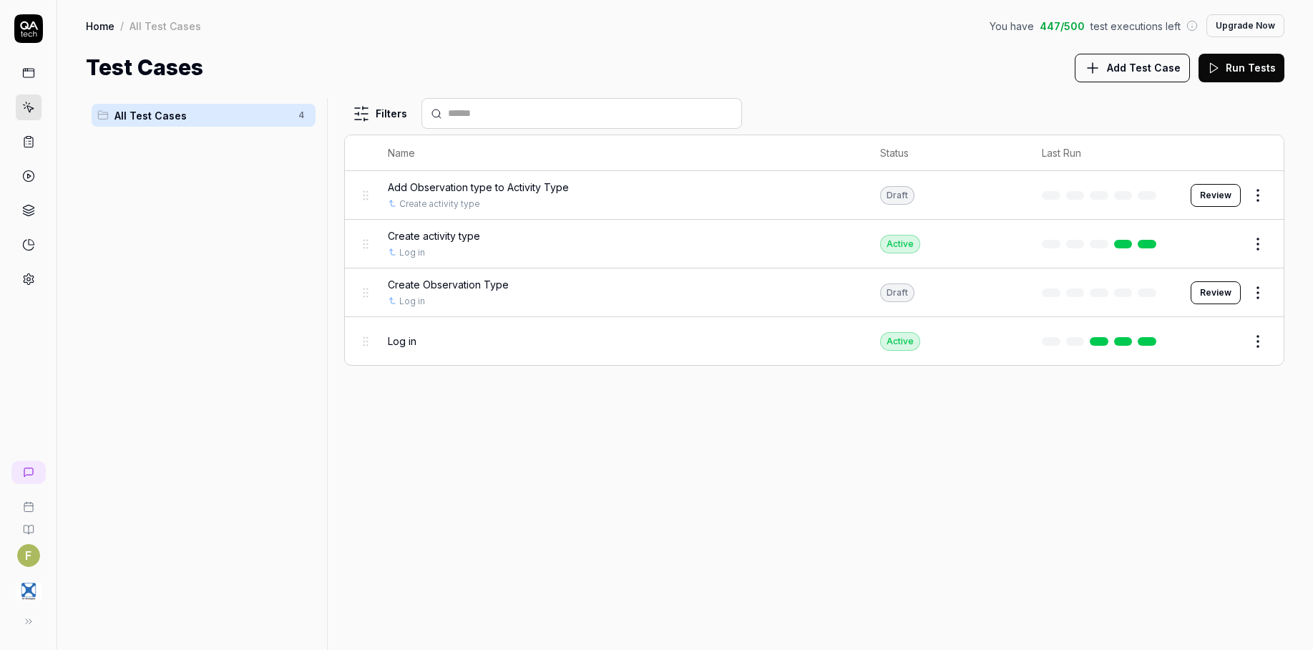
click at [1131, 72] on span "Add Test Case" at bounding box center [1144, 67] width 74 height 15
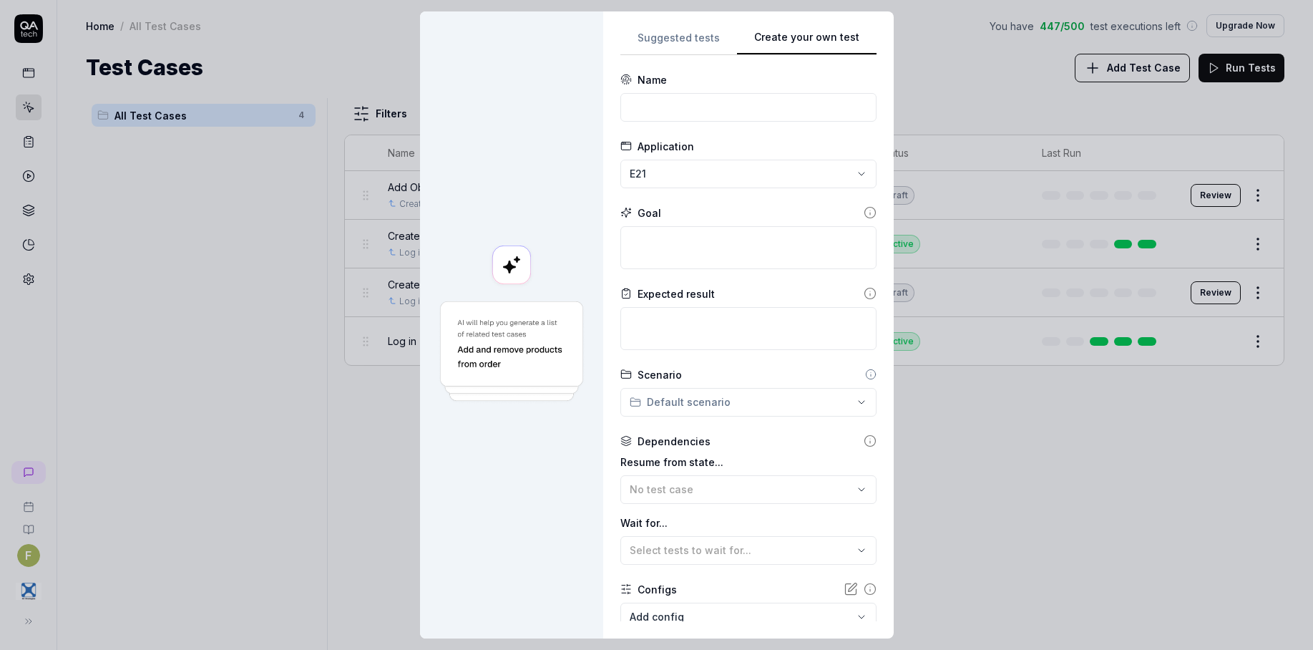
click at [843, 178] on div "**********" at bounding box center [748, 325] width 256 height 592
click at [697, 107] on input at bounding box center [748, 107] width 256 height 29
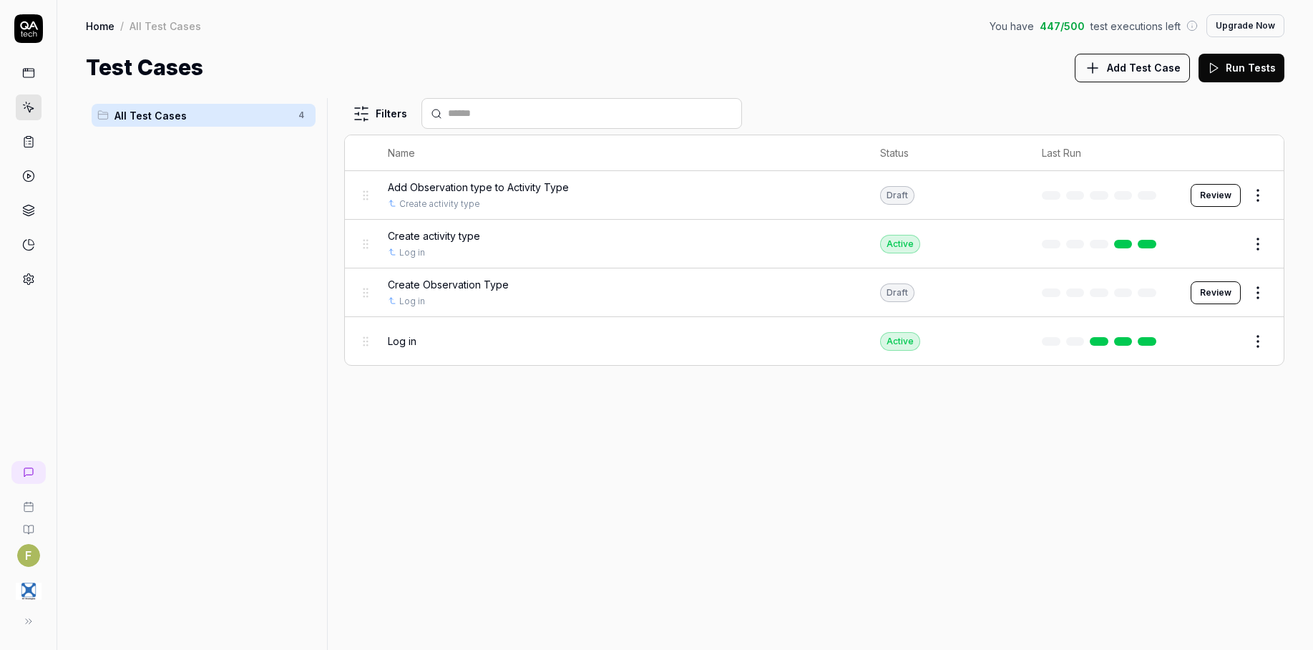
click at [1230, 293] on button "Review" at bounding box center [1215, 292] width 50 height 23
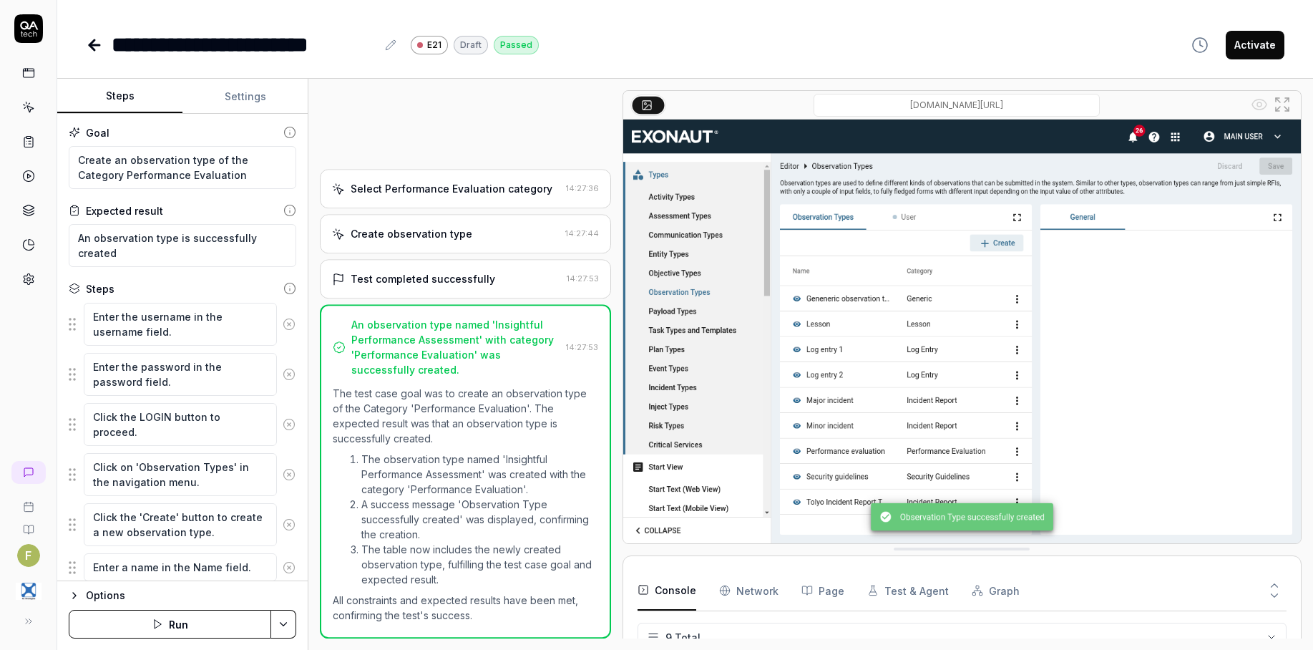
scroll to position [316, 0]
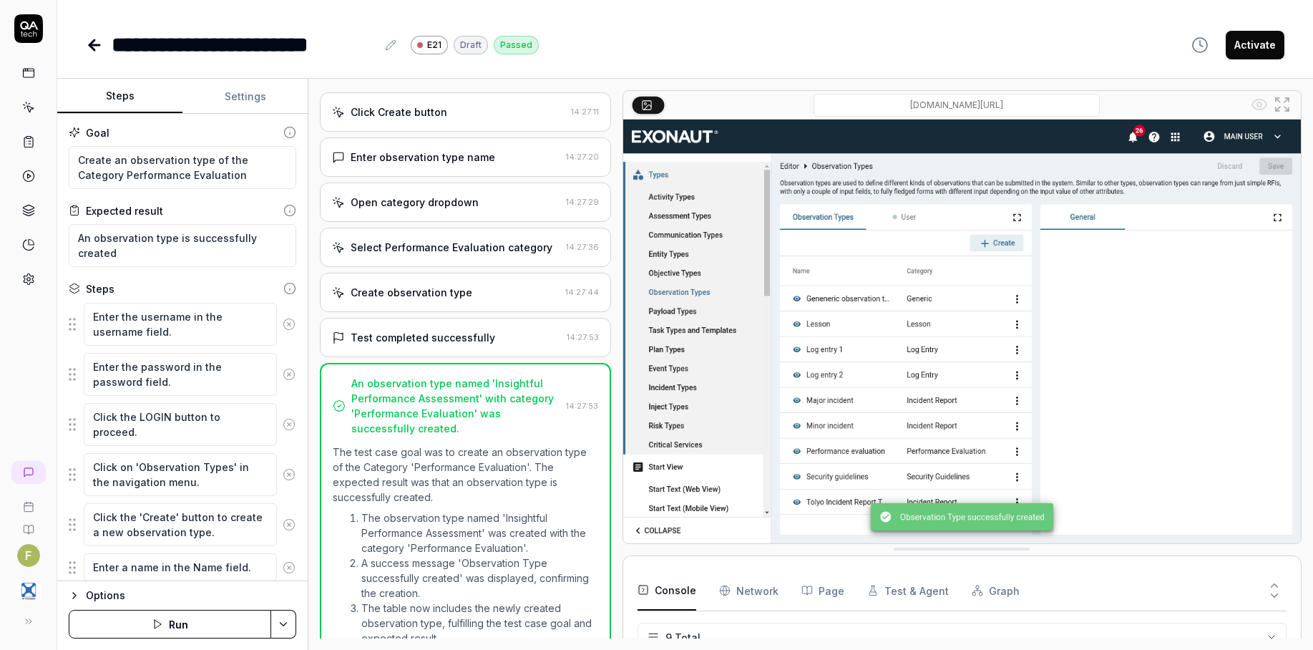
click at [487, 255] on div "Select Performance Evaluation category" at bounding box center [452, 247] width 202 height 15
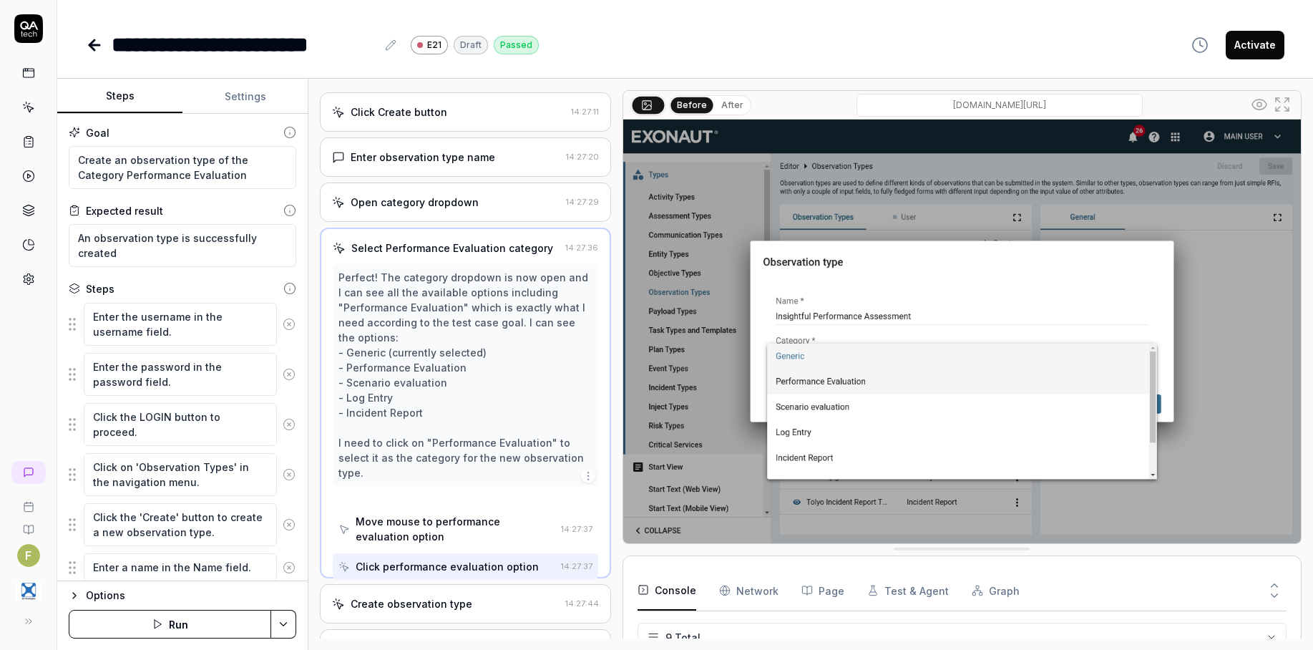
scroll to position [197, 0]
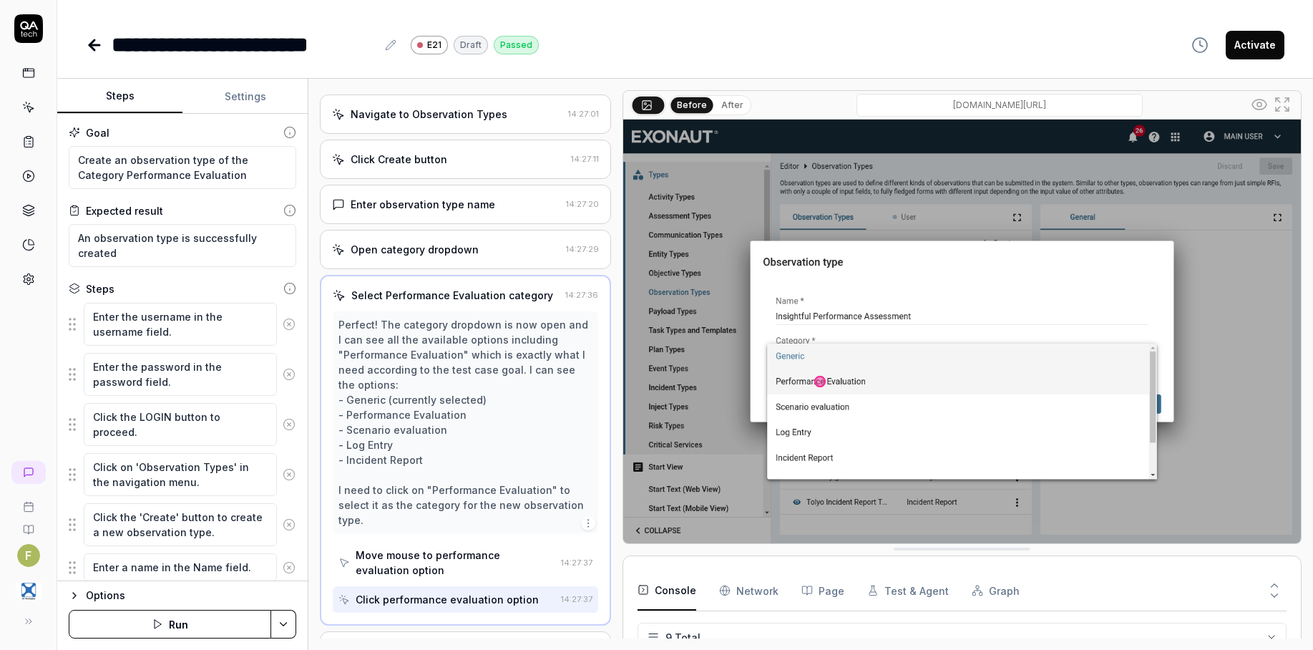
click at [530, 400] on div "Perfect! The category dropdown is now open and I can see all the available opti…" at bounding box center [465, 422] width 254 height 210
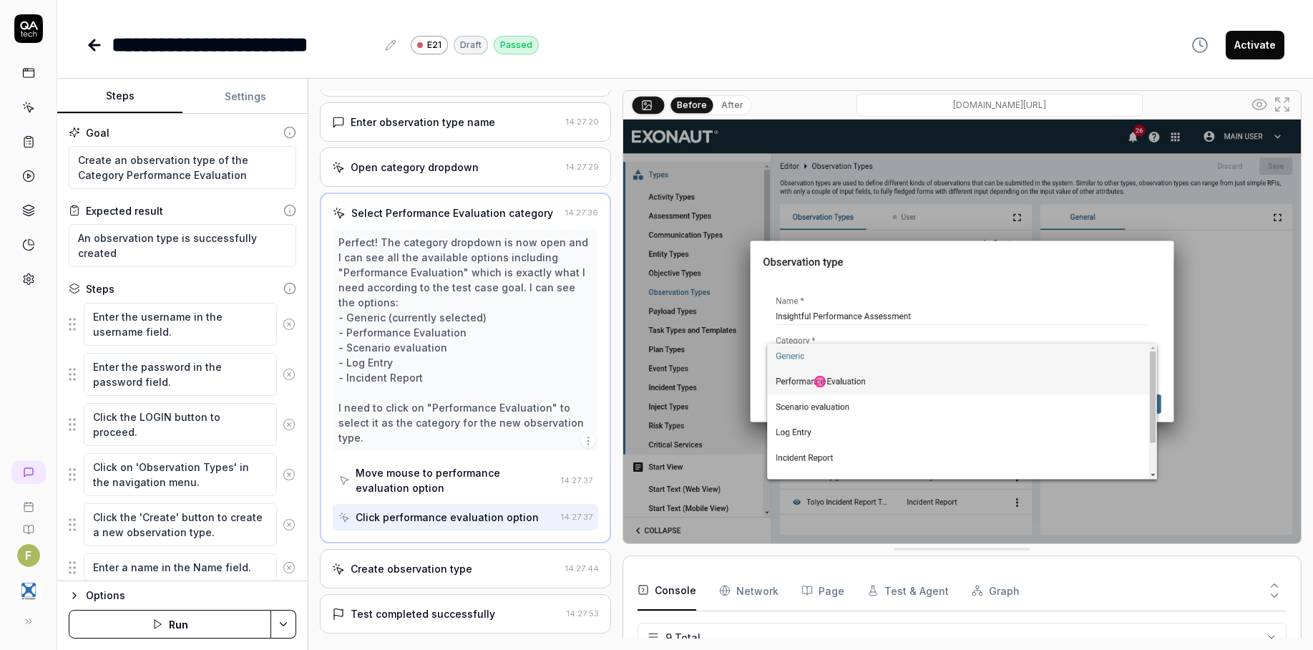
scroll to position [378, 0]
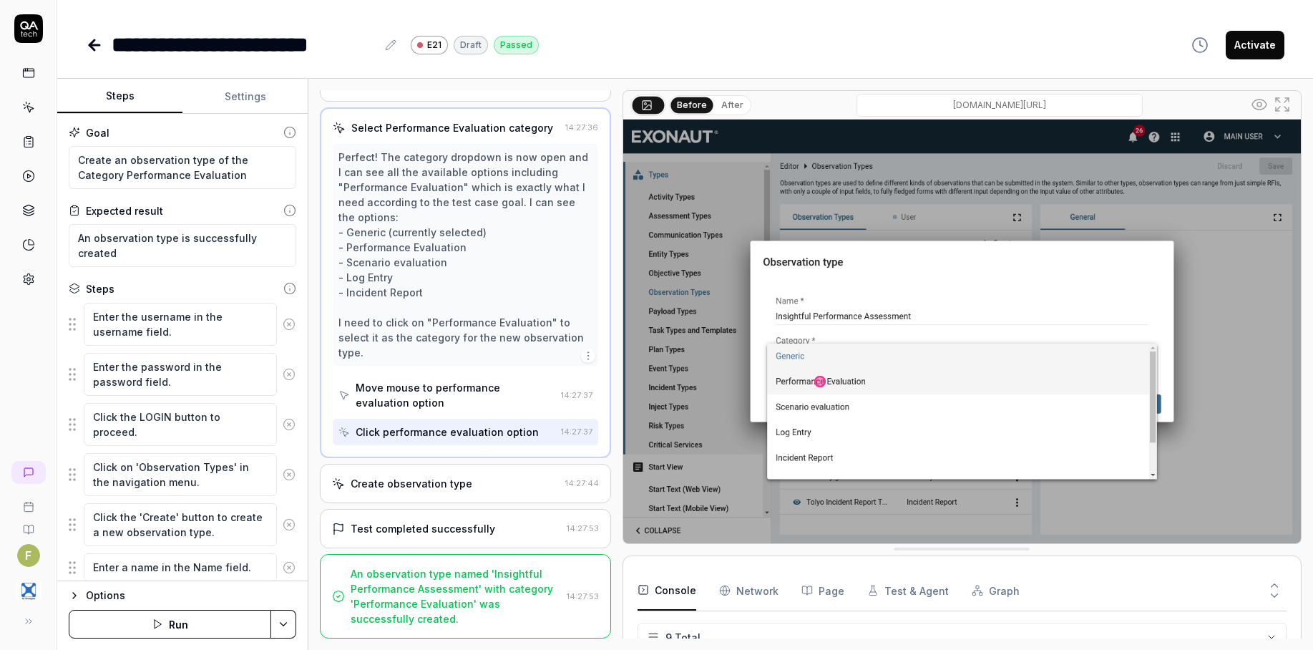
click at [991, 212] on img at bounding box center [961, 330] width 677 height 423
click at [31, 112] on icon at bounding box center [28, 107] width 13 height 13
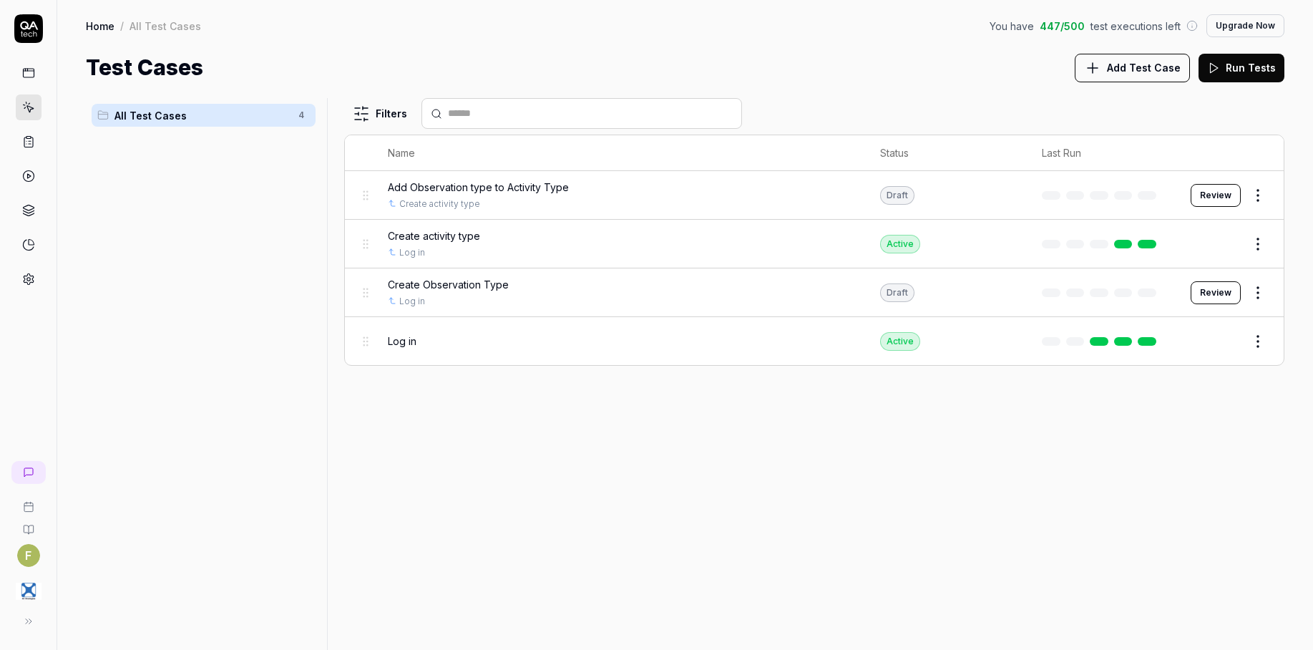
click at [1205, 291] on button "Review" at bounding box center [1215, 292] width 50 height 23
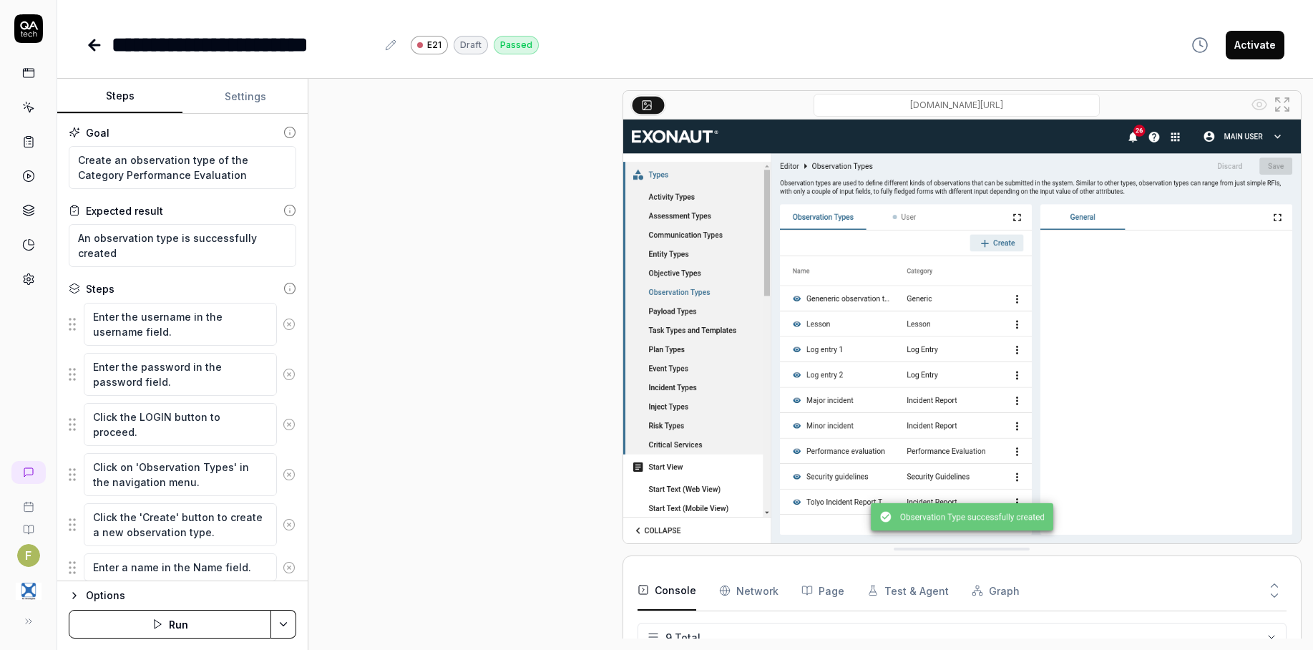
scroll to position [316, 0]
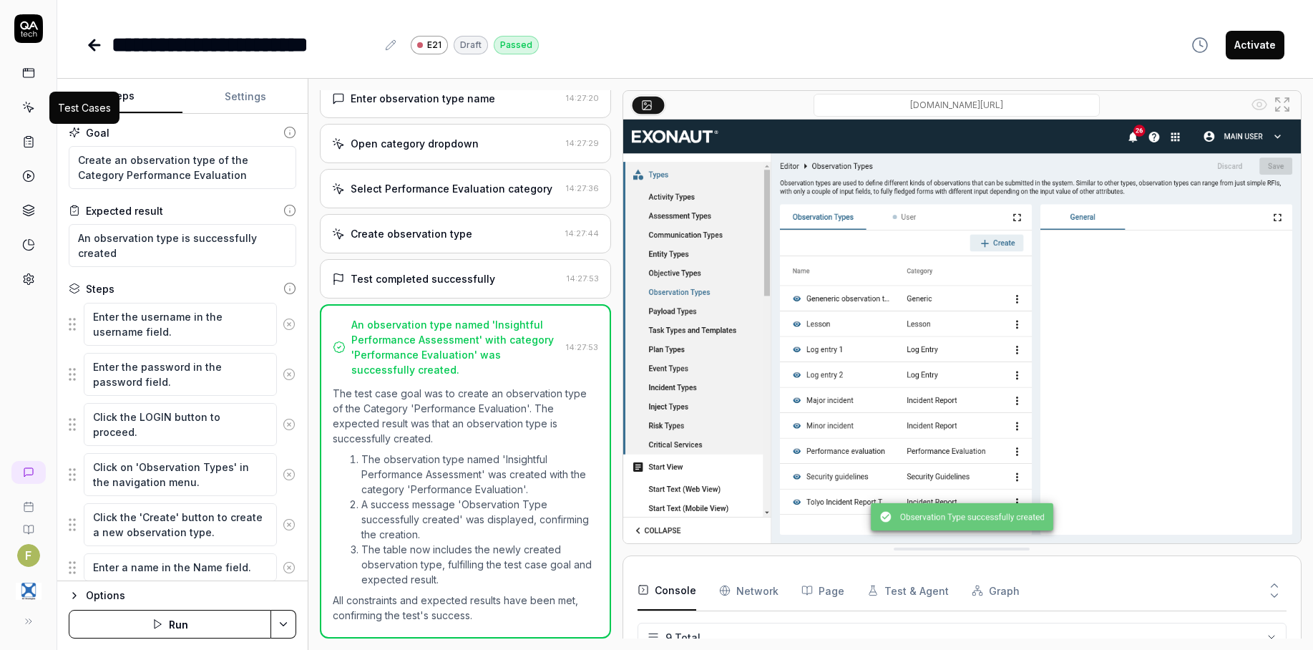
click at [25, 109] on icon at bounding box center [28, 107] width 13 height 13
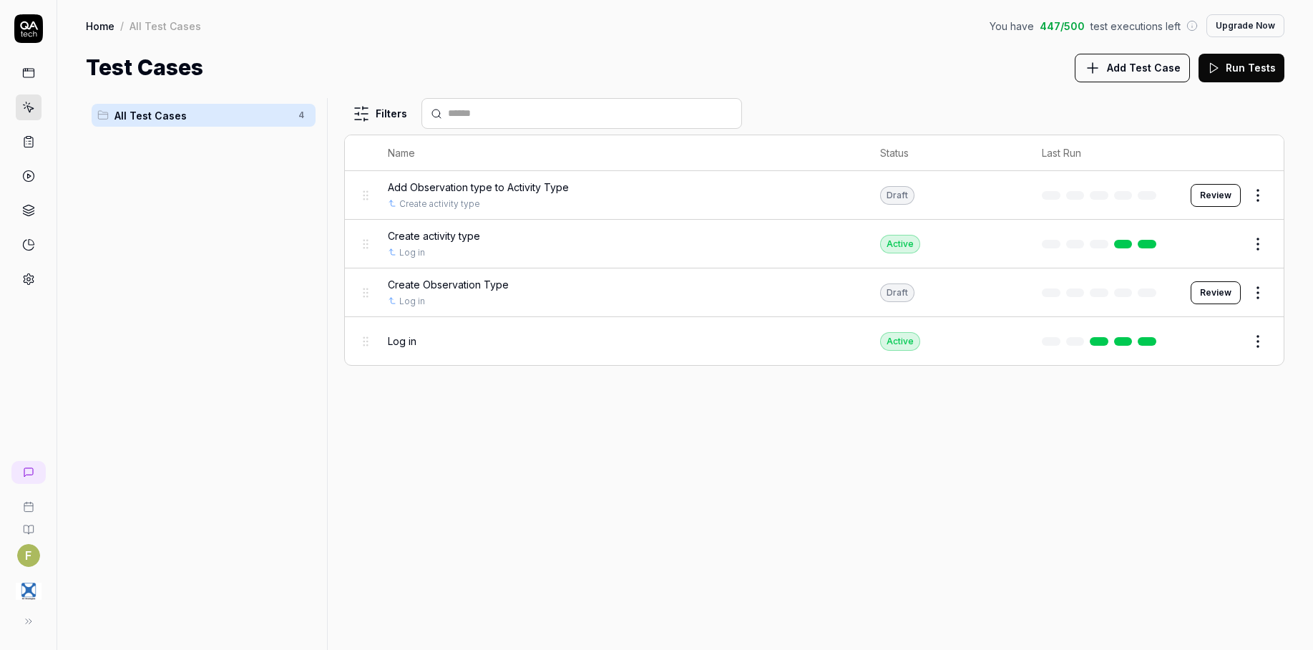
click at [1136, 72] on span "Add Test Case" at bounding box center [1144, 67] width 74 height 15
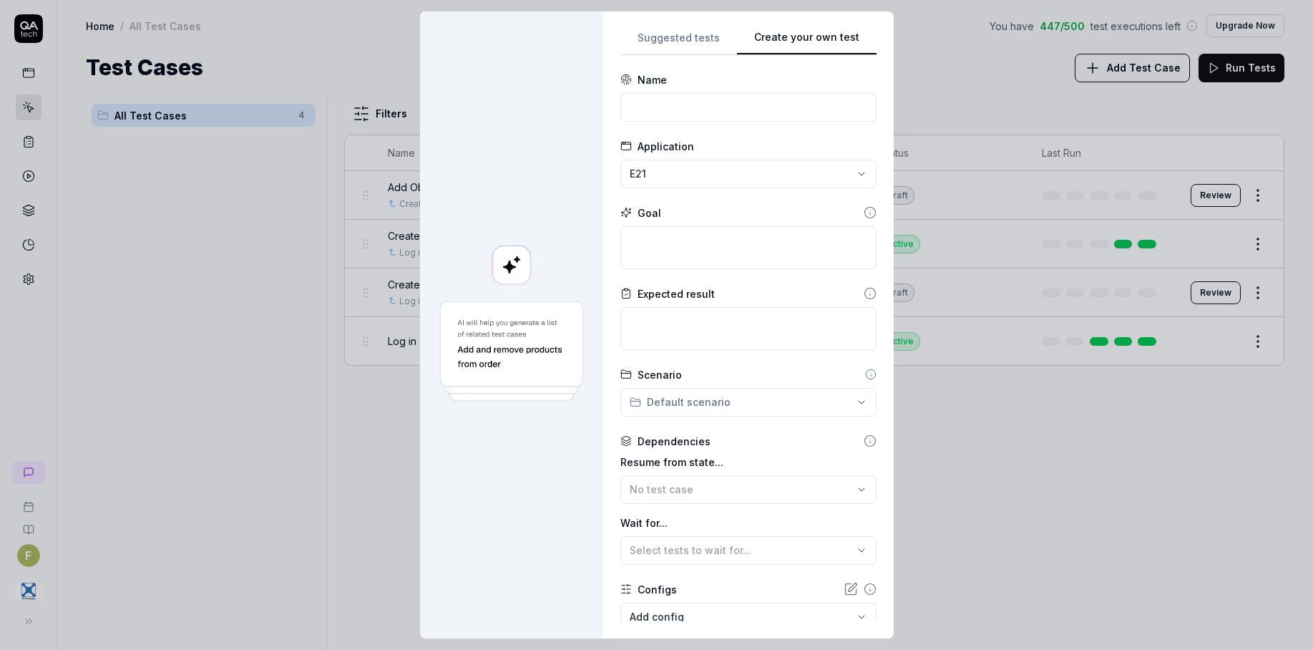
click at [878, 180] on div "**********" at bounding box center [748, 324] width 290 height 627
click at [745, 108] on input at bounding box center [748, 107] width 256 height 29
click at [737, 268] on textarea at bounding box center [748, 247] width 256 height 43
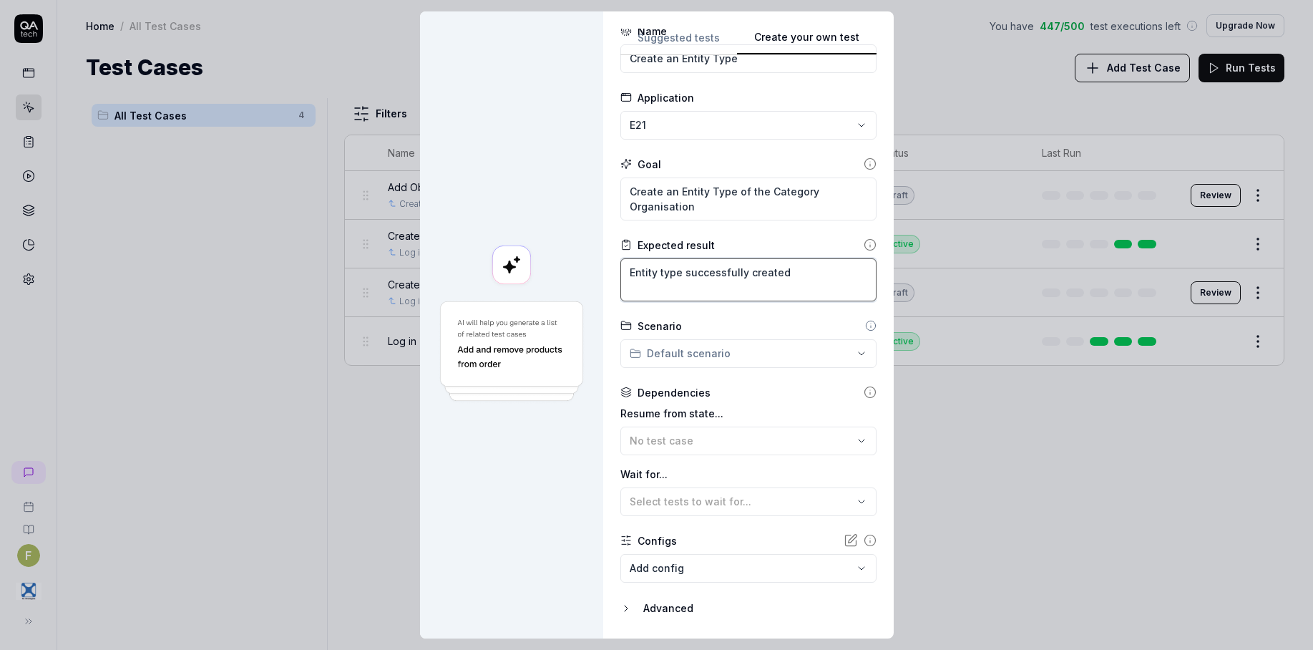
scroll to position [90, 0]
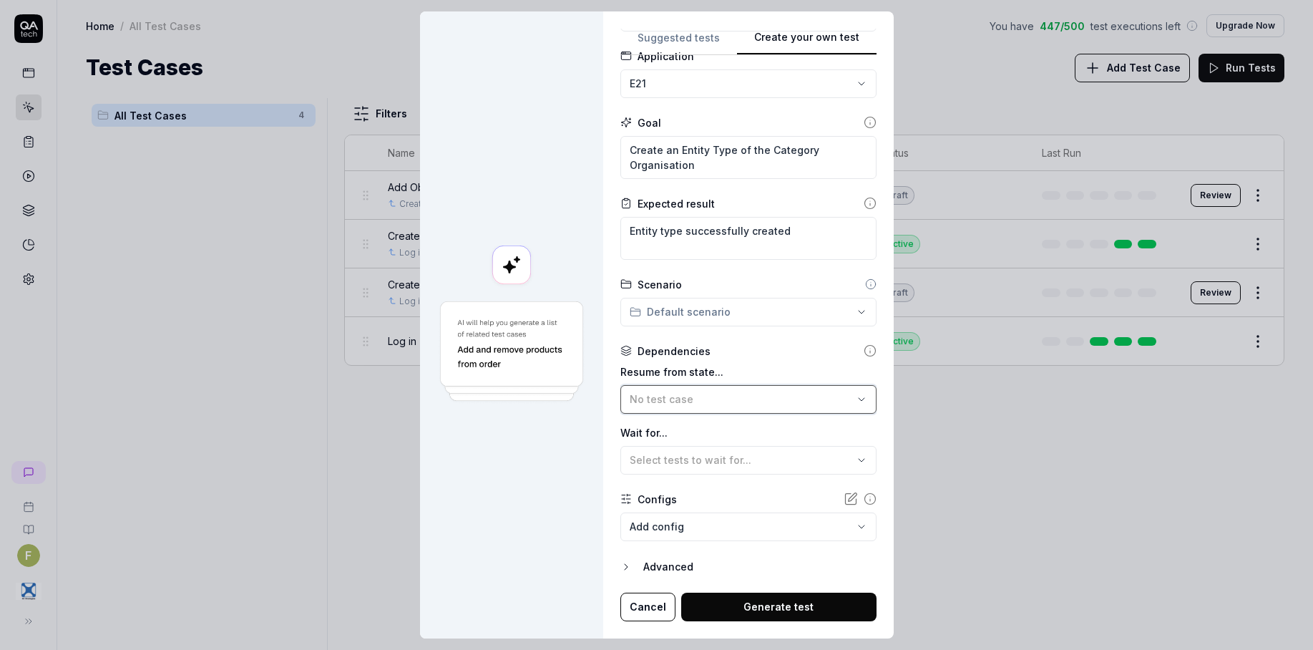
click at [707, 398] on div "No test case" at bounding box center [740, 398] width 223 height 15
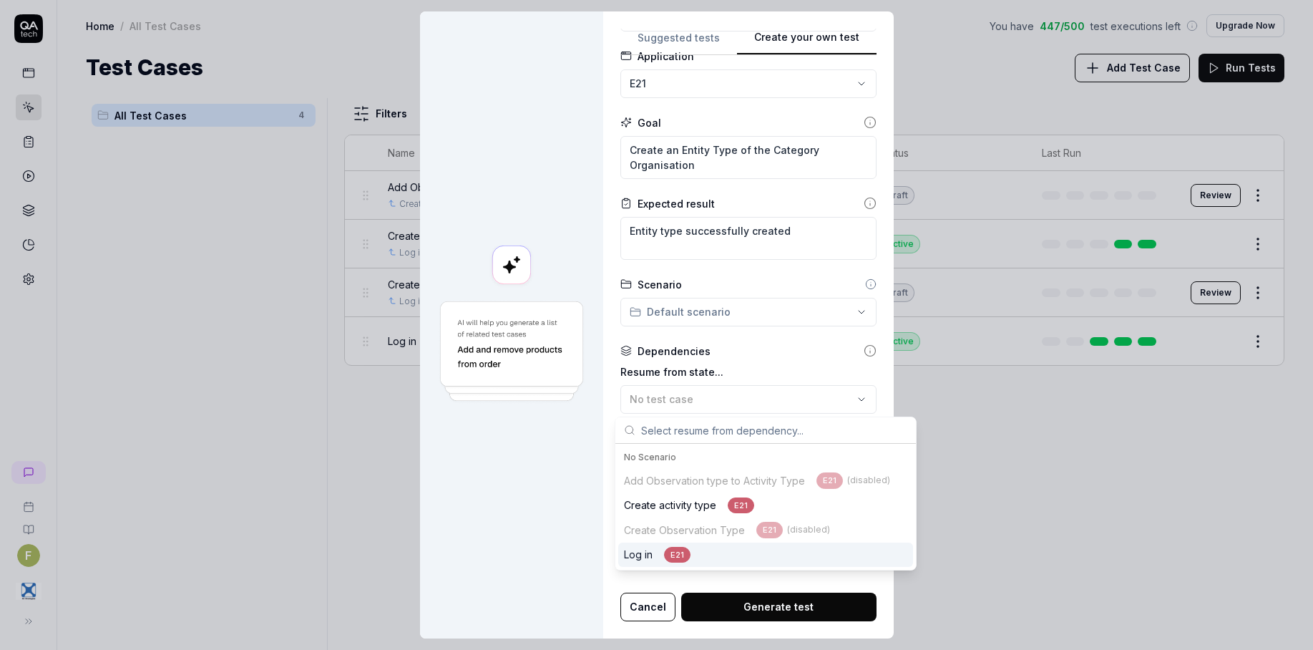
click at [692, 556] on div "Log in E21" at bounding box center [765, 554] width 295 height 25
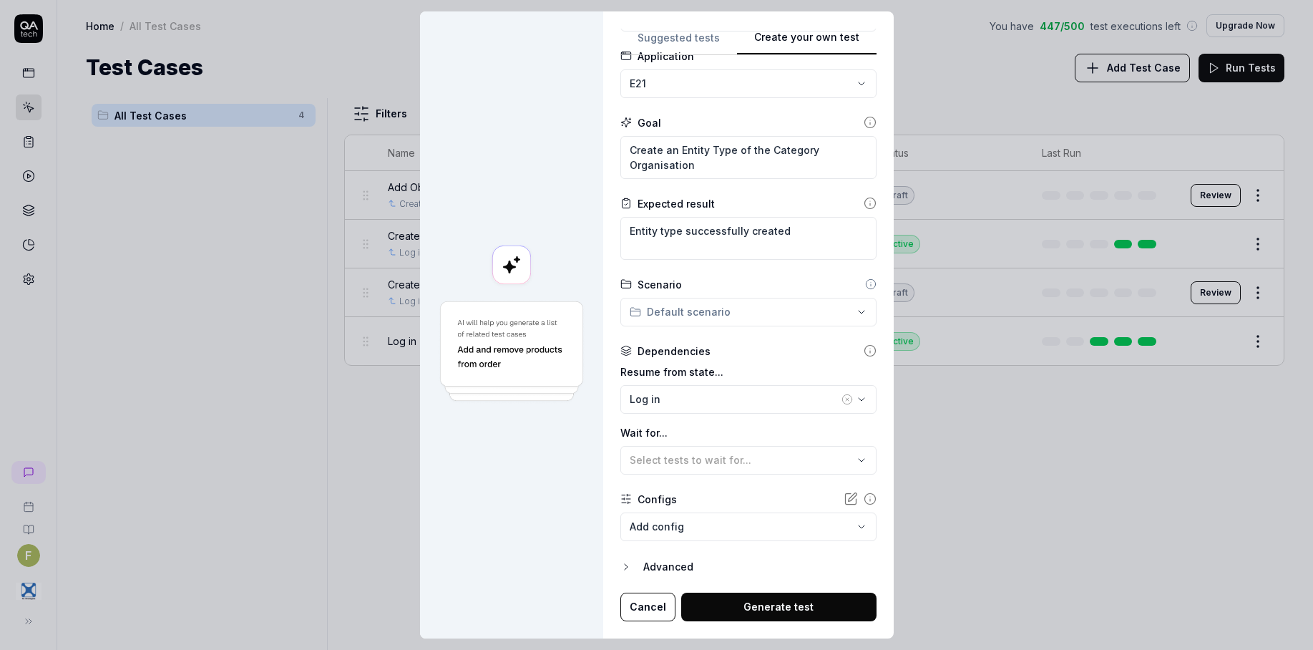
click at [768, 609] on button "Generate test" at bounding box center [778, 606] width 195 height 29
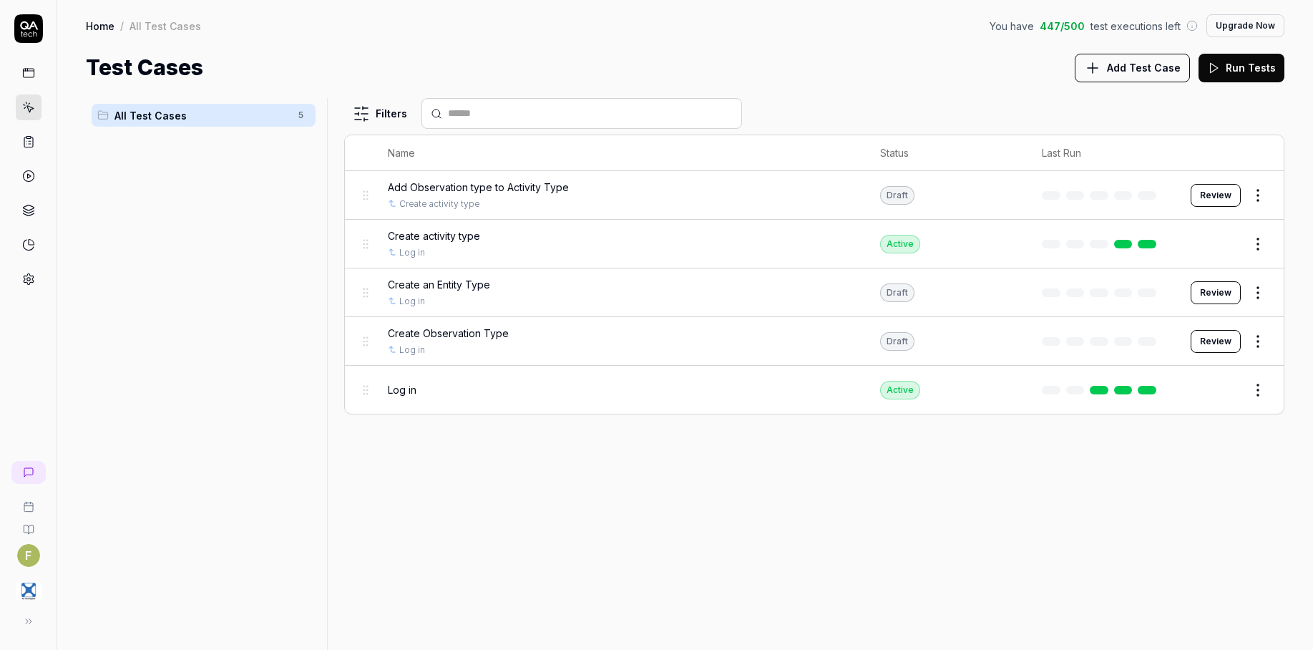
click at [1215, 293] on button "Review" at bounding box center [1215, 292] width 50 height 23
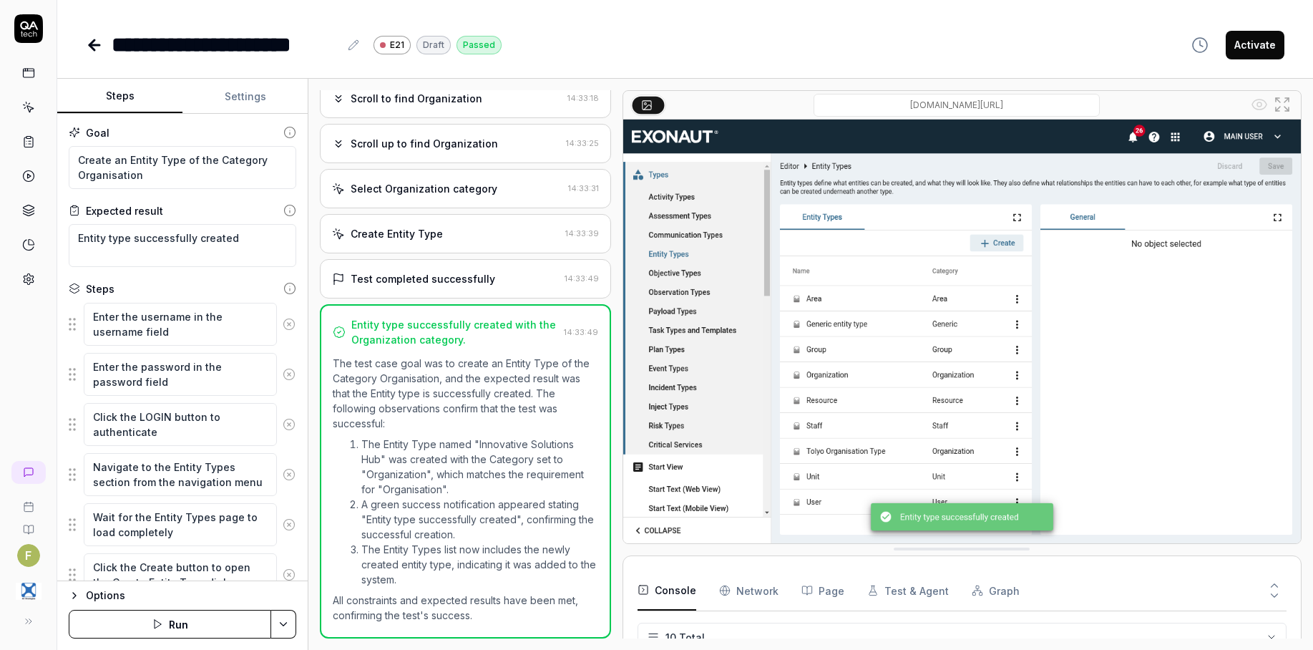
scroll to position [186, 0]
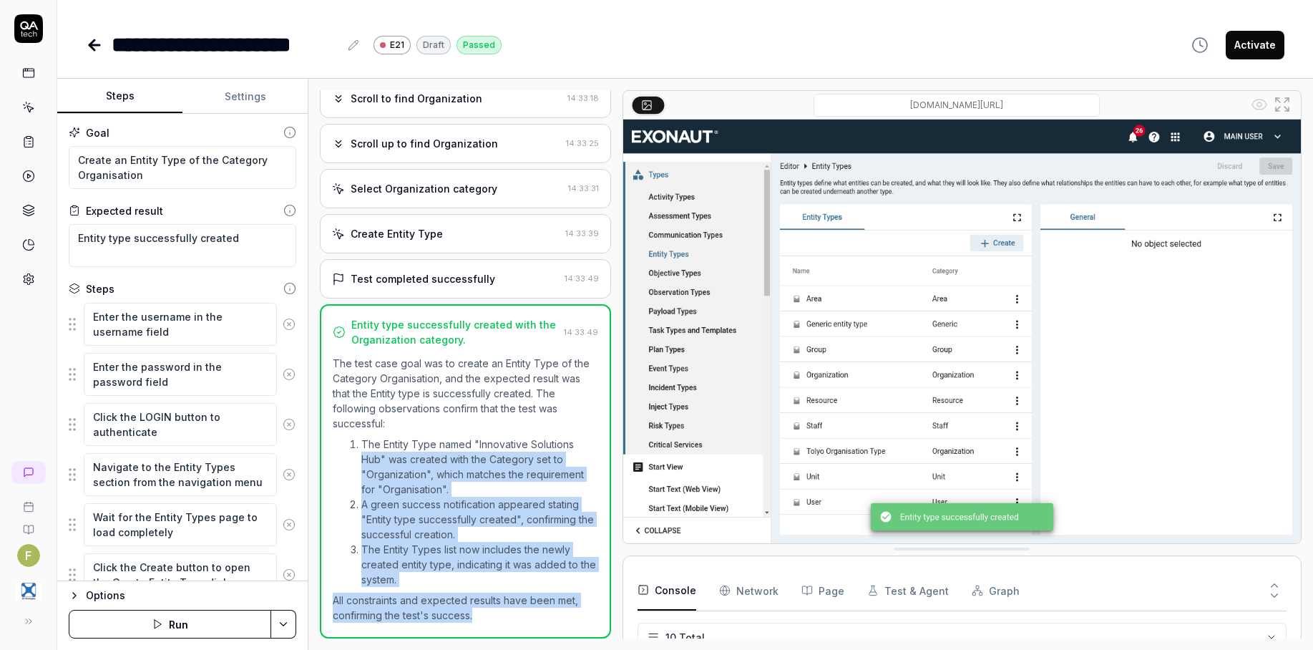
drag, startPoint x: 363, startPoint y: 462, endPoint x: 491, endPoint y: 612, distance: 196.8
click at [491, 612] on div "The test case goal was to create an Entity Type of the Category Organisation, a…" at bounding box center [465, 489] width 265 height 267
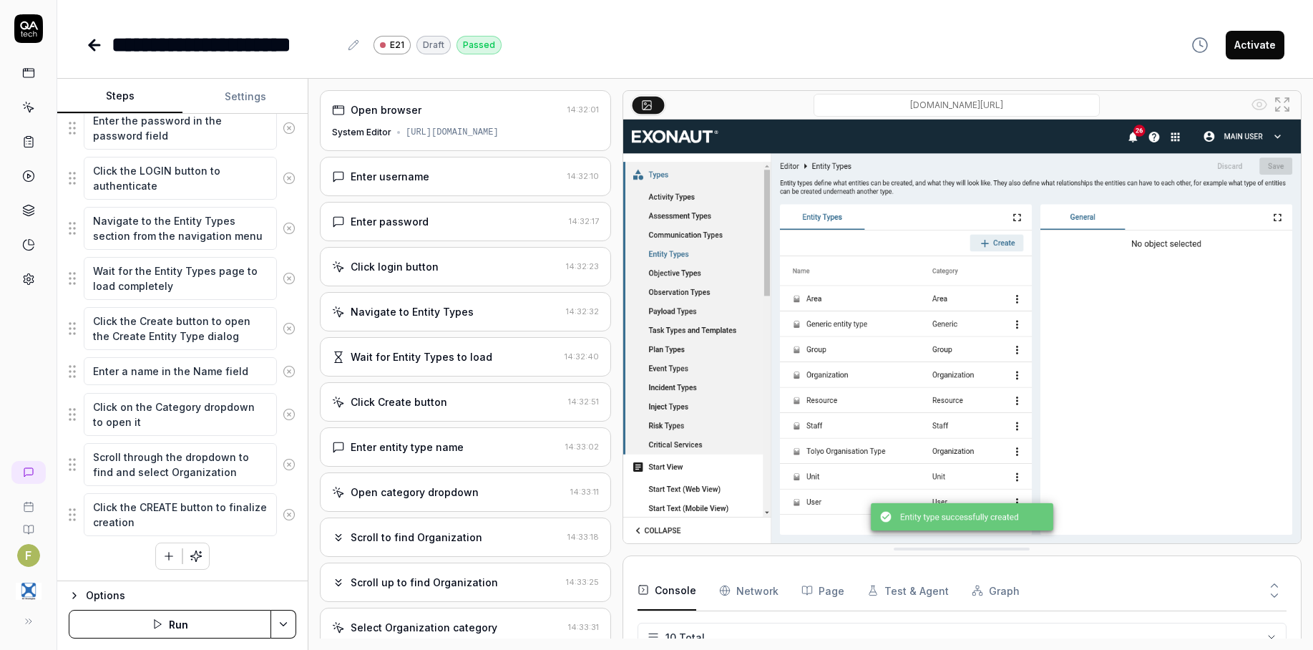
scroll to position [0, 0]
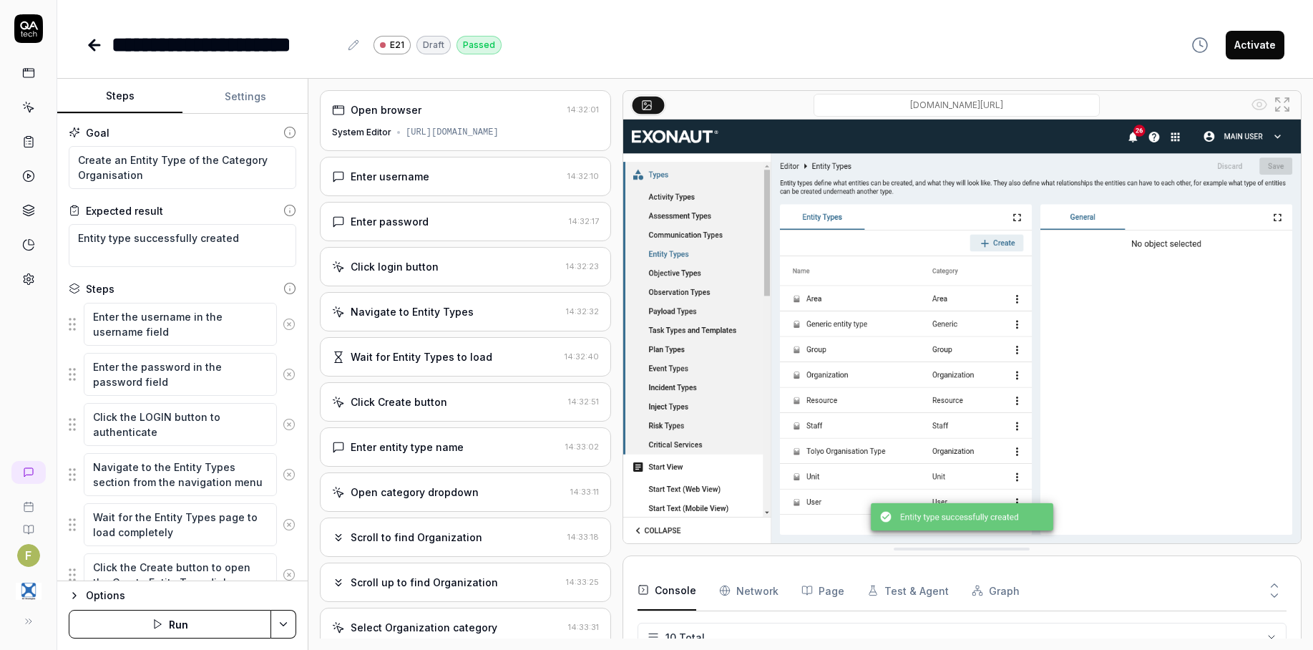
click at [92, 45] on icon at bounding box center [94, 45] width 10 height 0
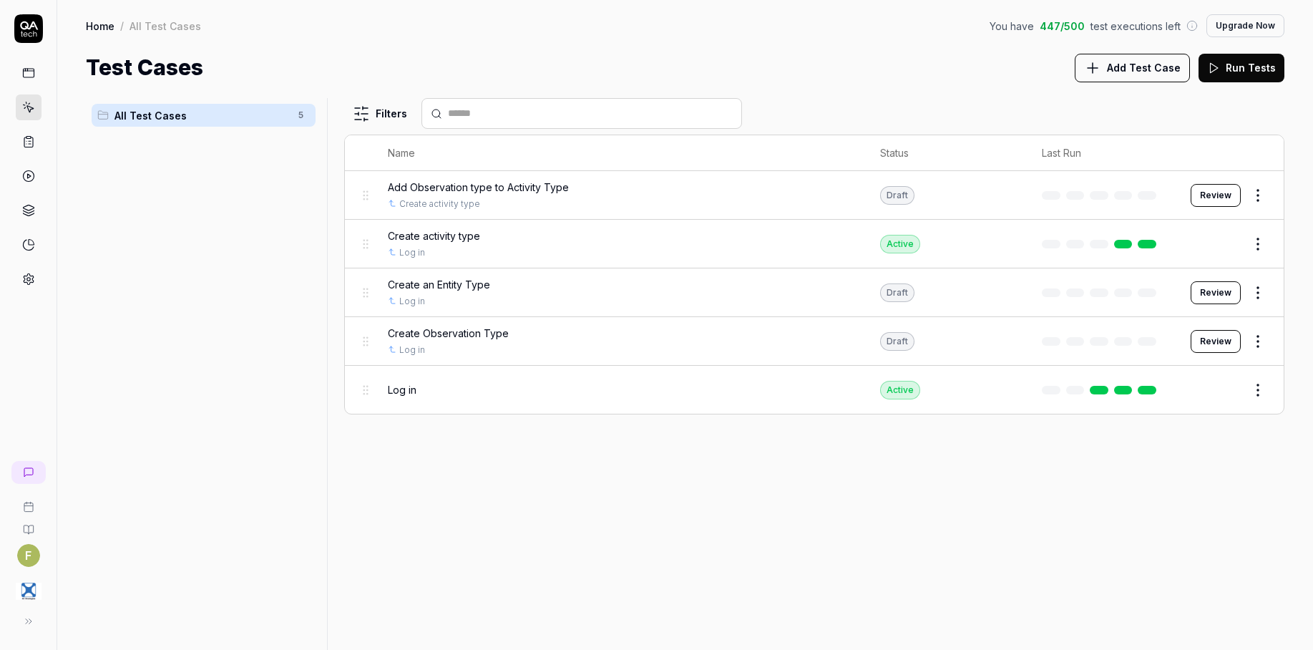
click at [1218, 193] on button "Review" at bounding box center [1215, 195] width 50 height 23
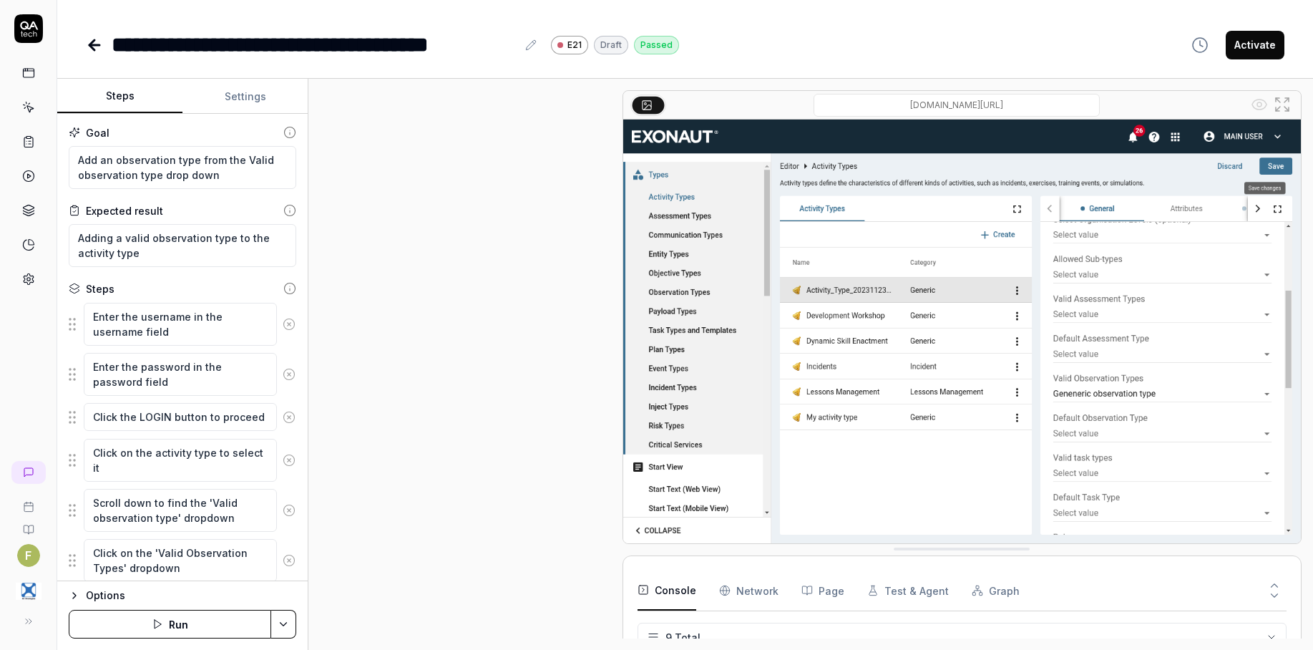
scroll to position [155, 0]
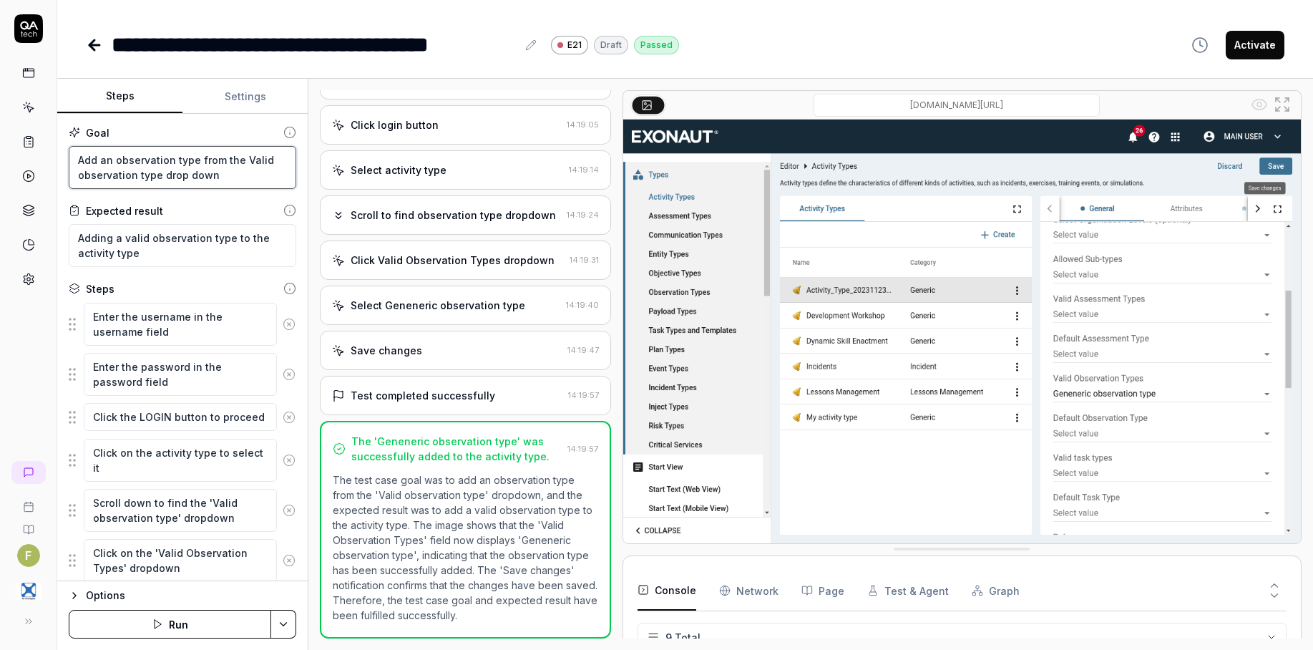
drag, startPoint x: 254, startPoint y: 183, endPoint x: 26, endPoint y: 142, distance: 231.9
click at [26, 145] on div "**********" at bounding box center [656, 325] width 1313 height 650
click at [23, 106] on icon at bounding box center [28, 107] width 13 height 13
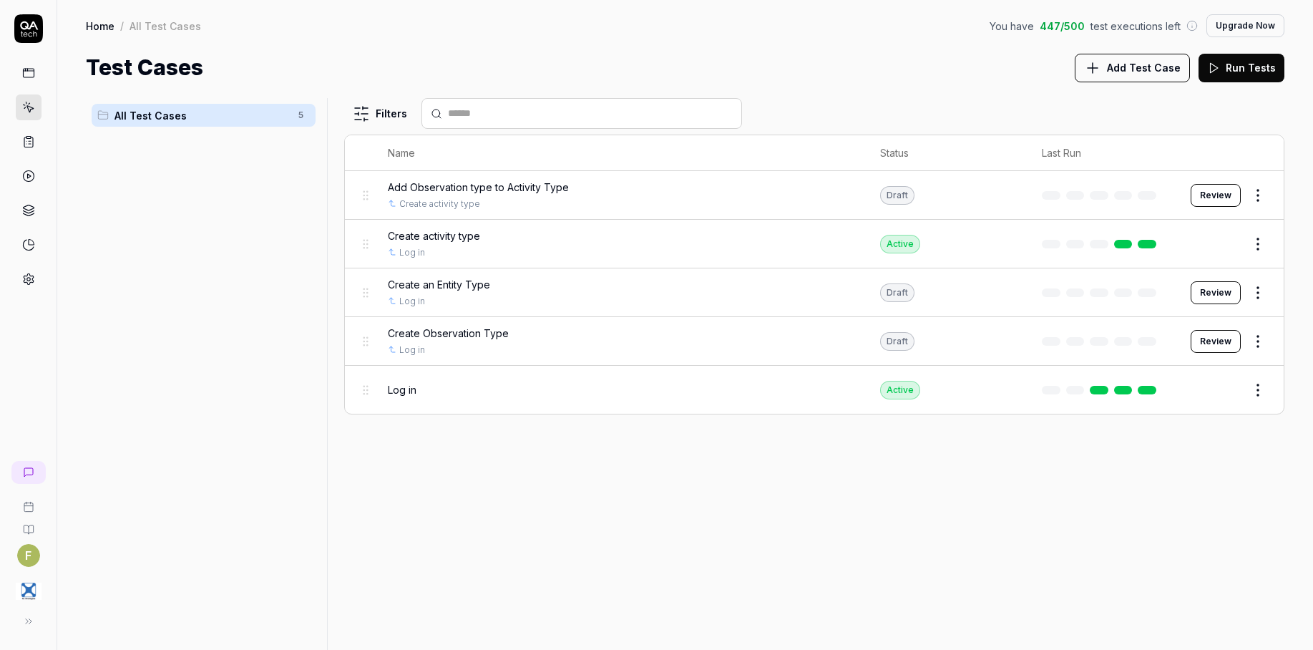
click at [1140, 61] on span "Add Test Case" at bounding box center [1144, 67] width 74 height 15
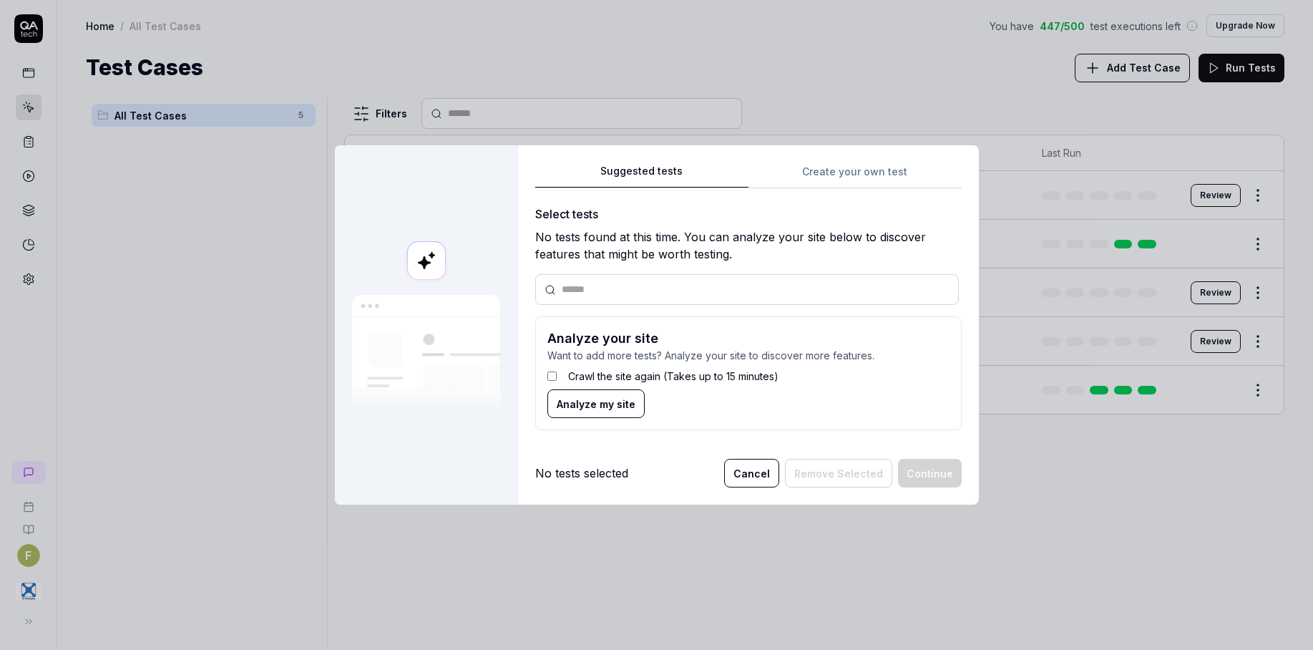
click at [825, 177] on div "Suggested tests Create your own test Select tests No tests found at this time. …" at bounding box center [748, 302] width 426 height 280
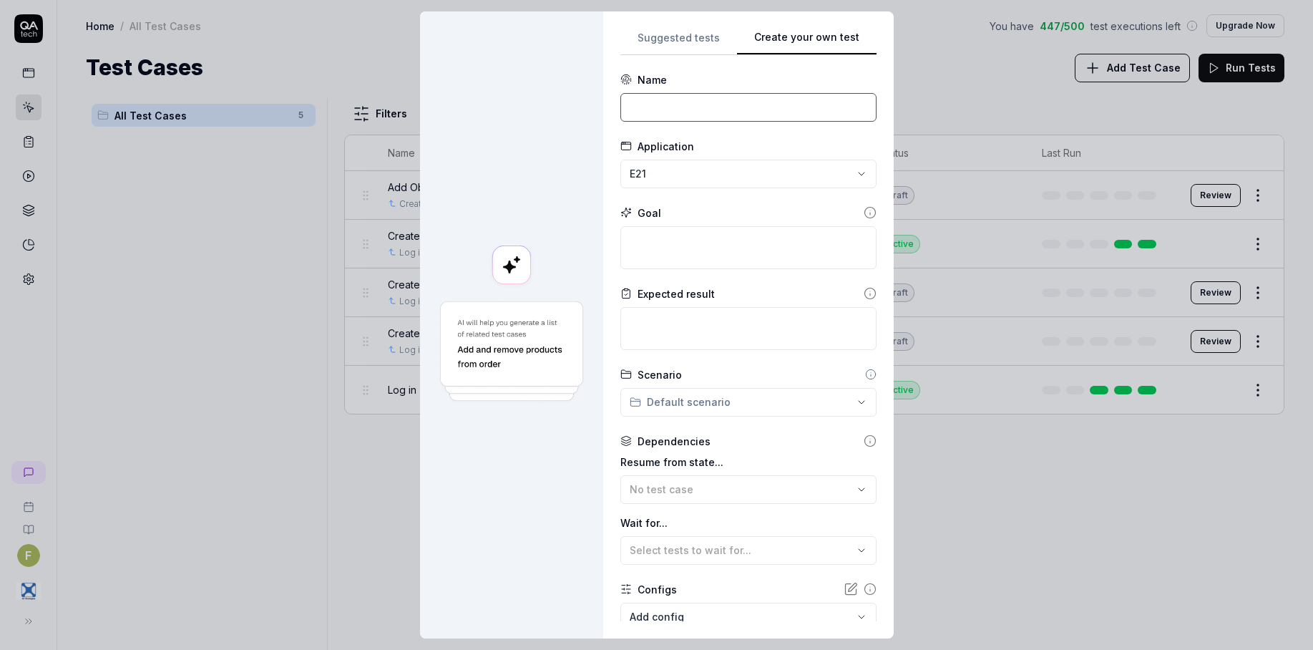
click at [691, 106] on input at bounding box center [748, 107] width 256 height 29
click at [730, 102] on input at bounding box center [748, 107] width 256 height 29
click at [690, 214] on div "Goal" at bounding box center [748, 212] width 256 height 15
click at [695, 230] on textarea at bounding box center [748, 247] width 256 height 43
paste textarea "Add an observation type from the Valid observation type drop down"
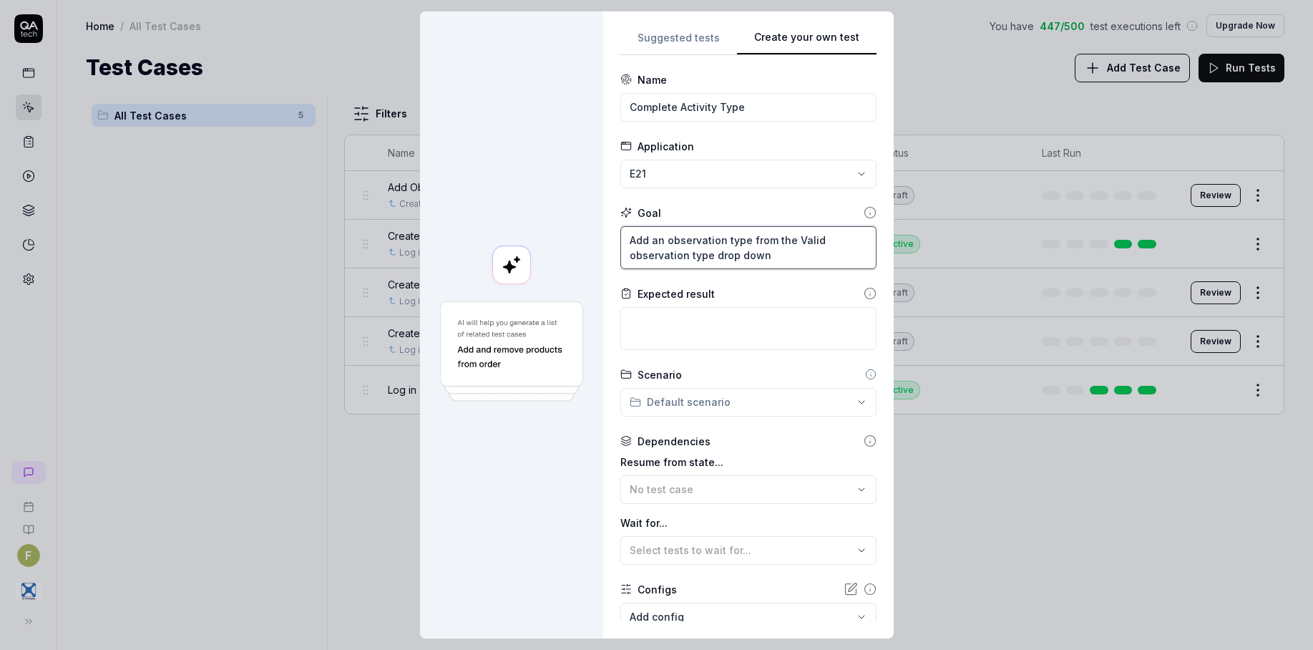
click at [692, 268] on textarea "Add an observation type from the Valid observation type drop down" at bounding box center [748, 247] width 256 height 43
click at [672, 242] on textarea "Add an observation type from the Valid observation type drop down" at bounding box center [748, 247] width 256 height 43
click at [658, 241] on textarea "Add an observation type from the Valid observation type drop down" at bounding box center [748, 247] width 256 height 43
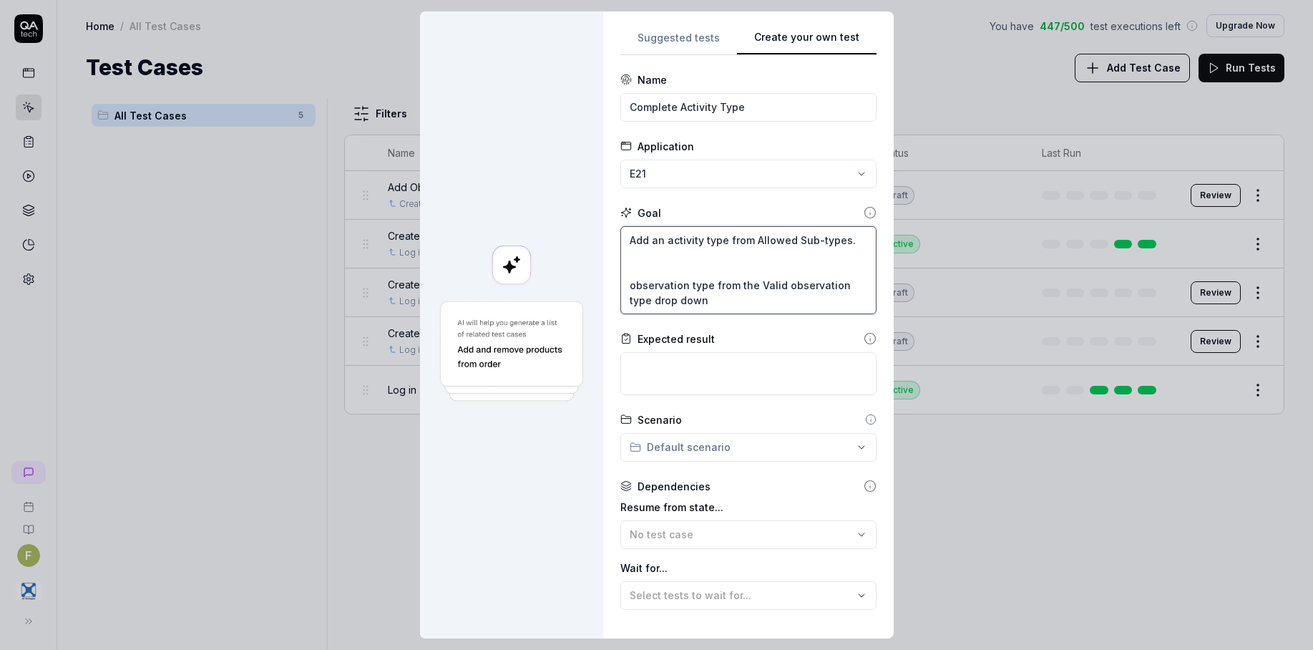
drag, startPoint x: 841, startPoint y: 240, endPoint x: 618, endPoint y: 243, distance: 222.5
click at [620, 243] on textarea "Add an activity type from Allowed Sub-types. observation type from the Valid ob…" at bounding box center [748, 270] width 256 height 88
click at [647, 262] on textarea "Add an activity type from Allowed Sub-types. observation type from the Valid ob…" at bounding box center [748, 270] width 256 height 88
paste textarea "Add an activity type from Allowed Sub-types."
click at [655, 254] on textarea "Add an activity type from Allowed Sub-types. Add an activity type from Allowed …" at bounding box center [748, 270] width 256 height 88
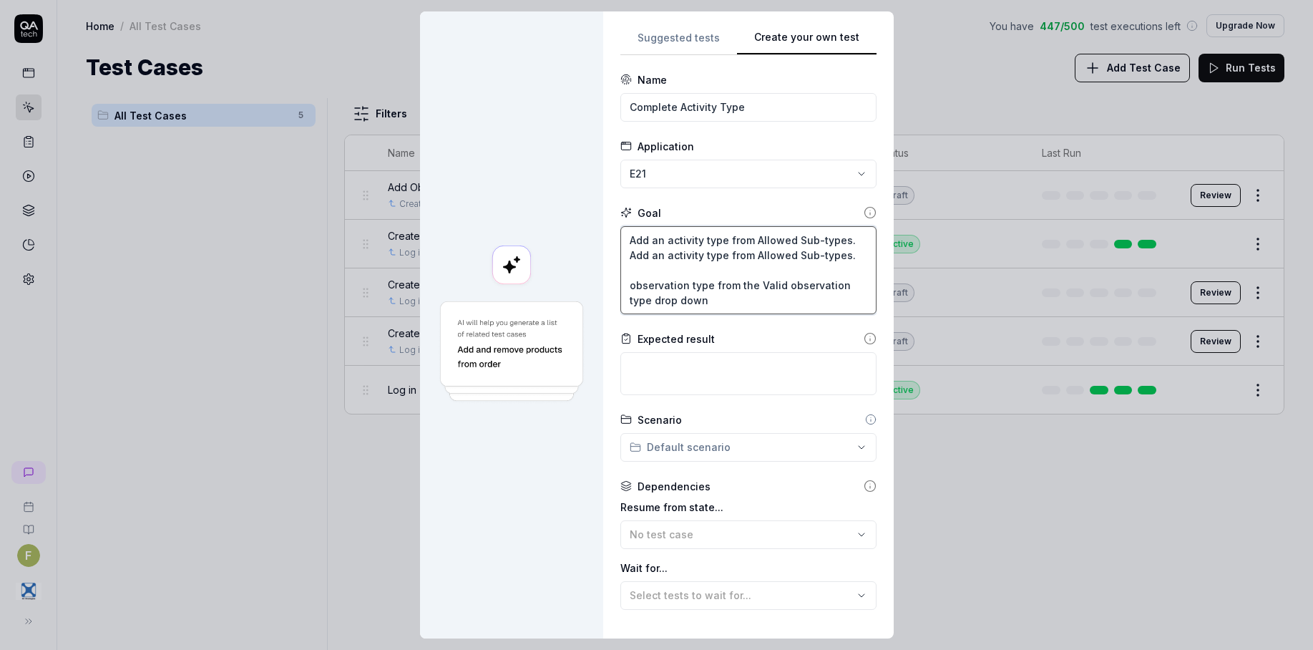
drag, startPoint x: 622, startPoint y: 236, endPoint x: 871, endPoint y: 309, distance: 258.7
click at [871, 309] on div "**********" at bounding box center [748, 325] width 256 height 592
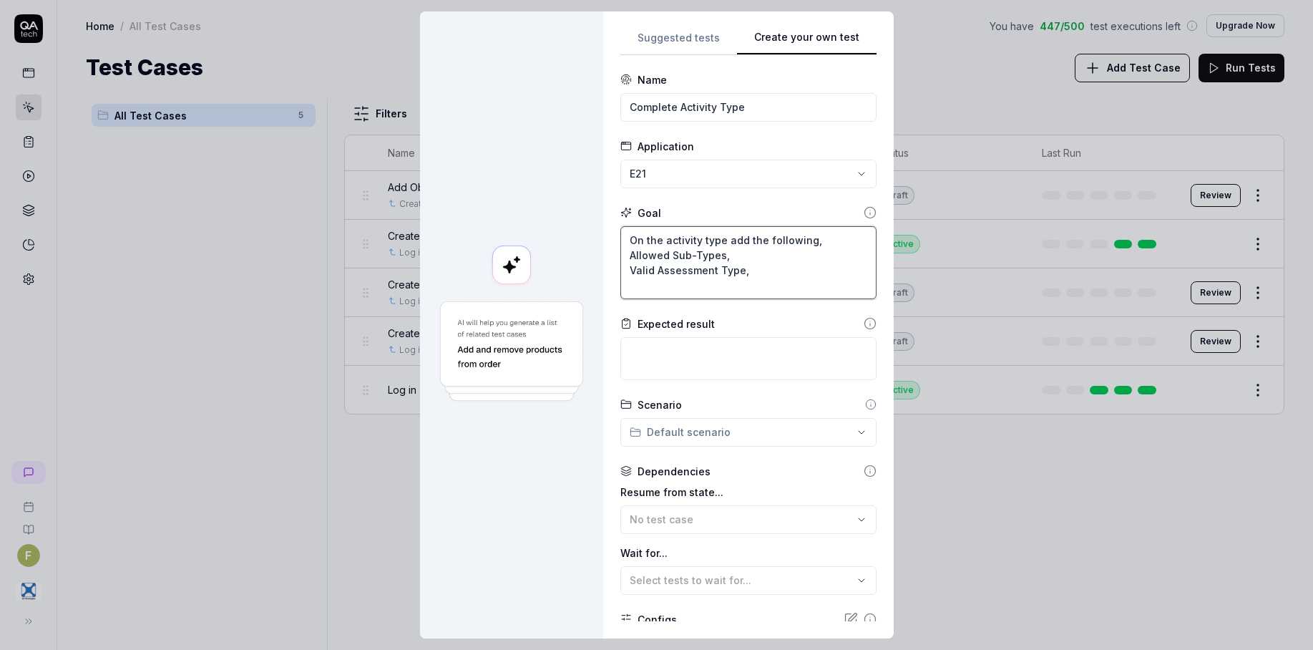
click at [677, 292] on textarea "On the activity type add the following, Allowed Sub-Types, Valid Assessment Typ…" at bounding box center [748, 262] width 256 height 73
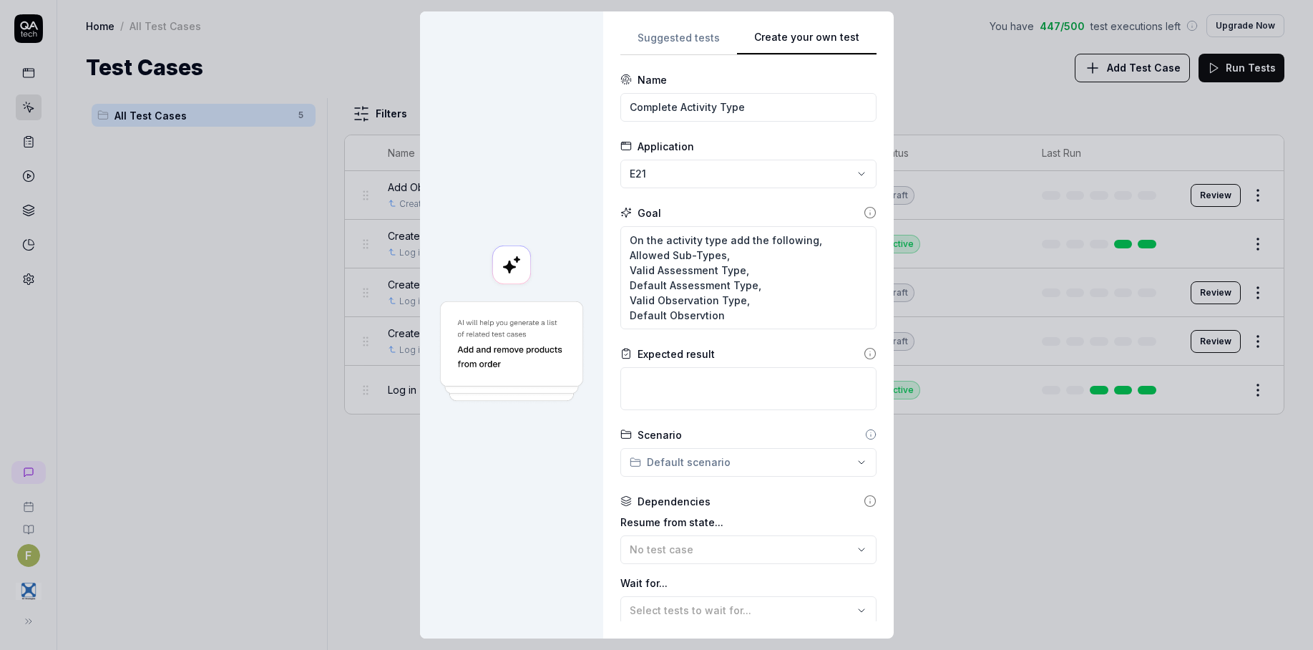
click at [863, 212] on icon at bounding box center [869, 212] width 13 height 13
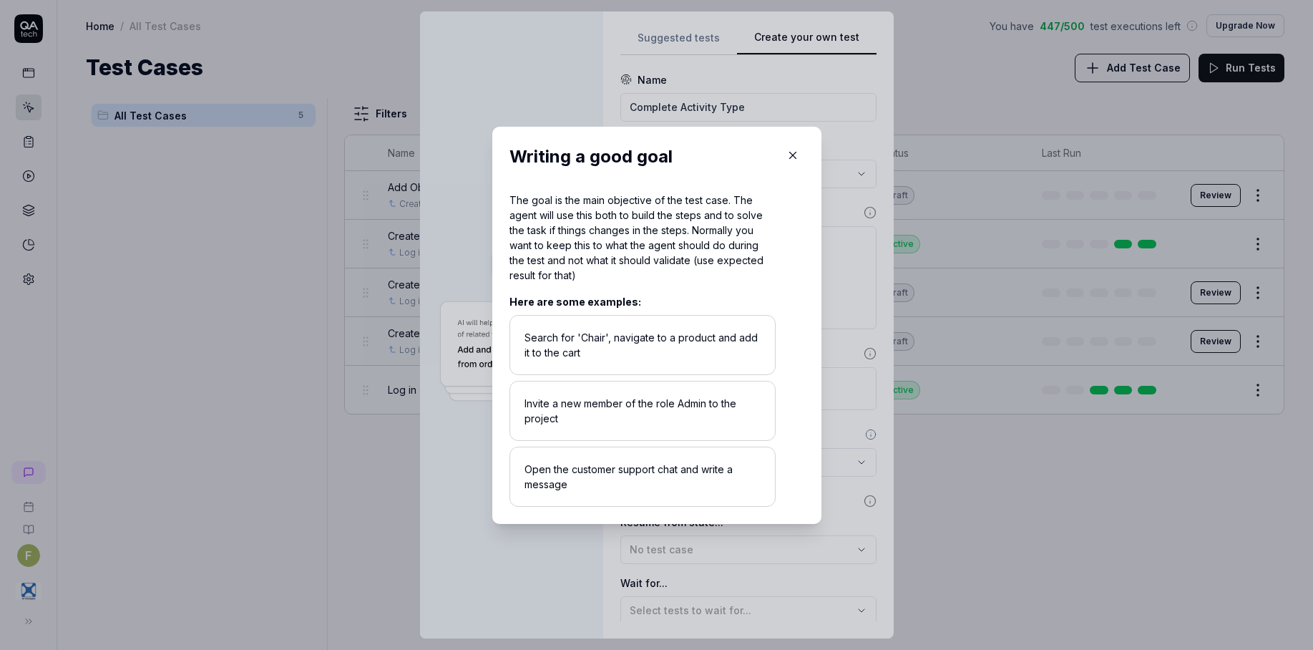
click at [539, 531] on div "​ Writing a good goal The goal is the main objective of the test case. The agen…" at bounding box center [657, 324] width 386 height 431
click at [786, 154] on icon "button" at bounding box center [792, 155] width 13 height 13
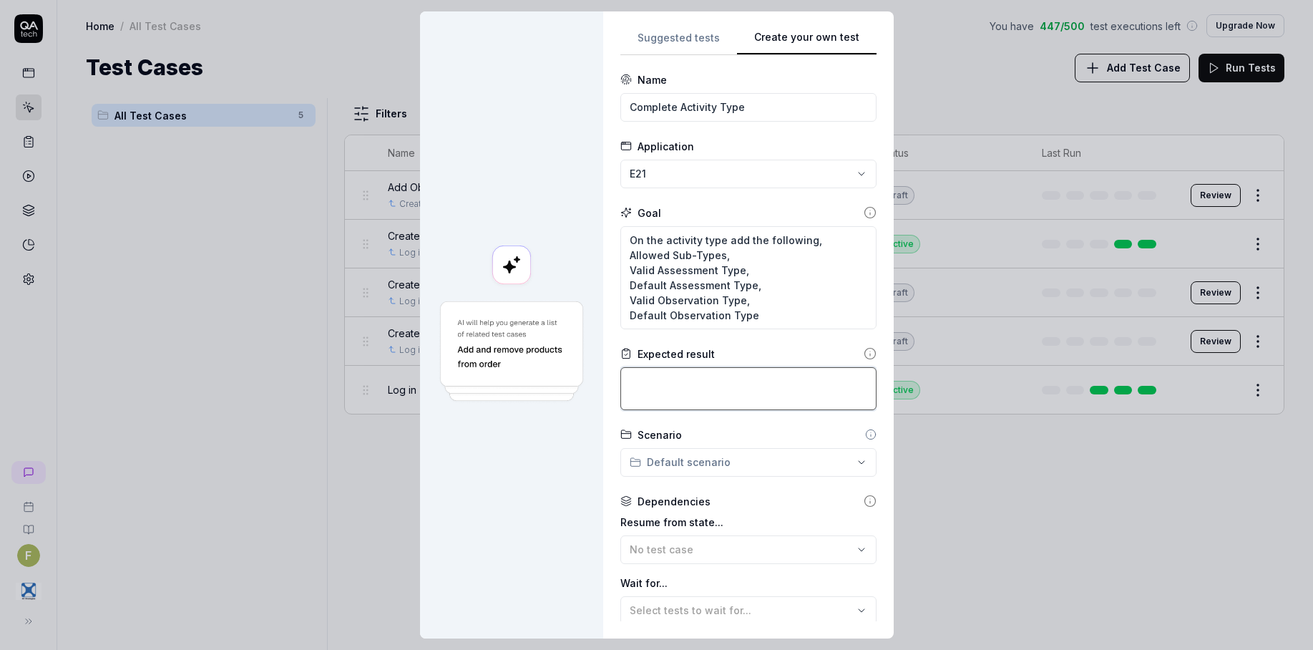
click at [819, 396] on textarea at bounding box center [748, 388] width 256 height 43
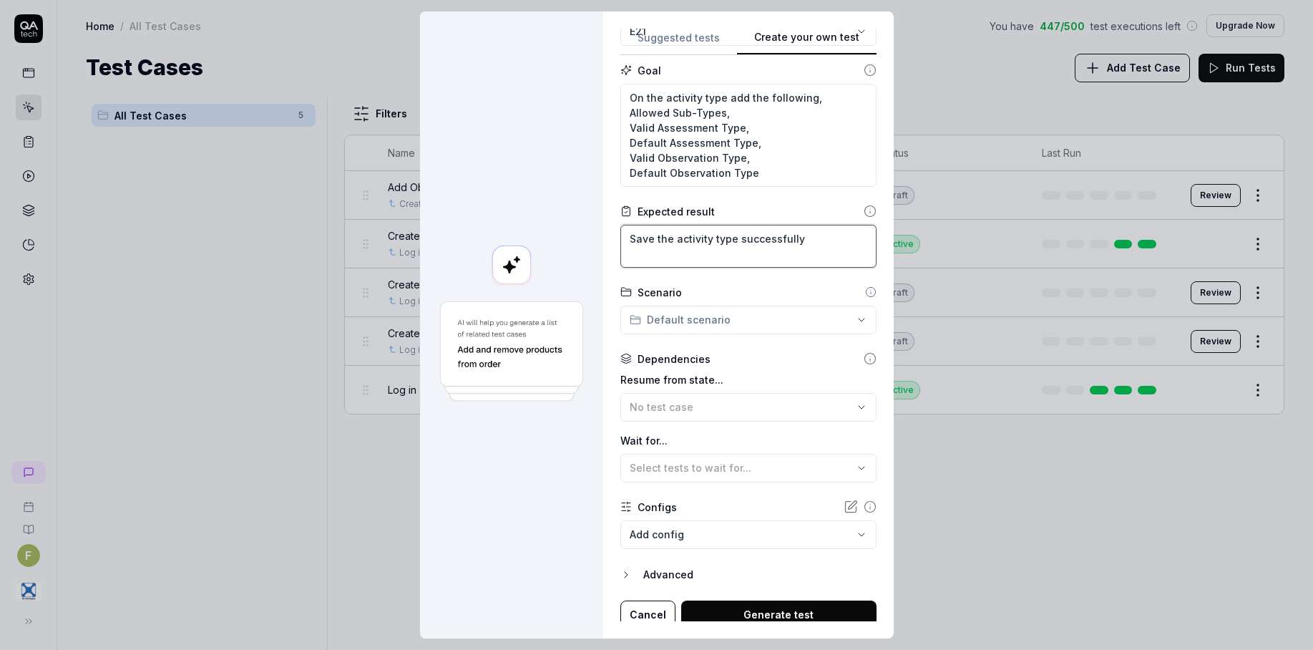
scroll to position [150, 0]
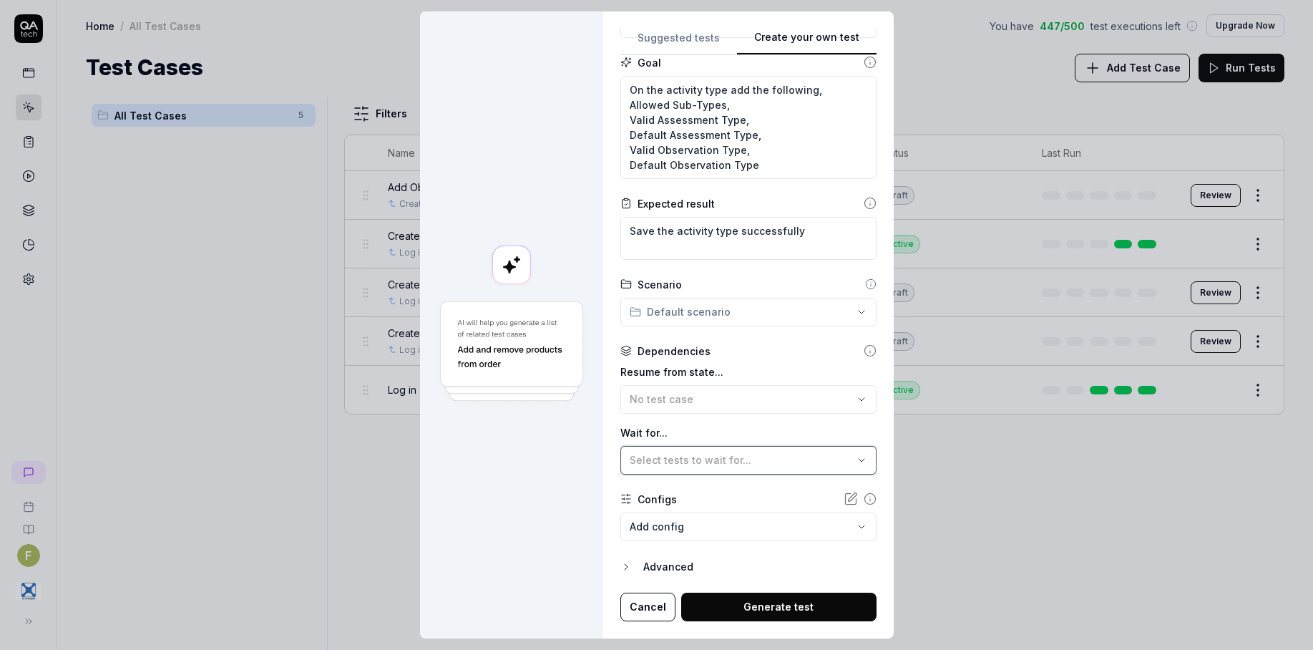
click at [737, 466] on div "Select tests to wait for..." at bounding box center [740, 459] width 223 height 15
click at [586, 454] on div at bounding box center [511, 324] width 183 height 627
click at [725, 401] on div "No test case" at bounding box center [740, 398] width 223 height 15
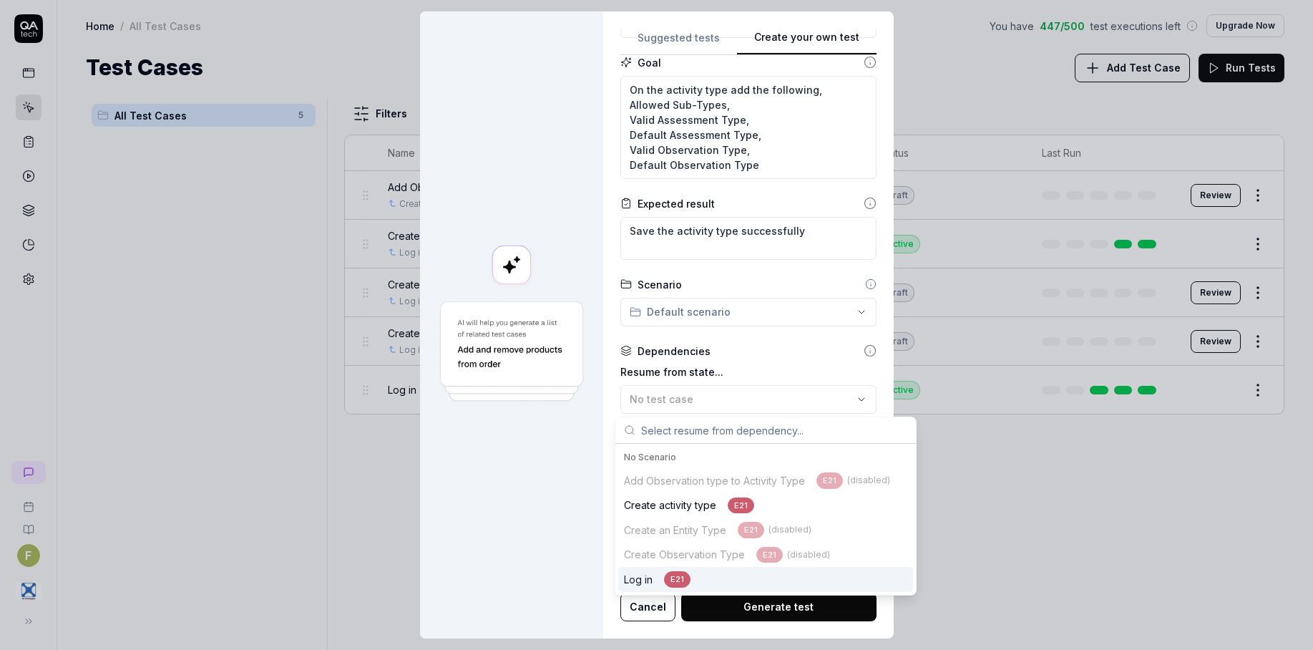
drag, startPoint x: 686, startPoint y: 580, endPoint x: 506, endPoint y: 522, distance: 188.7
click at [685, 580] on div "E21" at bounding box center [677, 579] width 26 height 16
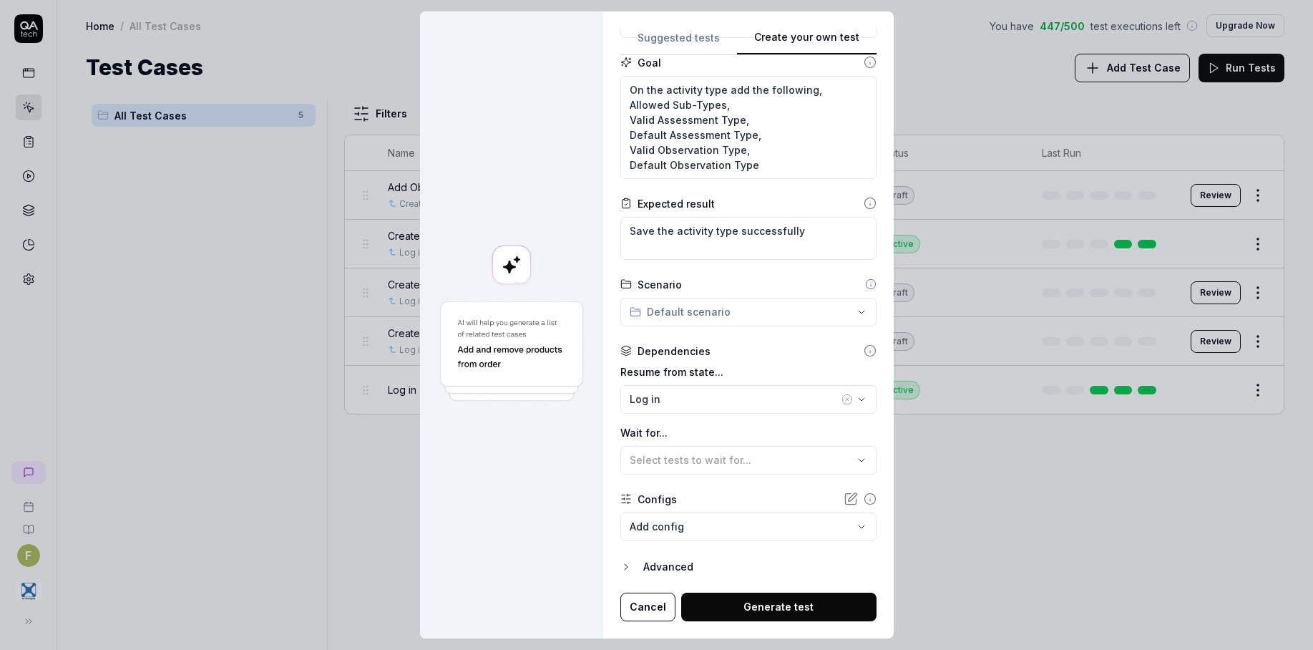
drag, startPoint x: 489, startPoint y: 518, endPoint x: 756, endPoint y: 559, distance: 270.0
click at [492, 520] on div at bounding box center [511, 324] width 183 height 627
click at [813, 605] on button "Generate test" at bounding box center [778, 606] width 195 height 29
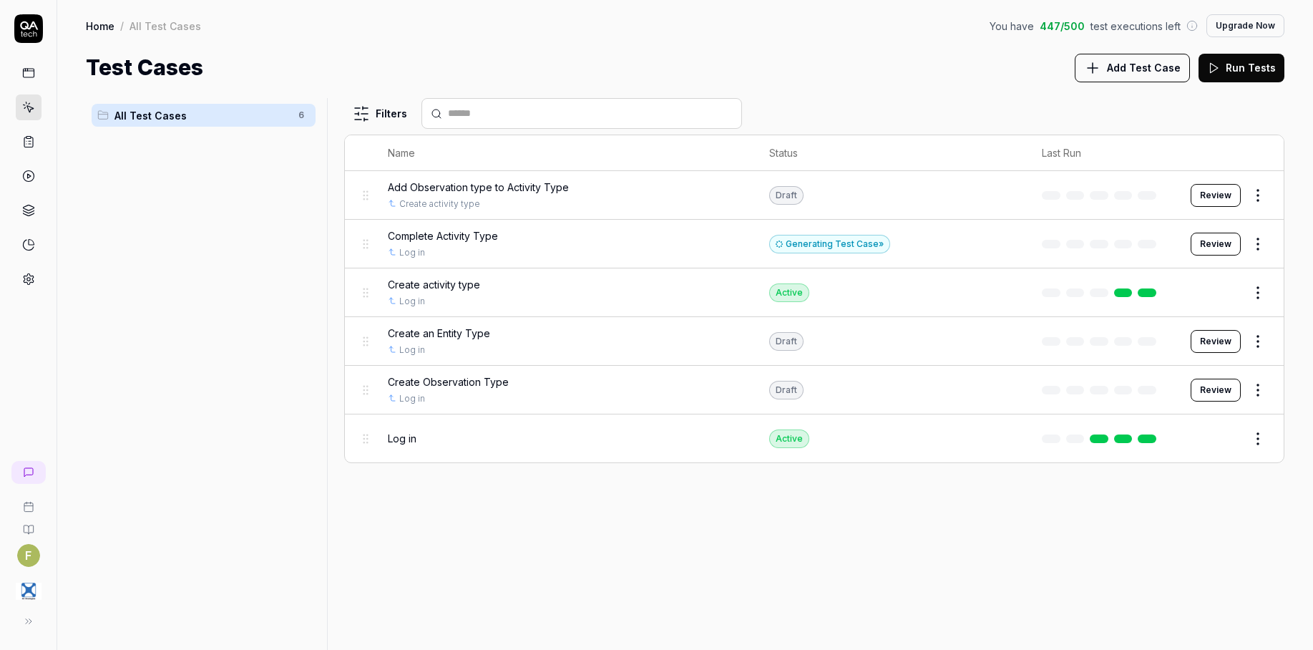
click at [1213, 242] on button "Review" at bounding box center [1215, 243] width 50 height 23
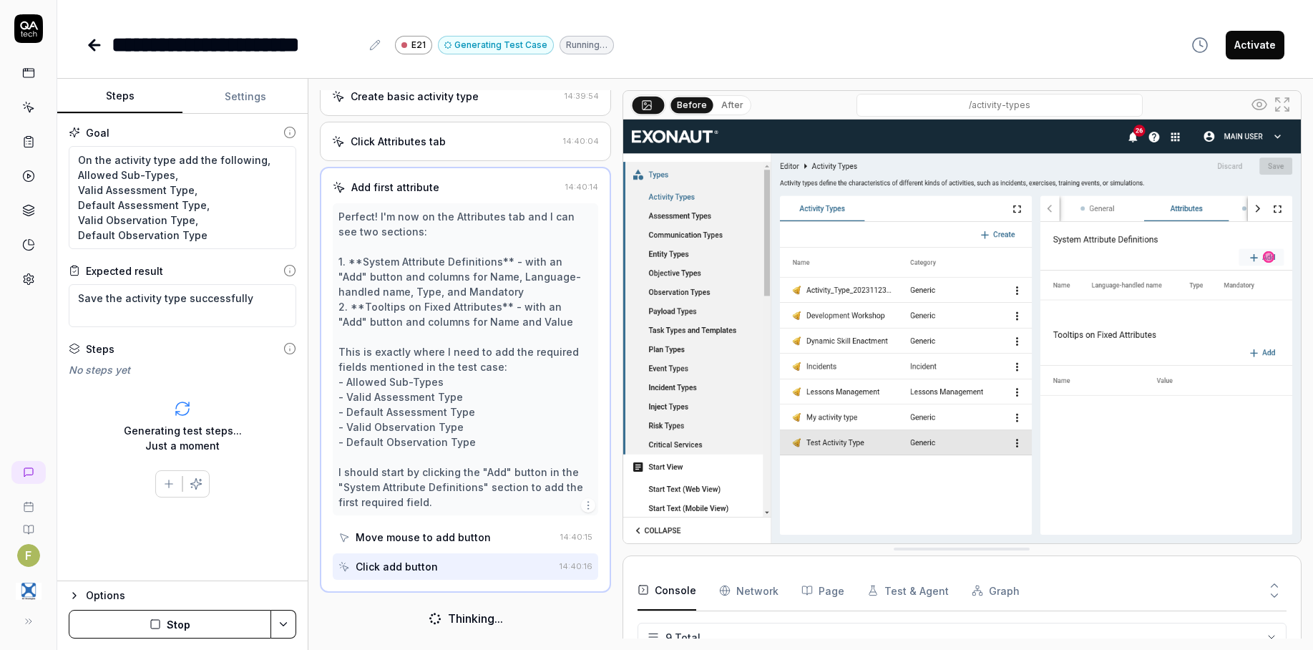
scroll to position [239, 0]
click at [24, 106] on icon at bounding box center [28, 107] width 13 height 13
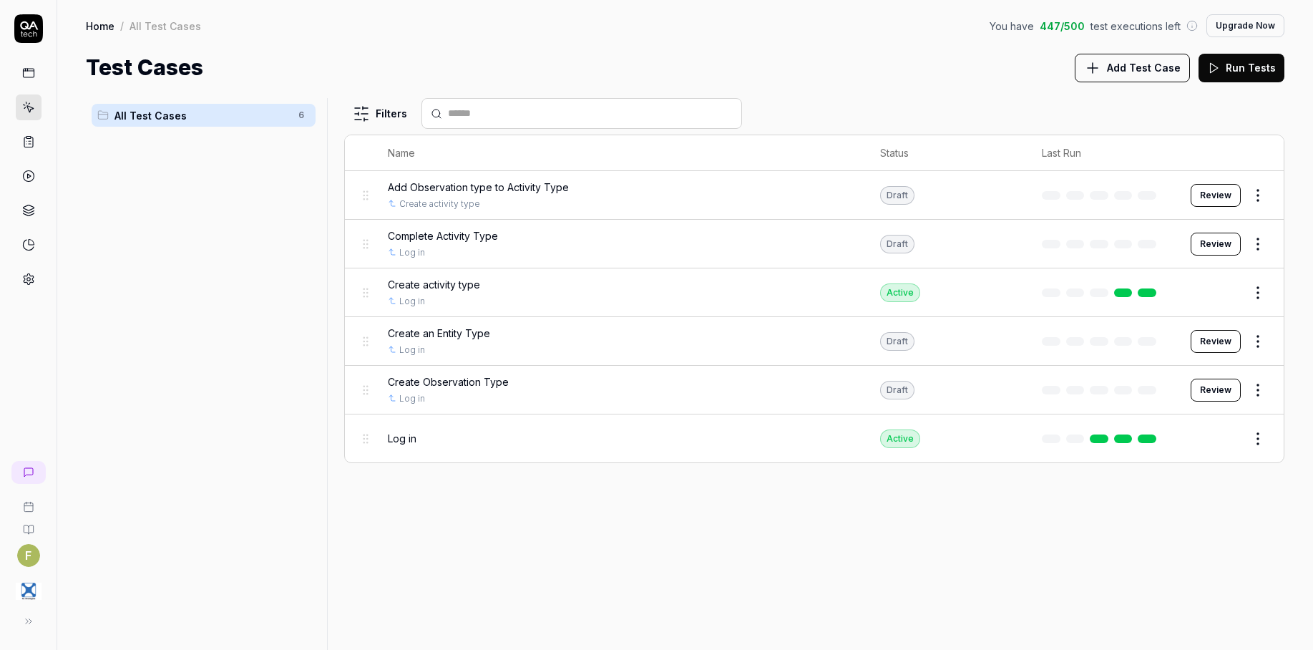
click at [1232, 240] on button "Review" at bounding box center [1215, 243] width 50 height 23
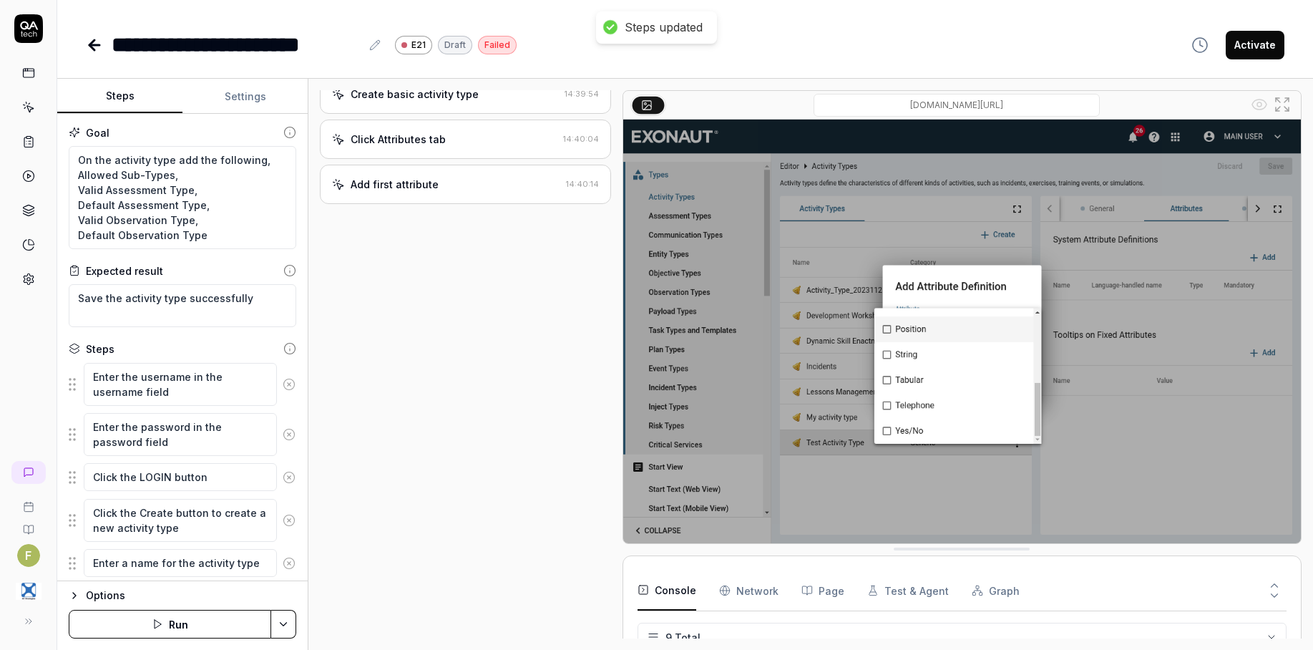
scroll to position [365, 0]
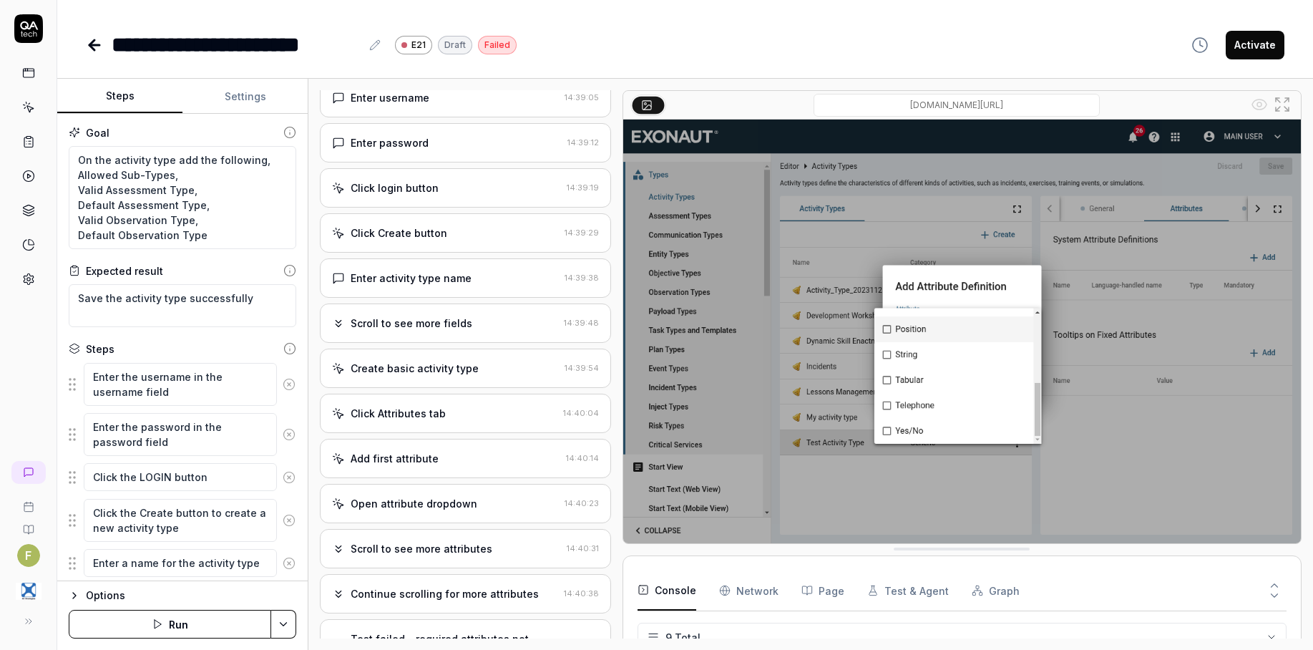
scroll to position [7, 0]
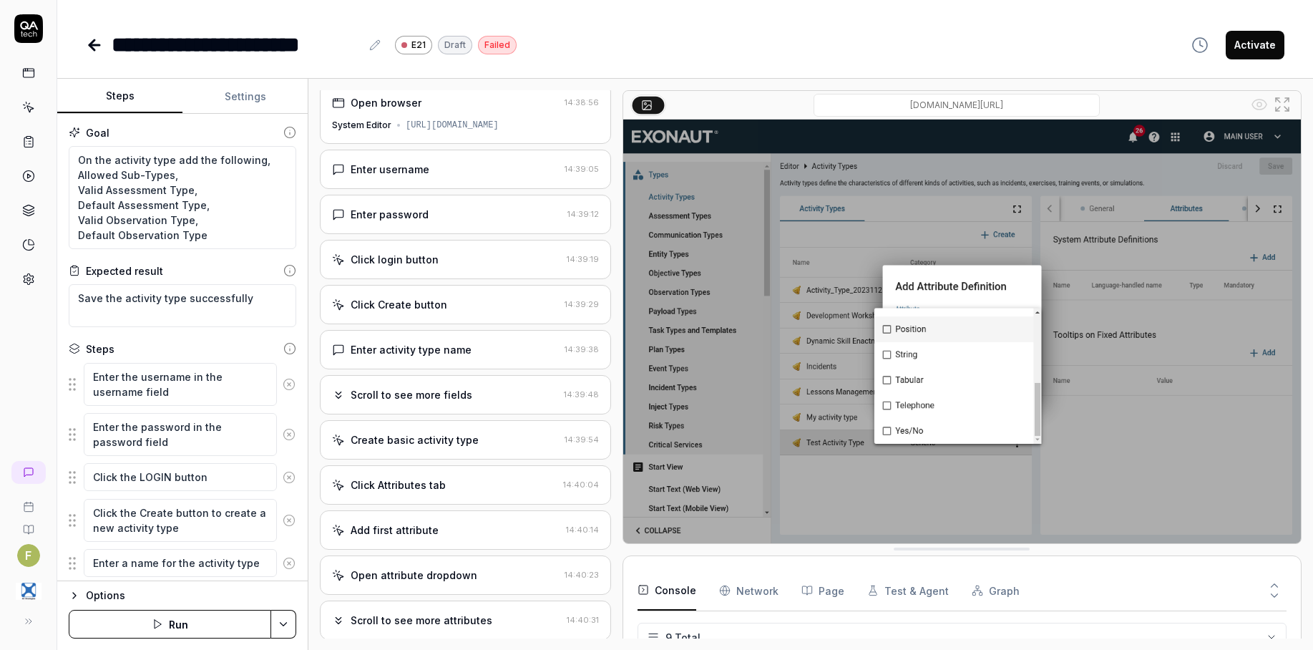
click at [498, 402] on div "Scroll to see more fields" at bounding box center [445, 394] width 226 height 15
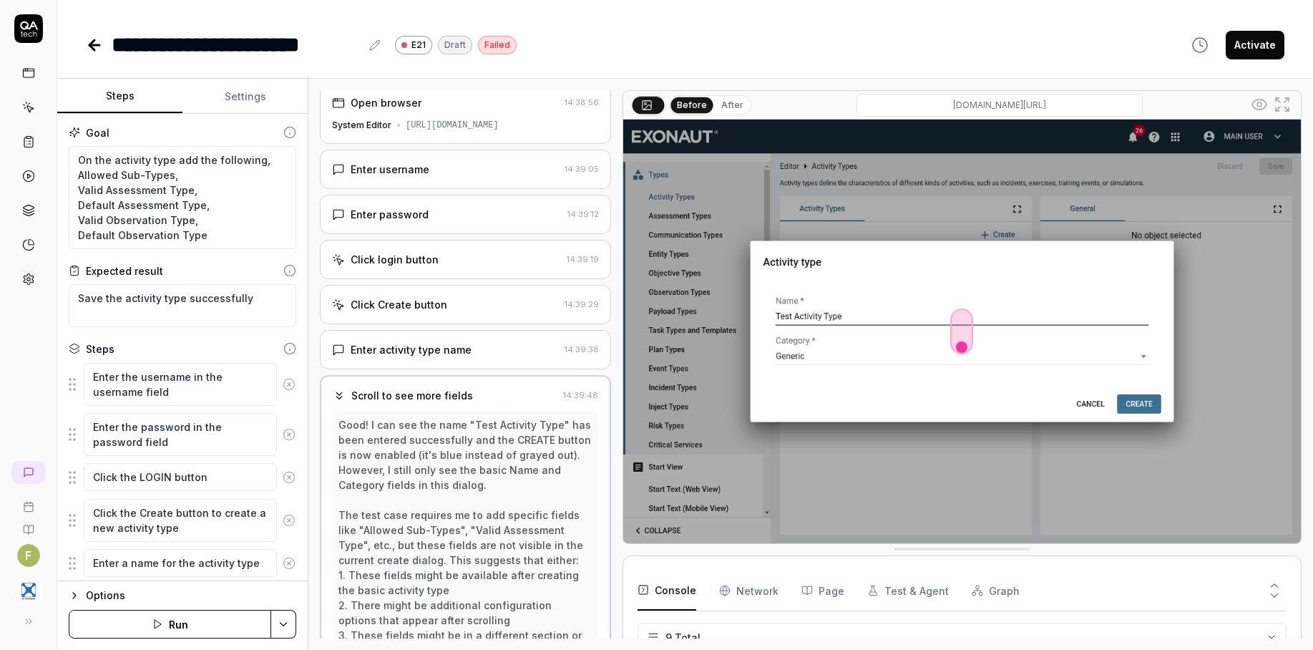
scroll to position [138, 0]
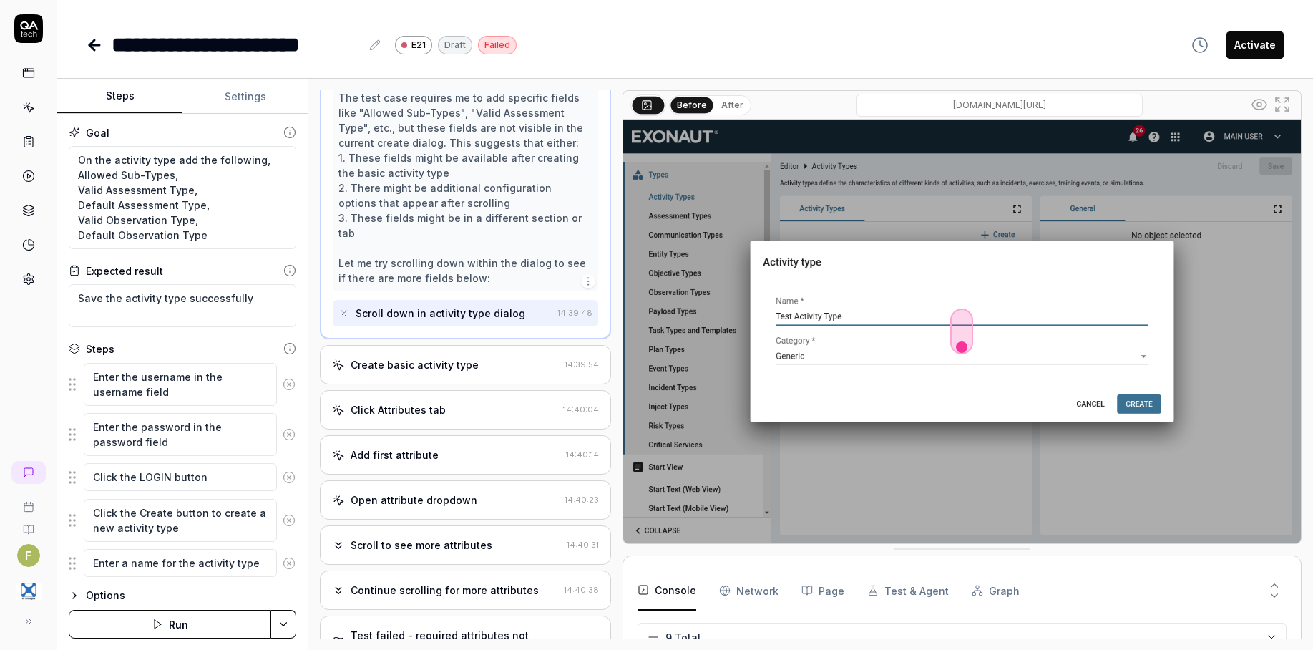
click at [491, 384] on div "Create basic activity type 14:39:54" at bounding box center [465, 364] width 291 height 39
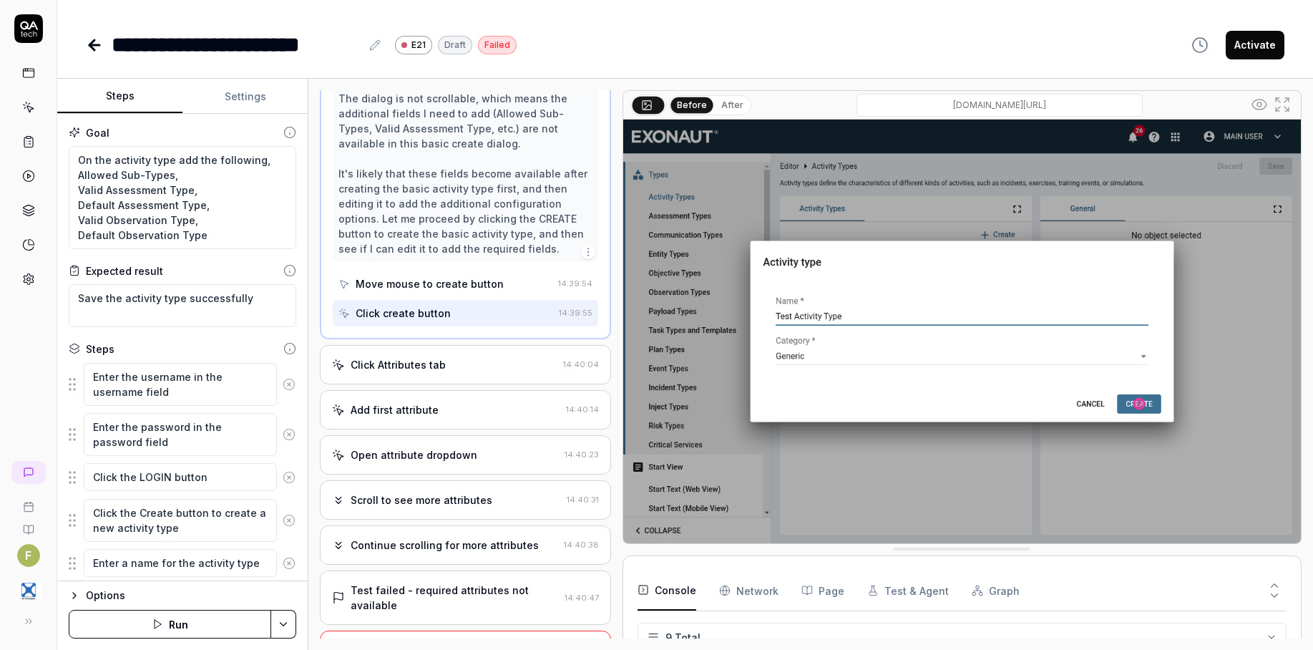
click at [494, 384] on div "Click Attributes tab 14:40:04" at bounding box center [465, 364] width 291 height 39
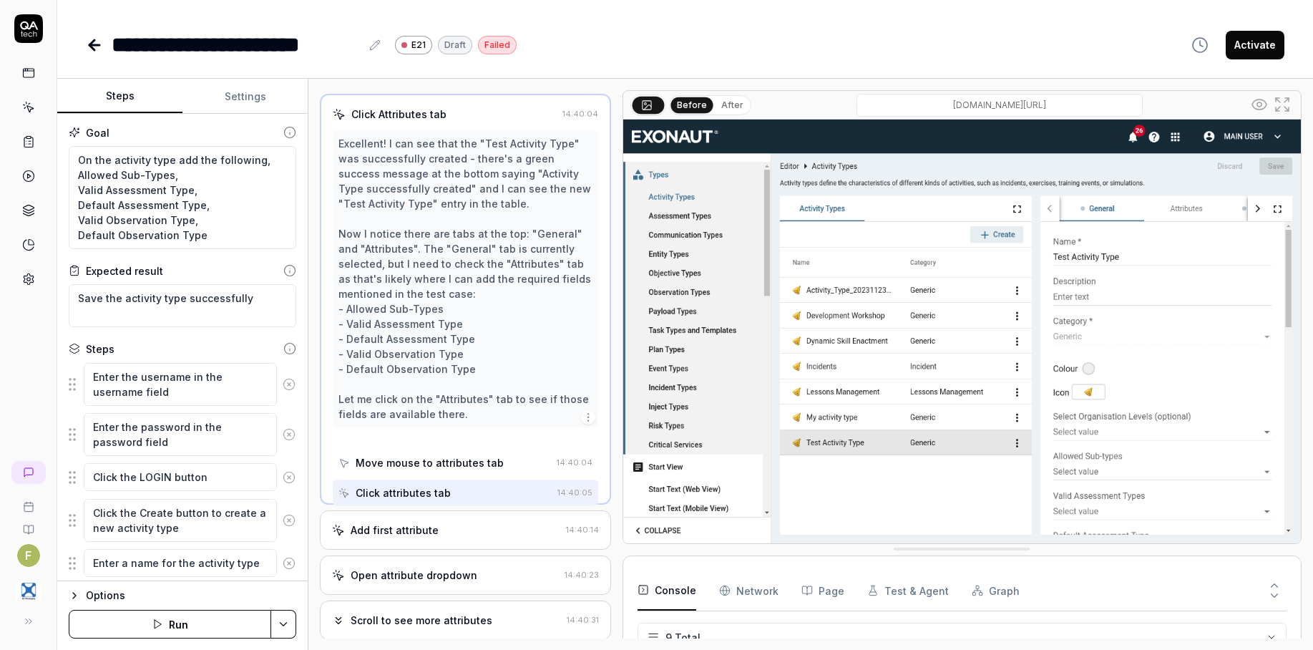
scroll to position [258, 0]
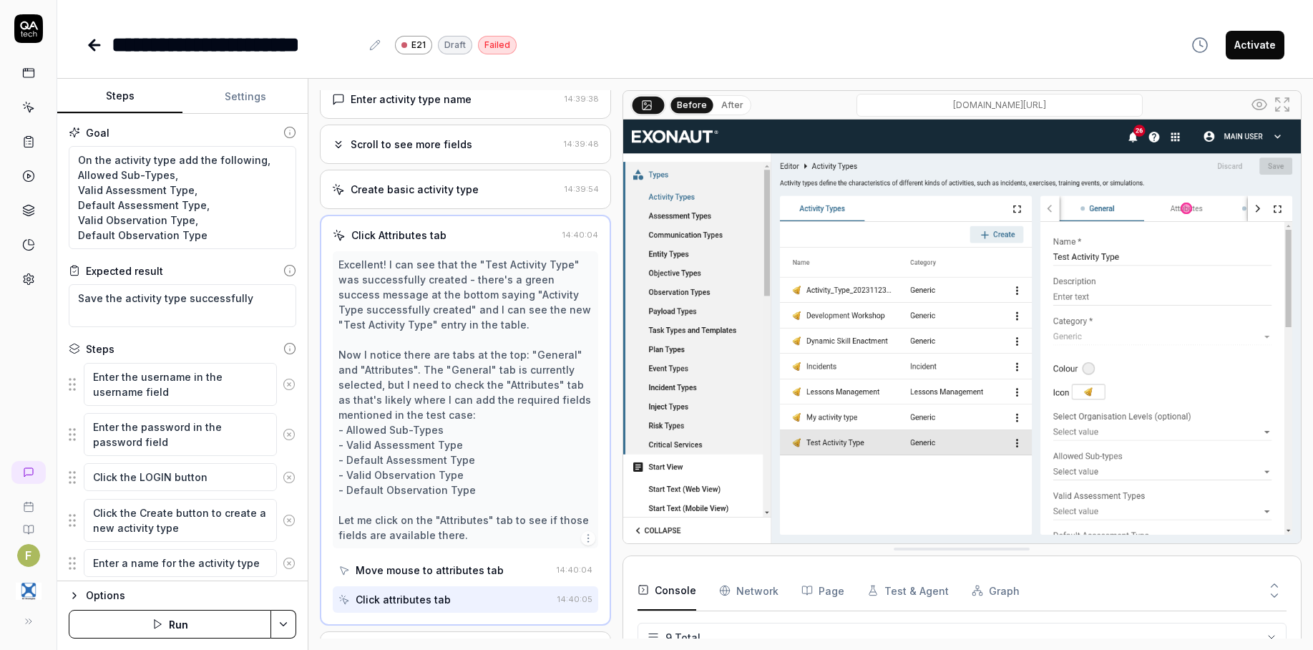
click at [89, 36] on icon at bounding box center [94, 44] width 17 height 17
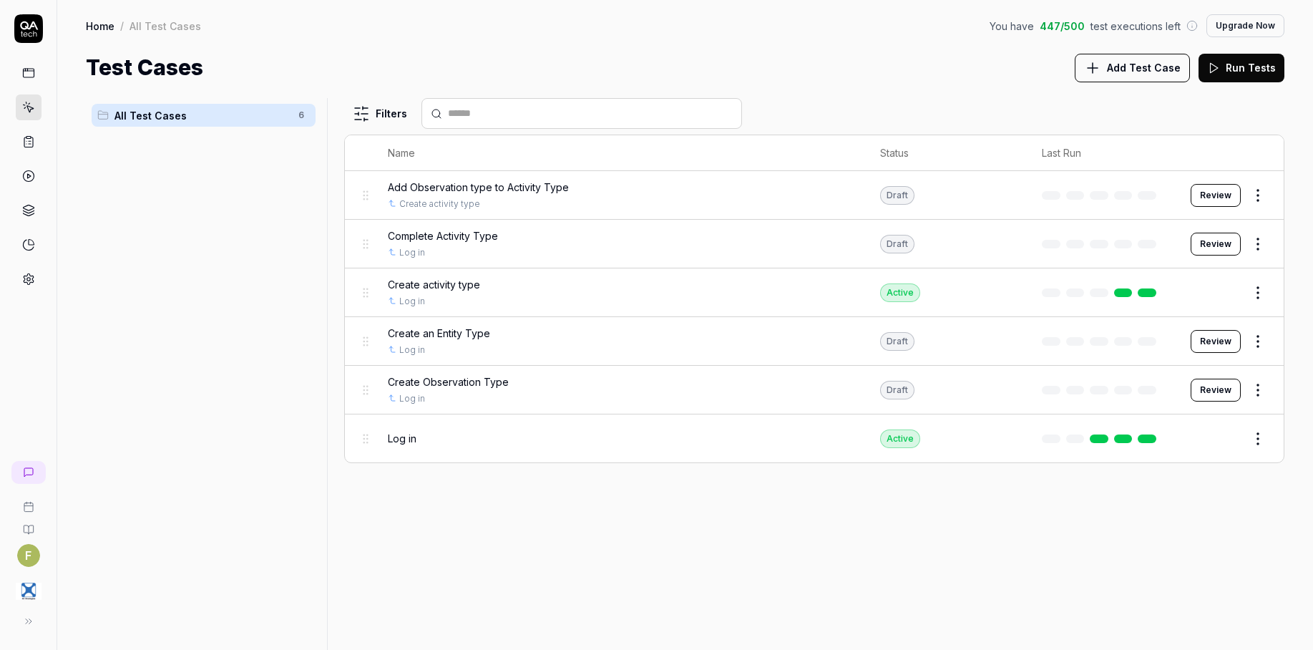
click at [1260, 248] on html "F Home / All Test Cases You have 447 / 500 test executions left Upgrade Now Hom…" at bounding box center [656, 325] width 1313 height 650
click at [1211, 465] on div "Delete" at bounding box center [1198, 463] width 136 height 31
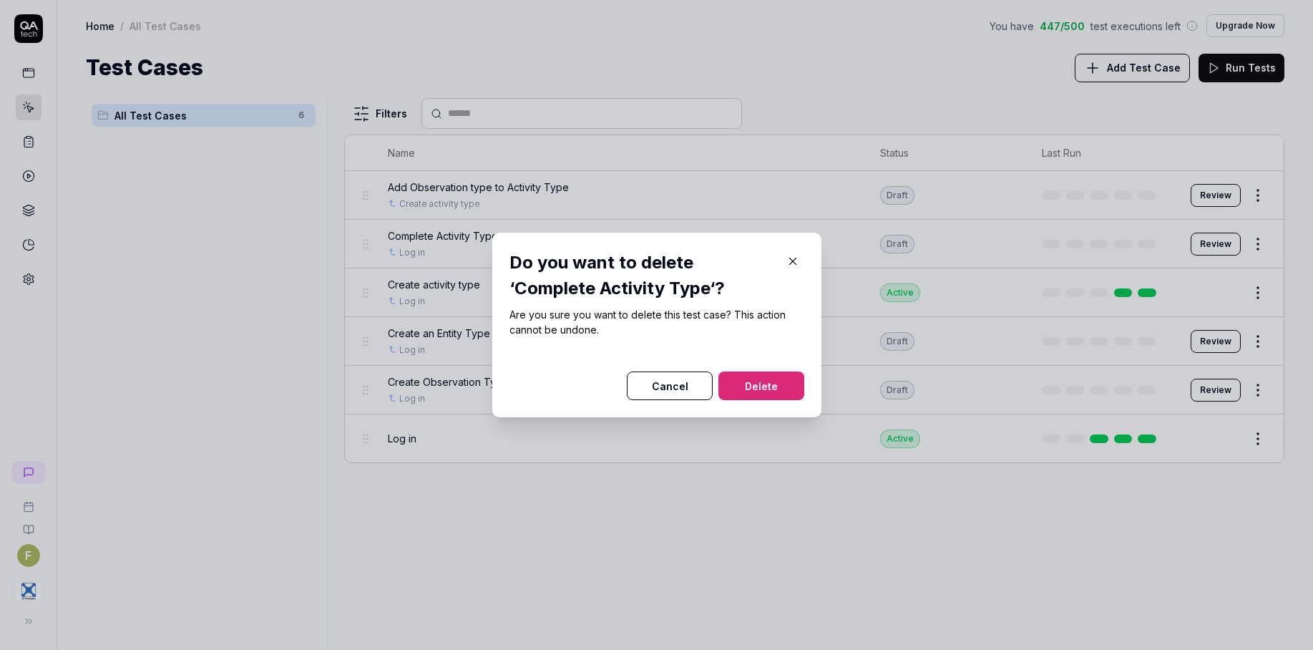
click at [765, 388] on button "Delete" at bounding box center [761, 385] width 86 height 29
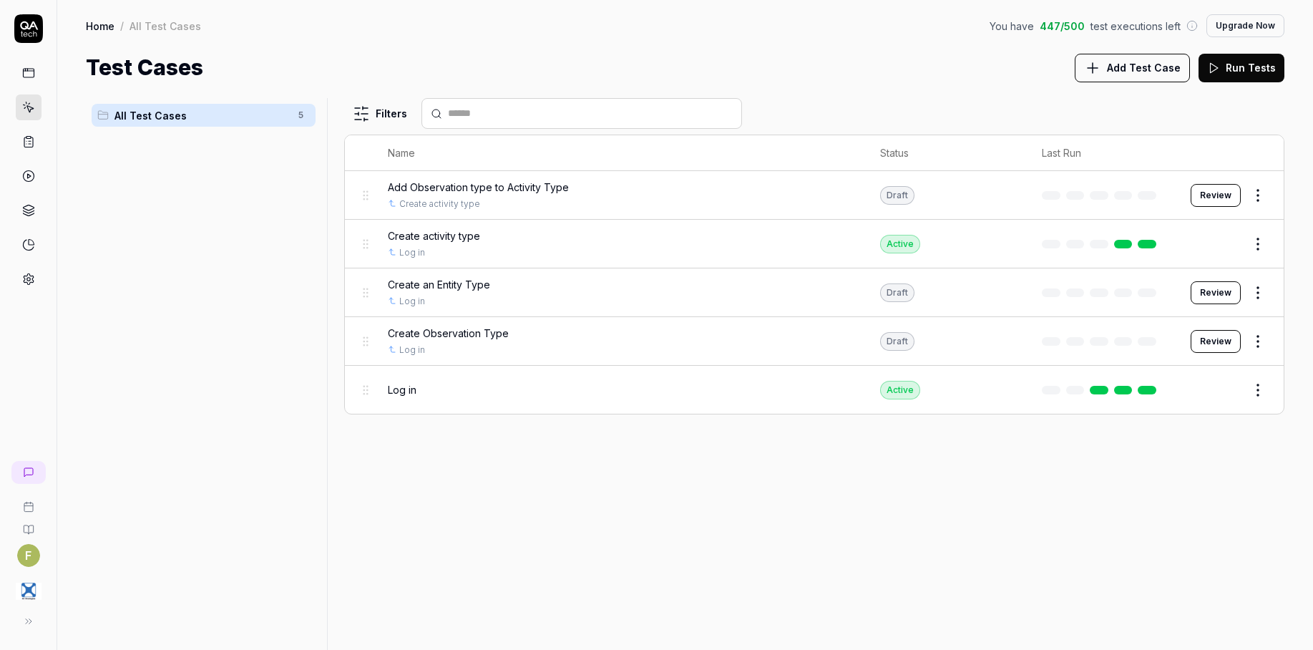
click at [1159, 75] on button "Add Test Case" at bounding box center [1131, 68] width 115 height 29
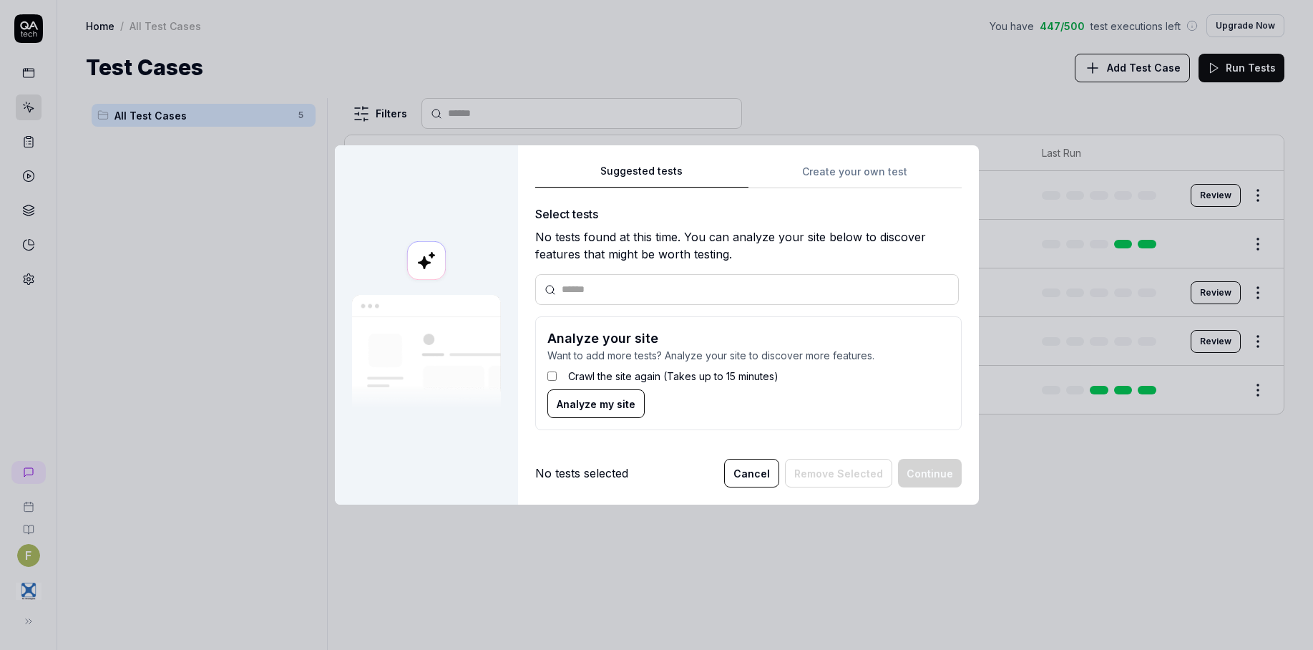
click at [844, 173] on div "Suggested tests Create your own test Select tests No tests found at this time. …" at bounding box center [748, 302] width 426 height 280
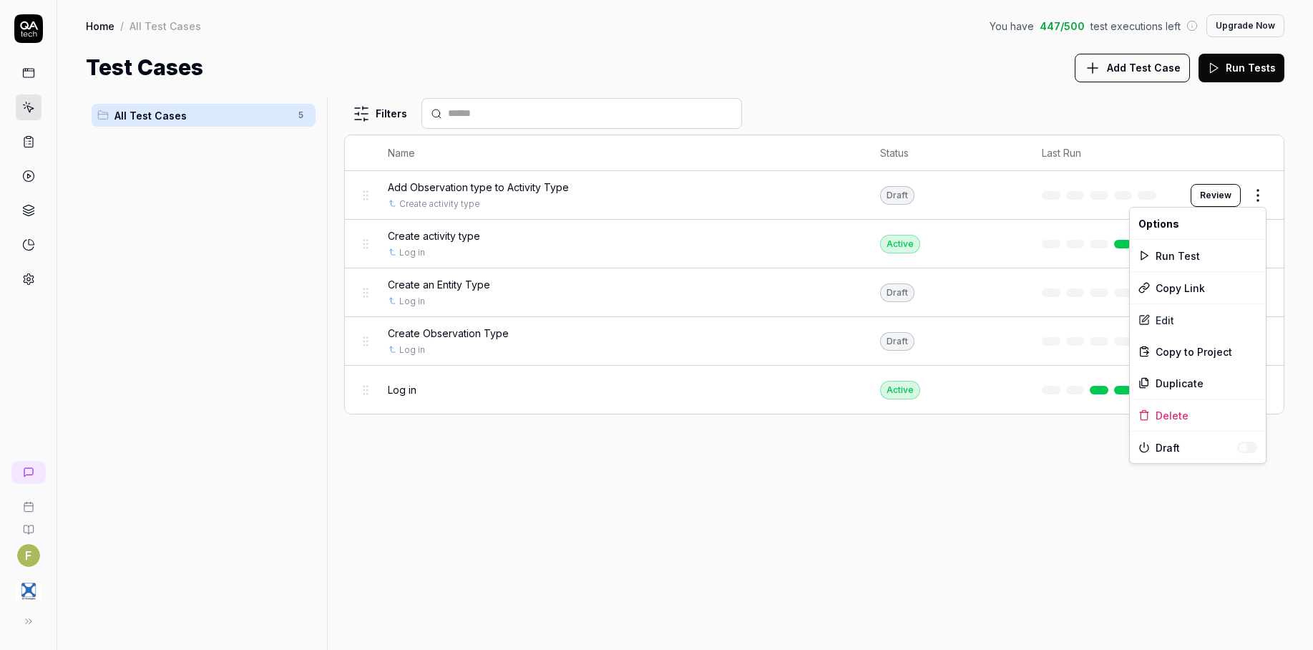
click at [1260, 198] on html "F Home / All Test Cases You have 447 / 500 test executions left Upgrade Now Hom…" at bounding box center [656, 325] width 1313 height 650
click at [1182, 323] on div "Edit" at bounding box center [1198, 319] width 136 height 31
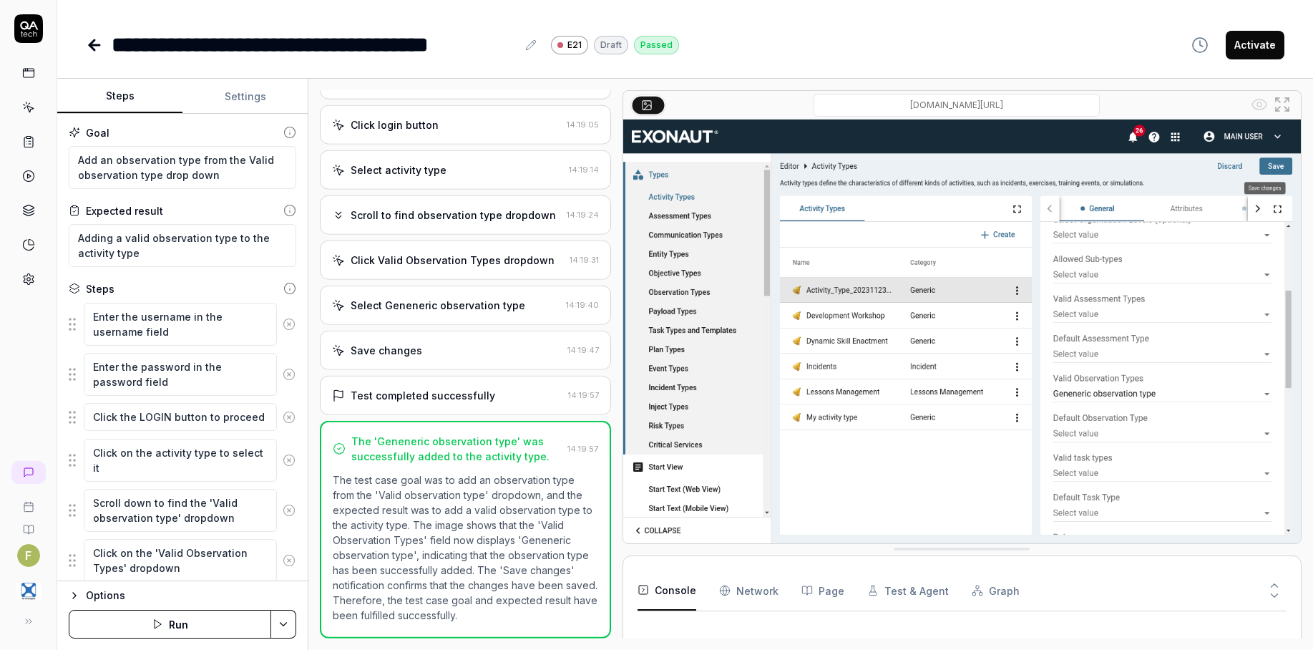
type textarea "*"
drag, startPoint x: 225, startPoint y: 182, endPoint x: 74, endPoint y: 161, distance: 151.6
click at [74, 161] on textarea "Add an observation type from the Valid observation type drop down" at bounding box center [182, 167] width 227 height 43
click at [93, 39] on icon at bounding box center [94, 44] width 17 height 17
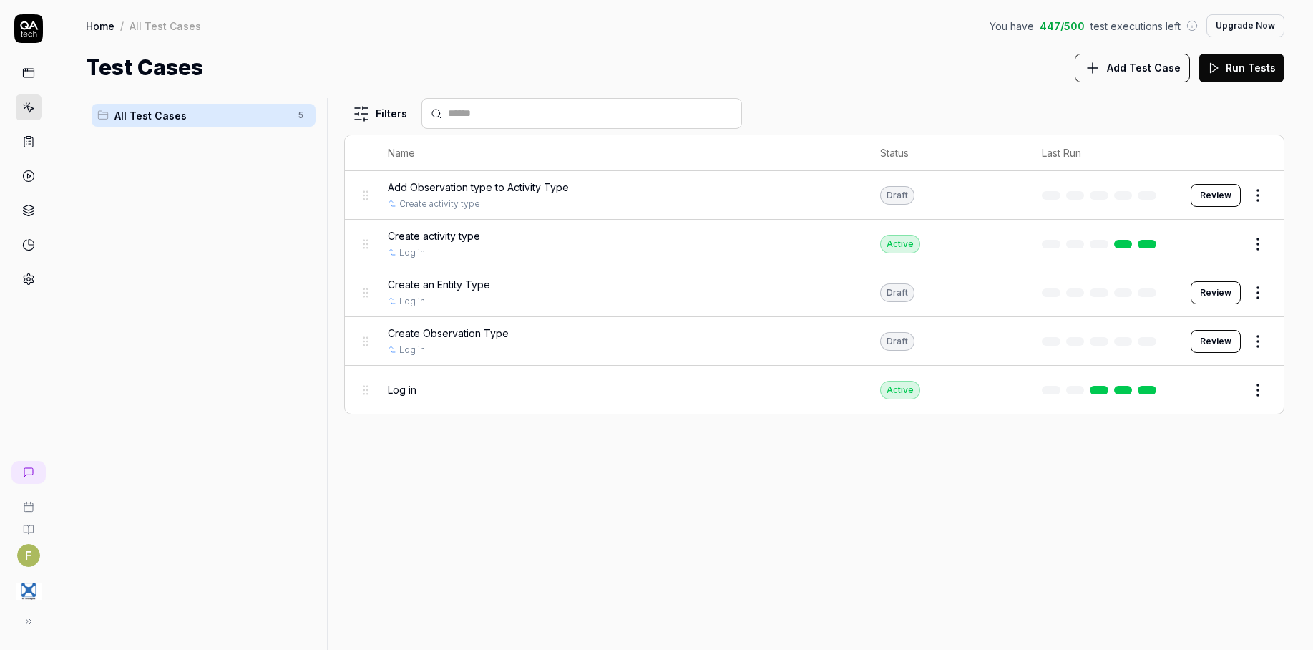
click at [1153, 70] on span "Add Test Case" at bounding box center [1144, 67] width 74 height 15
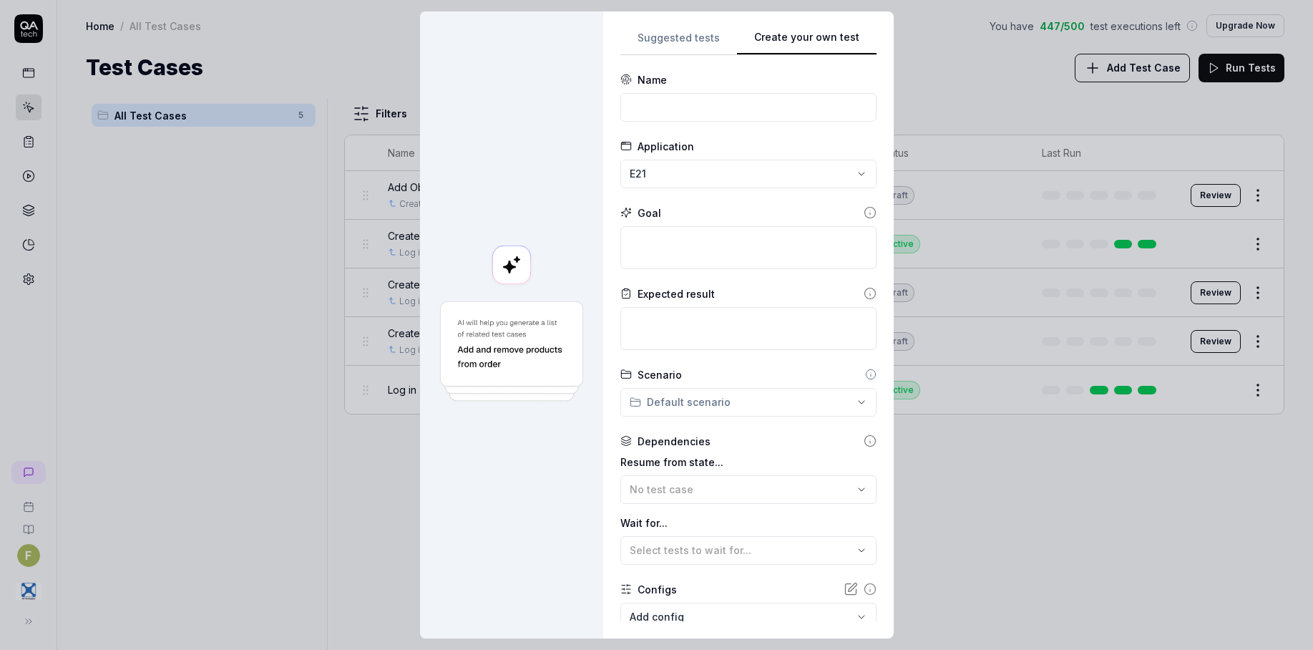
click at [841, 166] on div "**********" at bounding box center [748, 325] width 256 height 592
click at [693, 109] on input at bounding box center [748, 107] width 256 height 29
type input "Complete Activity Type"
click at [756, 250] on textarea at bounding box center [748, 247] width 256 height 43
paste textarea "Add an observation type from the Valid observation type drop down"
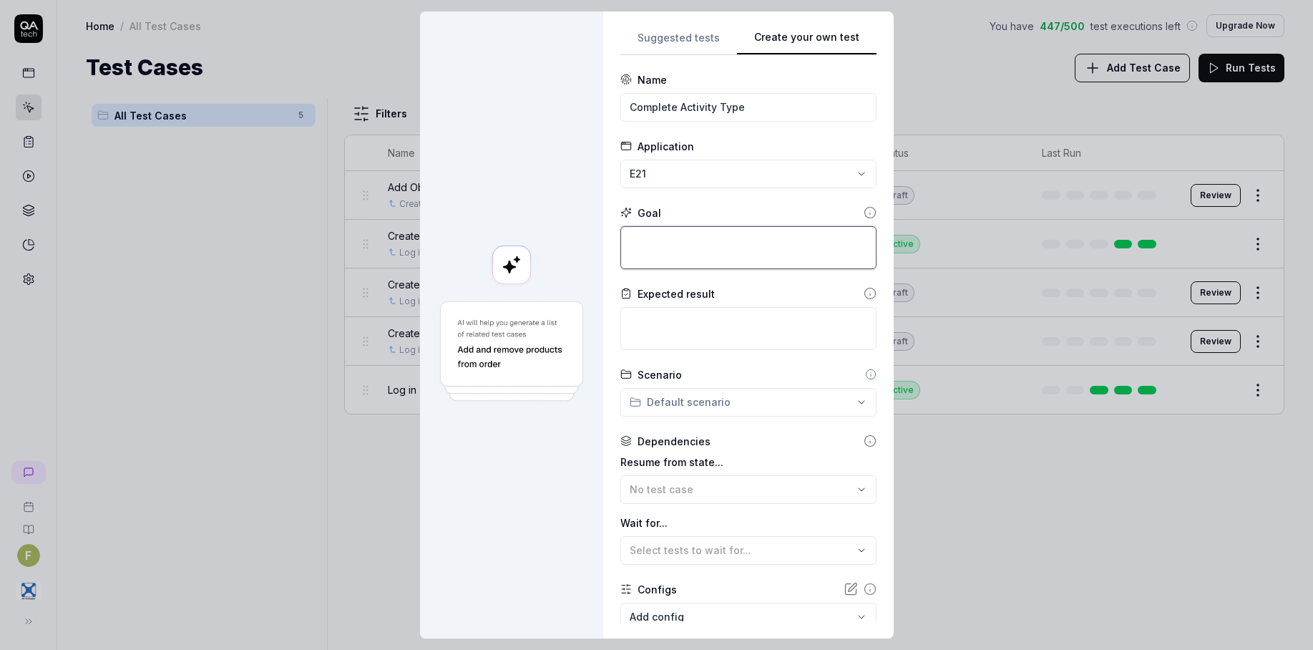
type textarea "*"
type textarea "Add an observation type from the Valid observation type drop down"
drag, startPoint x: 660, startPoint y: 239, endPoint x: 740, endPoint y: 242, distance: 79.5
click at [740, 242] on textarea "Add an observation type from the Valid observation type drop down" at bounding box center [748, 247] width 256 height 43
type textarea "*"
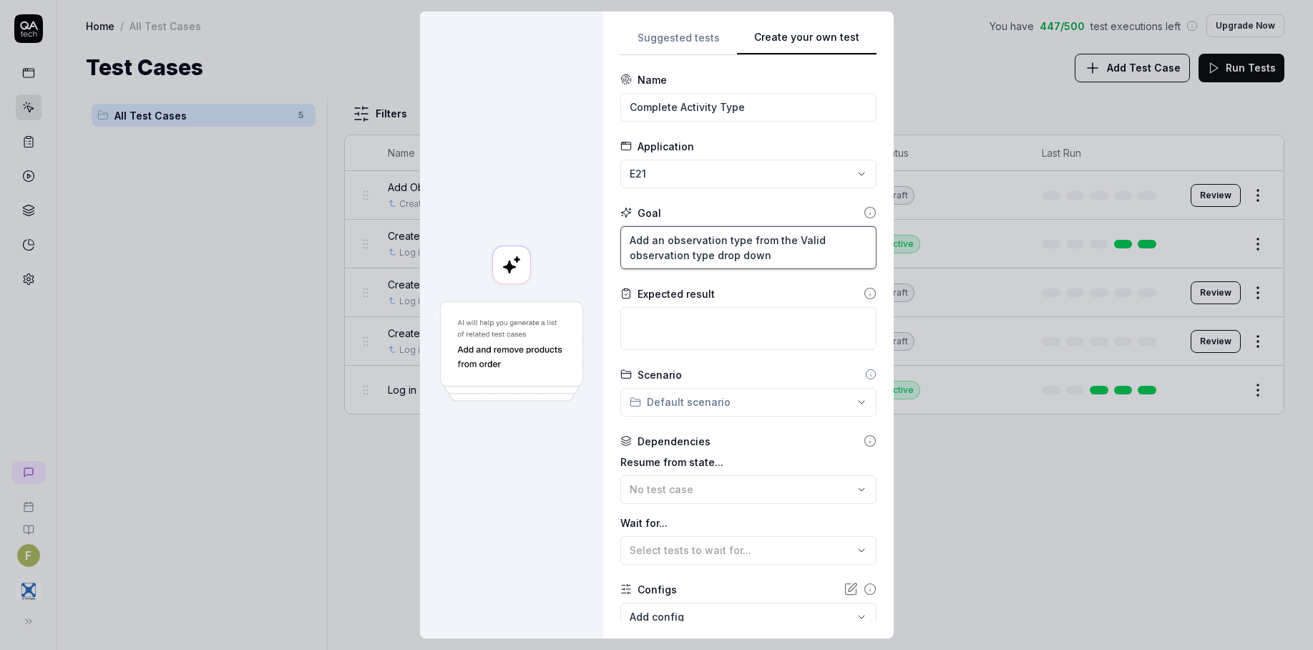
type textarea "Add an A from the Valid observation type drop down"
type textarea "*"
type textarea "Add an Ac from the Valid observation type drop down"
type textarea "*"
type textarea "Add an A from the Valid observation type drop down"
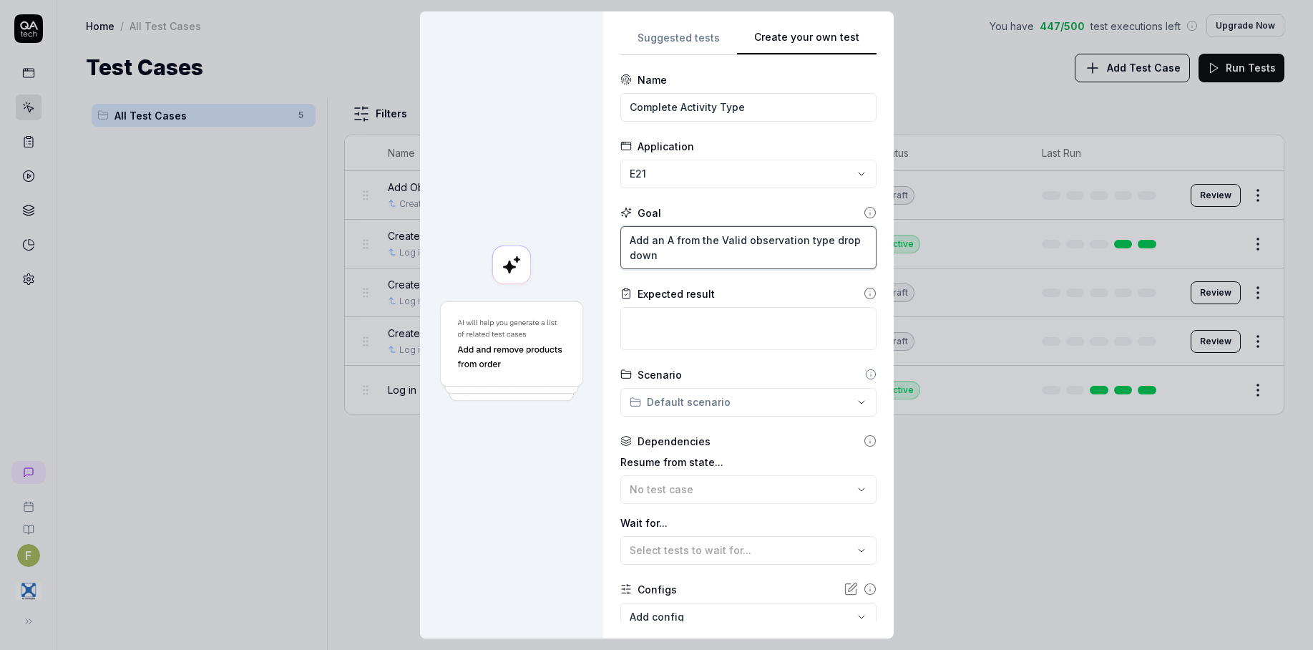
type textarea "*"
type textarea "Add an from the Valid observation type drop down"
type textarea "*"
type textarea "Add an a from the Valid observation type drop down"
type textarea "*"
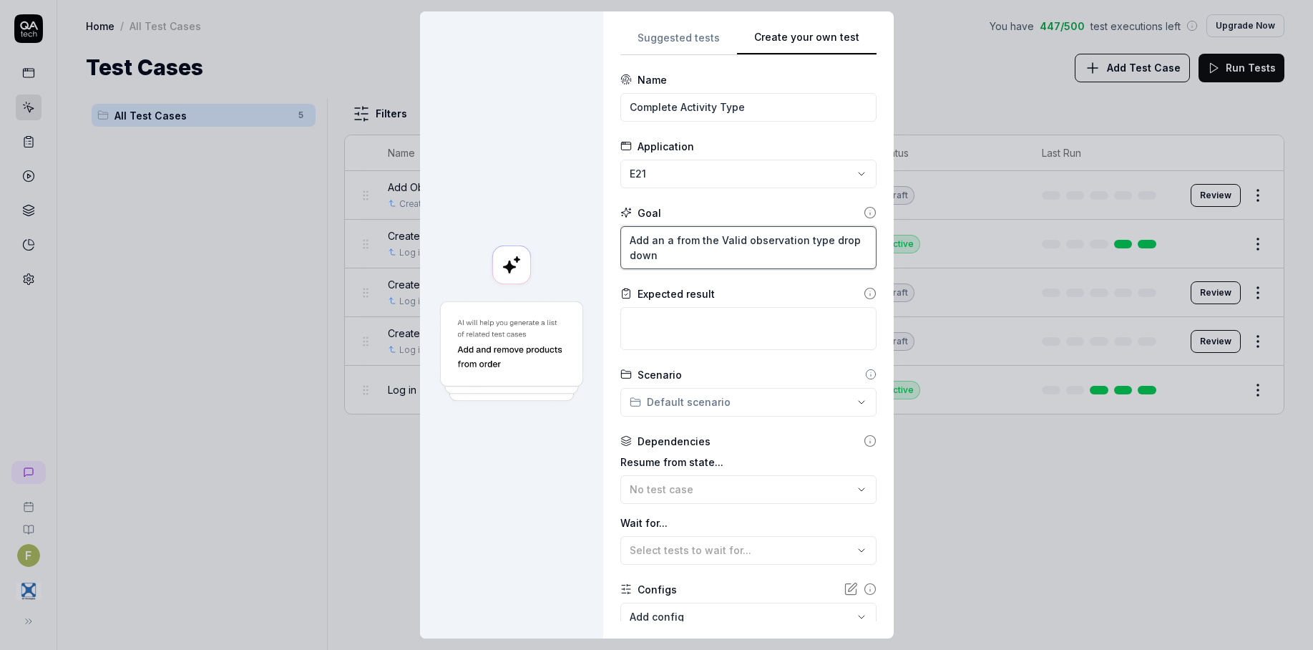
type textarea "Add an ac from the Valid observation type drop down"
type textarea "*"
type textarea "Add an aci from the Valid observation type drop down"
type textarea "*"
type textarea "Add an acit from the Valid observation type drop down"
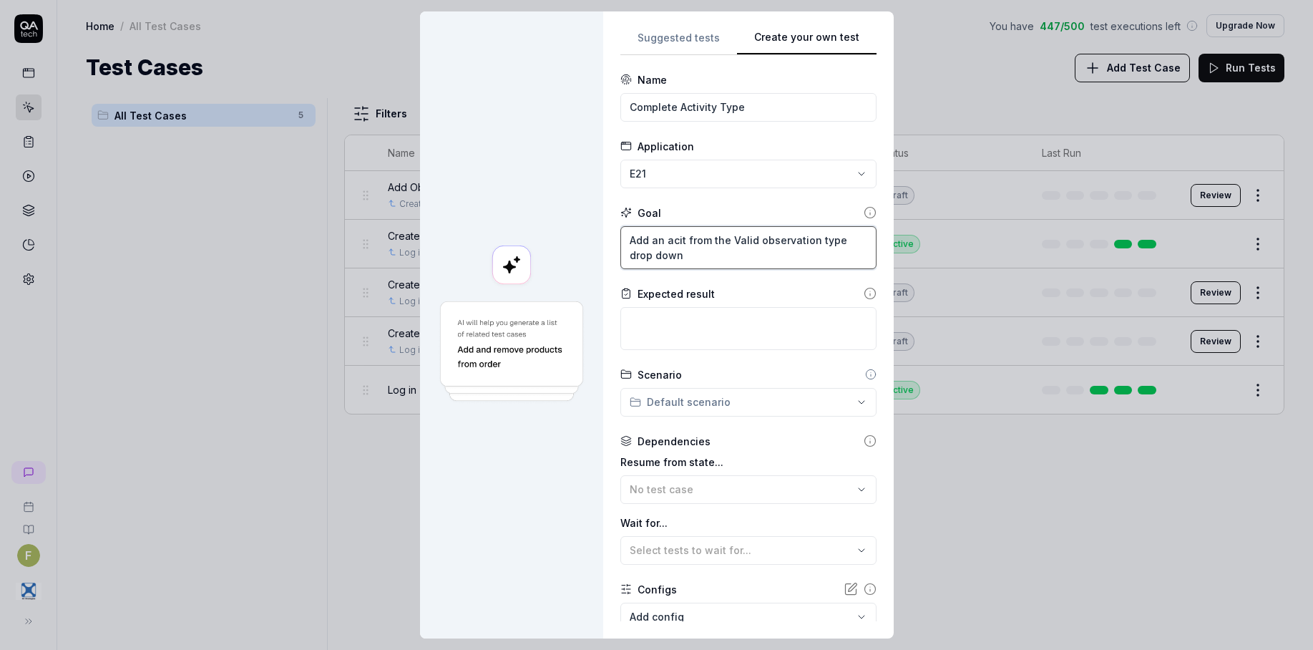
type textarea "*"
type textarea "Add an aciti from the Valid observation type drop down"
type textarea "*"
type textarea "Add an acitiv from the Valid observation type drop down"
type textarea "*"
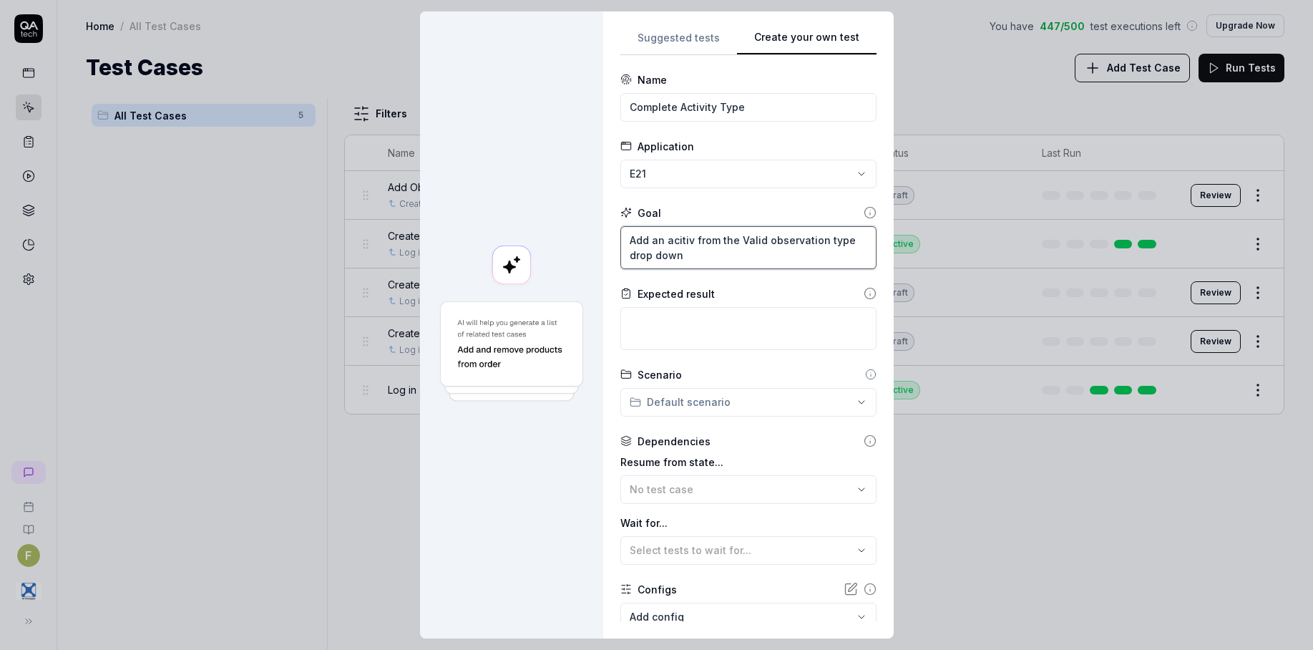
type textarea "Add an aciti from the Valid observation type drop down"
type textarea "*"
type textarea "Add an acit from the Valid observation type drop down"
type textarea "*"
type textarea "Add an aci from the Valid observation type drop down"
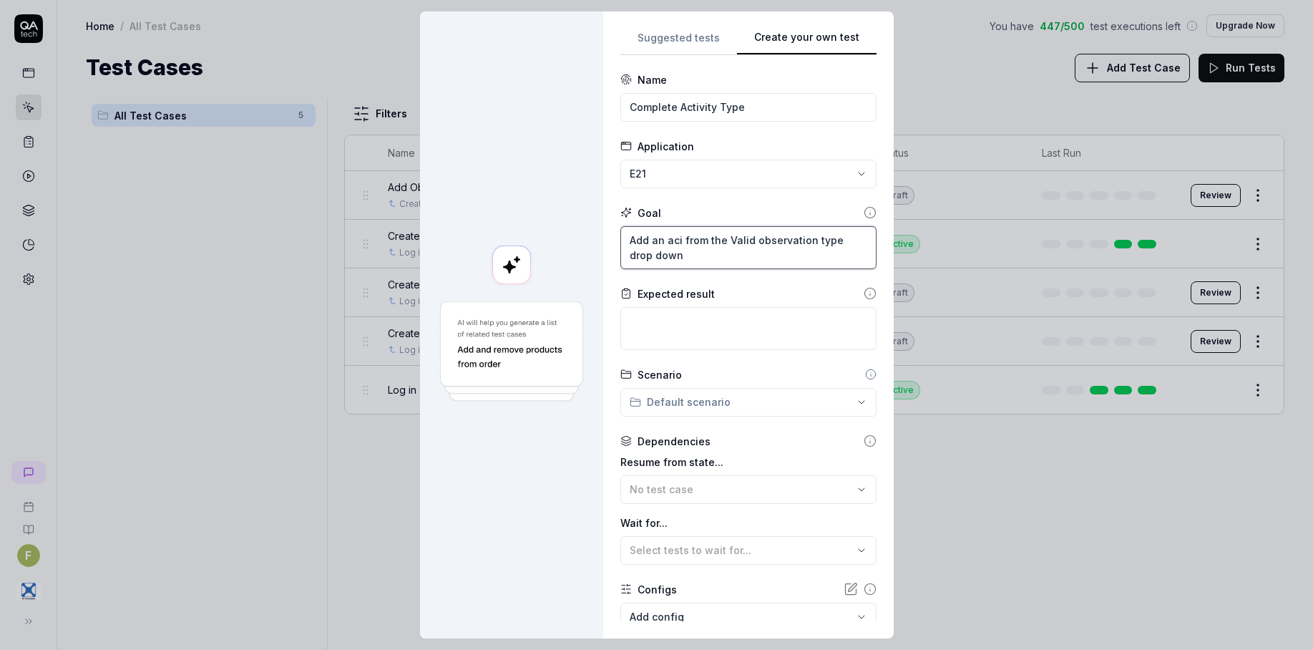
type textarea "*"
type textarea "Add an ac from the Valid observation type drop down"
type textarea "*"
type textarea "Add an act from the Valid observation type drop down"
type textarea "*"
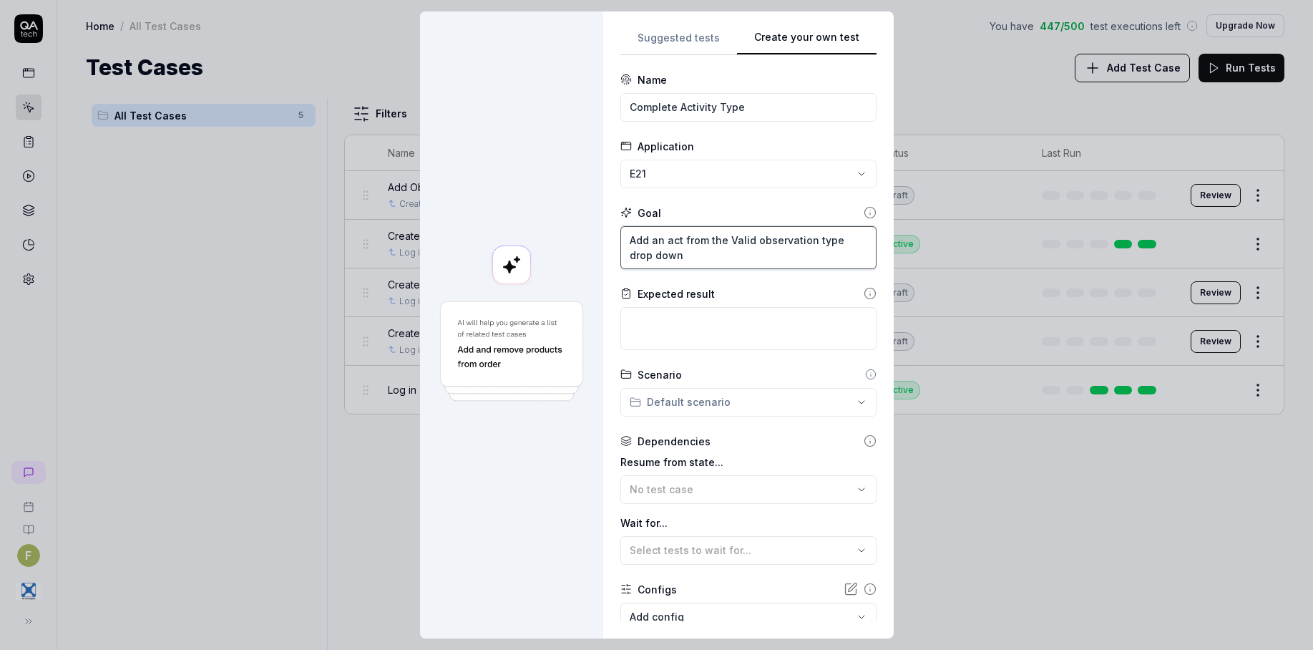
type textarea "Add an acti from the Valid observation type drop down"
type textarea "*"
type textarea "Add an activi from the Valid observation type drop down"
type textarea "*"
type textarea "Add an activit from the Valid observation type drop down"
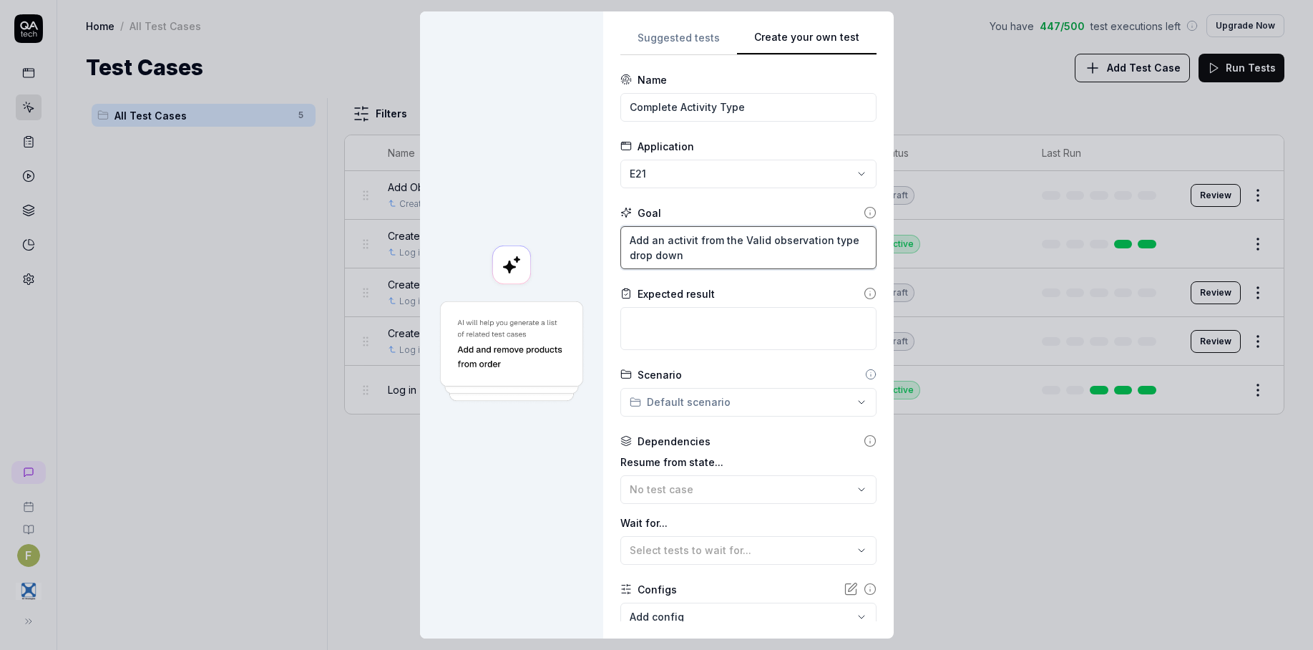
type textarea "*"
type textarea "Add an activity from the Valid observation type drop down"
type textarea "*"
type textarea "Add an activity from the Valid observation type drop down"
type textarea "*"
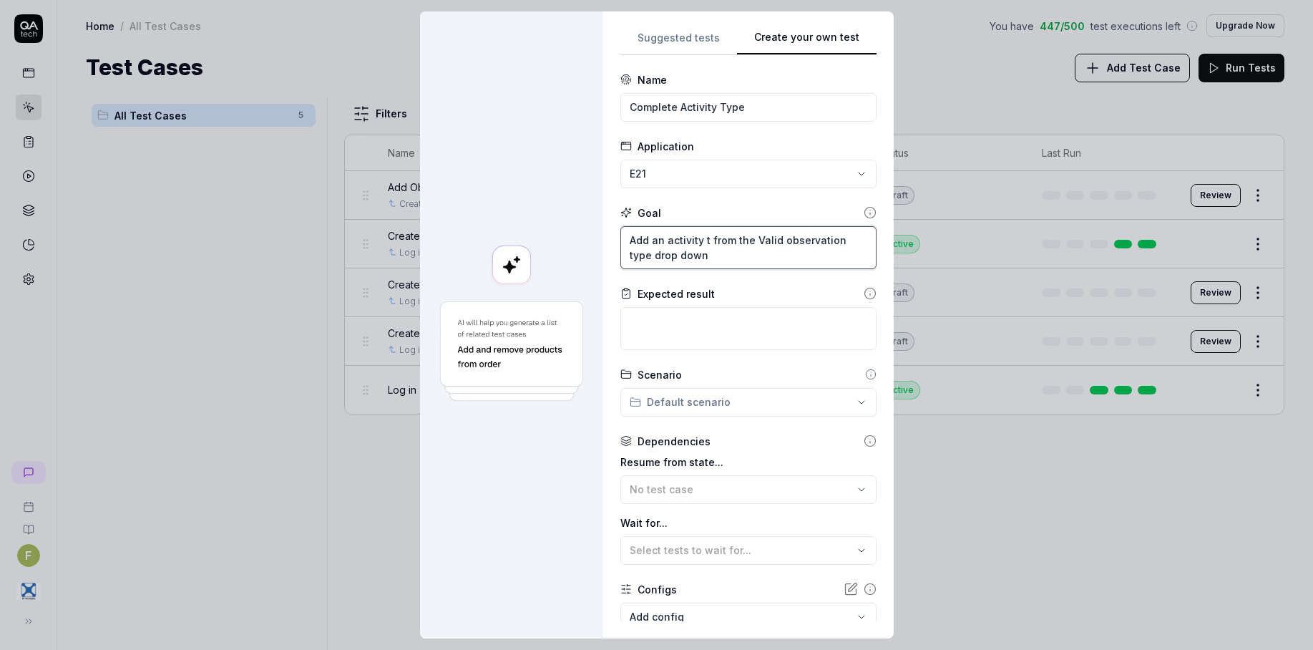
type textarea "Add an activity ty from the Valid observation type drop down"
type textarea "*"
type textarea "Add an activity typ from the Valid observation type drop down"
type textarea "*"
type textarea "Add an activity type from the Valid observation type drop down"
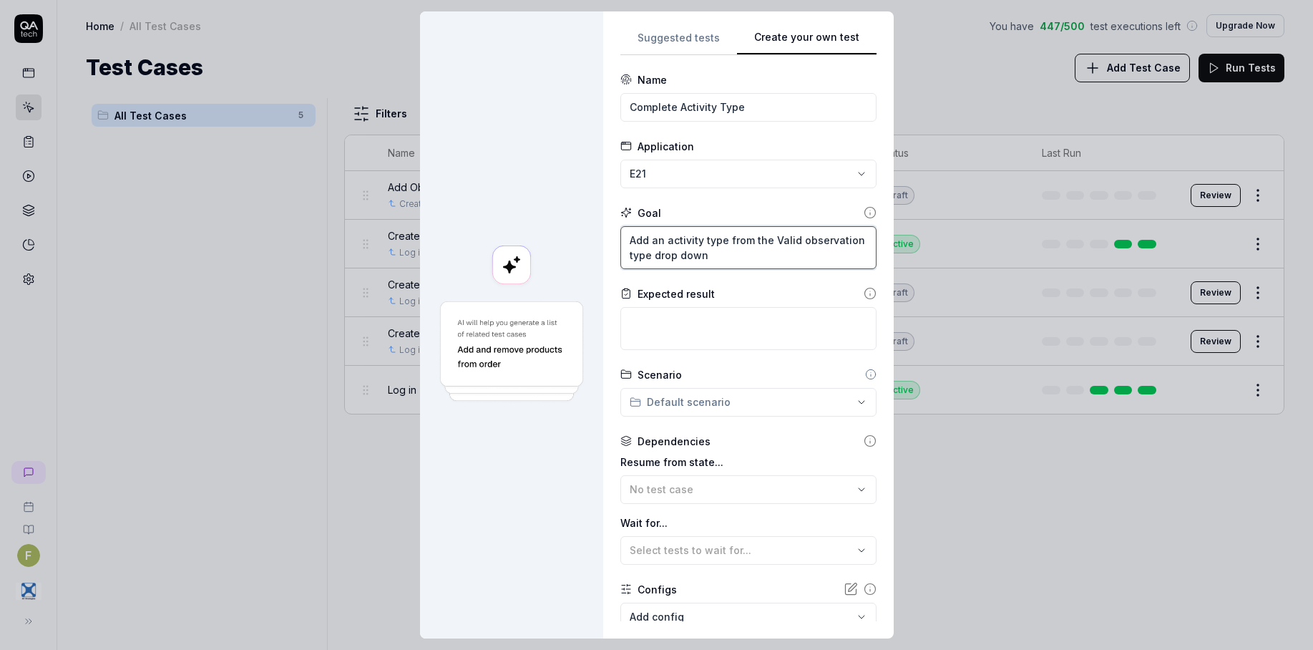
type textarea "*"
type textarea "Add a from the Valid observation type drop down"
type textarea "*"
type textarea "Add a t from the Valid observation type drop down"
type textarea "*"
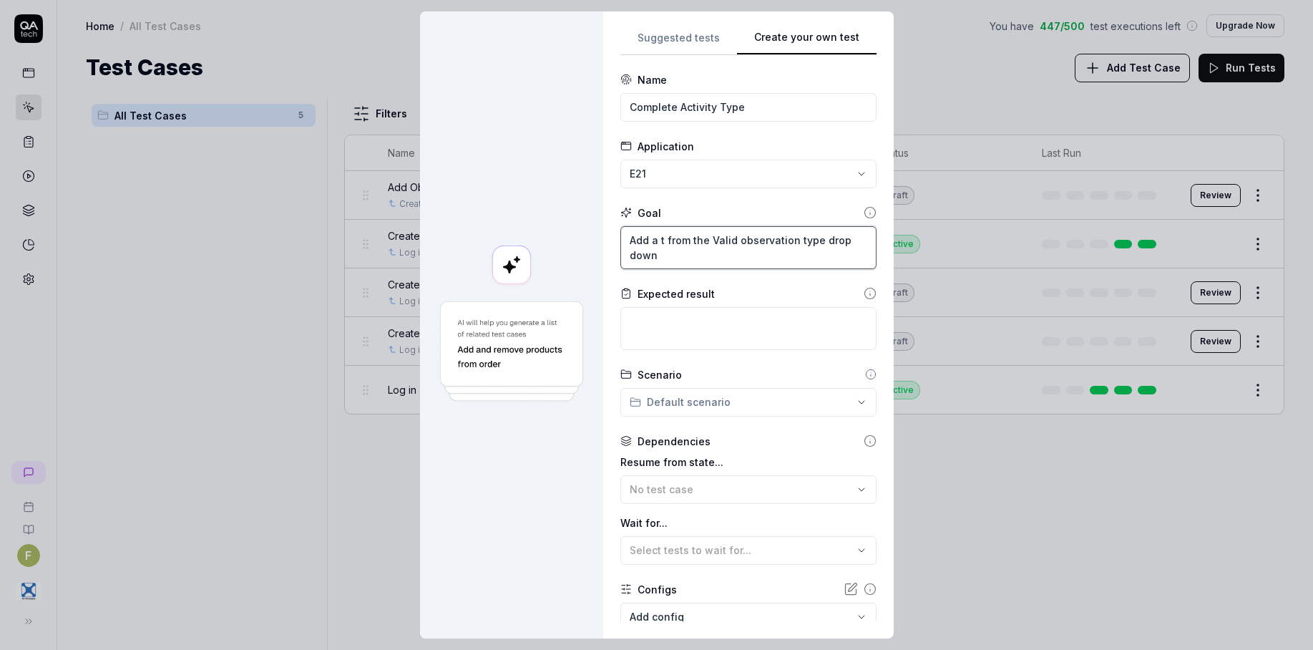
type textarea "Add a ty from the Valid observation type drop down"
type textarea "*"
type textarea "Add a typ from the Valid observation type drop down"
type textarea "*"
type textarea "Add a type from the Valid observation type drop down"
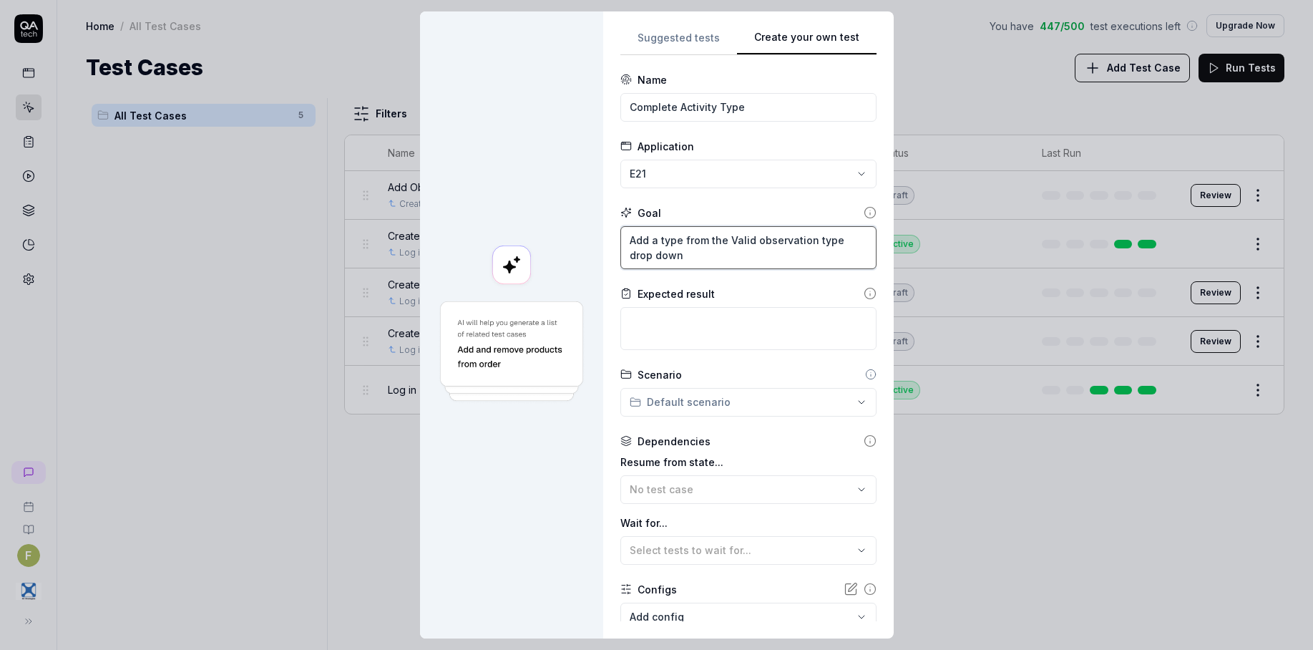
type textarea "*"
type textarea "Add a type from the a drop down"
type textarea "*"
type textarea "Add a type from the al drop down"
type textarea "*"
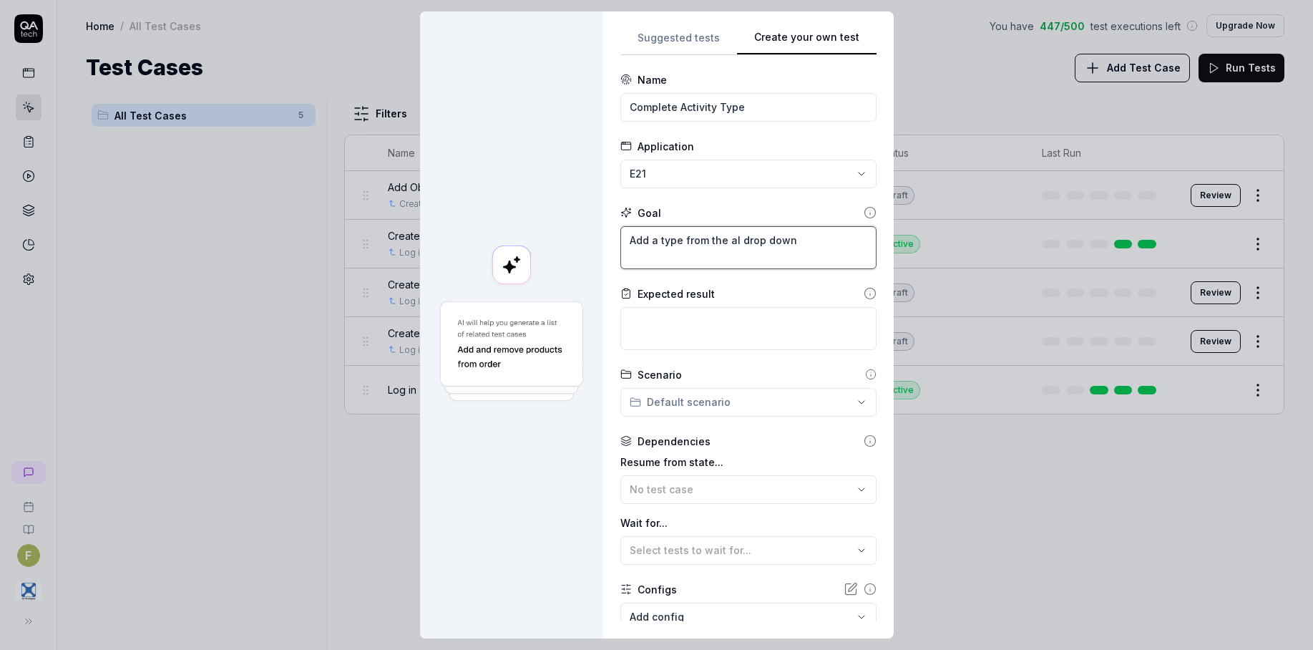
type textarea "Add a type from the all drop down"
type textarea "*"
type textarea "Add a type from the al drop down"
type textarea "*"
type textarea "Add a type from the a drop down"
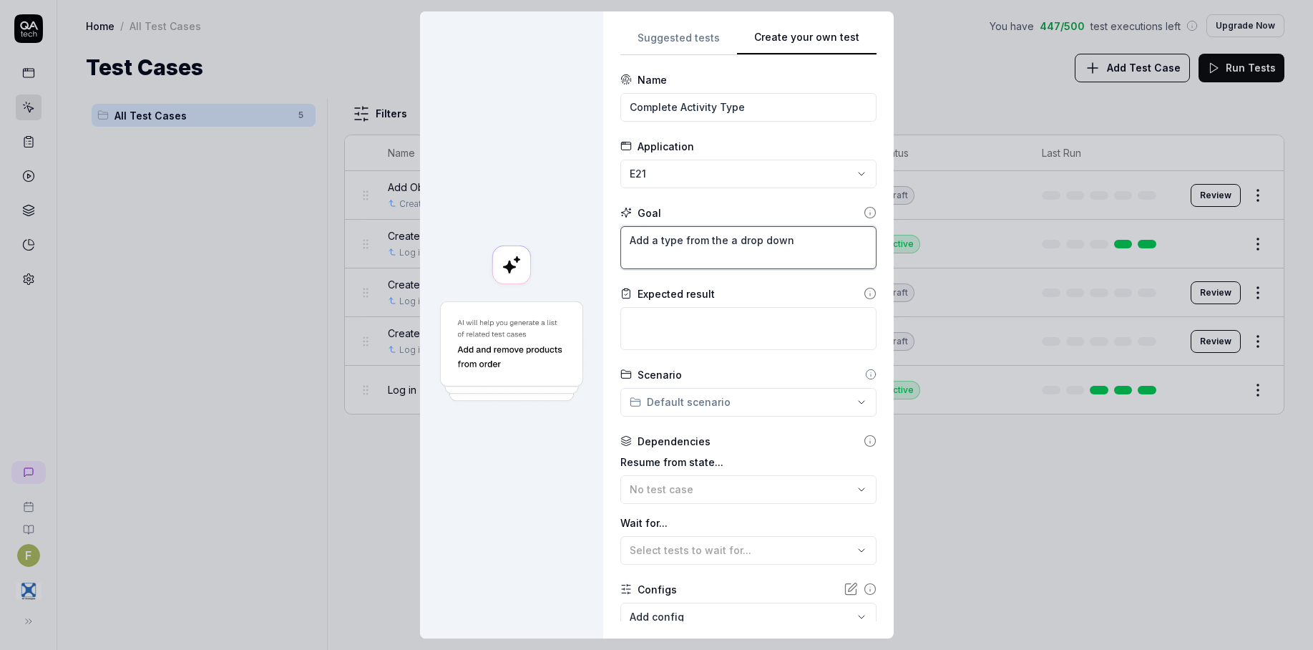
type textarea "*"
type textarea "Add a type from the drop down"
type textarea "*"
type textarea "Add a type from the A drop down"
type textarea "*"
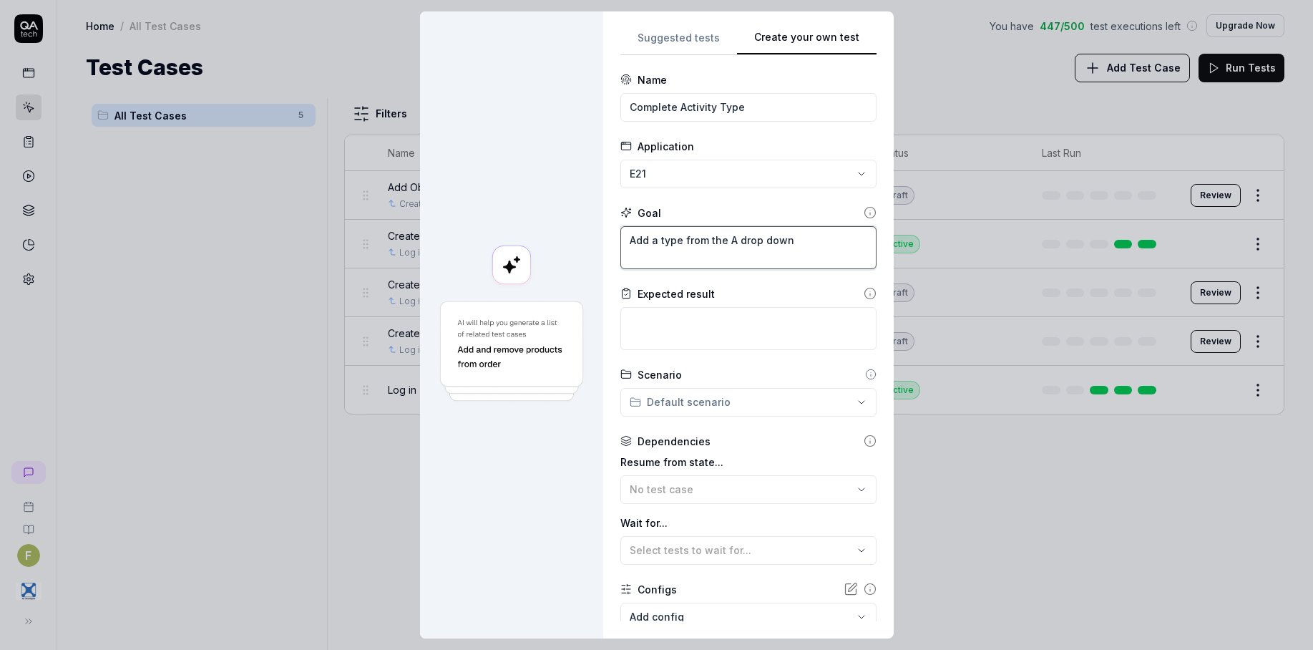
type textarea "Add a type from the Al drop down"
type textarea "*"
type textarea "Add a type from the All drop down"
type textarea "*"
type textarea "Add a type from the Allo drop down"
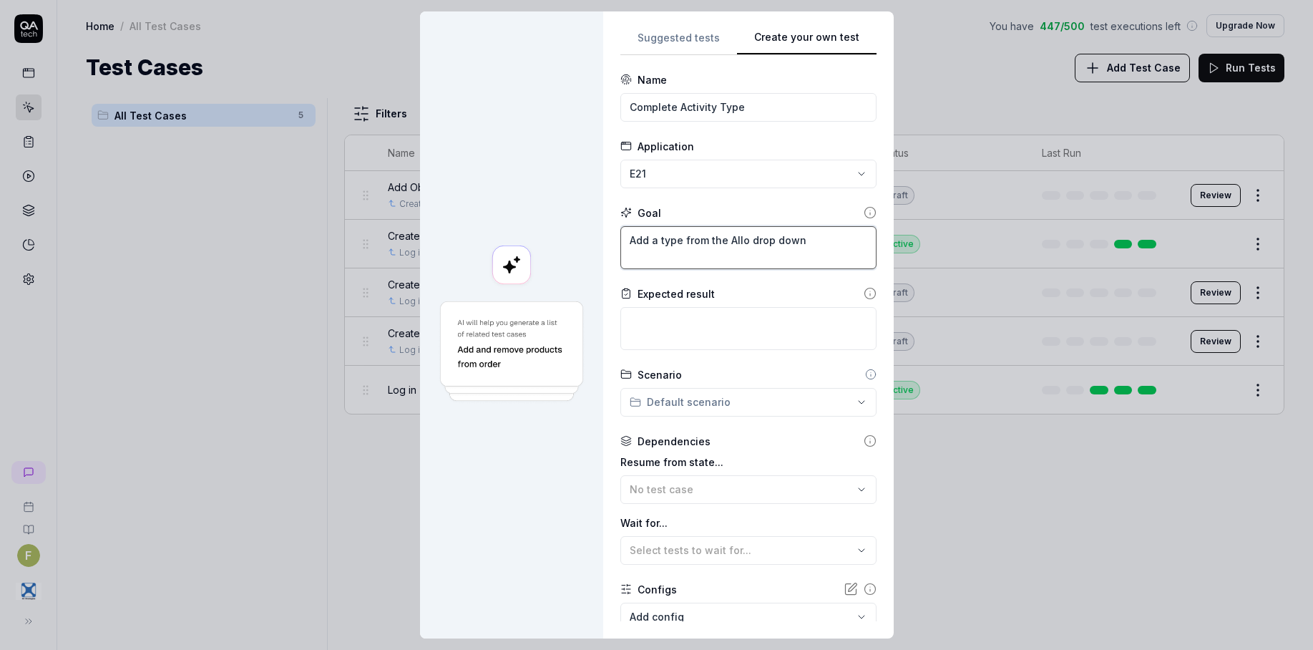
type textarea "*"
type textarea "Add a type from the Allow drop down"
type textarea "*"
type textarea "Add a type from the Allowe drop down"
type textarea "*"
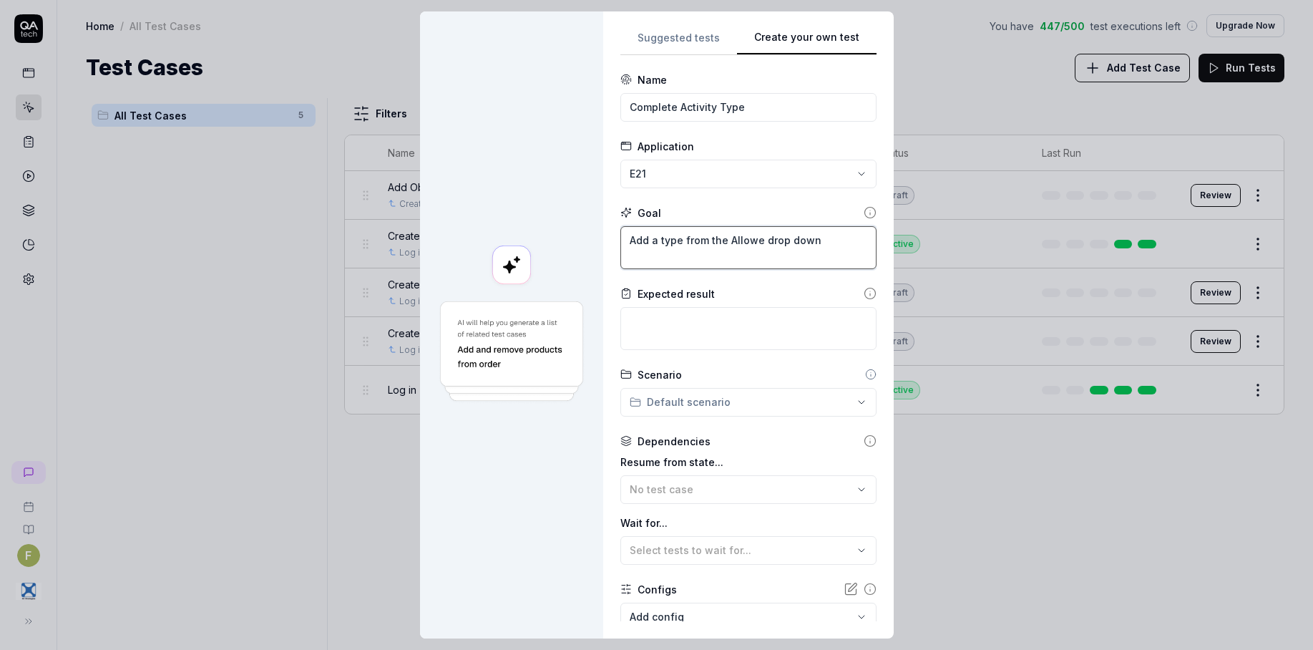
type textarea "Add a type from the Allowee drop down"
type textarea "*"
type textarea "Add a type from the Alloweed drop down"
type textarea "*"
type textarea "Add a type from the Allowee drop down"
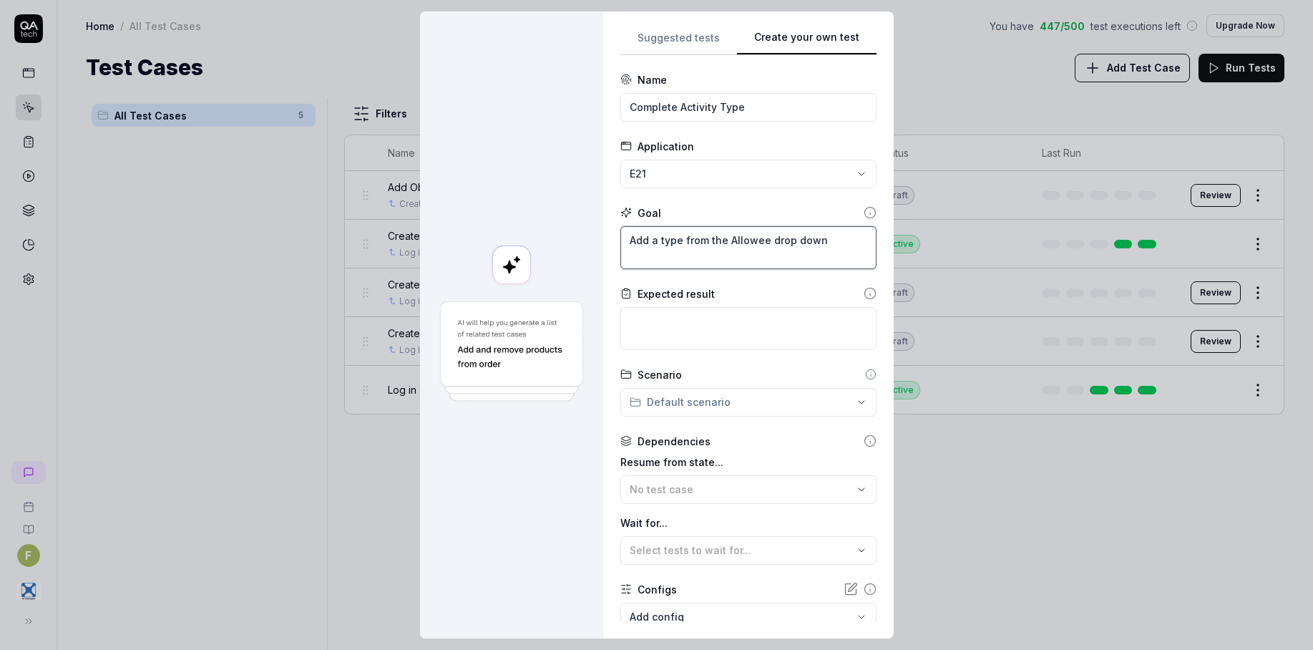
type textarea "*"
type textarea "Add a type from the Allowe drop down"
type textarea "*"
type textarea "Add a type from the Allowed drop down"
type textarea "*"
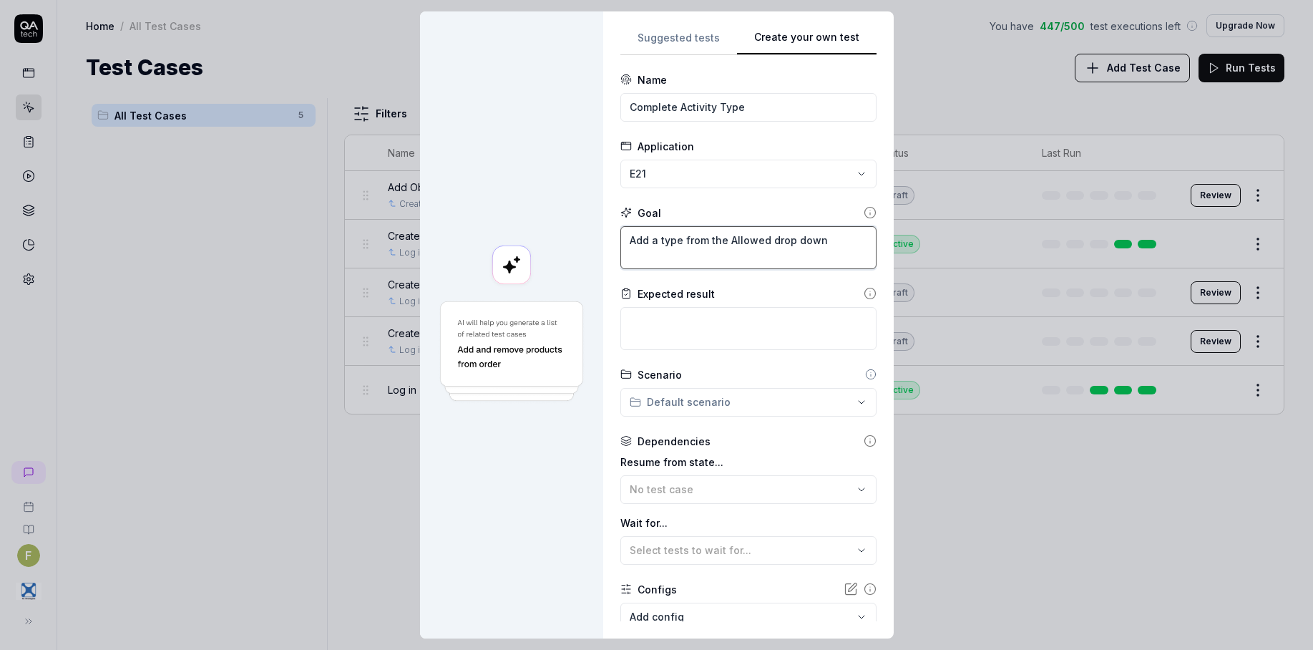
type textarea "Add a type from the Allowed drop down"
type textarea "*"
type textarea "Add a type from the Allowed S drop down"
type textarea "*"
type textarea "Add a type from the Allowed Su drop down"
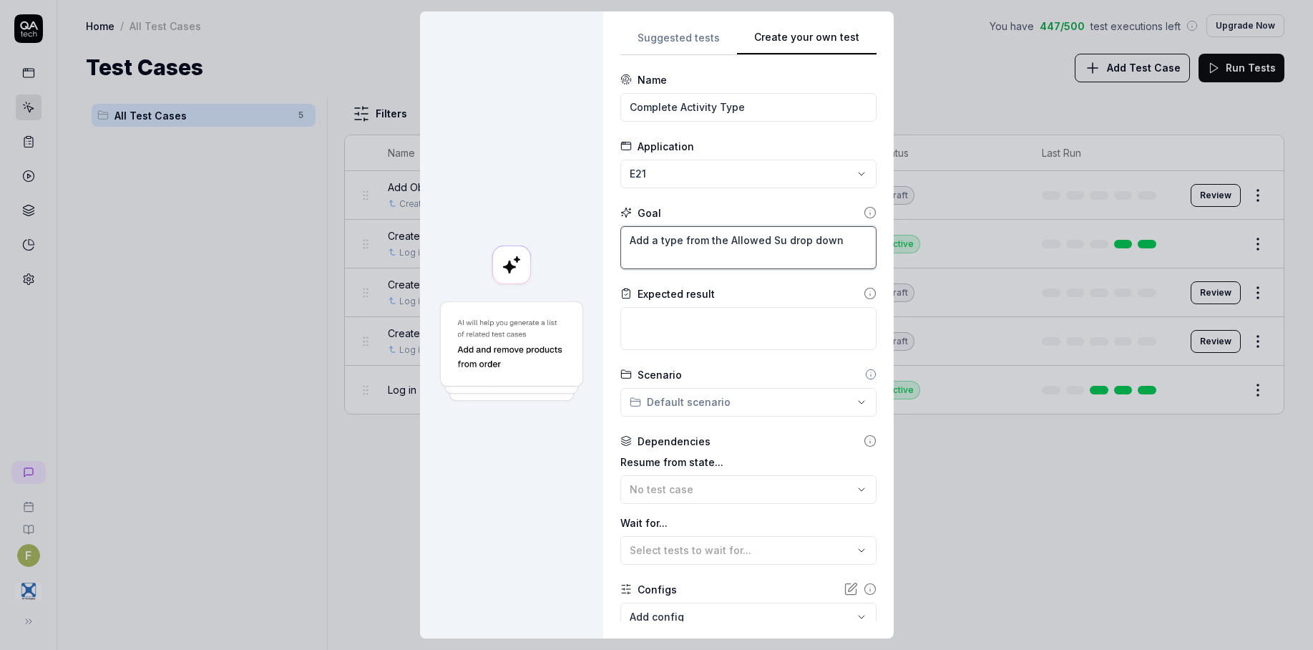
type textarea "*"
type textarea "Add a type from the Allowed Sub drop down"
type textarea "*"
type textarea "Add a type from the Allowed Sube drop down"
type textarea "*"
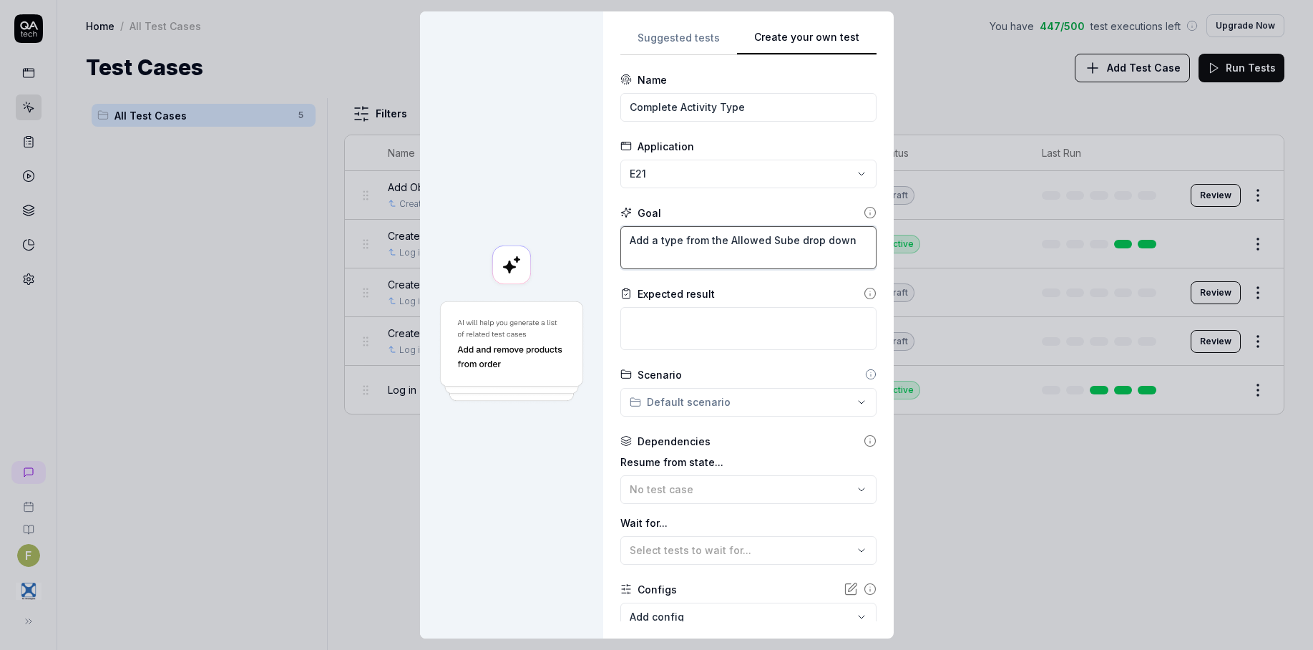
type textarea "Add a type from the Allowed Sube- drop down"
type textarea "*"
type textarea "Add a type from the Allowed Sube drop down"
type textarea "*"
type textarea "Add a type from the Allowed Sub drop down"
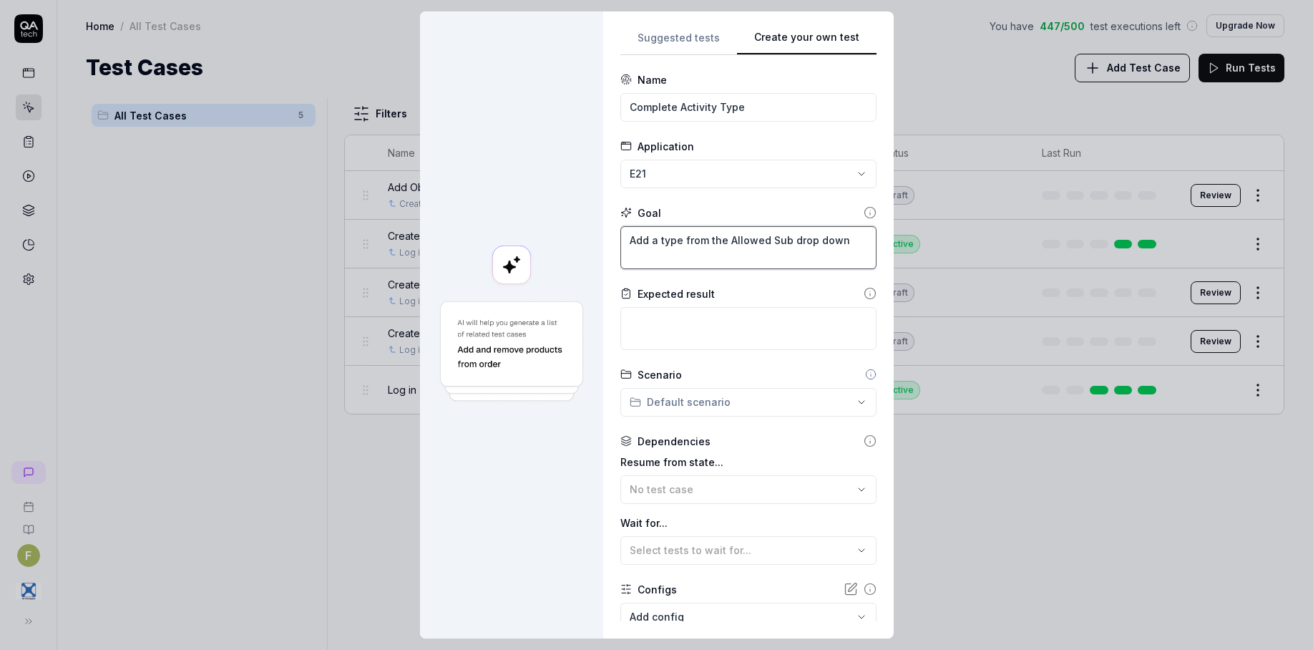
type textarea "*"
type textarea "Add a type from the Allowed Sub- drop down"
type textarea "*"
type textarea "Add a type from the Allowed Sub-t drop down"
type textarea "*"
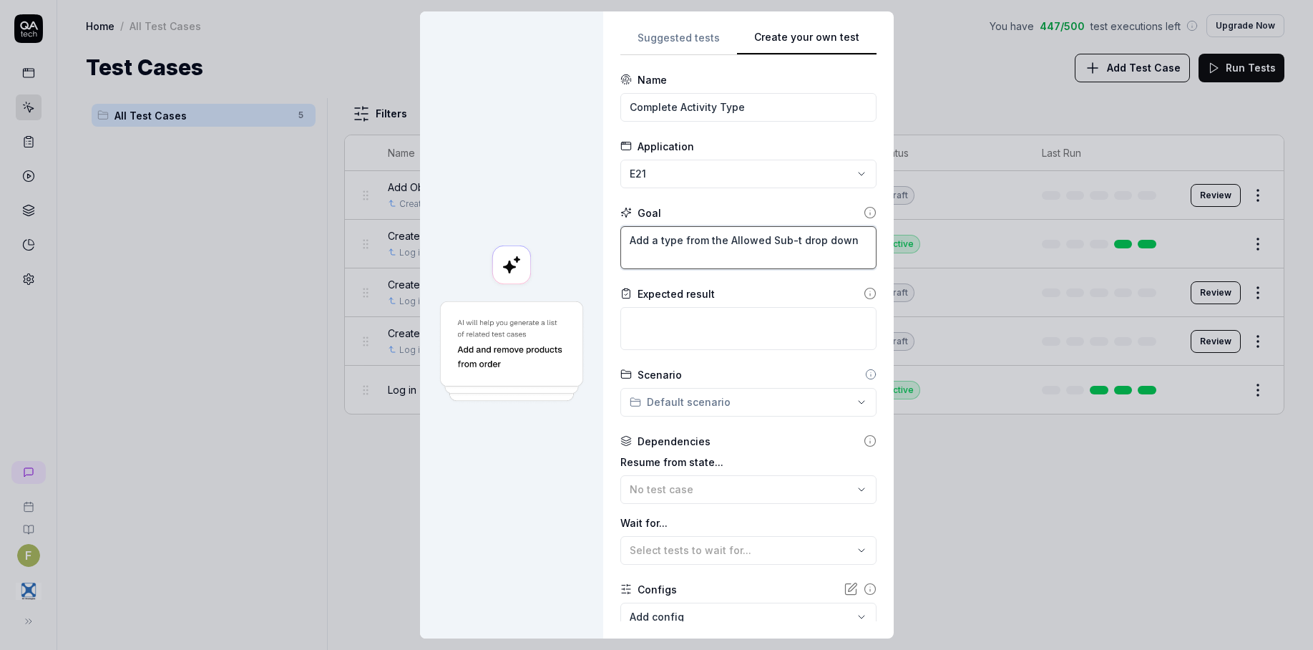
type textarea "Add a type from the Allowed Sub-ty drop down"
type textarea "*"
type textarea "Add a type from the Allowed Sub-typ drop down"
type textarea "*"
type textarea "Add a type from the Allowed Sub-type drop down"
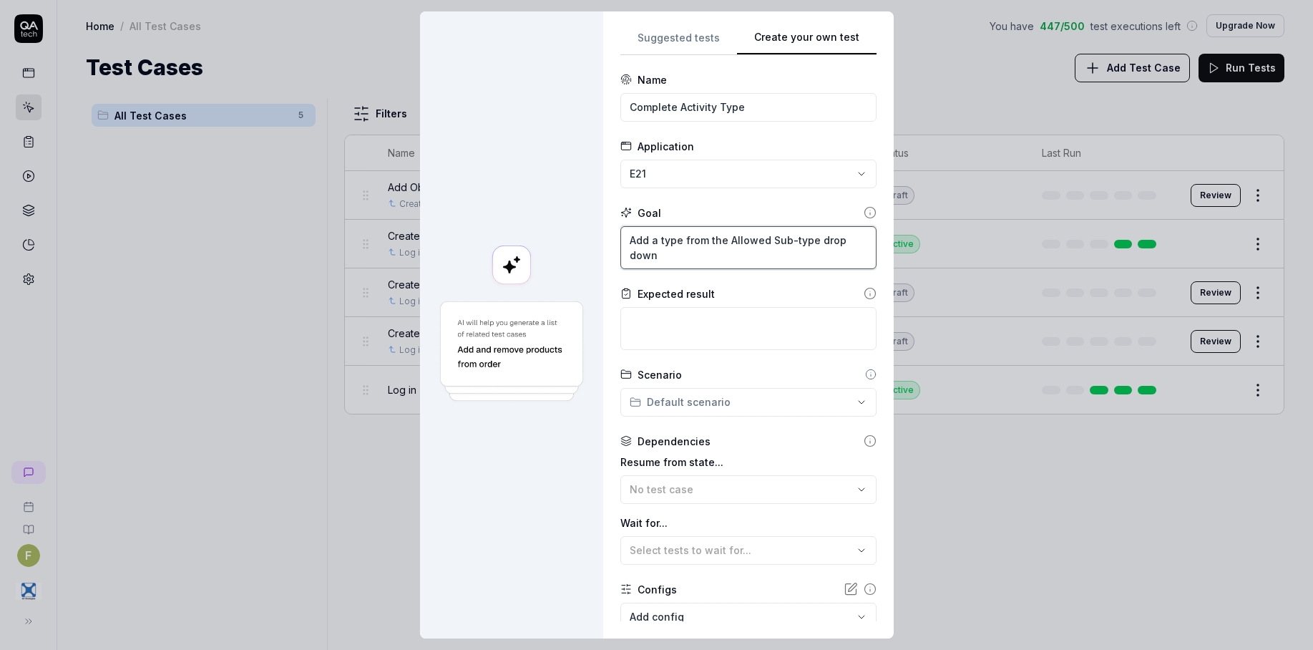
type textarea "*"
type textarea "Add a type from the Allowed Sub-types drop down"
type textarea "*"
type textarea "Add a type from the Allowed Sub-types drop down."
drag, startPoint x: 722, startPoint y: 253, endPoint x: 595, endPoint y: 240, distance: 127.3
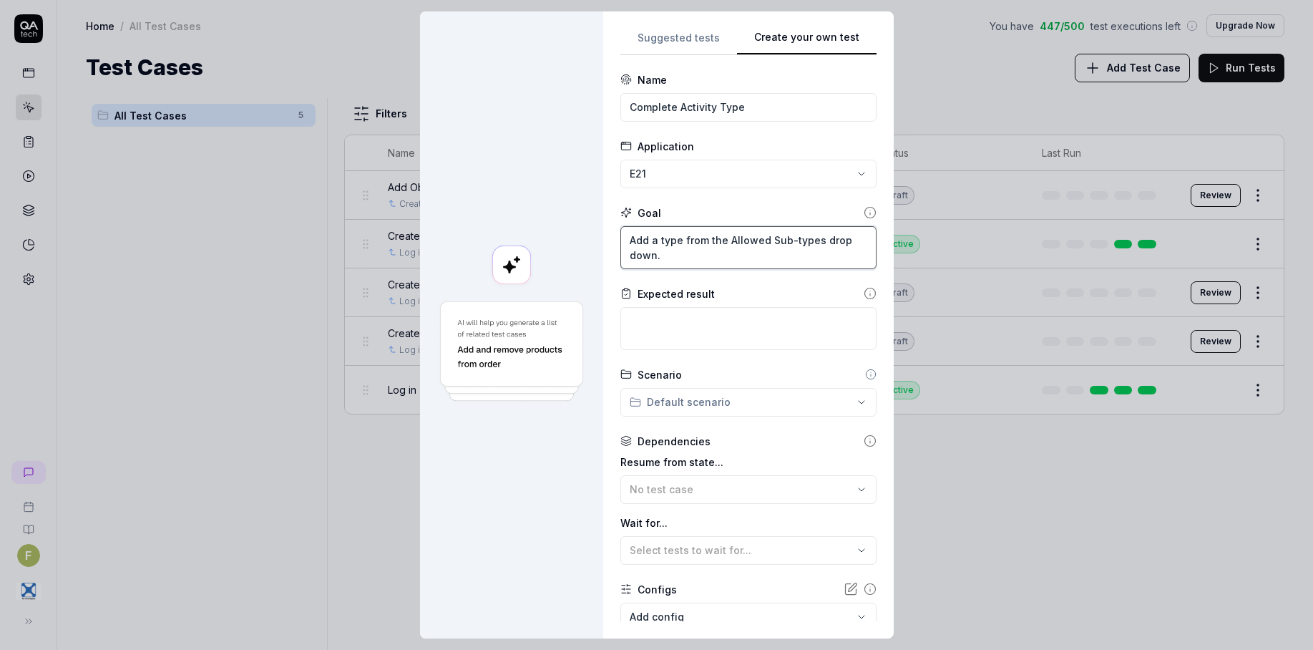
click at [595, 240] on div "**********" at bounding box center [657, 324] width 474 height 627
click at [712, 250] on textarea "Add a type from the Allowed Sub-types drop down." at bounding box center [748, 247] width 256 height 43
click at [652, 261] on textarea "Add a type from the Allowed Sub-types drop down." at bounding box center [748, 247] width 256 height 43
type textarea "*"
type textarea "Add a type from the Allowed Sub-types drop down."
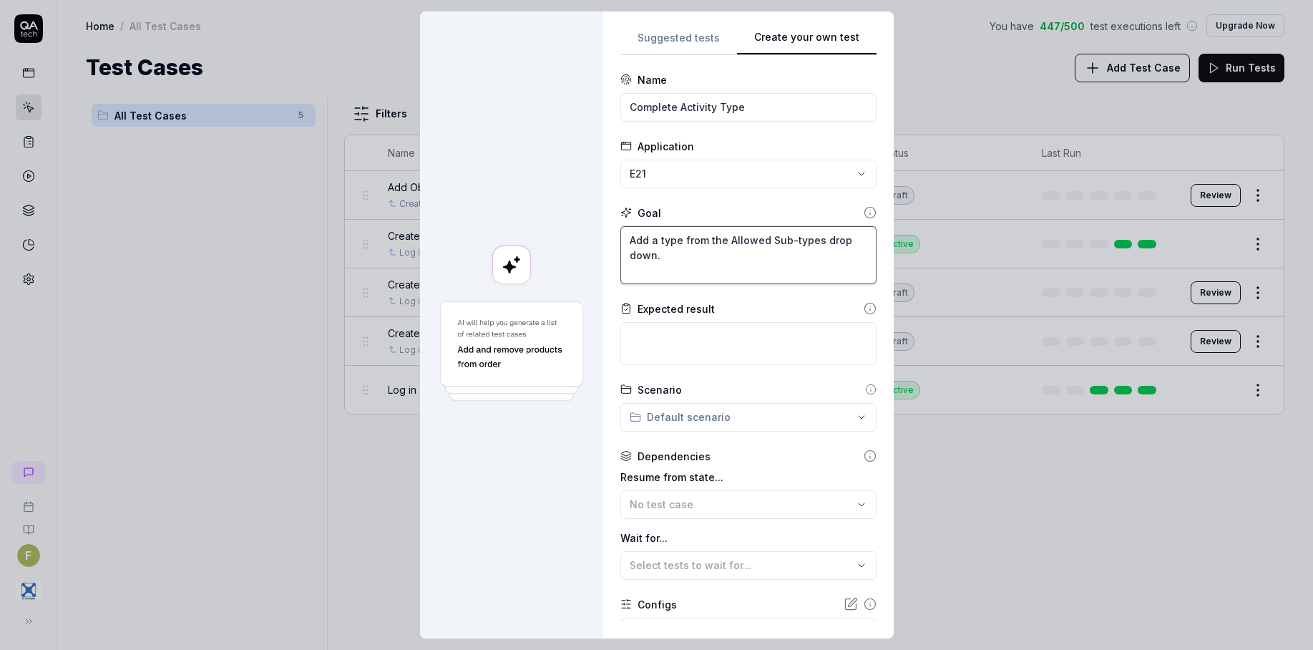
paste textarea "Add a type from the Allowed Sub-types drop down."
type textarea "*"
type textarea "Add a type from the Allowed Sub-types drop down. Add a type from the Allowed Su…"
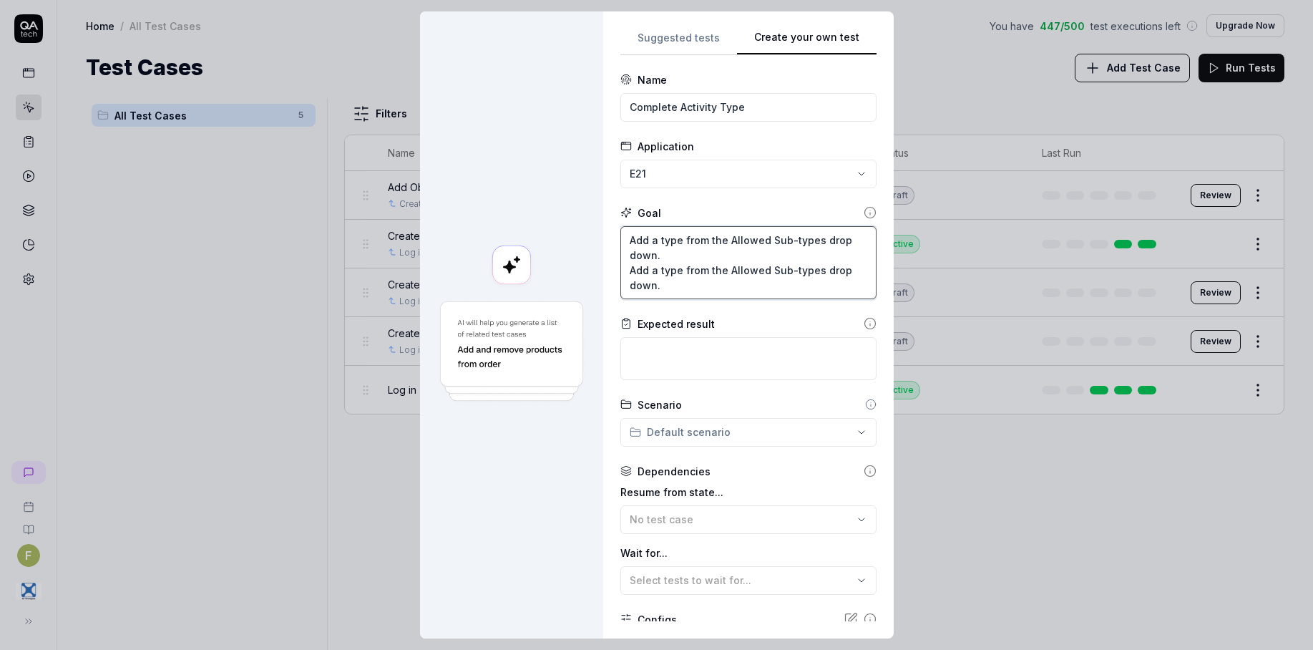
drag, startPoint x: 722, startPoint y: 268, endPoint x: 812, endPoint y: 273, distance: 89.5
click at [812, 273] on textarea "Add a type from the Allowed Sub-types drop down. Add a type from the Allowed Su…" at bounding box center [748, 262] width 256 height 73
type textarea "*"
type textarea "Add a type from the Allowed Sub-types drop down. Add a type from the V drop dow…"
type textarea "*"
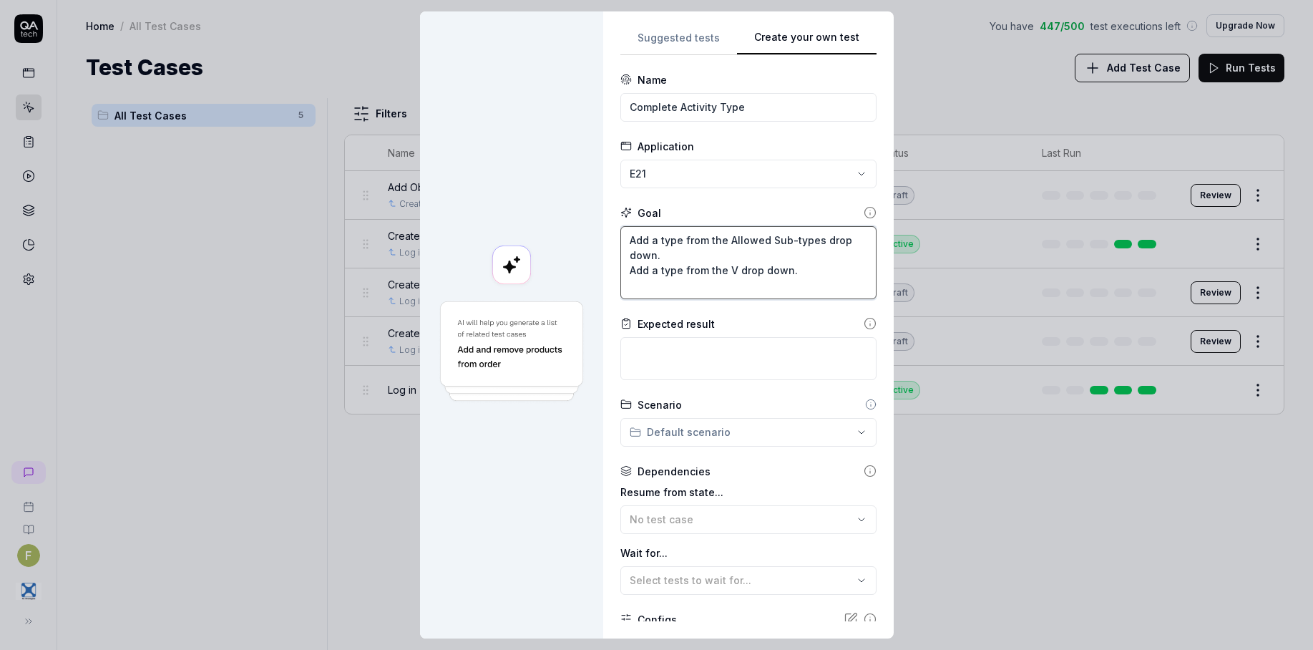
type textarea "Add a type from the Allowed Sub-types drop down. Add a type from the Va drop do…"
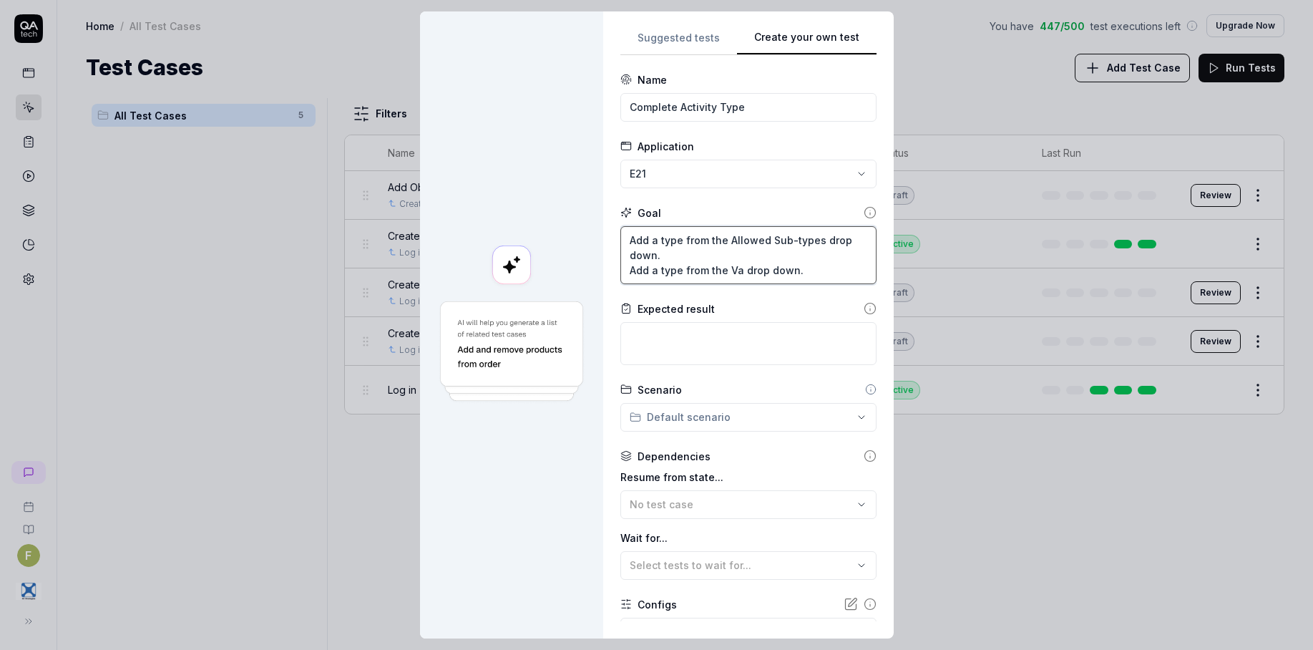
type textarea "*"
type textarea "Add a type from the Allowed Sub-types drop down. Add a type from the Val drop d…"
type textarea "*"
type textarea "Add a type from the Allowed Sub-types drop down. Add a type from the Vali drop …"
type textarea "*"
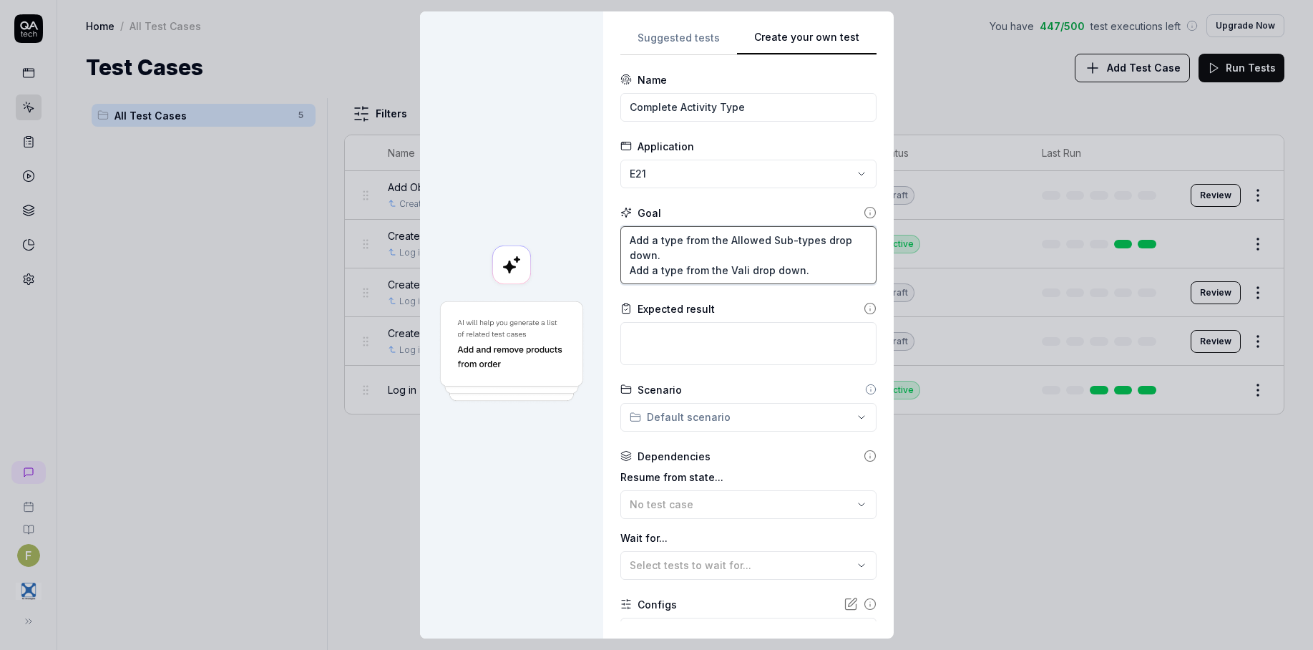
type textarea "Add a type from the Allowed Sub-types drop down. Add a type from the Valid drop…"
type textarea "*"
type textarea "Add a type from the Allowed Sub-types drop down. Add a type from the Valid drop…"
type textarea "*"
type textarea "Add a type from the Allowed Sub-types drop down. Add a type from the Valid A dr…"
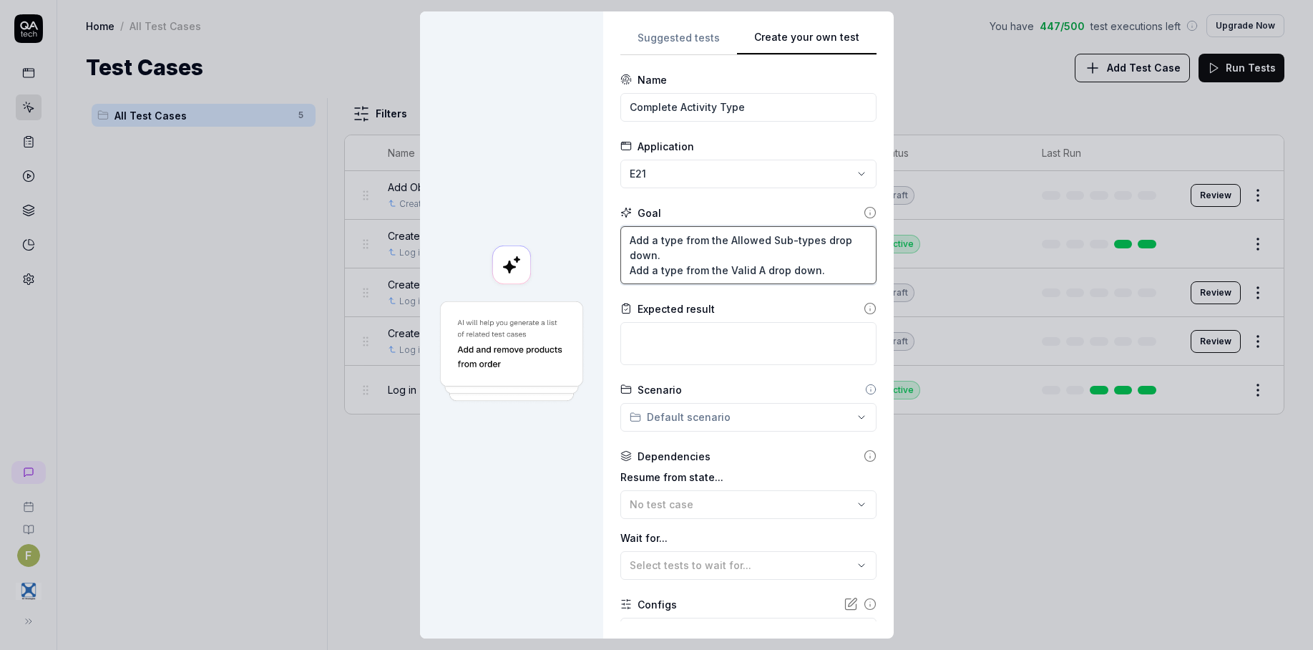
type textarea "*"
type textarea "Add a type from the Allowed Sub-types drop down. Add a type from the Valid As d…"
type textarea "*"
type textarea "Add a type from the Allowed Sub-types drop down. Add a type from the Valid Ass …"
type textarea "*"
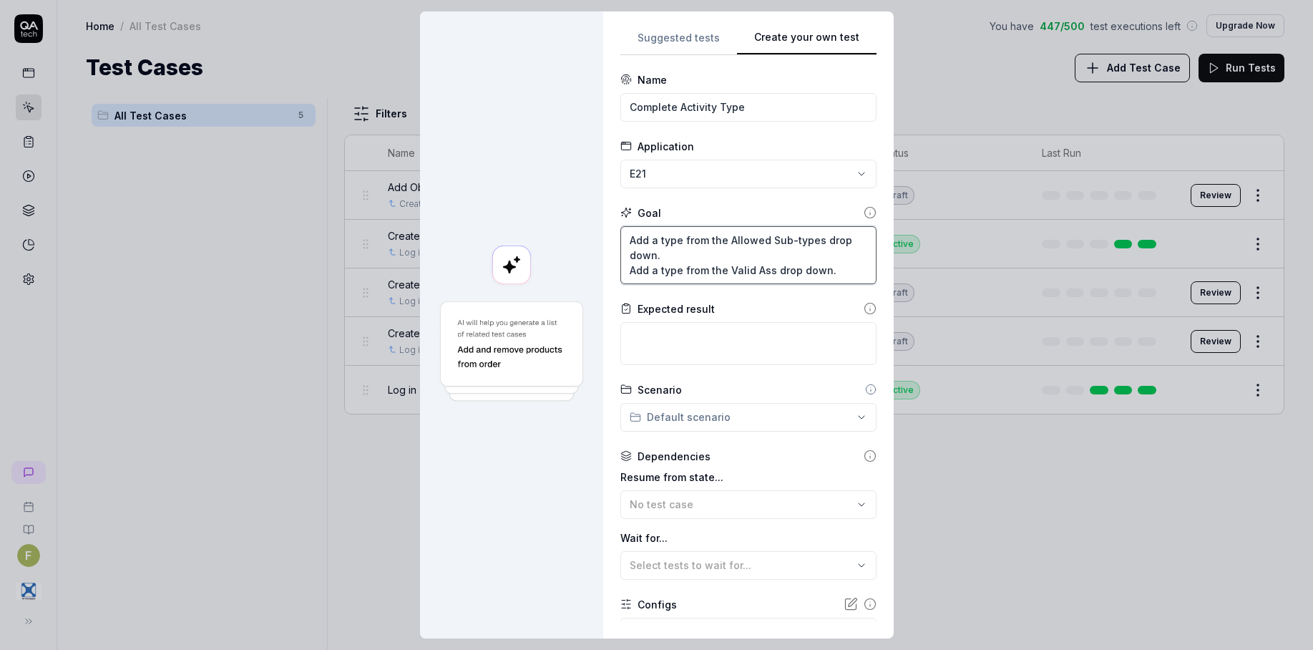
type textarea "Add a type from the Allowed Sub-types drop down. Add a type from the Valid Asse…"
type textarea "*"
type textarea "Add a type from the Allowed Sub-types drop down. Add a type from the Valid Asse…"
type textarea "*"
type textarea "Add a type from the Allowed Sub-types drop down. Add a type from the Valid Asse…"
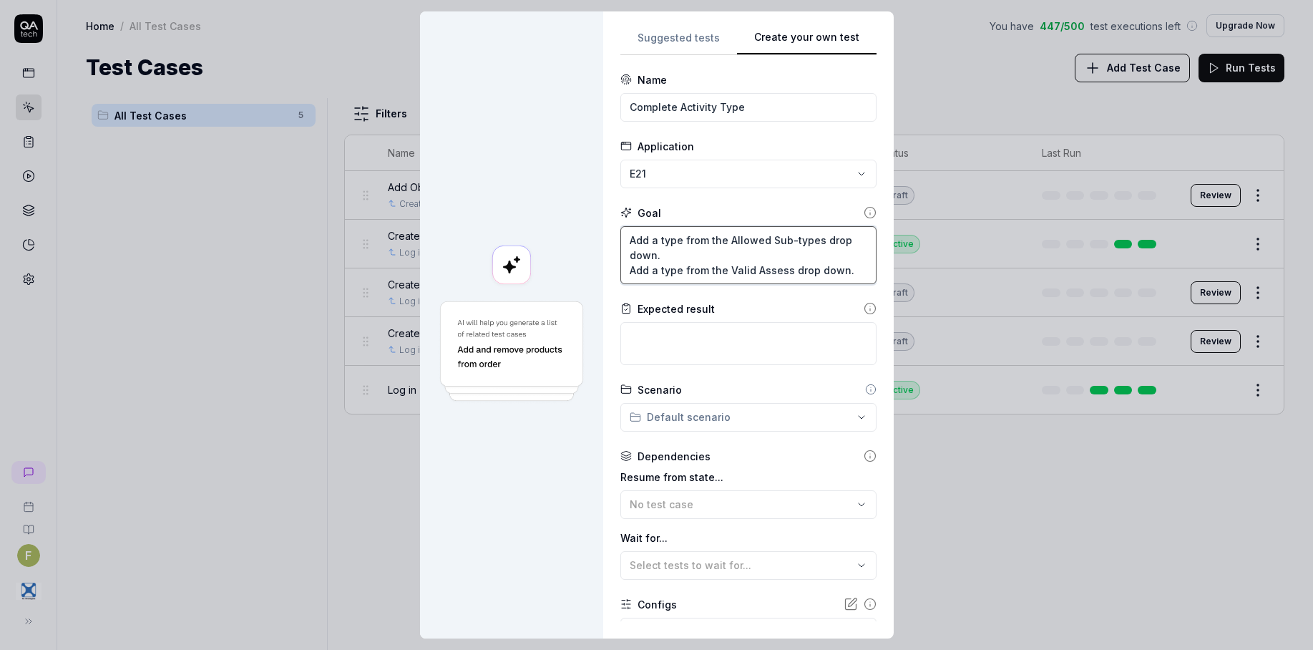
type textarea "*"
type textarea "Add a type from the Allowed Sub-types drop down. Add a type from the Valid Asse…"
type textarea "*"
type textarea "Add a type from the Allowed Sub-types drop down. Add a type from the Valid Asse…"
type textarea "*"
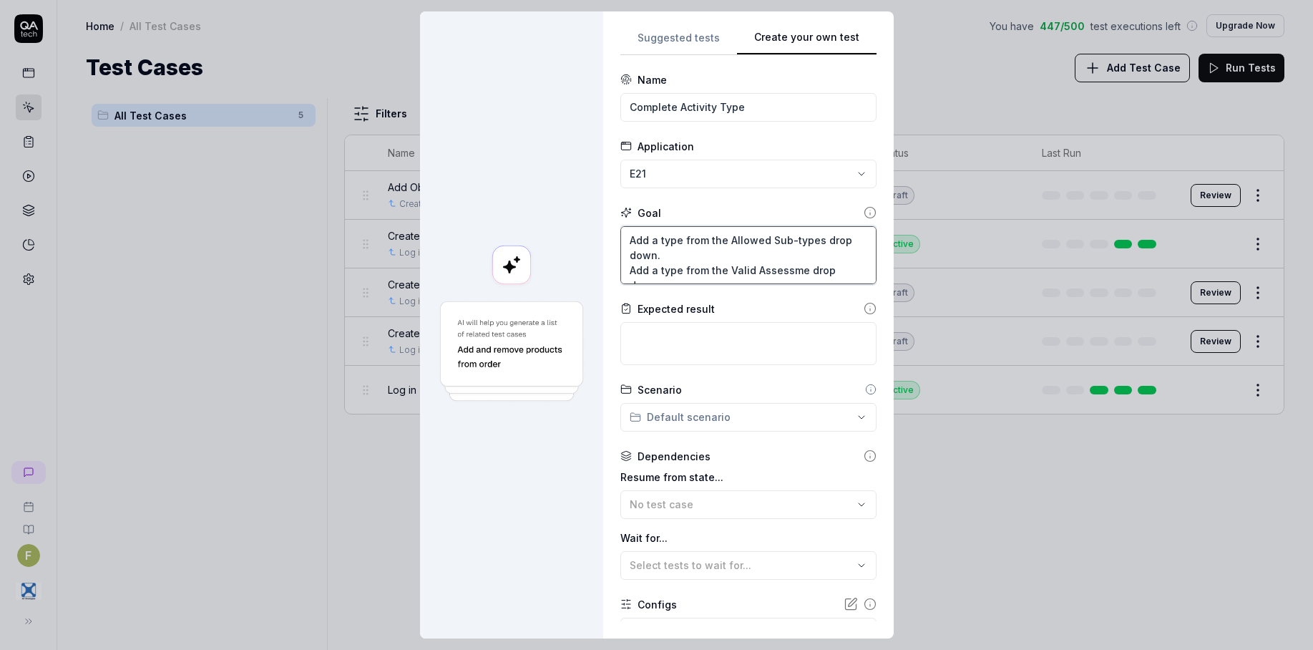
type textarea "Add a type from the Allowed Sub-types drop down. Add a type from the Valid Asse…"
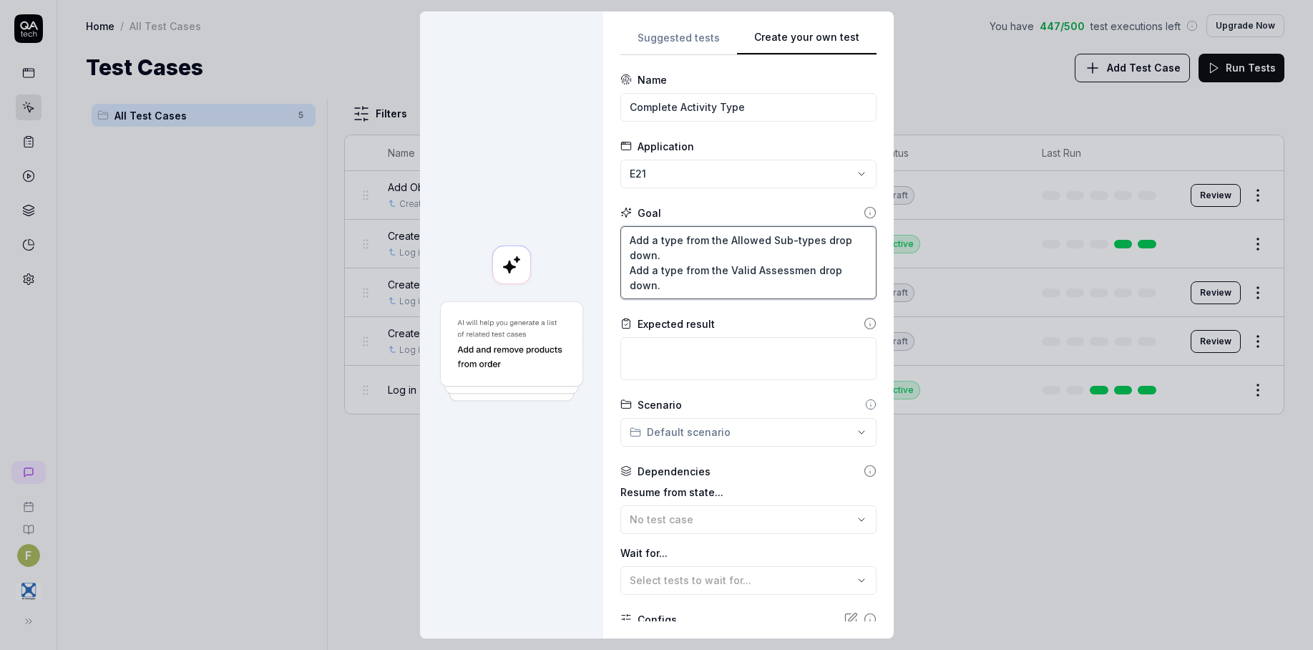
type textarea "*"
type textarea "Add a type from the Allowed Sub-types drop down. Add a type from the Valid Asse…"
type textarea "*"
type textarea "Add a type from the Allowed Sub-types drop down. Add a type from the Valid Asse…"
type textarea "*"
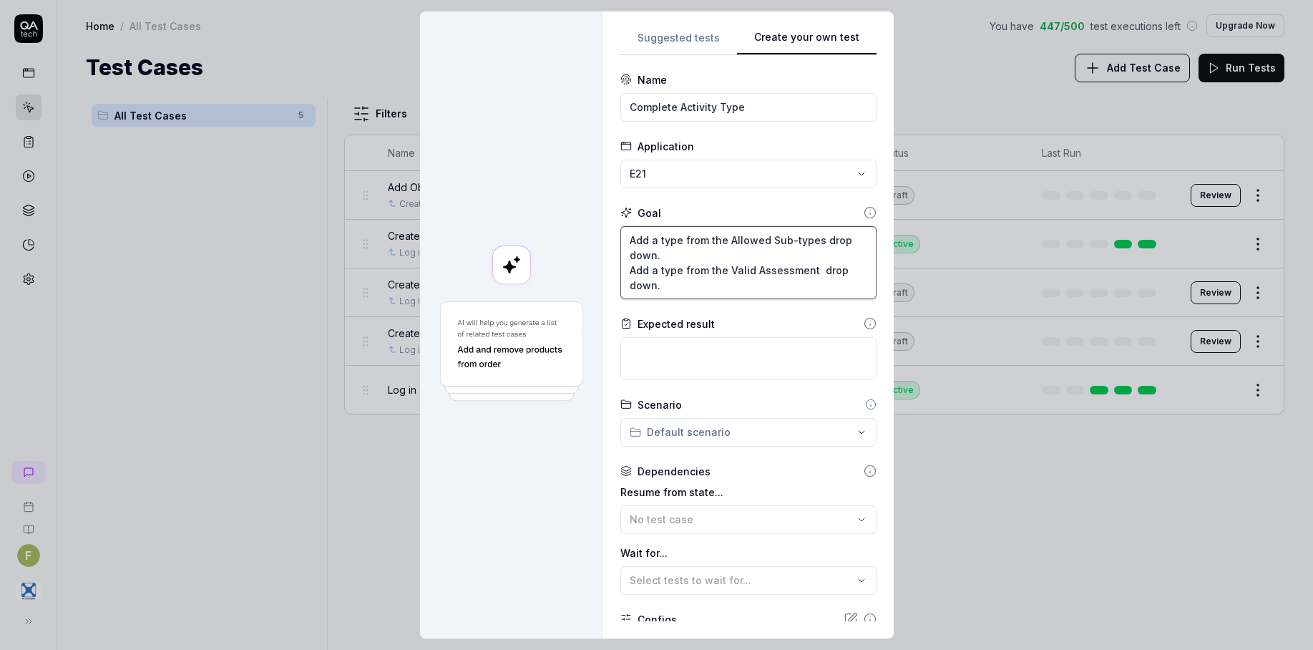
type textarea "Add a type from the Allowed Sub-types drop down. Add a type from the Valid Asse…"
type textarea "*"
type textarea "Add a type from the Allowed Sub-types drop down. Add a type from the Valid Asse…"
type textarea "*"
type textarea "Add a type from the Allowed Sub-types drop down. Add a type from the Valid Asse…"
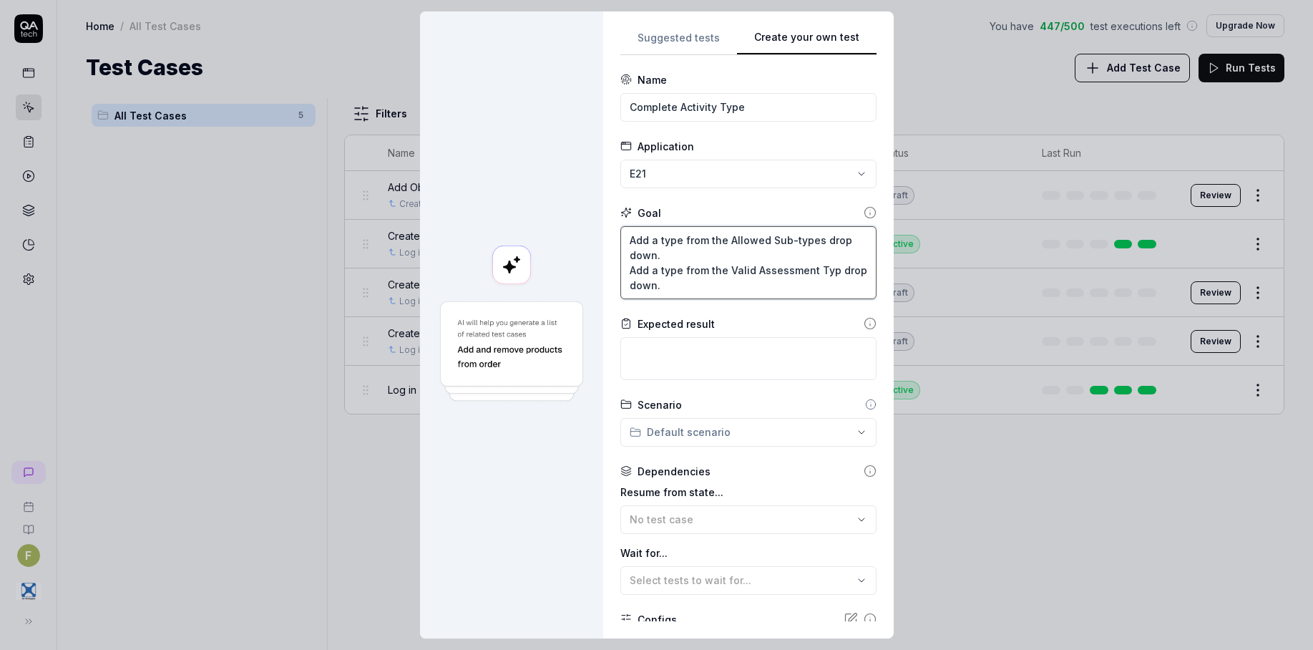
type textarea "*"
type textarea "Add a type from the Allowed Sub-types drop down. Add a type from the Valid Asse…"
type textarea "*"
type textarea "Add a type from the Allowed Sub-types drop down. Add a type from the Valid Asse…"
click at [696, 288] on textarea "Add a type from the Allowed Sub-types drop down. Add a type from the Valid Asse…" at bounding box center [748, 262] width 256 height 73
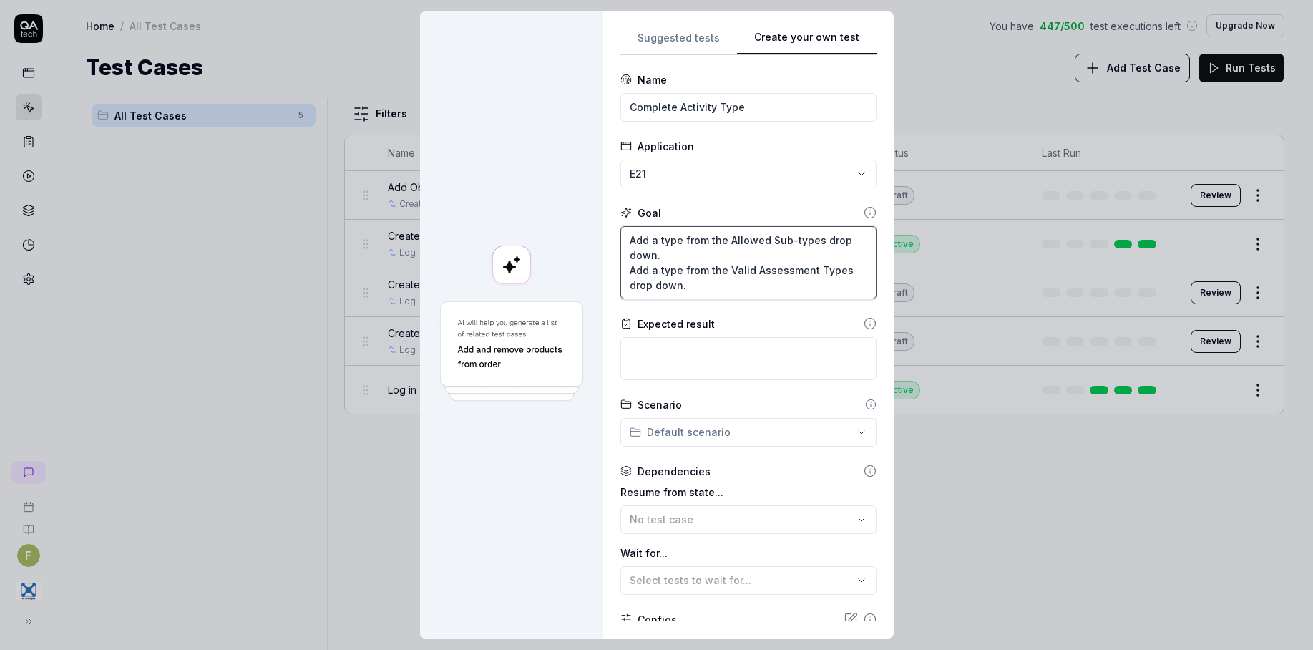
type textarea "*"
type textarea "Add a type from the Allowed Sub-types drop down. Add a type from the Valid Asse…"
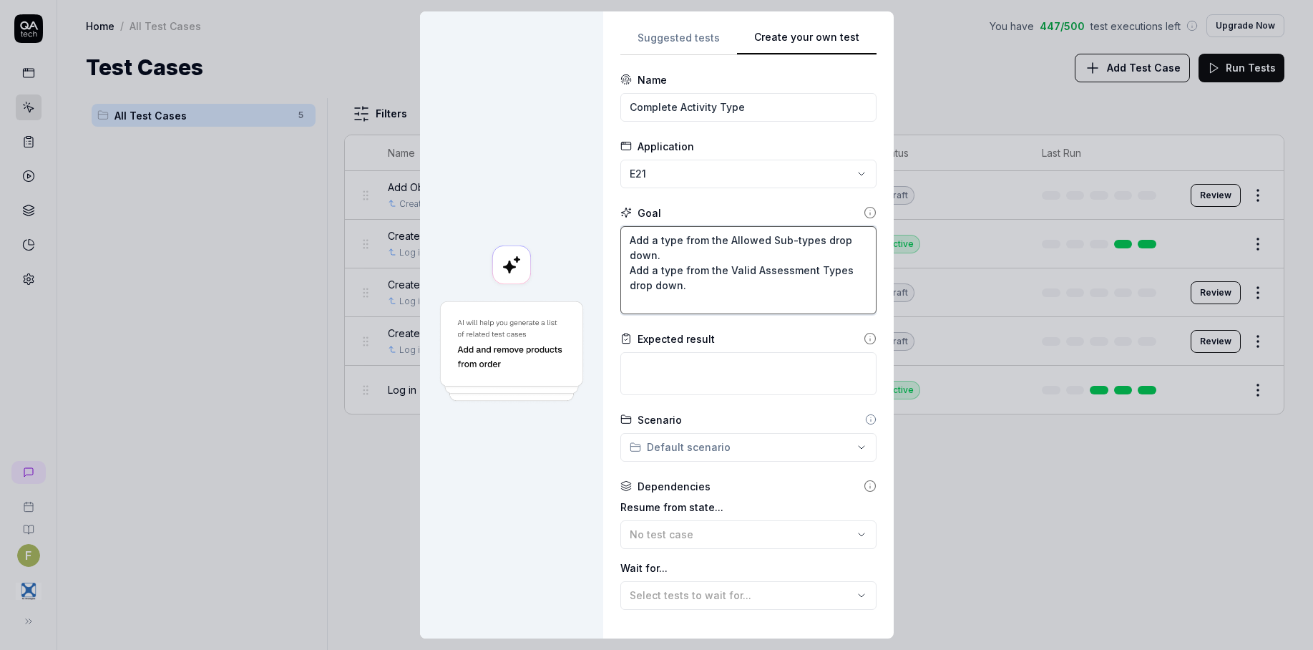
paste textarea "Add a type from the Allowed Sub-types drop down."
type textarea "*"
type textarea "Add a type from the Allowed Sub-types drop down. Add a type from the Valid Asse…"
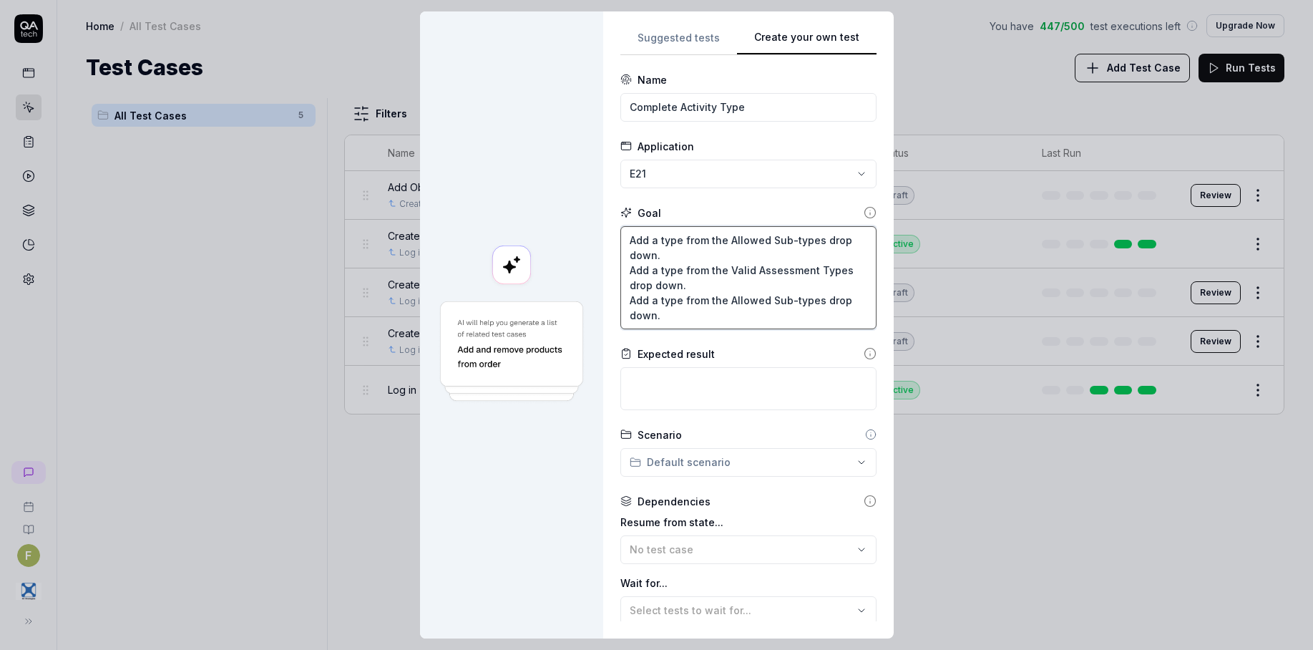
drag, startPoint x: 722, startPoint y: 298, endPoint x: 813, endPoint y: 300, distance: 91.6
click at [813, 300] on textarea "Add a type from the Allowed Sub-types drop down. Add a type from the Valid Asse…" at bounding box center [748, 277] width 256 height 103
type textarea "*"
type textarea "Add a type from the Allowed Sub-types drop down. Add a type from the Valid Asse…"
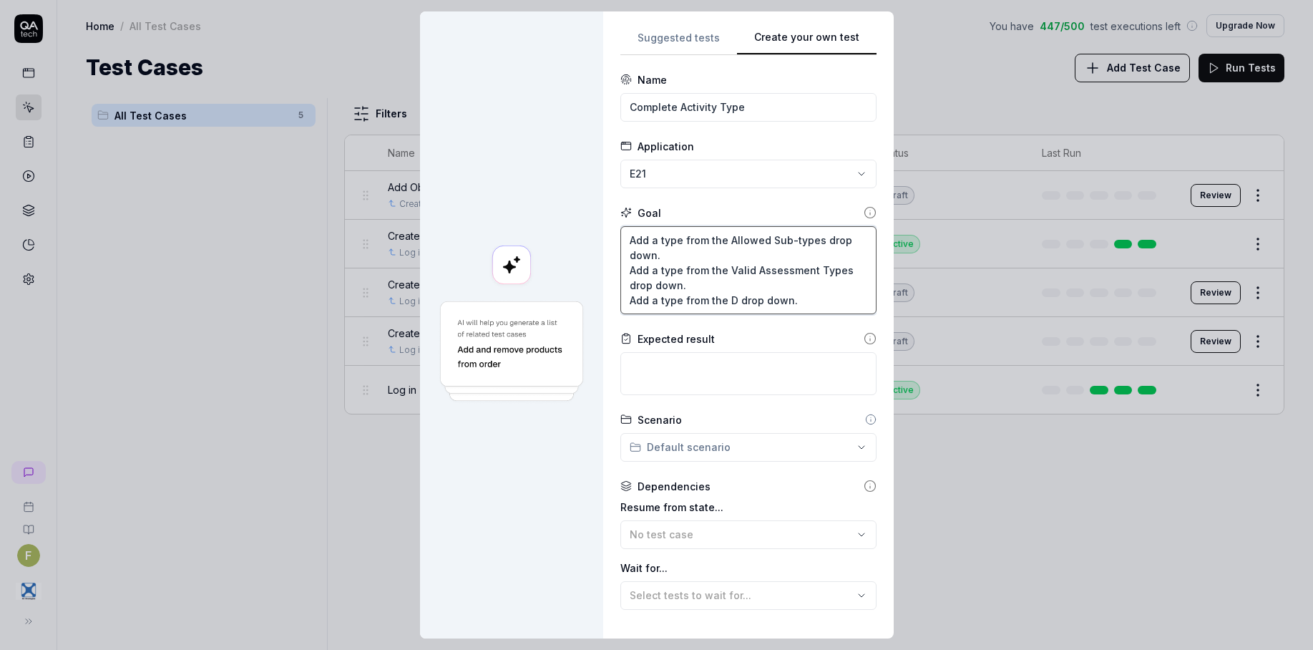
type textarea "*"
type textarea "Add a type from the Allowed Sub-types drop down. Add a type from the Valid Asse…"
type textarea "*"
type textarea "Add a type from the Allowed Sub-types drop down. Add a type from the Valid Asse…"
type textarea "*"
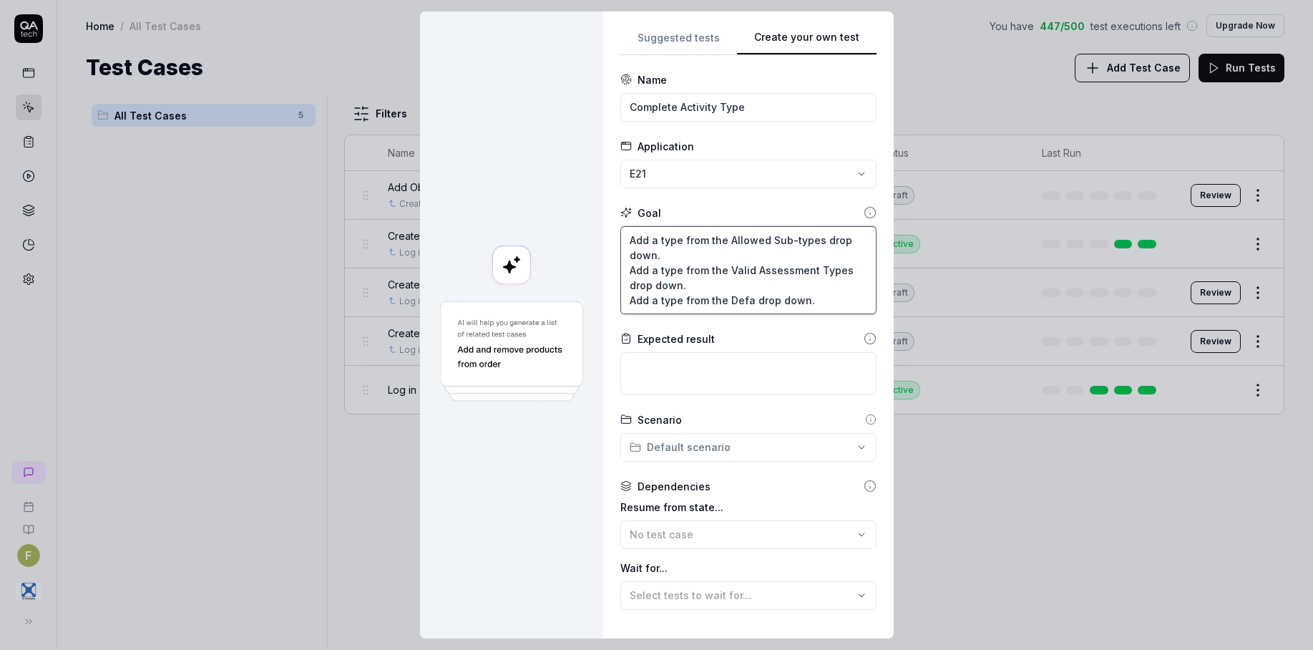
type textarea "Add a type from the Allowed Sub-types drop down. Add a type from the Valid Asse…"
type textarea "*"
type textarea "Add a type from the Allowed Sub-types drop down. Add a type from the Valid Asse…"
type textarea "*"
type textarea "Add a type from the Allowed Sub-types drop down. Add a type from the Valid Asse…"
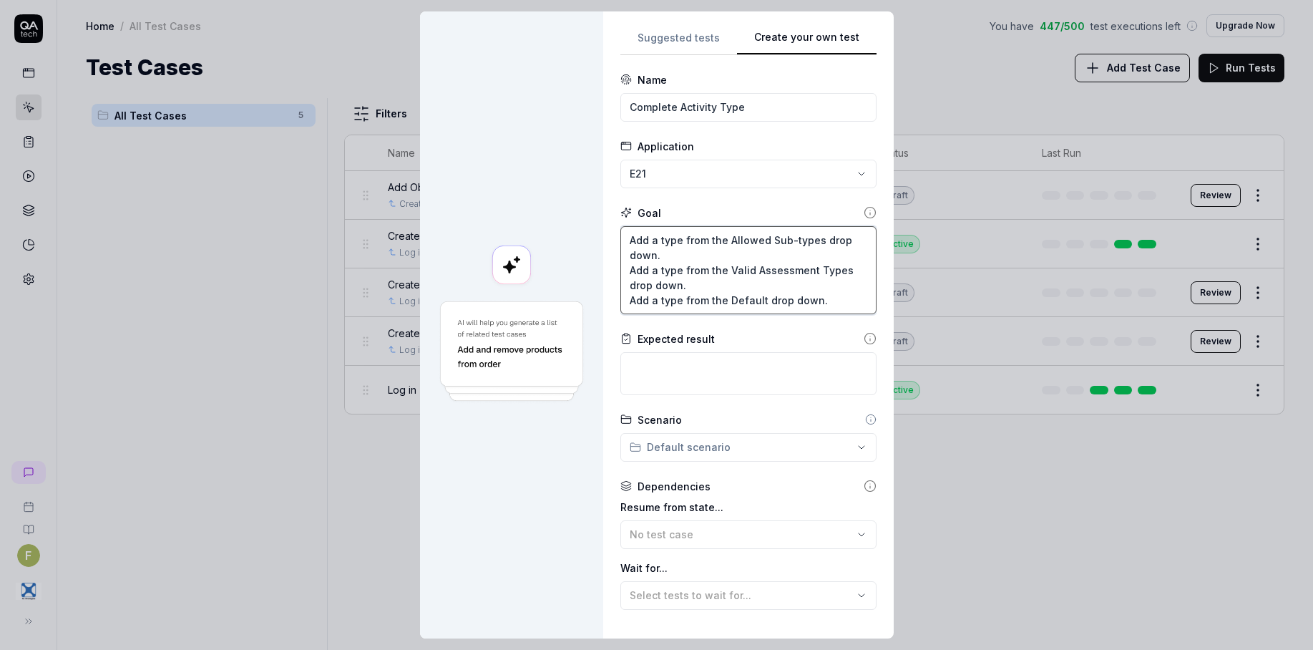
type textarea "*"
type textarea "Add a type from the Allowed Sub-types drop down. Add a type from the Valid Asse…"
type textarea "*"
type textarea "Add a type from the Allowed Sub-types drop down. Add a type from the Valid Asse…"
type textarea "*"
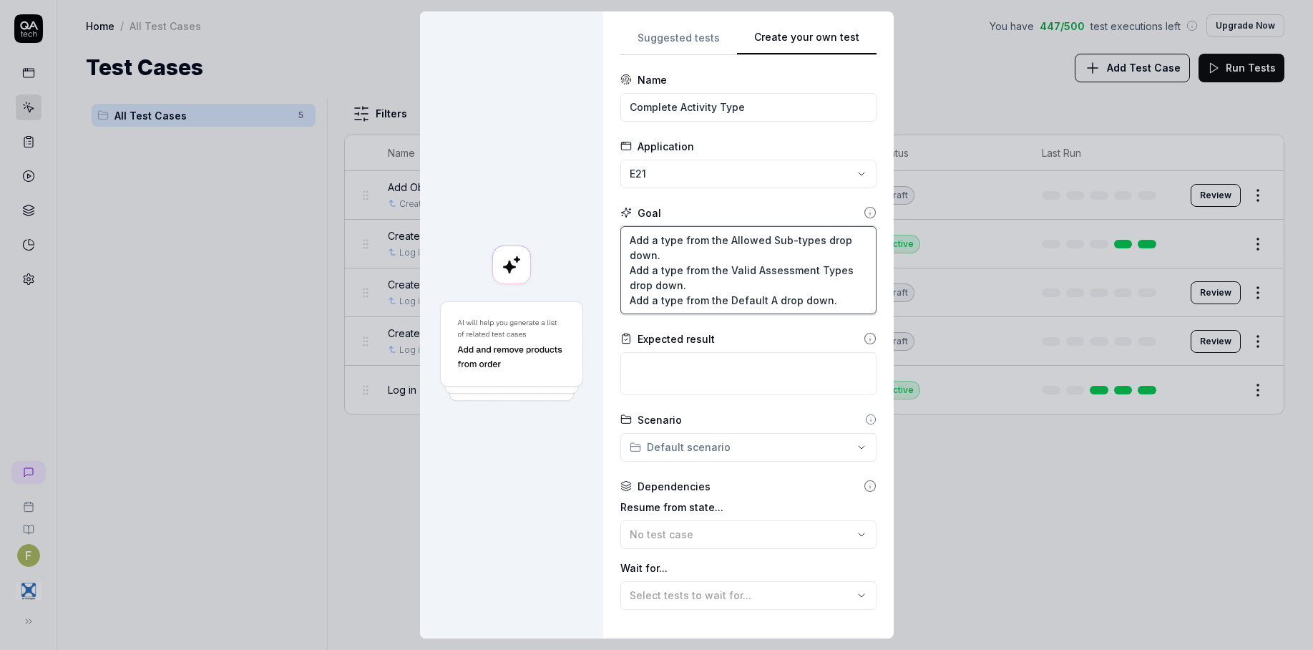
type textarea "Add a type from the Allowed Sub-types drop down. Add a type from the Valid Asse…"
type textarea "*"
type textarea "Add a type from the Allowed Sub-types drop down. Add a type from the Valid Asse…"
type textarea "*"
type textarea "Add a type from the Allowed Sub-types drop down. Add a type from the Valid Asse…"
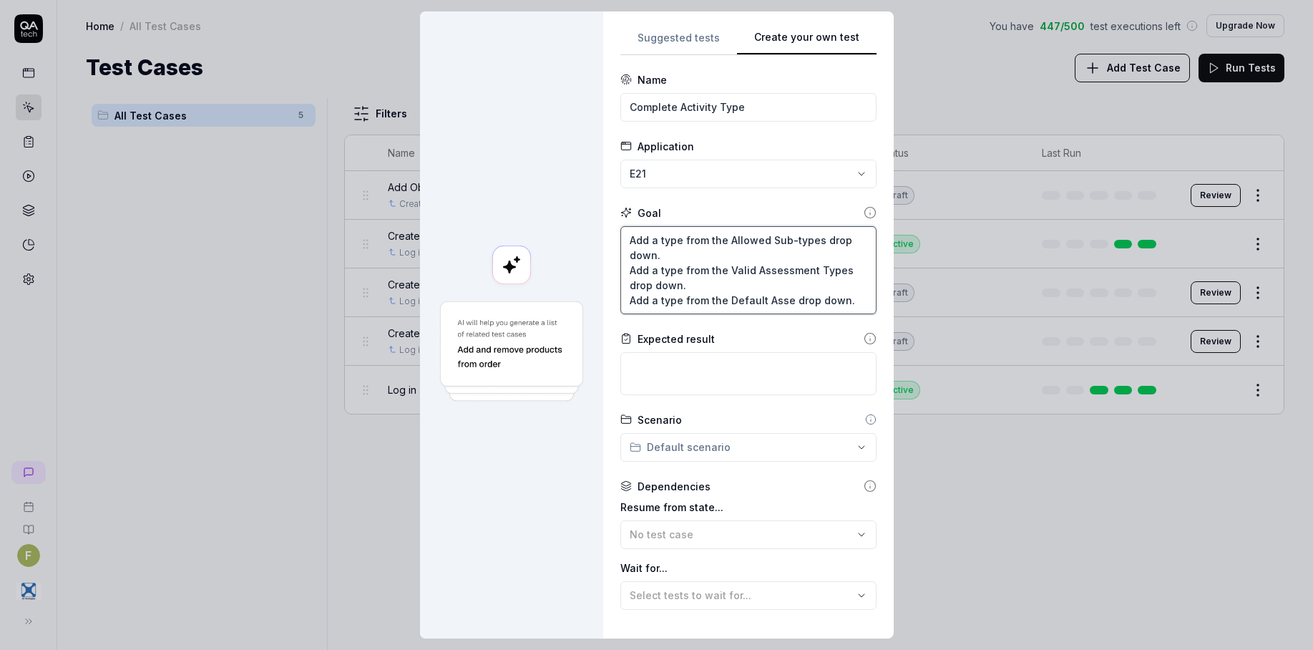
type textarea "*"
type textarea "Add a type from the Allowed Sub-types drop down. Add a type from the Valid Asse…"
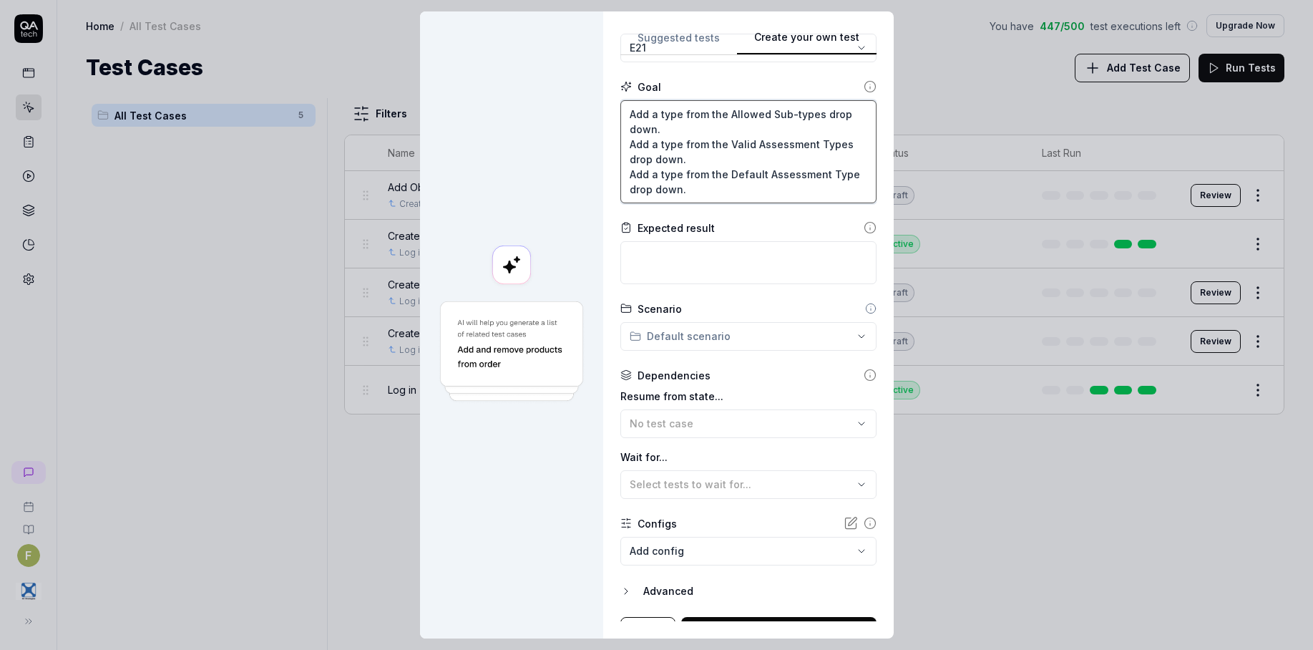
scroll to position [143, 0]
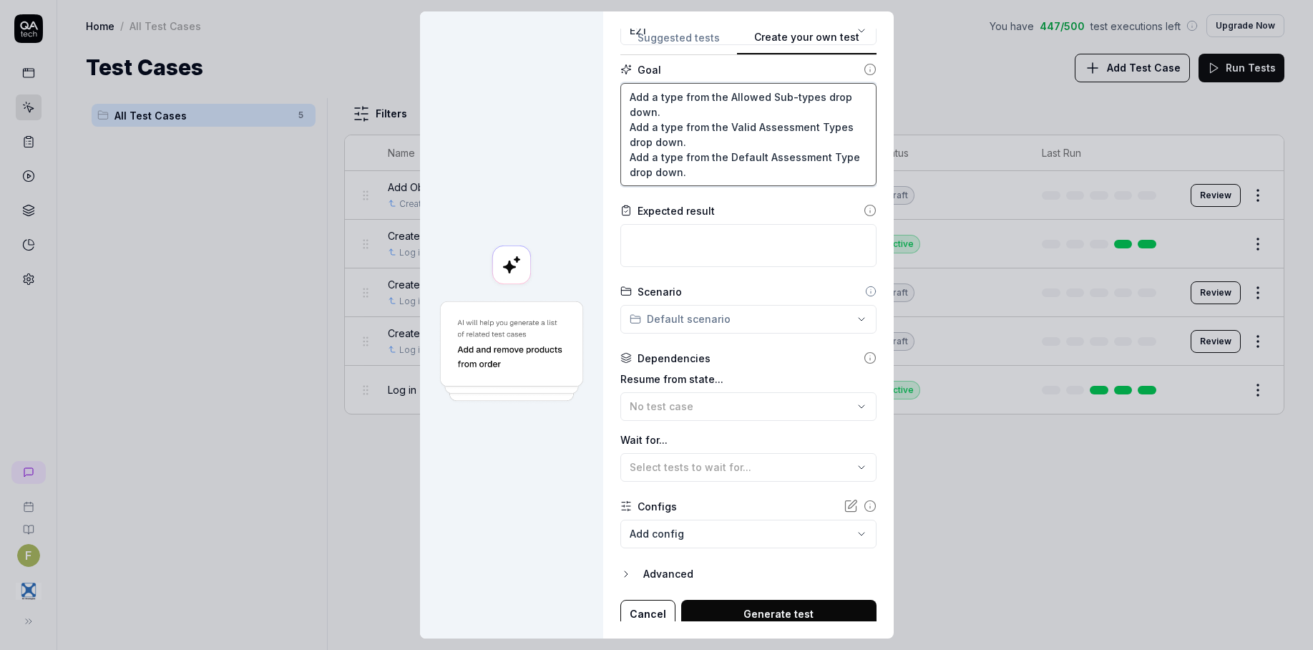
drag, startPoint x: 695, startPoint y: 173, endPoint x: 615, endPoint y: 160, distance: 80.4
click at [620, 160] on textarea "Add a type from the Allowed Sub-types drop down. Add a type from the Valid Asse…" at bounding box center [748, 134] width 256 height 103
click at [730, 175] on textarea "Add a type from the Allowed Sub-types drop down. Add a type from the Valid Asse…" at bounding box center [748, 134] width 256 height 103
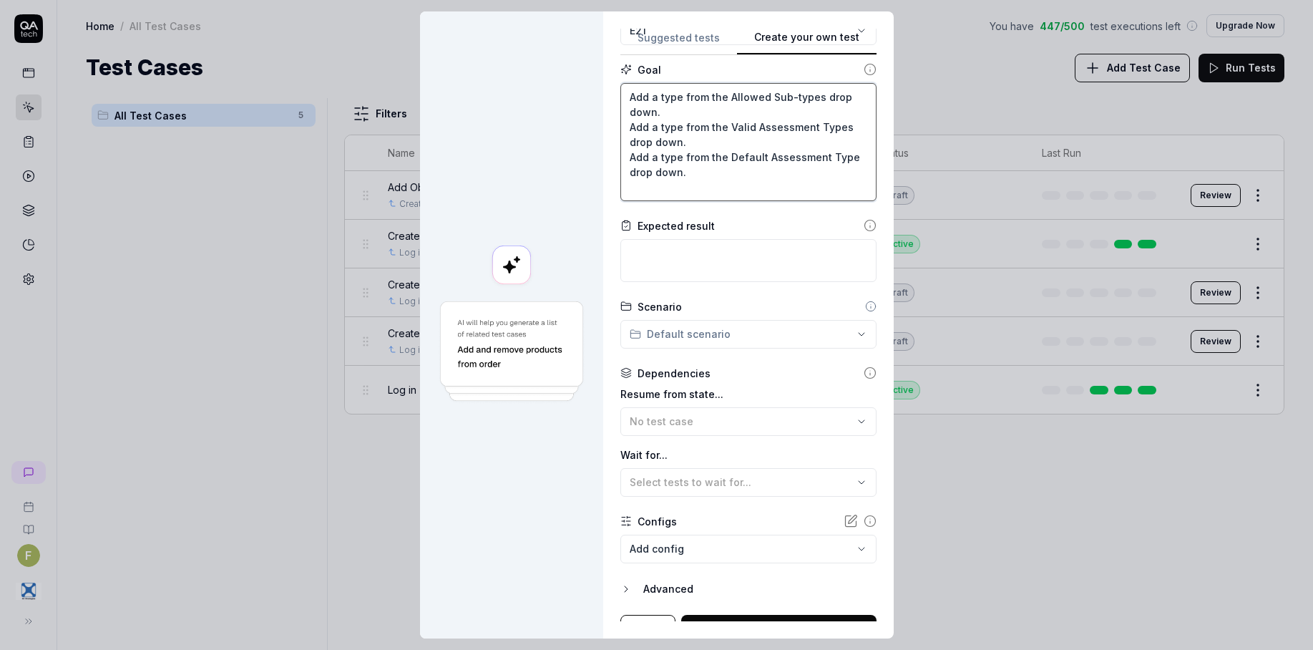
paste textarea "Add a type from the Default Assessment Type drop down."
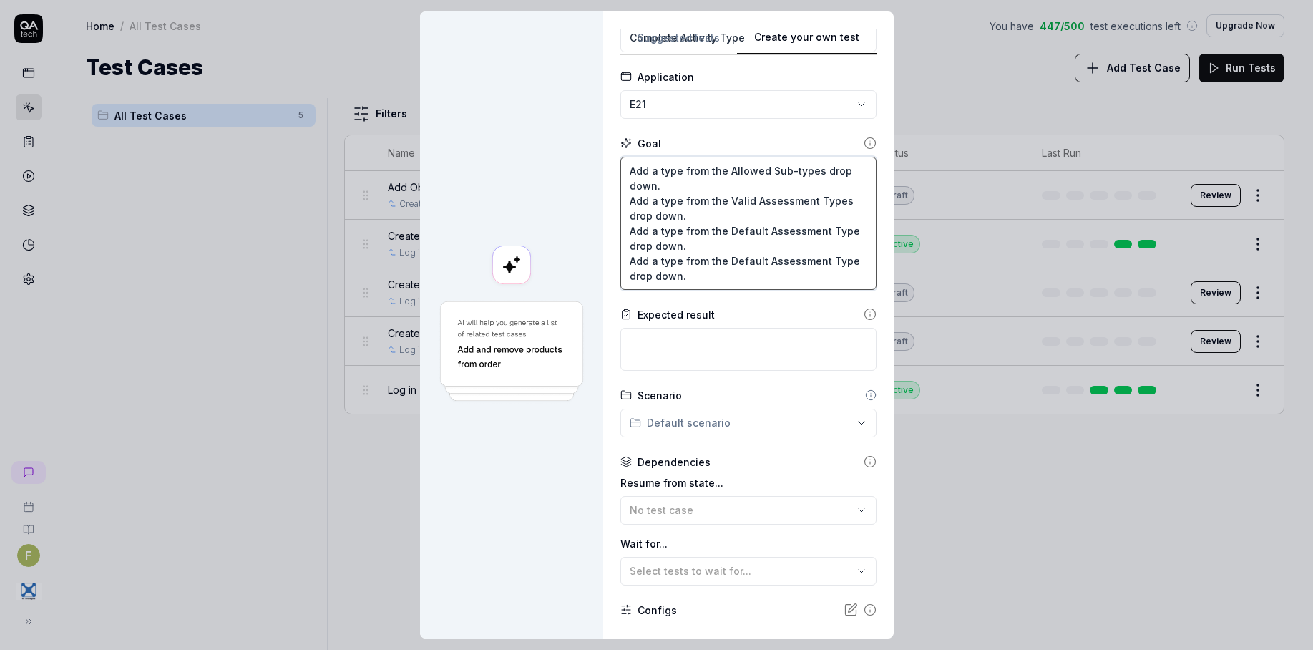
scroll to position [0, 0]
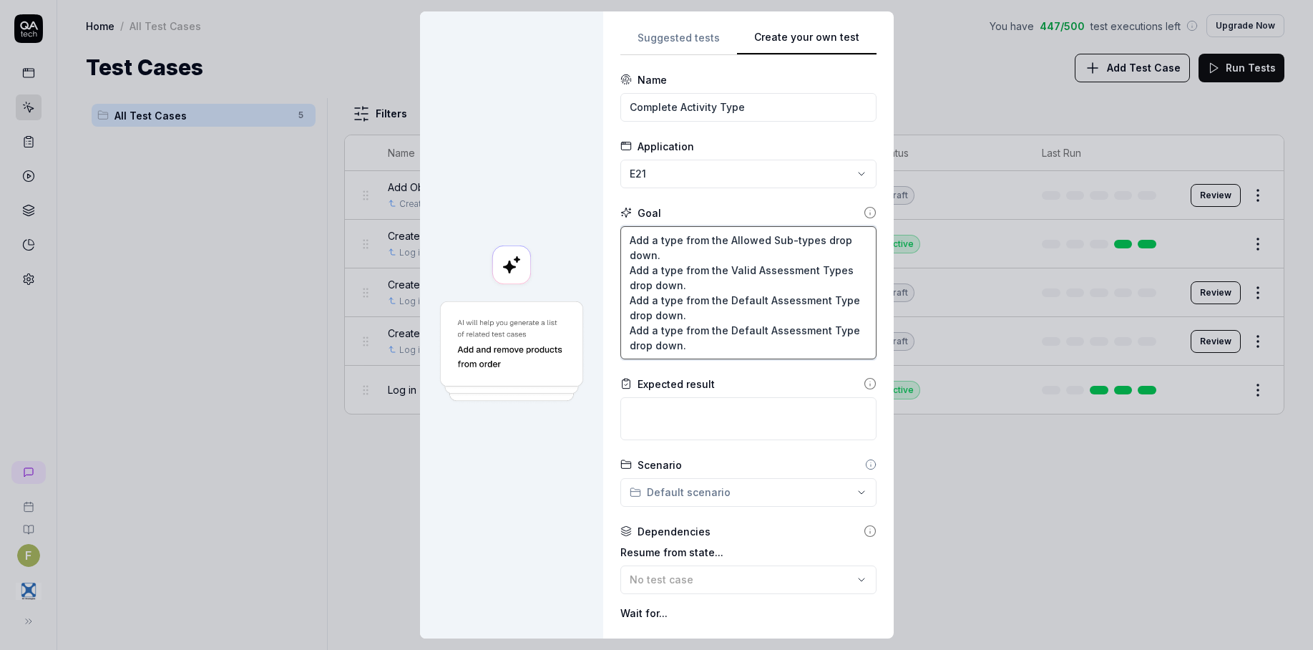
drag, startPoint x: 721, startPoint y: 329, endPoint x: 843, endPoint y: 330, distance: 122.3
click at [843, 330] on textarea "Add a type from the Allowed Sub-types drop down. Add a type from the Valid Asse…" at bounding box center [748, 292] width 256 height 133
drag, startPoint x: 676, startPoint y: 342, endPoint x: 624, endPoint y: 333, distance: 53.0
click at [624, 333] on textarea "Add a type from the Allowed Sub-types drop down. Add a type from the Valid Asse…" at bounding box center [748, 292] width 256 height 133
click at [687, 348] on textarea "Add a type from the Allowed Sub-types drop down. Add a type from the Valid Asse…" at bounding box center [748, 292] width 256 height 133
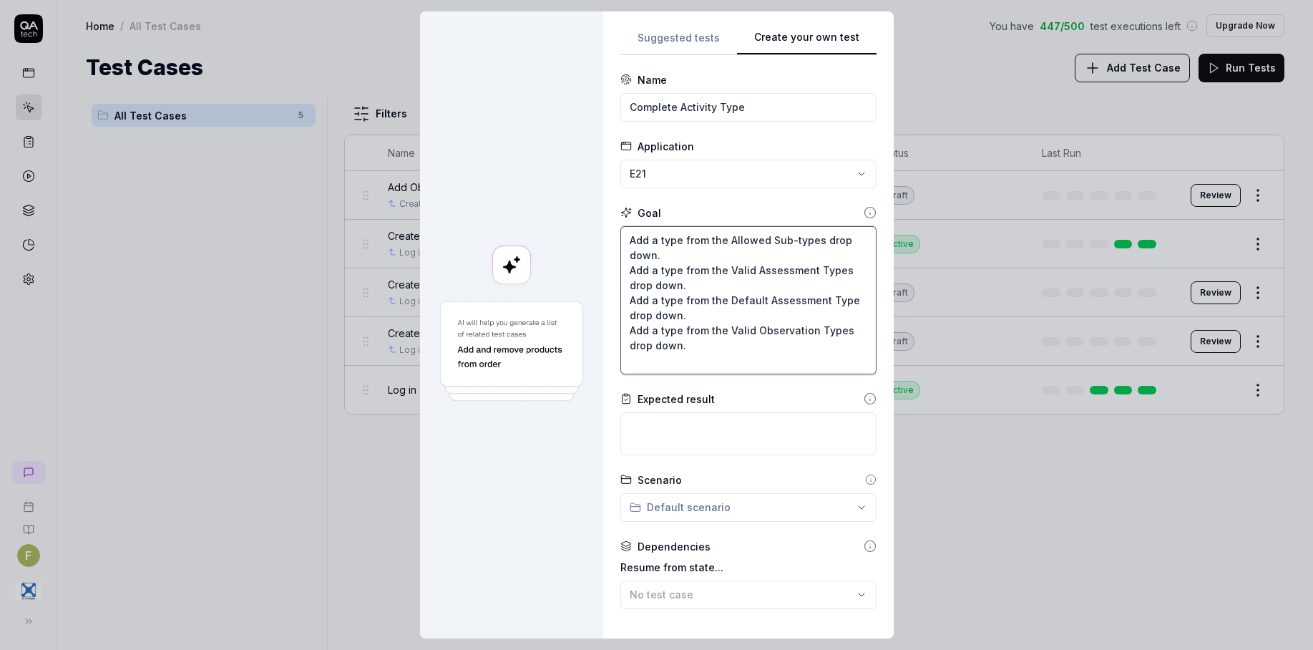
paste textarea "Add a type from the Valid Observation Types drop down."
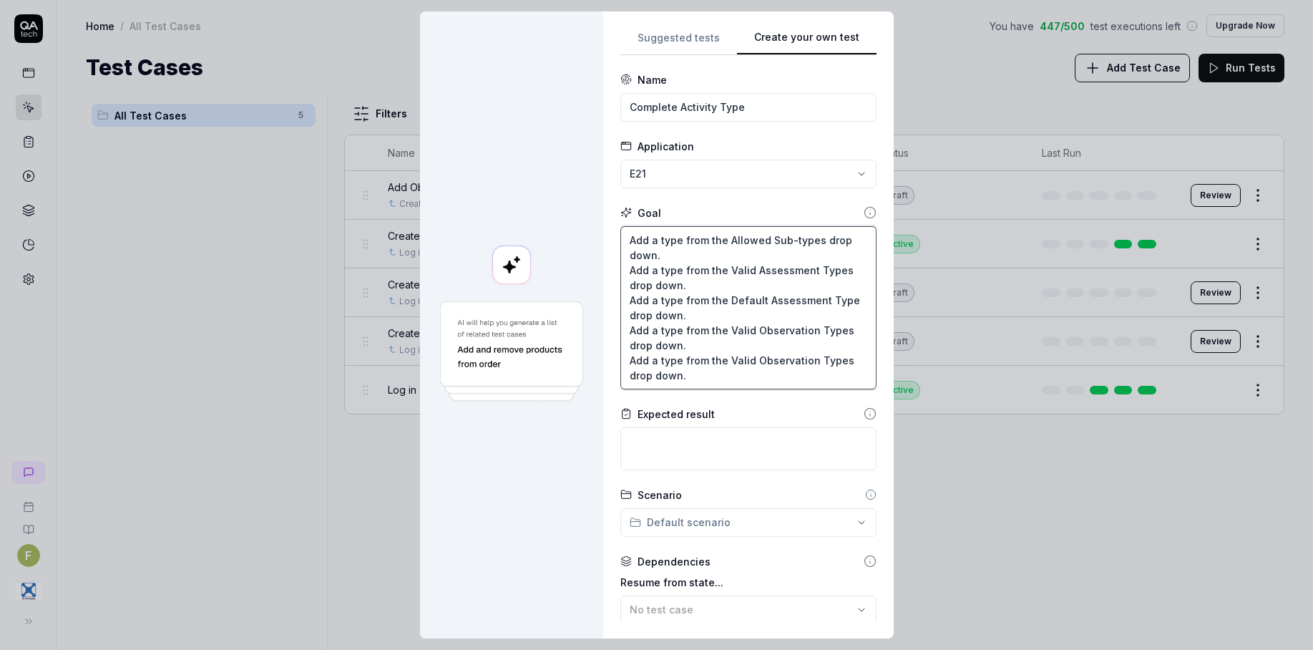
drag, startPoint x: 722, startPoint y: 359, endPoint x: 744, endPoint y: 359, distance: 21.5
click at [744, 359] on textarea "Add a type from the Allowed Sub-types drop down. Add a type from the Valid Asse…" at bounding box center [748, 307] width 256 height 163
drag, startPoint x: 692, startPoint y: 376, endPoint x: 652, endPoint y: 374, distance: 40.1
click at [624, 362] on textarea "Add a type from the Allowed Sub-types drop down. Add a type from the Valid Asse…" at bounding box center [748, 307] width 256 height 163
click at [717, 386] on textarea "Add a type from the Allowed Sub-types drop down. Add a type from the Valid Asse…" at bounding box center [748, 307] width 256 height 163
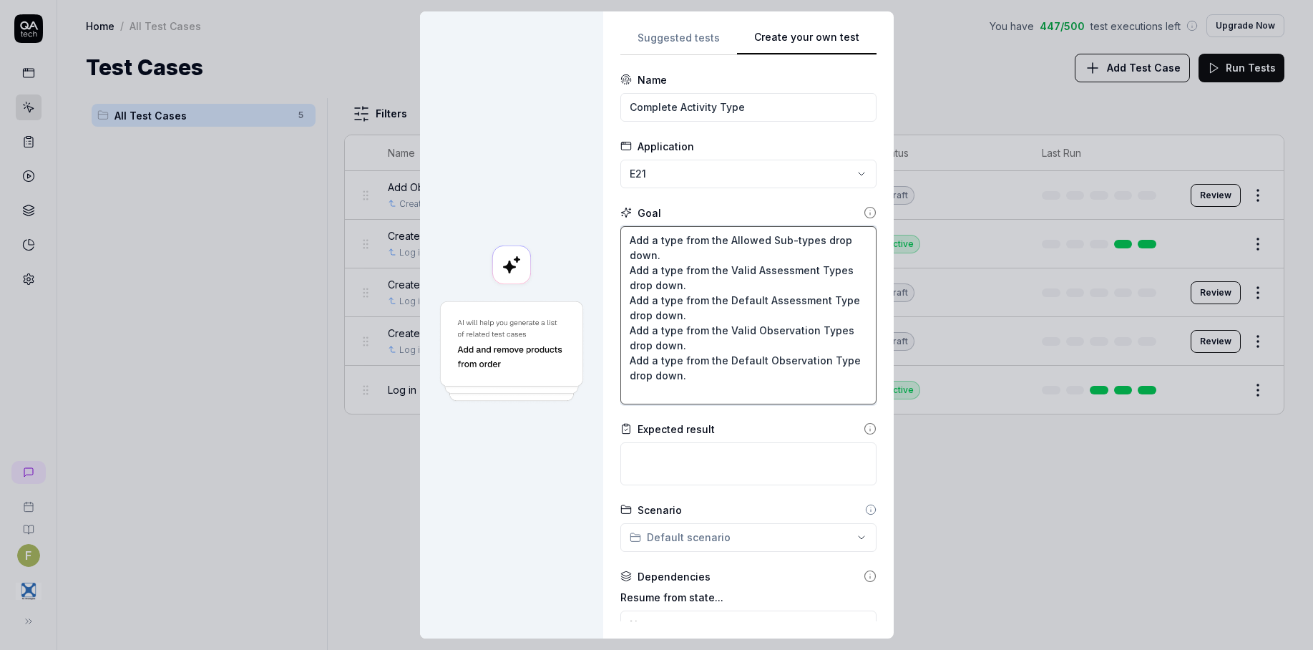
paste textarea "Add a type from the Valid Observation Types drop down."
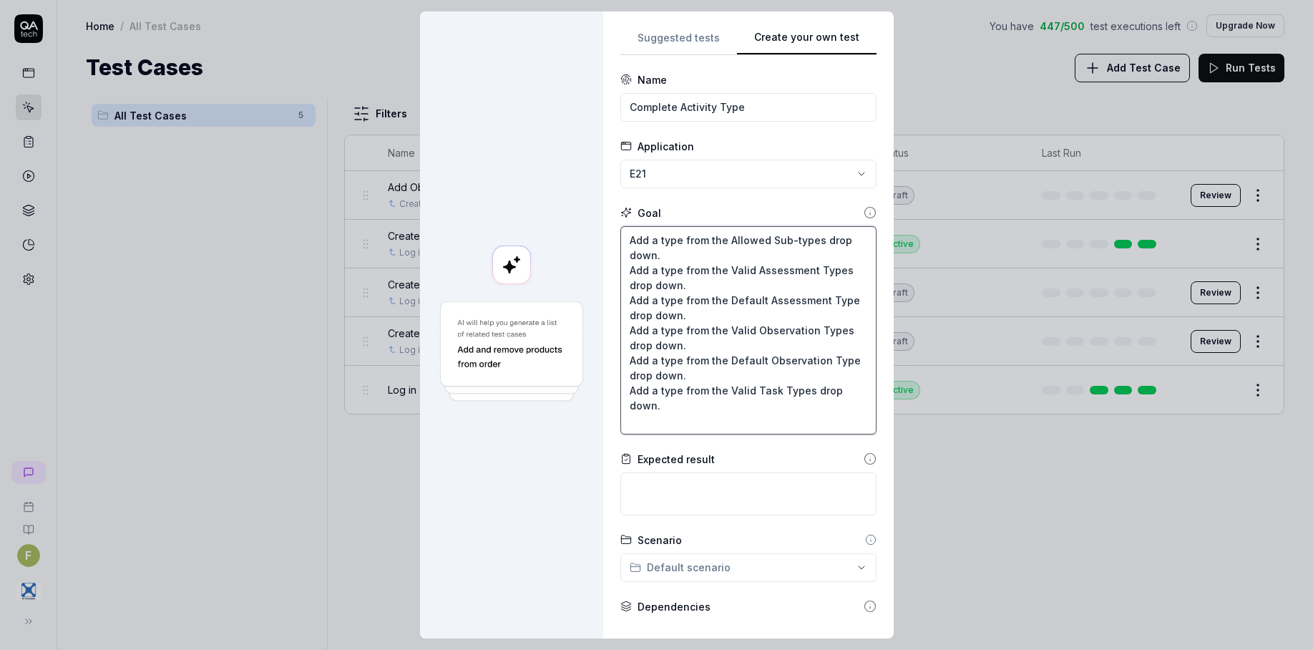
paste textarea "Add a type from the Valid Observation Types drop down."
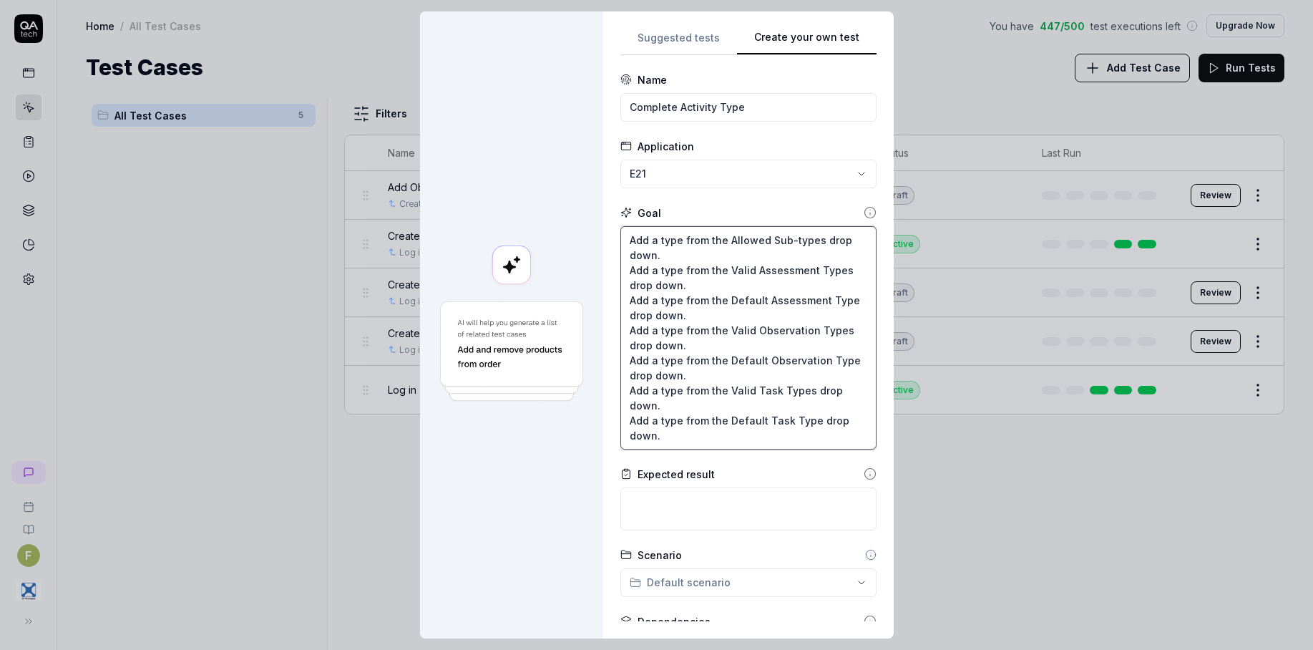
click at [628, 239] on textarea "Add a type from the Allowed Sub-types drop down. Add a type from the Valid Asse…" at bounding box center [748, 337] width 256 height 223
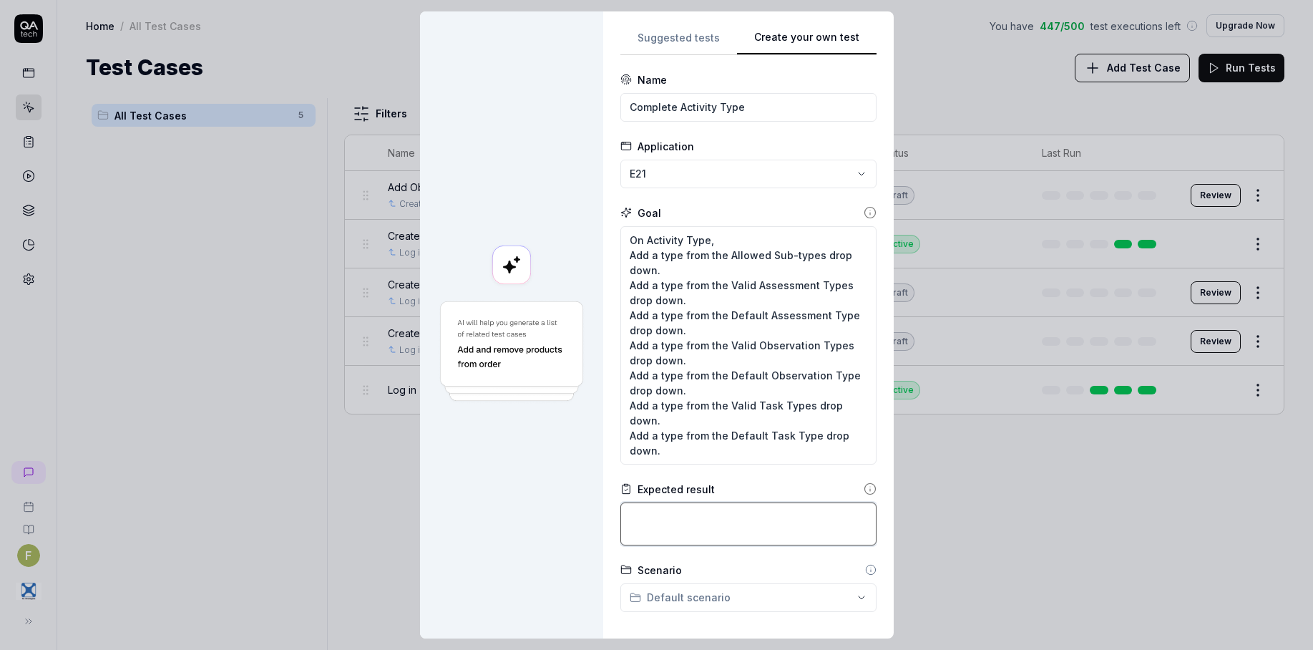
click at [721, 516] on textarea at bounding box center [748, 523] width 256 height 43
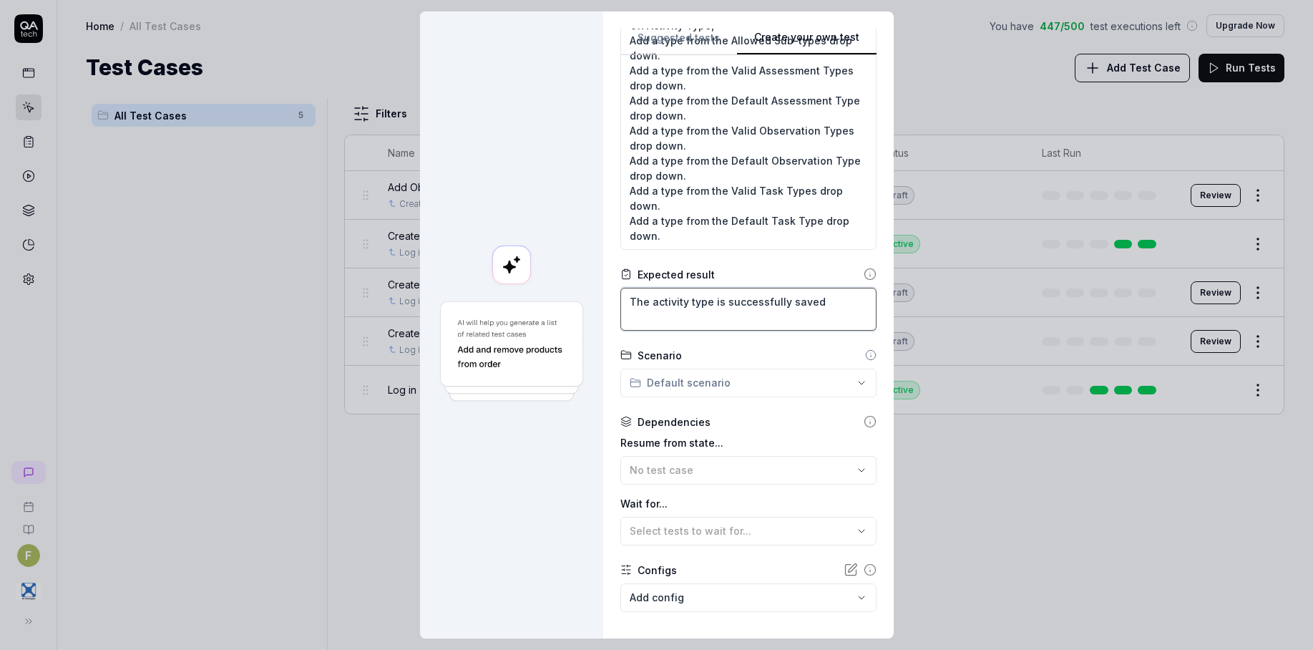
scroll to position [285, 0]
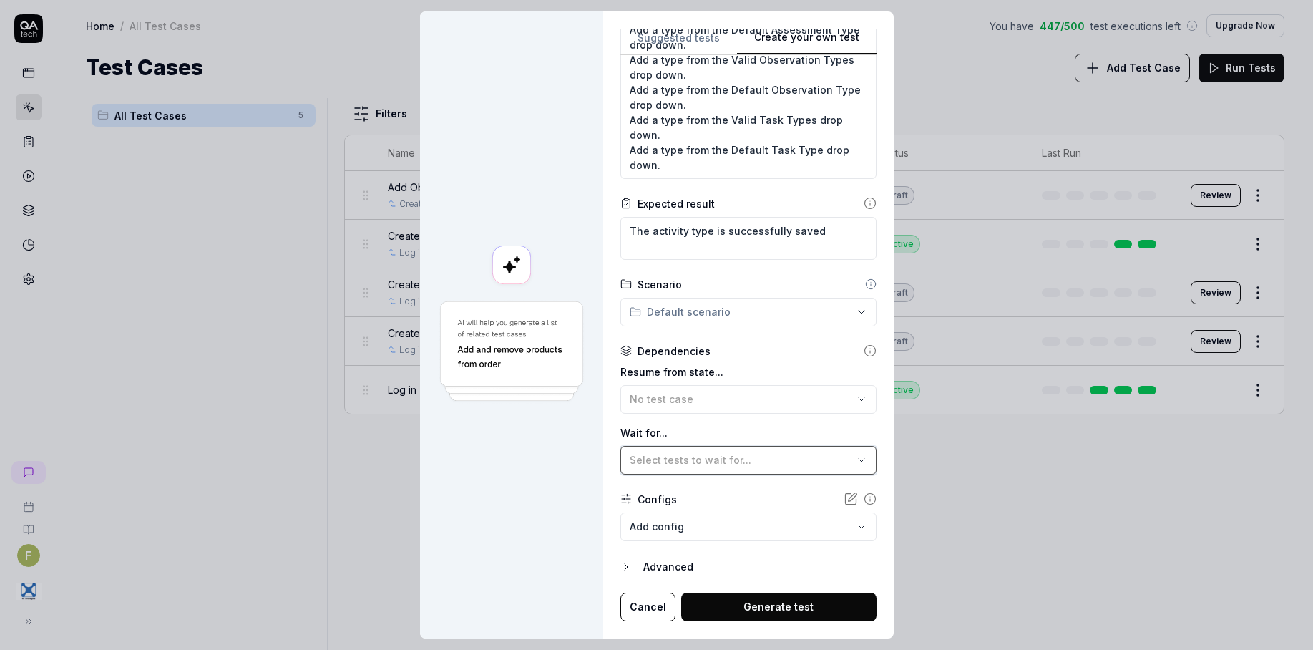
click at [753, 461] on div "Select tests to wait for..." at bounding box center [740, 459] width 223 height 15
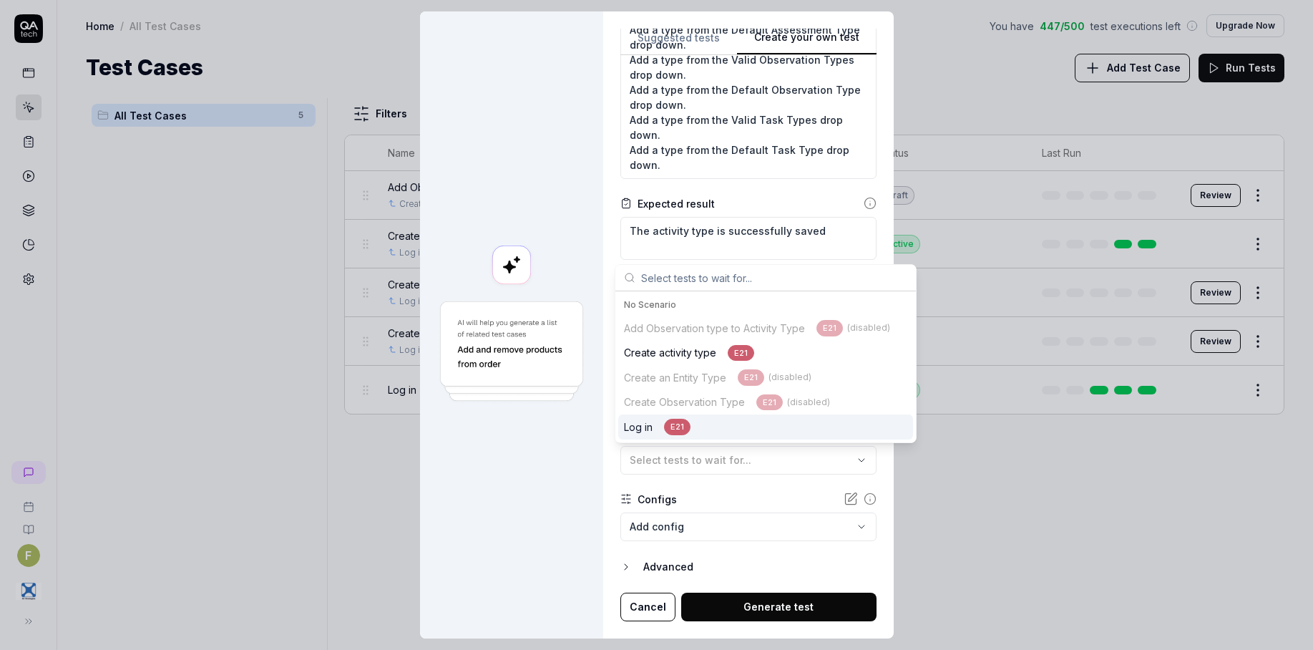
click at [757, 494] on div "Configs" at bounding box center [748, 498] width 256 height 15
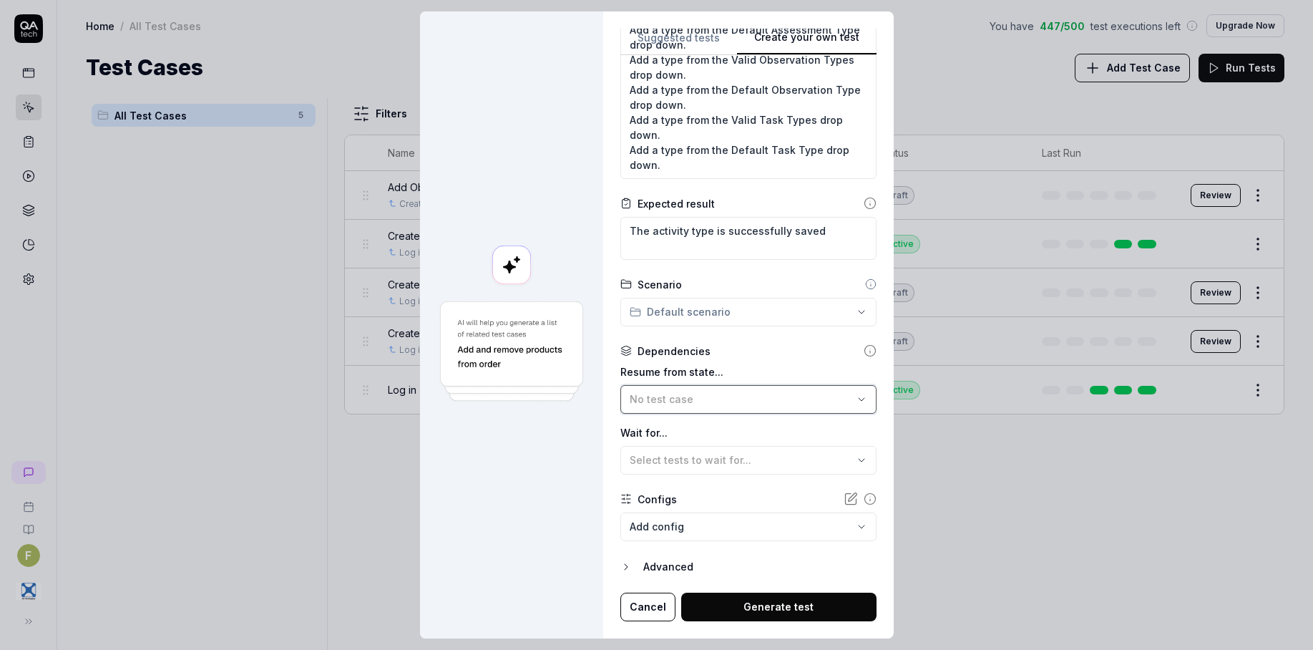
click at [718, 405] on div "No test case" at bounding box center [740, 398] width 223 height 15
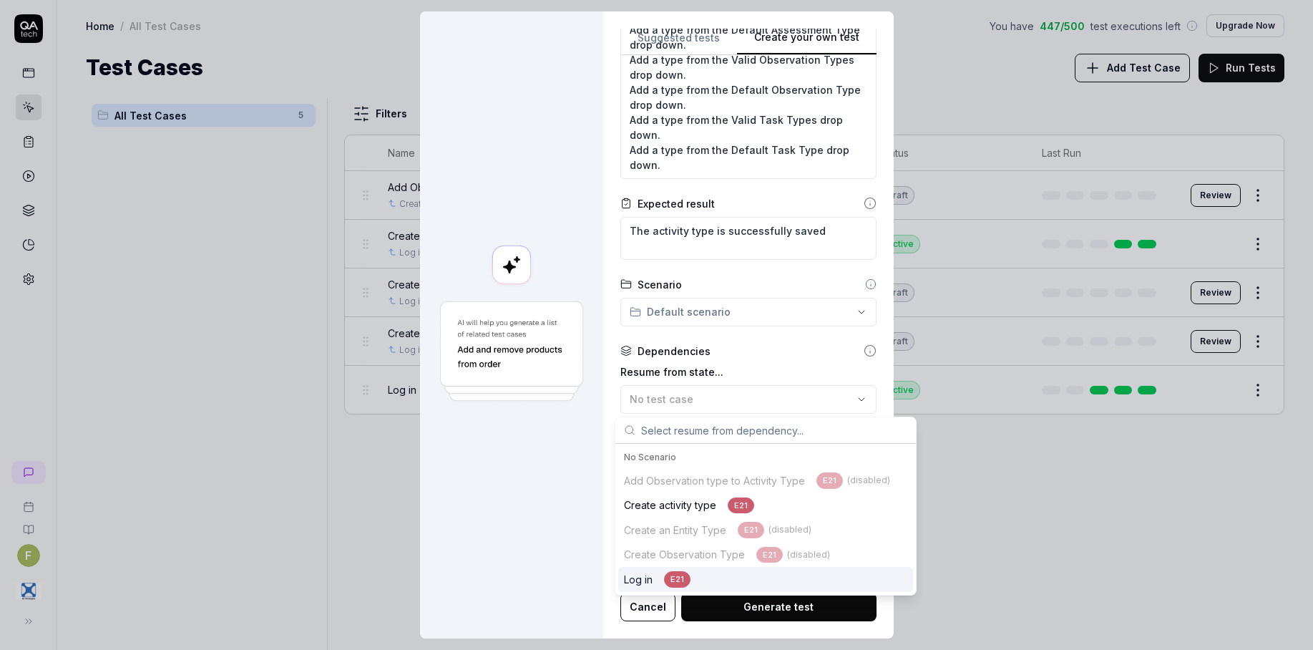
click at [679, 581] on div "E21" at bounding box center [677, 579] width 26 height 16
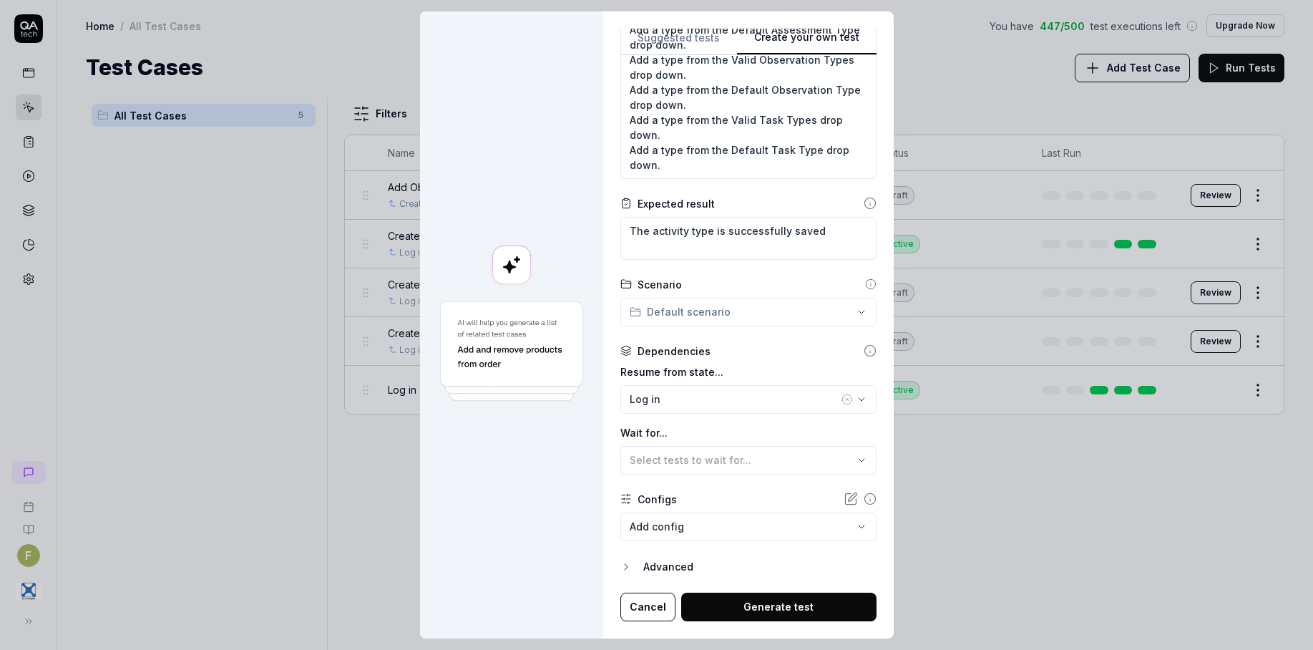
click at [745, 544] on form "**********" at bounding box center [748, 204] width 256 height 834
click at [768, 603] on button "Generate test" at bounding box center [778, 606] width 195 height 29
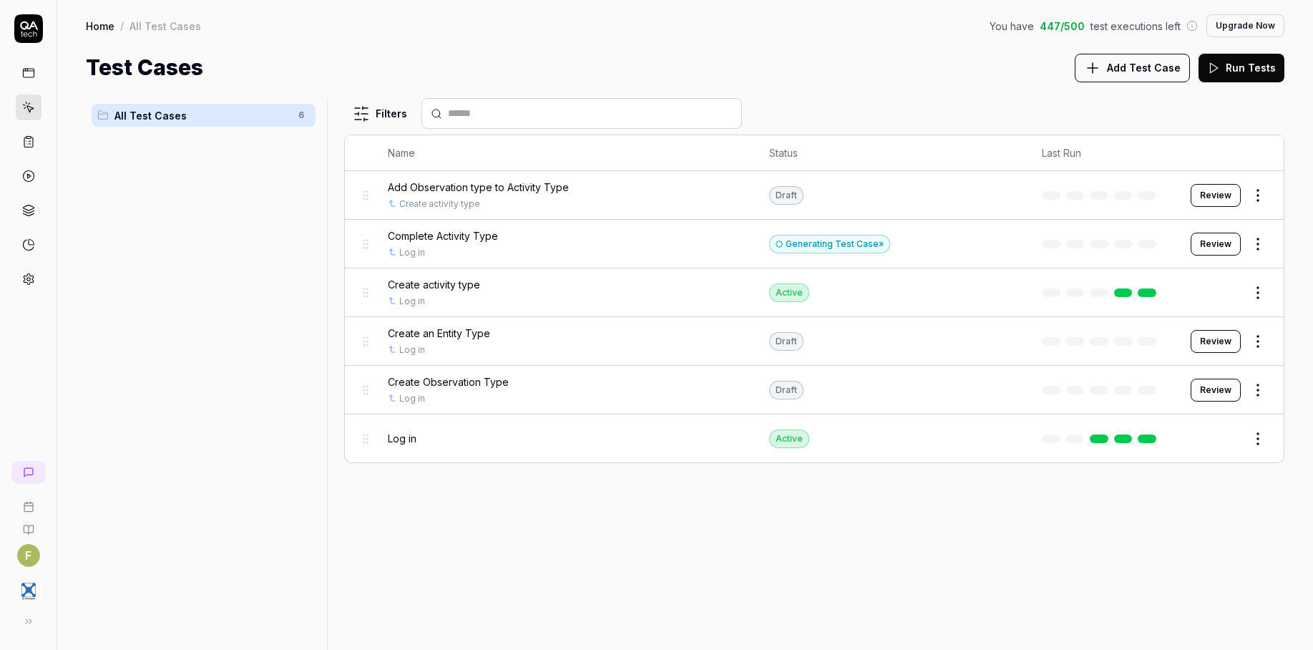
click at [1230, 250] on button "Review" at bounding box center [1215, 243] width 50 height 23
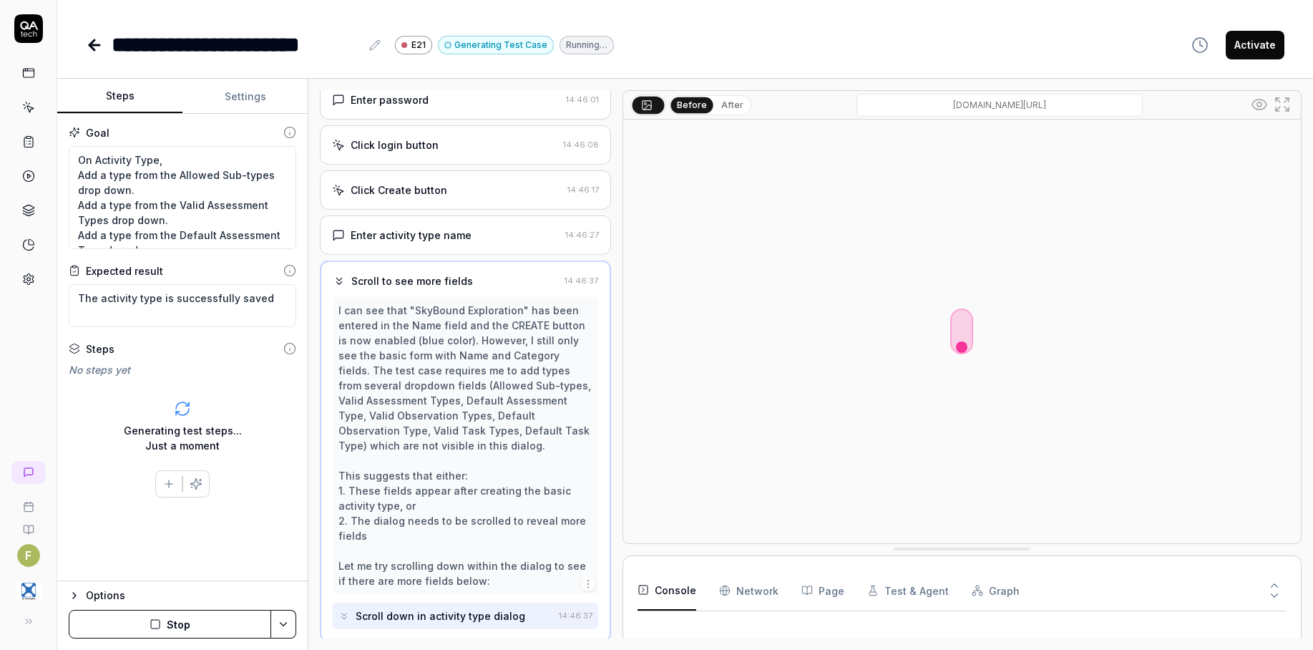
scroll to position [152, 0]
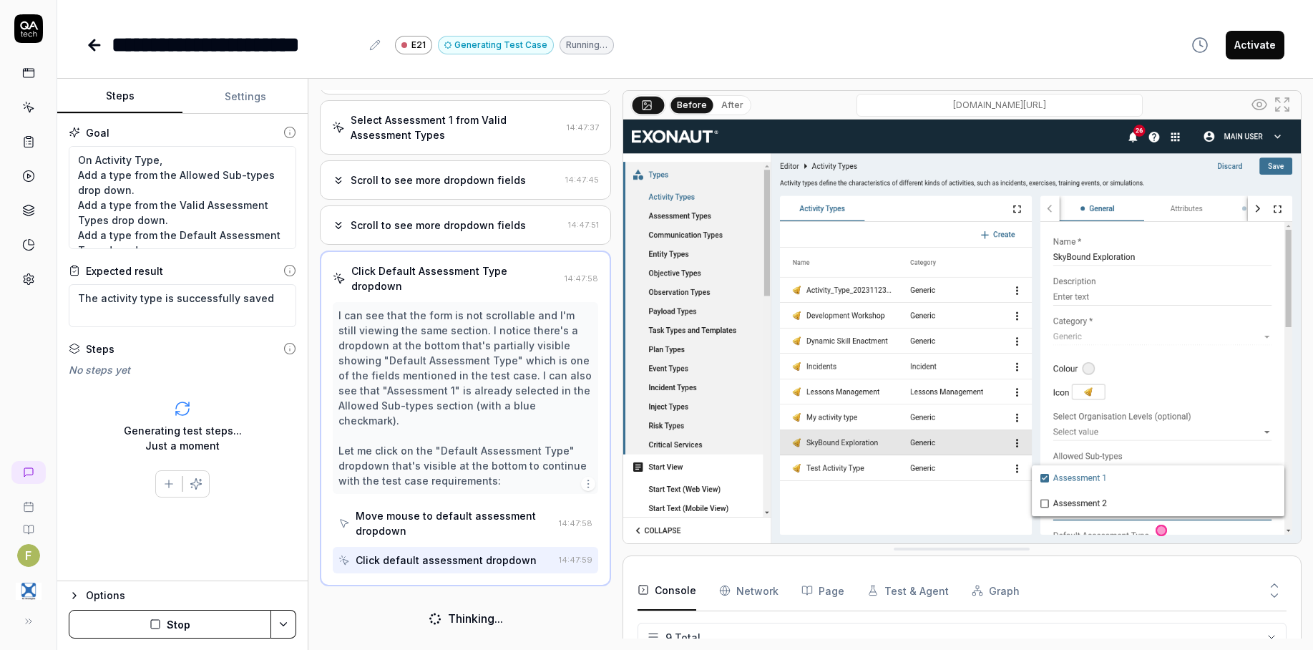
scroll to position [649, 0]
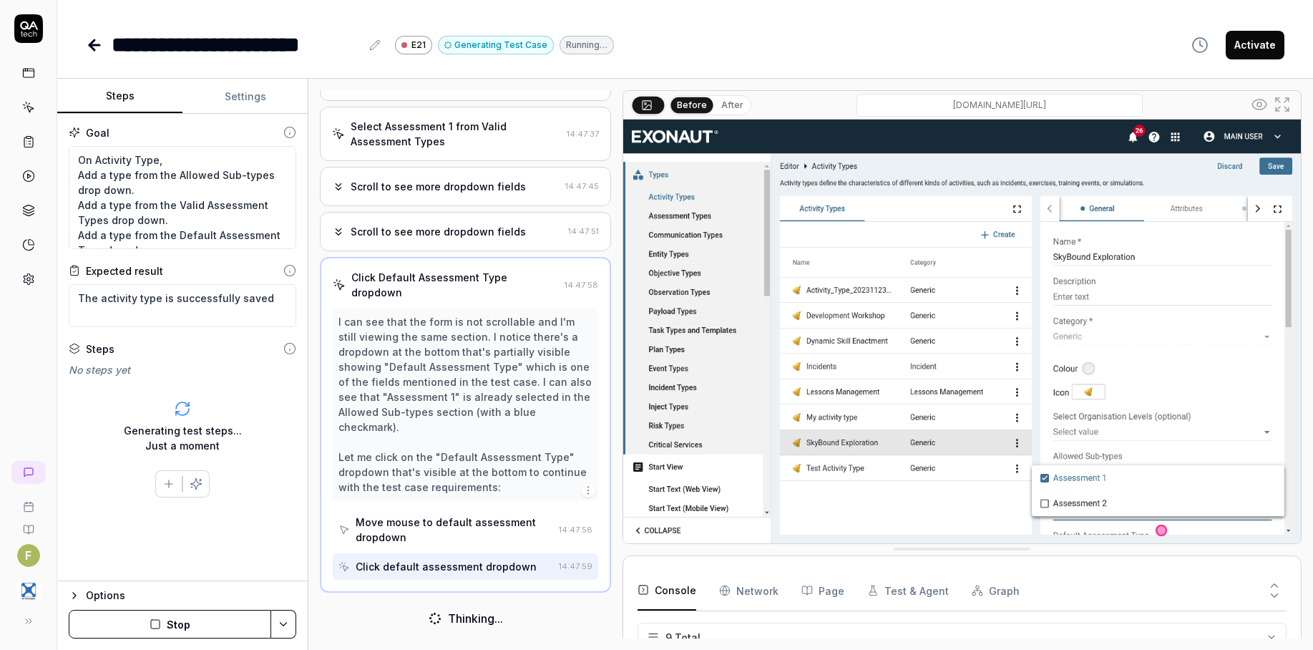
click at [724, 109] on button "After" at bounding box center [732, 105] width 34 height 16
click at [692, 106] on button "Before" at bounding box center [691, 105] width 41 height 16
click at [727, 100] on button "After" at bounding box center [732, 105] width 34 height 16
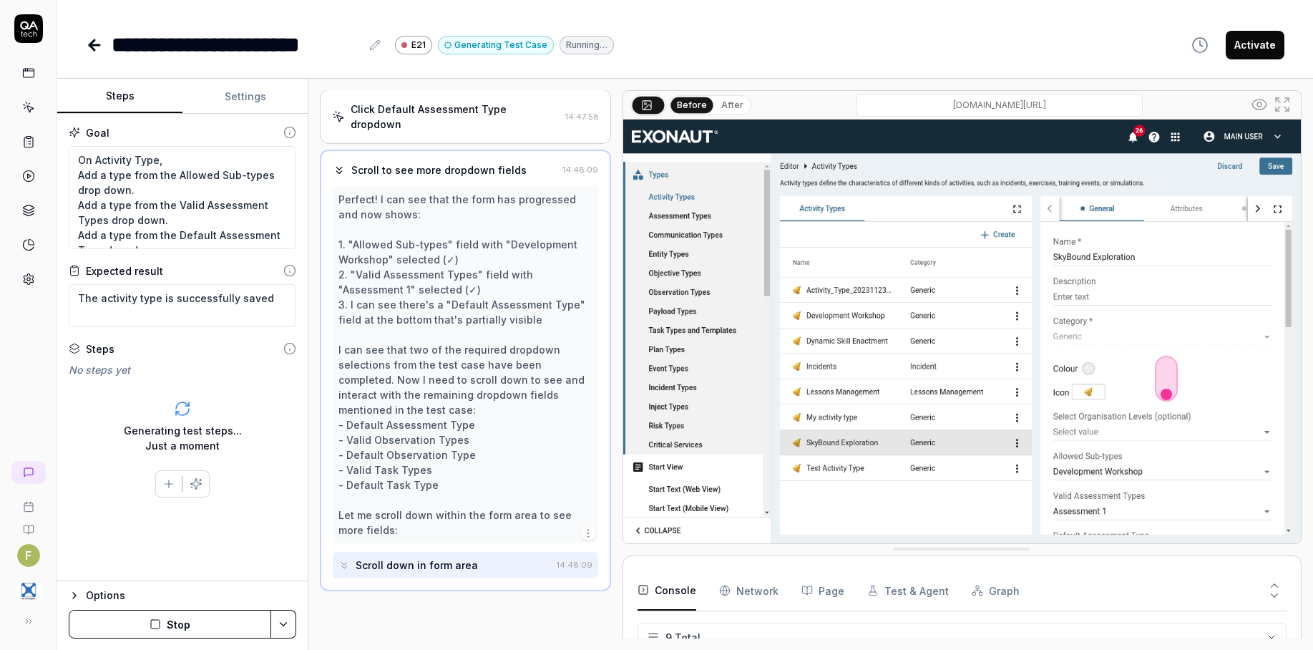
scroll to position [800, 0]
click at [1193, 50] on icon "button" at bounding box center [1199, 44] width 17 height 17
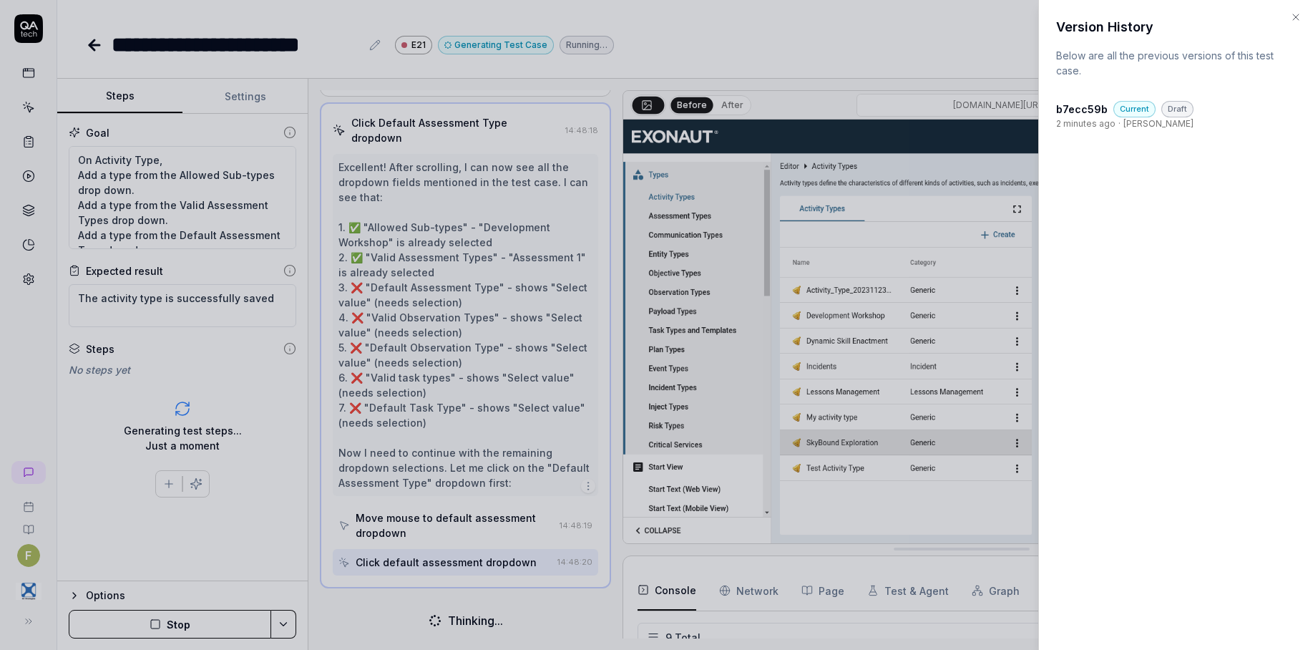
scroll to position [889, 0]
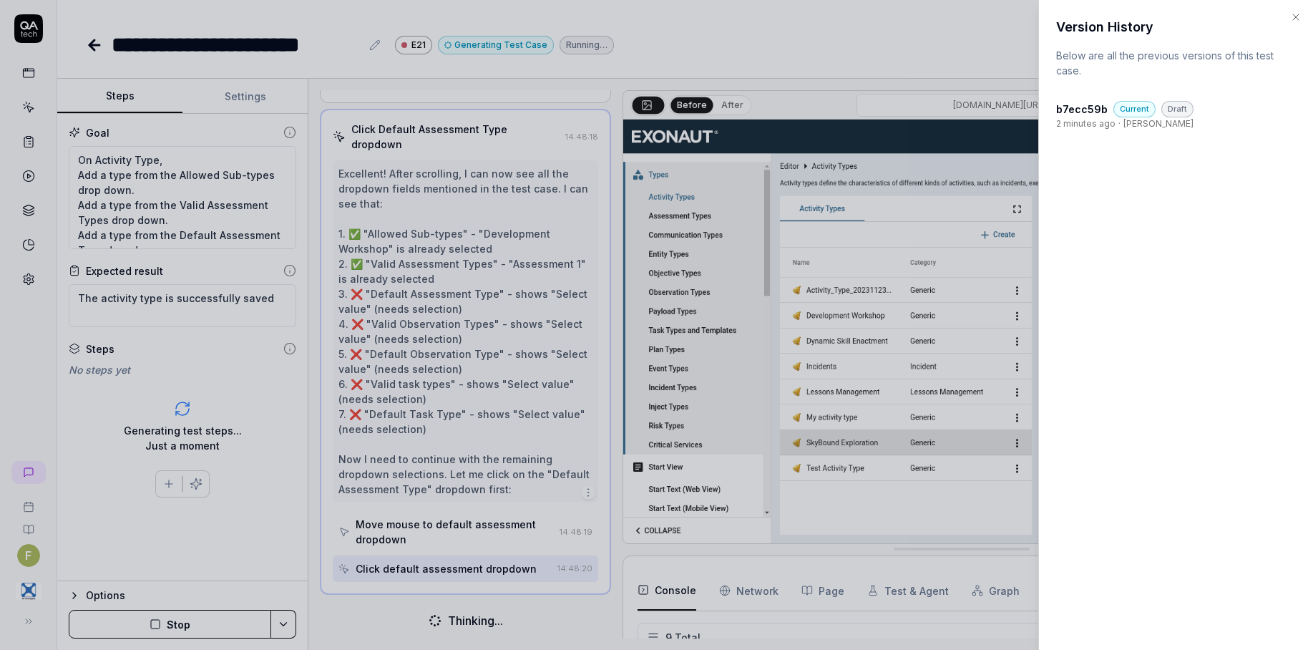
click at [1290, 19] on icon "button" at bounding box center [1295, 16] width 11 height 11
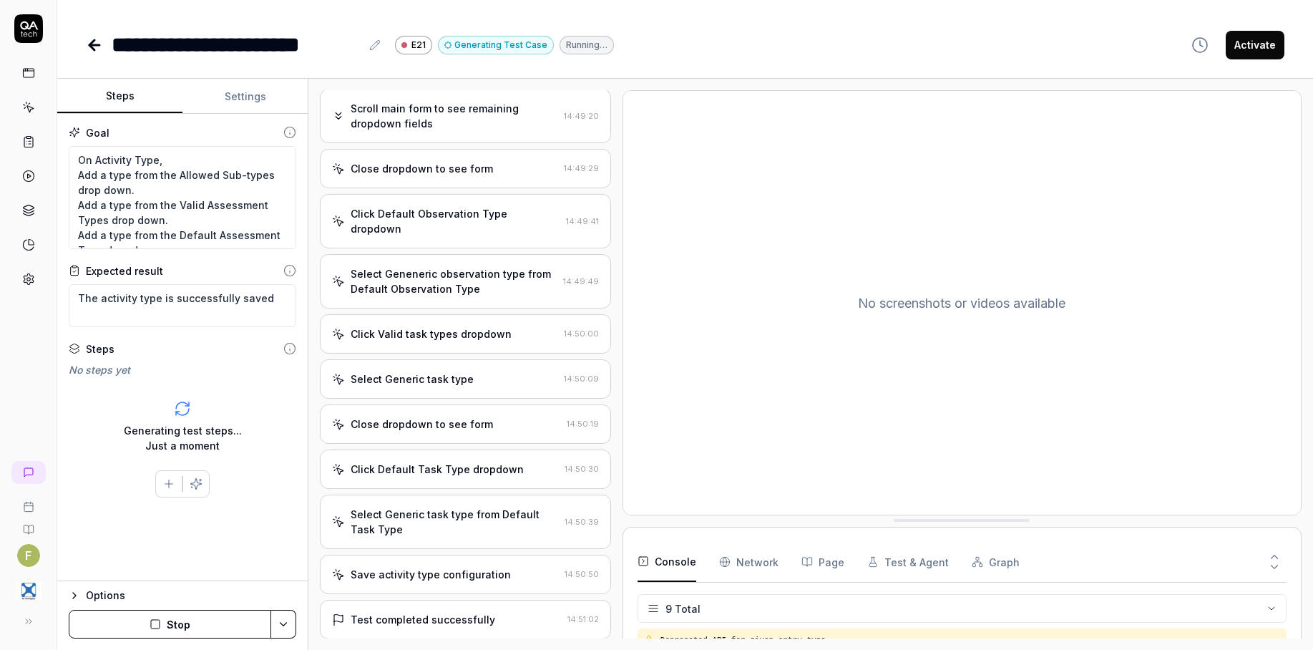
scroll to position [1299, 0]
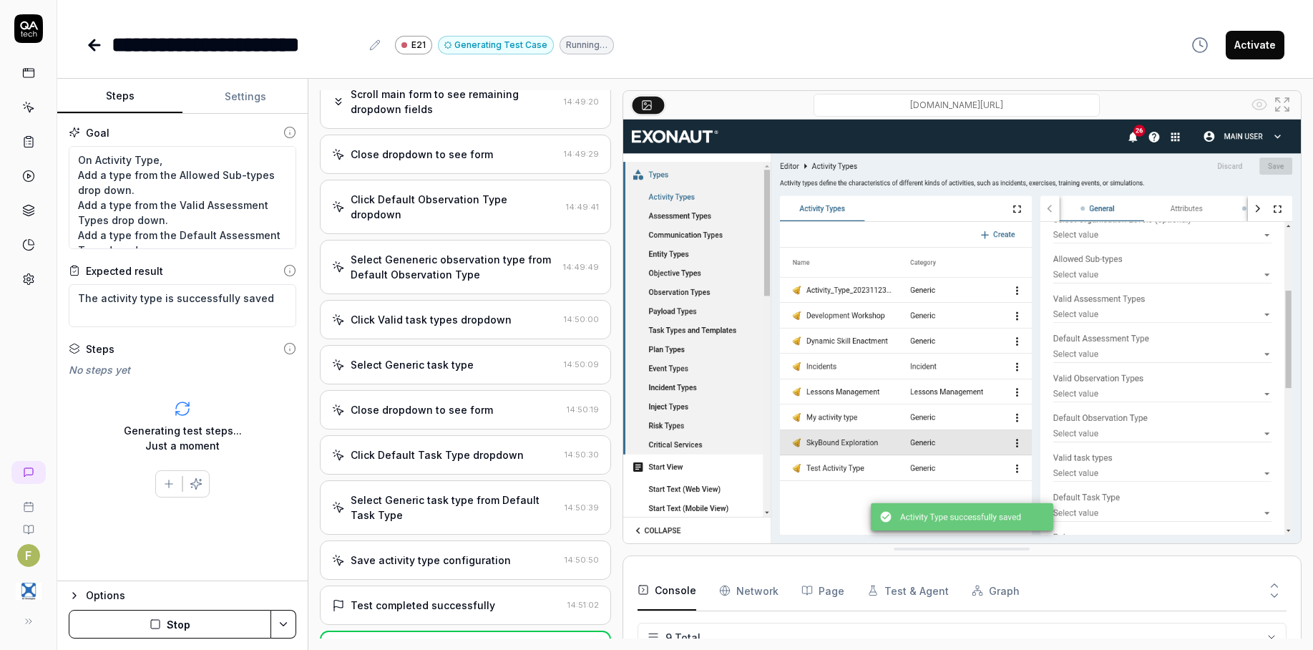
click at [28, 77] on icon at bounding box center [28, 73] width 13 height 13
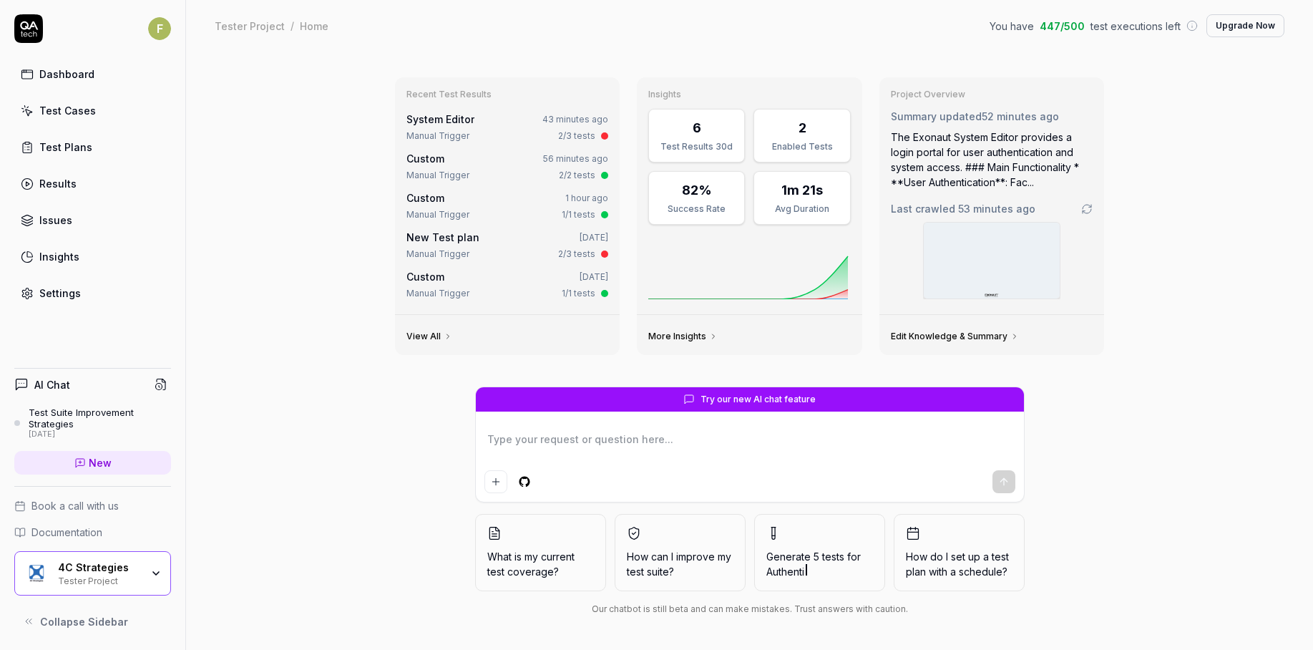
click at [25, 113] on icon at bounding box center [27, 110] width 13 height 13
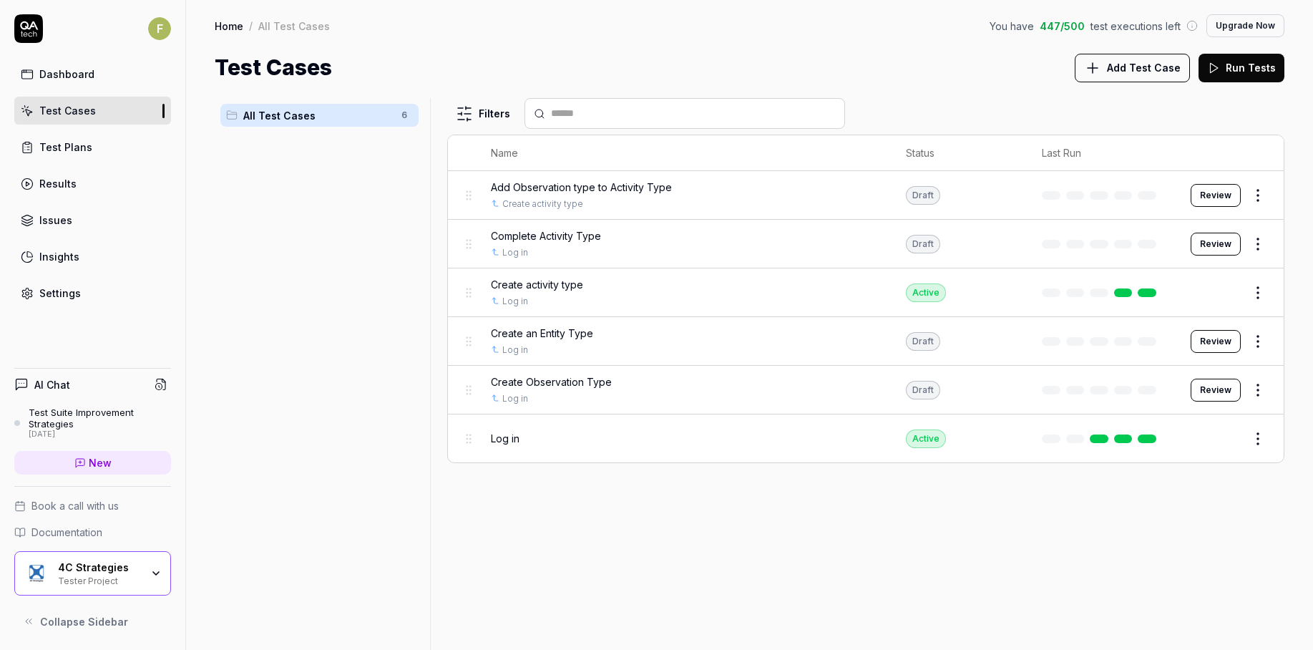
click at [1006, 549] on div "Filters Name Status Last Run Add Observation type to Activity Type Create activ…" at bounding box center [865, 374] width 837 height 552
drag, startPoint x: 1125, startPoint y: 49, endPoint x: 1125, endPoint y: 59, distance: 10.0
click at [1125, 49] on div "Home / All Test Cases You have 447 / 500 test executions left Upgrade Now Home …" at bounding box center [749, 42] width 1127 height 84
click at [1125, 71] on span "Add Test Case" at bounding box center [1144, 67] width 74 height 15
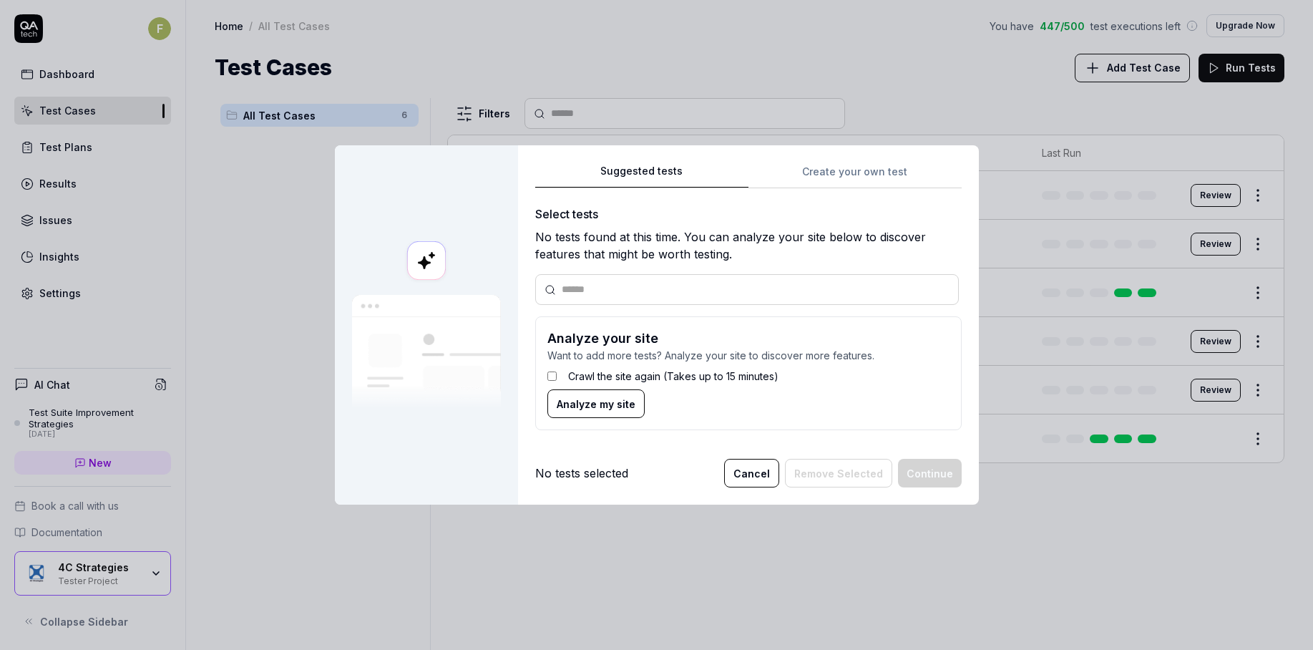
click at [853, 180] on div "Suggested tests Create your own test Select tests No tests found at this time. …" at bounding box center [748, 302] width 426 height 280
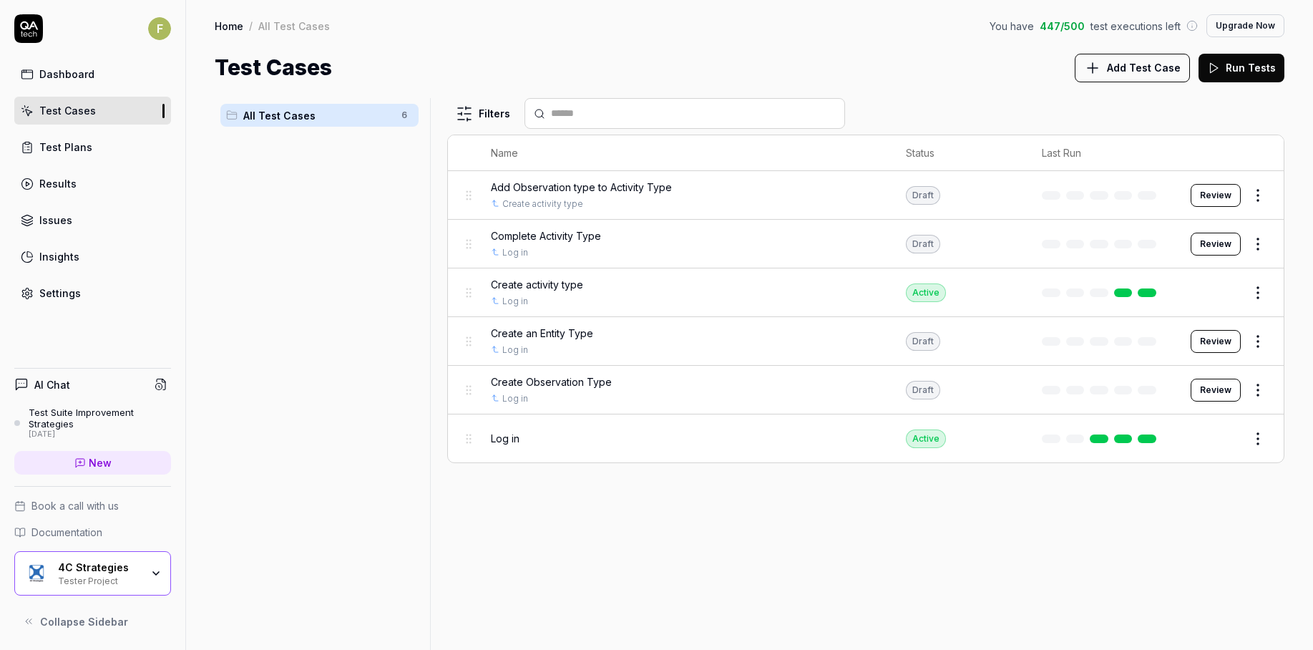
click at [159, 574] on icon "button" at bounding box center [155, 572] width 11 height 11
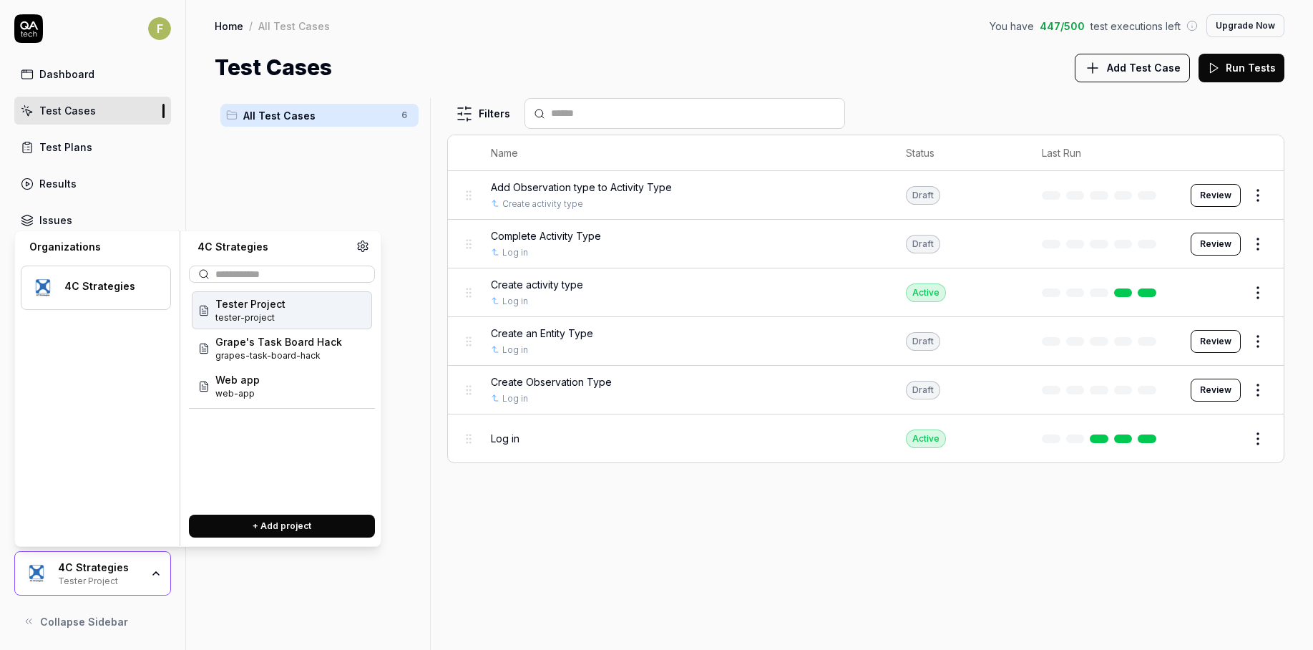
click at [257, 585] on div "All Test Cases 6" at bounding box center [320, 365] width 210 height 534
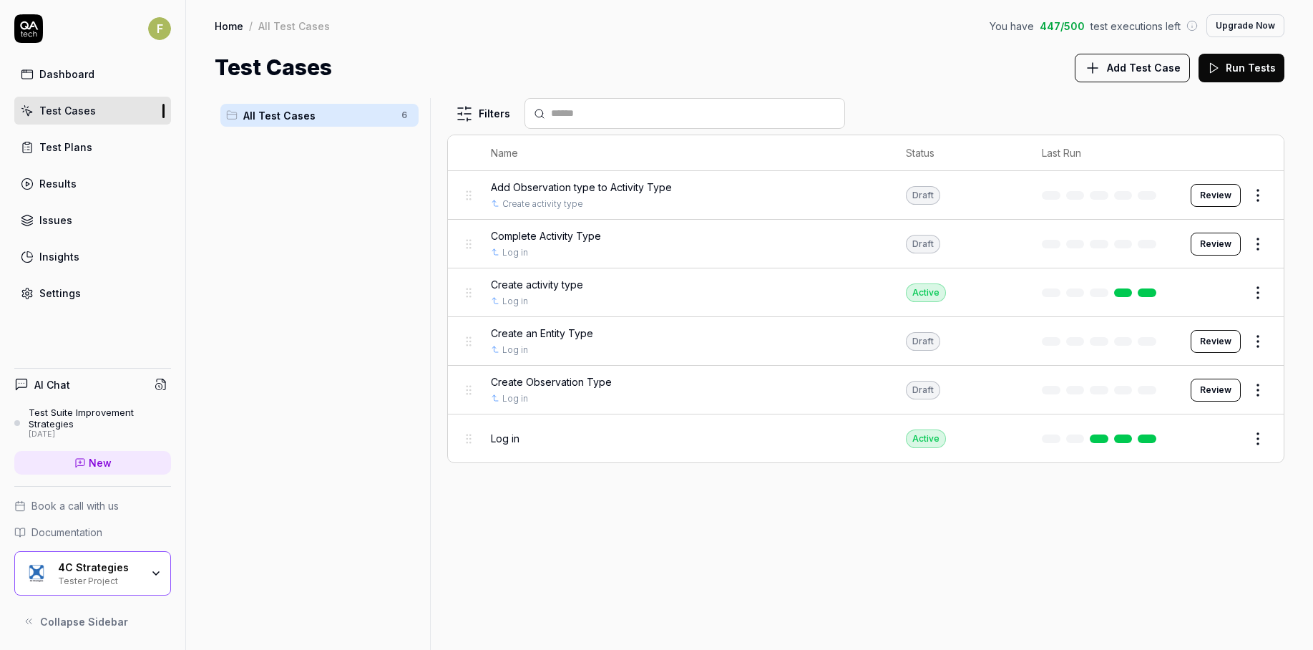
click at [85, 299] on link "Settings" at bounding box center [92, 293] width 157 height 28
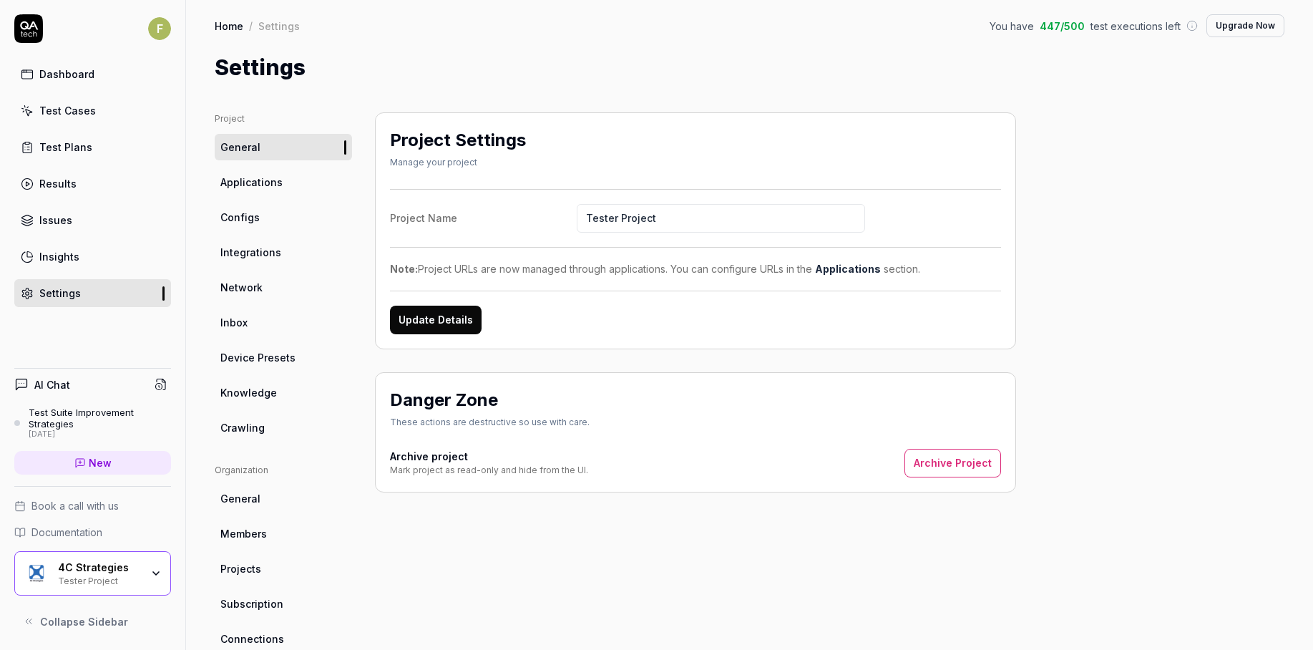
click at [277, 424] on link "Crawling" at bounding box center [283, 427] width 137 height 26
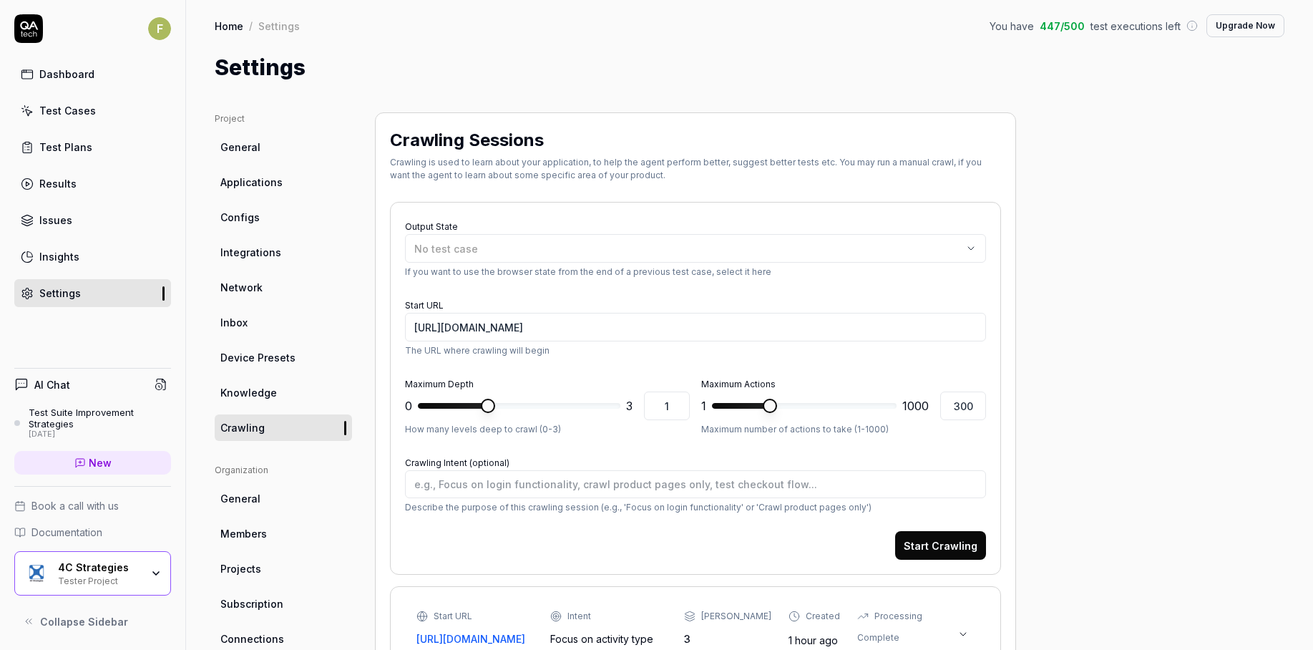
click at [750, 232] on div "Output State No test case If you want to use the browser state from the end of …" at bounding box center [695, 248] width 581 height 62
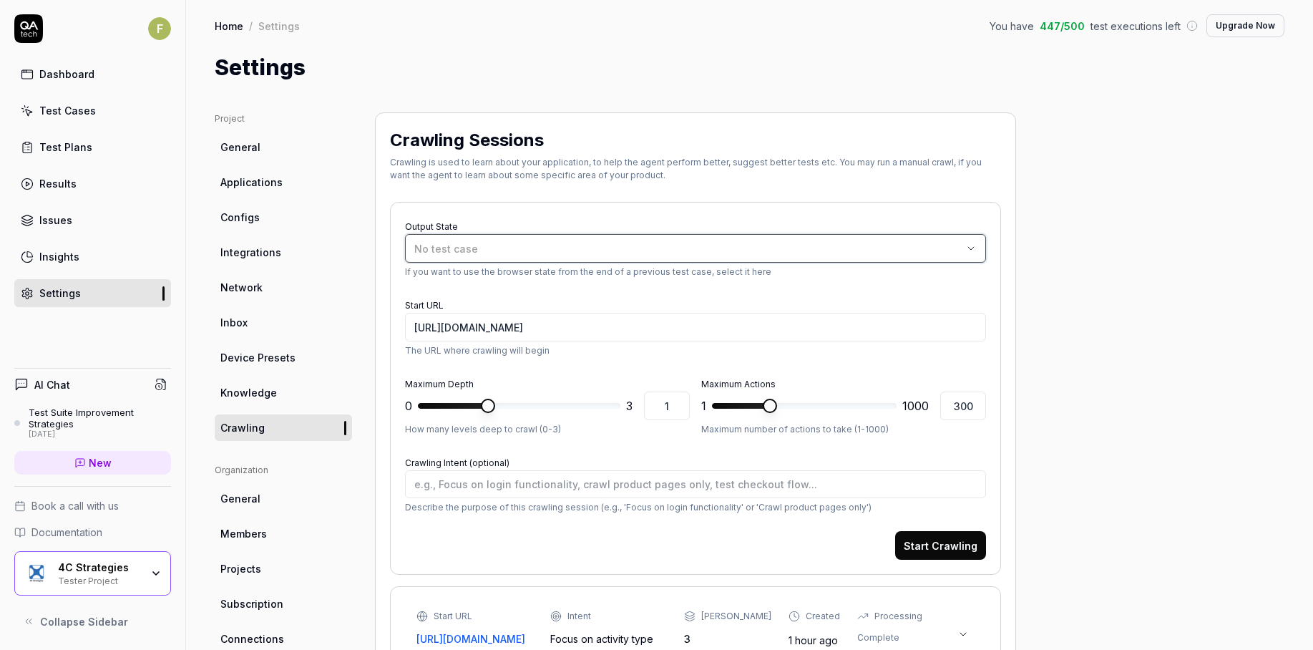
drag, startPoint x: 724, startPoint y: 252, endPoint x: 556, endPoint y: 262, distance: 168.4
click at [721, 252] on div "No test case" at bounding box center [688, 248] width 548 height 15
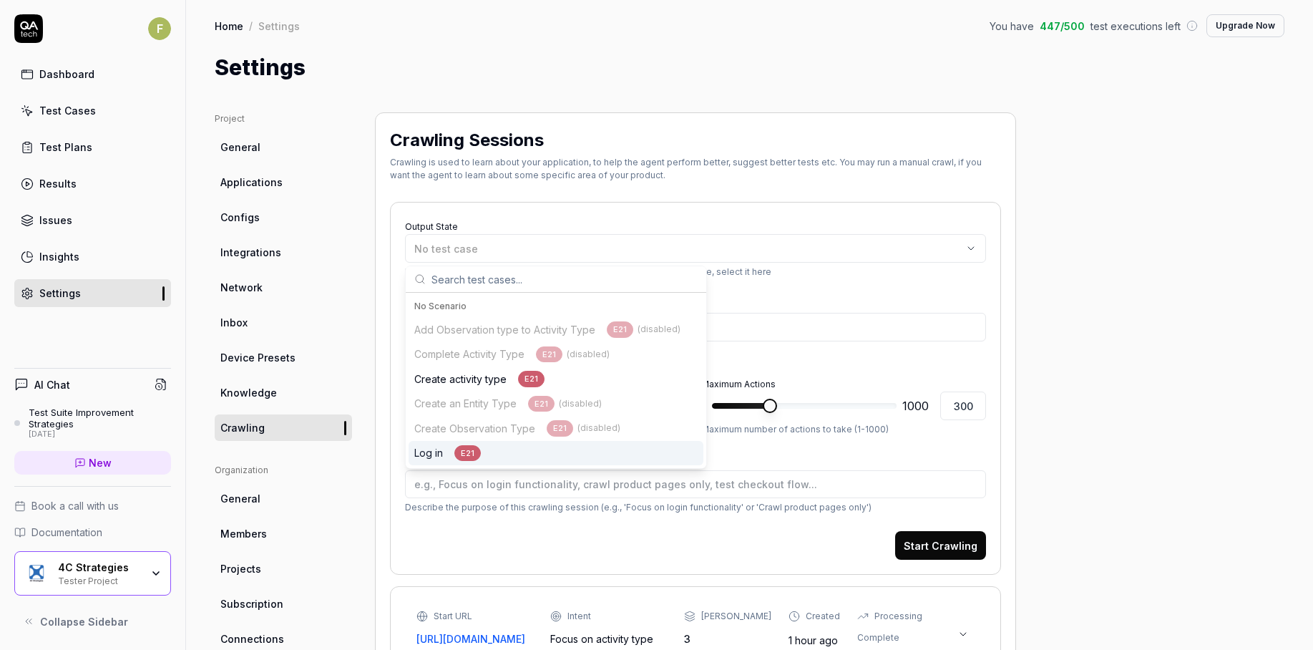
click at [443, 448] on div "Log in E21" at bounding box center [447, 453] width 67 height 16
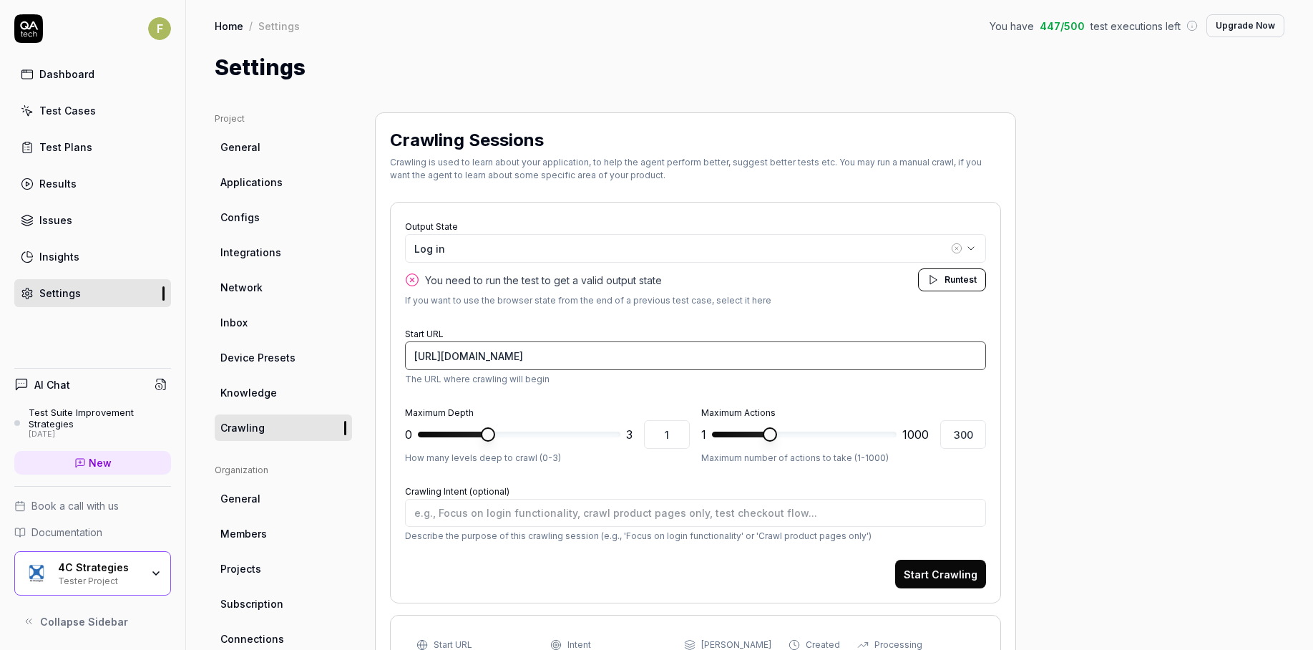
drag, startPoint x: 764, startPoint y: 350, endPoint x: 356, endPoint y: 353, distance: 408.5
paste input "int-semmextdev01.exonaut.com/exonaut-tem"
type textarea "*"
type input "[URL][DOMAIN_NAME]"
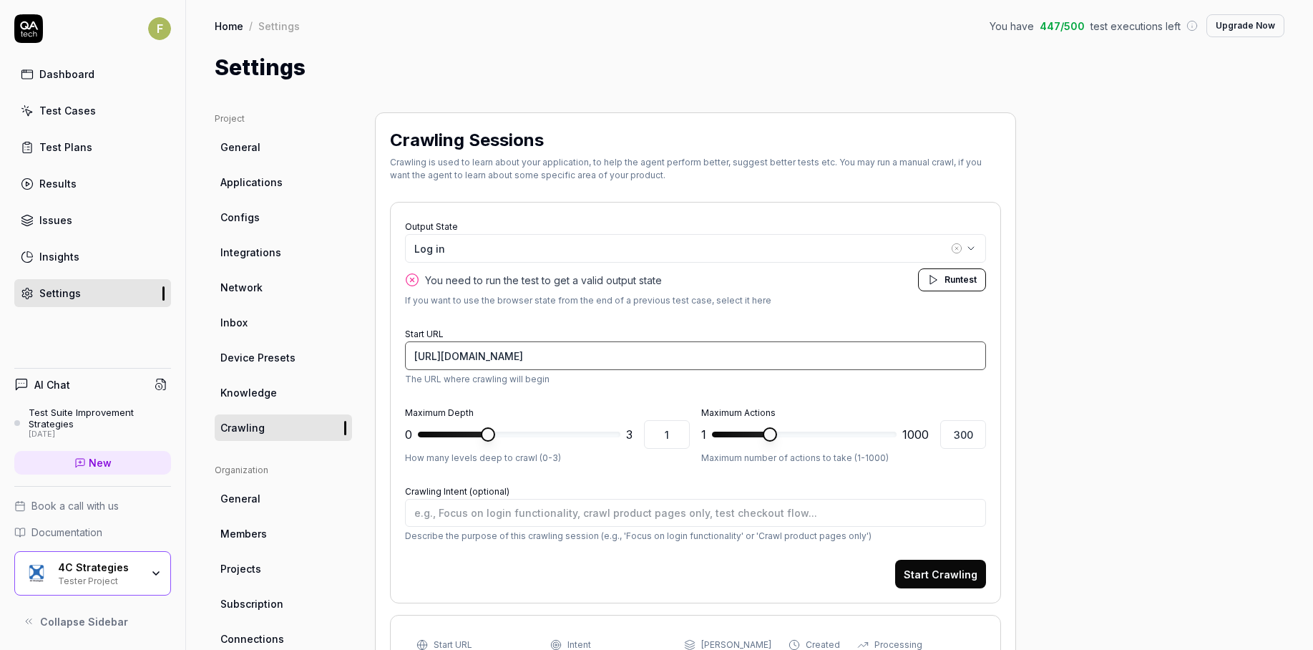
type textarea "*"
click at [464, 354] on input "[URL][DOMAIN_NAME]" at bounding box center [695, 355] width 581 height 29
type input "[URL][DOMAIN_NAME]"
type textarea "*"
type input "3"
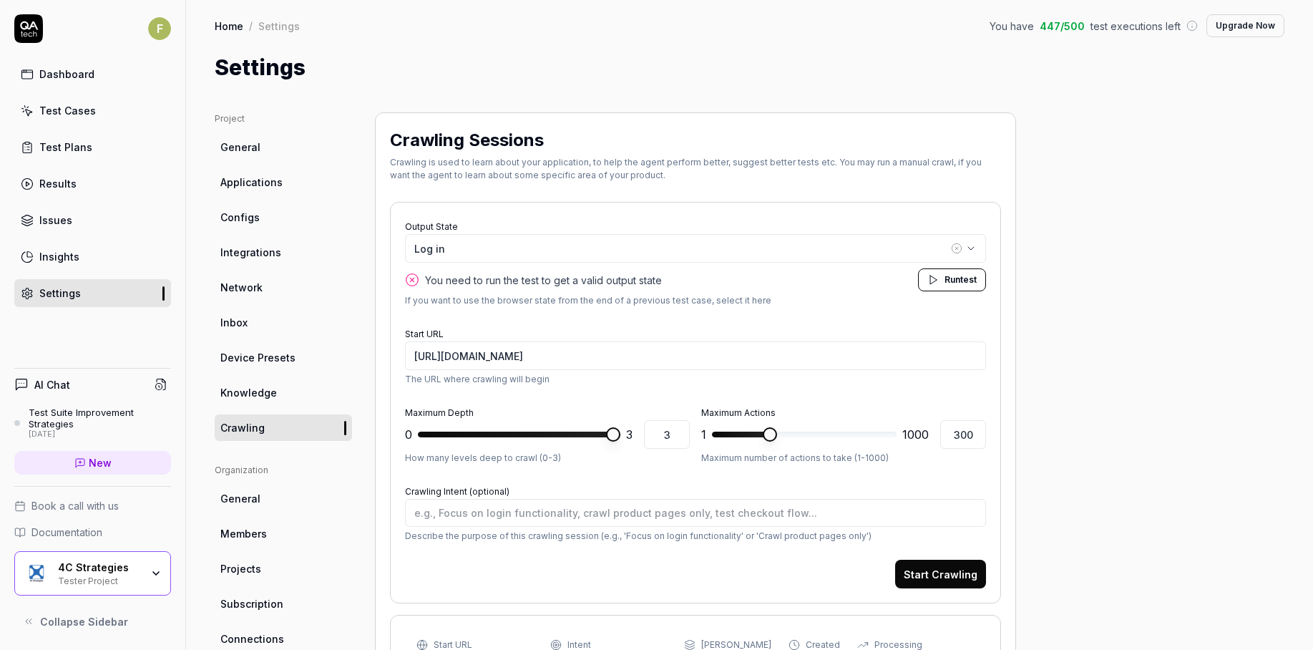
click at [620, 441] on span at bounding box center [613, 434] width 14 height 14
type textarea "*"
type input "1000"
click at [896, 436] on span at bounding box center [889, 434] width 14 height 14
click at [836, 514] on textarea "Crawling Intent (optional)" at bounding box center [695, 513] width 581 height 28
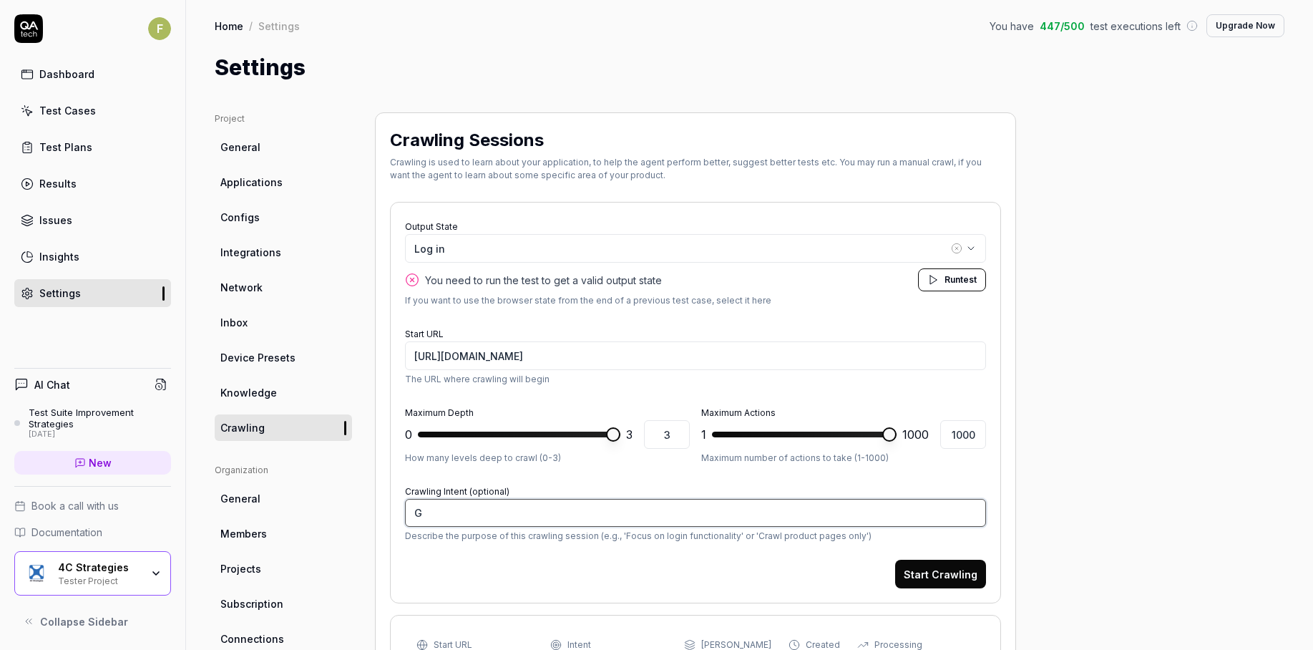
type textarea "*"
type textarea "Go"
type textarea "*"
type textarea "Go"
type textarea "*"
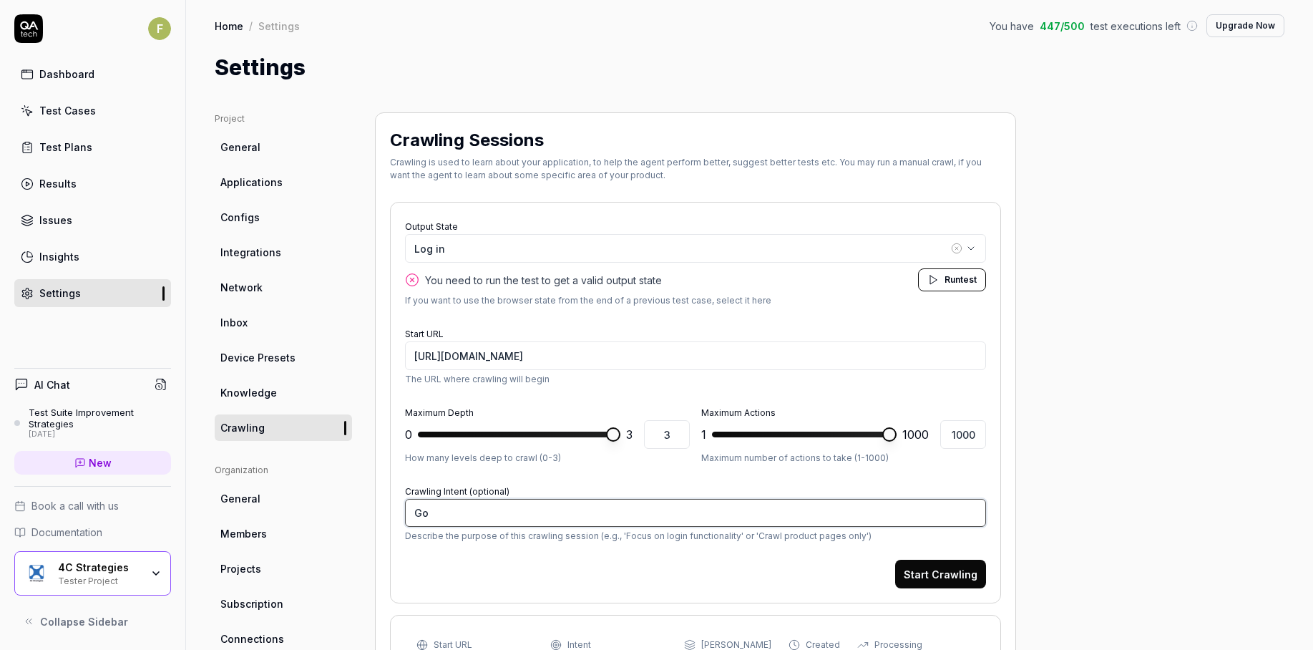
type textarea "Go t"
type textarea "*"
type textarea "Go th"
type textarea "*"
type textarea "Go thr"
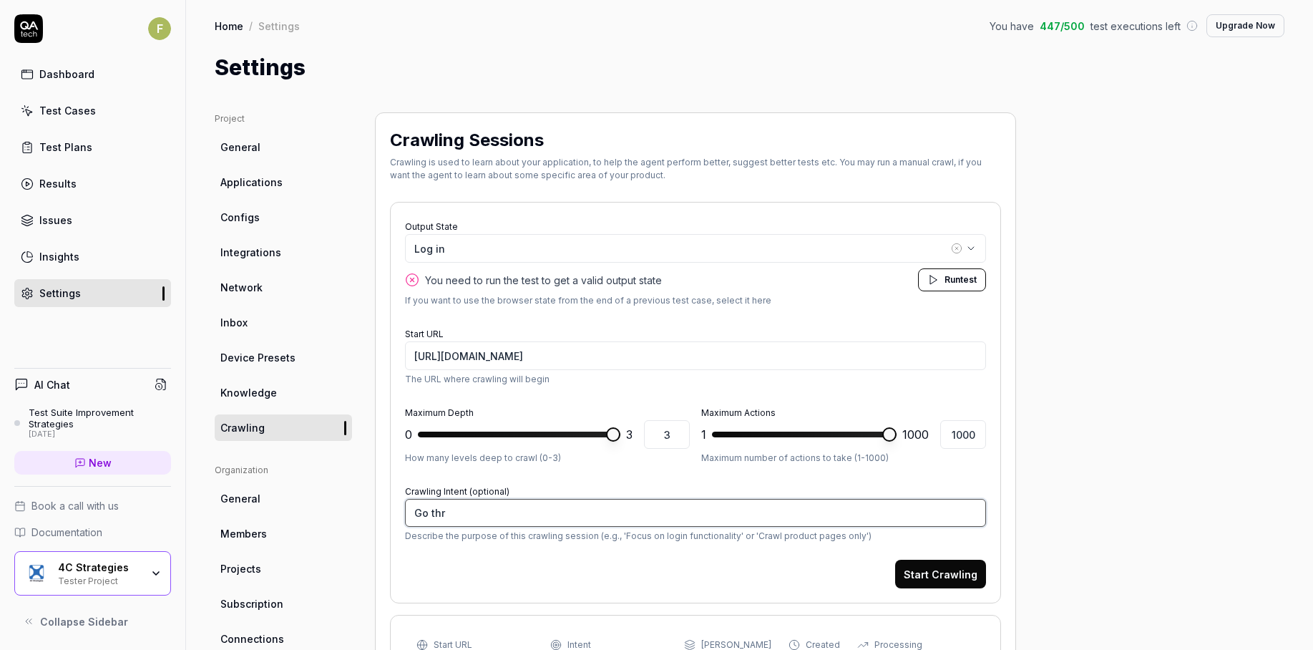
type textarea "*"
type textarea "Go thro"
type textarea "*"
type textarea "Go throu"
type textarea "*"
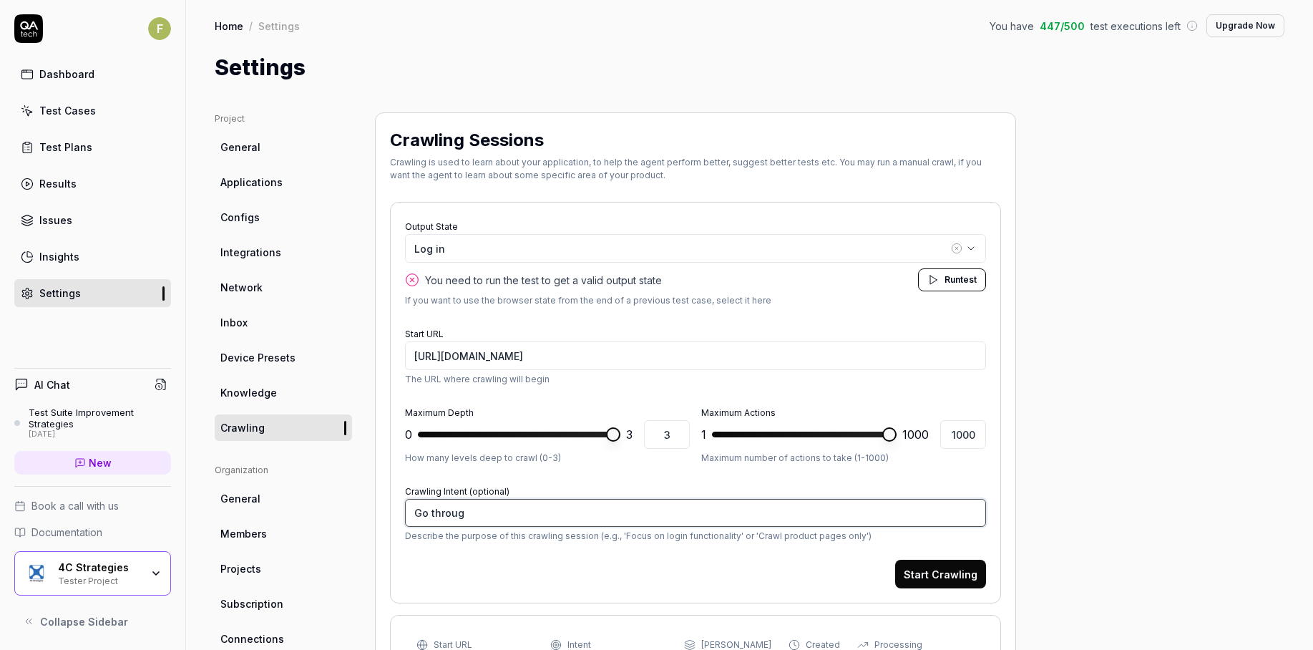
type textarea "Go through"
type textarea "*"
type textarea "Go through"
type textarea "*"
type textarea "Go through a"
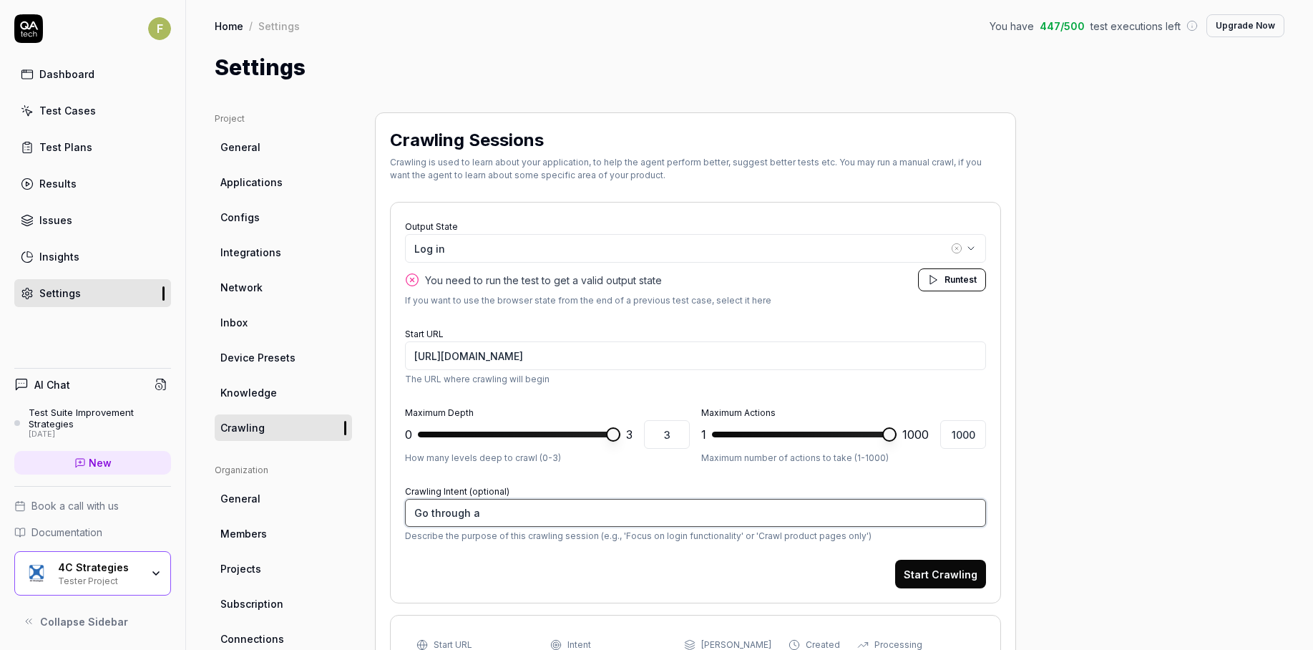
type textarea "*"
type textarea "Go through al"
type textarea "*"
type textarea "Go through all"
type textarea "*"
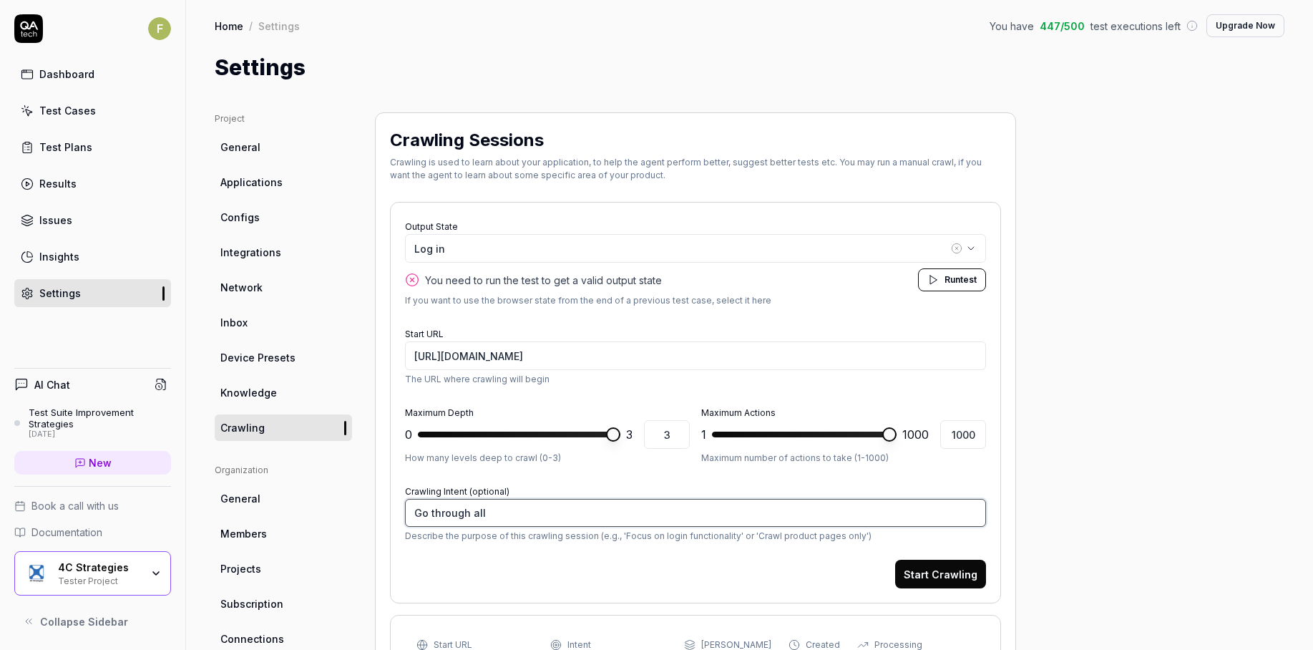
type textarea "Go through all t"
type textarea "*"
type textarea "Go through all"
type textarea "*"
type textarea "Go through all"
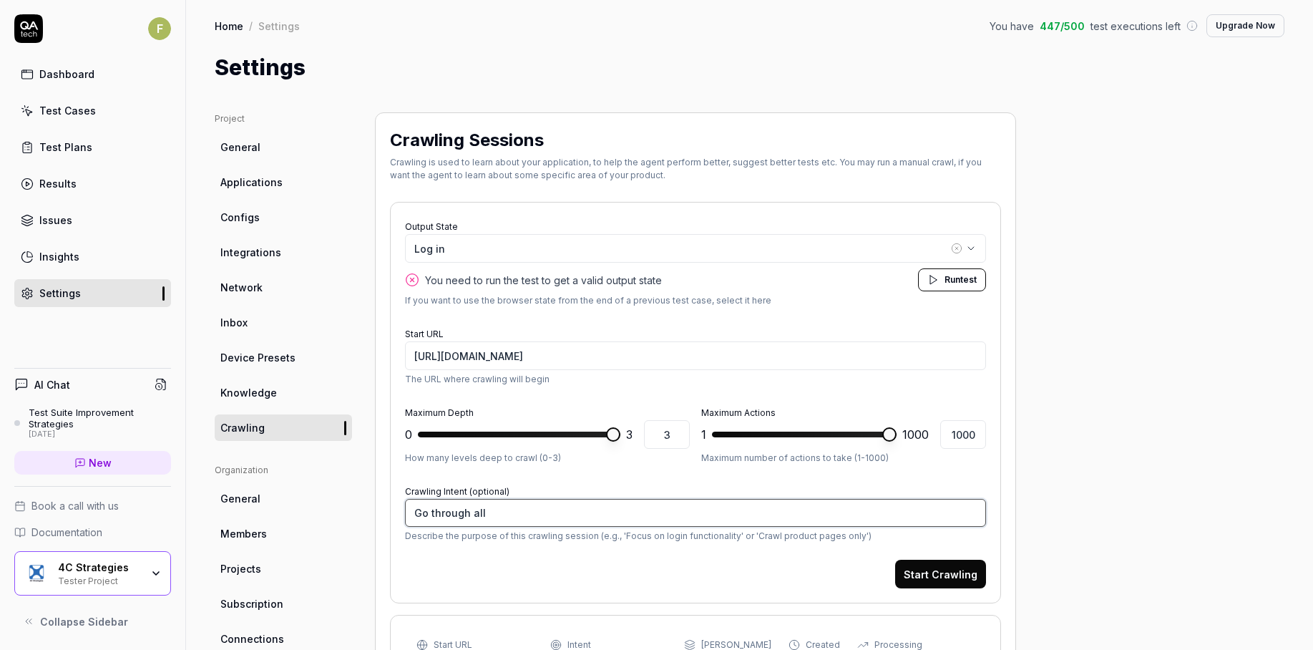
type textarea "*"
type textarea "Go through al"
type textarea "*"
type textarea "Go through a"
type textarea "*"
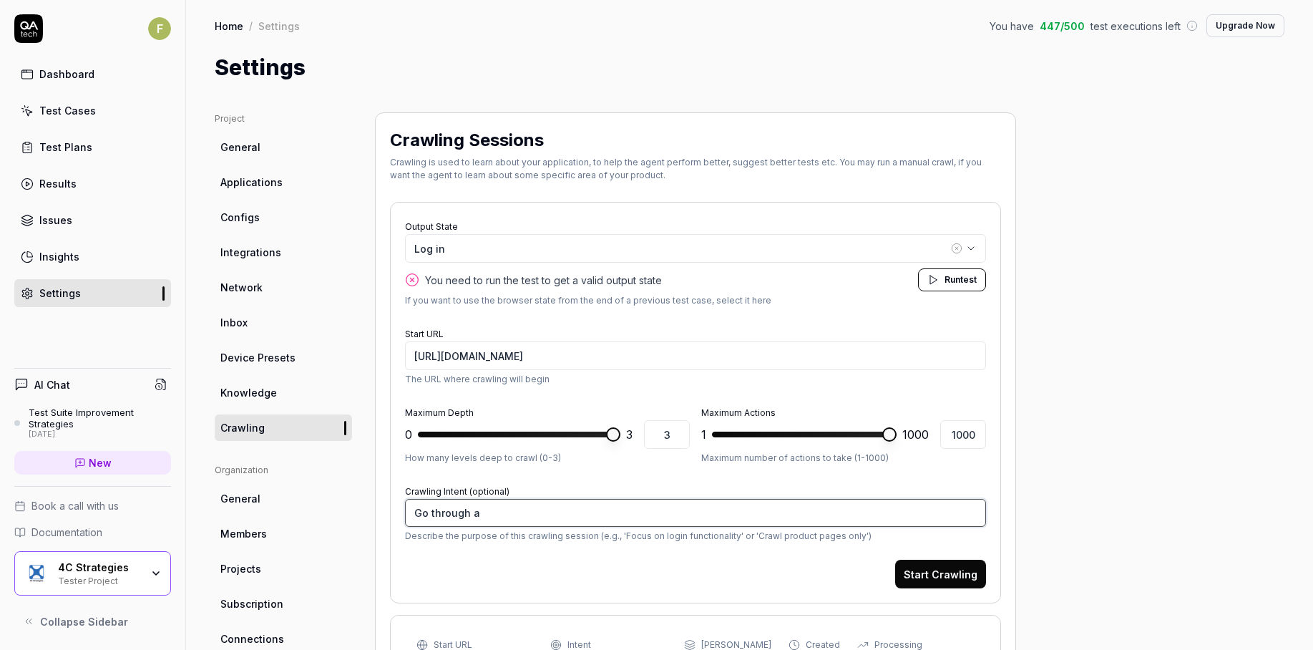
type textarea "Go through"
type textarea "*"
type textarea "Go through a"
type textarea "*"
type textarea "Go through al"
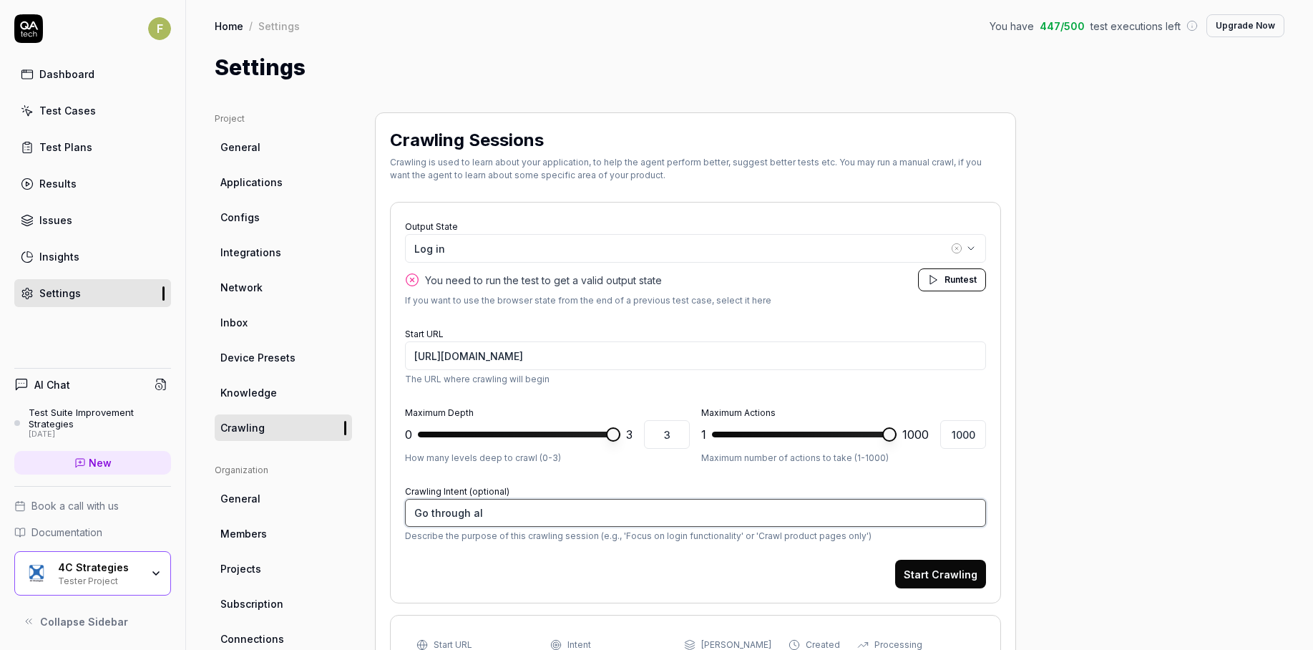
type textarea "*"
type textarea "Go through all"
type textarea "*"
type textarea "Go through all m"
type textarea "*"
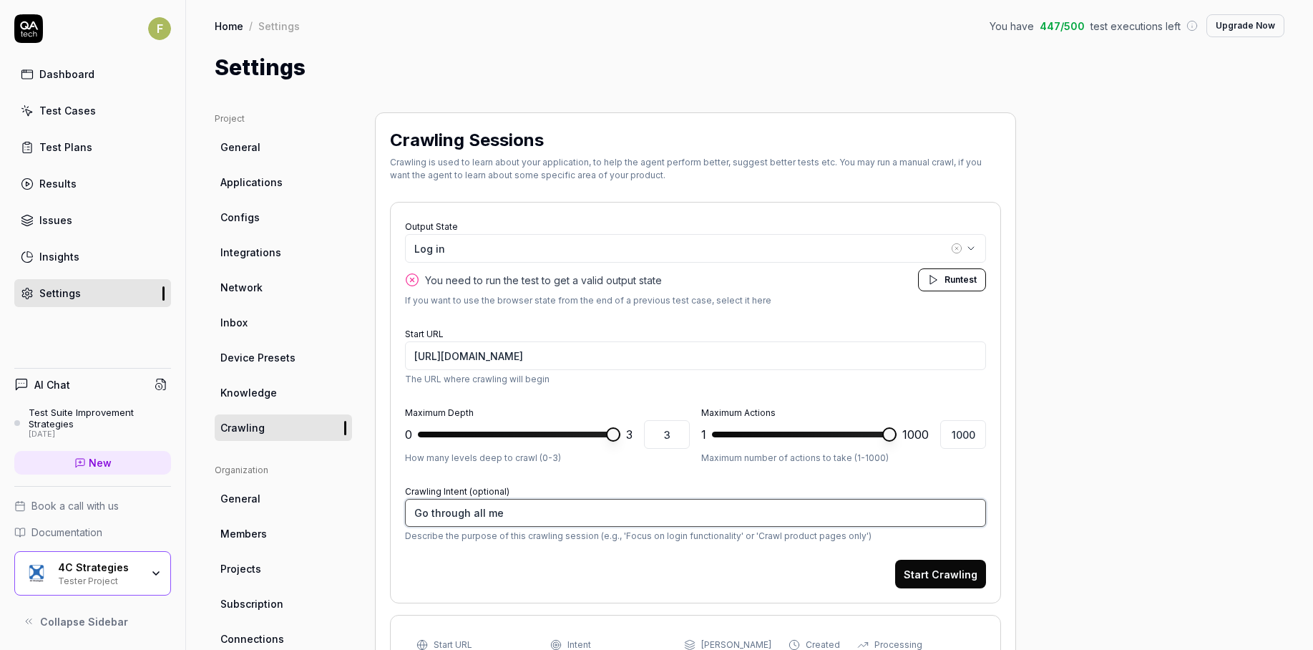
type textarea "Go through all men"
type textarea "*"
type textarea "Go through all menu"
type textarea "*"
type textarea "Go through all menus"
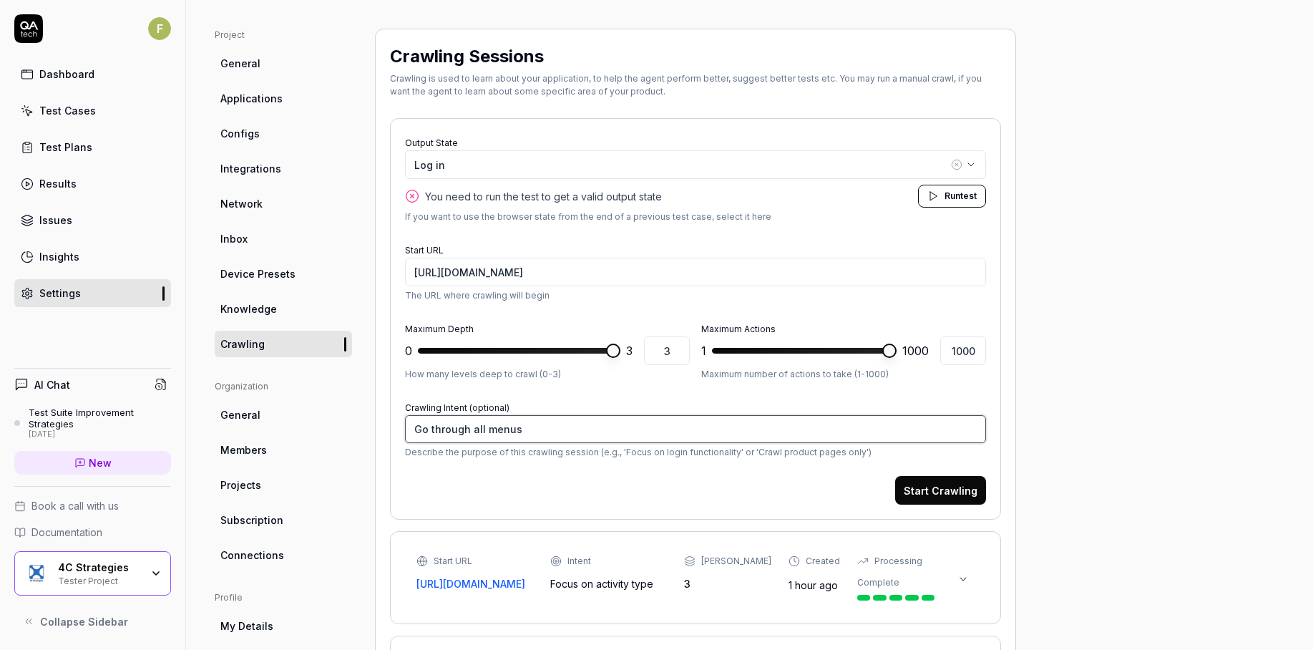
scroll to position [215, 0]
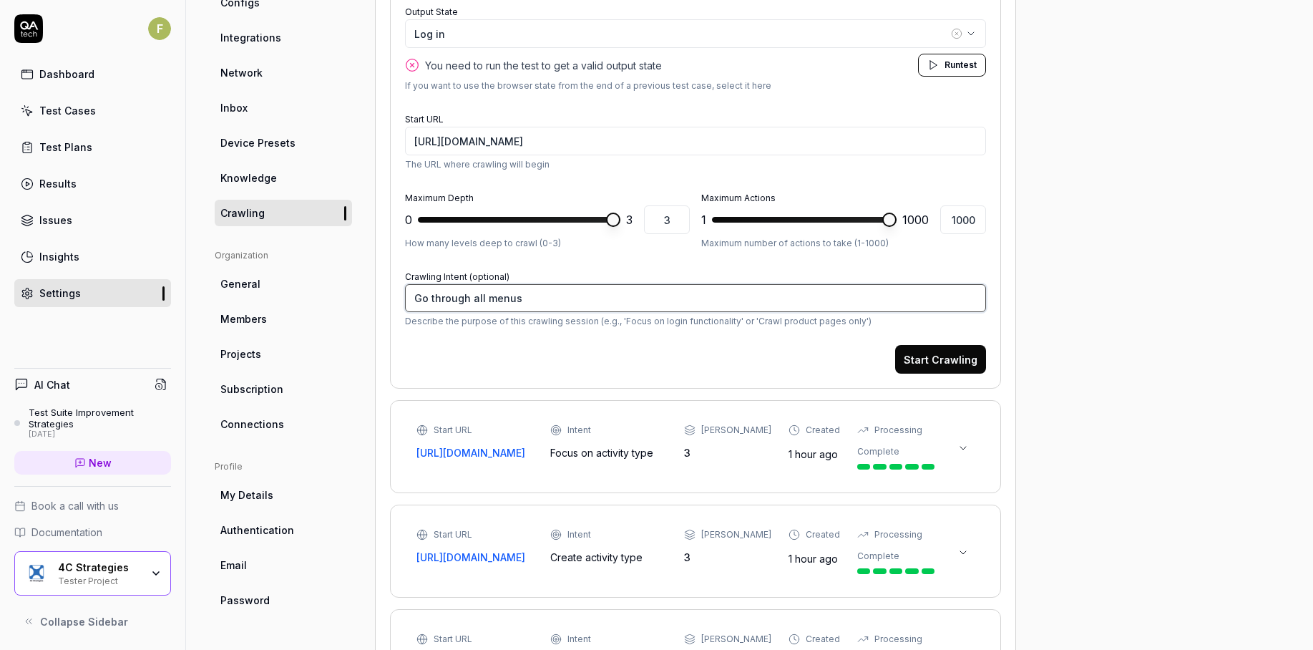
drag, startPoint x: 598, startPoint y: 301, endPoint x: 305, endPoint y: 293, distance: 292.7
type textarea "*"
click at [505, 292] on textarea "Crawling Intent (optional)" at bounding box center [695, 298] width 581 height 28
type textarea "*"
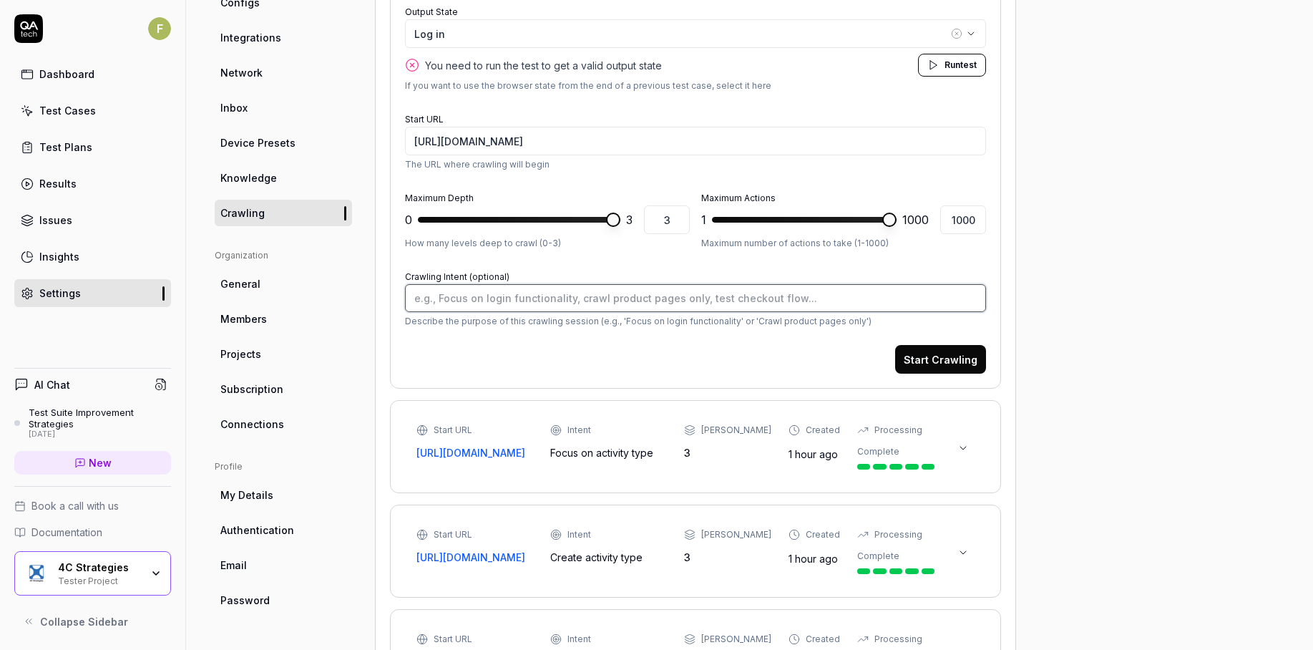
type textarea "G"
type textarea "*"
type textarea "Go"
type textarea "*"
type textarea "Go t"
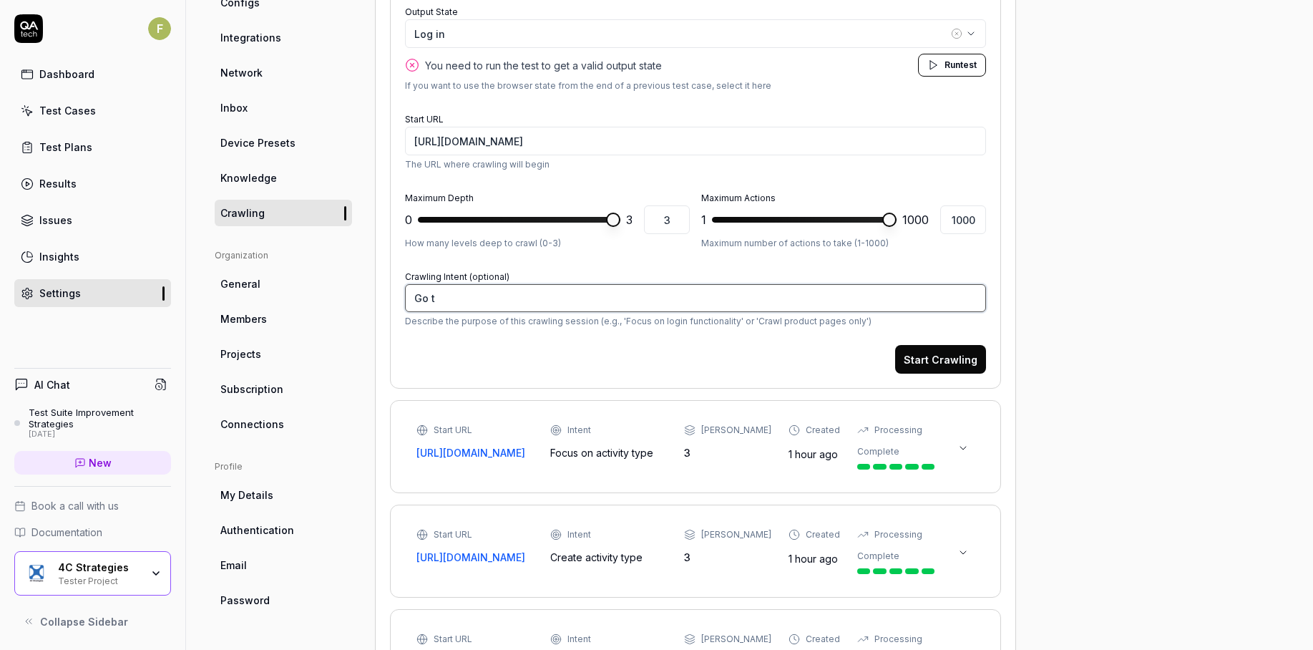
type textarea "*"
type textarea "Go tro"
type textarea "*"
type textarea "Go trou"
type textarea "*"
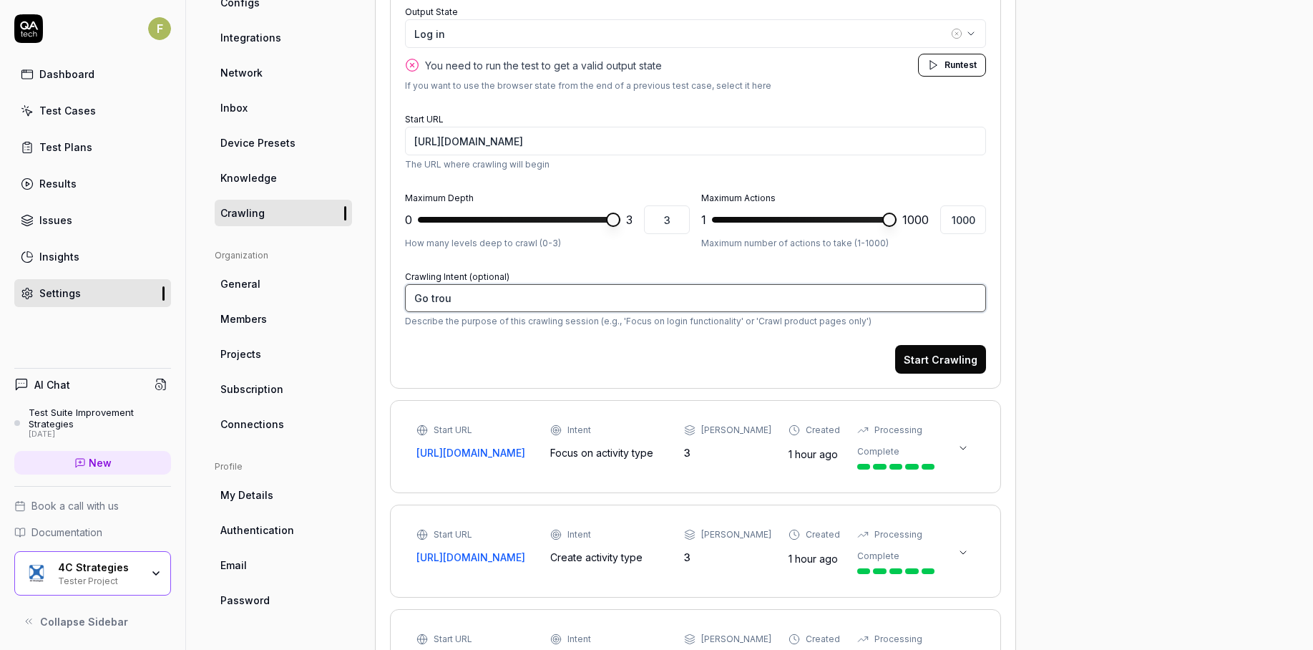
type textarea "Go troug"
type textarea "*"
type textarea "Go trough"
type textarea "*"
type textarea "Go trought"
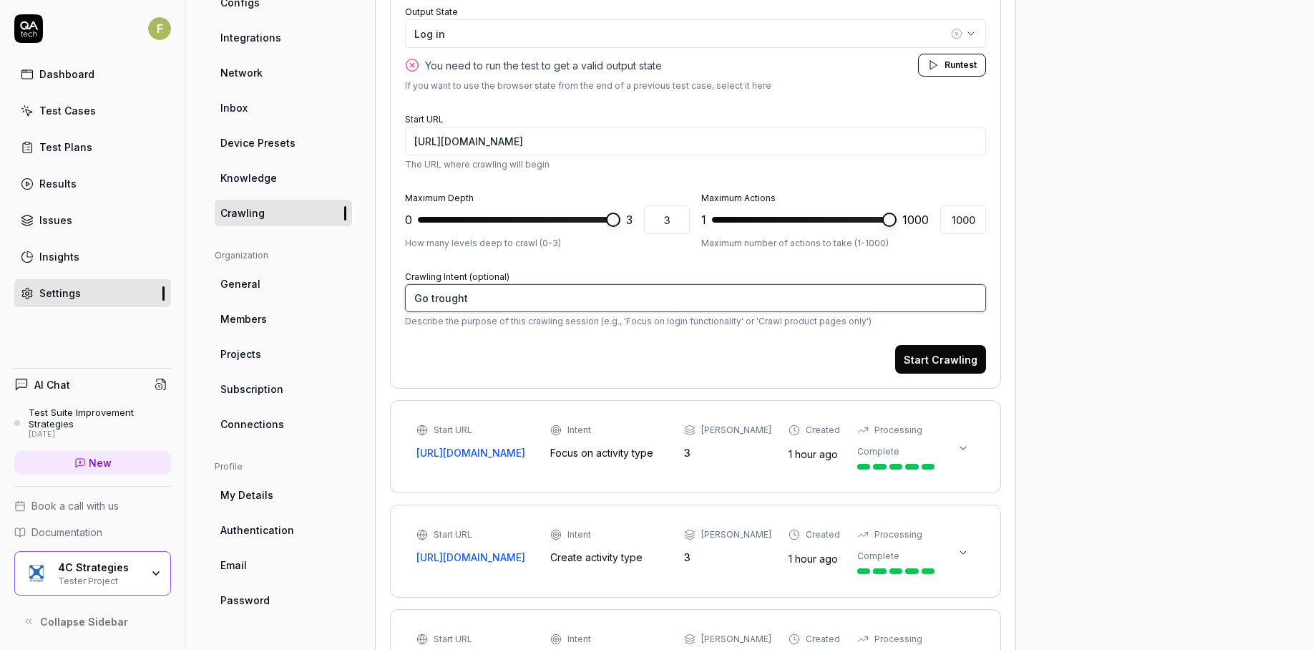
type textarea "*"
type textarea "Go trought"
type textarea "*"
type textarea "Go trought"
type textarea "*"
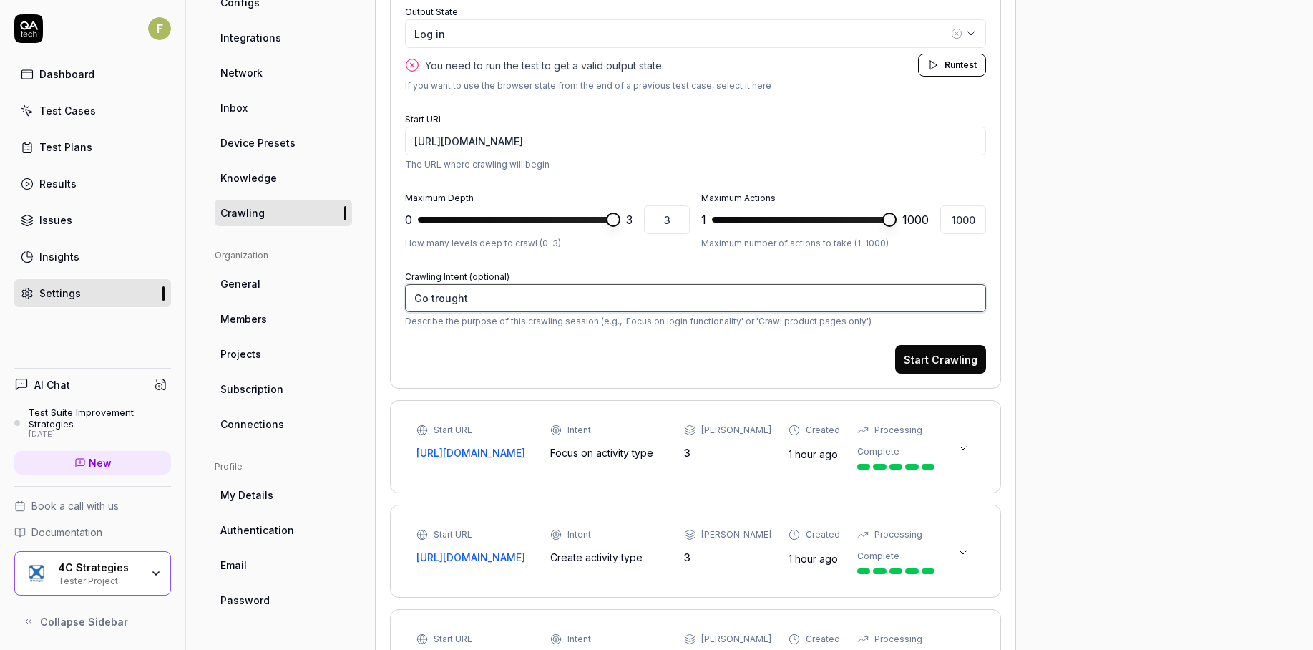
type textarea "Go trough"
type textarea "*"
type textarea "Go troug"
type textarea "*"
type textarea "Go trou"
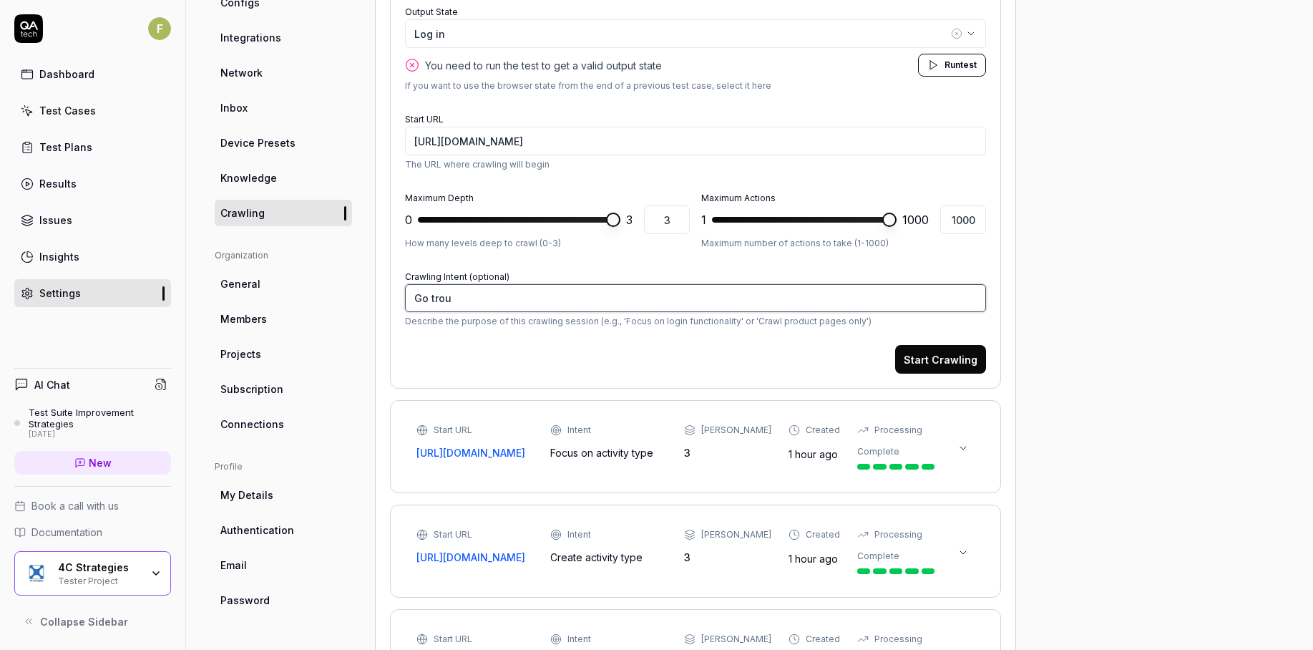
type textarea "*"
type textarea "Go tro"
type textarea "*"
type textarea "Go tr"
type textarea "*"
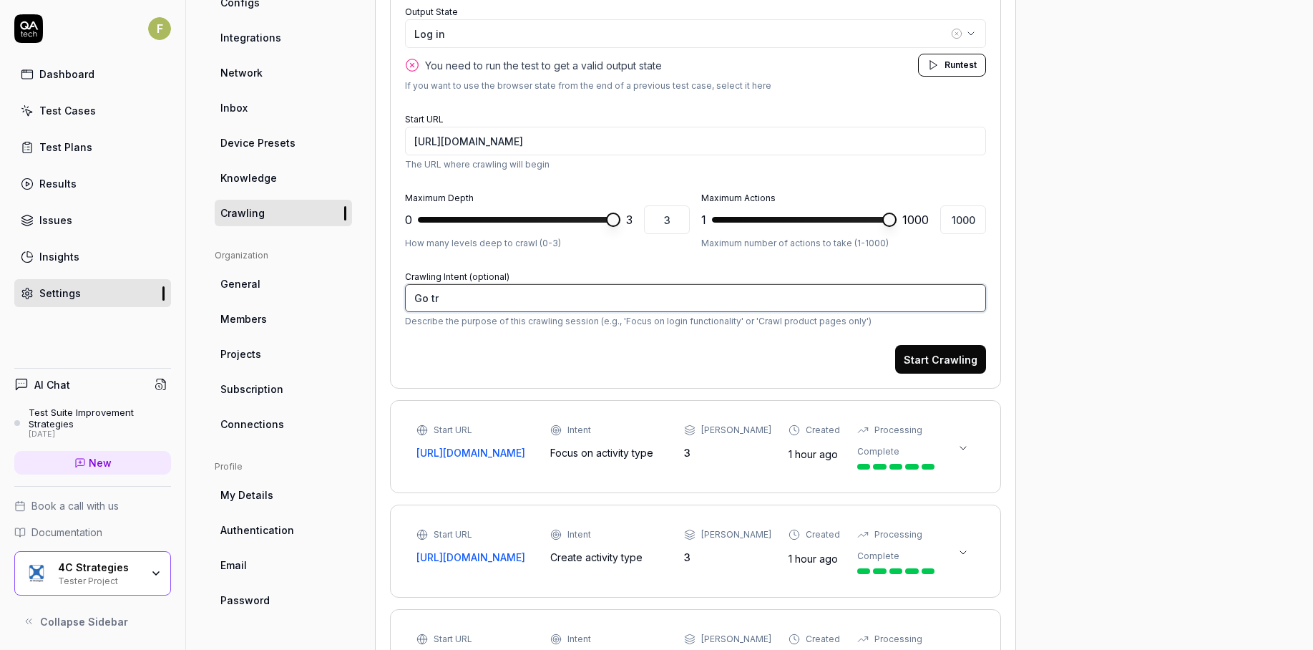
type textarea "Go t"
type textarea "*"
type textarea "Go"
type textarea "*"
type textarea "Go th"
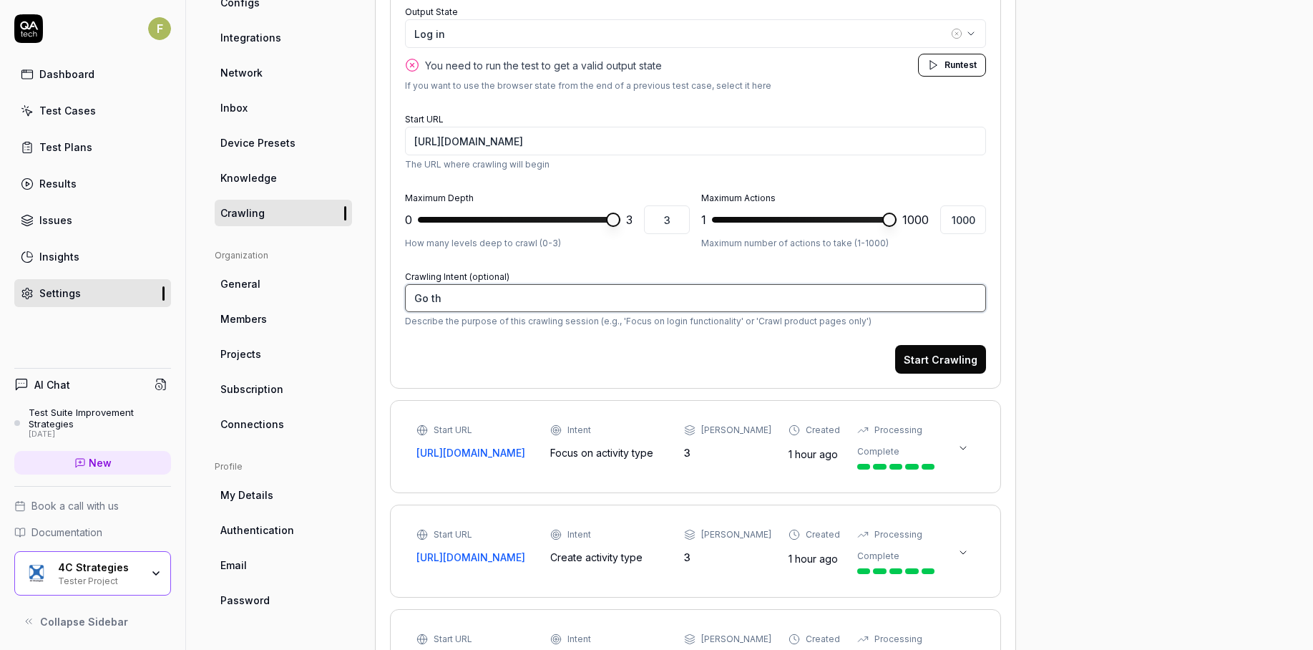
type textarea "*"
type textarea "Go thro"
type textarea "*"
type textarea "Go throu"
type textarea "*"
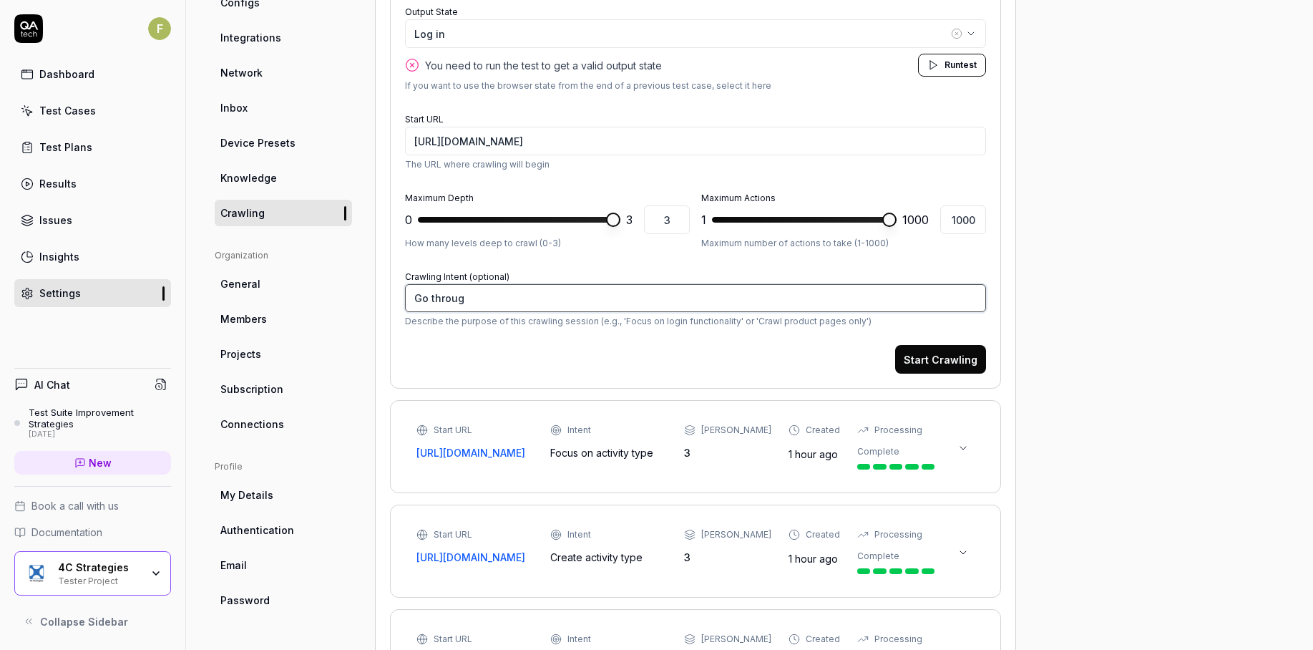
type textarea "Go through"
type textarea "*"
type textarea "Go through"
type textarea "*"
type textarea "Go through t"
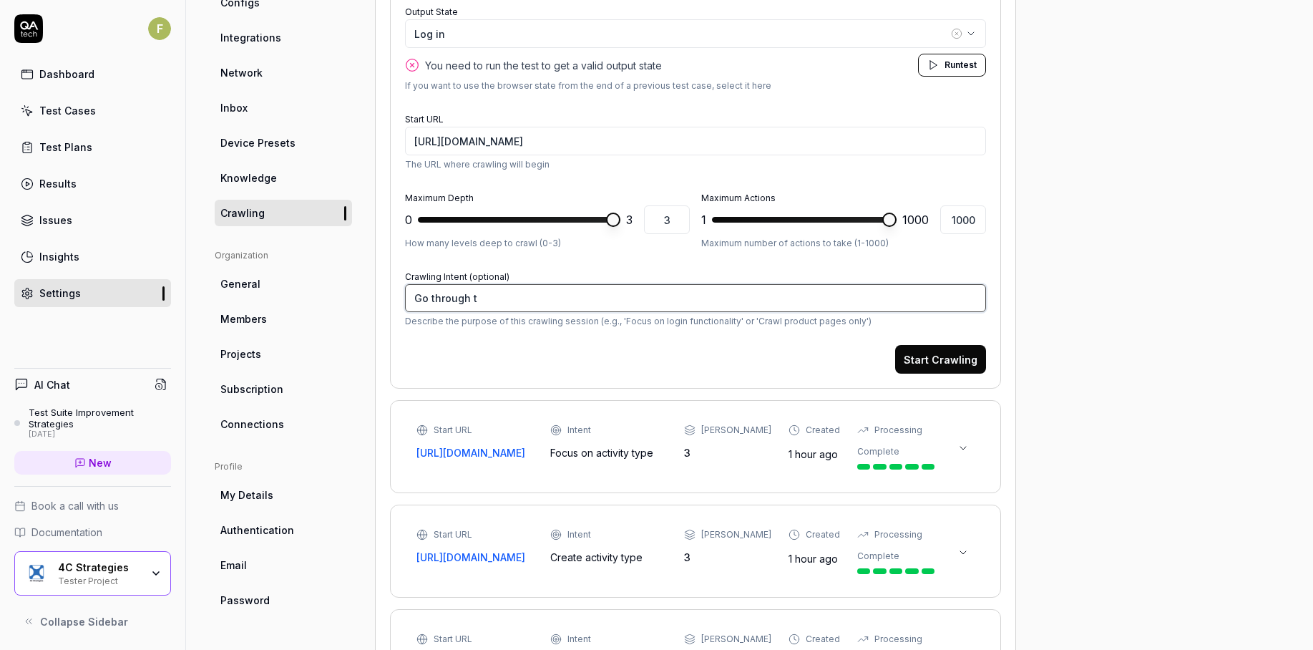
type textarea "*"
type textarea "Go through th"
type textarea "*"
type textarea "Go through the"
type textarea "*"
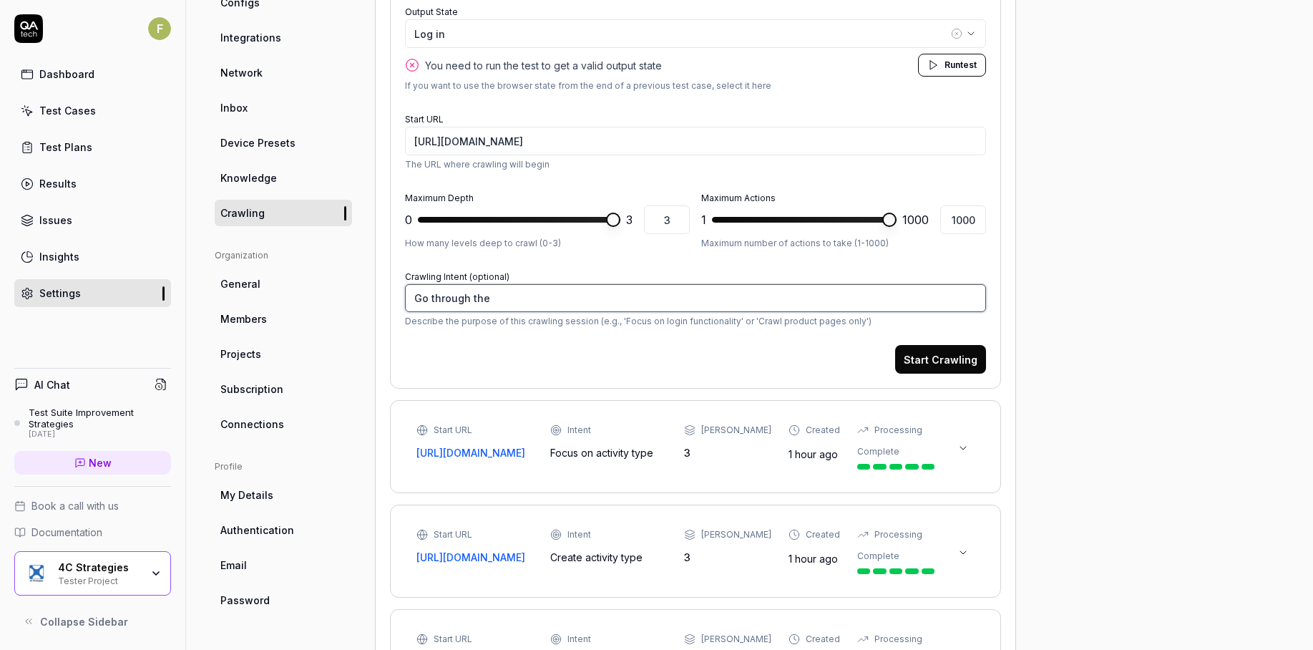
type textarea "Go through the"
type textarea "*"
type textarea "Go through the S"
type textarea "*"
type textarea "Go through the Su"
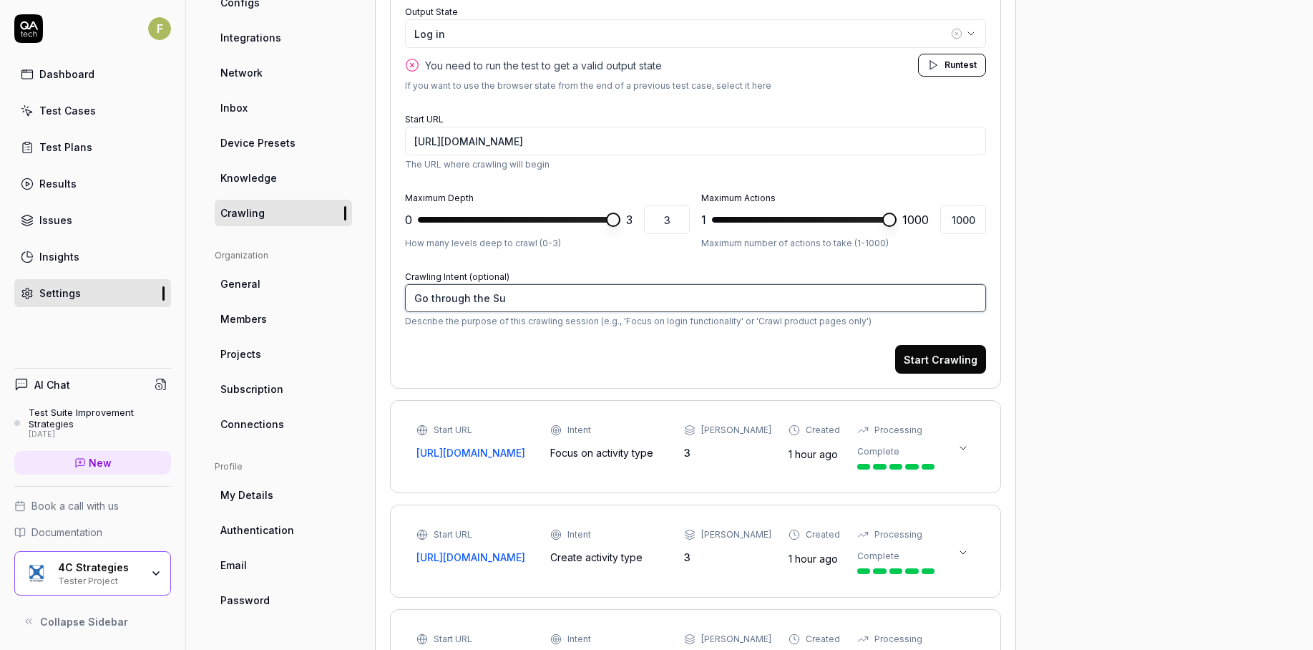
type textarea "*"
type textarea "Go through the Sup"
type textarea "*"
type textarea "Go through the Supp"
type textarea "*"
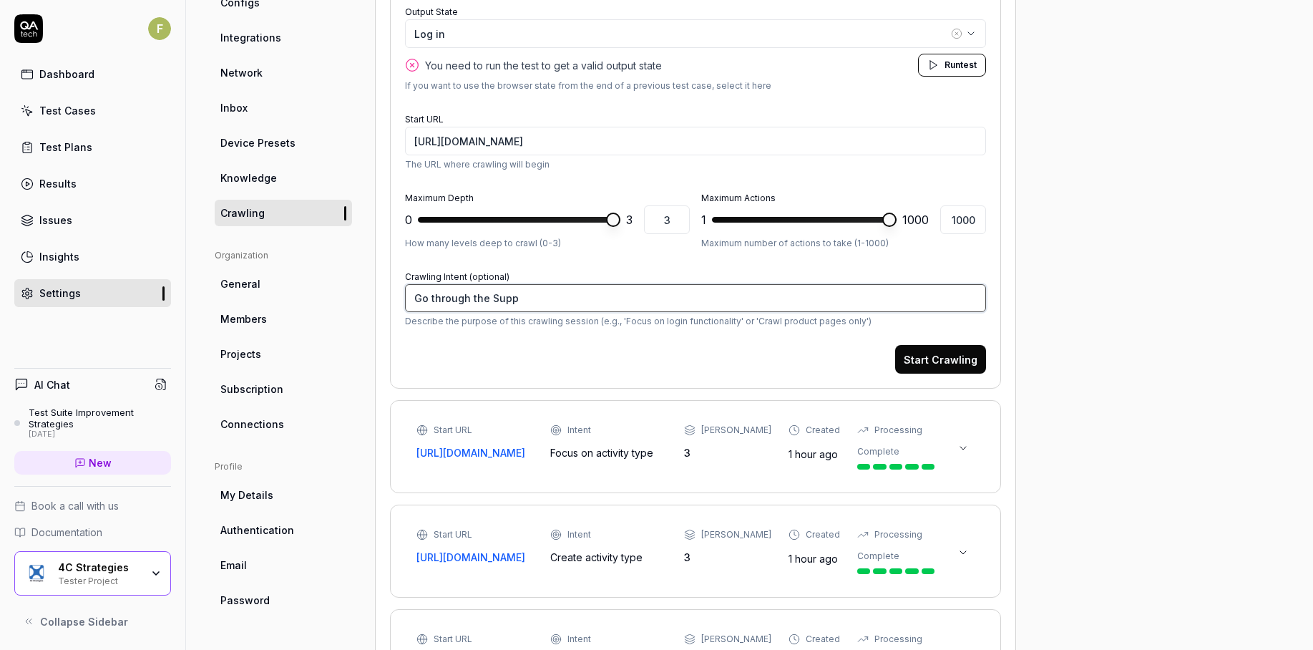
type textarea "Go through the Suppo"
type textarea "*"
type textarea "Go through the Suppor"
type textarea "*"
type textarea "Go through the Supporti"
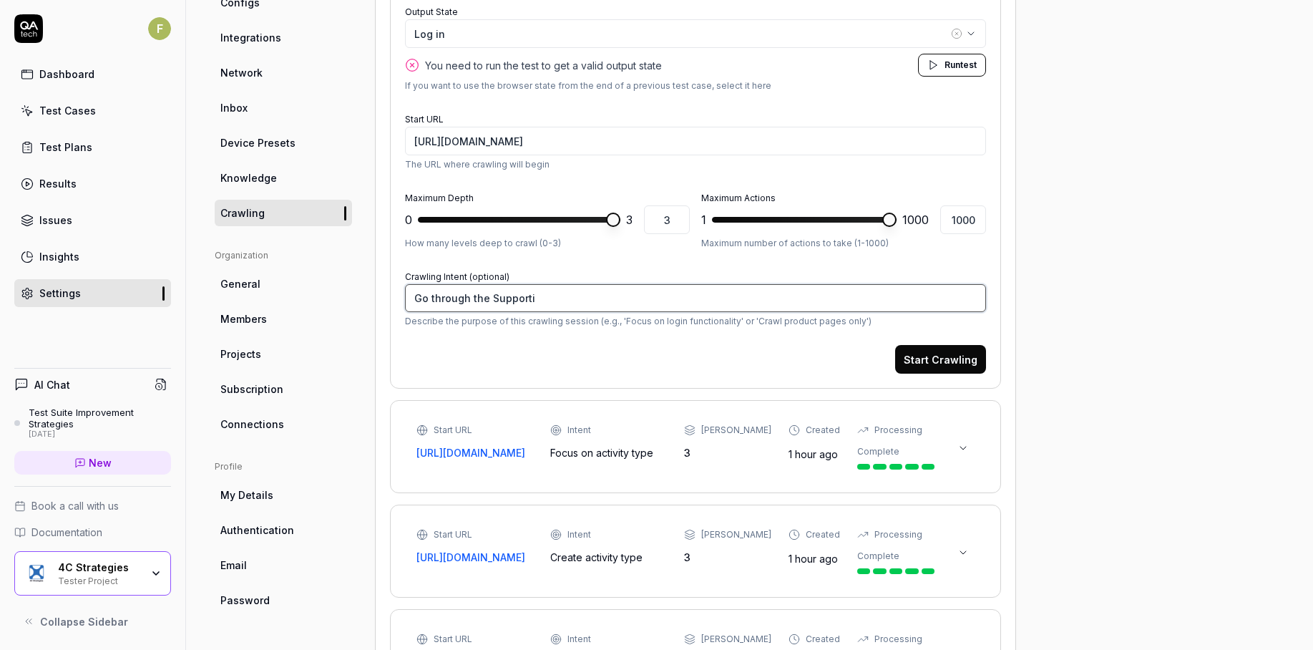
type textarea "*"
type textarea "Go through the Supportin"
type textarea "*"
type textarea "Go through the Supporting"
type textarea "*"
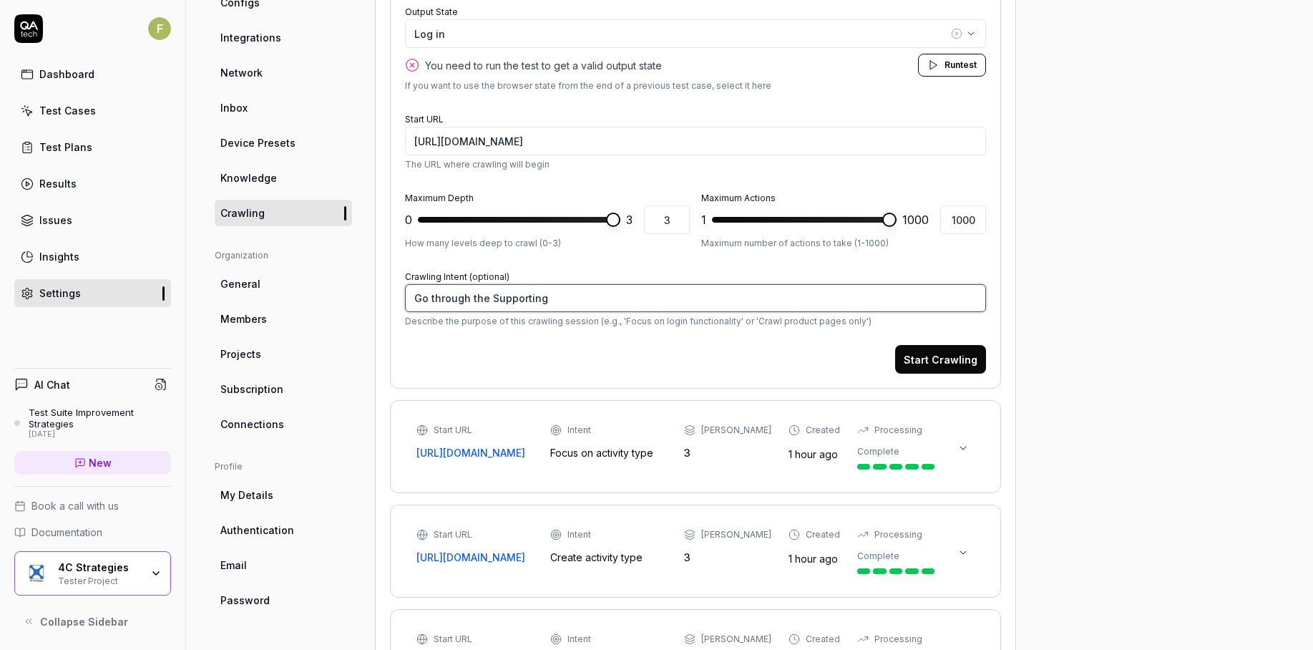
type textarea "Go through the Supporting"
type textarea "*"
type textarea "Go through the Supporting M"
type textarea "*"
type textarea "Go through the Supporting Mo"
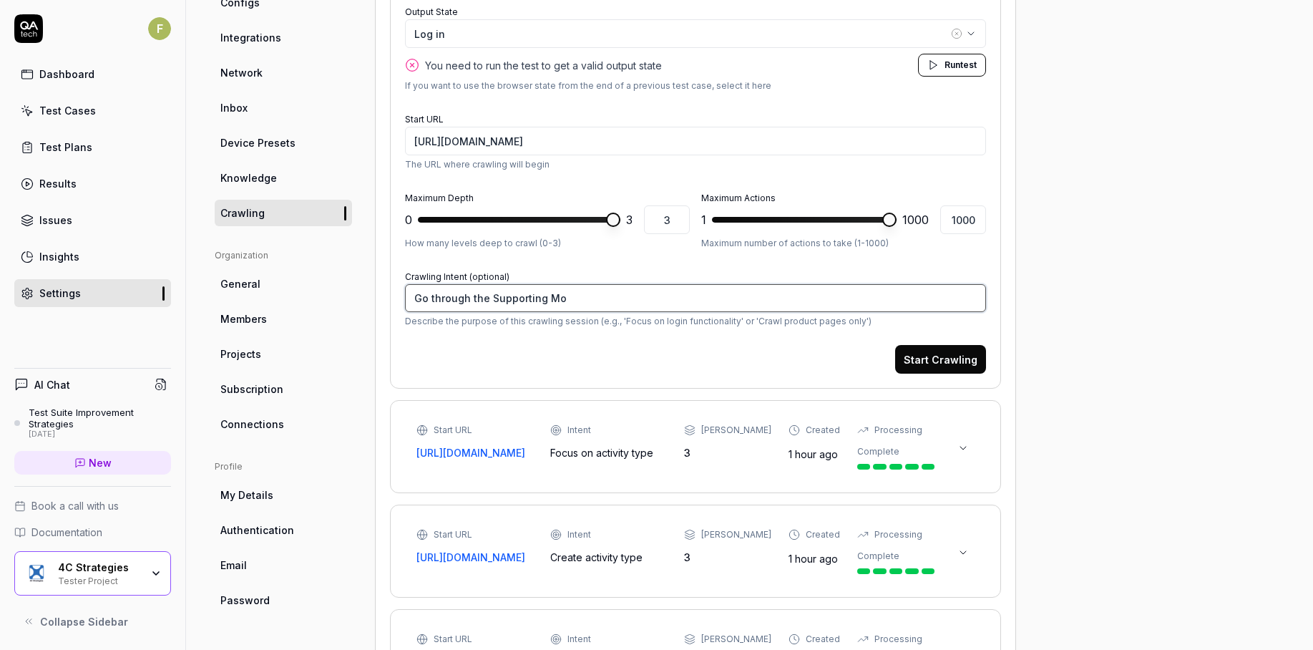
type textarea "*"
type textarea "Go through the Supporting Mod"
type textarea "*"
type textarea "Go through the Supporting Modu"
type textarea "*"
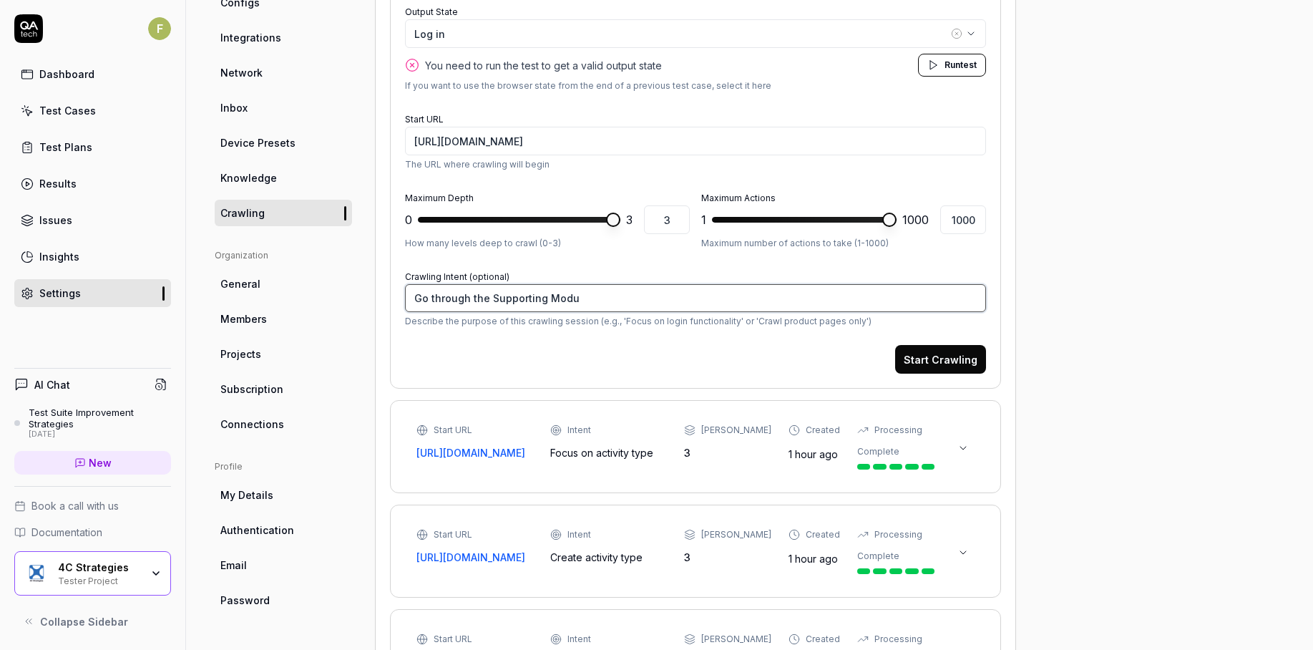
type textarea "Go through the Supporting Modul"
type textarea "*"
type textarea "Go through the Supporting Module"
type textarea "*"
type textarea "Go through the Supporting Modules"
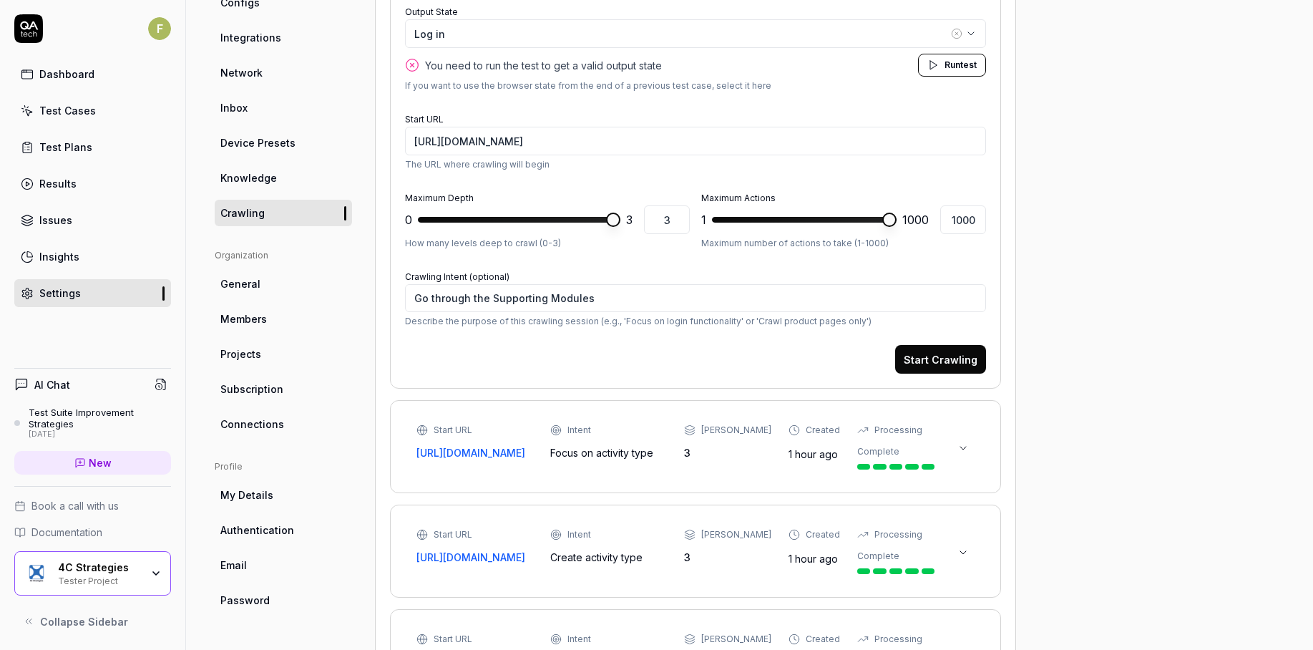
click at [969, 351] on button "Start Crawling" at bounding box center [940, 359] width 91 height 29
click at [122, 119] on link "Test Cases" at bounding box center [92, 111] width 157 height 28
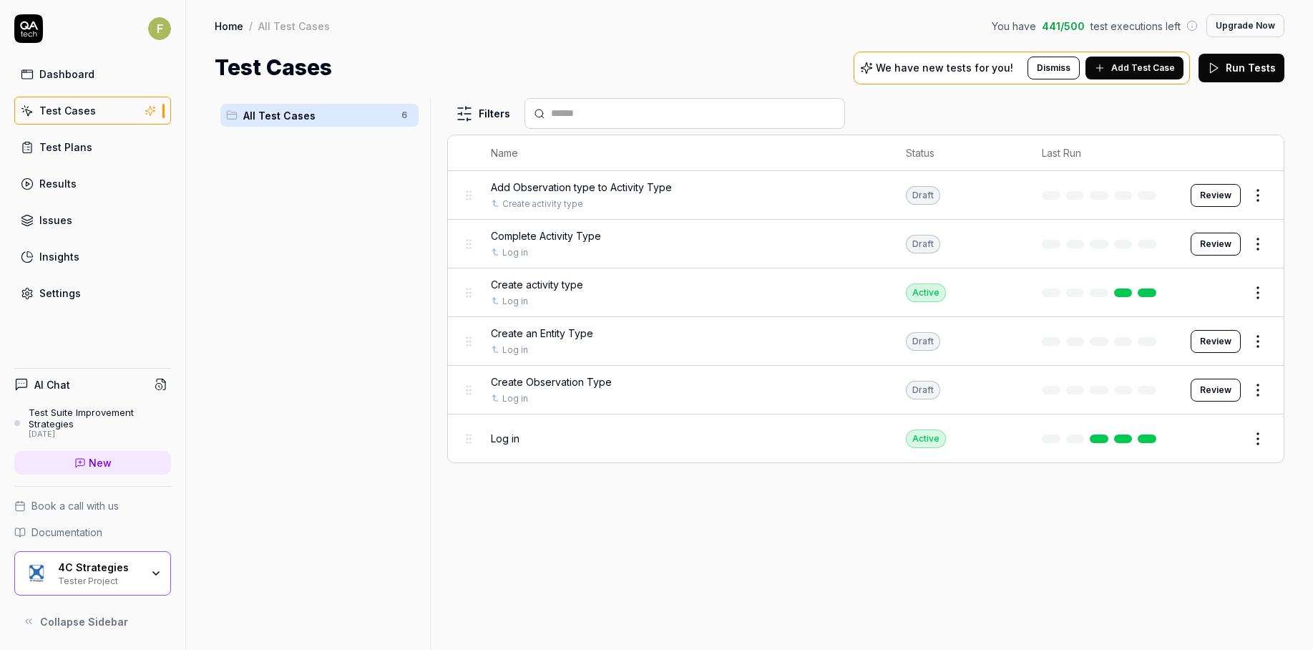
click at [970, 67] on p "We have new tests for you!" at bounding box center [944, 68] width 137 height 10
click at [1115, 65] on button "Add Test Case" at bounding box center [1134, 68] width 98 height 23
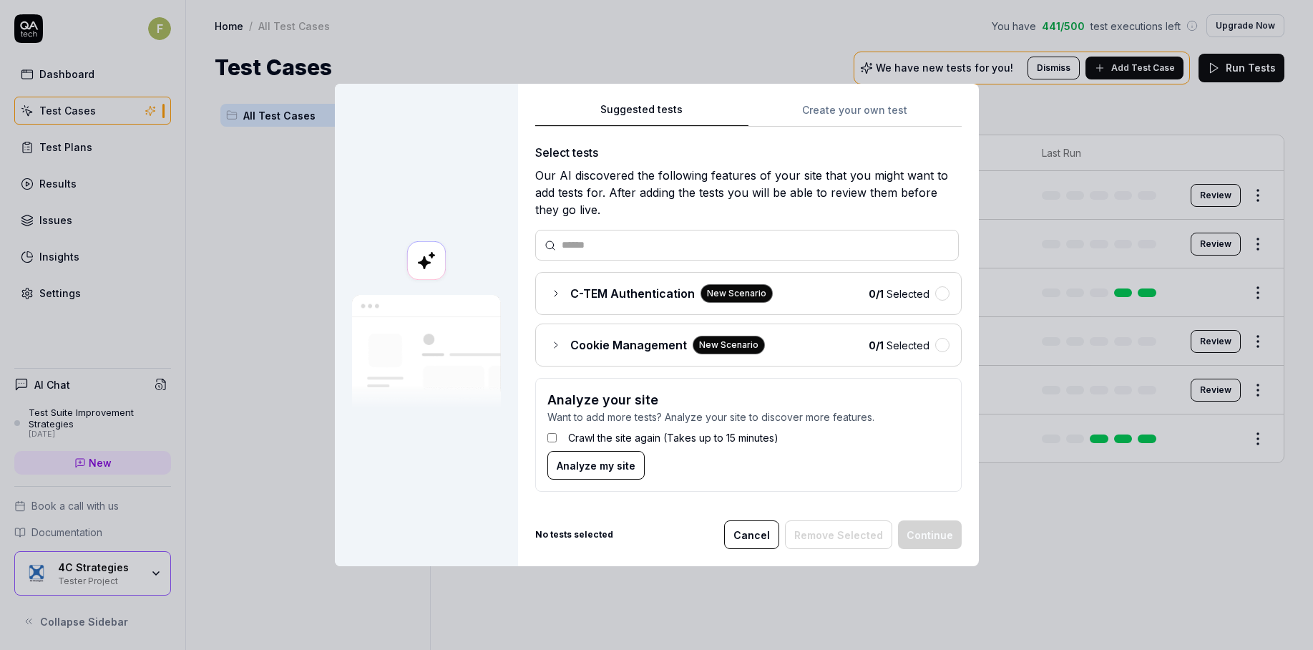
click at [550, 348] on icon at bounding box center [555, 344] width 11 height 11
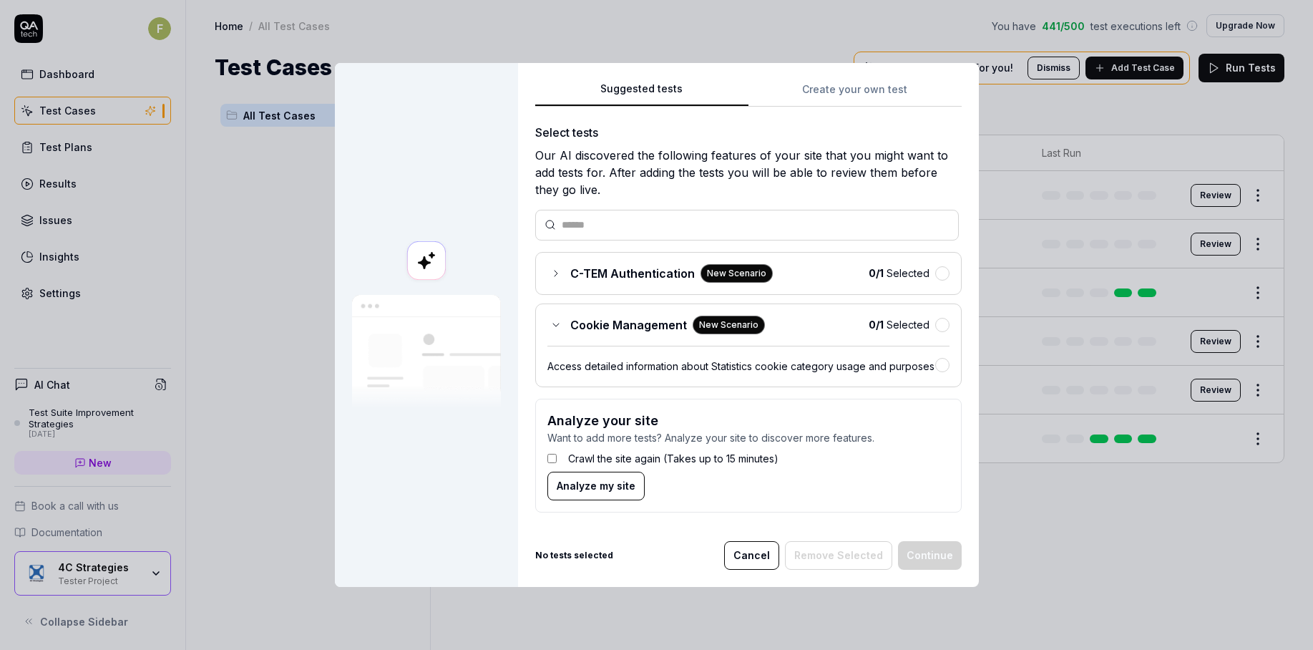
click at [554, 274] on icon at bounding box center [555, 273] width 3 height 6
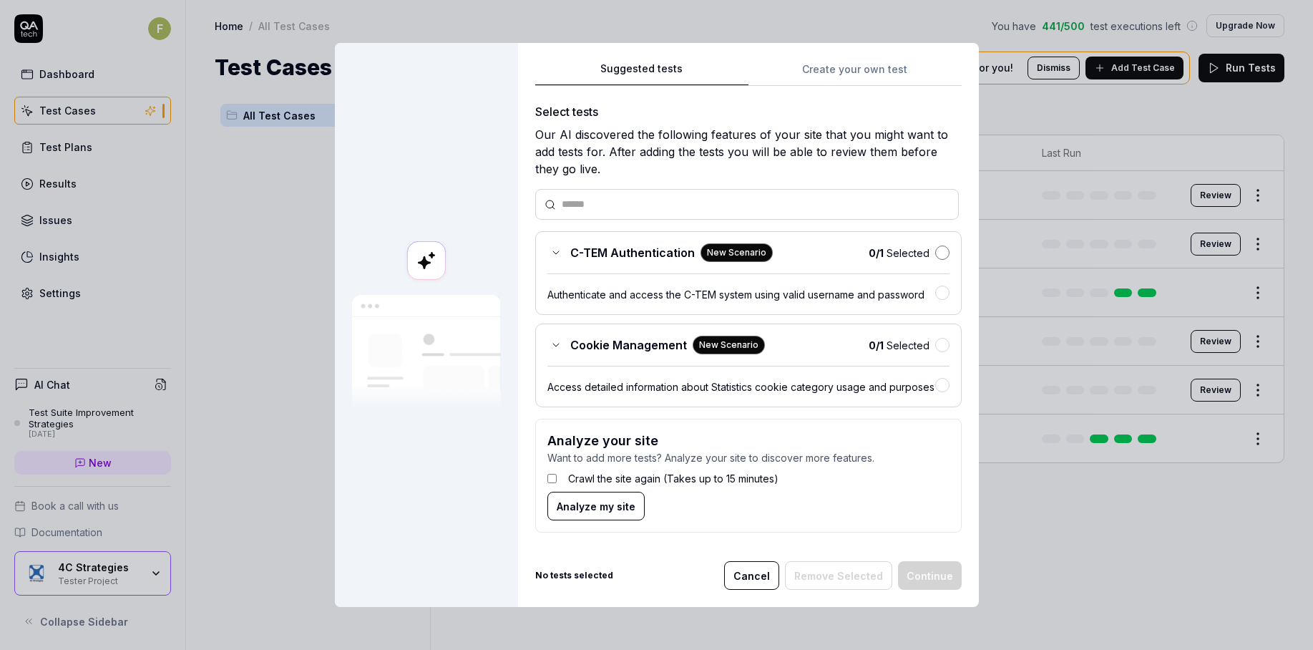
click at [935, 253] on button "button" at bounding box center [942, 252] width 14 height 14
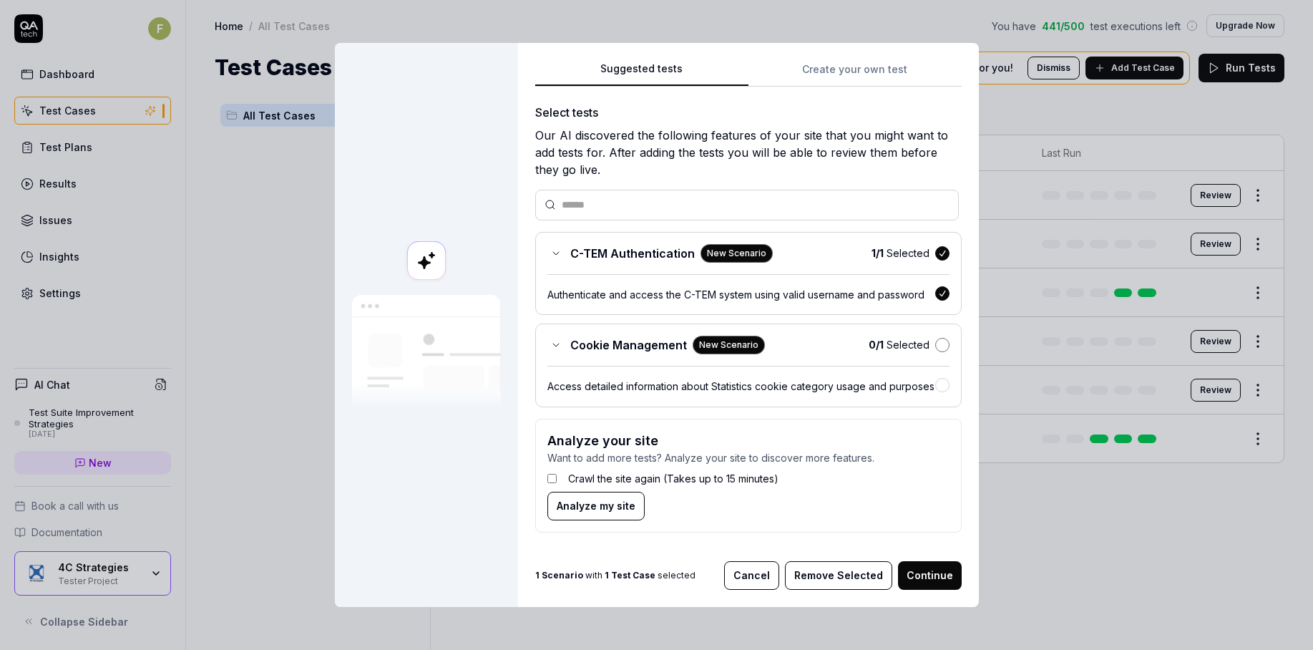
click at [935, 348] on button "button" at bounding box center [942, 345] width 14 height 14
click at [930, 574] on button "Continue" at bounding box center [930, 574] width 64 height 29
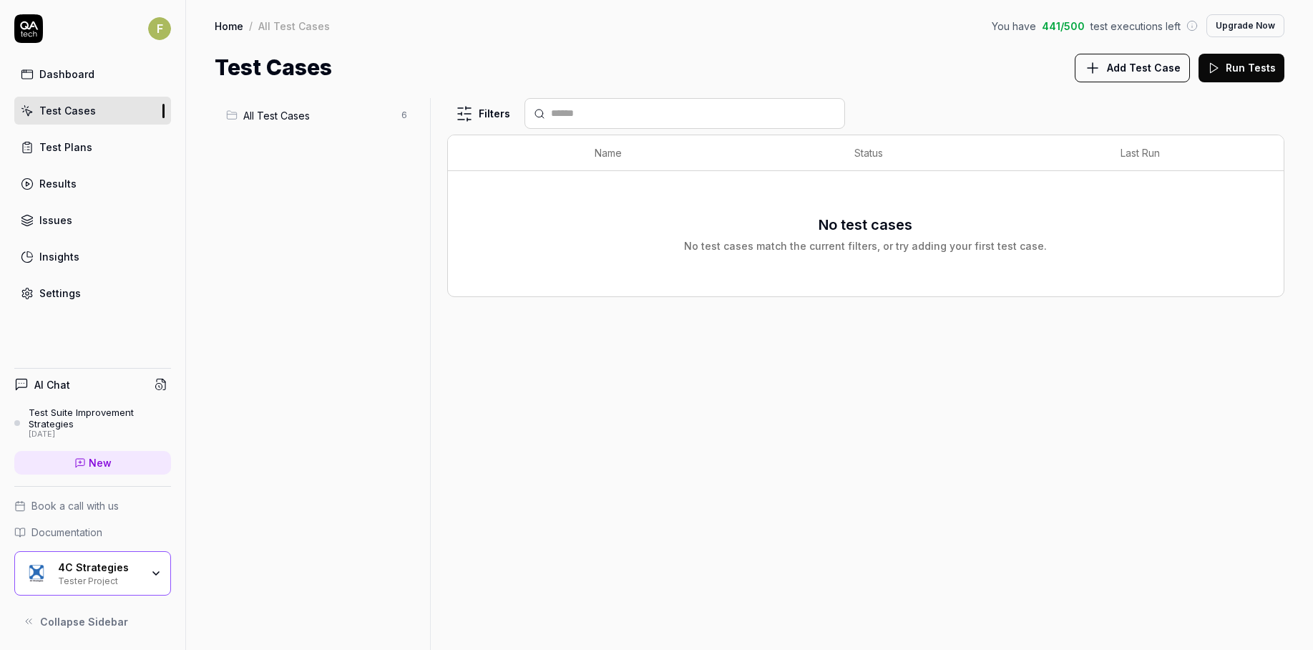
click at [263, 112] on span "All Test Cases" at bounding box center [318, 115] width 150 height 15
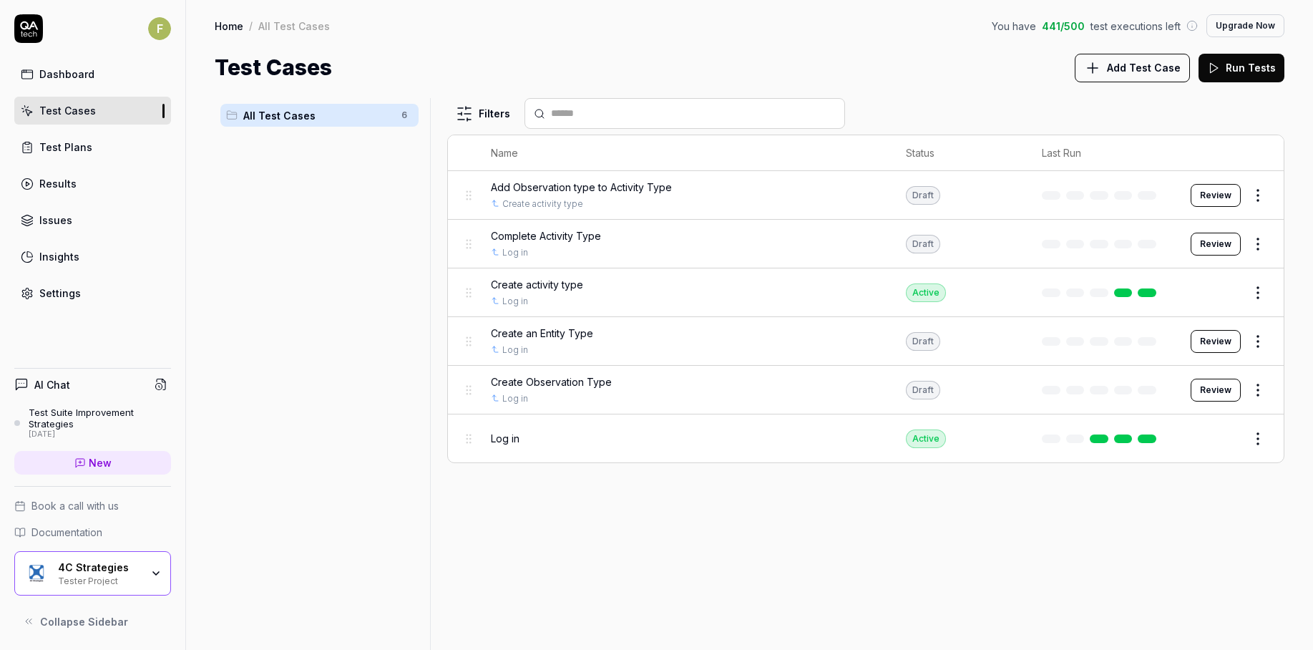
click at [144, 577] on div "4C Strategies Tester Project" at bounding box center [104, 573] width 92 height 24
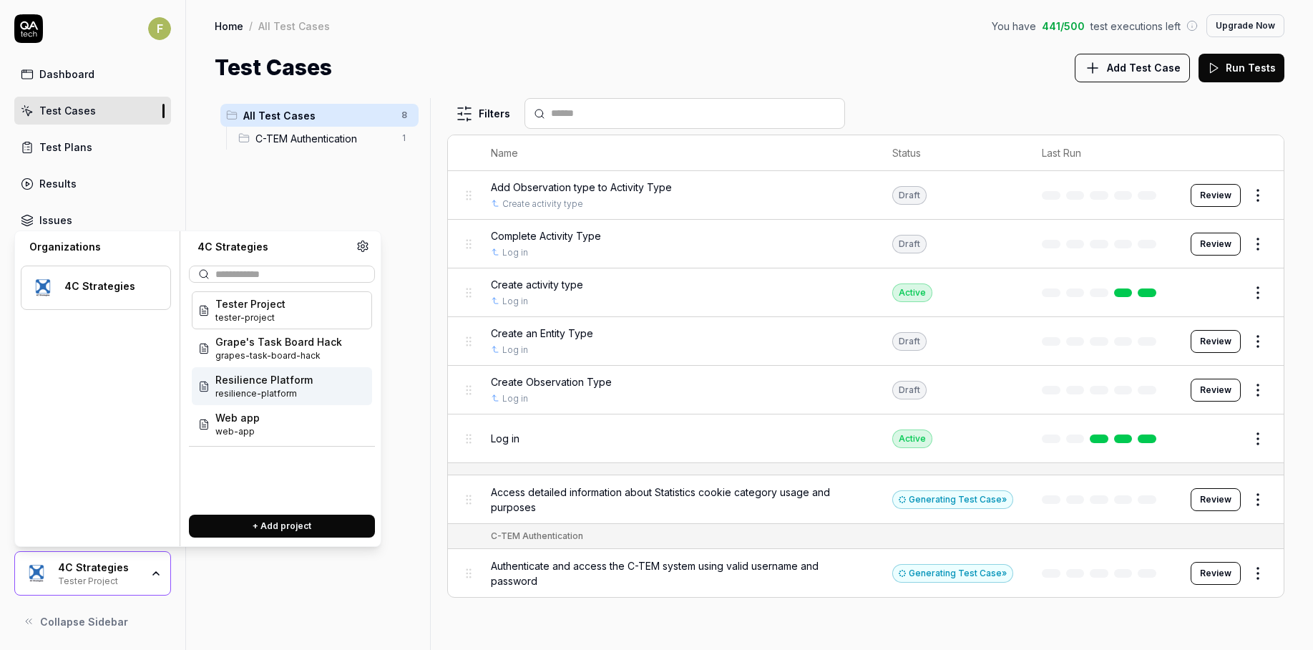
click at [283, 388] on span "resilience-platform" at bounding box center [263, 393] width 97 height 13
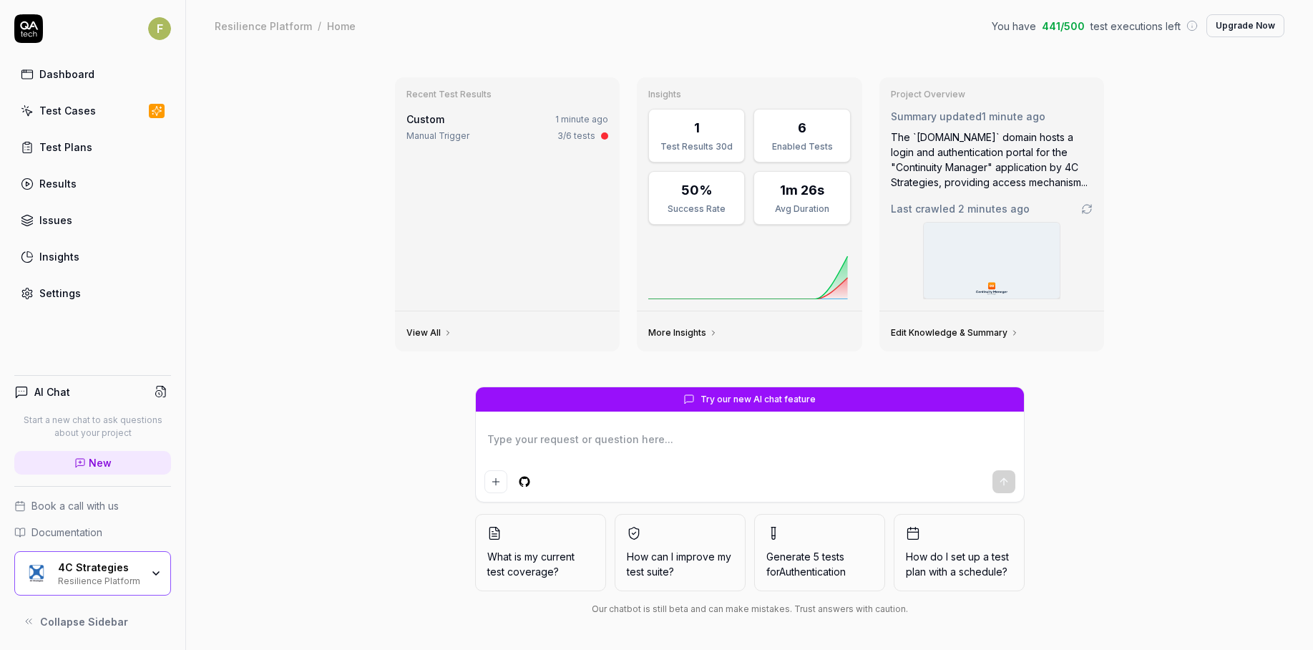
type textarea "*"
click at [92, 112] on link "Test Cases" at bounding box center [92, 111] width 157 height 28
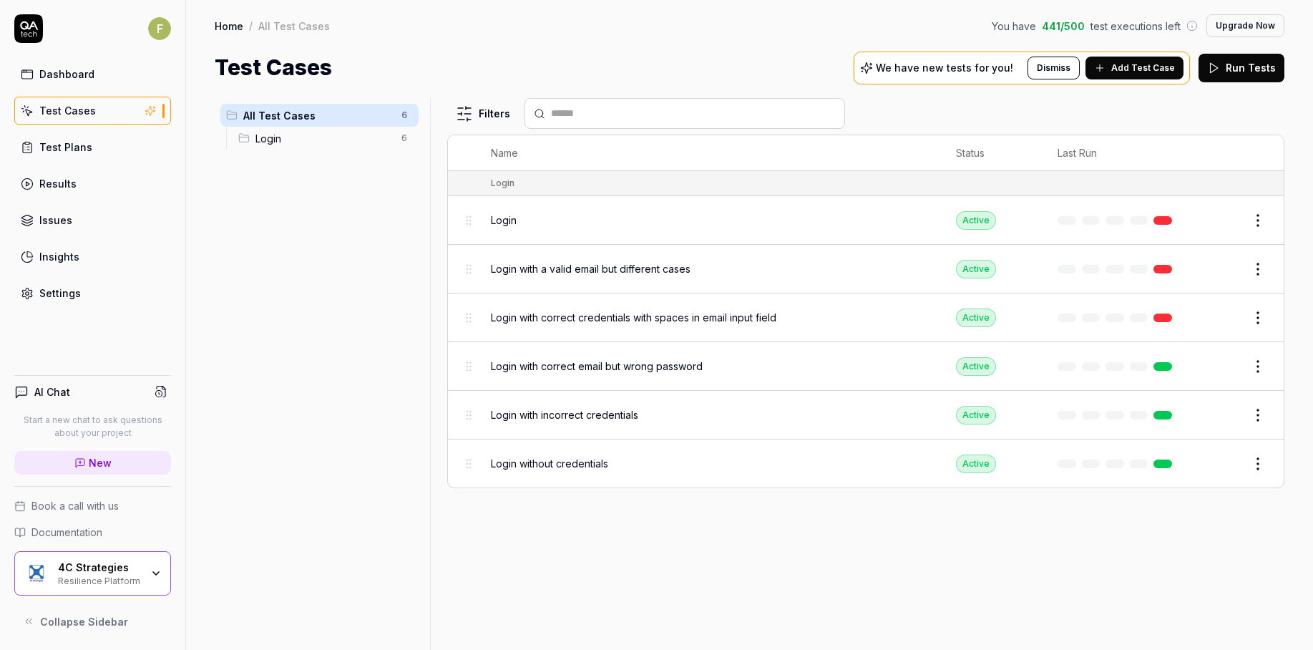
click at [365, 486] on div "All Test Cases 6 Login 6" at bounding box center [320, 365] width 210 height 534
click at [365, 305] on div "All Test Cases 6 Login 6" at bounding box center [320, 365] width 210 height 534
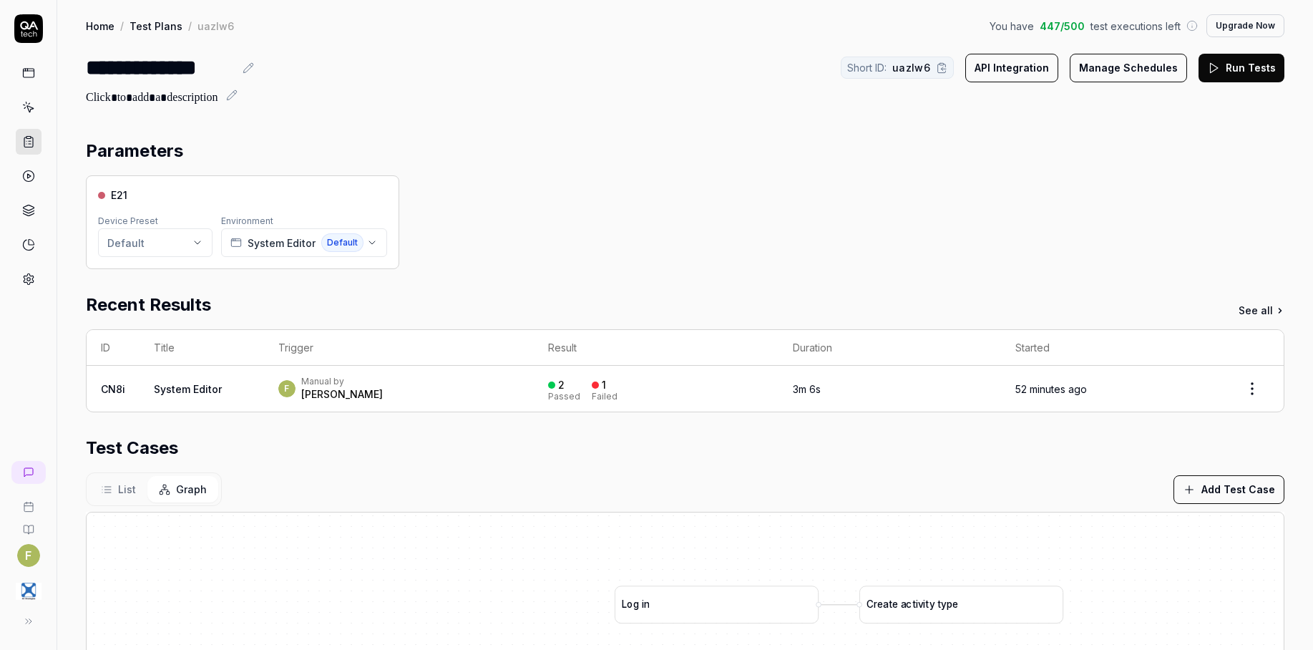
click at [29, 111] on icon at bounding box center [29, 109] width 6 height 6
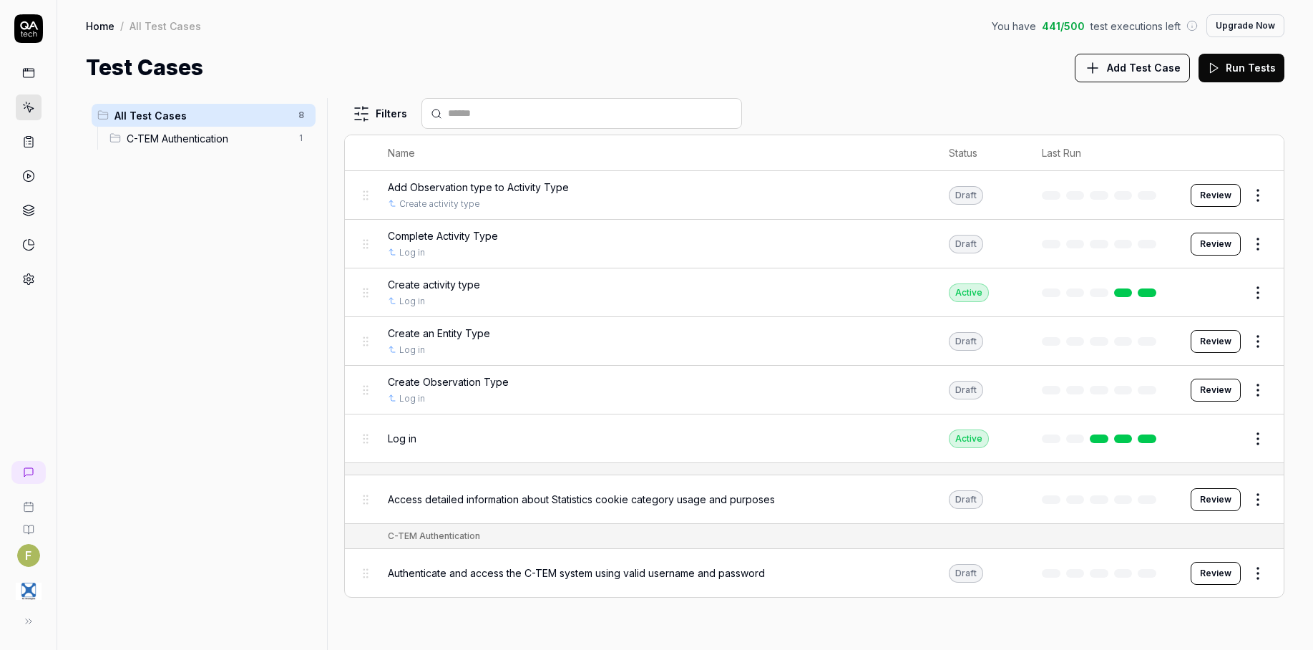
click at [35, 278] on link at bounding box center [29, 279] width 26 height 26
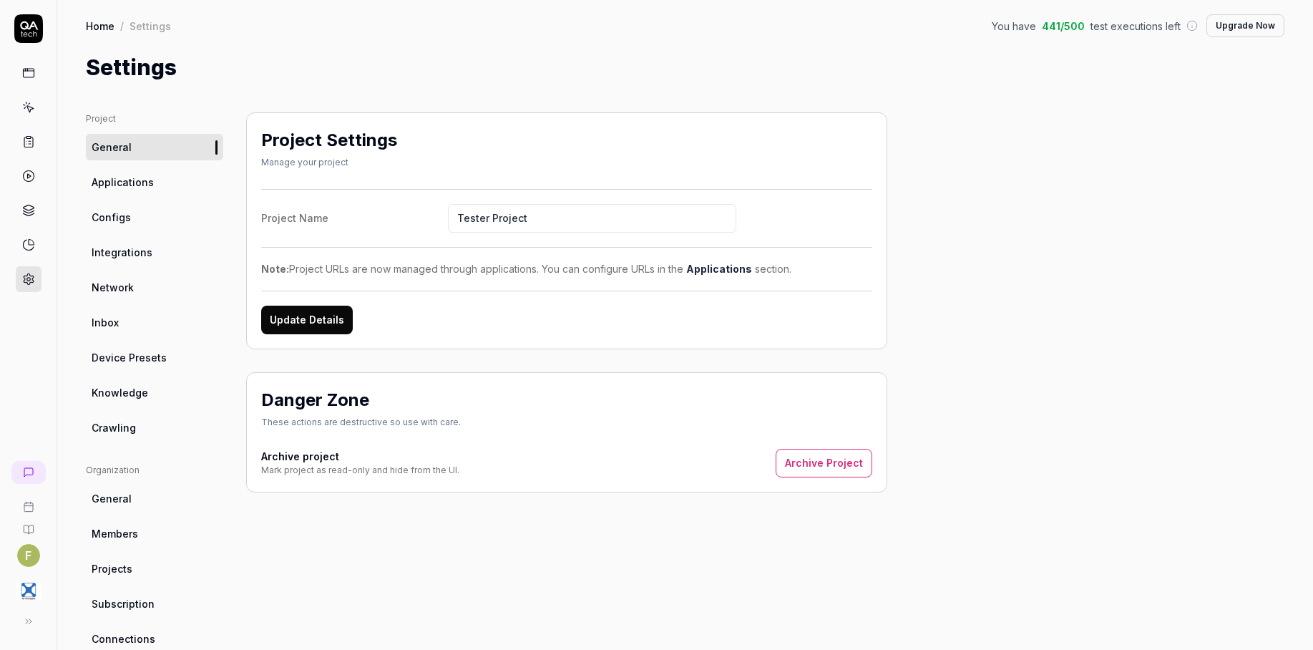
click at [165, 184] on link "Applications" at bounding box center [154, 182] width 137 height 26
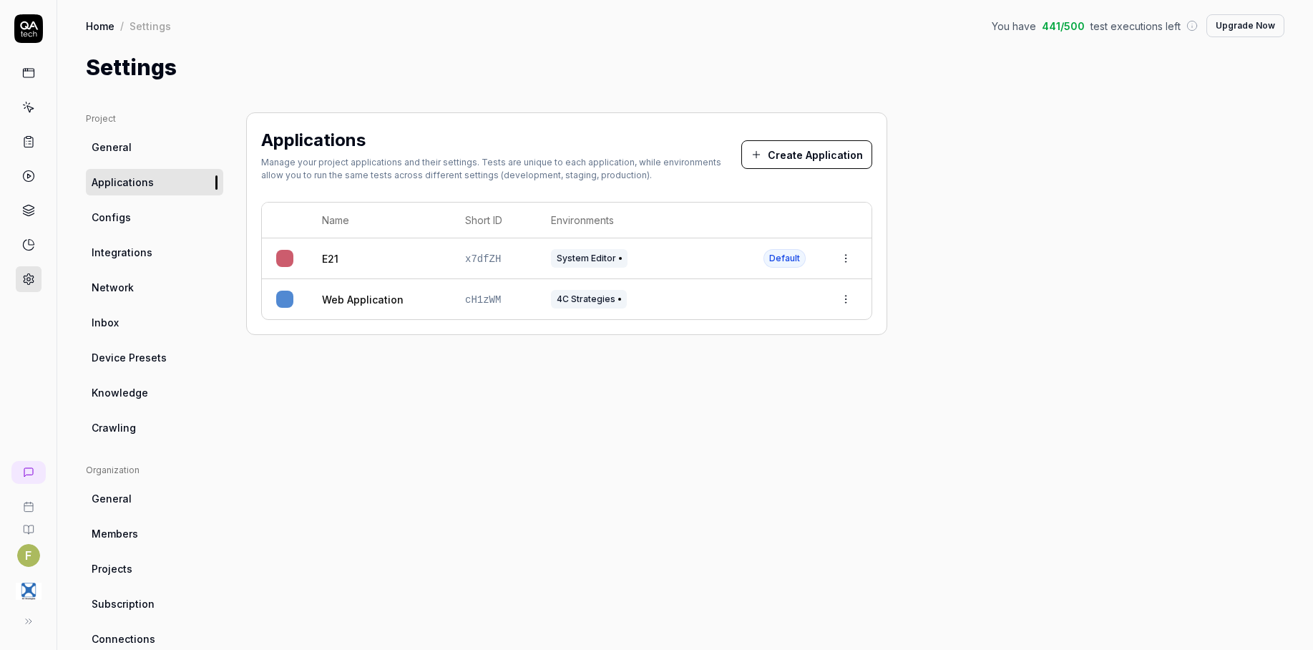
click at [848, 265] on html "F Home / Settings You have 441 / 500 test executions left Upgrade Now Home / Se…" at bounding box center [656, 325] width 1313 height 650
click at [830, 353] on div "Edit" at bounding box center [778, 352] width 167 height 31
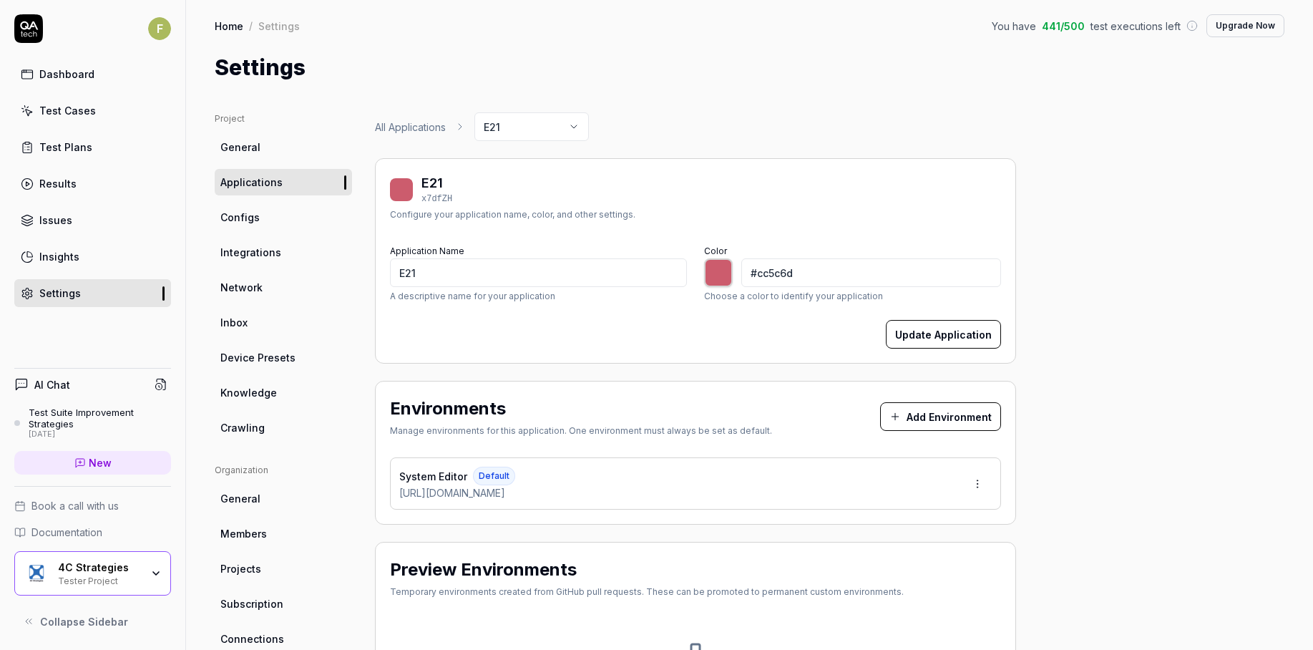
click at [924, 413] on button "Add Environment" at bounding box center [940, 416] width 121 height 29
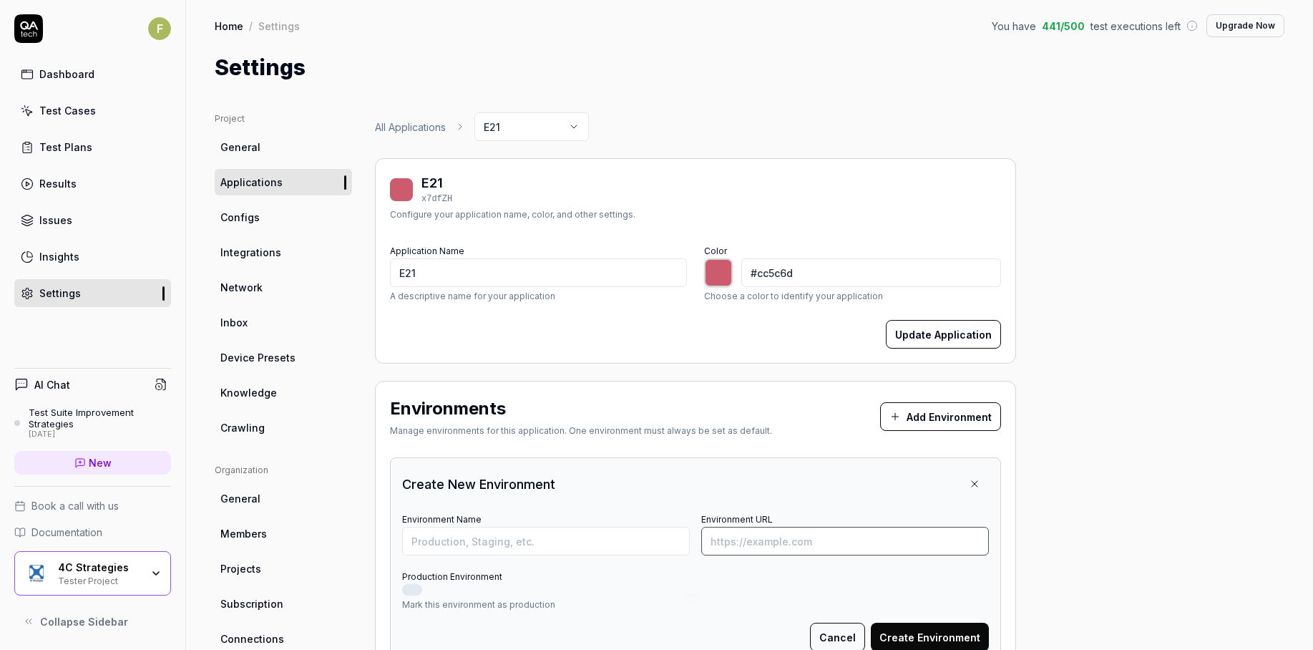
click at [785, 546] on input "Environment URL" at bounding box center [845, 540] width 288 height 29
paste input "[URL][DOMAIN_NAME]"
click at [761, 541] on input "[URL][DOMAIN_NAME]" at bounding box center [845, 540] width 288 height 29
type input "[URL][DOMAIN_NAME]"
click at [665, 542] on input "Environment Name" at bounding box center [546, 540] width 288 height 29
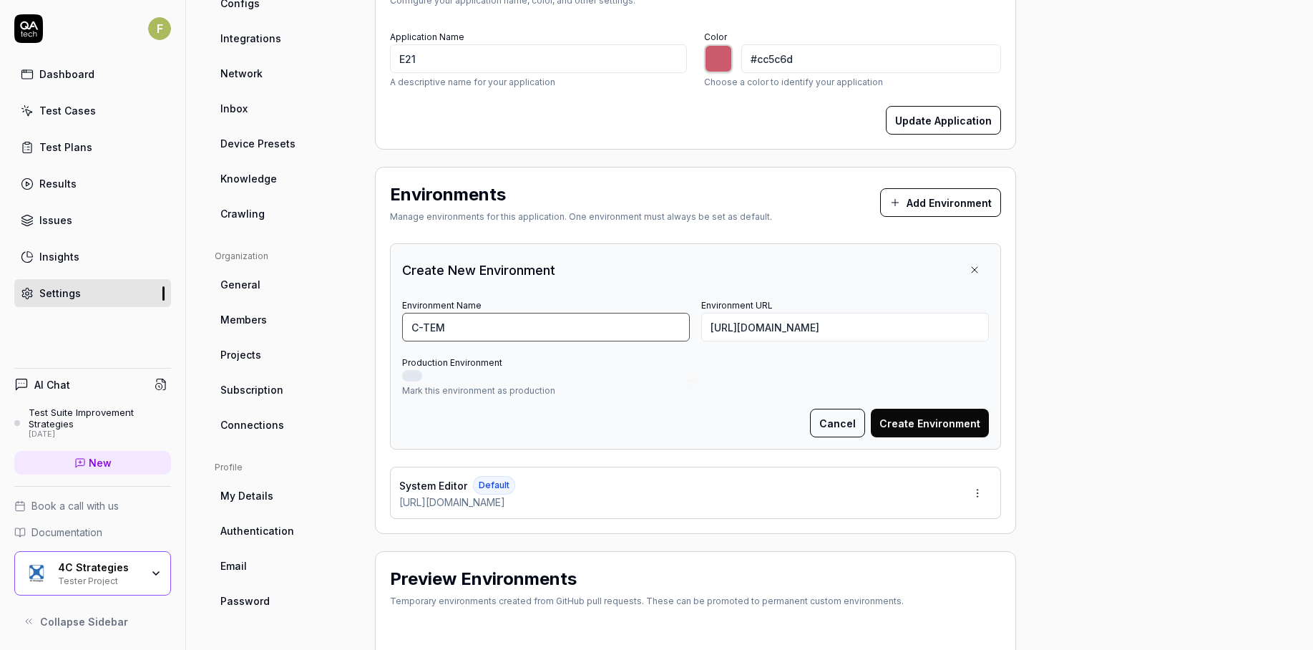
scroll to position [215, 0]
type input "C-TEM"
click at [923, 428] on button "Create Environment" at bounding box center [930, 422] width 118 height 29
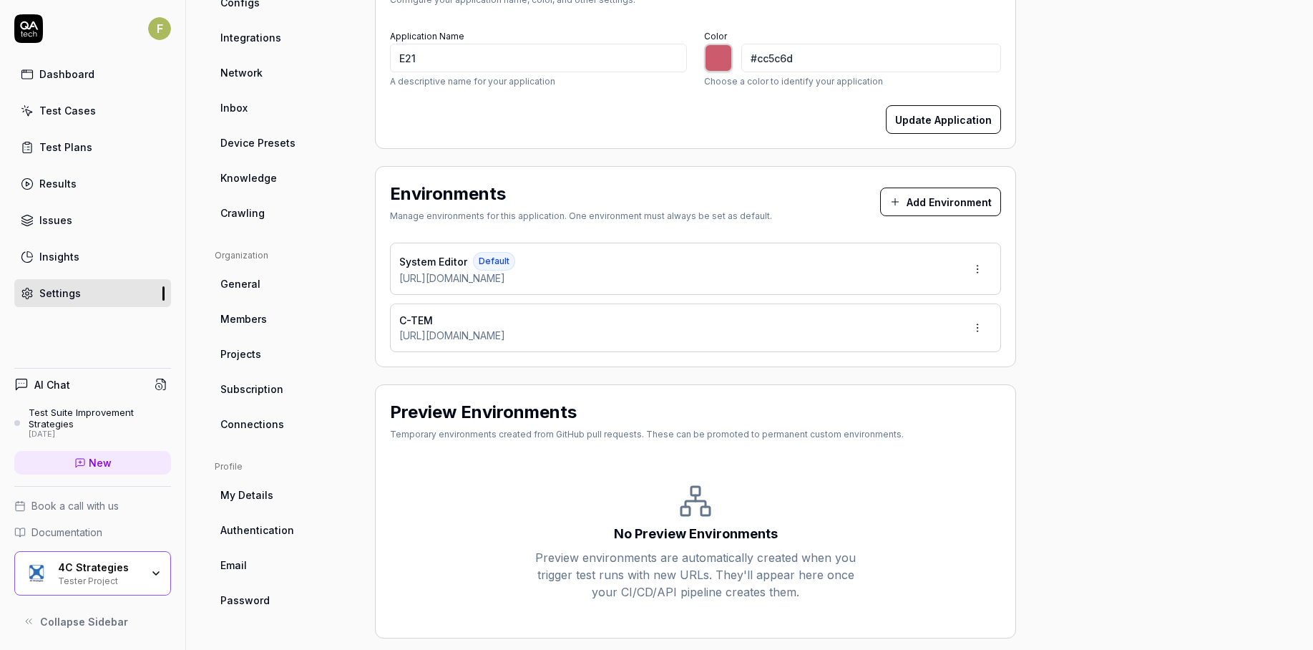
click at [97, 109] on link "Test Cases" at bounding box center [92, 111] width 157 height 28
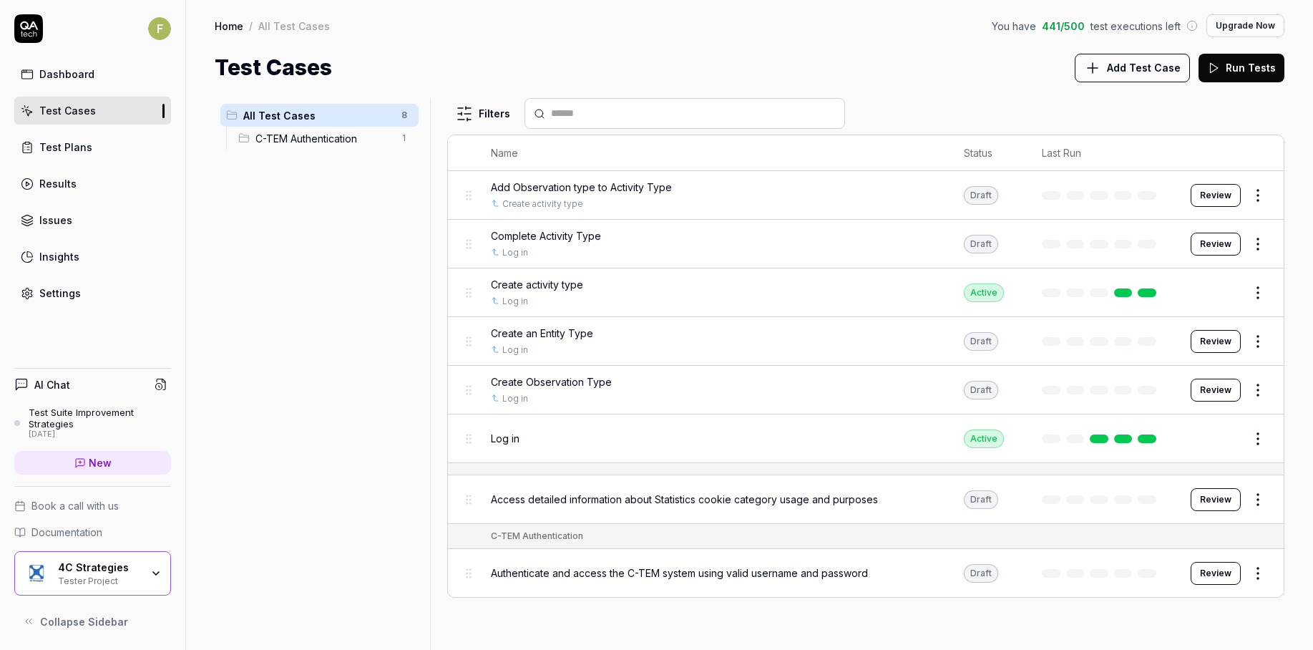
click at [1148, 67] on span "Add Test Case" at bounding box center [1144, 67] width 74 height 15
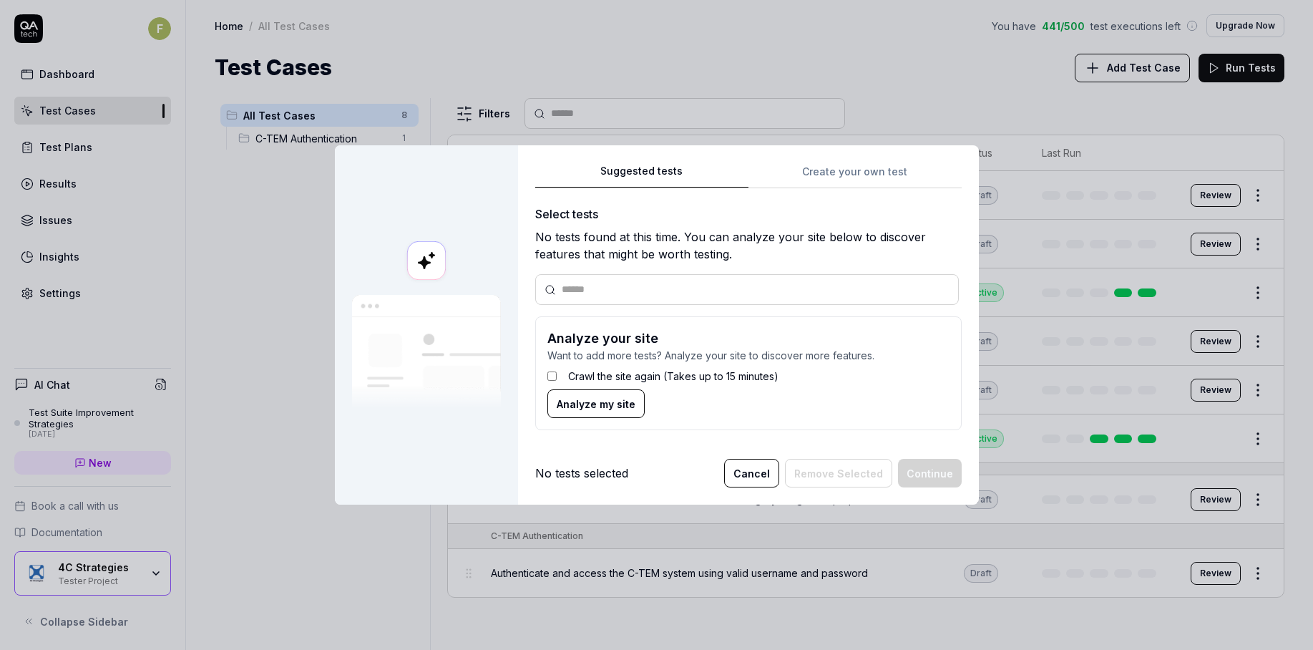
click at [562, 378] on div "Crawl the site again (Takes up to 15 minutes)" at bounding box center [748, 376] width 402 height 26
click at [568, 402] on span "Analyze my site" at bounding box center [596, 403] width 79 height 15
